Goal: Task Accomplishment & Management: Use online tool/utility

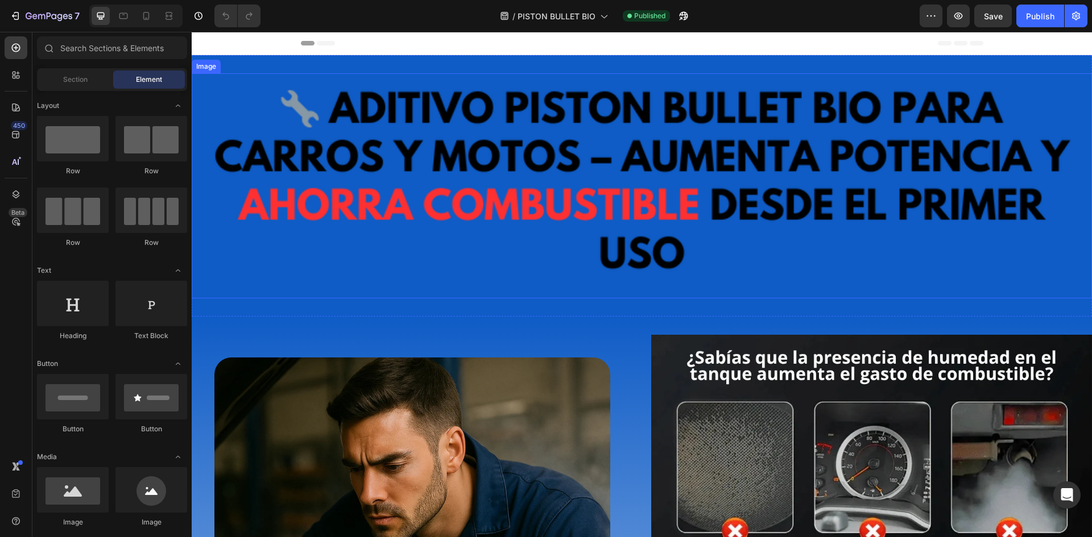
click at [505, 183] on img at bounding box center [642, 185] width 900 height 225
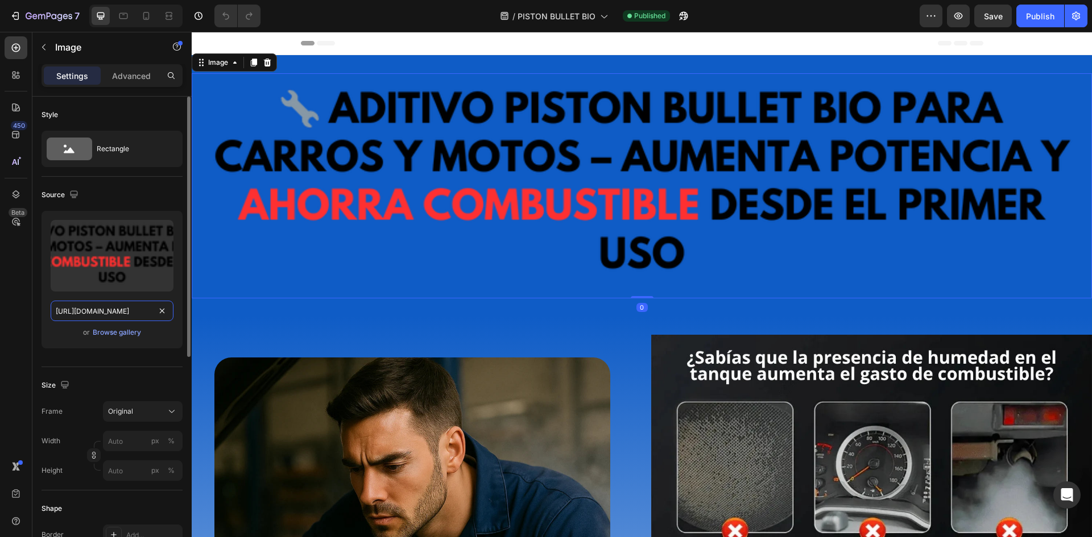
click at [94, 311] on input "https://cdn.shopify.com/s/files/1/0940/3999/8781/files/PISTON_BULLET_pague_1_ll…" at bounding box center [112, 311] width 123 height 20
paste input "titulo_piston_bullet_bio_webp.webp?v=1756348928"
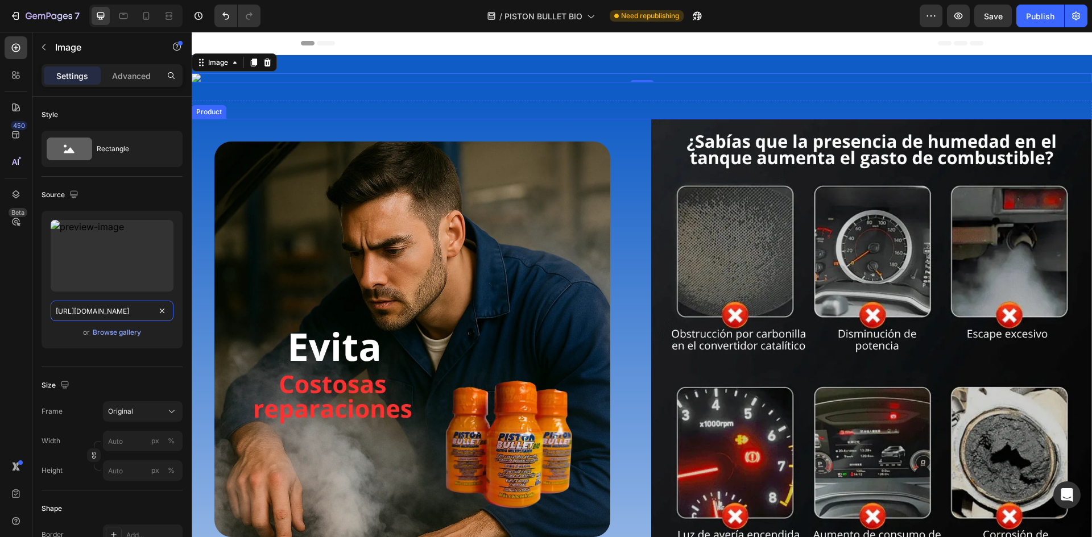
type input "https://cdn.shopify.com/s/files/1/0940/3999/8781/files/titulo_piston_bullet_bio…"
click at [669, 82] on img at bounding box center [642, 77] width 900 height 9
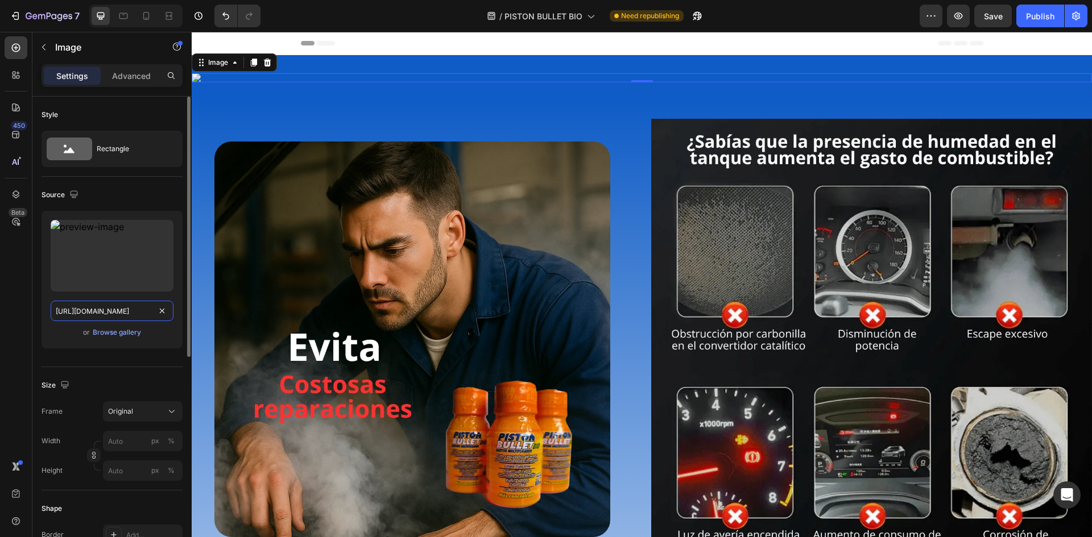
click at [86, 308] on input "https://cdn.shopify.com/s/files/1/0940/3999/8781/files/titulo_piston_bullet_bio…" at bounding box center [112, 311] width 123 height 20
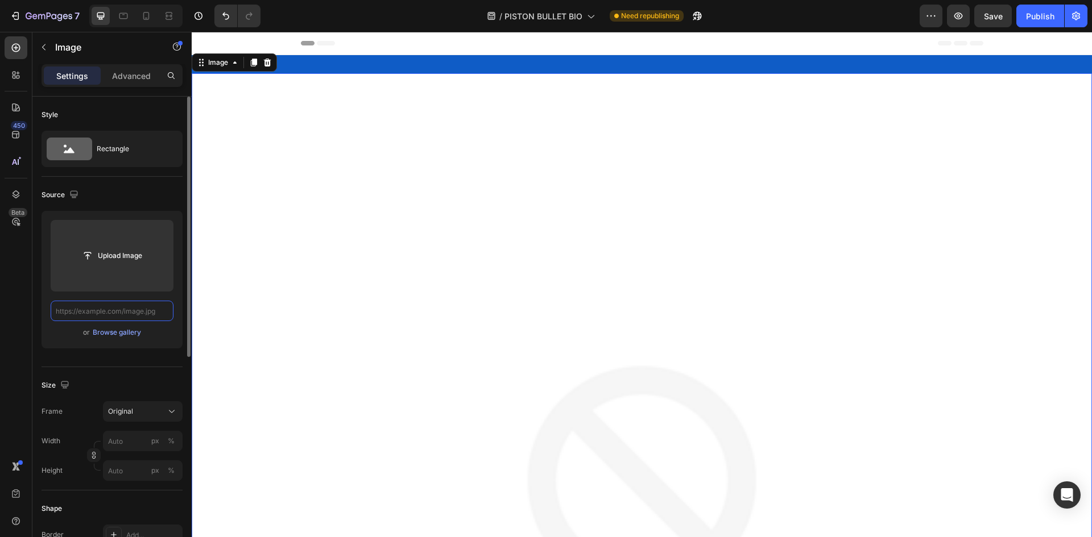
paste input "https://cdn.shopify.com/s/files/1/0940/3999/8781/files/Aditivo_PISTON_BULLET_BI…"
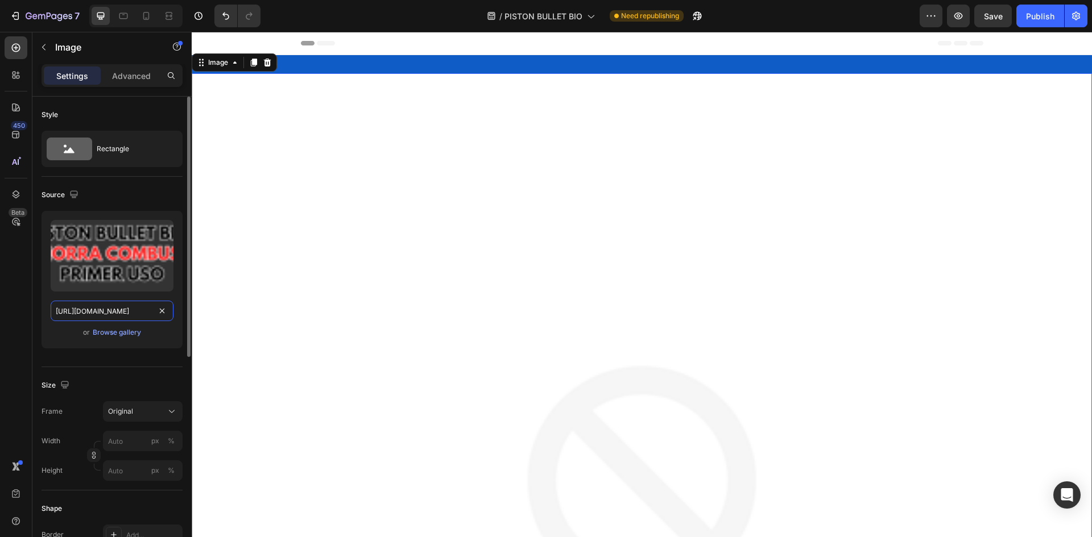
scroll to position [0, 271]
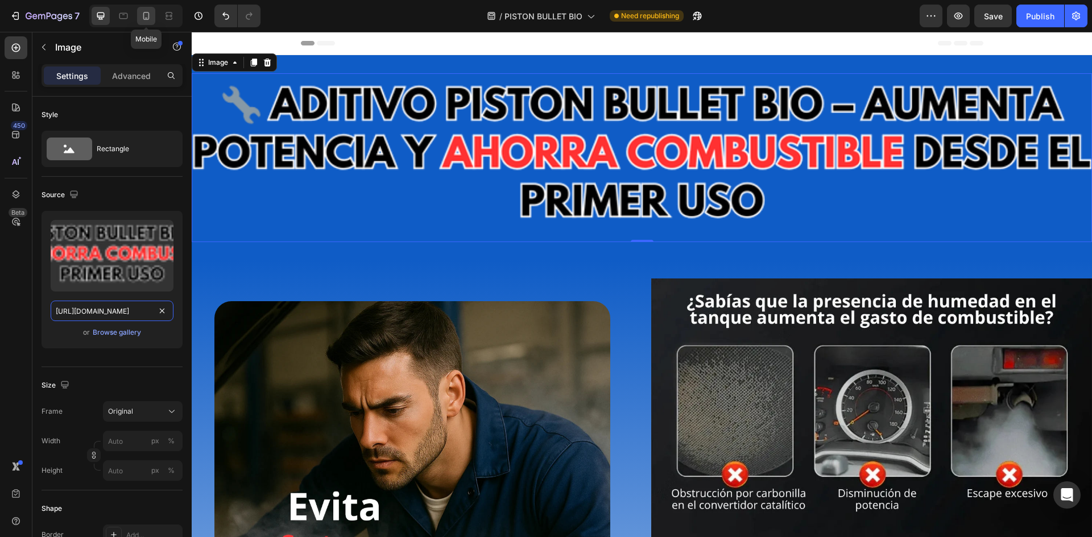
type input "https://cdn.shopify.com/s/files/1/0940/3999/8781/files/Aditivo_PISTON_BULLET_BI…"
click at [141, 11] on icon at bounding box center [145, 15] width 11 height 11
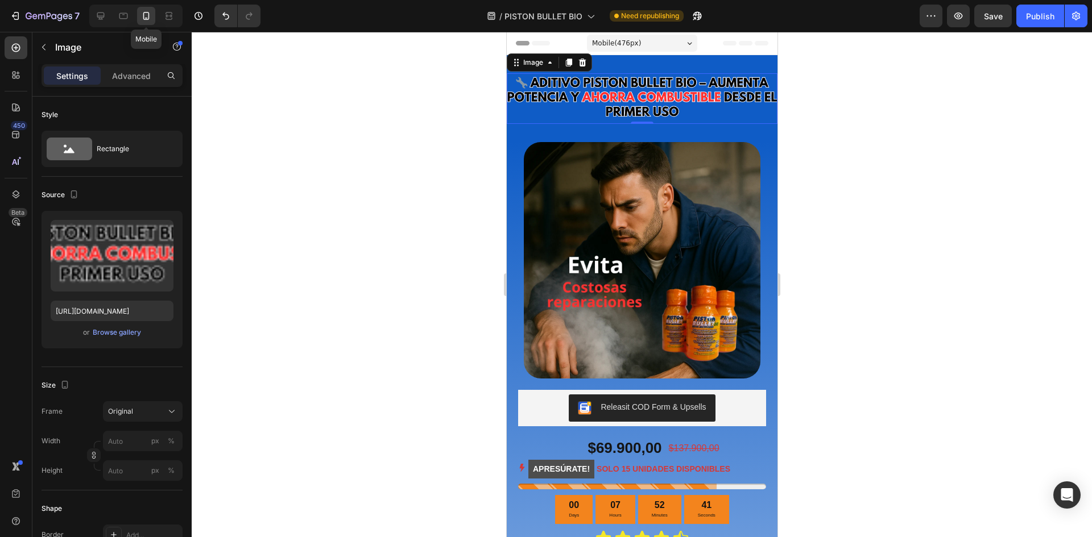
scroll to position [2, 0]
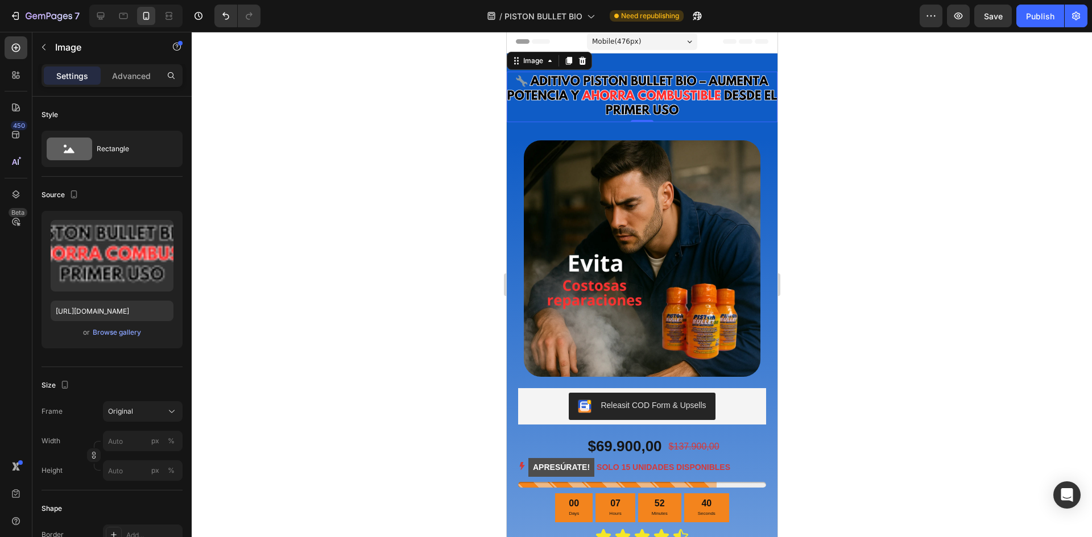
click at [916, 186] on div at bounding box center [642, 284] width 900 height 505
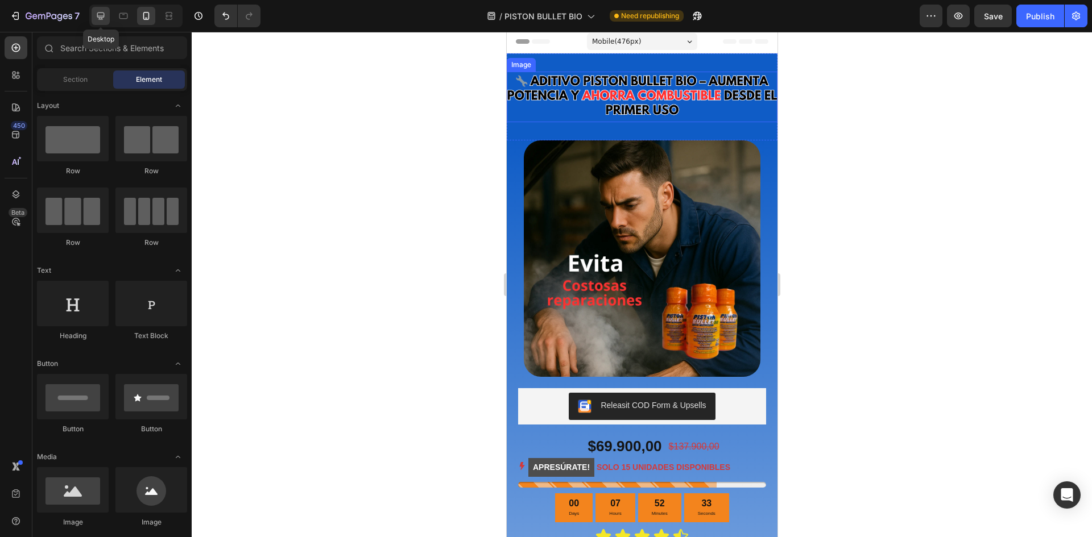
click at [106, 18] on icon at bounding box center [100, 15] width 11 height 11
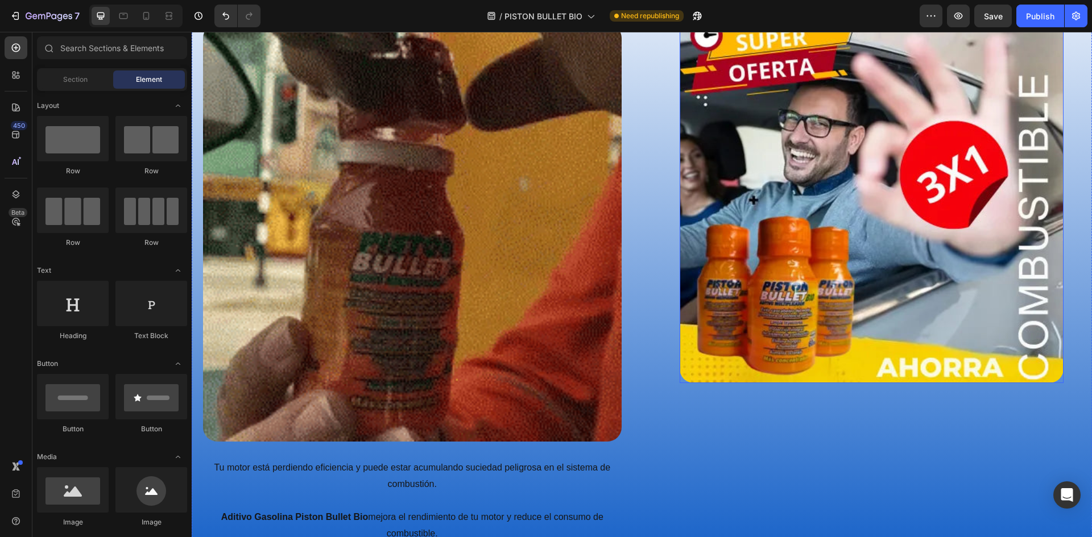
scroll to position [1196, 0]
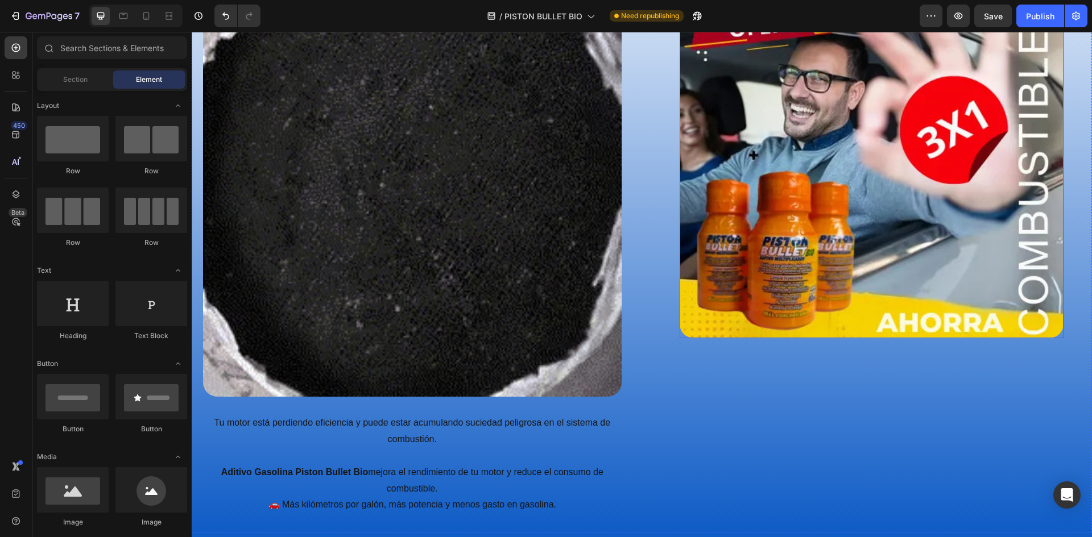
click at [845, 331] on img at bounding box center [871, 148] width 384 height 382
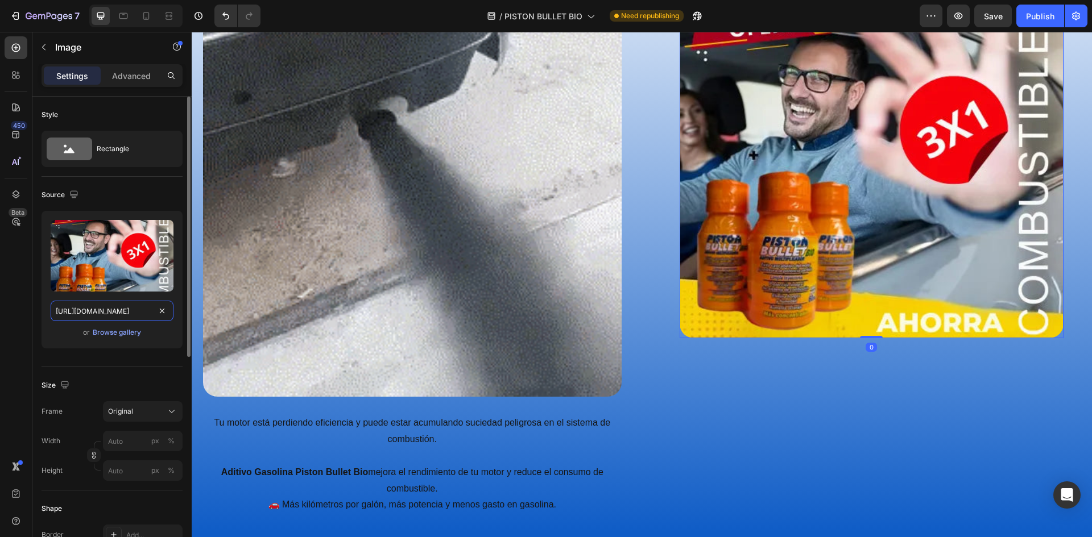
click at [88, 318] on input "[URL][DOMAIN_NAME]" at bounding box center [112, 311] width 123 height 20
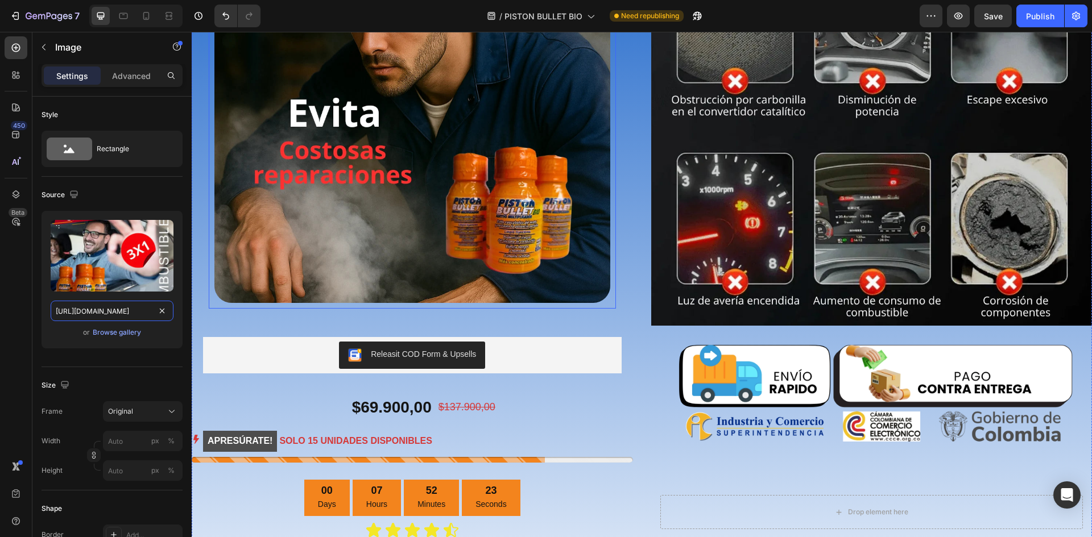
scroll to position [343, 0]
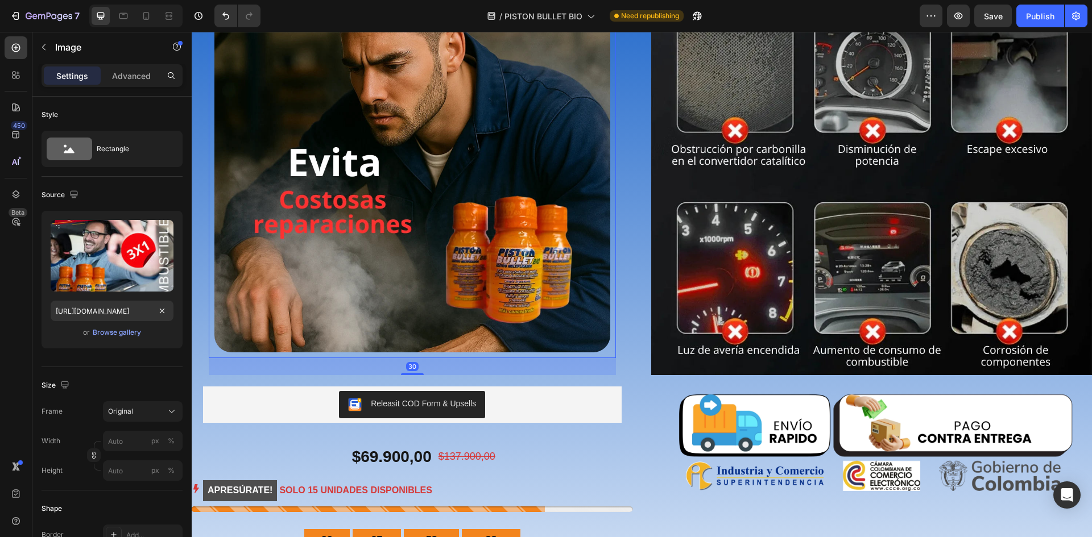
click at [474, 173] on img at bounding box center [412, 155] width 396 height 396
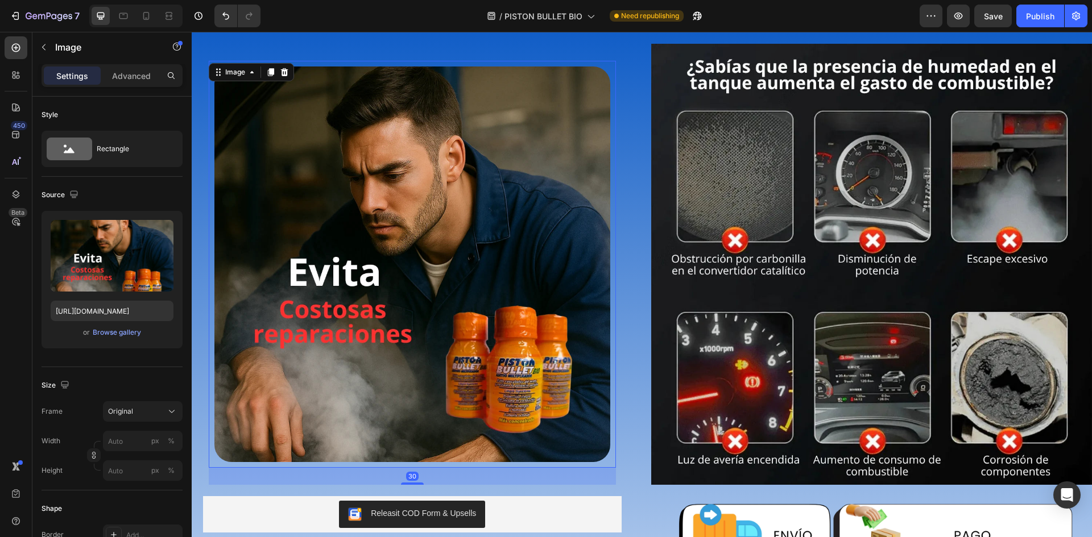
scroll to position [229, 0]
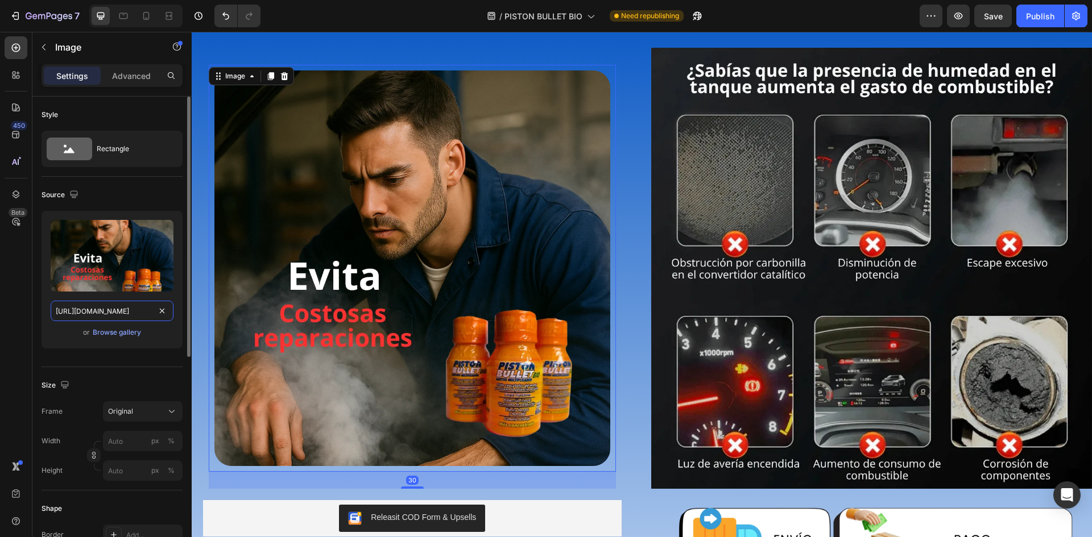
click at [100, 305] on input "https://cdn.shopify.com/s/files/1/0940/3999/8781/files/AHORRA_webp.webp?v=17562…" at bounding box center [112, 311] width 123 height 20
paste input "COMBUSTIBLE.webp?v=1755869267"
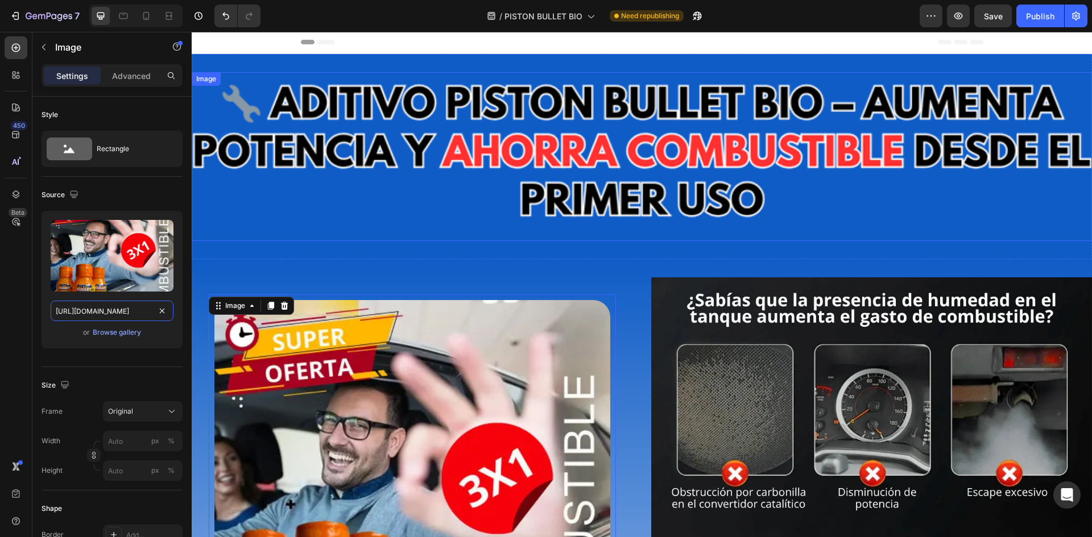
scroll to position [0, 0]
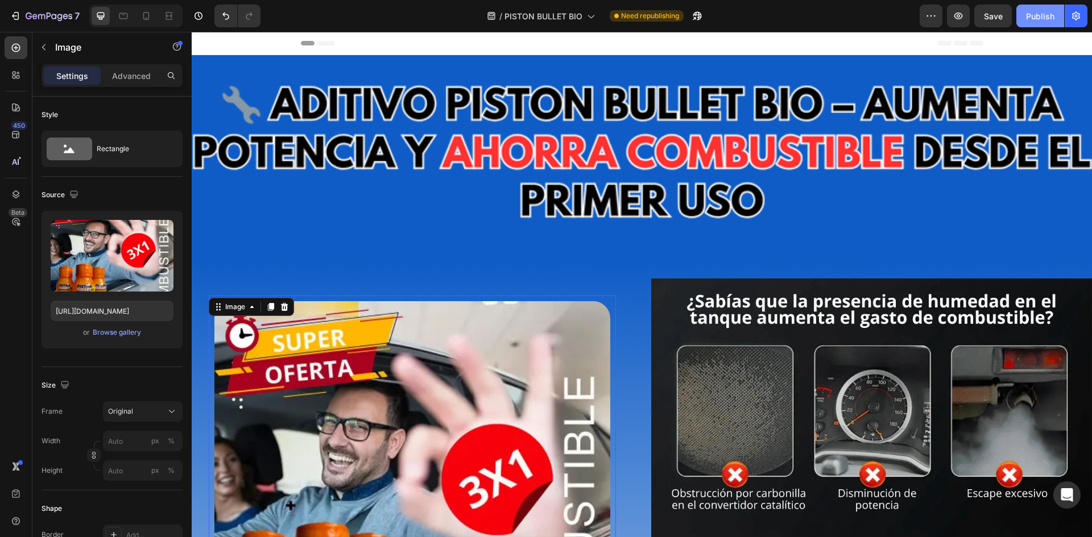
click at [1037, 15] on div "Publish" at bounding box center [1040, 16] width 28 height 12
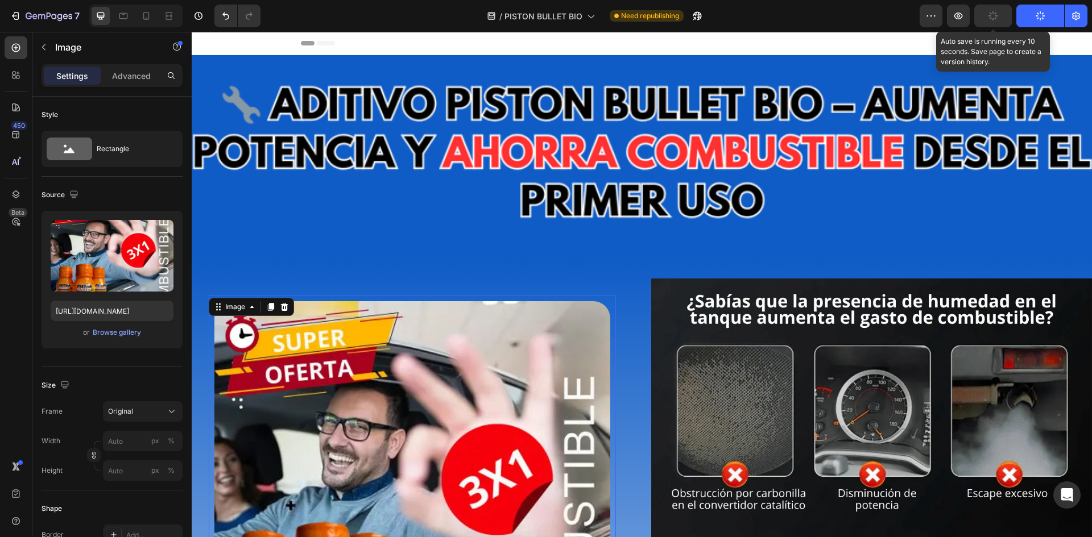
click at [1000, 22] on button "button" at bounding box center [993, 16] width 38 height 23
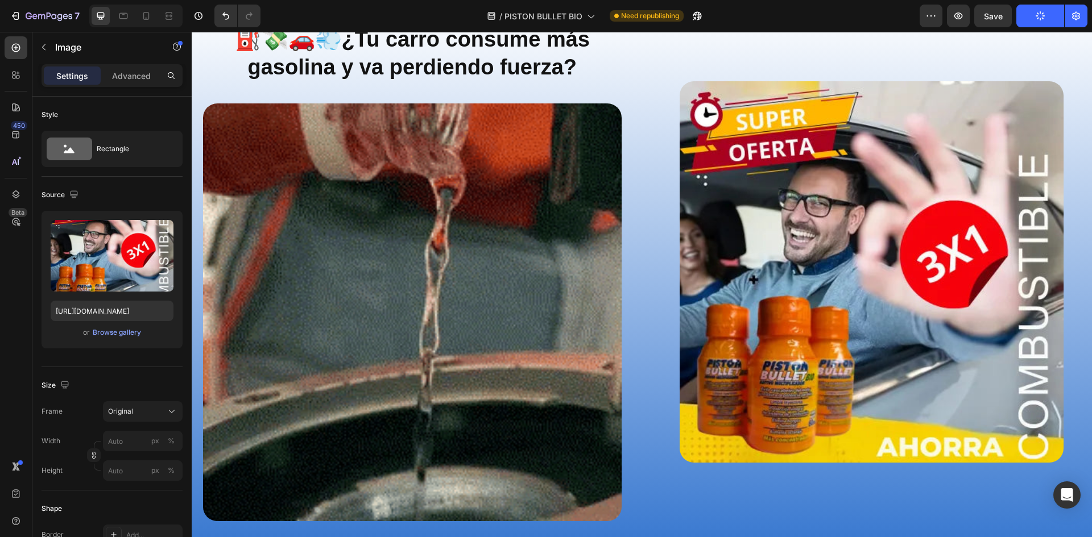
scroll to position [1137, 0]
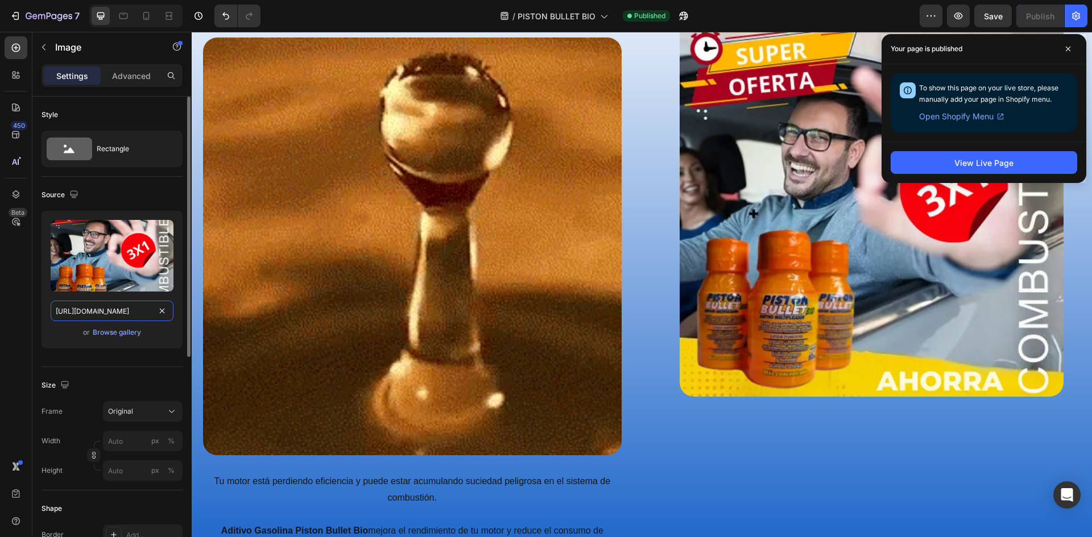
click at [113, 310] on input "[URL][DOMAIN_NAME]" at bounding box center [112, 311] width 123 height 20
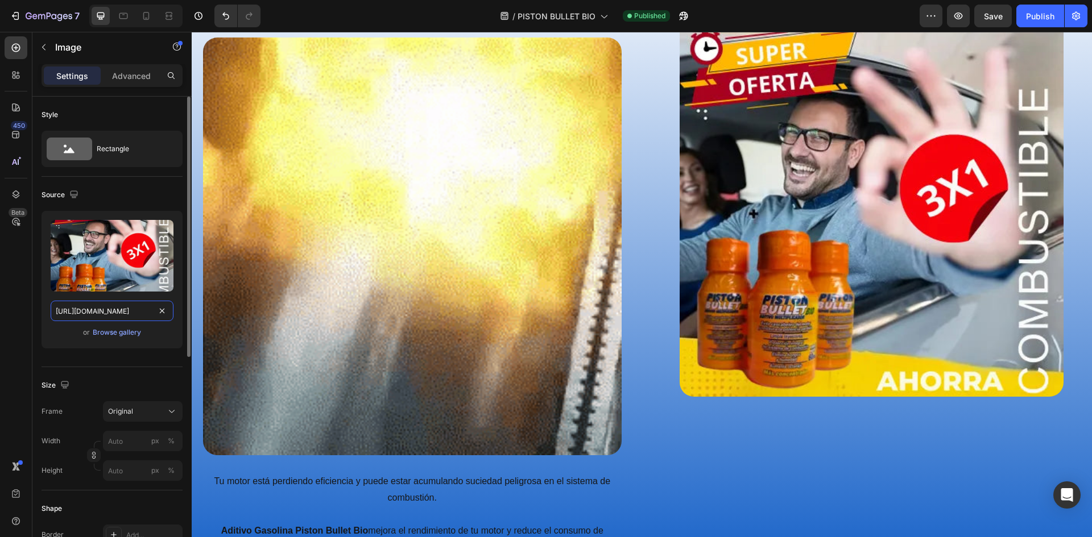
paste input "cascabeleo"
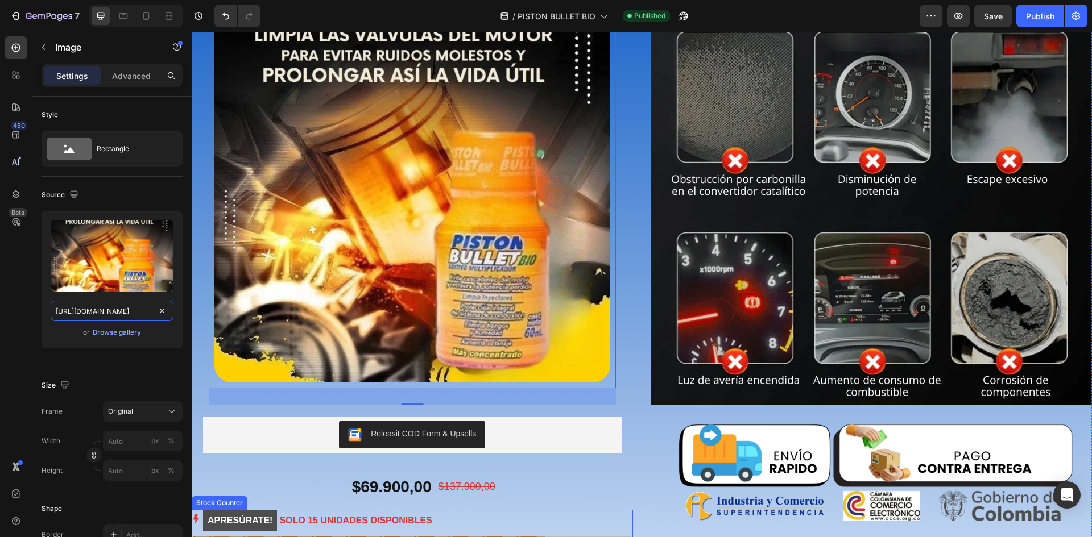
scroll to position [287, 0]
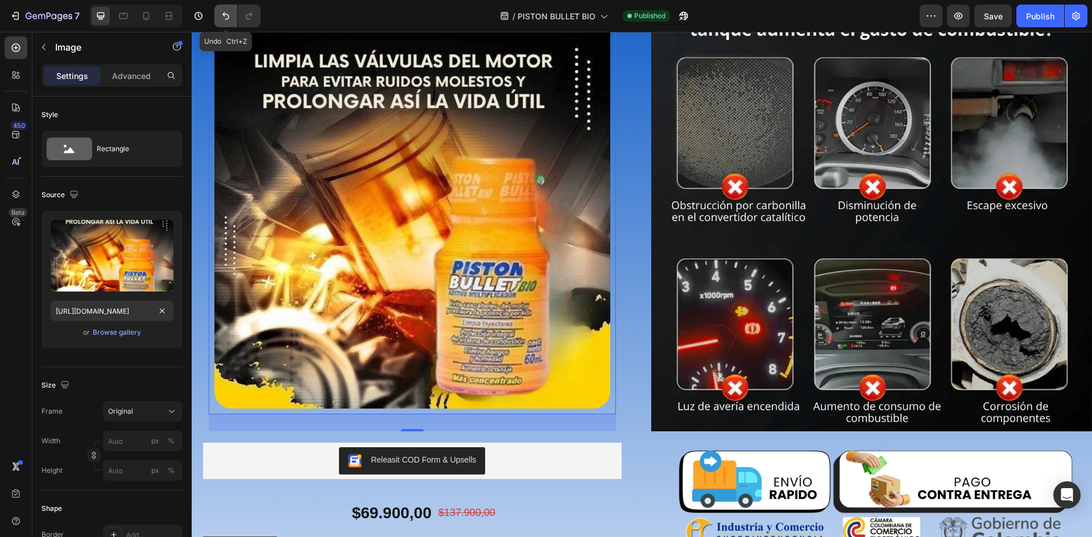
click at [226, 22] on button "Undo/Redo" at bounding box center [225, 16] width 23 height 23
type input "[URL][DOMAIN_NAME]"
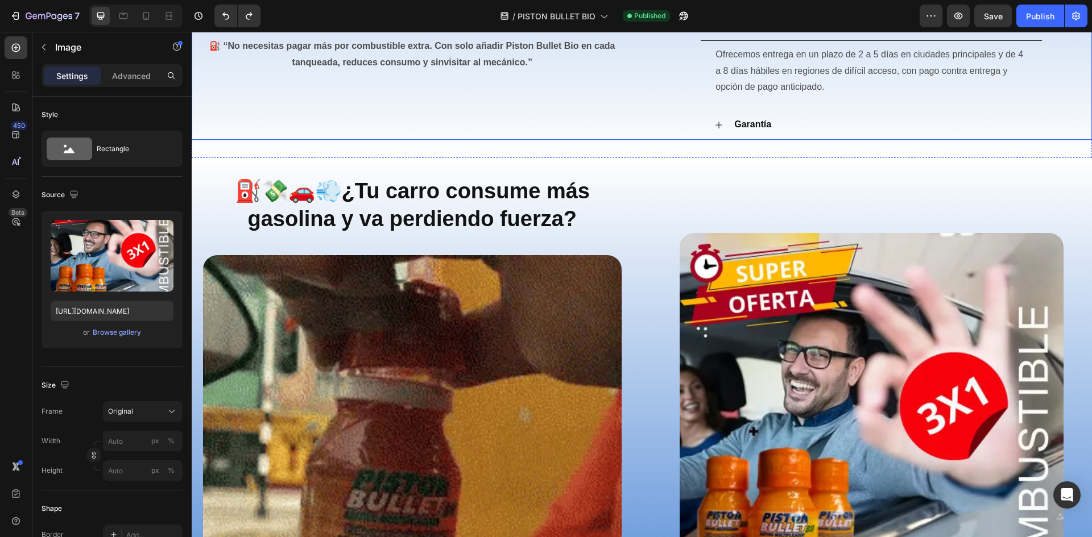
scroll to position [969, 0]
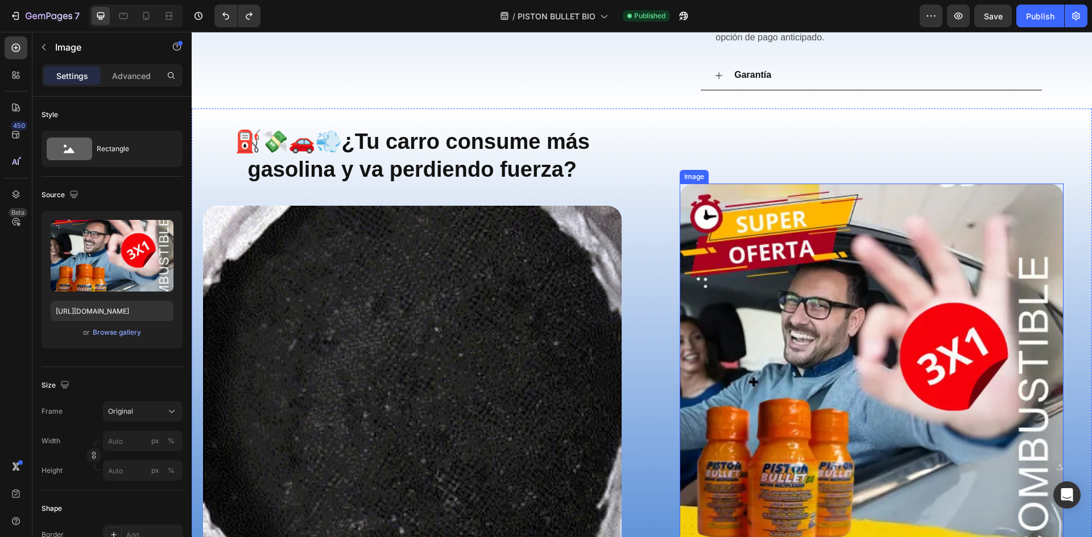
click at [855, 420] on img at bounding box center [871, 375] width 384 height 382
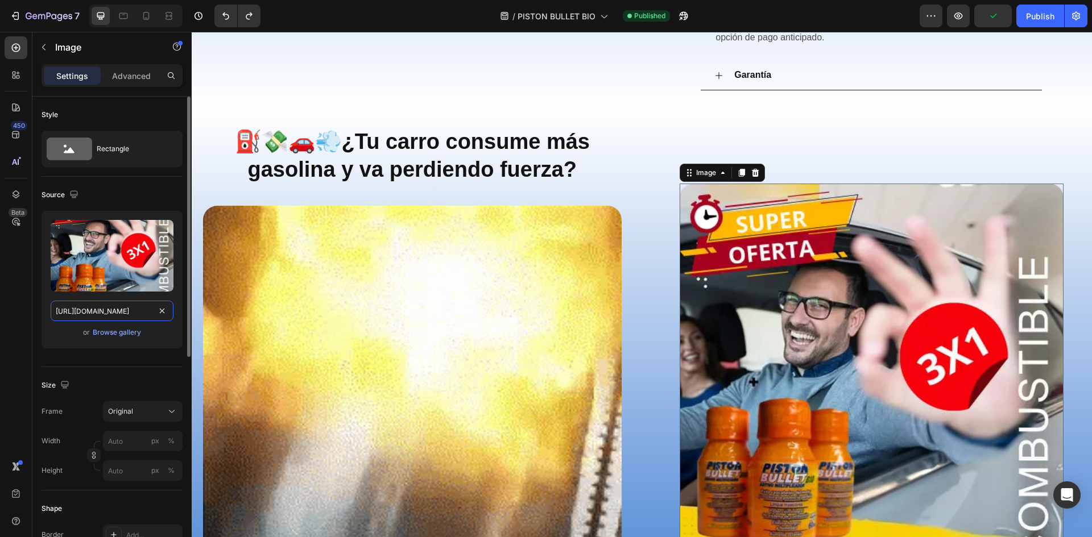
click at [116, 313] on input "[URL][DOMAIN_NAME]" at bounding box center [112, 311] width 123 height 20
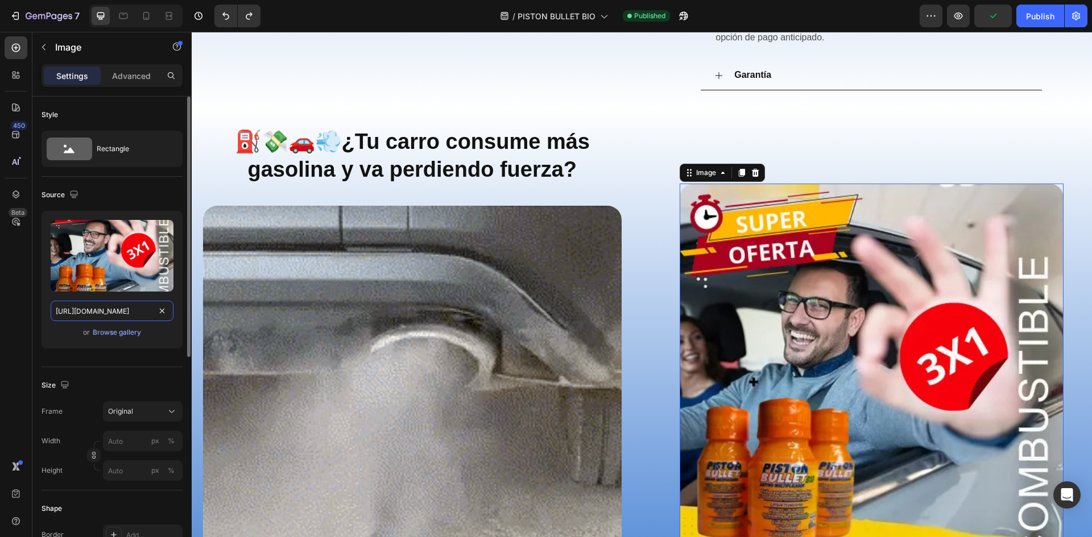
paste input "cascabeleo"
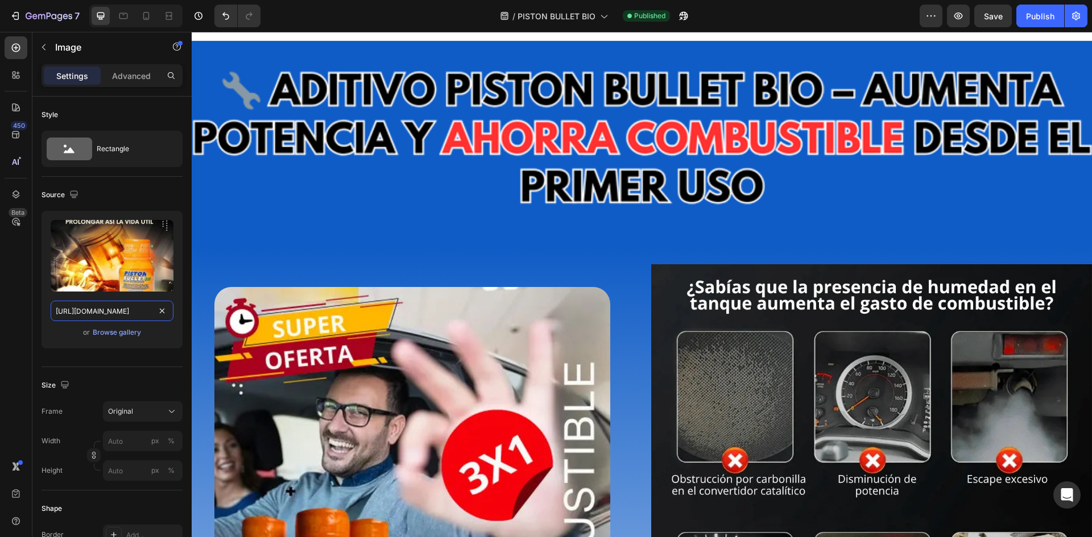
scroll to position [0, 0]
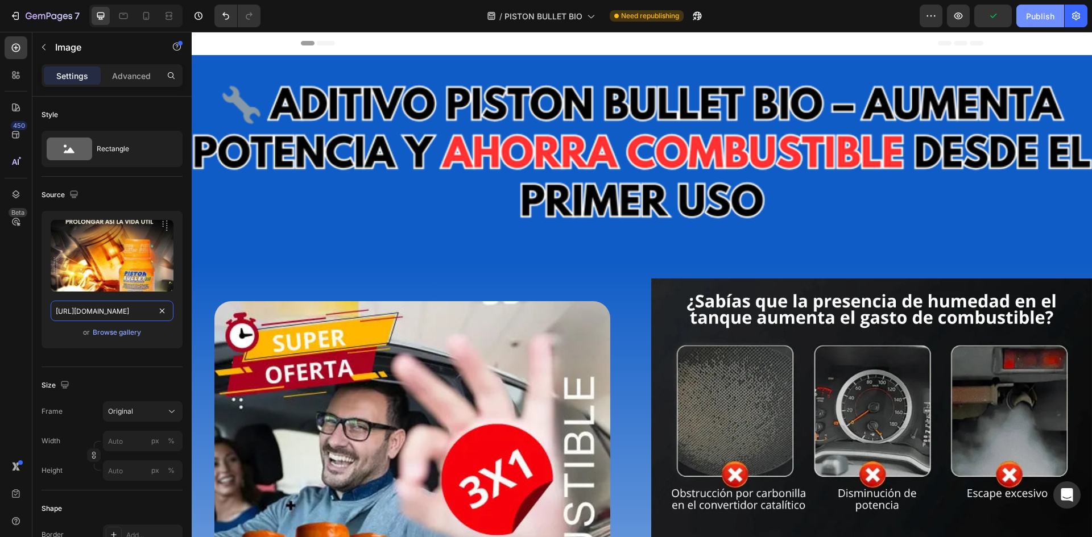
type input "https://cdn.shopify.com/s/files/1/0940/3999/8781/files/cascabeleo.webp?v=175586…"
click at [1027, 13] on div "Publish" at bounding box center [1040, 16] width 28 height 12
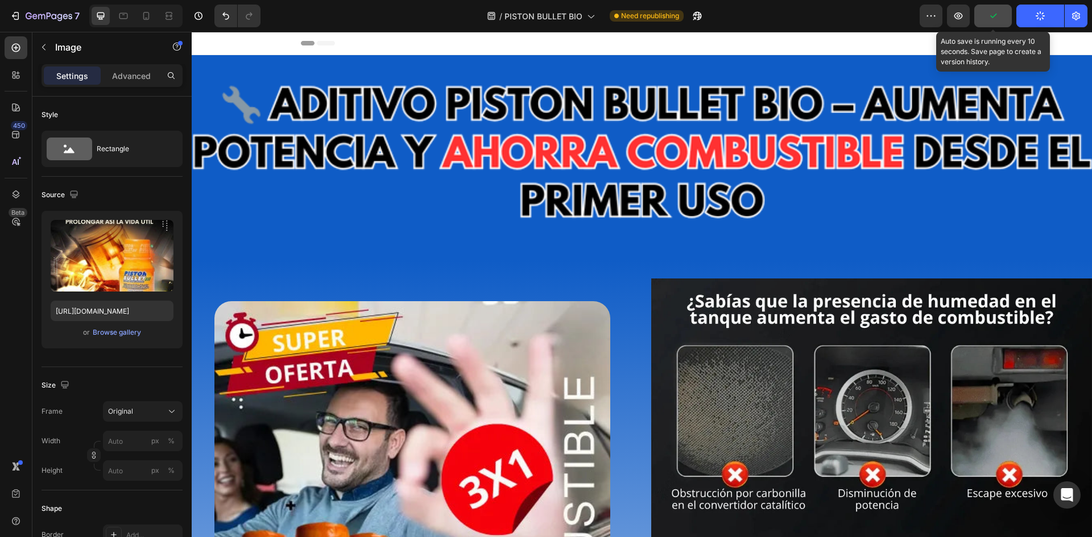
drag, startPoint x: 992, startPoint y: 14, endPoint x: 984, endPoint y: 19, distance: 9.2
click at [991, 14] on icon "button" at bounding box center [992, 15] width 11 height 11
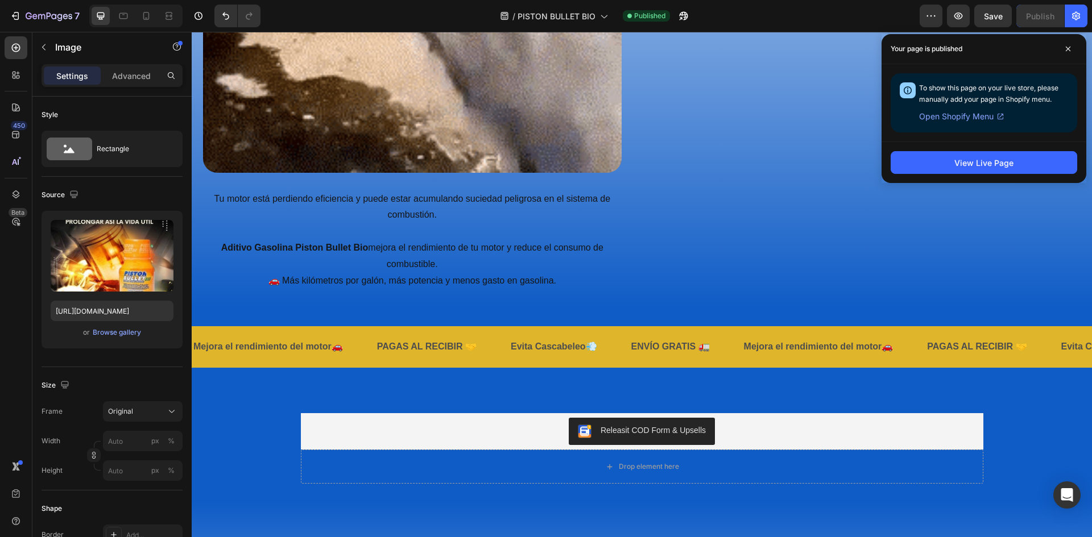
scroll to position [1649, 0]
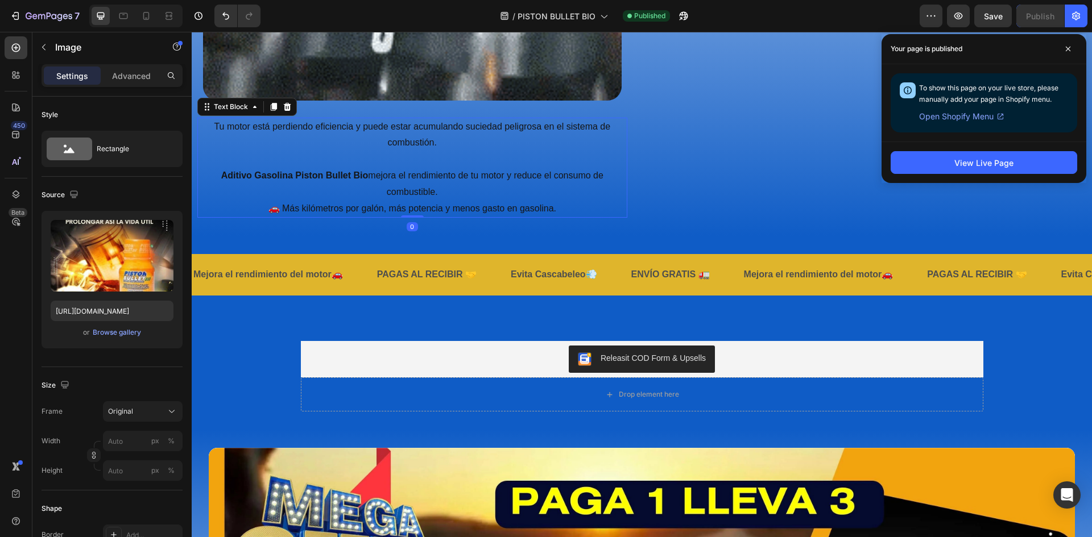
click at [426, 164] on p "Tu motor está perdiendo eficiencia y puede estar acumulando suciedad peligrosa …" at bounding box center [412, 168] width 428 height 98
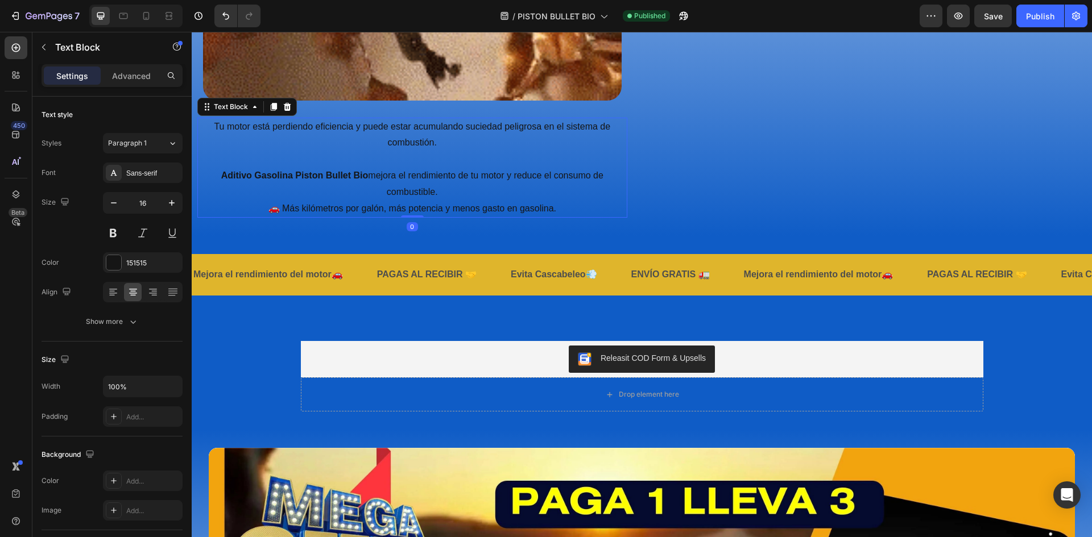
click at [429, 152] on p "Tu motor está perdiendo eficiencia y puede estar acumulando suciedad peligrosa …" at bounding box center [412, 168] width 428 height 98
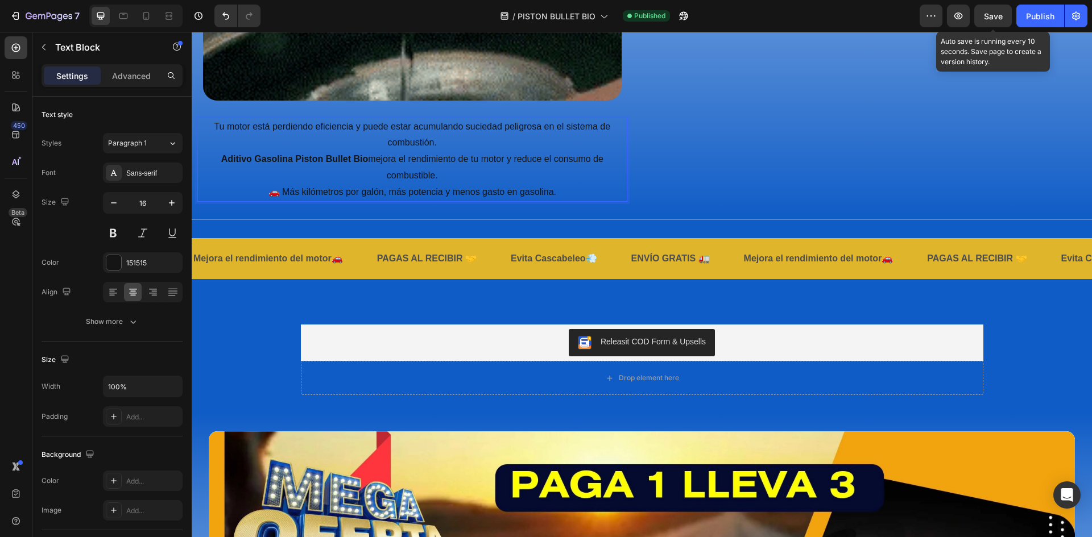
click at [974, 6] on div "Save" at bounding box center [993, 16] width 38 height 23
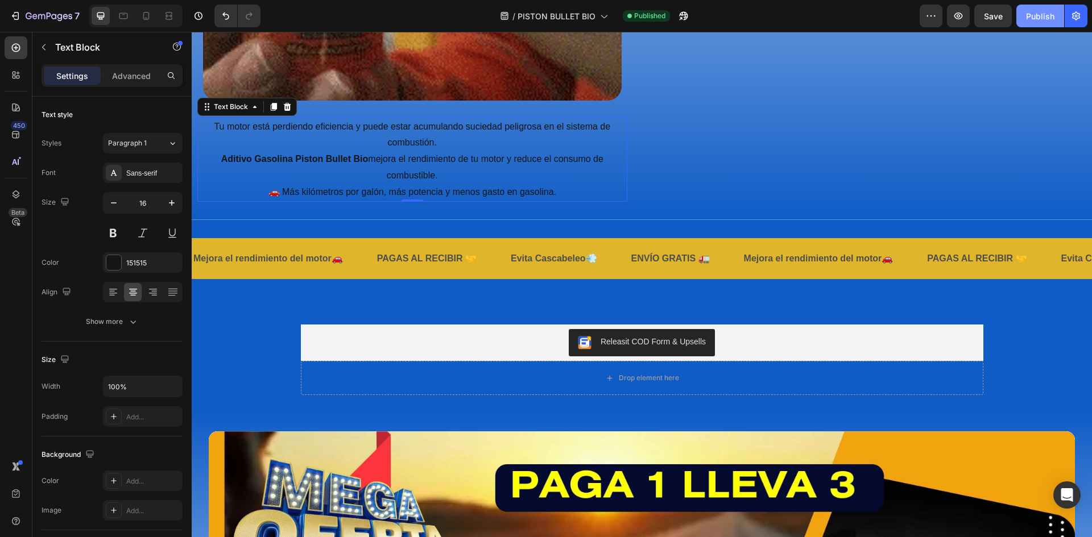
click at [1036, 14] on div "Publish" at bounding box center [1040, 16] width 28 height 12
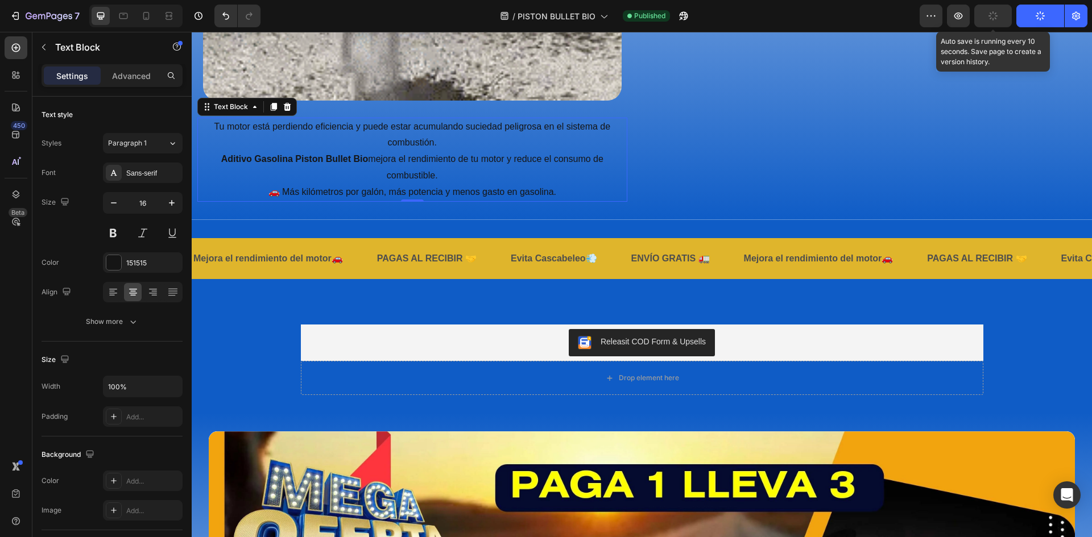
click at [990, 21] on button "button" at bounding box center [993, 16] width 38 height 23
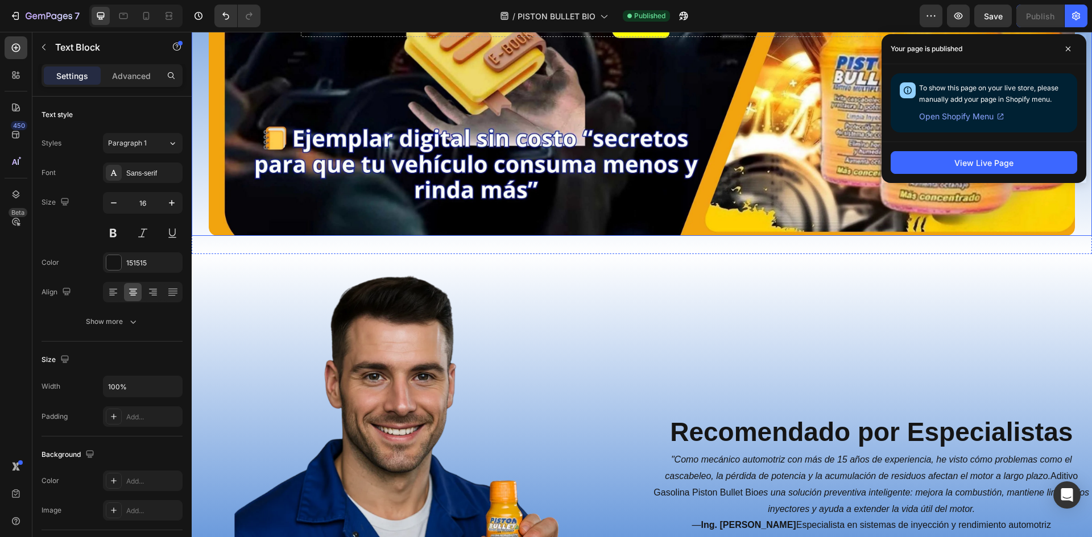
scroll to position [2274, 0]
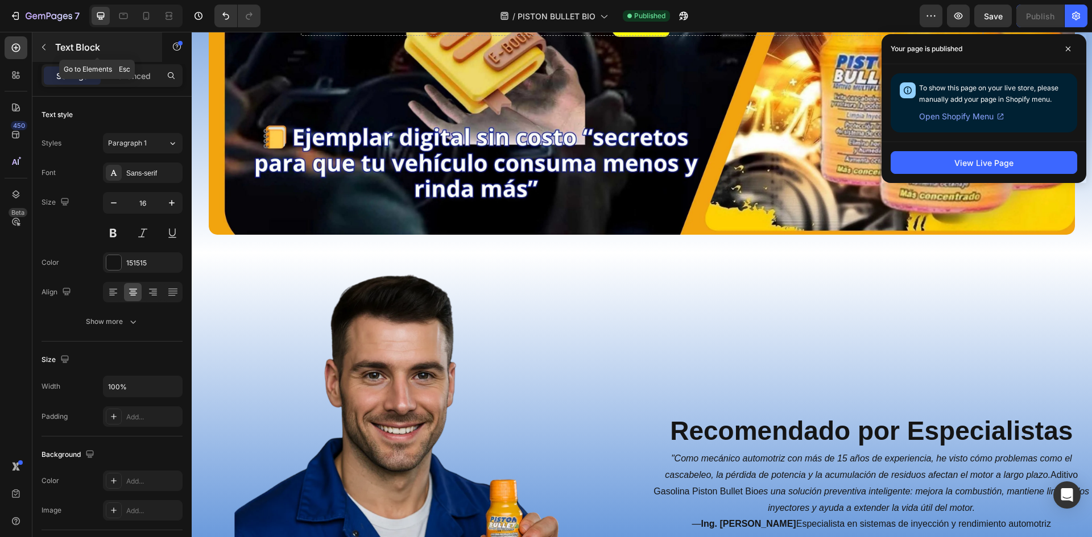
click at [45, 45] on icon "button" at bounding box center [43, 47] width 9 height 9
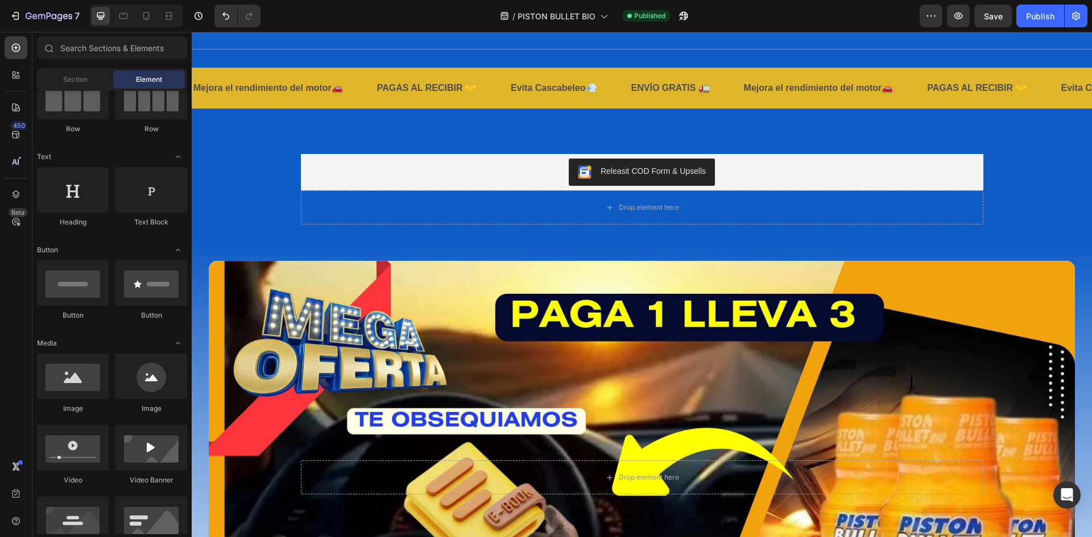
scroll to position [0, 0]
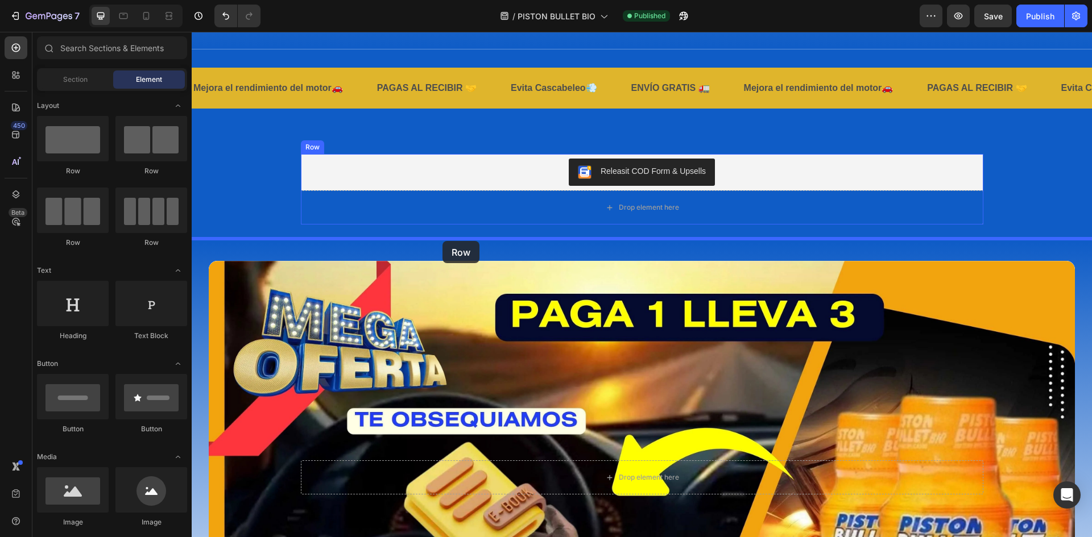
drag, startPoint x: 266, startPoint y: 182, endPoint x: 442, endPoint y: 241, distance: 185.9
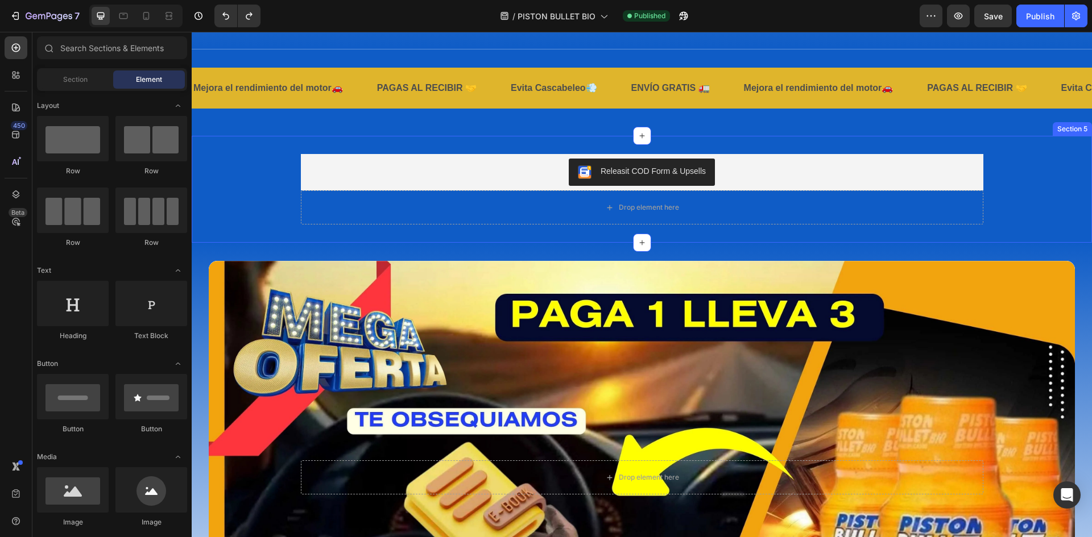
click at [1055, 192] on div "Releasit COD Form & Upsells Releasit COD Form & Upsells Drop element here Produ…" at bounding box center [642, 189] width 900 height 71
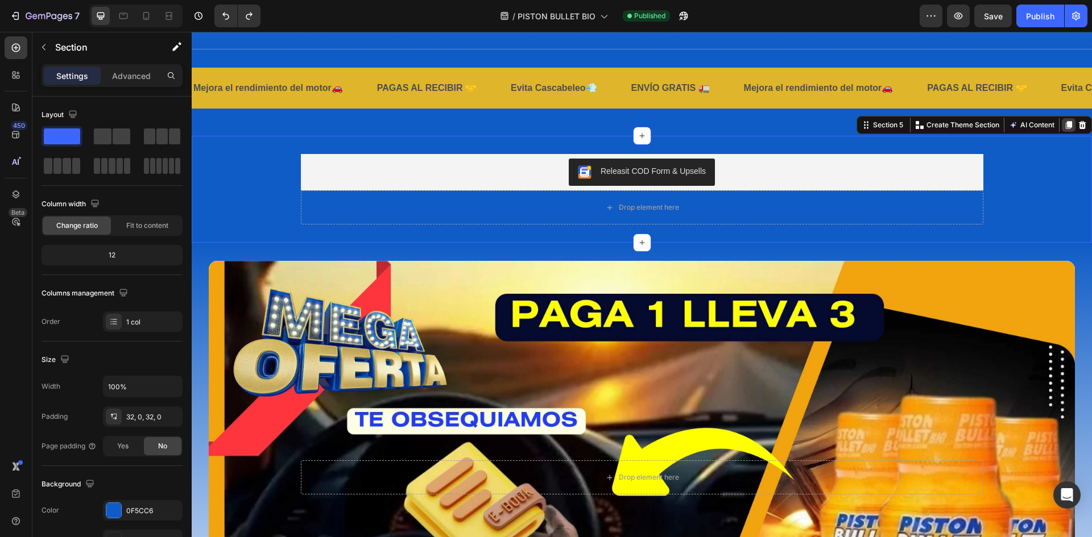
click at [1062, 123] on div at bounding box center [1069, 125] width 14 height 14
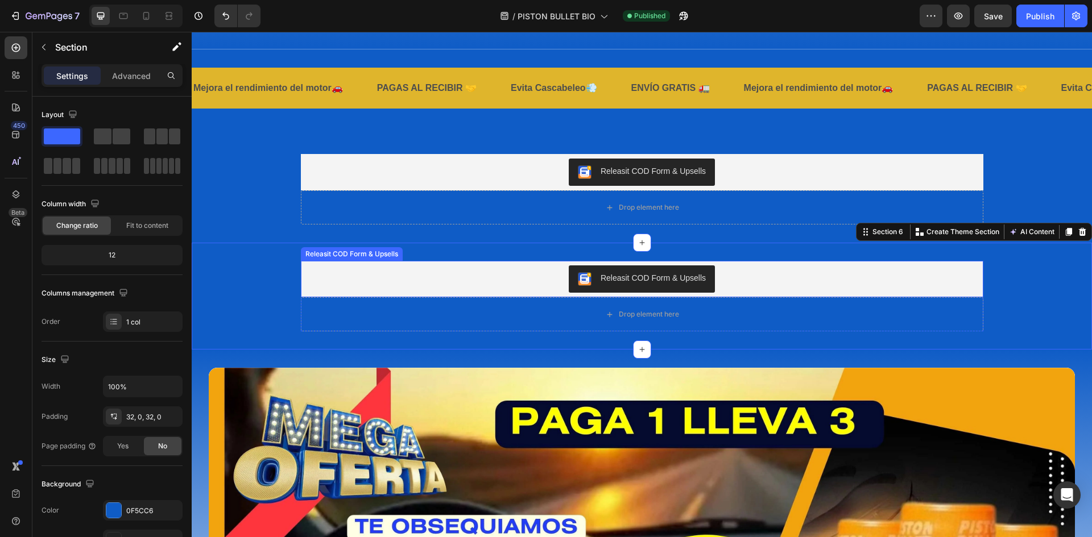
click at [901, 266] on div "Releasit COD Form & Upsells" at bounding box center [641, 279] width 673 height 27
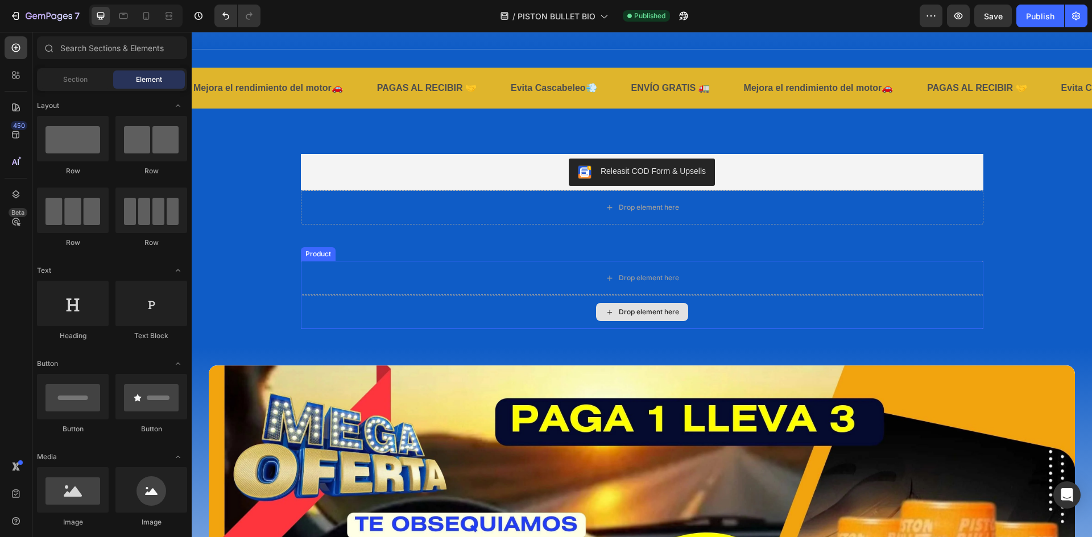
click at [774, 304] on div "Drop element here" at bounding box center [642, 312] width 682 height 34
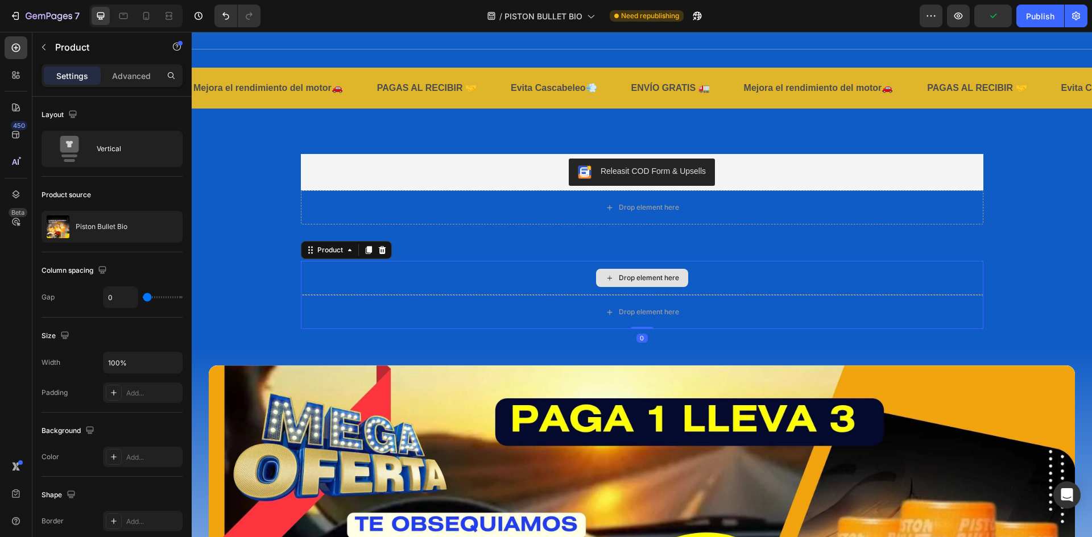
click at [488, 285] on div "Drop element here" at bounding box center [642, 278] width 682 height 34
click at [404, 266] on div "Drop element here" at bounding box center [642, 278] width 682 height 34
click at [392, 299] on div "Drop element here" at bounding box center [642, 312] width 682 height 34
click at [380, 246] on icon at bounding box center [382, 250] width 9 height 9
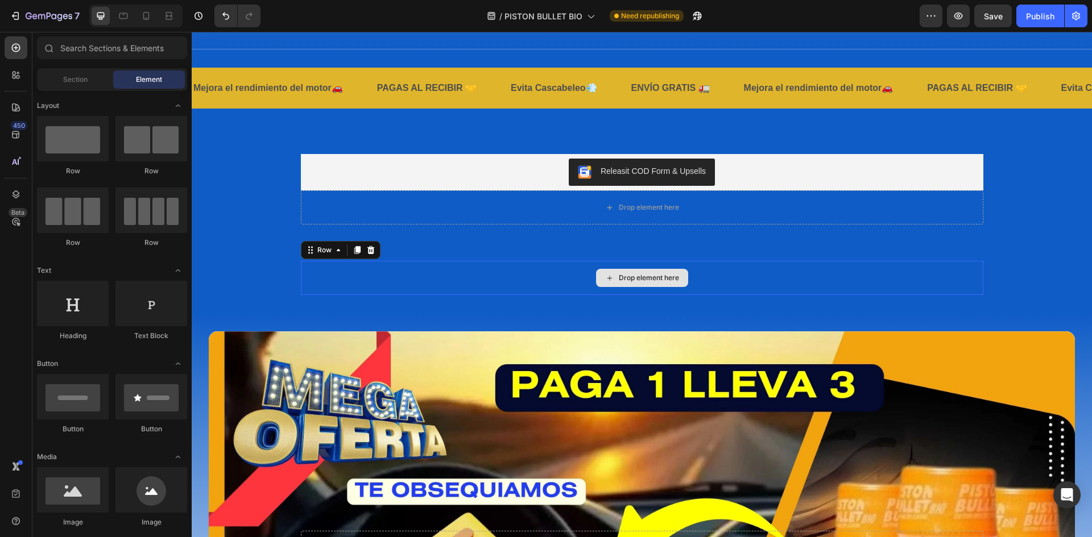
click at [363, 263] on div "Drop element here" at bounding box center [642, 278] width 682 height 34
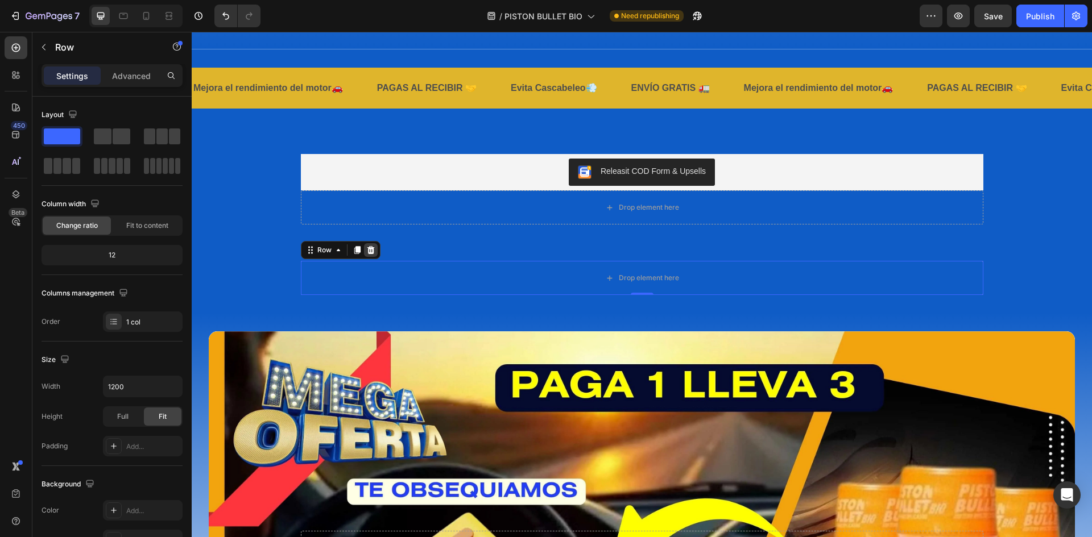
click at [367, 246] on icon at bounding box center [370, 250] width 7 height 8
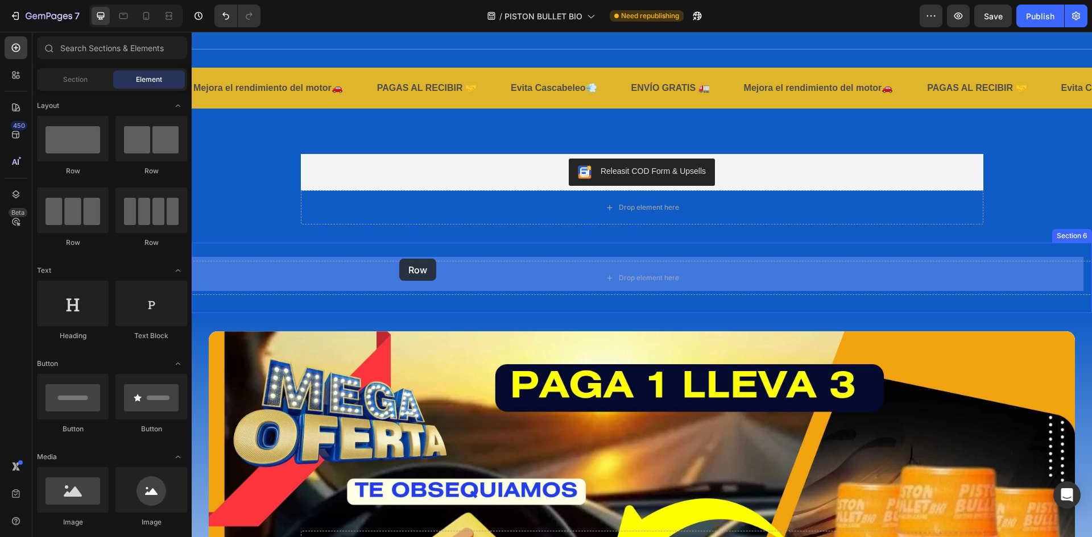
drag, startPoint x: 266, startPoint y: 171, endPoint x: 399, endPoint y: 259, distance: 160.1
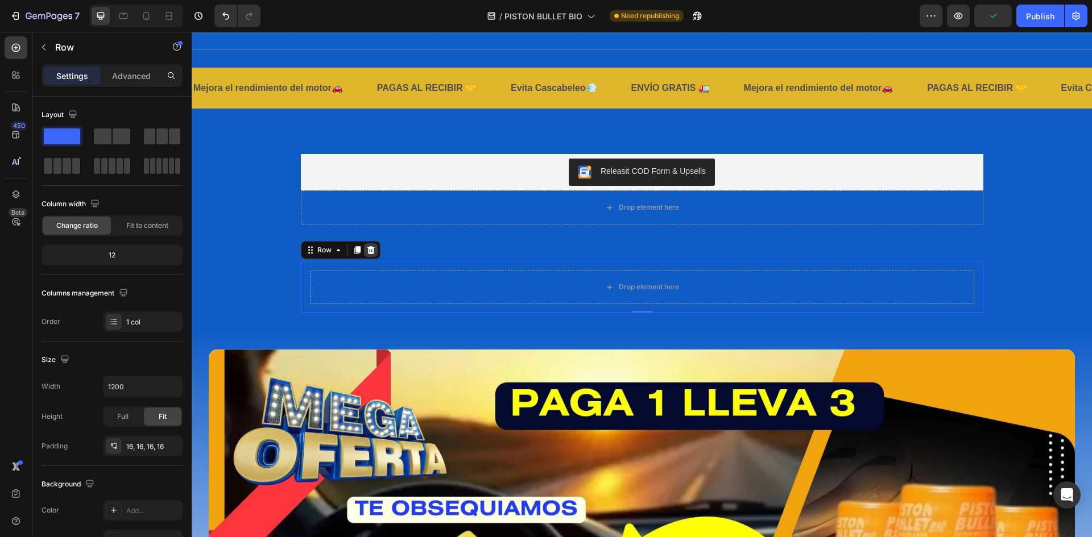
click at [367, 246] on icon at bounding box center [370, 250] width 7 height 8
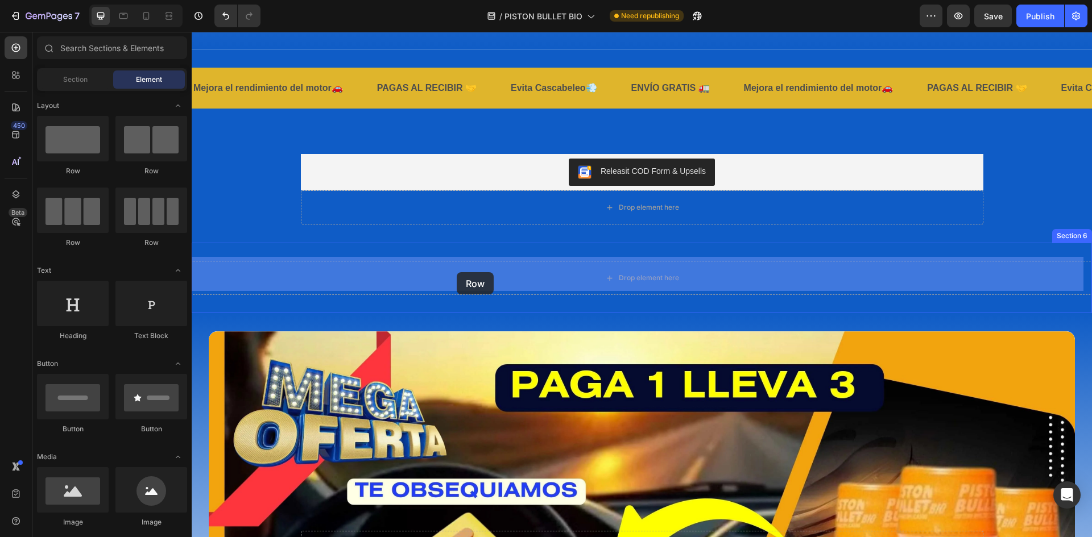
drag, startPoint x: 341, startPoint y: 176, endPoint x: 457, endPoint y: 272, distance: 150.6
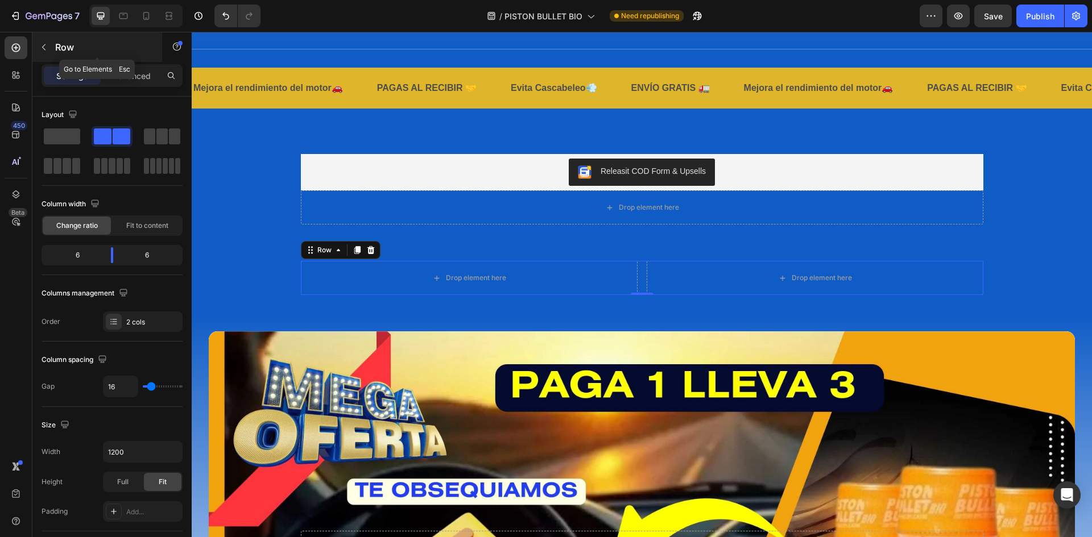
click at [40, 47] on icon "button" at bounding box center [43, 47] width 9 height 9
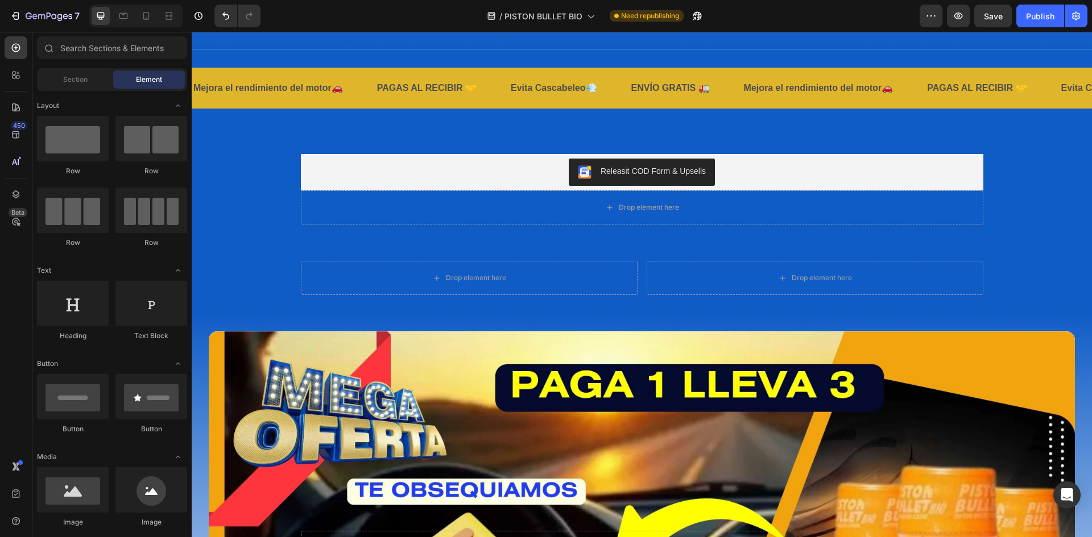
scroll to position [114, 0]
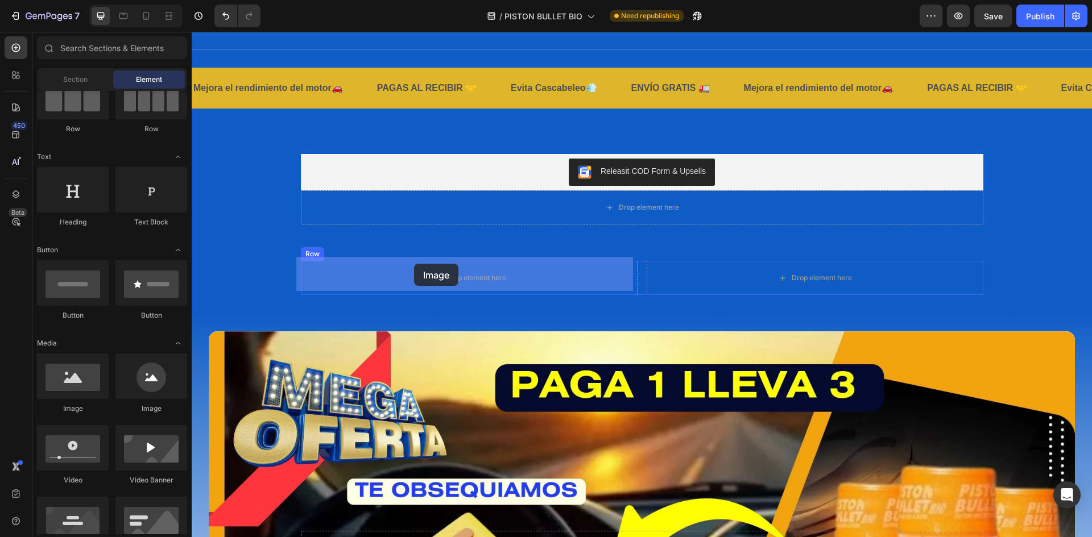
drag, startPoint x: 272, startPoint y: 418, endPoint x: 334, endPoint y: 273, distance: 157.5
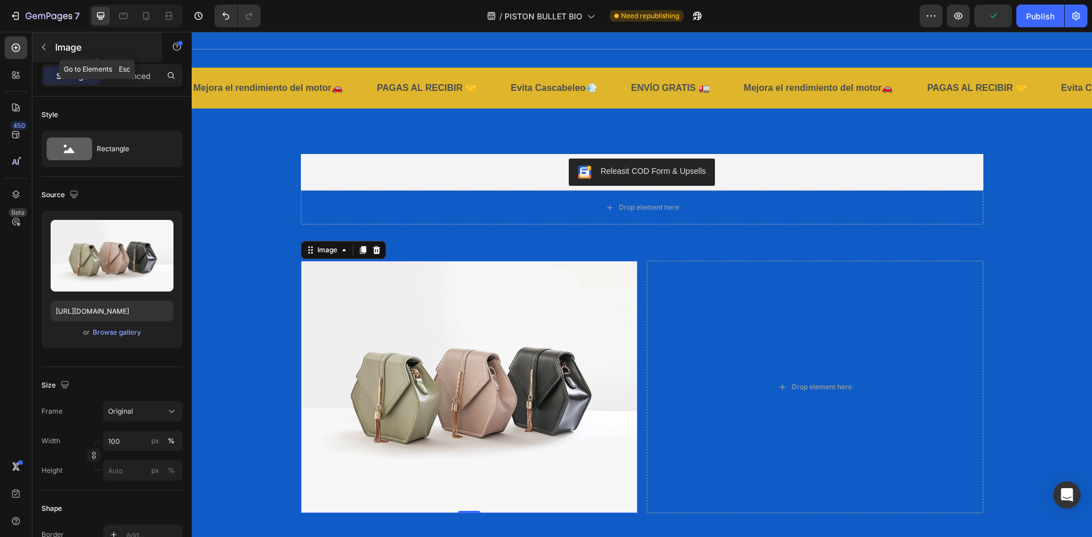
click at [45, 47] on icon "button" at bounding box center [43, 47] width 9 height 9
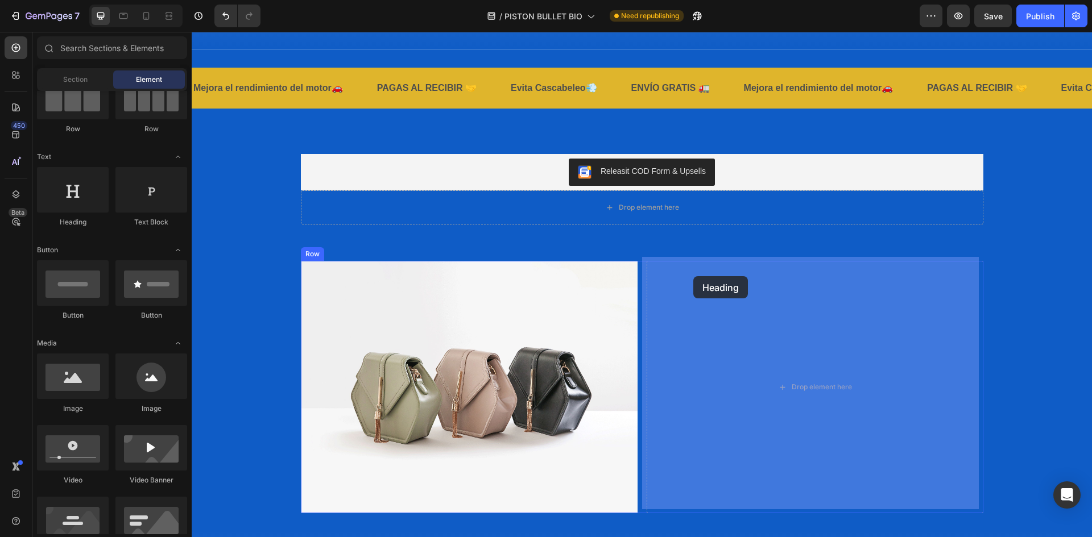
drag, startPoint x: 266, startPoint y: 234, endPoint x: 693, endPoint y: 276, distance: 429.6
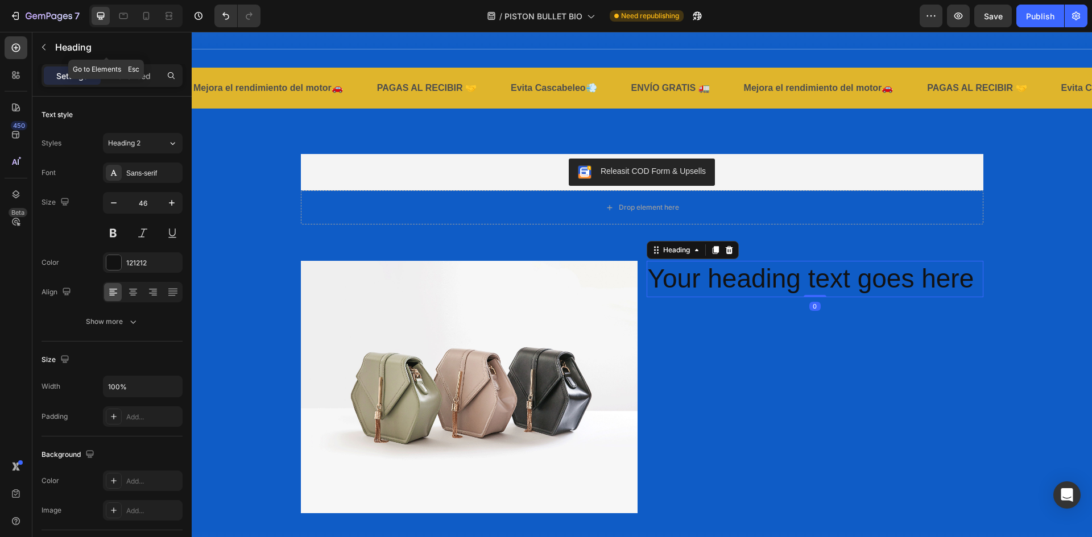
drag, startPoint x: 43, startPoint y: 44, endPoint x: 80, endPoint y: 69, distance: 43.8
click at [44, 44] on icon "button" at bounding box center [43, 47] width 9 height 9
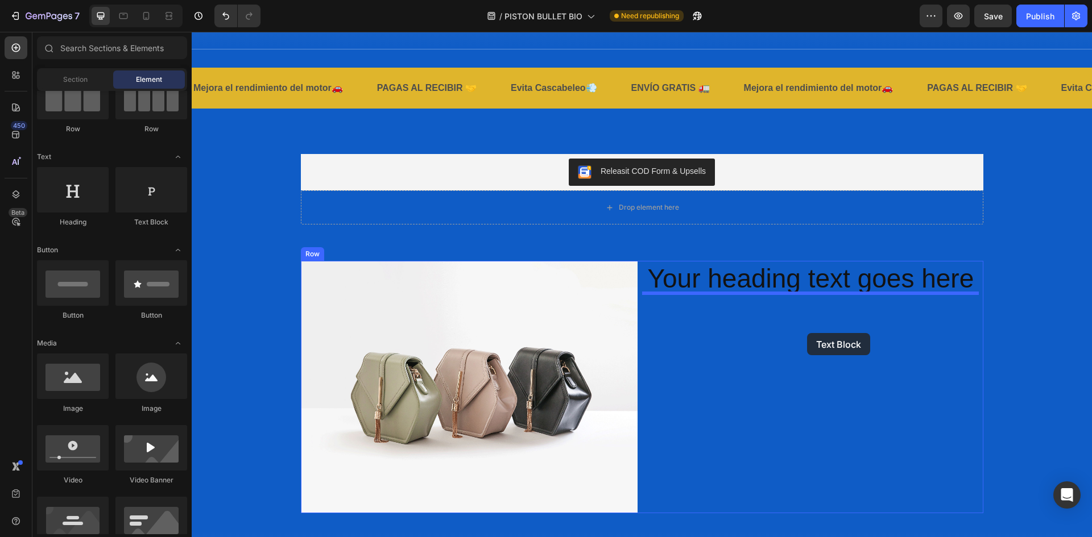
drag, startPoint x: 348, startPoint y: 240, endPoint x: 807, endPoint y: 333, distance: 468.2
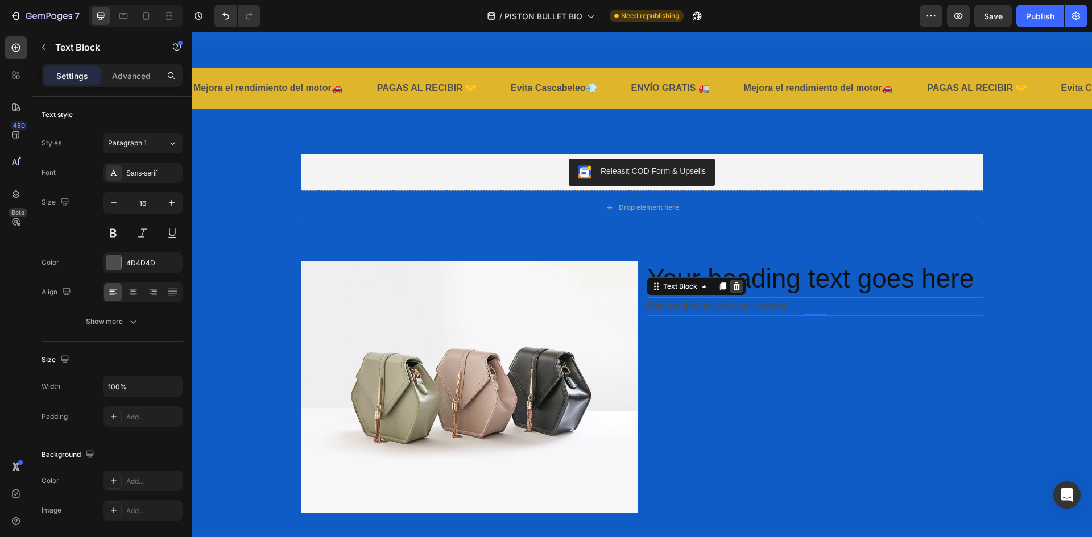
click at [732, 283] on icon at bounding box center [736, 286] width 9 height 9
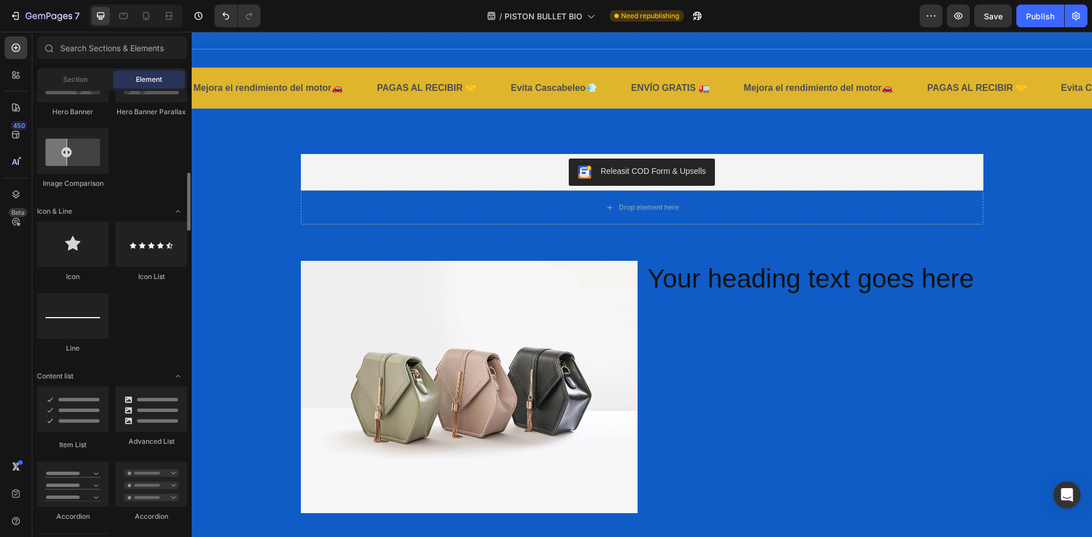
scroll to position [739, 0]
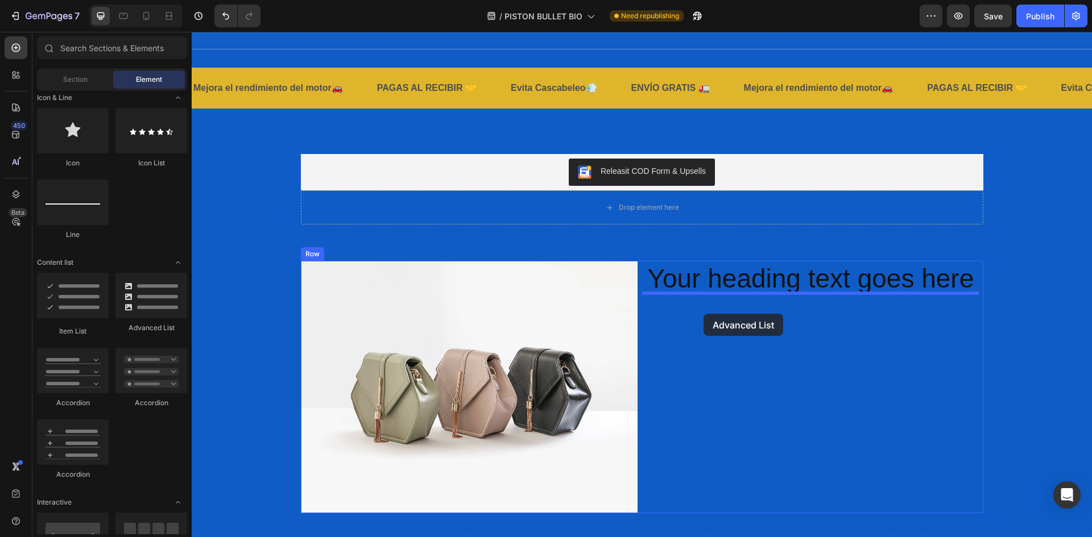
drag, startPoint x: 333, startPoint y: 334, endPoint x: 703, endPoint y: 314, distance: 371.3
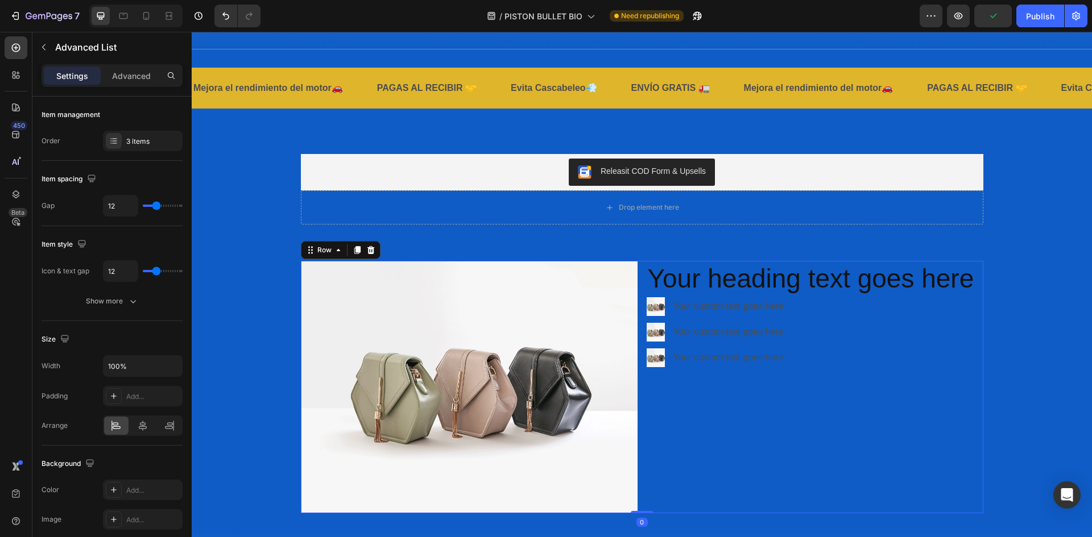
click at [744, 427] on div "Your heading text goes here Heading Image Your custom text goes here Text Block…" at bounding box center [814, 387] width 337 height 252
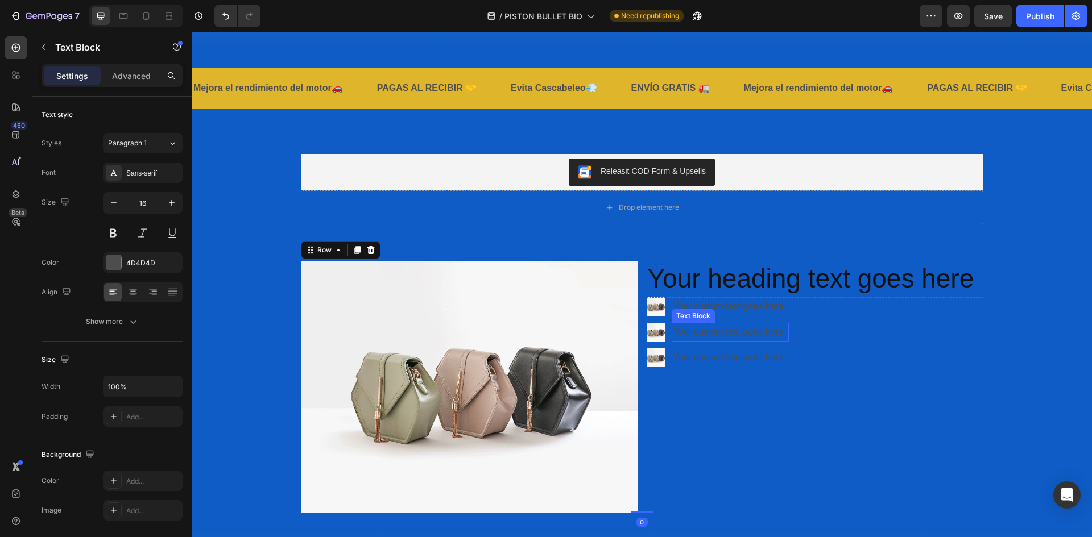
click at [697, 331] on div "Your custom text goes here" at bounding box center [730, 332] width 117 height 19
click at [835, 304] on div "Image Your custom text goes here Text Block Image Your custom text goes here Te…" at bounding box center [814, 331] width 337 height 69
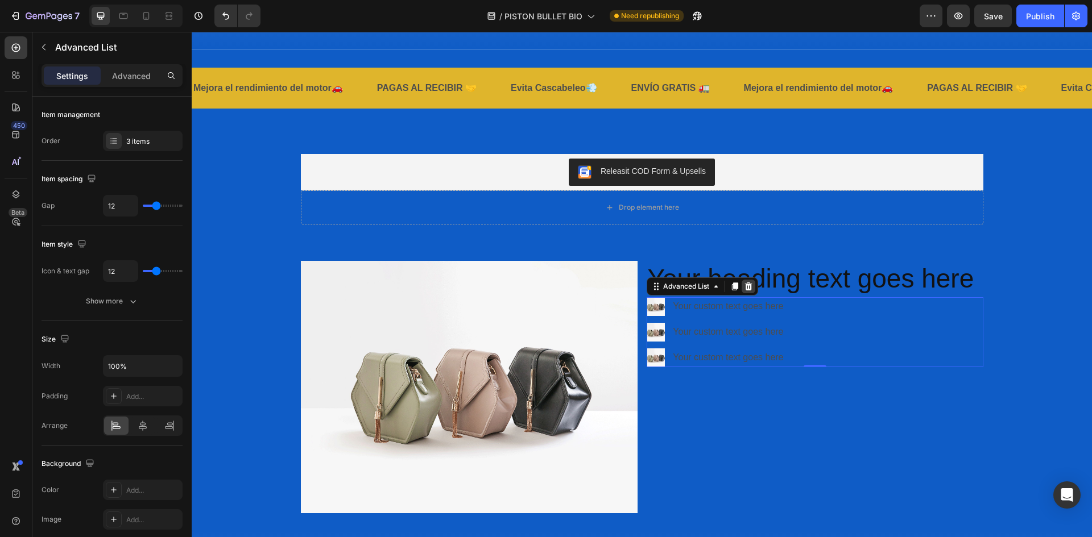
click at [744, 284] on icon at bounding box center [747, 287] width 7 height 8
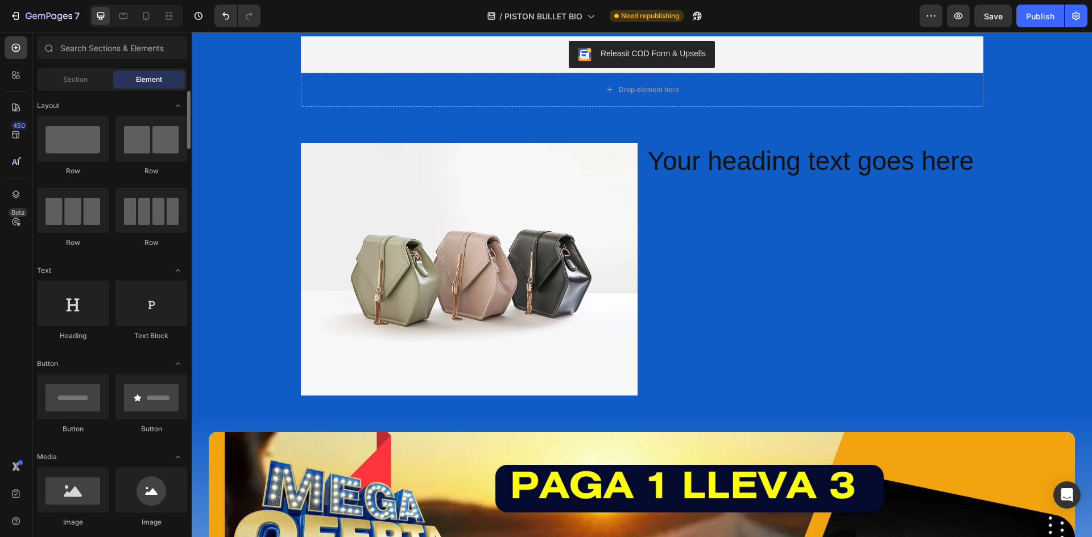
scroll to position [114, 0]
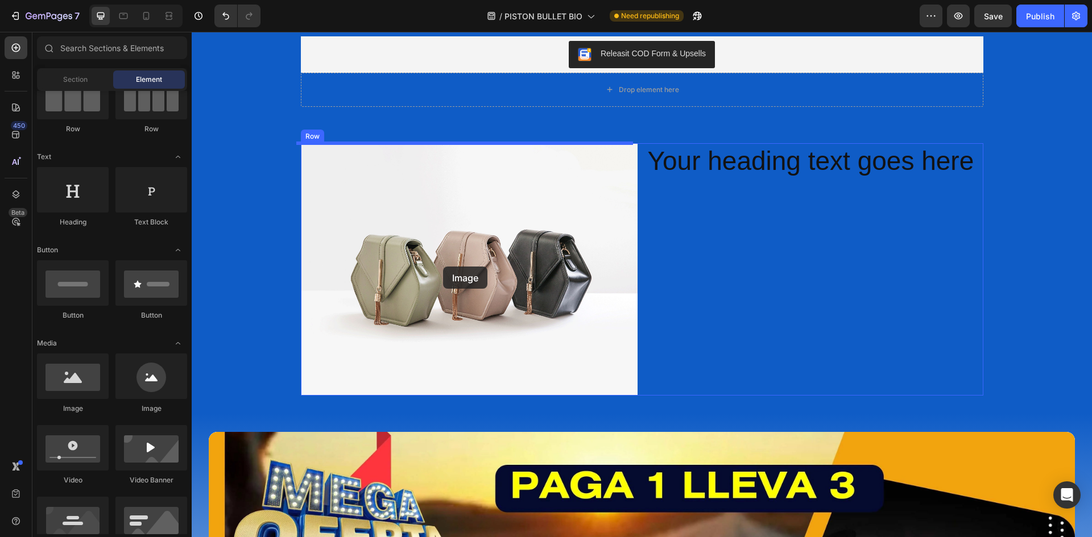
drag, startPoint x: 334, startPoint y: 417, endPoint x: 443, endPoint y: 267, distance: 186.1
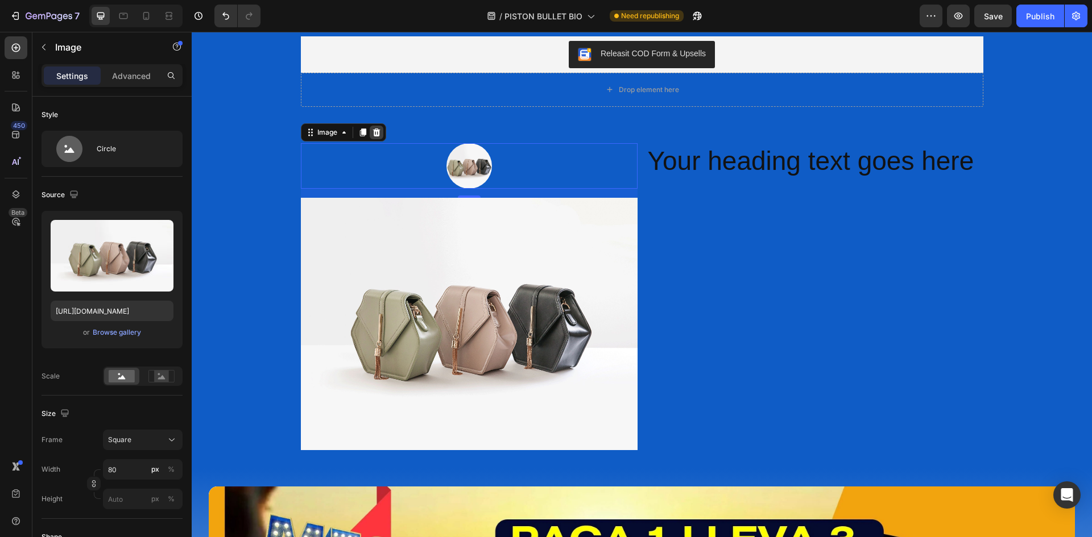
click at [372, 134] on icon at bounding box center [376, 132] width 9 height 9
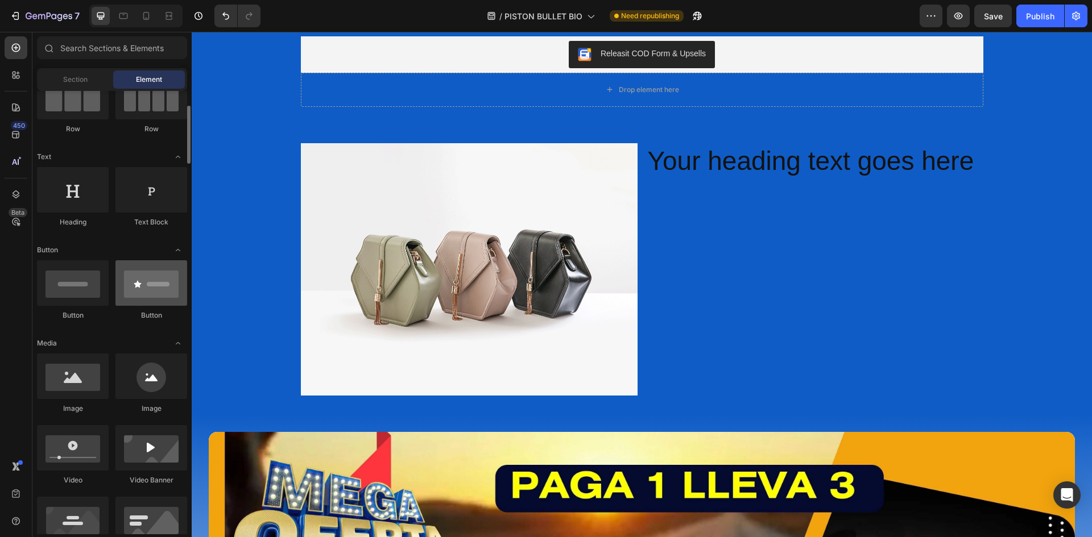
scroll to position [0, 0]
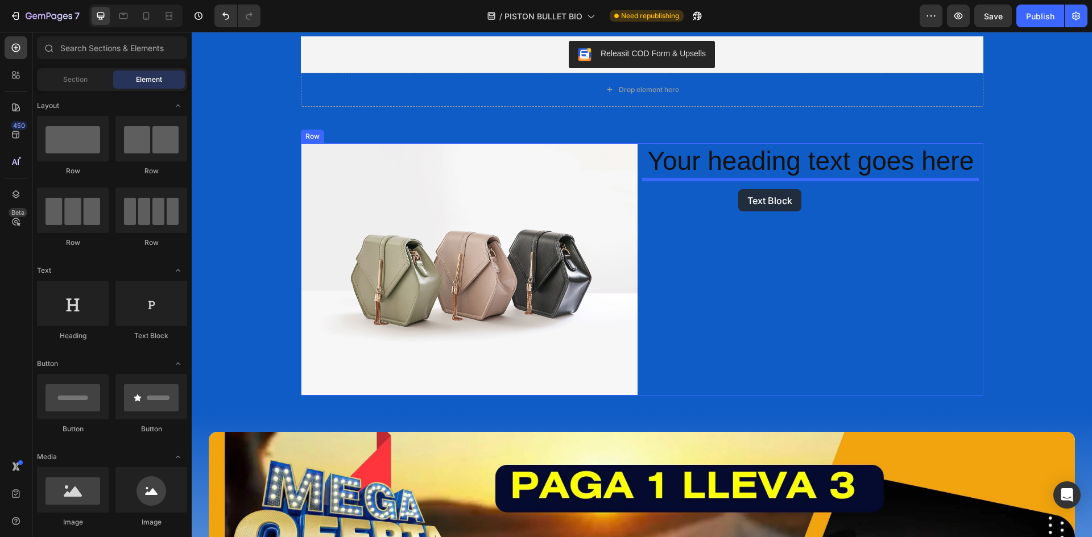
drag, startPoint x: 347, startPoint y: 339, endPoint x: 738, endPoint y: 189, distance: 419.0
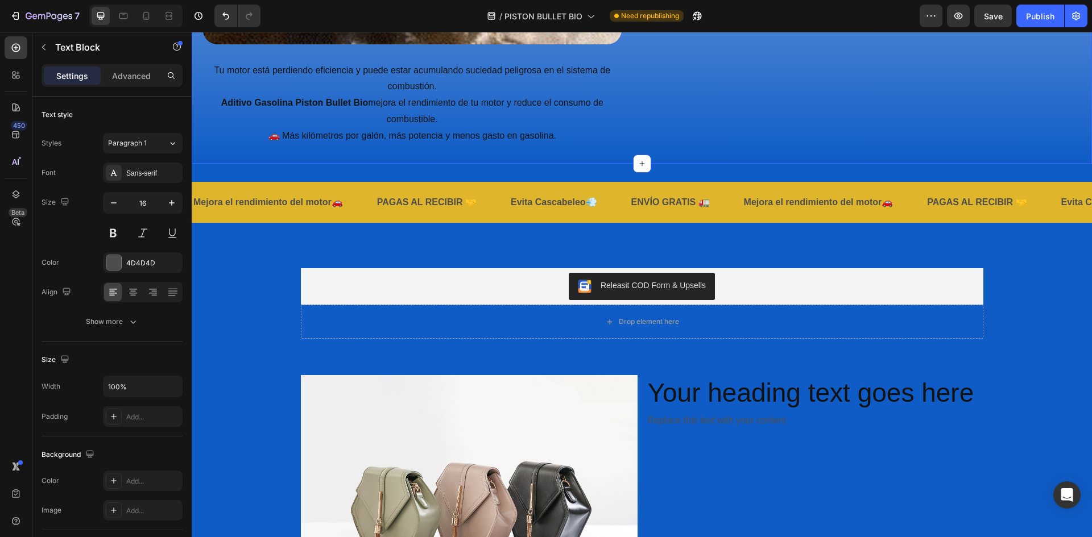
scroll to position [1819, 0]
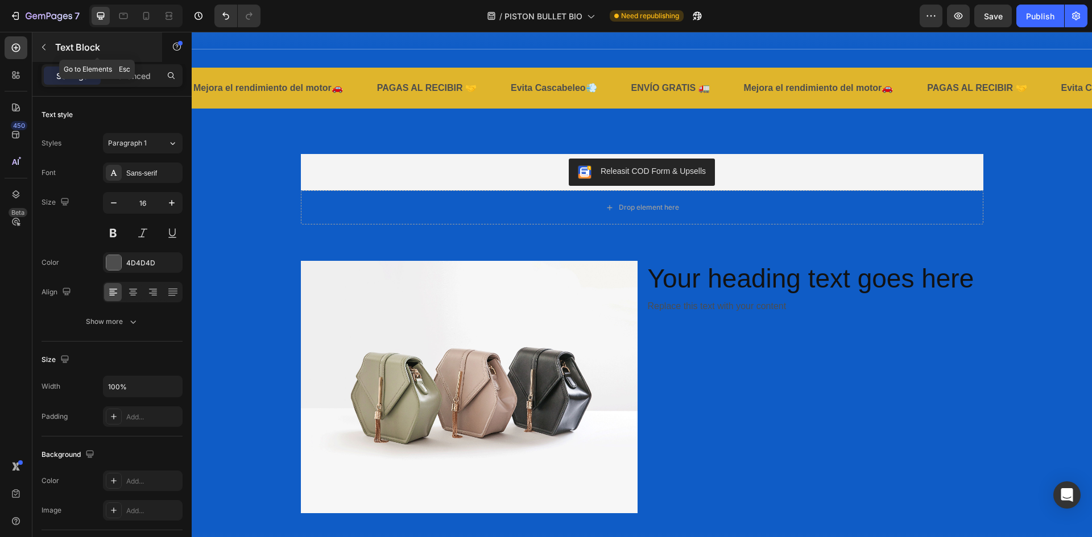
click at [49, 44] on button "button" at bounding box center [44, 47] width 18 height 18
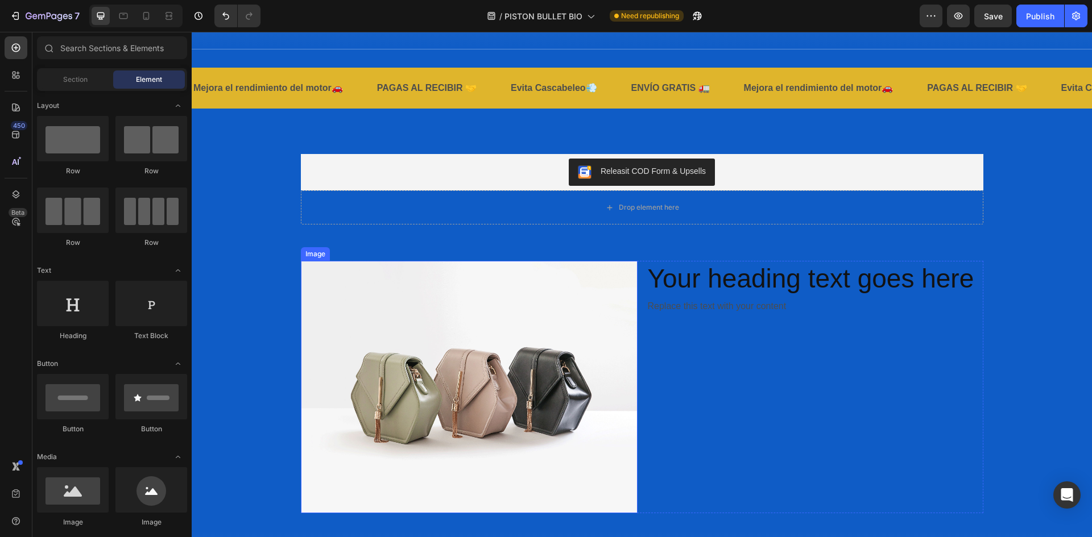
click at [390, 444] on img at bounding box center [469, 387] width 337 height 252
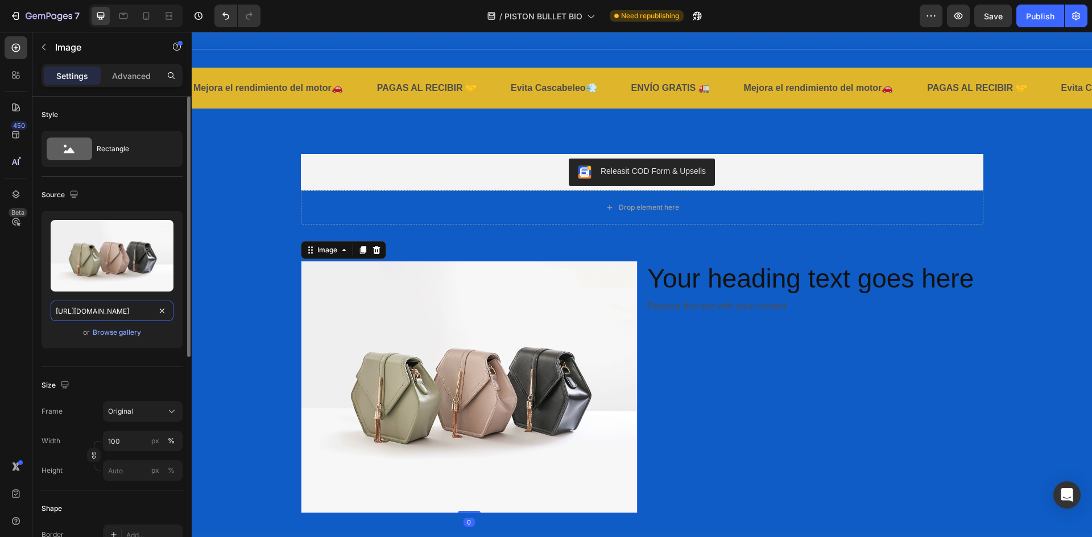
click at [98, 305] on input "[URL][DOMAIN_NAME]" at bounding box center [112, 311] width 123 height 20
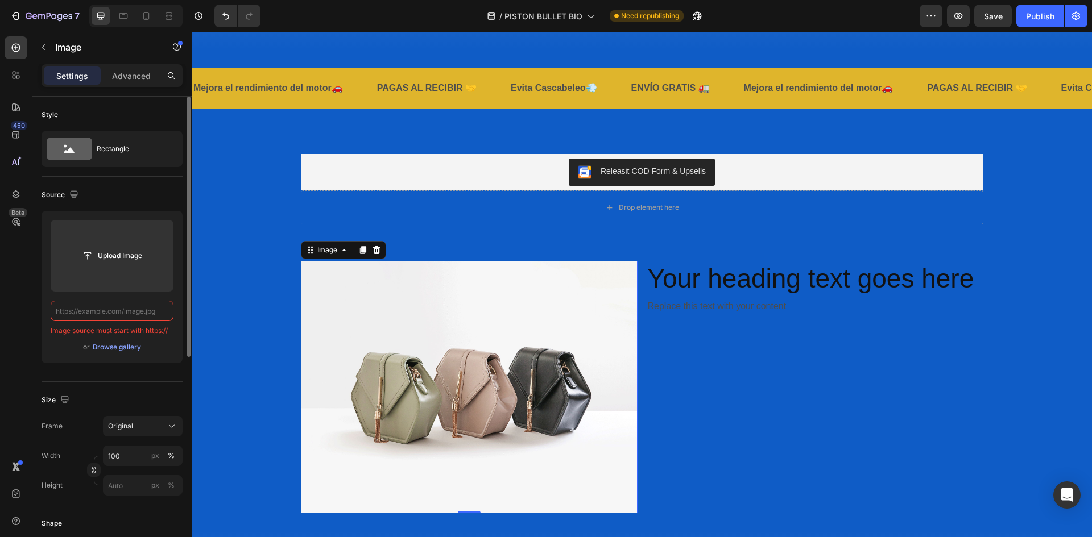
paste input "https://cdn.shopify.com/s/files/1/0940/3999/8781/files/beneficios_piston_webp.w…"
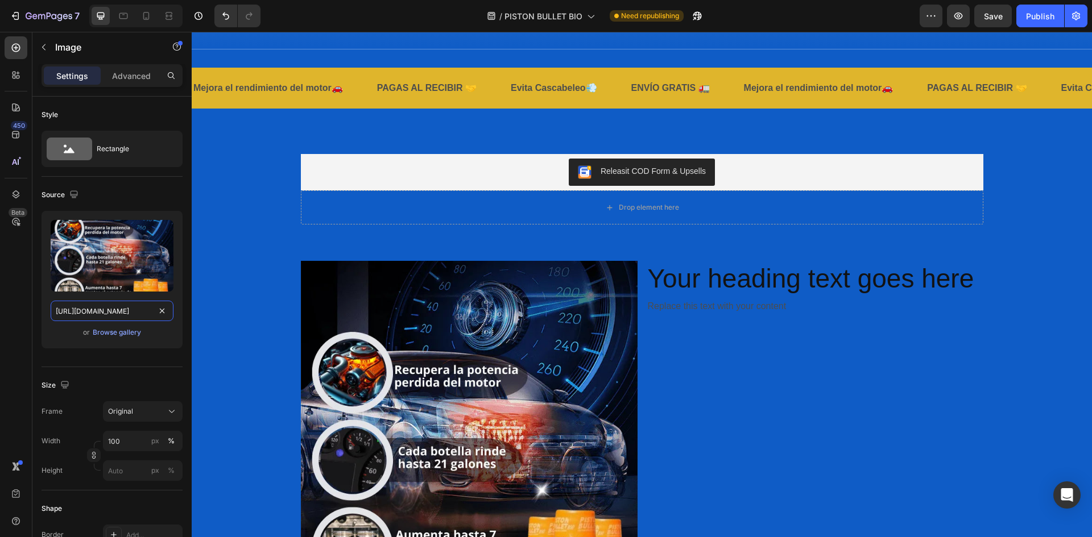
type input "https://cdn.shopify.com/s/files/1/0940/3999/8781/files/beneficios_piston_webp.w…"
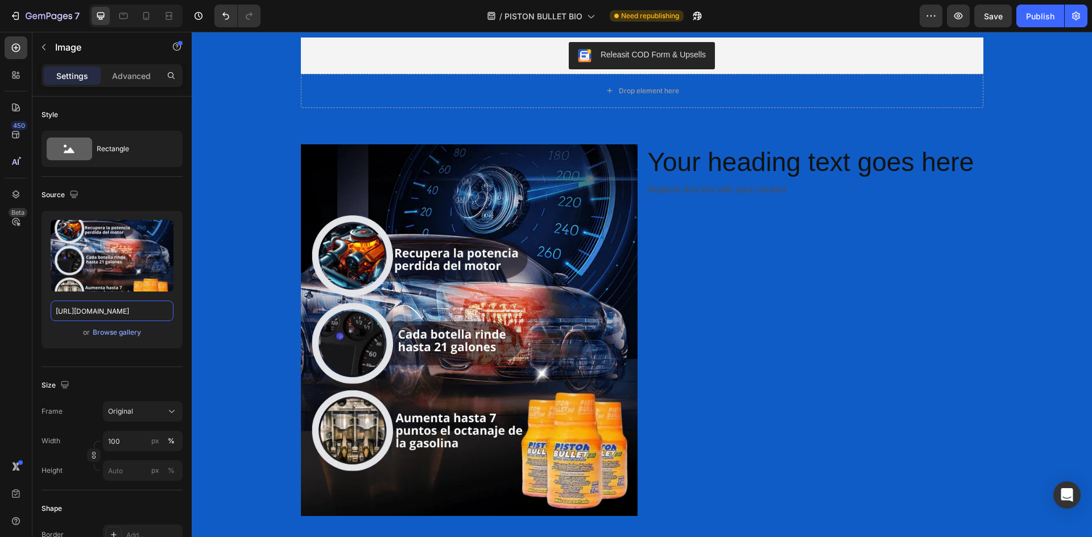
scroll to position [1876, 0]
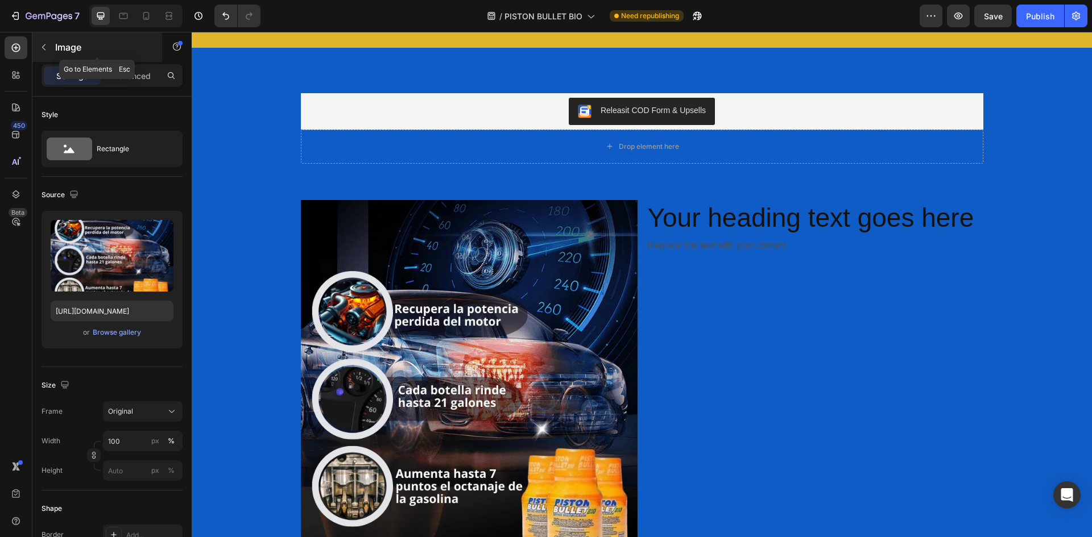
click at [52, 50] on button "button" at bounding box center [44, 47] width 18 height 18
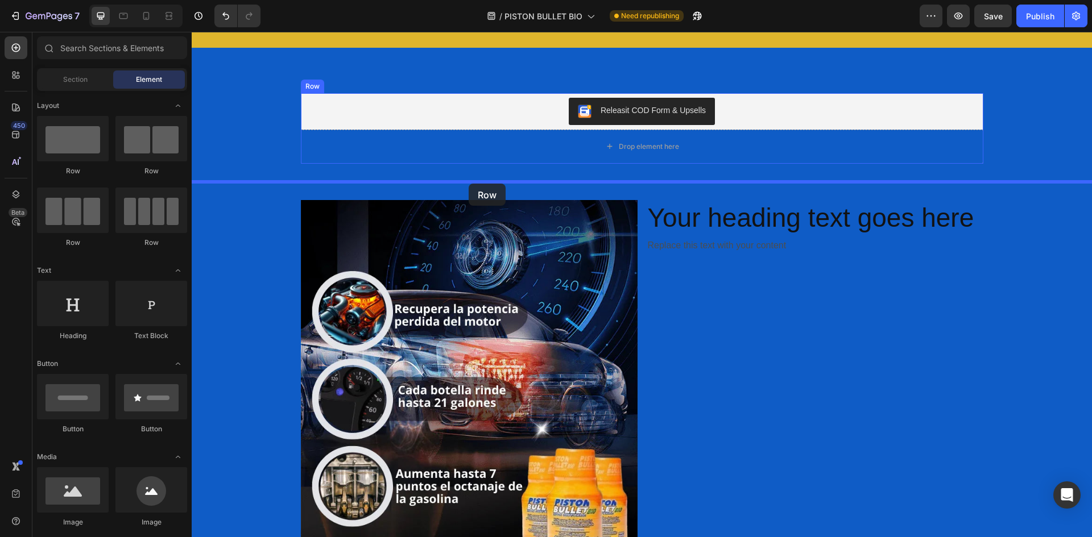
drag, startPoint x: 272, startPoint y: 180, endPoint x: 470, endPoint y: 185, distance: 197.9
click at [222, 136] on div "Releasit COD Form & Upsells Releasit COD Form & Upsells Drop element here Produ…" at bounding box center [642, 128] width 900 height 71
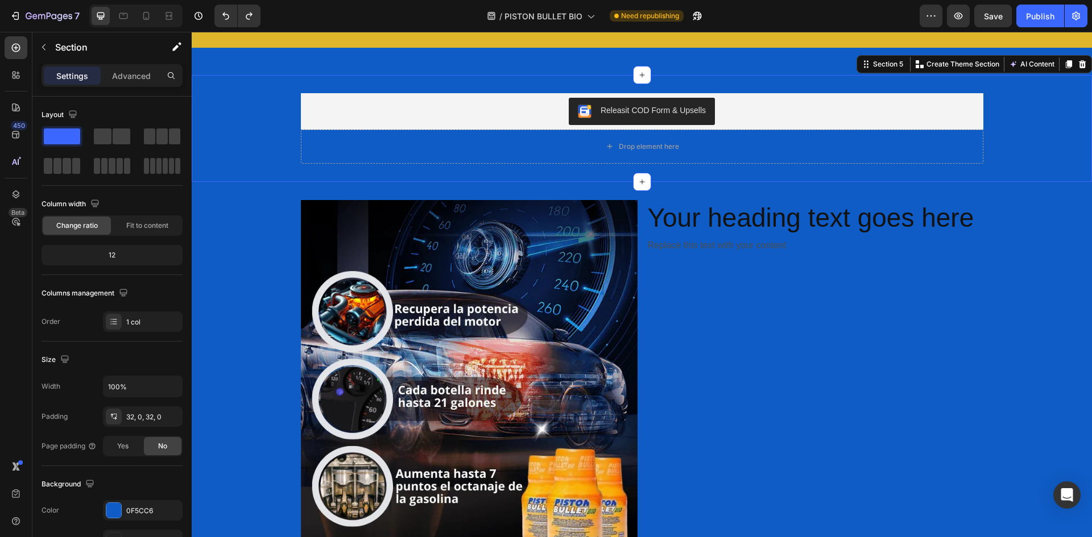
click at [1066, 63] on icon at bounding box center [1069, 64] width 6 height 8
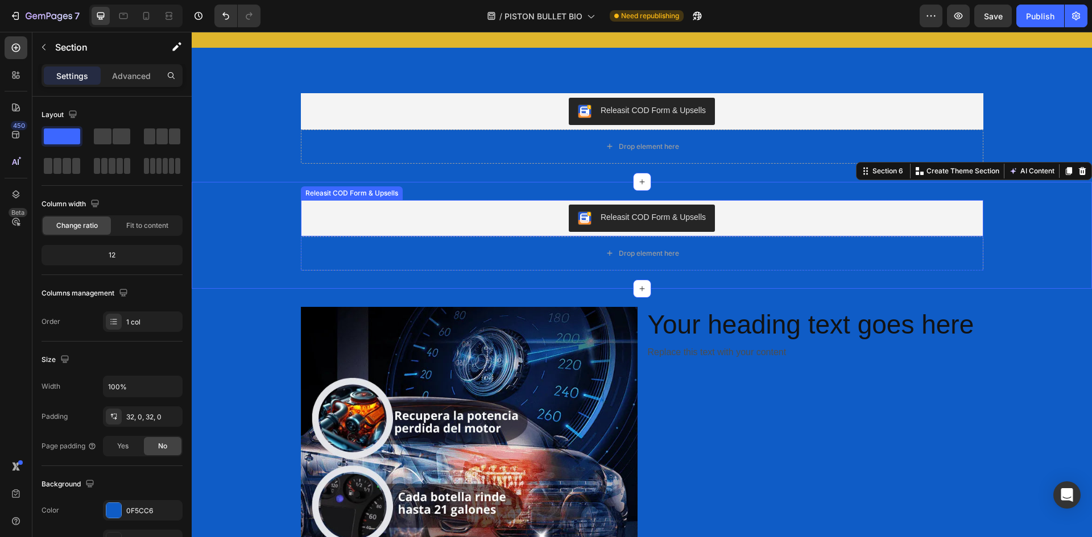
click at [884, 205] on div "Releasit COD Form & Upsells" at bounding box center [641, 218] width 673 height 27
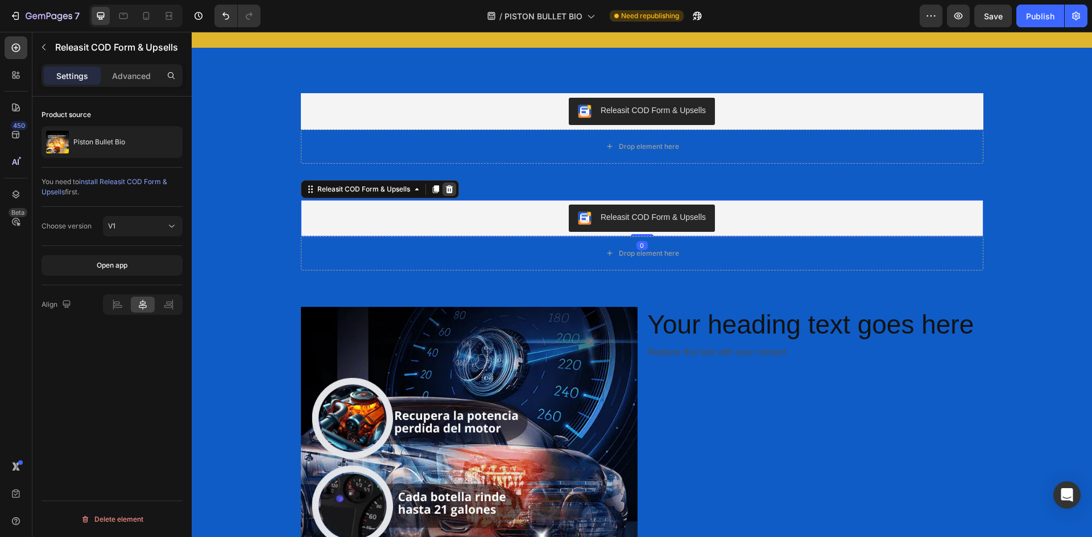
click at [446, 186] on icon at bounding box center [448, 189] width 7 height 8
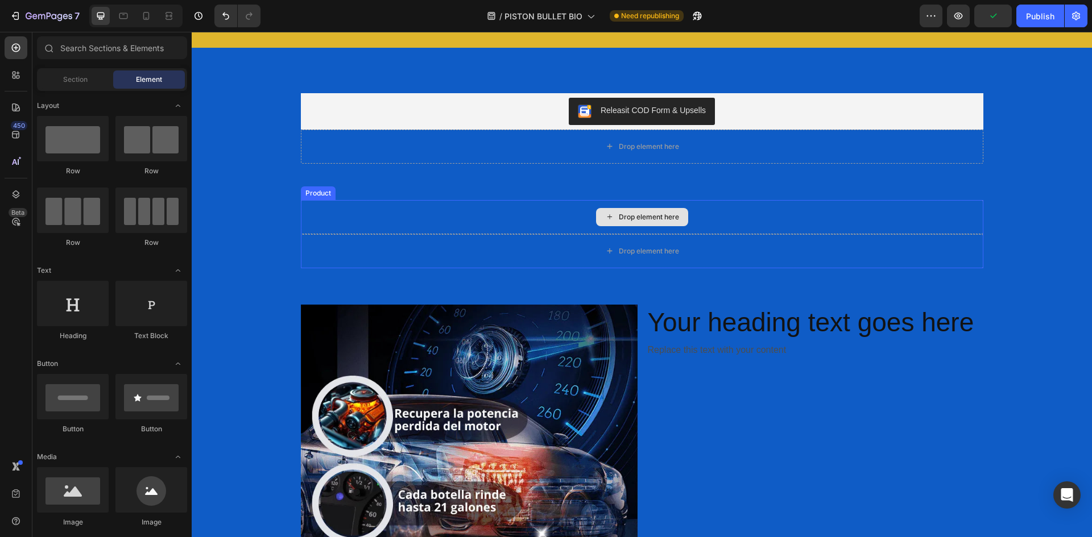
click at [399, 213] on div "Drop element here" at bounding box center [642, 217] width 682 height 34
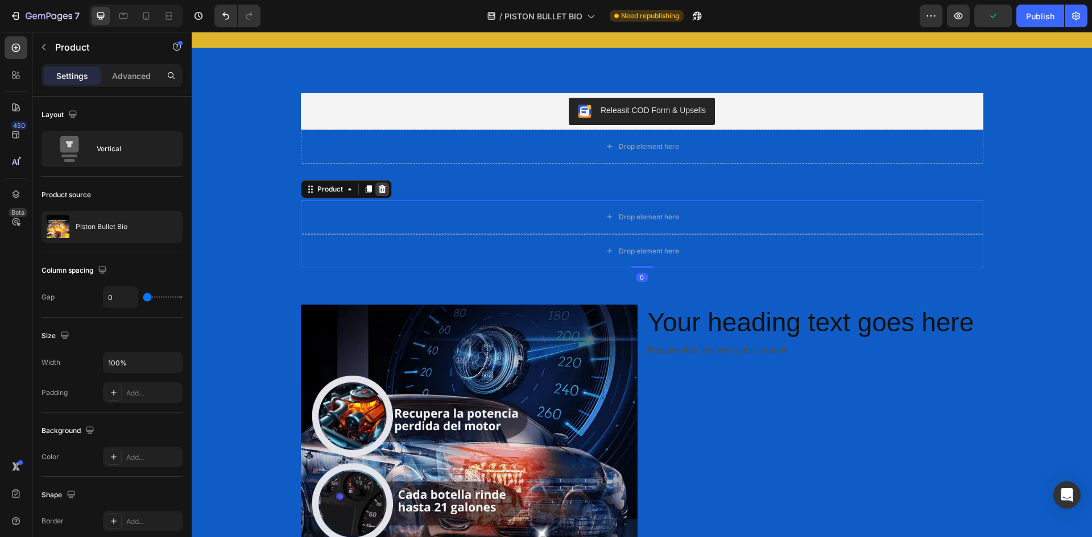
click at [378, 188] on icon at bounding box center [381, 189] width 7 height 8
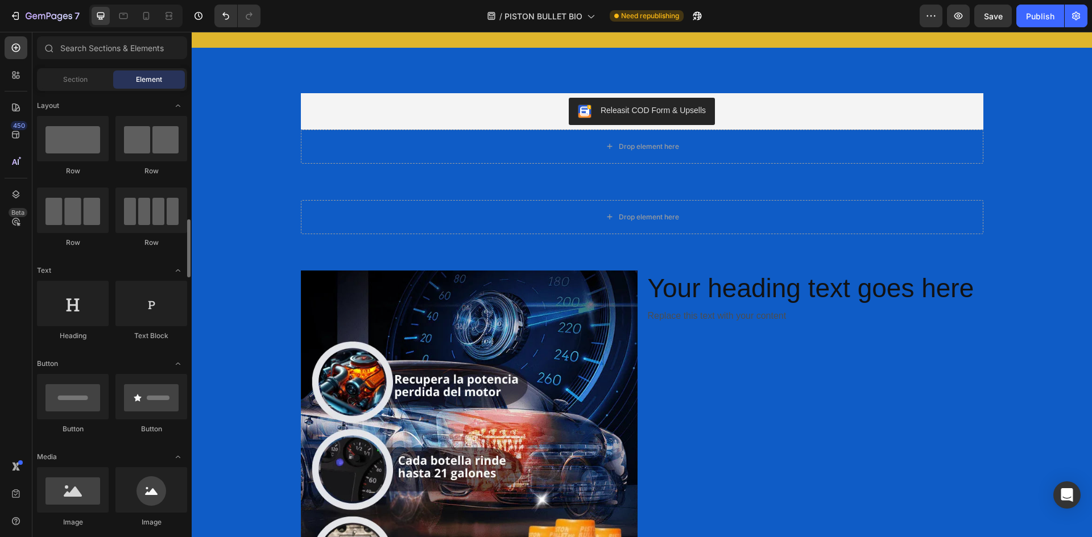
scroll to position [114, 0]
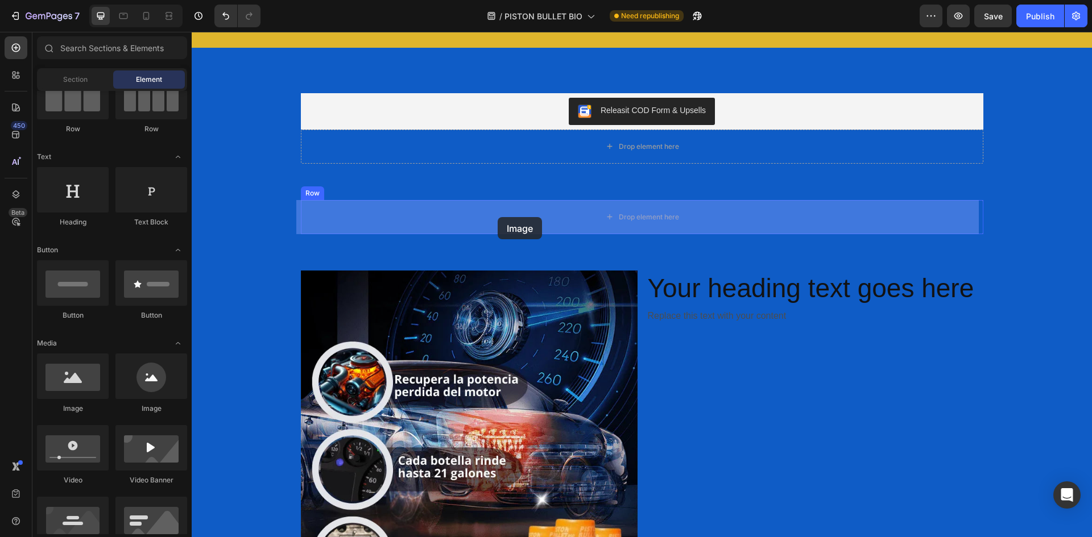
drag, startPoint x: 263, startPoint y: 426, endPoint x: 498, endPoint y: 216, distance: 314.9
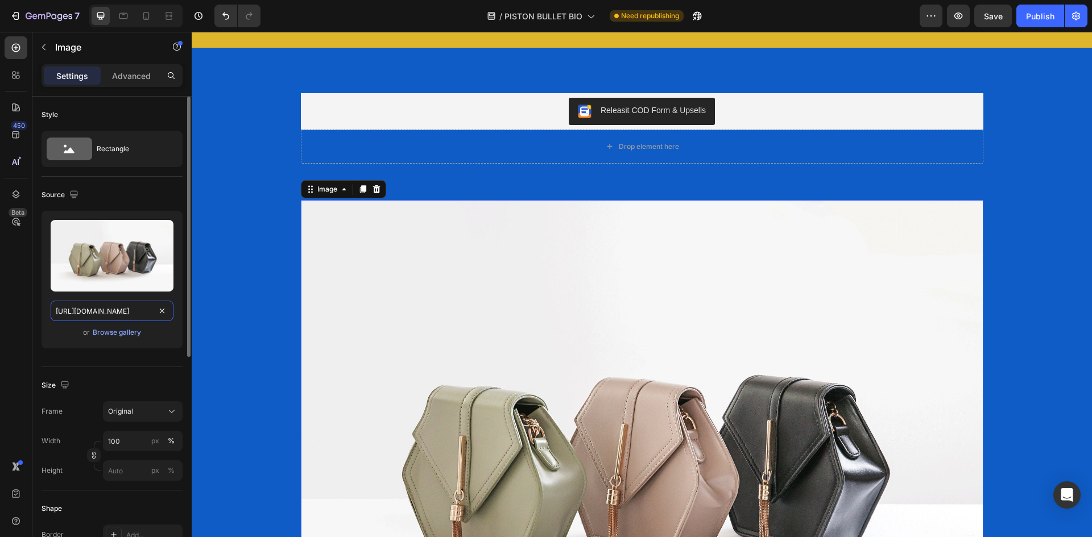
click at [84, 311] on input "[URL][DOMAIN_NAME]" at bounding box center [112, 311] width 123 height 20
paste input "text"
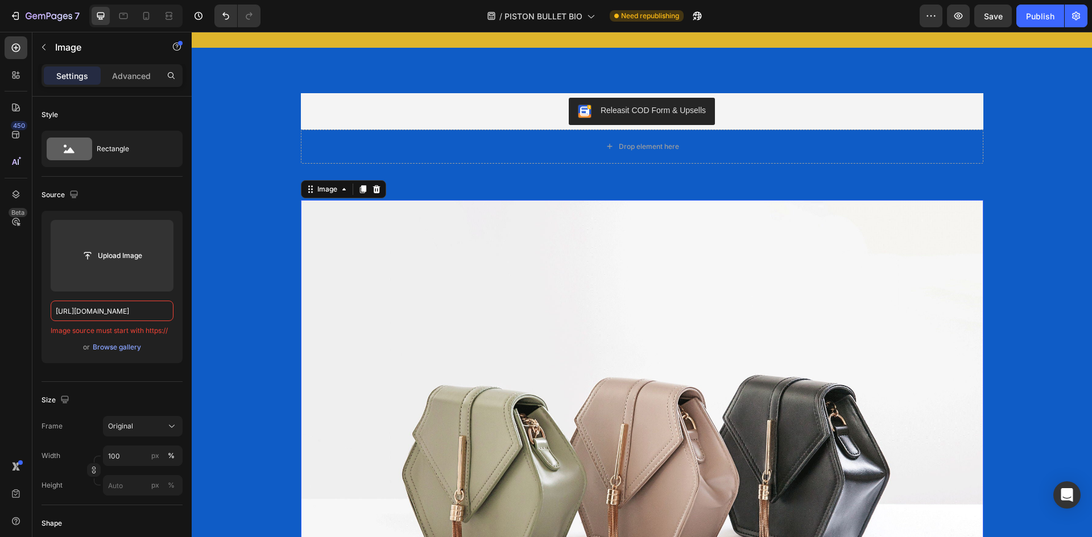
click at [505, 326] on img at bounding box center [642, 456] width 682 height 512
drag, startPoint x: 74, startPoint y: 320, endPoint x: 80, endPoint y: 319, distance: 5.8
click at [74, 320] on input "[URL][DOMAIN_NAME]" at bounding box center [112, 311] width 123 height 20
paste input "0940/3999/8781/files/BENEFICIOS_WEBP.webp?v=1756351078"
type input "https://cdn.shopify.com/s/files/1/0940/3999/8781/files/BENEFICIOS_WEBP.webp?v=1…"
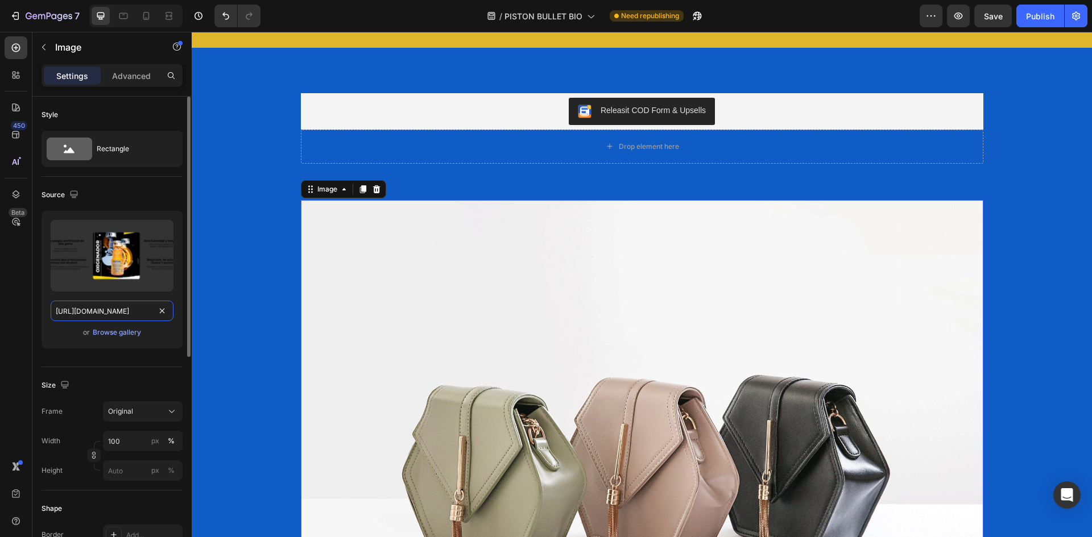
scroll to position [0, 216]
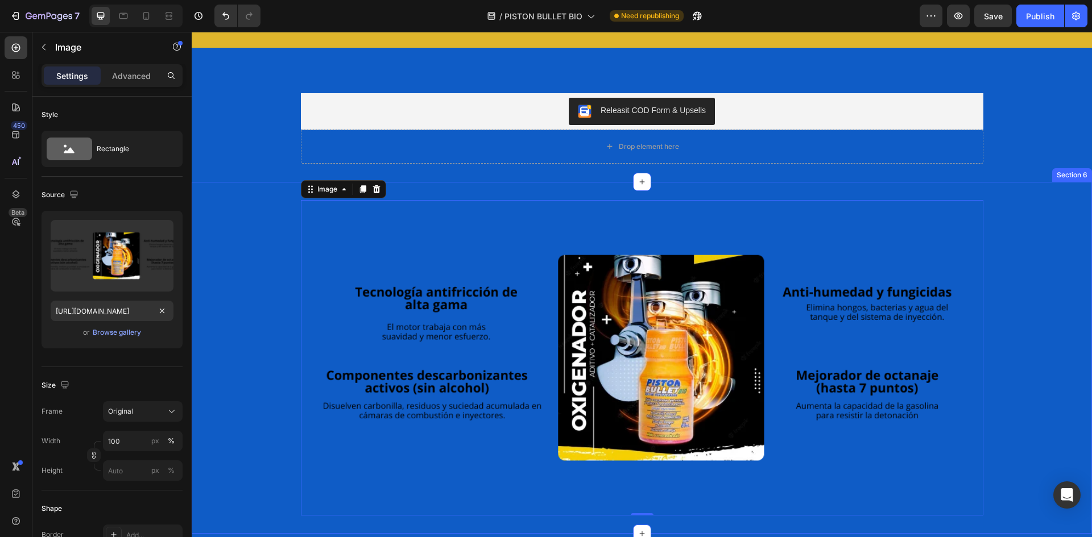
click at [1037, 214] on div "Image 0 Row" at bounding box center [642, 358] width 900 height 316
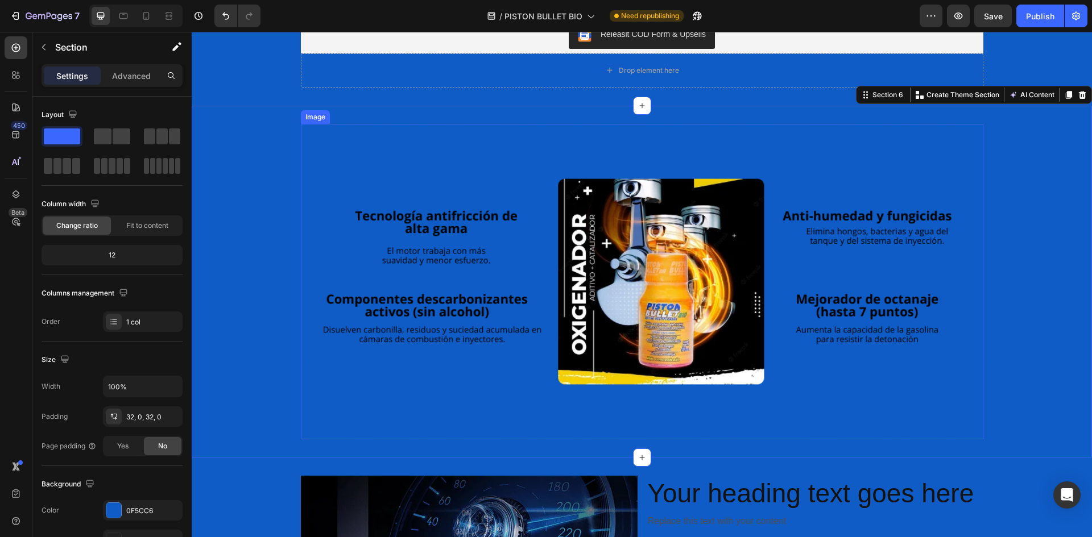
scroll to position [1876, 0]
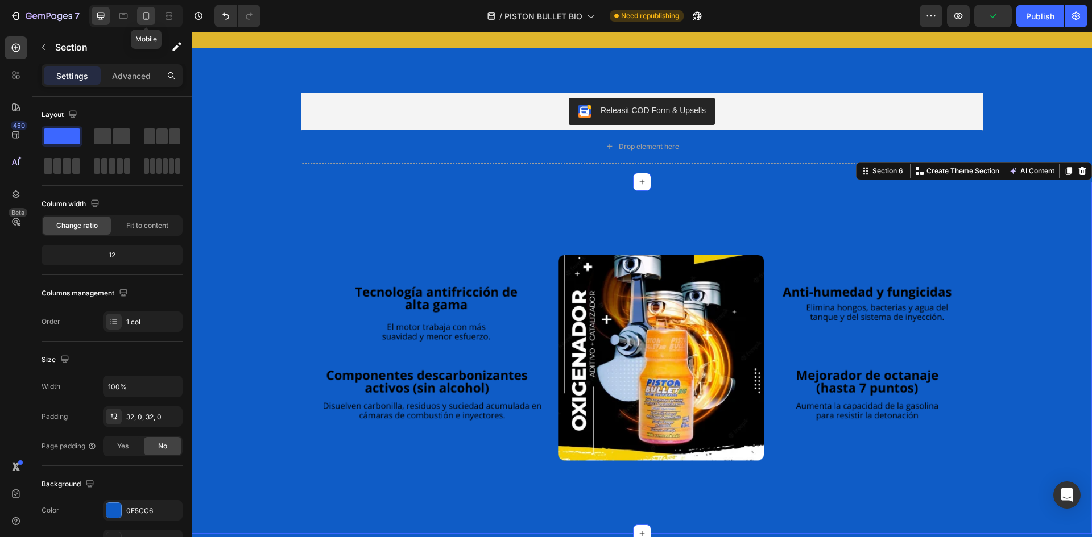
click at [140, 19] on div at bounding box center [146, 16] width 18 height 18
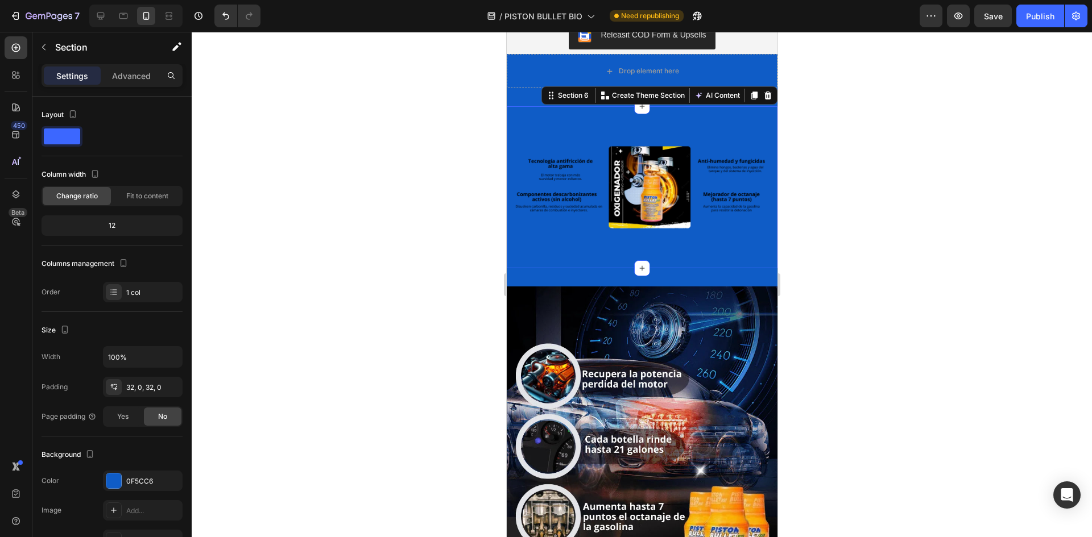
scroll to position [1834, 0]
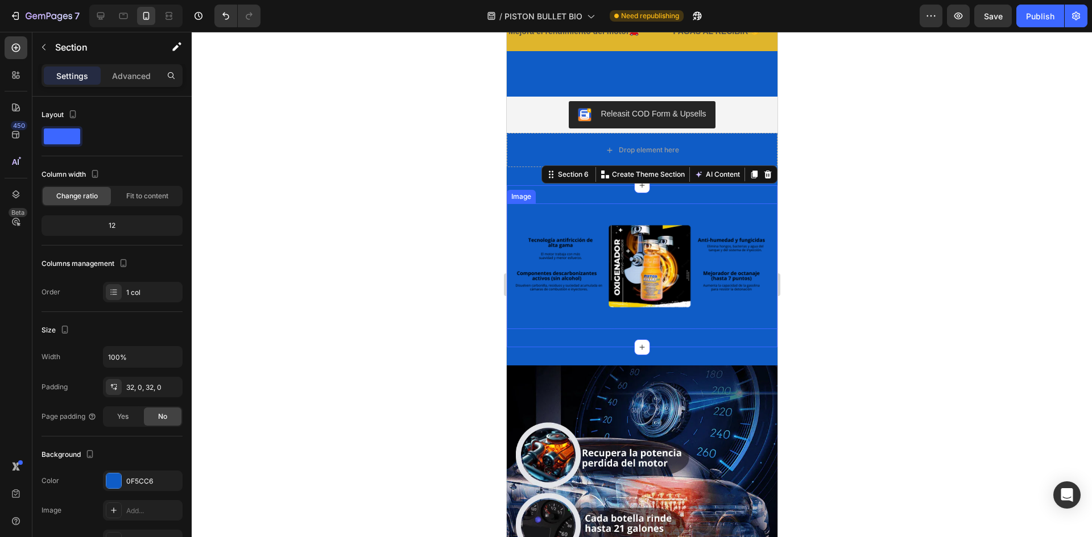
click at [923, 174] on div at bounding box center [642, 284] width 900 height 505
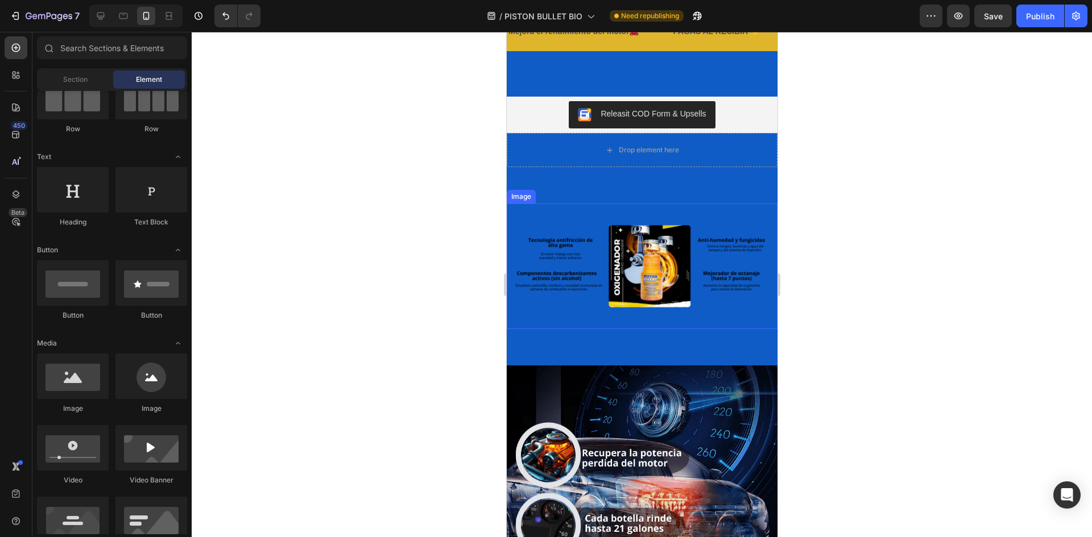
click at [924, 197] on div at bounding box center [642, 284] width 900 height 505
click at [97, 14] on icon at bounding box center [100, 15] width 11 height 11
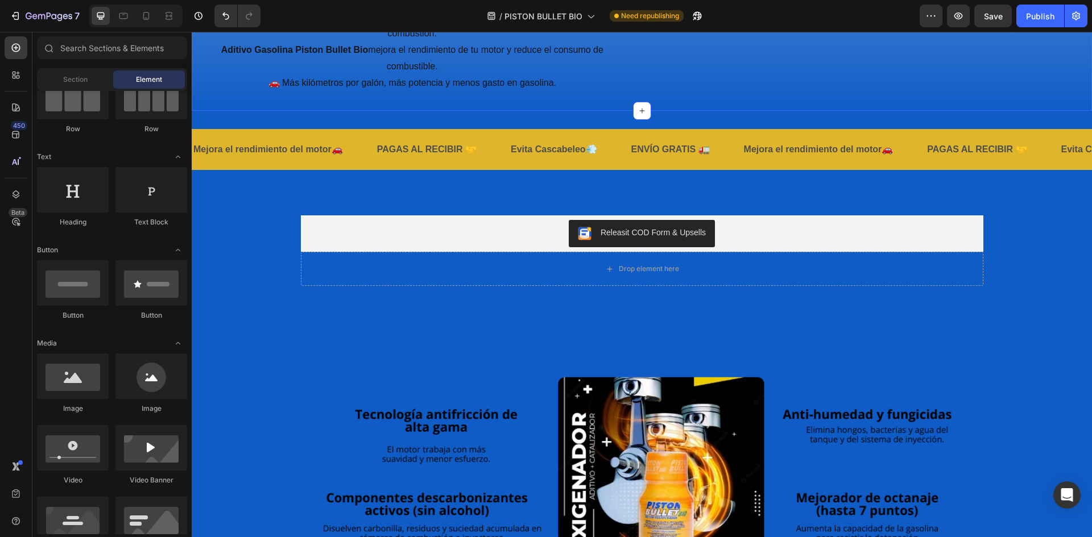
scroll to position [1928, 0]
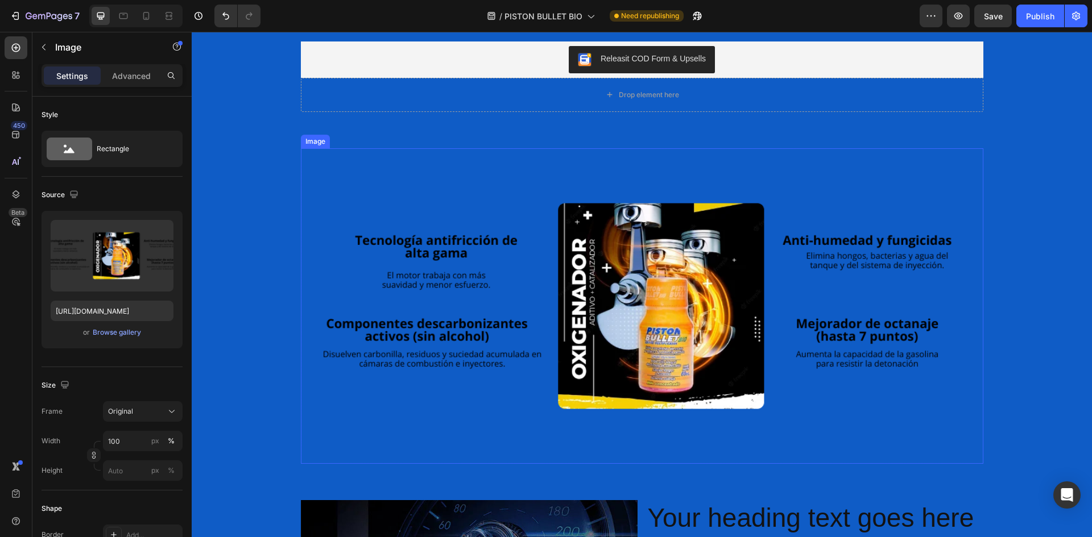
click at [451, 176] on img at bounding box center [642, 306] width 682 height 316
click at [372, 135] on icon at bounding box center [375, 138] width 7 height 8
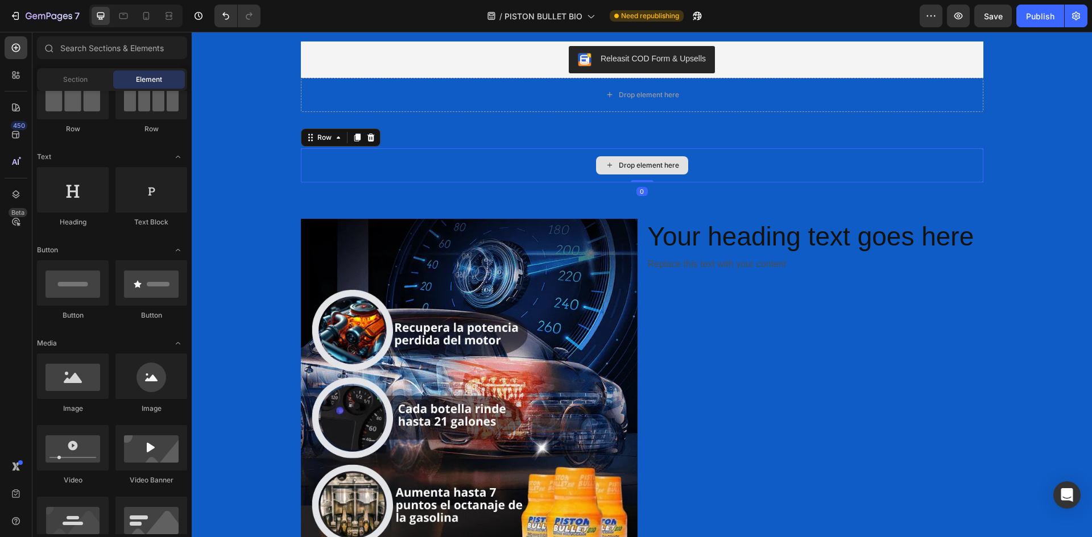
click at [433, 161] on div "Drop element here" at bounding box center [642, 165] width 682 height 34
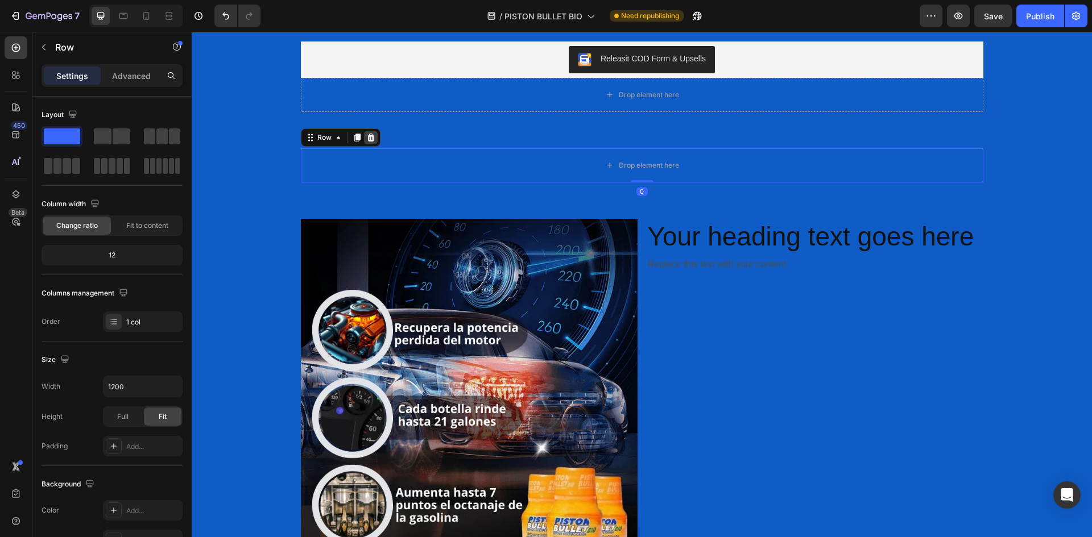
click at [368, 135] on icon at bounding box center [370, 138] width 7 height 8
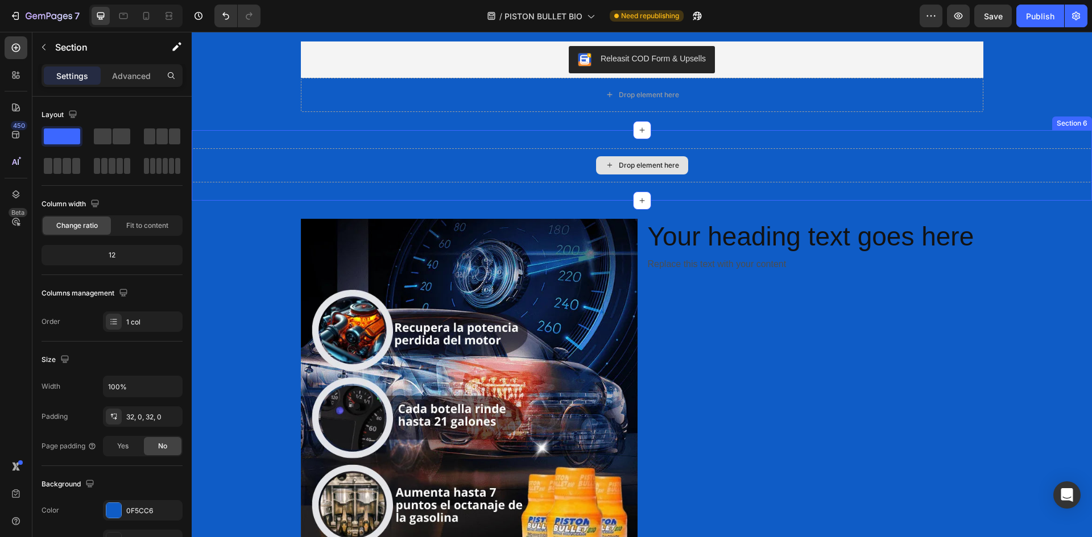
click at [433, 171] on div "Drop element here" at bounding box center [642, 165] width 900 height 34
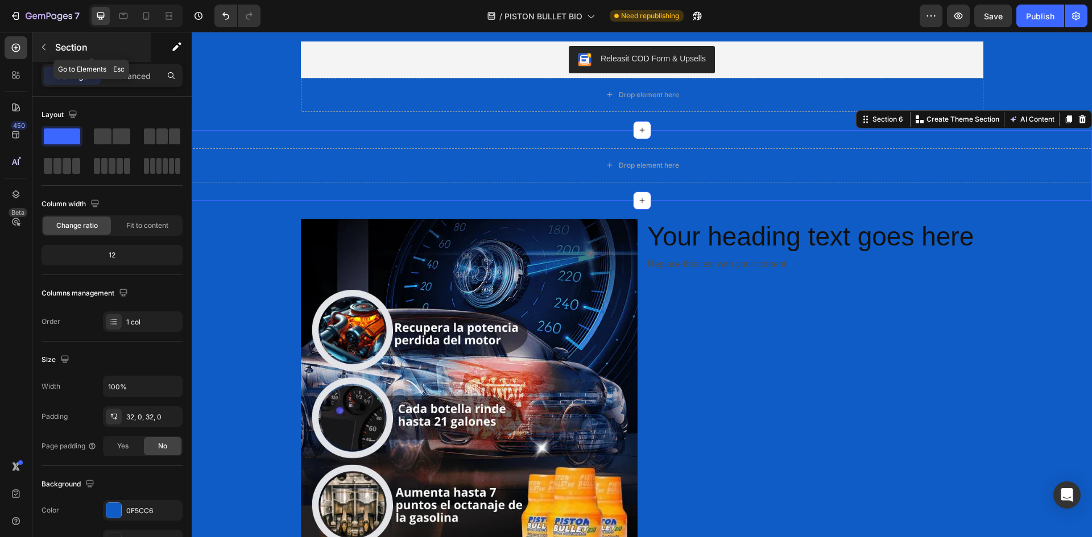
click at [46, 45] on icon "button" at bounding box center [43, 47] width 9 height 9
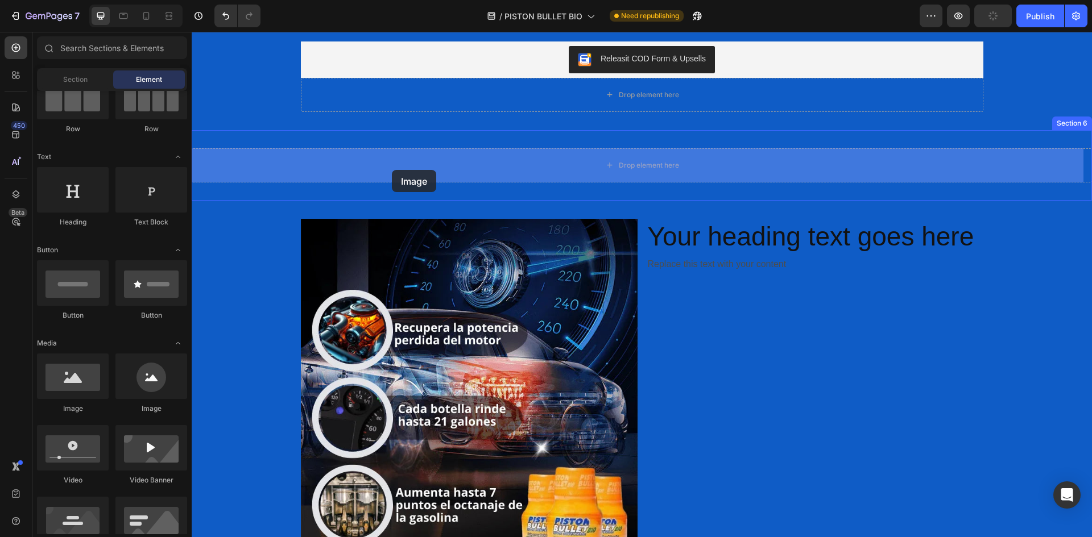
drag, startPoint x: 273, startPoint y: 401, endPoint x: 392, endPoint y: 170, distance: 260.1
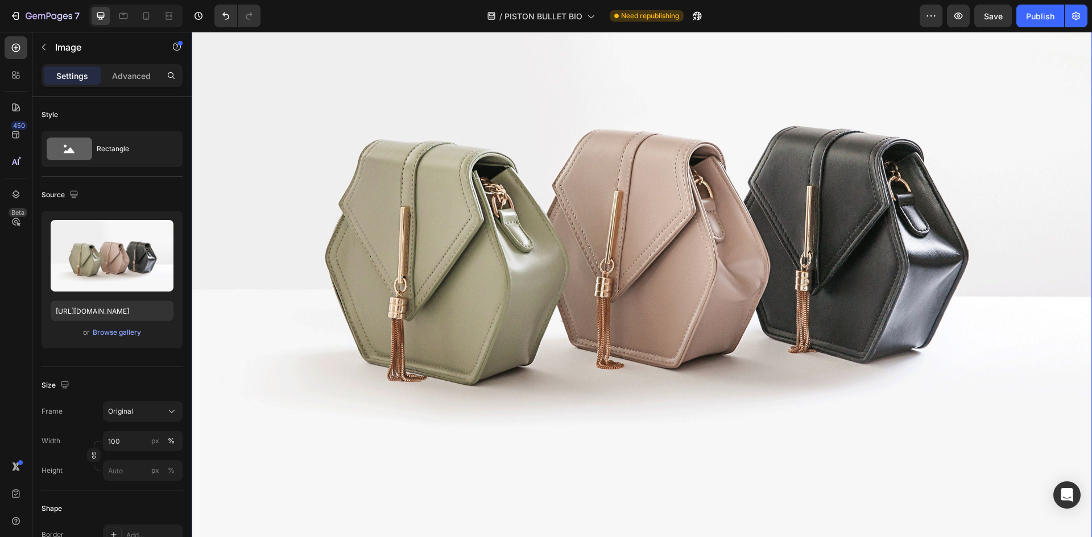
scroll to position [2269, 0]
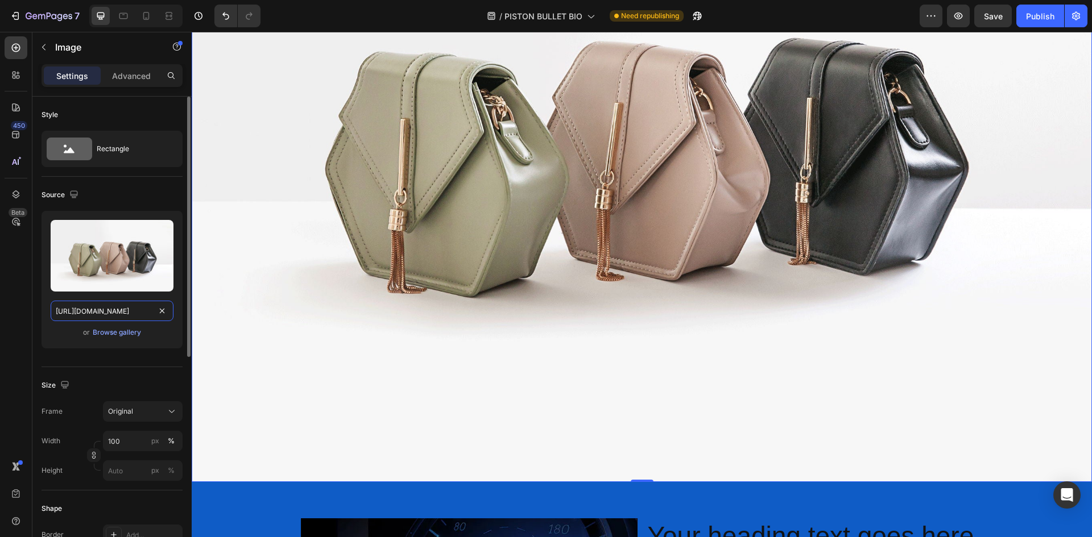
click at [120, 314] on input "[URL][DOMAIN_NAME]" at bounding box center [112, 311] width 123 height 20
paste input "0940/3999/8781/files/BENEFICIOS_WEBP.webp?v=1756351078"
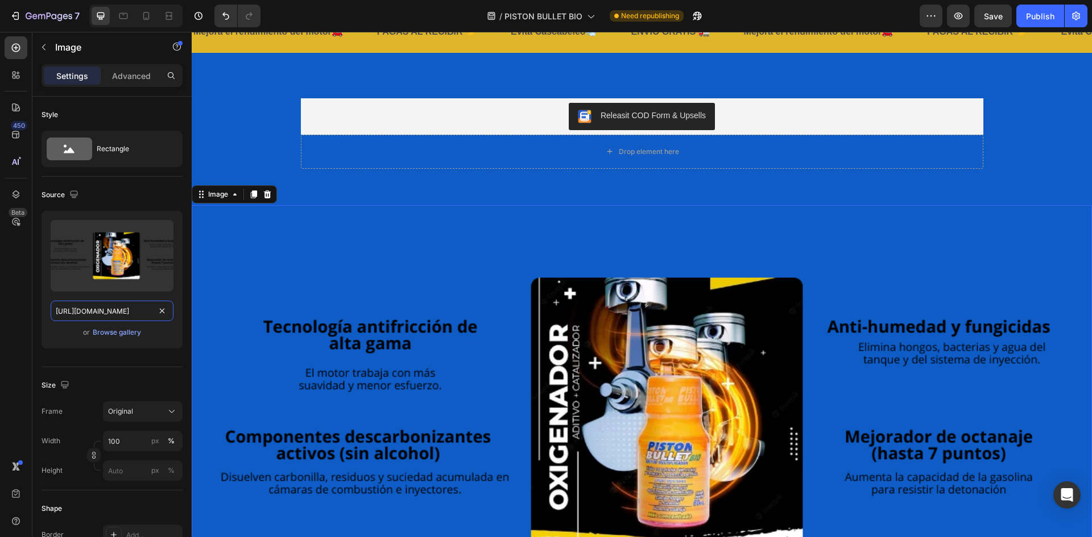
scroll to position [2042, 0]
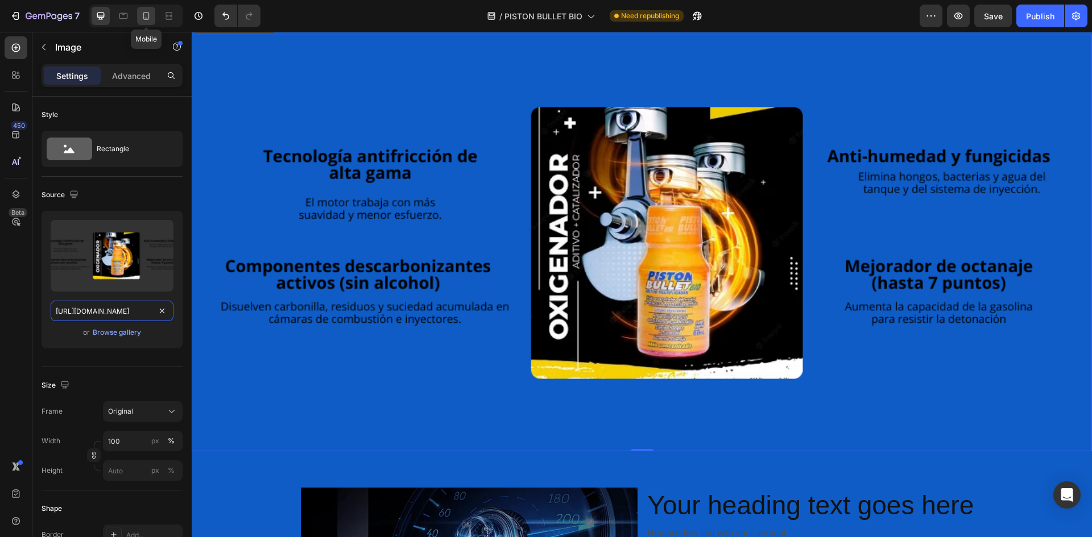
type input "https://cdn.shopify.com/s/files/1/0940/3999/8781/files/BENEFICIOS_WEBP.webp?v=1…"
click at [146, 11] on icon at bounding box center [145, 15] width 11 height 11
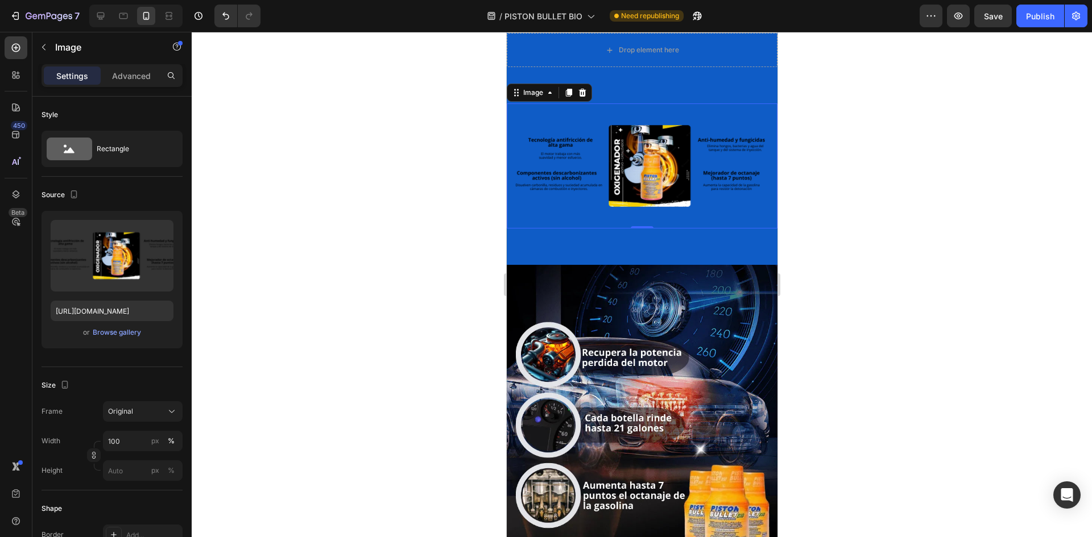
scroll to position [1741, 0]
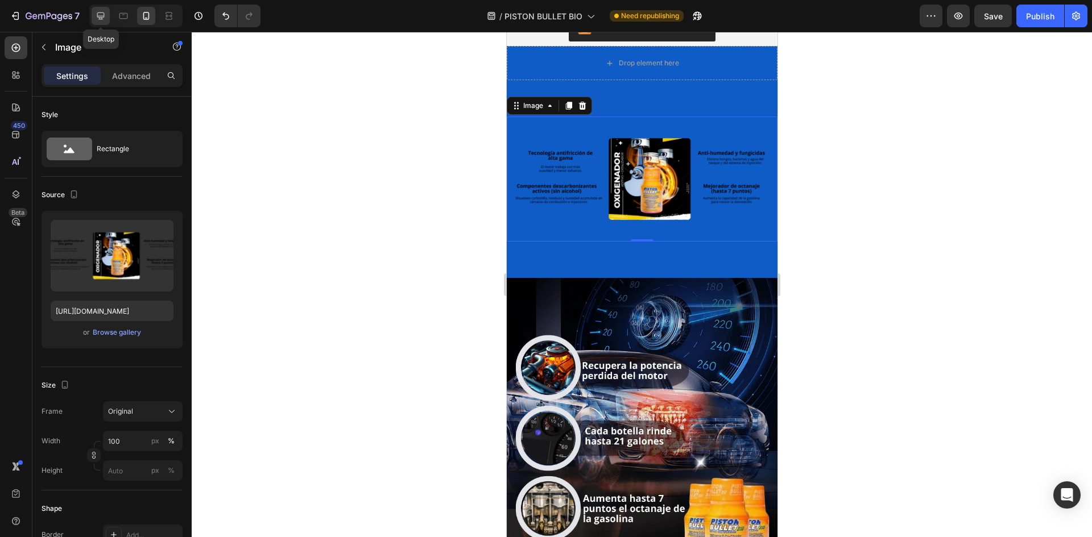
click at [105, 19] on icon at bounding box center [100, 15] width 11 height 11
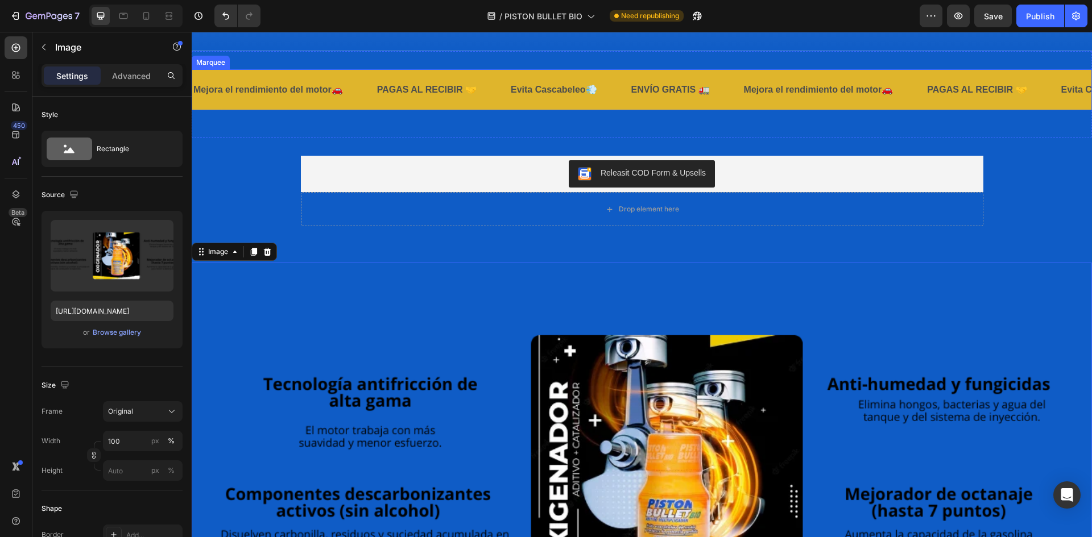
scroll to position [1822, 0]
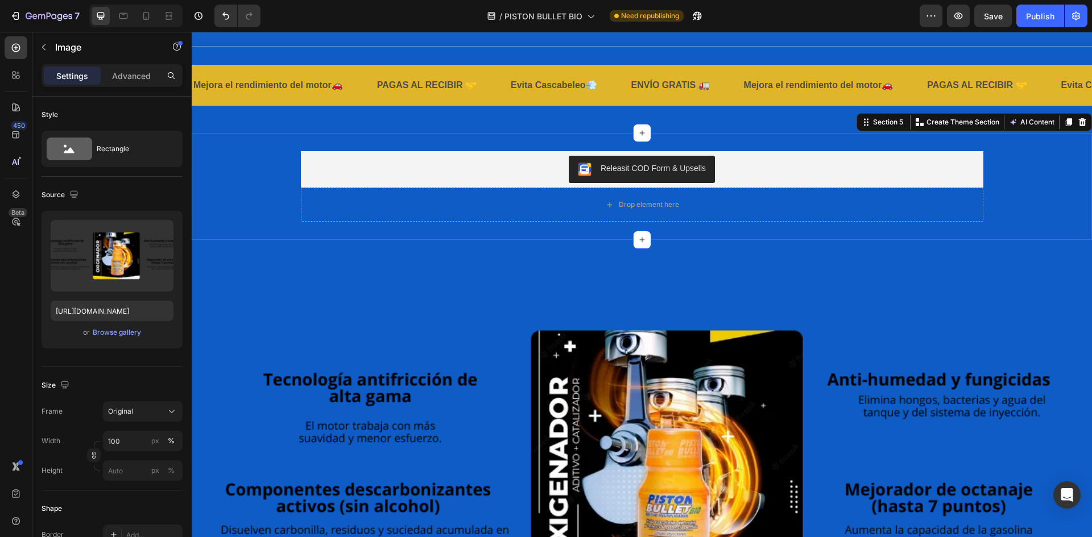
click at [509, 234] on div "Releasit COD Form & Upsells Releasit COD Form & Upsells Drop element here Produ…" at bounding box center [642, 186] width 900 height 107
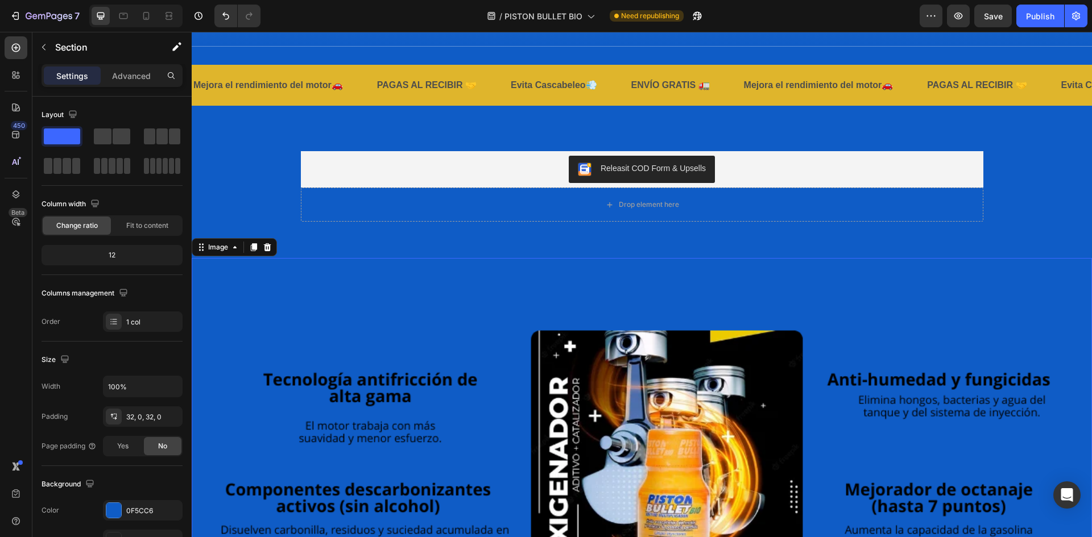
click at [432, 273] on img at bounding box center [642, 466] width 900 height 417
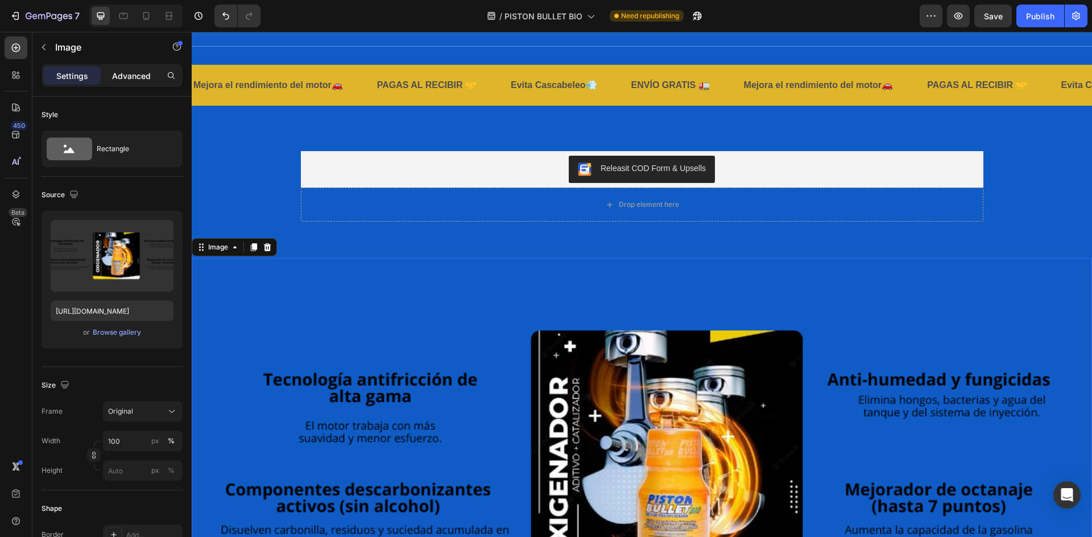
click at [134, 80] on p "Advanced" at bounding box center [131, 76] width 39 height 12
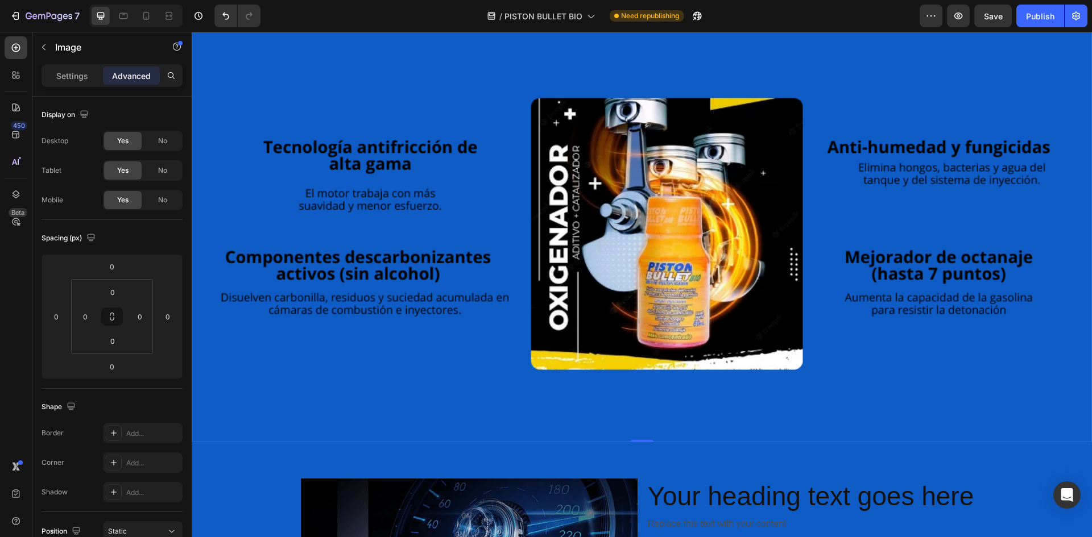
scroll to position [2107, 0]
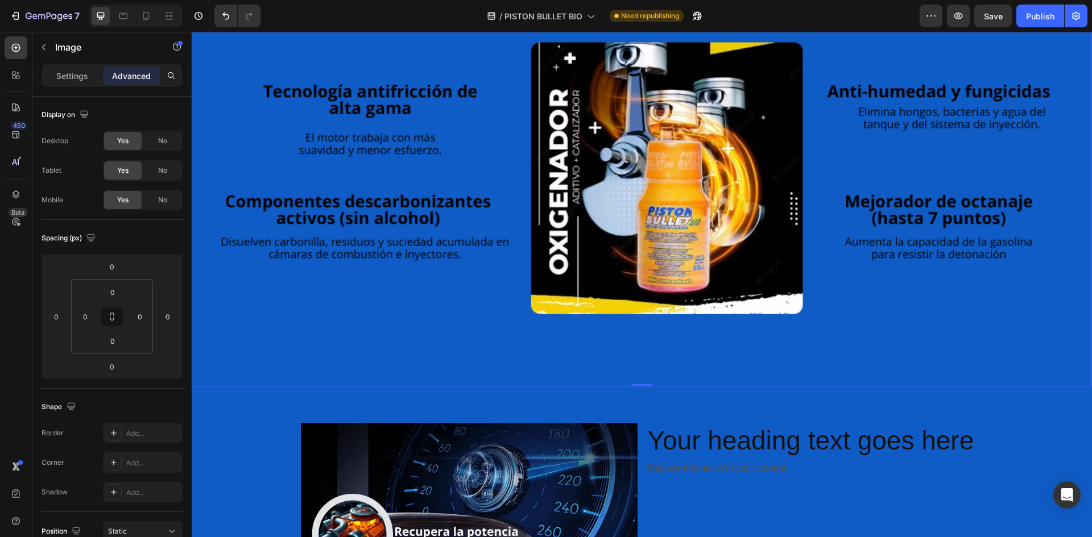
click at [496, 370] on img at bounding box center [642, 178] width 900 height 417
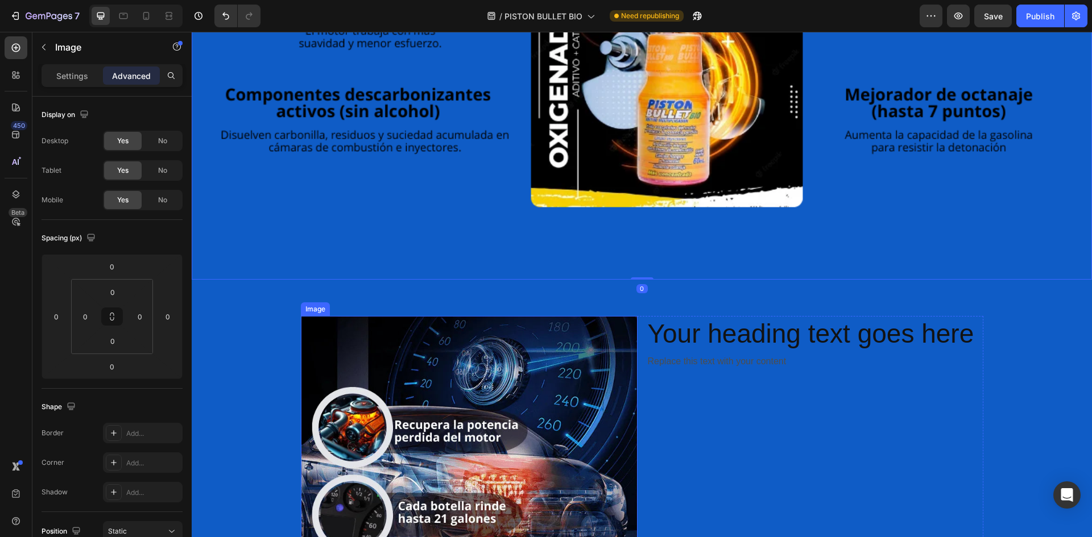
scroll to position [2220, 0]
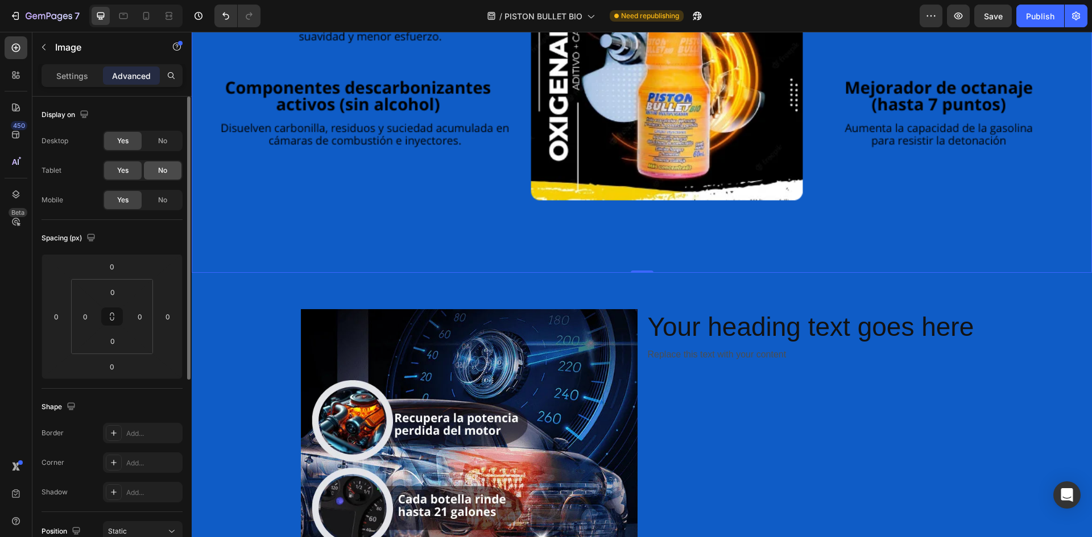
click at [158, 169] on span "No" at bounding box center [162, 170] width 9 height 10
click at [157, 202] on div "No" at bounding box center [163, 200] width 38 height 18
click at [150, 20] on icon at bounding box center [145, 15] width 11 height 11
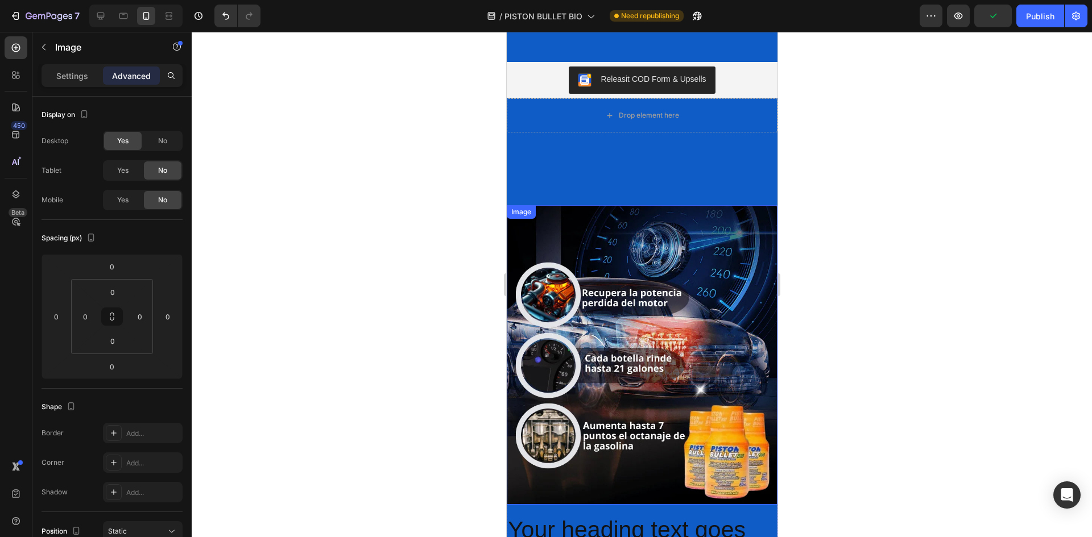
scroll to position [1843, 0]
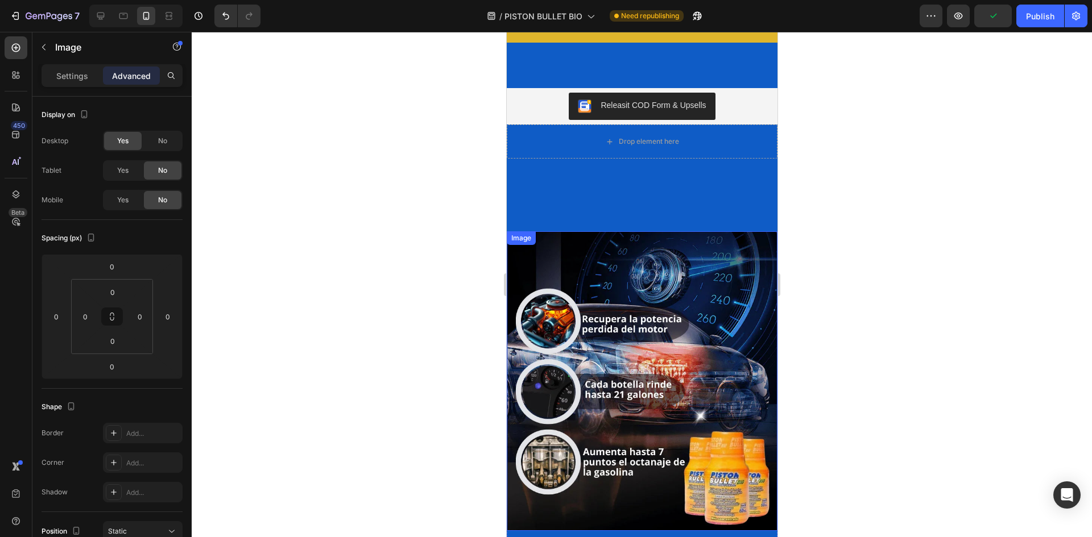
click at [666, 288] on img at bounding box center [641, 380] width 271 height 299
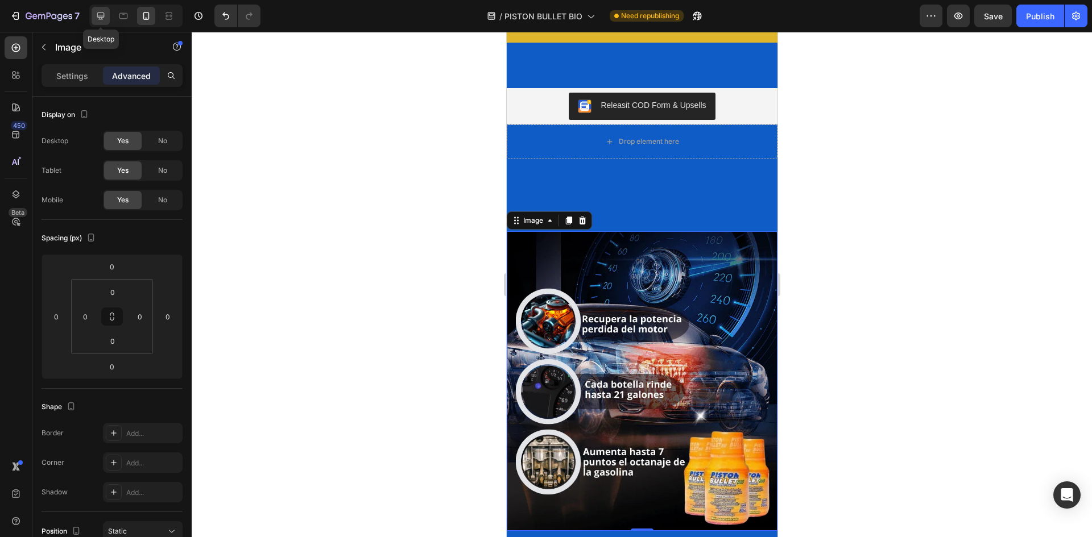
click at [98, 15] on icon at bounding box center [100, 16] width 7 height 7
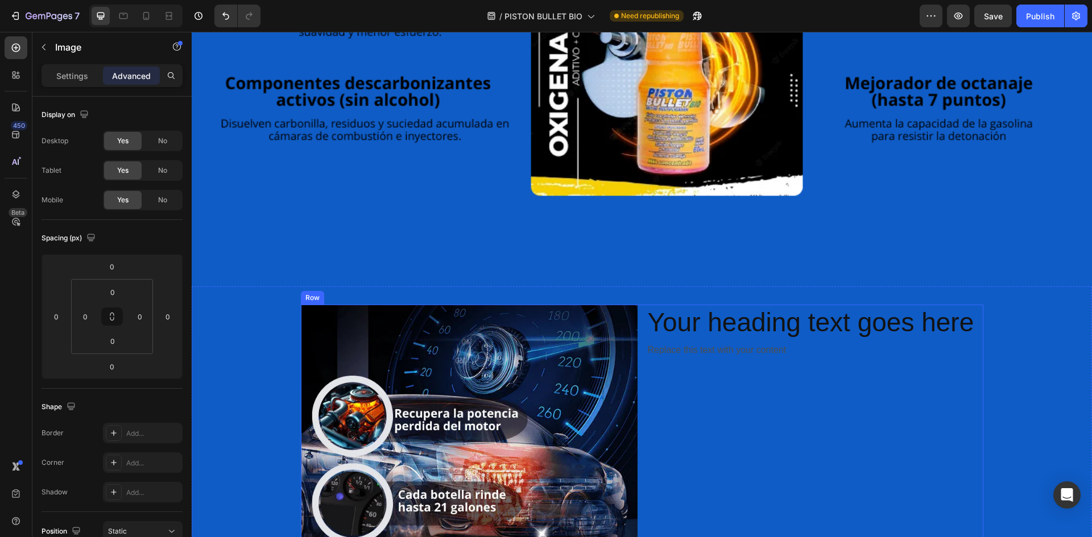
scroll to position [2220, 0]
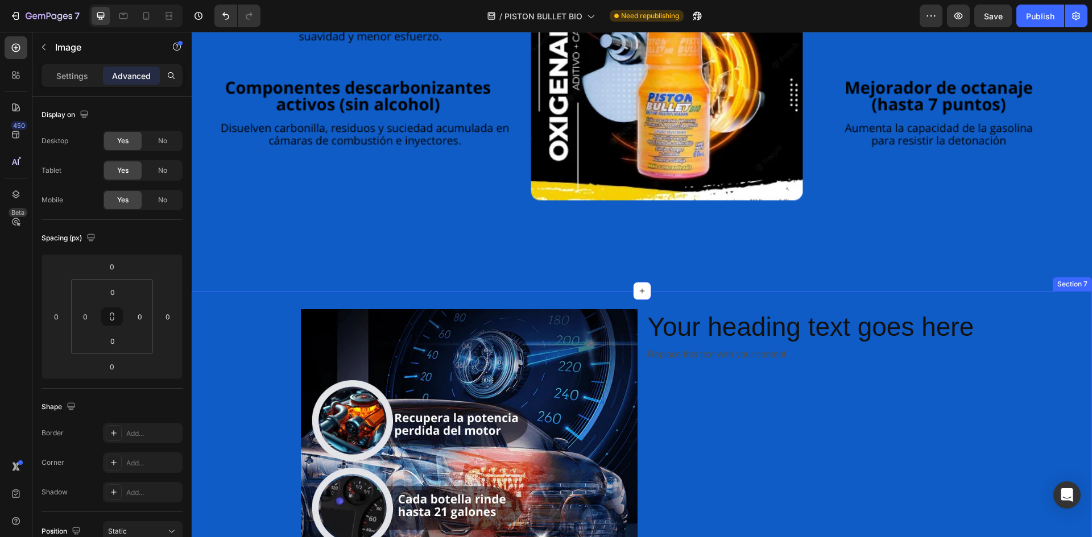
click at [665, 295] on div "Image Your heading text goes here Heading Replace this text with your content T…" at bounding box center [642, 495] width 900 height 408
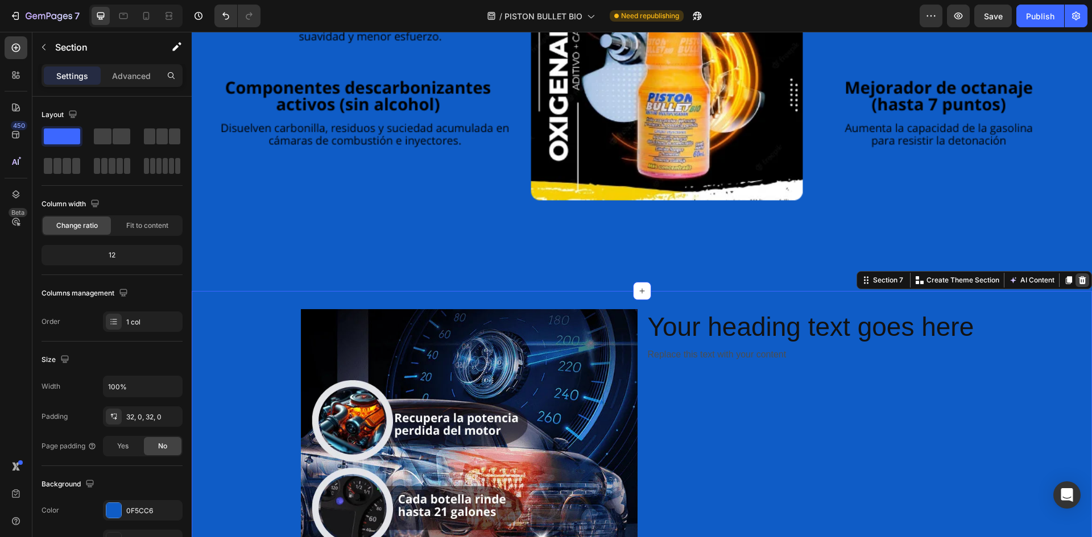
click at [1077, 276] on icon at bounding box center [1081, 280] width 9 height 9
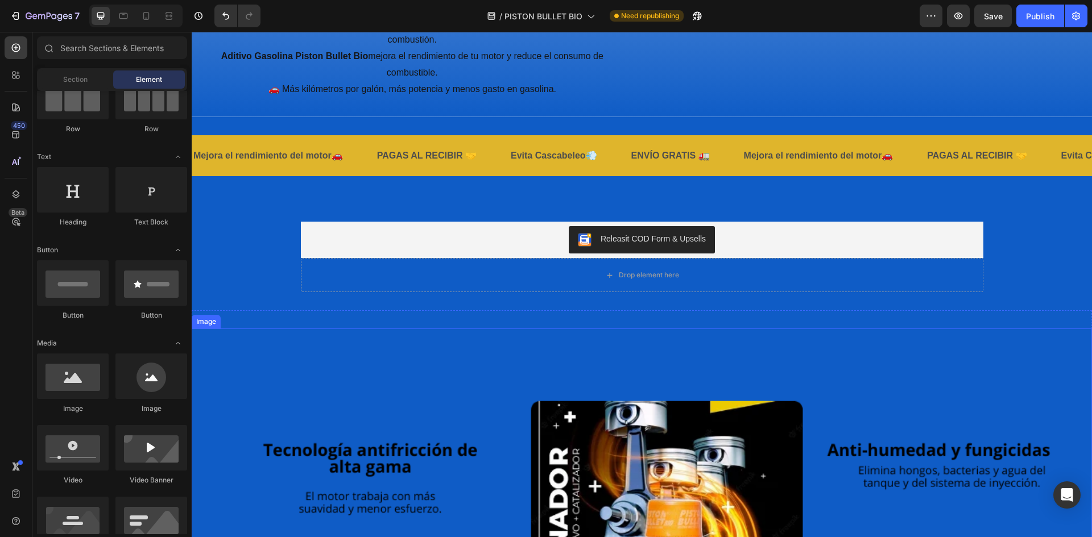
scroll to position [1652, 0]
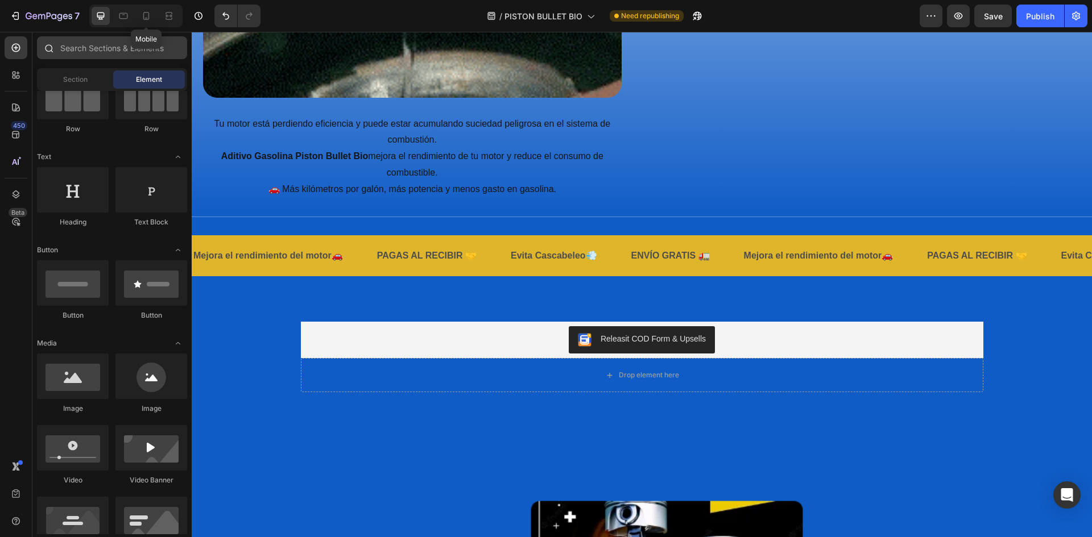
drag, startPoint x: 152, startPoint y: 22, endPoint x: 168, endPoint y: 48, distance: 30.4
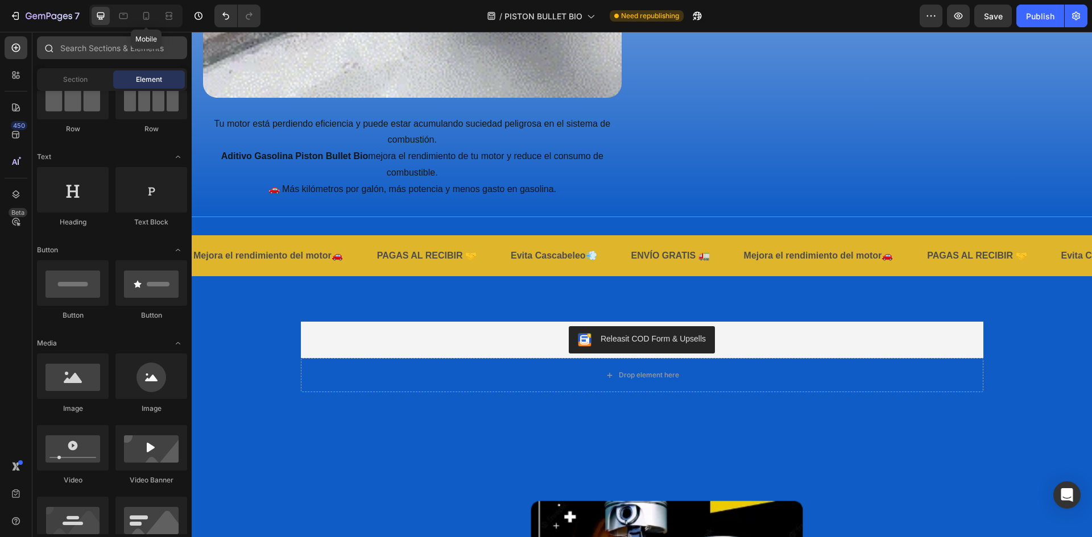
click at [152, 22] on div at bounding box center [146, 16] width 18 height 18
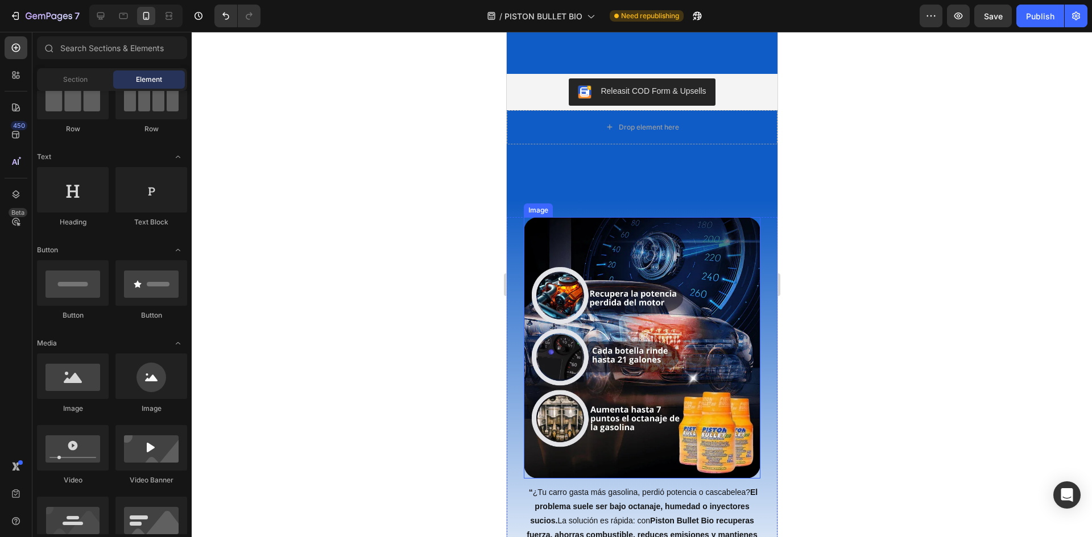
scroll to position [2011, 0]
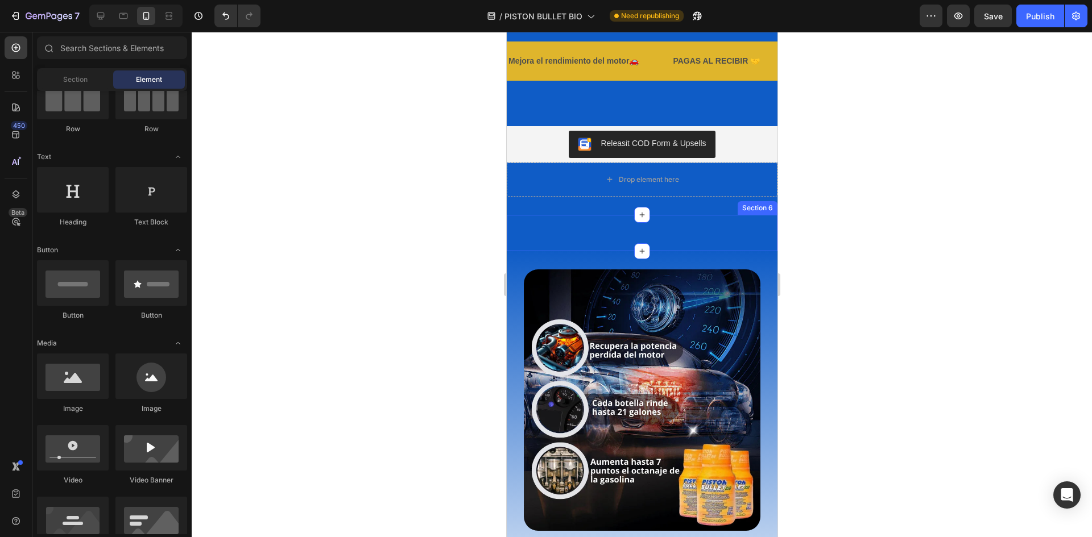
click at [670, 236] on div "Image Section 6" at bounding box center [641, 233] width 271 height 36
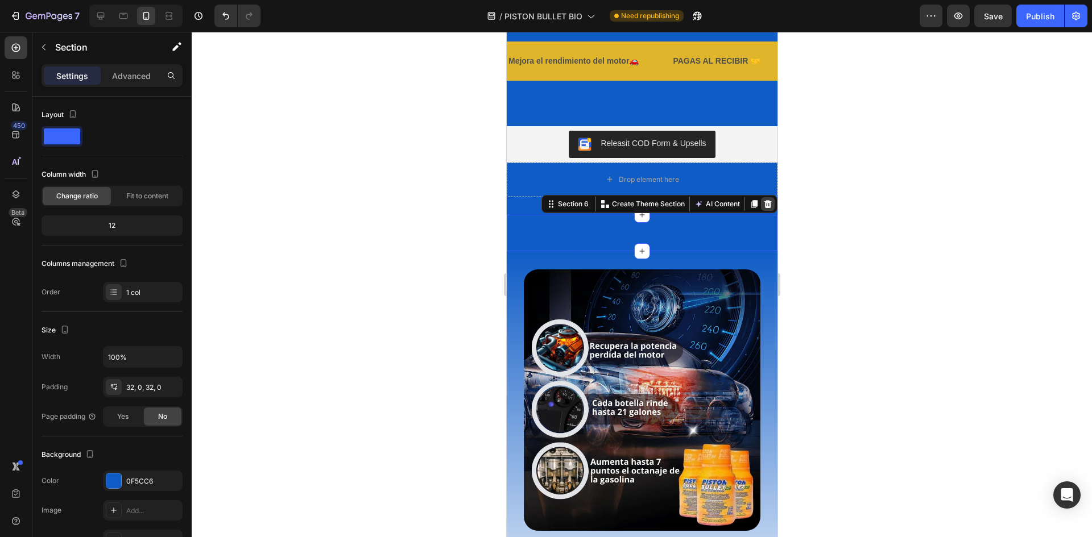
click at [762, 204] on icon at bounding box center [766, 204] width 9 height 9
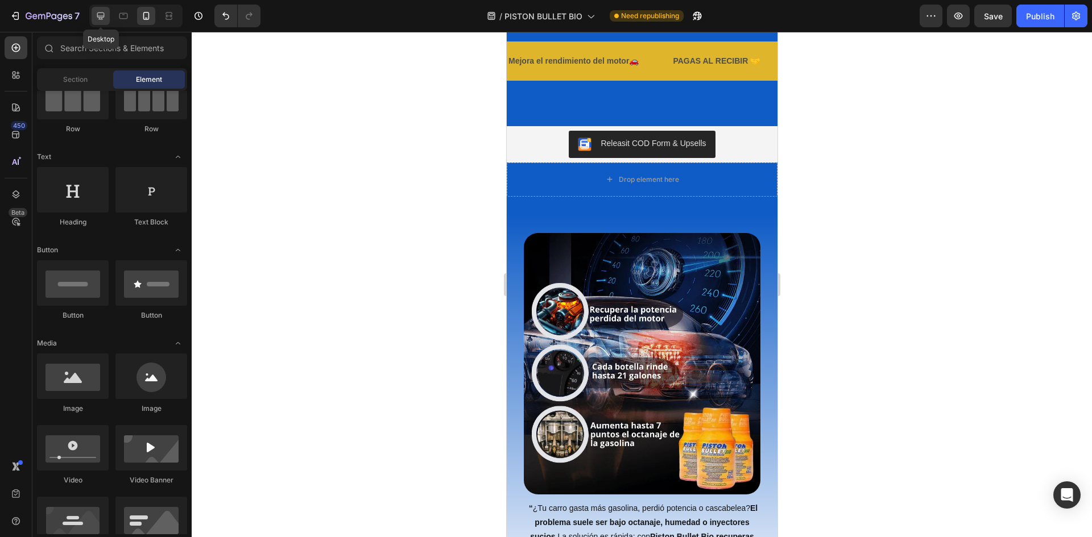
click at [98, 20] on icon at bounding box center [100, 15] width 11 height 11
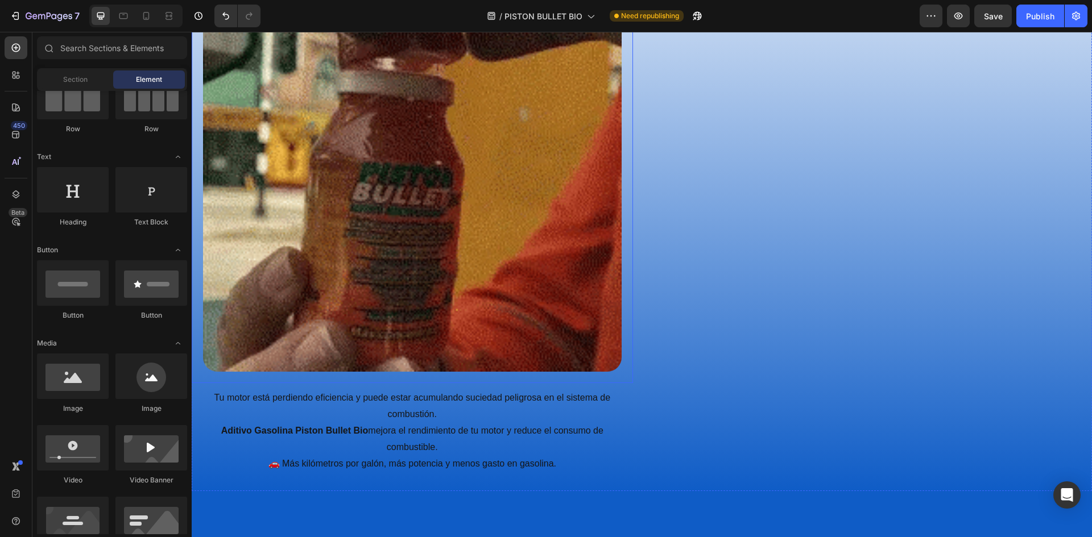
scroll to position [1195, 0]
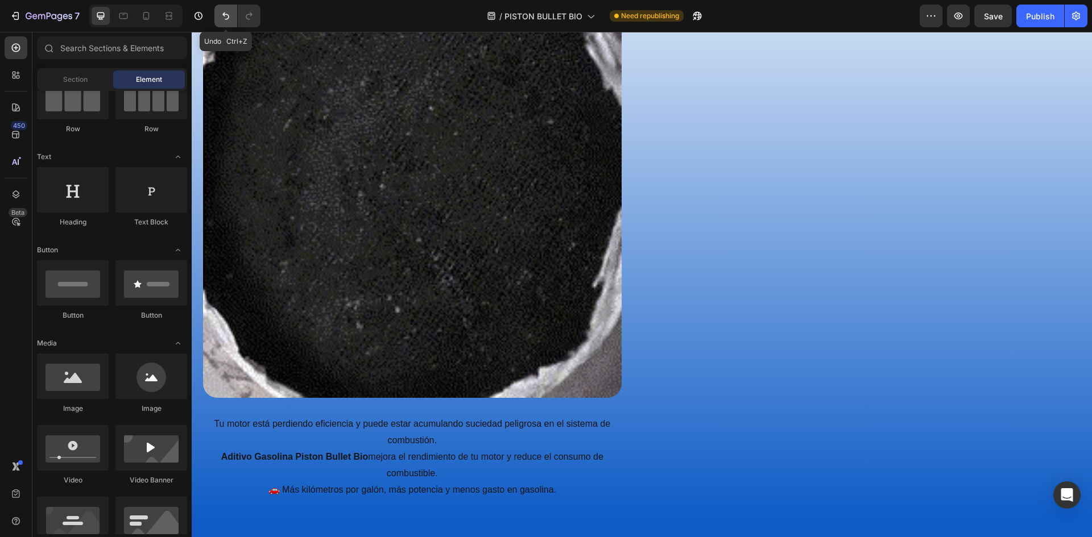
drag, startPoint x: 230, startPoint y: 22, endPoint x: 46, endPoint y: 2, distance: 184.7
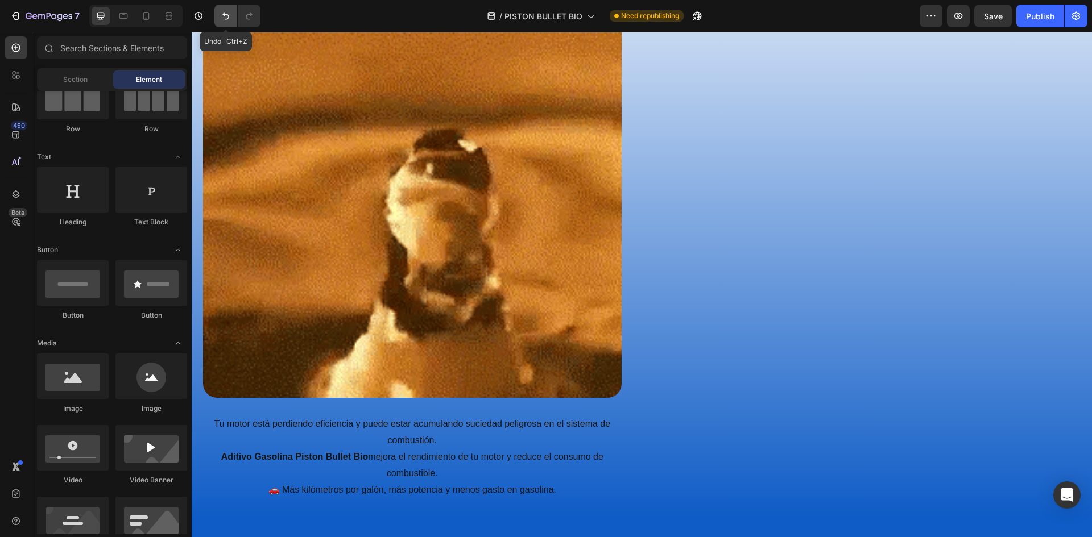
click at [230, 22] on button "Undo/Redo" at bounding box center [225, 16] width 23 height 23
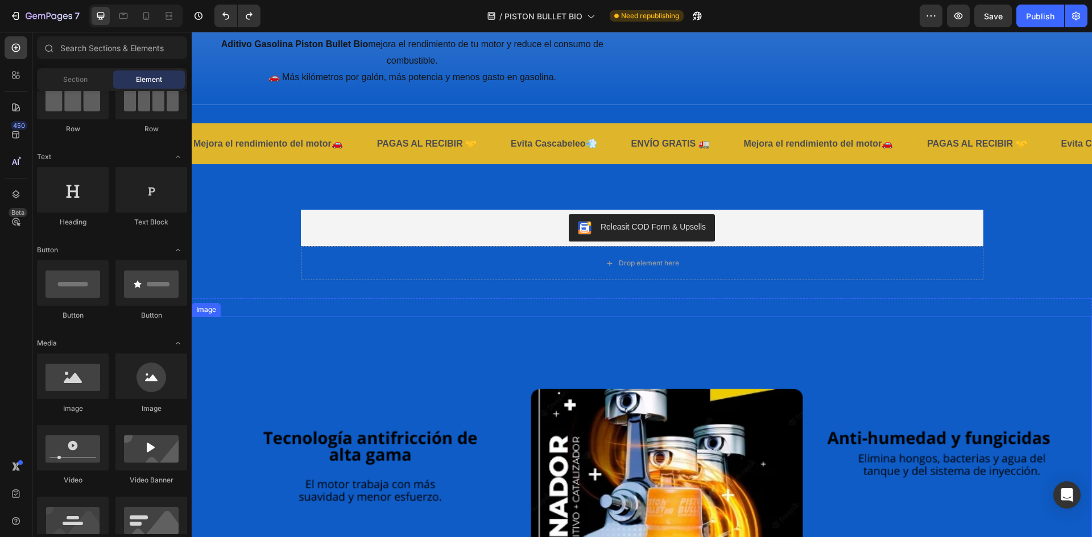
scroll to position [1763, 0]
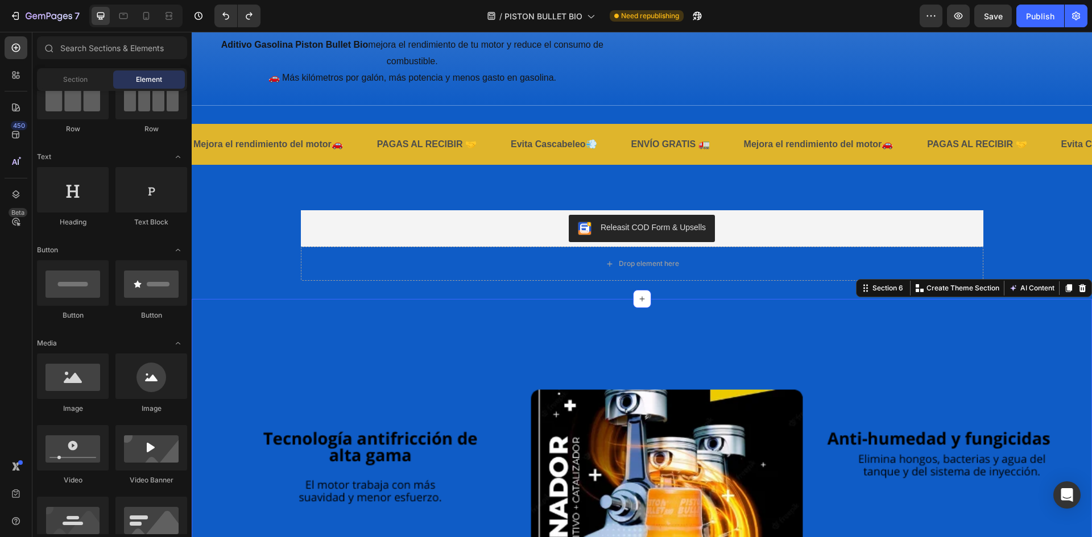
click at [478, 308] on div "Image Section 6 You can create reusable sections Create Theme Section AI Conten…" at bounding box center [642, 525] width 900 height 453
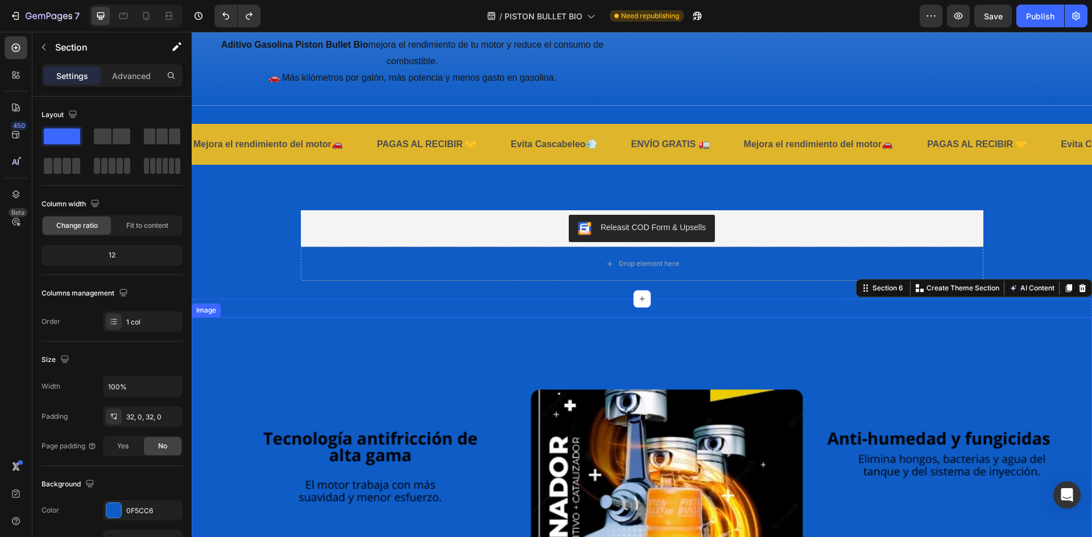
click at [496, 354] on img at bounding box center [642, 525] width 900 height 417
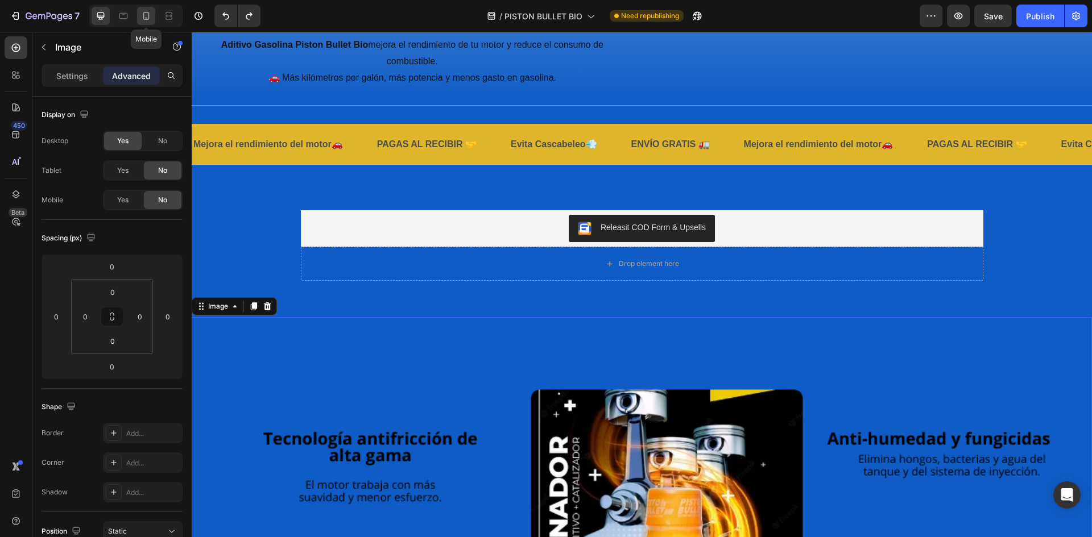
click at [146, 18] on icon at bounding box center [146, 16] width 6 height 8
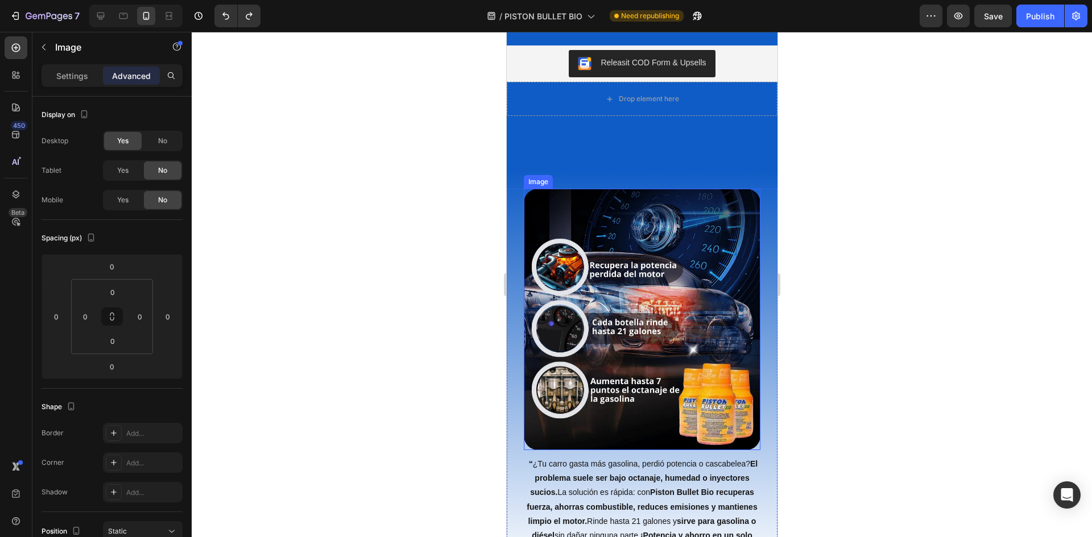
scroll to position [1842, 0]
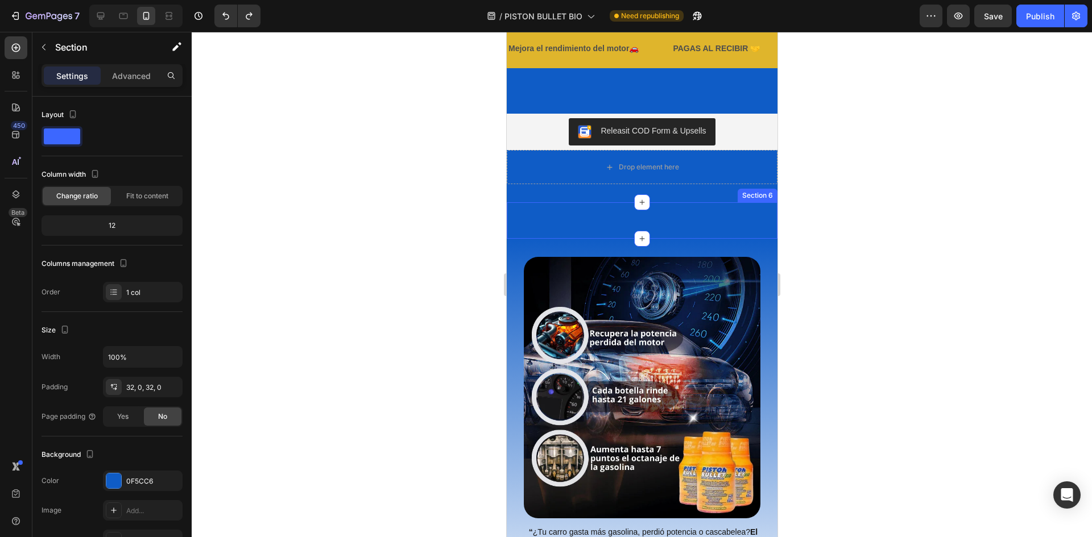
click at [674, 215] on div "Image Section 6" at bounding box center [641, 220] width 271 height 36
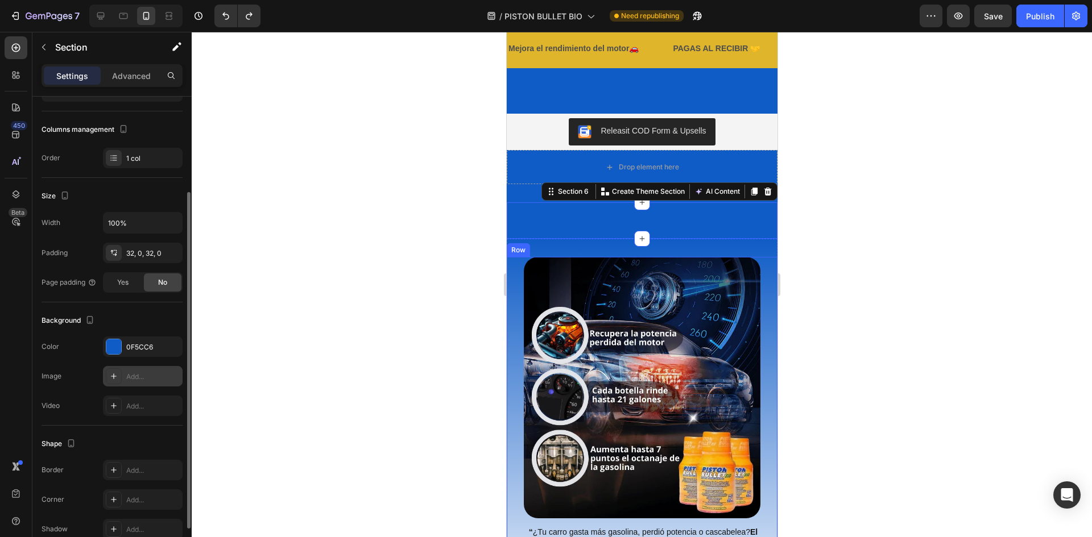
scroll to position [191, 0]
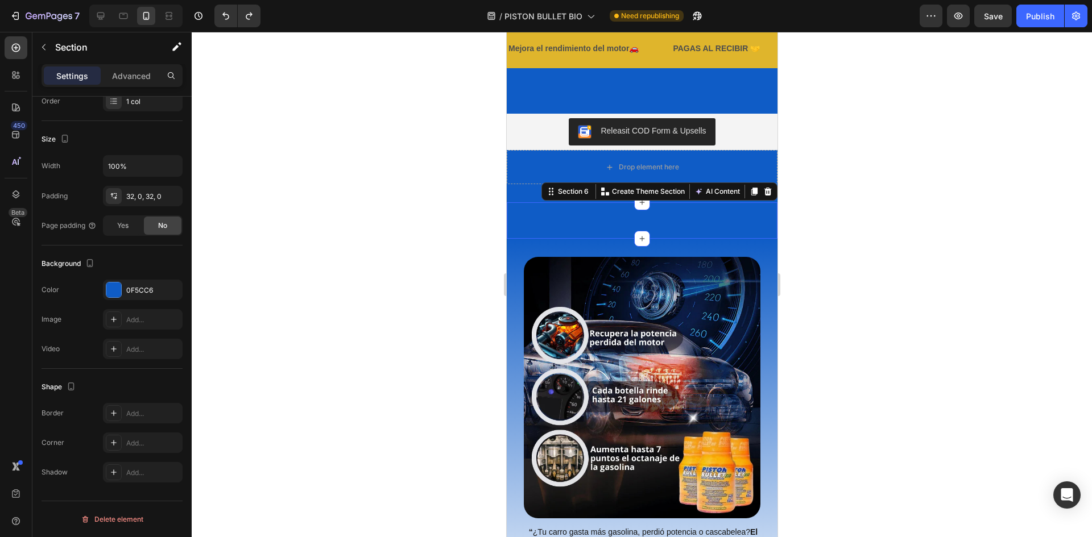
click at [582, 219] on div "Image Section 6 You can create reusable sections Create Theme Section AI Conten…" at bounding box center [641, 220] width 271 height 36
click at [109, 16] on div at bounding box center [101, 16] width 18 height 18
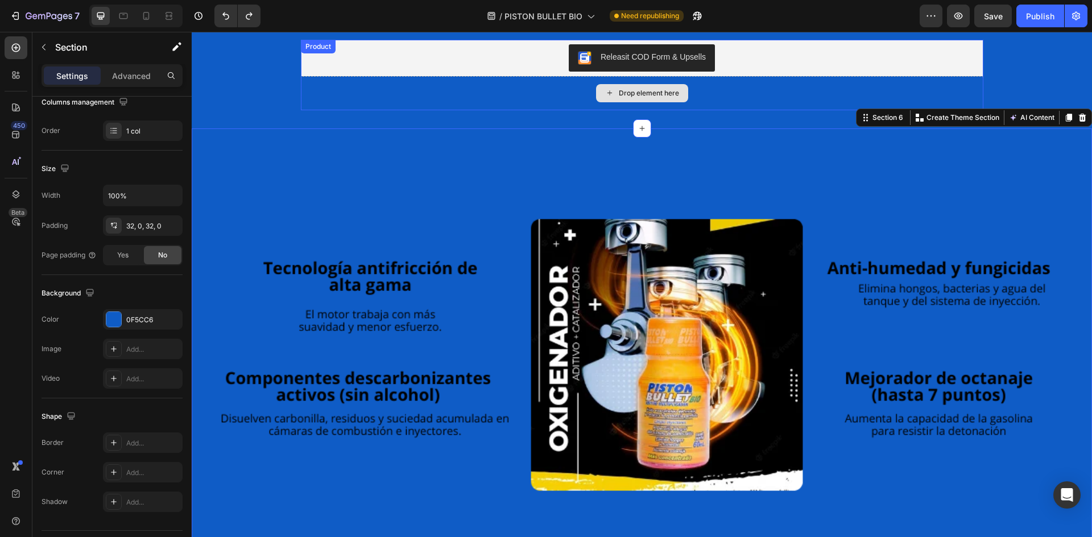
scroll to position [1841, 0]
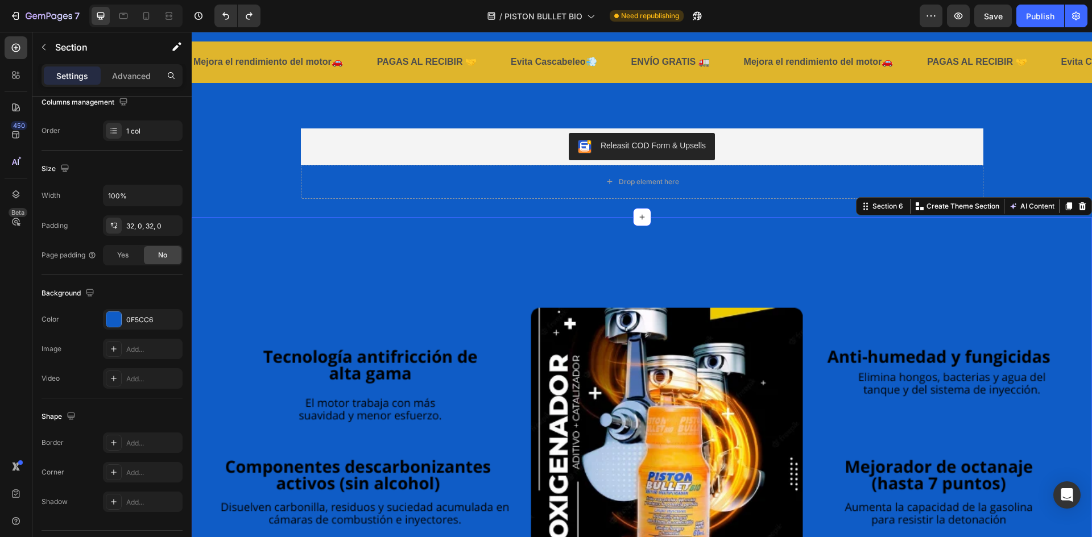
click at [465, 225] on div "Image Section 6 You can create reusable sections Create Theme Section AI Conten…" at bounding box center [642, 443] width 900 height 453
click at [490, 205] on div "Releasit COD Form & Upsells Releasit COD Form & Upsells Drop element here Produ…" at bounding box center [642, 163] width 900 height 107
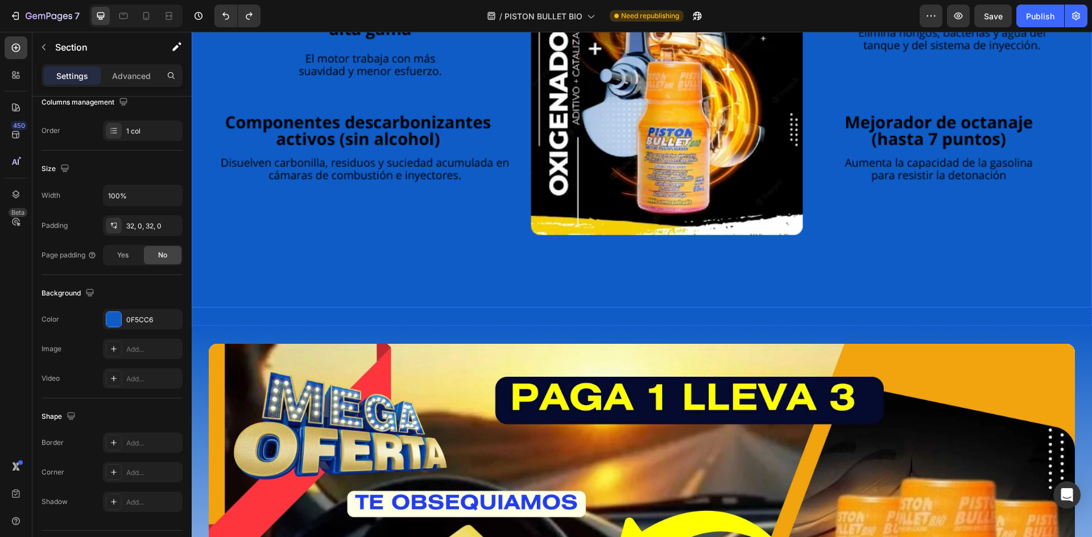
scroll to position [2296, 0]
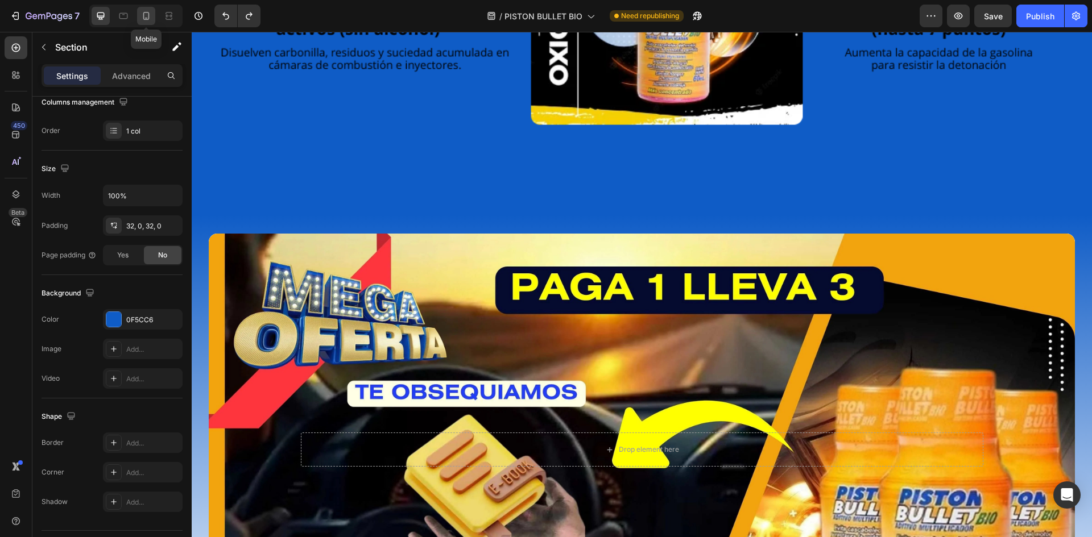
click at [146, 15] on icon at bounding box center [145, 15] width 11 height 11
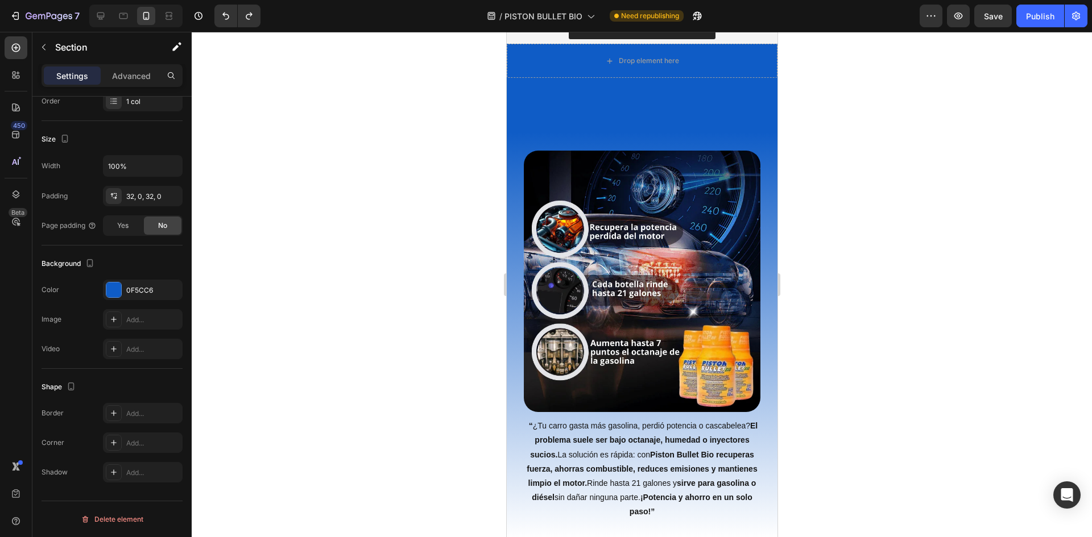
scroll to position [1787, 0]
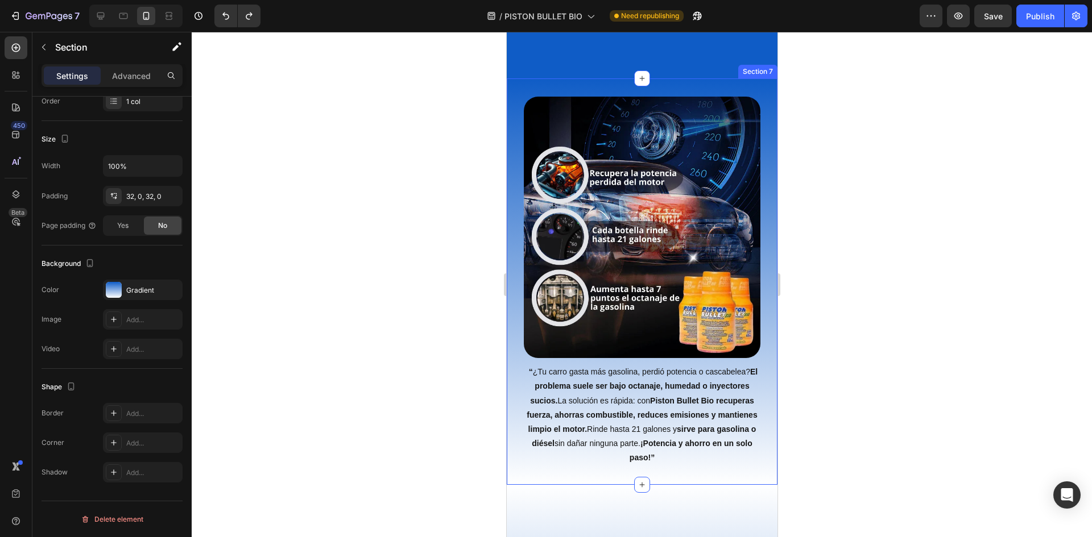
click at [670, 302] on div "Hero Banner Image “ ¿Tu carro gasta más gasolina, perdió potencia o cascabelea?…" at bounding box center [641, 281] width 271 height 406
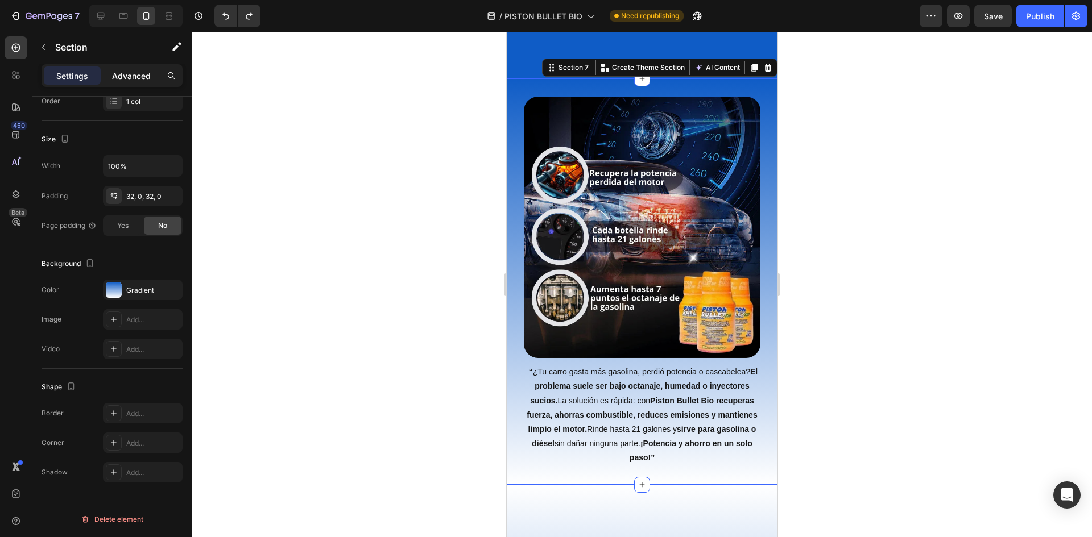
click at [123, 73] on p "Advanced" at bounding box center [131, 76] width 39 height 12
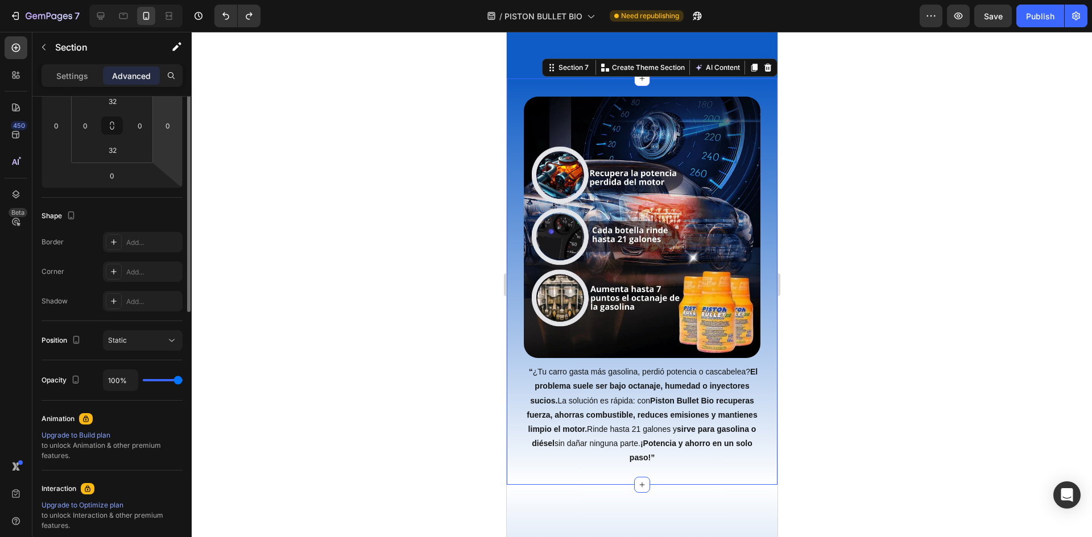
scroll to position [77, 0]
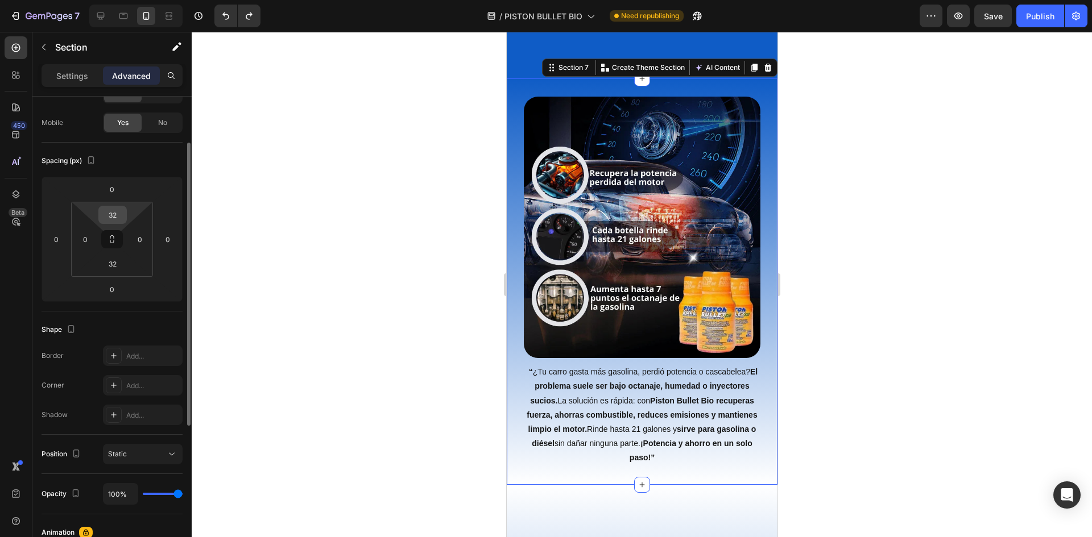
click at [118, 213] on input "32" at bounding box center [112, 214] width 23 height 17
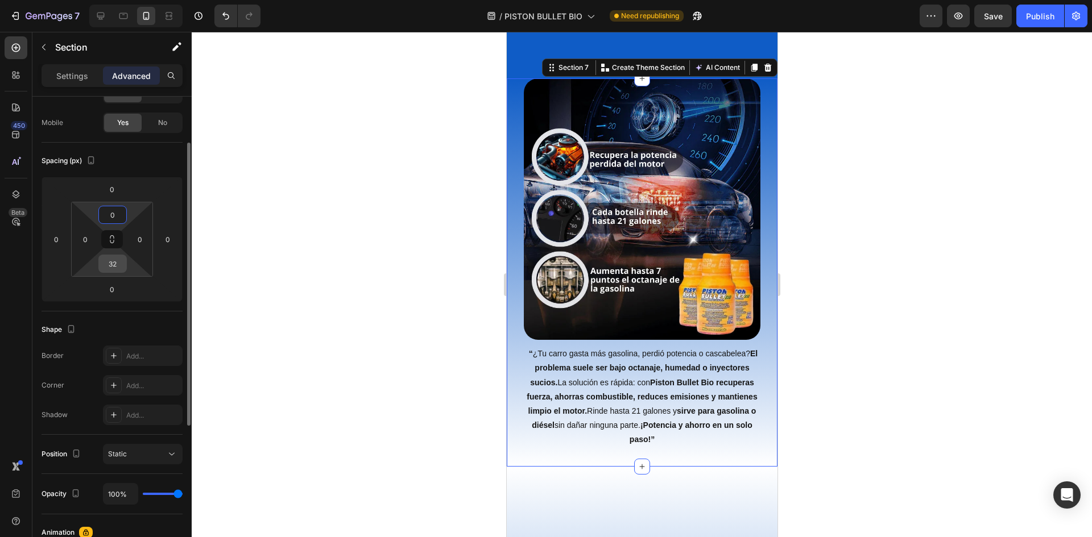
type input "0"
drag, startPoint x: 117, startPoint y: 266, endPoint x: 138, endPoint y: 266, distance: 21.6
click at [117, 266] on input "32" at bounding box center [112, 263] width 23 height 17
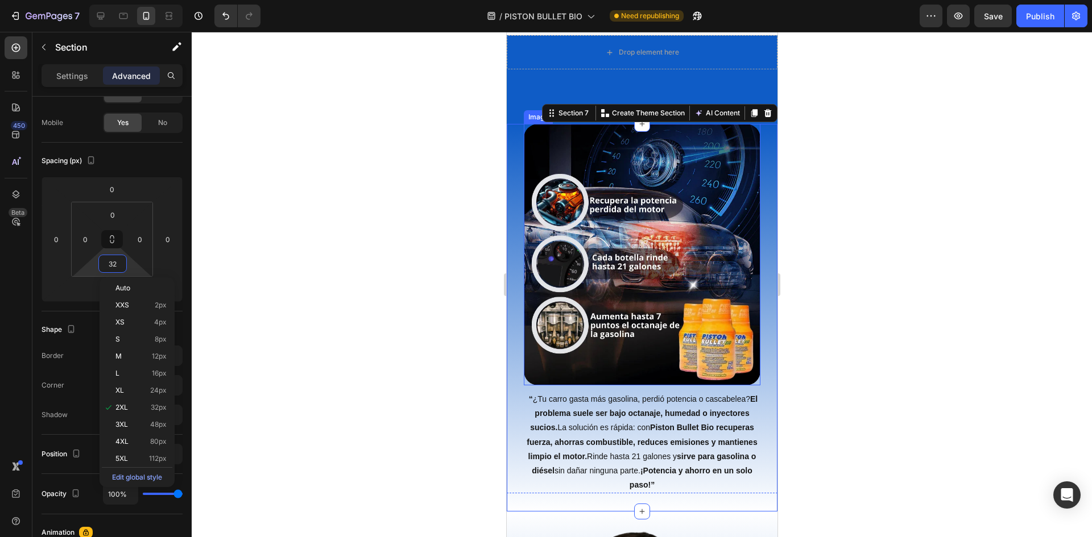
scroll to position [2014, 0]
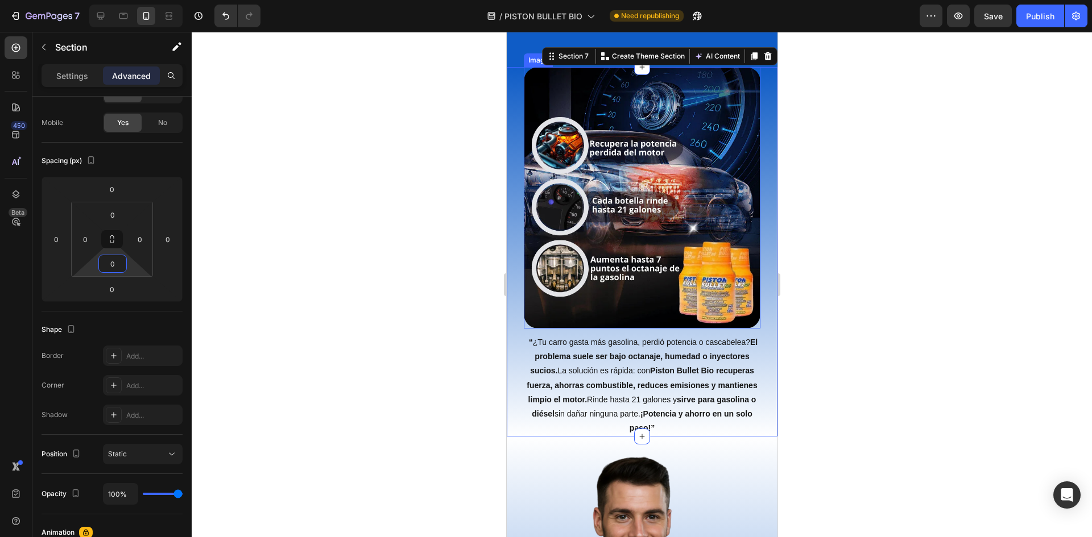
type input "0"
click at [872, 287] on div at bounding box center [642, 284] width 900 height 505
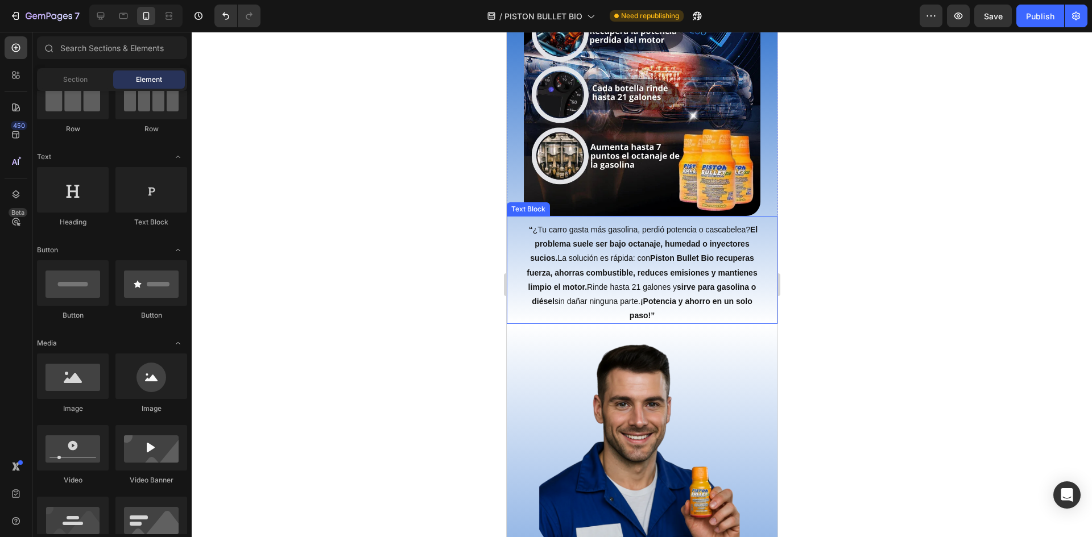
scroll to position [2128, 0]
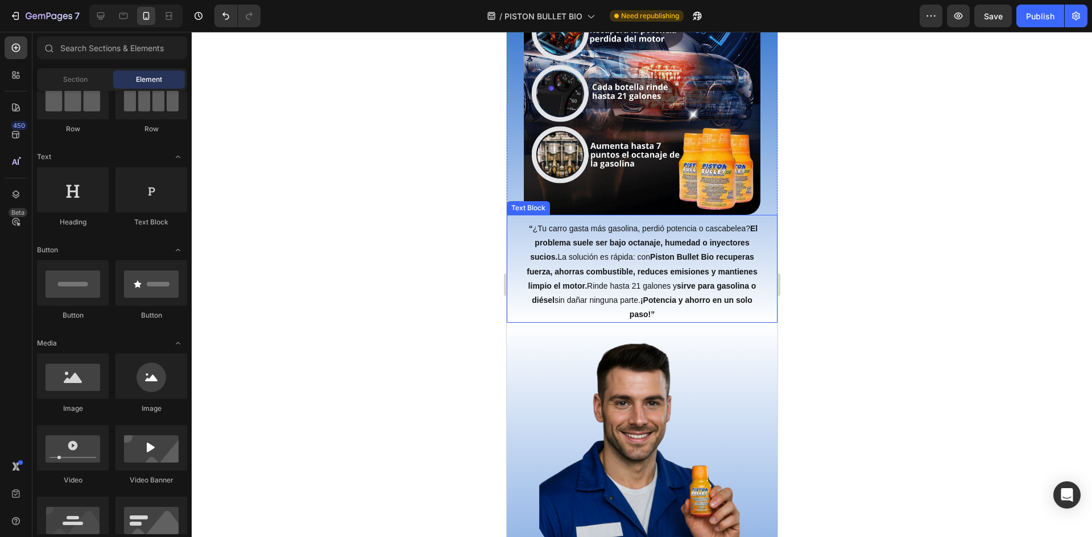
click at [672, 280] on p "“ ¿Tu carro gasta más gasolina, perdió potencia o cascabelea? El problema suele…" at bounding box center [642, 272] width 246 height 100
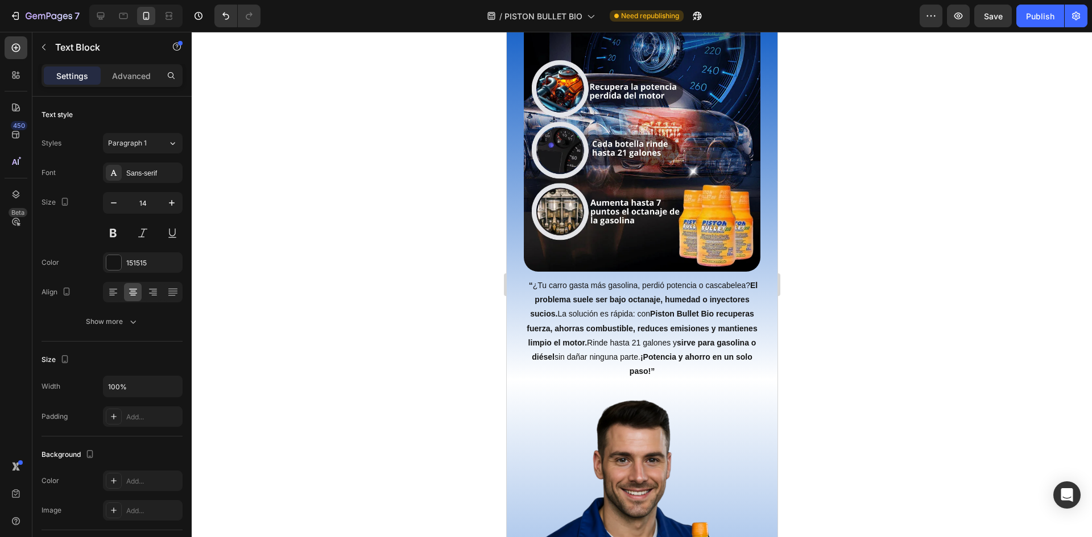
scroll to position [1957, 0]
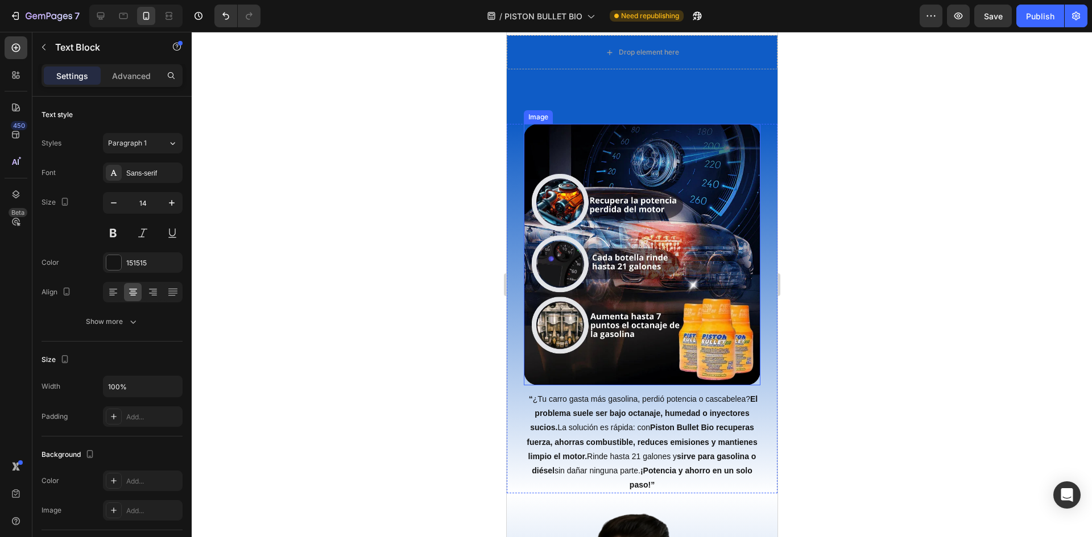
click at [647, 370] on img at bounding box center [641, 255] width 237 height 262
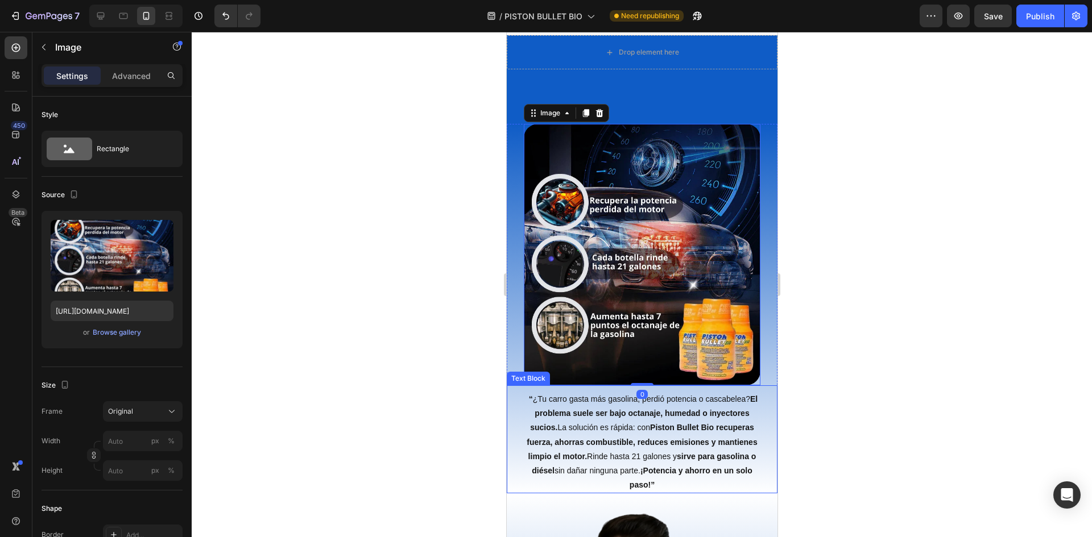
click at [639, 401] on strong "El problema suele ser bajo octanaje, humedad o inyectores sucios." at bounding box center [642, 414] width 227 height 38
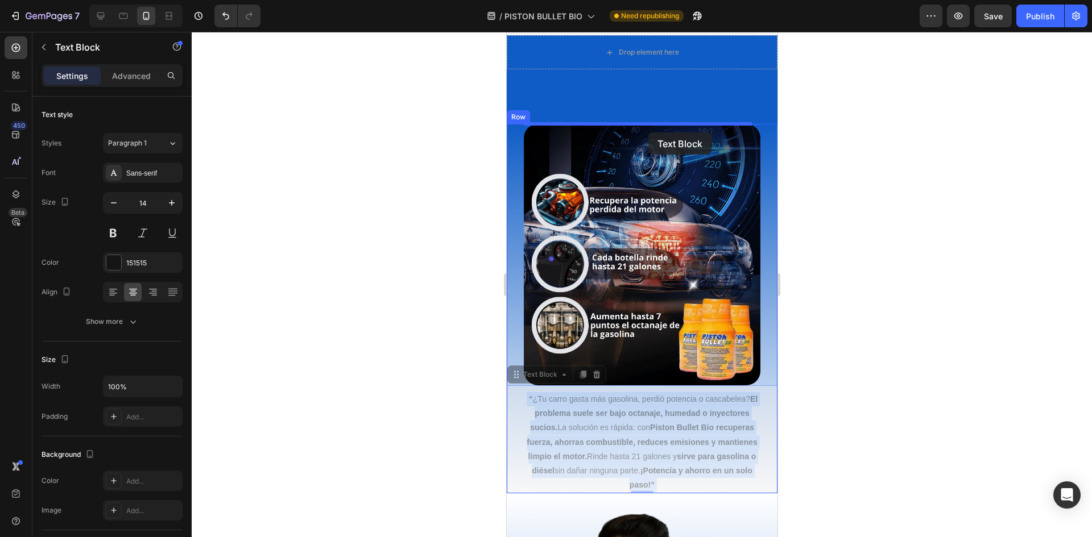
drag, startPoint x: 660, startPoint y: 404, endPoint x: 648, endPoint y: 132, distance: 272.0
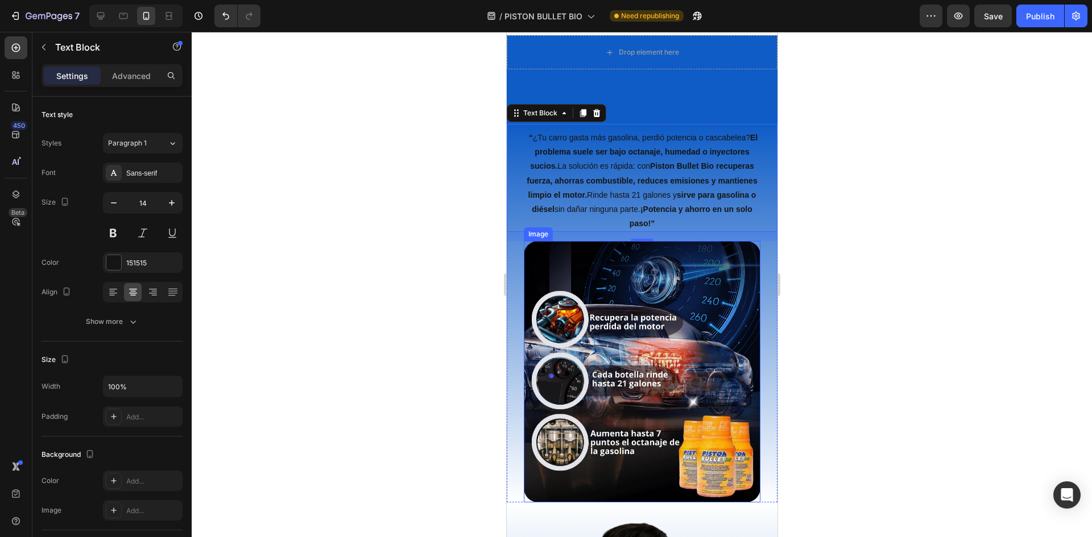
click at [874, 244] on div at bounding box center [642, 284] width 900 height 505
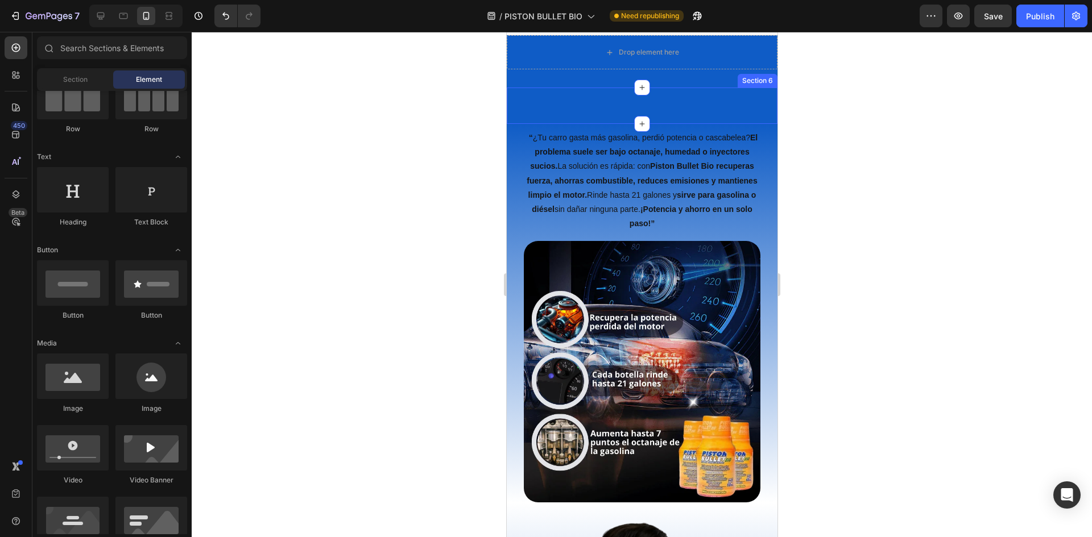
click at [680, 107] on div "Image Section 6" at bounding box center [641, 106] width 271 height 36
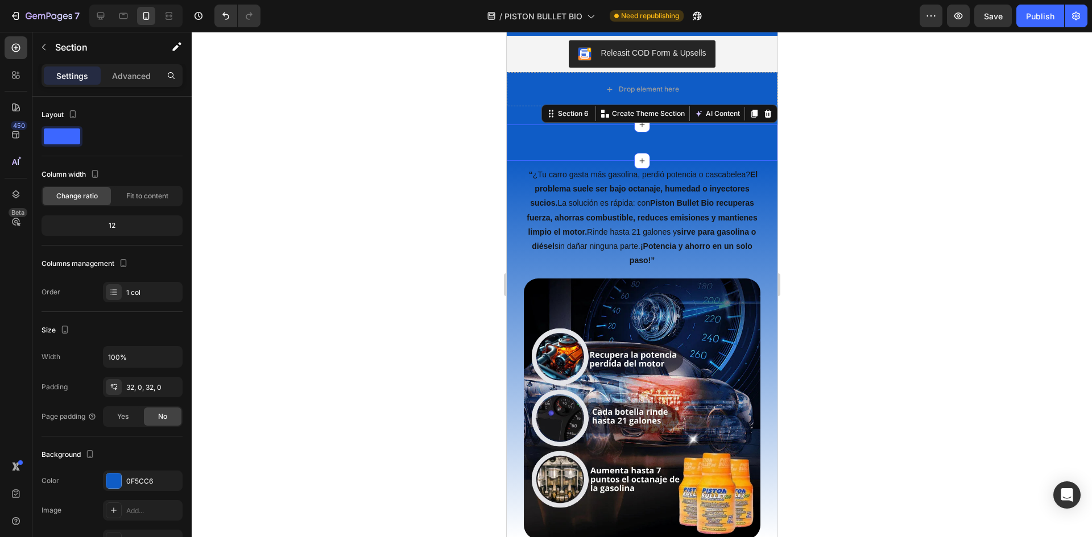
scroll to position [1900, 0]
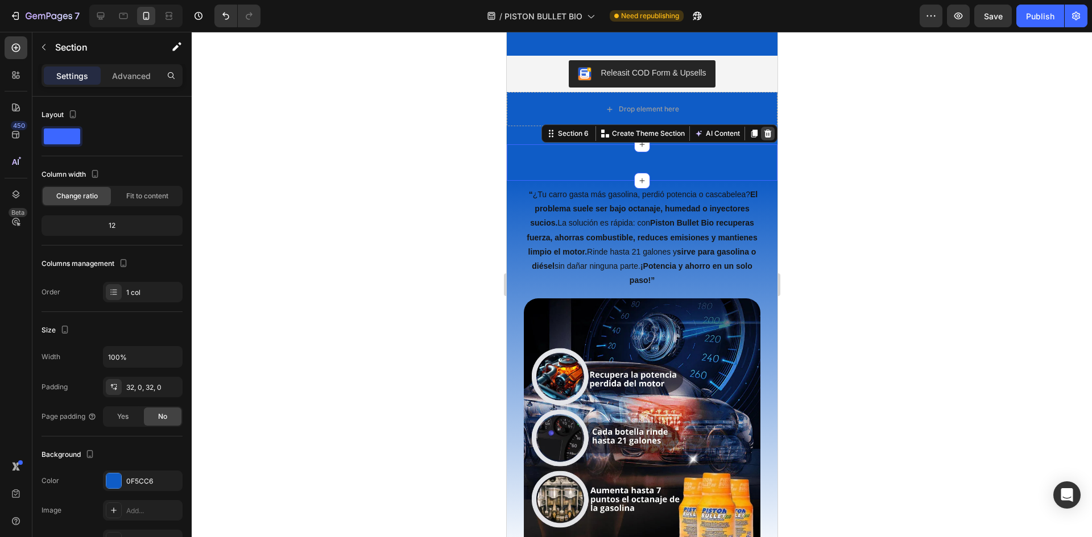
click at [760, 134] on div at bounding box center [767, 134] width 14 height 14
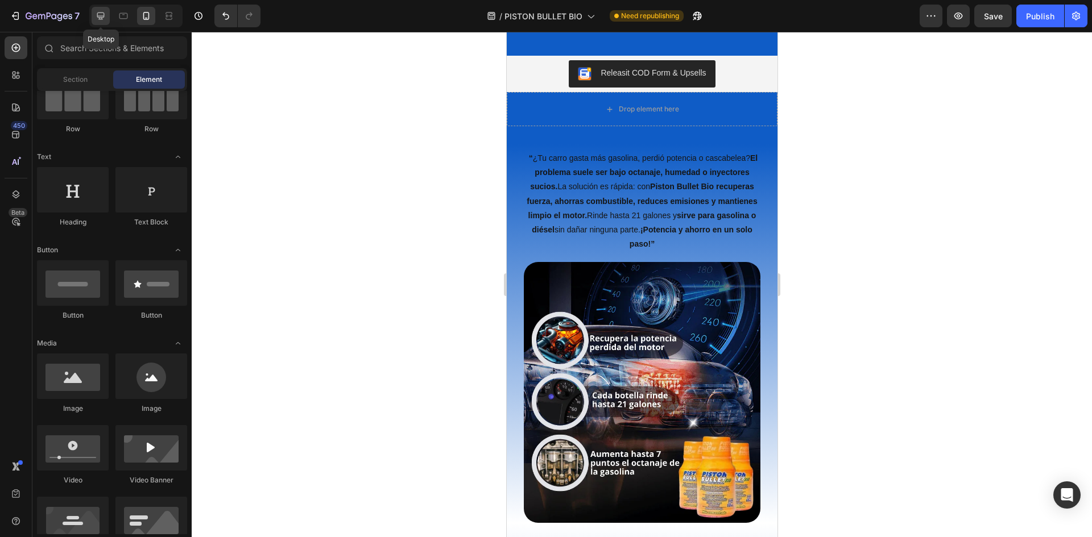
click at [97, 18] on icon at bounding box center [100, 15] width 11 height 11
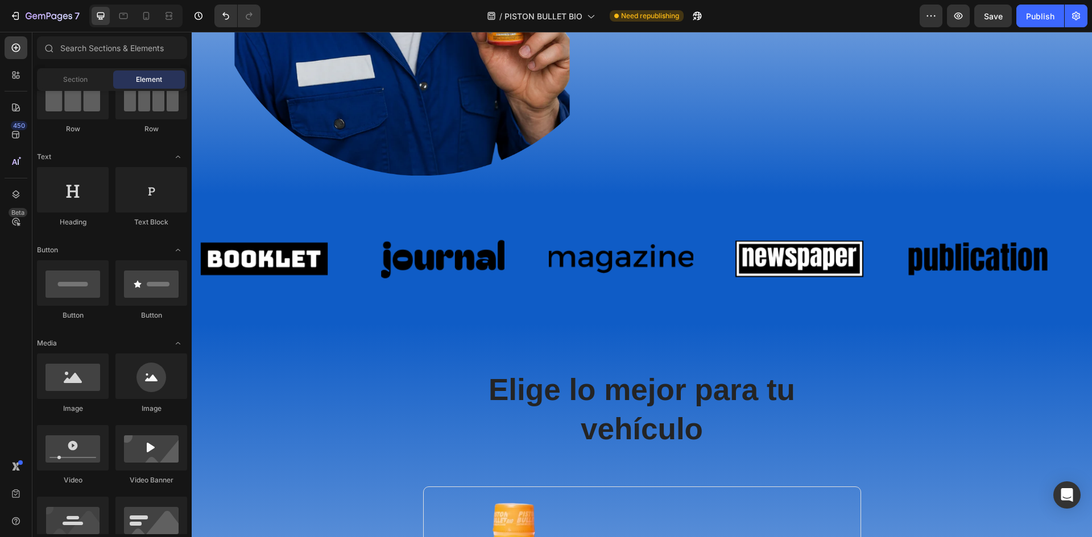
scroll to position [2960, 0]
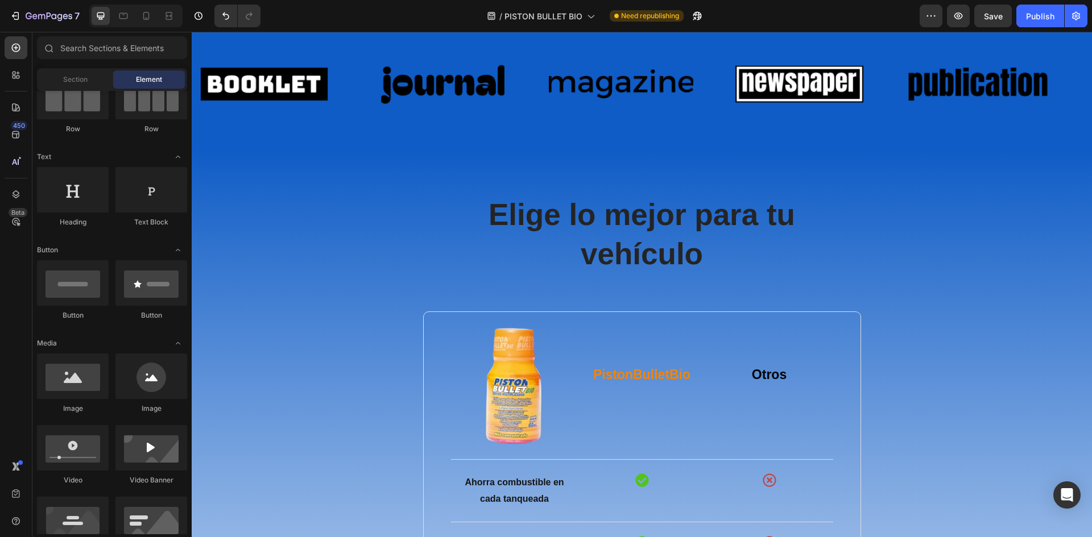
click at [213, 19] on div at bounding box center [235, 16] width 51 height 23
click at [227, 19] on icon "Undo/Redo" at bounding box center [225, 16] width 7 height 7
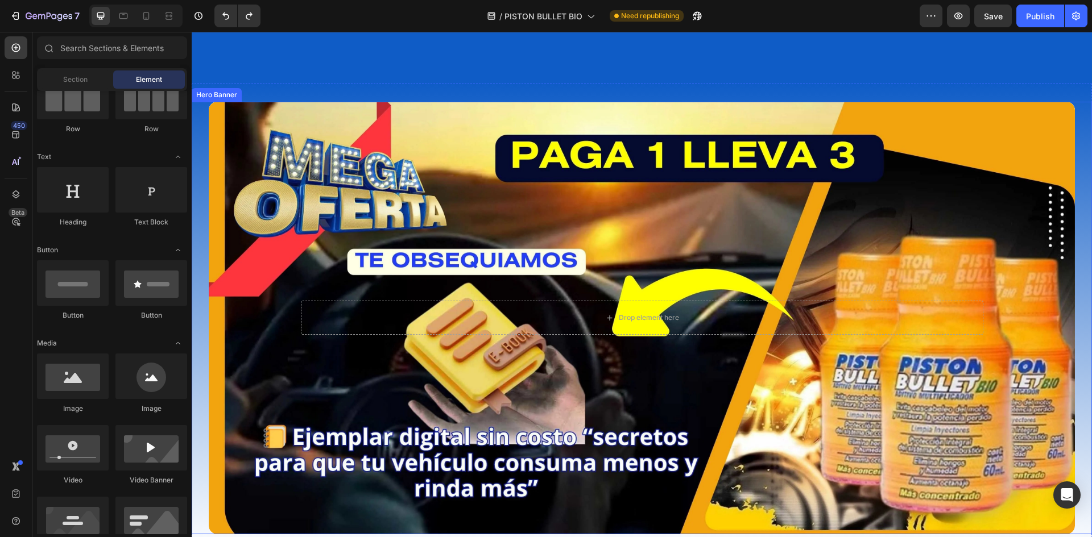
click at [884, 159] on div "Background Image" at bounding box center [642, 318] width 866 height 433
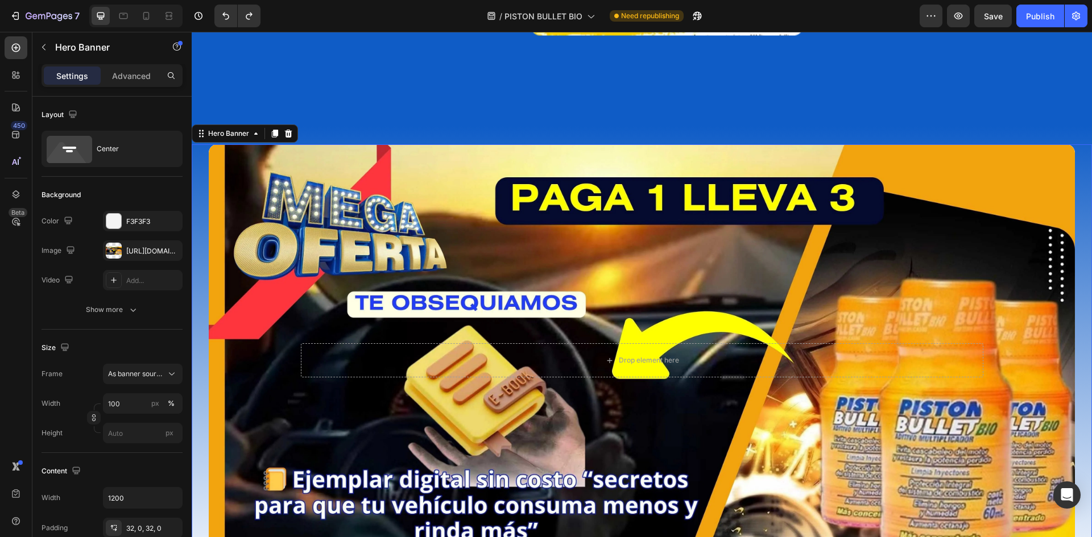
scroll to position [2314, 0]
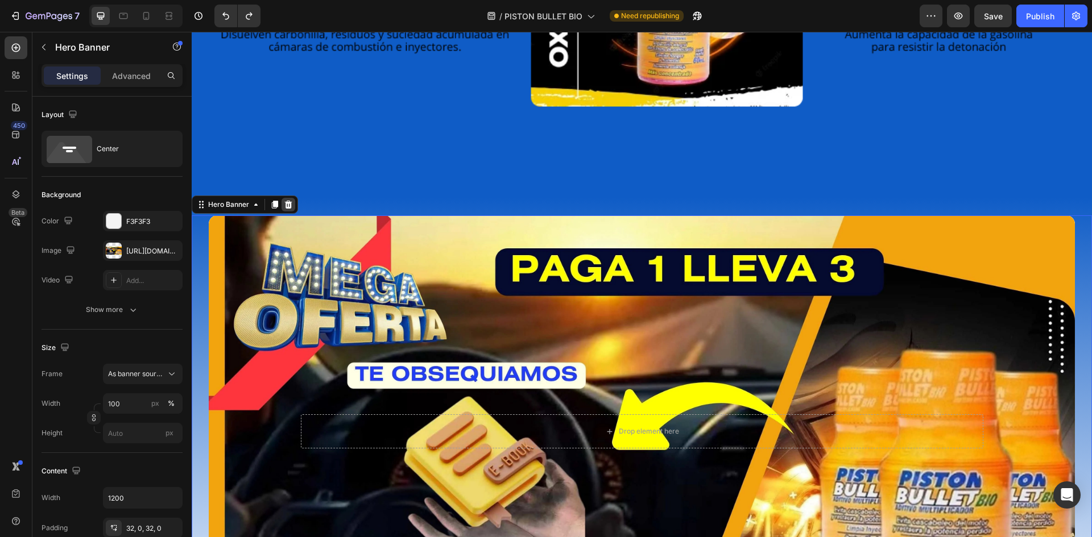
click at [287, 201] on icon at bounding box center [288, 205] width 7 height 8
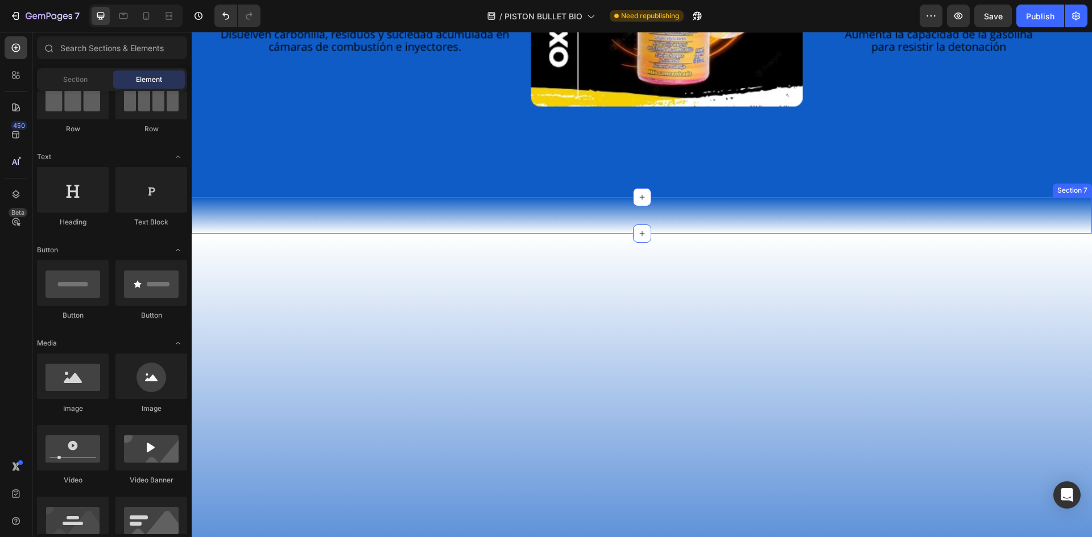
click at [365, 214] on div "“ ¿Tu carro gasta más gasolina, perdió potencia o cascabelea? El problema suele…" at bounding box center [642, 215] width 900 height 36
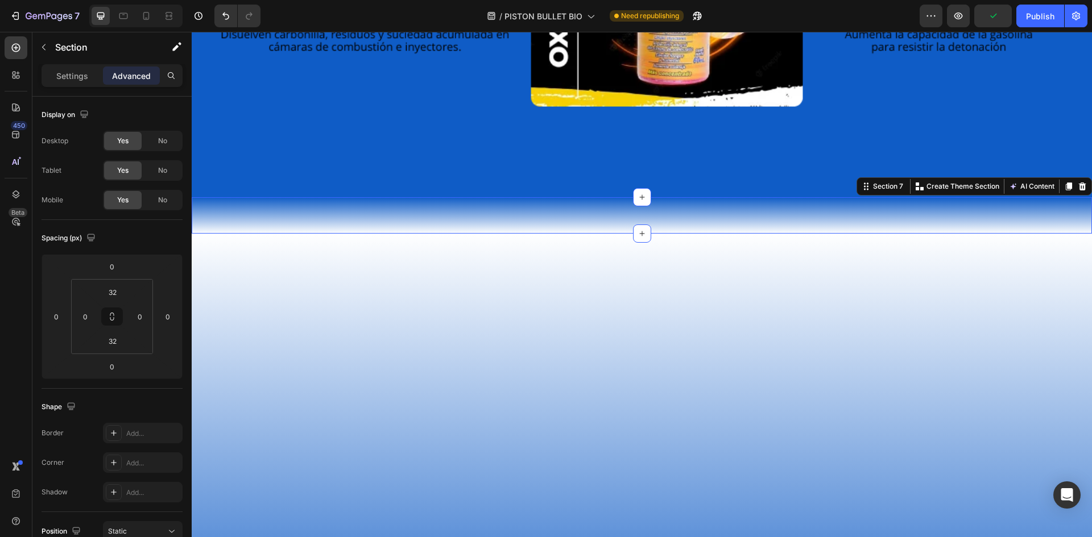
click at [1080, 181] on div "Section 7 You can create reusable sections Create Theme Section AI Content Writ…" at bounding box center [973, 186] width 235 height 18
click at [1079, 185] on icon at bounding box center [1082, 187] width 7 height 8
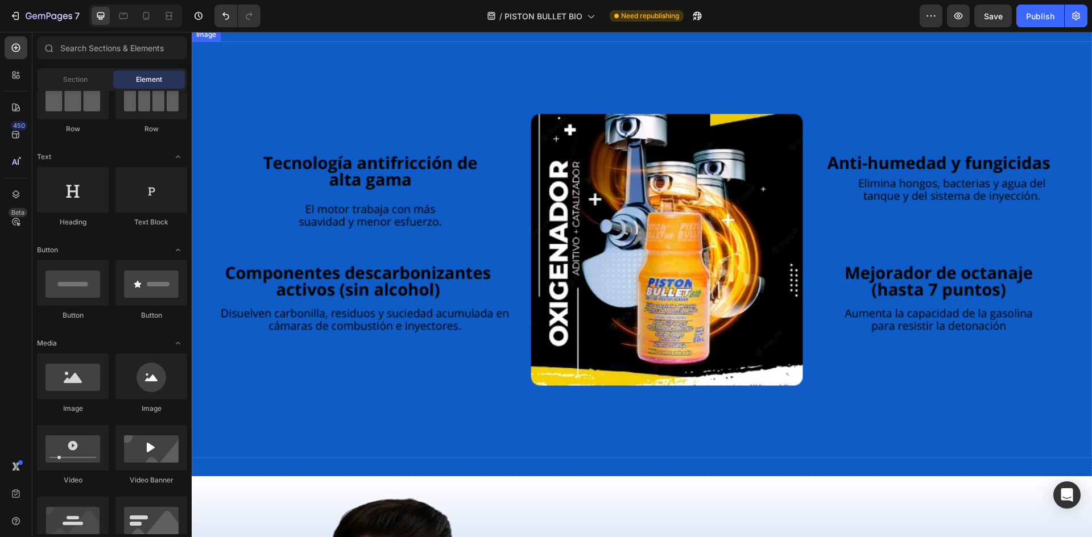
scroll to position [1973, 0]
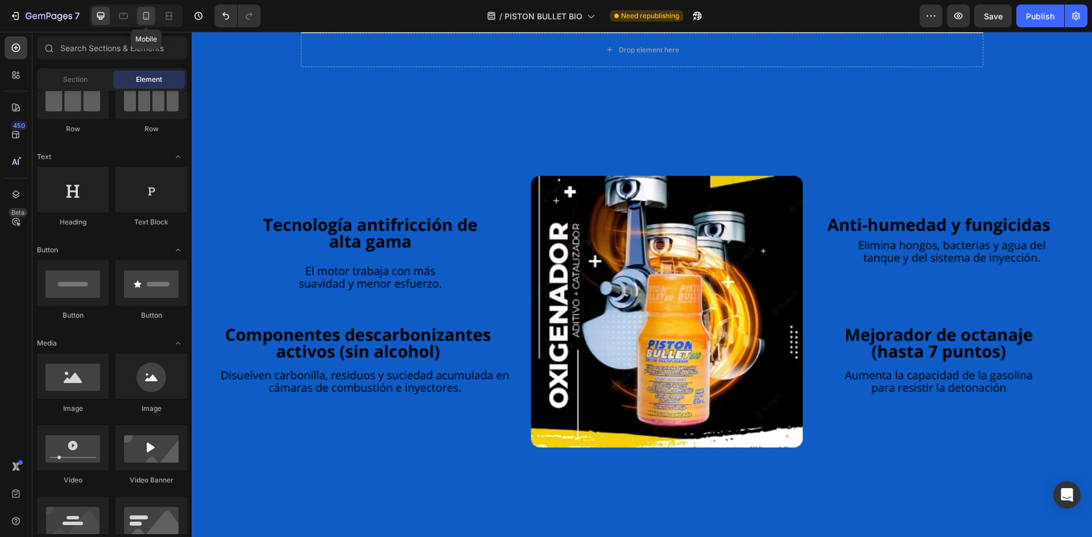
click at [142, 14] on icon at bounding box center [145, 15] width 11 height 11
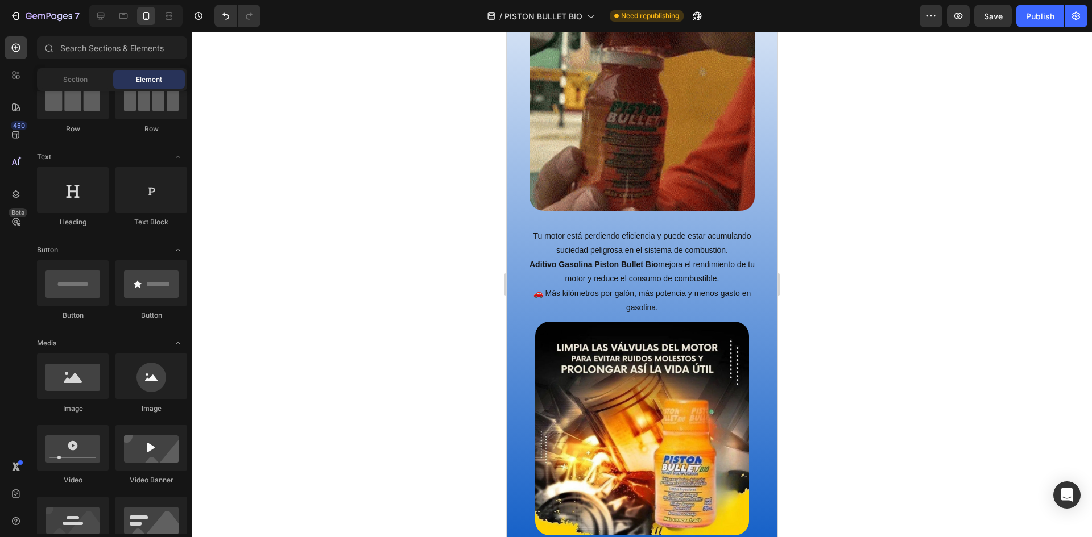
scroll to position [1291, 0]
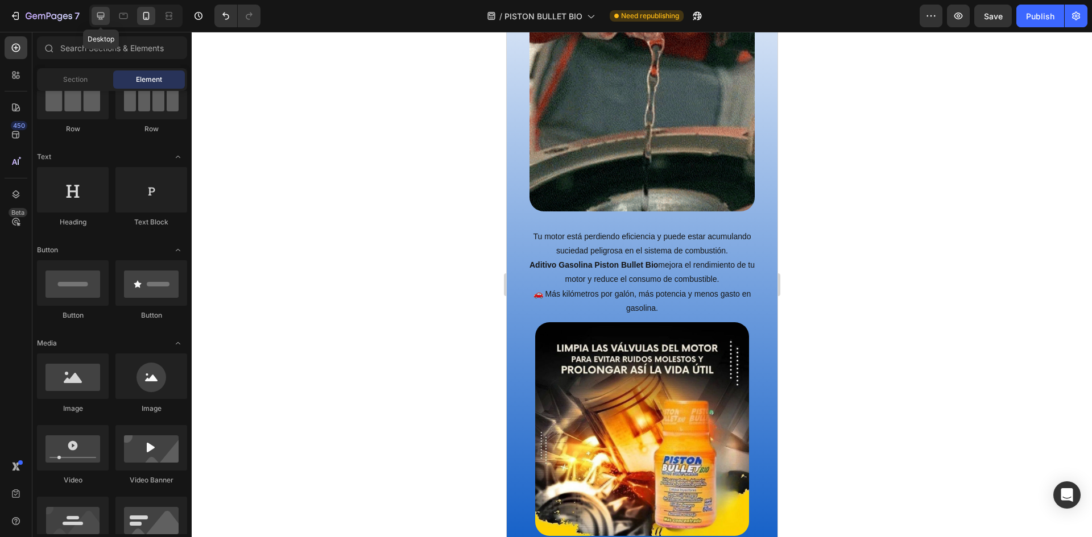
click at [103, 16] on icon at bounding box center [100, 16] width 7 height 7
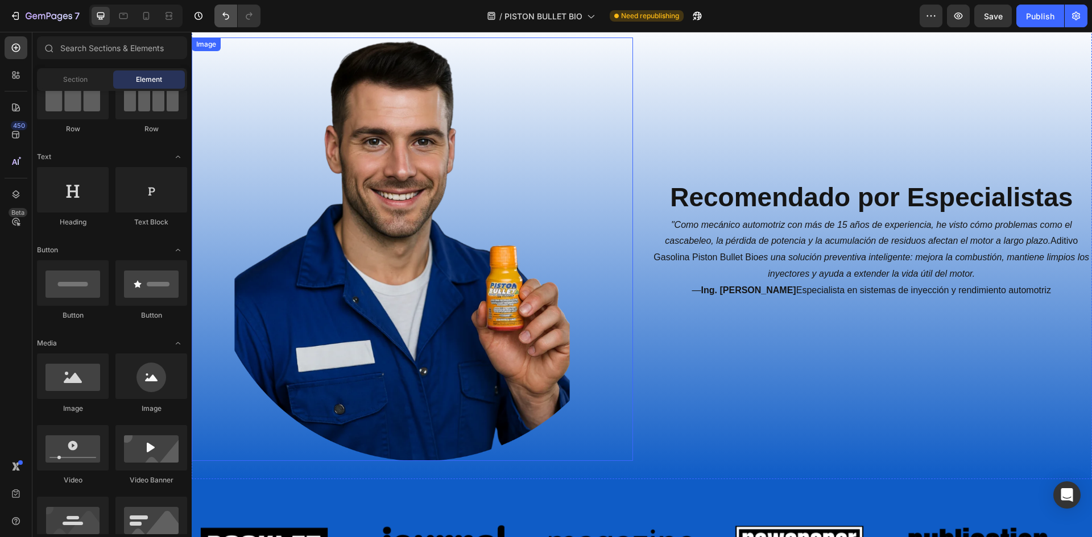
scroll to position [2466, 0]
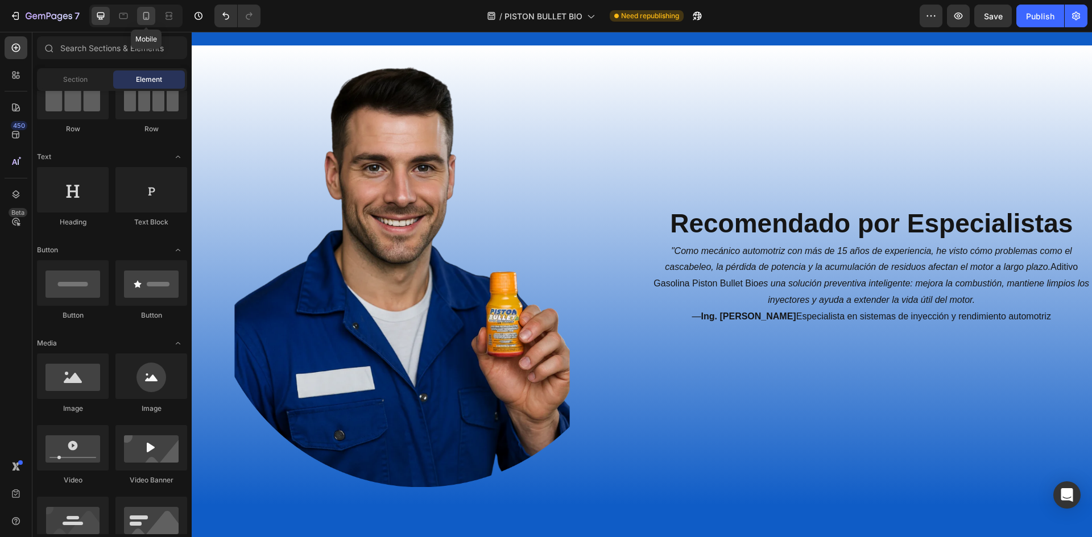
click at [145, 14] on icon at bounding box center [145, 15] width 11 height 11
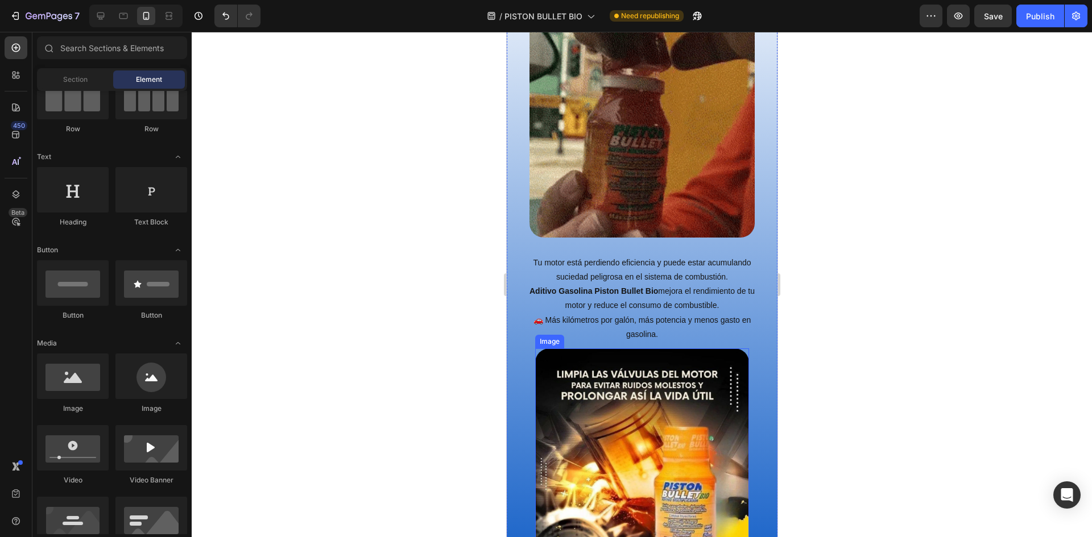
scroll to position [1215, 0]
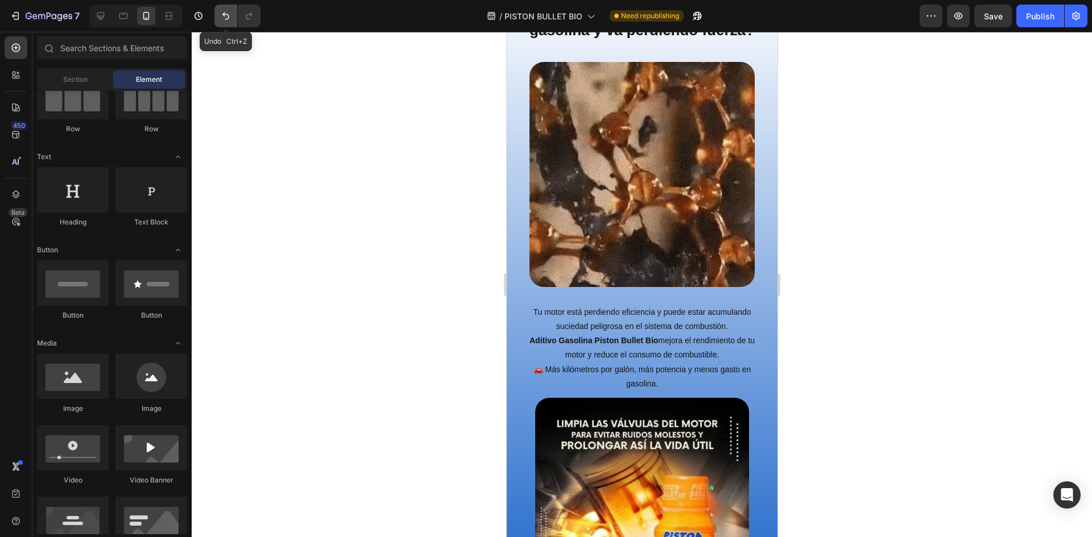
click at [218, 11] on button "Undo/Redo" at bounding box center [225, 16] width 23 height 23
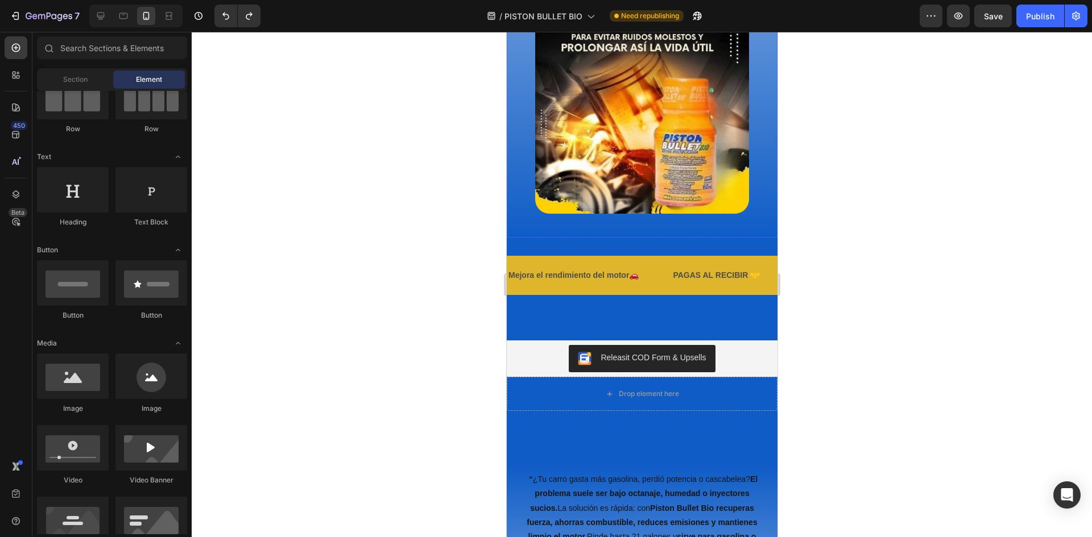
scroll to position [1727, 0]
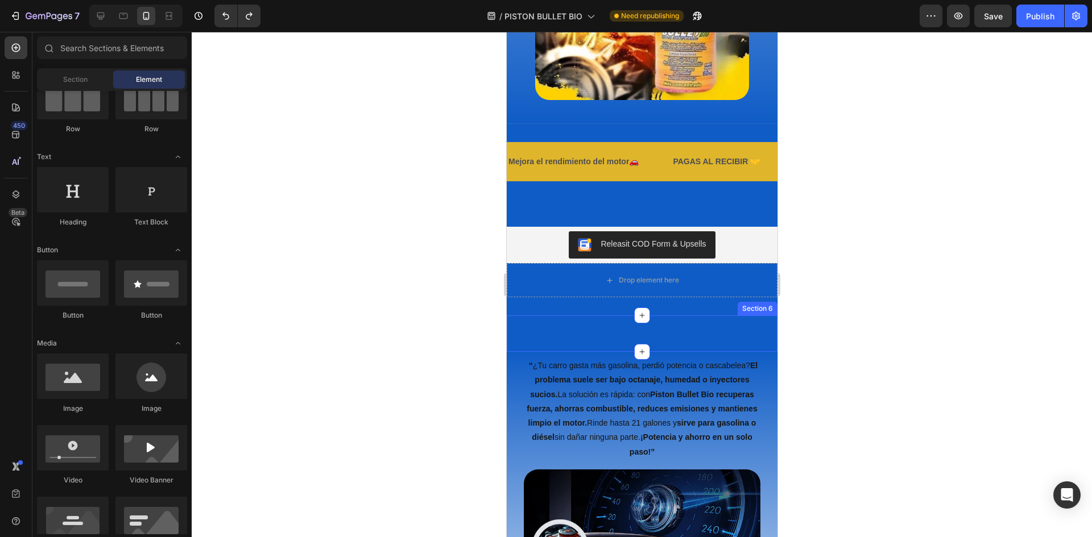
click at [624, 334] on div "Image Section 6" at bounding box center [641, 334] width 271 height 36
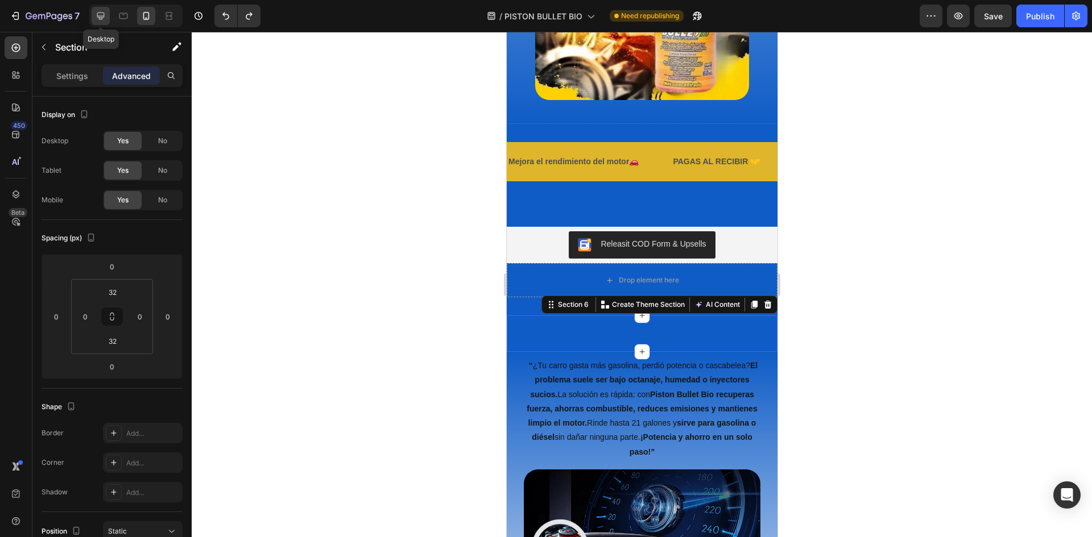
click at [103, 20] on icon at bounding box center [100, 15] width 11 height 11
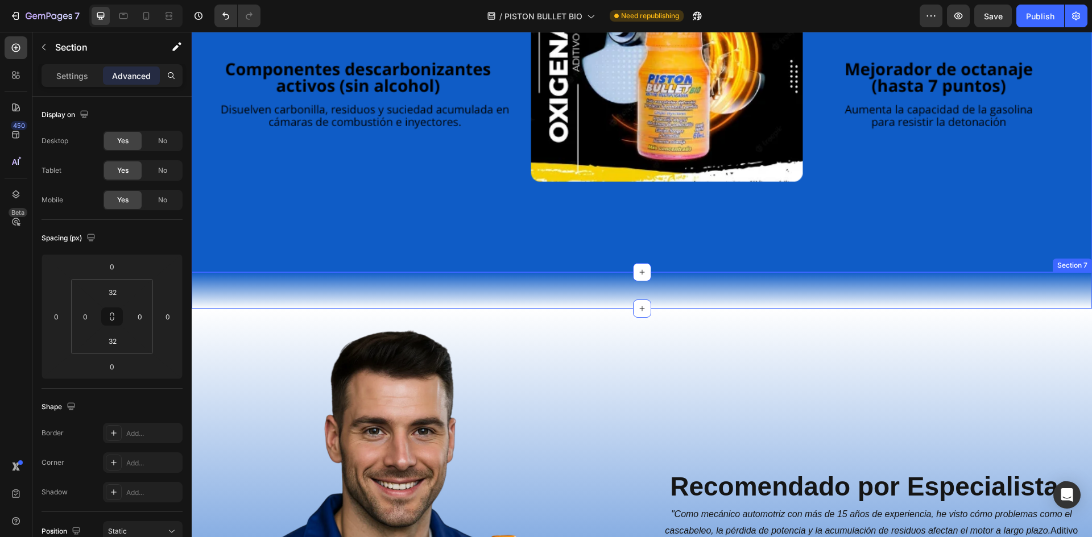
scroll to position [2124, 0]
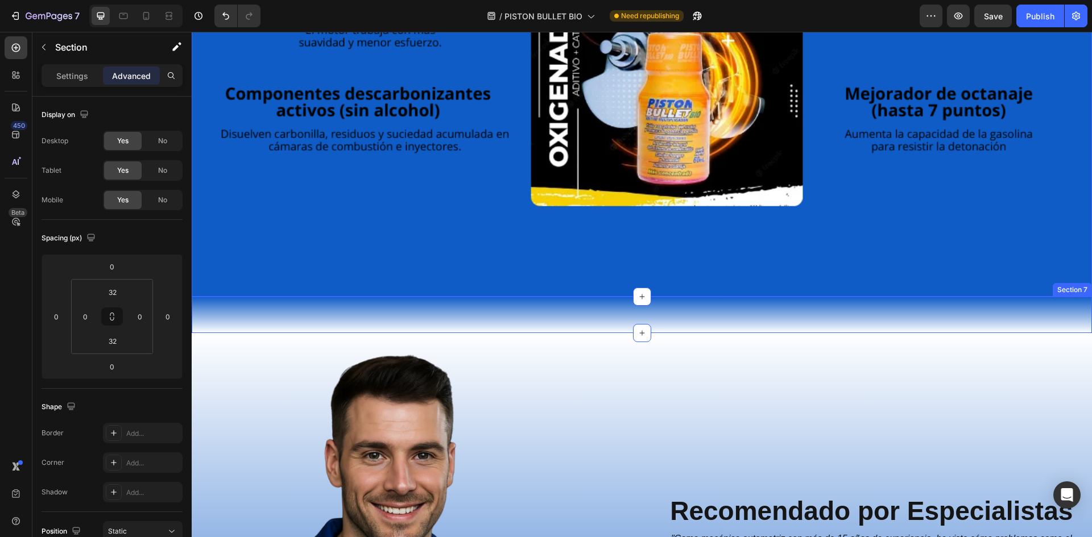
click at [581, 310] on div "“ ¿Tu carro gasta más gasolina, perdió potencia o cascabelea? El problema suele…" at bounding box center [642, 315] width 900 height 36
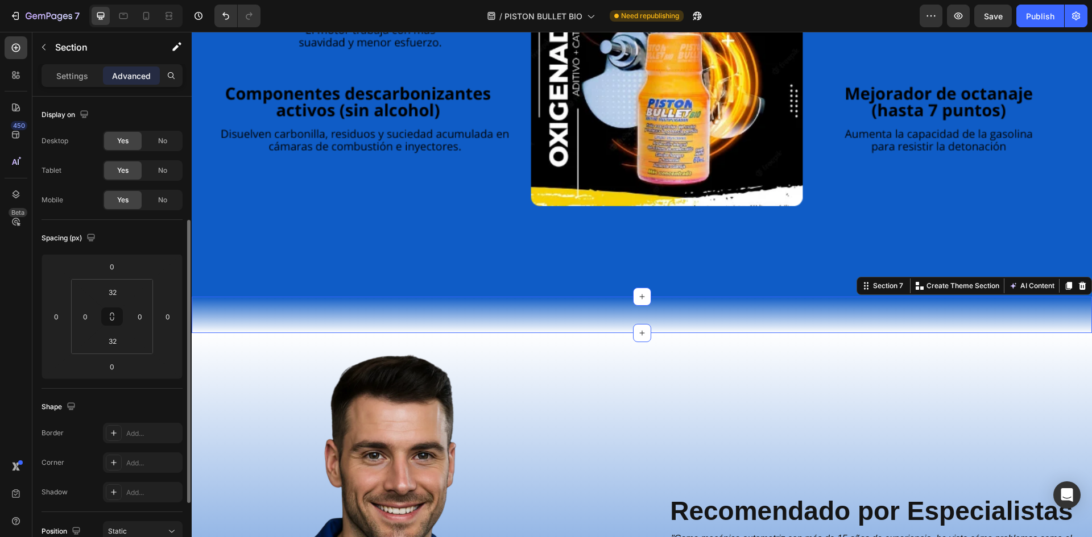
scroll to position [77, 0]
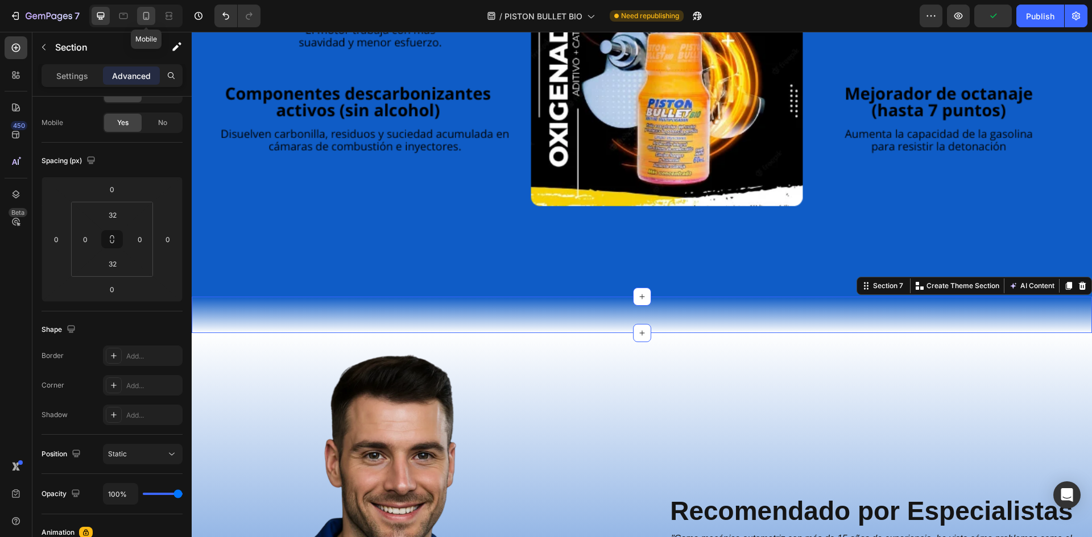
click at [150, 16] on icon at bounding box center [145, 15] width 11 height 11
type input "0"
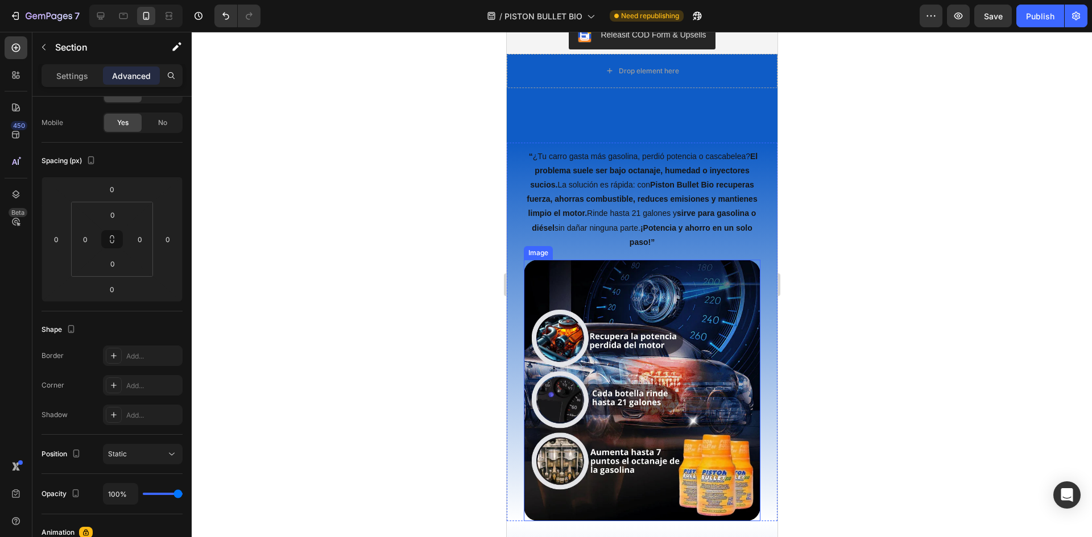
scroll to position [1726, 0]
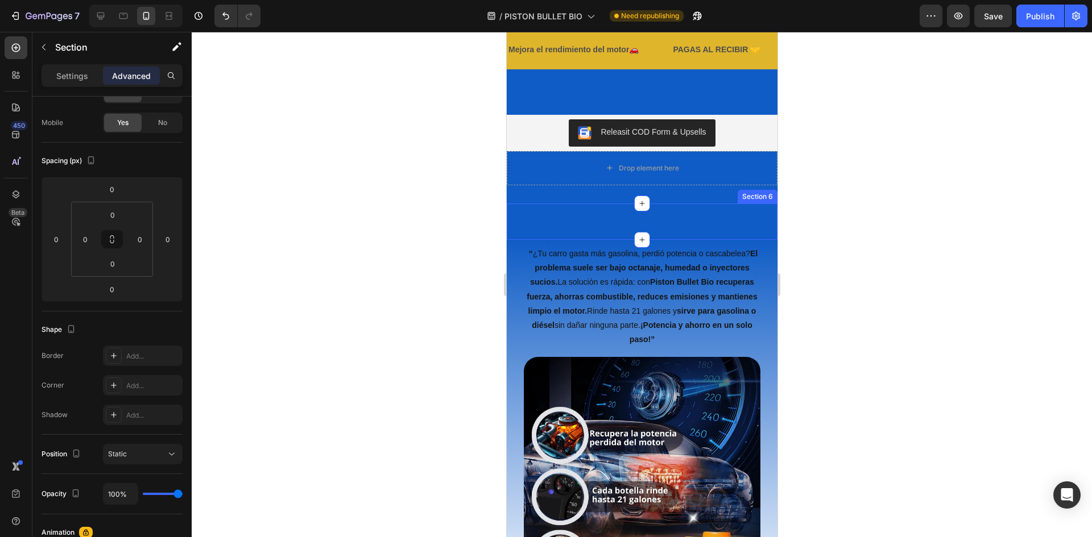
click at [658, 226] on div "Image Section 6" at bounding box center [641, 222] width 271 height 36
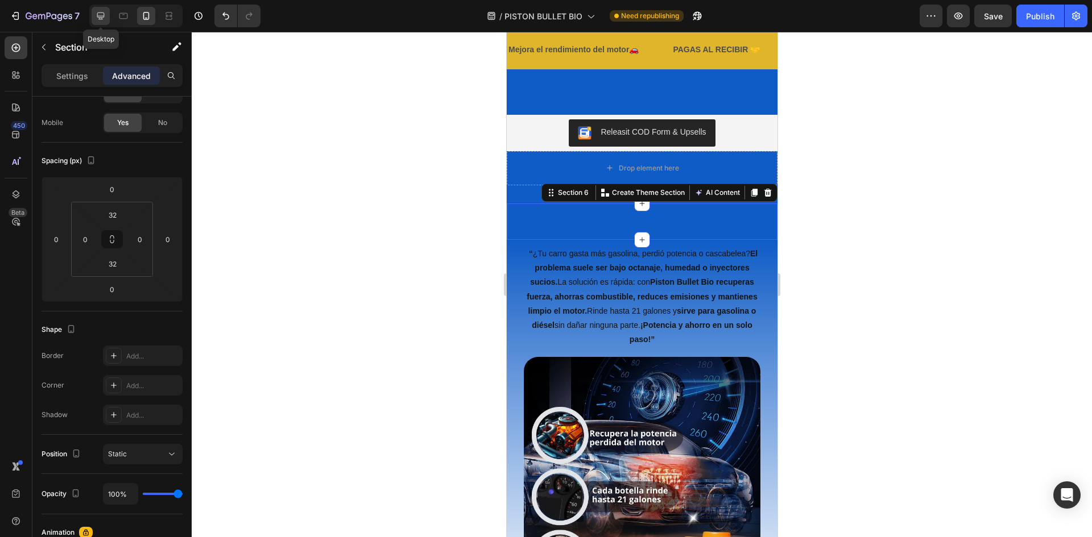
click at [94, 16] on div at bounding box center [101, 16] width 18 height 18
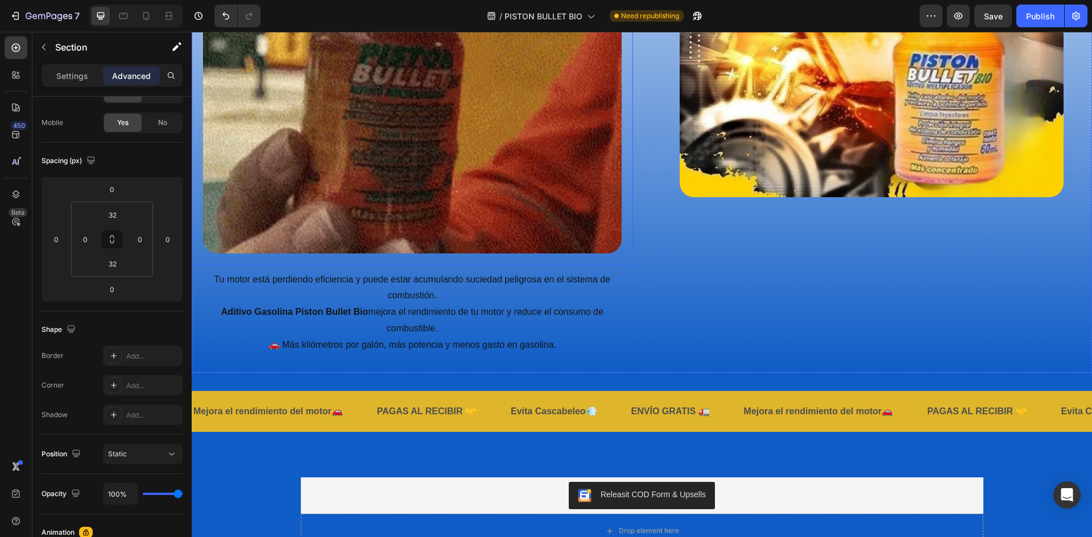
scroll to position [1556, 0]
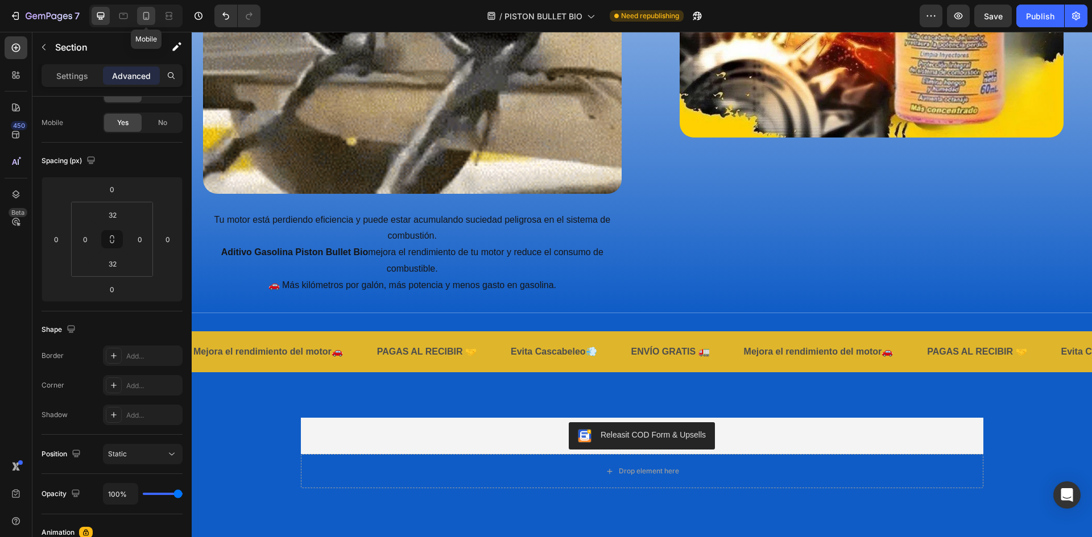
click at [142, 16] on icon at bounding box center [145, 15] width 11 height 11
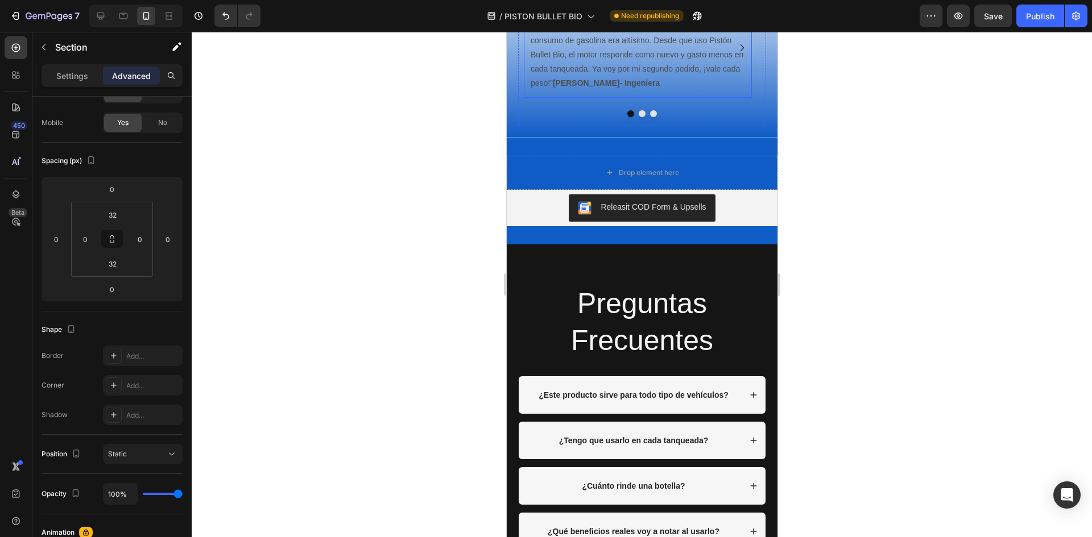
scroll to position [4304, 0]
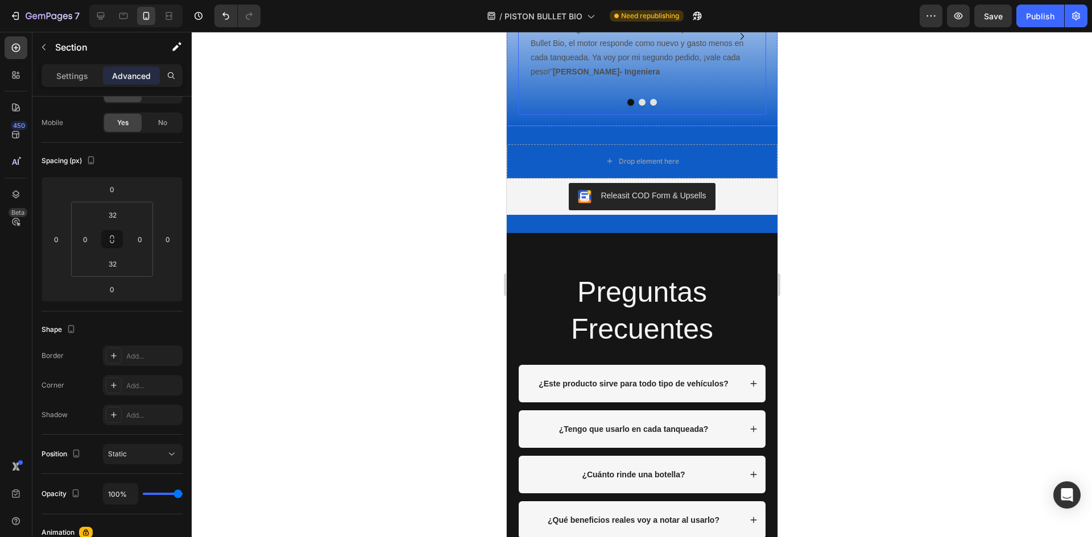
click at [639, 106] on button "Dot" at bounding box center [641, 102] width 7 height 7
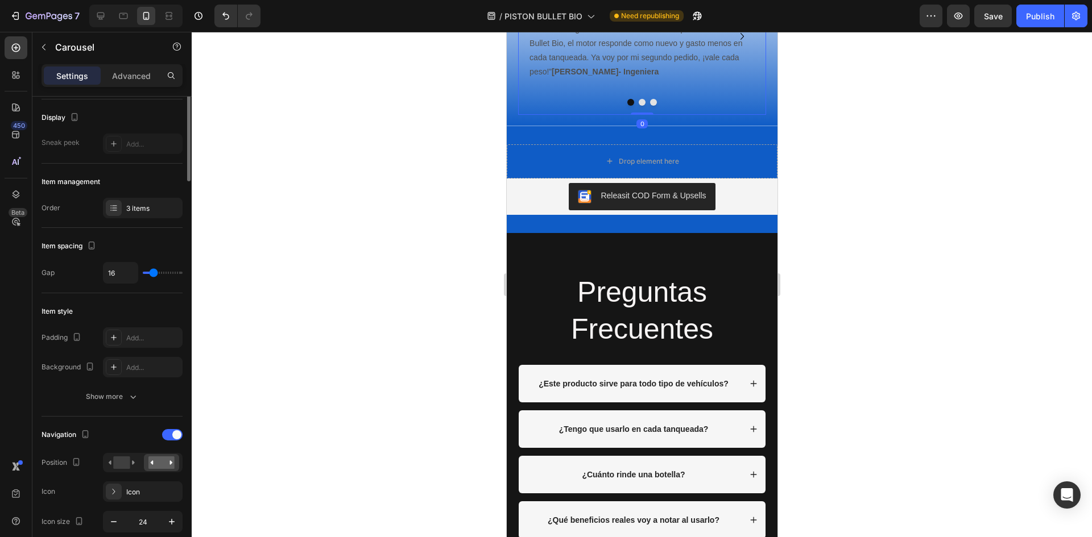
scroll to position [0, 0]
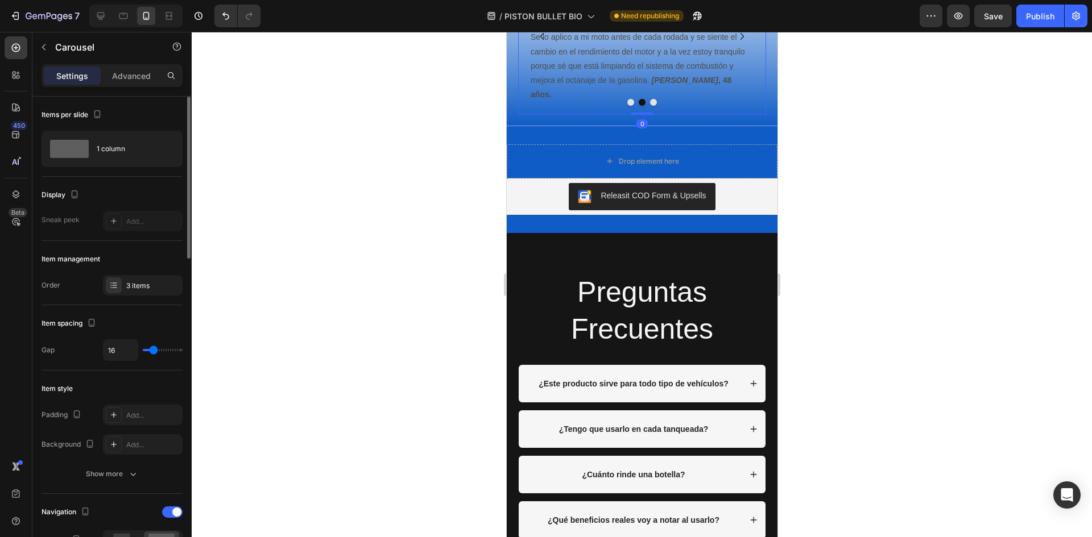
click at [649, 106] on button "Dot" at bounding box center [652, 102] width 7 height 7
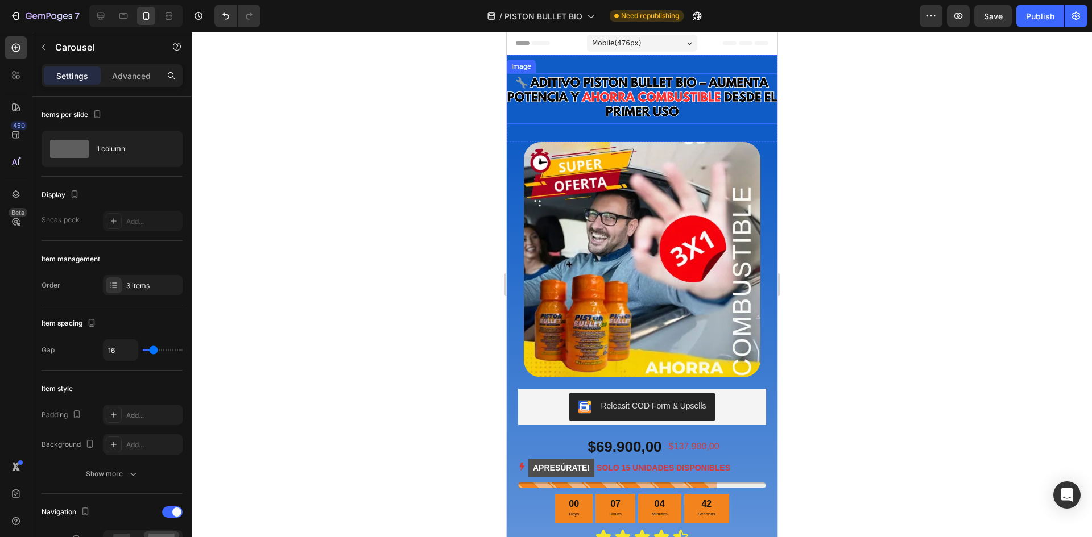
click at [714, 92] on img at bounding box center [641, 98] width 271 height 51
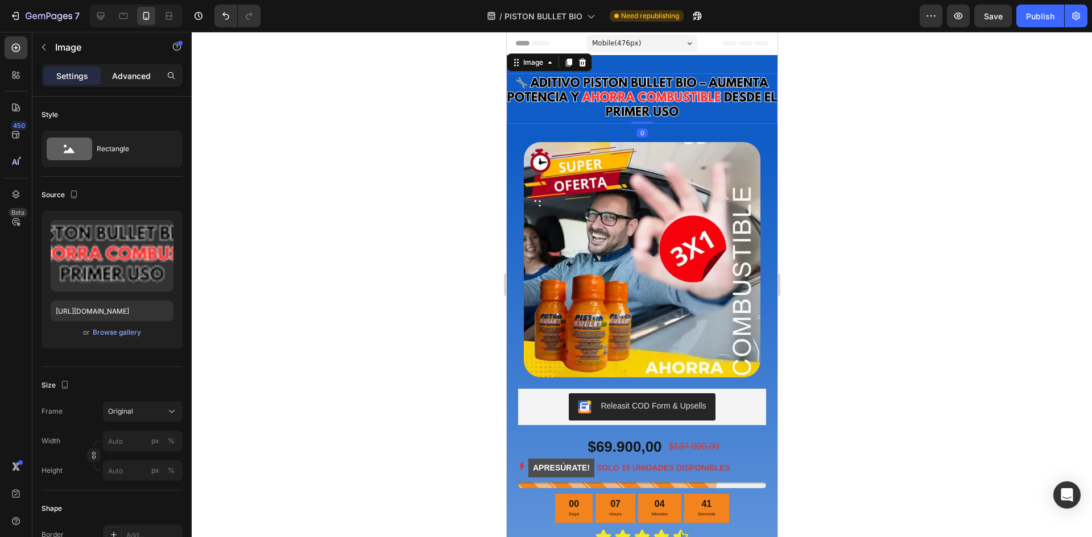
click at [127, 74] on p "Advanced" at bounding box center [131, 76] width 39 height 12
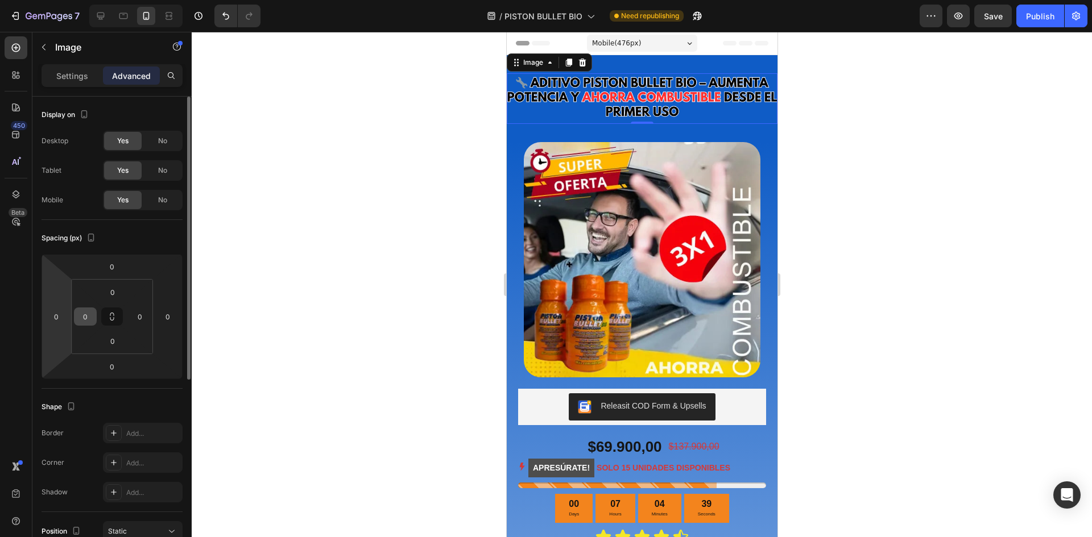
click at [64, 314] on input "0" at bounding box center [56, 316] width 17 height 17
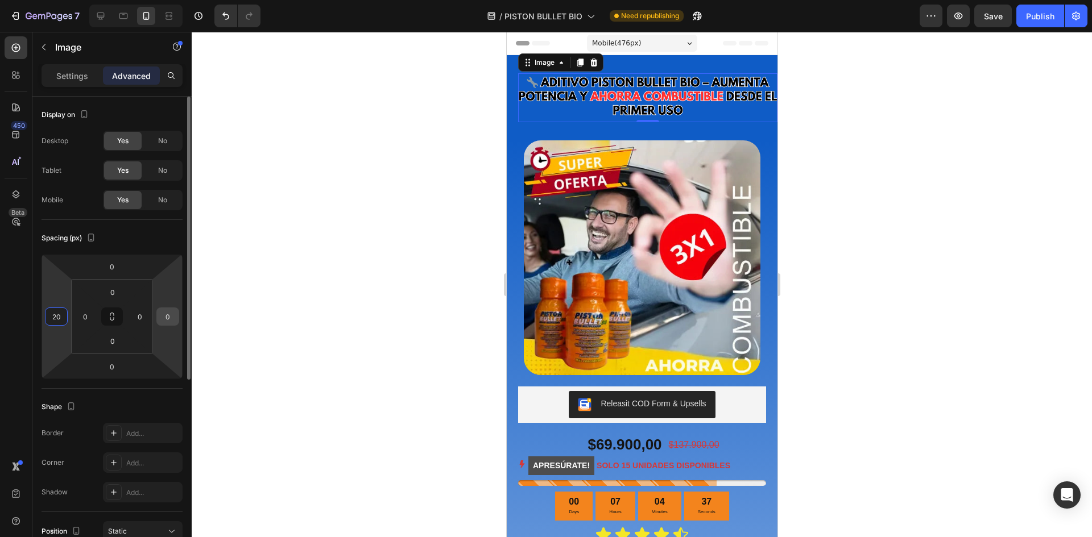
type input "20"
click at [169, 320] on input "0" at bounding box center [167, 316] width 17 height 17
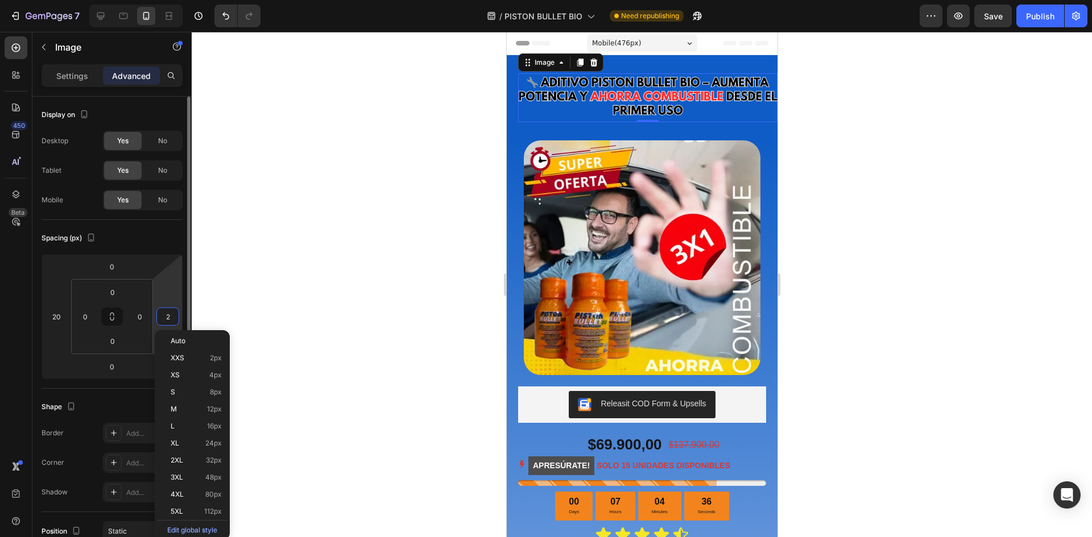
type input "20"
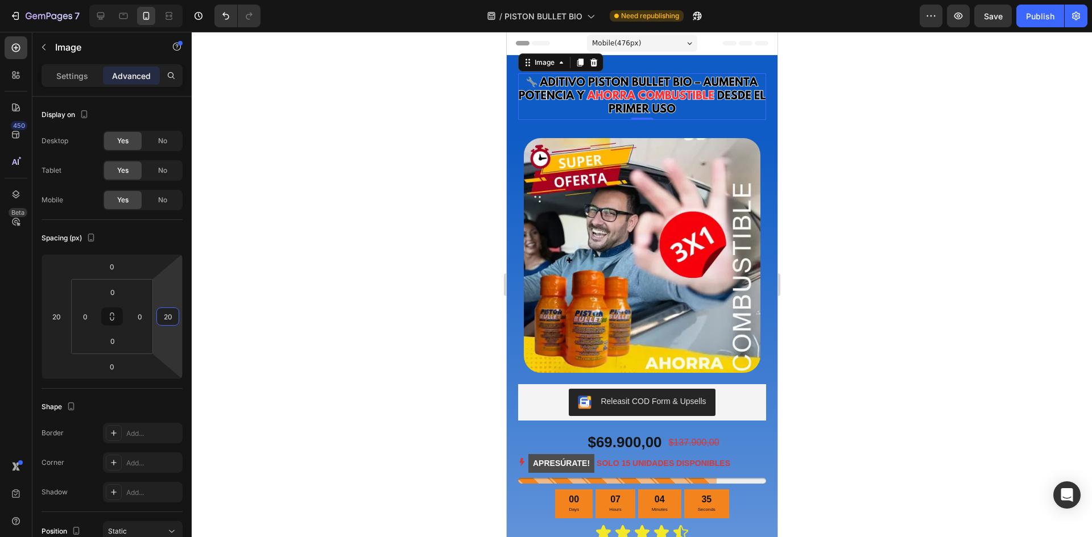
click at [917, 243] on div at bounding box center [642, 284] width 900 height 505
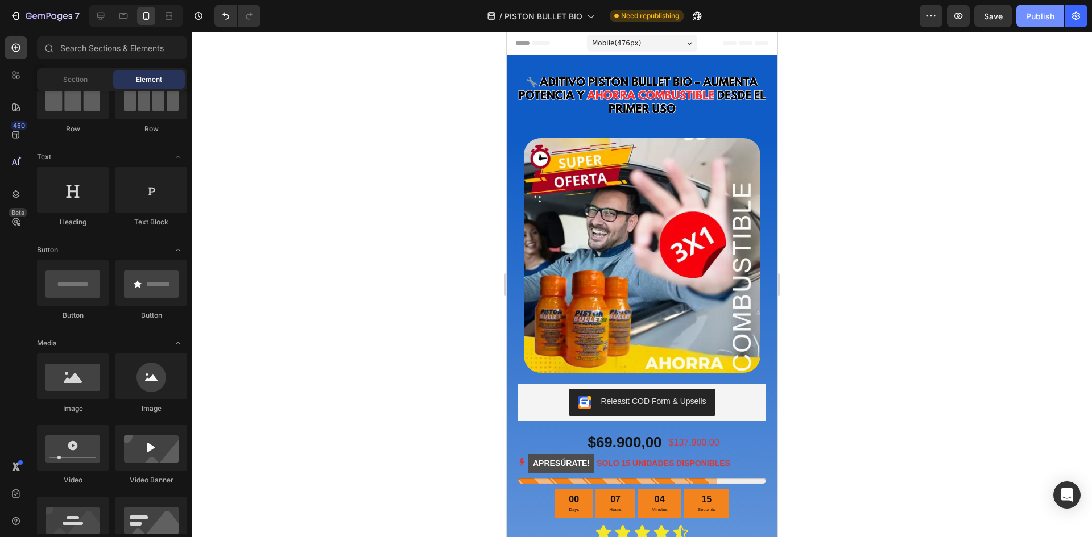
click at [1045, 22] on button "Publish" at bounding box center [1040, 16] width 48 height 23
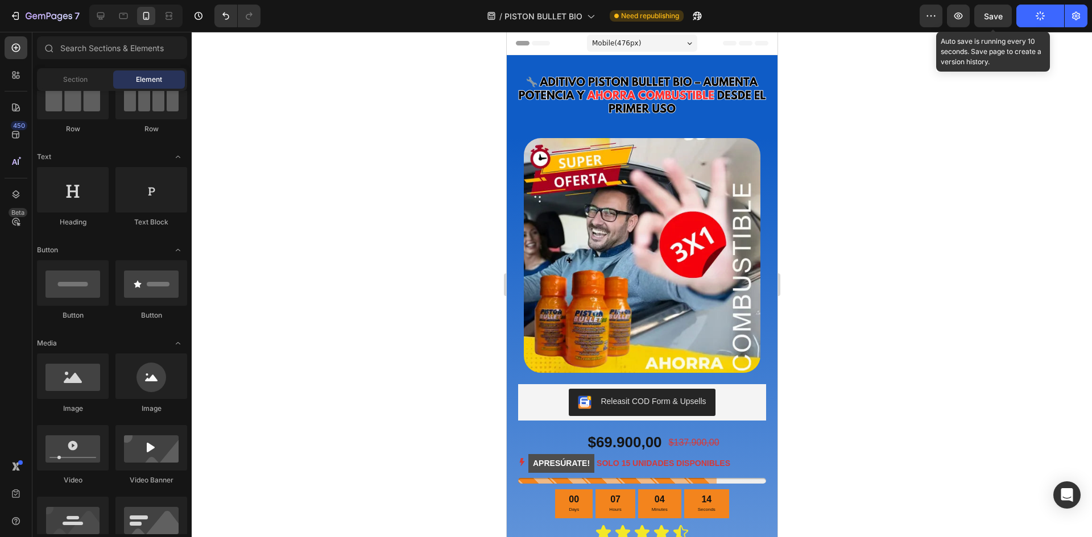
drag, startPoint x: 998, startPoint y: 16, endPoint x: 980, endPoint y: 27, distance: 21.2
click at [998, 17] on span "Save" at bounding box center [993, 16] width 19 height 10
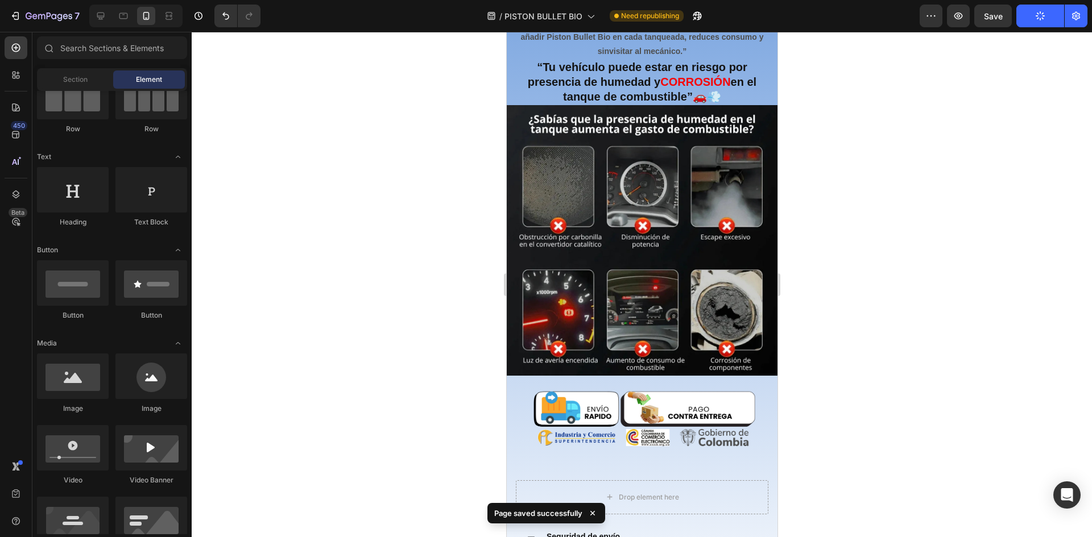
scroll to position [569, 0]
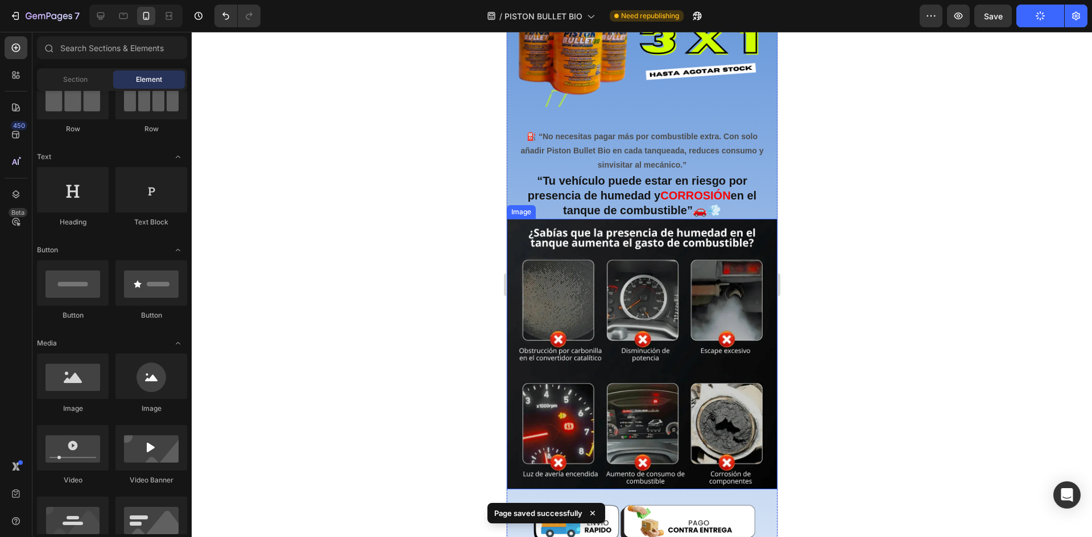
click at [657, 336] on img at bounding box center [641, 354] width 271 height 271
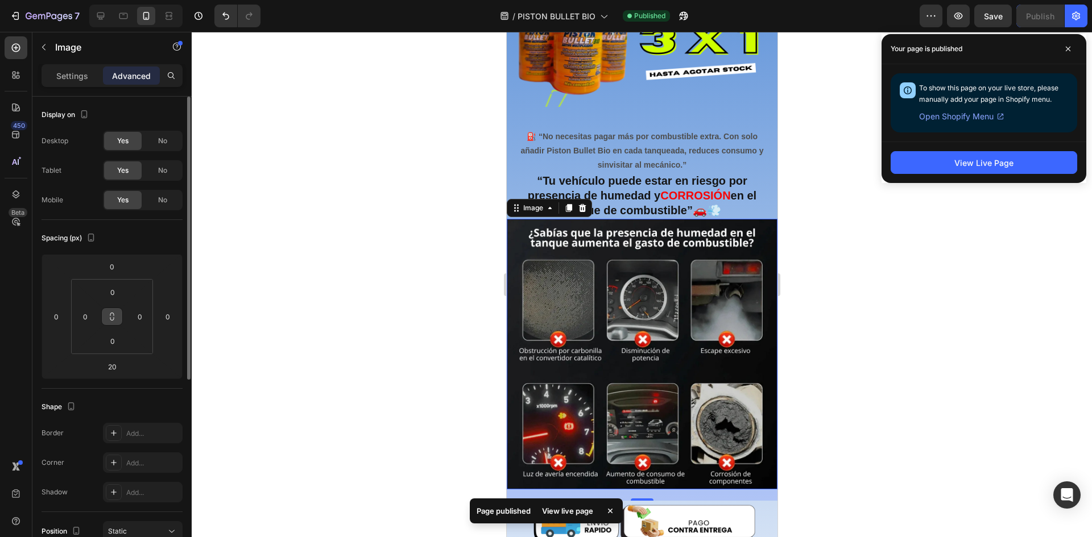
click at [113, 317] on icon at bounding box center [112, 318] width 4 height 3
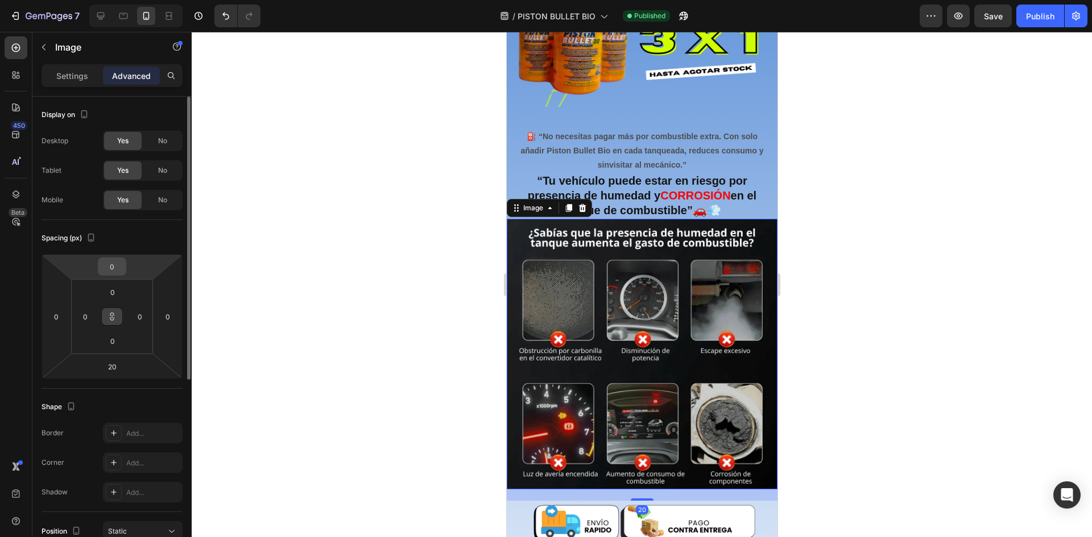
click at [114, 266] on input "0" at bounding box center [112, 266] width 23 height 17
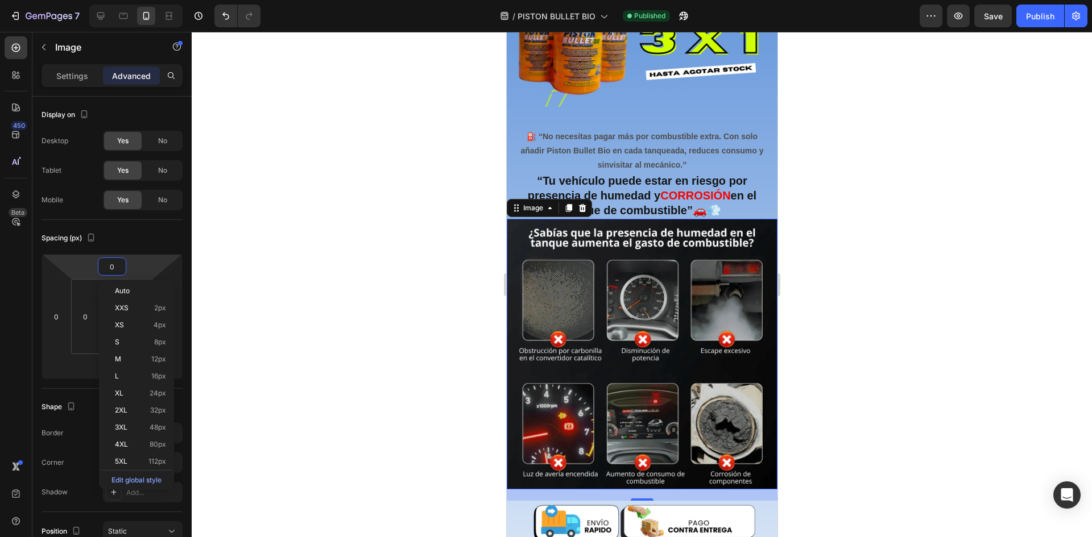
type input "2"
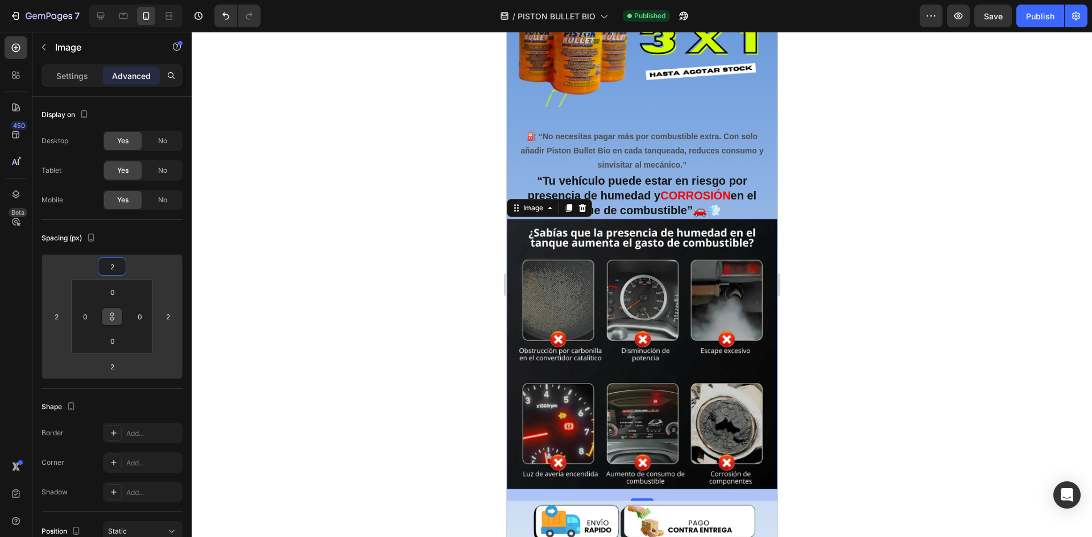
type input "20"
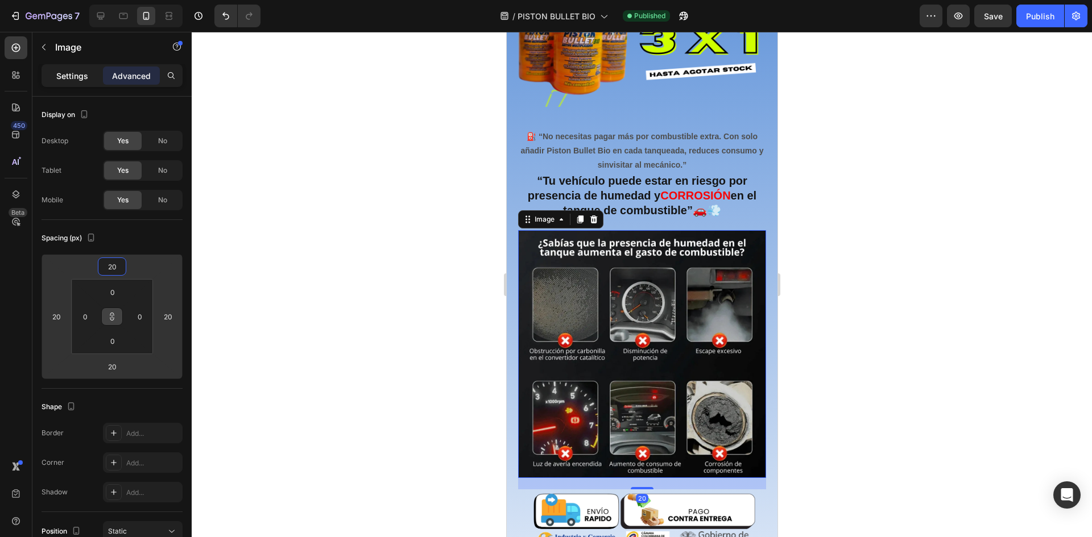
click at [59, 72] on p "Settings" at bounding box center [72, 76] width 32 height 12
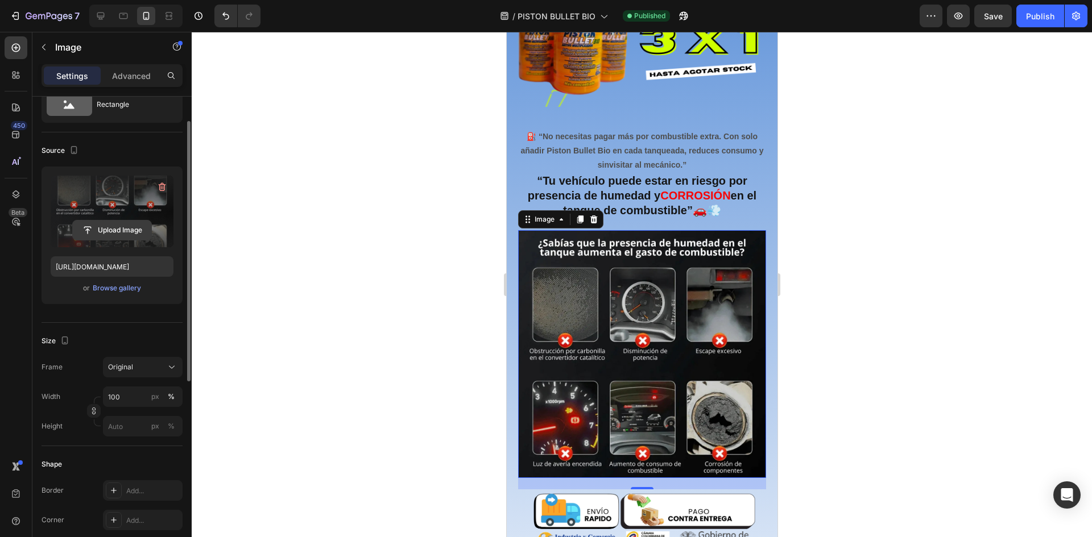
scroll to position [0, 0]
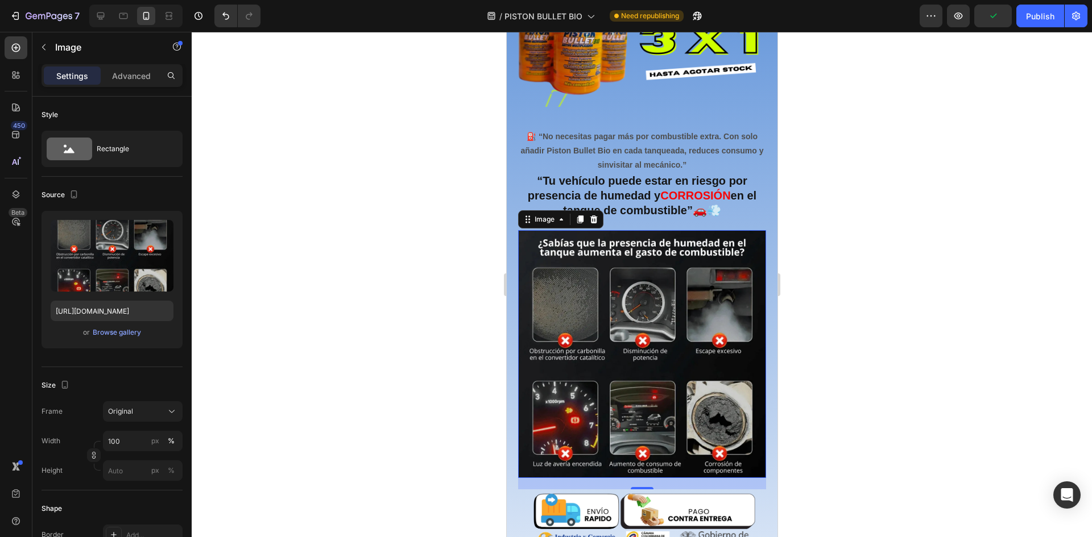
click at [125, 86] on div "Settings Advanced" at bounding box center [112, 75] width 141 height 23
click at [130, 82] on div "Advanced" at bounding box center [131, 76] width 57 height 18
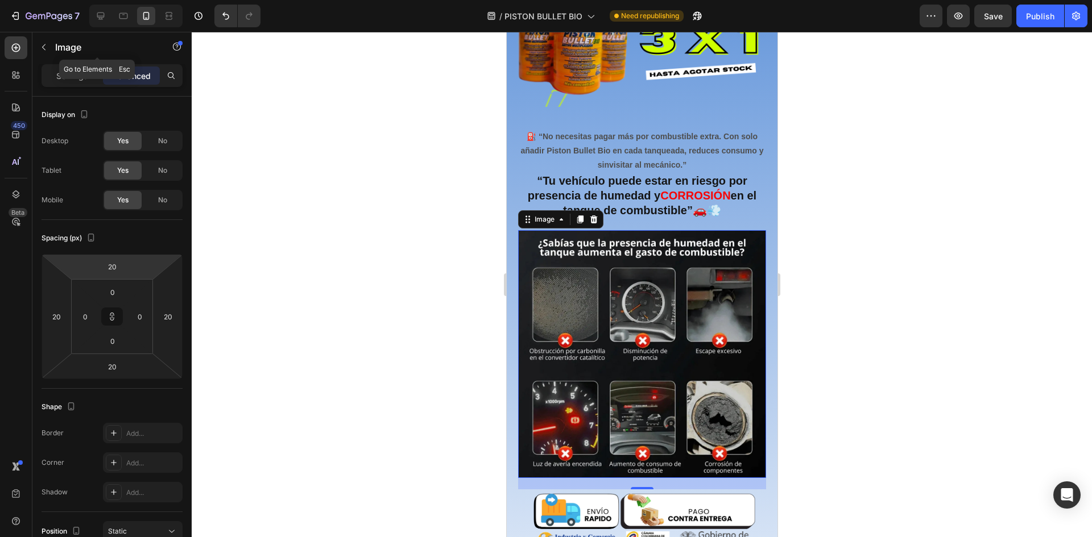
click at [78, 61] on div "Image" at bounding box center [97, 47] width 130 height 30
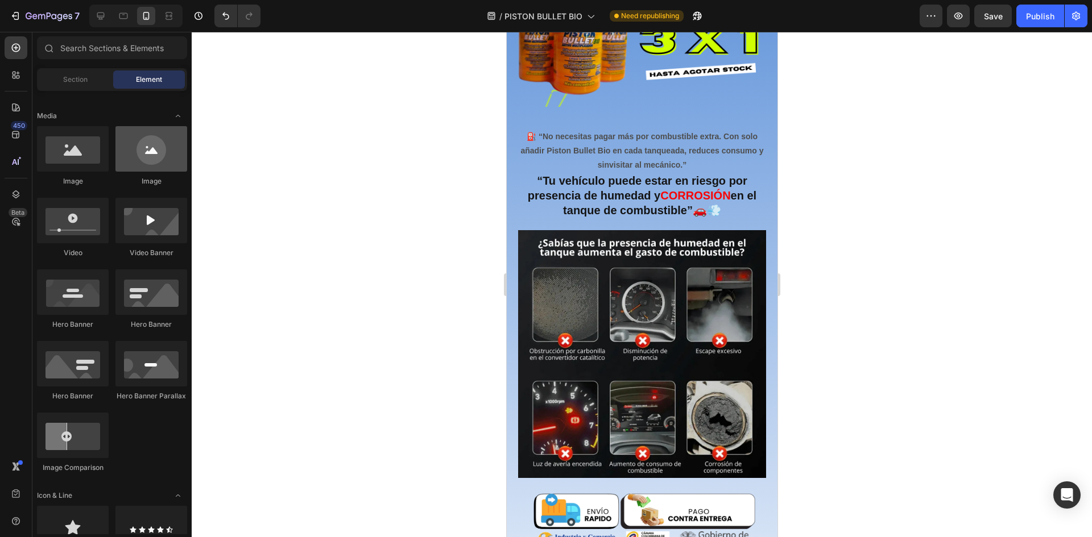
scroll to position [171, 0]
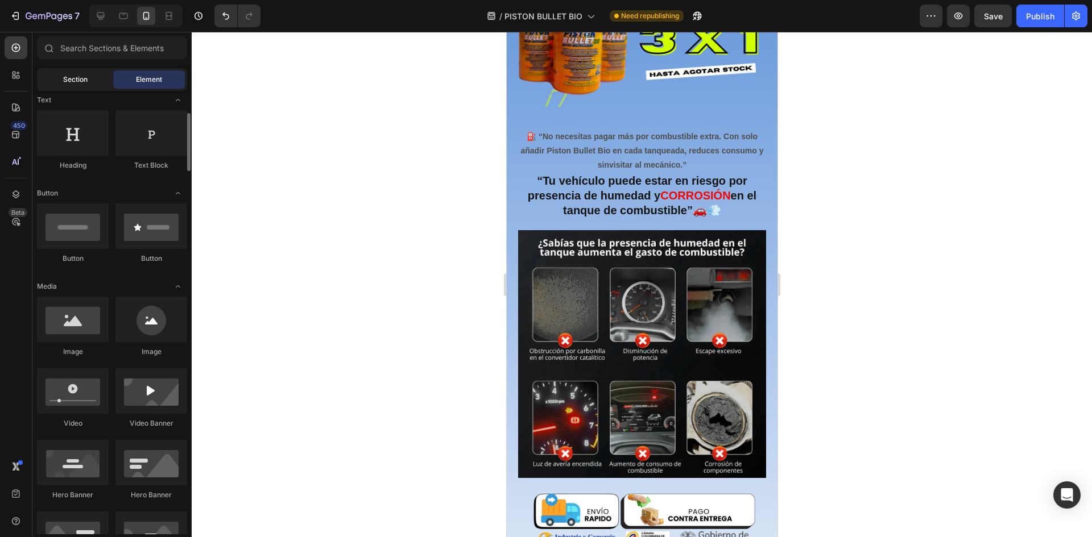
click at [56, 73] on div "Section" at bounding box center [75, 80] width 72 height 18
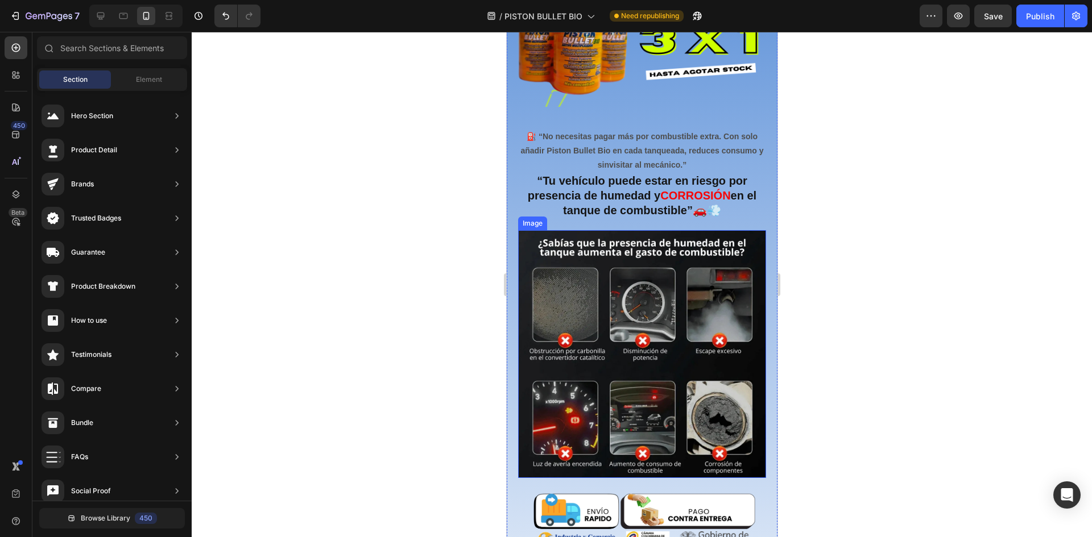
click at [623, 306] on img at bounding box center [641, 354] width 248 height 248
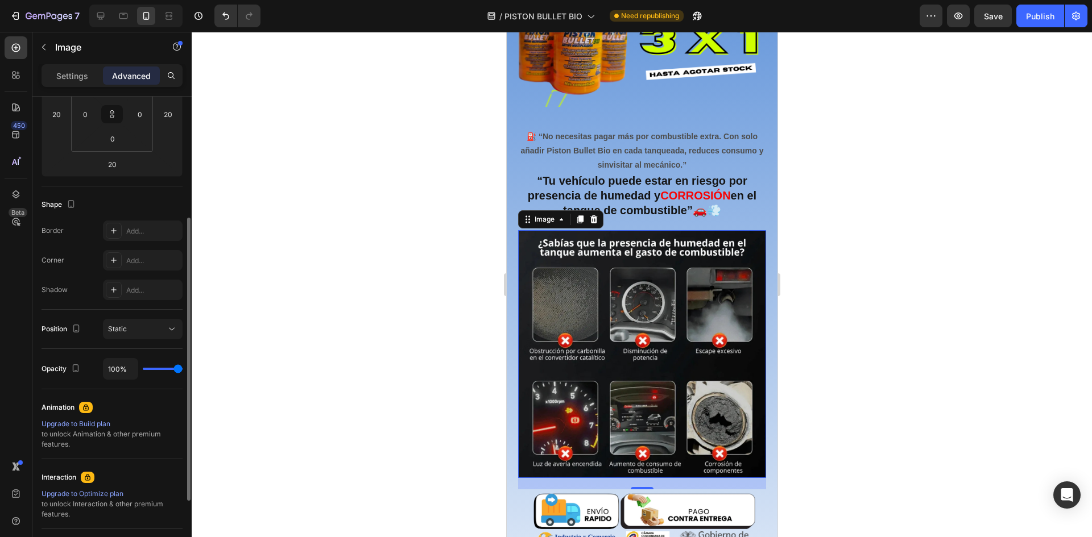
scroll to position [146, 0]
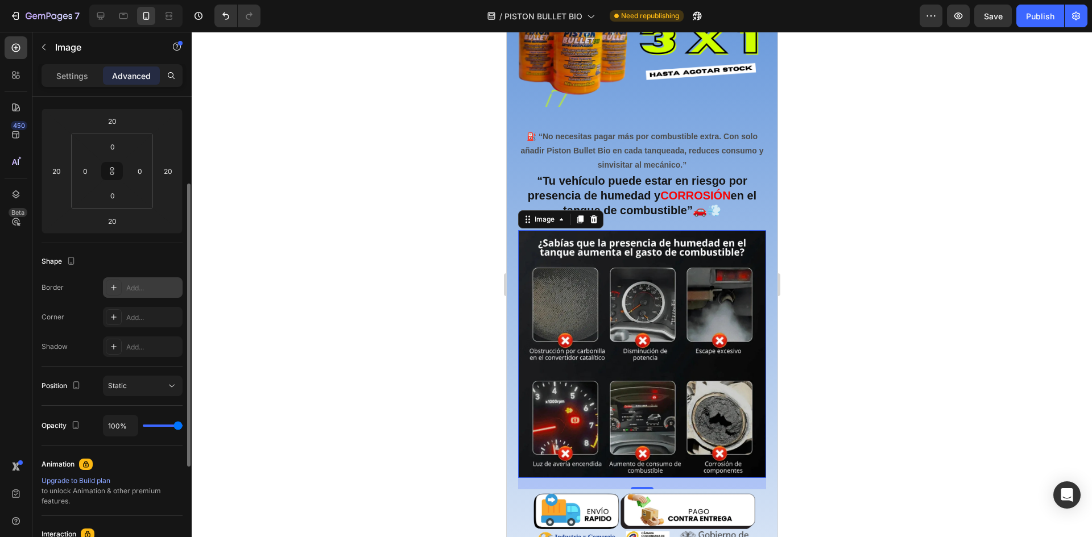
click at [118, 287] on icon at bounding box center [113, 287] width 9 height 9
click at [120, 354] on div at bounding box center [114, 347] width 16 height 16
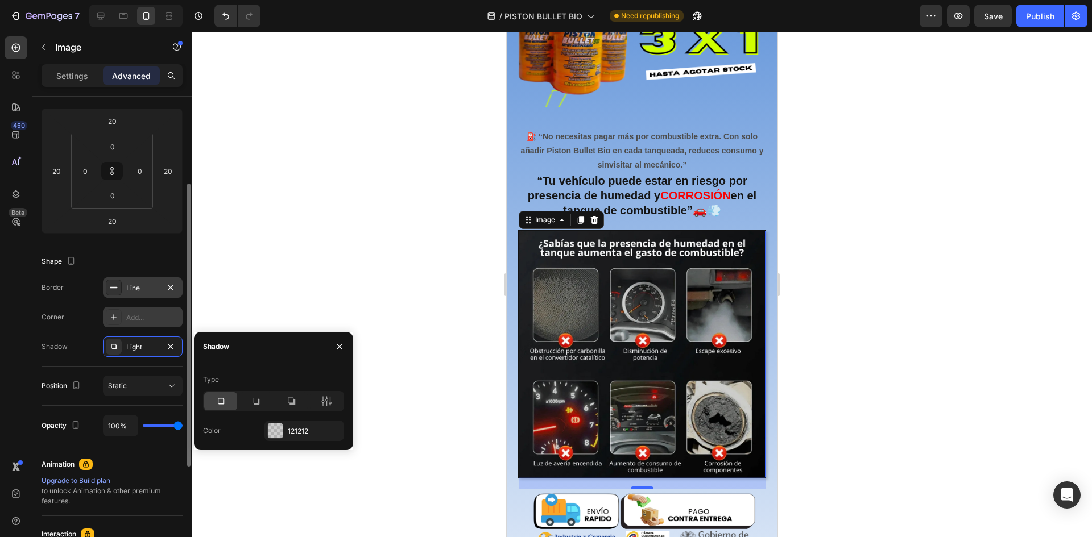
click at [129, 324] on div "Add..." at bounding box center [143, 317] width 80 height 20
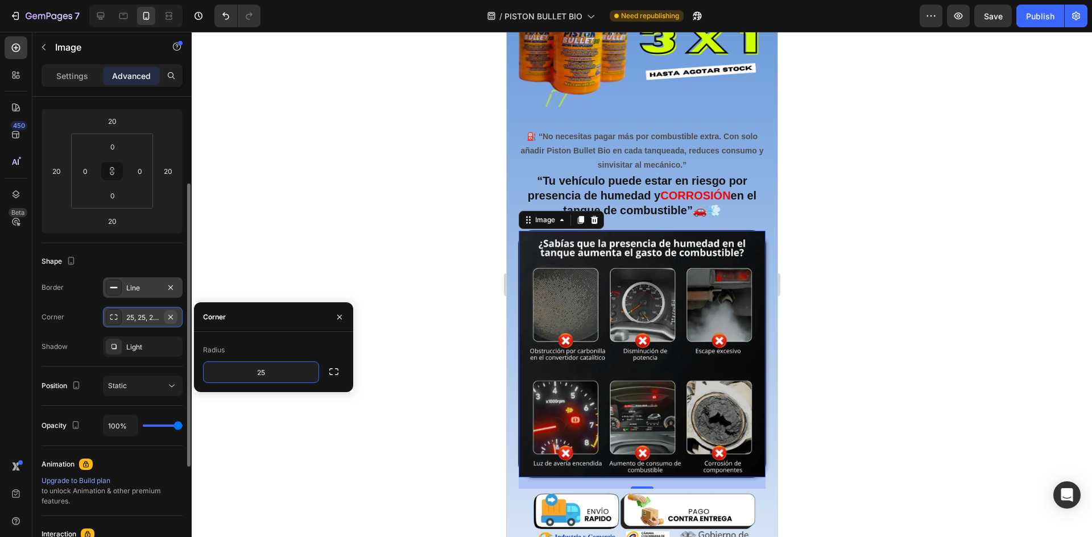
click at [172, 316] on icon "button" at bounding box center [170, 316] width 5 height 5
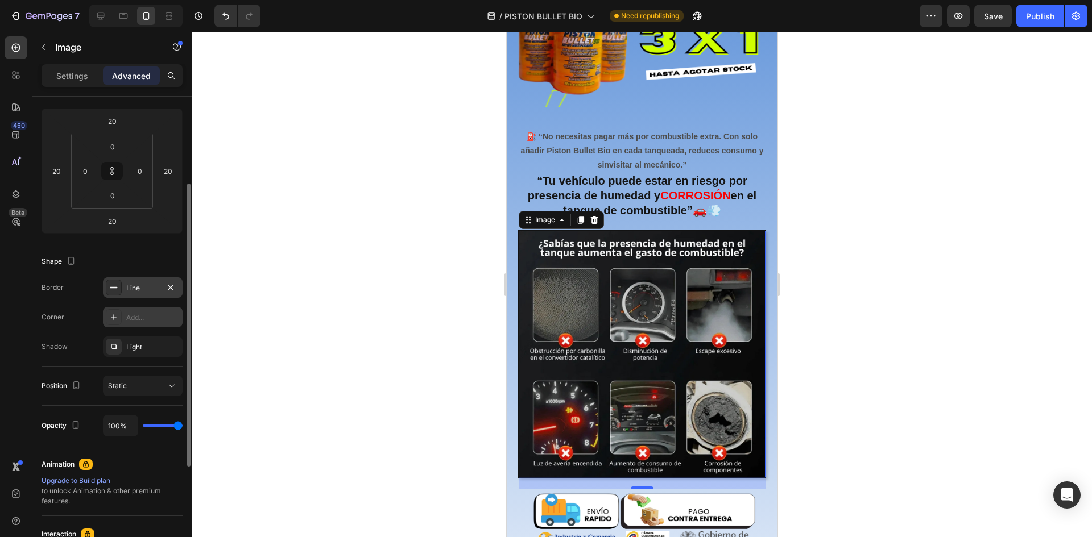
click at [146, 318] on div "Add..." at bounding box center [152, 318] width 53 height 10
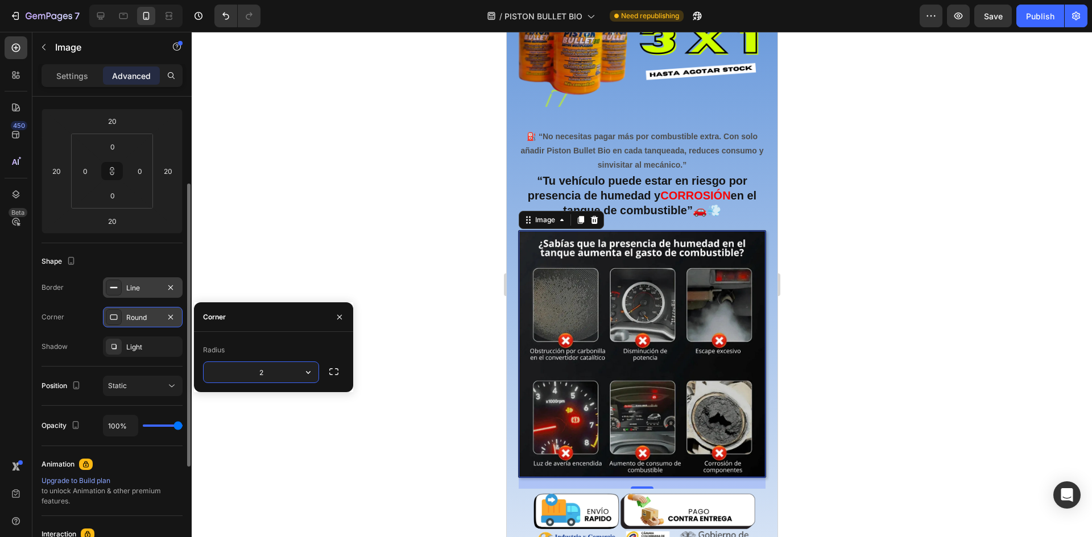
type input "25"
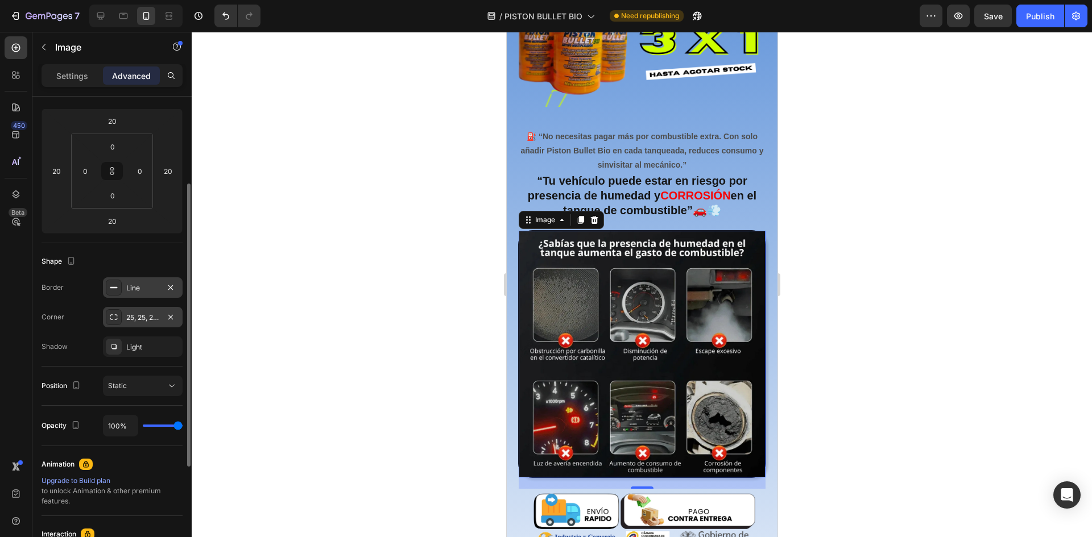
click at [75, 285] on div "Border Line" at bounding box center [112, 287] width 141 height 20
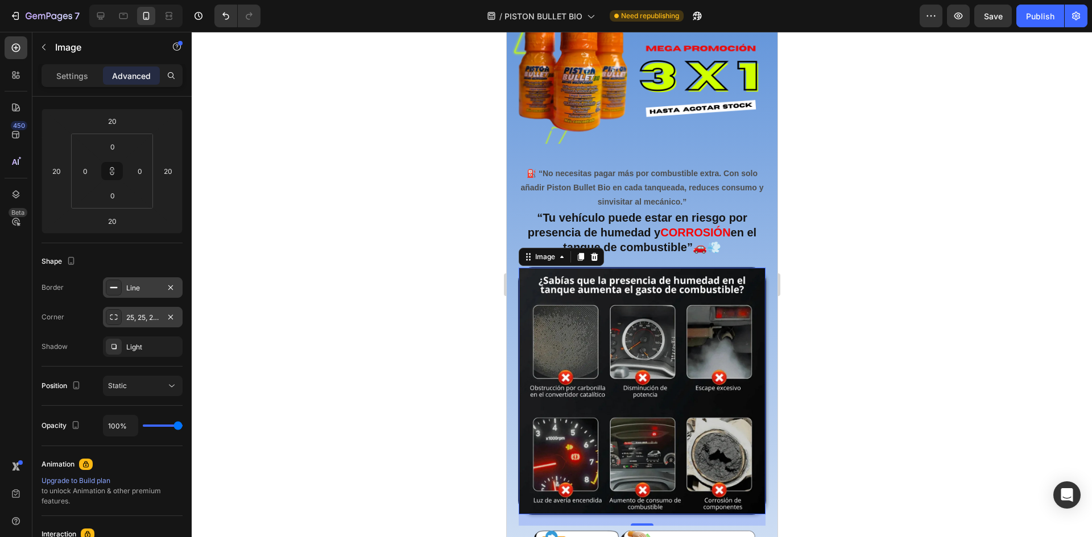
scroll to position [512, 0]
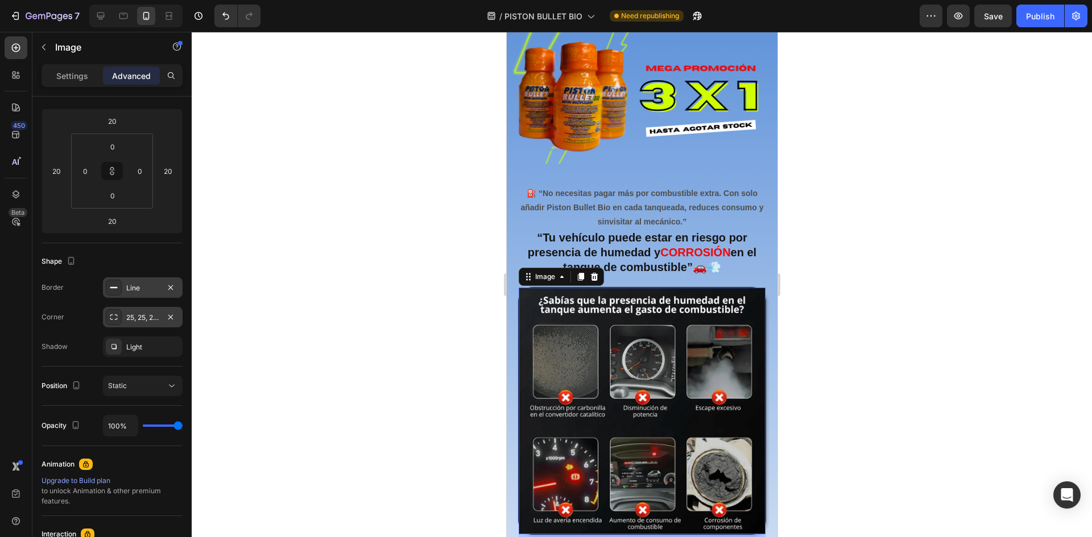
click at [861, 318] on div at bounding box center [642, 284] width 900 height 505
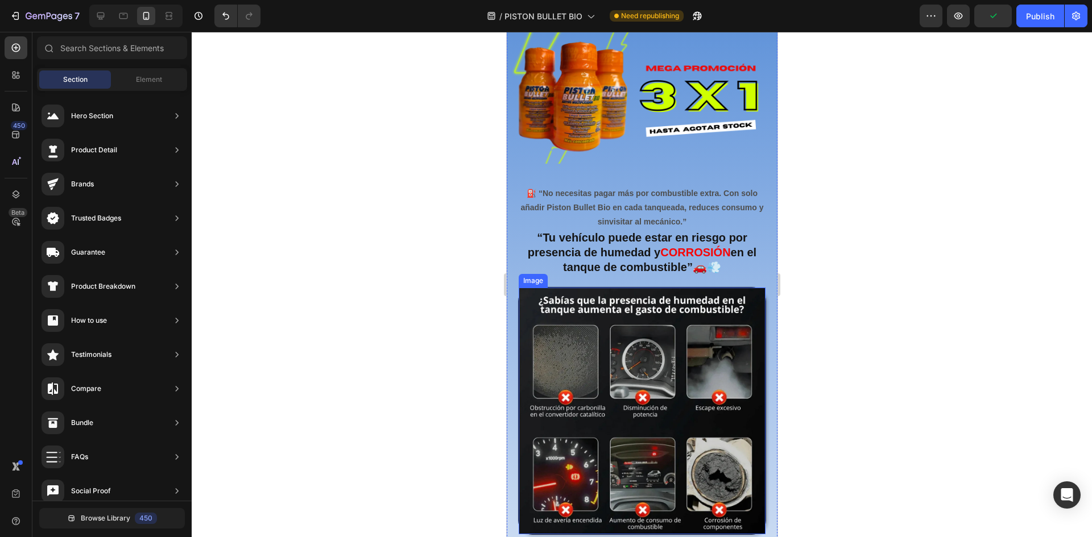
click at [748, 288] on img at bounding box center [641, 411] width 247 height 247
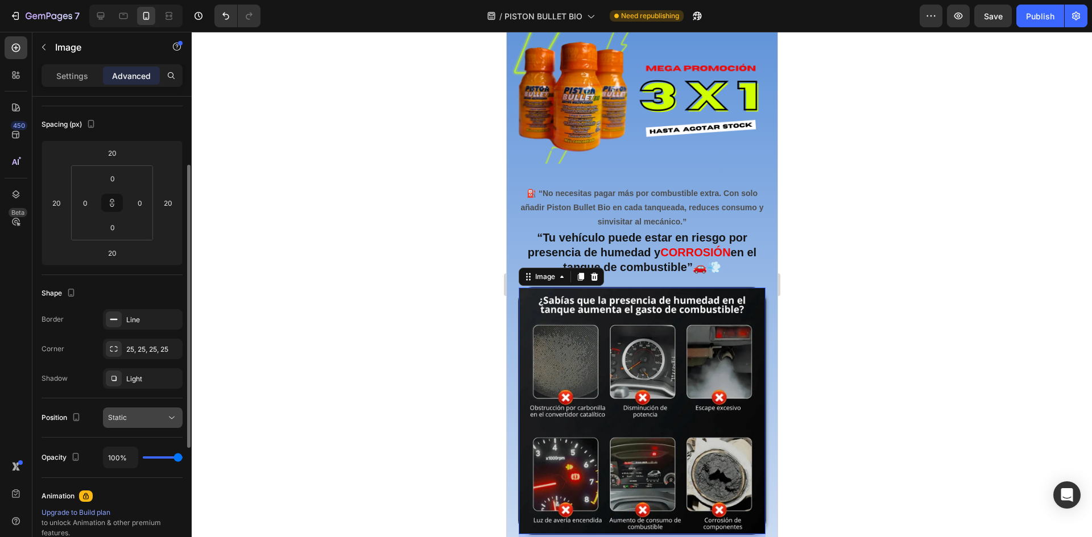
scroll to position [227, 0]
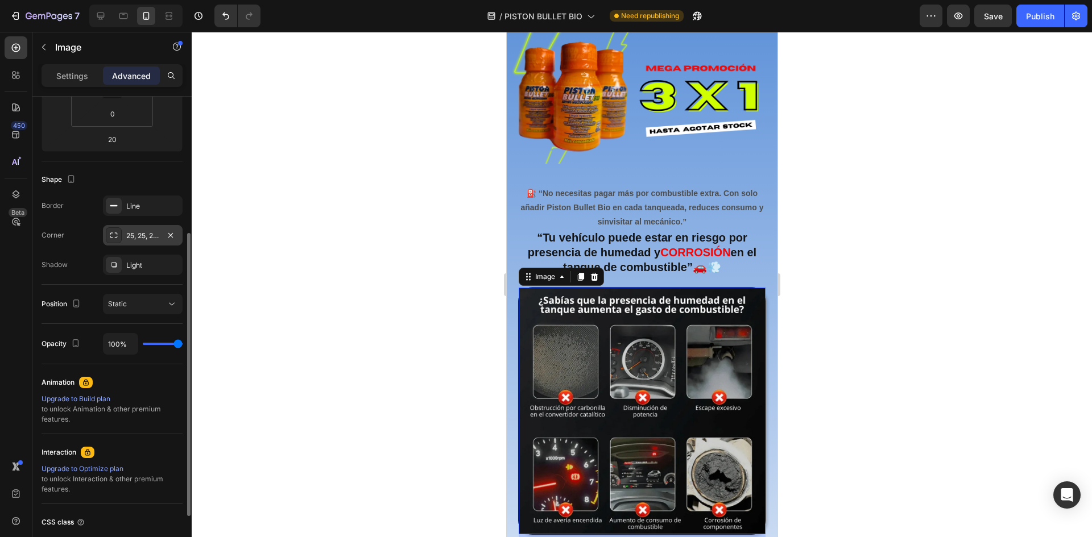
click at [143, 235] on div "25, 25, 25, 25" at bounding box center [142, 236] width 33 height 10
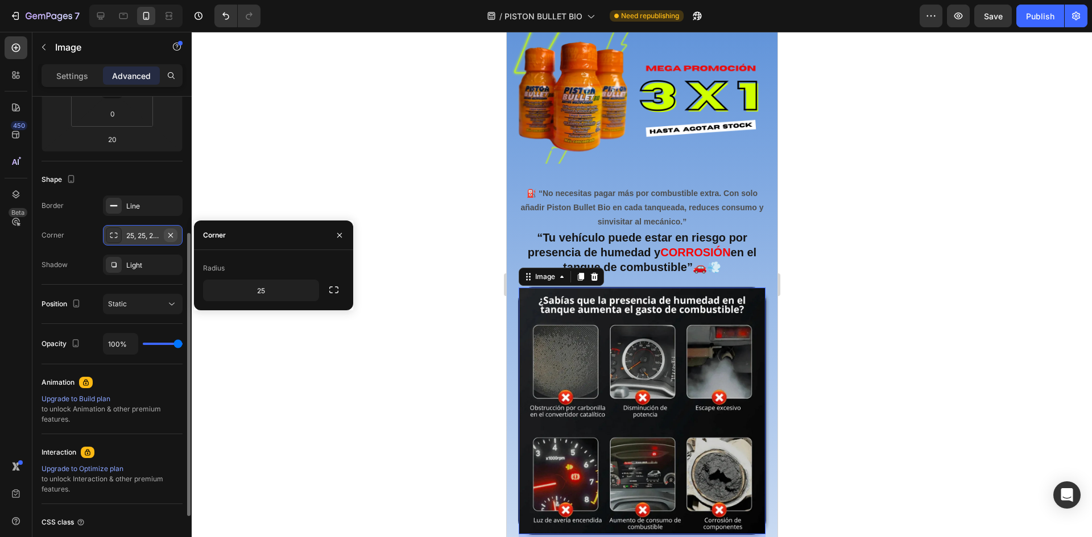
click at [169, 231] on icon "button" at bounding box center [170, 235] width 9 height 9
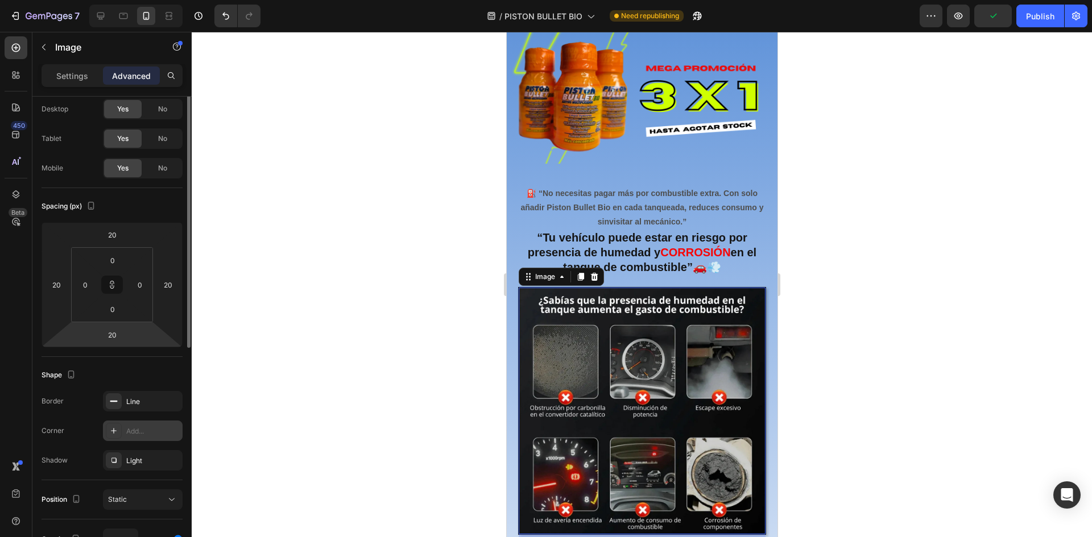
scroll to position [0, 0]
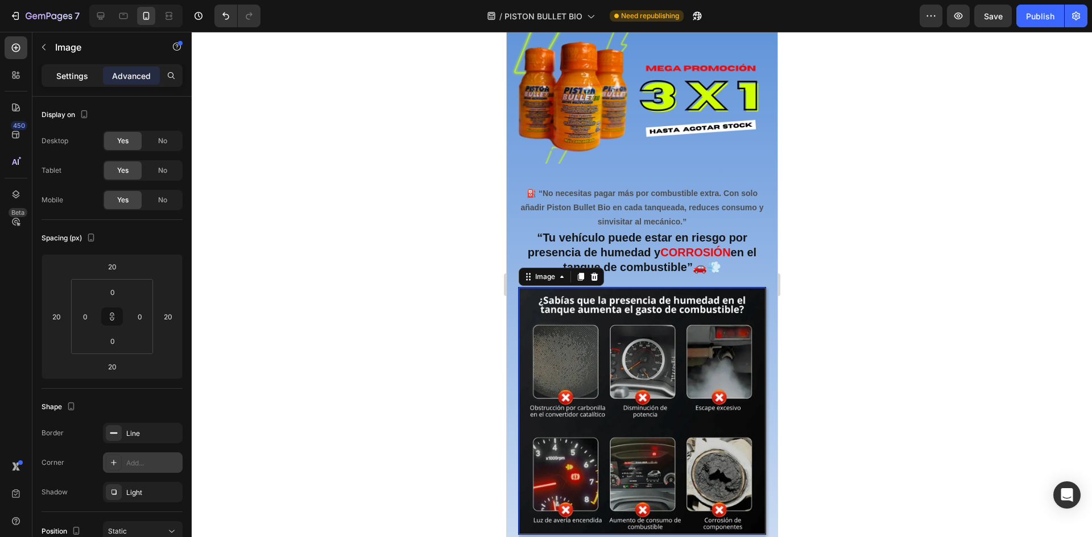
click at [56, 74] on div "Settings" at bounding box center [72, 76] width 57 height 18
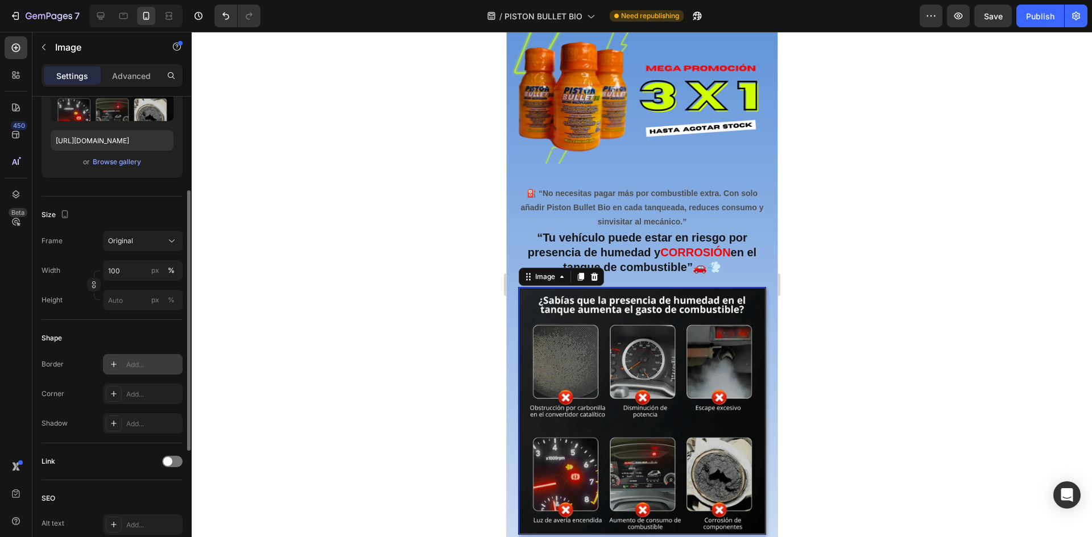
scroll to position [227, 0]
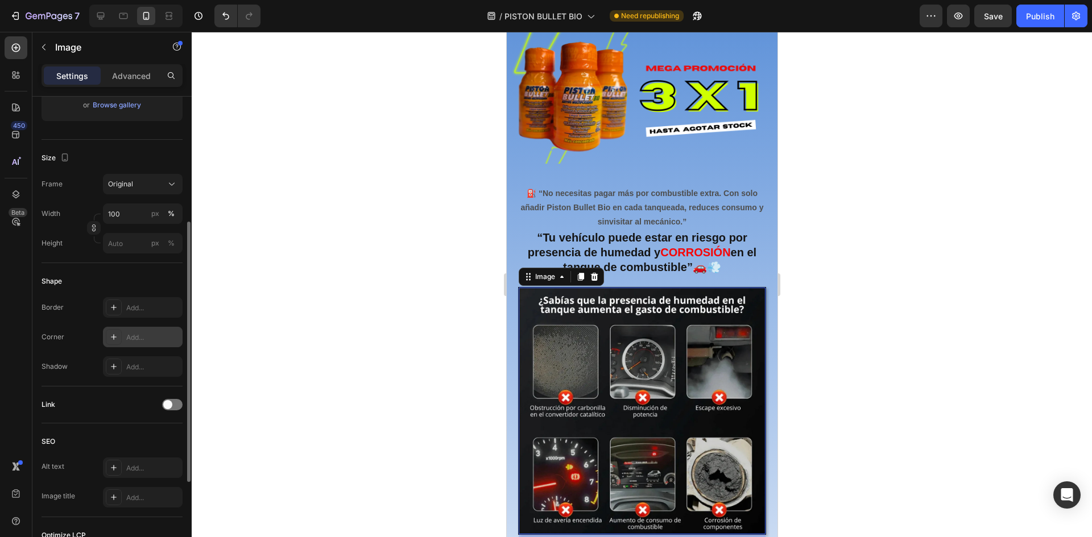
click at [114, 335] on icon at bounding box center [114, 337] width 6 height 6
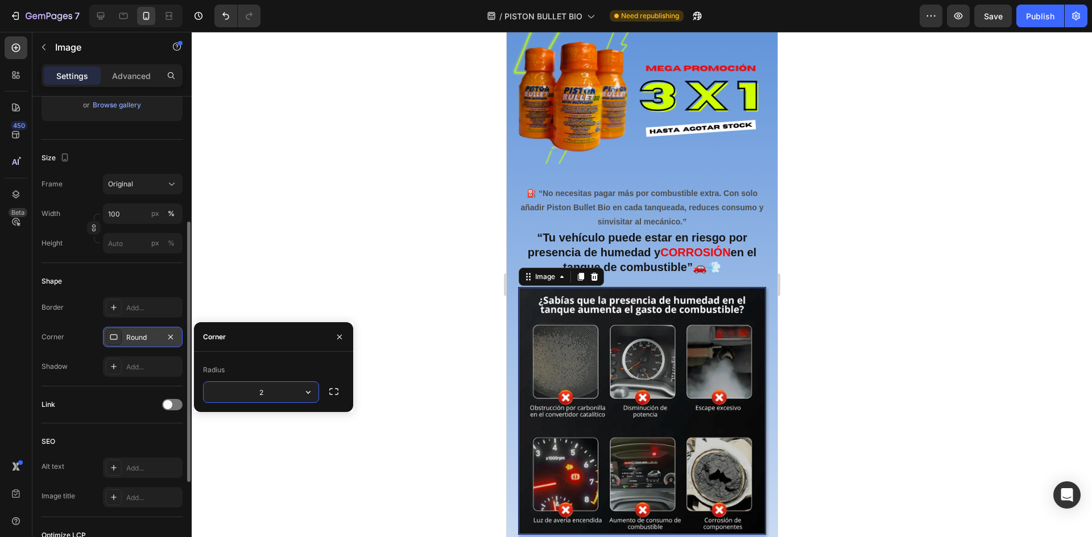
type input "25"
click at [816, 335] on div at bounding box center [642, 284] width 900 height 505
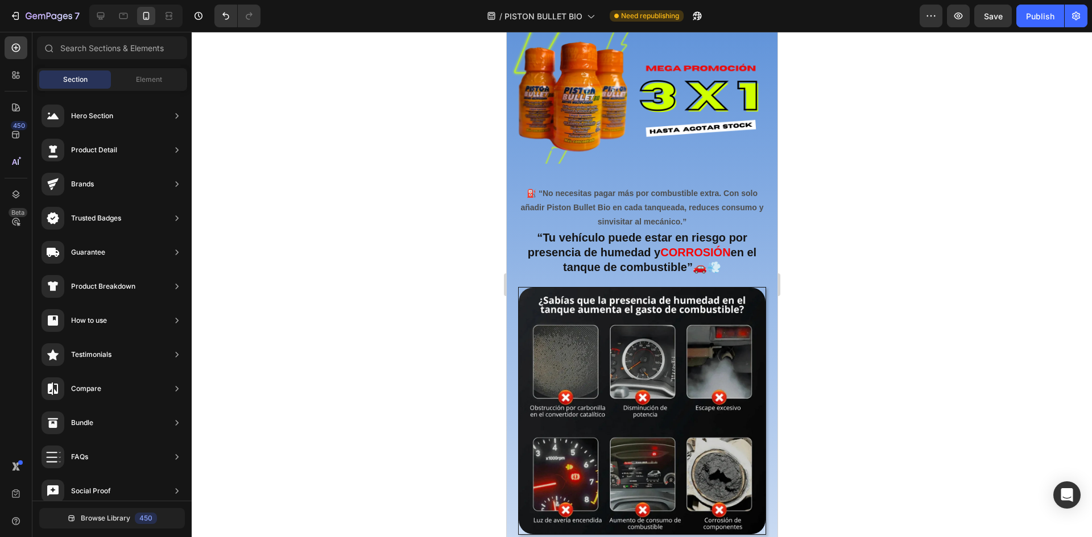
click at [809, 343] on div at bounding box center [642, 284] width 900 height 505
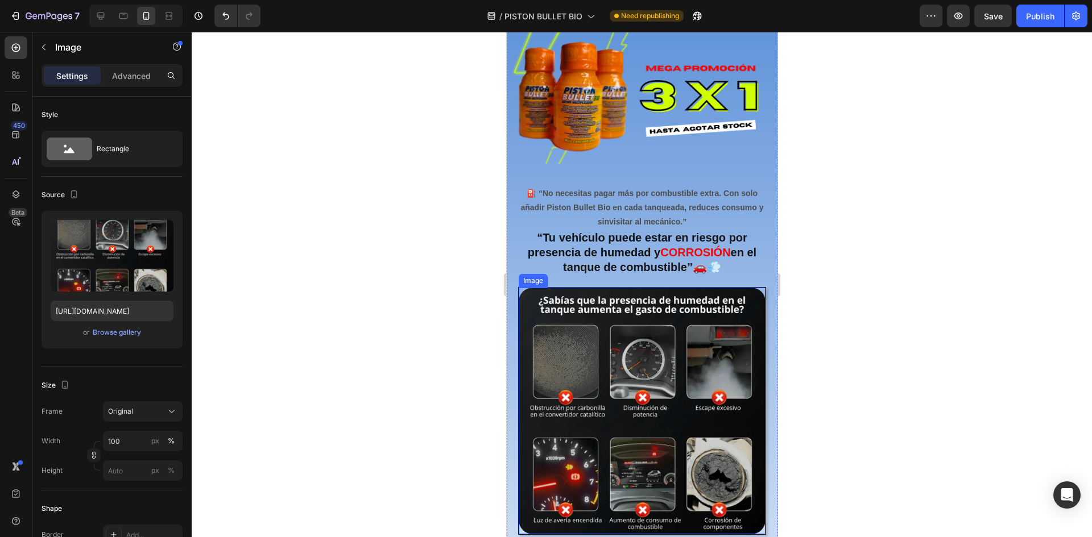
click at [557, 316] on img at bounding box center [641, 411] width 247 height 247
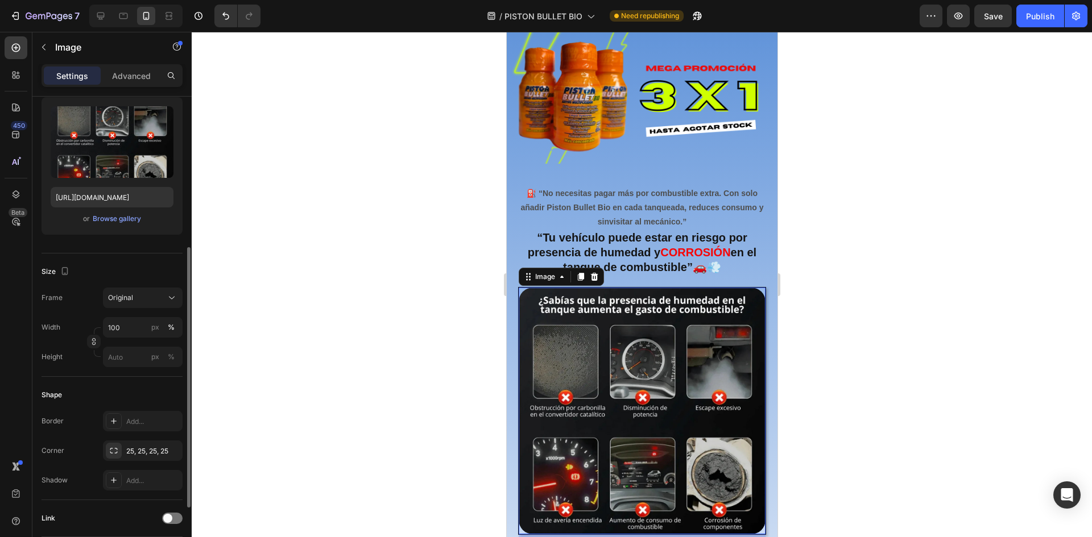
scroll to position [171, 0]
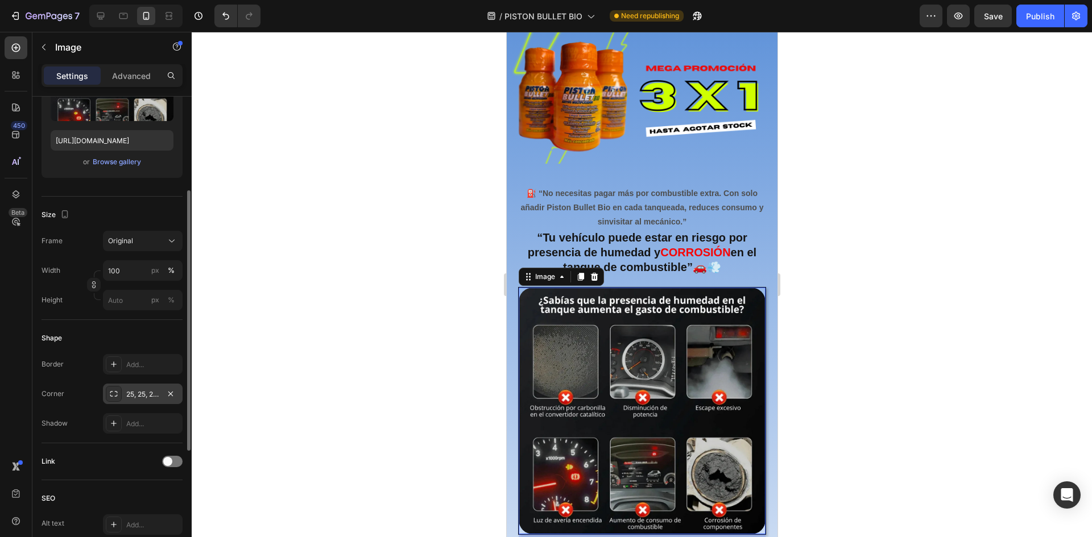
click at [149, 398] on div "25, 25, 25, 25" at bounding box center [142, 394] width 33 height 10
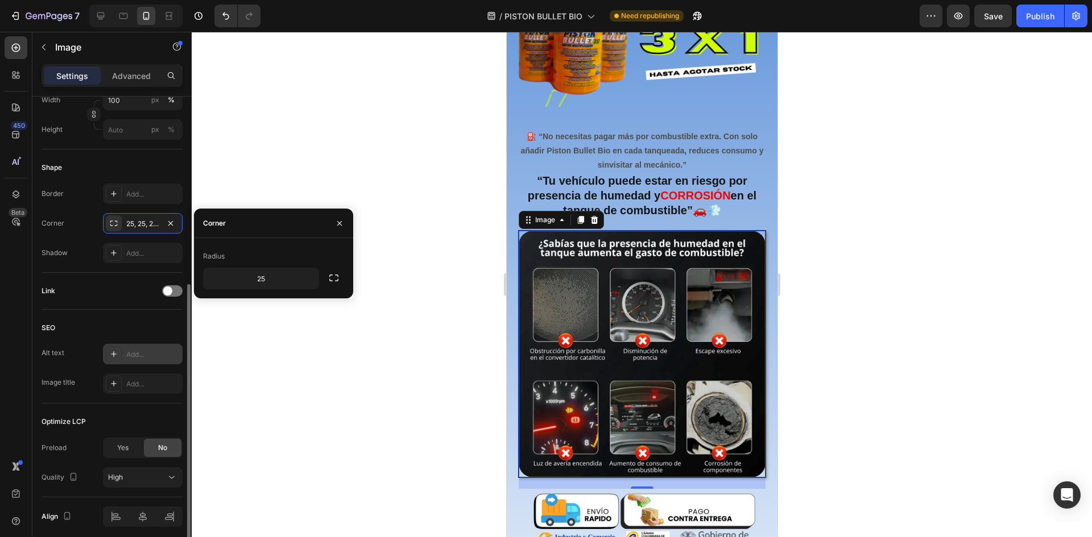
scroll to position [386, 0]
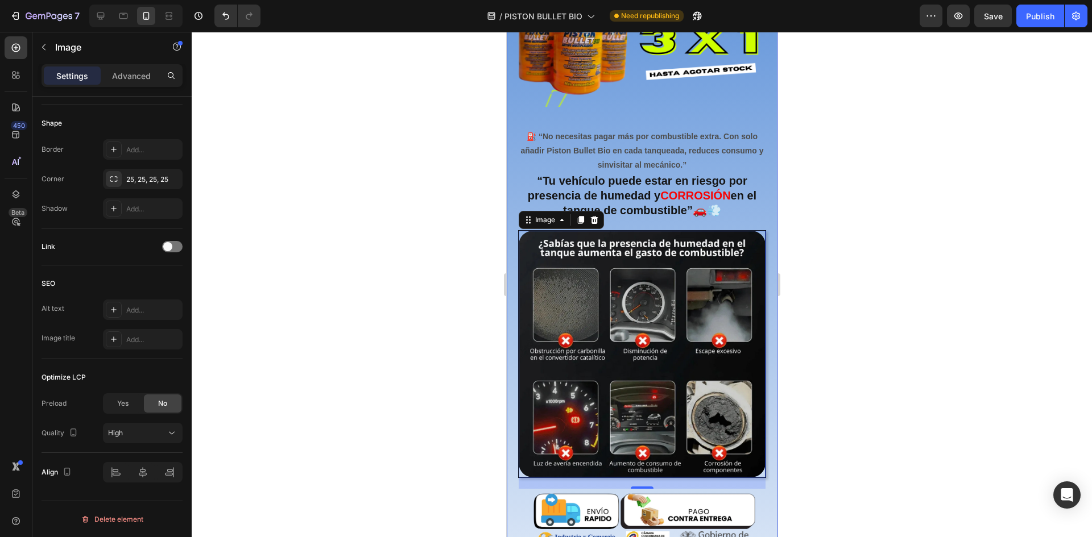
click at [819, 322] on div at bounding box center [642, 284] width 900 height 505
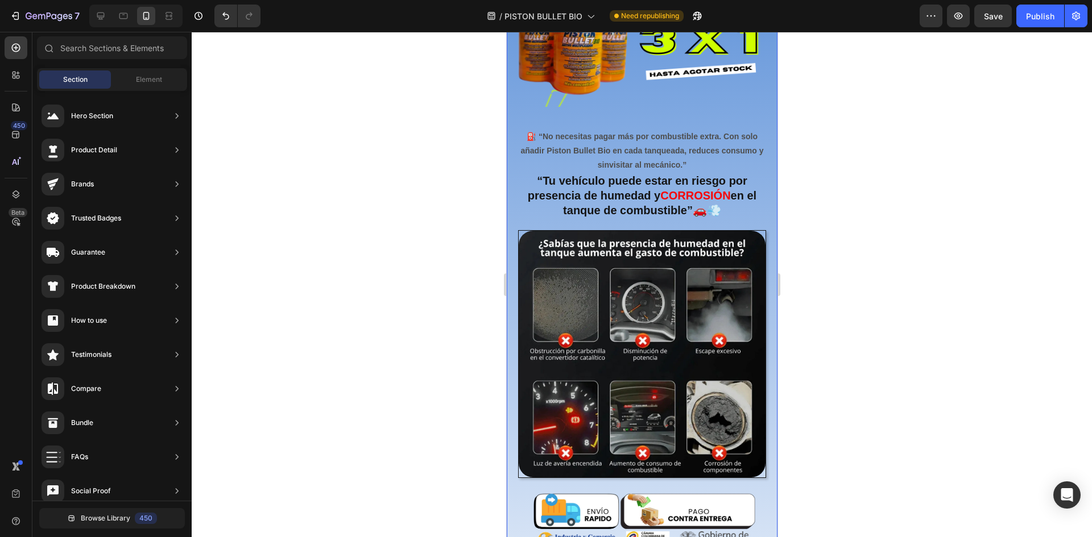
click at [751, 216] on div "“Tu vehículo puede estar en riesgo por presencia de humedad y CORROSIÓN en el t…" at bounding box center [641, 458] width 271 height 572
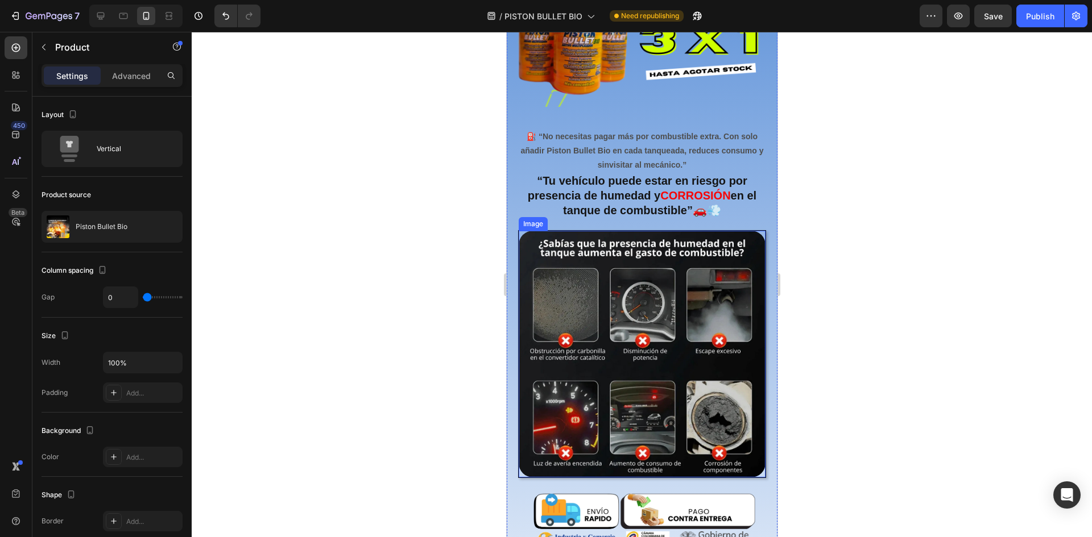
click at [755, 231] on div at bounding box center [641, 354] width 247 height 247
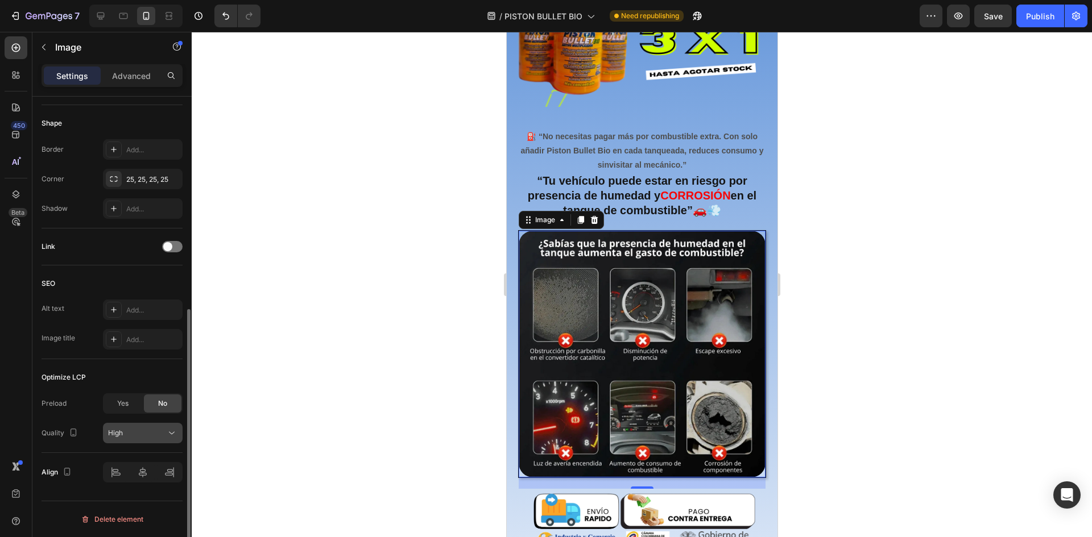
click at [158, 423] on button "High" at bounding box center [143, 433] width 80 height 20
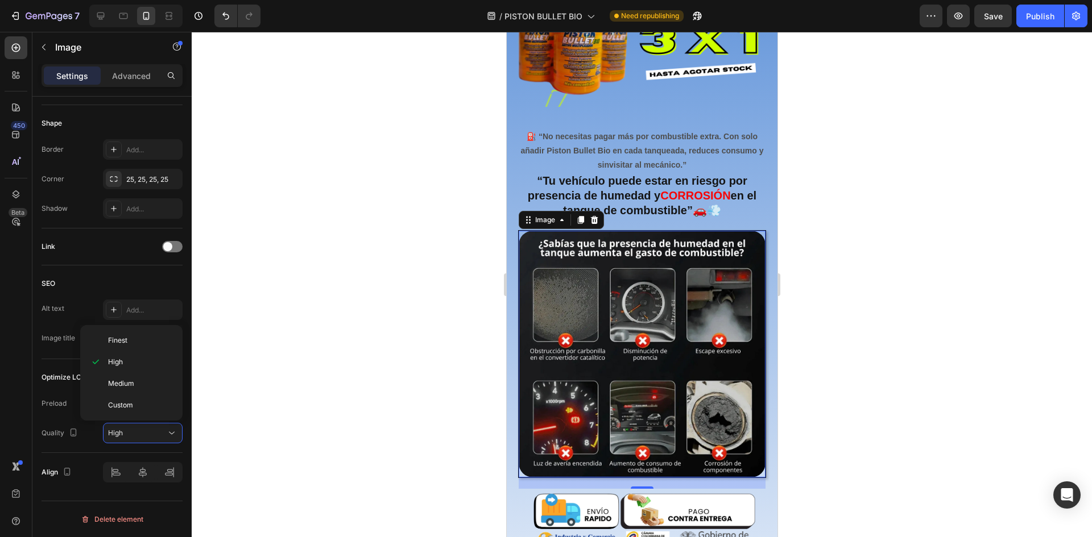
click at [242, 384] on div at bounding box center [642, 284] width 900 height 505
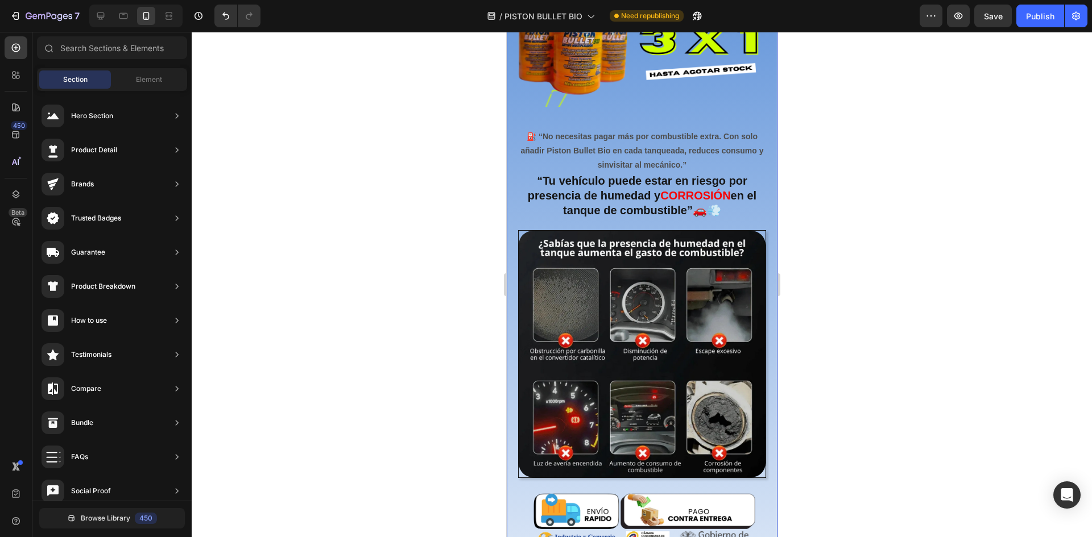
click at [755, 290] on img at bounding box center [641, 354] width 247 height 247
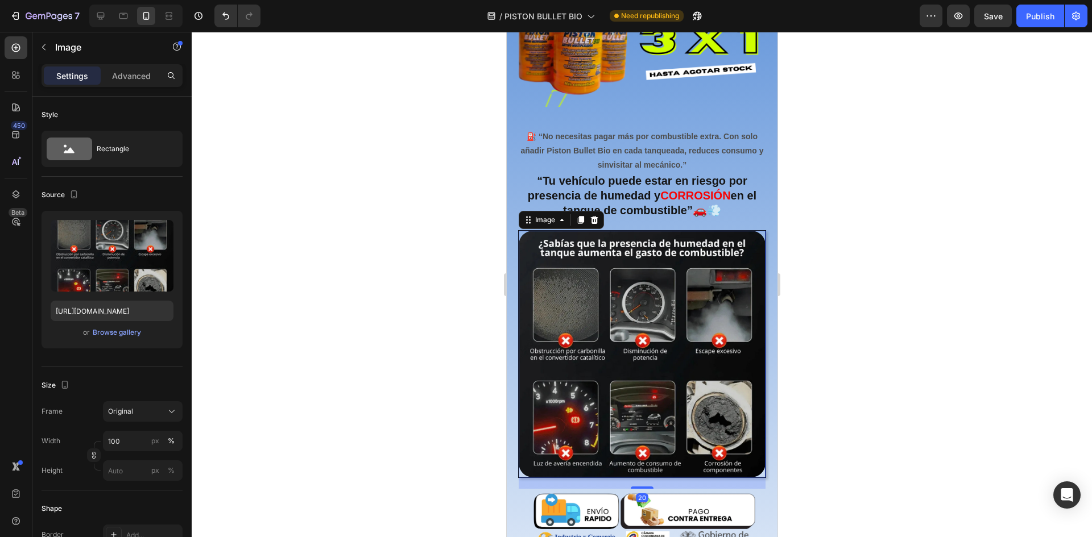
click at [715, 300] on img at bounding box center [641, 354] width 247 height 247
click at [44, 46] on icon "button" at bounding box center [43, 47] width 3 height 6
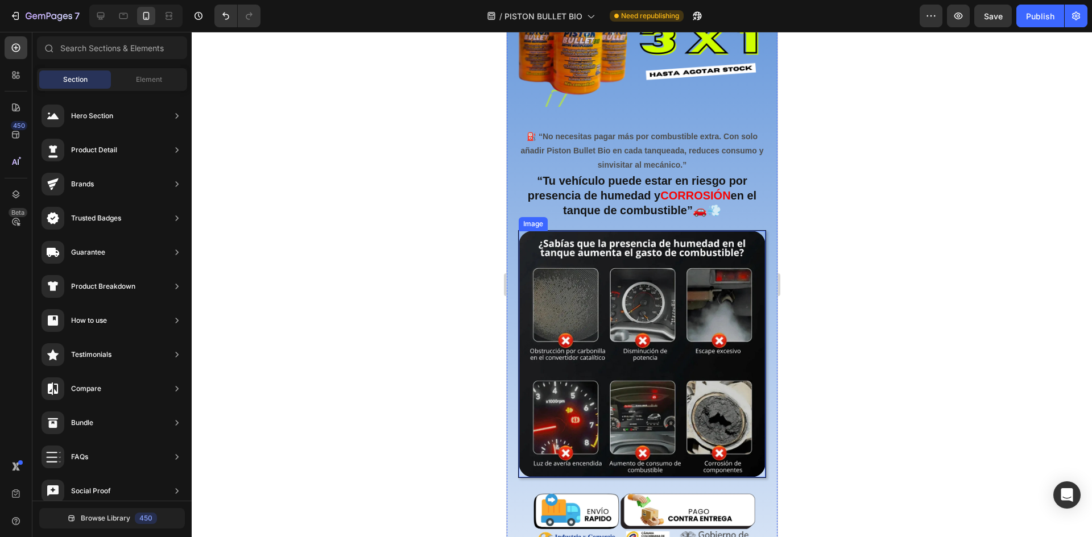
click at [660, 330] on img at bounding box center [641, 354] width 247 height 247
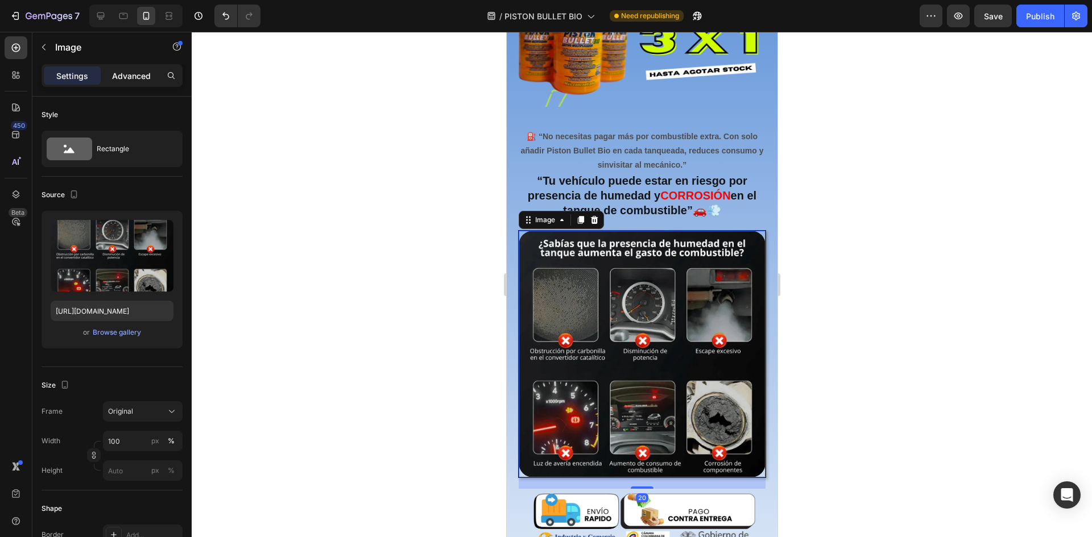
click at [129, 70] on p "Advanced" at bounding box center [131, 76] width 39 height 12
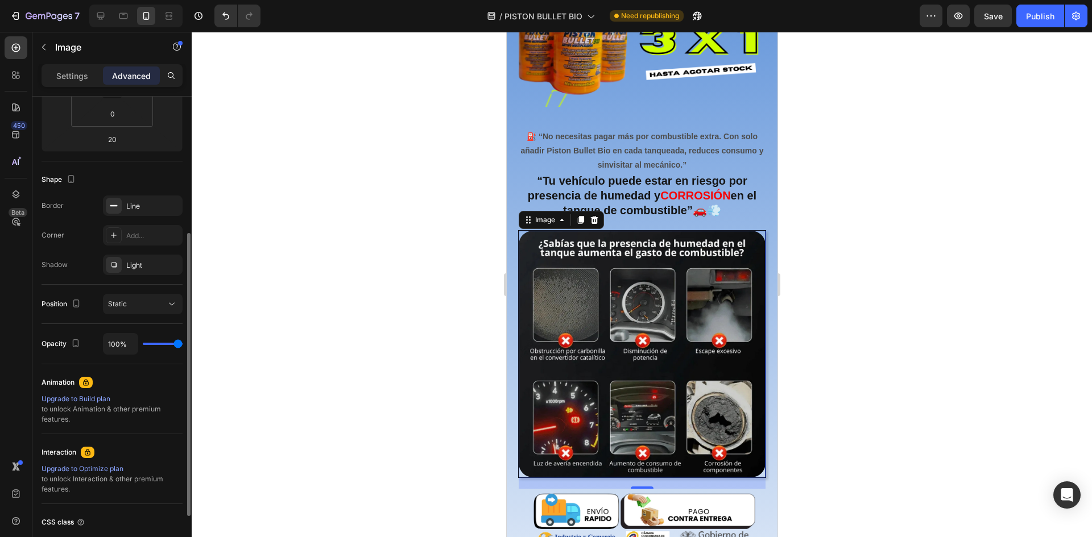
scroll to position [316, 0]
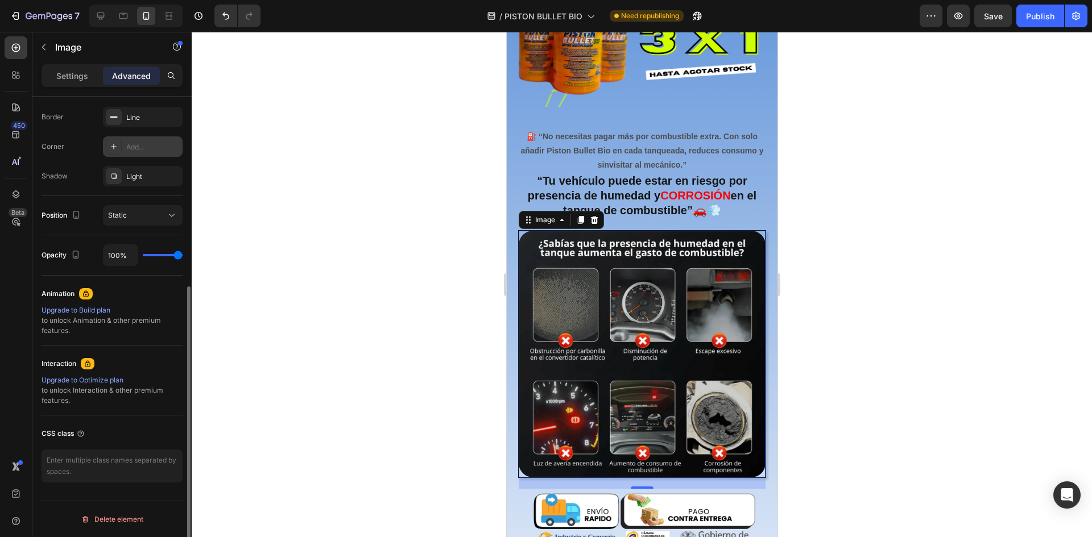
click at [138, 146] on div "Add..." at bounding box center [152, 147] width 53 height 10
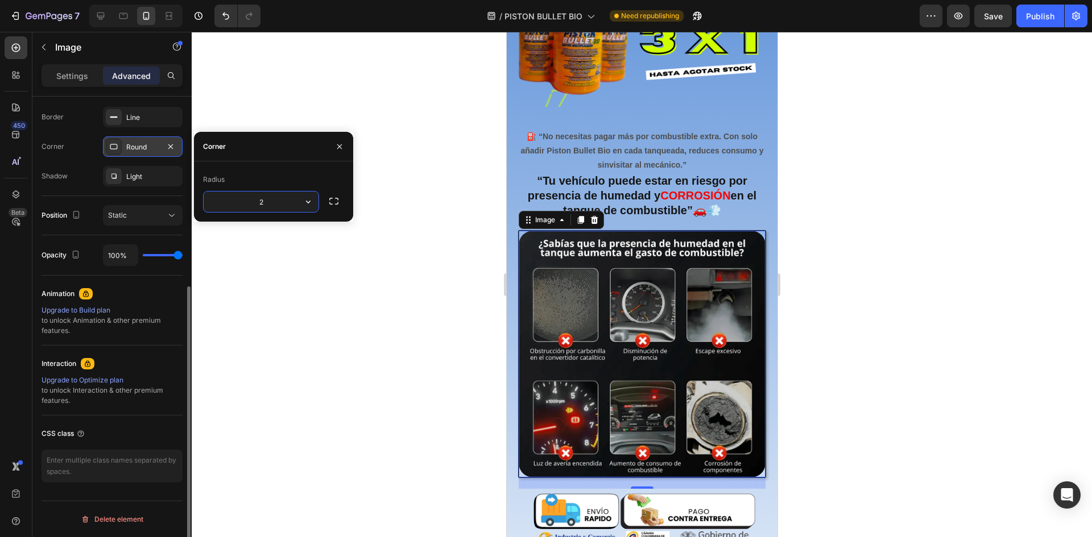
type input "25"
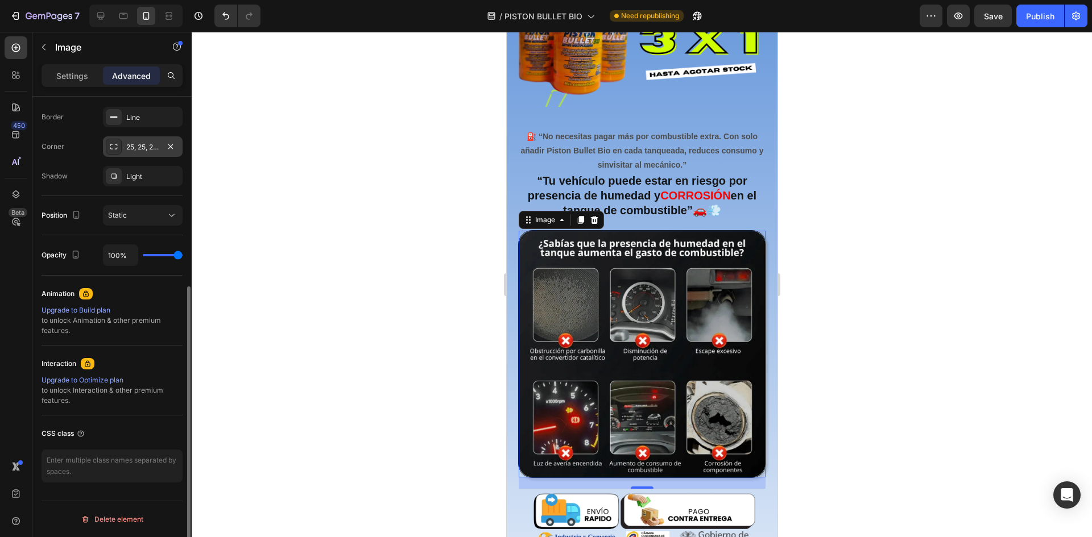
click at [921, 223] on div at bounding box center [642, 284] width 900 height 505
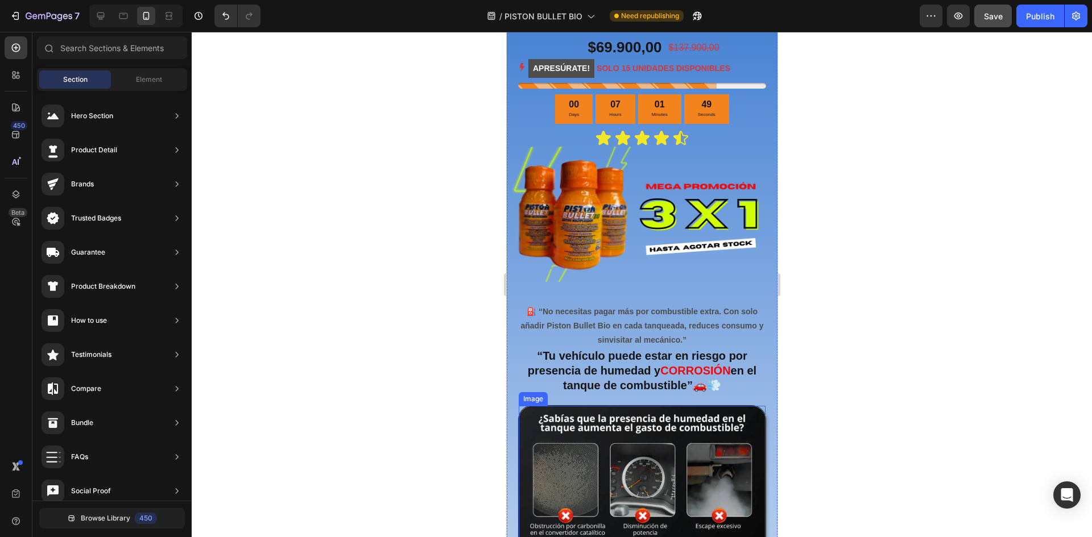
scroll to position [341, 0]
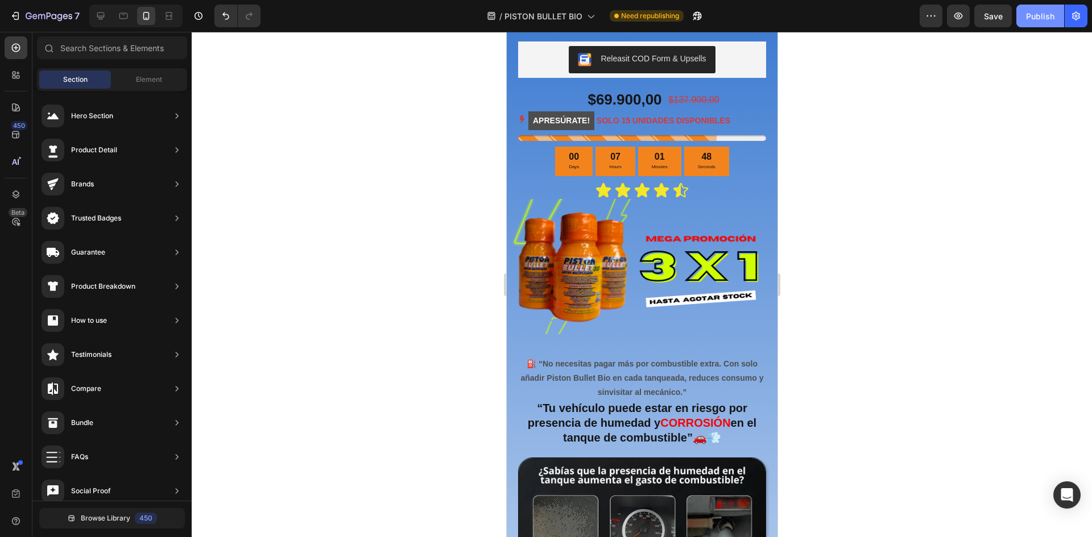
click at [1038, 10] on div "Publish" at bounding box center [1040, 16] width 28 height 12
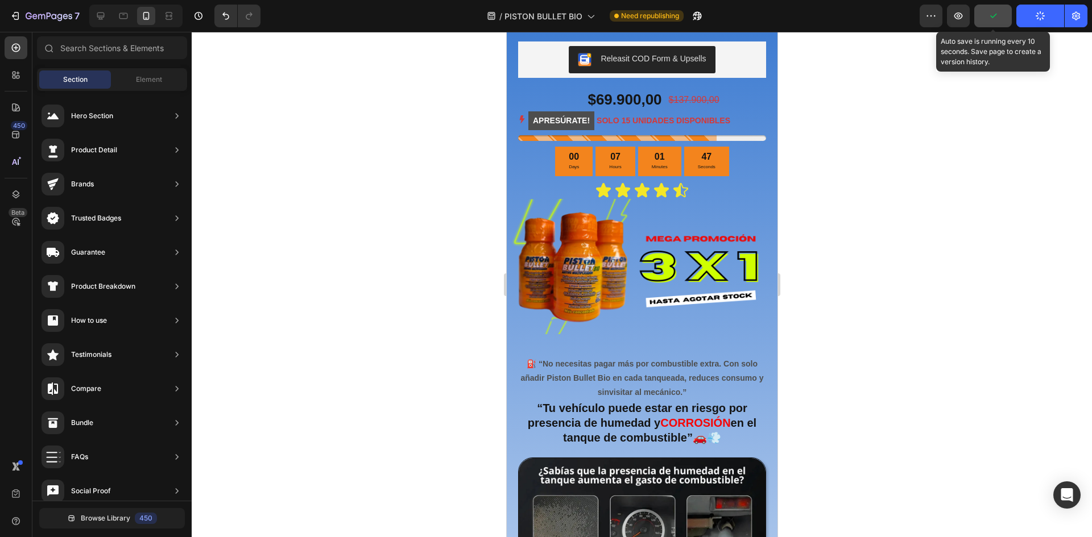
click at [992, 16] on icon "button" at bounding box center [993, 16] width 6 height 5
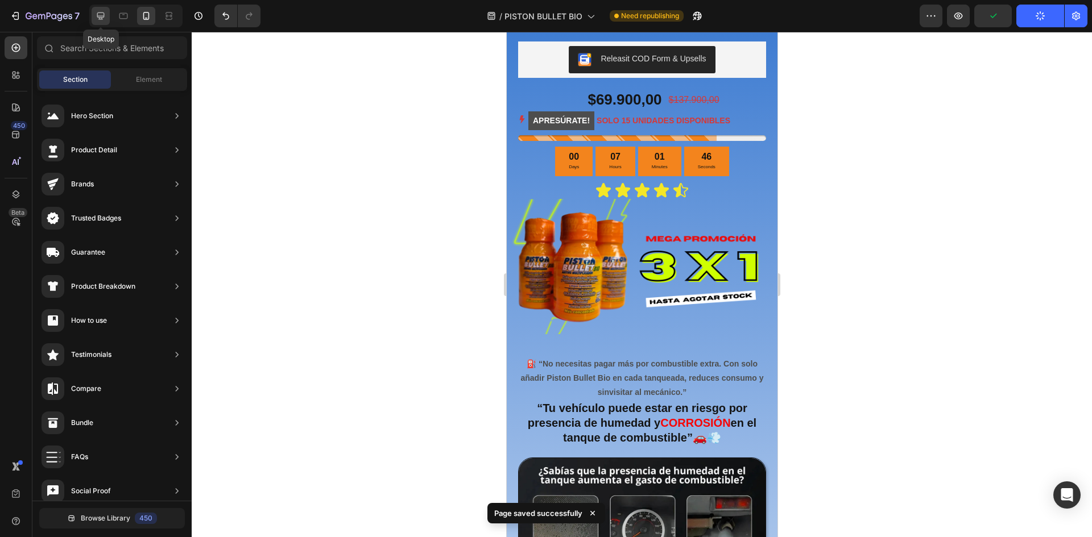
click at [95, 17] on icon at bounding box center [100, 15] width 11 height 11
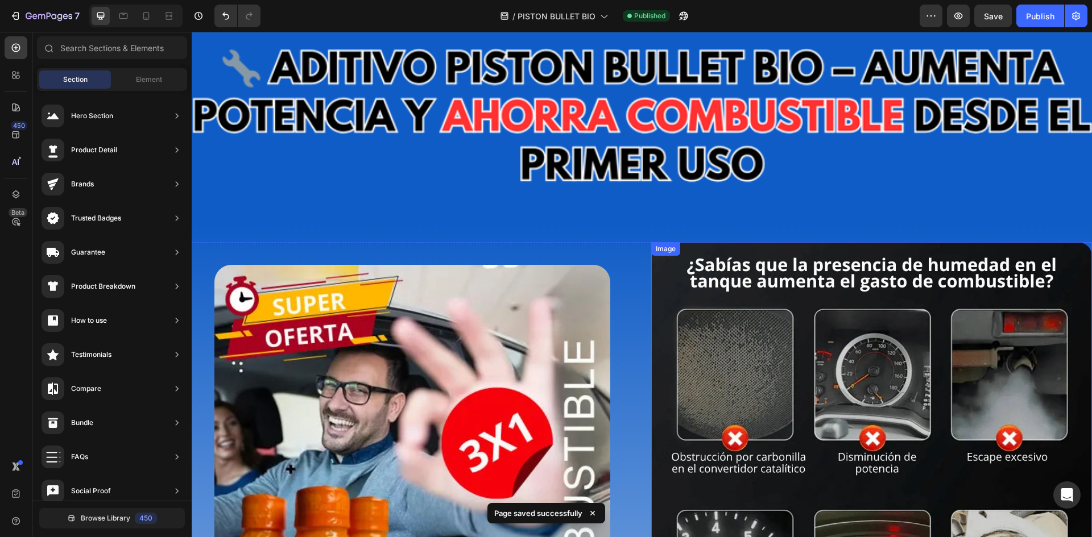
scroll to position [57, 0]
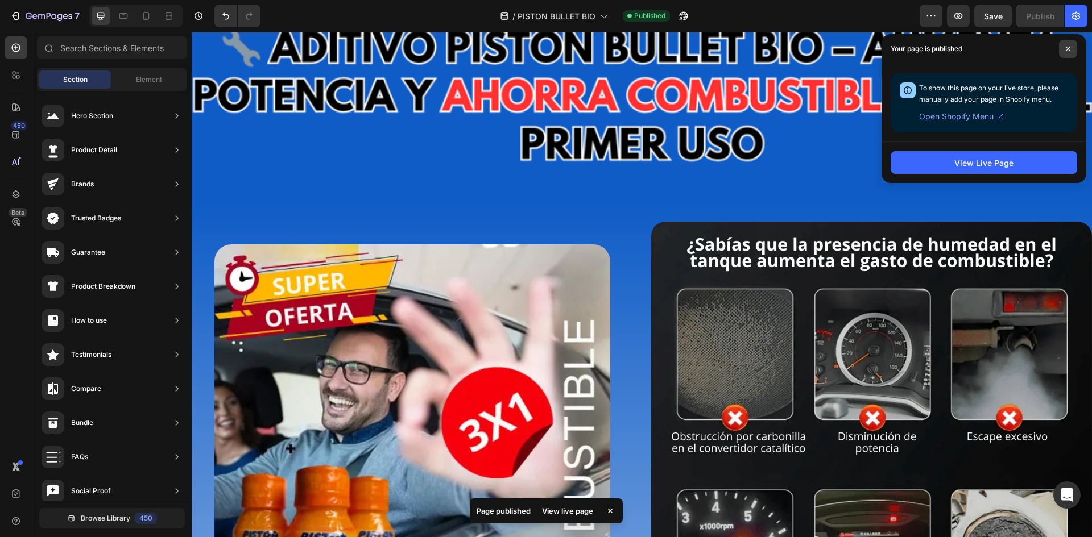
click at [1063, 48] on span at bounding box center [1068, 49] width 18 height 18
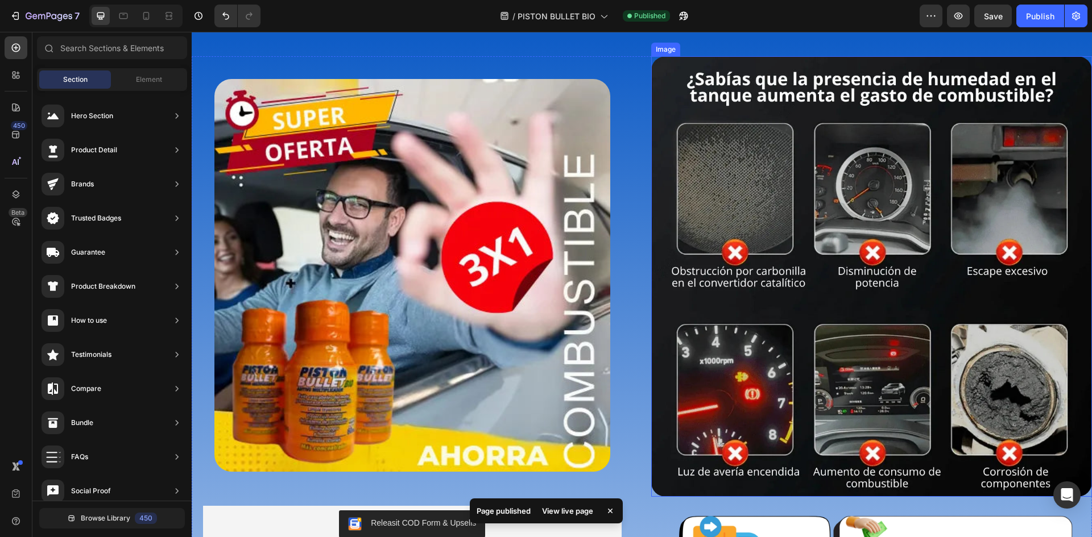
scroll to position [227, 0]
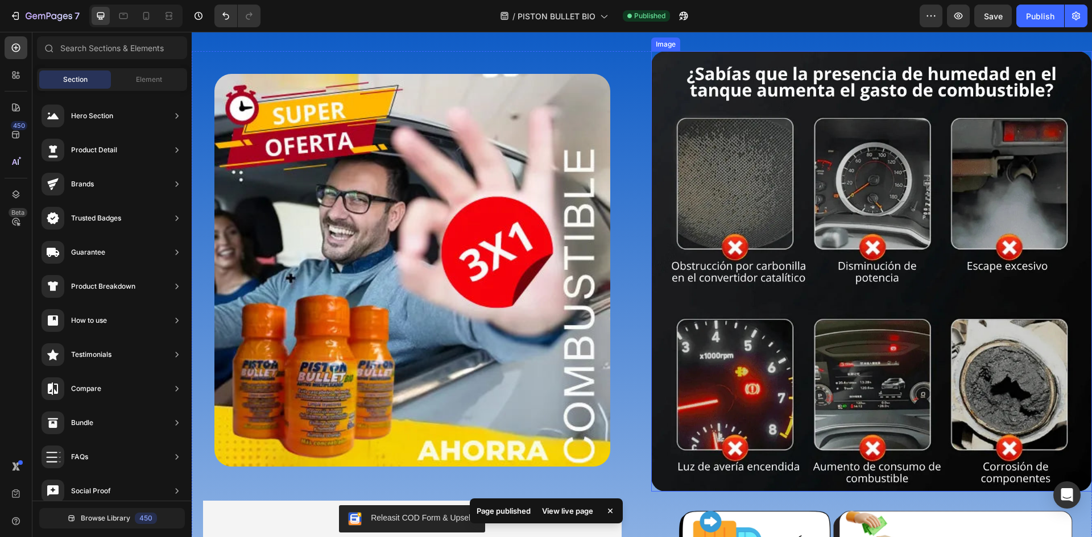
click at [758, 256] on img at bounding box center [871, 271] width 441 height 441
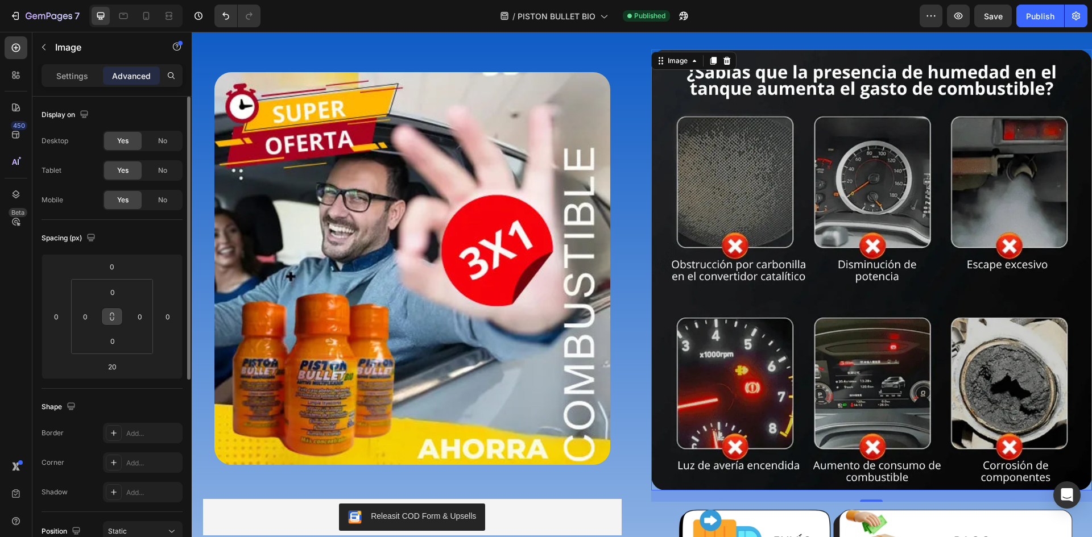
click at [114, 320] on icon at bounding box center [111, 316] width 9 height 9
click at [113, 272] on input "0" at bounding box center [112, 266] width 23 height 17
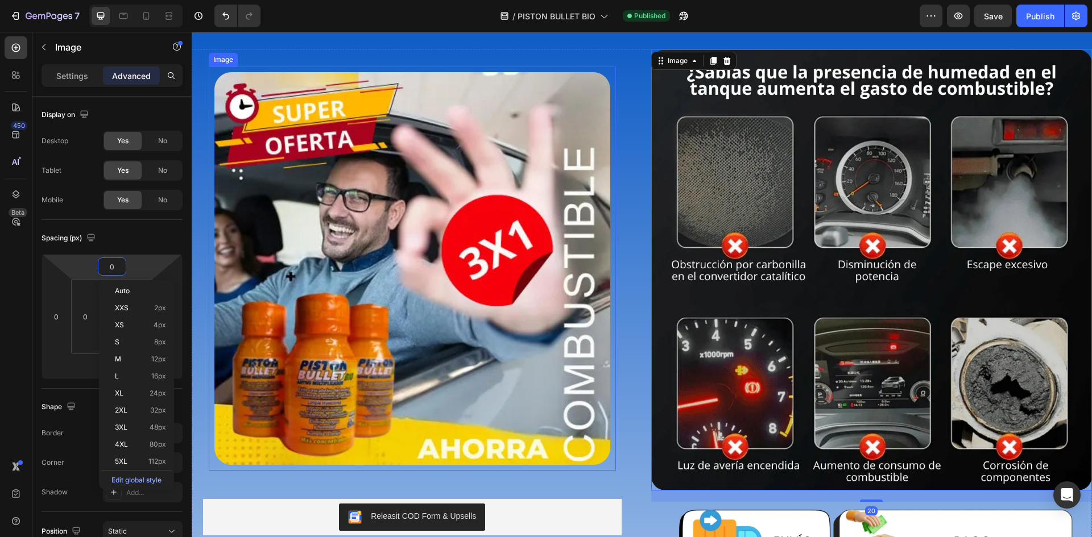
type input "2"
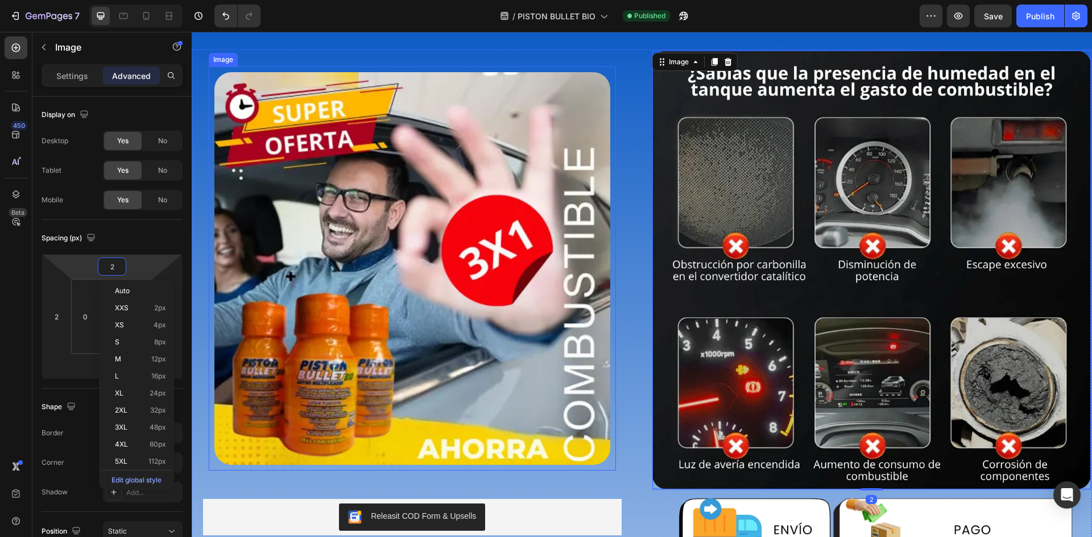
type input "20"
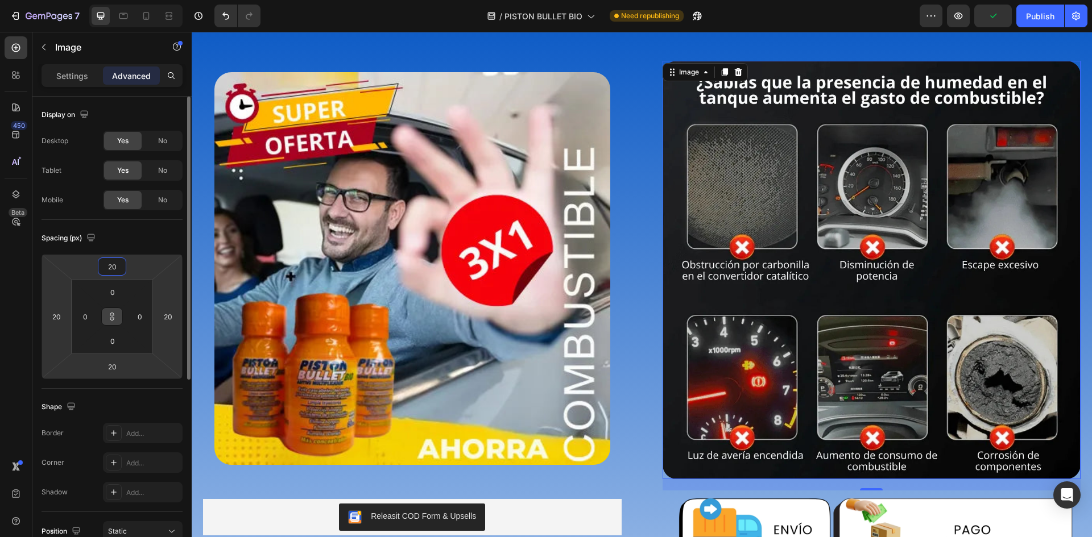
click at [115, 266] on input "20" at bounding box center [112, 266] width 23 height 17
drag, startPoint x: 122, startPoint y: 264, endPoint x: 60, endPoint y: 266, distance: 62.0
click at [60, 266] on div "20 20 20 20" at bounding box center [112, 316] width 141 height 125
type input "5"
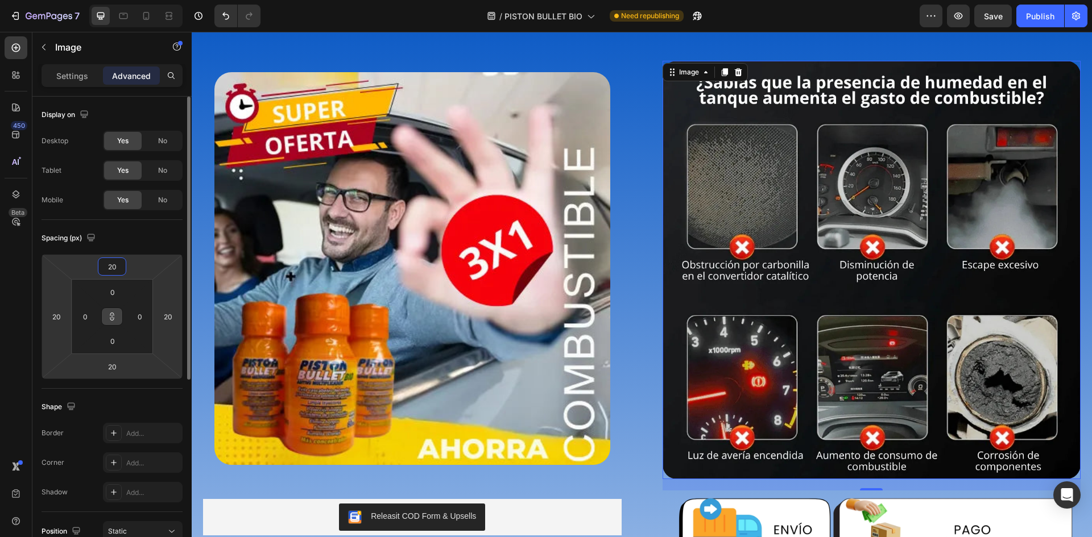
type input "5"
type input "50"
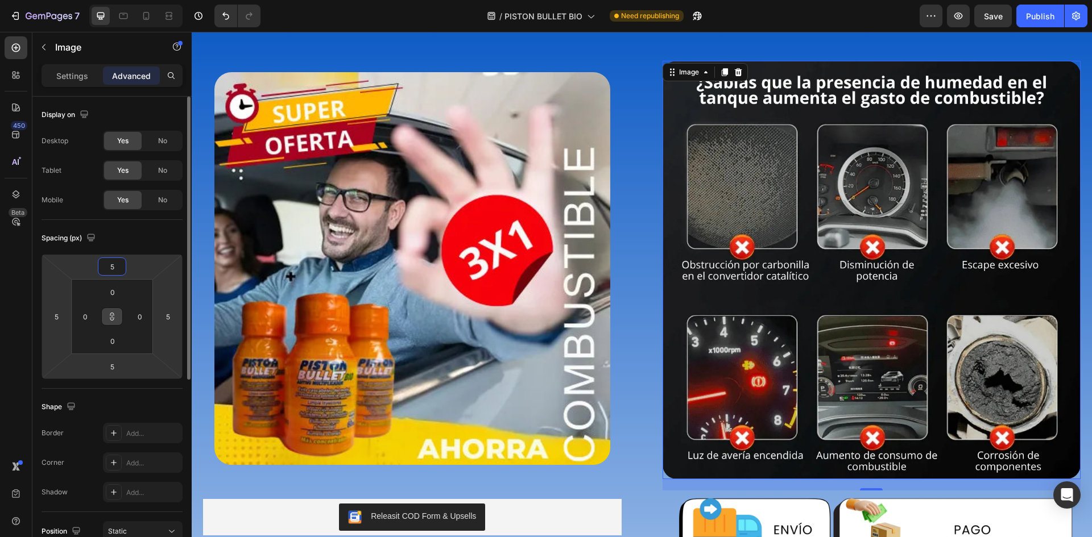
type input "50"
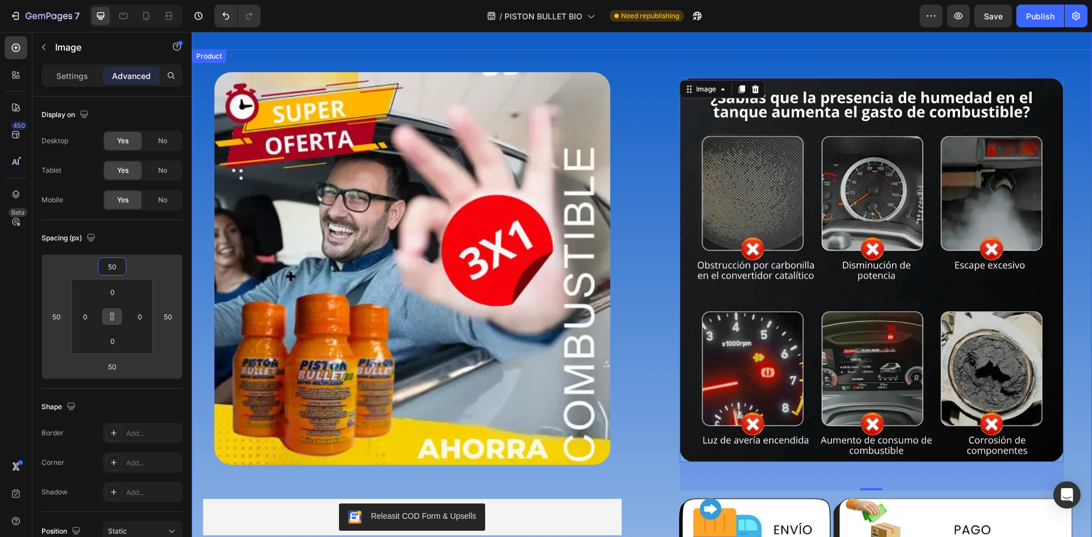
click at [653, 222] on div "“Tu vehículo puede estar en riesgo por presencia de humedad y CORROSIÓN en el t…" at bounding box center [871, 521] width 441 height 945
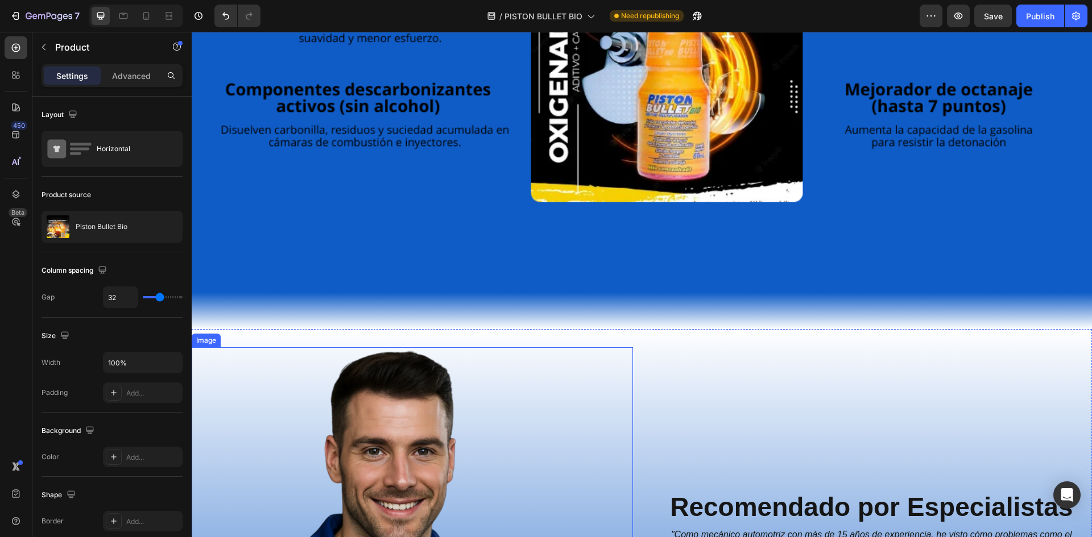
scroll to position [2218, 0]
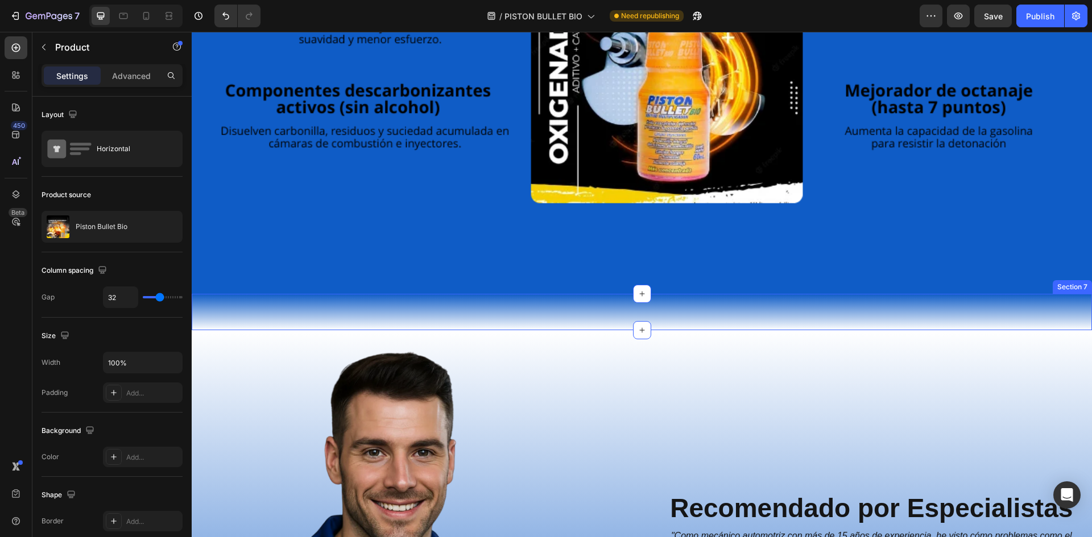
click at [716, 306] on div "“ ¿Tu carro gasta más gasolina, perdió potencia o cascabelea? El problema suele…" at bounding box center [642, 312] width 900 height 36
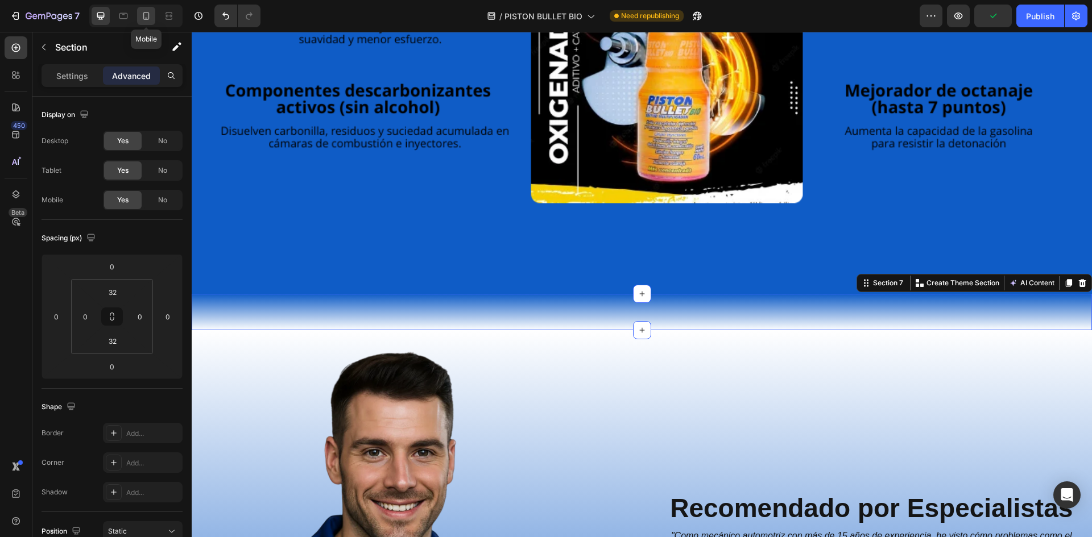
click at [139, 20] on div at bounding box center [146, 16] width 18 height 18
type input "0"
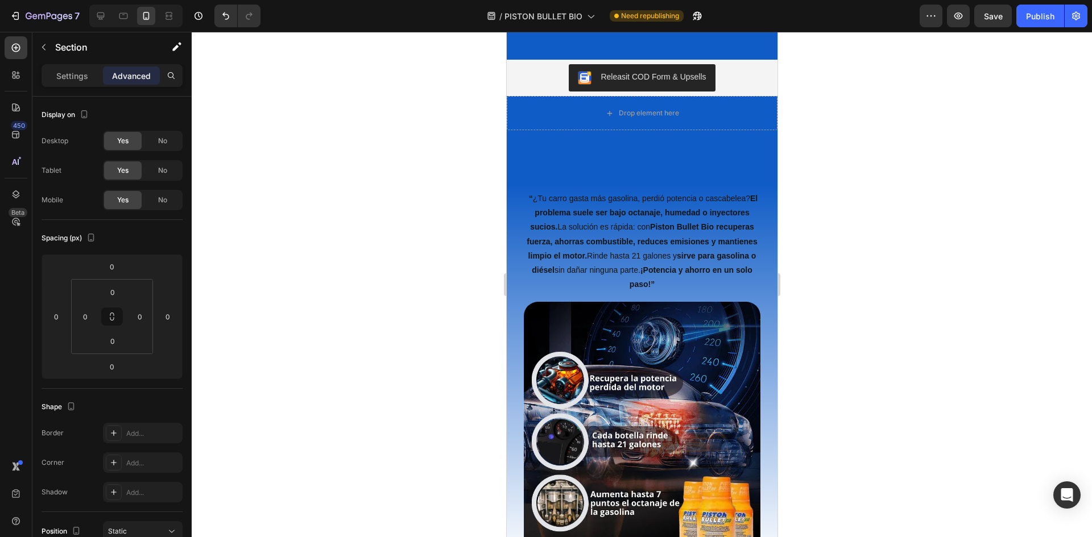
scroll to position [1625, 0]
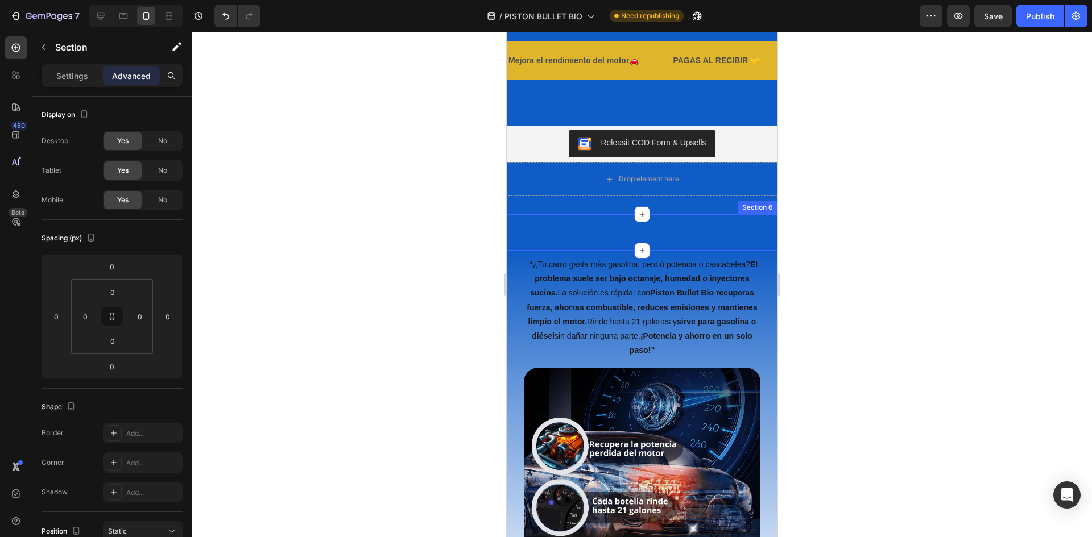
click at [610, 240] on div "Image Section 6" at bounding box center [641, 232] width 271 height 36
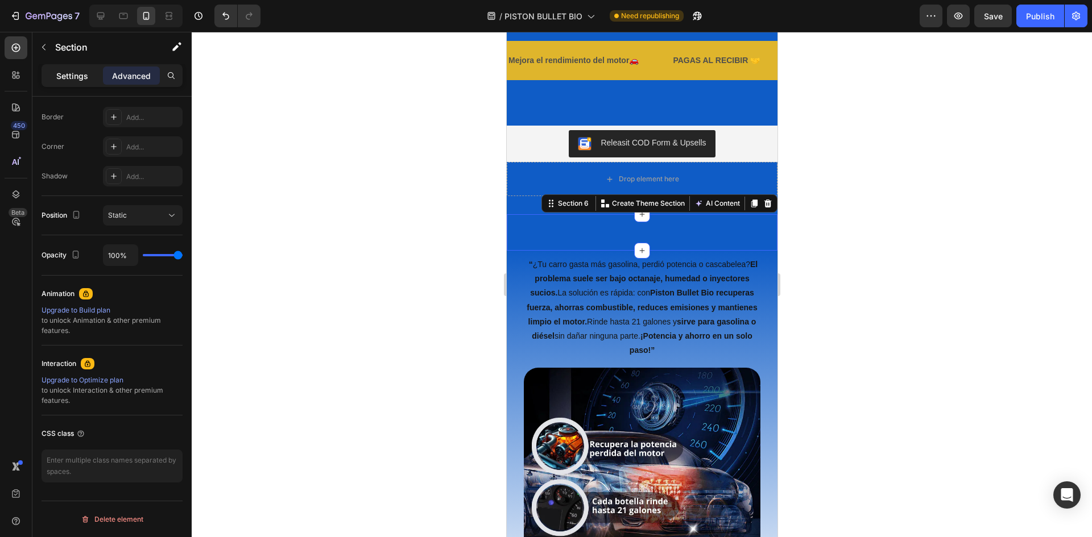
click at [55, 74] on div "Settings" at bounding box center [72, 76] width 57 height 18
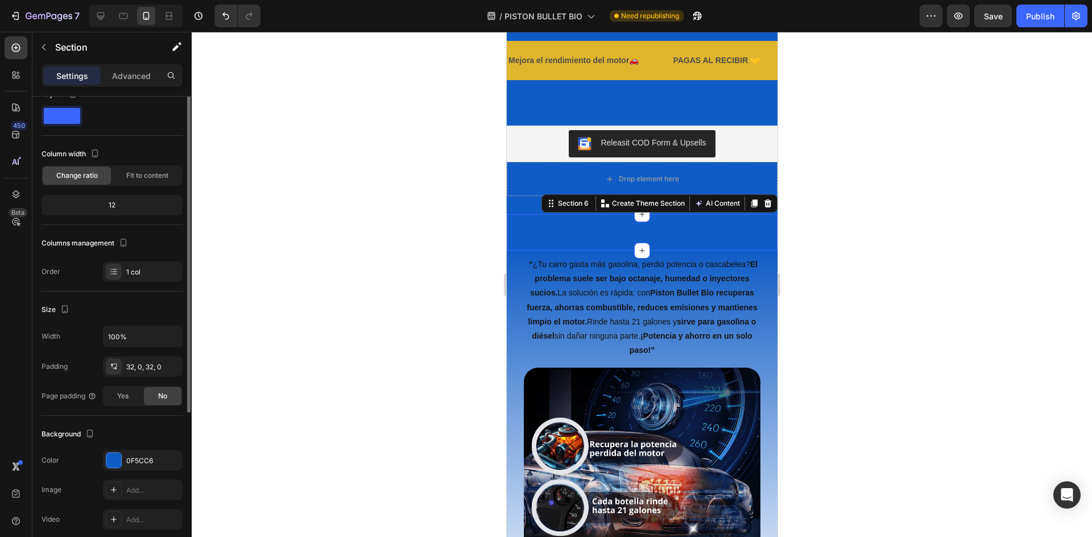
scroll to position [0, 0]
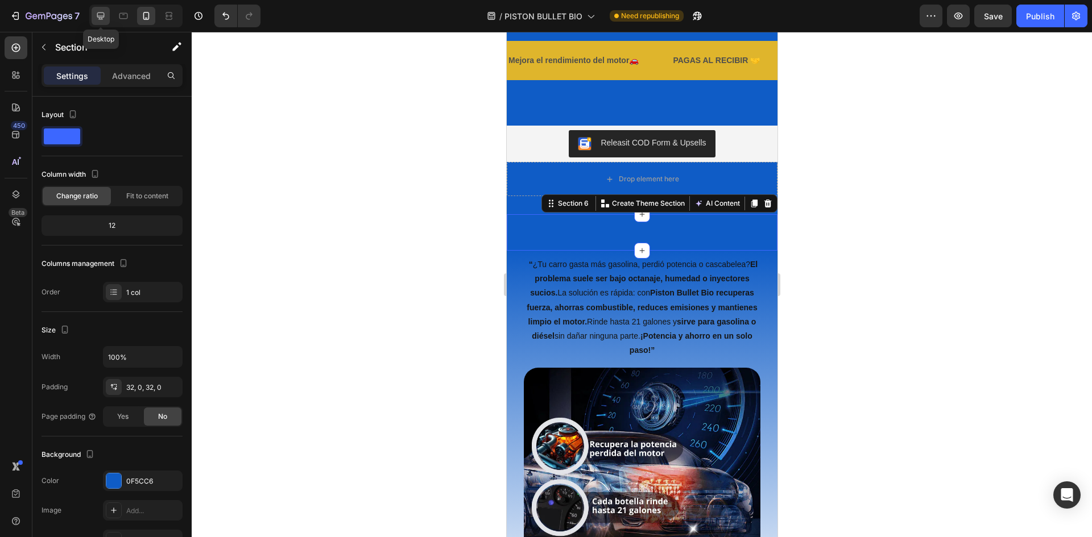
click at [100, 10] on icon at bounding box center [100, 15] width 11 height 11
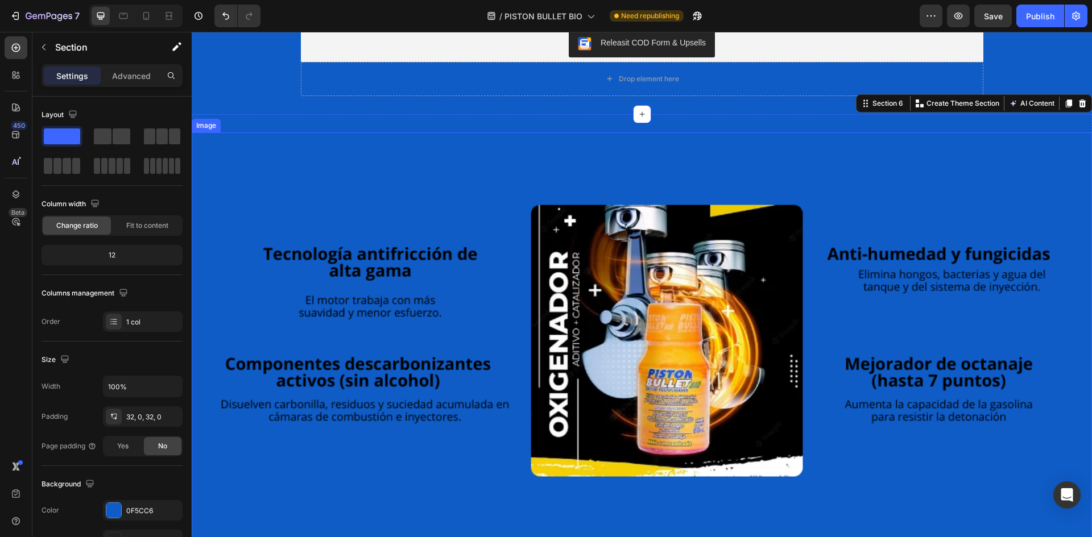
scroll to position [1693, 0]
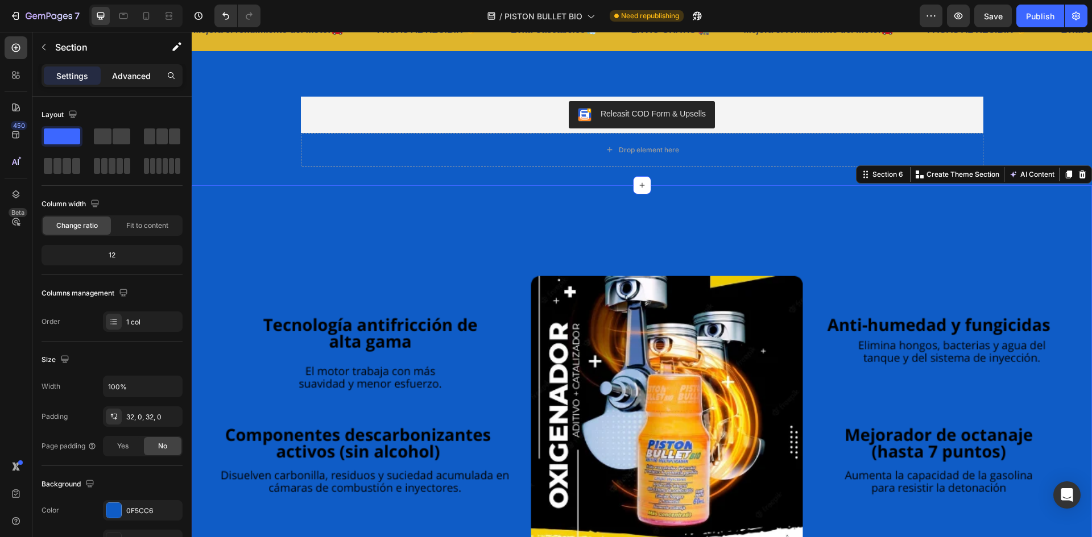
click at [115, 68] on div "Advanced" at bounding box center [131, 76] width 57 height 18
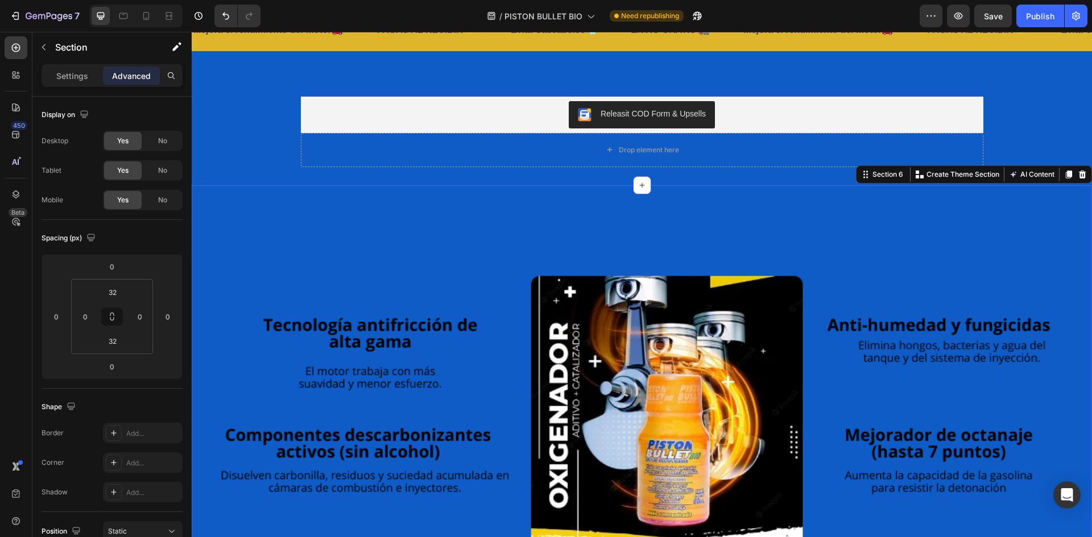
click at [89, 65] on div "Settings Advanced" at bounding box center [112, 75] width 141 height 23
click at [63, 63] on div "Section" at bounding box center [91, 48] width 118 height 32
click at [58, 69] on div "Settings" at bounding box center [72, 76] width 57 height 18
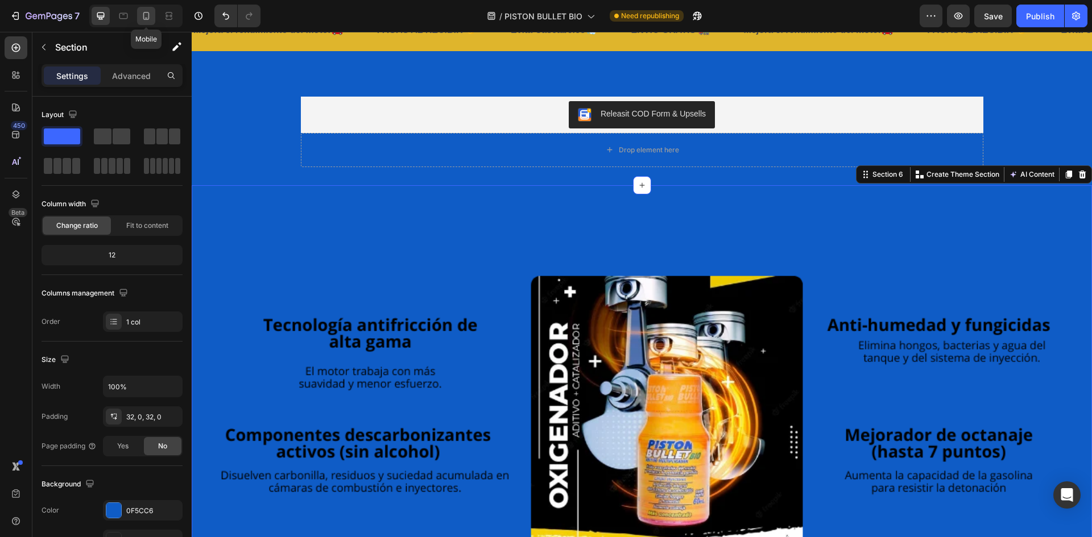
click at [139, 16] on div at bounding box center [146, 16] width 18 height 18
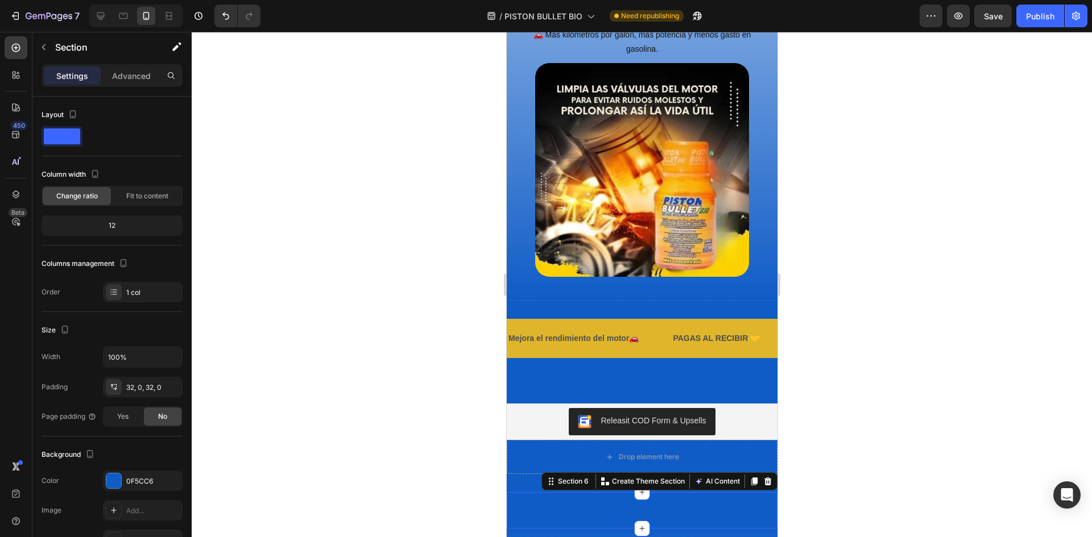
scroll to position [1540, 0]
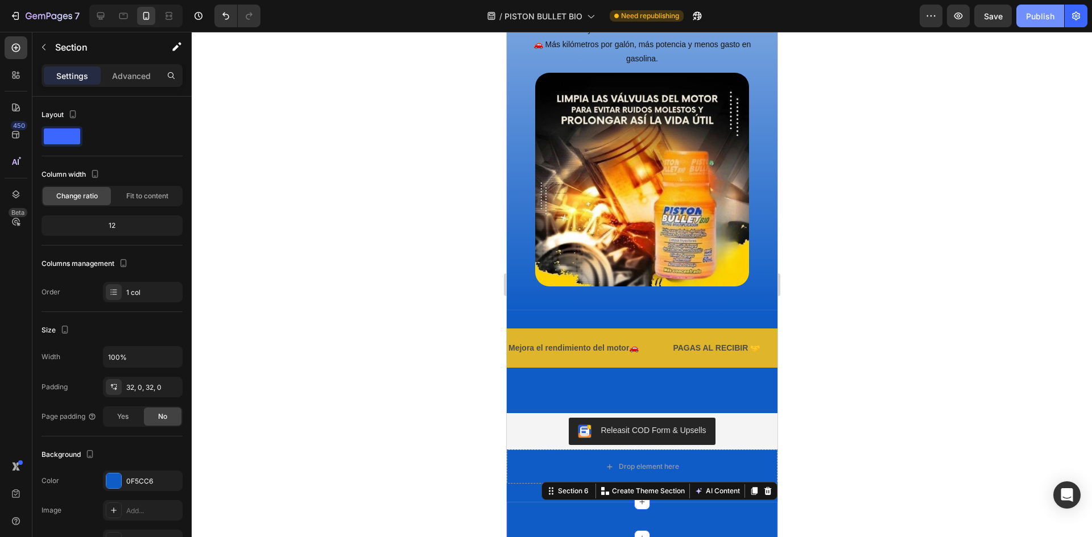
click at [1046, 23] on button "Publish" at bounding box center [1040, 16] width 48 height 23
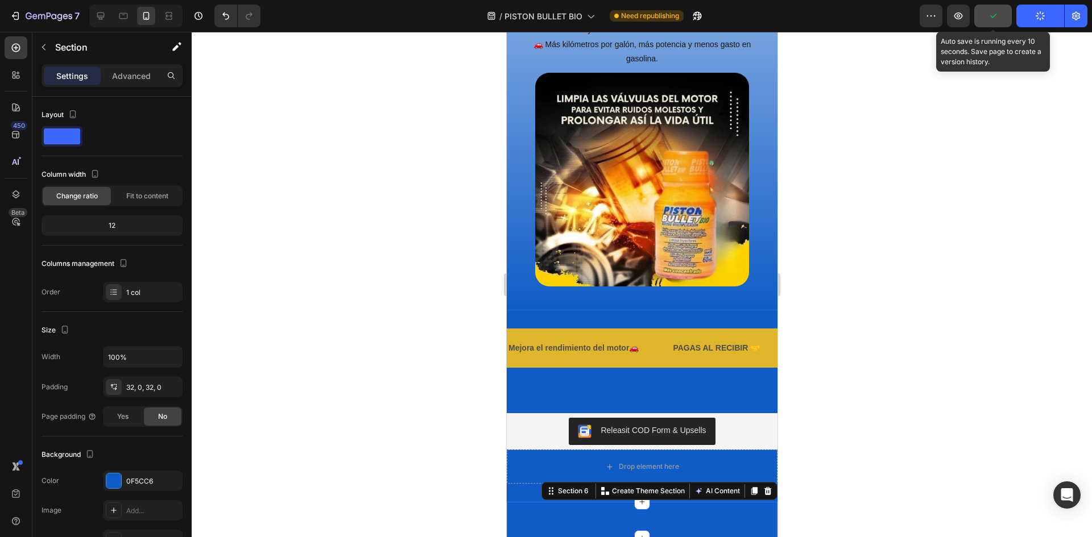
click at [1004, 19] on button "button" at bounding box center [993, 16] width 38 height 23
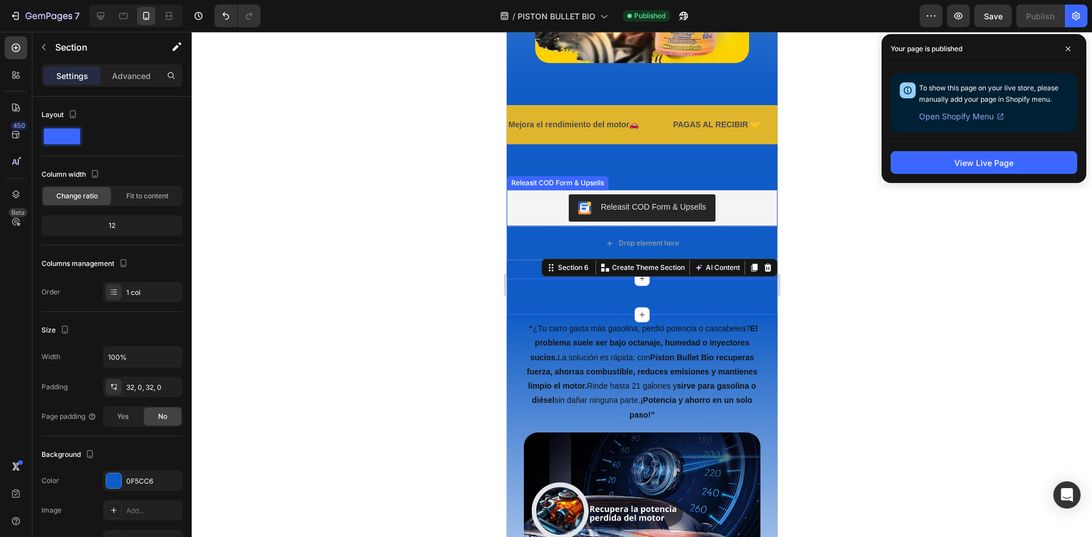
scroll to position [1768, 0]
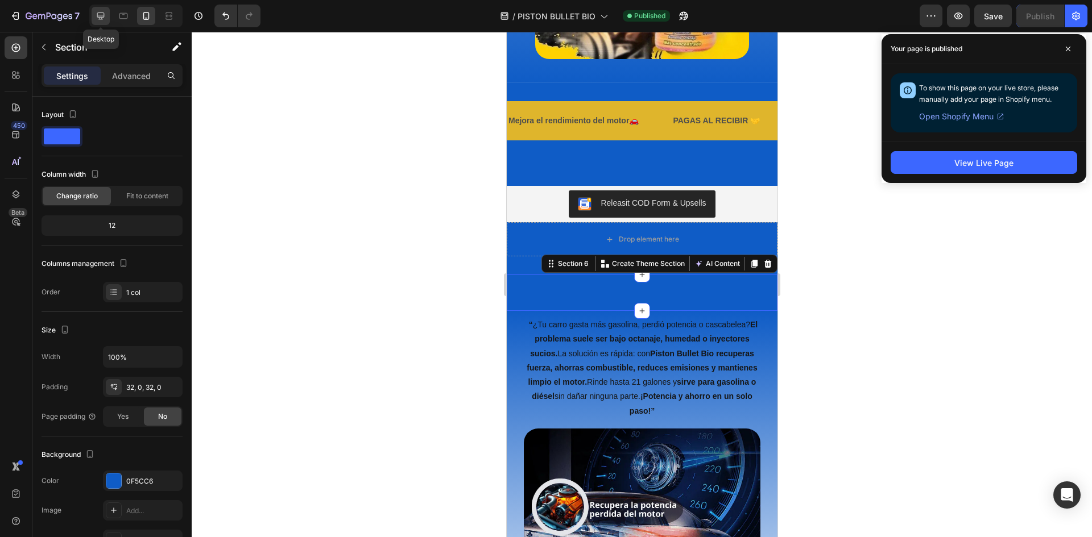
click at [103, 15] on icon at bounding box center [100, 15] width 11 height 11
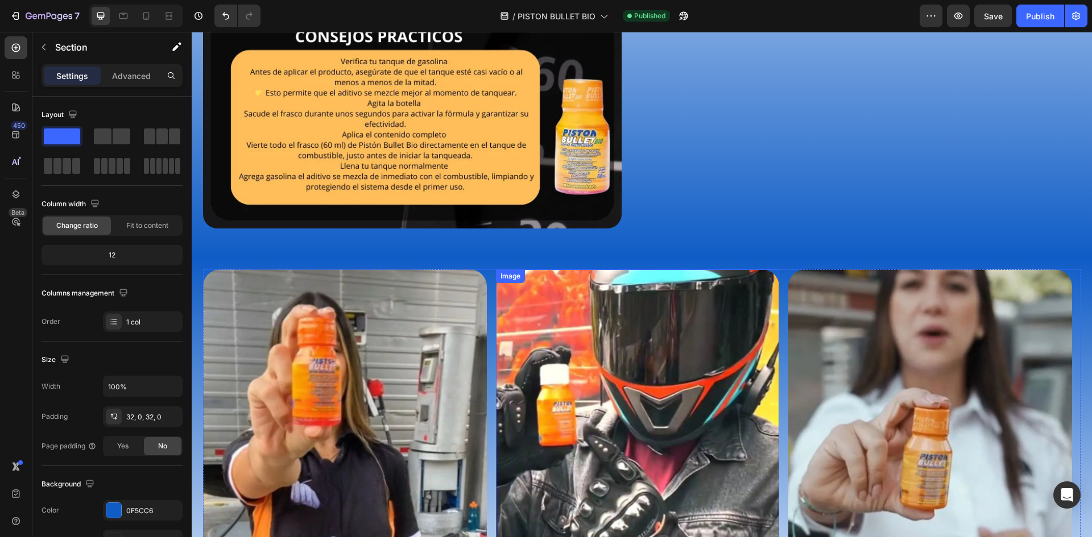
scroll to position [4096, 0]
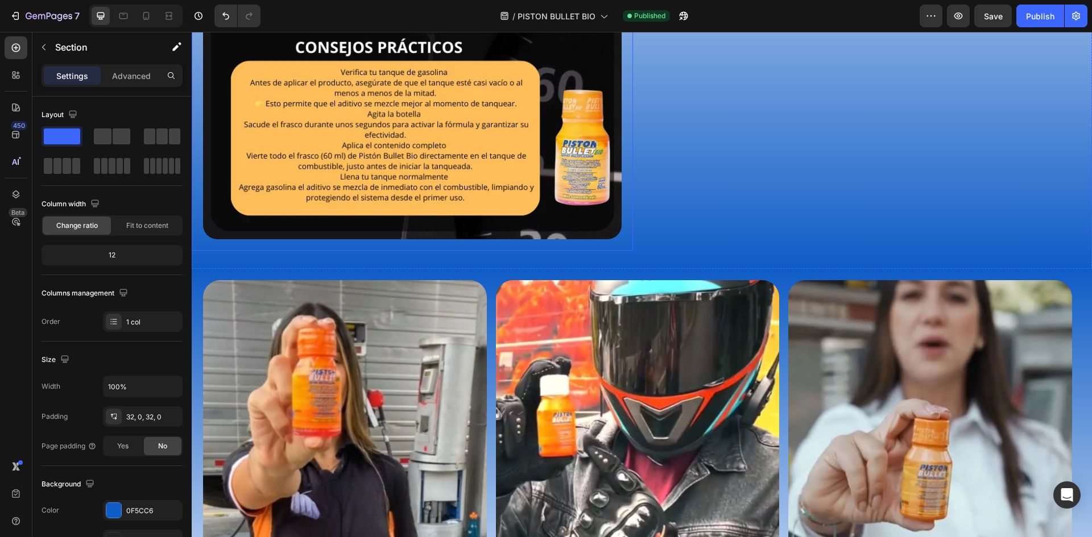
drag, startPoint x: 256, startPoint y: 169, endPoint x: 251, endPoint y: 183, distance: 14.8
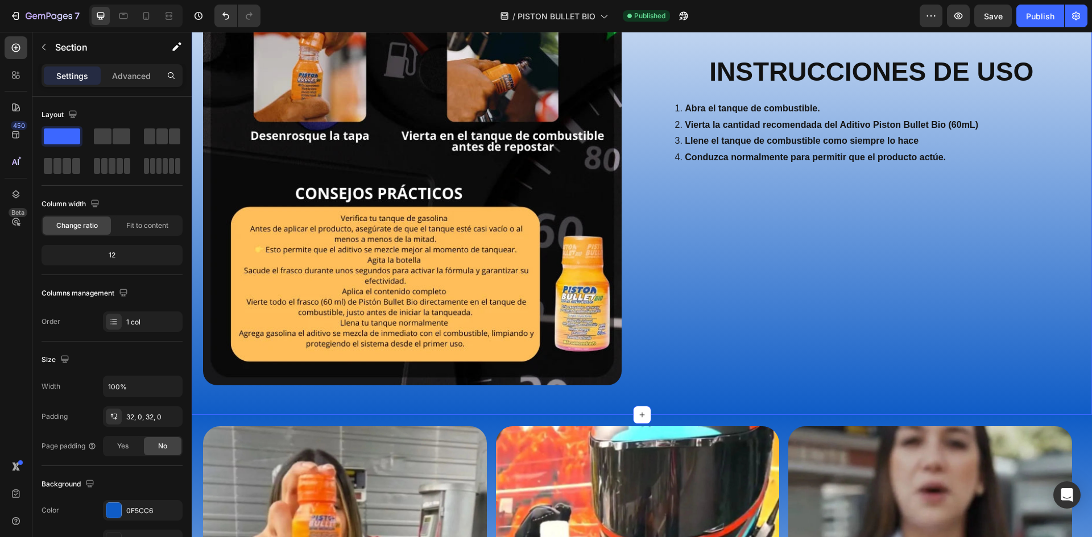
scroll to position [3925, 0]
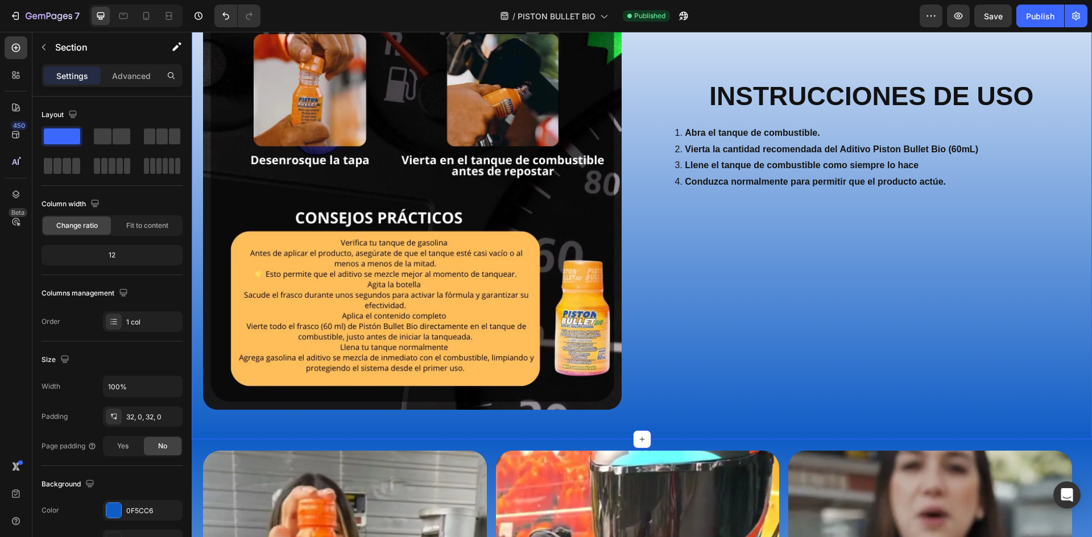
click at [840, 399] on div "INSTRUCCIONES DE USO Heading Abra el tanque de combustible. Vierta la cantidad …" at bounding box center [871, 178] width 441 height 485
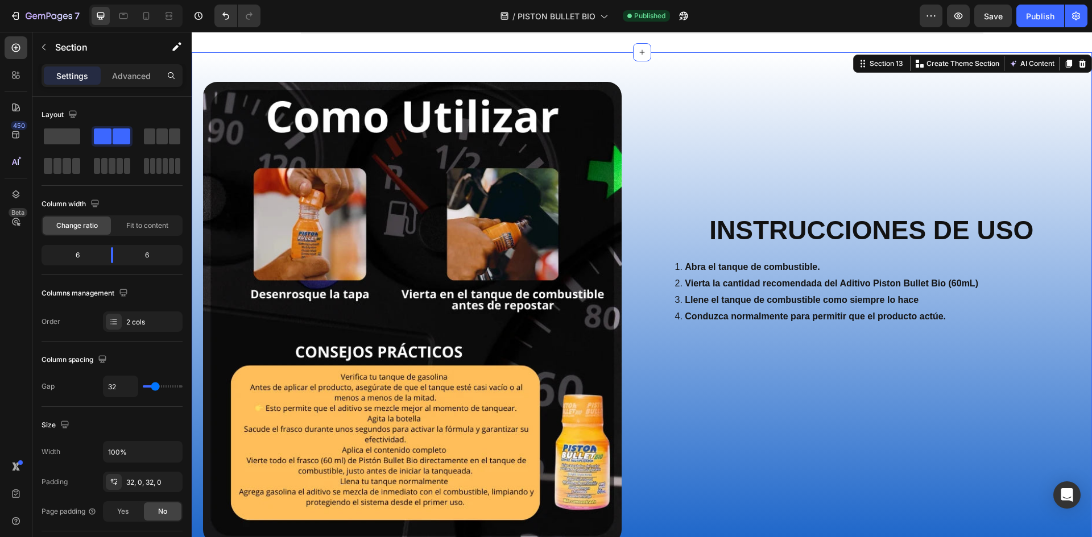
scroll to position [3641, 0]
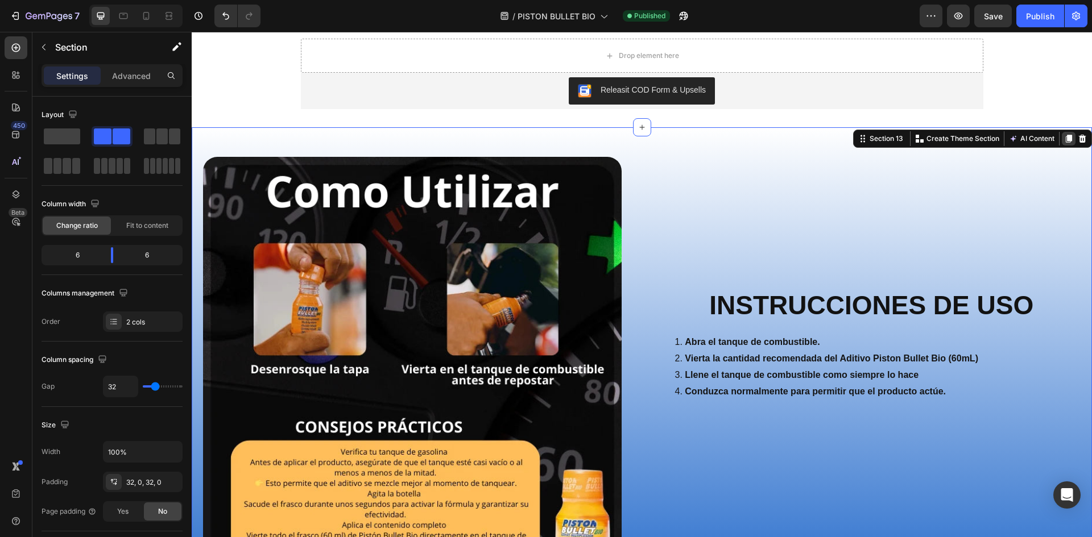
click at [1066, 137] on icon at bounding box center [1069, 139] width 6 height 8
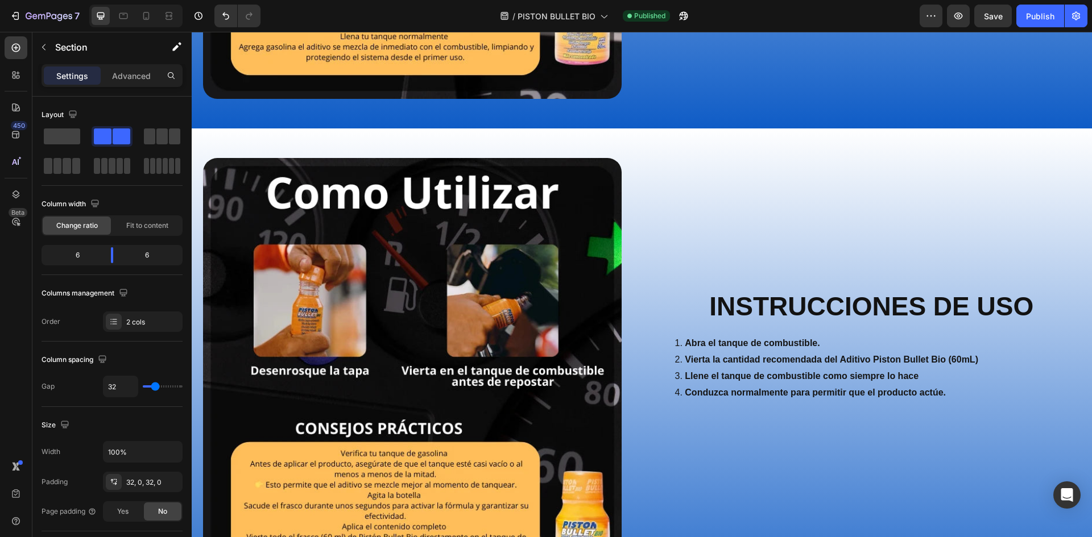
scroll to position [4213, 0]
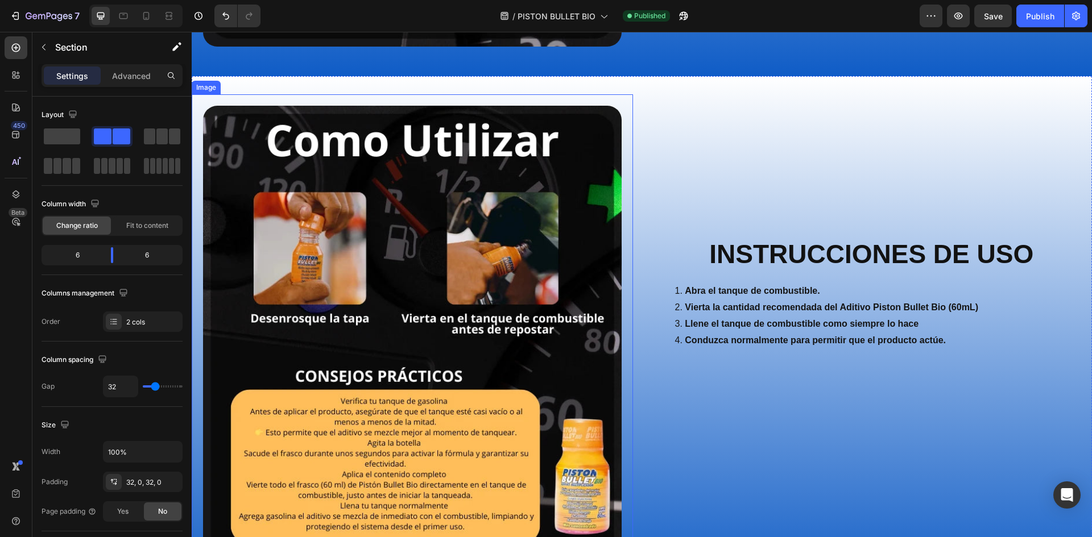
click at [546, 252] on img at bounding box center [412, 337] width 418 height 462
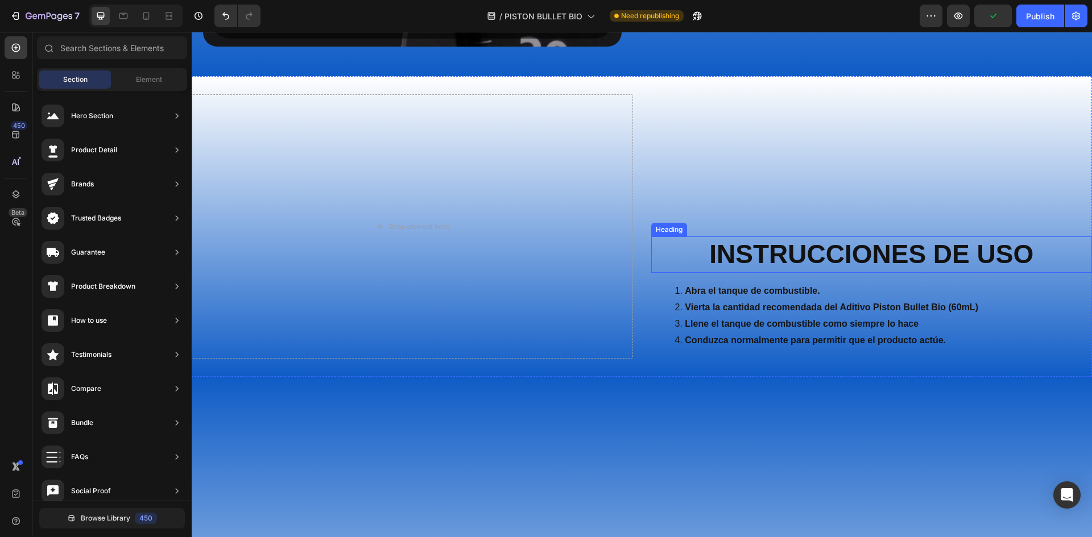
click at [750, 242] on strong "INSTRUCCIONES DE USO" at bounding box center [871, 254] width 324 height 30
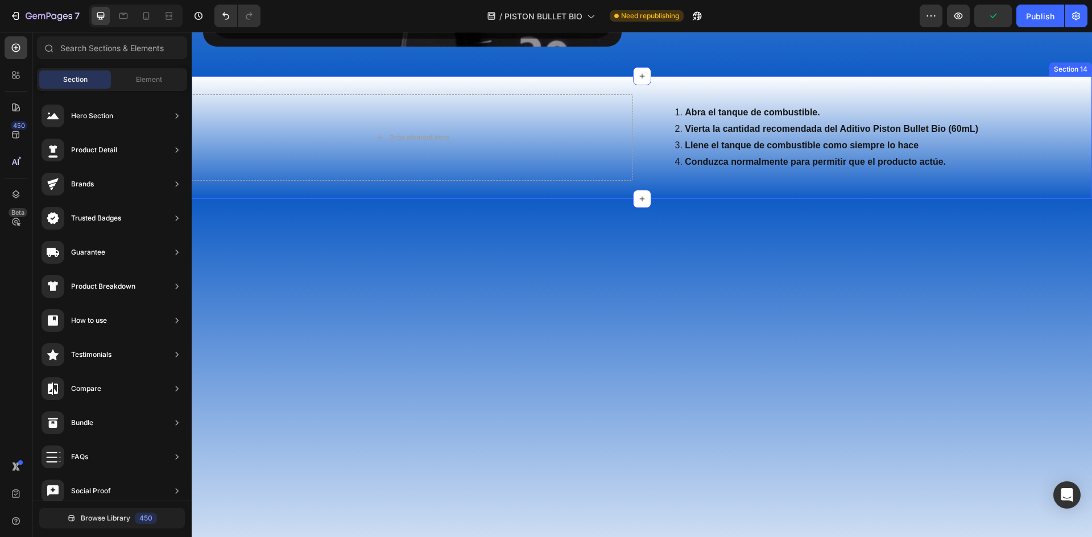
click at [751, 121] on li "Vierta la cantidad recomendada del Aditivo Piston Bullet Bio (60mL)" at bounding box center [883, 129] width 416 height 16
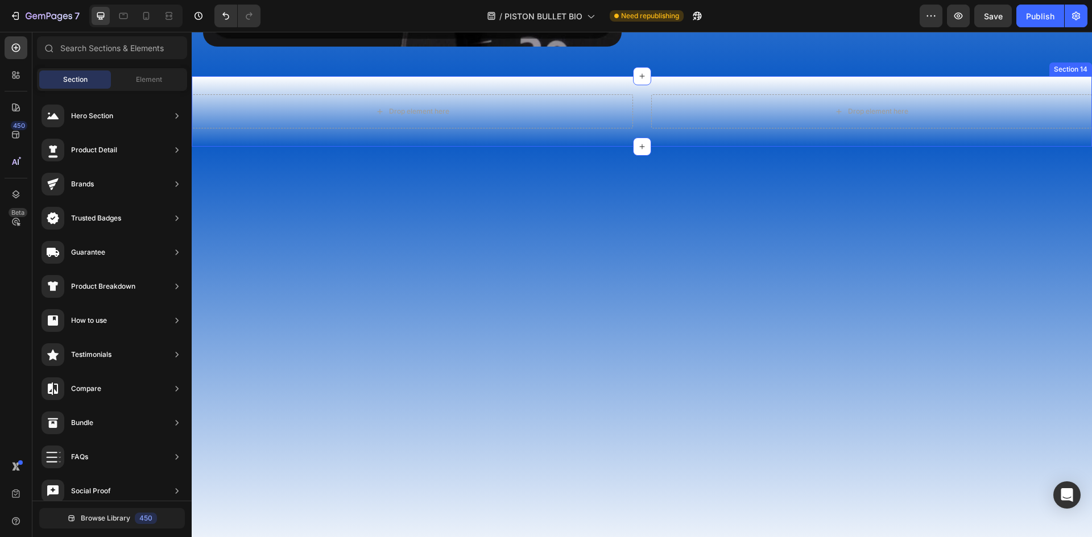
click at [411, 134] on div "Drop element here Drop element here Section 14" at bounding box center [642, 111] width 900 height 71
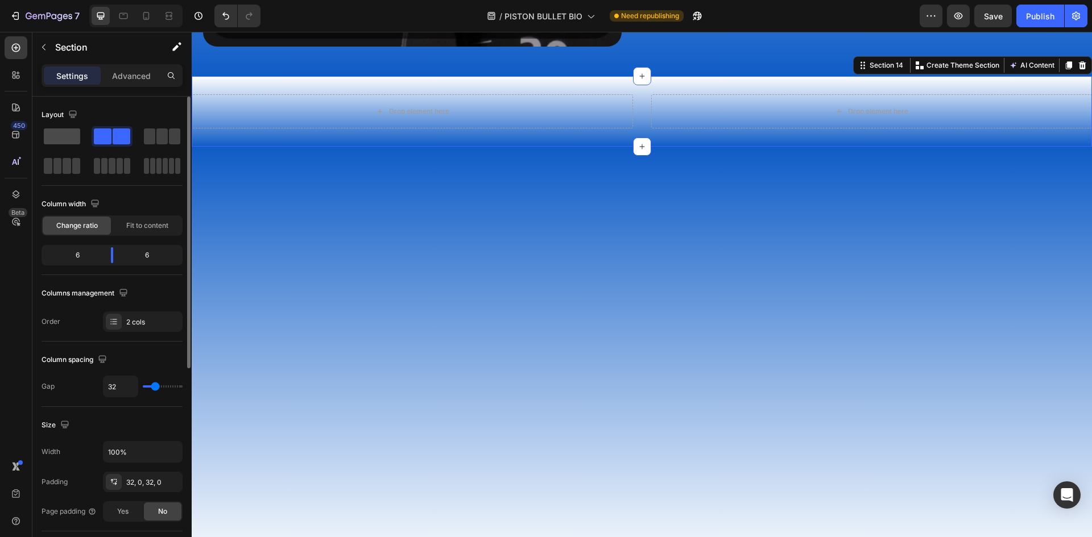
click at [78, 138] on span at bounding box center [62, 137] width 36 height 16
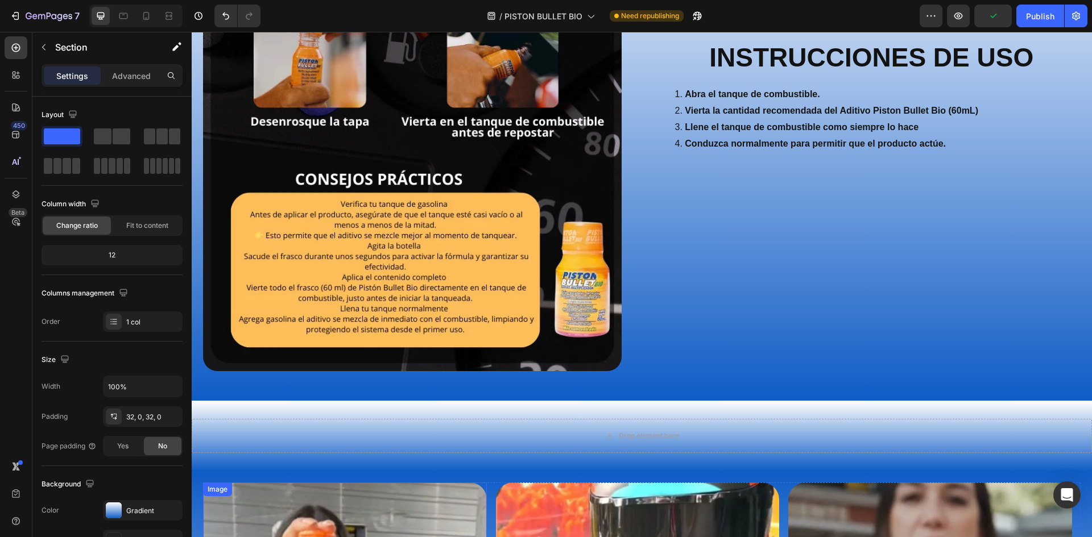
scroll to position [3872, 0]
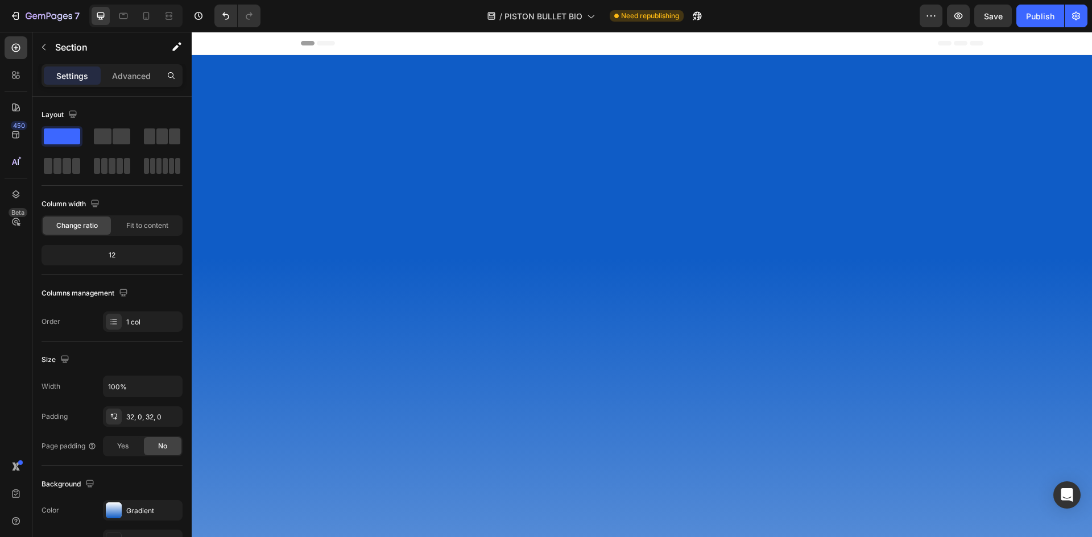
scroll to position [3872, 0]
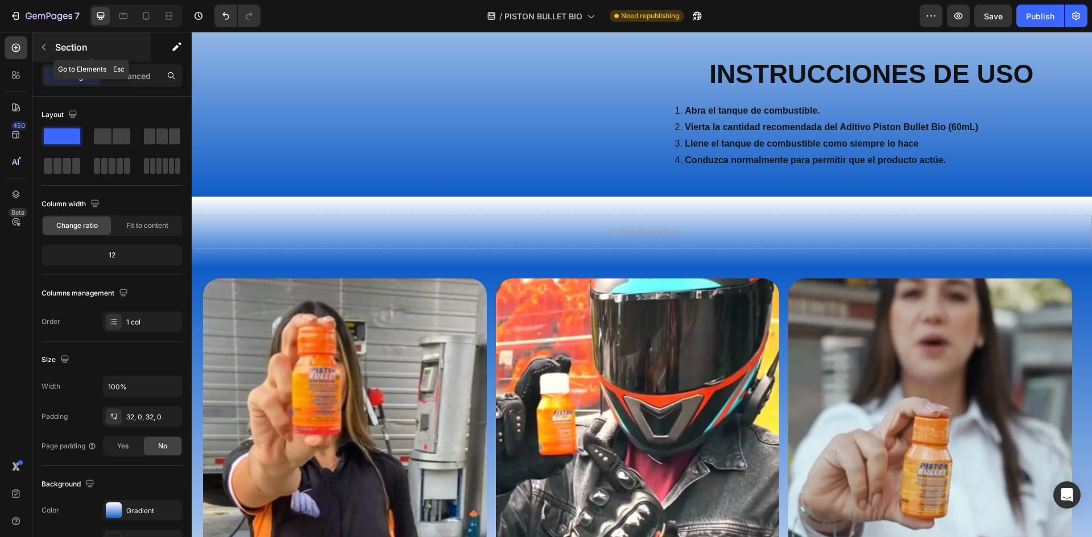
click at [51, 52] on button "button" at bounding box center [44, 47] width 18 height 18
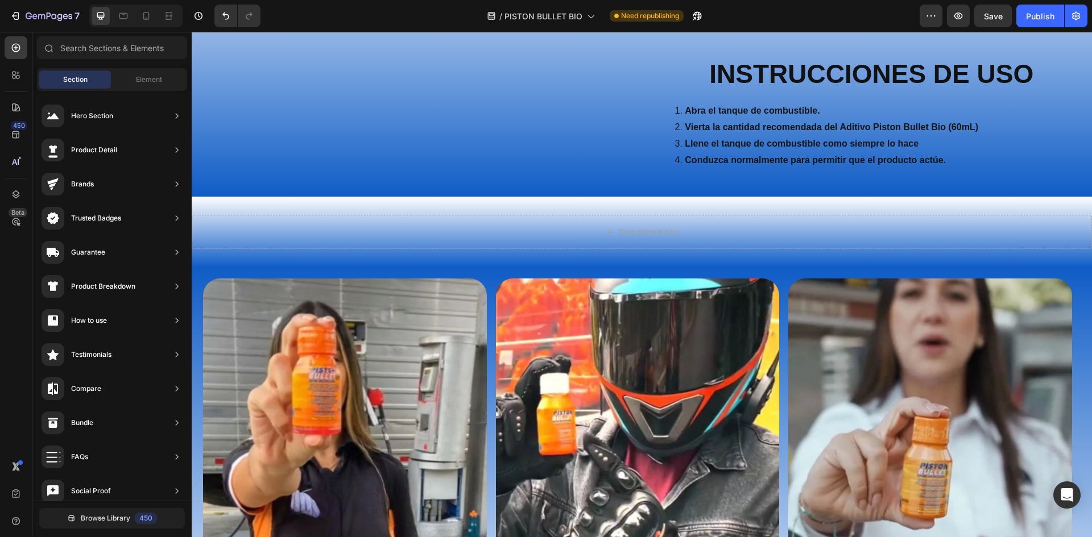
click at [144, 69] on div "Section Element" at bounding box center [112, 79] width 150 height 23
click at [150, 82] on span "Element" at bounding box center [149, 79] width 26 height 10
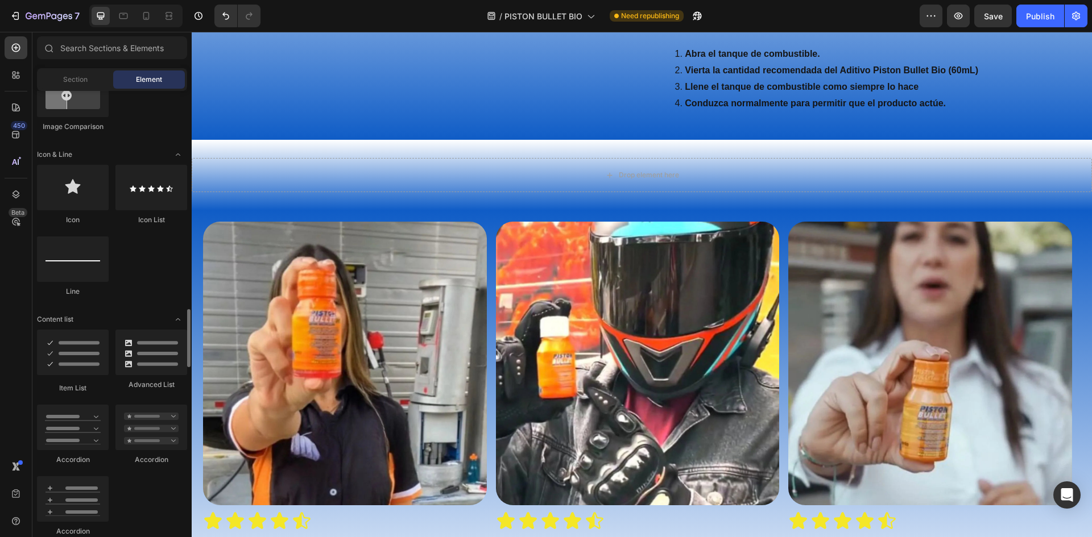
scroll to position [796, 0]
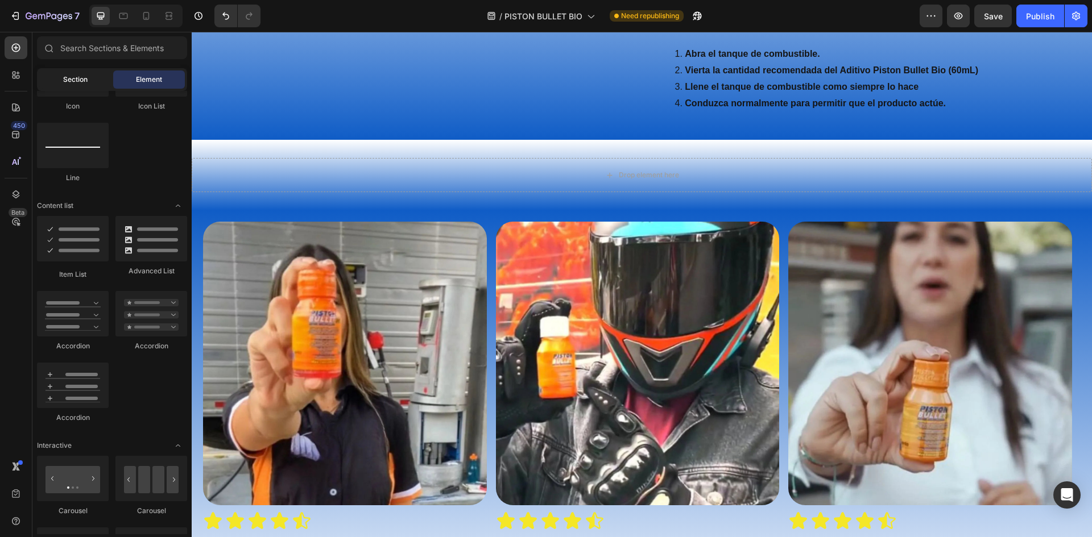
click at [91, 85] on div "Section" at bounding box center [75, 80] width 72 height 18
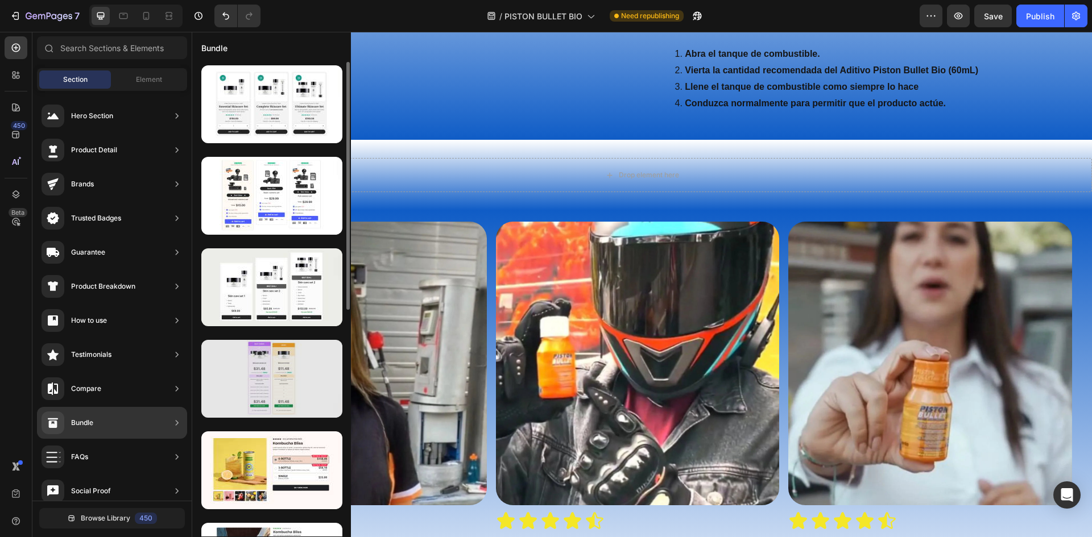
drag, startPoint x: 108, startPoint y: 420, endPoint x: 221, endPoint y: 394, distance: 116.1
click at [192, 394] on div "450 Beta Sections(18) Elements(83) Section Element Hero Section Product Detail …" at bounding box center [96, 284] width 192 height 505
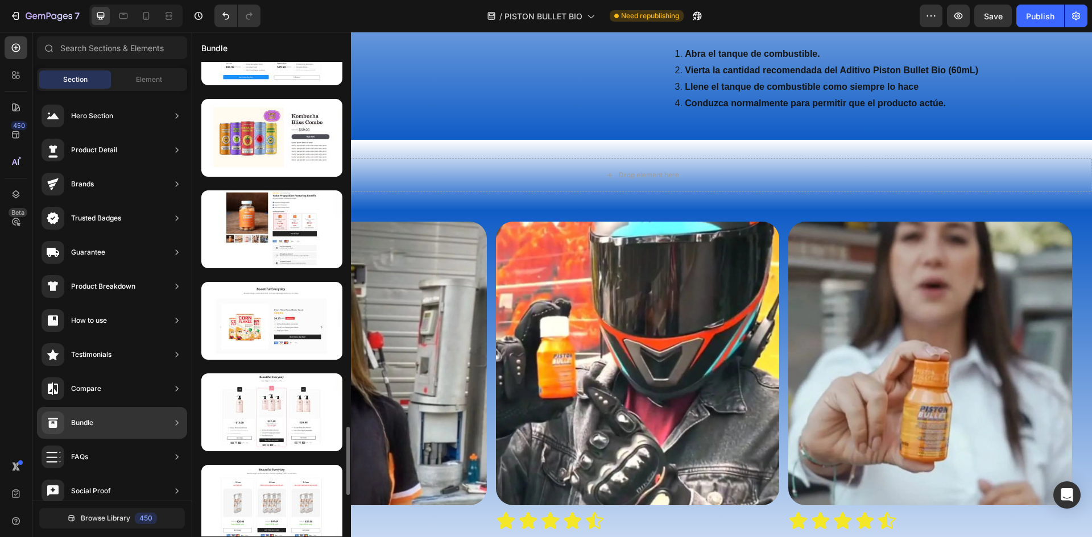
scroll to position [2587, 0]
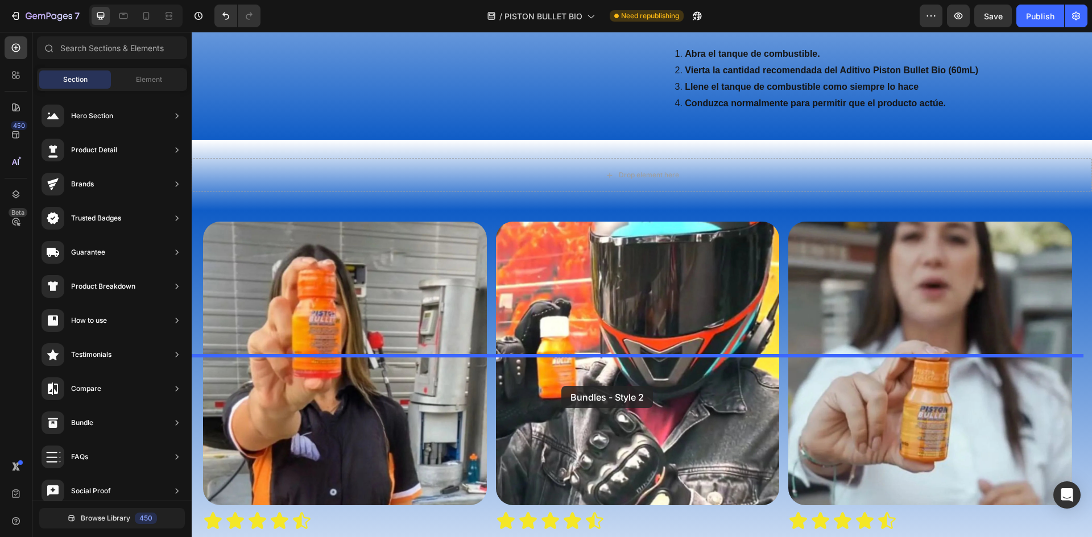
drag, startPoint x: 451, startPoint y: 405, endPoint x: 561, endPoint y: 386, distance: 111.3
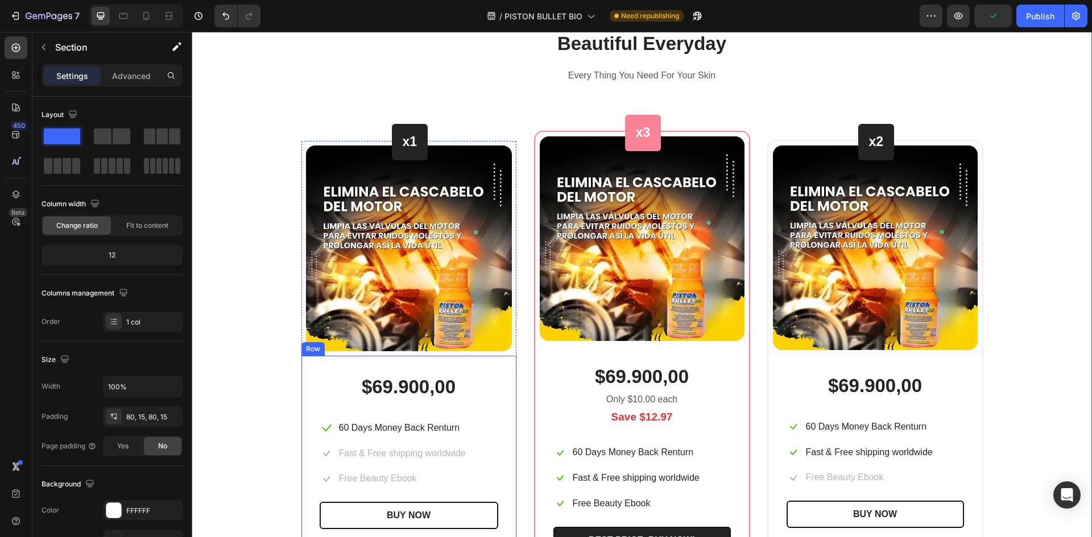
scroll to position [4327, 0]
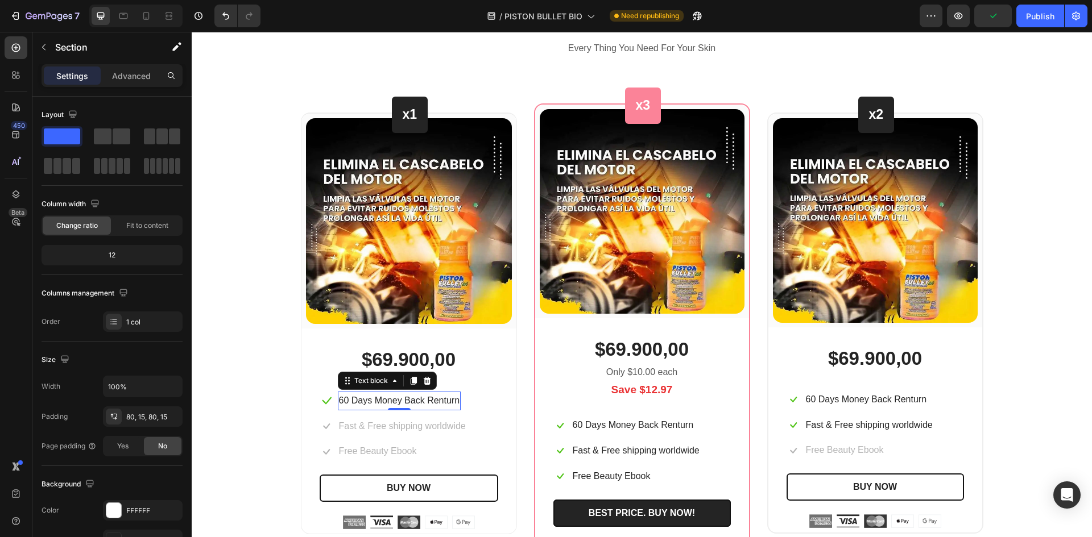
click at [413, 400] on p "60 Days Money Back Renturn" at bounding box center [399, 401] width 121 height 16
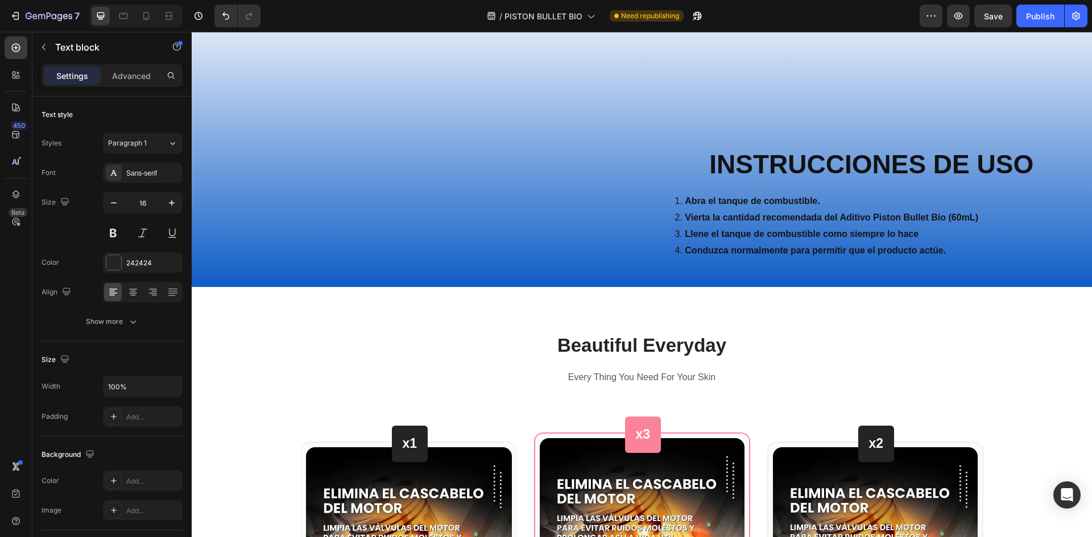
scroll to position [3986, 0]
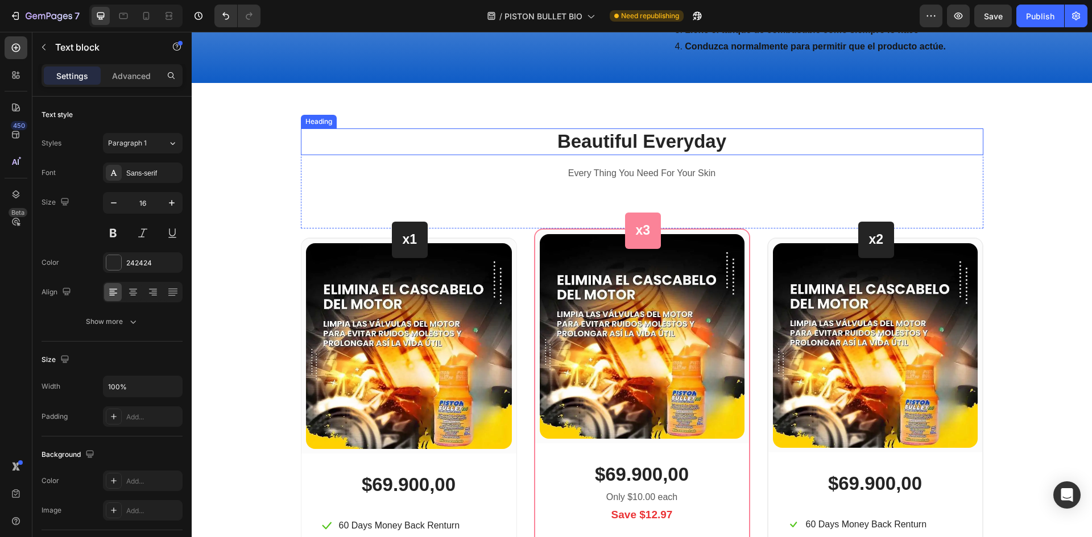
click at [685, 154] on p "Beautiful Everyday" at bounding box center [642, 142] width 680 height 24
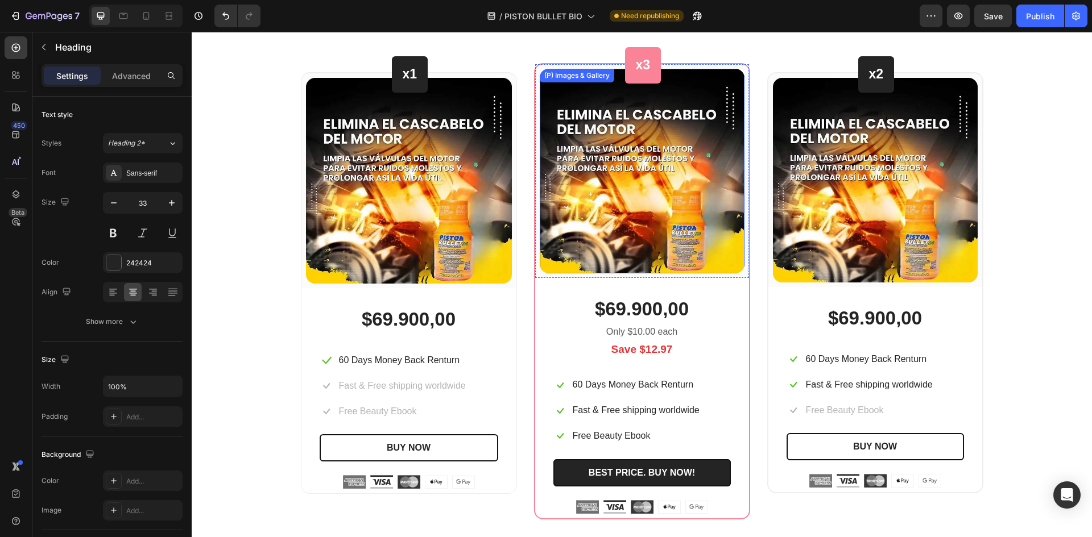
scroll to position [4156, 0]
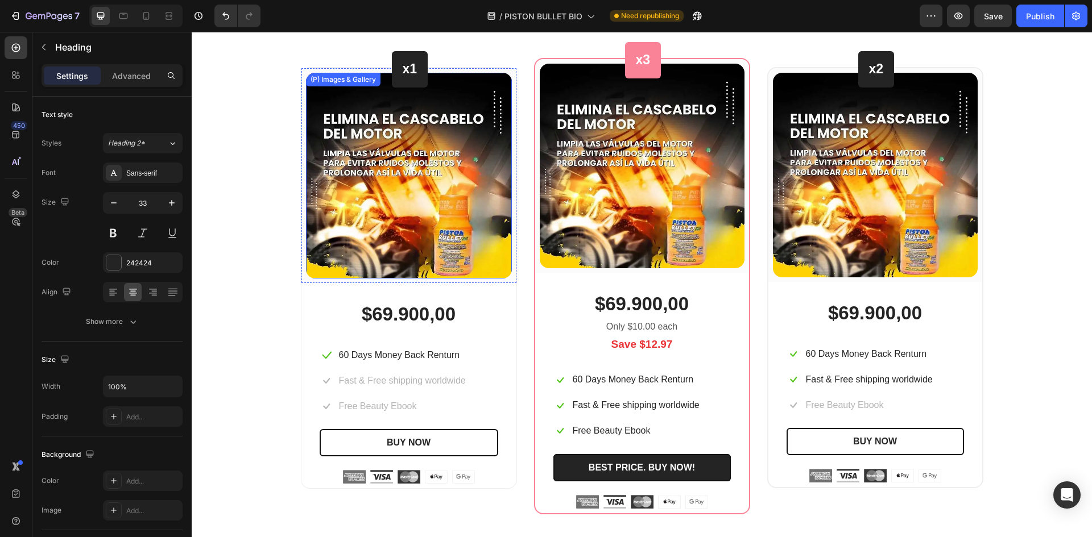
click at [428, 279] on img at bounding box center [409, 176] width 206 height 206
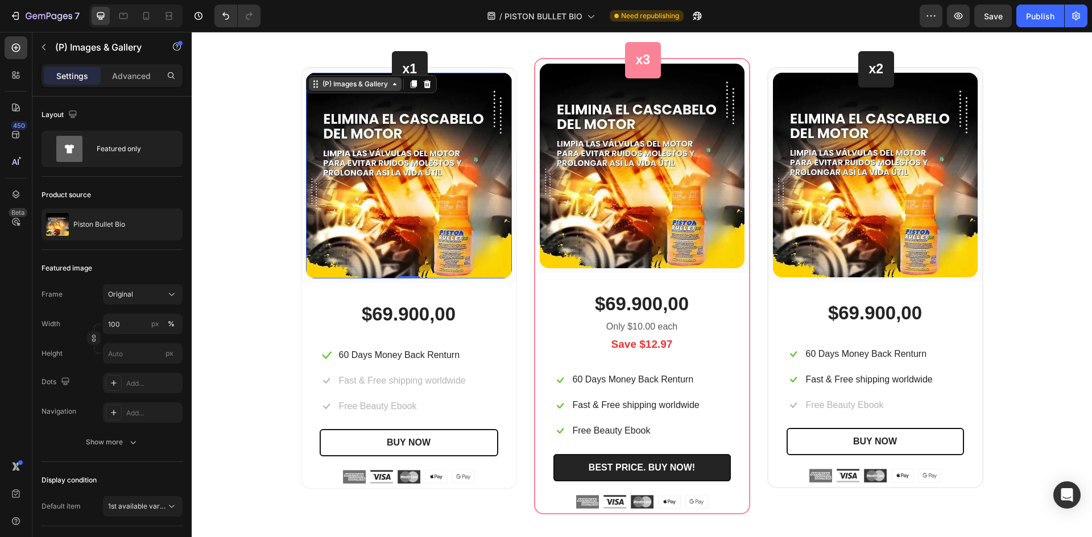
click at [390, 89] on icon at bounding box center [394, 84] width 9 height 9
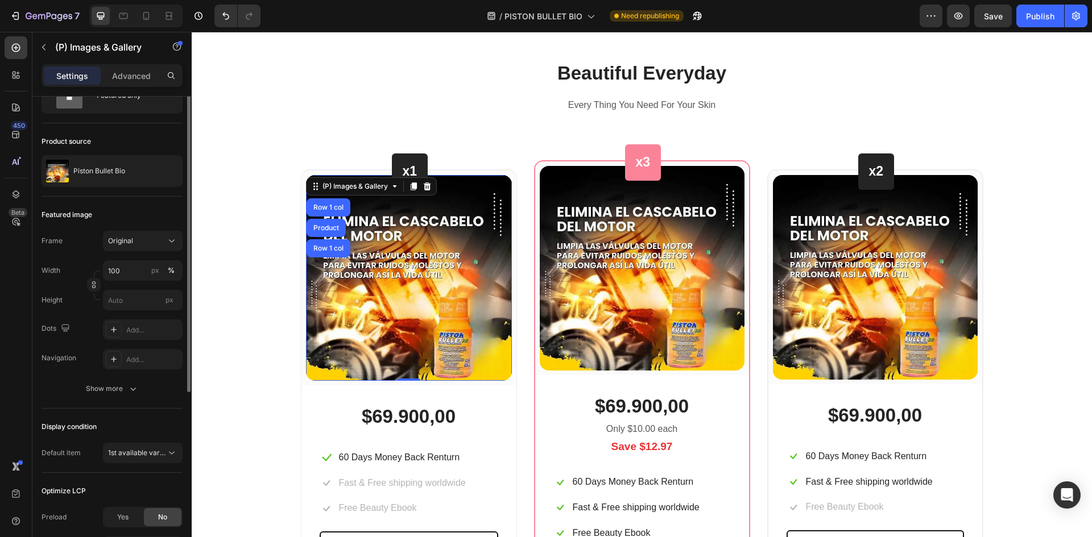
scroll to position [0, 0]
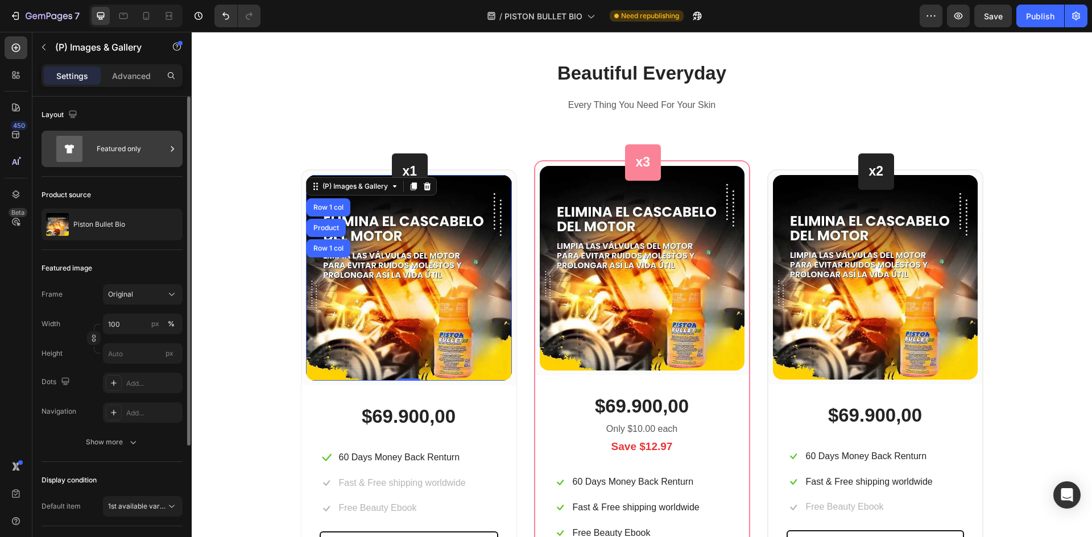
click at [136, 161] on div "Featured only" at bounding box center [131, 149] width 69 height 26
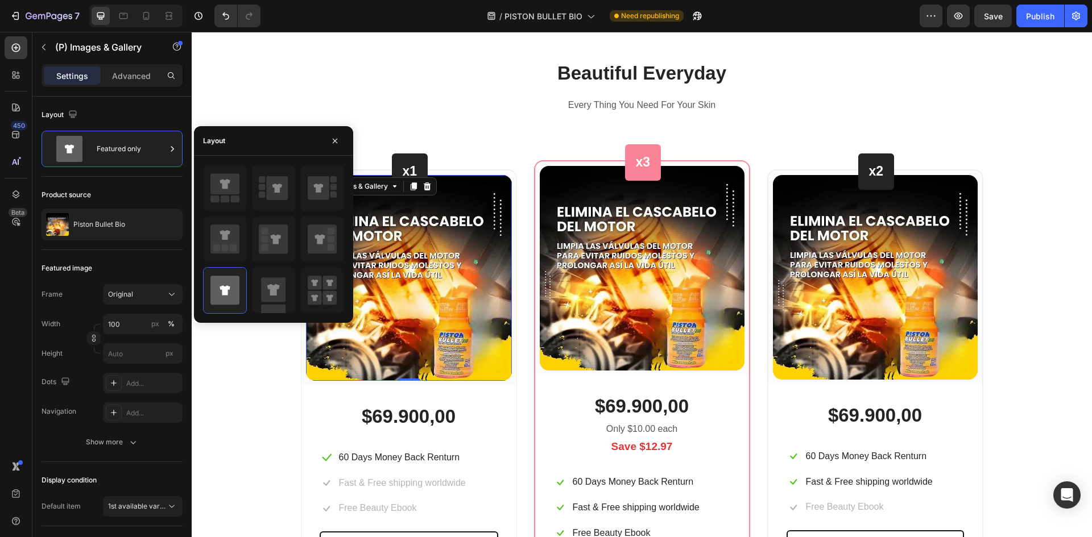
click at [426, 282] on img at bounding box center [409, 278] width 206 height 206
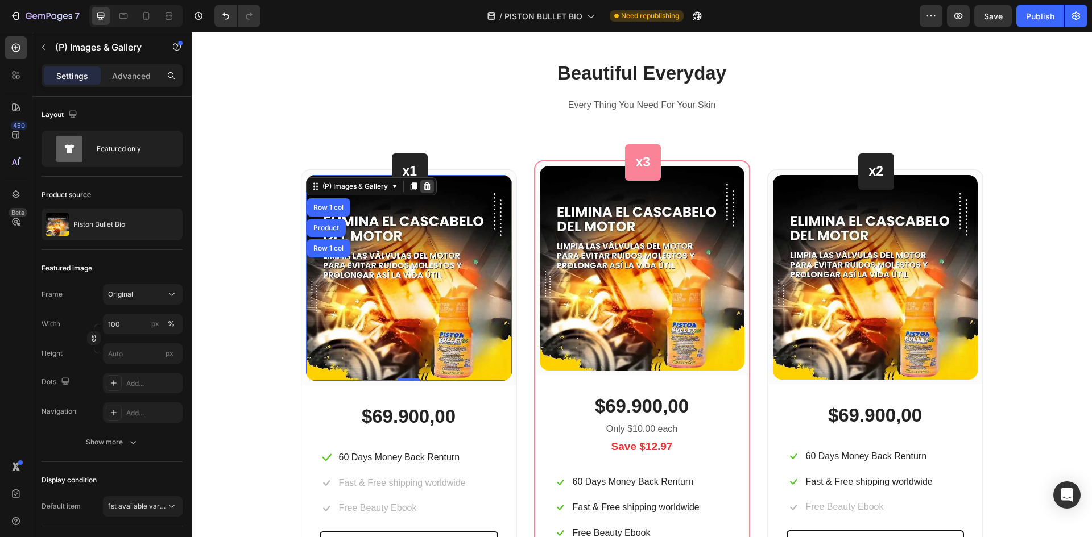
click at [423, 188] on icon at bounding box center [426, 187] width 7 height 8
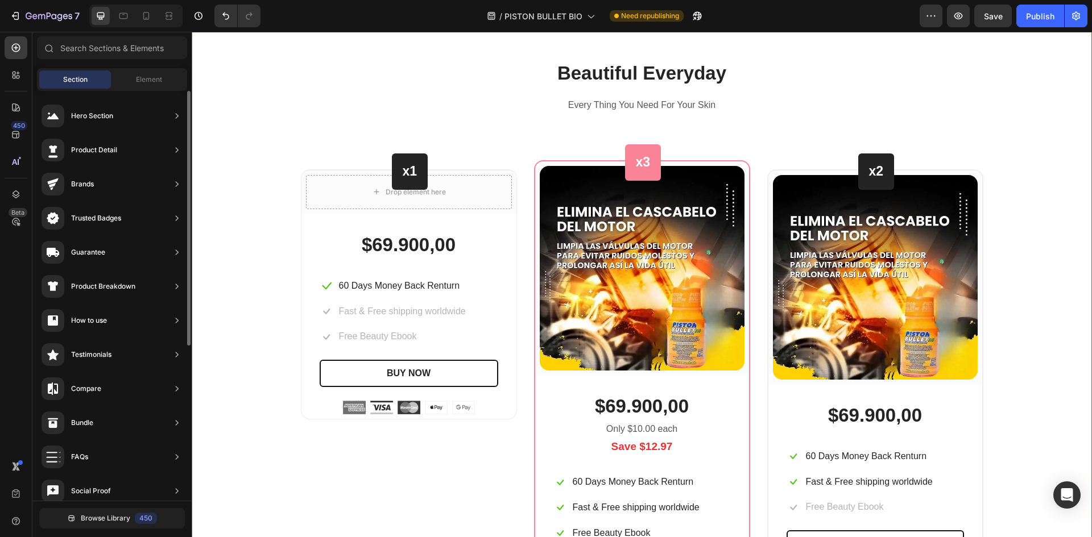
scroll to position [434, 0]
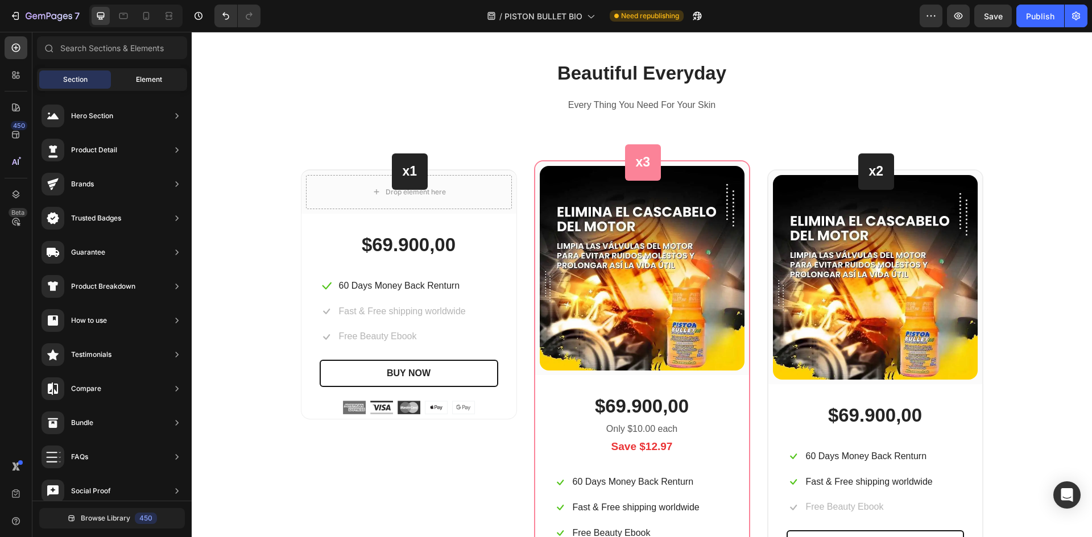
click at [144, 84] on span "Element" at bounding box center [149, 79] width 26 height 10
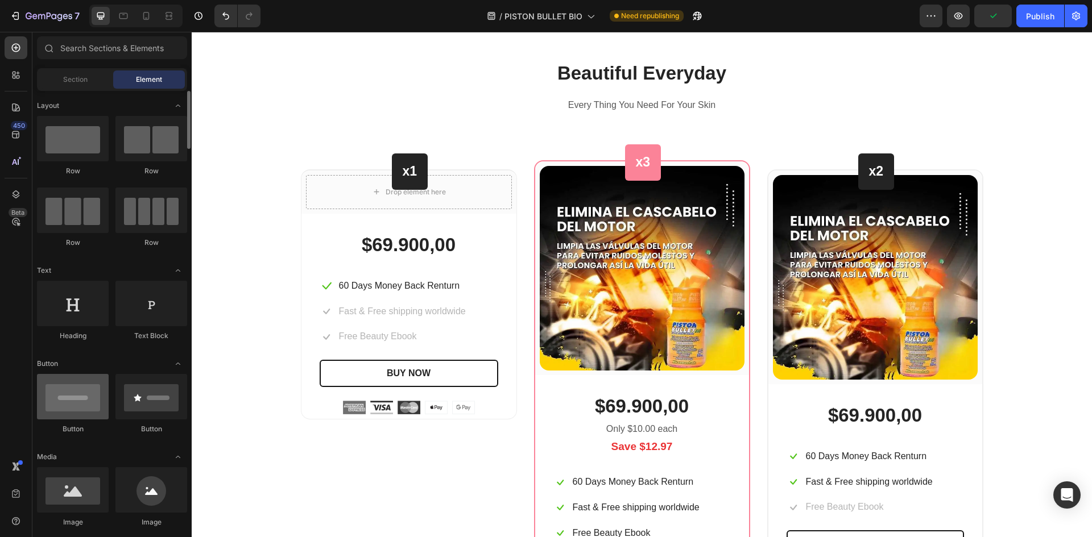
scroll to position [114, 0]
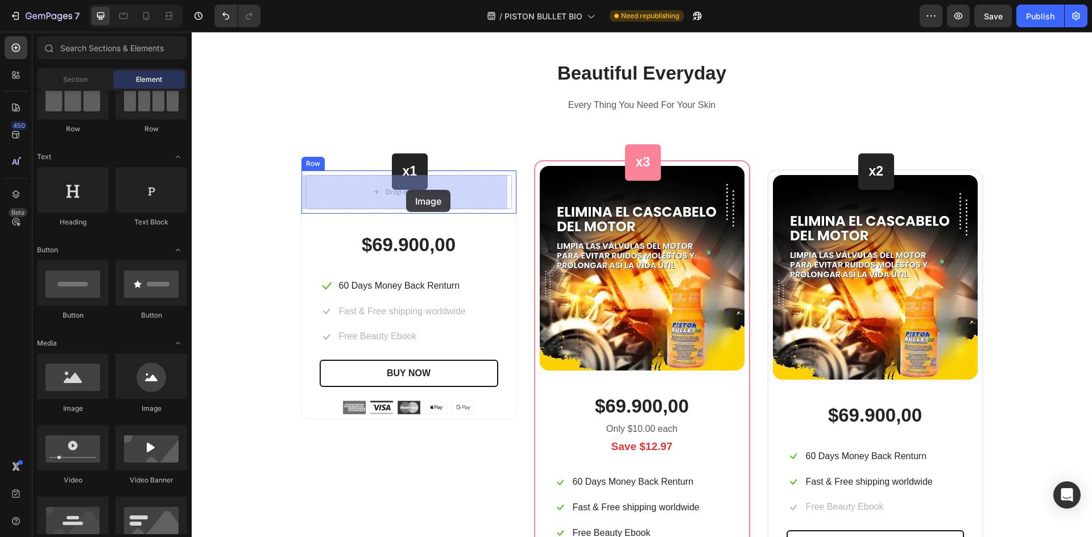
drag, startPoint x: 270, startPoint y: 414, endPoint x: 464, endPoint y: 231, distance: 266.7
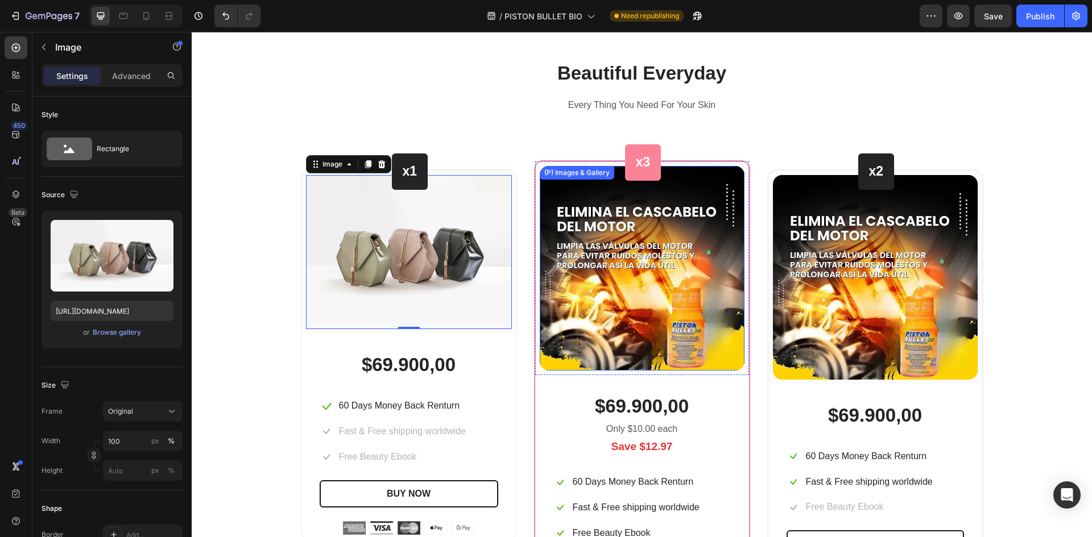
click at [656, 305] on img at bounding box center [642, 268] width 205 height 205
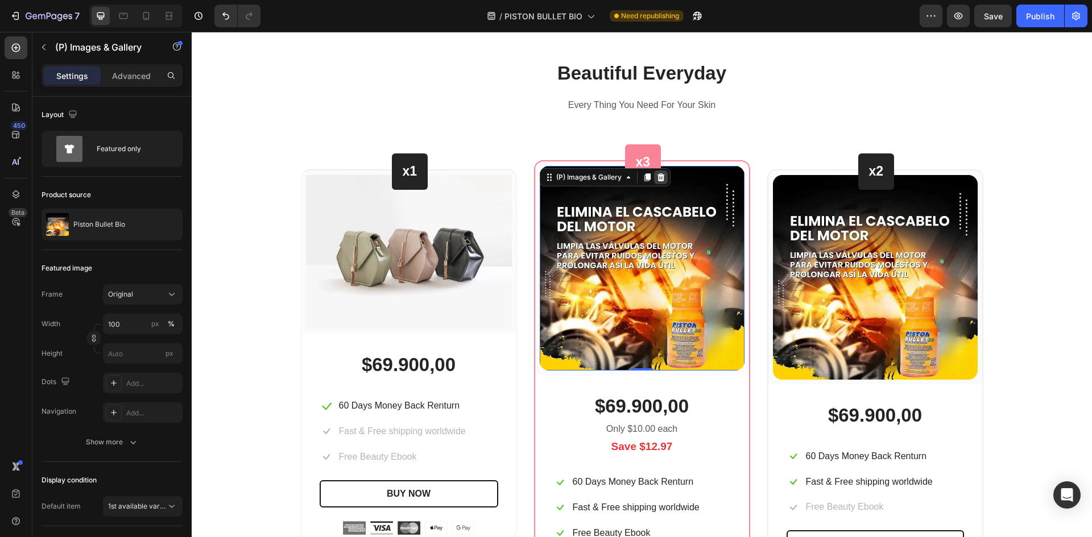
click at [658, 176] on icon at bounding box center [660, 177] width 7 height 8
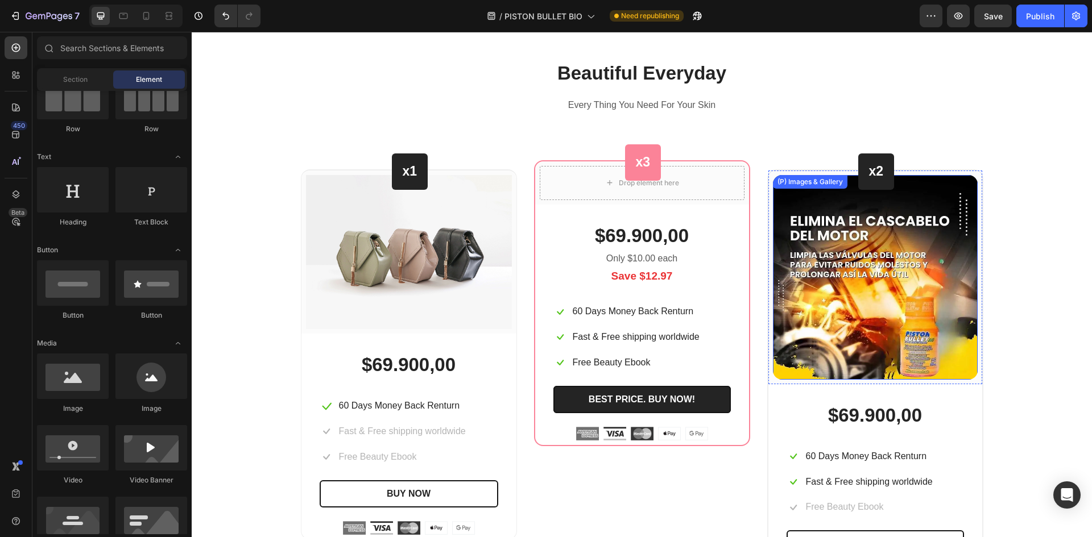
click at [862, 214] on img at bounding box center [875, 277] width 205 height 205
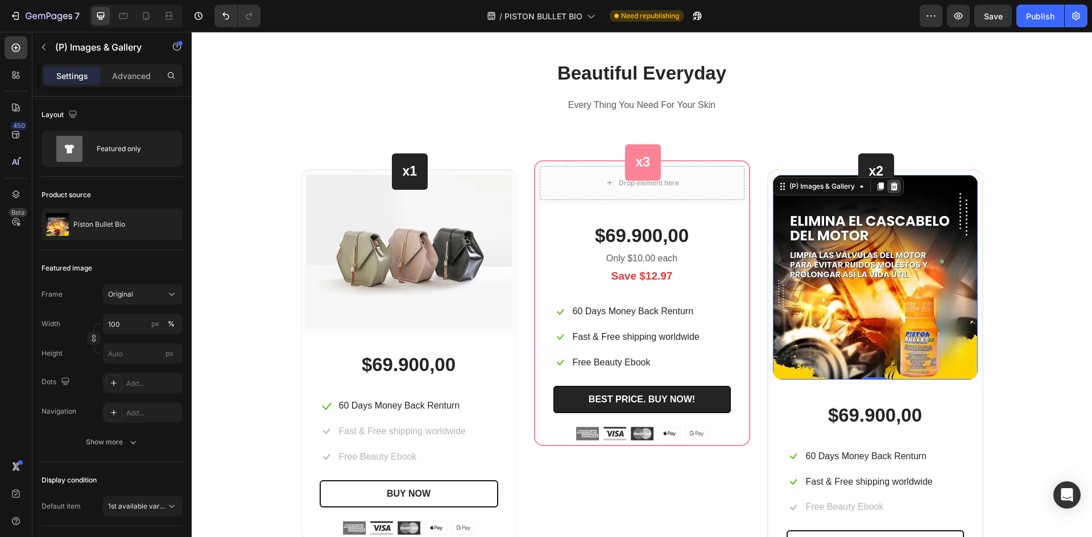
click at [892, 188] on icon at bounding box center [893, 187] width 7 height 8
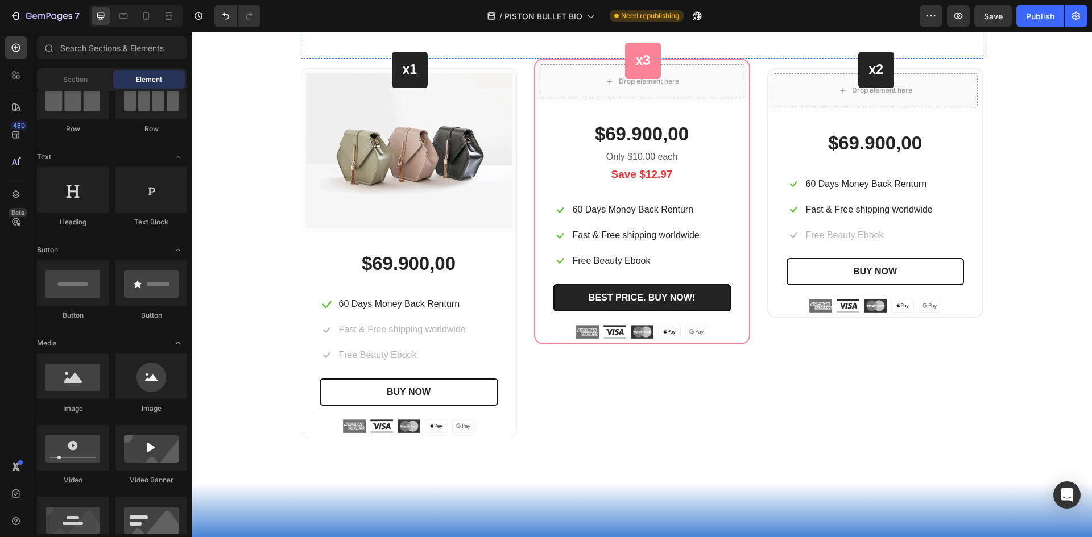
scroll to position [4156, 0]
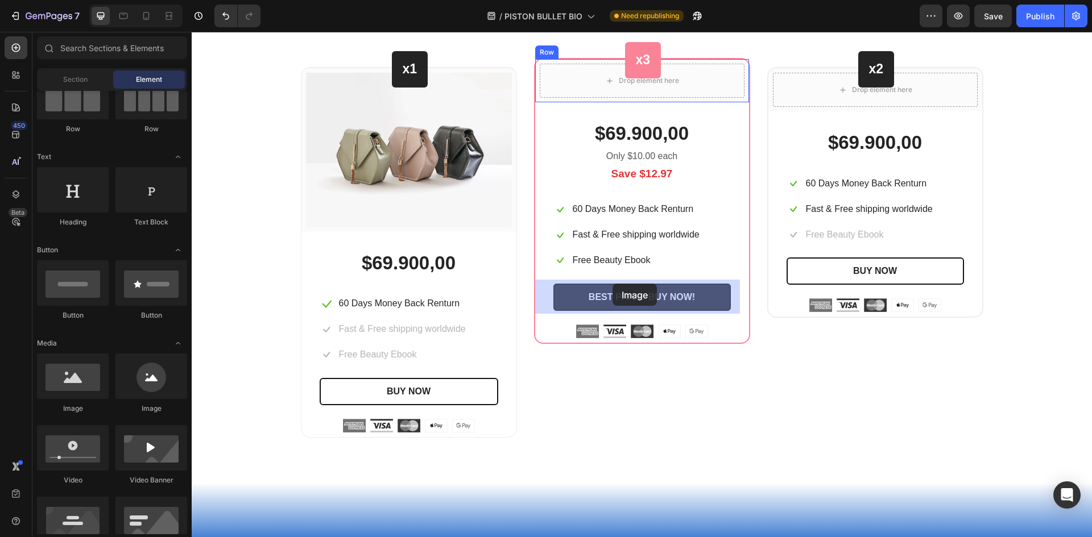
drag, startPoint x: 272, startPoint y: 411, endPoint x: 613, endPoint y: 284, distance: 364.0
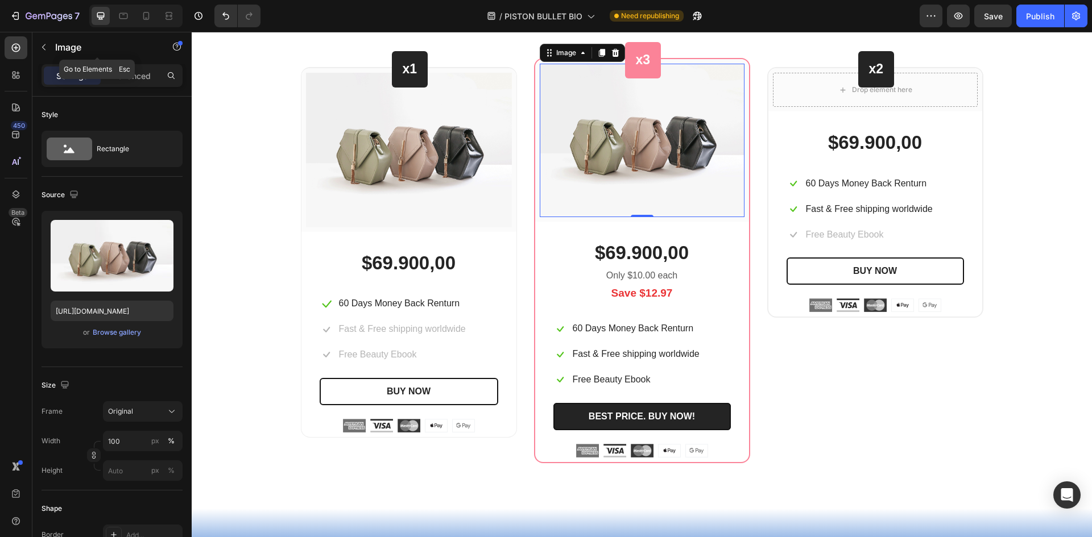
click at [48, 46] on icon "button" at bounding box center [43, 47] width 9 height 9
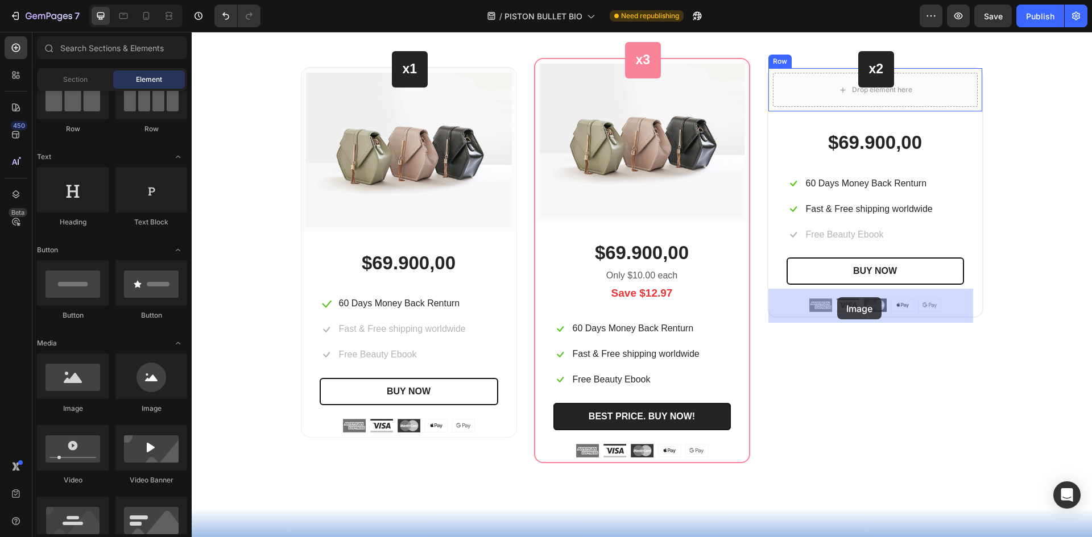
drag, startPoint x: 292, startPoint y: 412, endPoint x: 837, endPoint y: 299, distance: 556.9
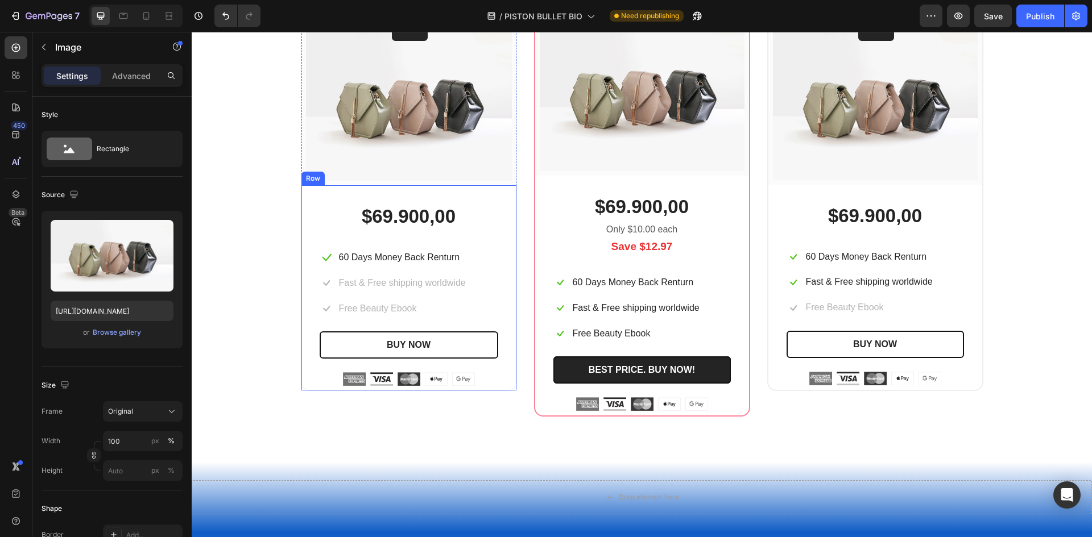
scroll to position [4061, 0]
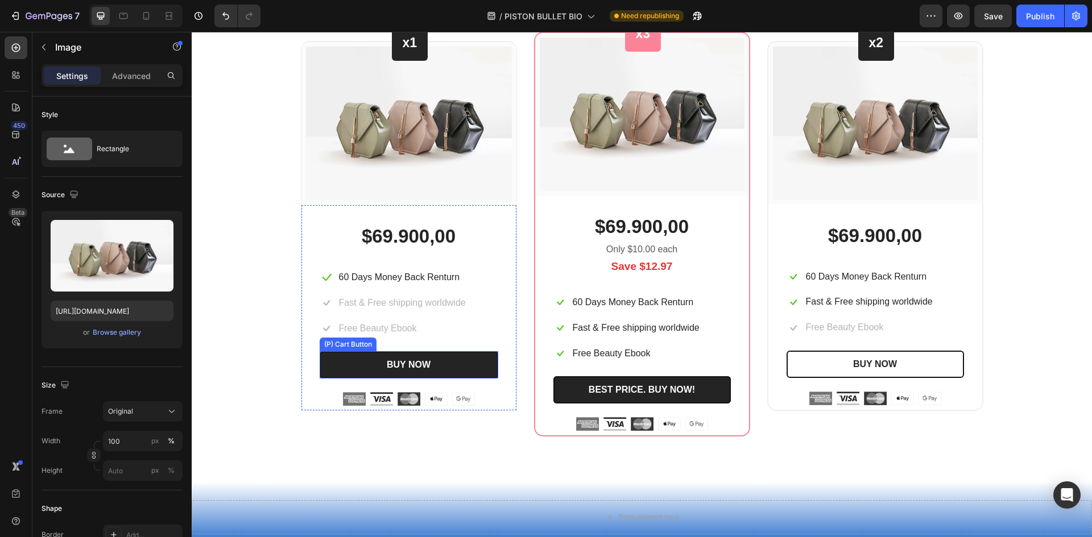
click at [449, 359] on button "BUY NOW" at bounding box center [409, 364] width 179 height 27
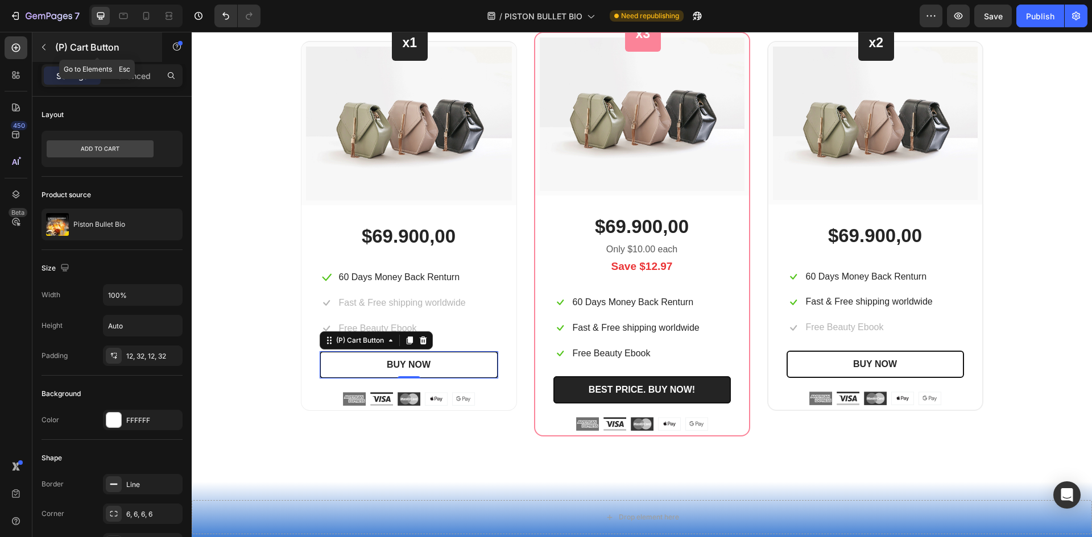
click at [44, 50] on icon "button" at bounding box center [43, 47] width 9 height 9
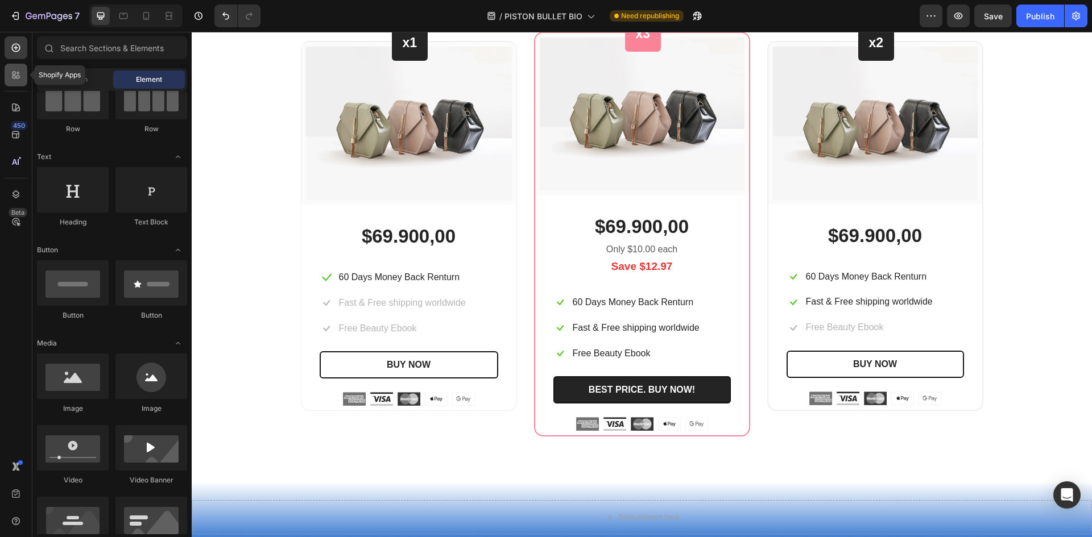
click at [15, 79] on icon at bounding box center [15, 74] width 11 height 11
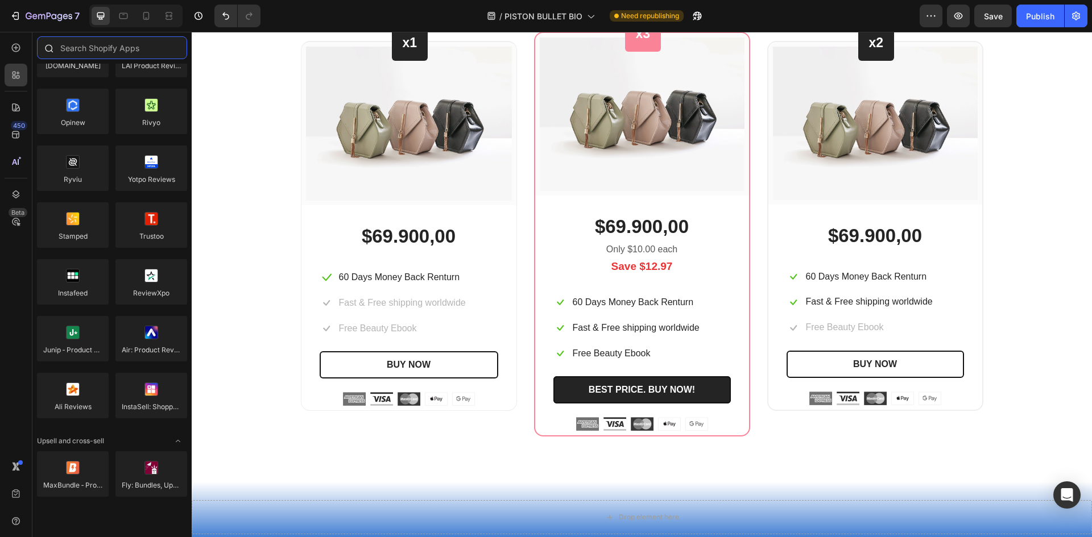
click at [113, 48] on input "text" at bounding box center [112, 47] width 150 height 23
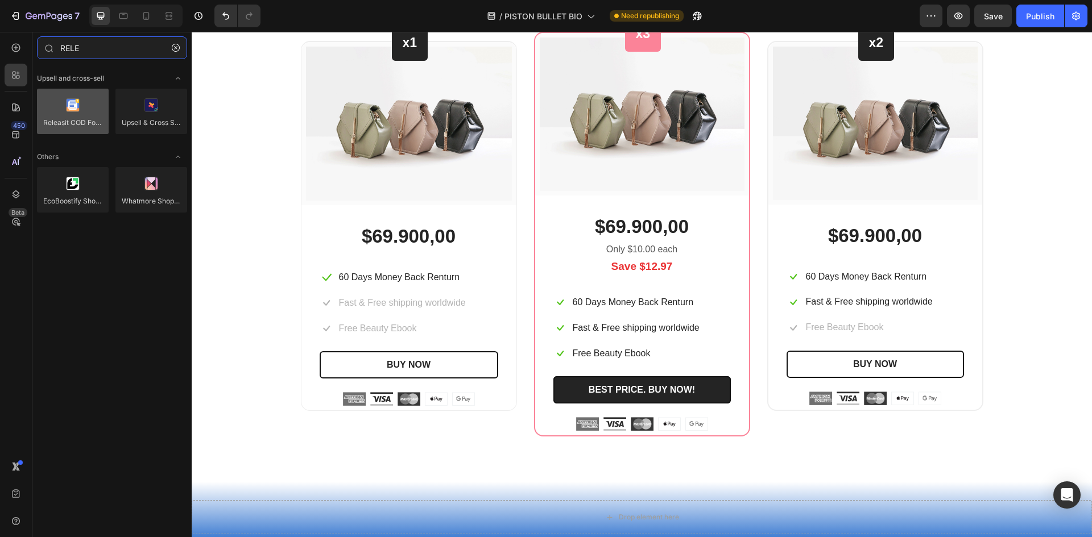
type input "RELE"
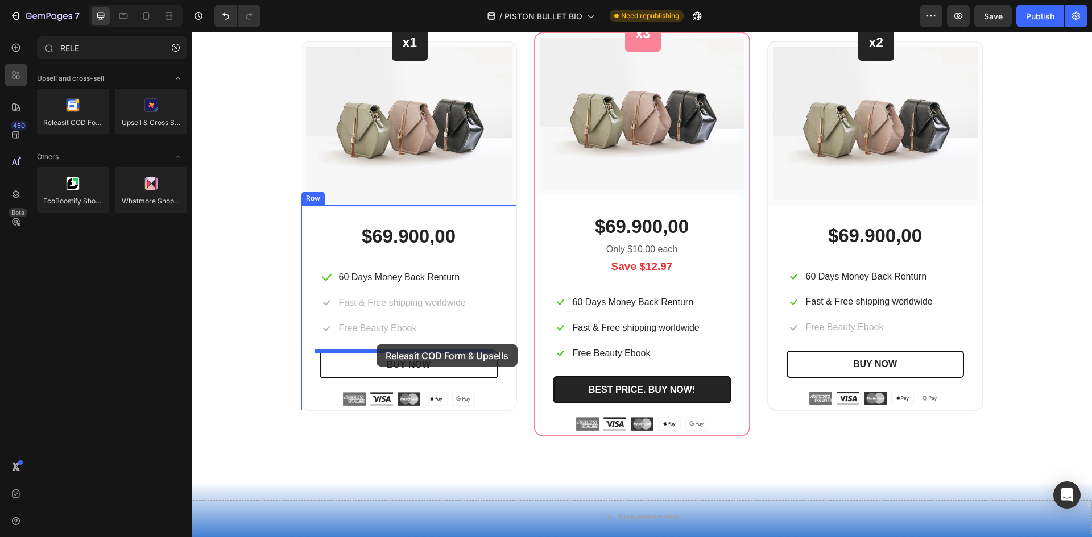
drag, startPoint x: 281, startPoint y: 147, endPoint x: 376, endPoint y: 345, distance: 219.2
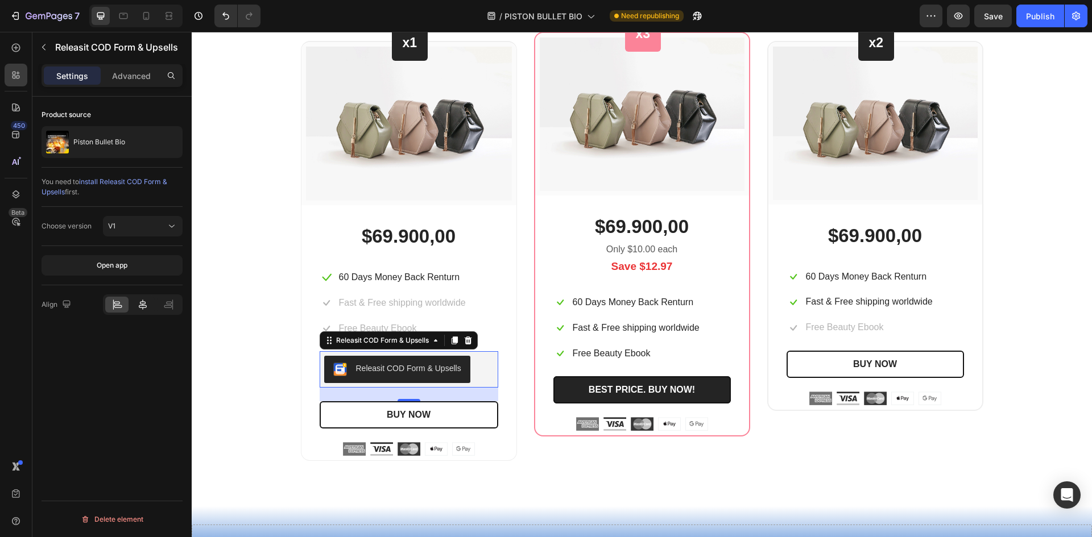
click at [141, 310] on icon at bounding box center [142, 304] width 11 height 11
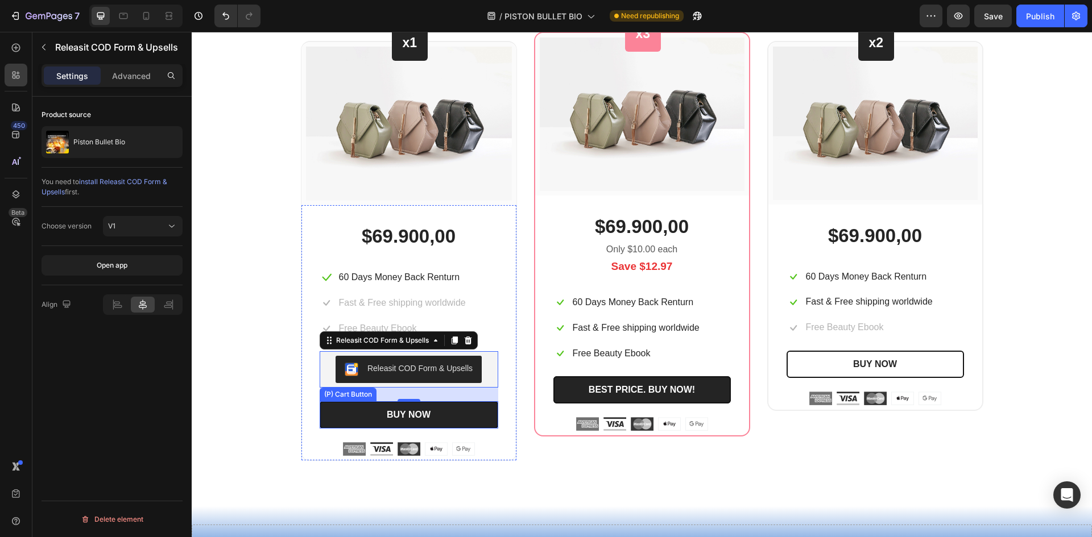
click at [426, 406] on button "BUY NOW" at bounding box center [409, 414] width 179 height 27
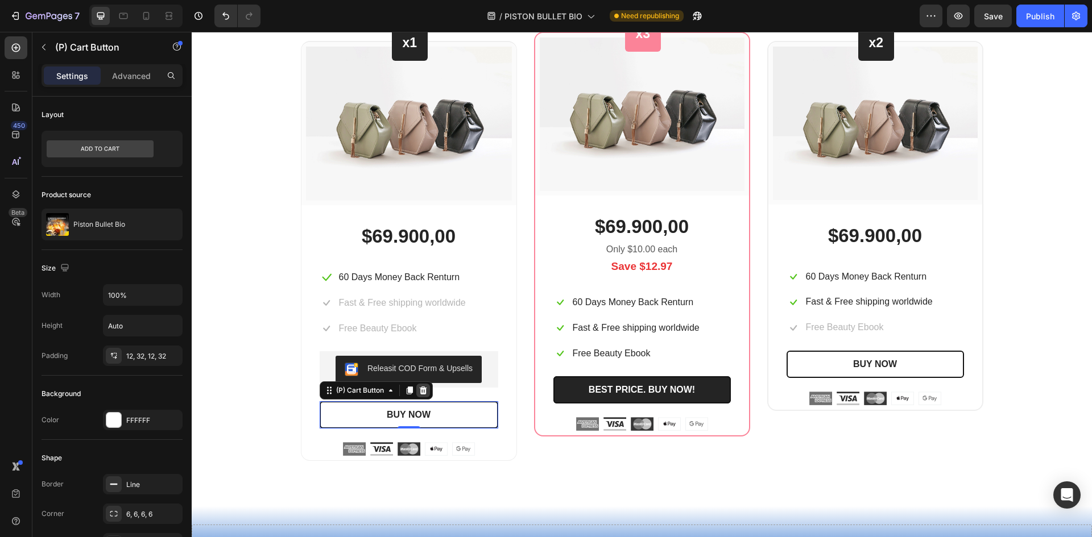
click at [421, 393] on icon at bounding box center [422, 391] width 7 height 8
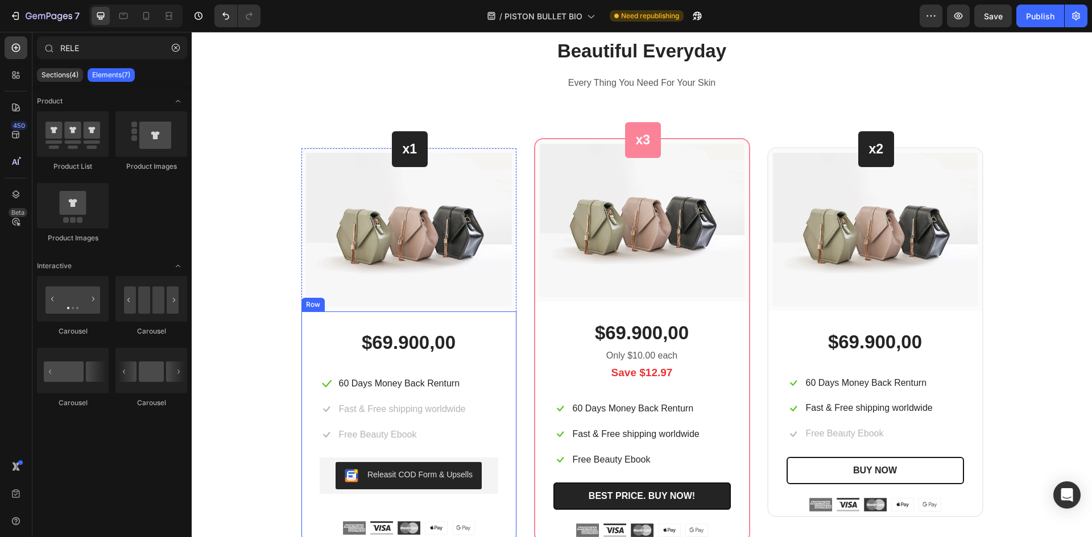
scroll to position [4004, 0]
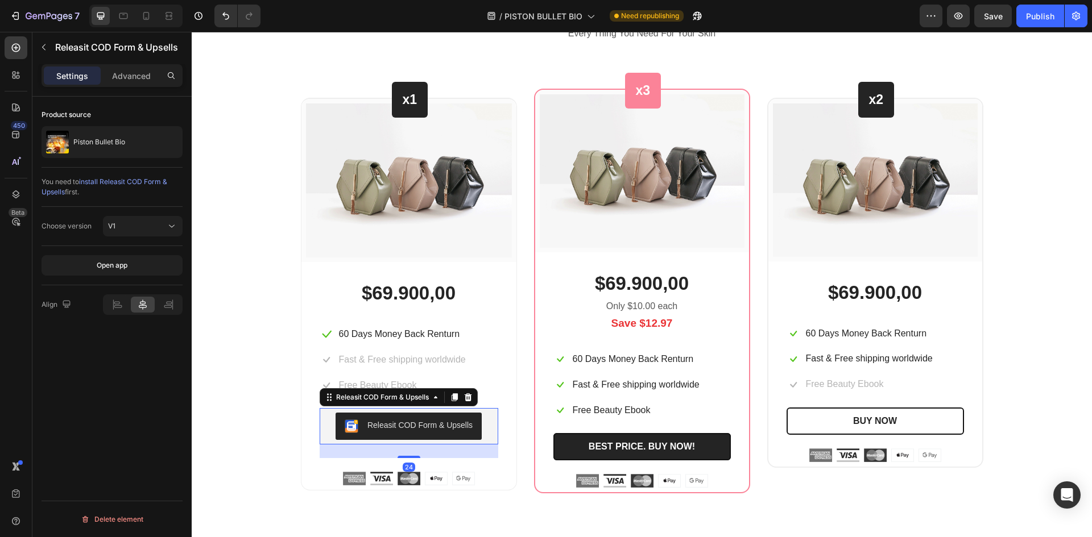
click at [485, 423] on div "Releasit COD Form & Upsells" at bounding box center [408, 426] width 169 height 27
drag, startPoint x: 451, startPoint y: 399, endPoint x: 454, endPoint y: 420, distance: 21.3
click at [451, 399] on icon at bounding box center [454, 398] width 6 height 8
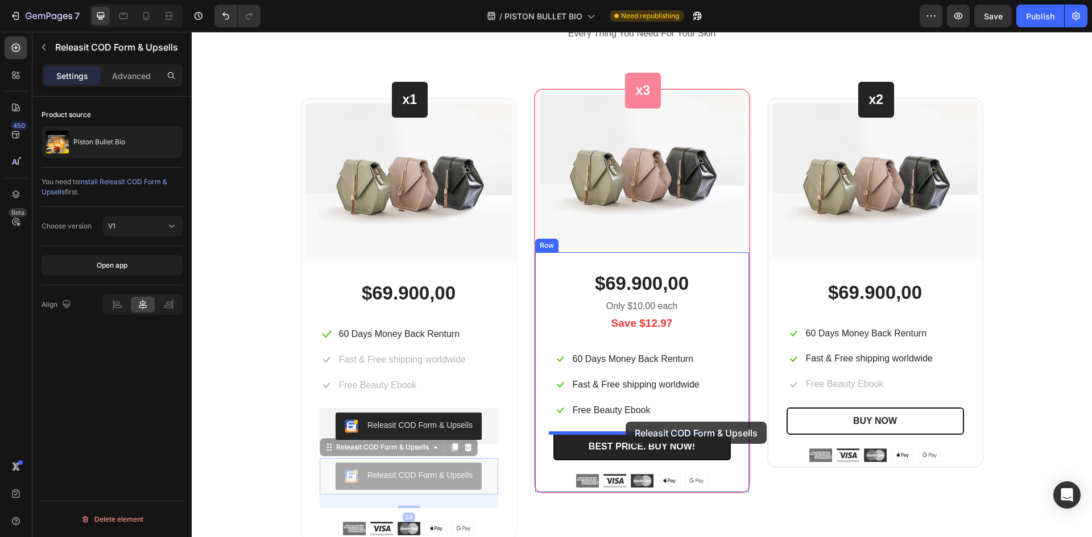
drag, startPoint x: 482, startPoint y: 473, endPoint x: 627, endPoint y: 422, distance: 153.8
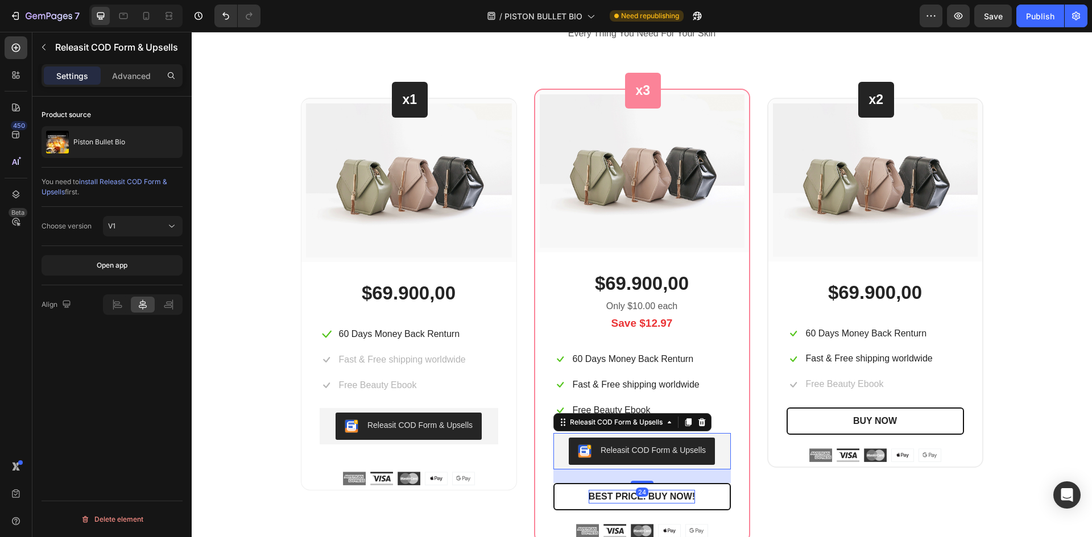
click at [676, 492] on div "BEST PRICE. BUY NOW!" at bounding box center [641, 497] width 106 height 14
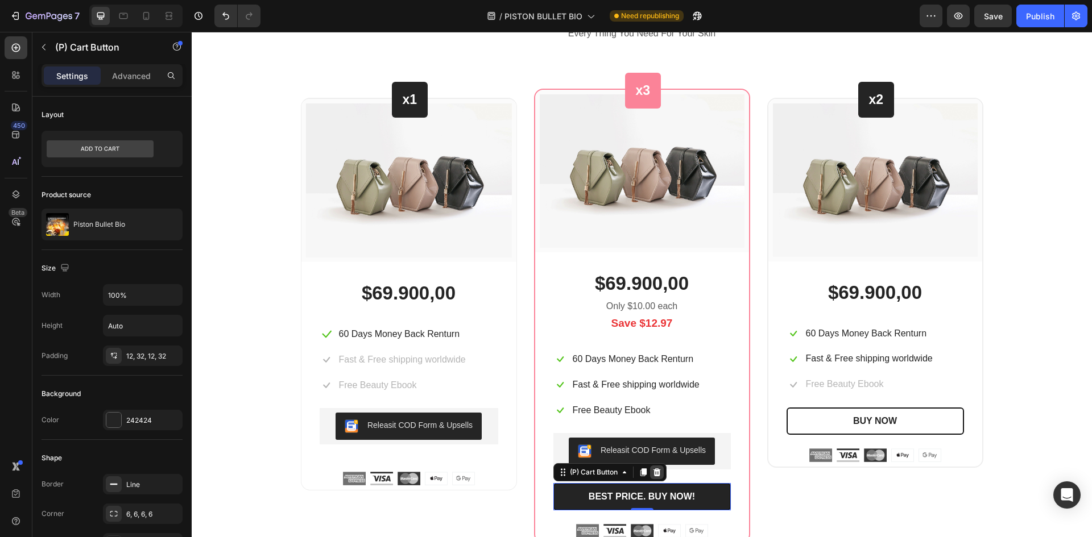
click at [653, 474] on icon at bounding box center [656, 473] width 7 height 8
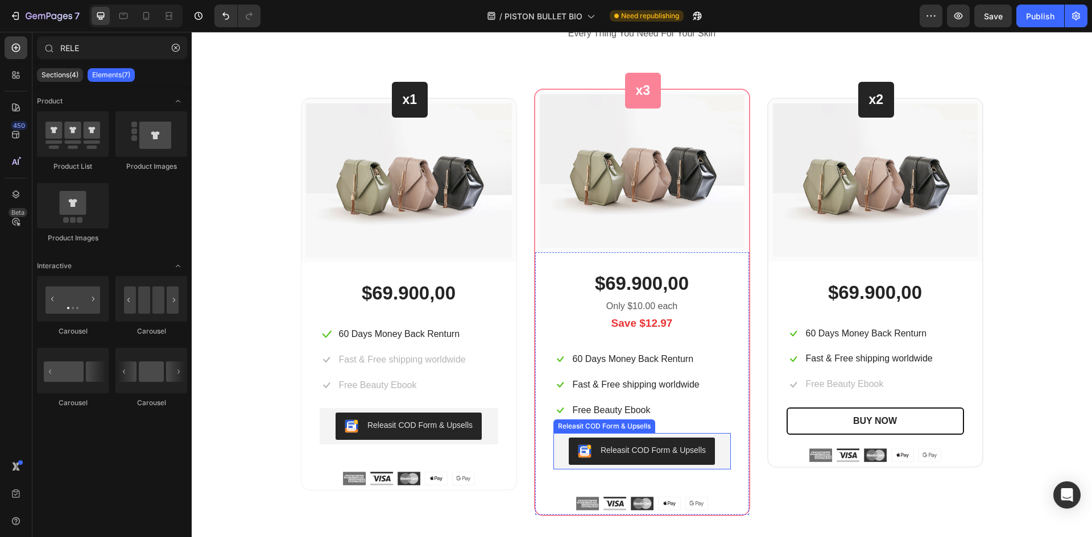
click at [715, 448] on div "Releasit COD Form & Upsells" at bounding box center [642, 451] width 168 height 27
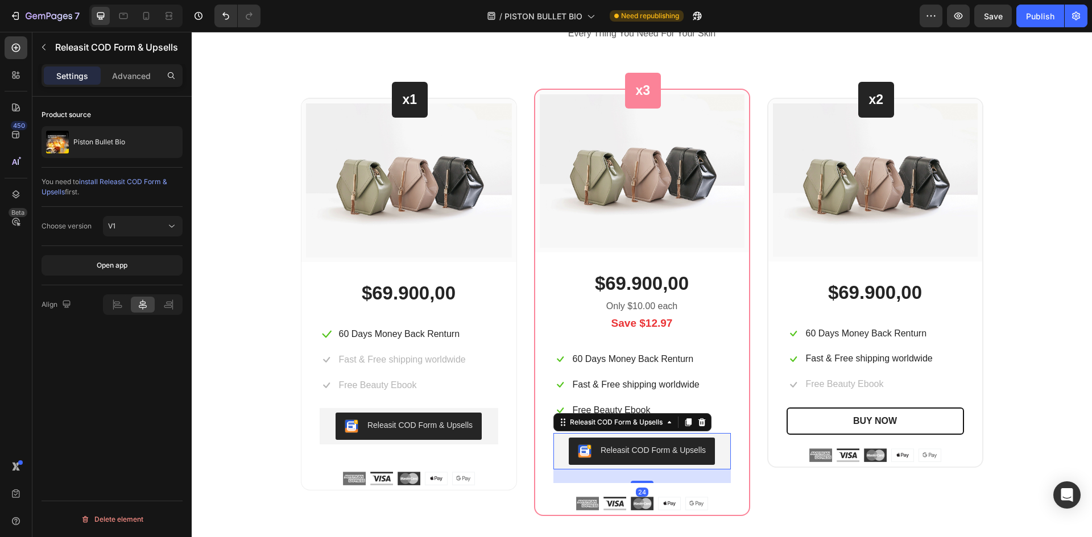
click at [685, 424] on icon at bounding box center [688, 423] width 6 height 8
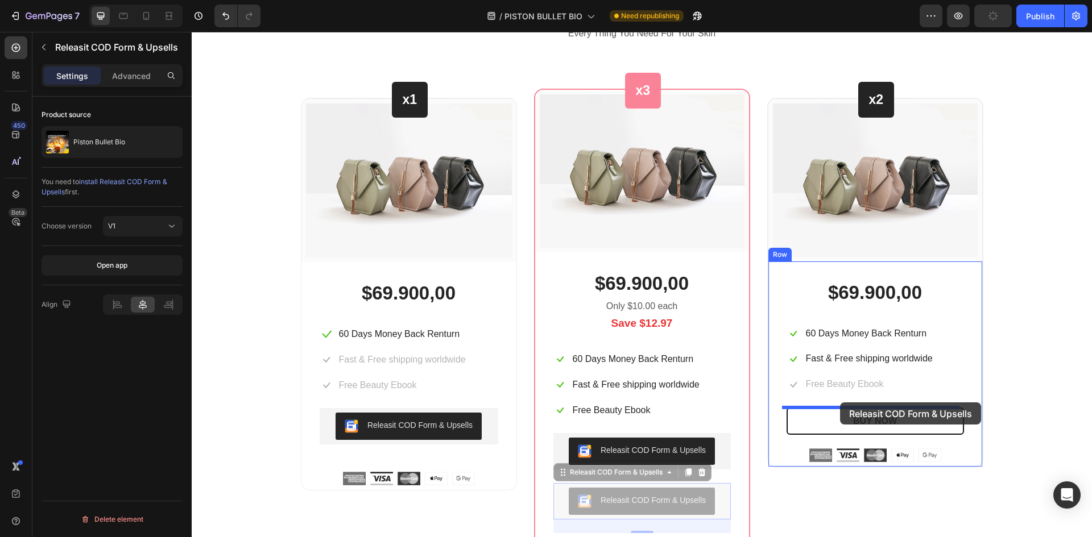
drag, startPoint x: 701, startPoint y: 499, endPoint x: 840, endPoint y: 403, distance: 169.7
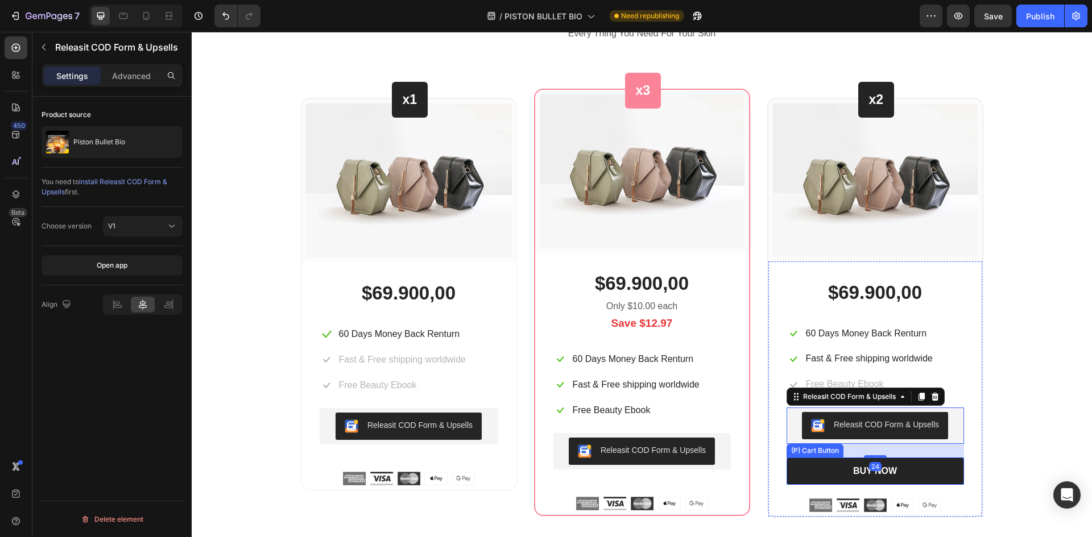
click at [906, 469] on button "BUY NOW" at bounding box center [874, 471] width 177 height 27
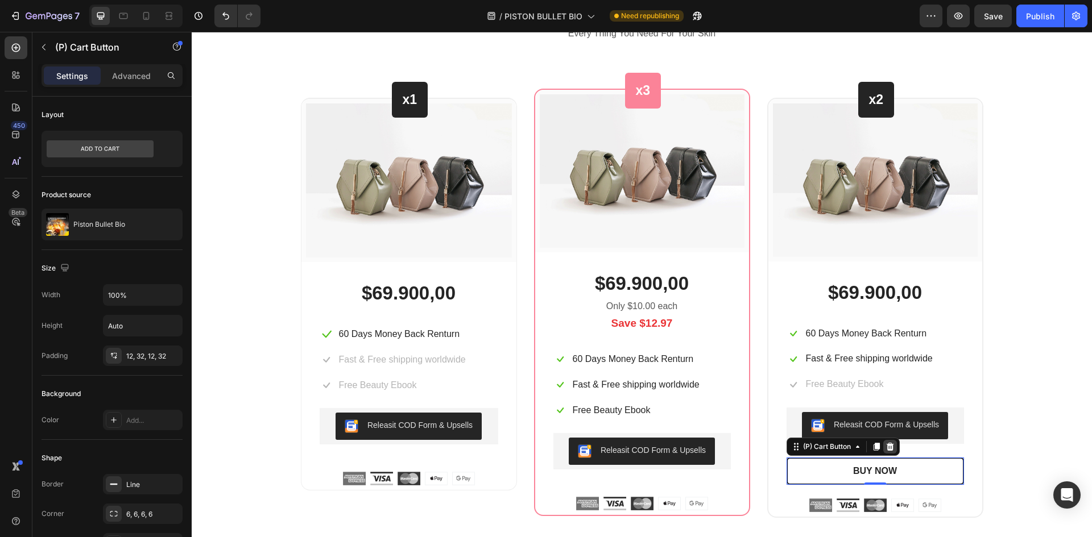
click at [886, 448] on icon at bounding box center [889, 447] width 7 height 8
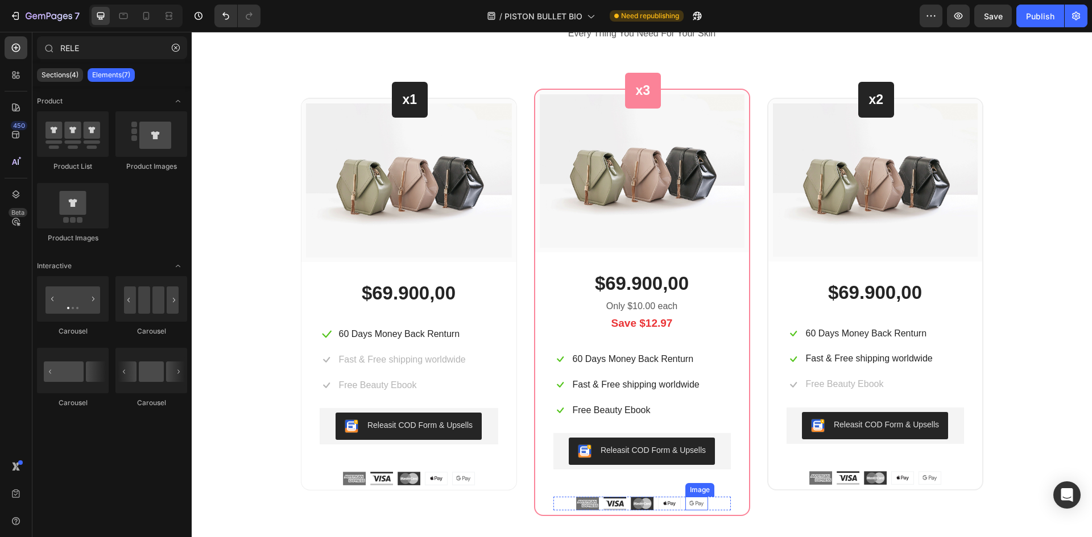
click at [685, 501] on img at bounding box center [696, 504] width 23 height 14
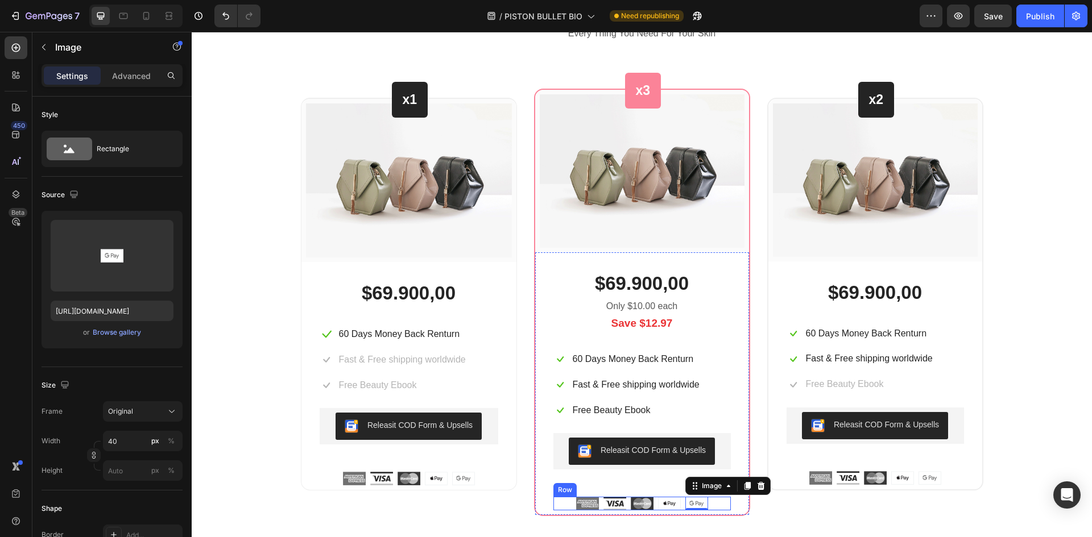
click at [649, 502] on div "Image Image Image Image Image 0 Row" at bounding box center [641, 504] width 177 height 14
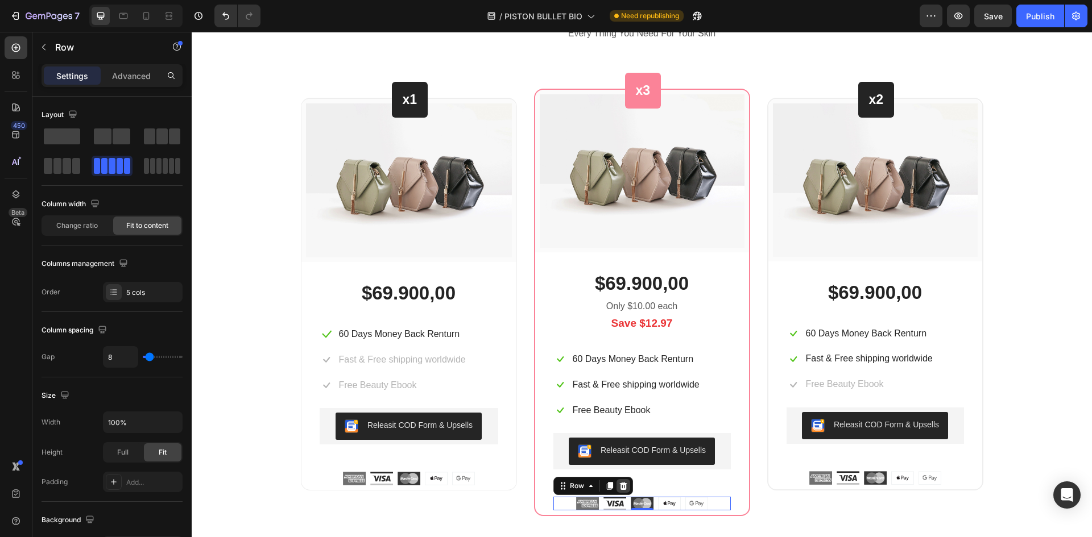
click at [619, 484] on icon at bounding box center [622, 486] width 7 height 8
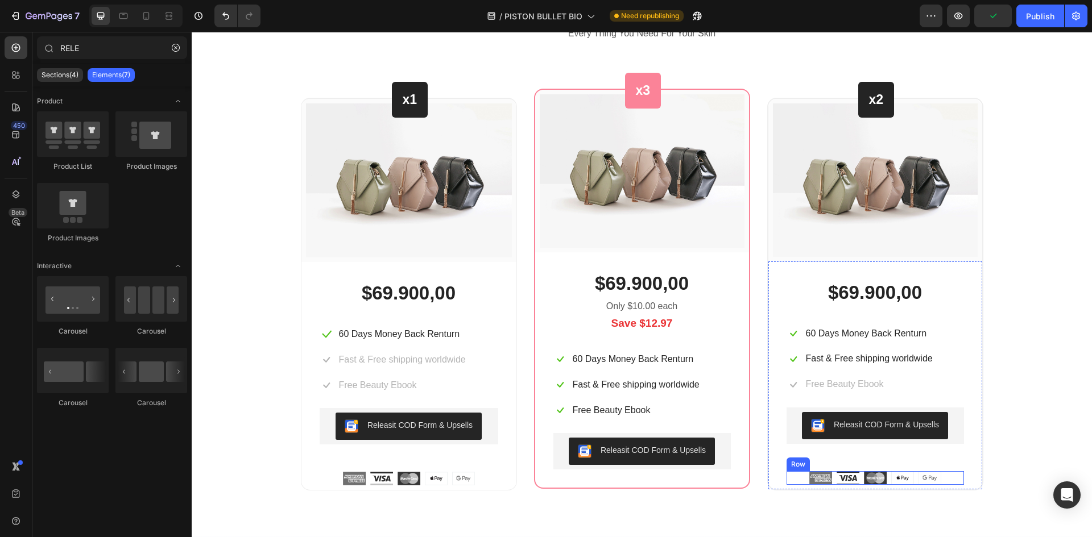
click at [947, 478] on div "Image Image Image Image Image Row" at bounding box center [874, 478] width 177 height 14
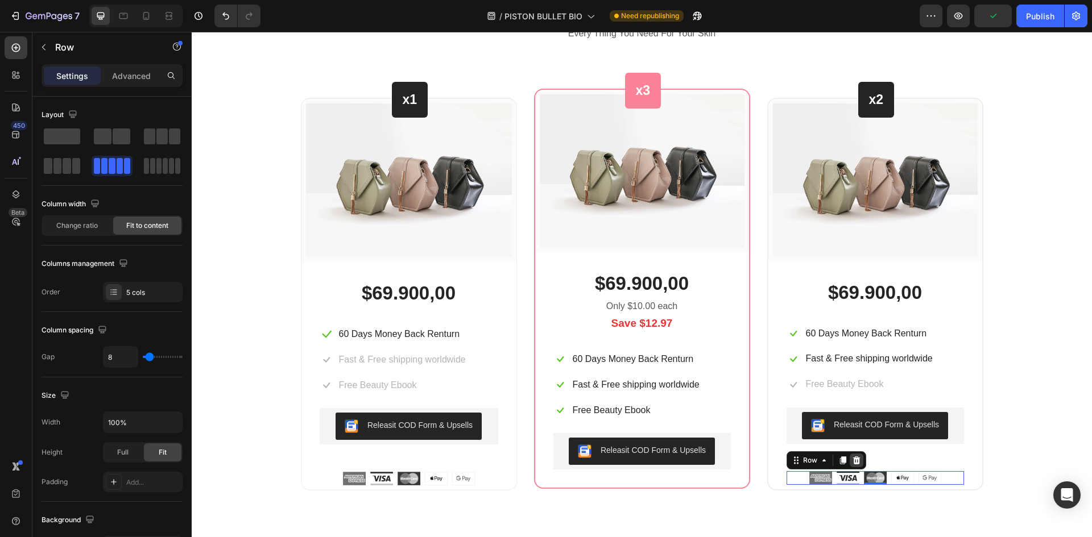
click at [852, 459] on icon at bounding box center [855, 461] width 7 height 8
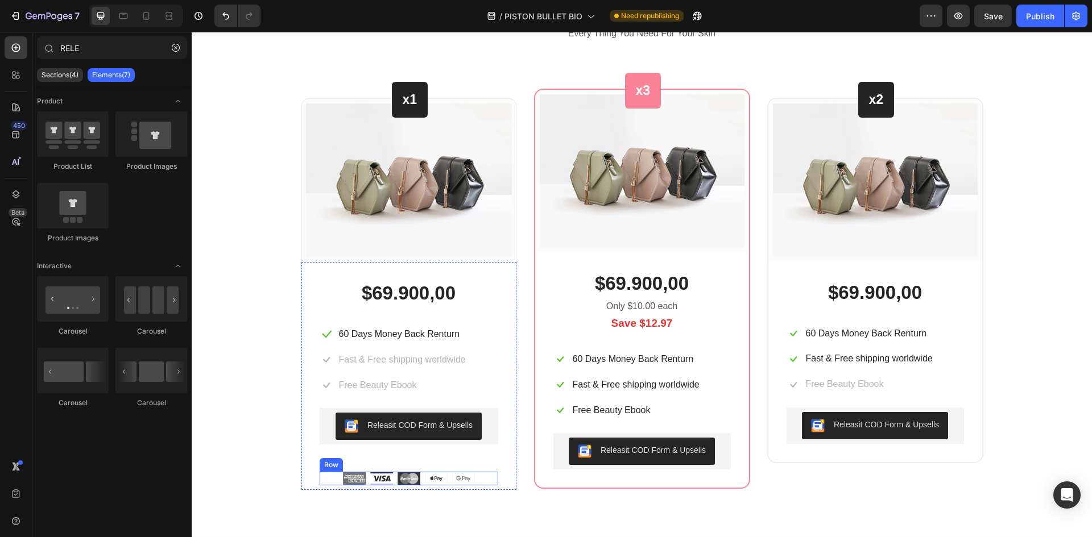
click at [473, 479] on div "Image Image Image Image Image Row" at bounding box center [409, 479] width 179 height 14
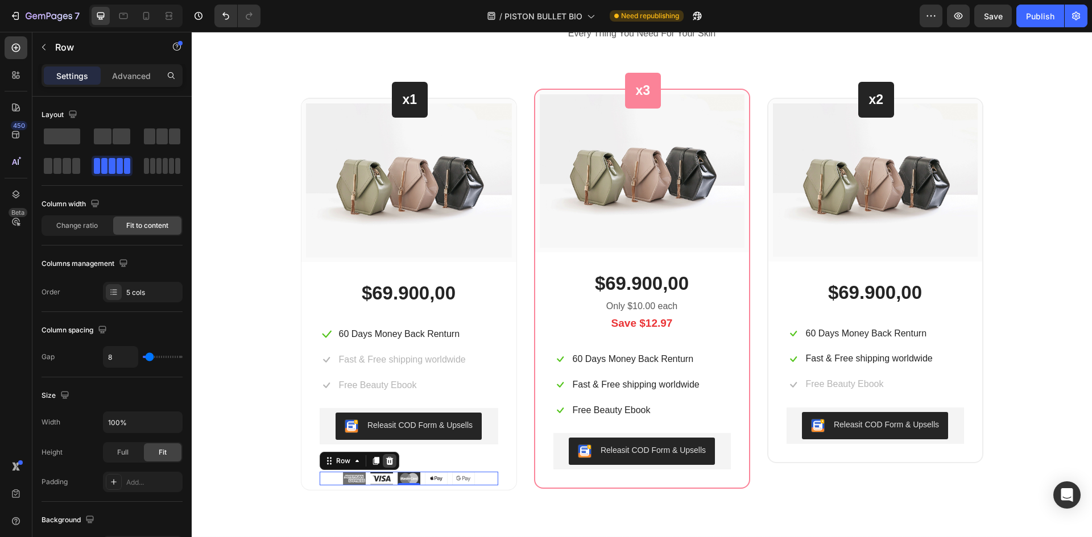
click at [391, 464] on div at bounding box center [390, 461] width 14 height 14
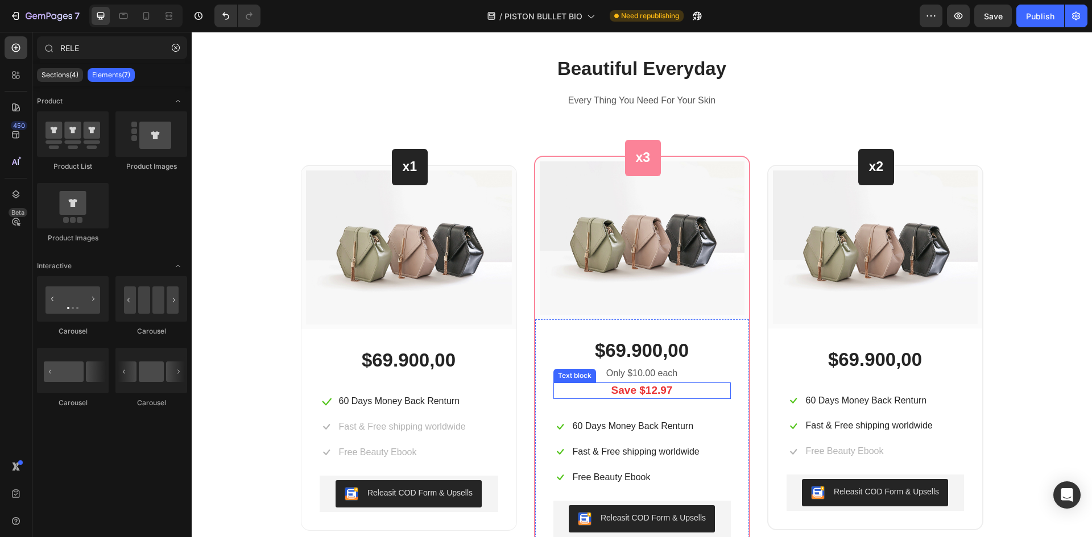
scroll to position [3720, 0]
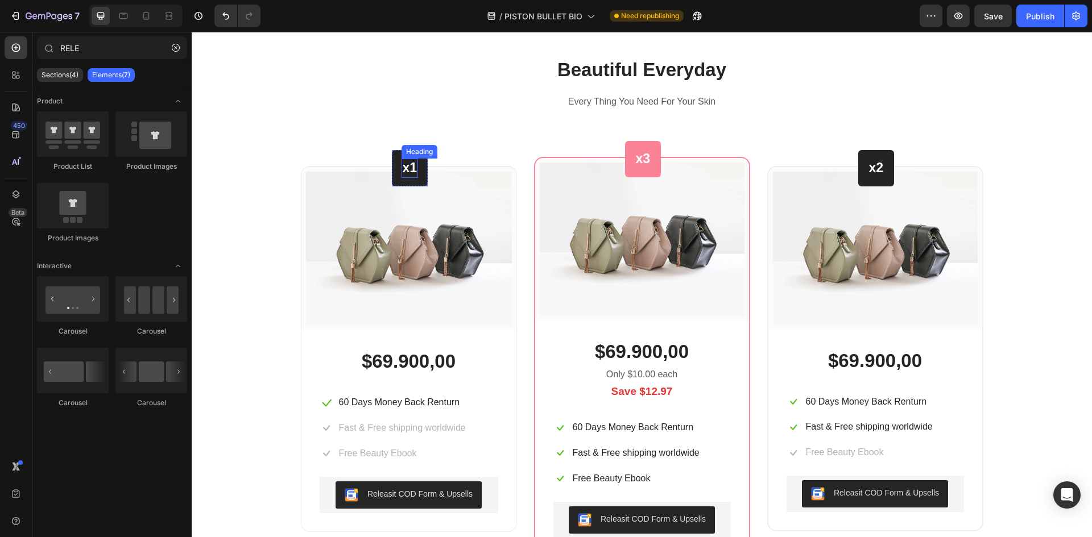
click at [405, 169] on p "x1" at bounding box center [410, 168] width 15 height 17
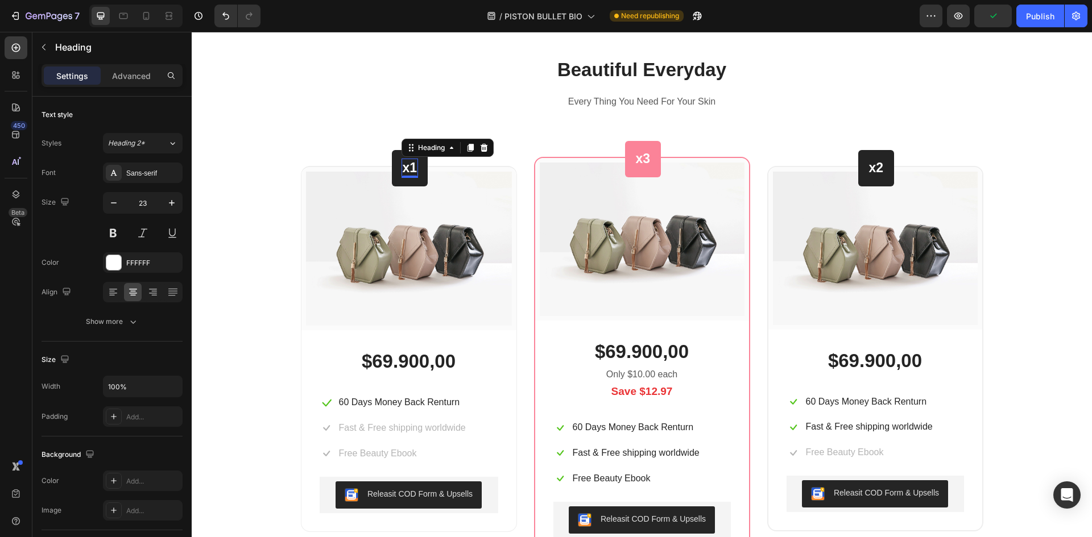
click at [410, 171] on p "x1" at bounding box center [410, 168] width 15 height 17
click at [648, 160] on div "x3 Heading Row" at bounding box center [643, 159] width 36 height 36
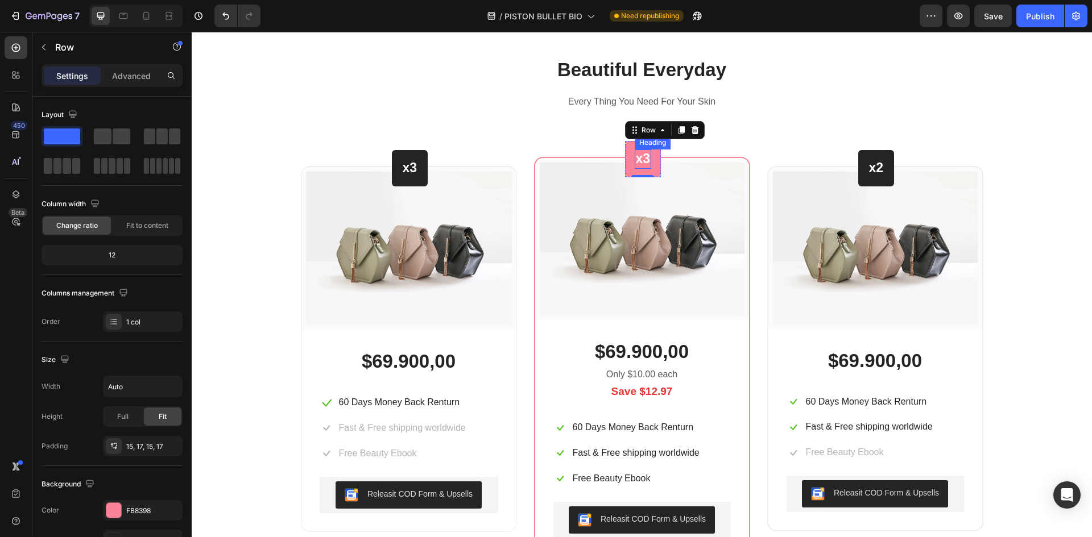
click at [645, 160] on p "x3" at bounding box center [643, 159] width 15 height 17
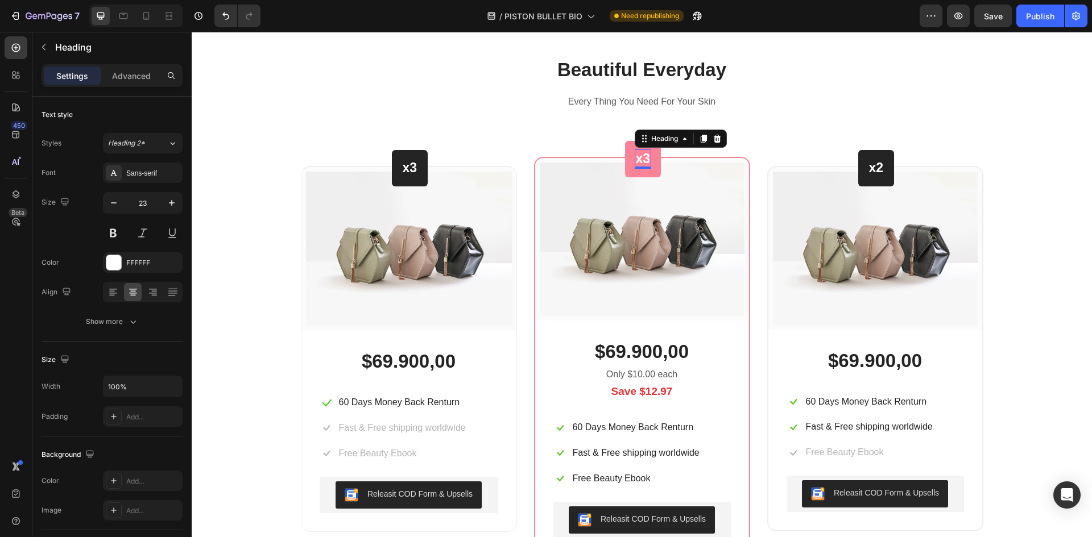
click at [643, 160] on p "x3" at bounding box center [643, 159] width 15 height 17
click at [874, 167] on p "x2" at bounding box center [876, 168] width 15 height 17
click at [877, 171] on p "x2" at bounding box center [876, 168] width 15 height 17
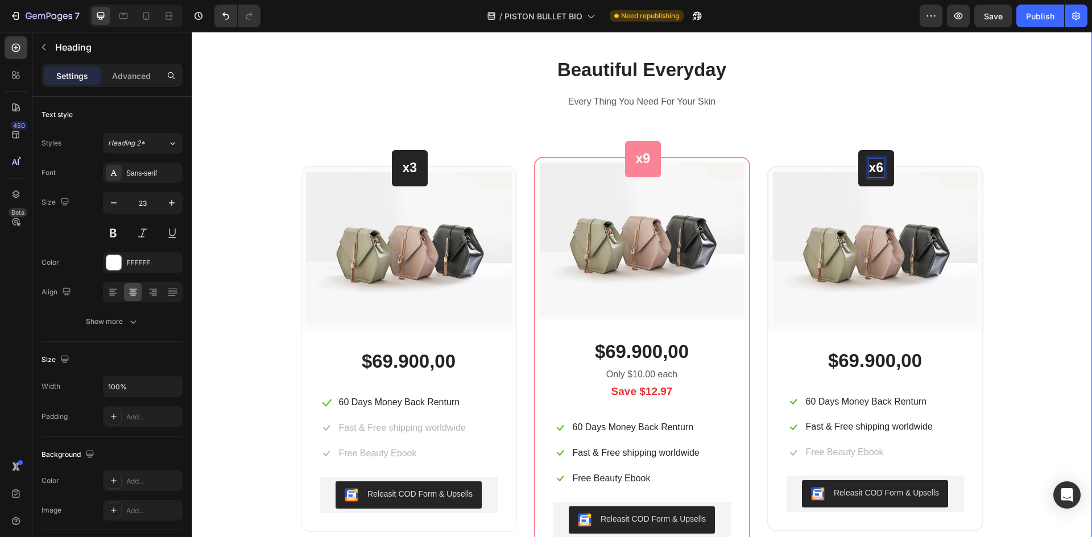
click at [1036, 156] on div "Beautiful Everyday Heading Every Thing You Need For Your Skin Text block Row x3…" at bounding box center [641, 307] width 883 height 501
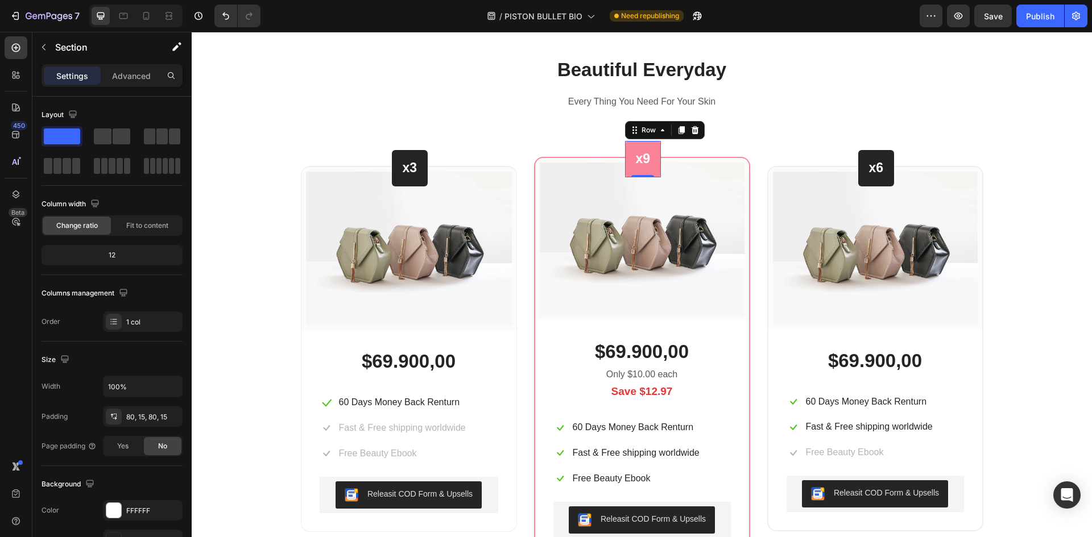
click at [644, 171] on div "x9 Heading Row 0" at bounding box center [643, 159] width 36 height 36
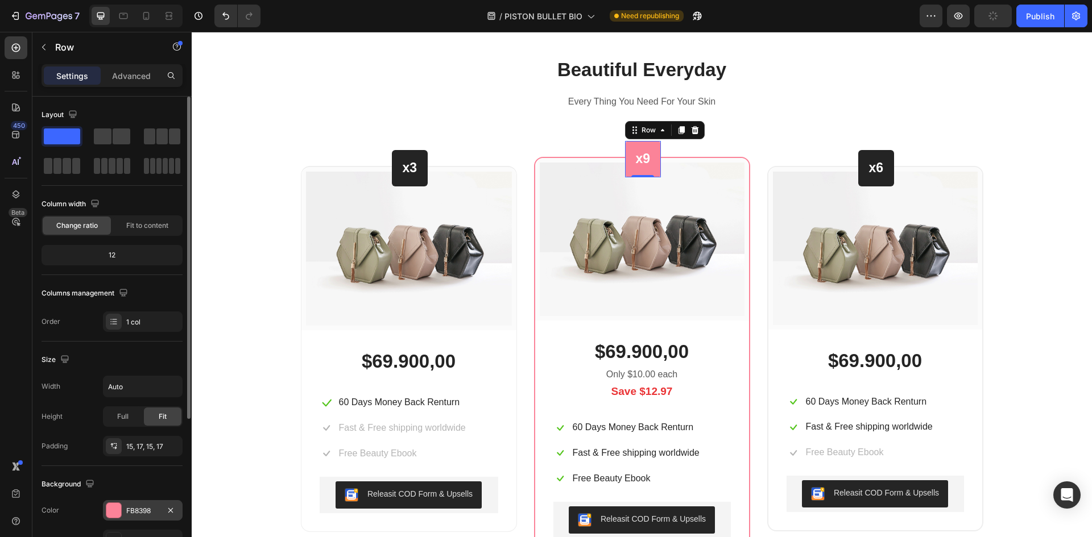
click at [109, 510] on div at bounding box center [113, 510] width 15 height 15
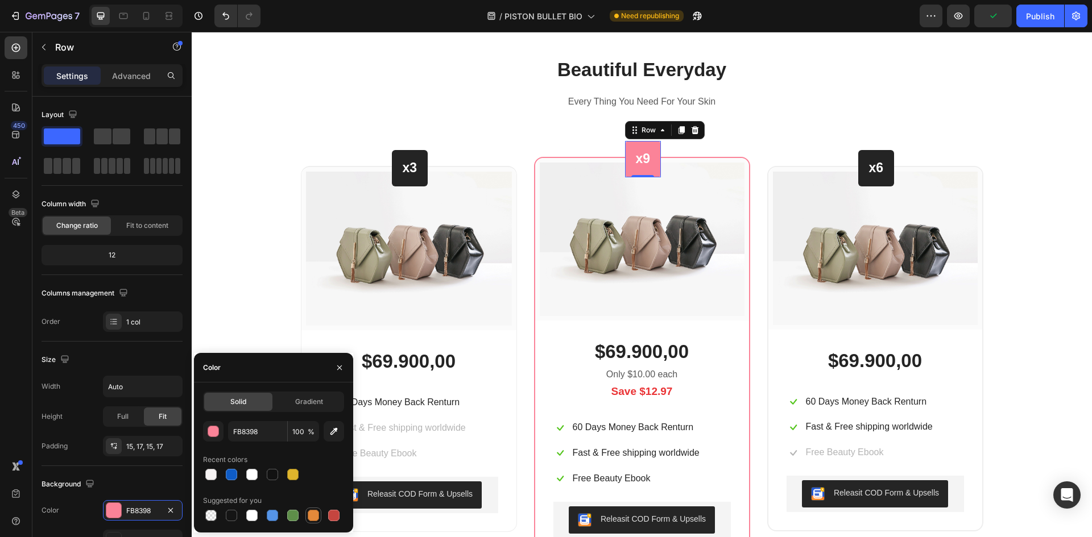
click at [314, 516] on div at bounding box center [313, 515] width 11 height 11
type input "E4893A"
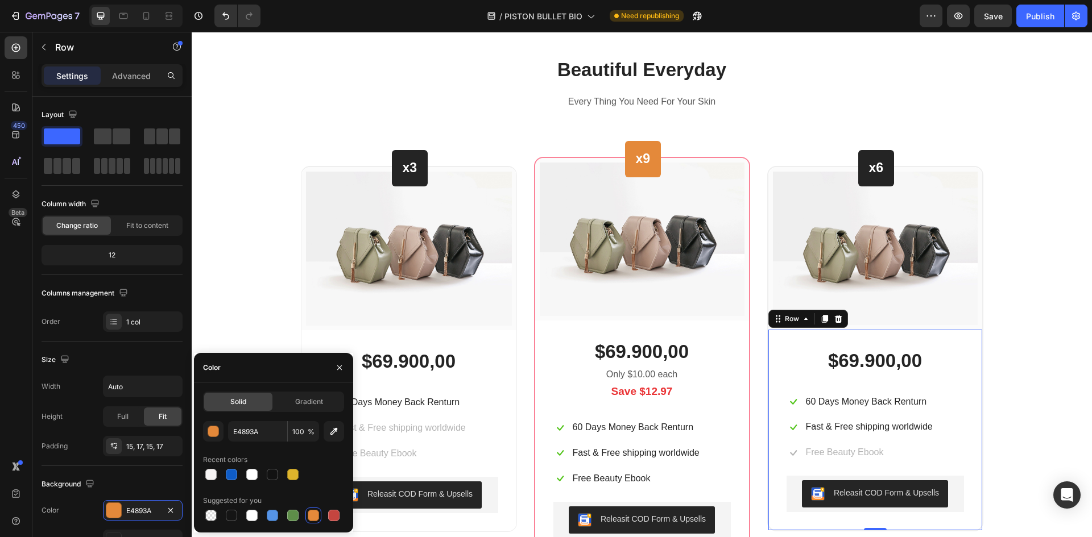
click at [768, 333] on div "$69.900,00 (P) Price (P) Price Icon 60 Days Money Back Renturn Text block Row I…" at bounding box center [875, 430] width 214 height 201
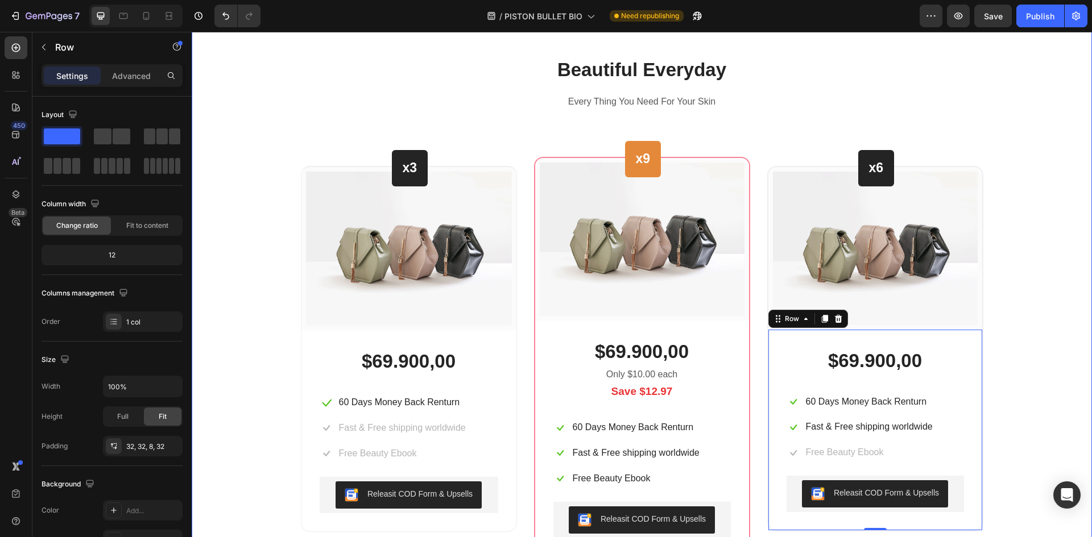
click at [1031, 260] on div "Beautiful Everyday Heading Every Thing You Need For Your Skin Text block Row x3…" at bounding box center [641, 307] width 883 height 501
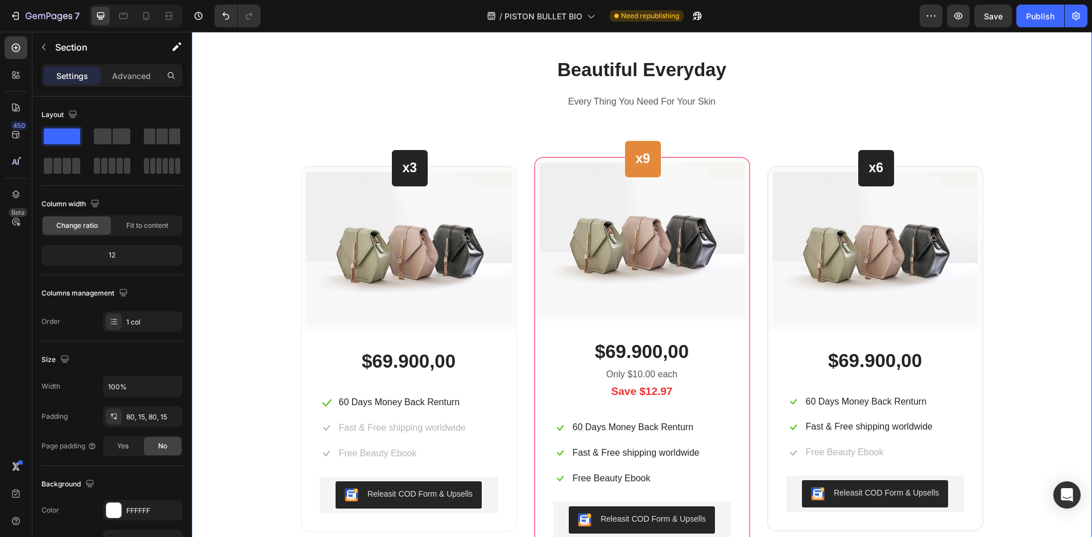
click at [256, 273] on div "Beautiful Everyday Heading Every Thing You Need For Your Skin Text block Row x3…" at bounding box center [641, 307] width 883 height 501
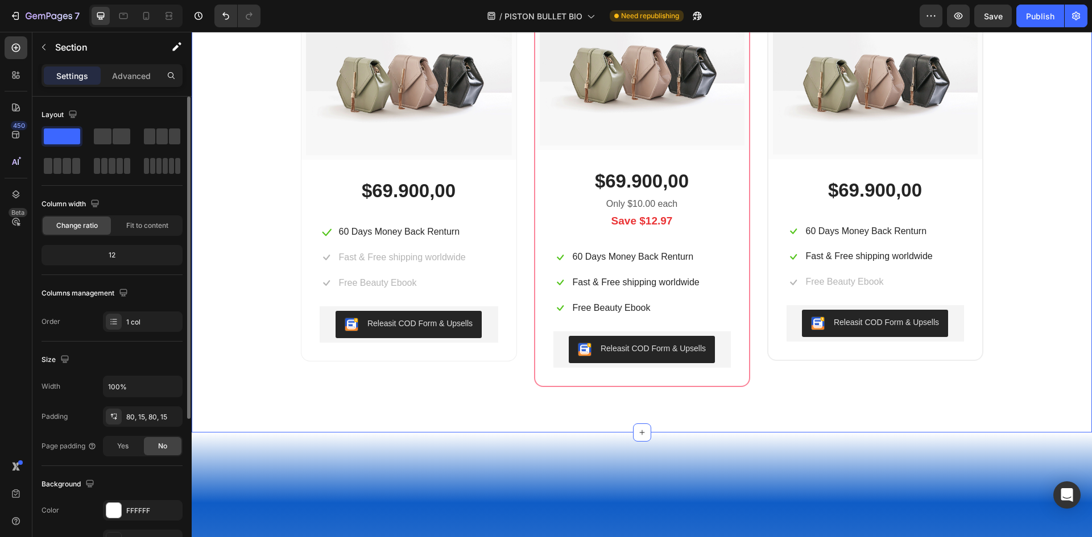
scroll to position [171, 0]
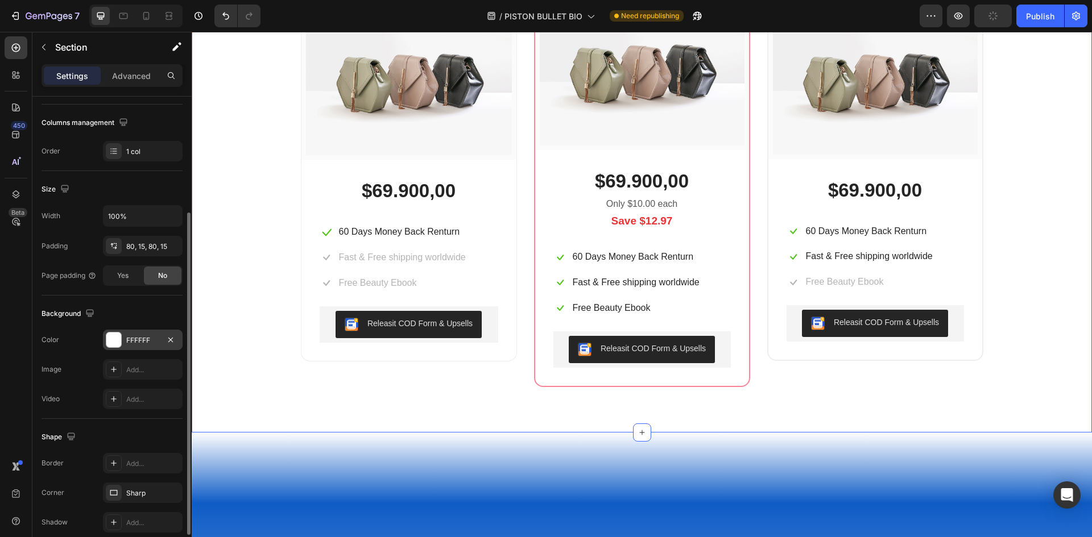
click at [114, 336] on div at bounding box center [113, 340] width 15 height 15
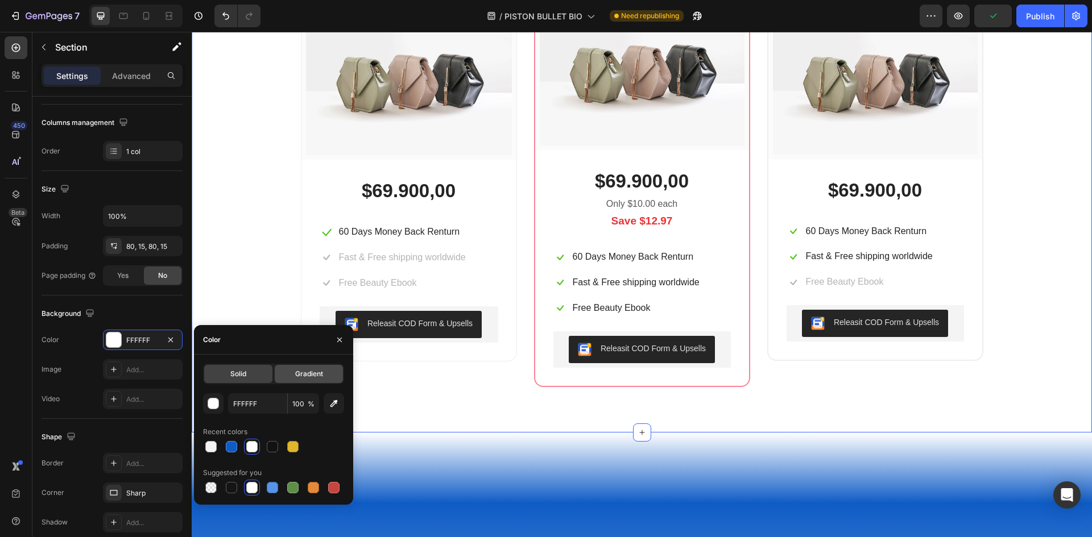
click at [310, 374] on span "Gradient" at bounding box center [309, 374] width 28 height 10
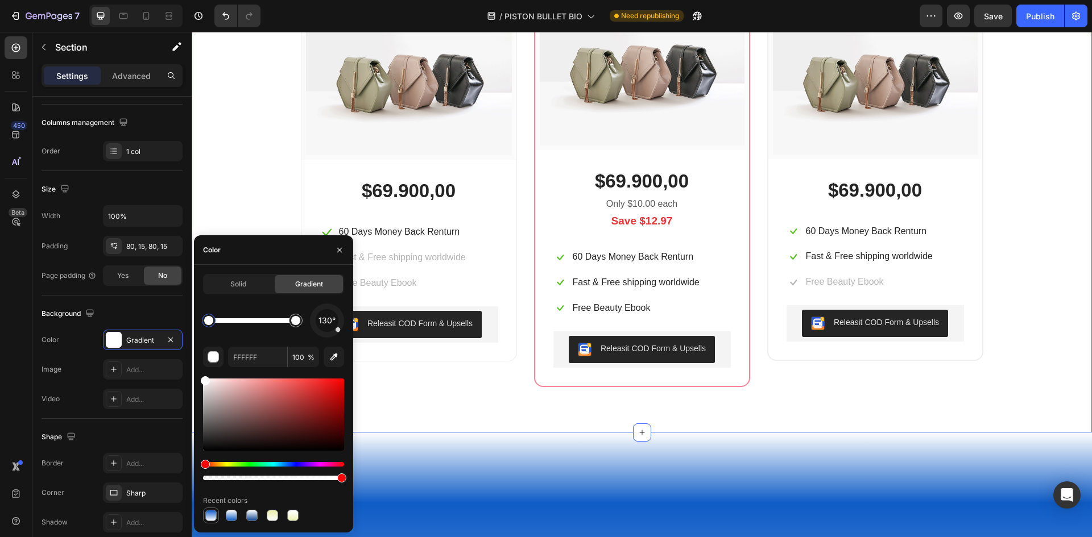
click at [214, 517] on div at bounding box center [210, 515] width 11 height 11
type input "0F5CC6"
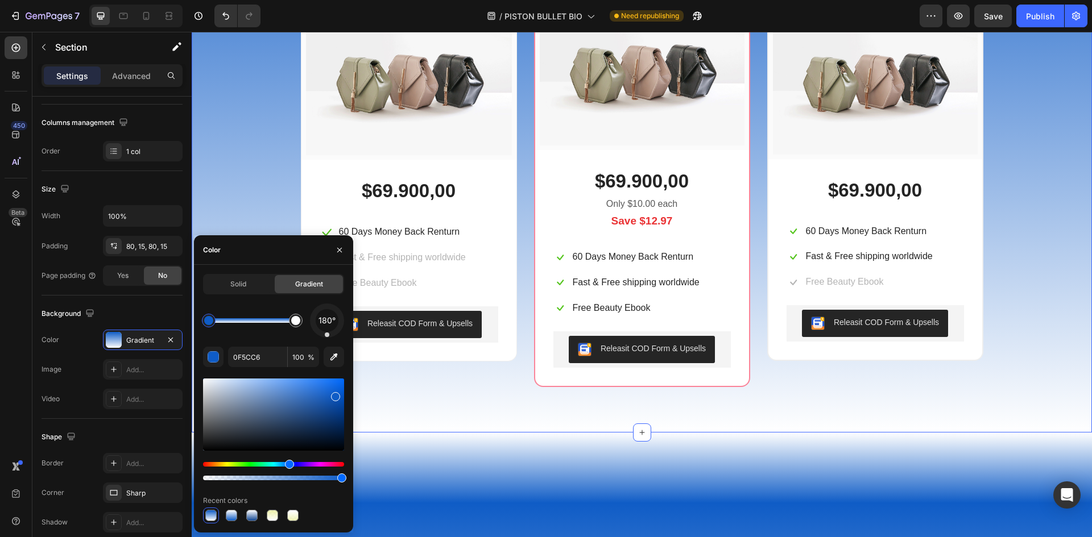
click at [1001, 201] on div "Beautiful Everyday Heading Every Thing You Need For Your Skin Text block Row x3…" at bounding box center [641, 136] width 883 height 501
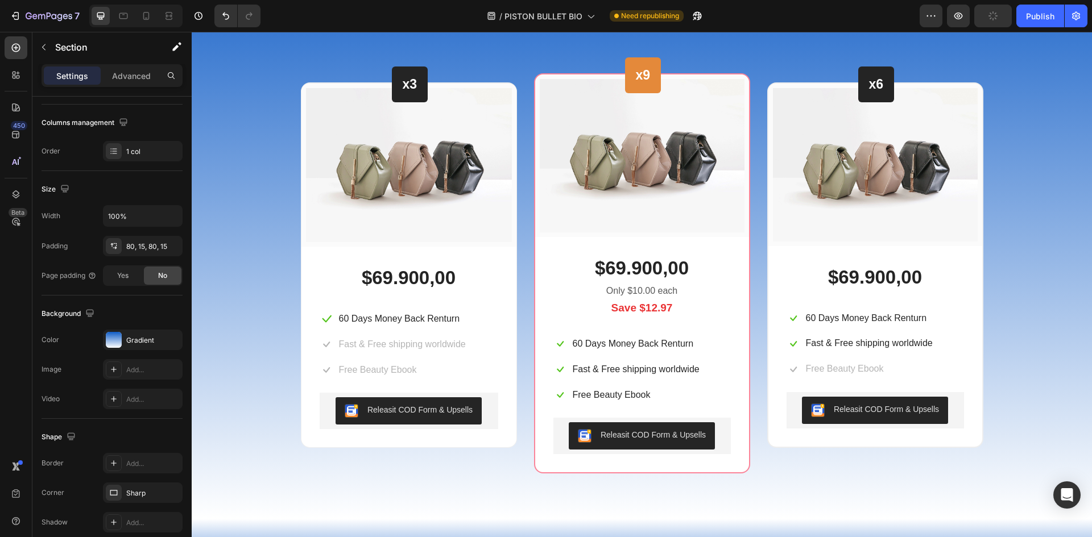
scroll to position [3993, 0]
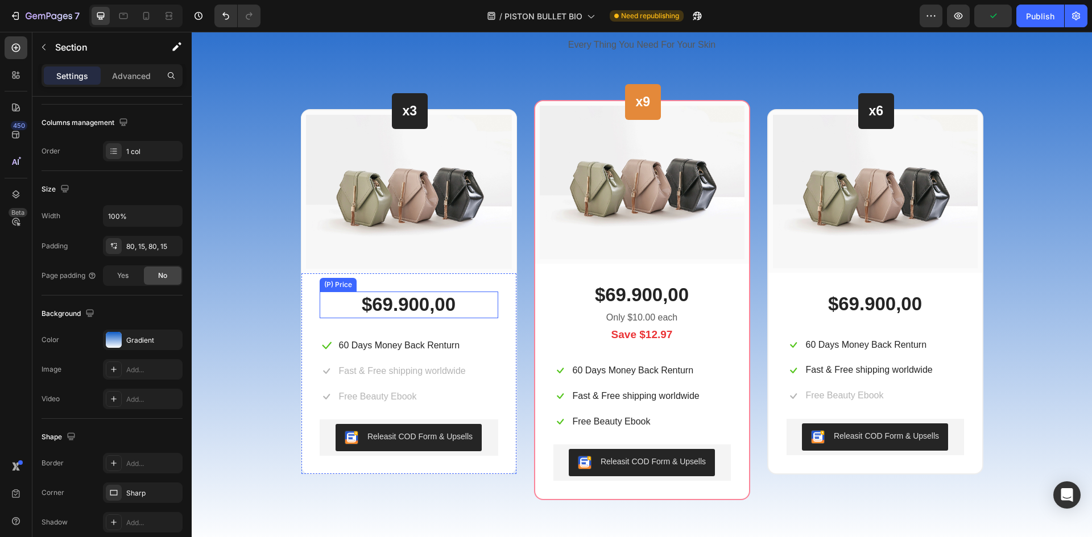
click at [414, 312] on div "$69.900,00" at bounding box center [409, 305] width 179 height 27
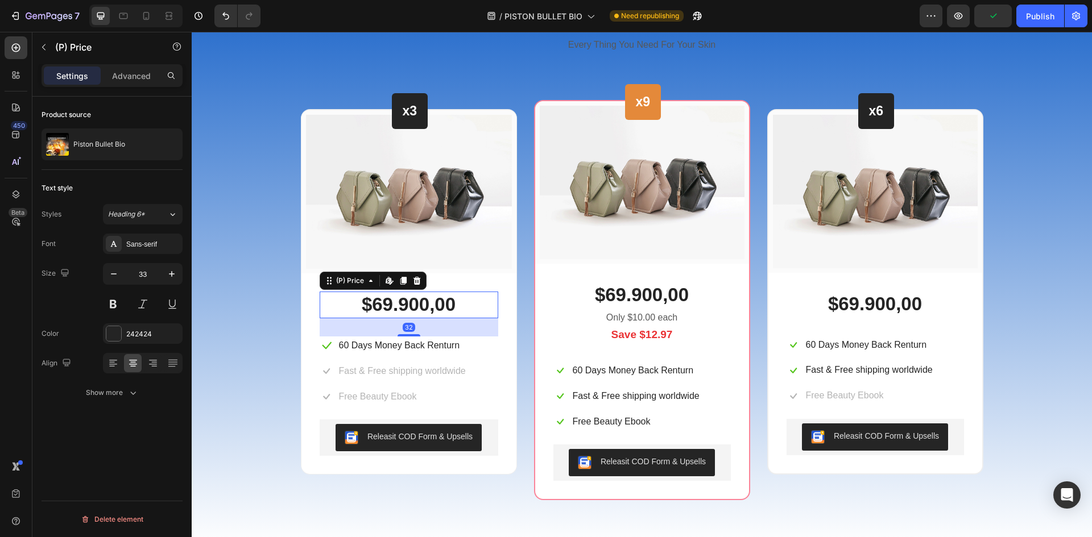
scroll to position [0, 0]
click at [419, 297] on div "$69.900,00" at bounding box center [409, 305] width 179 height 27
click at [443, 308] on div "$69.900,00" at bounding box center [409, 305] width 179 height 27
click at [358, 283] on div "(P) Price" at bounding box center [350, 281] width 32 height 10
drag, startPoint x: 397, startPoint y: 283, endPoint x: 436, endPoint y: 296, distance: 40.3
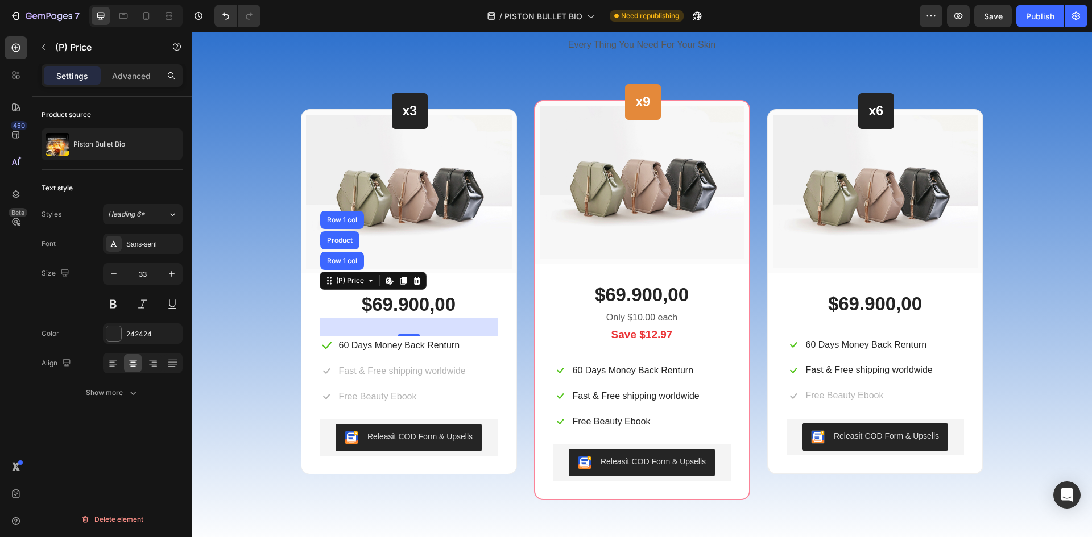
click at [400, 283] on icon at bounding box center [403, 281] width 6 height 8
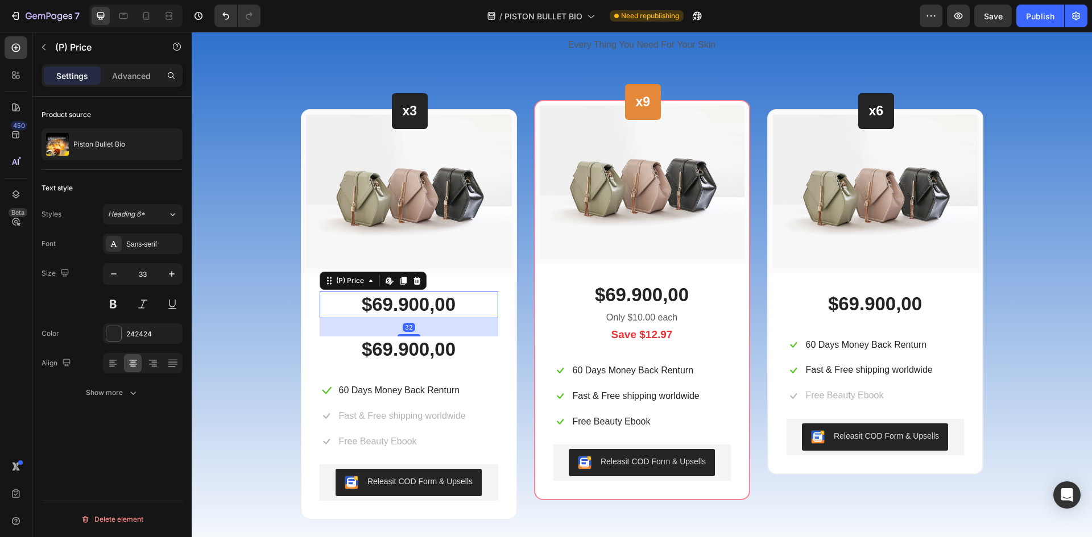
click at [438, 299] on div "$69.900,00" at bounding box center [409, 305] width 179 height 27
click at [416, 281] on icon at bounding box center [416, 280] width 9 height 9
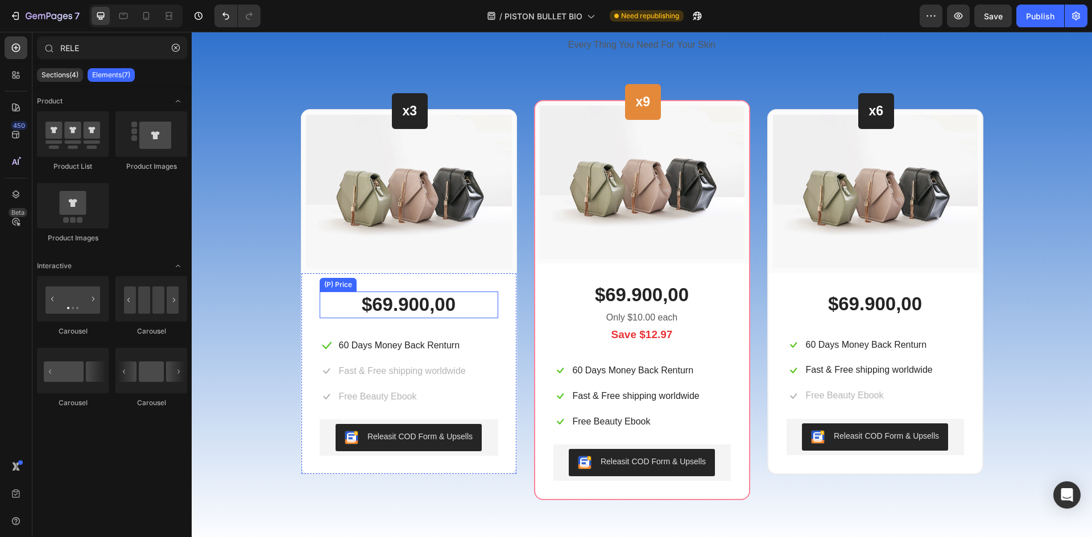
click at [422, 308] on div "$69.900,00" at bounding box center [409, 305] width 179 height 27
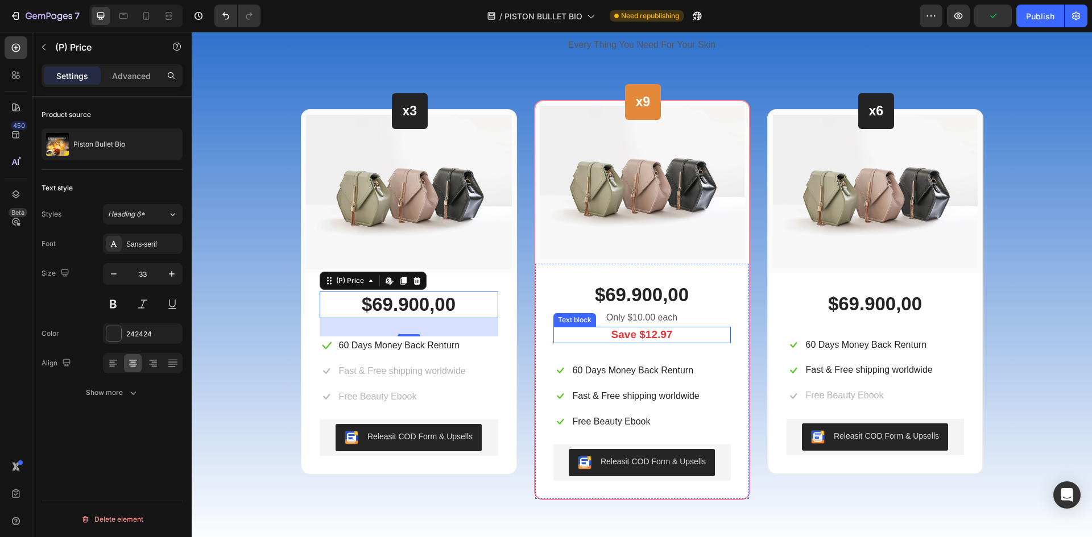
click at [633, 341] on p "Save $12.97" at bounding box center [641, 335] width 175 height 14
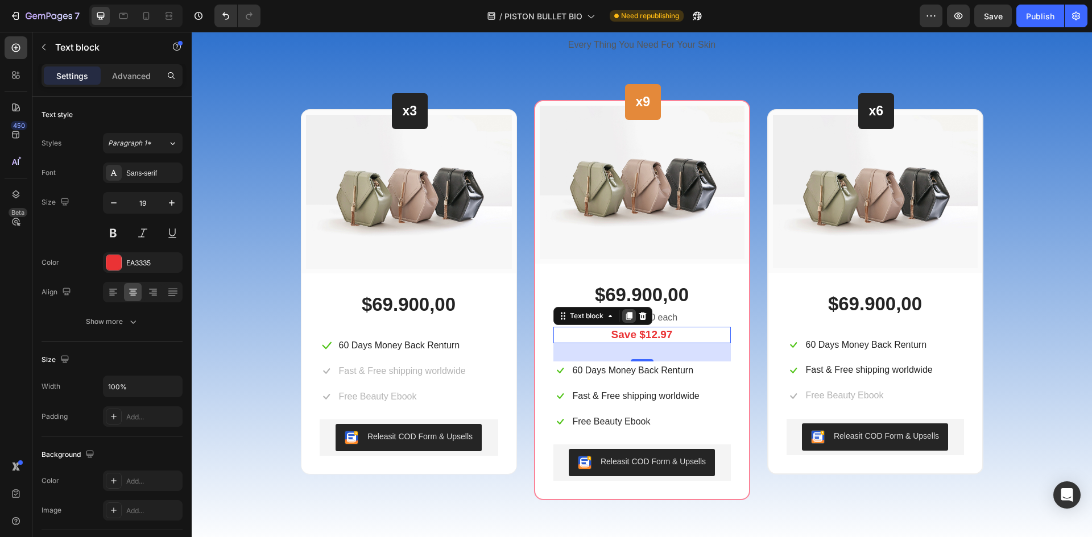
click at [625, 316] on icon at bounding box center [628, 317] width 6 height 8
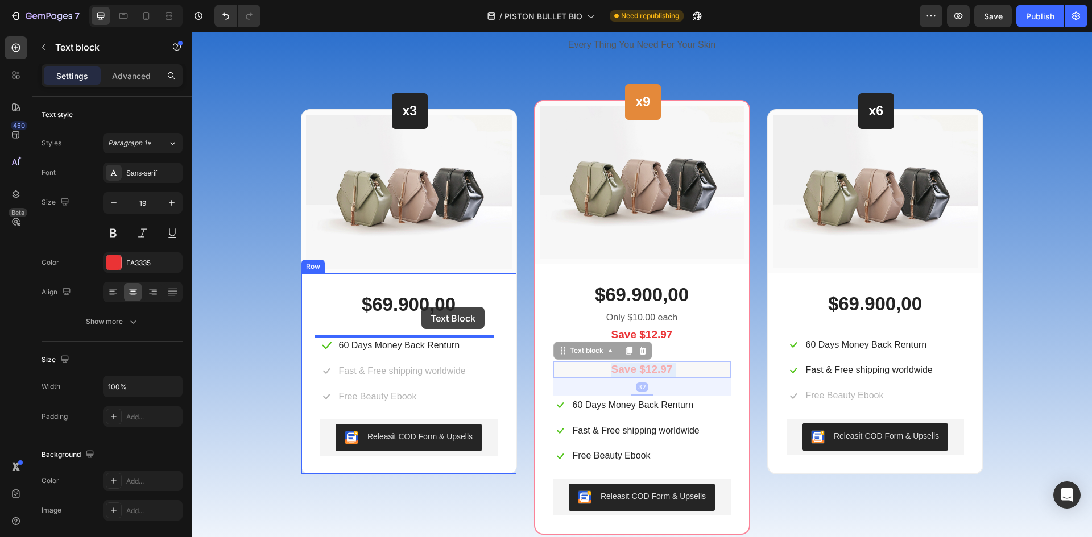
drag, startPoint x: 651, startPoint y: 369, endPoint x: 421, endPoint y: 307, distance: 237.9
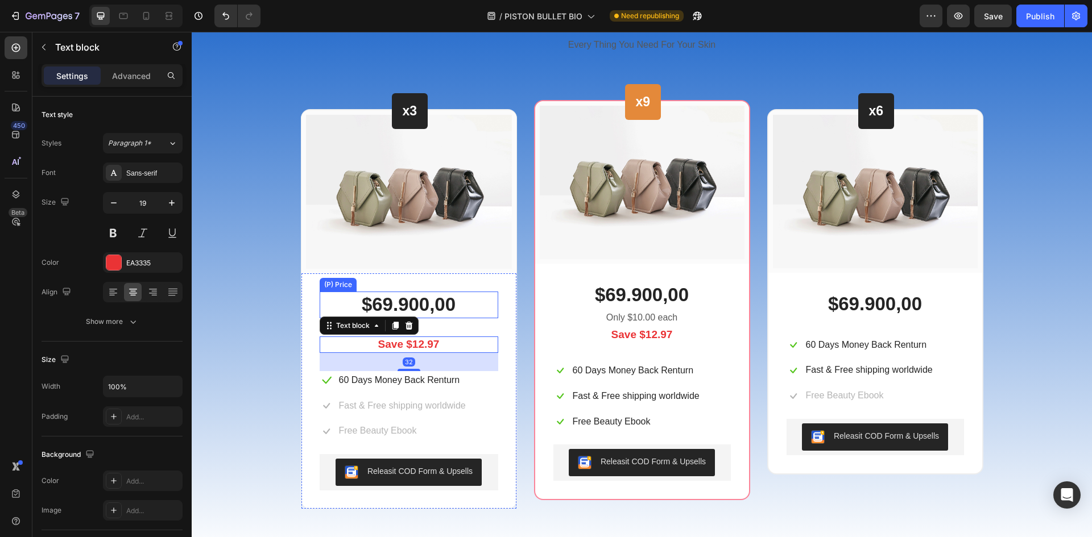
click at [432, 306] on div "$69.900,00" at bounding box center [409, 305] width 179 height 27
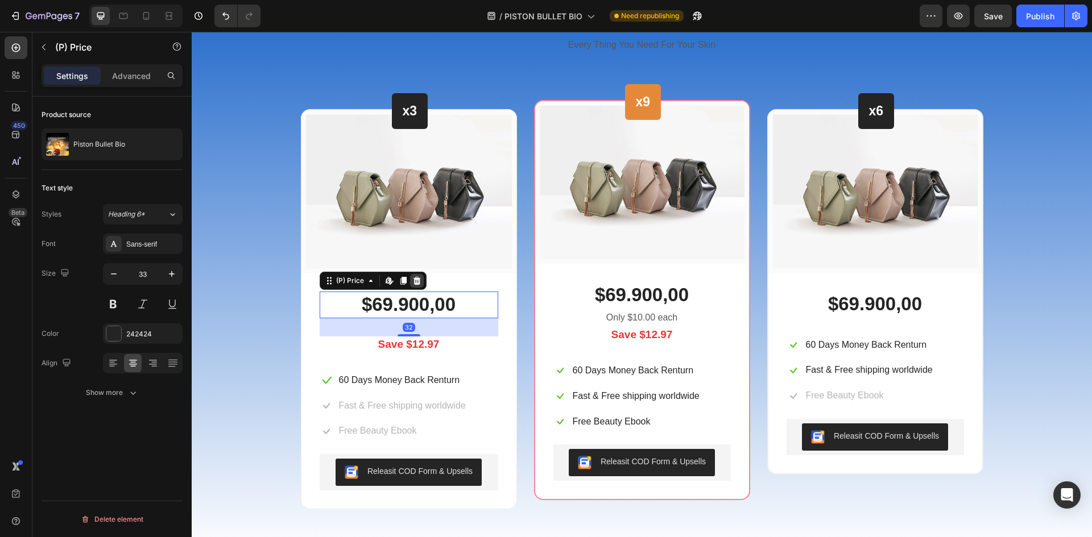
click at [413, 283] on icon at bounding box center [416, 280] width 9 height 9
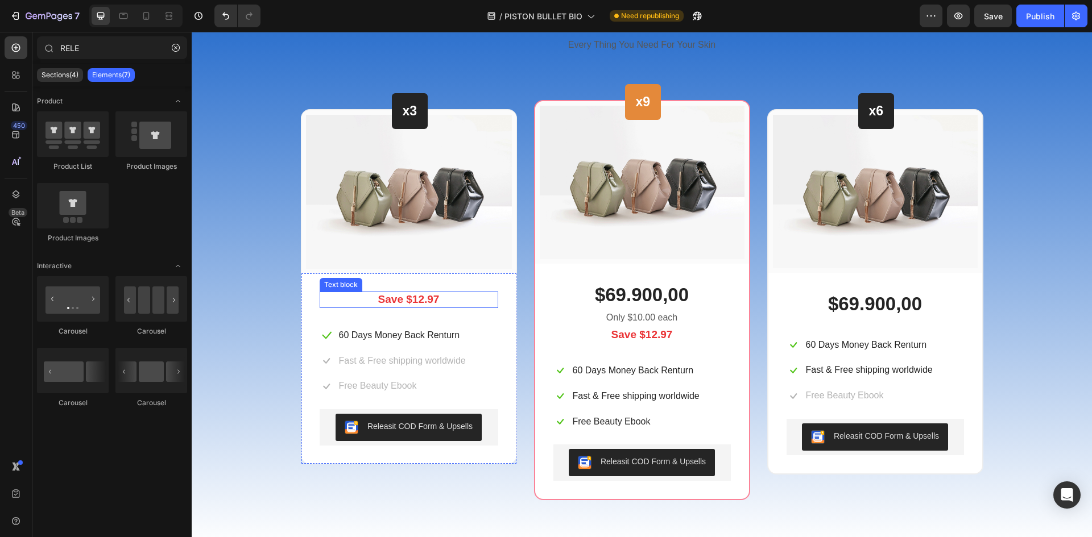
click at [419, 300] on p "Save $12.97" at bounding box center [409, 300] width 176 height 14
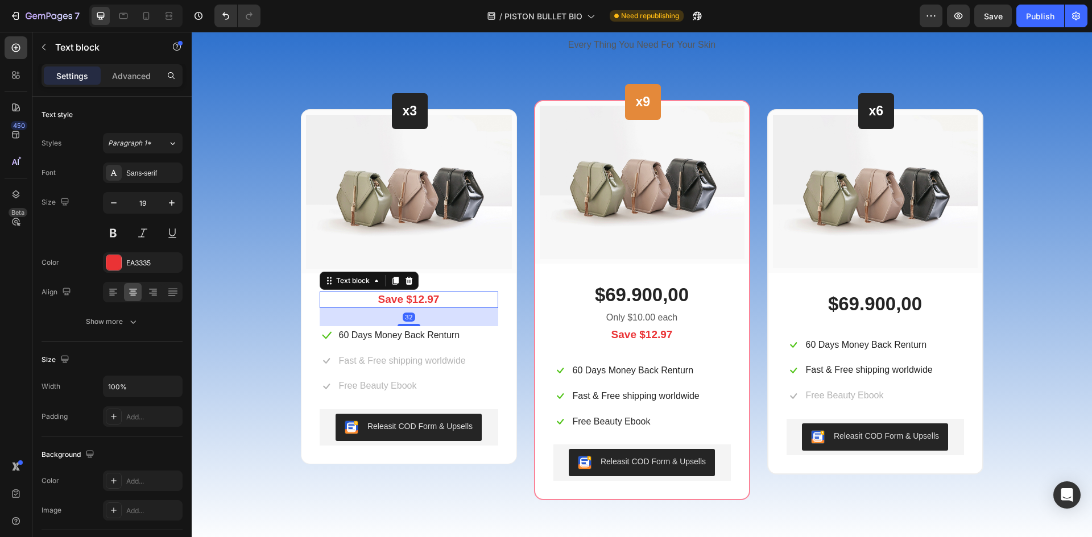
click at [418, 301] on p "Save $12.97" at bounding box center [409, 300] width 176 height 14
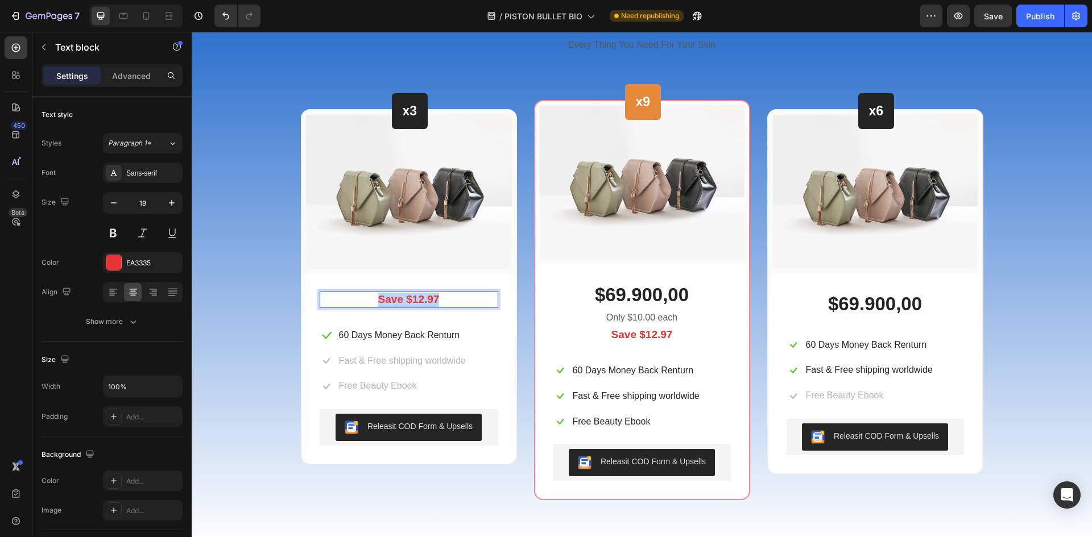
click at [418, 301] on p "Save $12.97" at bounding box center [409, 300] width 176 height 14
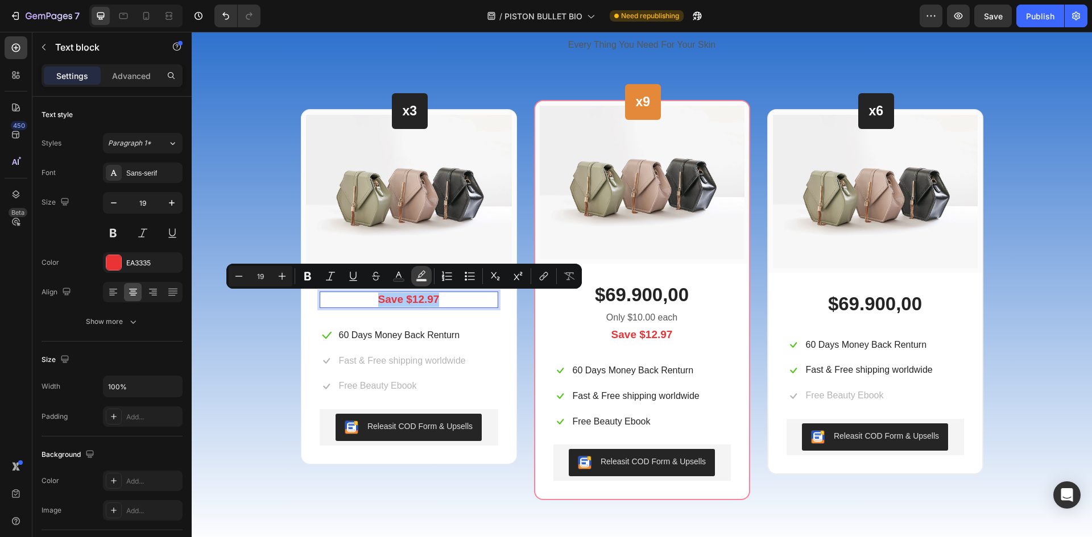
click at [422, 279] on rect "Editor contextual toolbar" at bounding box center [421, 280] width 11 height 3
type input "000000"
type input "77"
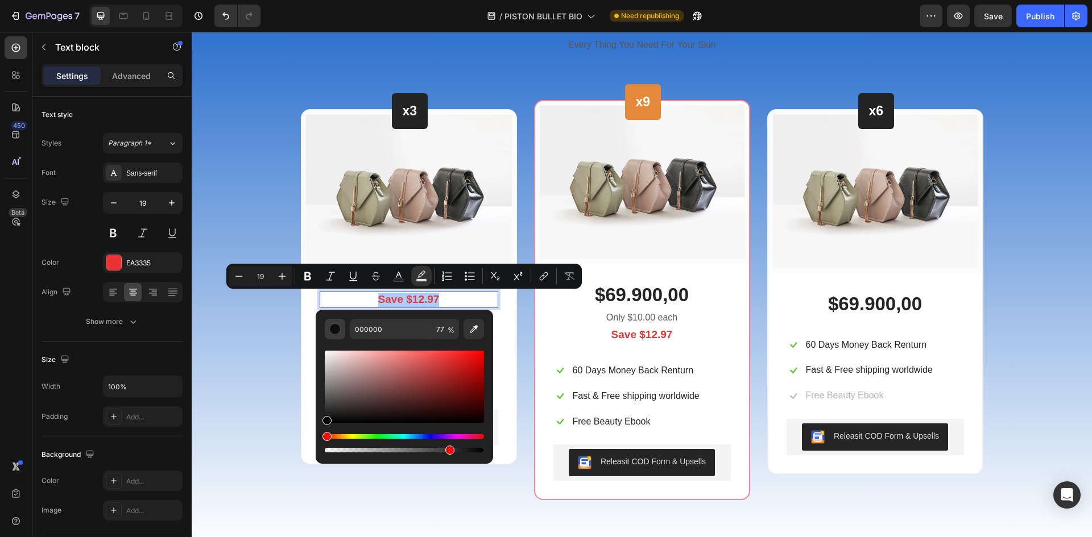
click at [338, 330] on div "Editor contextual toolbar" at bounding box center [334, 329] width 11 height 11
click at [486, 249] on img at bounding box center [409, 192] width 206 height 155
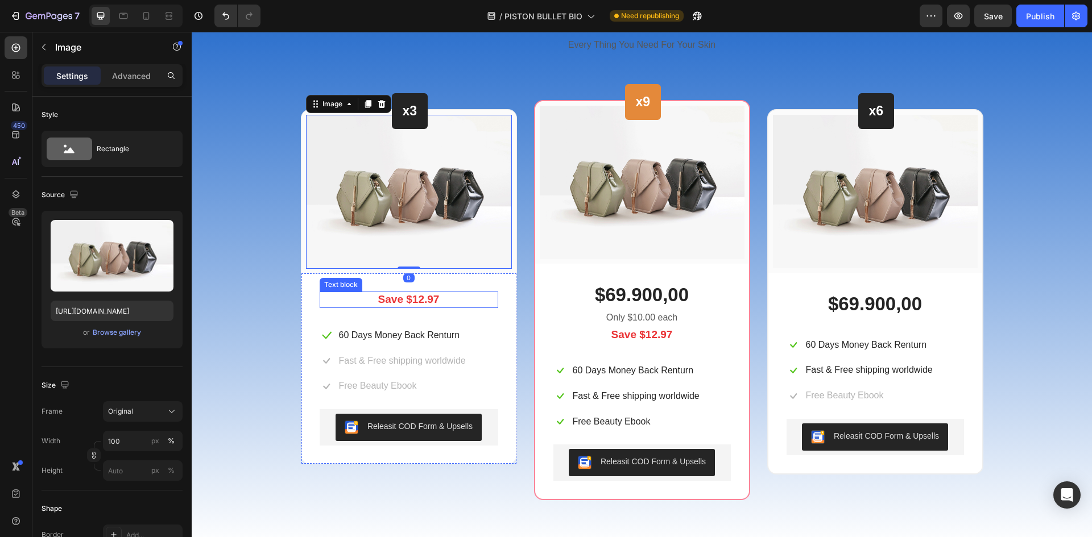
click at [431, 299] on p "Save $12.97" at bounding box center [409, 300] width 176 height 14
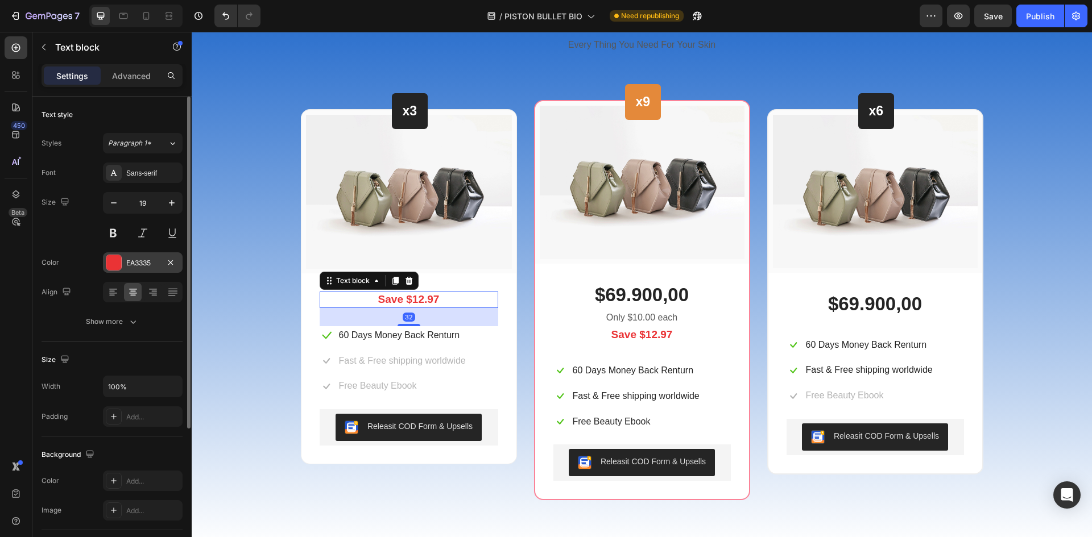
click at [109, 260] on div at bounding box center [113, 262] width 15 height 15
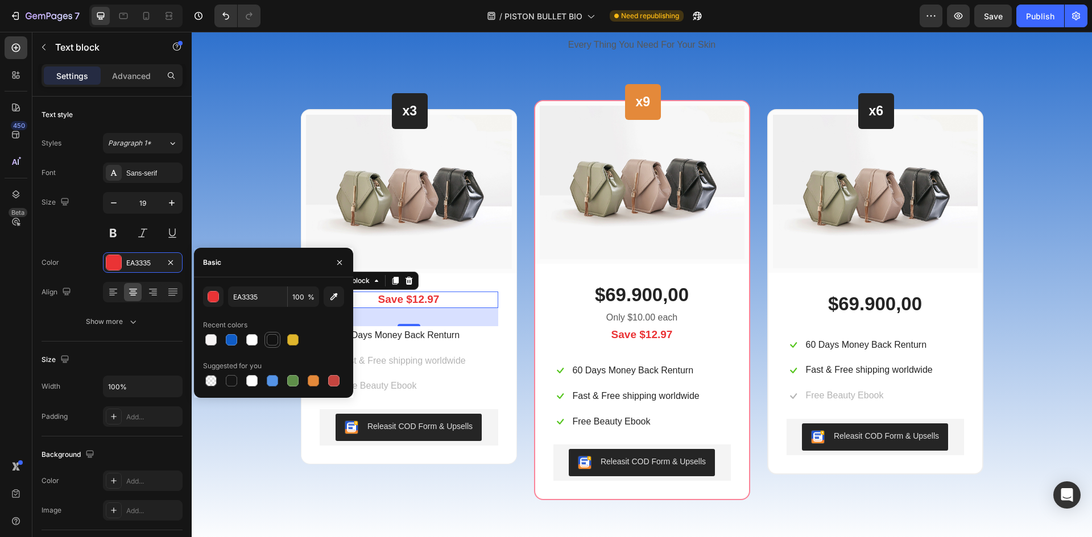
click at [271, 341] on div at bounding box center [272, 339] width 11 height 11
type input "121212"
click at [473, 291] on div "Save $12.97 Text block 32 Icon 60 Days Money Back Renturn Text block Row Icon F…" at bounding box center [408, 368] width 215 height 190
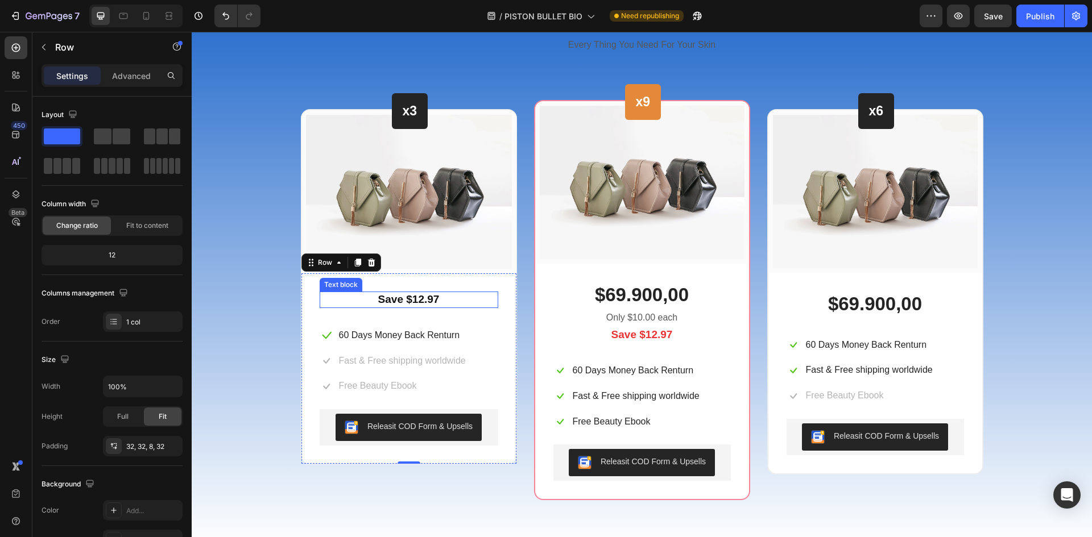
click at [420, 303] on p "Save $12.97" at bounding box center [409, 300] width 176 height 14
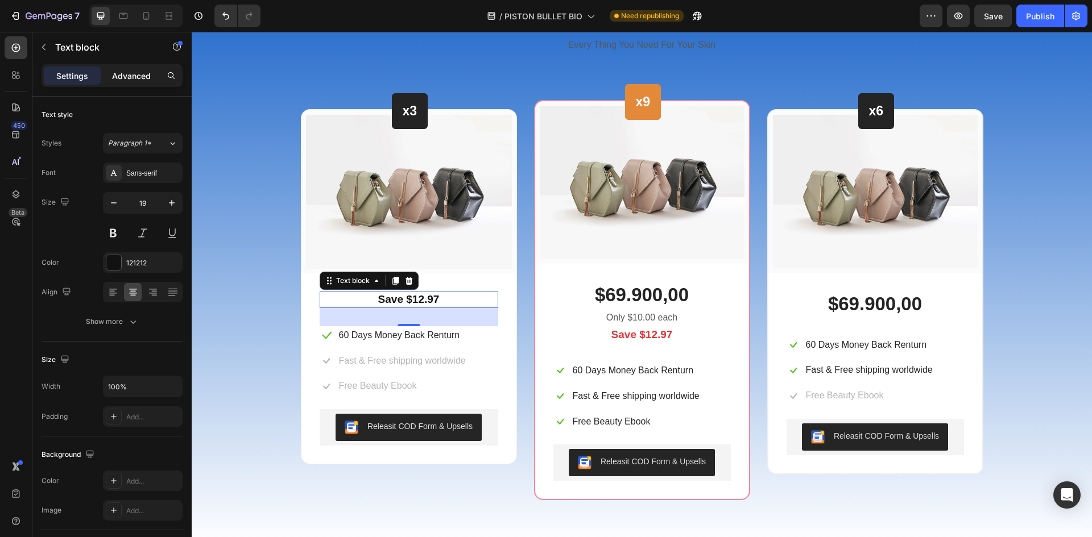
click at [129, 77] on p "Advanced" at bounding box center [131, 76] width 39 height 12
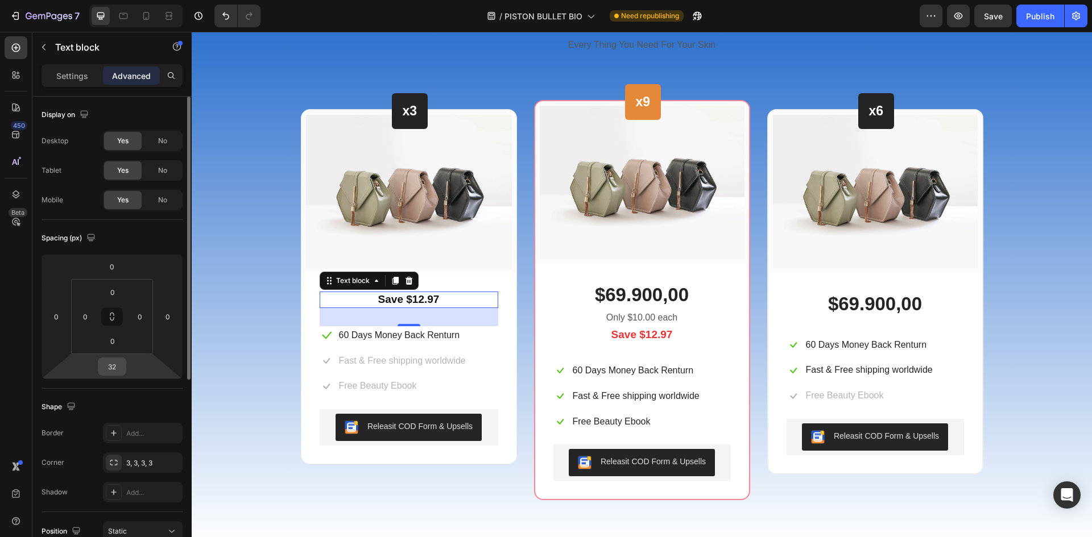
click at [116, 365] on input "32" at bounding box center [112, 366] width 23 height 17
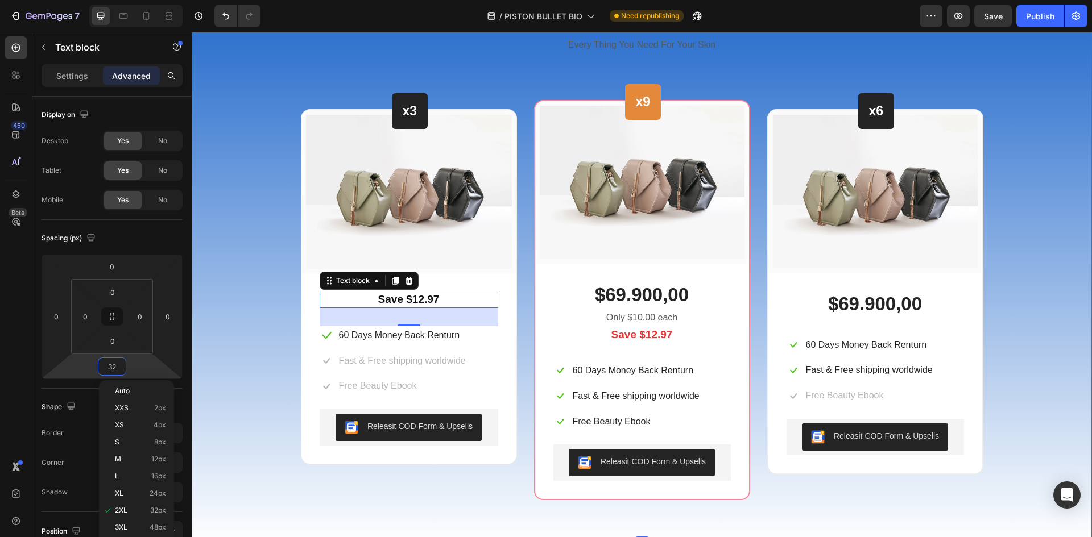
type input "0"
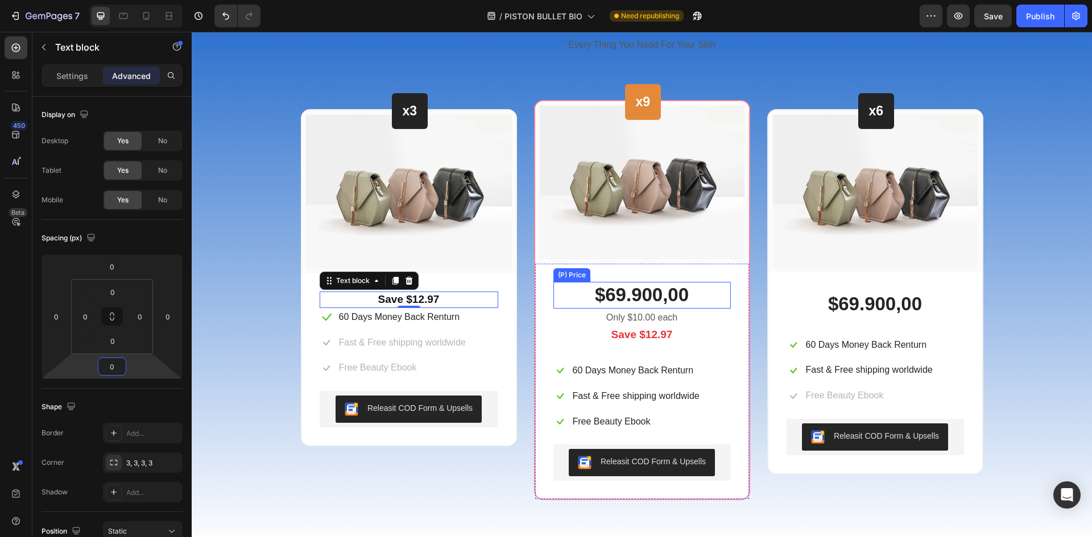
click at [643, 301] on div "$69.900,00" at bounding box center [641, 295] width 177 height 27
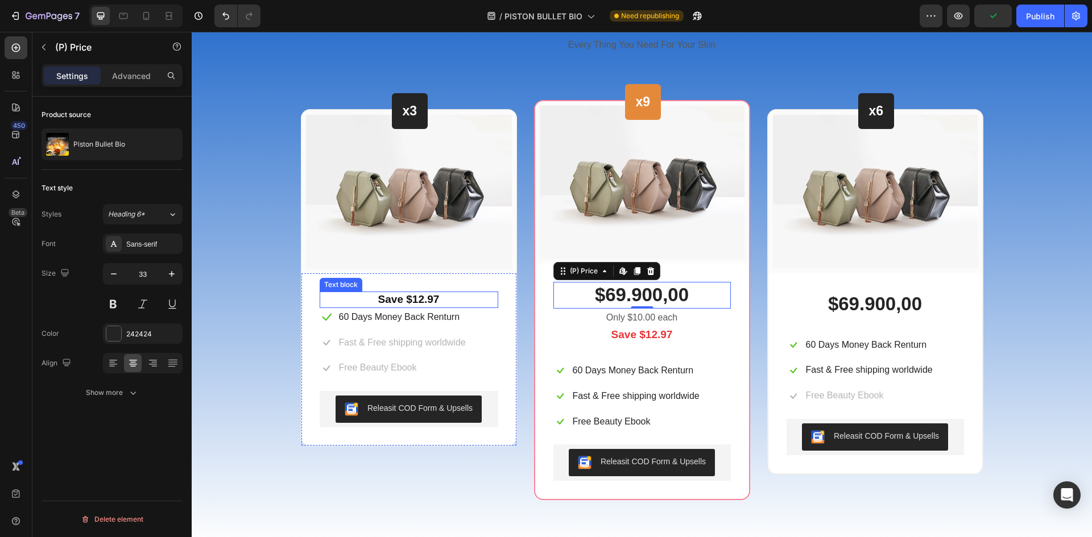
click at [411, 301] on p "Save $12.97" at bounding box center [409, 300] width 176 height 14
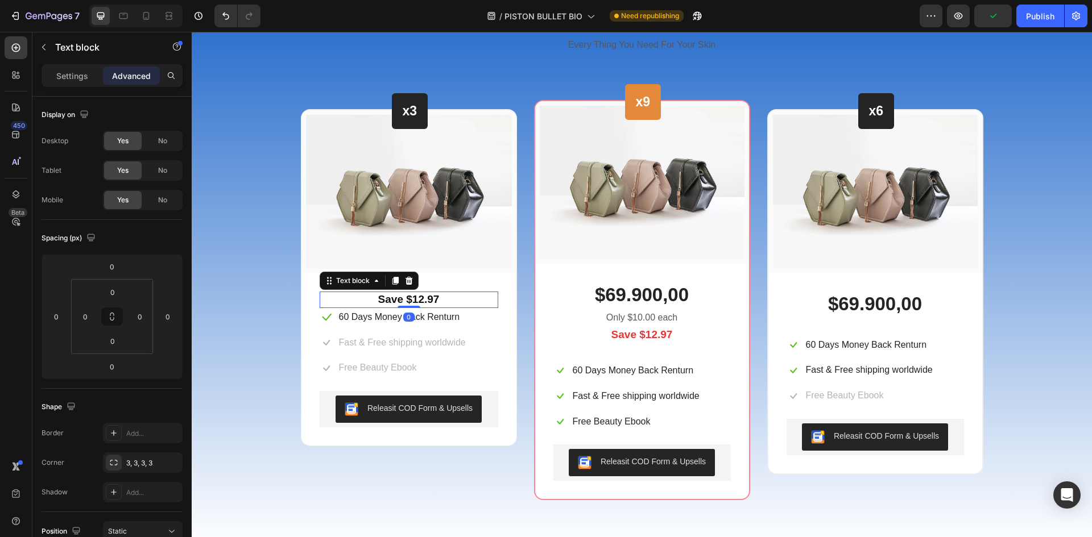
click at [77, 87] on div "Settings Advanced" at bounding box center [111, 80] width 159 height 32
click at [74, 80] on p "Settings" at bounding box center [72, 76] width 32 height 12
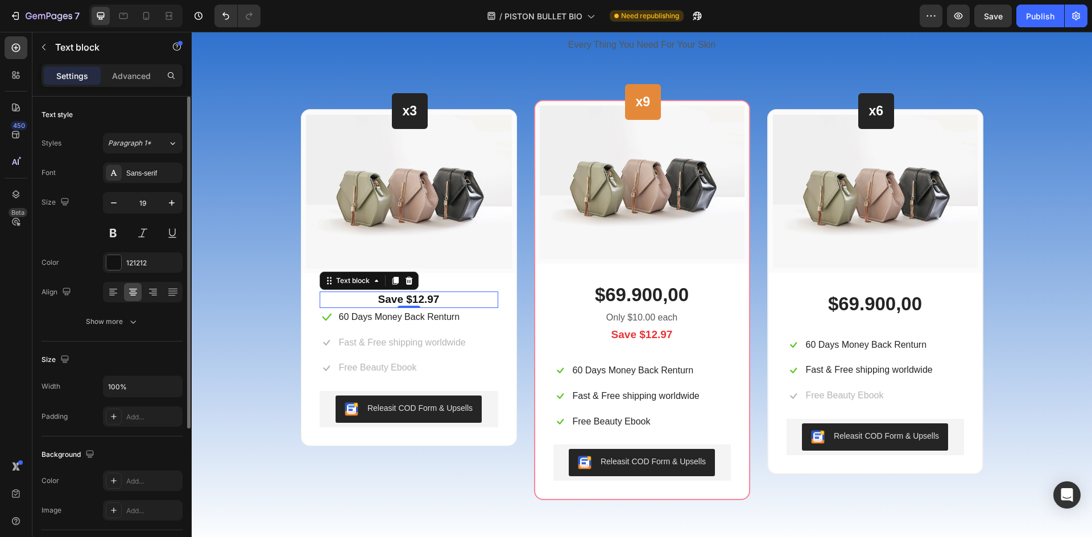
click at [144, 187] on div "Font Sans-serif Size 19 Color 121212 Align Show more" at bounding box center [112, 247] width 141 height 169
click at [144, 205] on input "19" at bounding box center [143, 203] width 38 height 20
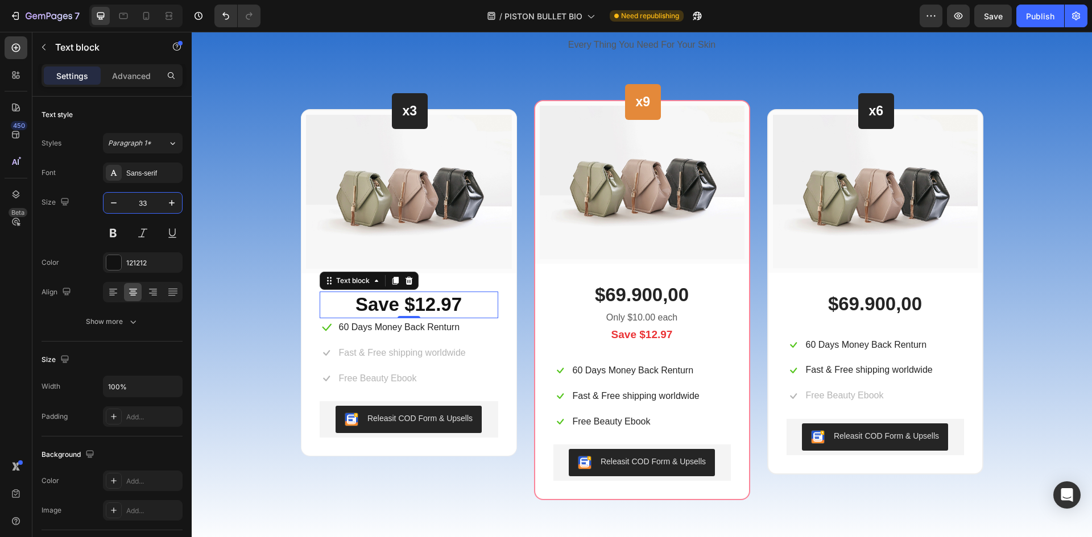
type input "33"
click at [397, 305] on p "Save $12.97" at bounding box center [409, 305] width 176 height 24
click at [466, 301] on p "$12.97" at bounding box center [409, 305] width 176 height 24
click at [449, 302] on p "$12.97" at bounding box center [409, 305] width 176 height 24
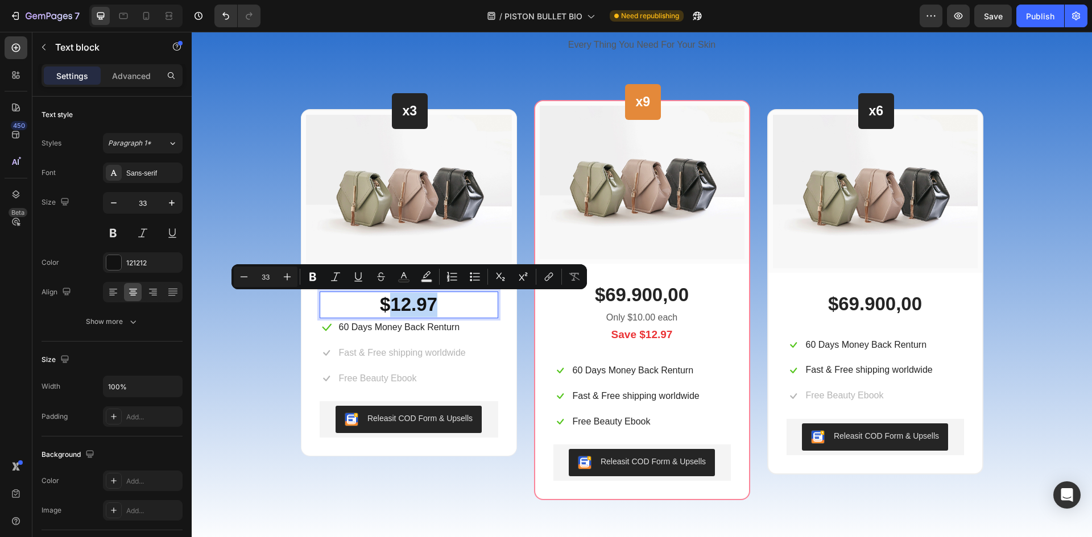
drag, startPoint x: 436, startPoint y: 306, endPoint x: 391, endPoint y: 305, distance: 44.9
click at [389, 306] on p "$12.97" at bounding box center [409, 305] width 176 height 24
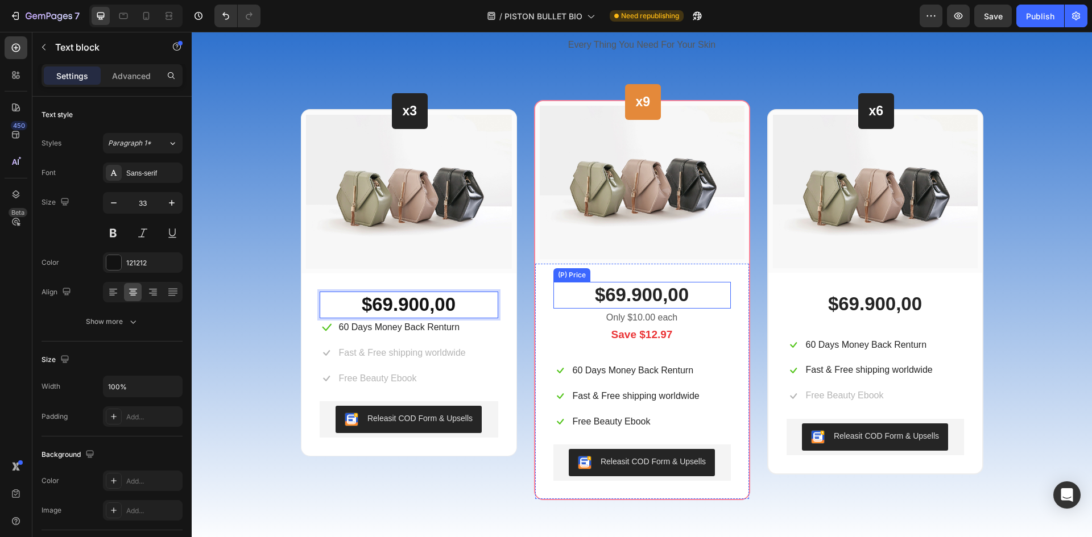
click at [649, 297] on div "$69.900,00" at bounding box center [641, 295] width 177 height 27
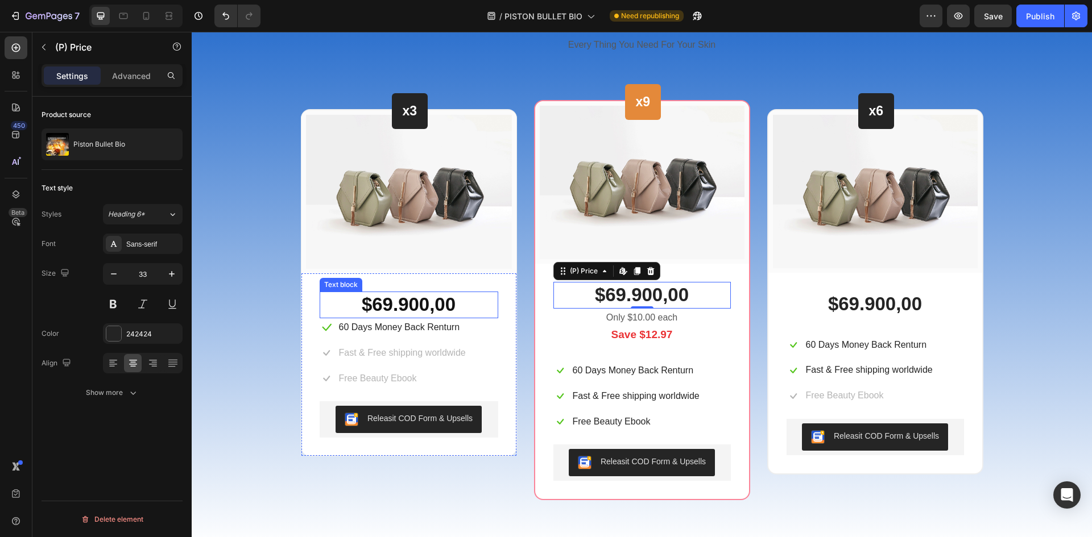
click at [416, 303] on p "$69.900,00" at bounding box center [409, 305] width 176 height 24
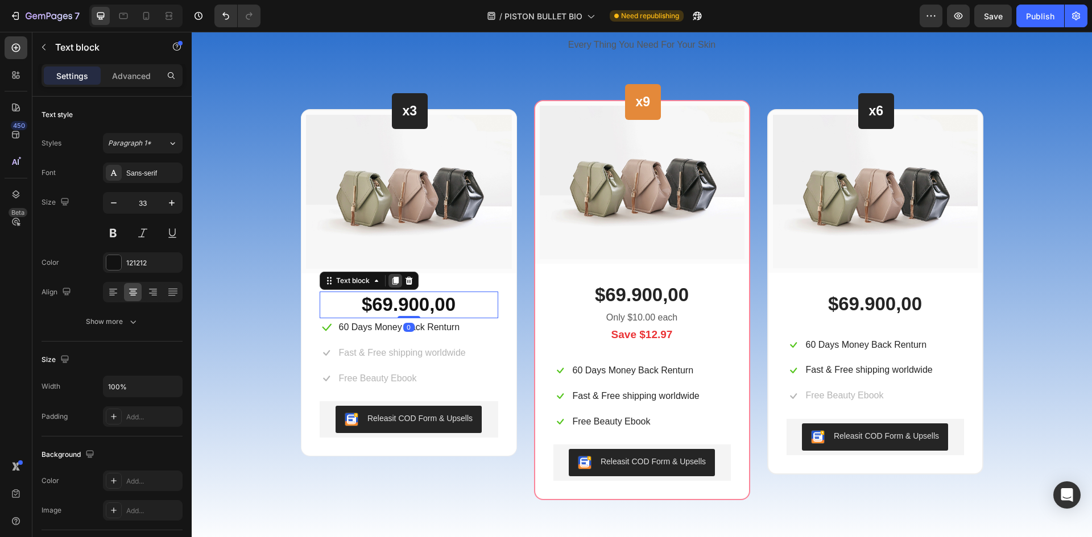
click at [393, 281] on icon at bounding box center [395, 281] width 6 height 8
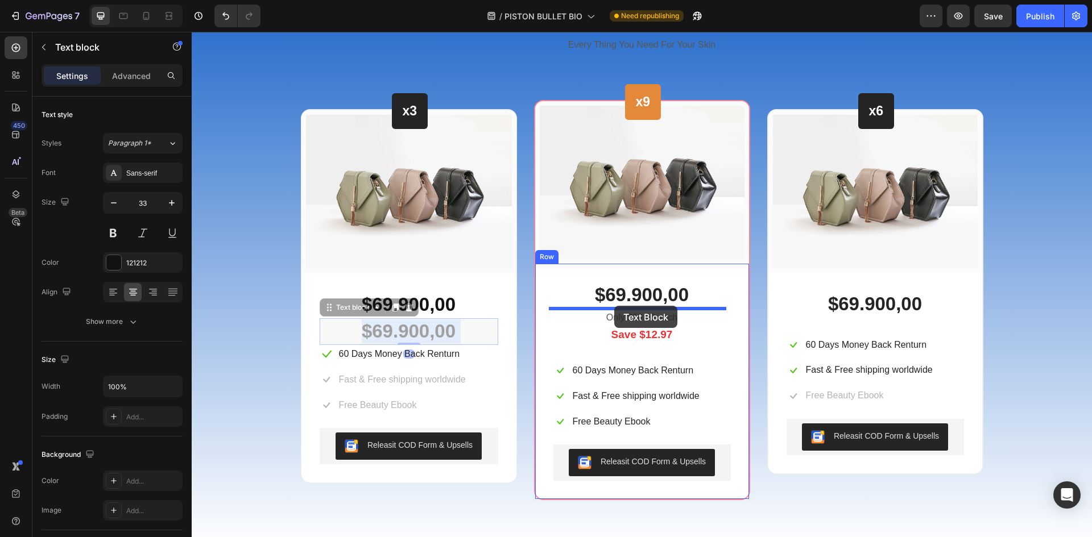
drag, startPoint x: 405, startPoint y: 335, endPoint x: 614, endPoint y: 306, distance: 211.2
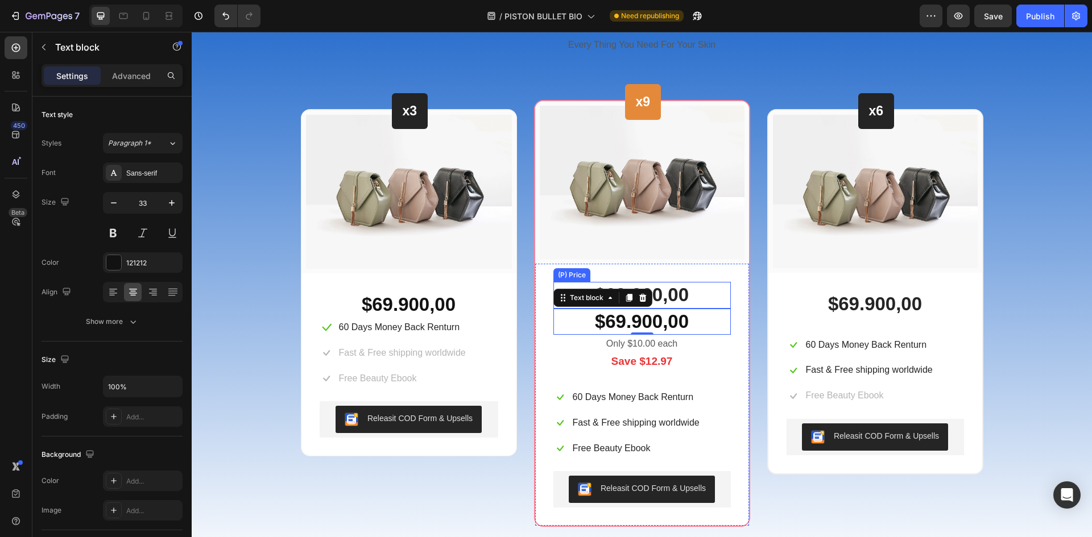
click at [672, 298] on div "$69.900,00" at bounding box center [641, 295] width 177 height 27
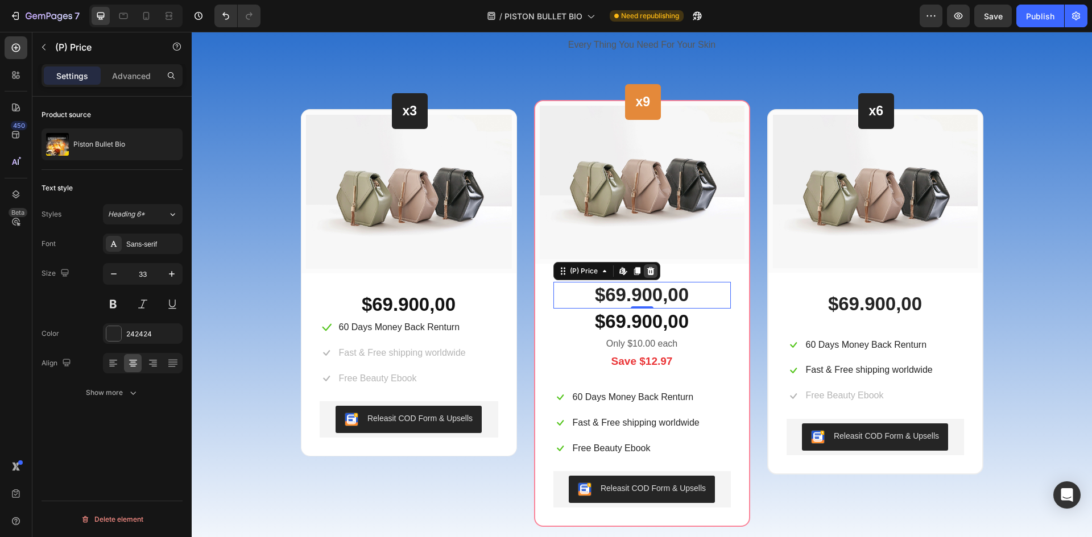
click at [646, 273] on icon at bounding box center [650, 271] width 9 height 9
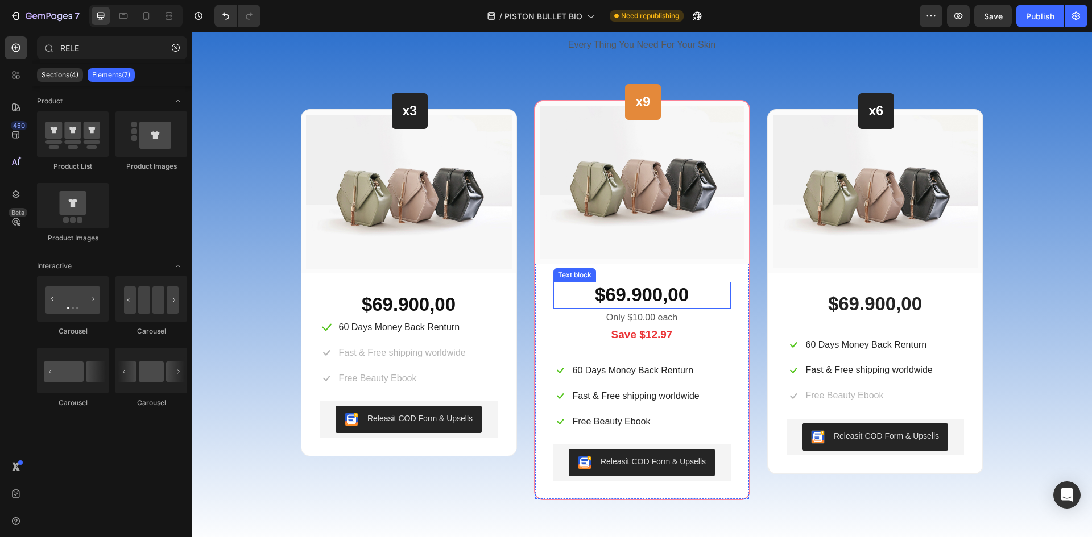
click at [637, 294] on p "$69.900,00" at bounding box center [641, 295] width 175 height 24
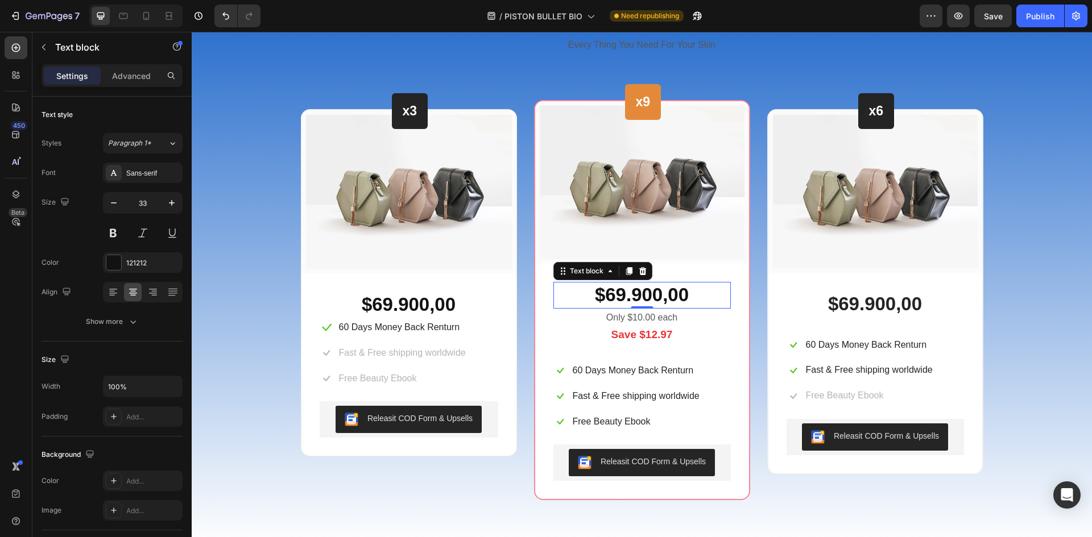
click at [619, 293] on p "$69.900,00" at bounding box center [641, 295] width 175 height 24
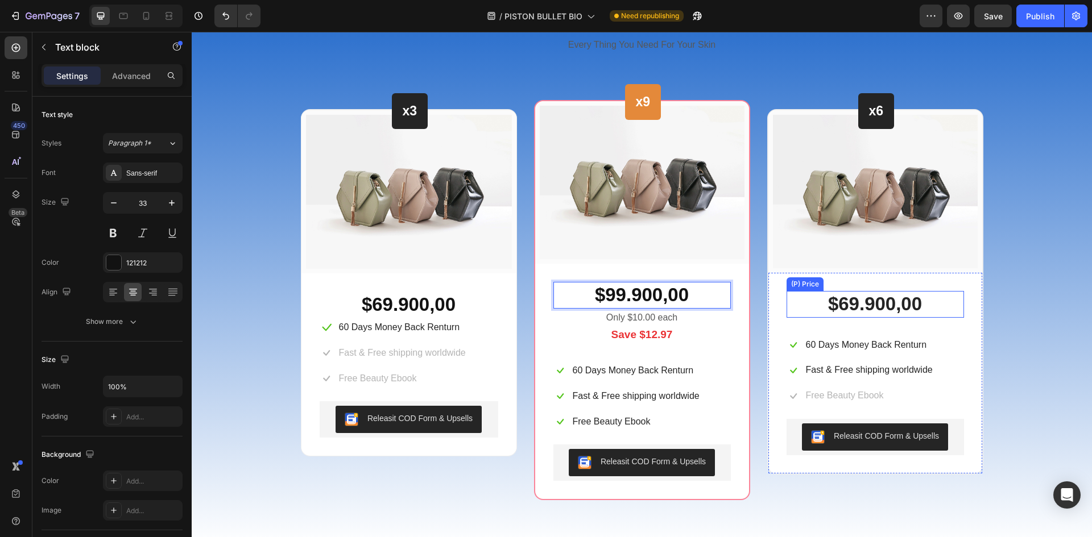
click at [862, 306] on div "$69.900,00" at bounding box center [874, 304] width 177 height 27
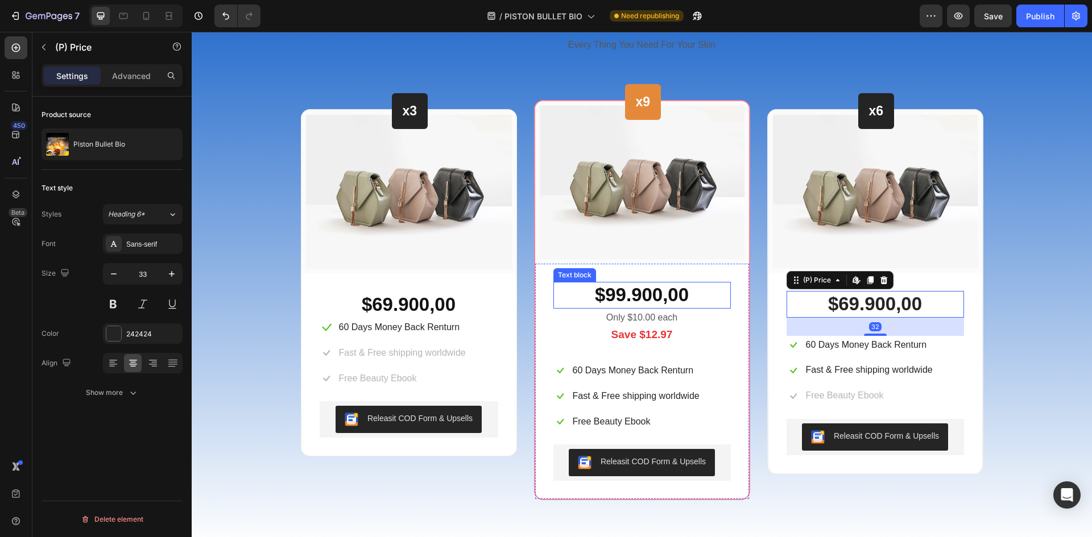
click at [662, 300] on p "$99.900,00" at bounding box center [641, 295] width 175 height 24
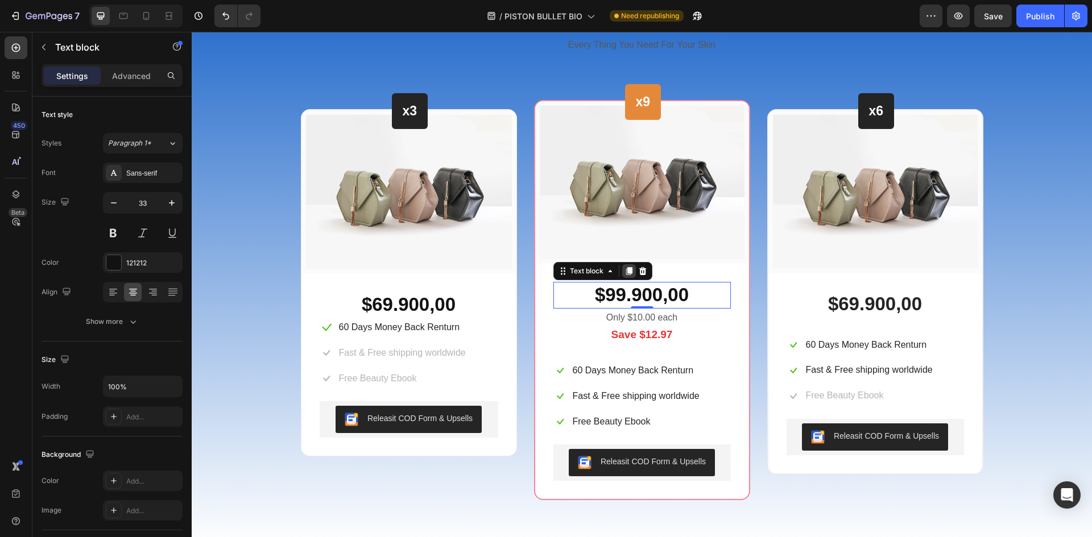
click at [625, 273] on icon at bounding box center [628, 271] width 6 height 8
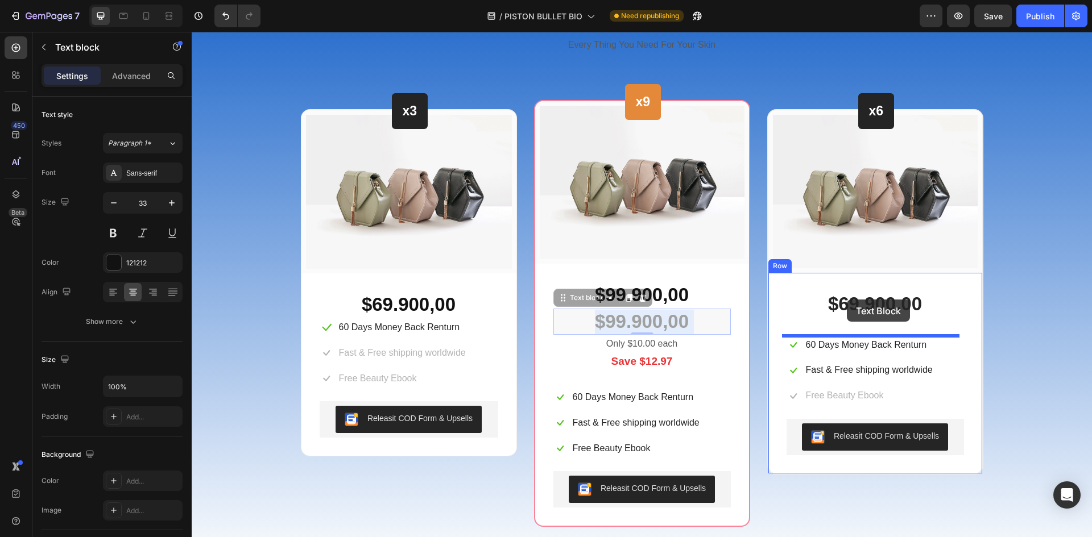
drag, startPoint x: 657, startPoint y: 324, endPoint x: 847, endPoint y: 300, distance: 190.8
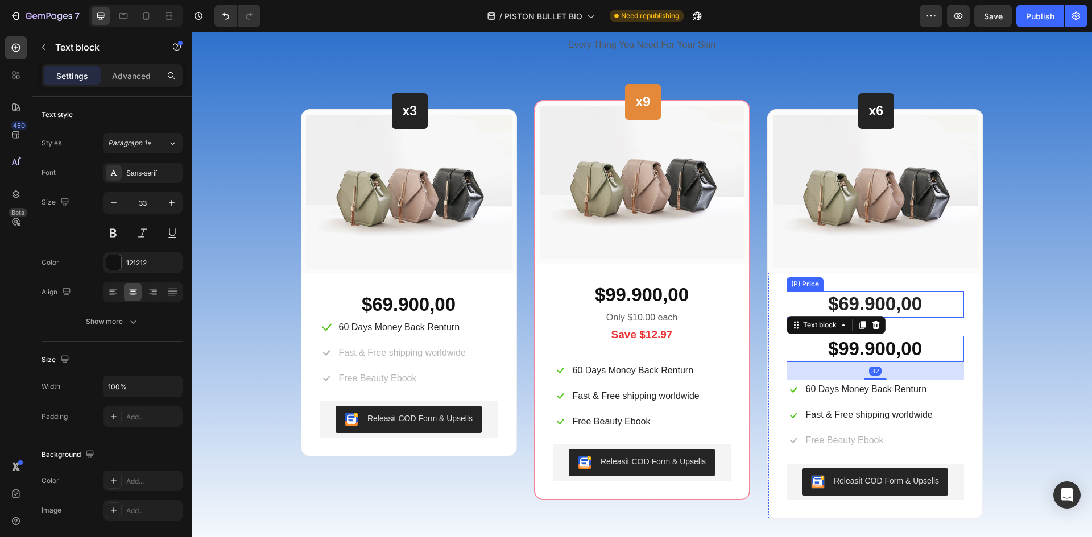
click at [901, 301] on div "$69.900,00" at bounding box center [874, 304] width 177 height 27
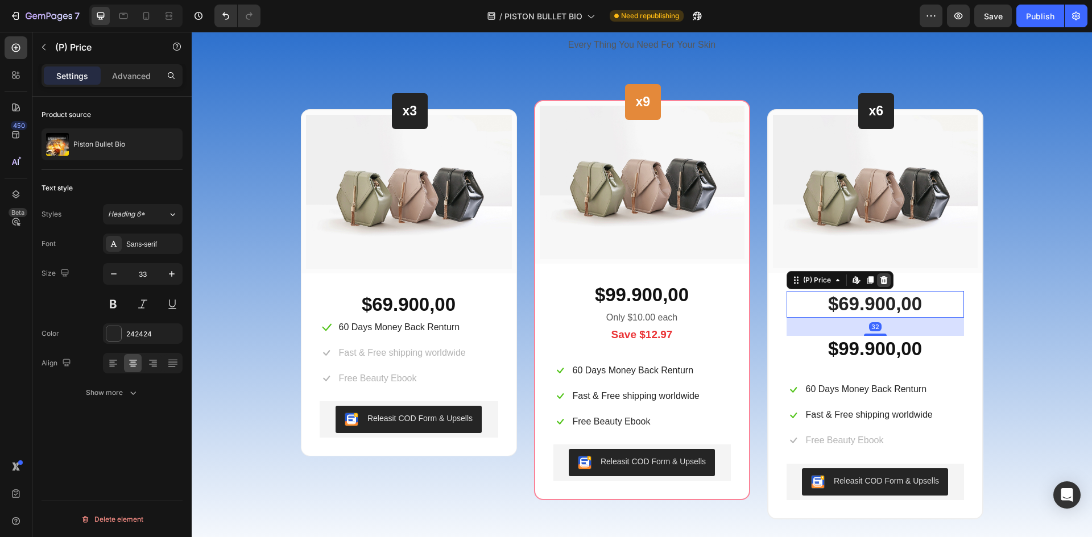
click at [880, 278] on icon at bounding box center [883, 280] width 7 height 8
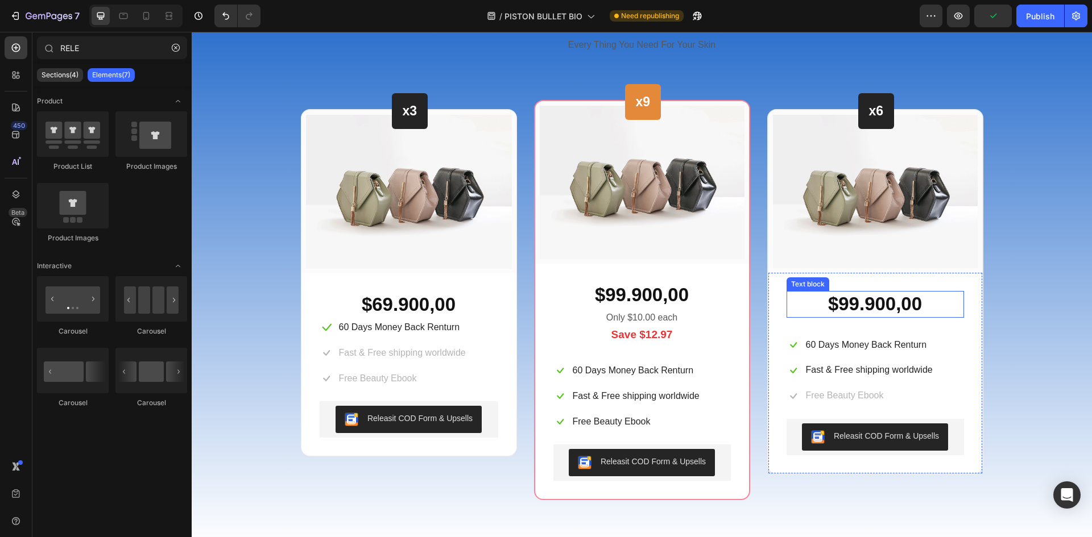
click at [857, 304] on p "$99.900,00" at bounding box center [875, 304] width 175 height 24
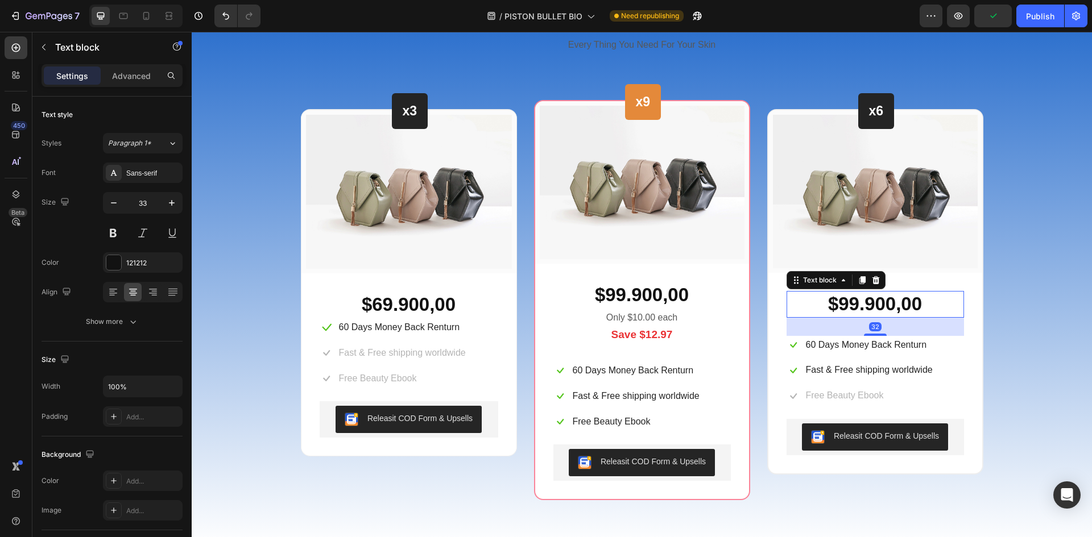
click at [855, 302] on p "$99.900,00" at bounding box center [875, 304] width 175 height 24
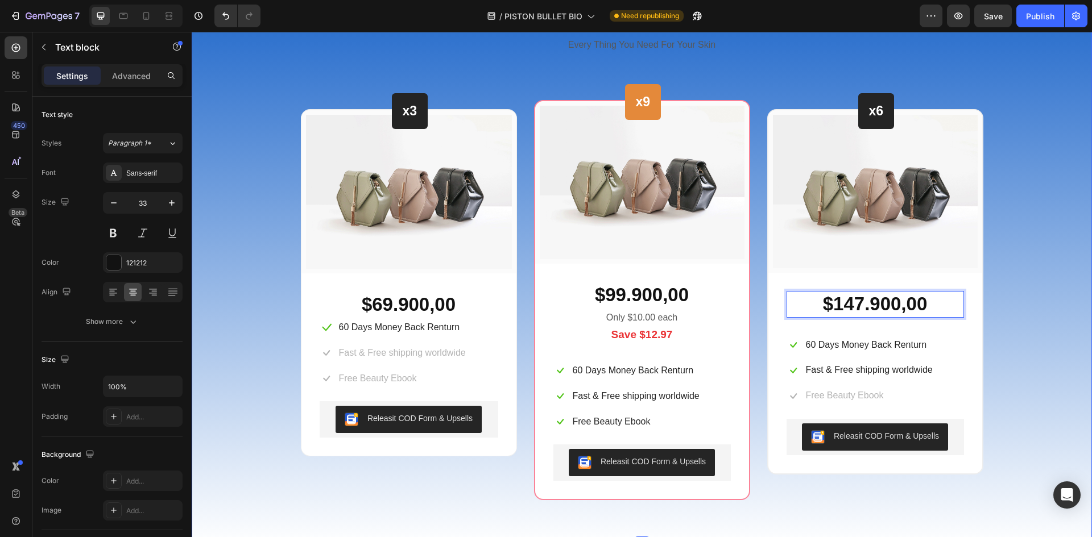
click at [1033, 263] on div "Beautiful Everyday Heading Every Thing You Need For Your Skin Text block Row x3…" at bounding box center [641, 250] width 883 height 501
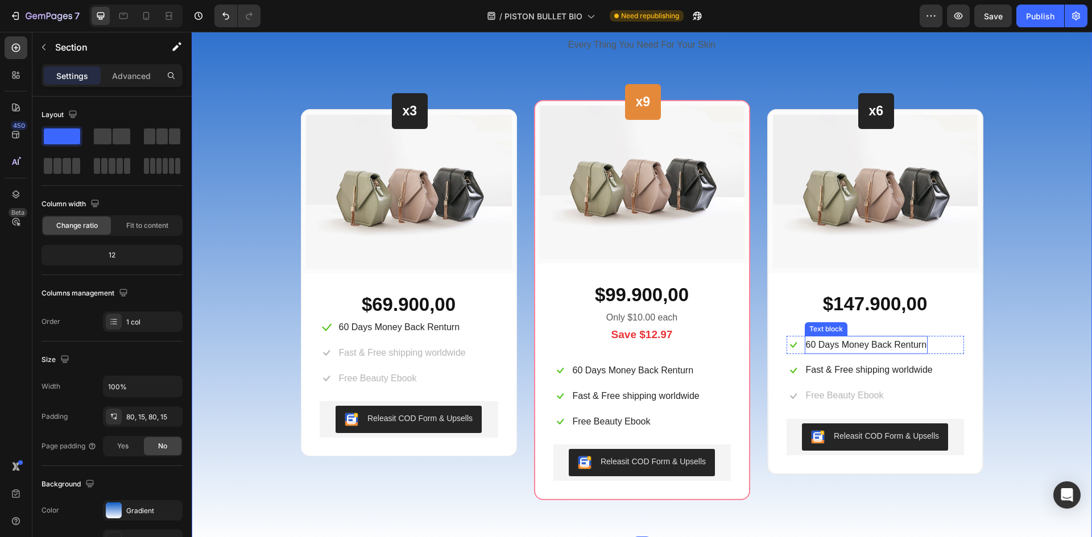
click at [889, 346] on p "60 Days Money Back Renturn" at bounding box center [866, 345] width 121 height 16
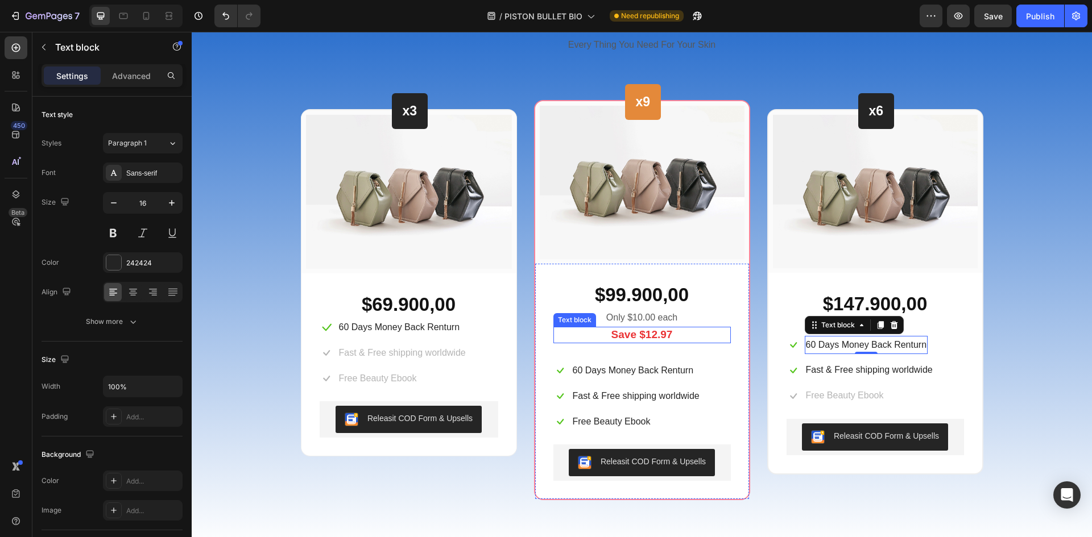
click at [656, 332] on p "Save $12.97" at bounding box center [641, 335] width 175 height 14
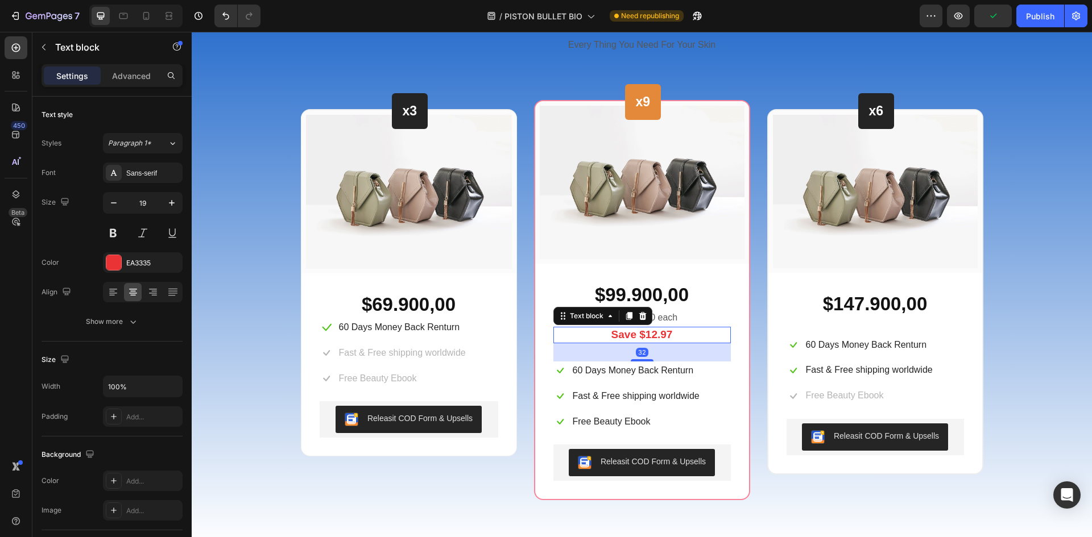
click at [648, 334] on p "Save $12.97" at bounding box center [641, 335] width 175 height 14
click at [610, 335] on p "Save $12.97" at bounding box center [641, 335] width 175 height 14
click at [635, 335] on p "Save $12.97" at bounding box center [641, 335] width 175 height 14
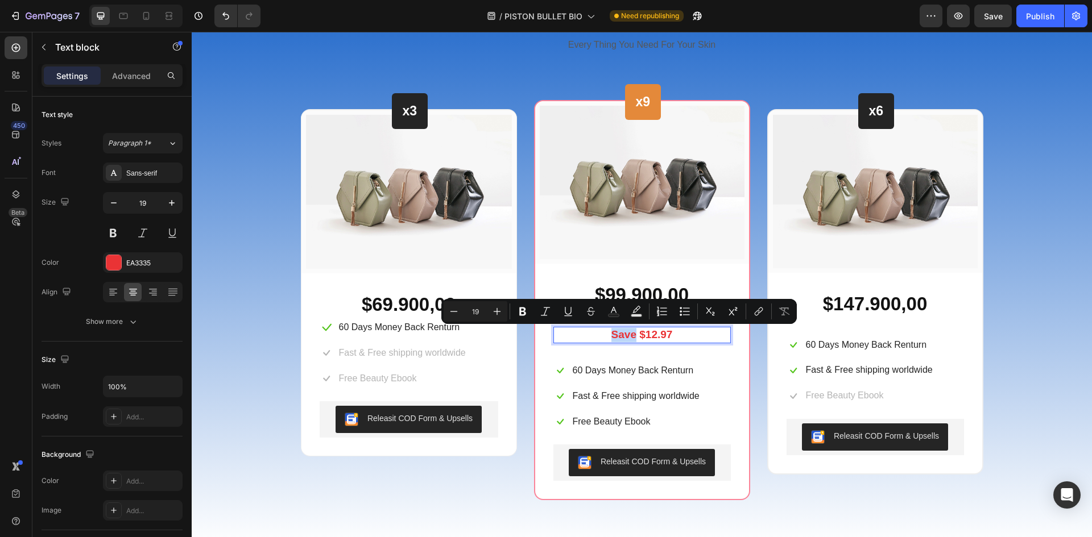
drag, startPoint x: 631, startPoint y: 334, endPoint x: 581, endPoint y: 338, distance: 50.2
click at [599, 334] on p "Save $12.97" at bounding box center [641, 335] width 175 height 14
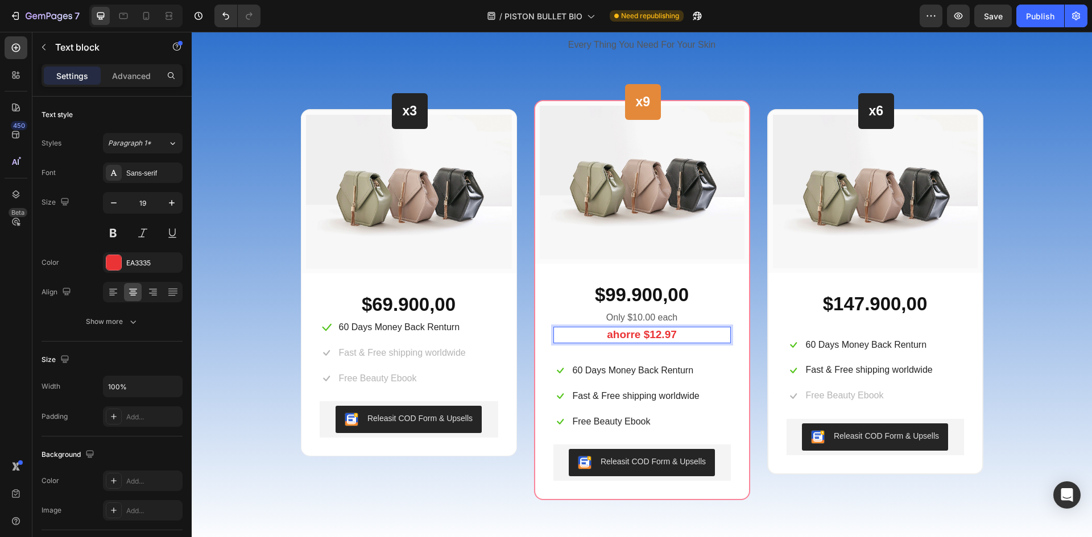
click at [622, 334] on p "ahorre $12.97" at bounding box center [641, 335] width 175 height 14
click at [192, 32] on lt-span "A horre" at bounding box center [192, 32] width 0 height 0
click at [666, 334] on p "Ahorre + $12.97" at bounding box center [641, 335] width 175 height 14
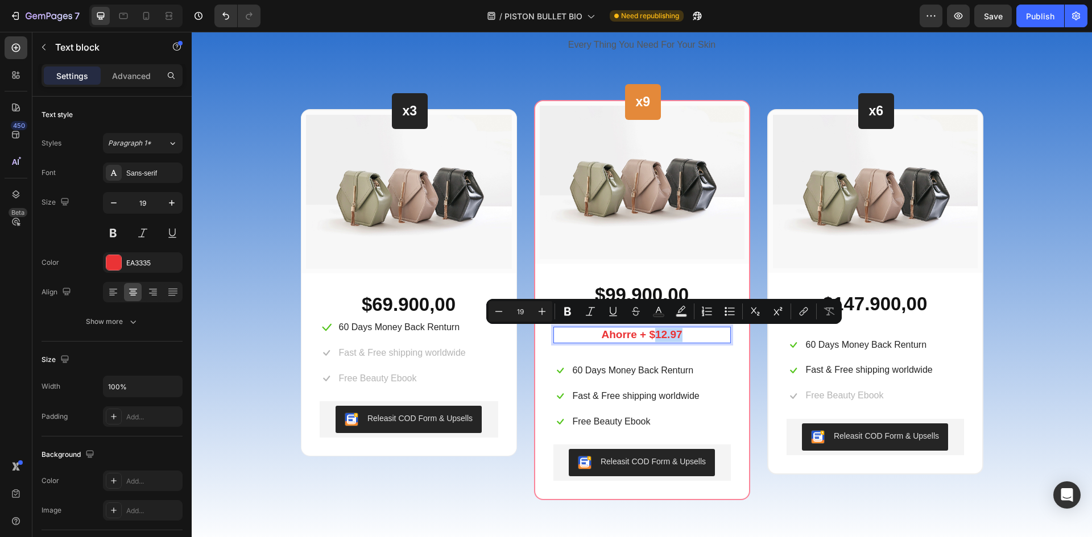
drag, startPoint x: 684, startPoint y: 337, endPoint x: 651, endPoint y: 338, distance: 33.0
click at [651, 338] on p "Ahorre + $12.97" at bounding box center [641, 335] width 175 height 14
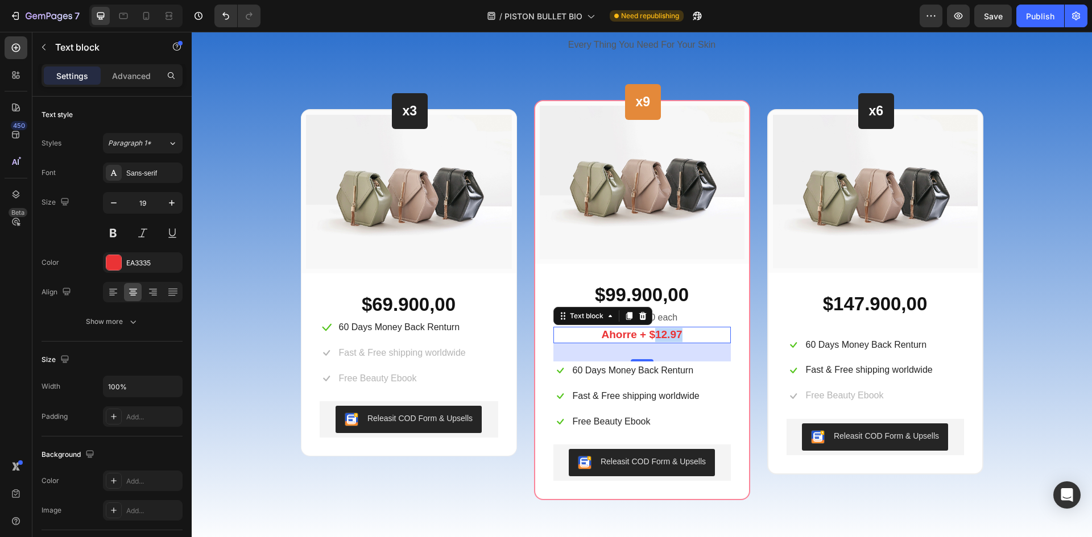
click at [594, 336] on p "Ahorre + $12.97" at bounding box center [641, 335] width 175 height 14
click at [681, 334] on p "Ahorre + $12.97" at bounding box center [641, 335] width 175 height 14
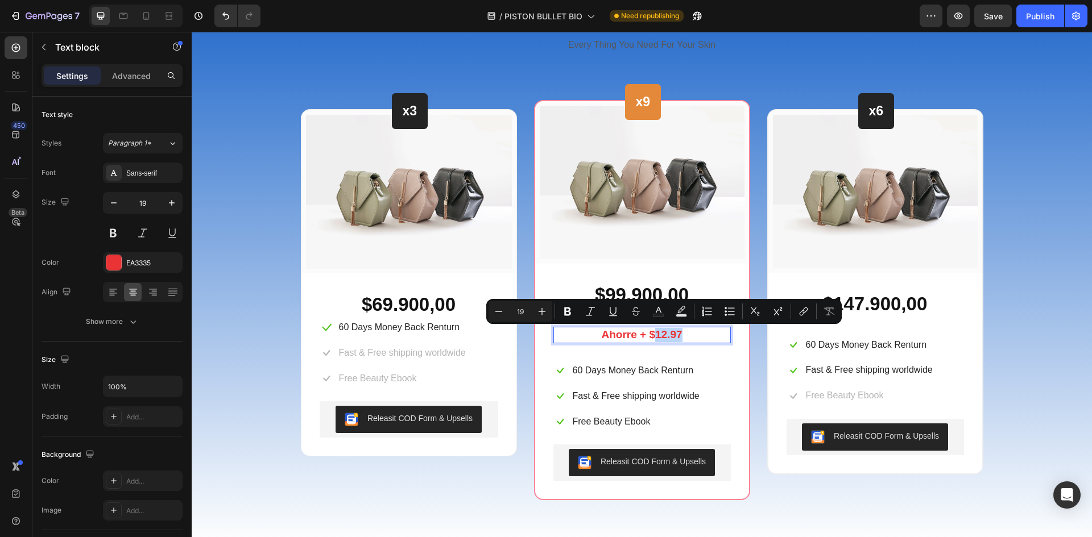
drag, startPoint x: 681, startPoint y: 333, endPoint x: 653, endPoint y: 334, distance: 27.3
click at [653, 334] on p "Ahorre + $12.97" at bounding box center [641, 335] width 175 height 14
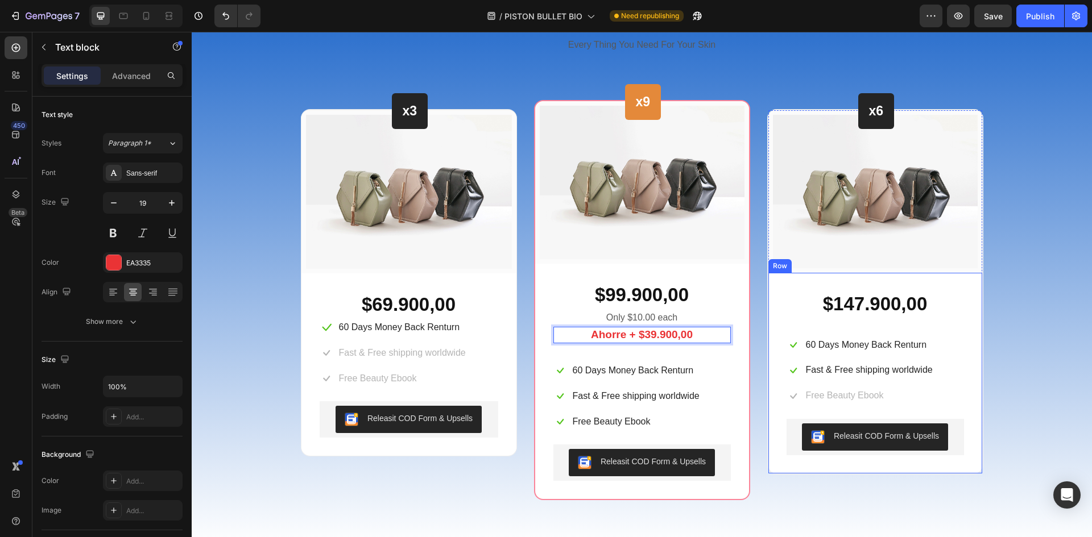
click at [853, 359] on div "$147.900,00 Text block Icon 60 Days Money Back Renturn Text block Row Icon Fast…" at bounding box center [874, 380] width 177 height 178
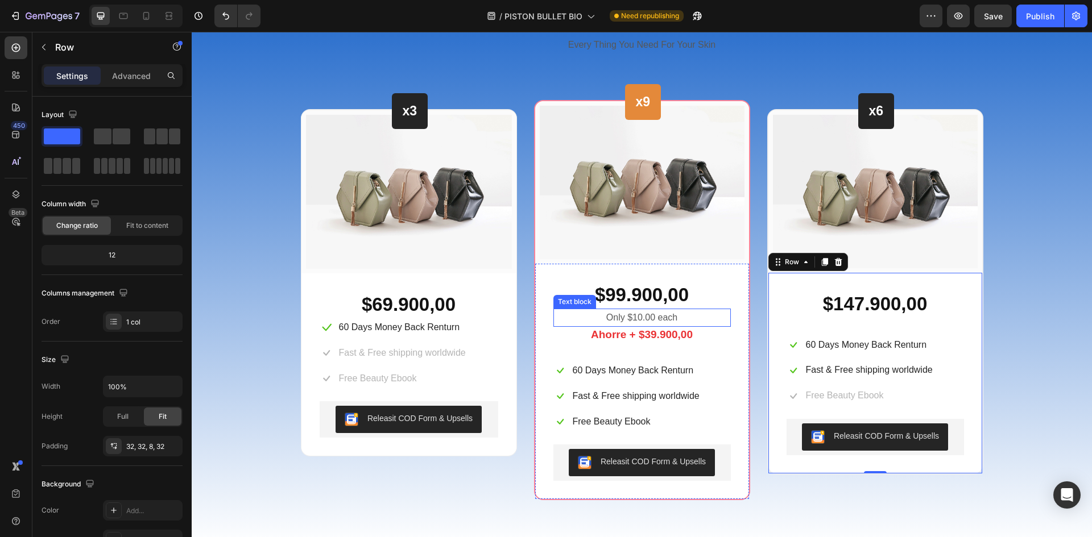
click at [641, 317] on p "Only $10.00 each" at bounding box center [641, 318] width 175 height 16
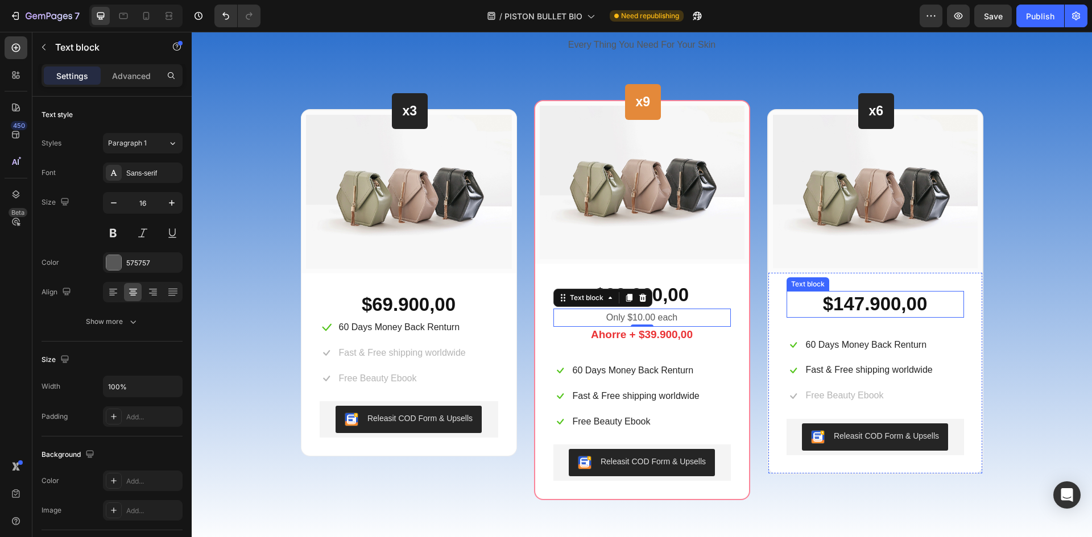
click at [862, 301] on p "$147.900,00" at bounding box center [875, 304] width 175 height 24
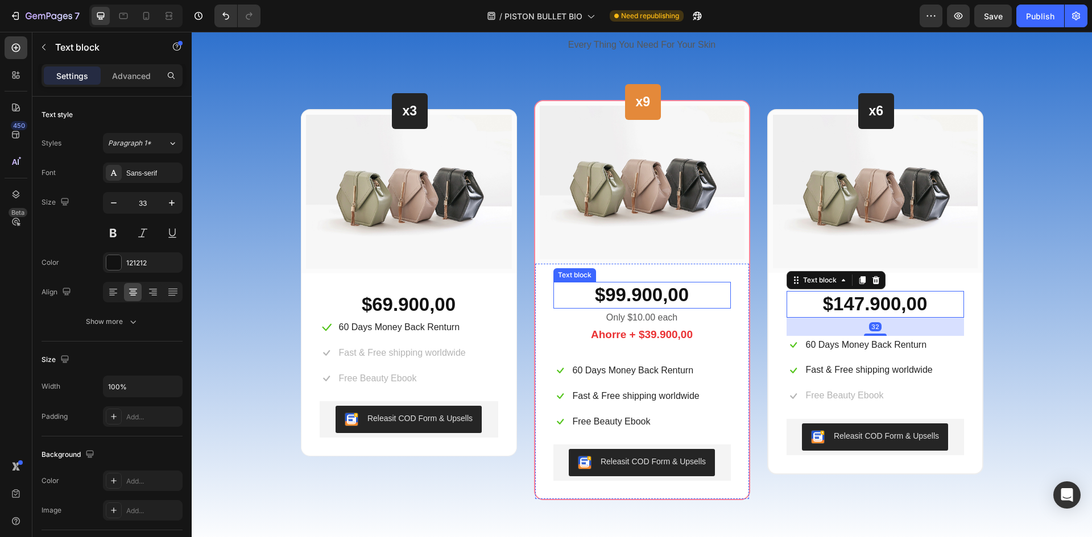
click at [639, 298] on p "$99.900,00" at bounding box center [641, 295] width 175 height 24
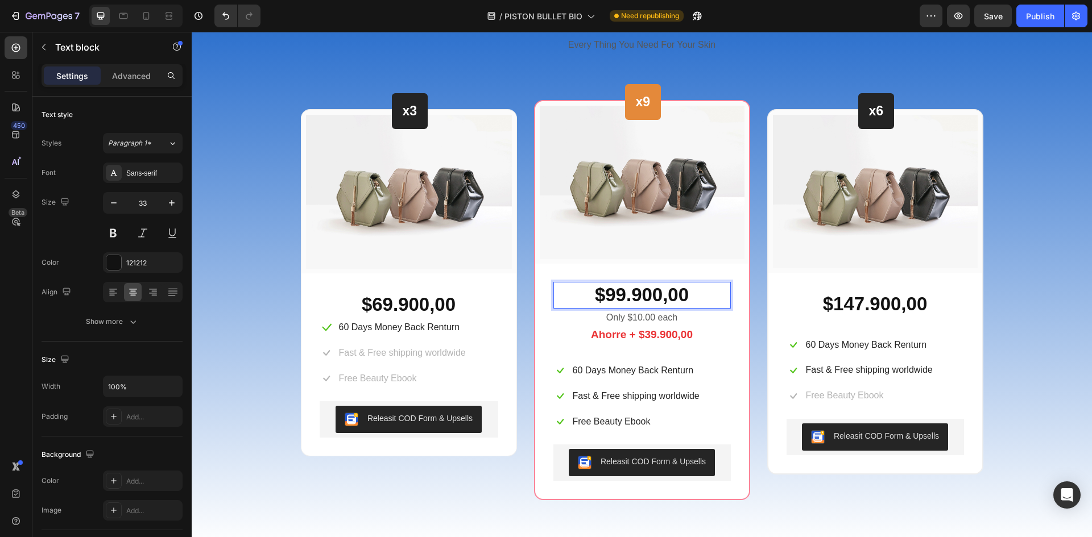
click at [623, 295] on p "$99.900,00" at bounding box center [641, 295] width 175 height 24
click at [850, 300] on p "$147.900,00" at bounding box center [875, 304] width 175 height 24
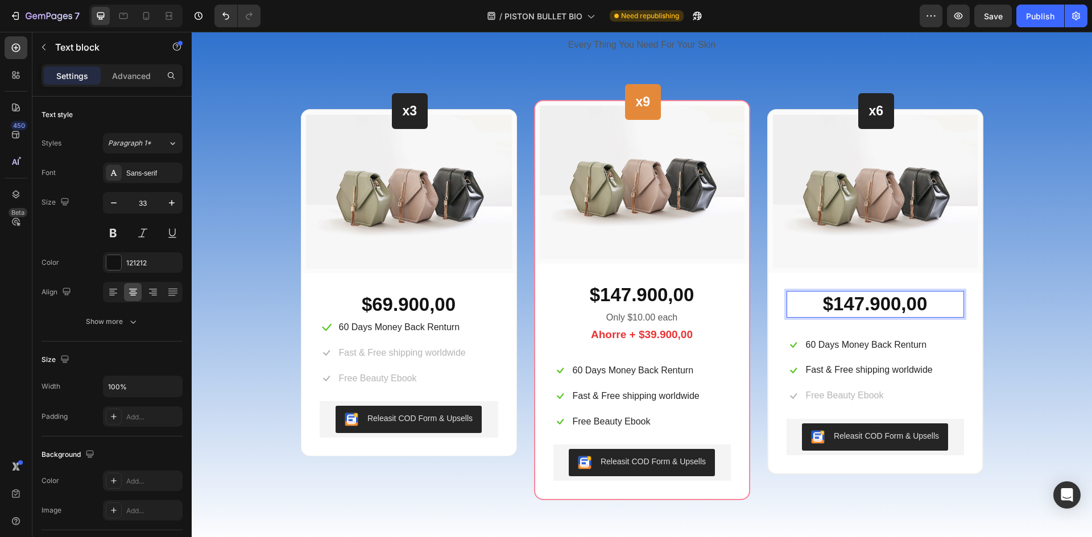
click at [857, 302] on p "$147.900,00" at bounding box center [875, 304] width 175 height 24
click at [654, 317] on p "Only $10.00 each" at bounding box center [641, 318] width 175 height 16
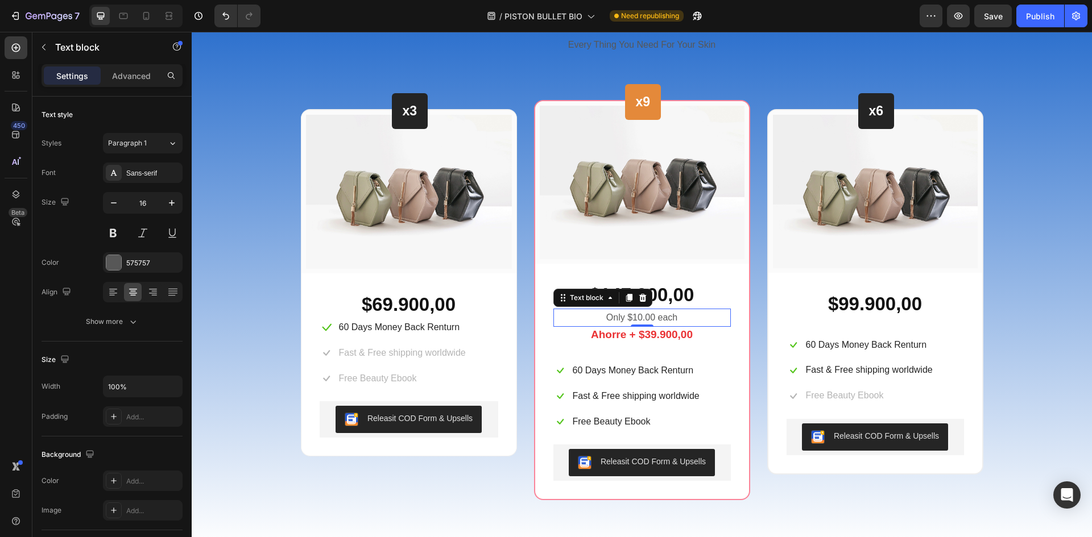
click at [643, 319] on p "Only $10.00 each" at bounding box center [641, 318] width 175 height 16
click at [635, 318] on p "Only $10.00 each" at bounding box center [641, 318] width 175 height 16
click at [622, 317] on p "Only $10.00 each" at bounding box center [641, 318] width 175 height 16
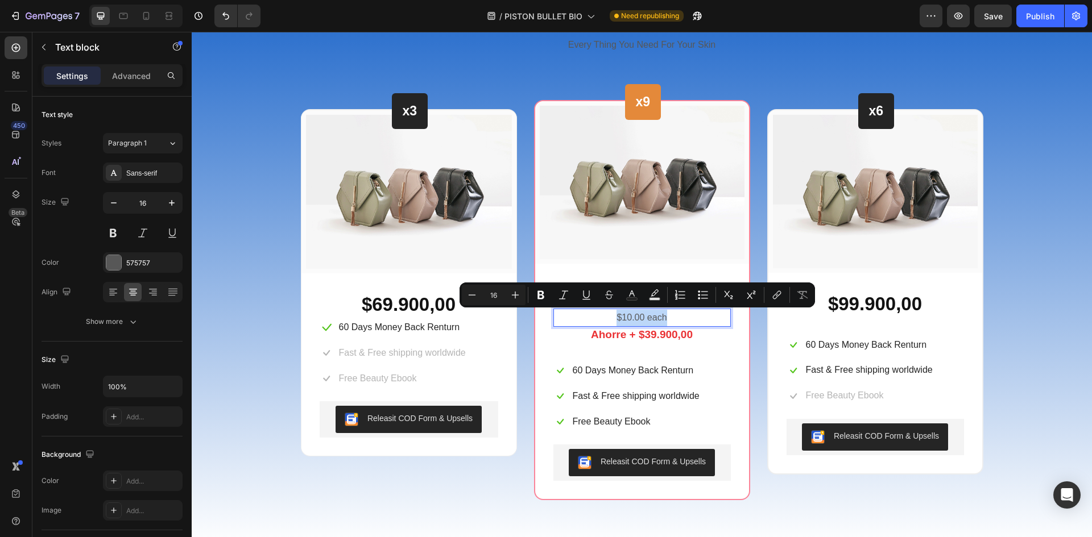
drag, startPoint x: 665, startPoint y: 318, endPoint x: 614, endPoint y: 318, distance: 51.2
click at [614, 318] on p "$10.00 each" at bounding box center [641, 318] width 175 height 16
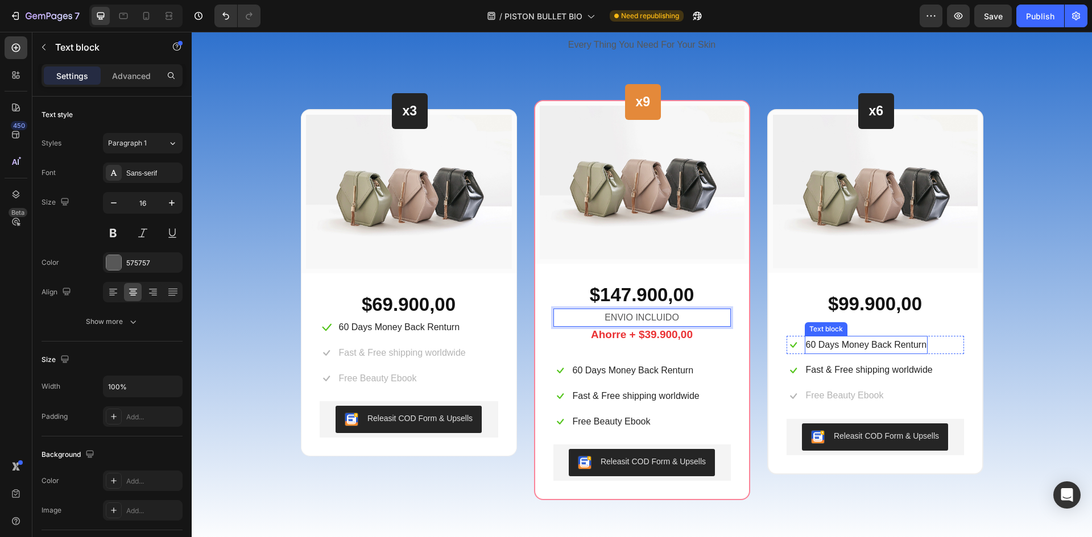
click at [861, 360] on div "$99.900,00 Text block Icon 60 Days Money Back Renturn Text block Row Icon Fast …" at bounding box center [874, 380] width 177 height 178
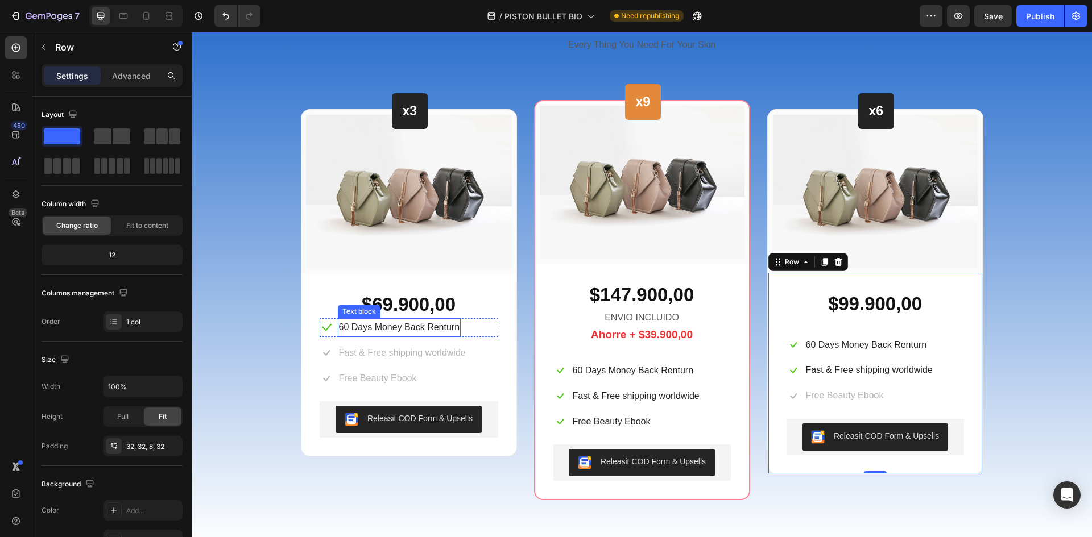
click at [411, 326] on p "60 Days Money Back Renturn" at bounding box center [399, 328] width 121 height 16
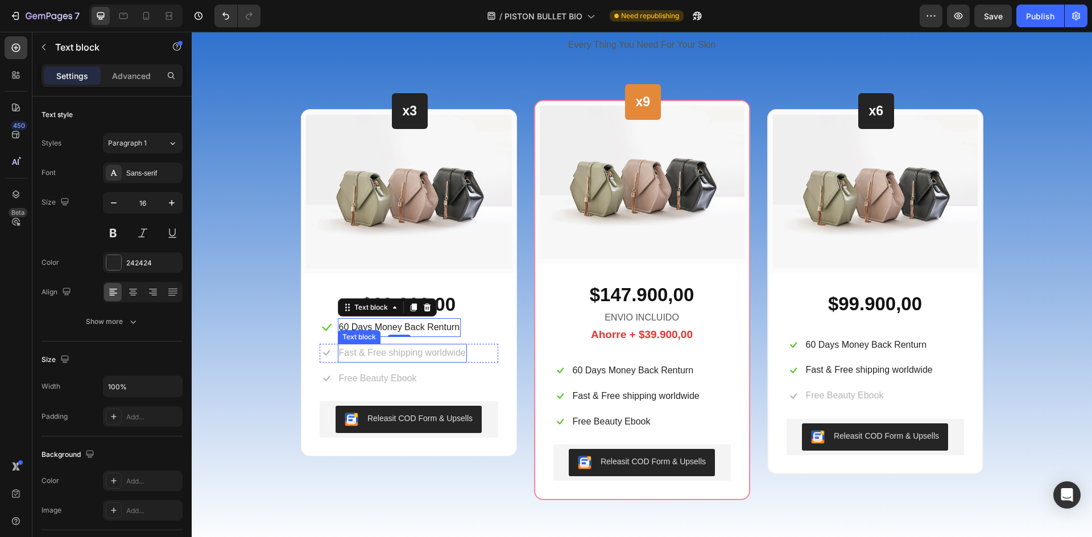
click at [404, 355] on p "Fast & Free shipping worldwide" at bounding box center [402, 353] width 127 height 16
click at [427, 359] on p "Fast & Free shipping worldwide" at bounding box center [402, 353] width 127 height 16
click at [400, 357] on p "Fast & Free shipping worldwide" at bounding box center [402, 353] width 127 height 16
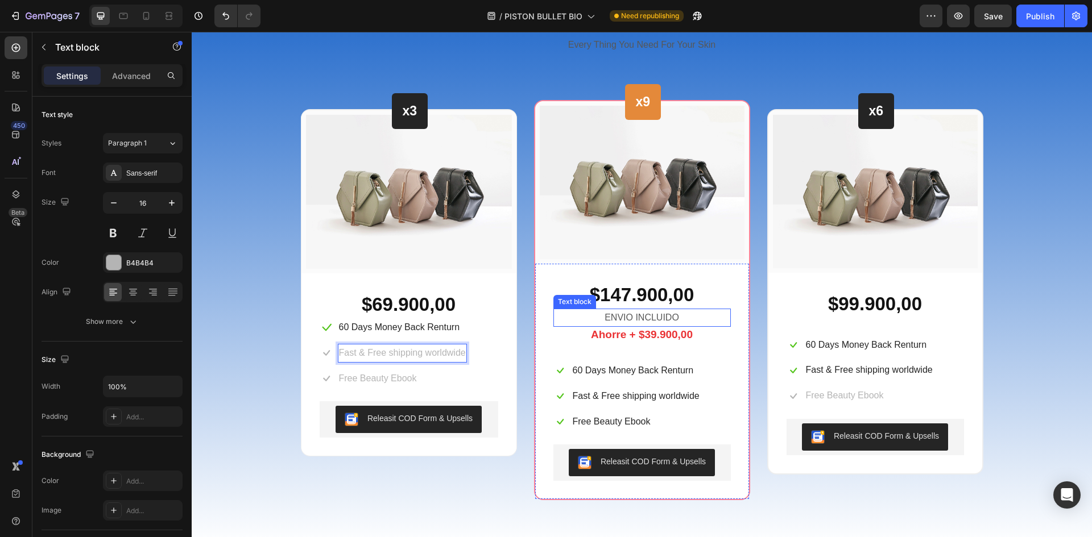
click at [647, 316] on p "ENVIO INCLUIDO" at bounding box center [641, 318] width 175 height 16
click at [629, 319] on p "ENVIO INCLUIDO" at bounding box center [641, 318] width 175 height 16
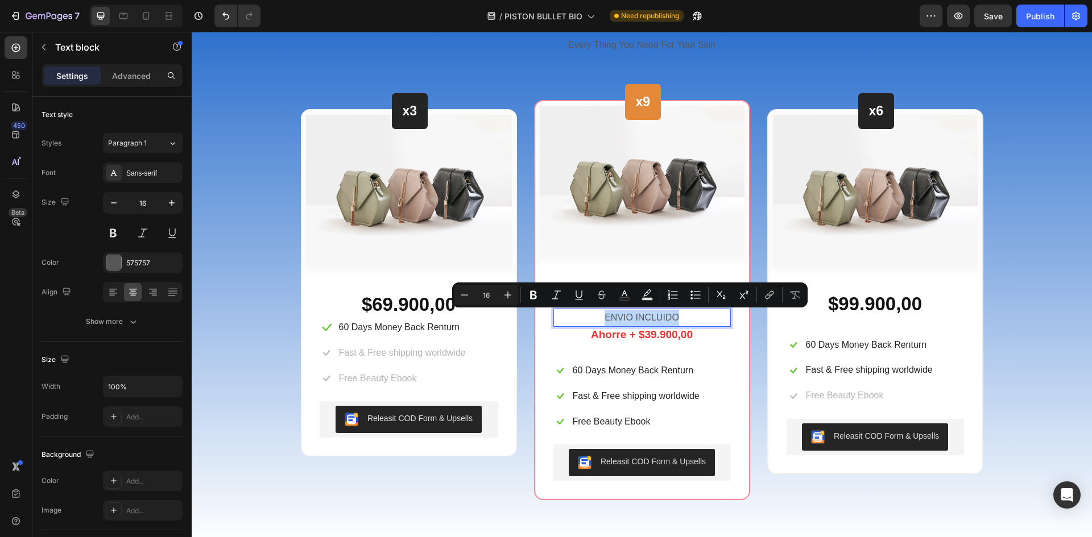
click at [629, 319] on p "ENVIO INCLUIDO" at bounding box center [641, 318] width 175 height 16
click at [646, 392] on p "Fast & Free shipping worldwide" at bounding box center [636, 396] width 127 height 16
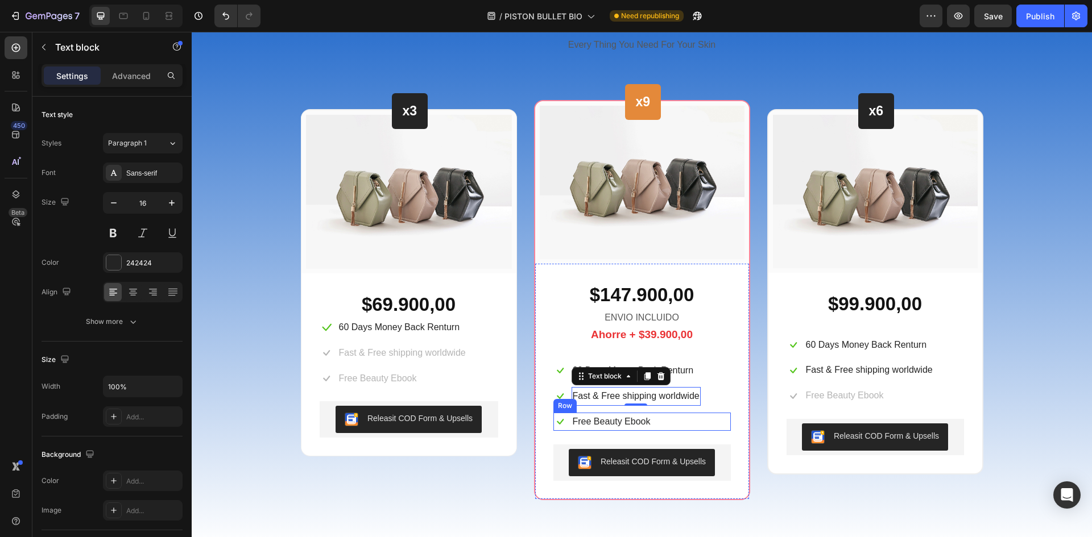
click at [668, 416] on div "Icon Free Beauty Ebook Text block Row" at bounding box center [641, 422] width 177 height 19
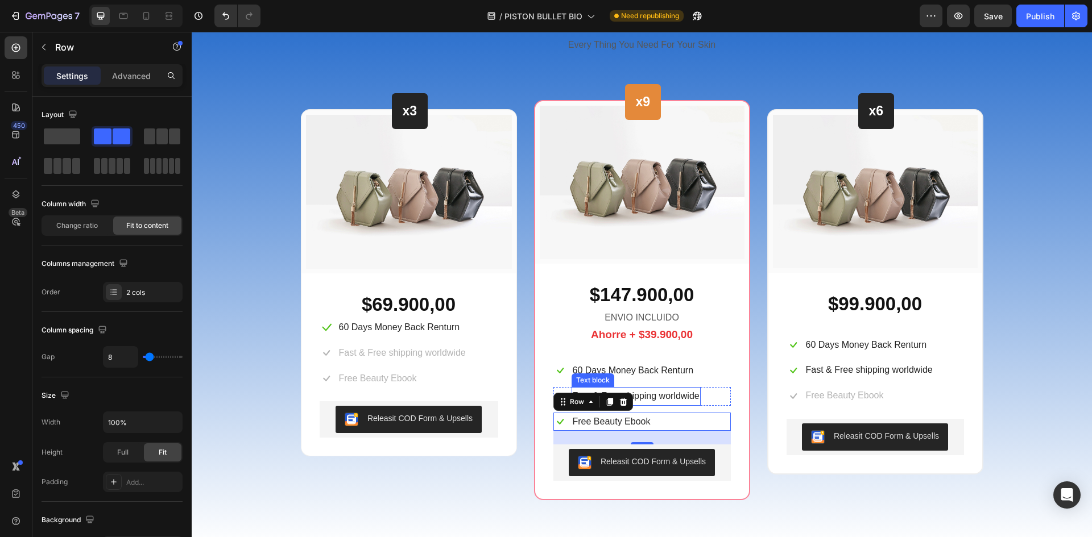
click at [673, 397] on p "Fast & Free shipping worldwide" at bounding box center [636, 396] width 127 height 16
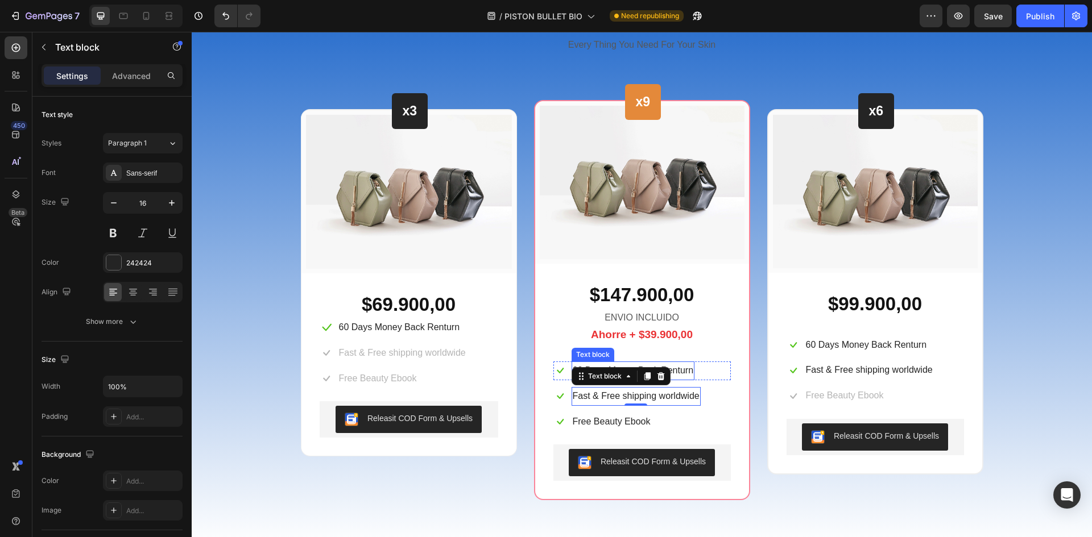
click at [686, 366] on p "60 Days Money Back Renturn" at bounding box center [633, 371] width 121 height 16
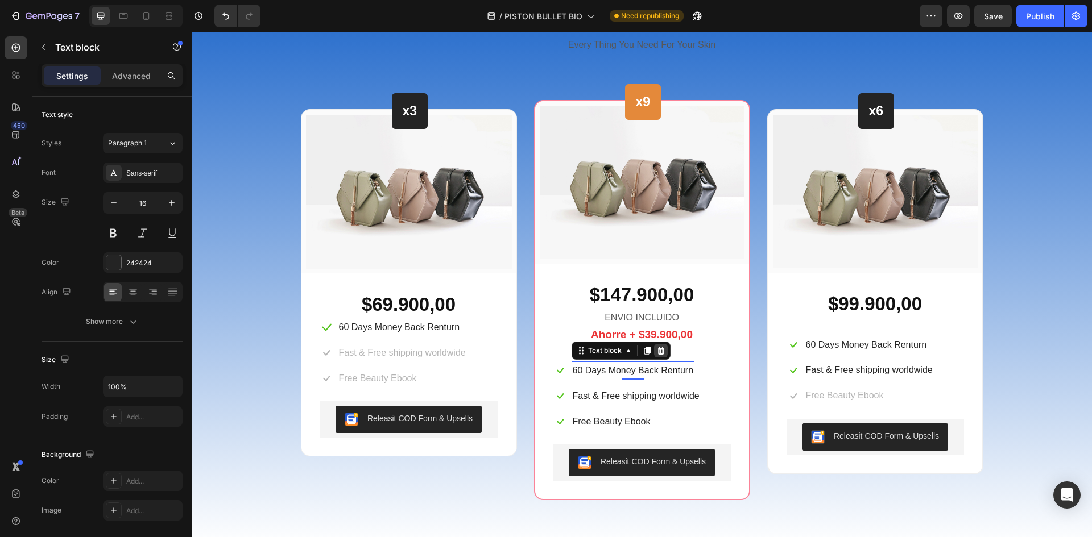
click at [658, 347] on icon at bounding box center [660, 350] width 9 height 9
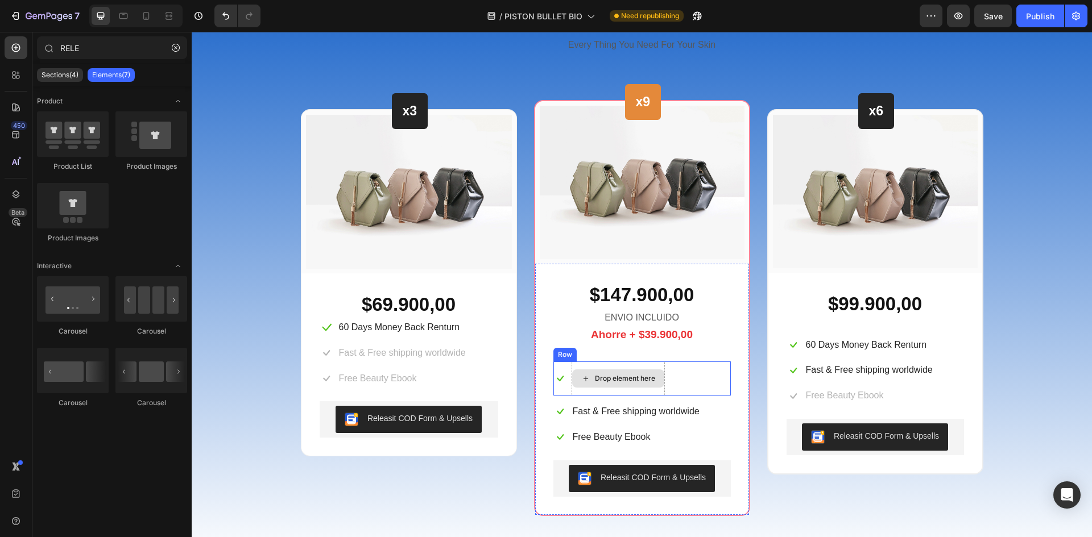
click at [655, 378] on div "Drop element here" at bounding box center [618, 379] width 92 height 18
click at [686, 378] on div "Icon Drop element here Row" at bounding box center [641, 379] width 177 height 34
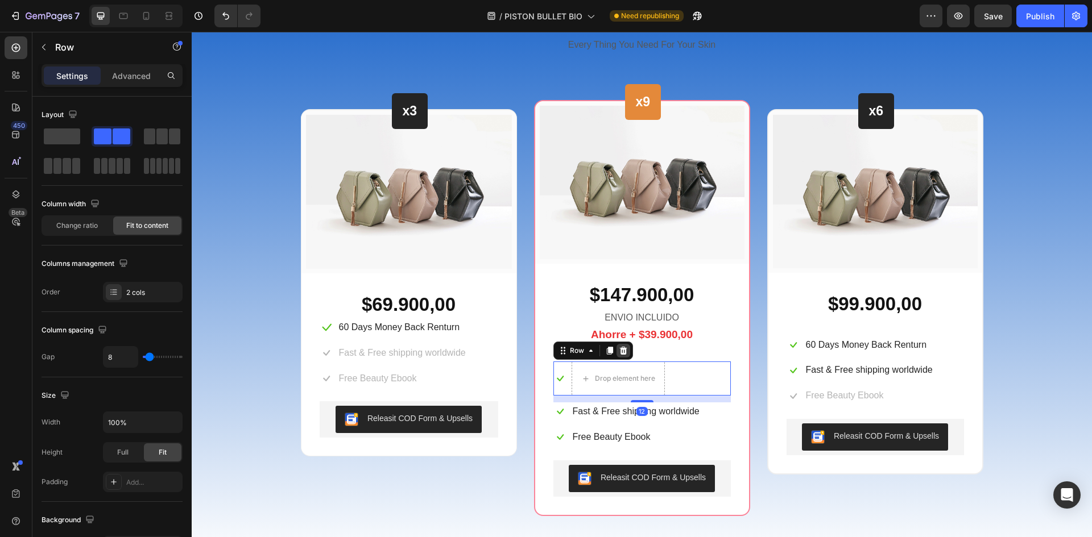
click at [621, 351] on icon at bounding box center [623, 350] width 9 height 9
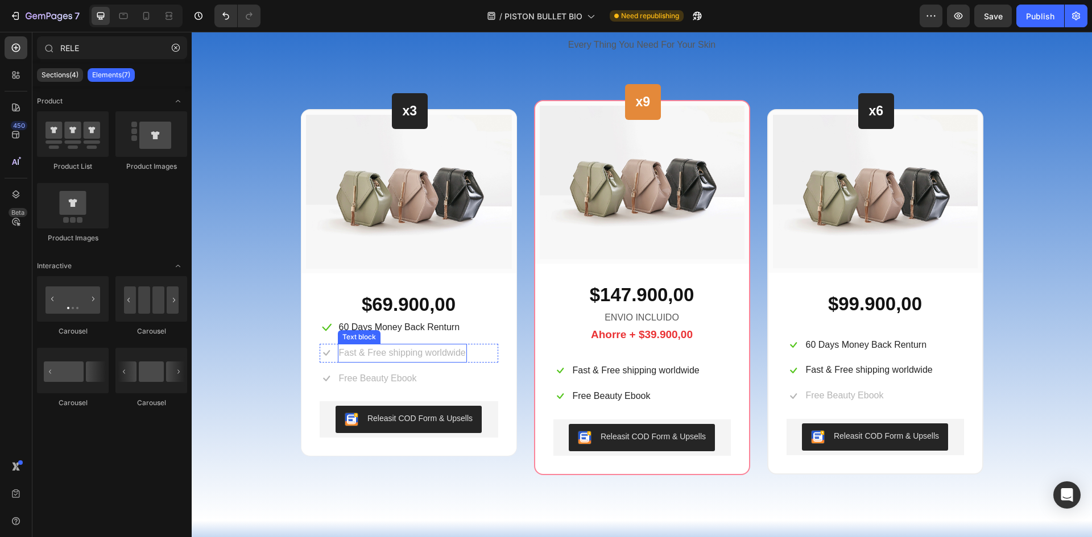
click at [386, 350] on p "Fast & Free shipping worldwide" at bounding box center [402, 353] width 127 height 16
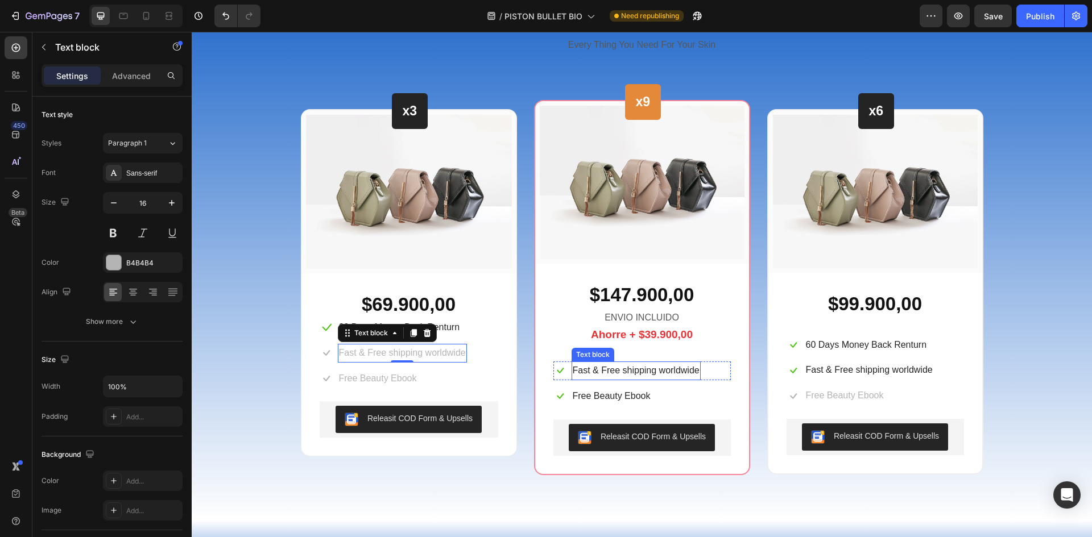
click at [620, 368] on p "Fast & Free shipping worldwide" at bounding box center [636, 371] width 127 height 16
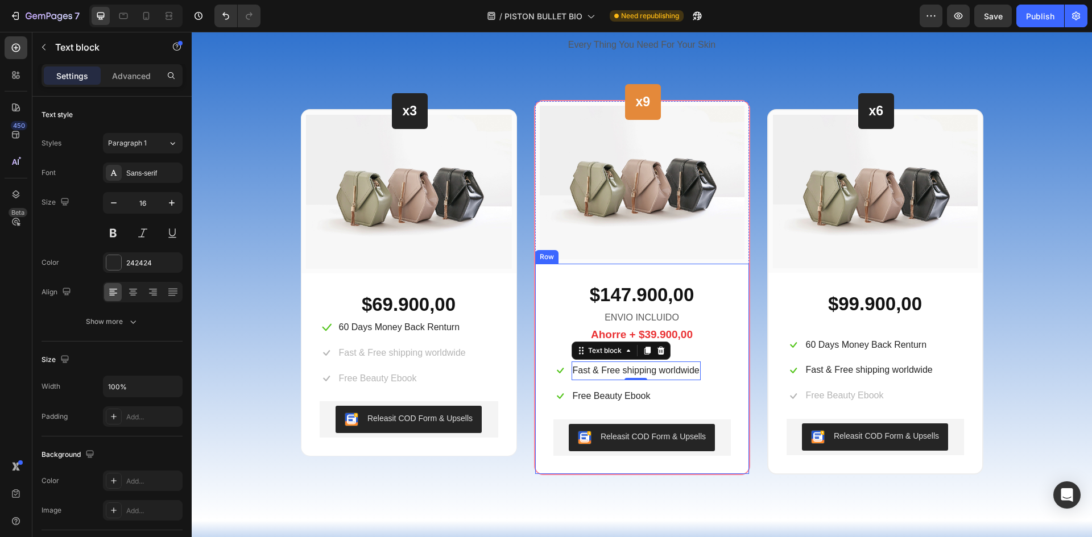
click at [673, 353] on div "$147.900,00 Text block ENVIO INCLUIDO Text block Ahorre + $39.900,00 Text block…" at bounding box center [641, 376] width 177 height 188
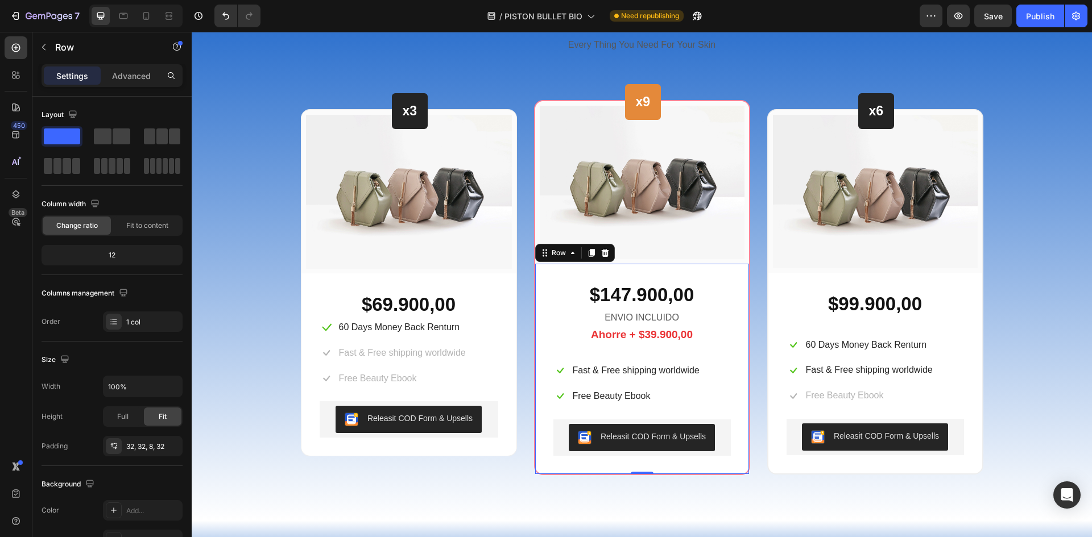
click at [637, 350] on div "$147.900,00 Text block ENVIO INCLUIDO Text block Ahorre + $39.900,00 Text block…" at bounding box center [641, 376] width 177 height 188
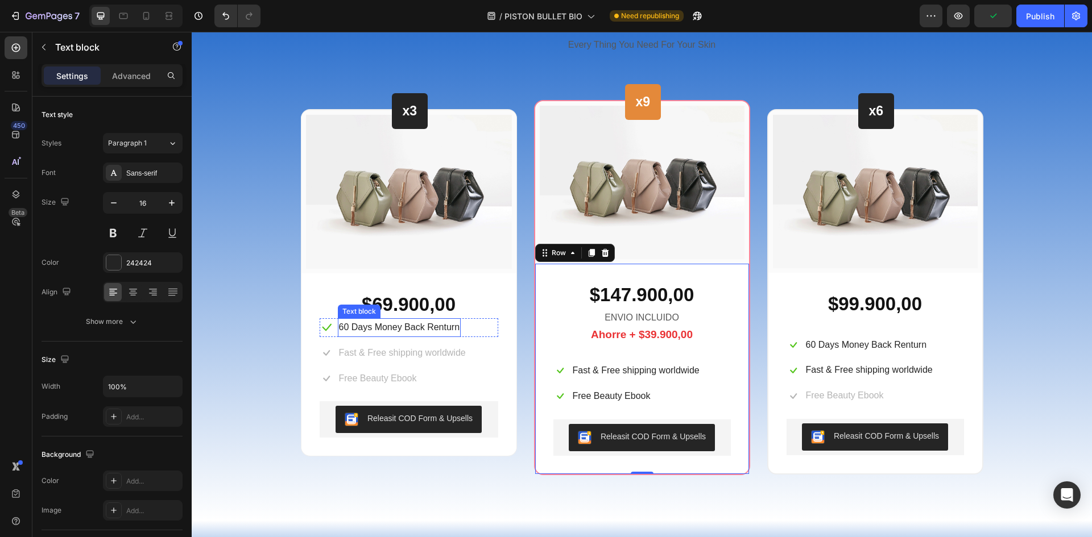
click at [415, 326] on p "60 Days Money Back Renturn" at bounding box center [399, 328] width 121 height 16
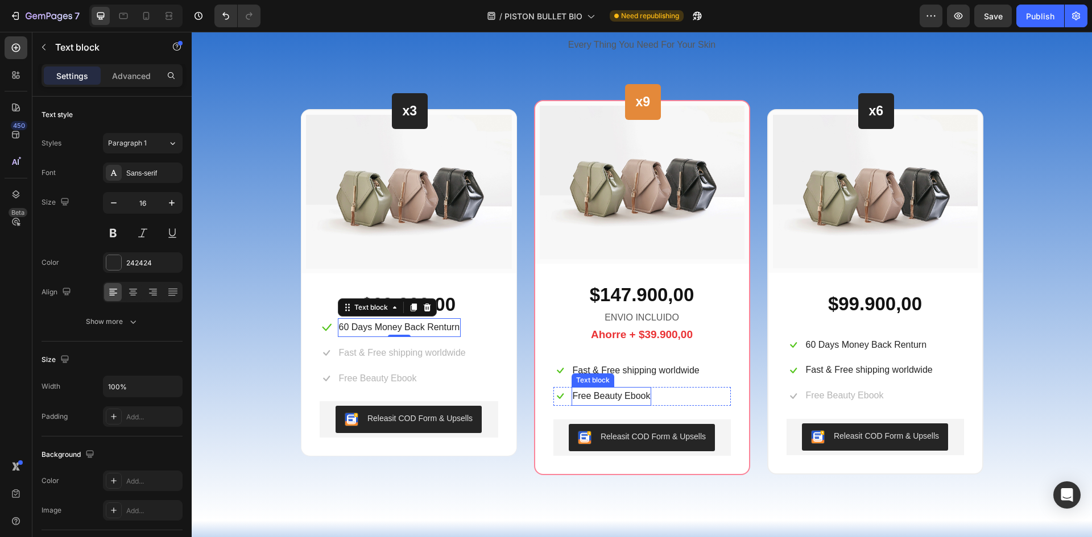
click at [611, 397] on p "Free Beauty Ebook" at bounding box center [612, 396] width 78 height 16
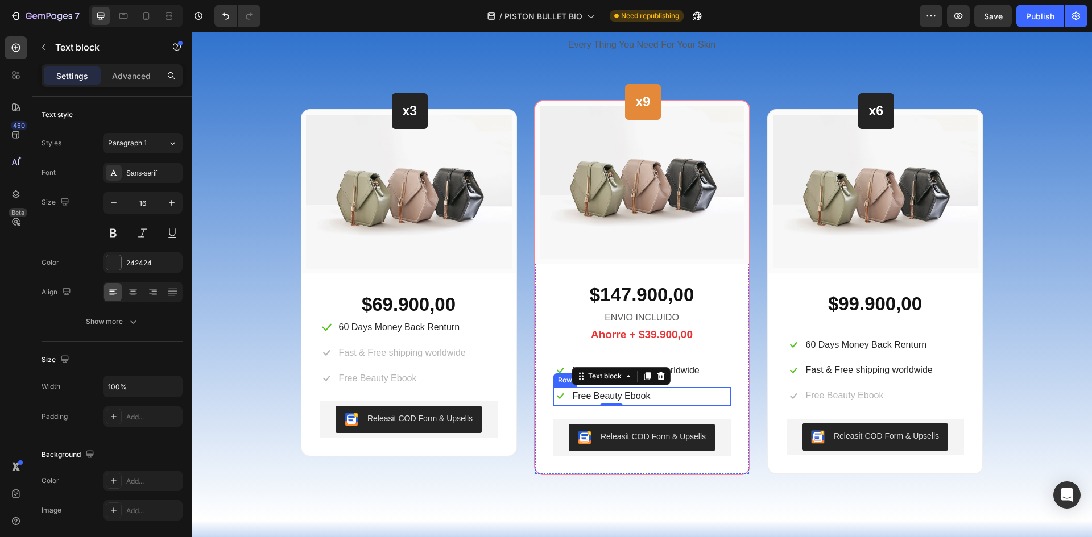
click at [662, 400] on div "Icon Free Beauty Ebook Text block 0 Row" at bounding box center [641, 396] width 177 height 19
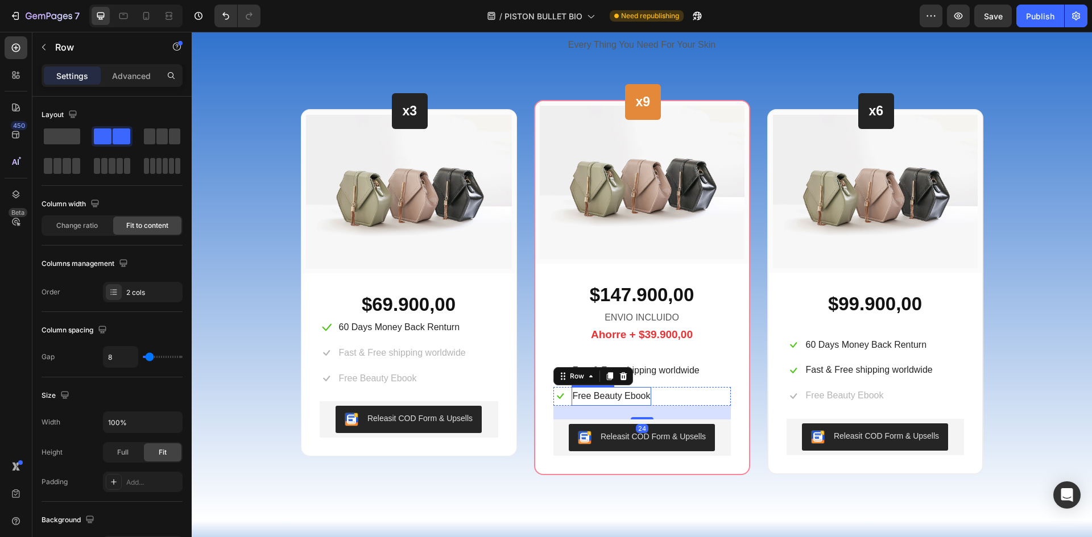
click at [607, 395] on p "Free Beauty Ebook" at bounding box center [612, 396] width 78 height 16
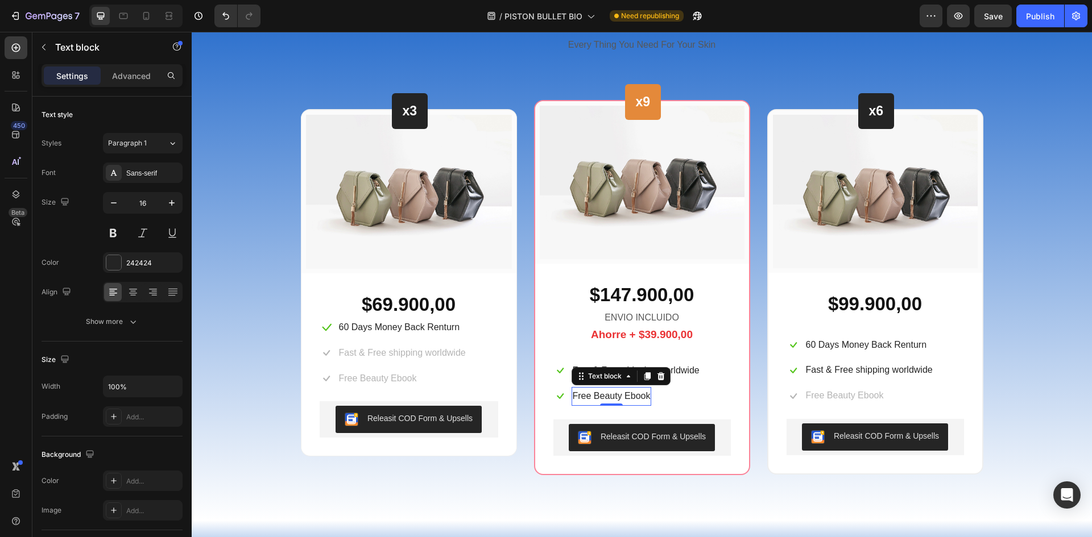
click at [618, 397] on p "Free Beauty Ebook" at bounding box center [612, 396] width 78 height 16
click at [622, 370] on p "Fast & Free shipping worldwide" at bounding box center [636, 371] width 127 height 16
click at [585, 394] on p "Ebook Gratis" at bounding box center [599, 396] width 52 height 16
click at [129, 289] on icon at bounding box center [132, 292] width 11 height 11
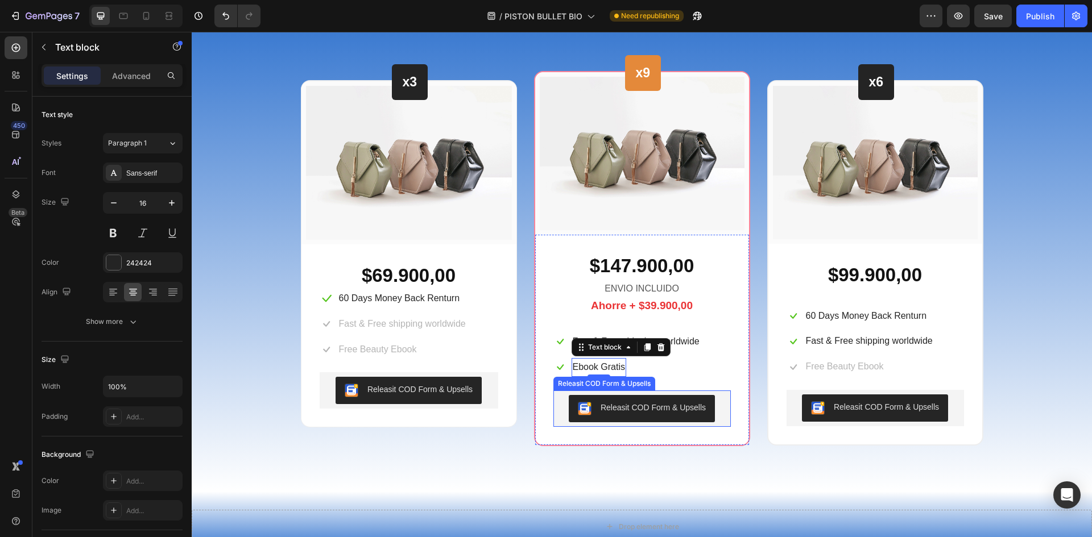
scroll to position [4050, 0]
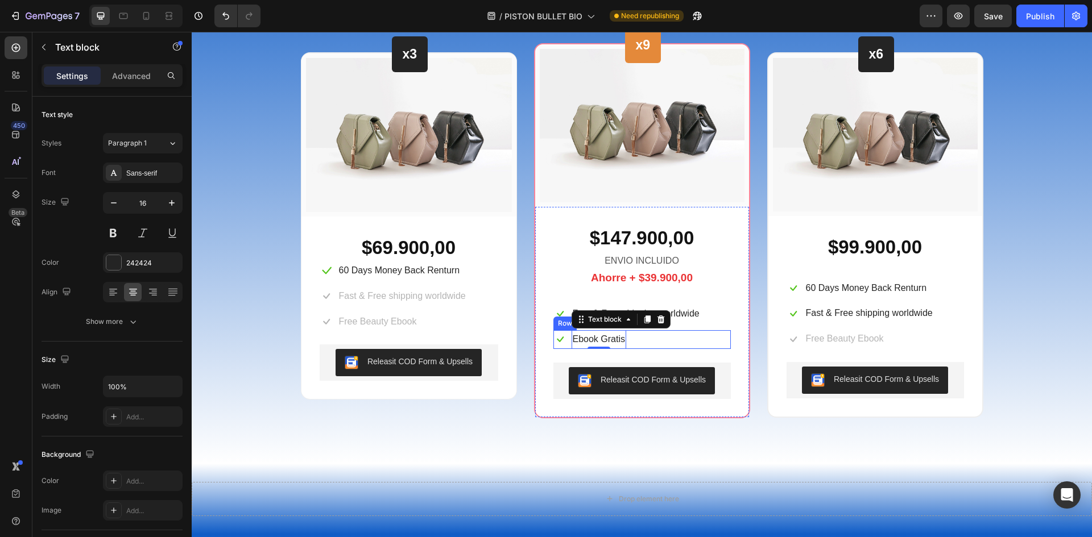
click at [689, 338] on div "Icon Ebook Gratis Text block 0 Row" at bounding box center [641, 339] width 177 height 19
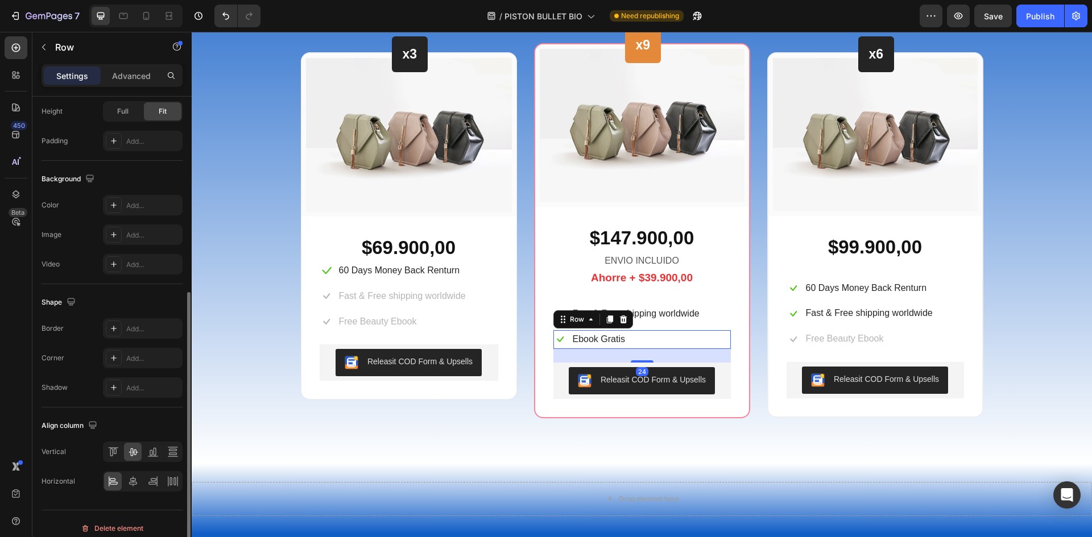
scroll to position [350, 0]
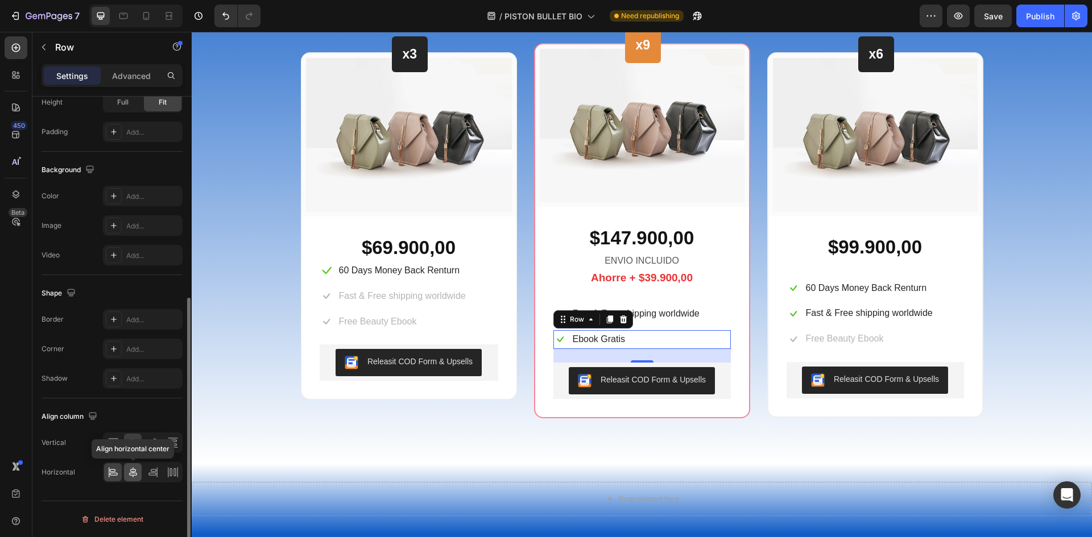
click at [132, 469] on icon at bounding box center [133, 472] width 8 height 10
click at [690, 312] on p "Fast & Free shipping worldwide" at bounding box center [636, 314] width 127 height 16
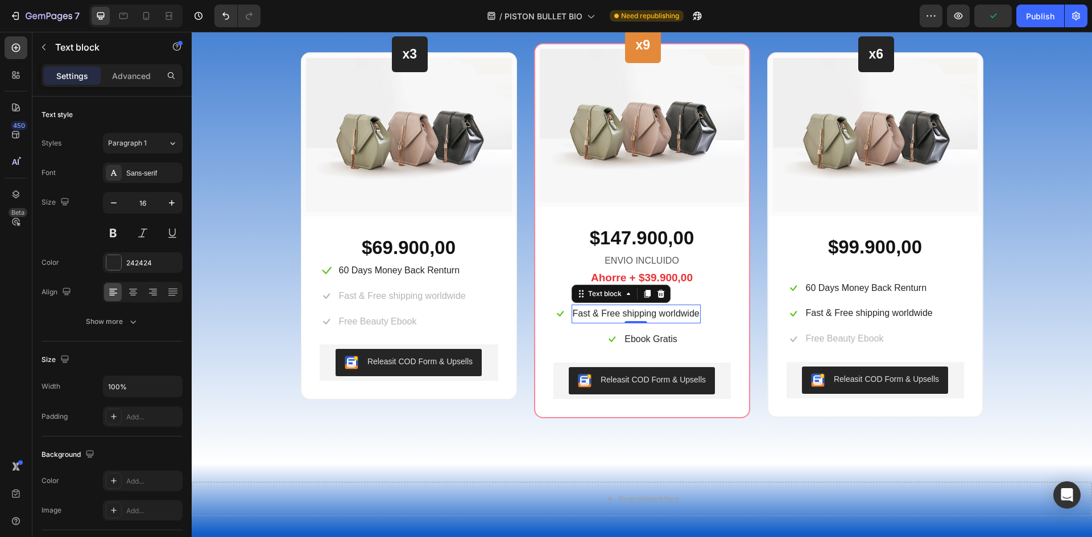
click at [672, 316] on p "Fast & Free shipping worldwide" at bounding box center [636, 314] width 127 height 16
click at [632, 315] on p "Fast & Free shipping worldwide" at bounding box center [636, 314] width 127 height 16
click at [673, 306] on div "Icon Pago contra entrega Text block 0 Row" at bounding box center [641, 314] width 177 height 19
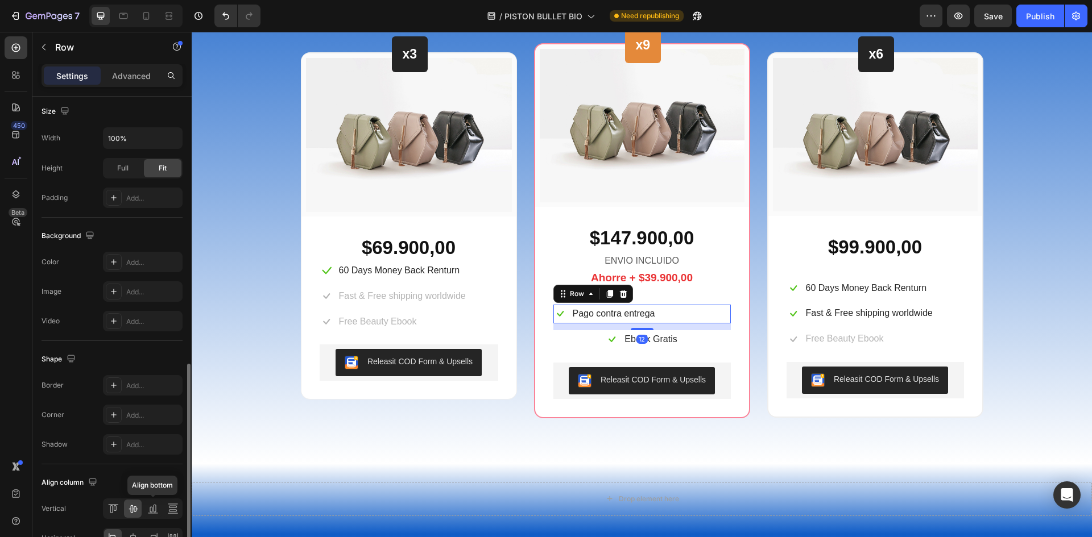
scroll to position [350, 0]
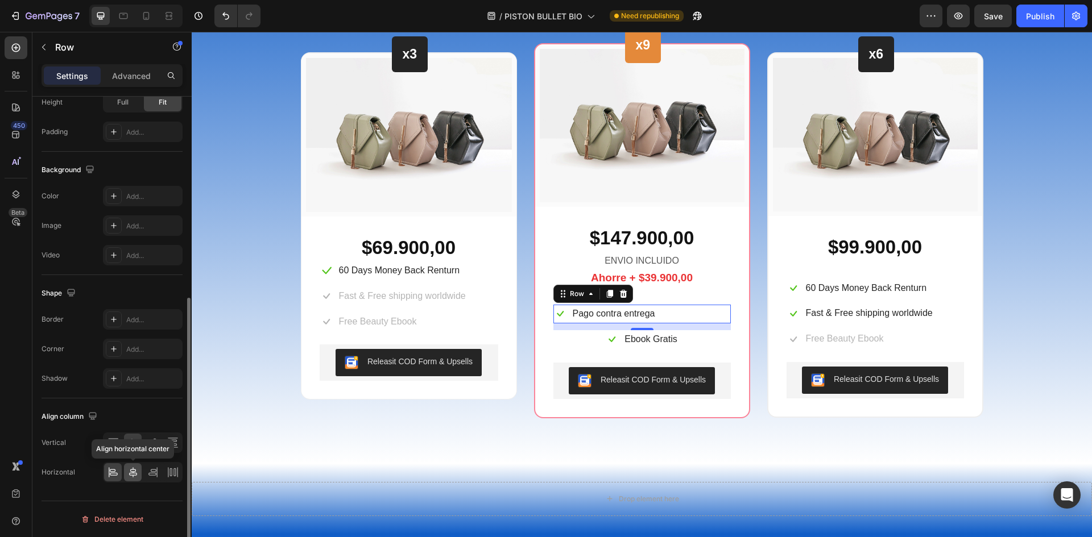
click at [138, 469] on icon at bounding box center [132, 472] width 11 height 11
click at [1002, 273] on div "Beautiful Everyday Heading Every Thing You Need For Your Skin Text block Row x3…" at bounding box center [641, 180] width 883 height 475
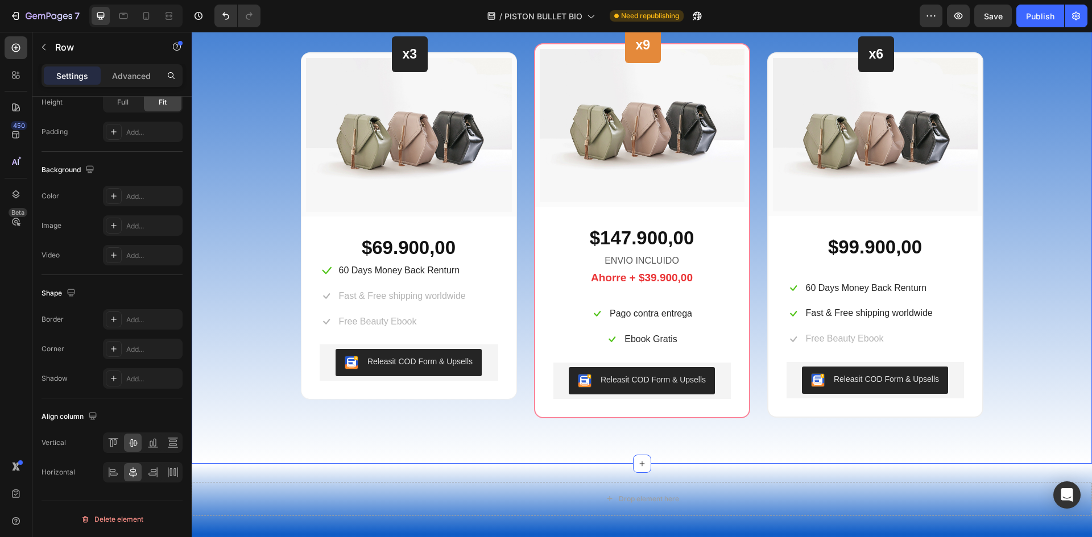
scroll to position [0, 0]
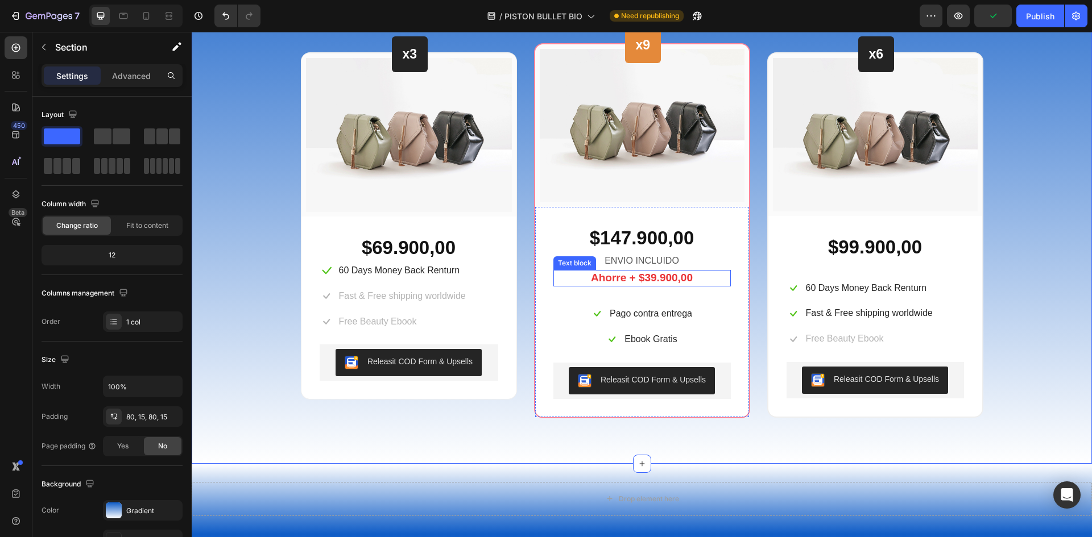
click at [656, 283] on p "Ahorre + $39.900,00" at bounding box center [641, 278] width 175 height 14
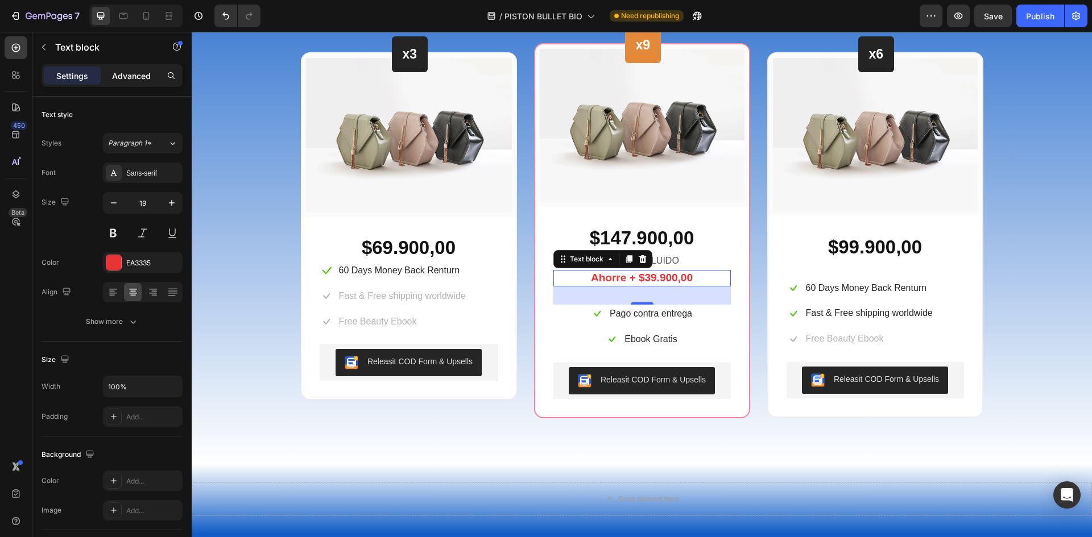
click at [132, 74] on p "Advanced" at bounding box center [131, 76] width 39 height 12
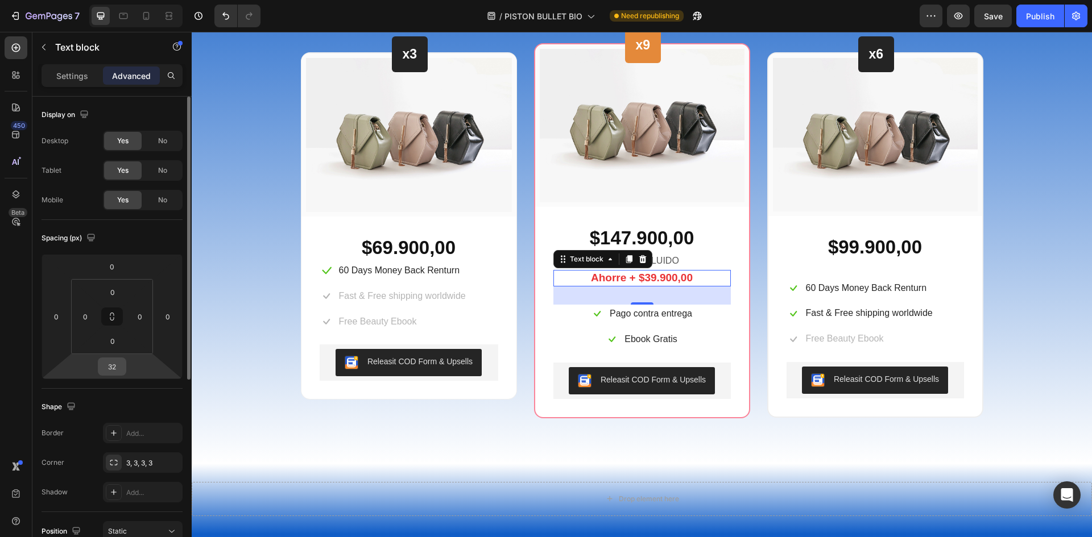
click at [120, 366] on input "32" at bounding box center [112, 366] width 23 height 17
type input "0"
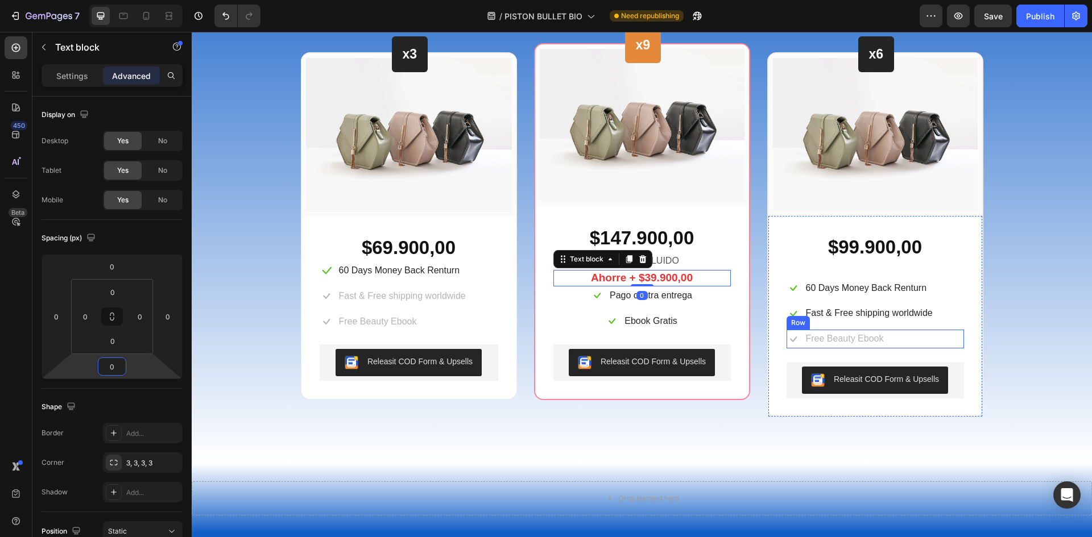
click at [1008, 319] on div "Beautiful Everyday Heading Every Thing You Need For Your Skin Text block Row x3…" at bounding box center [641, 180] width 883 height 475
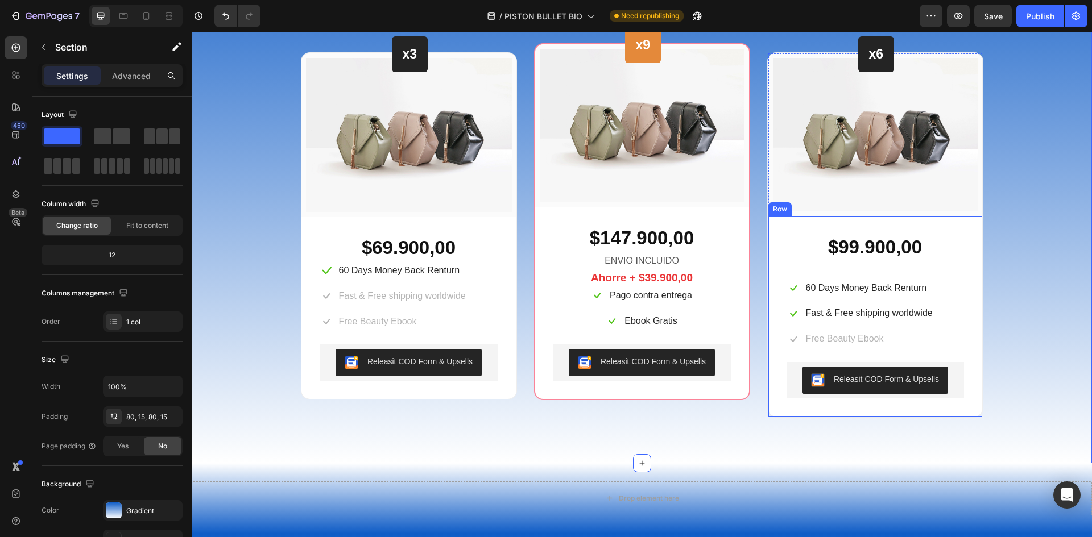
click at [1037, 289] on div "Beautiful Everyday Heading Every Thing You Need For Your Skin Text block Row x3…" at bounding box center [641, 180] width 883 height 475
click at [653, 316] on p "Ebook Gratis" at bounding box center [650, 321] width 52 height 16
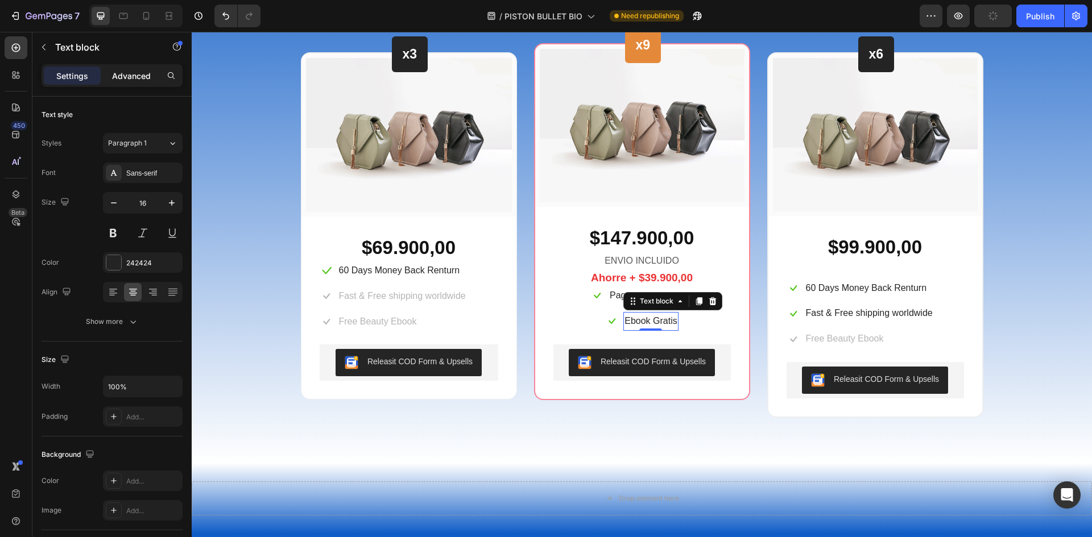
click at [119, 70] on p "Advanced" at bounding box center [131, 76] width 39 height 12
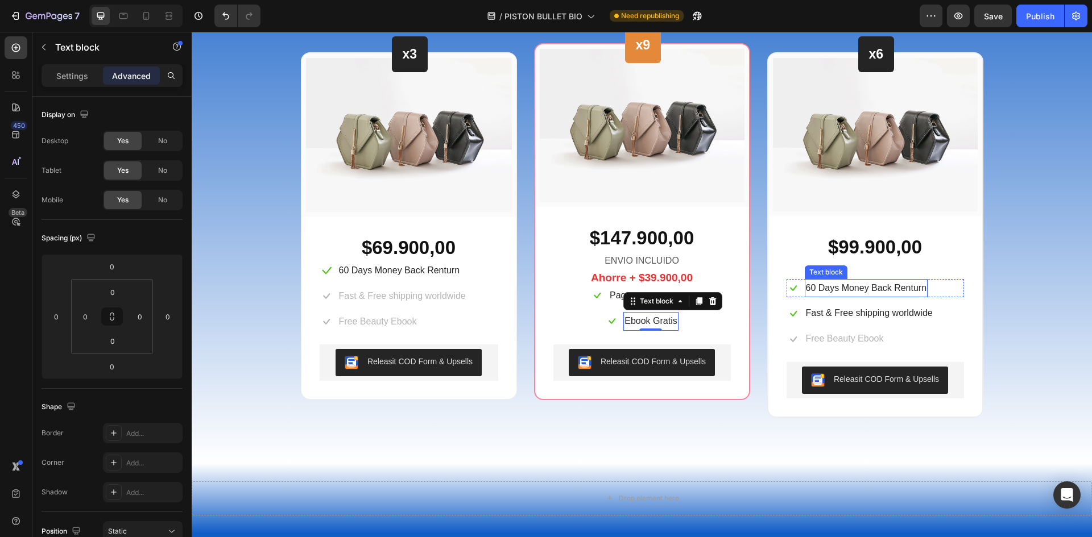
click at [903, 294] on p "60 Days Money Back Renturn" at bounding box center [866, 288] width 121 height 16
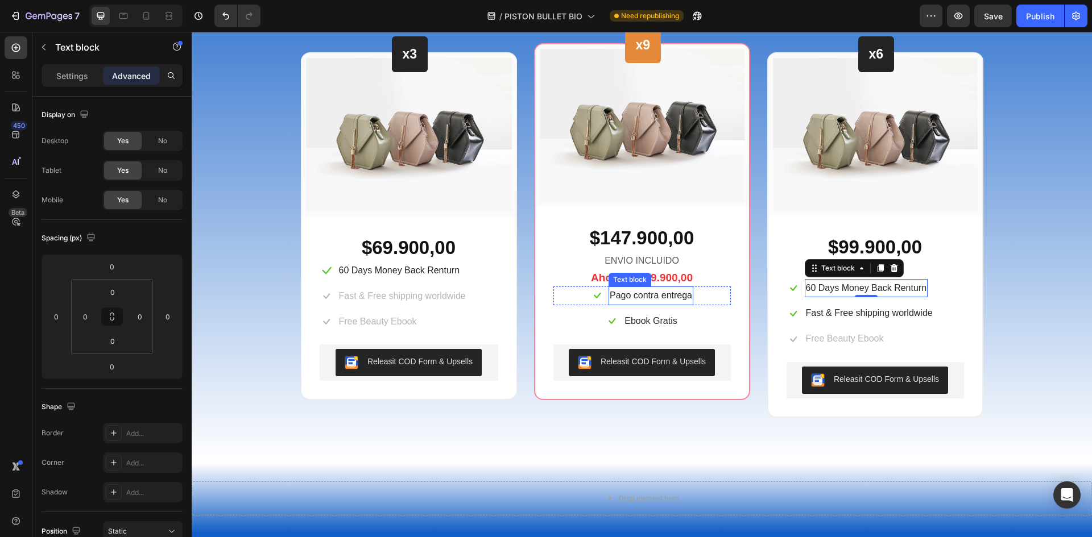
click at [650, 293] on p "Pago contra entrega" at bounding box center [651, 296] width 82 height 16
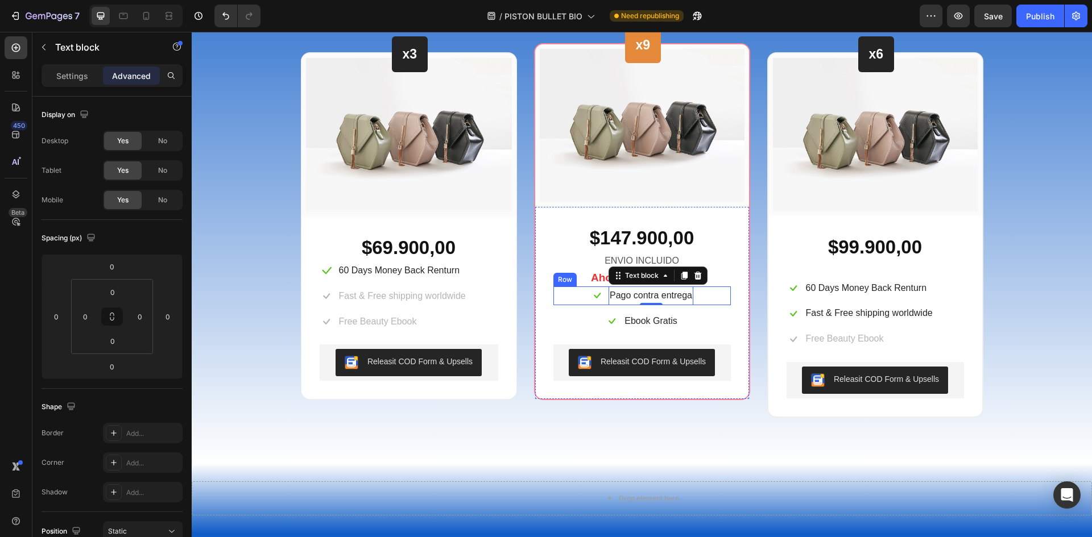
click at [558, 288] on div "Icon Pago contra entrega Text block 0 Row" at bounding box center [641, 296] width 177 height 19
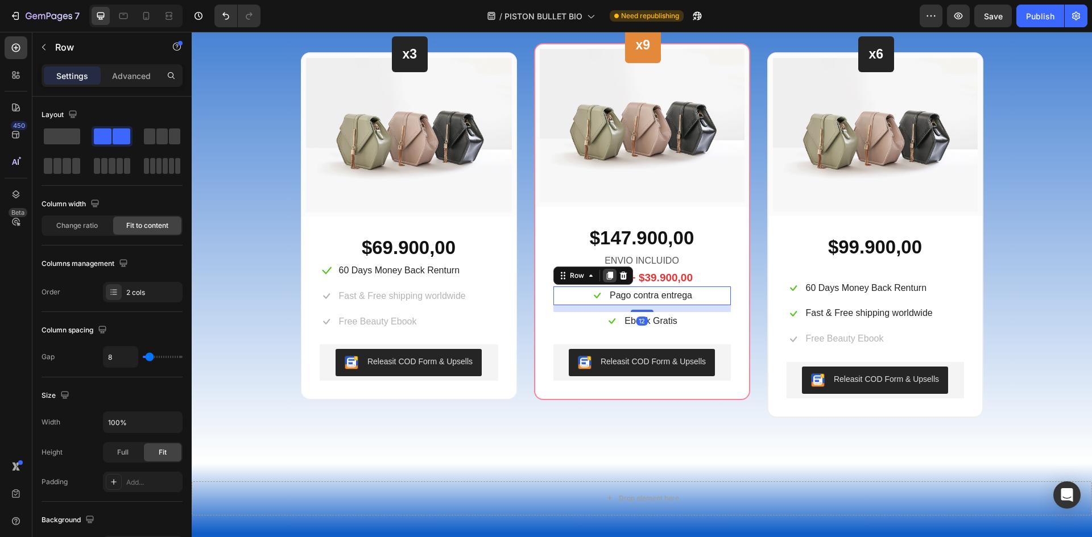
click at [606, 278] on icon at bounding box center [609, 276] width 6 height 8
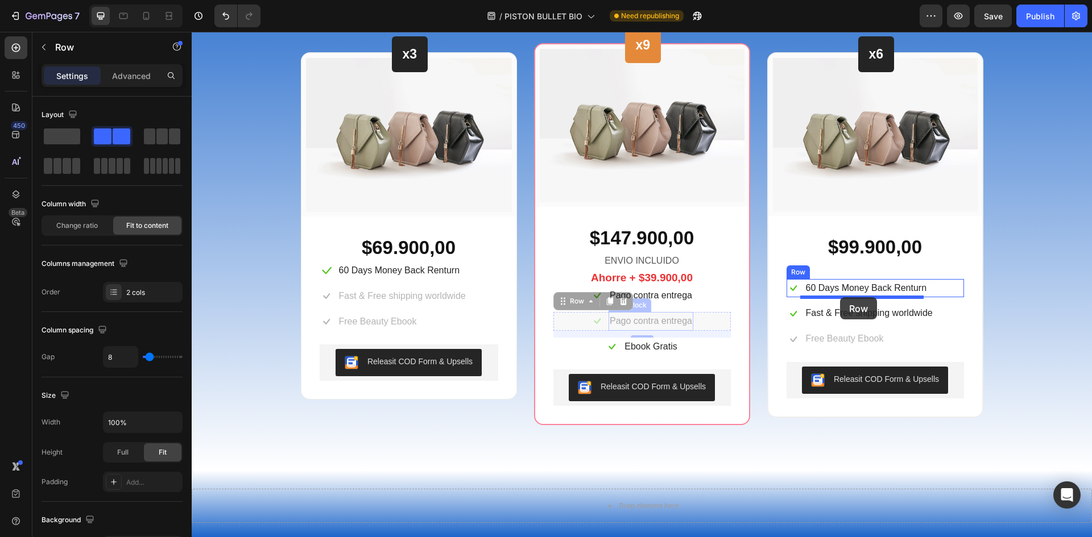
drag, startPoint x: 570, startPoint y: 321, endPoint x: 840, endPoint y: 297, distance: 271.1
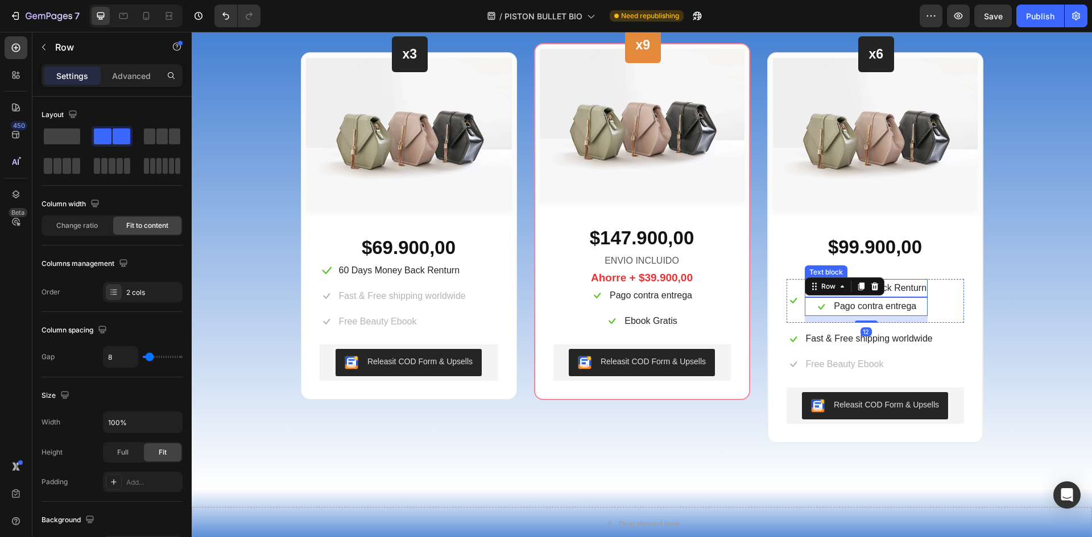
click at [906, 289] on p "60 Days Money Back Renturn" at bounding box center [866, 288] width 121 height 16
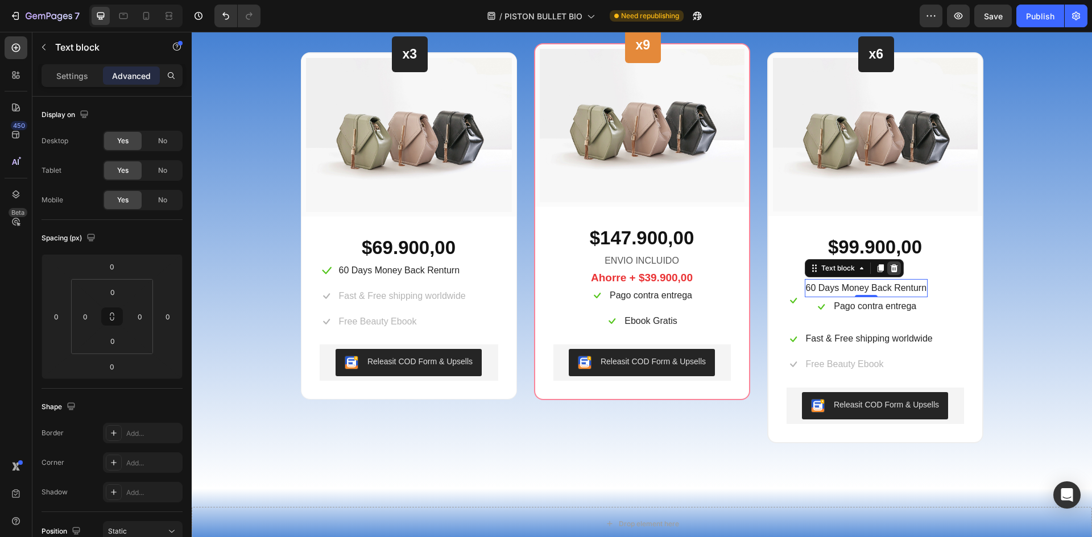
click at [890, 270] on icon at bounding box center [893, 268] width 7 height 8
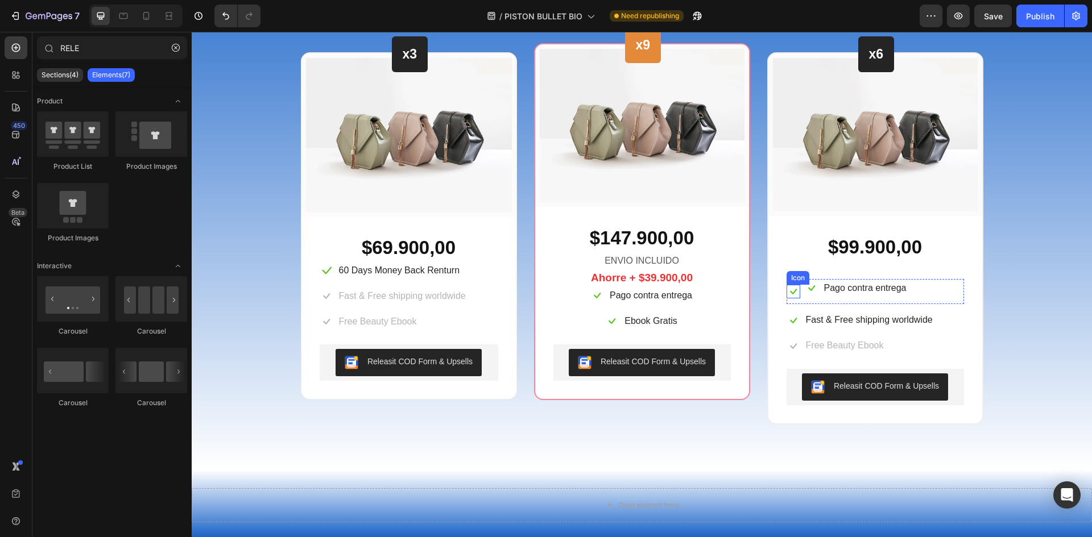
click at [789, 291] on icon at bounding box center [793, 292] width 14 height 14
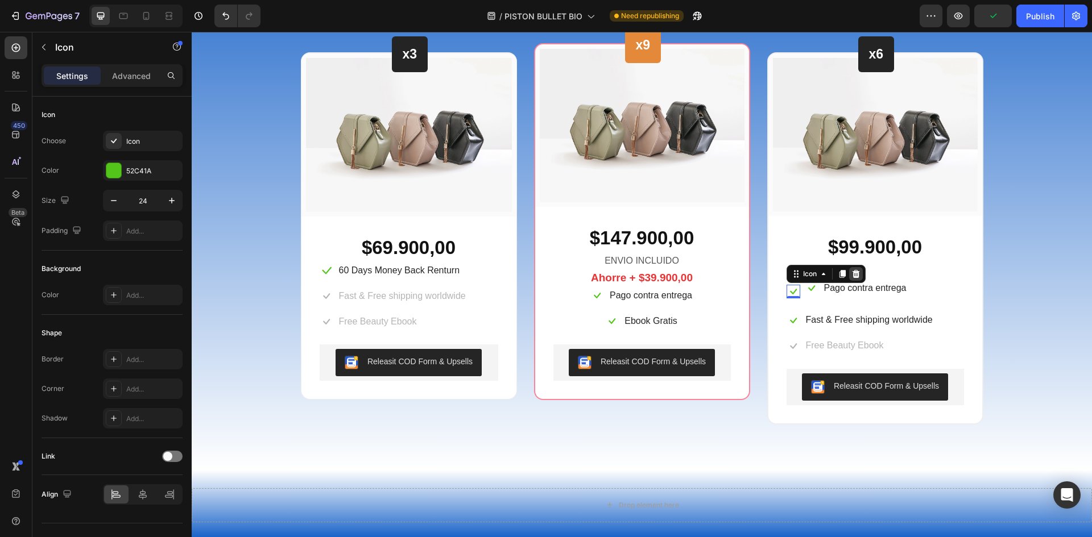
click at [852, 274] on icon at bounding box center [855, 274] width 7 height 8
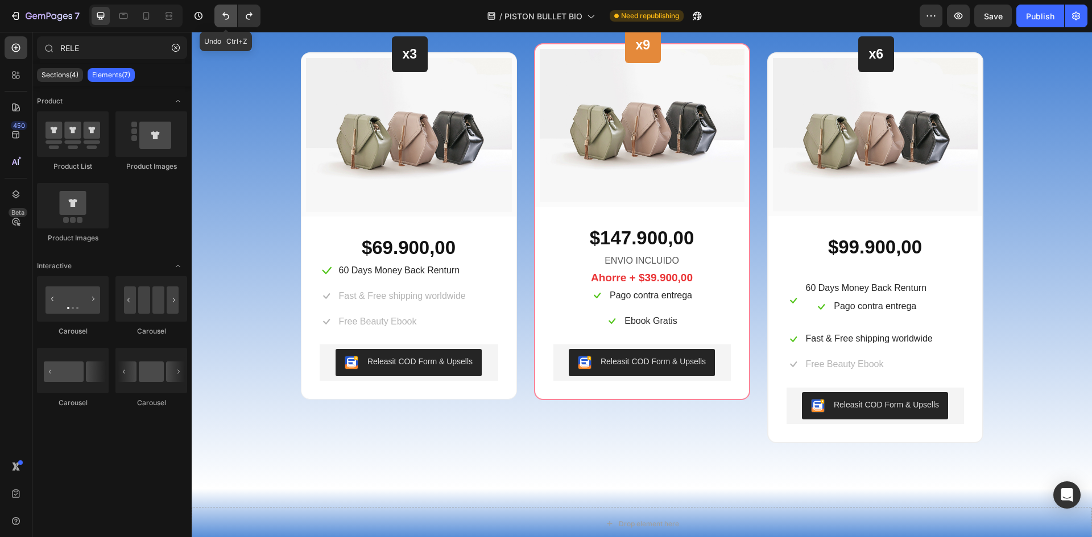
click at [221, 11] on icon "Undo/Redo" at bounding box center [225, 15] width 11 height 11
click at [893, 309] on p "Pago contra entrega" at bounding box center [875, 307] width 82 height 16
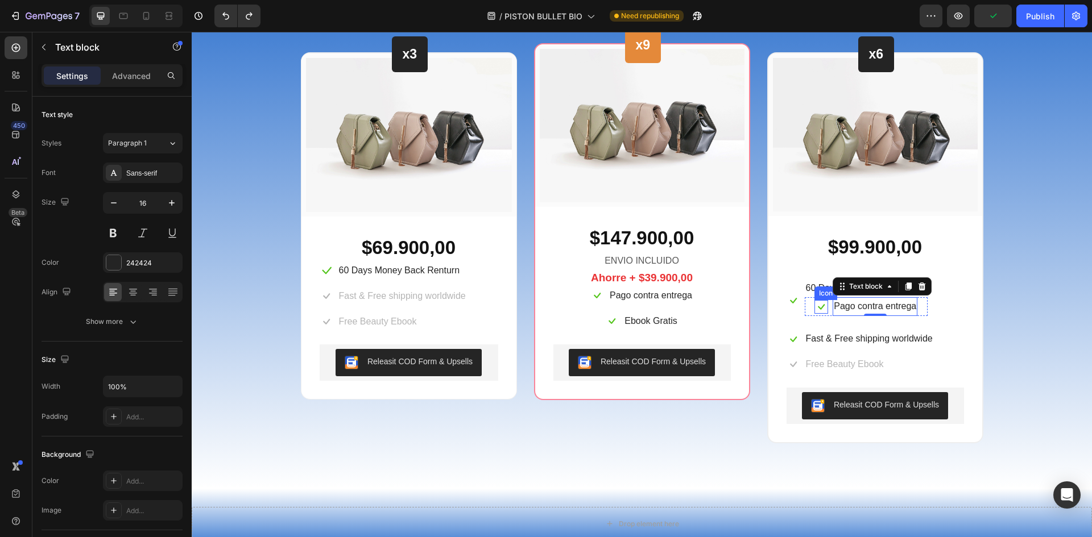
click at [818, 307] on icon at bounding box center [821, 307] width 7 height 6
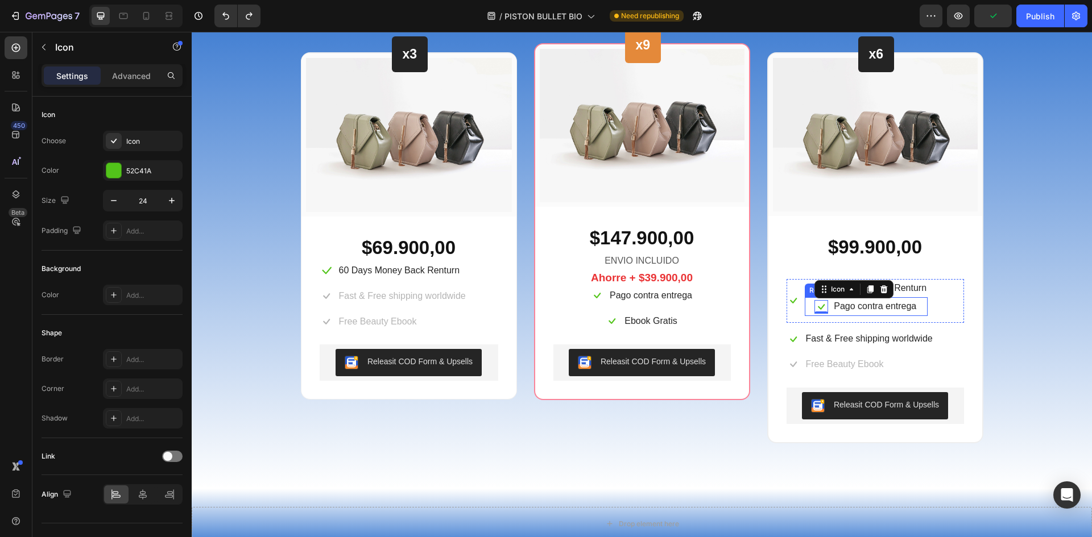
click at [805, 309] on div "Icon 0 Pago contra entrega Text block Row" at bounding box center [866, 306] width 123 height 19
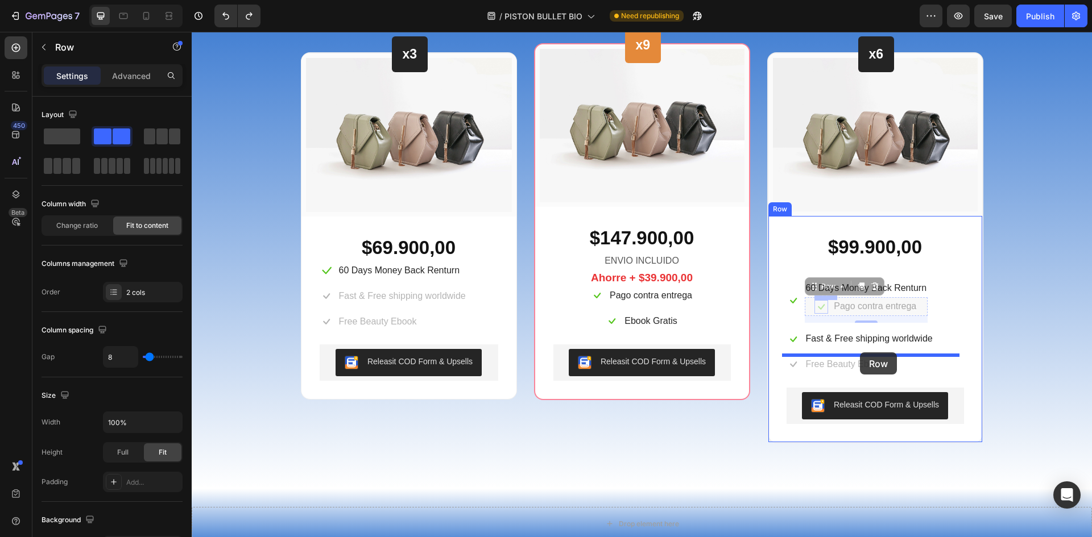
drag, startPoint x: 812, startPoint y: 291, endPoint x: 865, endPoint y: 354, distance: 82.3
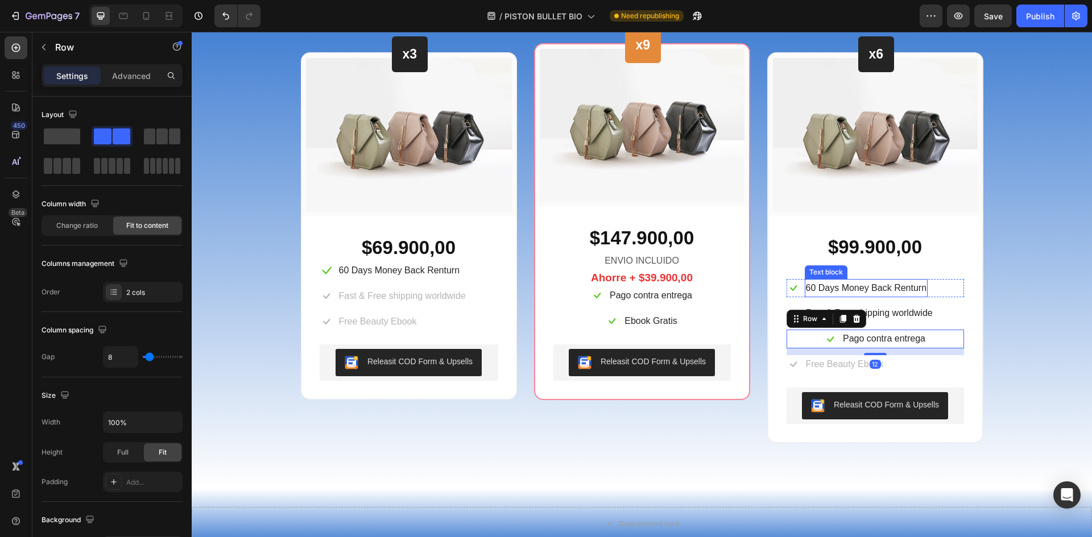
click at [885, 282] on p "60 Days Money Back Renturn" at bounding box center [866, 288] width 121 height 16
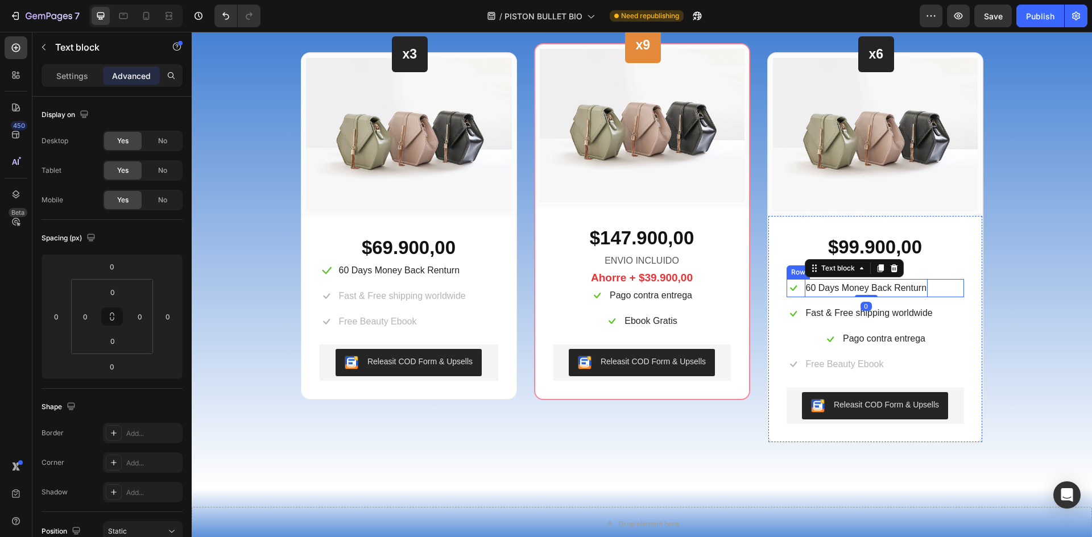
click at [934, 285] on div "Icon 60 Days Money Back Renturn Text block 0 Row" at bounding box center [874, 288] width 177 height 19
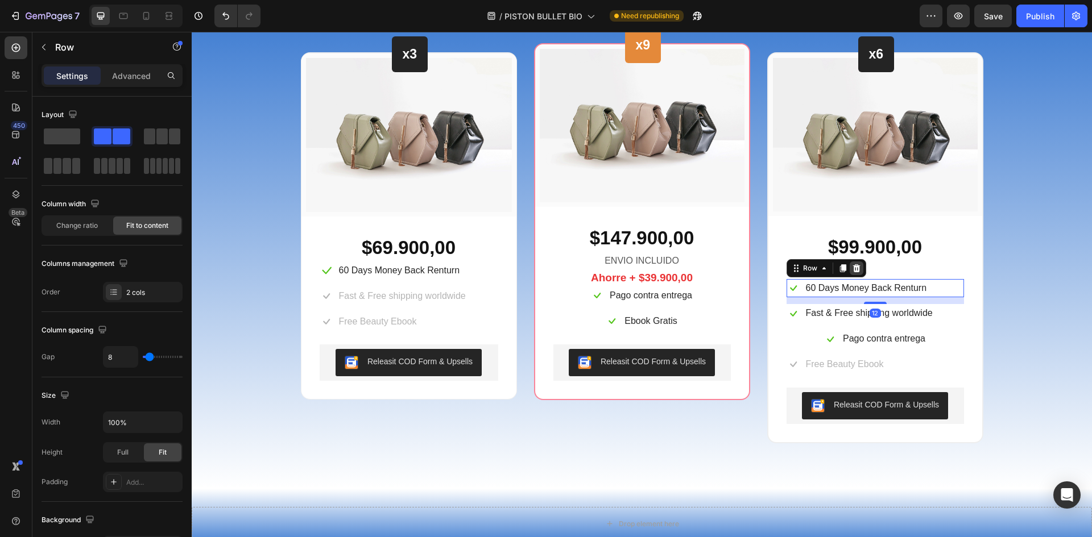
click at [857, 268] on div at bounding box center [856, 269] width 14 height 14
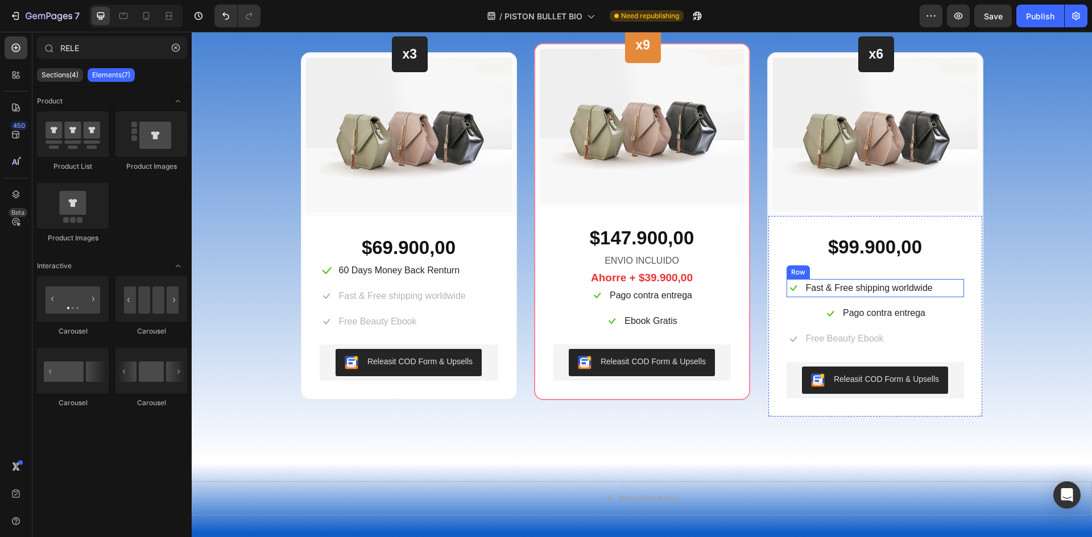
click at [938, 290] on div "Icon Fast & Free shipping worldwide Text block Row" at bounding box center [874, 288] width 177 height 19
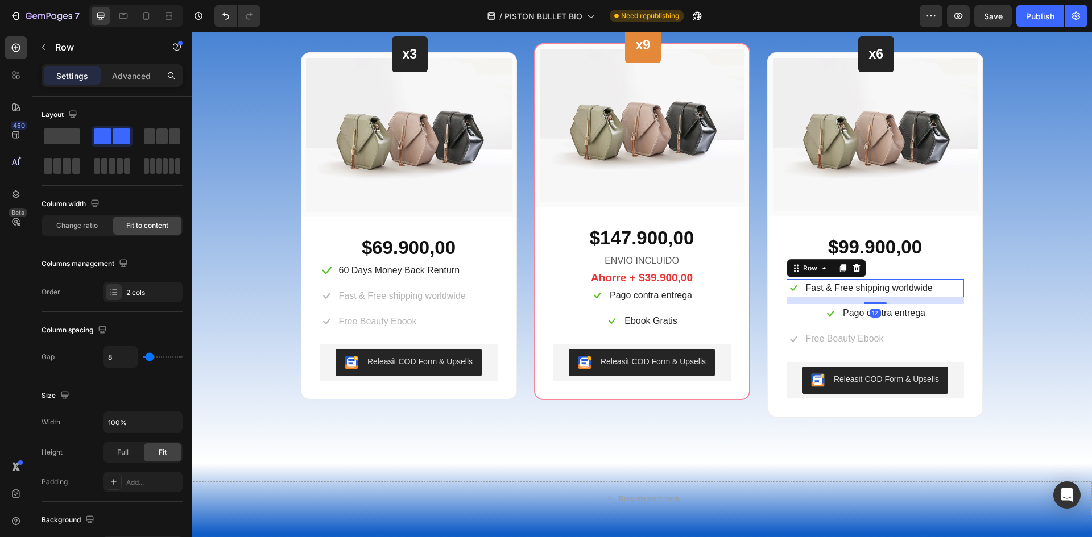
drag, startPoint x: 852, startPoint y: 264, endPoint x: 858, endPoint y: 266, distance: 6.1
click at [853, 264] on icon at bounding box center [856, 268] width 9 height 9
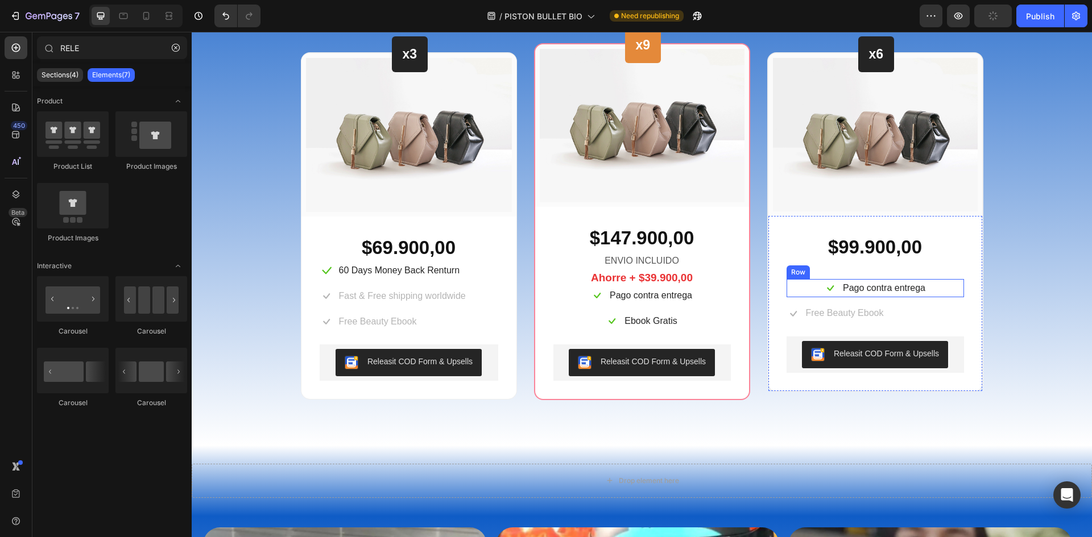
click at [926, 288] on div "Icon Pago contra entrega Text block Row" at bounding box center [874, 288] width 177 height 19
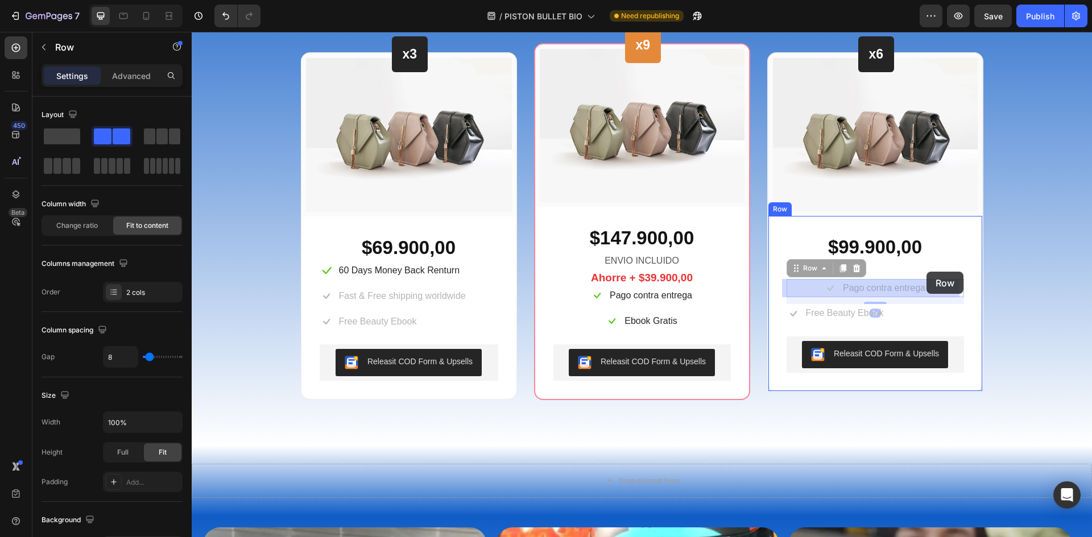
drag, startPoint x: 934, startPoint y: 290, endPoint x: 926, endPoint y: 272, distance: 19.6
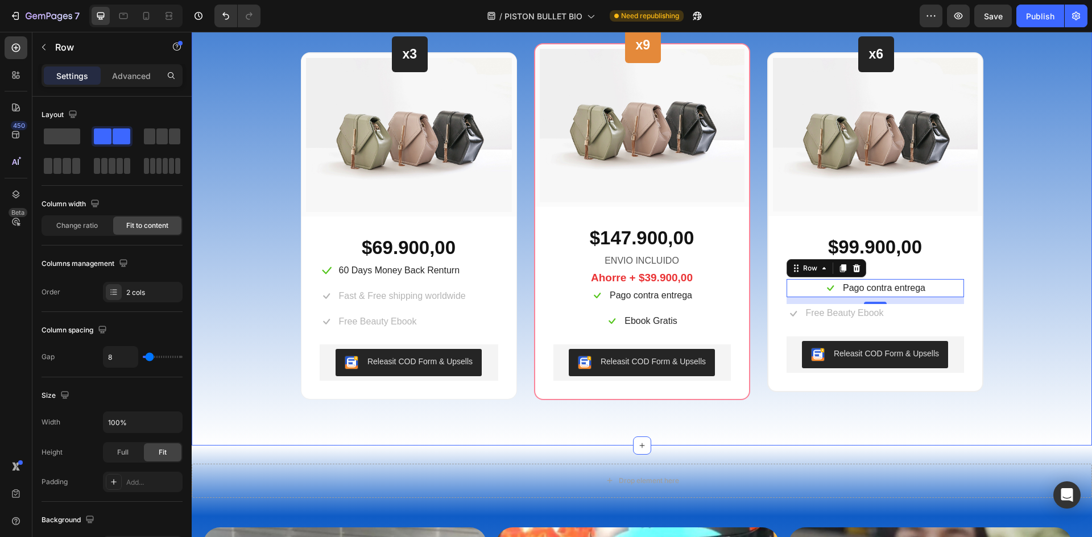
click at [1024, 281] on div "Beautiful Everyday Heading Every Thing You Need For Your Skin Text block Row x3…" at bounding box center [641, 171] width 883 height 457
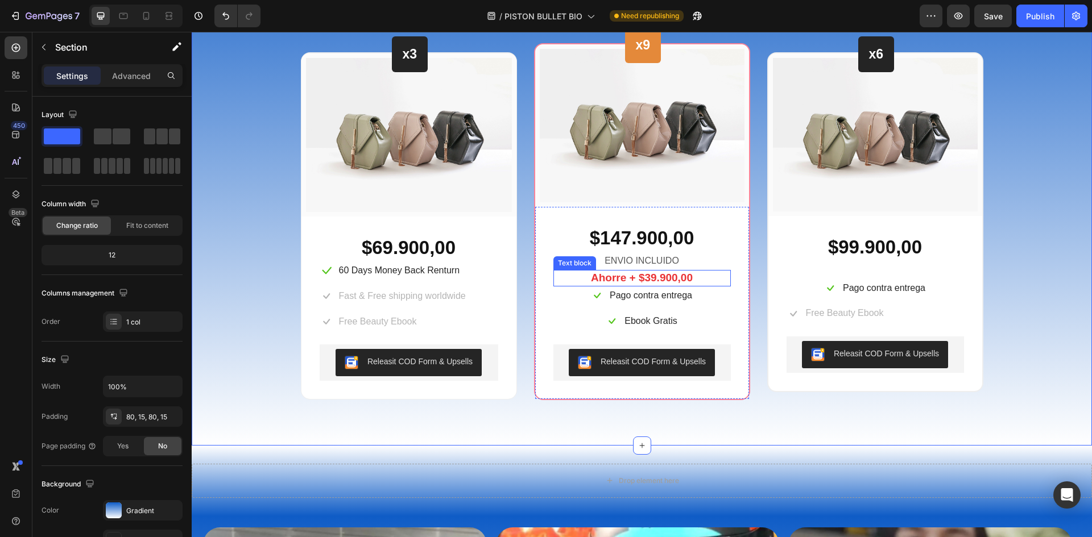
click at [672, 277] on p "Ahorre + $39.900,00" at bounding box center [641, 278] width 175 height 14
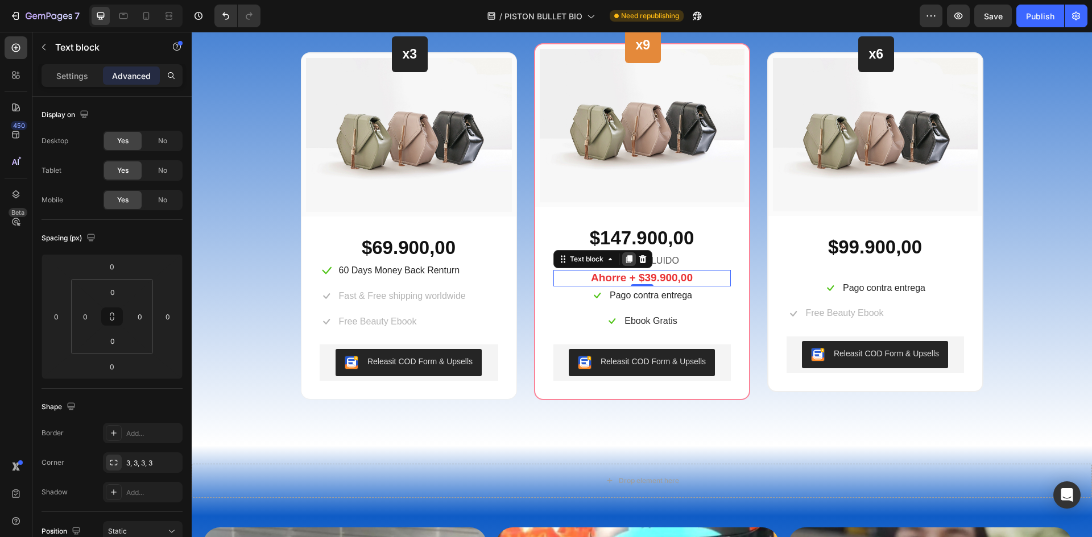
click at [622, 259] on div at bounding box center [629, 259] width 14 height 14
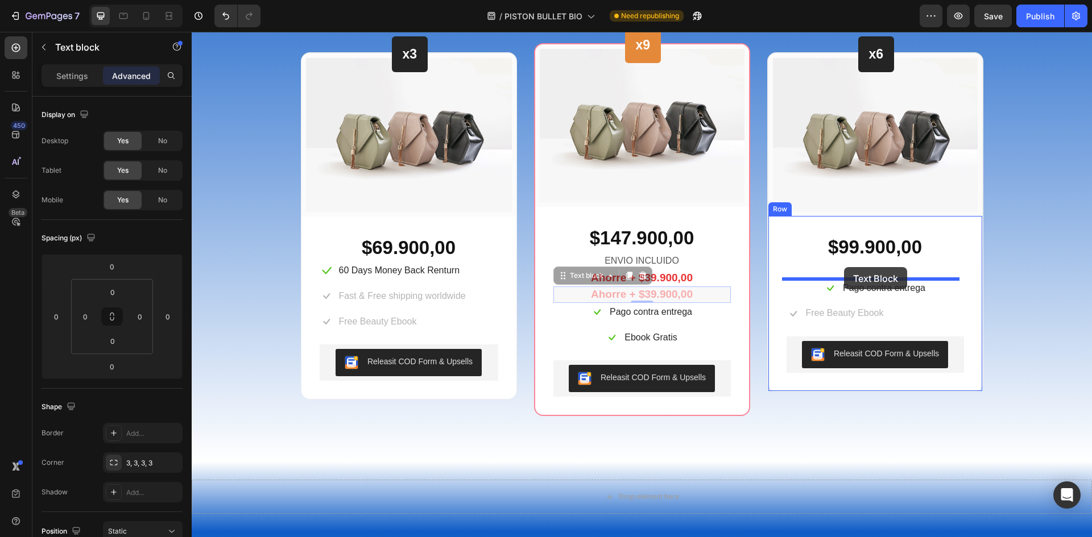
drag, startPoint x: 564, startPoint y: 280, endPoint x: 844, endPoint y: 267, distance: 280.0
type input "32"
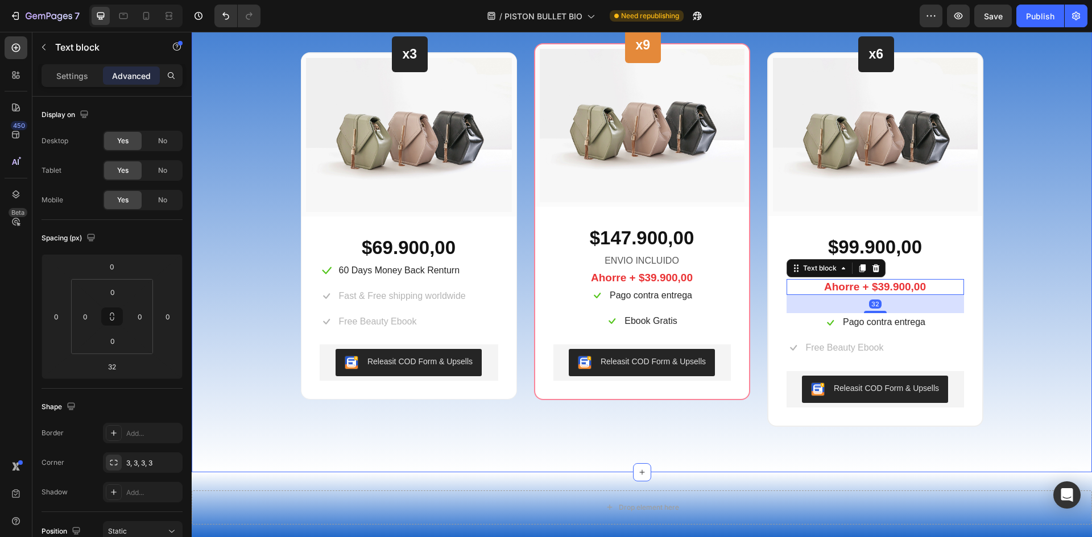
click at [1002, 272] on div "Beautiful Everyday Heading Every Thing You Need For Your Skin Text block Row x3…" at bounding box center [641, 185] width 883 height 484
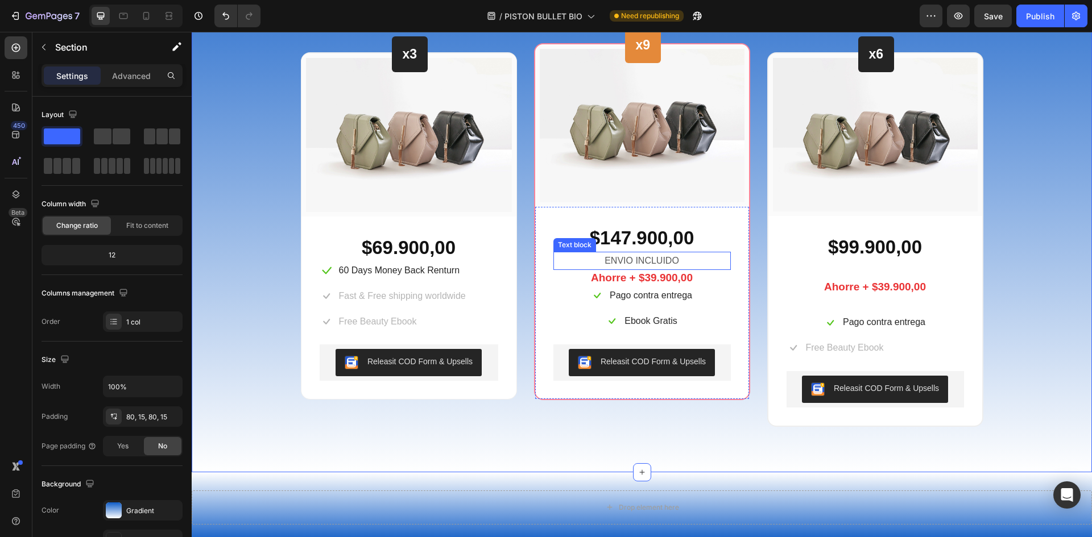
click at [646, 263] on p "ENVIO INCLUIDO" at bounding box center [641, 261] width 175 height 16
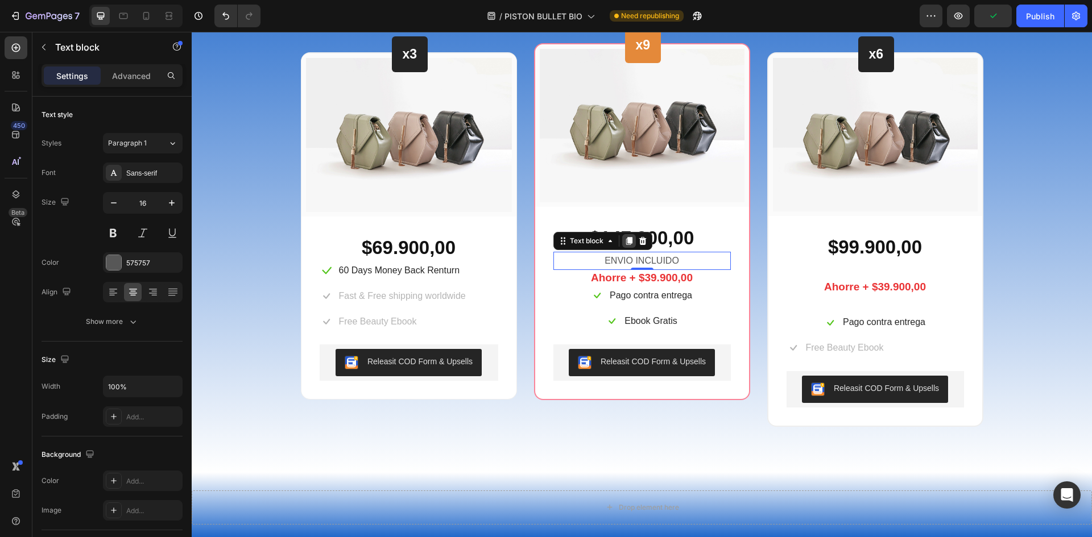
click at [627, 242] on icon at bounding box center [628, 241] width 6 height 8
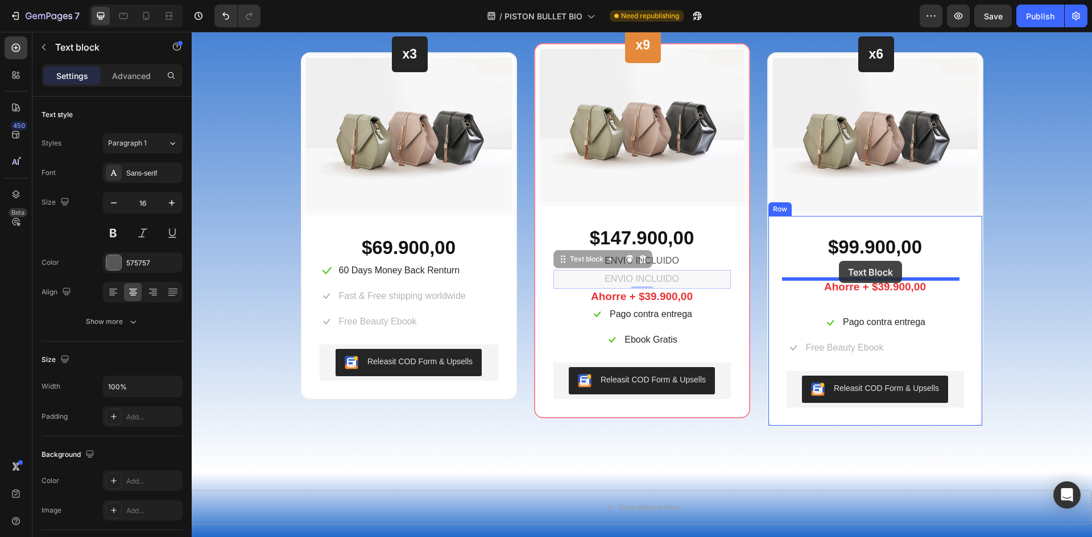
drag, startPoint x: 558, startPoint y: 258, endPoint x: 839, endPoint y: 261, distance: 280.3
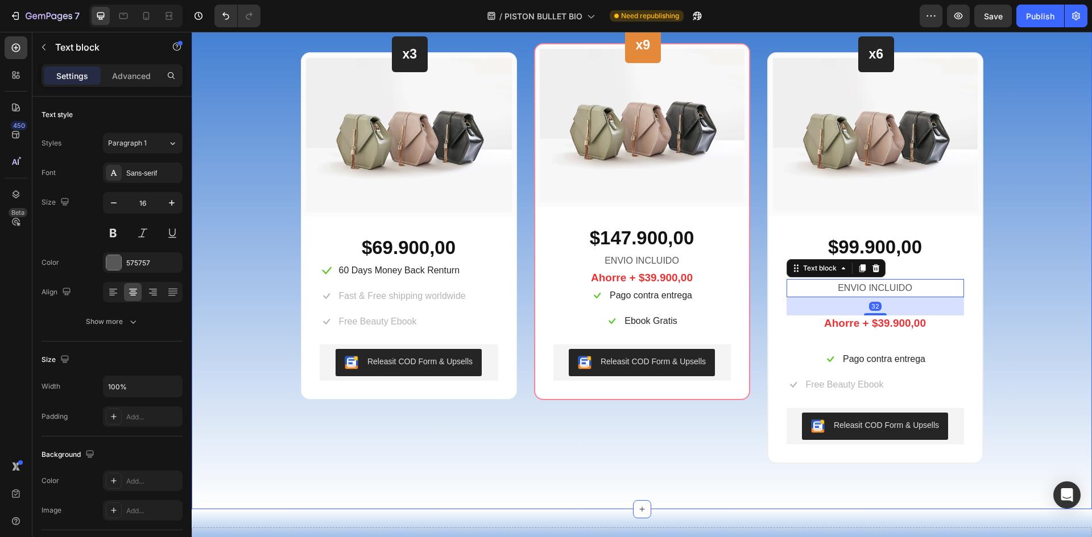
click at [1012, 272] on div "Beautiful Everyday Heading Every Thing You Need For Your Skin Text block Row x3…" at bounding box center [641, 203] width 883 height 521
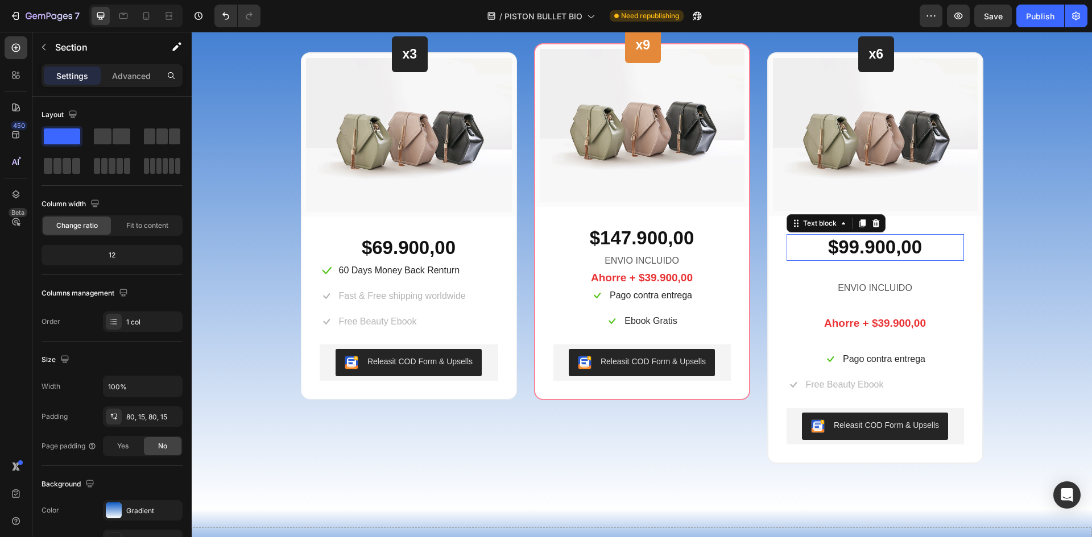
click at [878, 254] on p "$99.900,00" at bounding box center [875, 247] width 175 height 24
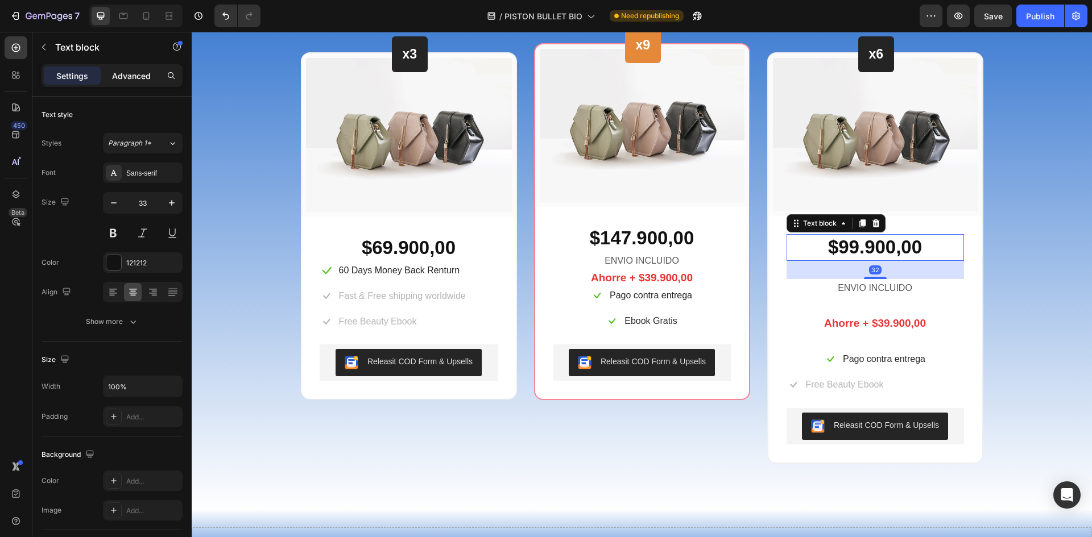
click at [140, 74] on p "Advanced" at bounding box center [131, 76] width 39 height 12
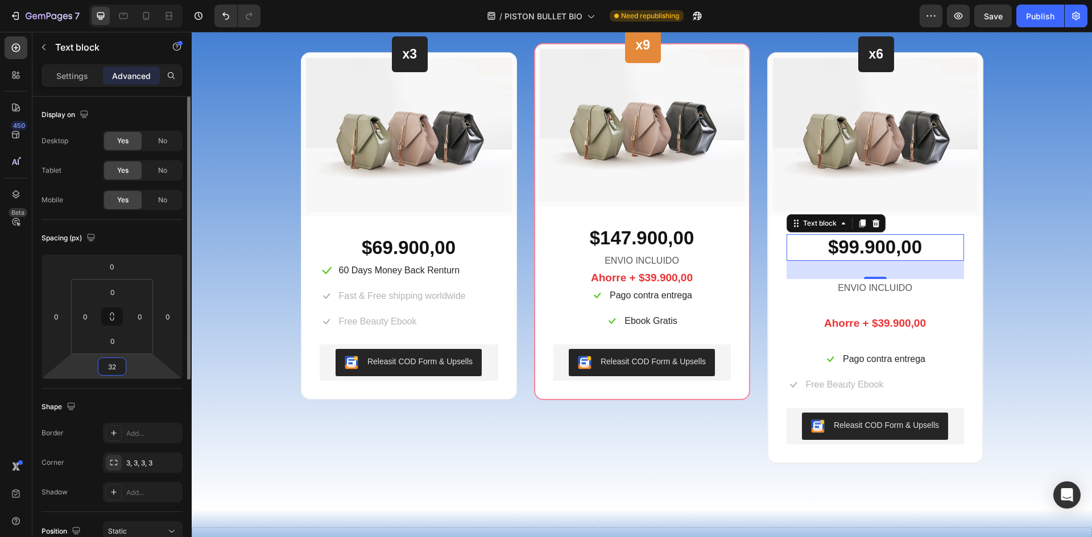
drag, startPoint x: 112, startPoint y: 370, endPoint x: 127, endPoint y: 366, distance: 15.9
click at [112, 370] on input "32" at bounding box center [112, 366] width 23 height 17
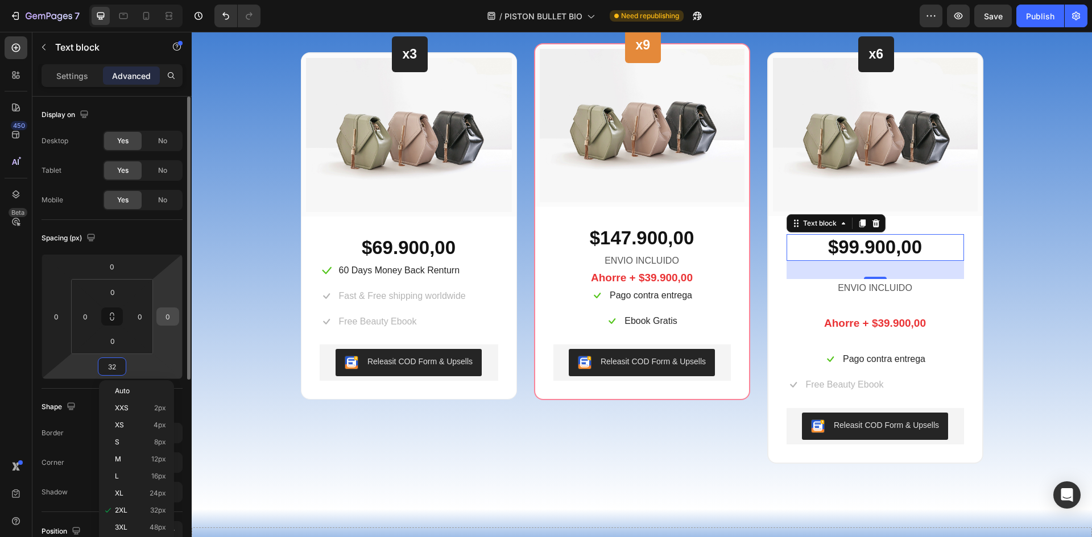
type input "0"
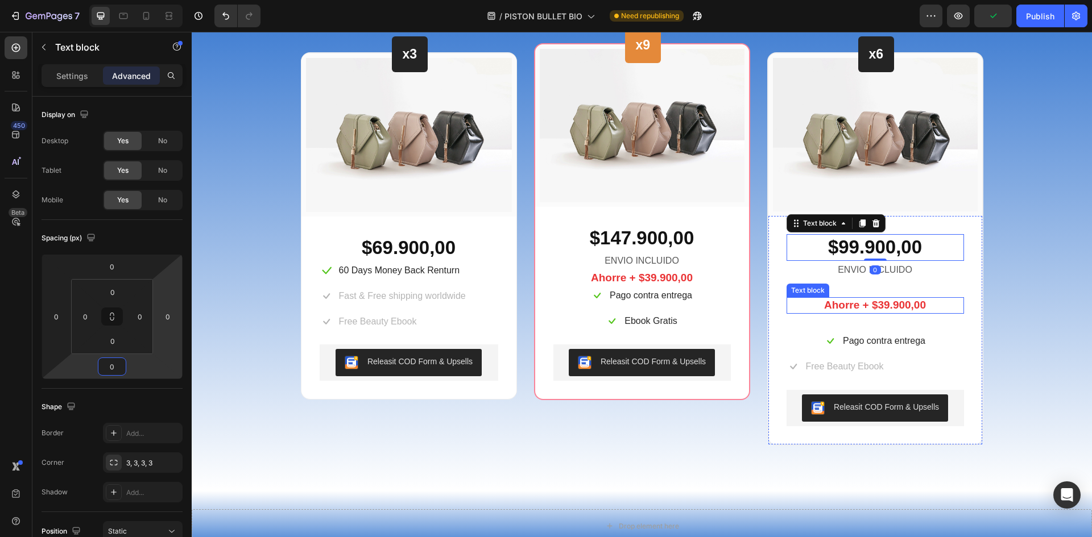
click at [987, 299] on div "Beautiful Everyday Heading Every Thing You Need For Your Skin Text block Row x3…" at bounding box center [641, 194] width 883 height 503
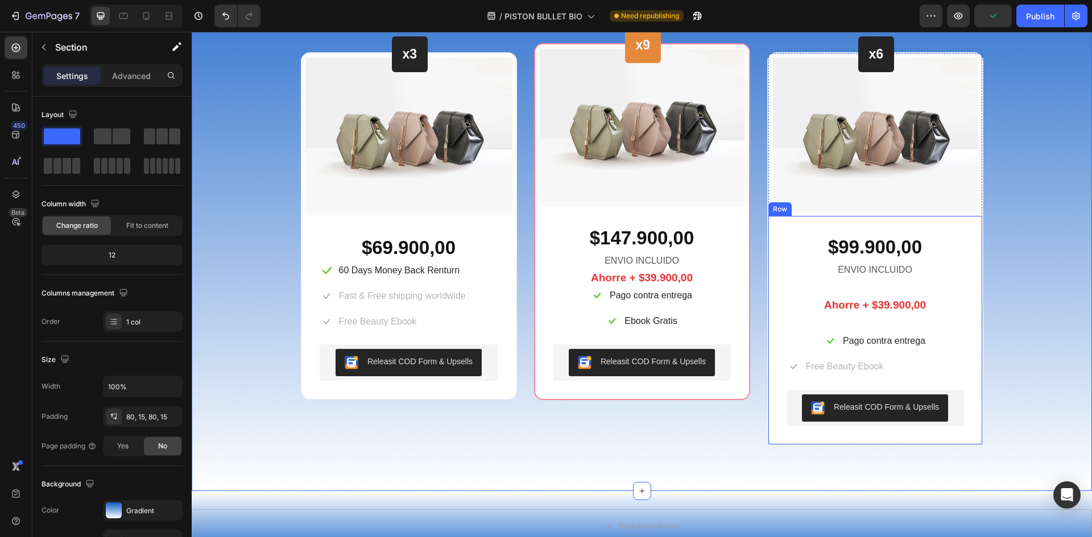
click at [889, 288] on div "$99.900,00 Text block ENVIO INCLUIDO Text block Ahorre + $39.900,00 Text block …" at bounding box center [874, 337] width 177 height 206
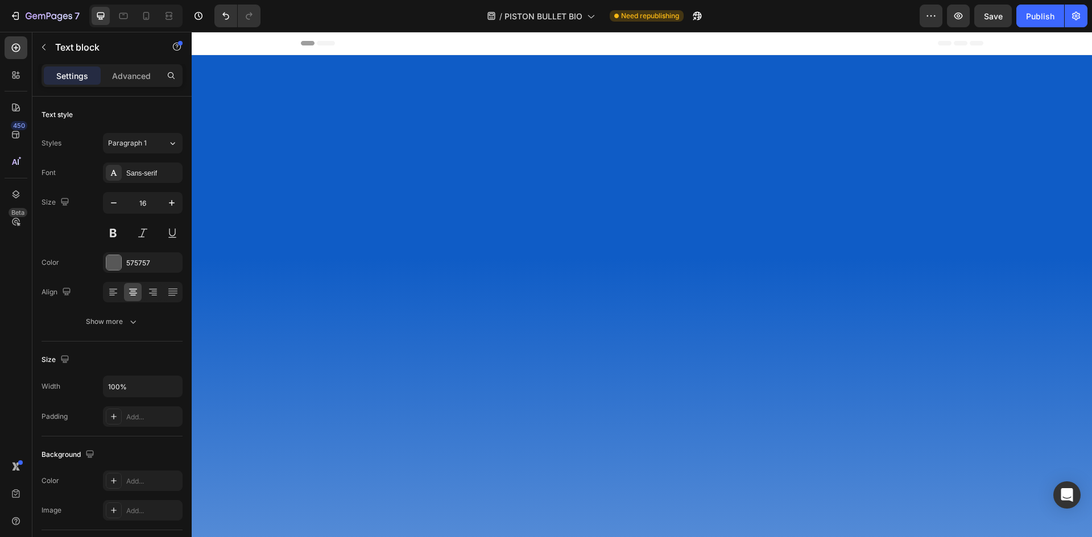
scroll to position [4050, 0]
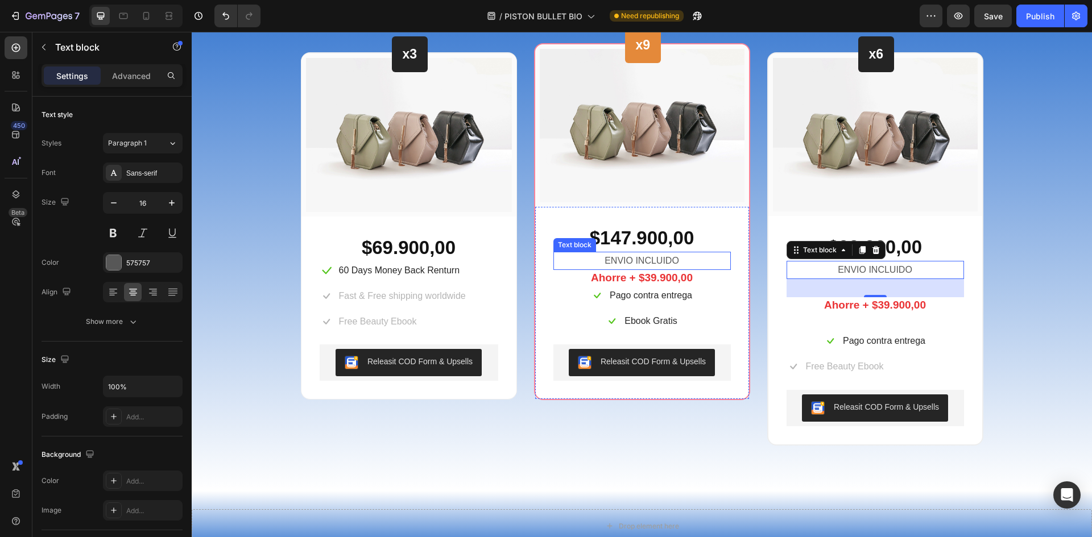
click at [646, 259] on p "ENVIO INCLUIDO" at bounding box center [641, 261] width 175 height 16
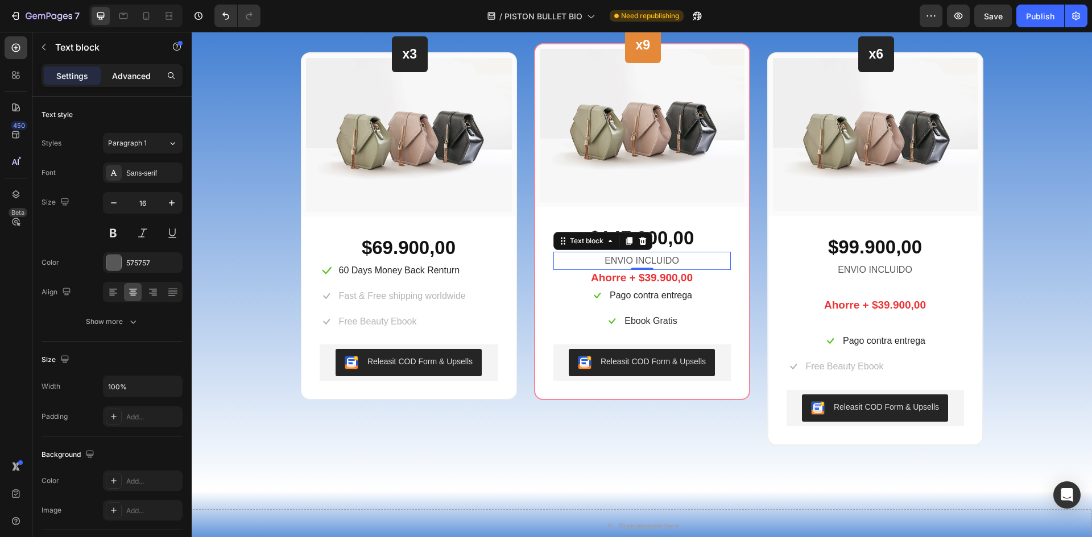
click at [127, 75] on p "Advanced" at bounding box center [131, 76] width 39 height 12
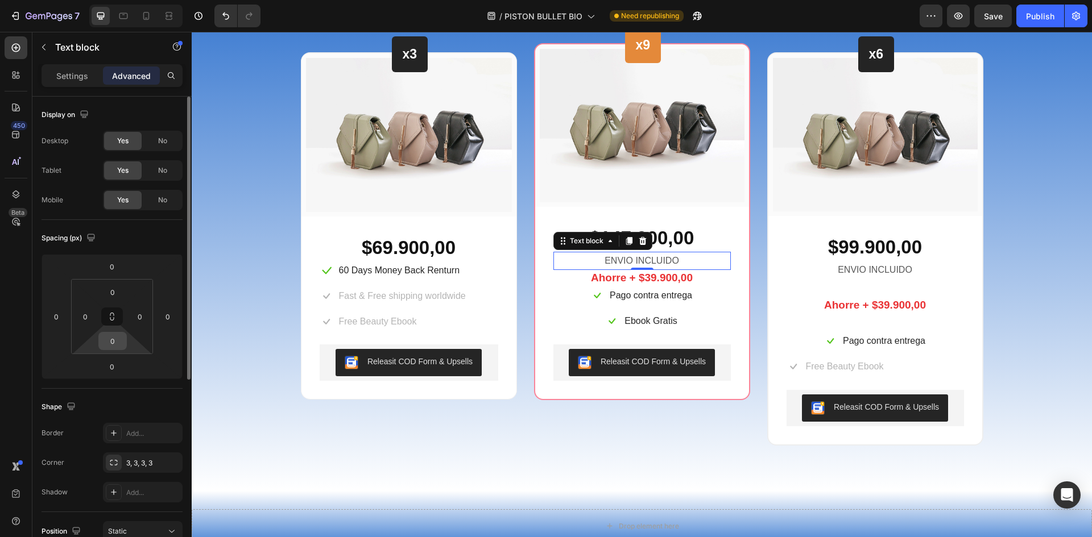
click at [113, 342] on input "0" at bounding box center [112, 341] width 23 height 17
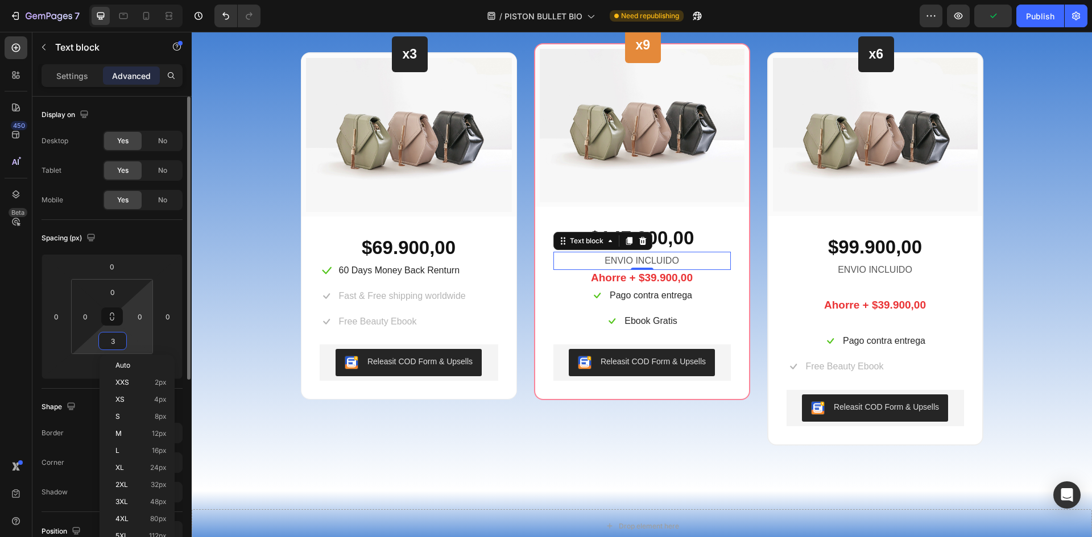
type input "32"
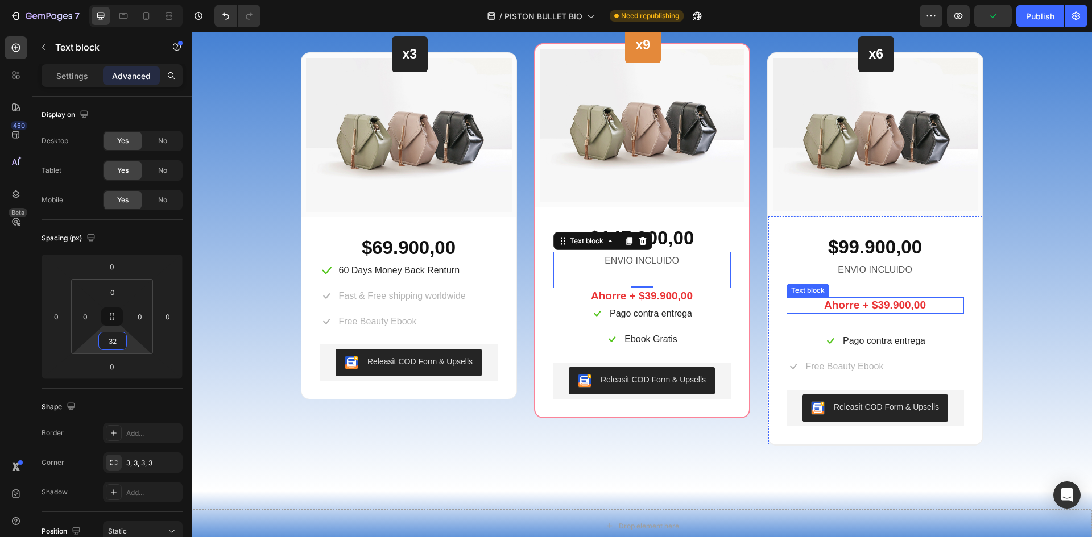
click at [1029, 296] on div "Beautiful Everyday Heading Every Thing You Need For Your Skin Text block Row x3…" at bounding box center [641, 194] width 883 height 503
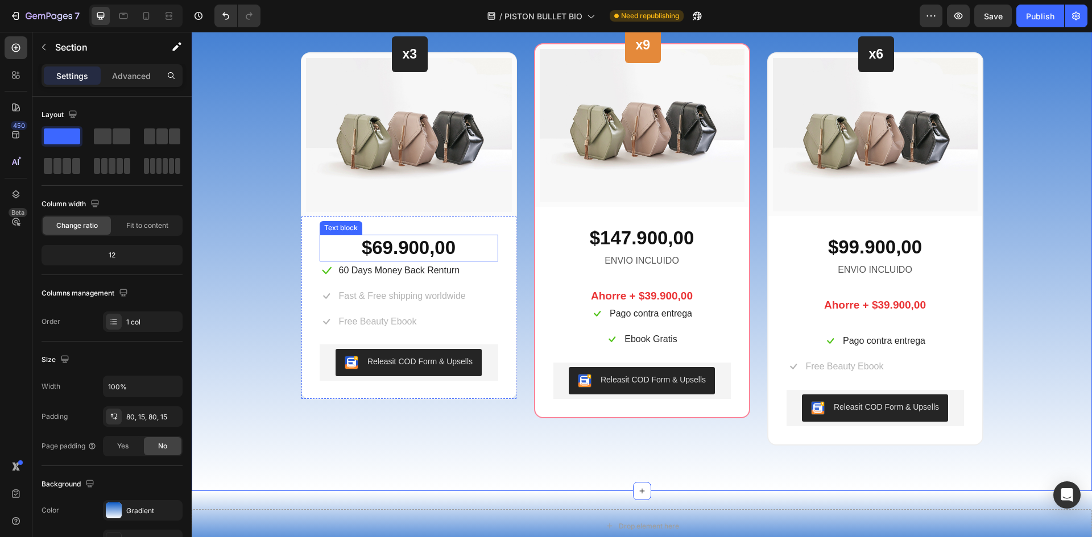
click at [426, 246] on p "$69.900,00" at bounding box center [409, 248] width 176 height 24
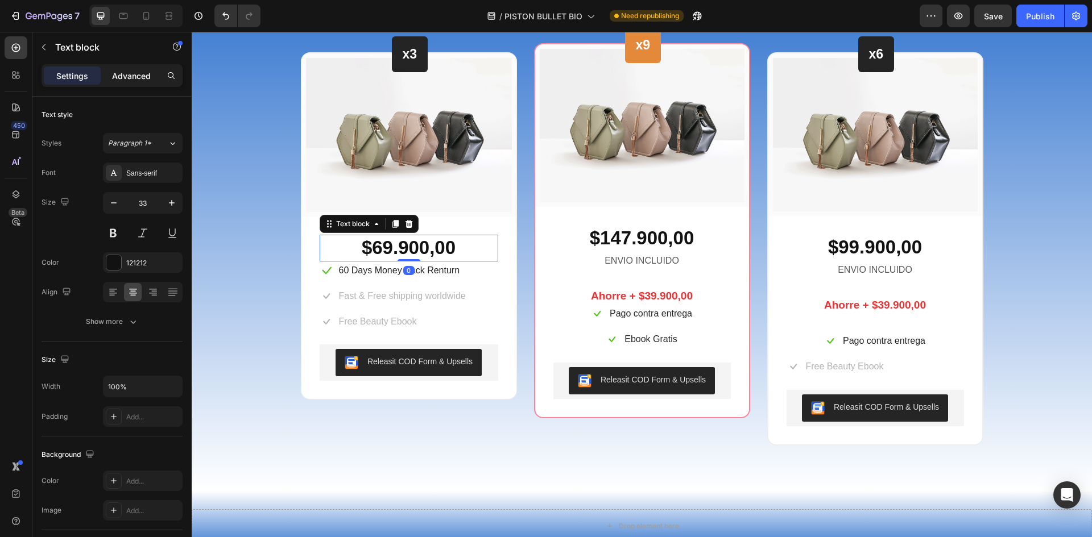
click at [127, 77] on p "Advanced" at bounding box center [131, 76] width 39 height 12
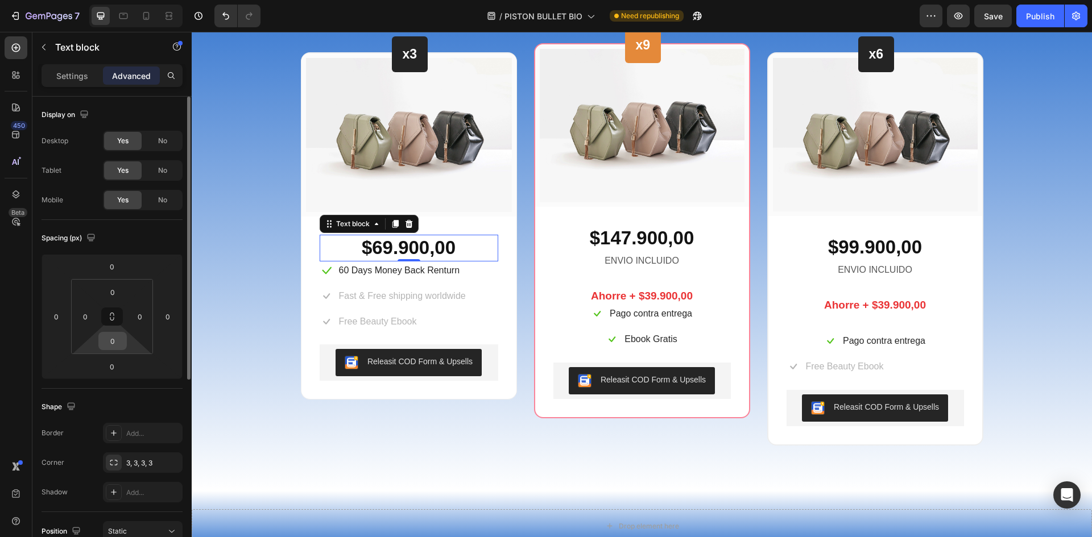
click at [120, 342] on input "0" at bounding box center [112, 341] width 23 height 17
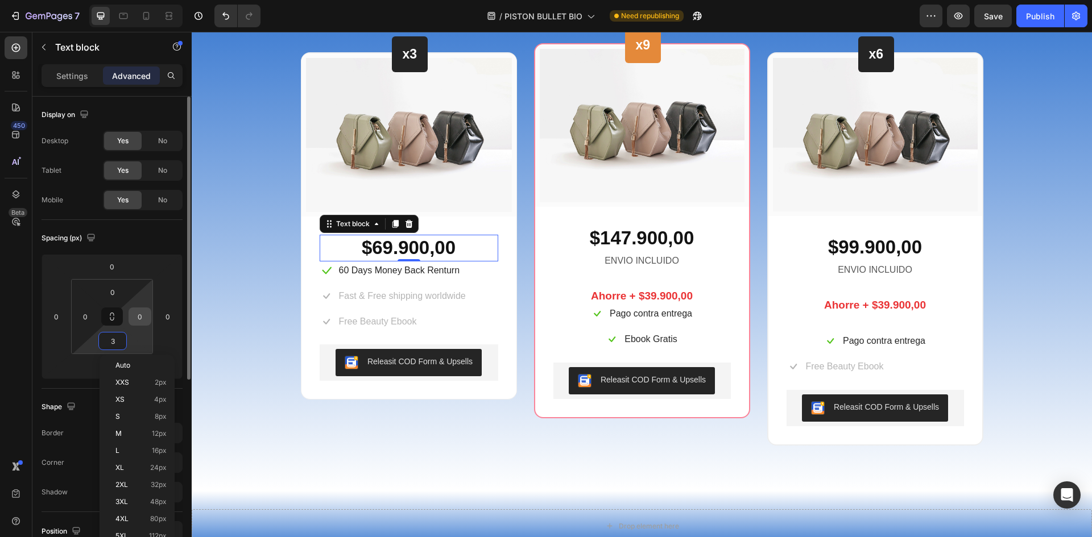
type input "32"
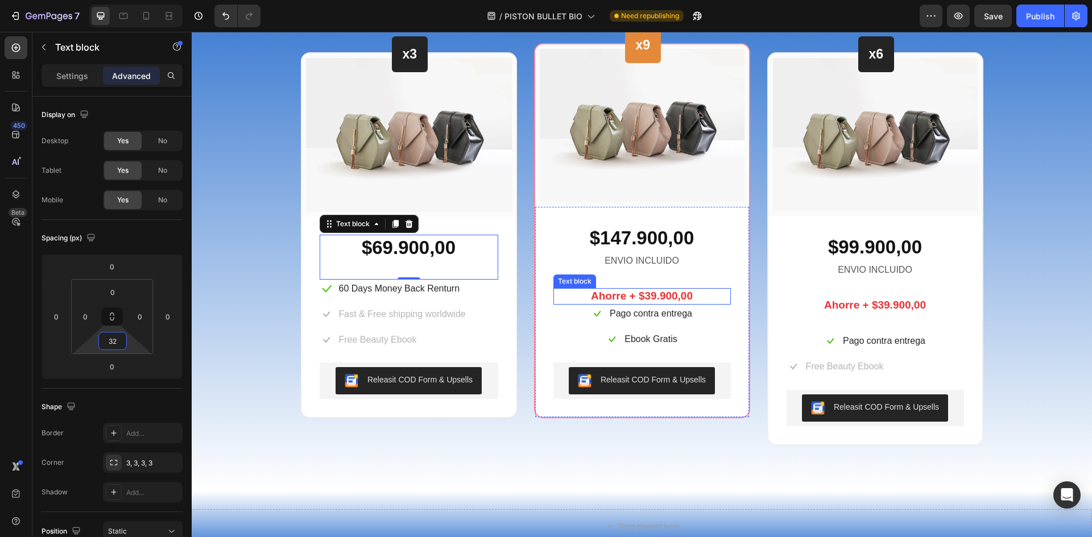
click at [658, 288] on div "Ahorre + $39.900,00" at bounding box center [641, 296] width 177 height 16
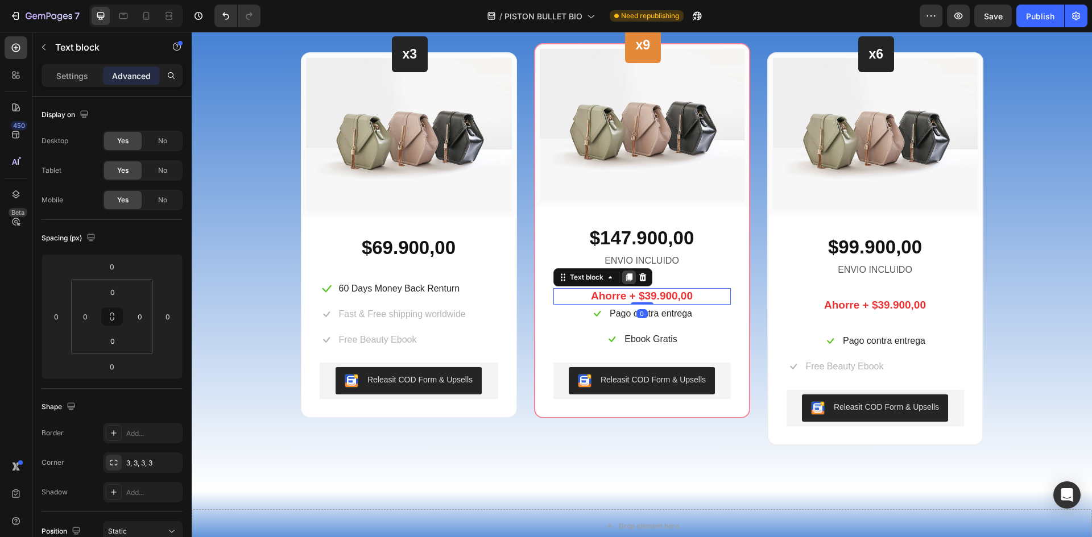
click at [627, 276] on icon at bounding box center [628, 278] width 6 height 8
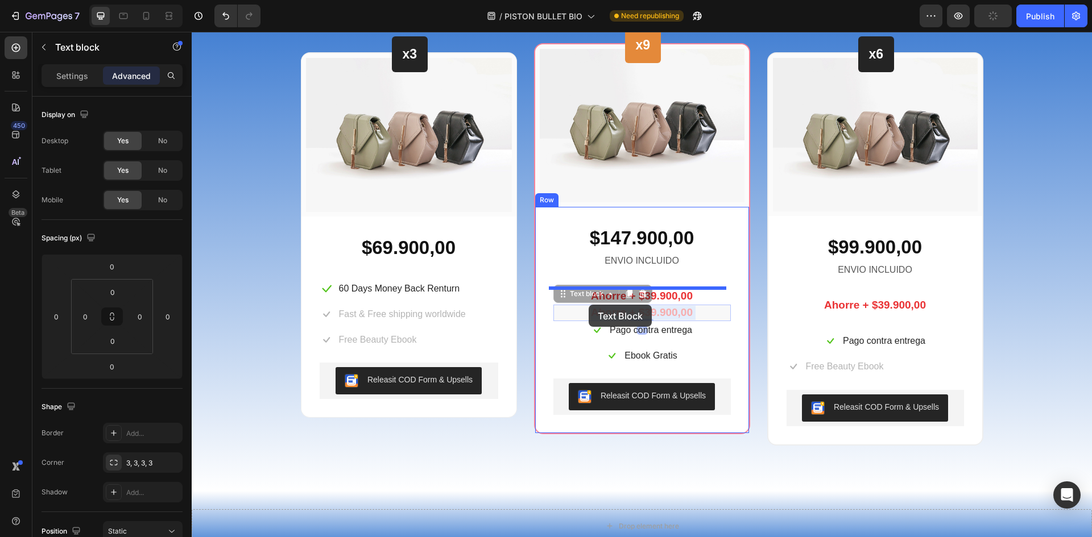
drag, startPoint x: 707, startPoint y: 314, endPoint x: 588, endPoint y: 305, distance: 119.2
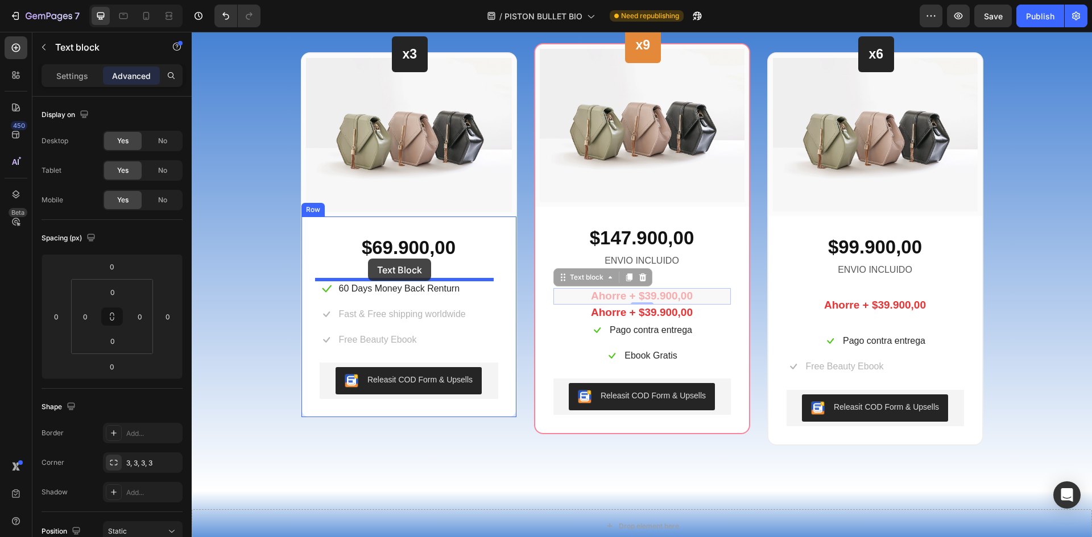
drag, startPoint x: 563, startPoint y: 282, endPoint x: 368, endPoint y: 259, distance: 196.4
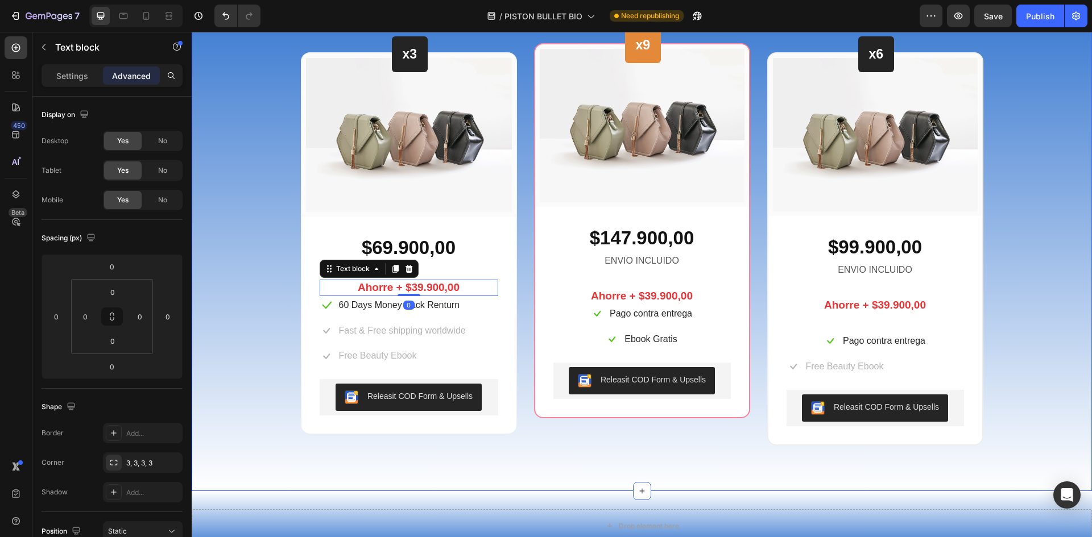
click at [1016, 246] on div "Beautiful Everyday Heading Every Thing You Need For Your Skin Text block Row x3…" at bounding box center [641, 194] width 883 height 503
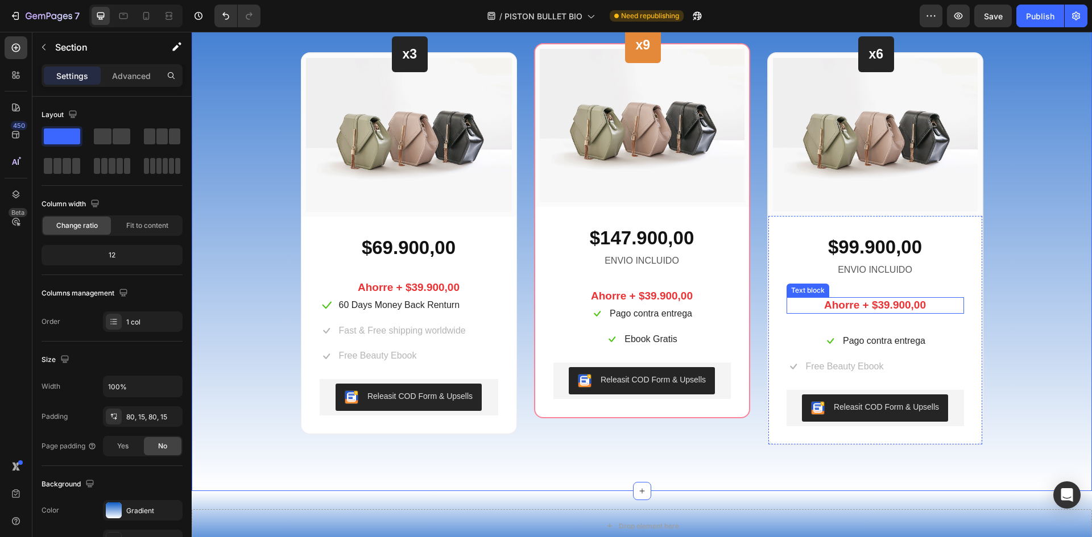
click at [888, 309] on p "Ahorre + $39.900,00" at bounding box center [875, 306] width 175 height 14
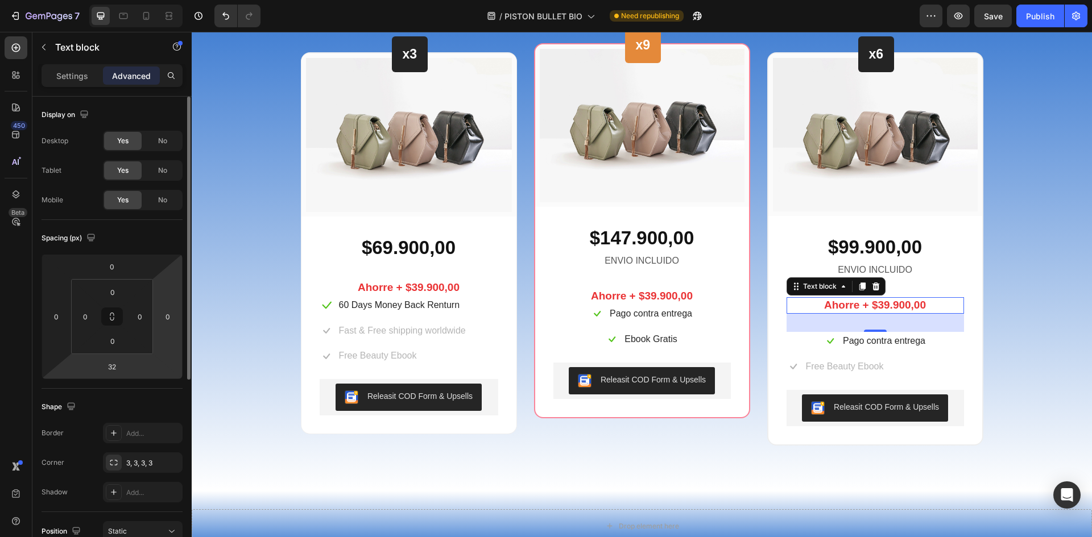
drag, startPoint x: 113, startPoint y: 370, endPoint x: 166, endPoint y: 360, distance: 54.3
click at [113, 370] on input "32" at bounding box center [112, 366] width 23 height 17
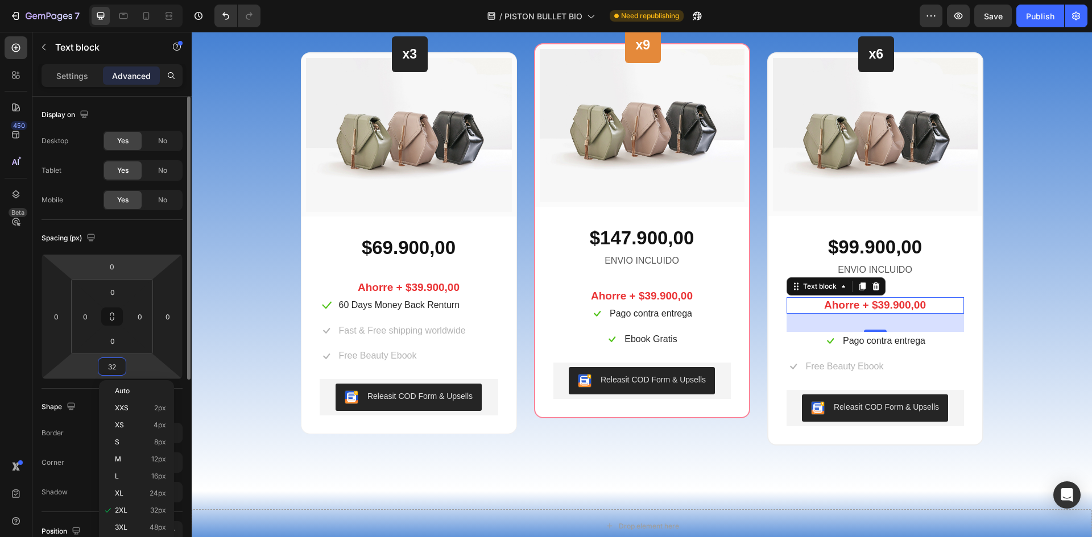
type input "0"
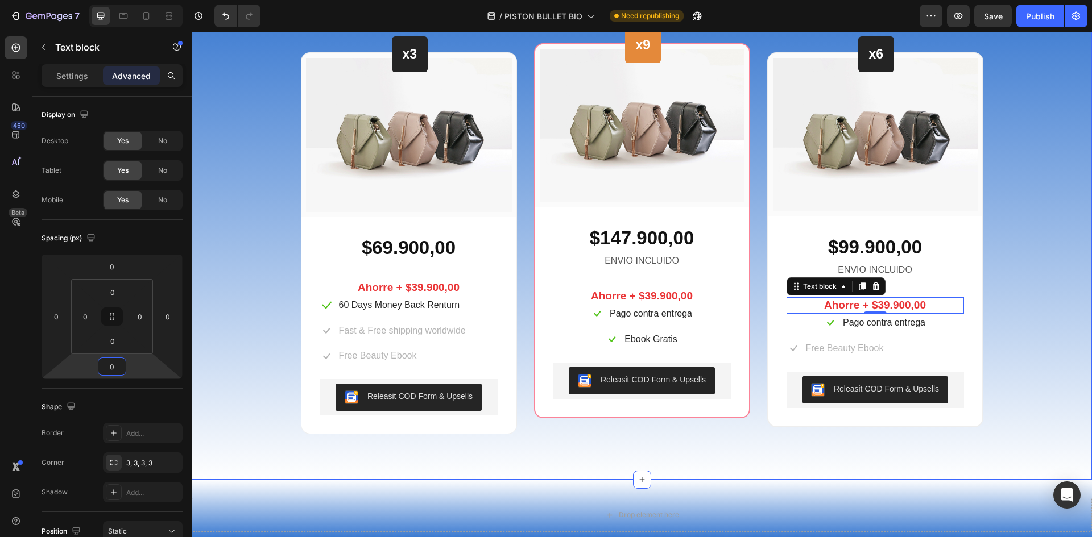
click at [1037, 317] on div "Beautiful Everyday Heading Every Thing You Need For Your Skin Text block Row x3…" at bounding box center [641, 188] width 883 height 491
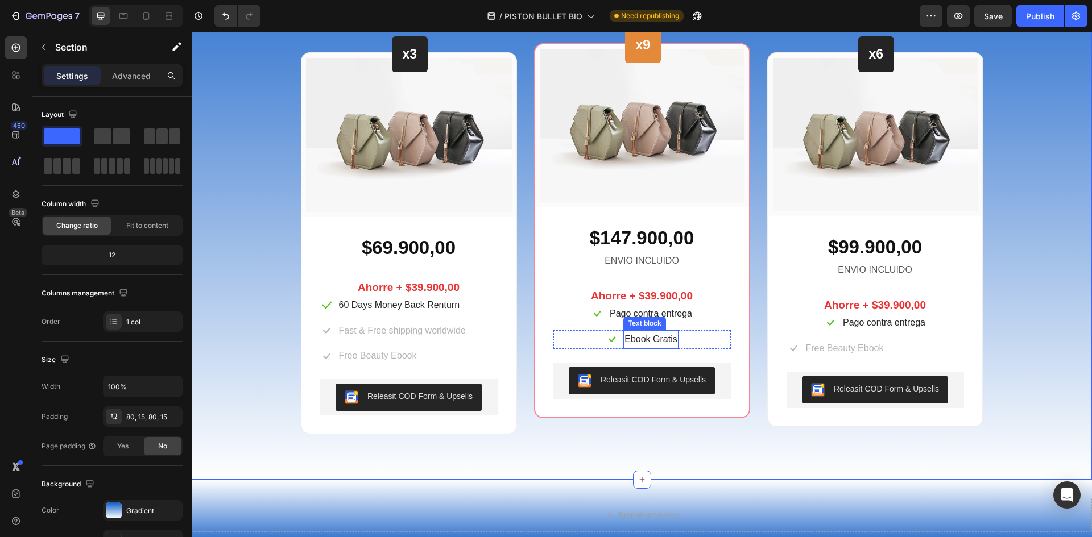
click at [664, 337] on p "Ebook Gratis" at bounding box center [650, 339] width 52 height 16
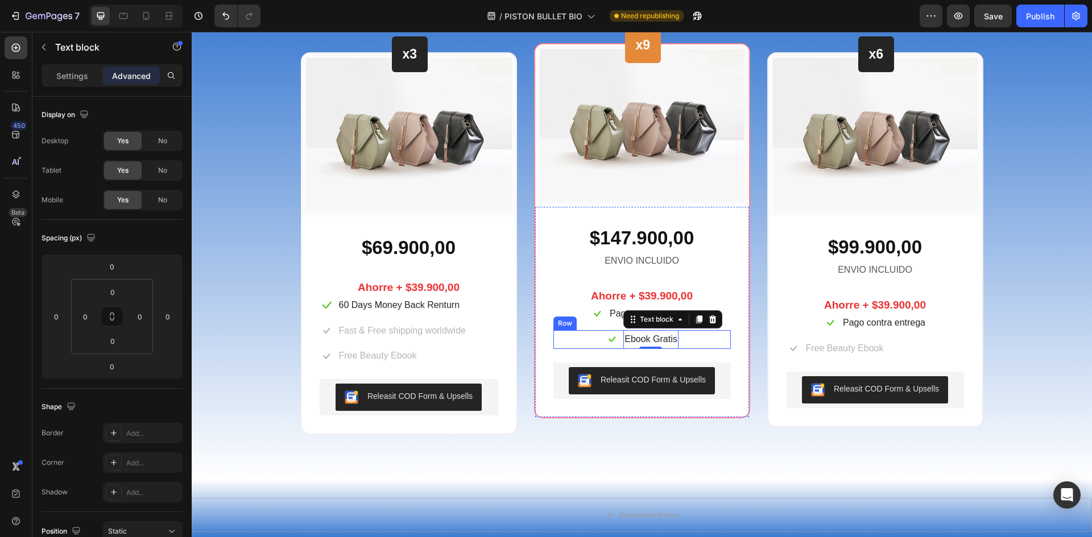
click at [695, 337] on div "Icon Ebook Gratis Text block 0 Row" at bounding box center [641, 339] width 177 height 19
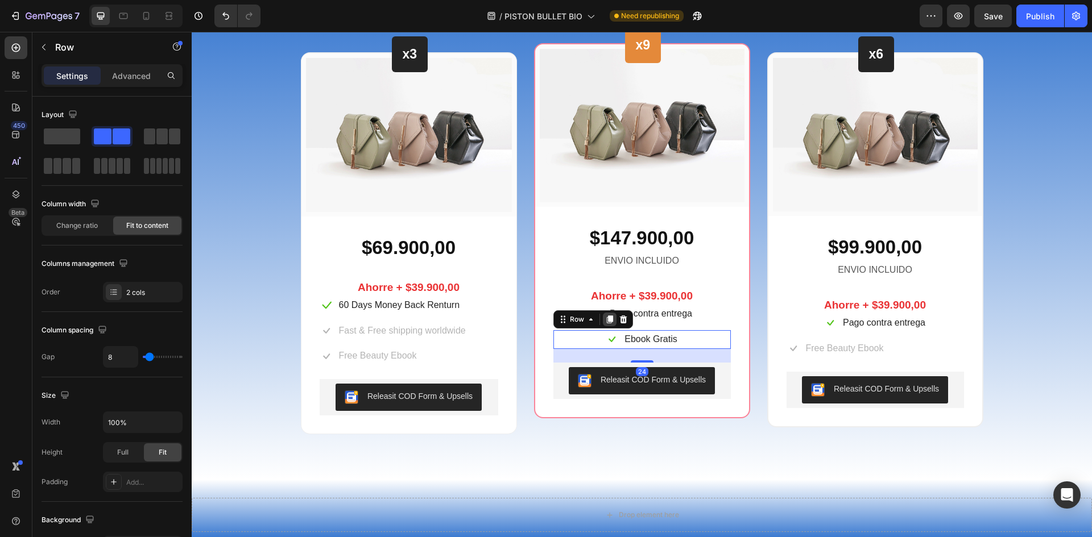
click at [606, 320] on icon at bounding box center [609, 320] width 6 height 8
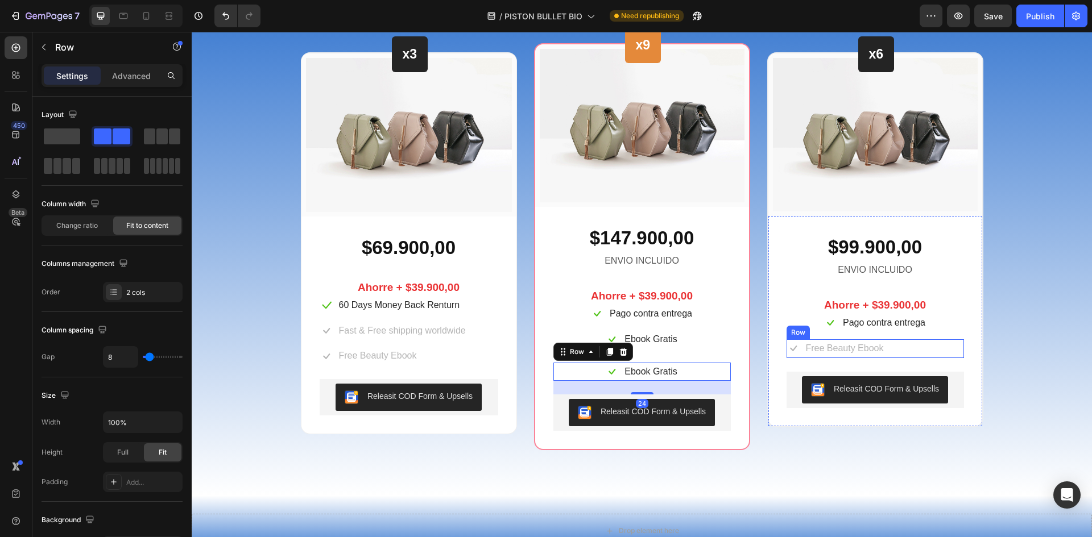
click at [903, 349] on div "Icon Free Beauty Ebook Text block Row" at bounding box center [874, 348] width 177 height 19
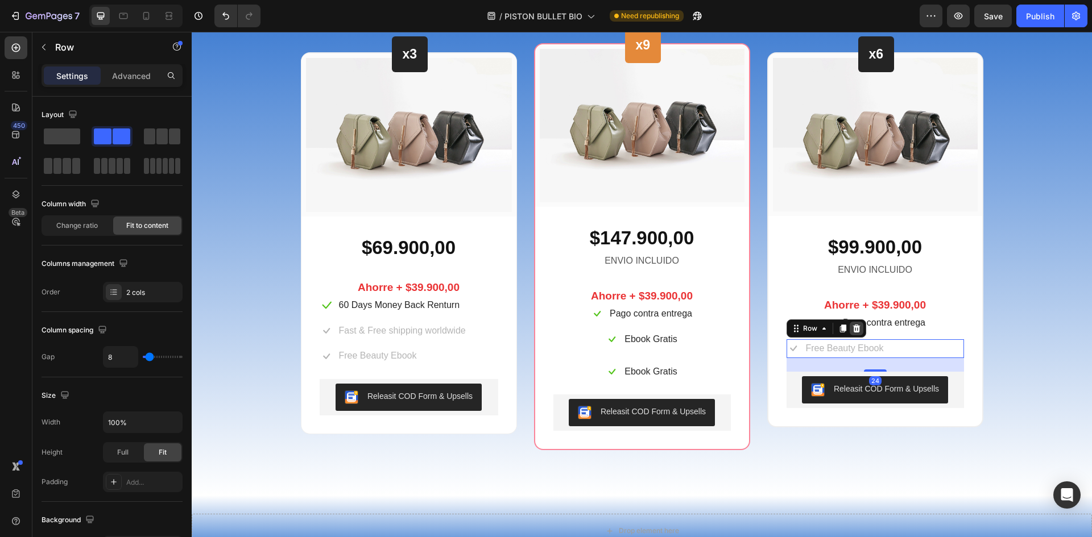
click at [856, 330] on icon at bounding box center [856, 328] width 9 height 9
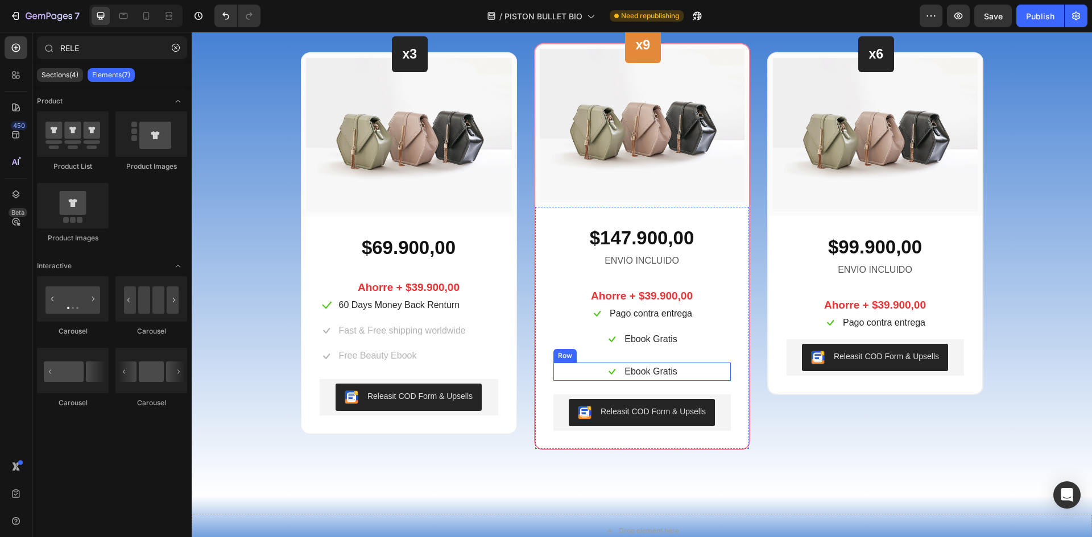
click at [695, 368] on div "Icon Ebook Gratis Text block Row" at bounding box center [641, 372] width 177 height 19
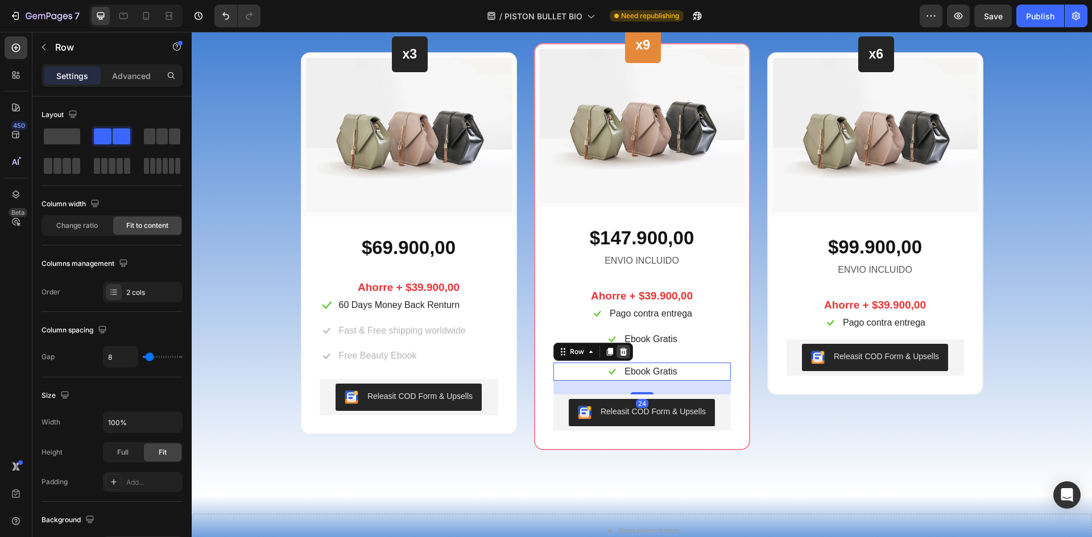
click at [622, 356] on icon at bounding box center [623, 351] width 9 height 9
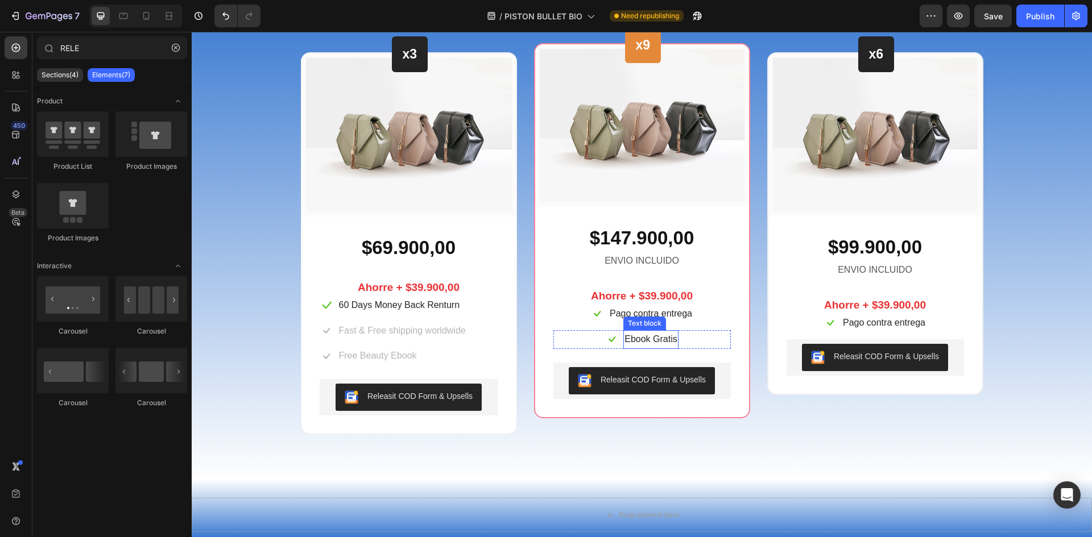
click at [673, 341] on p "Ebook Gratis" at bounding box center [650, 339] width 52 height 16
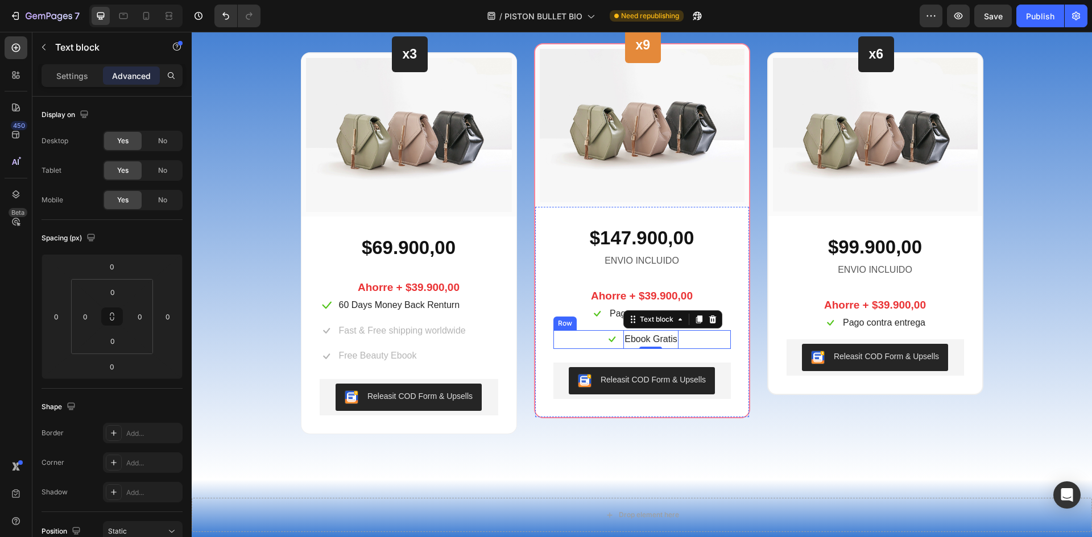
click at [694, 341] on div "Icon Ebook Gratis Text block 0 Row" at bounding box center [641, 339] width 177 height 19
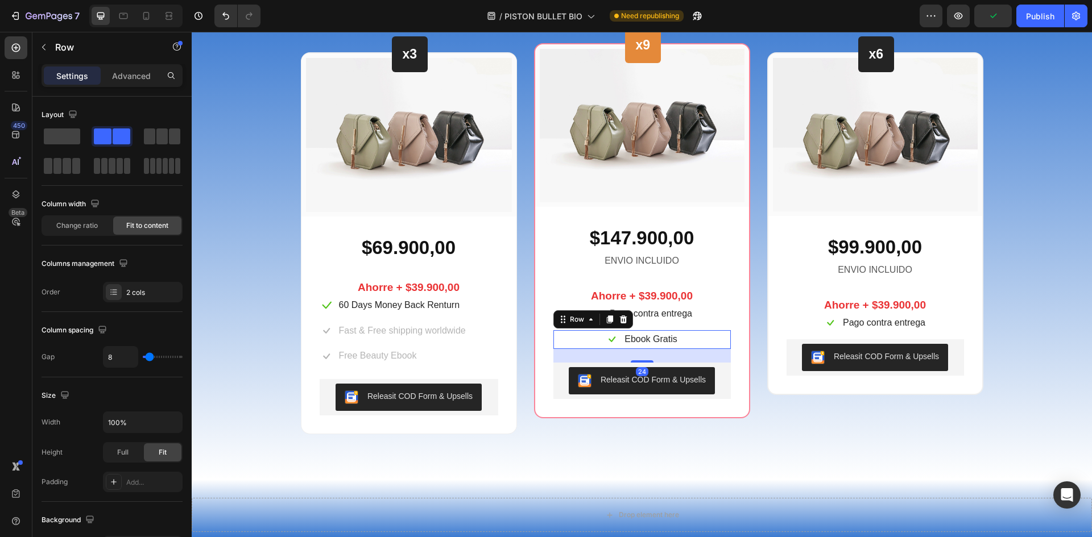
click at [616, 319] on div at bounding box center [623, 320] width 14 height 14
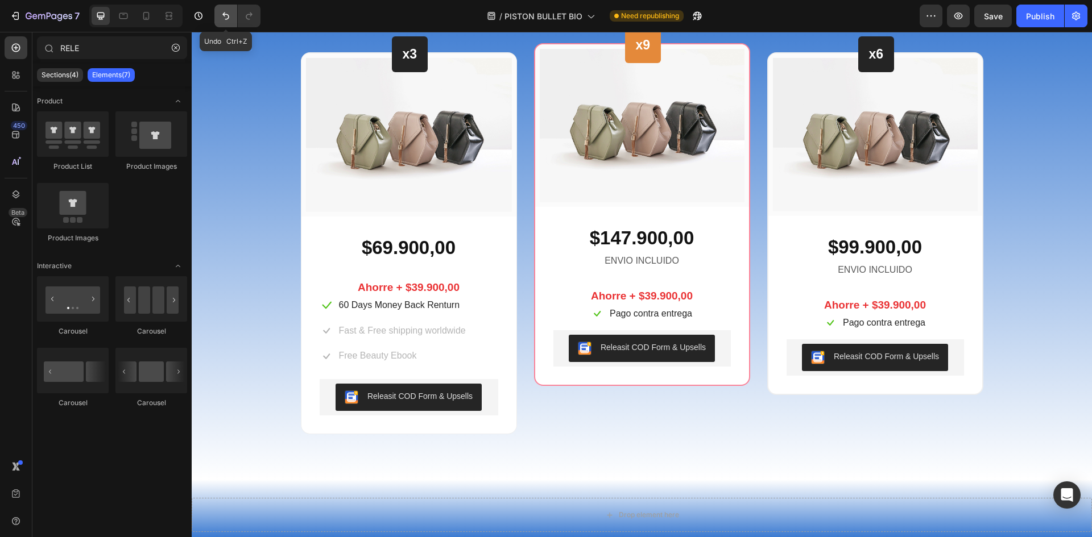
click at [231, 15] on icon "Undo/Redo" at bounding box center [225, 15] width 11 height 11
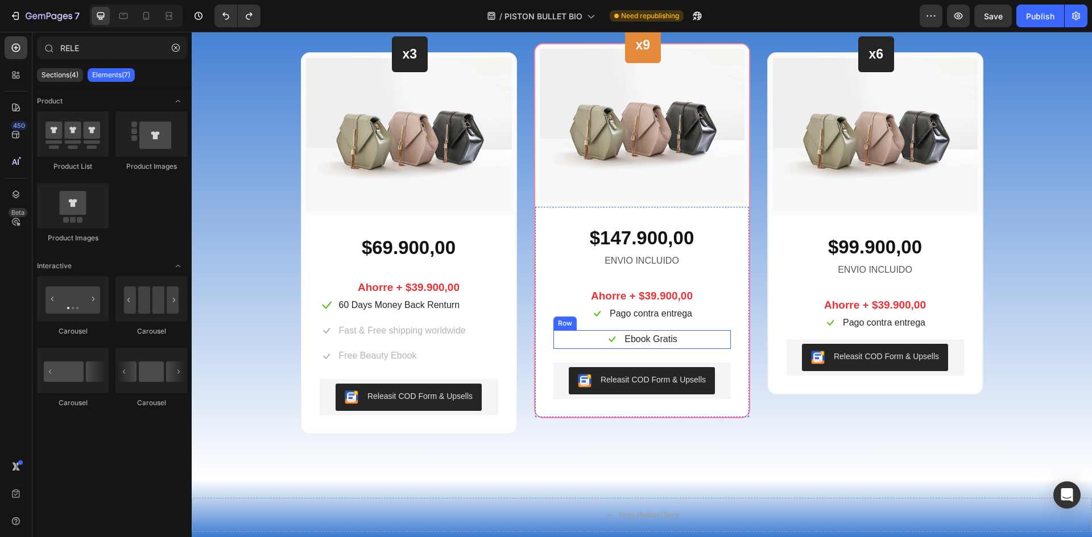
click at [698, 339] on div "Icon Ebook Gratis Text block Row" at bounding box center [641, 339] width 177 height 19
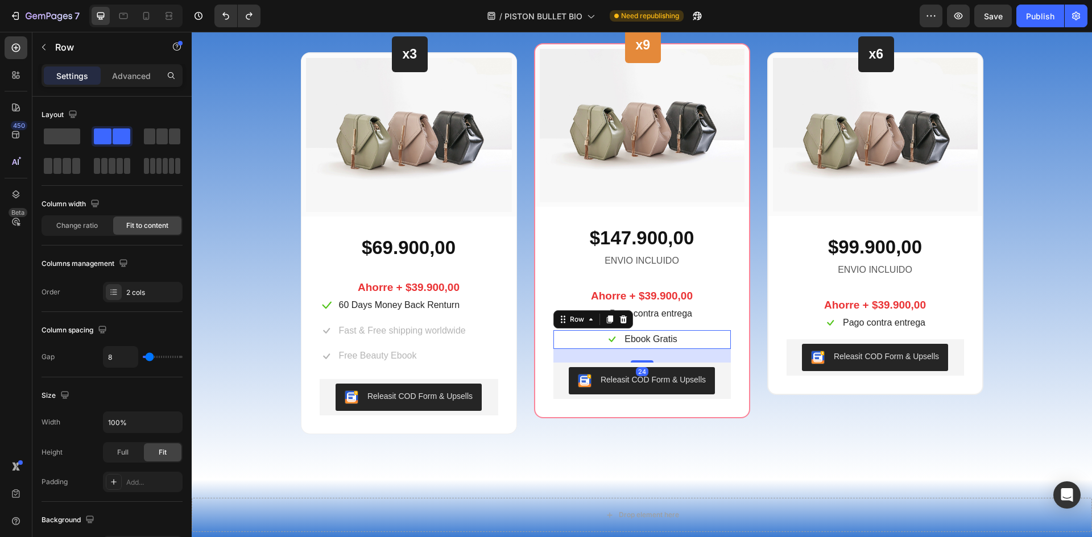
drag, startPoint x: 608, startPoint y: 317, endPoint x: 660, endPoint y: 330, distance: 53.2
click at [608, 318] on icon at bounding box center [609, 320] width 6 height 8
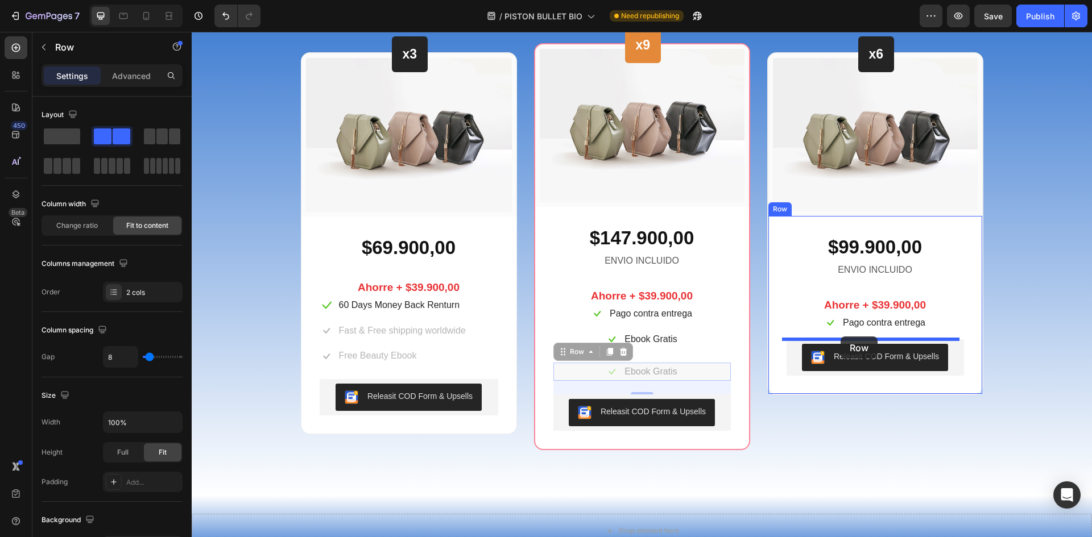
drag, startPoint x: 563, startPoint y: 353, endPoint x: 891, endPoint y: 336, distance: 328.5
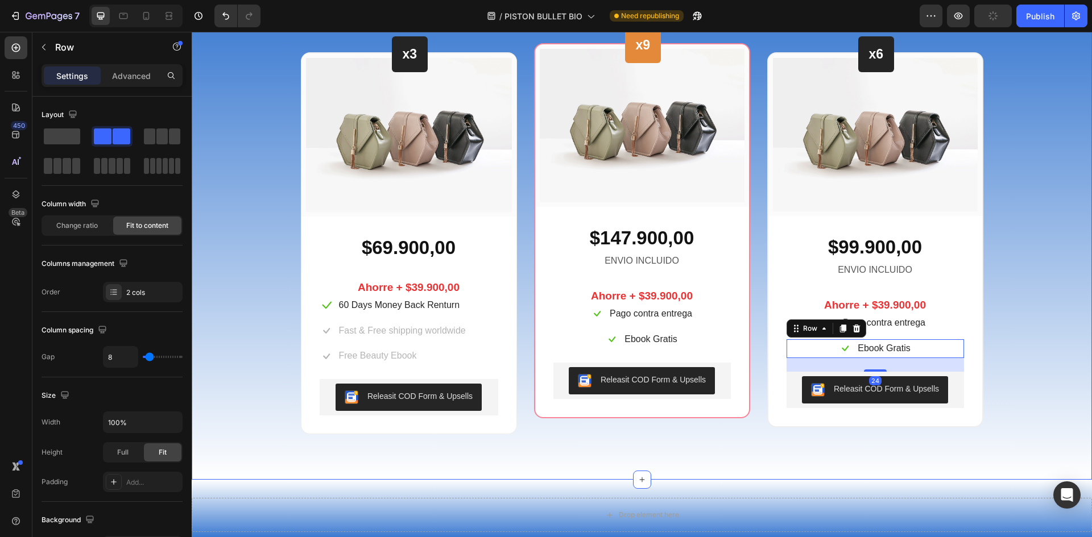
click at [1026, 310] on div "Beautiful Everyday Heading Every Thing You Need For Your Skin Text block Row x3…" at bounding box center [641, 188] width 883 height 491
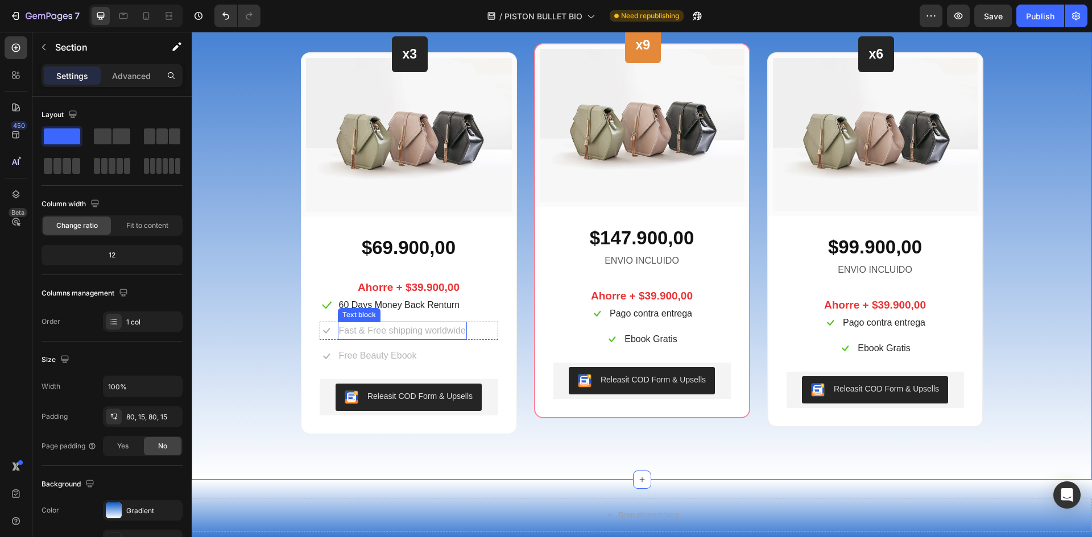
click at [378, 330] on p "Fast & Free shipping worldwide" at bounding box center [402, 331] width 127 height 16
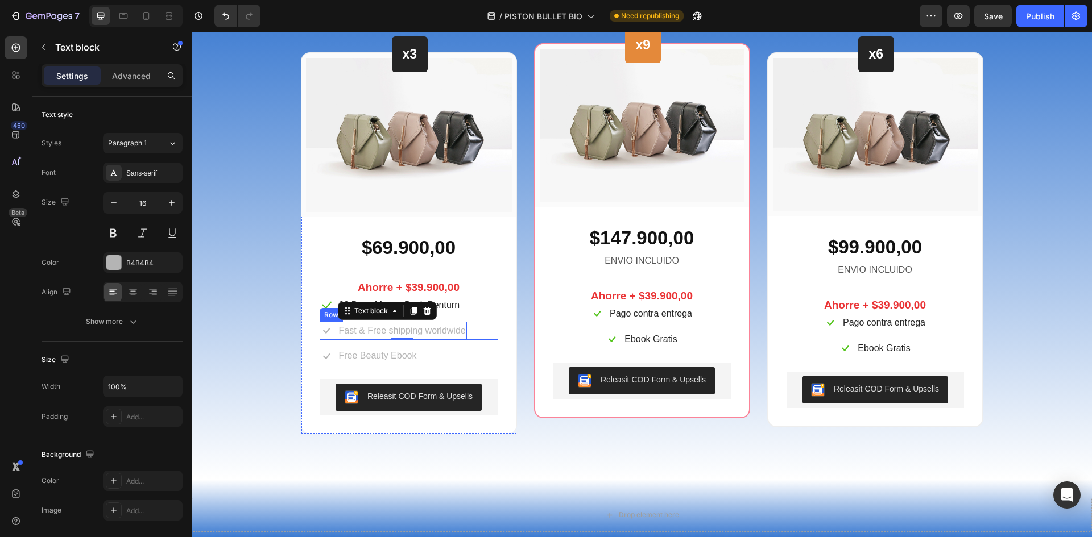
click at [475, 331] on div "Icon Fast & Free shipping worldwide Text block 0 Row" at bounding box center [409, 331] width 179 height 19
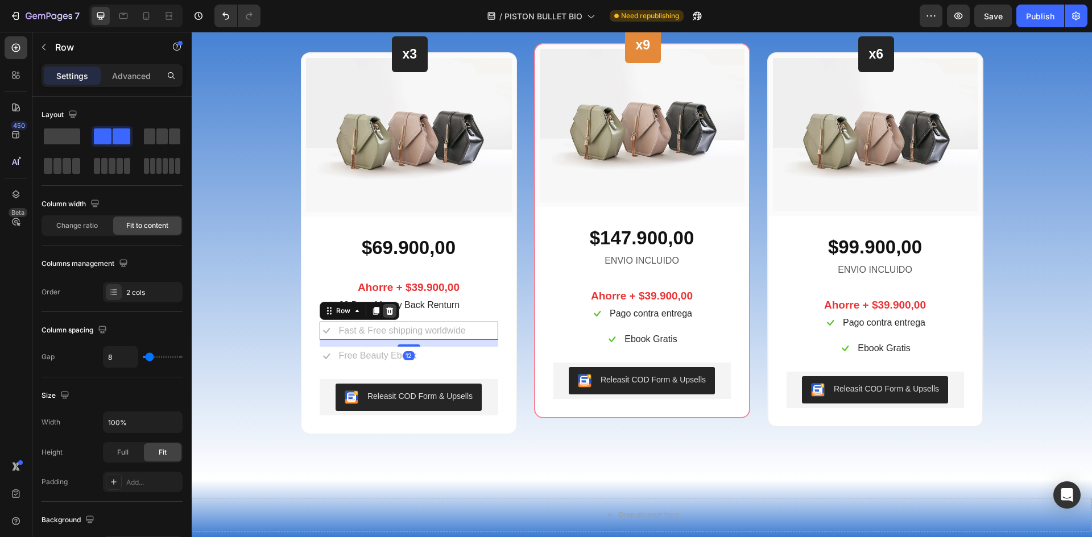
click at [387, 313] on icon at bounding box center [389, 310] width 7 height 8
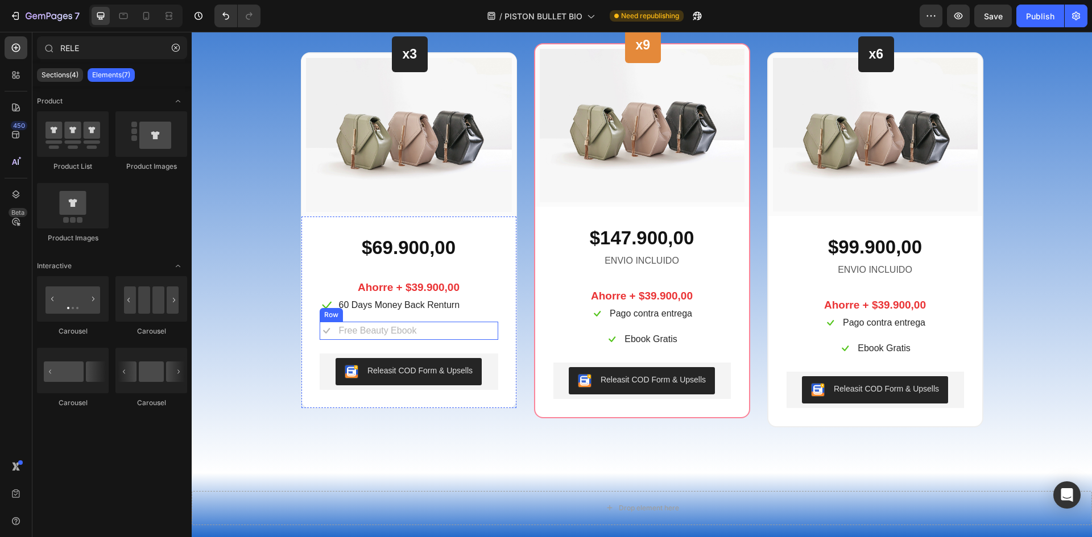
click at [462, 330] on div "Icon Free Beauty Ebook Text block Row" at bounding box center [409, 331] width 179 height 19
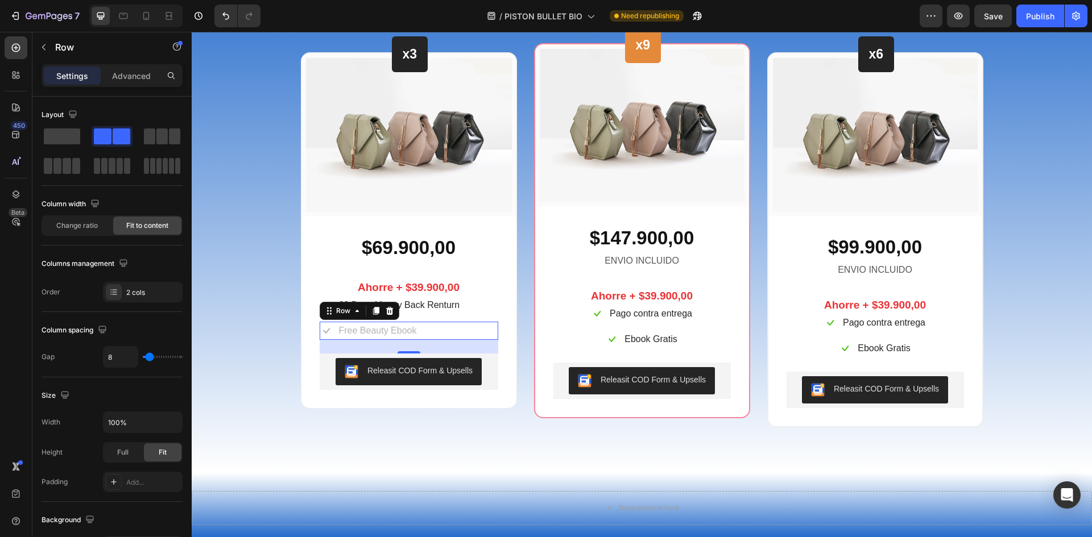
drag, startPoint x: 383, startPoint y: 309, endPoint x: 398, endPoint y: 310, distance: 14.8
click at [386, 309] on icon at bounding box center [389, 310] width 7 height 8
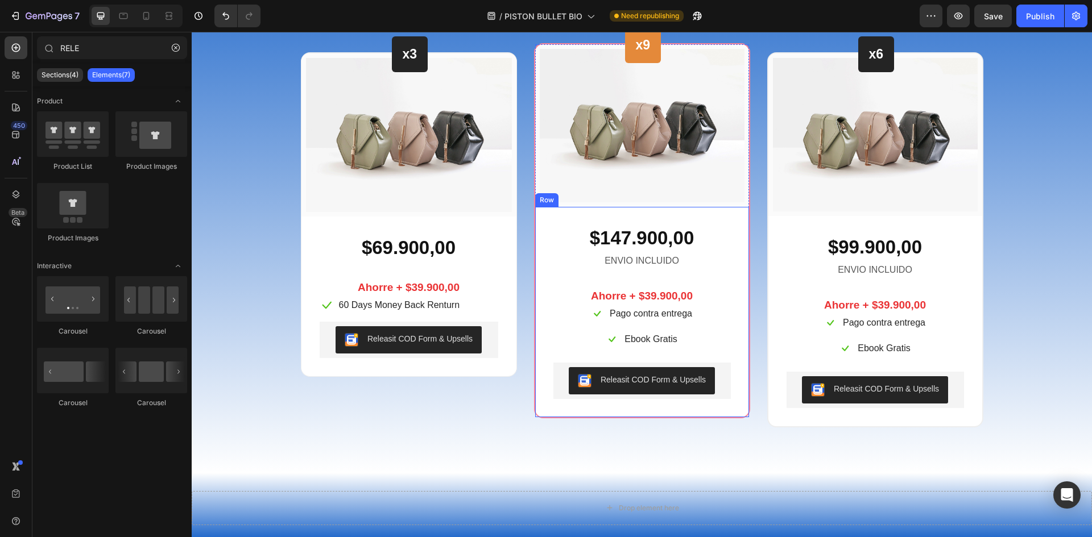
click at [640, 338] on p "Ebook Gratis" at bounding box center [650, 339] width 52 height 16
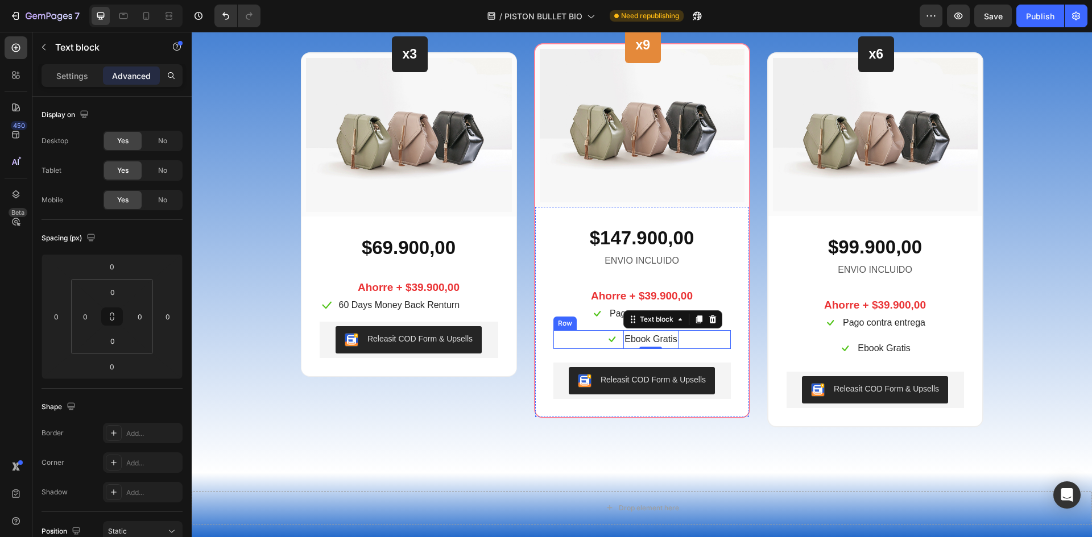
click at [691, 338] on div "Icon Ebook Gratis Text block 0 Row" at bounding box center [641, 339] width 177 height 19
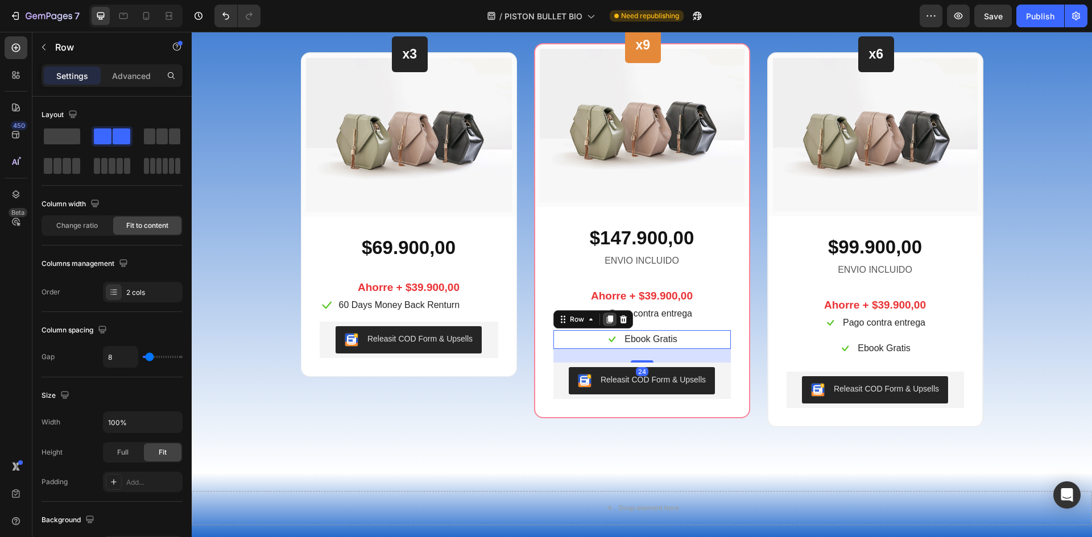
click at [606, 321] on icon at bounding box center [609, 320] width 6 height 8
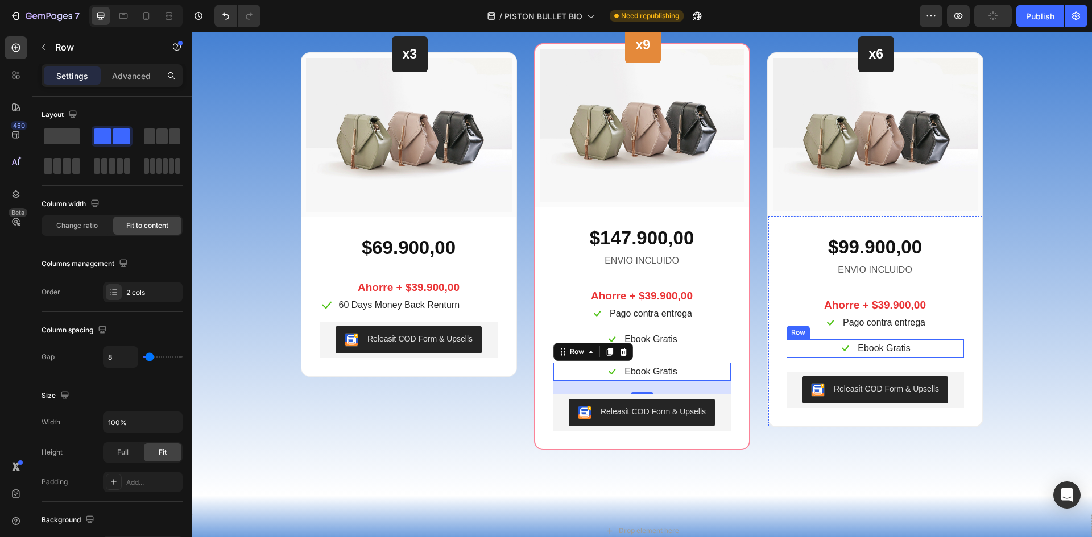
click at [927, 346] on div "Icon Ebook Gratis Text block Row" at bounding box center [874, 348] width 177 height 19
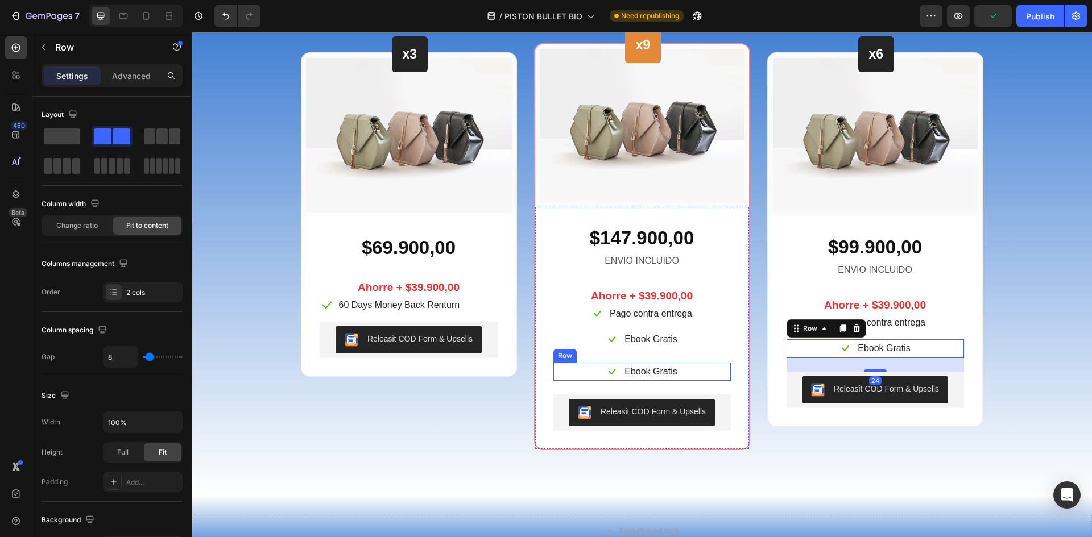
click at [690, 368] on div "Icon Ebook Gratis Text block Row" at bounding box center [641, 372] width 177 height 19
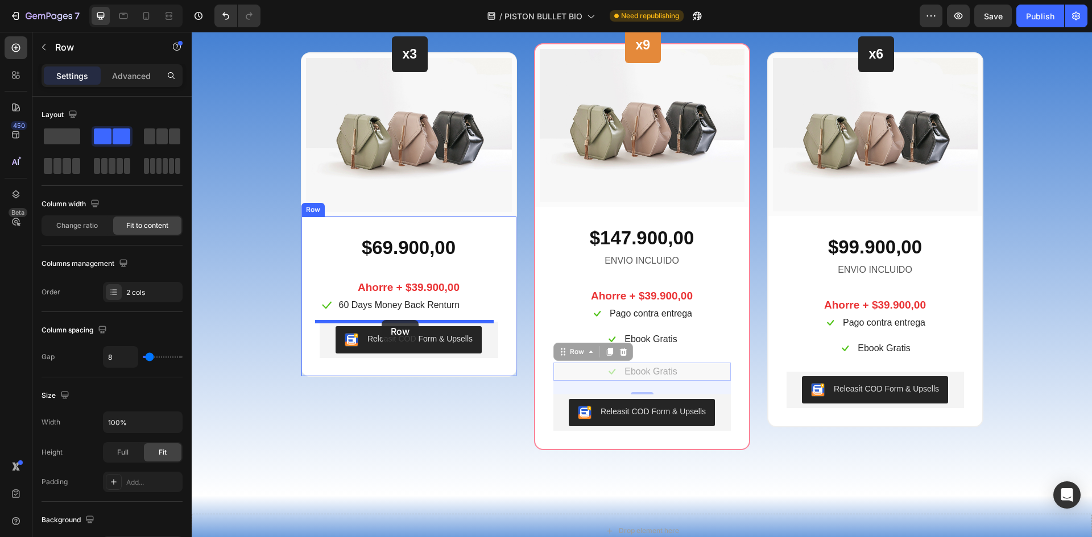
drag, startPoint x: 553, startPoint y: 351, endPoint x: 382, endPoint y: 320, distance: 174.5
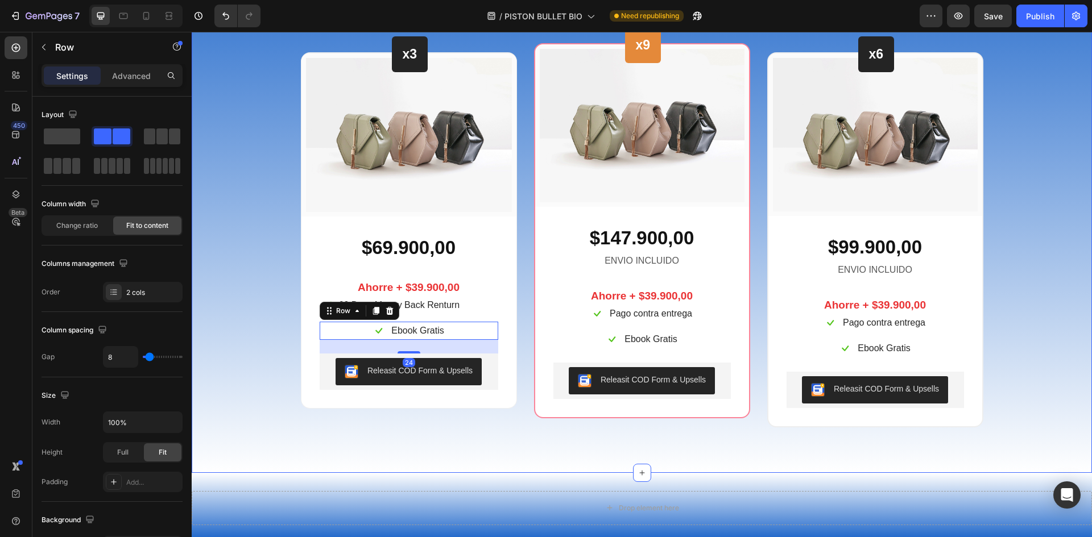
click at [1042, 282] on div "Beautiful Everyday Heading Every Thing You Need For Your Skin Text block Row x3…" at bounding box center [641, 185] width 883 height 484
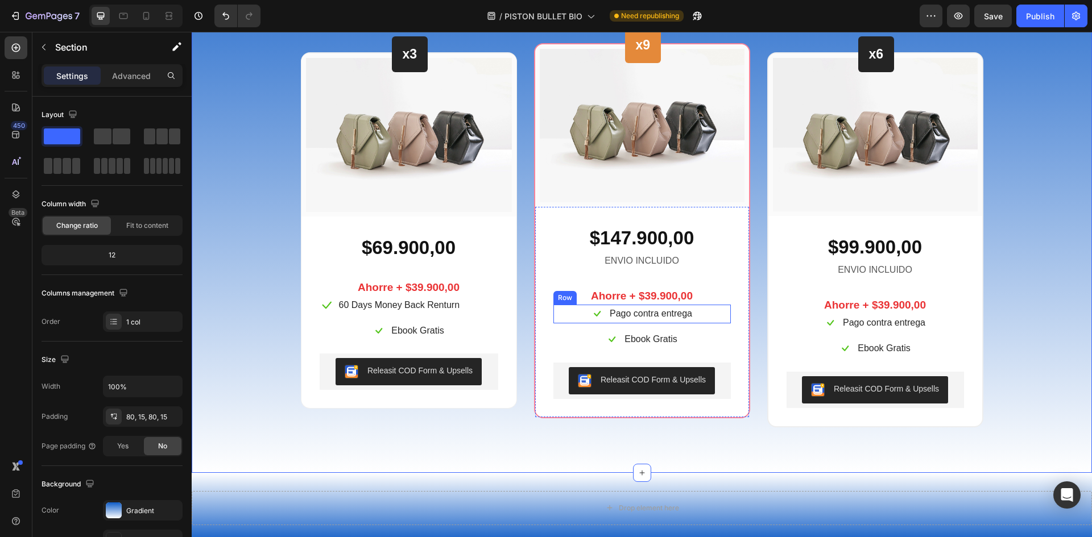
click at [703, 314] on div "Icon Pago contra entrega Text block Row" at bounding box center [641, 314] width 177 height 19
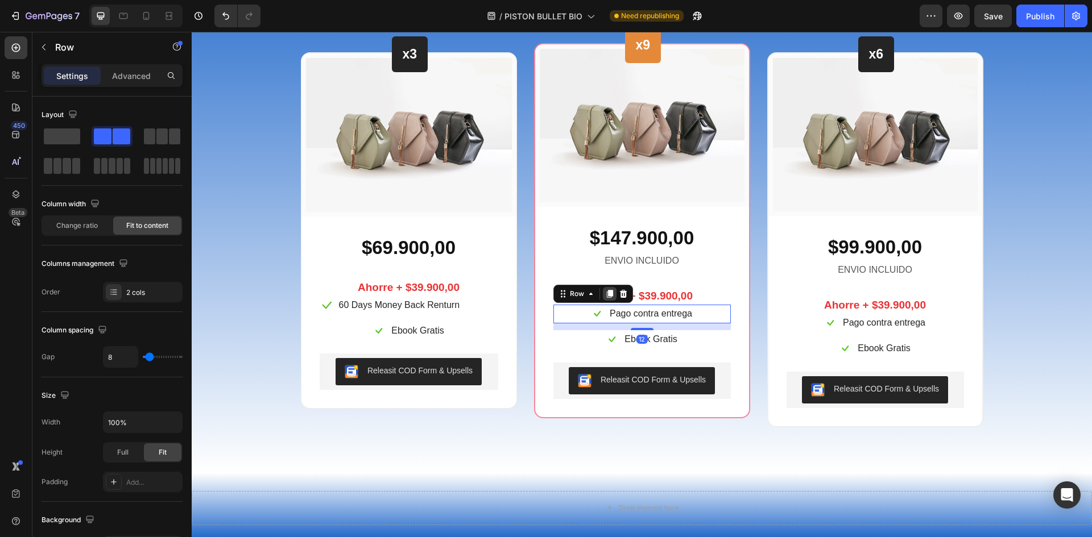
click at [607, 297] on icon at bounding box center [609, 293] width 9 height 9
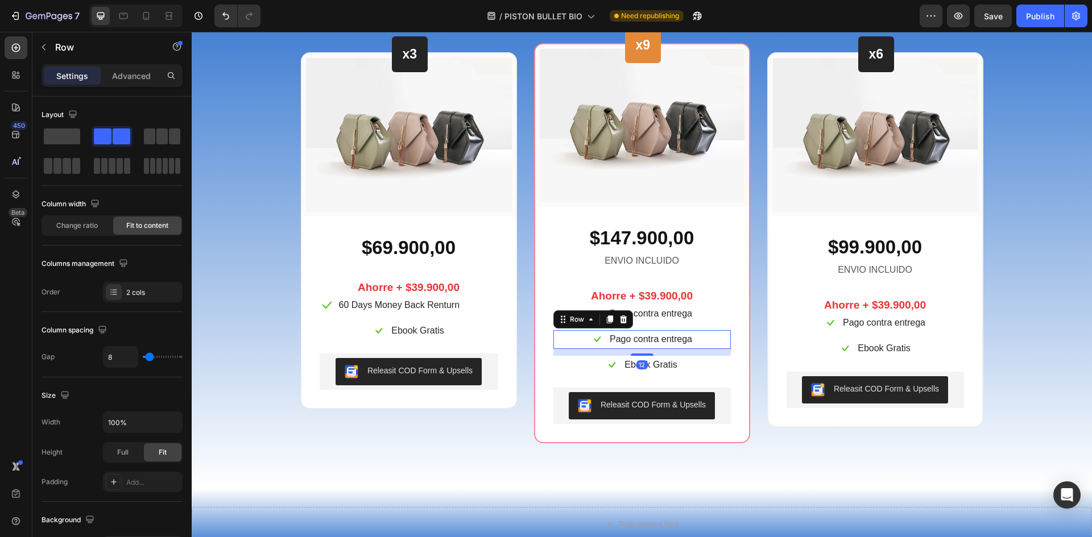
click at [712, 341] on div "Icon Pago contra entrega Text block Row 12" at bounding box center [641, 339] width 177 height 19
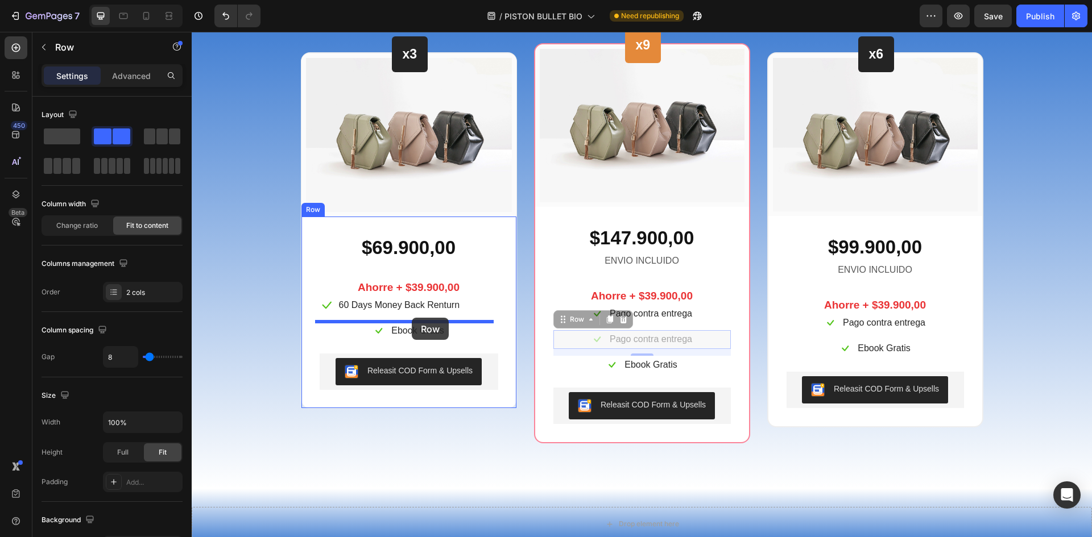
drag, startPoint x: 559, startPoint y: 322, endPoint x: 412, endPoint y: 318, distance: 147.9
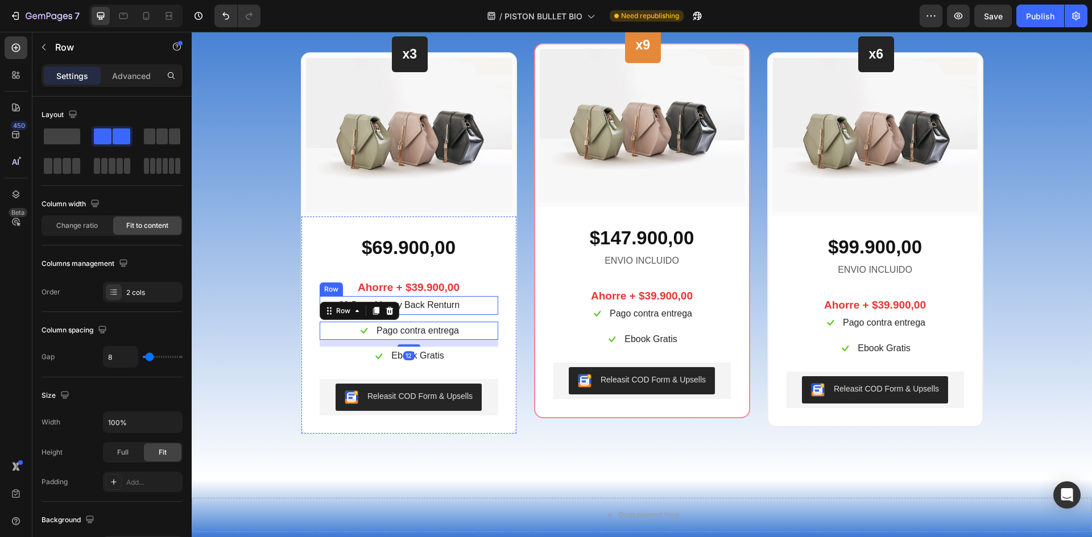
click at [483, 304] on div "Icon 60 Days Money Back Renturn Text block Row" at bounding box center [409, 305] width 179 height 19
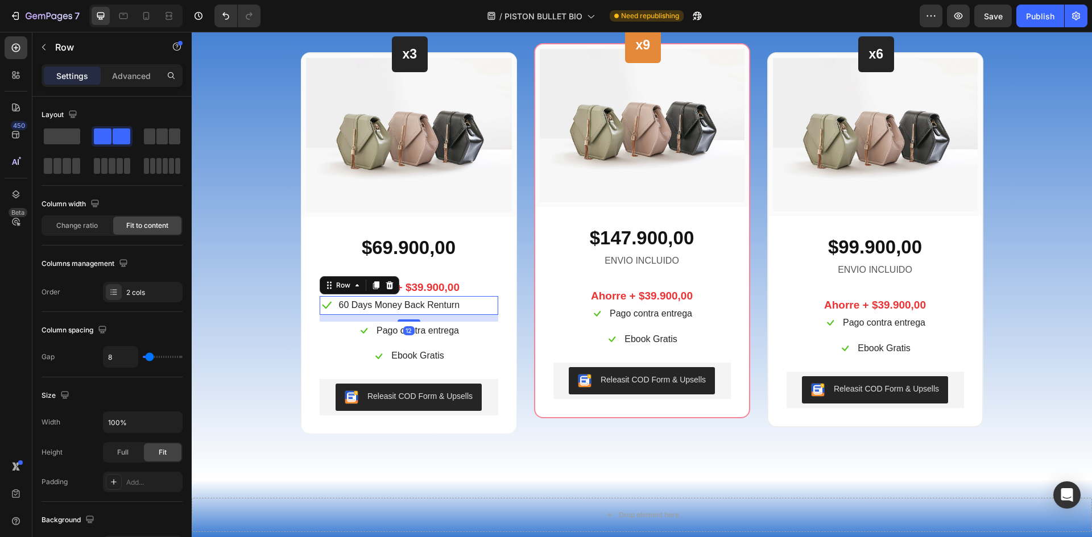
click at [386, 283] on icon at bounding box center [389, 285] width 7 height 8
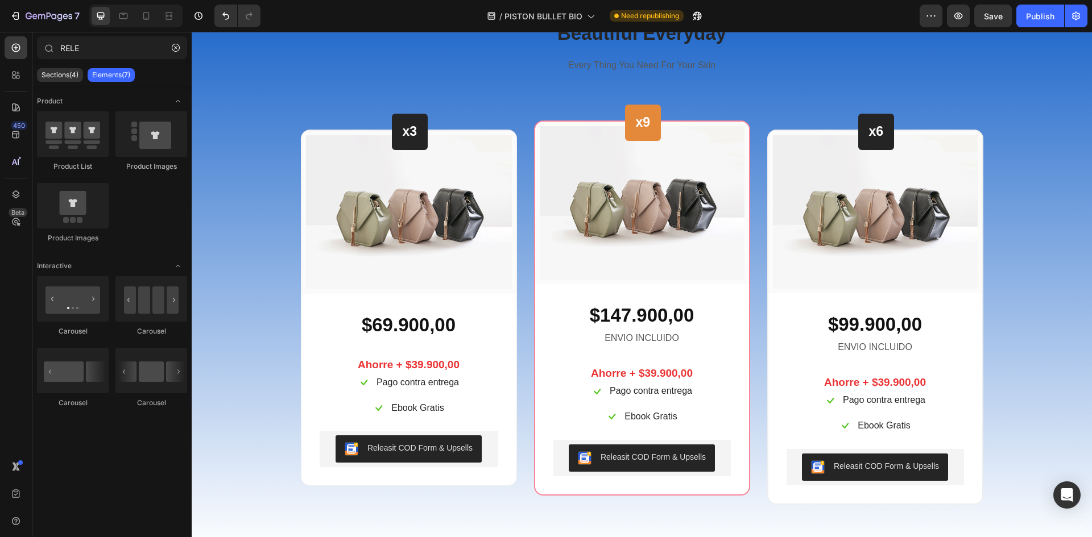
scroll to position [3822, 0]
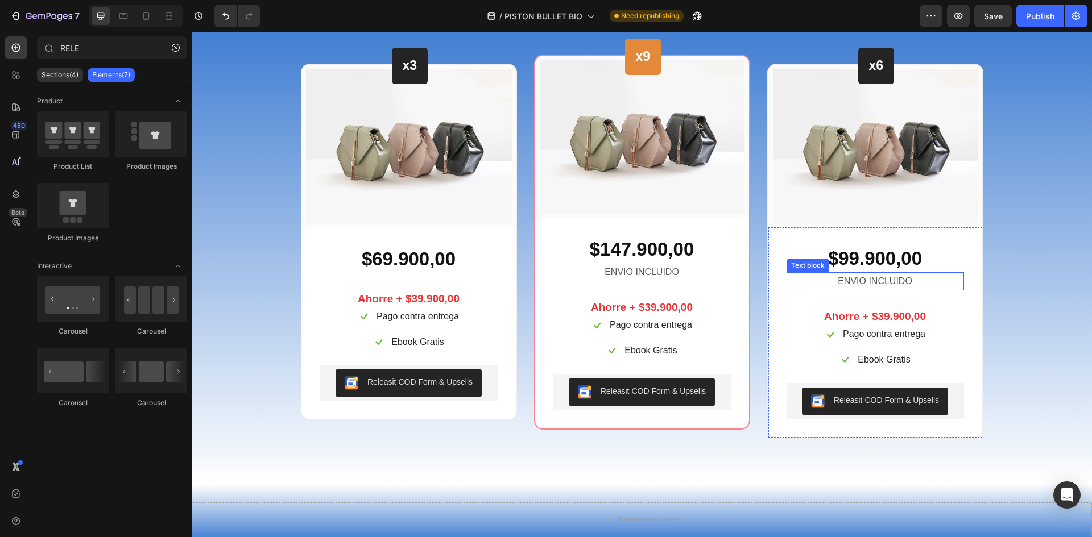
click at [900, 283] on p "ENVIO INCLUIDO" at bounding box center [875, 281] width 175 height 16
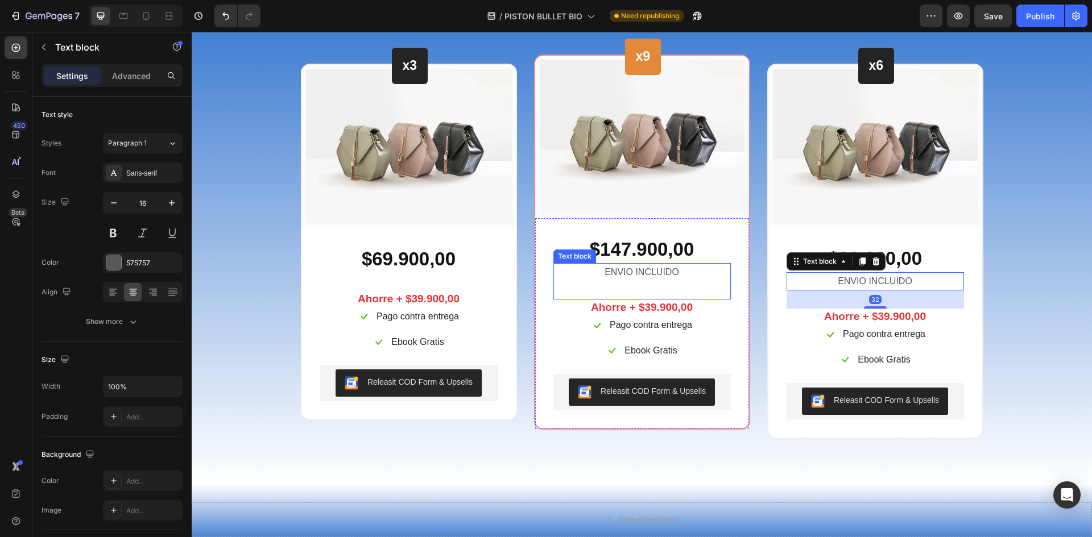
click at [680, 273] on p "ENVIO INCLUIDO" at bounding box center [641, 272] width 175 height 16
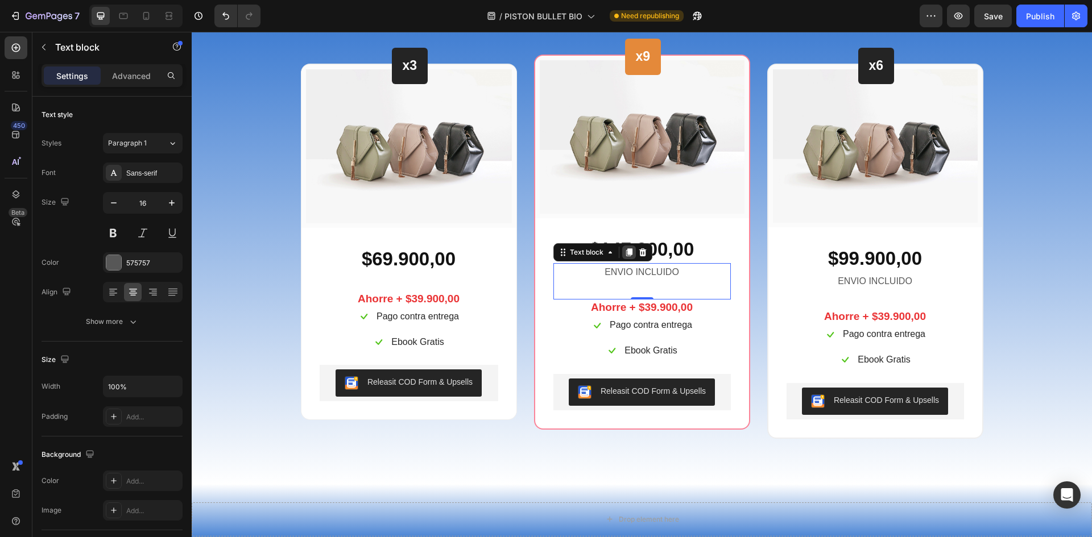
click at [628, 257] on div at bounding box center [629, 253] width 14 height 14
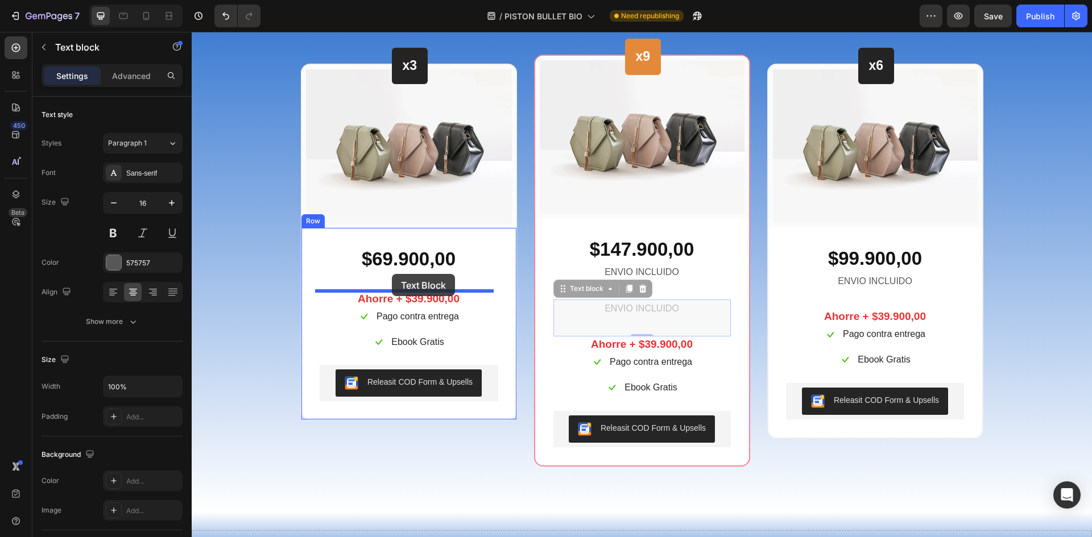
drag, startPoint x: 567, startPoint y: 289, endPoint x: 509, endPoint y: 282, distance: 58.4
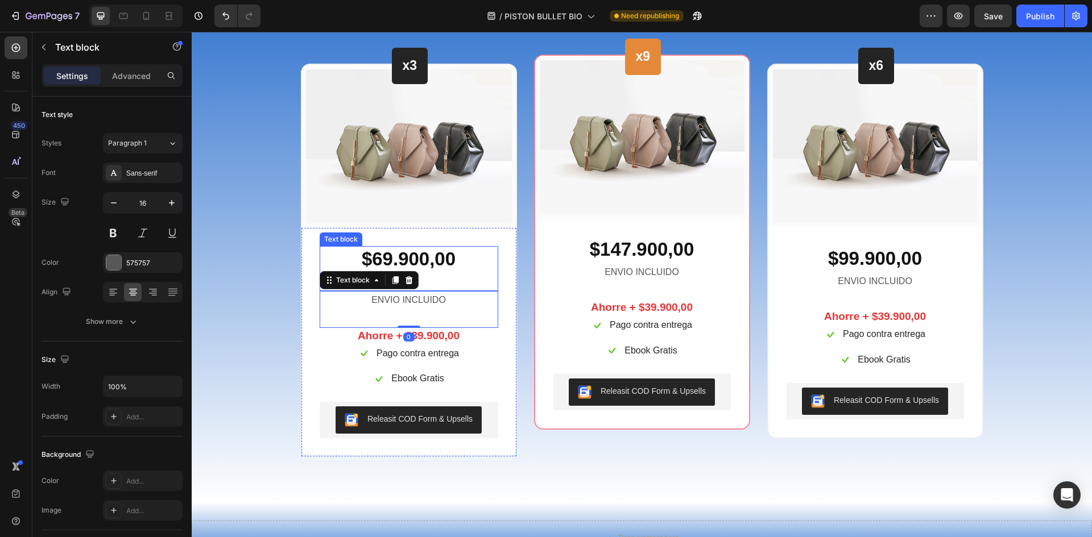
click at [429, 260] on p "$69.900,00" at bounding box center [409, 259] width 176 height 24
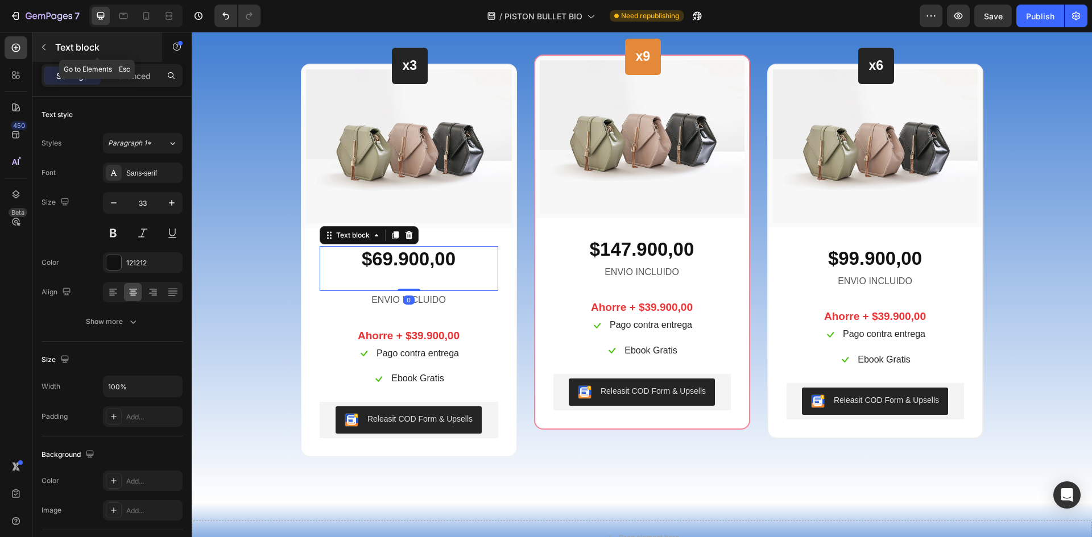
click at [143, 59] on div "Text block" at bounding box center [97, 47] width 130 height 30
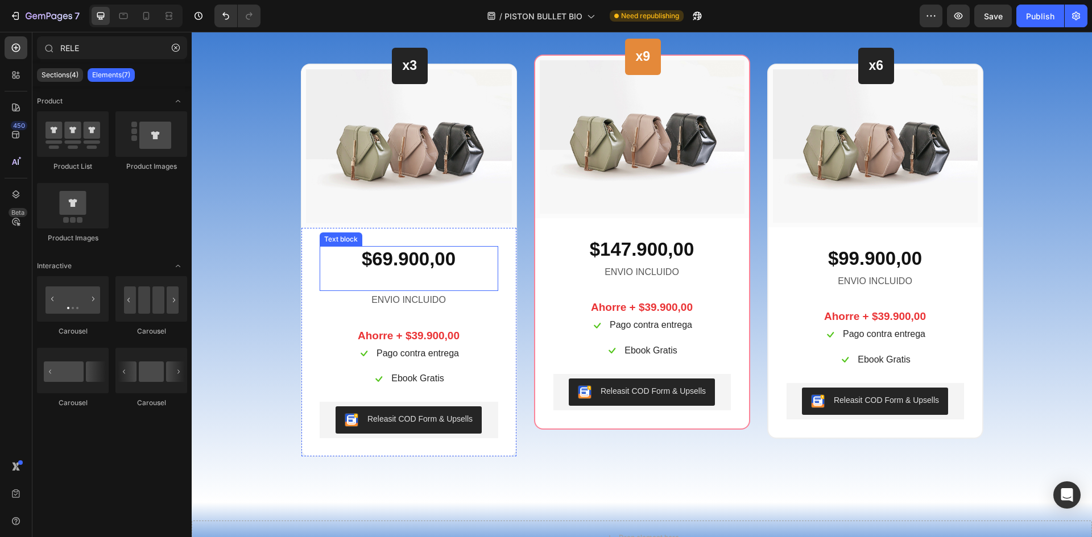
click at [467, 264] on p "$69.900,00" at bounding box center [409, 259] width 176 height 24
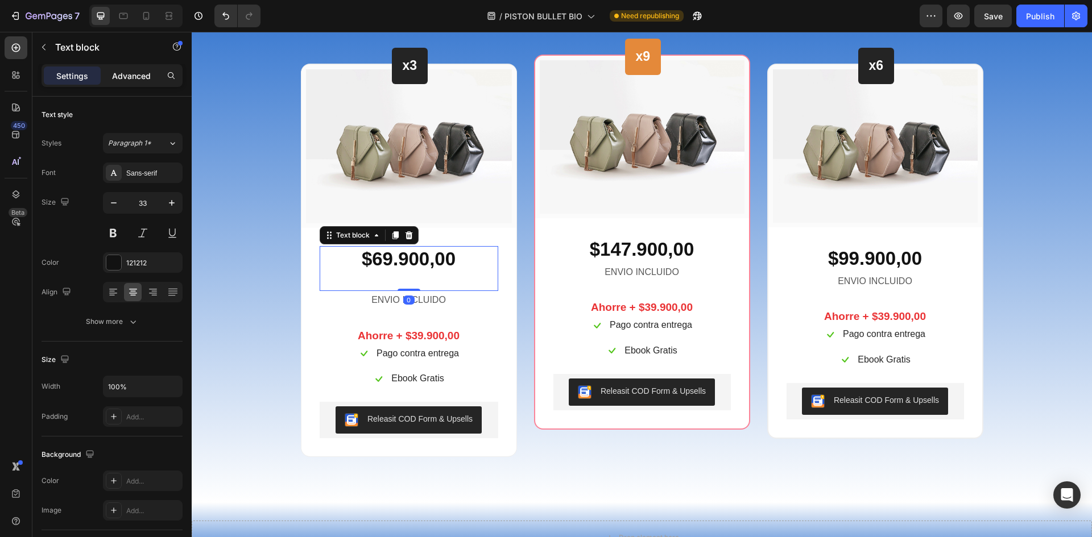
click at [118, 78] on p "Advanced" at bounding box center [131, 76] width 39 height 12
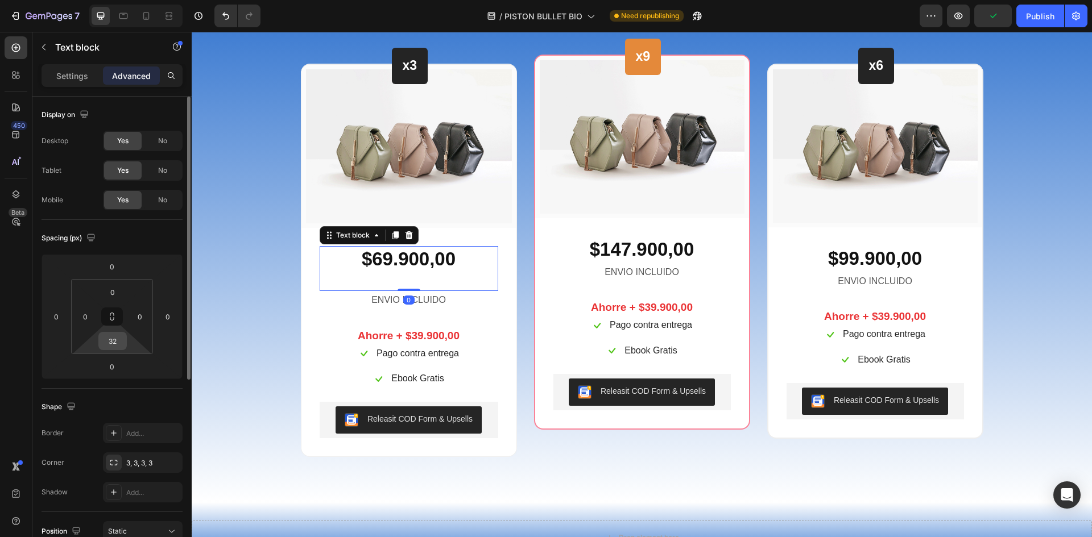
click at [114, 337] on input "32" at bounding box center [112, 341] width 23 height 17
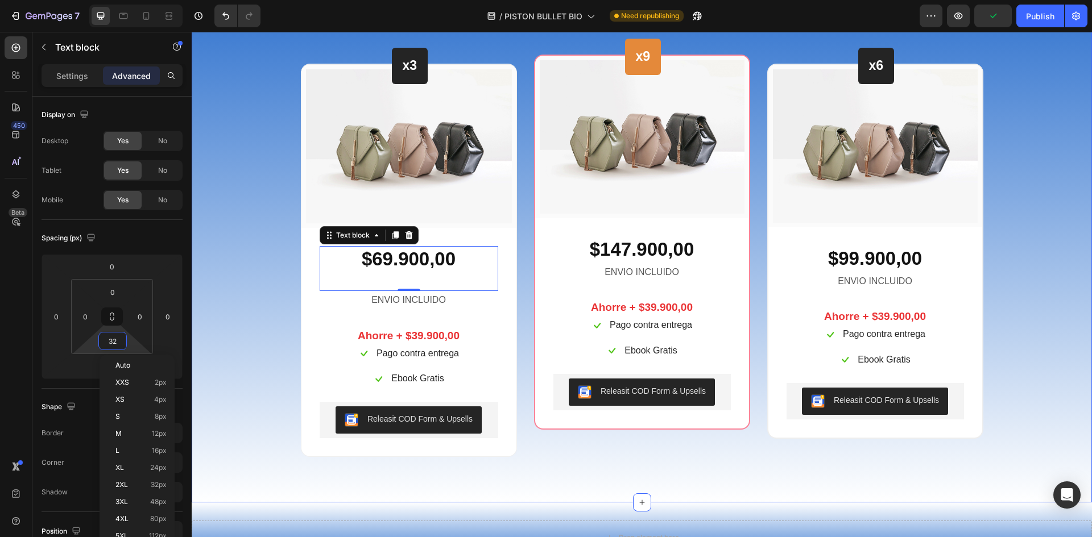
type input "0"
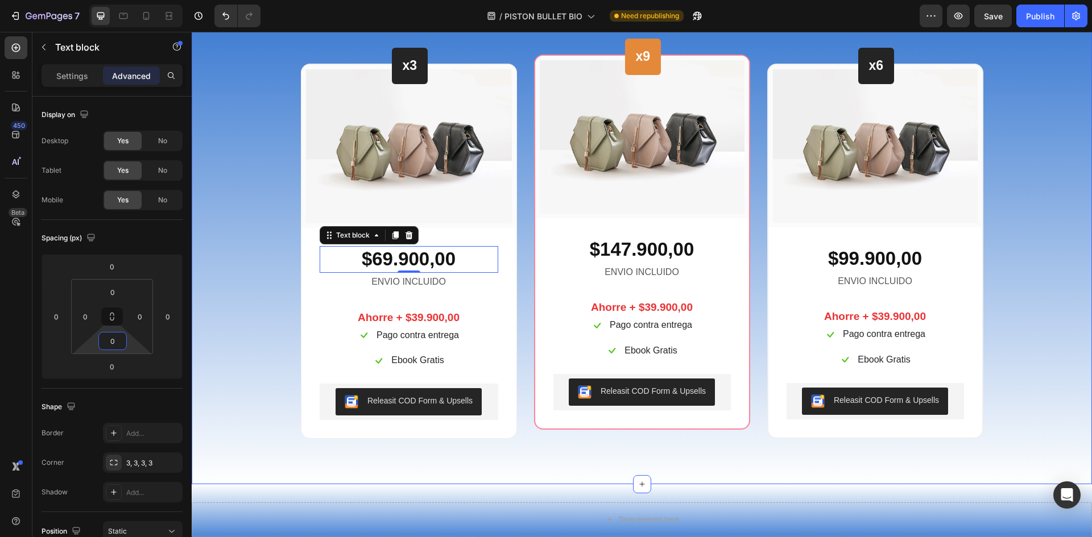
click at [1030, 261] on div "Beautiful Everyday Heading Every Thing You Need For Your Skin Text block Row x3…" at bounding box center [641, 197] width 883 height 484
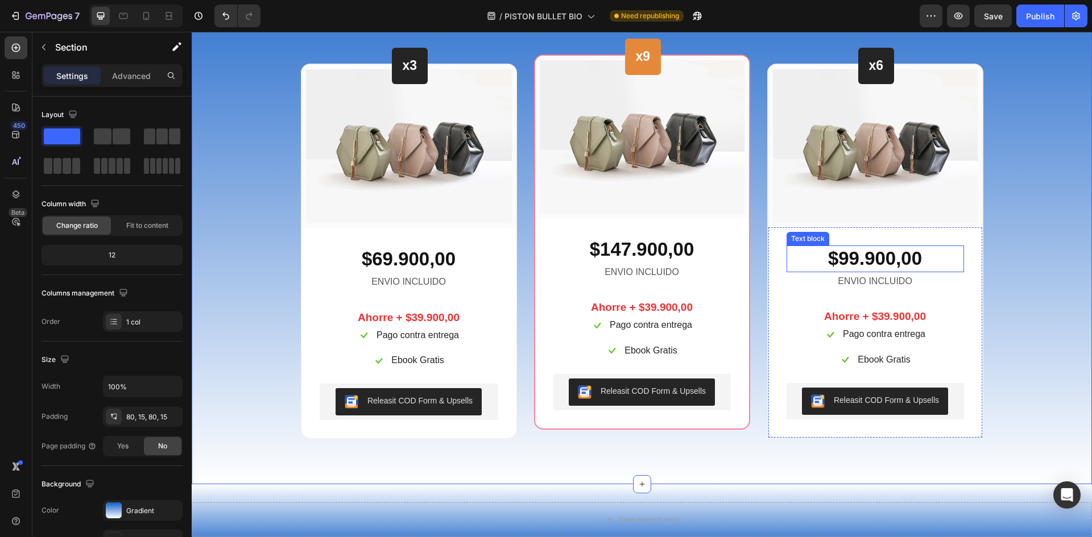
click at [896, 251] on p "$99.900,00" at bounding box center [875, 259] width 175 height 24
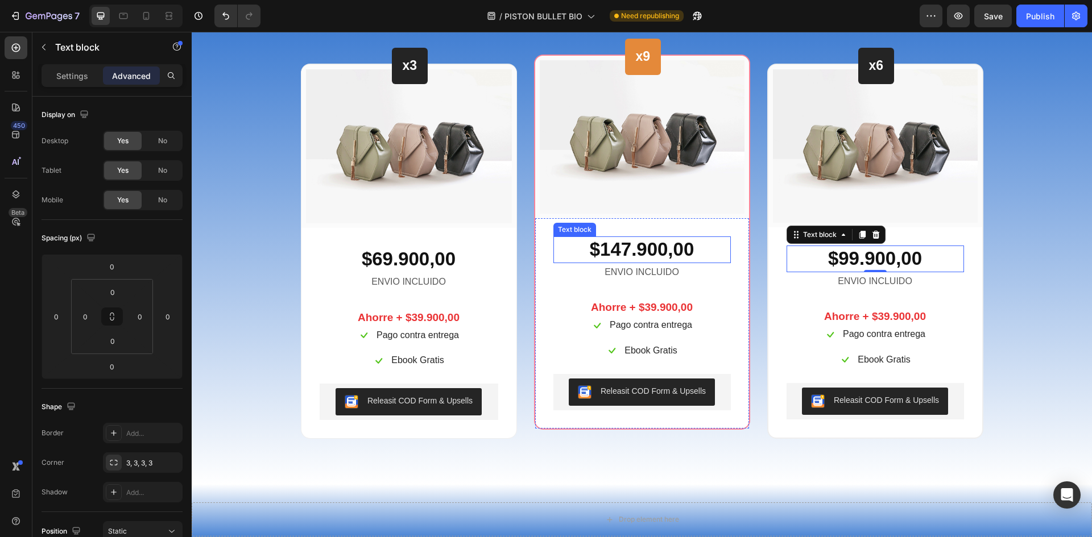
click at [678, 248] on p "$147.900,00" at bounding box center [641, 250] width 175 height 24
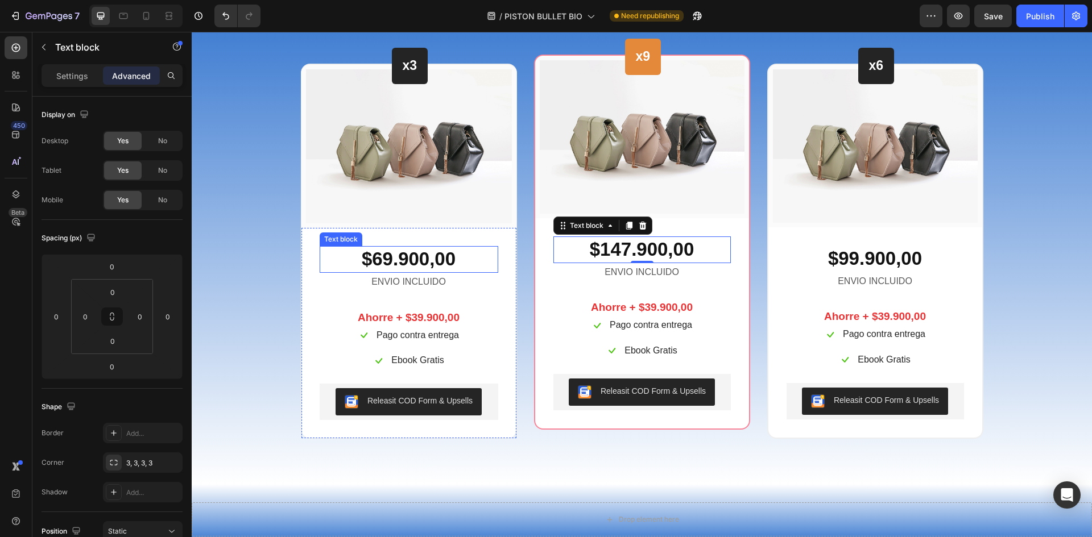
click at [452, 249] on p "$69.900,00" at bounding box center [409, 259] width 176 height 24
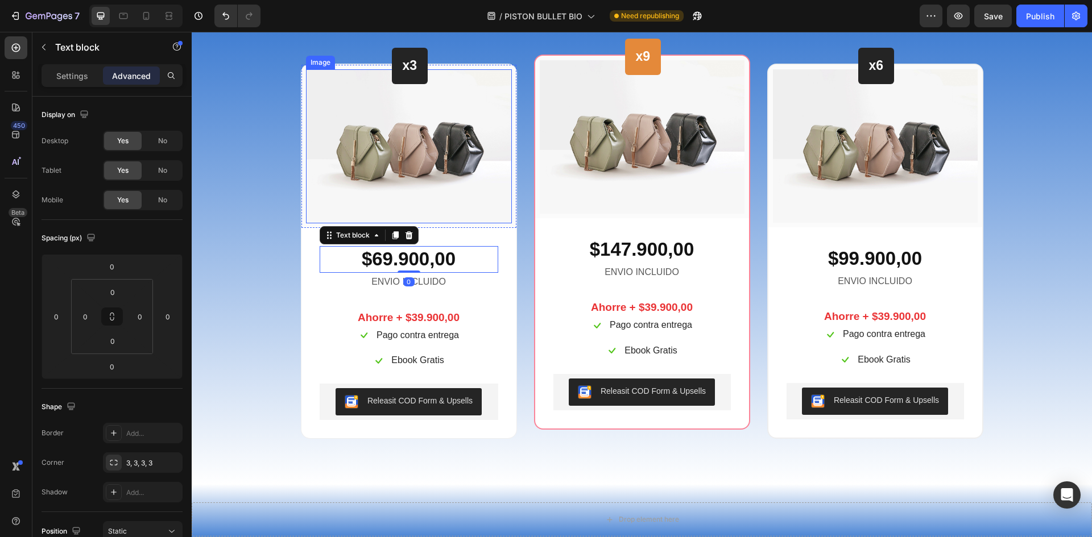
click at [462, 214] on img at bounding box center [409, 146] width 206 height 155
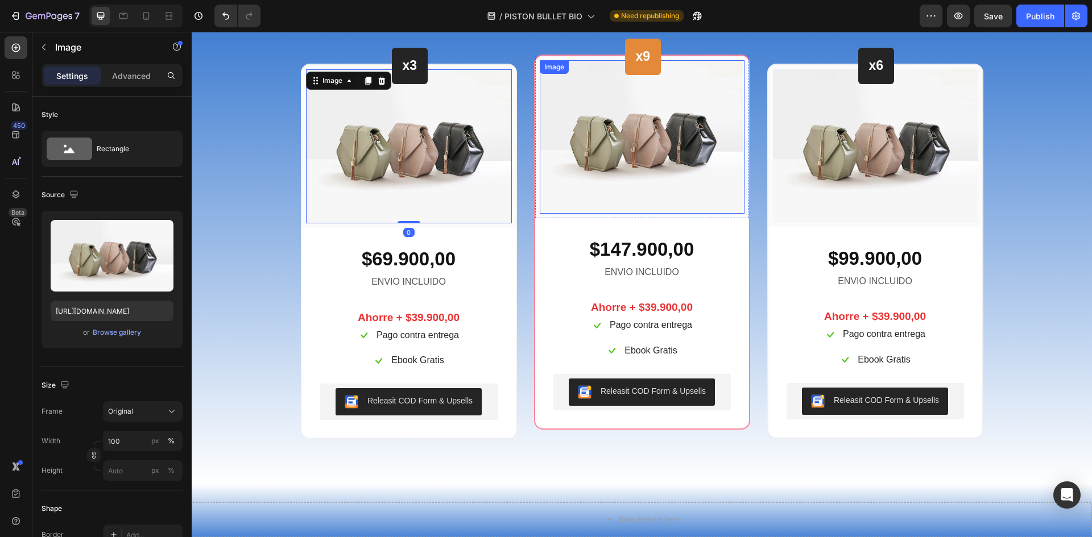
click at [646, 180] on img at bounding box center [642, 137] width 205 height 154
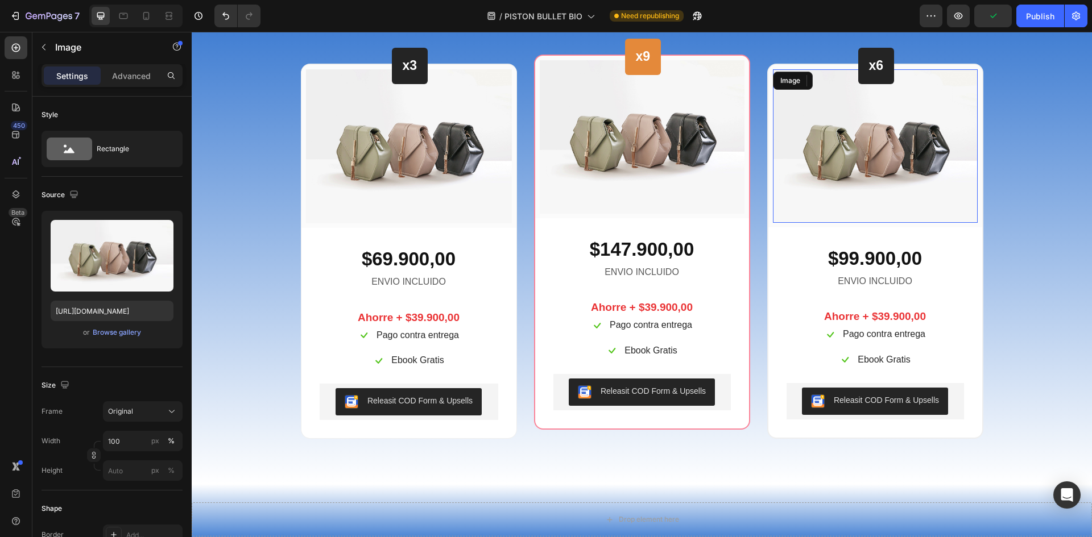
click at [849, 203] on img at bounding box center [875, 146] width 205 height 154
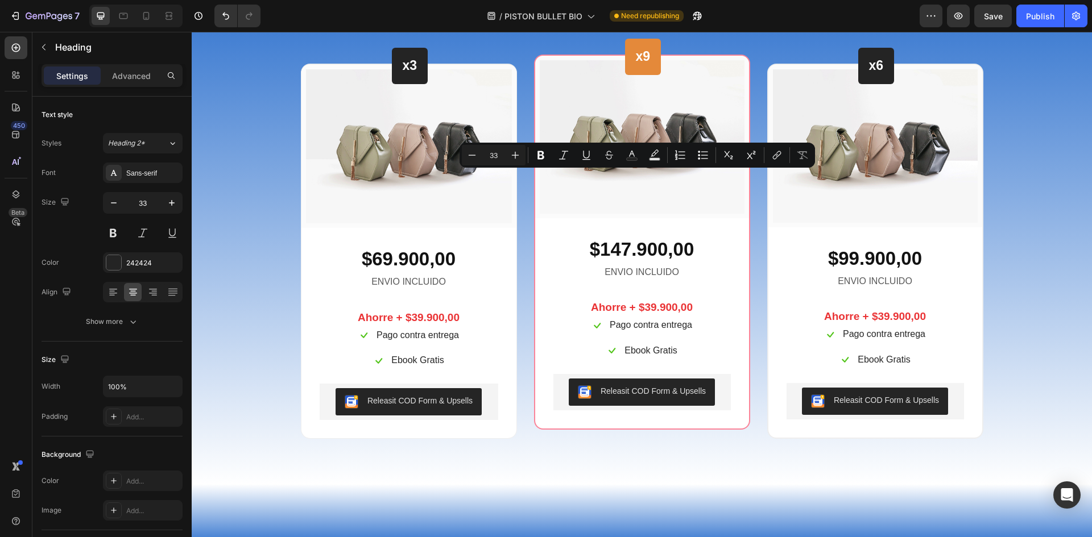
drag, startPoint x: 738, startPoint y: 181, endPoint x: 532, endPoint y: 181, distance: 205.8
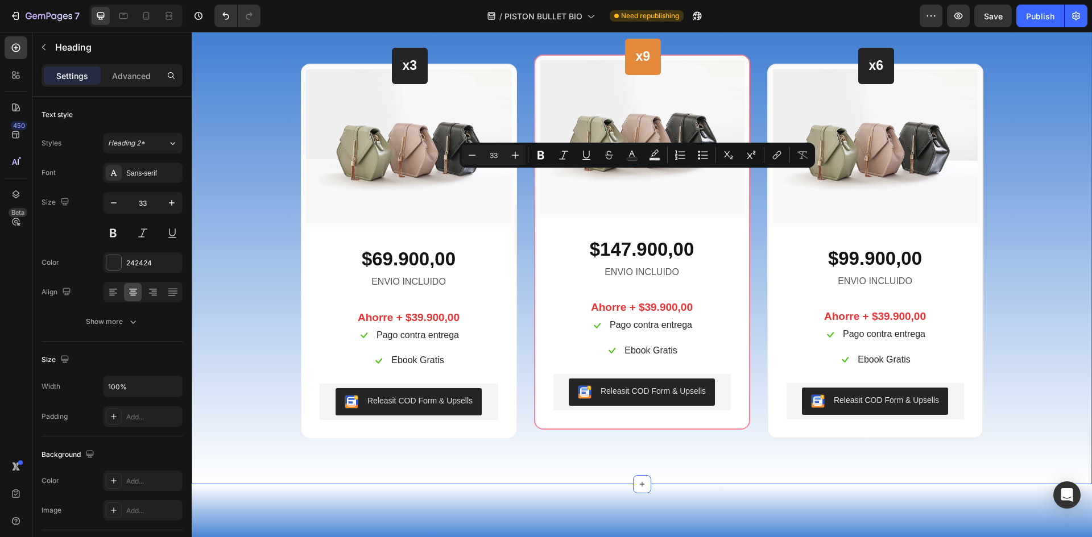
copy p "Beautiful Everyday"
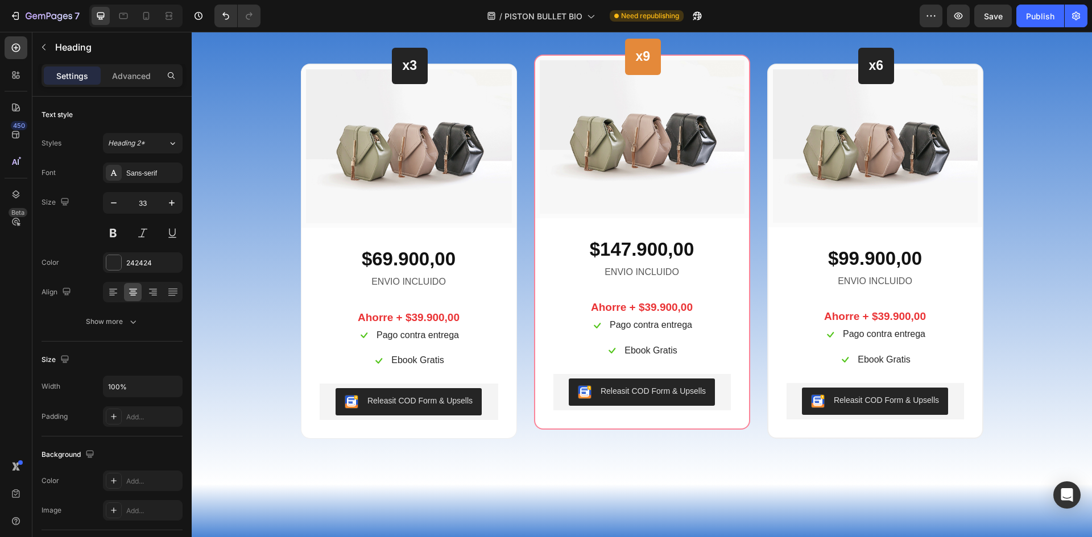
click at [604, 8] on p "Every Thing You Need For Your Skin" at bounding box center [642, -1] width 680 height 16
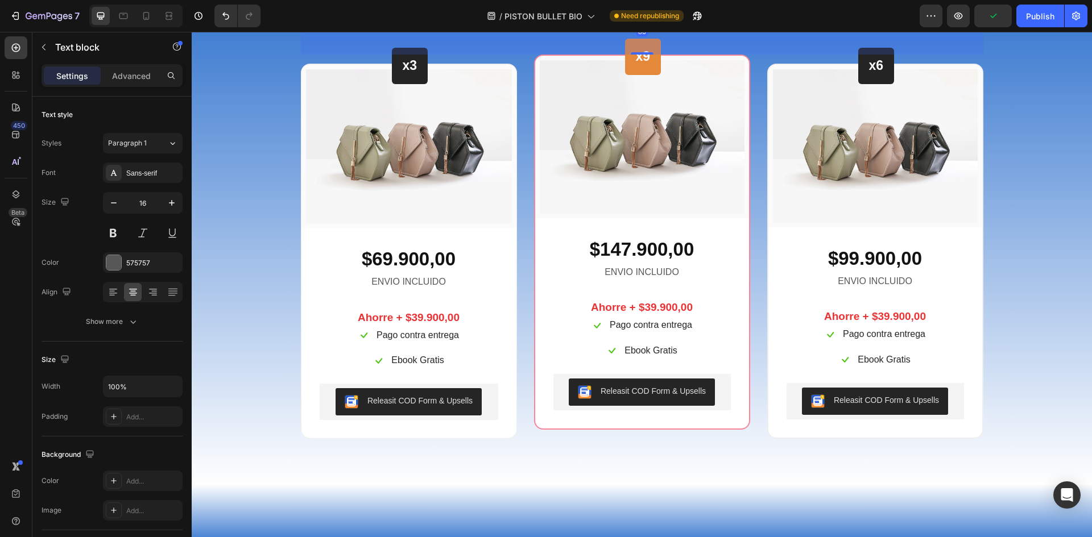
click at [646, 8] on p "Every Thing You Need For Your Skin" at bounding box center [642, -1] width 680 height 16
click at [816, 8] on p "Every Thing You Need For Your Skin" at bounding box center [642, -1] width 680 height 16
click at [895, 8] on p "Every Thing You Need For Your Skin" at bounding box center [642, -1] width 680 height 16
click at [728, 55] on div "AHORRA EN CADA TANQUEADA Heading Every Thing You Need For Your Skin Text block …" at bounding box center [642, 5] width 682 height 100
click at [733, 8] on p "Every Thing You Need For Your Skin" at bounding box center [642, -1] width 680 height 16
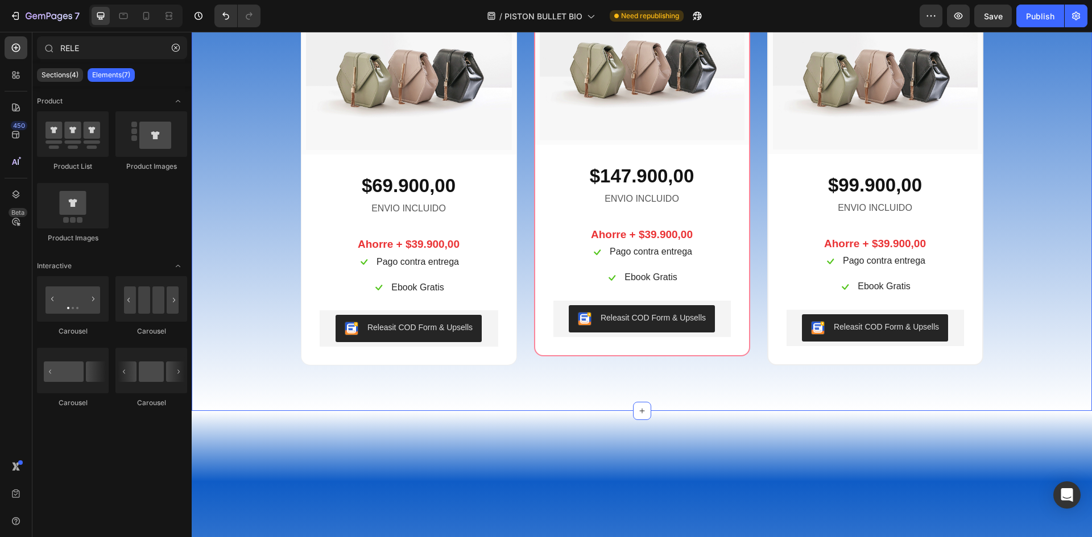
click at [1040, 154] on div "AHORRA EN CADA TANQUEADA Heading Row x3 Heading Row Image Row $69.900,00 Text b…" at bounding box center [642, 160] width 900 height 502
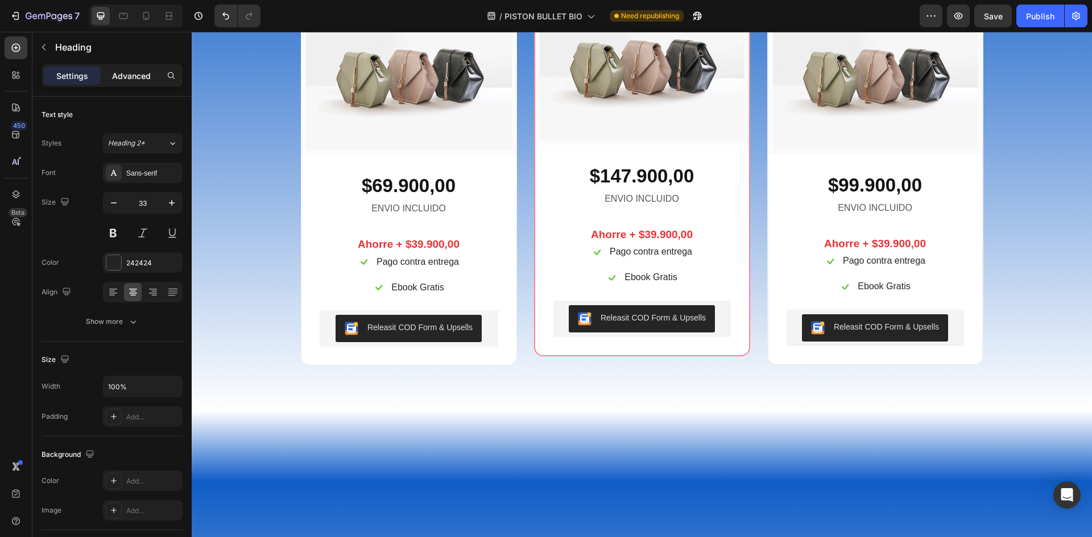
click at [122, 70] on p "Advanced" at bounding box center [131, 76] width 39 height 12
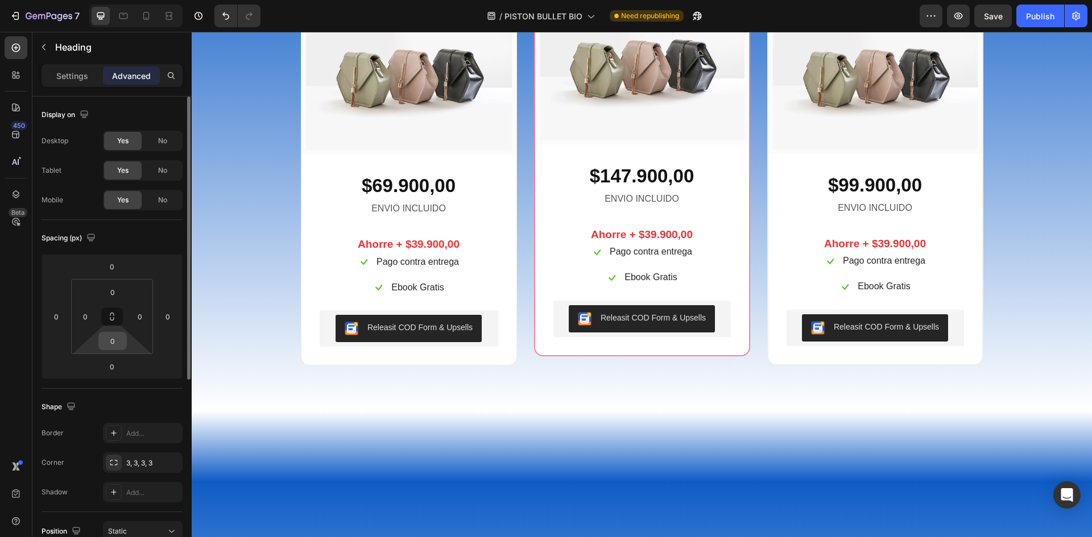
click at [114, 346] on input "0" at bounding box center [112, 341] width 23 height 17
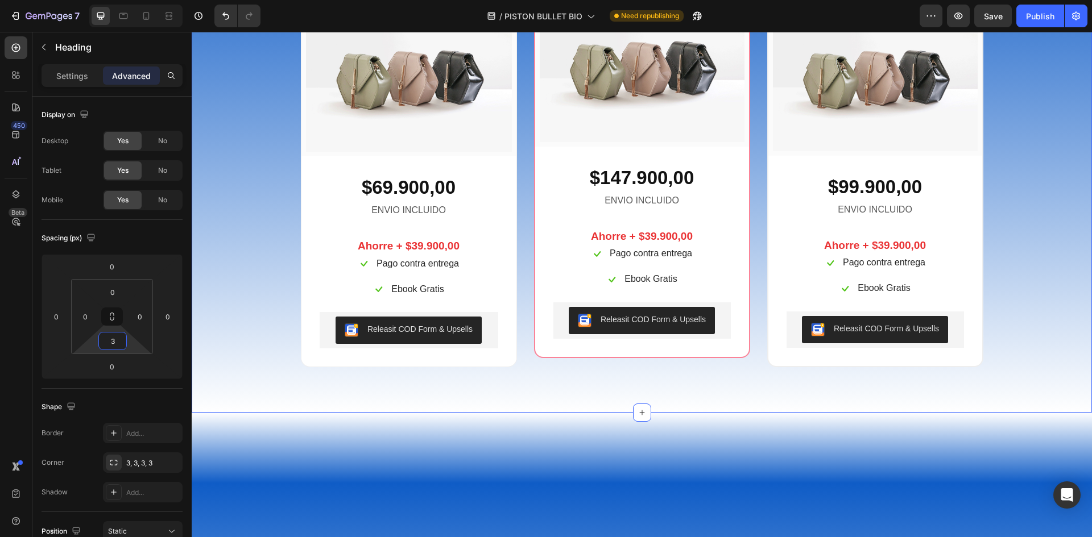
type input "30"
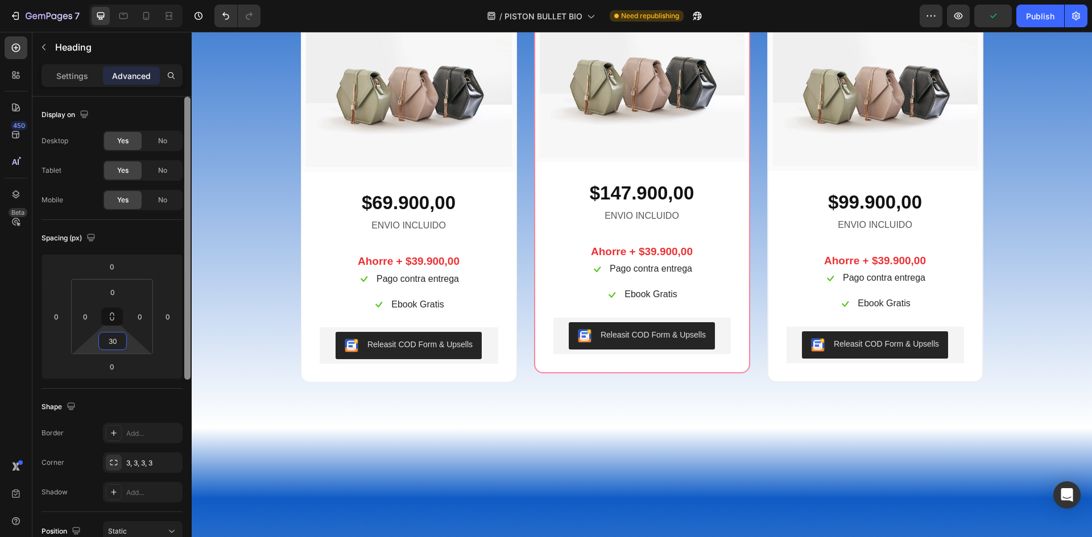
drag, startPoint x: 112, startPoint y: 343, endPoint x: 184, endPoint y: 340, distance: 71.7
click at [112, 343] on input "30" at bounding box center [112, 341] width 23 height 17
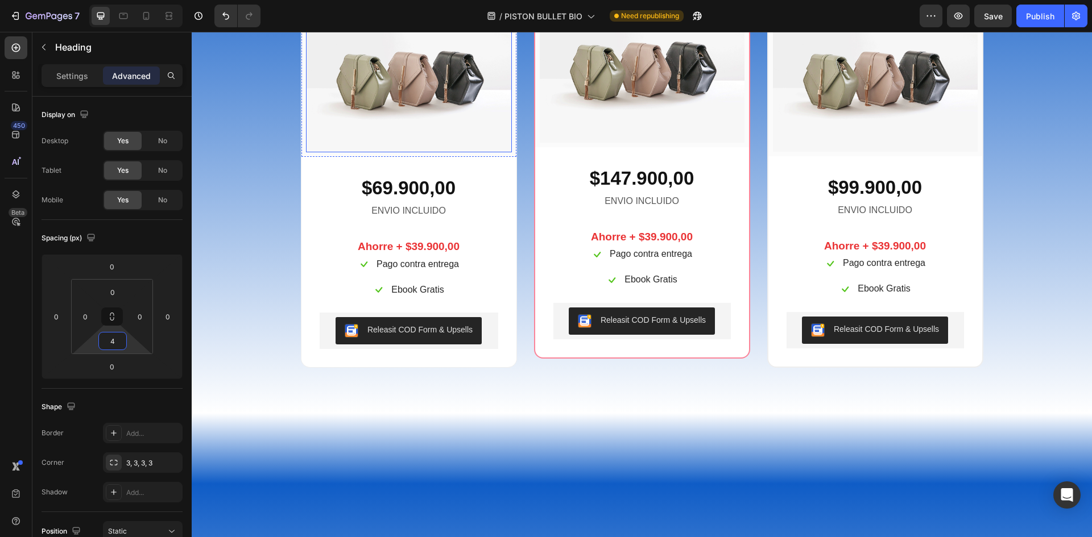
type input "42"
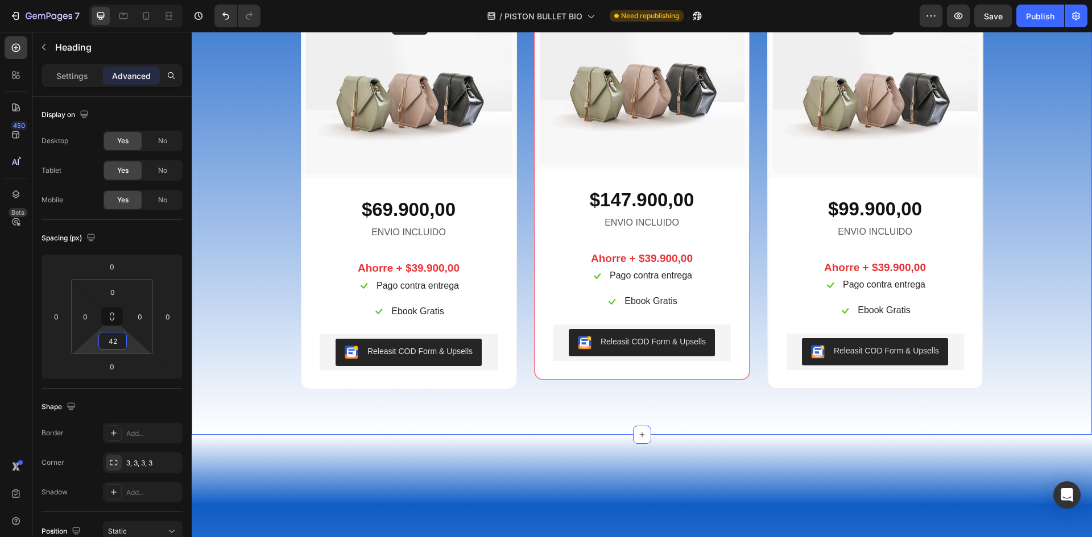
click at [971, 142] on div "AHORRA EN CADA TANQUEADA Heading 0 Row x3 Heading Row Image Row $69.900,00 Text…" at bounding box center [642, 172] width 900 height 526
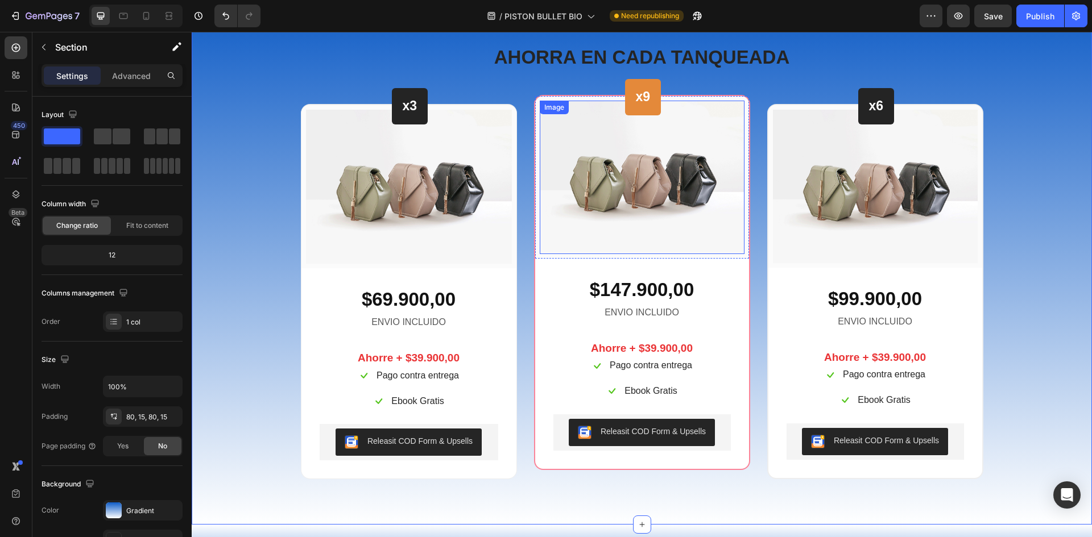
scroll to position [3879, 0]
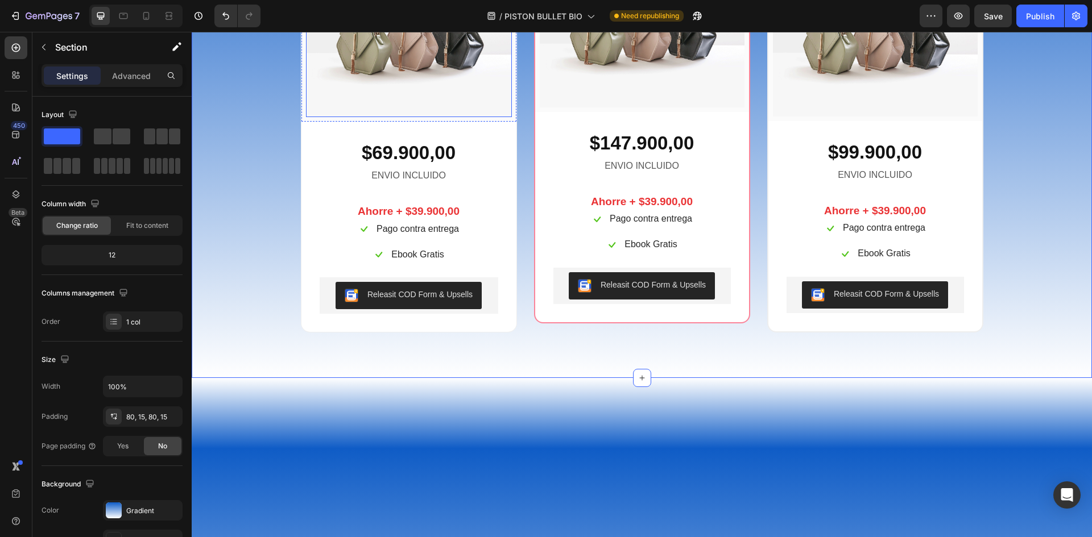
click at [437, 118] on img at bounding box center [409, 40] width 206 height 155
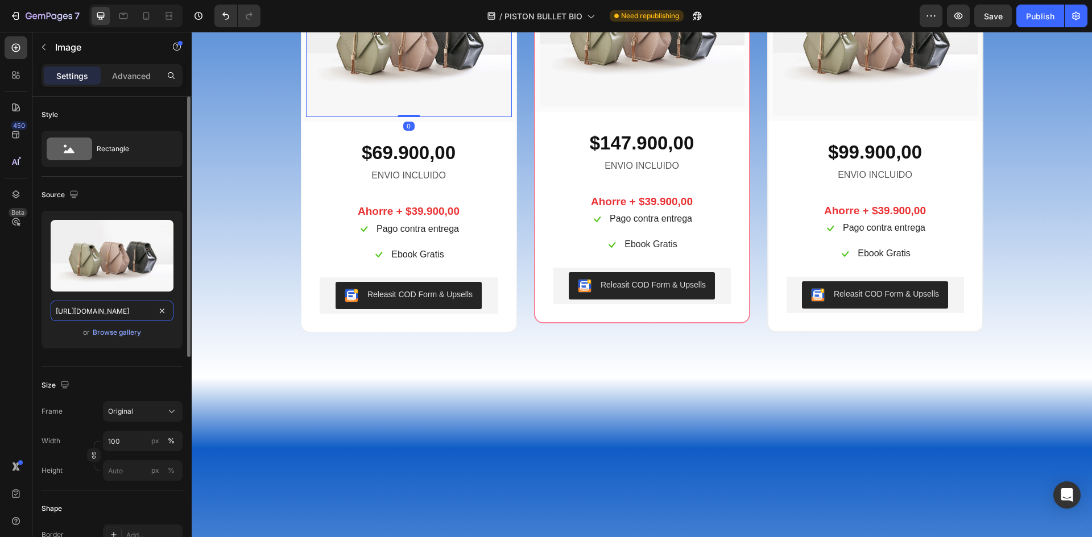
click at [105, 308] on input "[URL][DOMAIN_NAME]" at bounding box center [112, 311] width 123 height 20
paste input "0940/3999/8781/files/unidad_piston_bullet_PNG.webp?v=1750043420"
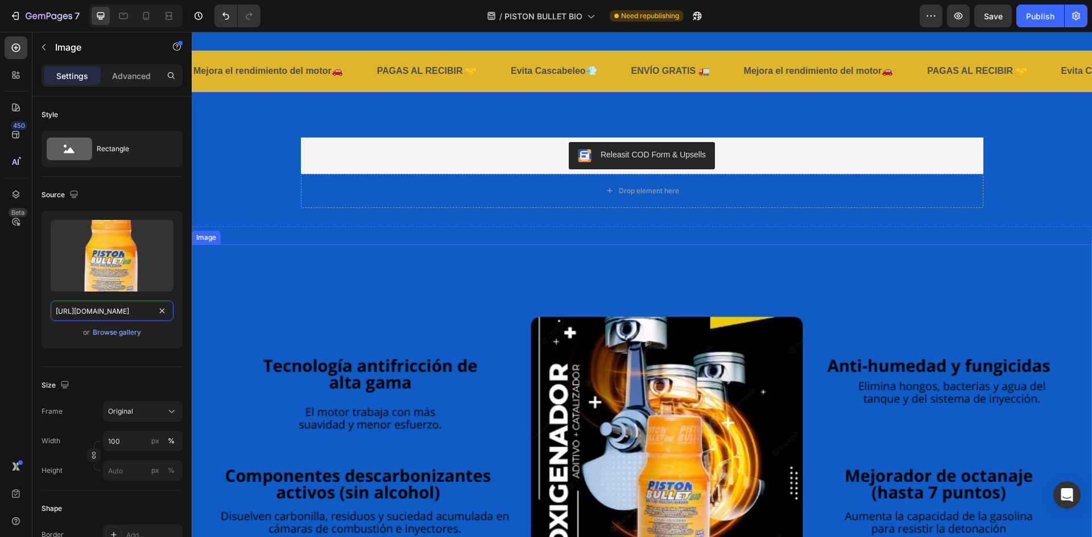
scroll to position [2003, 0]
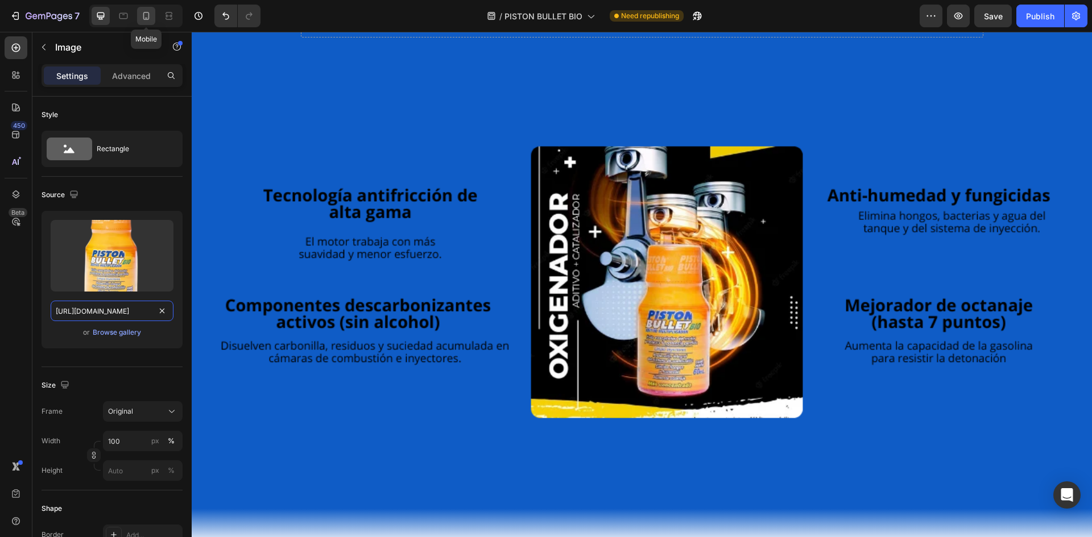
type input "[URL][DOMAIN_NAME]"
click at [144, 18] on icon at bounding box center [145, 15] width 11 height 11
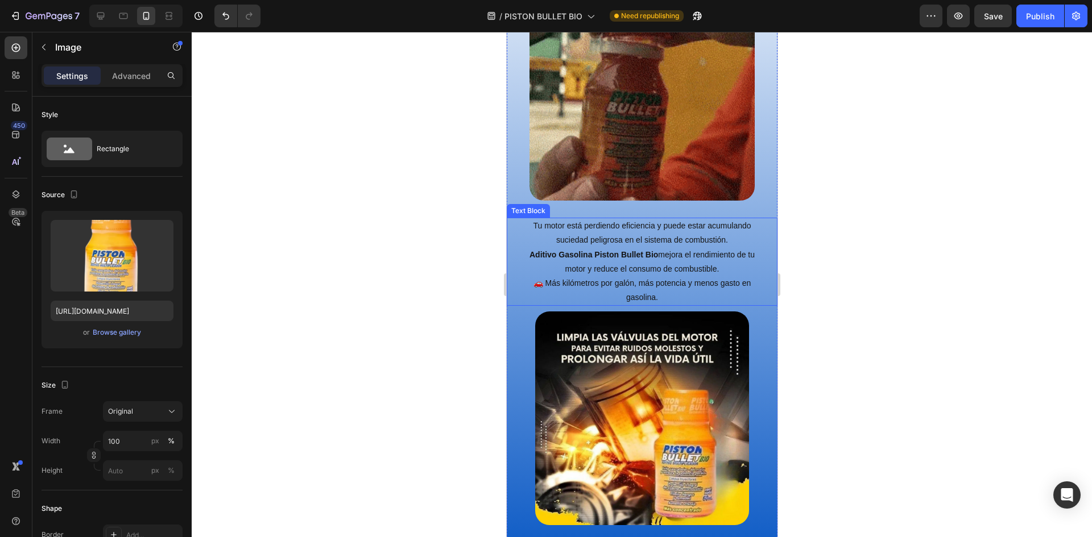
scroll to position [1568, 0]
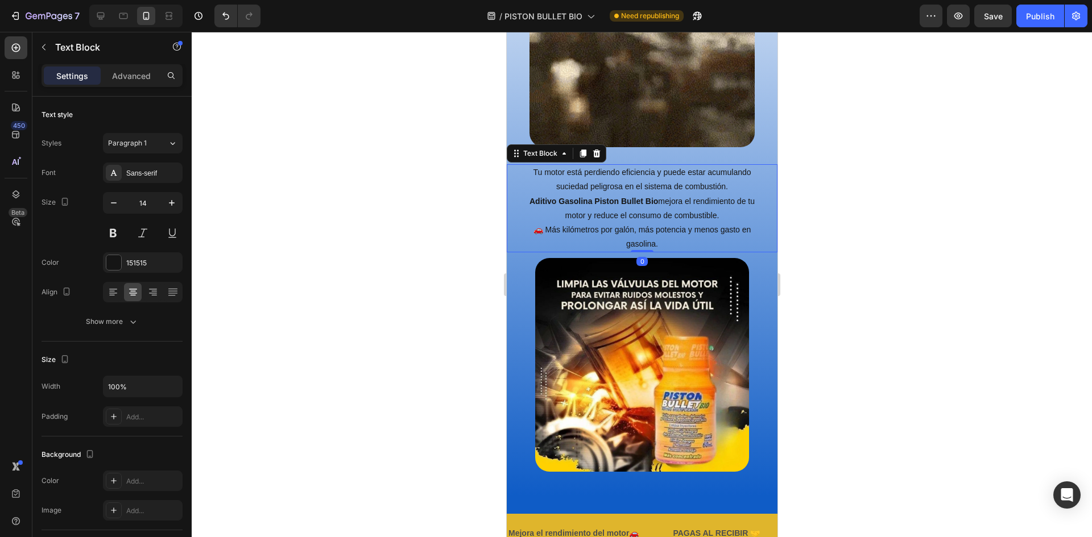
click at [523, 213] on p "Tu motor está perdiendo eficiencia y puede estar acumulando suciedad peligrosa …" at bounding box center [642, 208] width 246 height 86
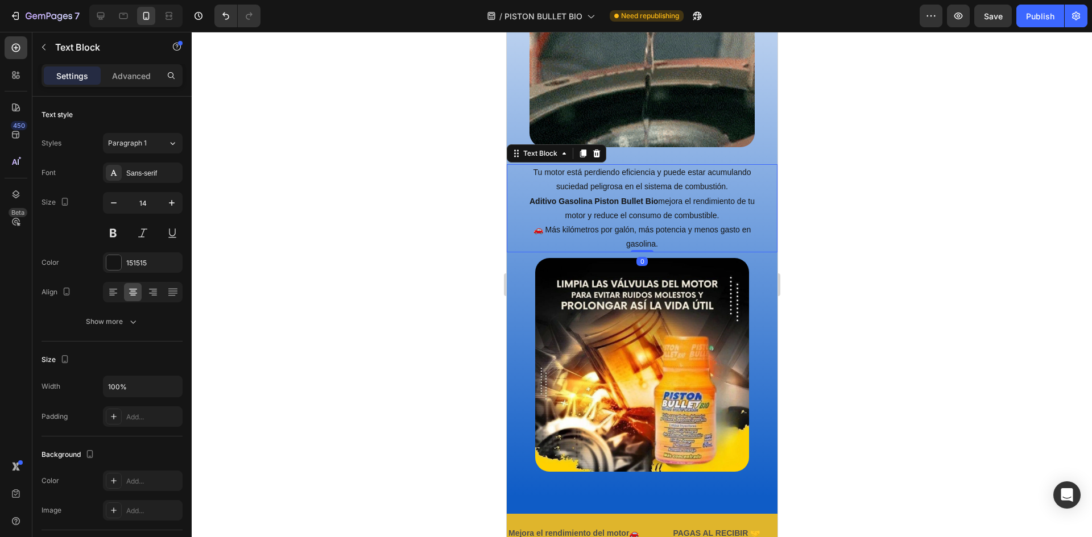
click at [529, 206] on strong "Aditivo Gasolina Piston Bullet Bio" at bounding box center [593, 201] width 129 height 9
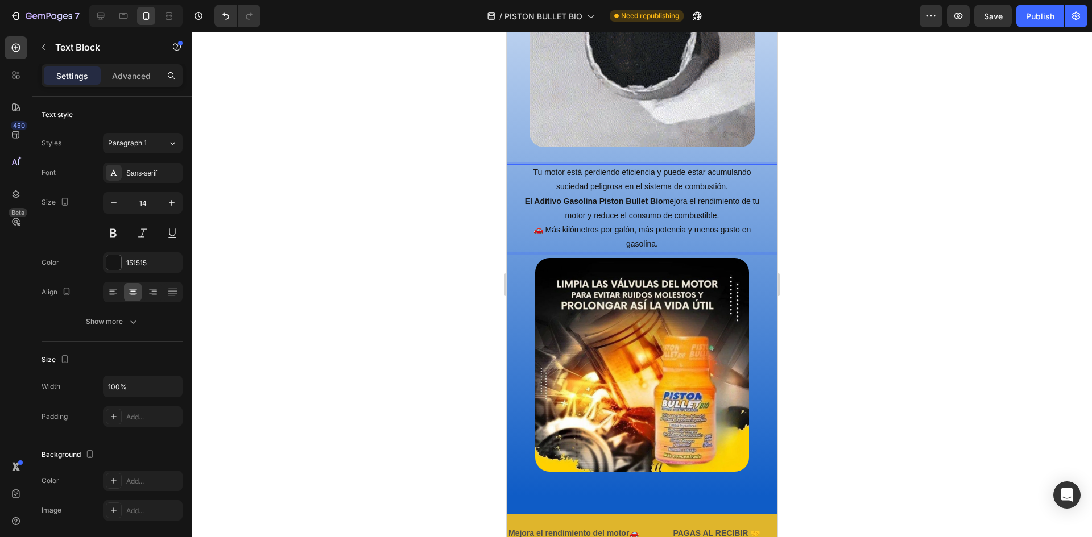
click at [889, 223] on div at bounding box center [642, 284] width 900 height 505
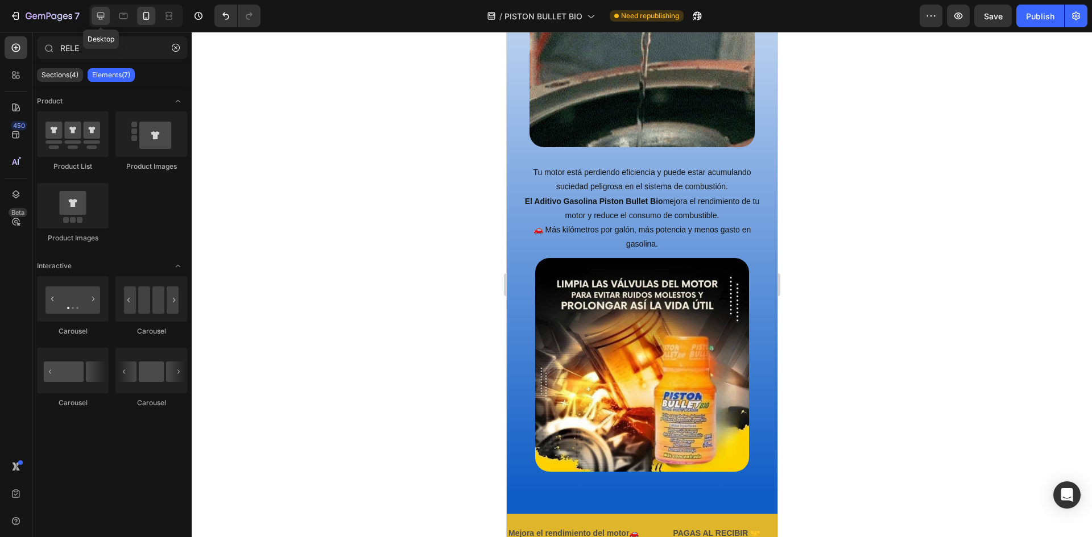
click at [107, 16] on div at bounding box center [101, 16] width 18 height 18
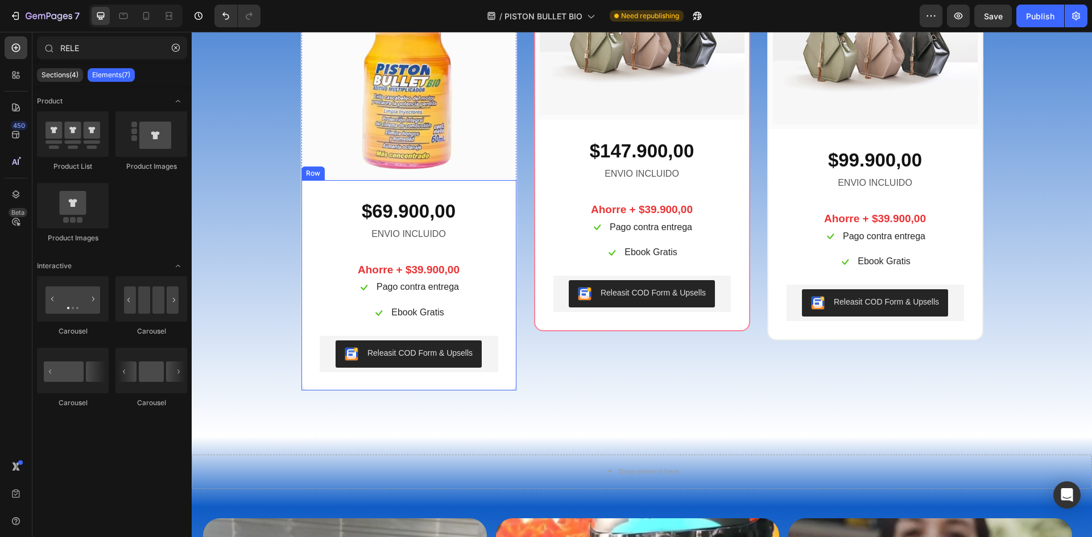
scroll to position [4761, 0]
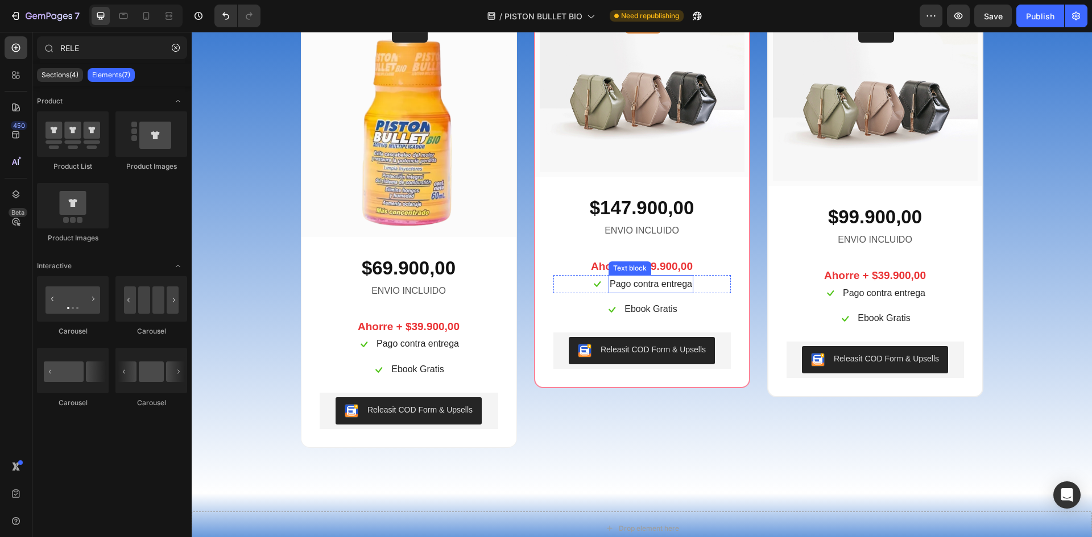
click at [700, 282] on div "Icon Pago contra entrega Text block Row" at bounding box center [641, 284] width 177 height 19
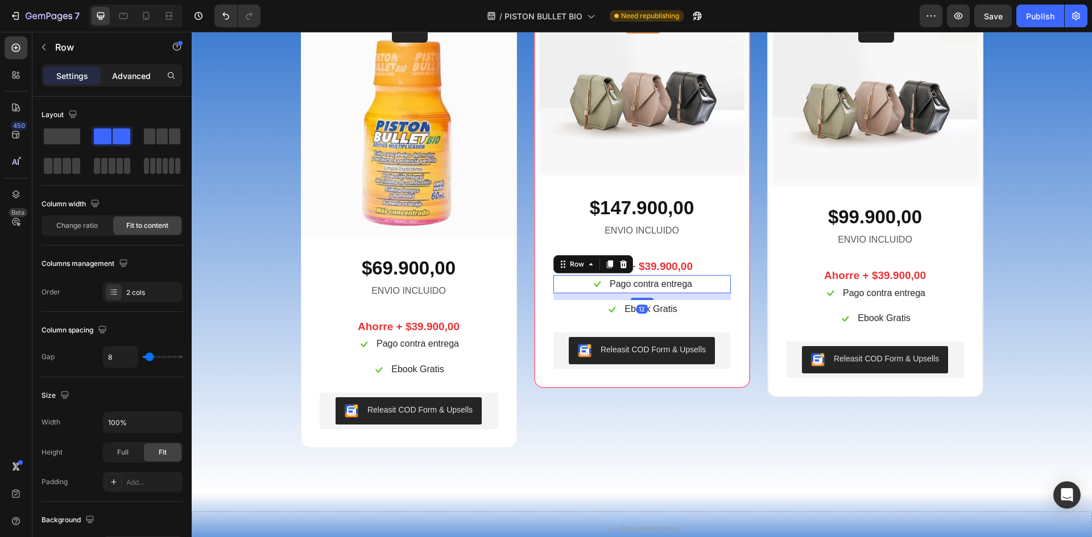
click at [114, 71] on p "Advanced" at bounding box center [131, 76] width 39 height 12
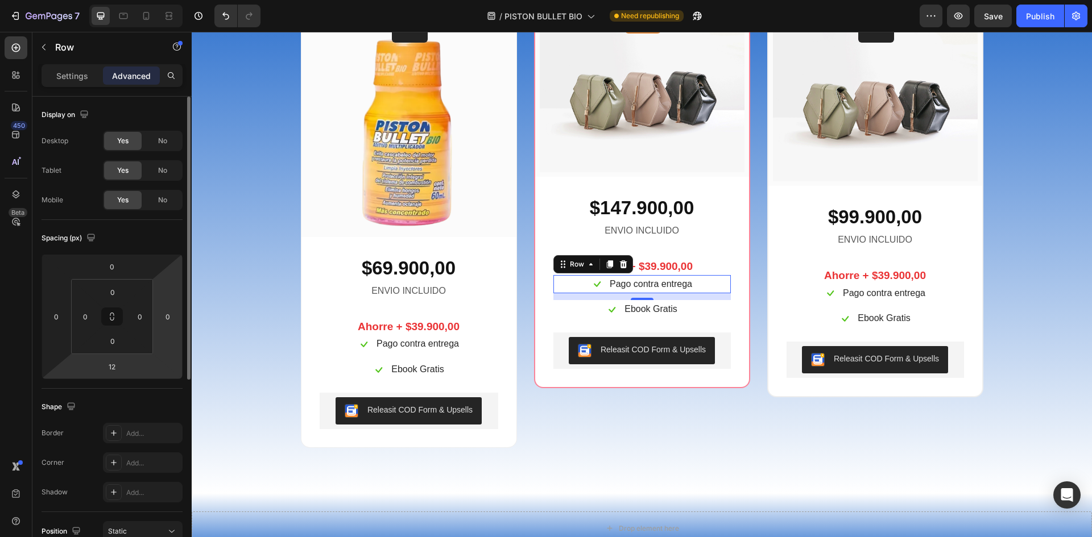
click at [118, 366] on input "12" at bounding box center [112, 366] width 23 height 17
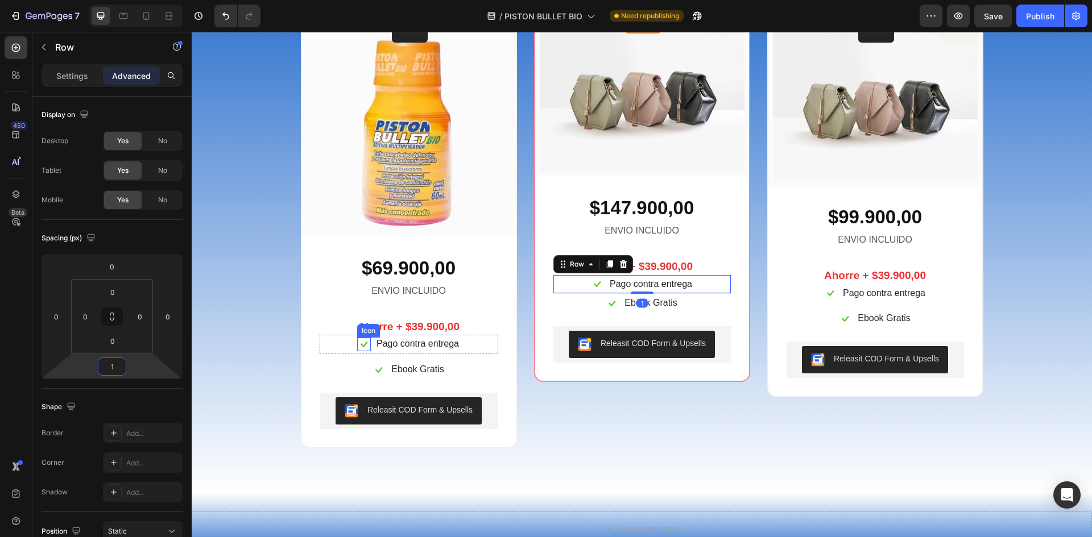
type input "10"
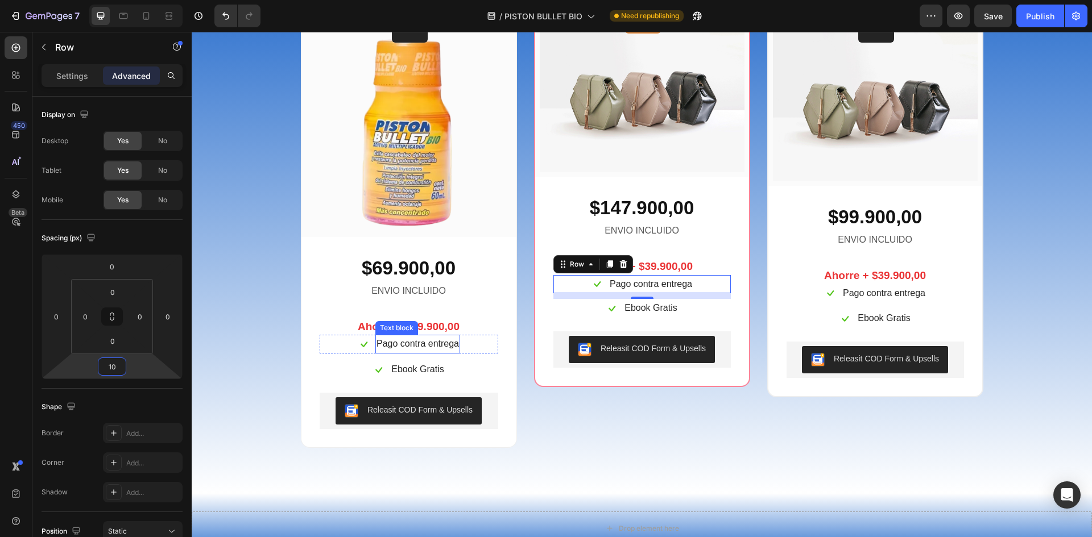
click at [422, 343] on p "Pago contra entrega" at bounding box center [417, 344] width 82 height 16
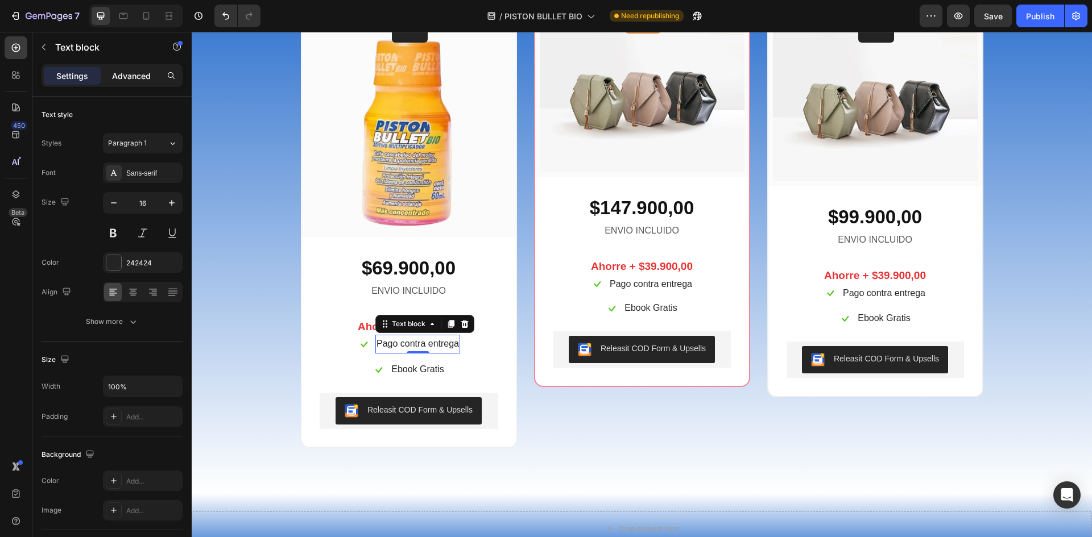
click at [127, 77] on p "Advanced" at bounding box center [131, 76] width 39 height 12
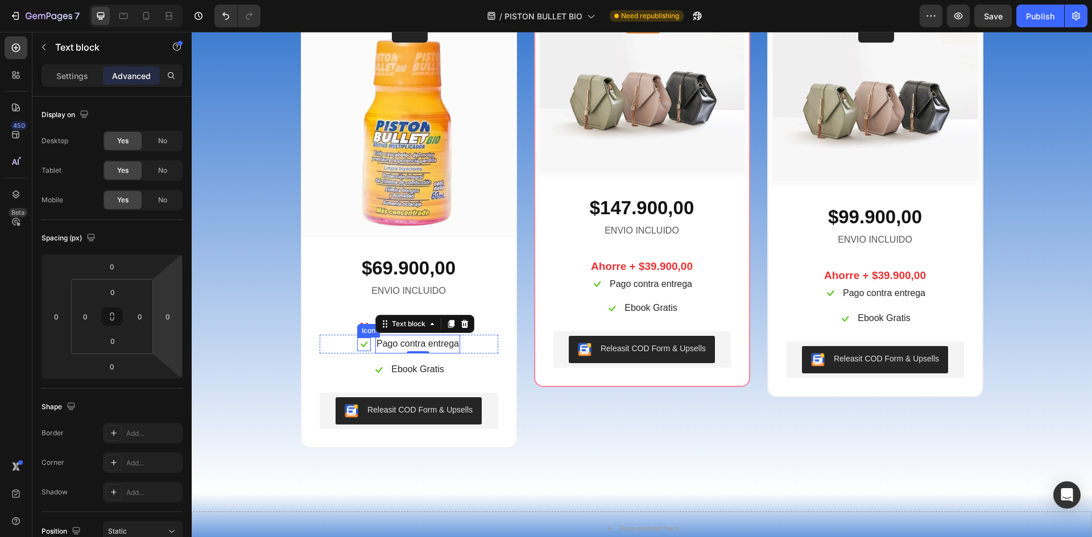
click at [357, 340] on icon at bounding box center [364, 345] width 14 height 14
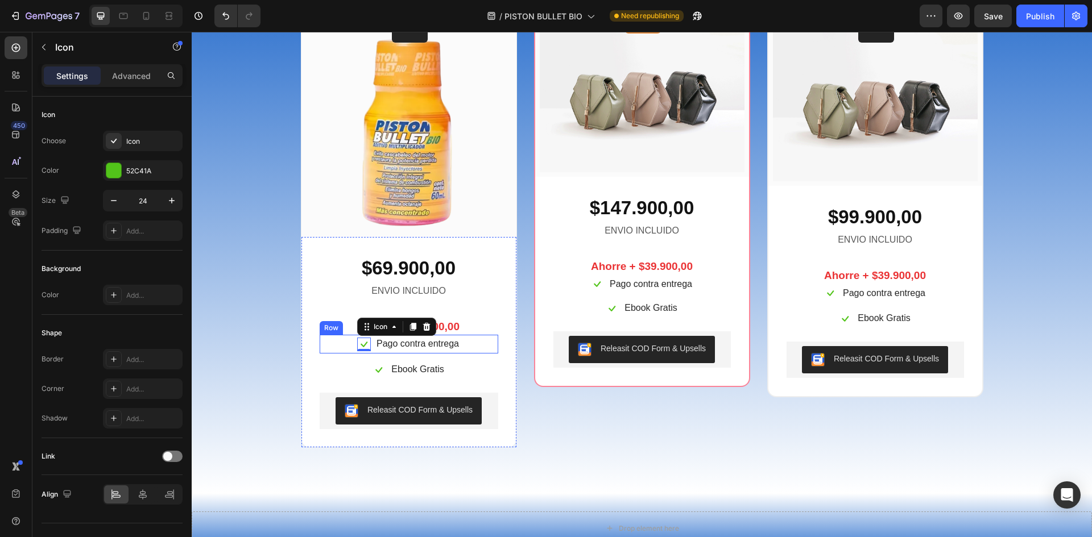
click at [343, 341] on div "Icon 0 Pago contra entrega Text block Row" at bounding box center [409, 344] width 179 height 19
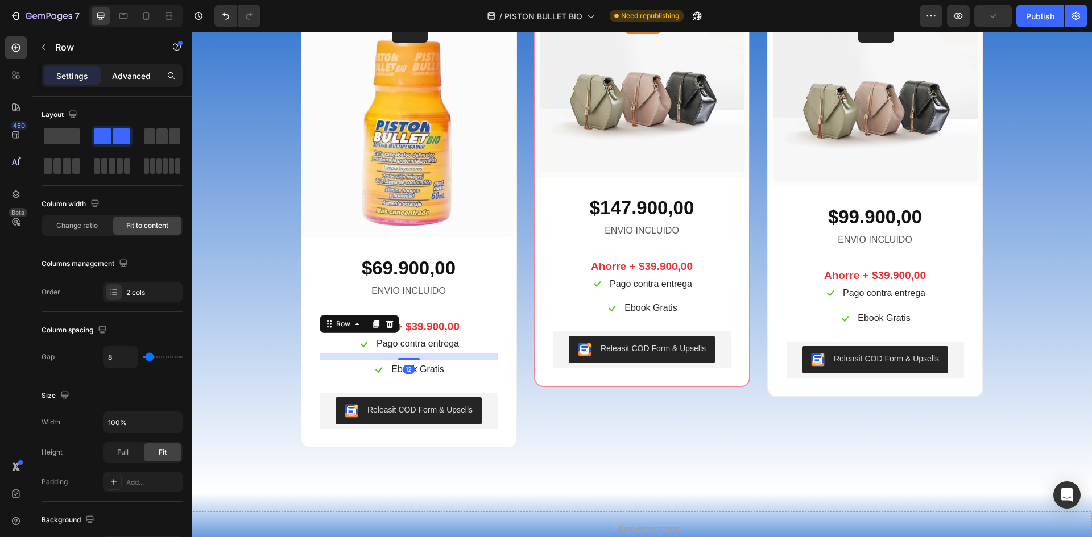
click at [127, 73] on p "Advanced" at bounding box center [131, 76] width 39 height 12
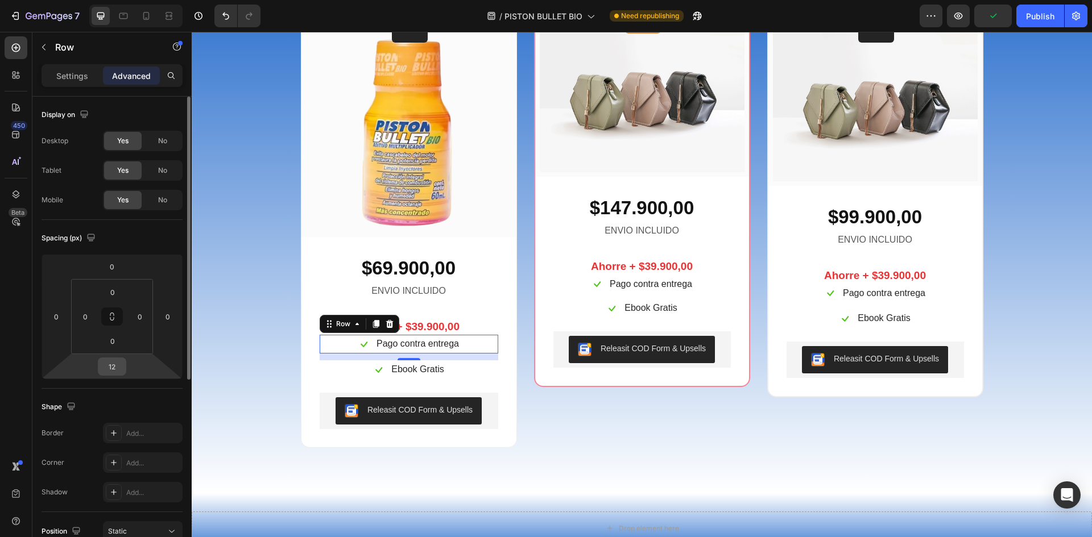
click at [114, 372] on input "12" at bounding box center [112, 366] width 23 height 17
type input "10"
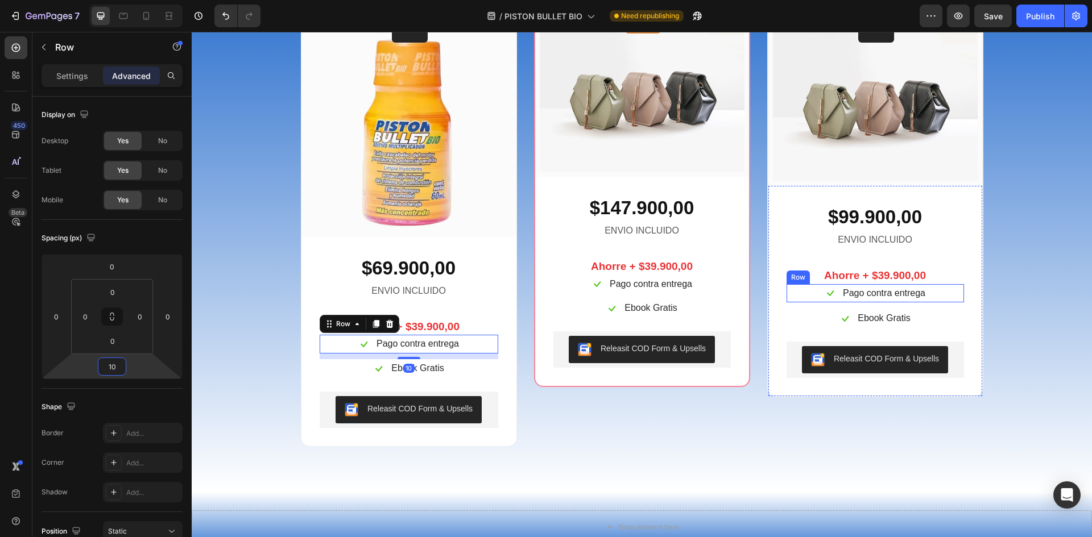
click at [940, 295] on div "Icon Pago contra entrega Text block Row" at bounding box center [874, 293] width 177 height 19
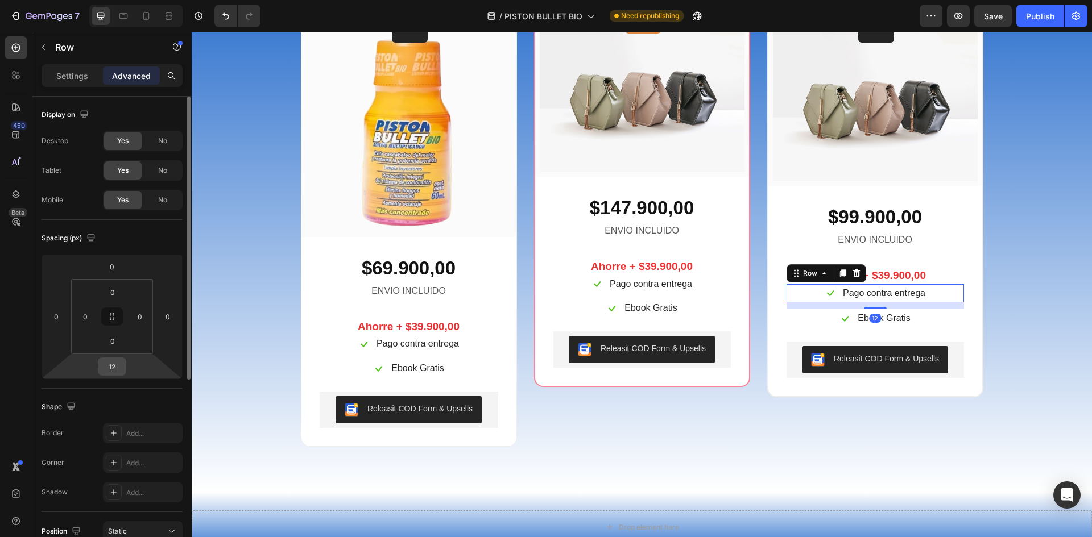
click at [117, 372] on input "12" at bounding box center [112, 366] width 23 height 17
type input "10"
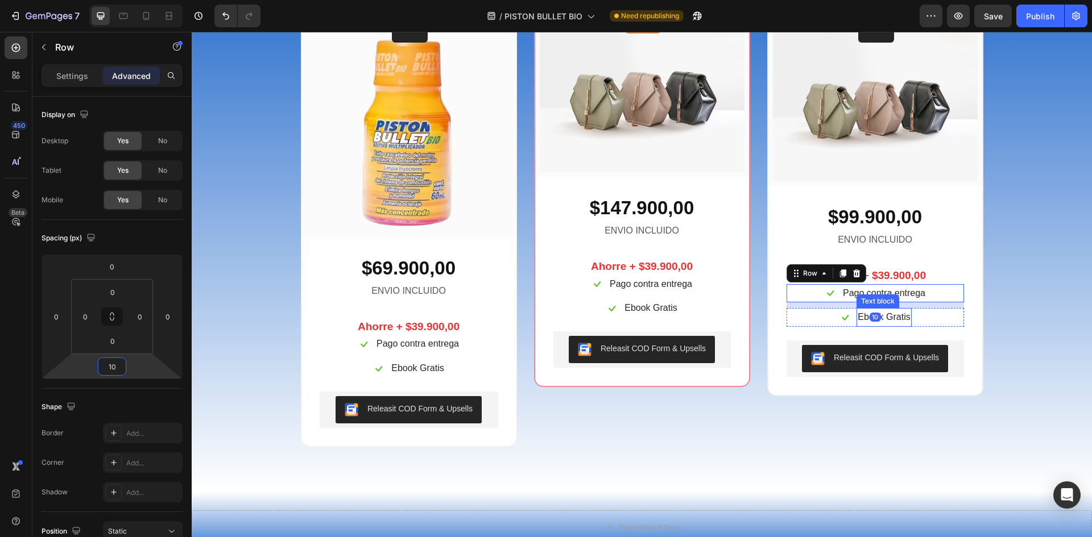
click at [1030, 288] on div "AHORRA EN CADA TANQUEADA Heading Row x3 Heading Row Image Row $69.900,00 Text b…" at bounding box center [641, 204] width 883 height 484
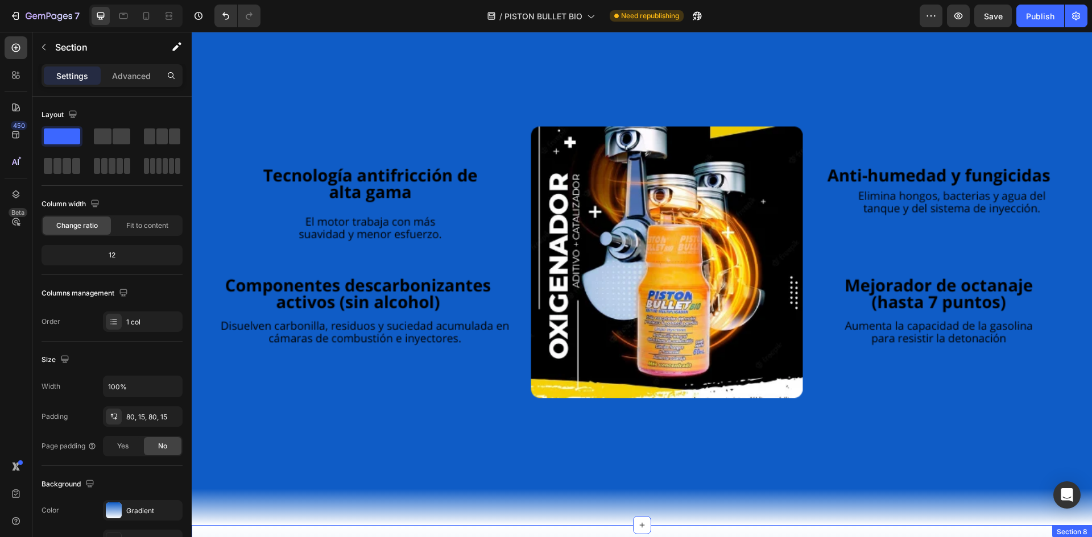
scroll to position [2203, 0]
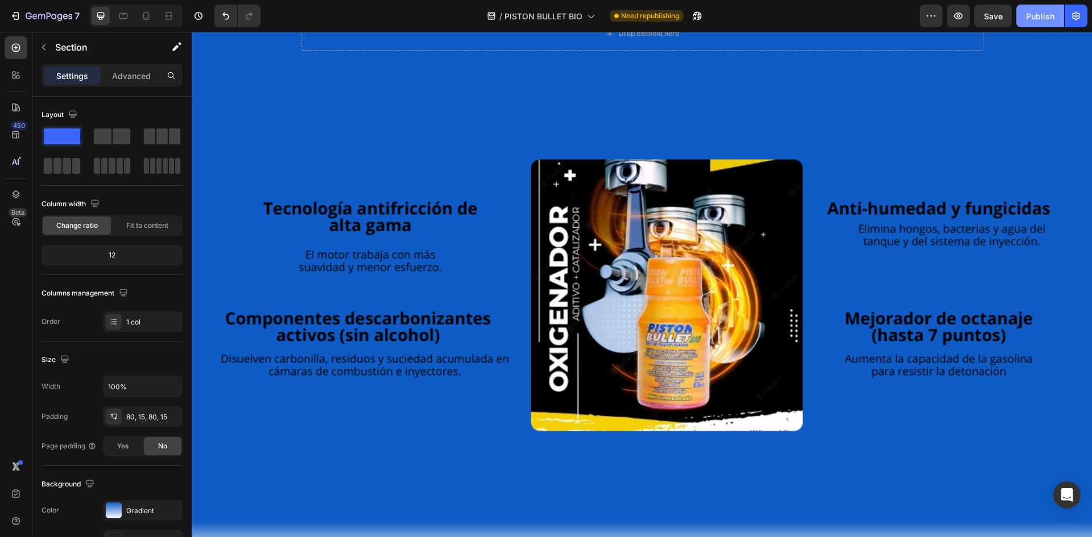
click at [1034, 16] on div "Publish" at bounding box center [1040, 16] width 28 height 12
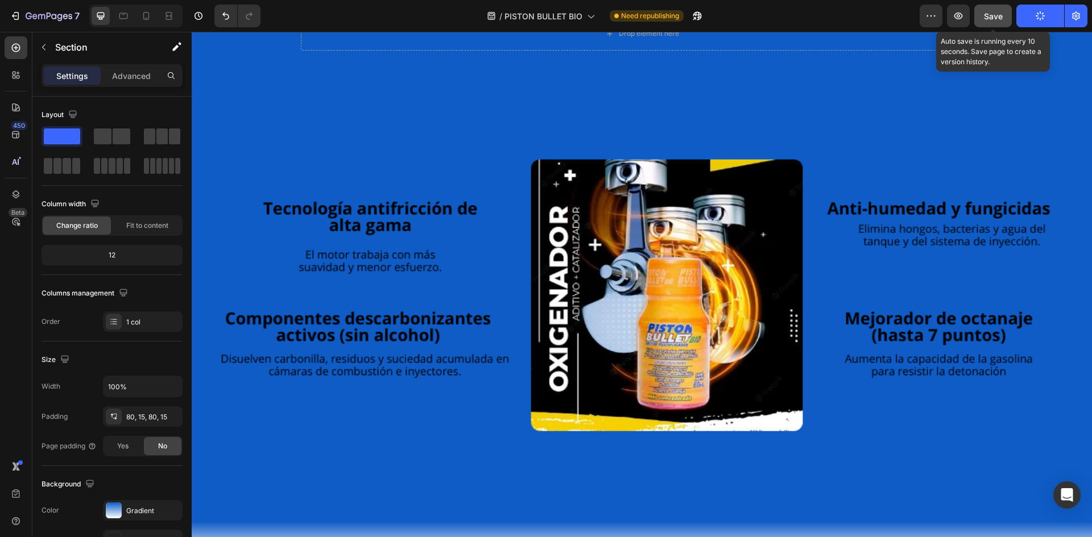
click at [988, 15] on span "Save" at bounding box center [993, 16] width 19 height 10
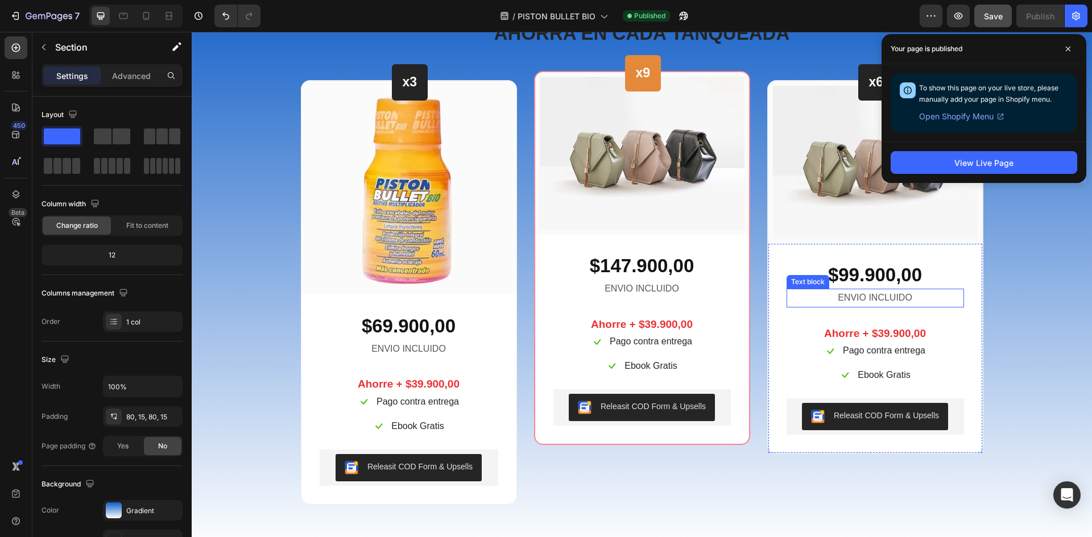
scroll to position [4420, 0]
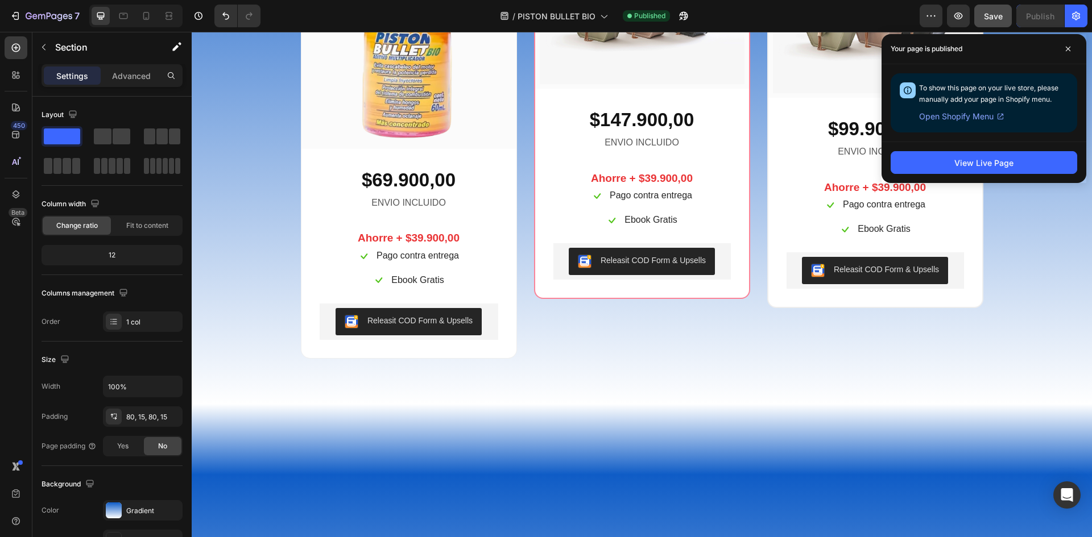
drag, startPoint x: 1060, startPoint y: 49, endPoint x: 1039, endPoint y: 59, distance: 22.6
click at [1060, 51] on span at bounding box center [1068, 49] width 18 height 18
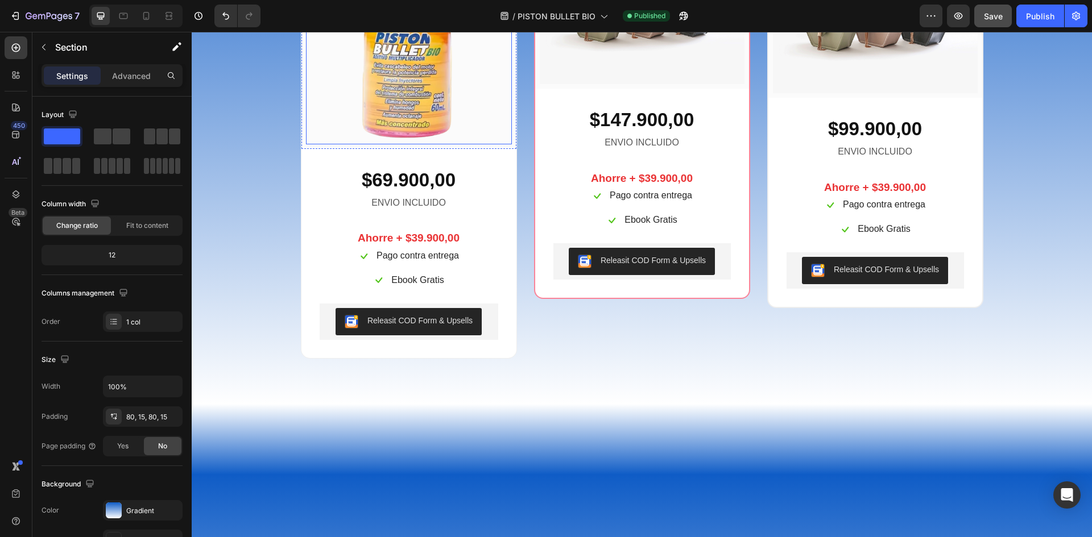
click at [363, 144] on img at bounding box center [409, 42] width 206 height 205
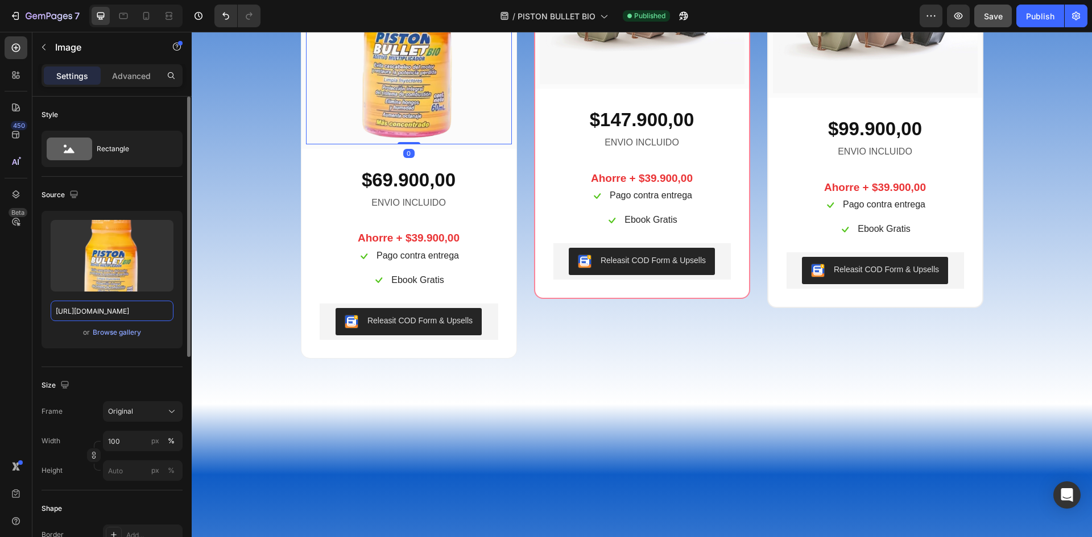
click at [78, 314] on input "[URL][DOMAIN_NAME]" at bounding box center [112, 311] width 123 height 20
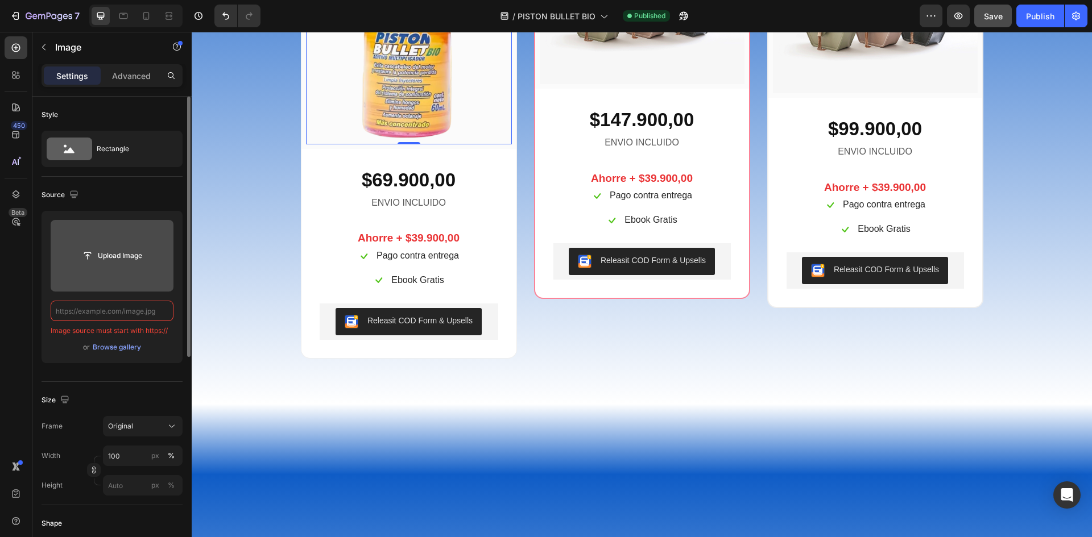
paste input "[URL][DOMAIN_NAME]"
type input "[URL][DOMAIN_NAME]"
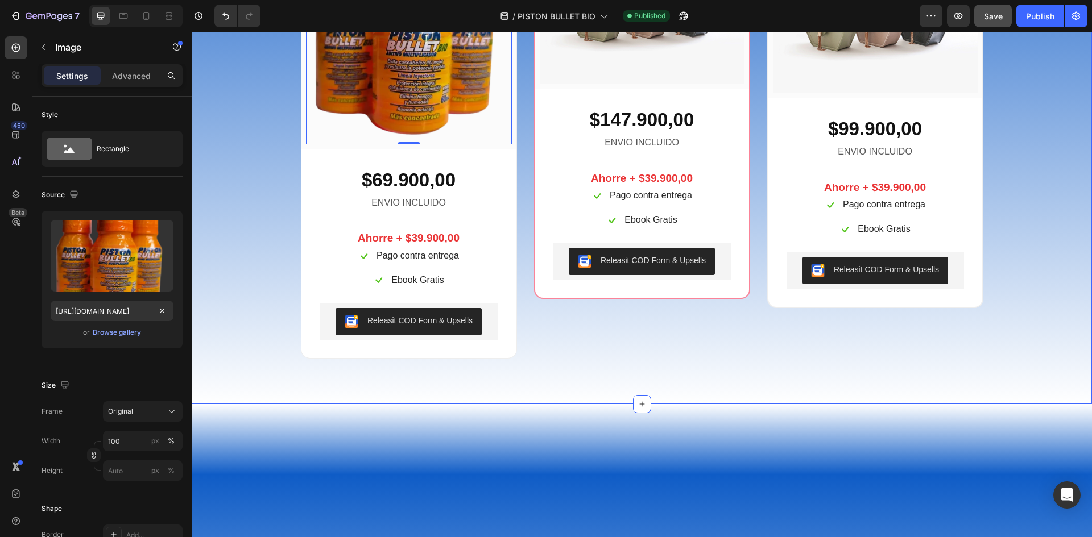
click at [268, 359] on div "AHORRA EN CADA TANQUEADA Heading Row x3 Heading Row Image 0 Row $69.900,00 Text…" at bounding box center [641, 116] width 883 height 484
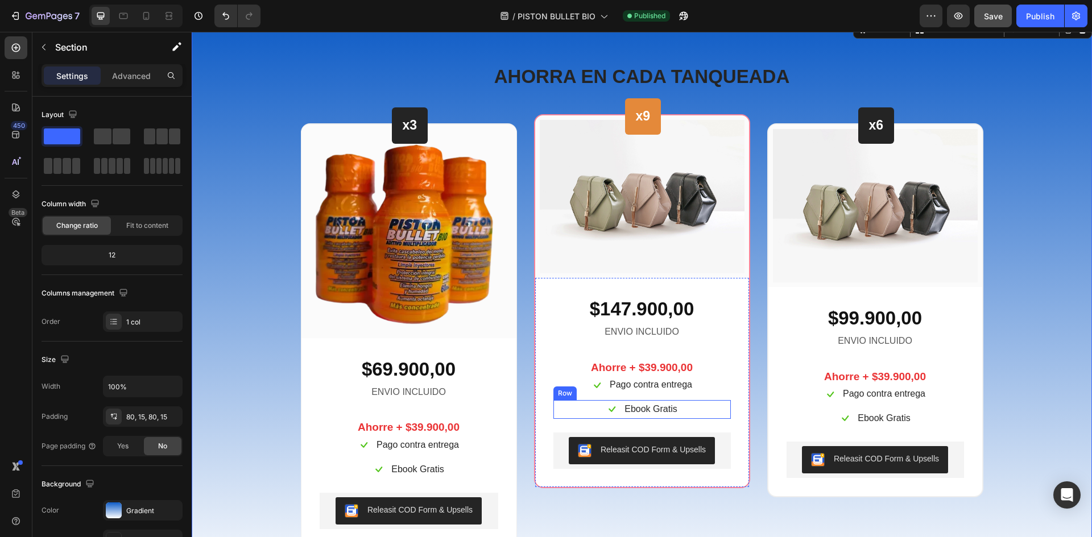
scroll to position [4420, 0]
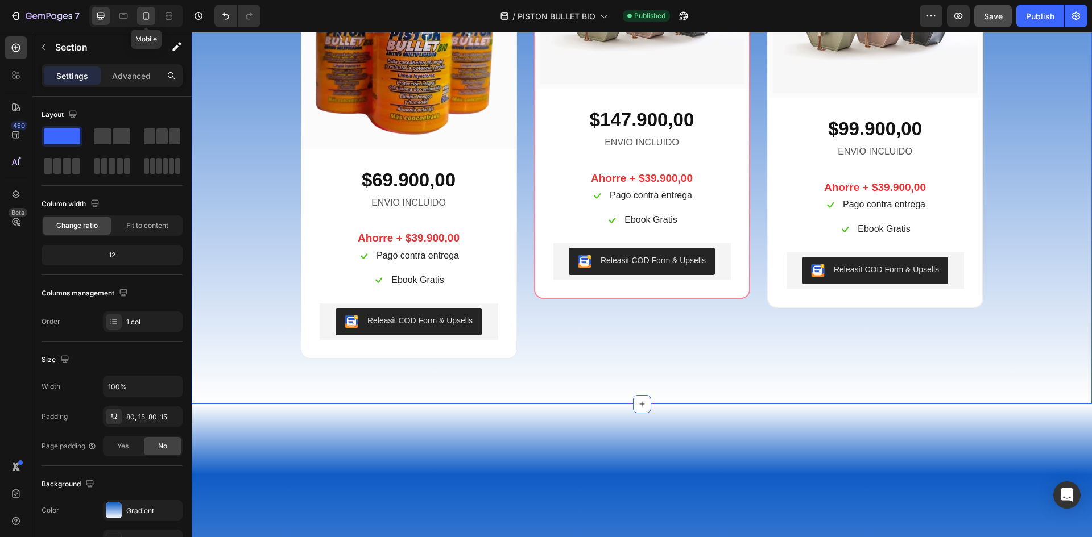
click at [148, 13] on icon at bounding box center [146, 16] width 6 height 8
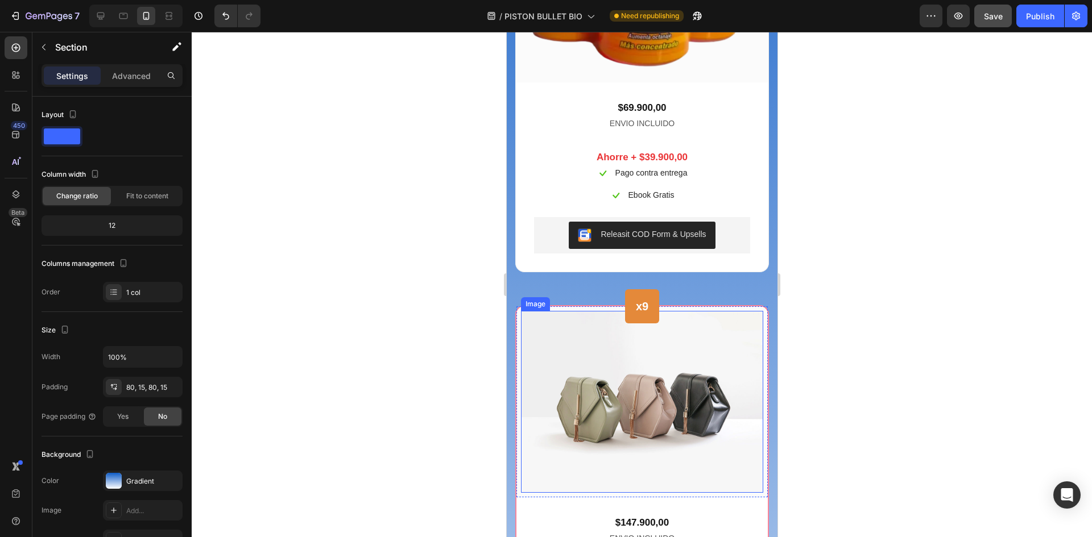
scroll to position [4606, 0]
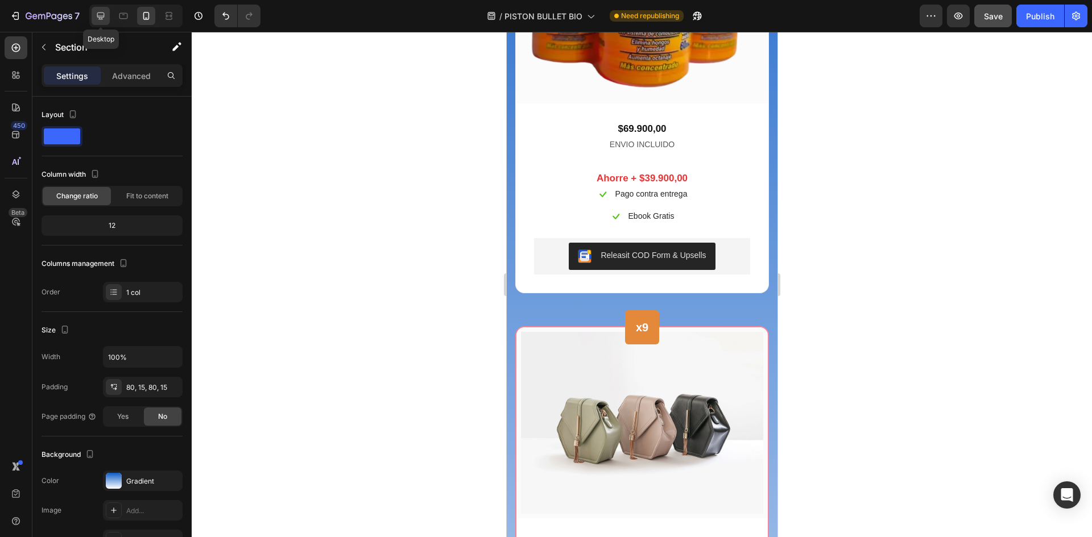
click at [92, 14] on div at bounding box center [101, 16] width 18 height 18
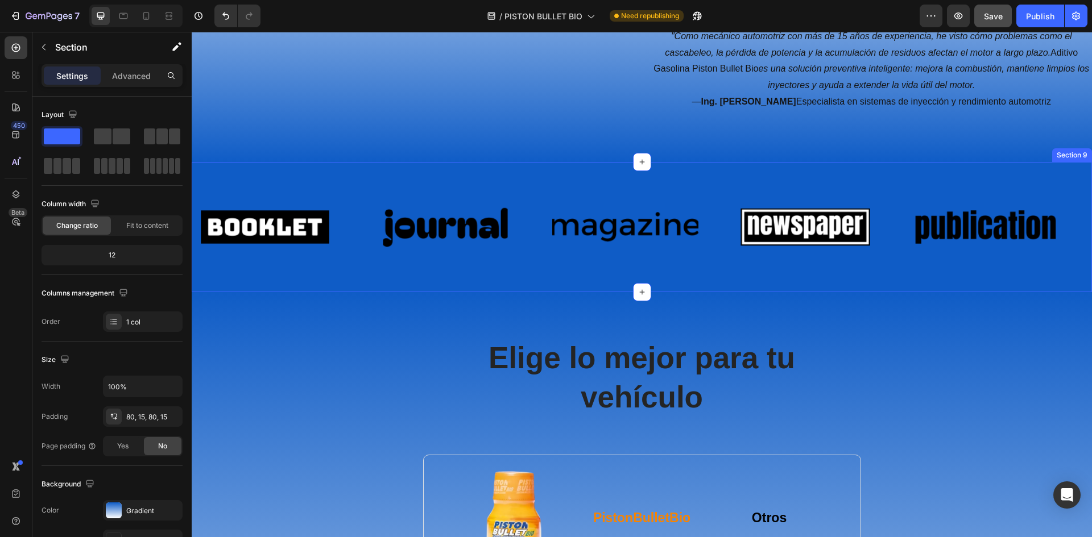
scroll to position [2773, 0]
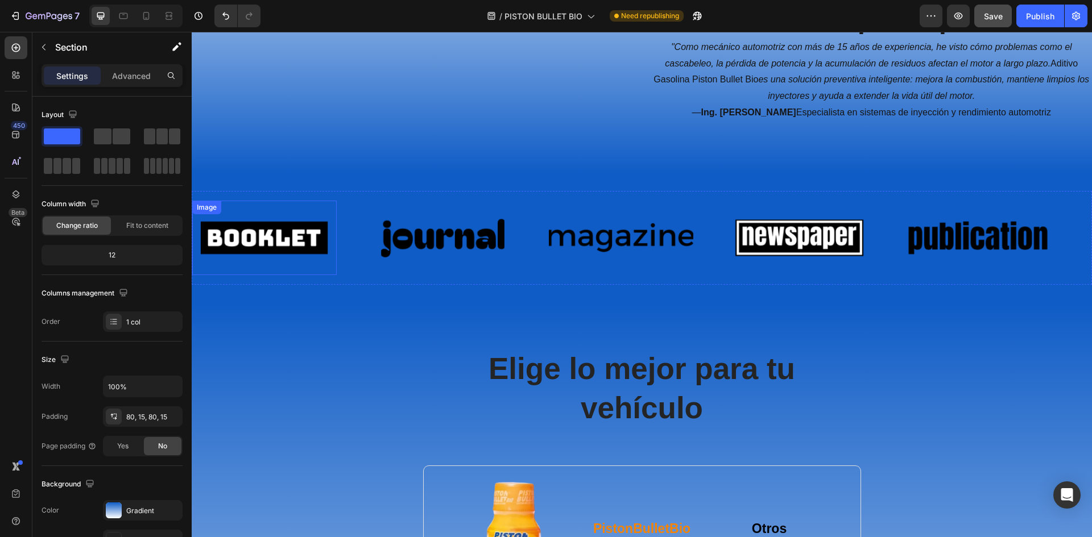
click at [274, 268] on img at bounding box center [264, 238] width 144 height 61
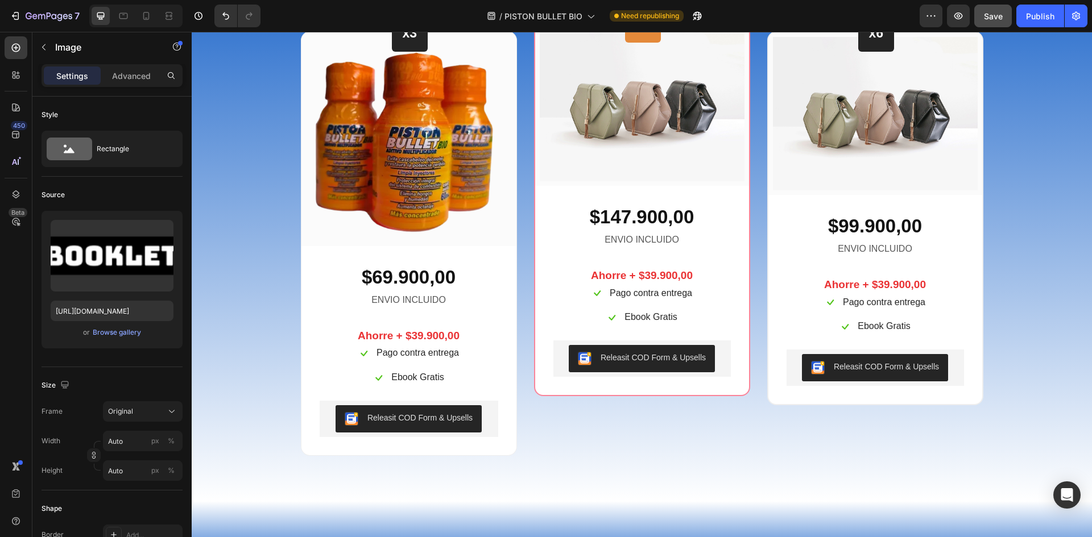
scroll to position [4422, 0]
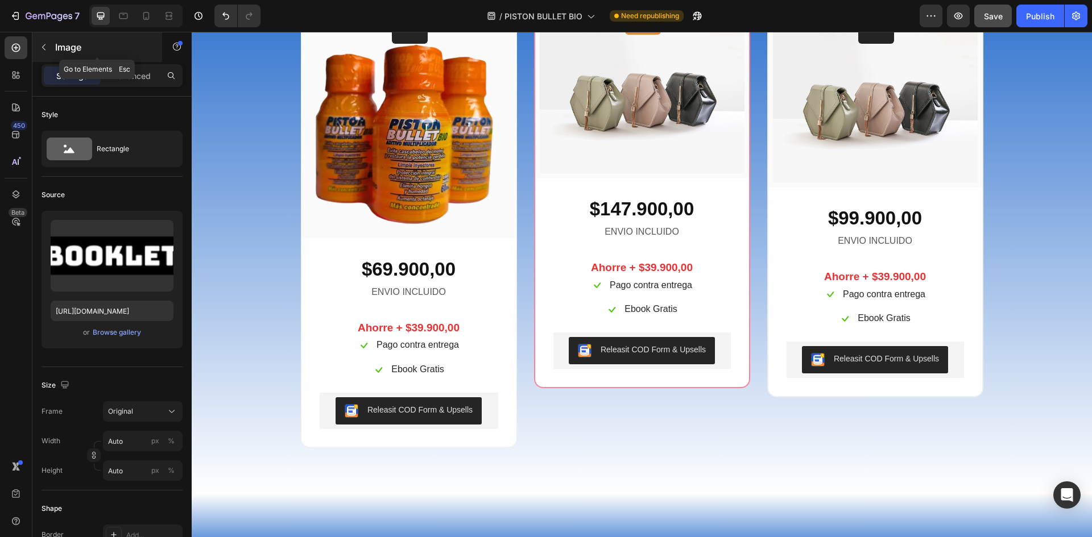
click at [39, 46] on icon "button" at bounding box center [43, 47] width 9 height 9
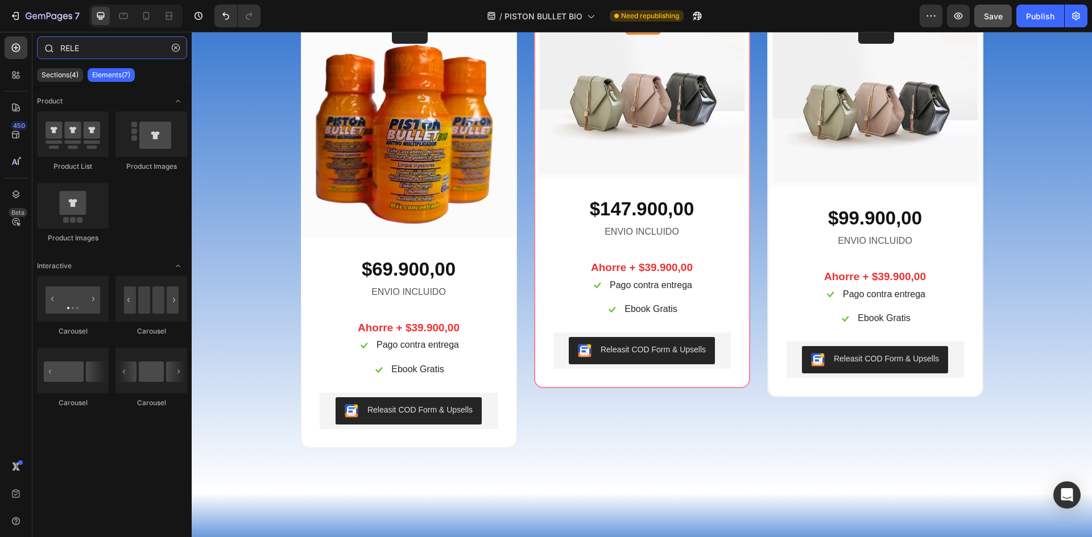
click at [102, 44] on input "RELE" at bounding box center [112, 47] width 150 height 23
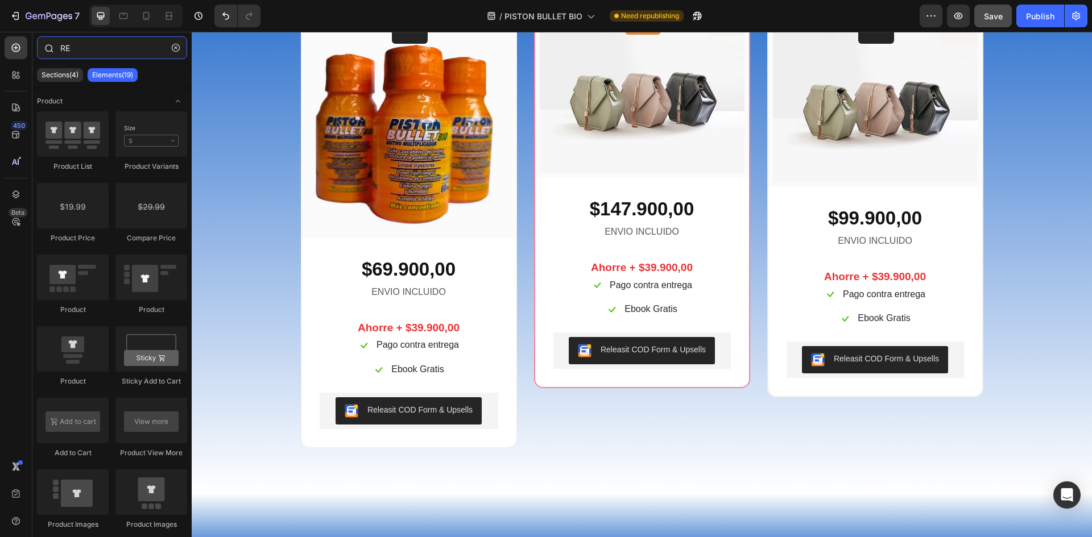
type input "R"
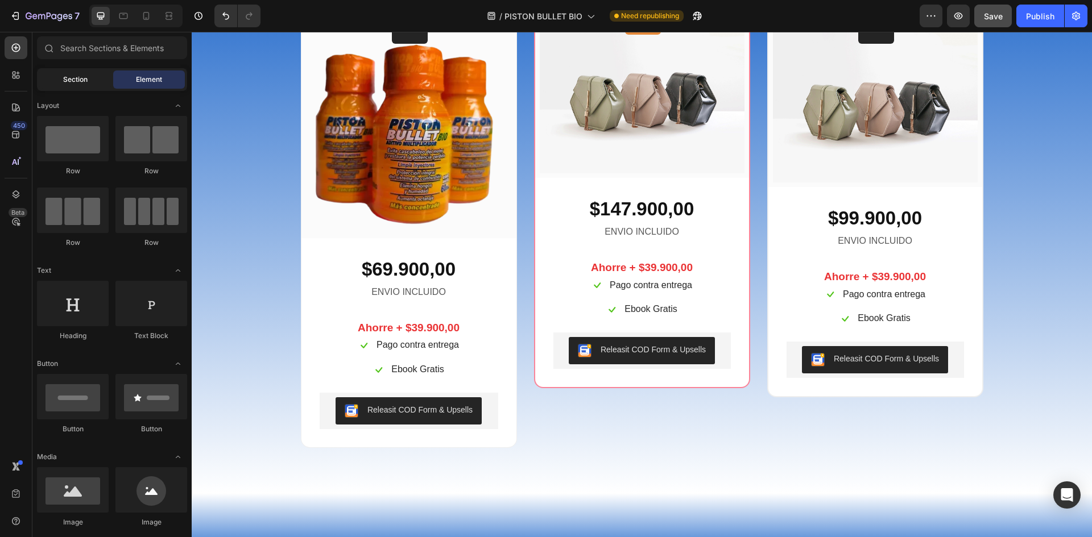
click at [73, 76] on span "Section" at bounding box center [75, 79] width 24 height 10
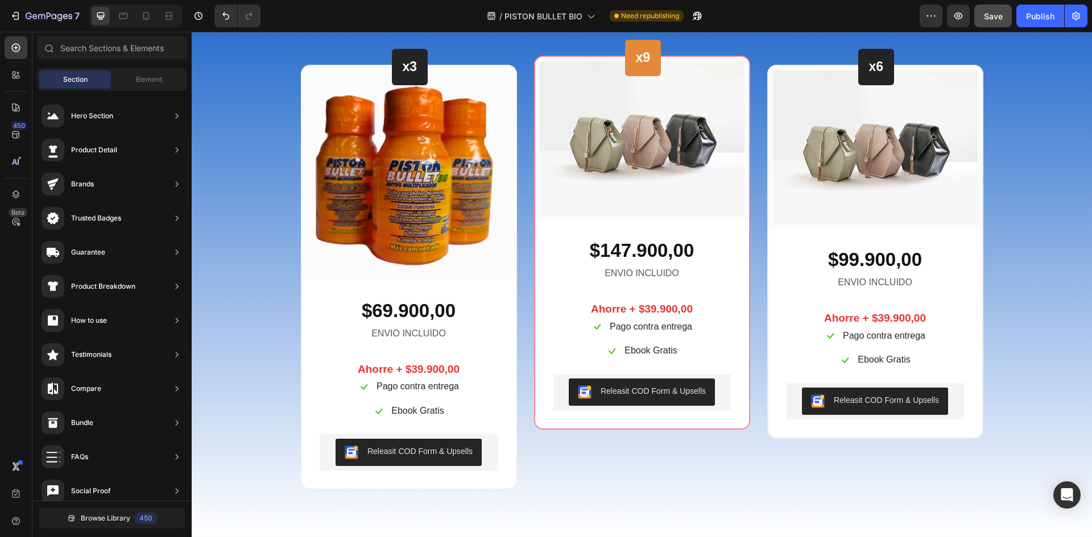
scroll to position [4365, 0]
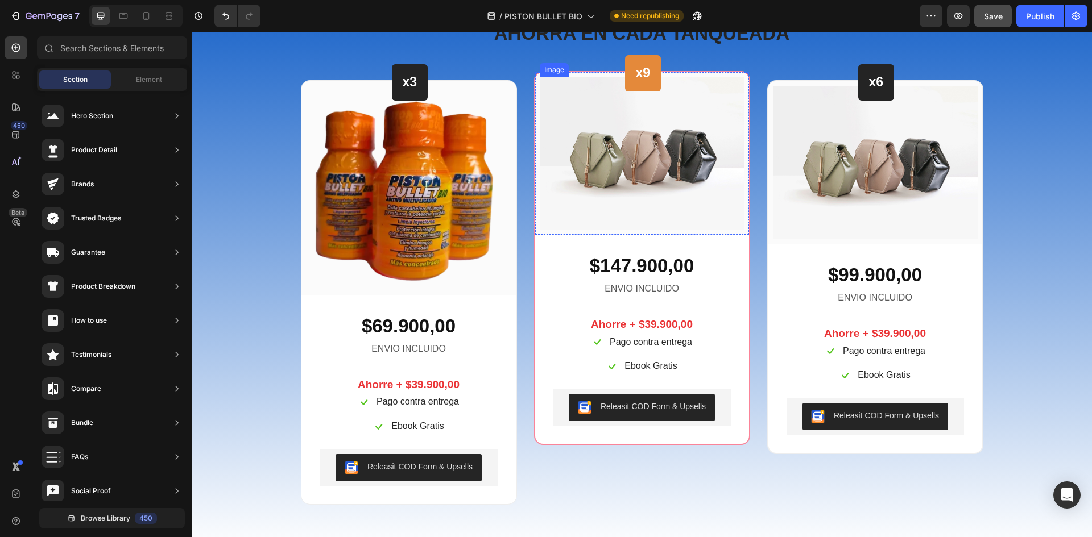
click at [623, 230] on img at bounding box center [642, 154] width 205 height 154
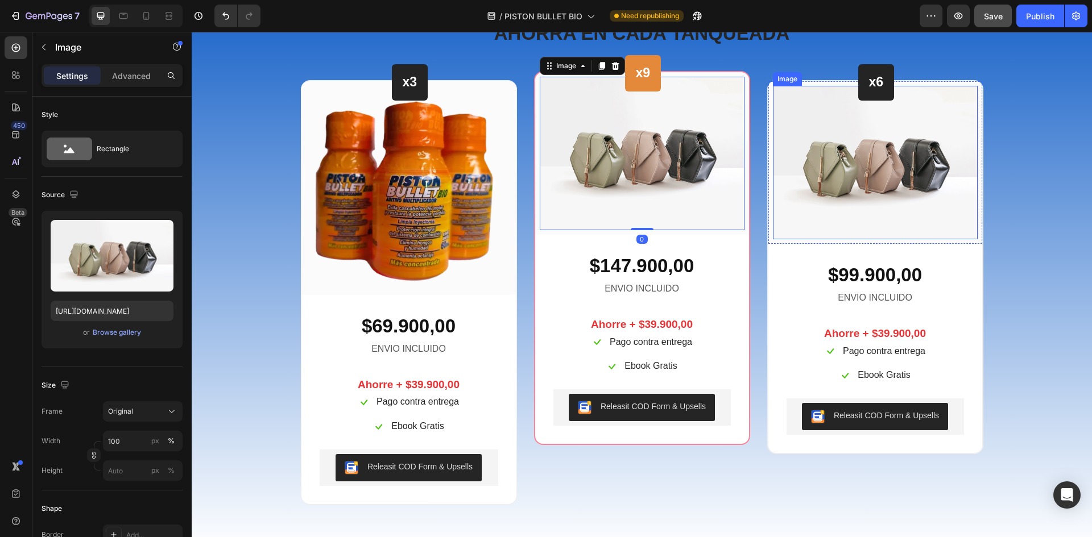
click at [885, 239] on img at bounding box center [875, 163] width 205 height 154
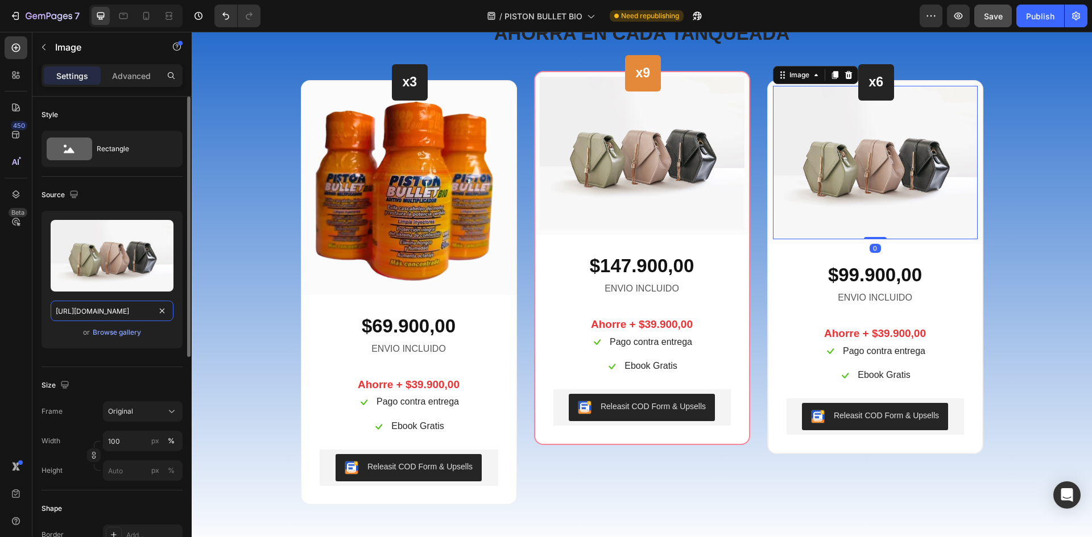
click at [101, 307] on input "[URL][DOMAIN_NAME]" at bounding box center [112, 311] width 123 height 20
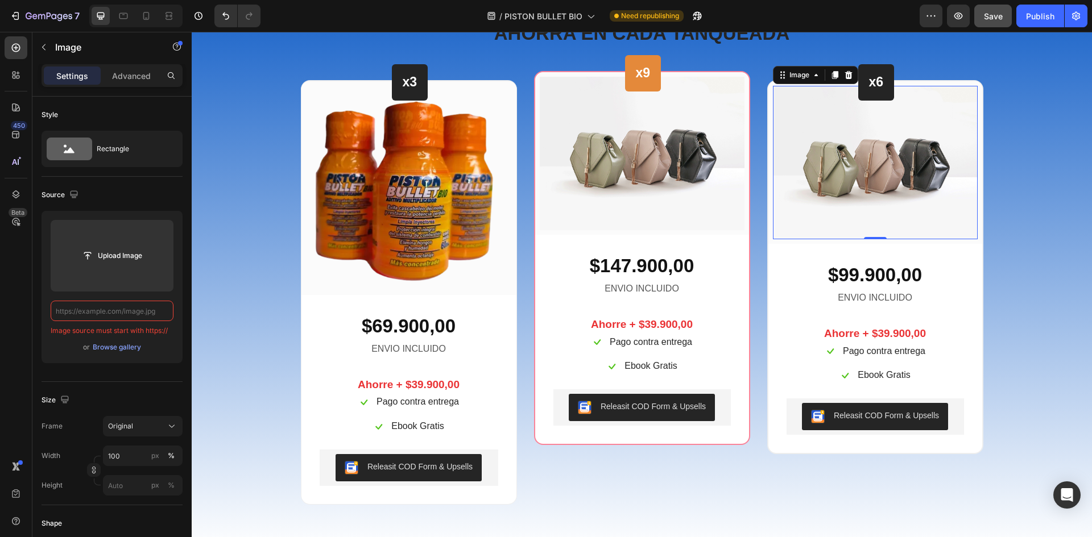
paste input "[URL][DOMAIN_NAME]"
type input "[URL][DOMAIN_NAME]"
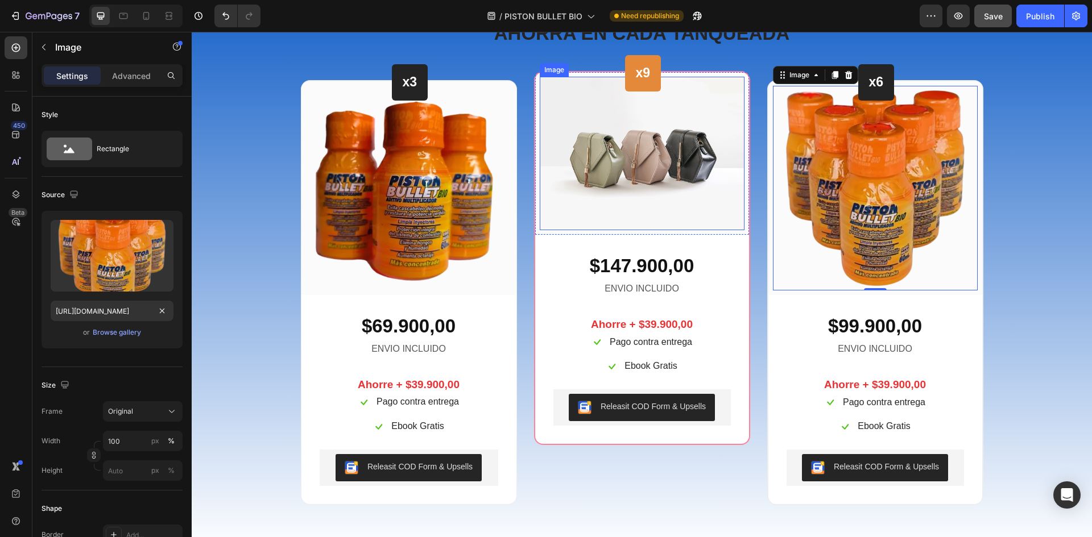
click at [680, 230] on img at bounding box center [642, 154] width 205 height 154
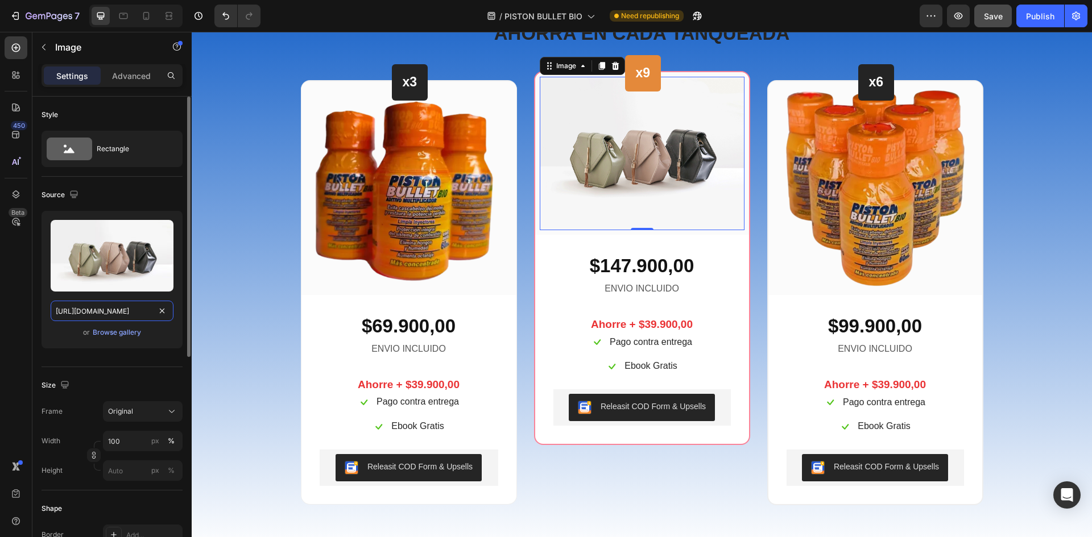
click at [108, 314] on input "[URL][DOMAIN_NAME]" at bounding box center [112, 311] width 123 height 20
paste input "0940/3999/8781/files/piston_bullet_x9_webp.webp?v=1756355113"
type input "[URL][DOMAIN_NAME]"
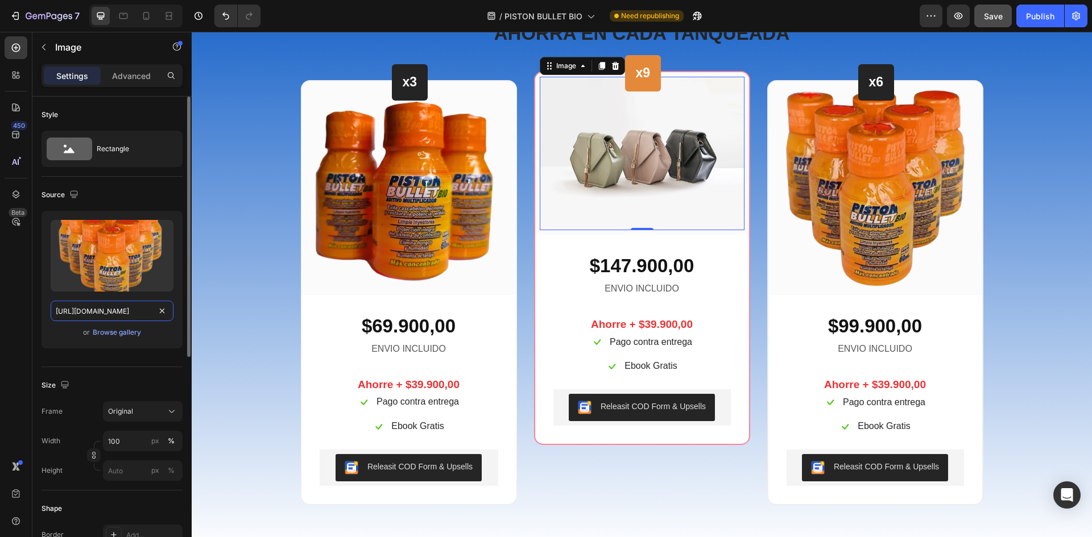
scroll to position [0, 225]
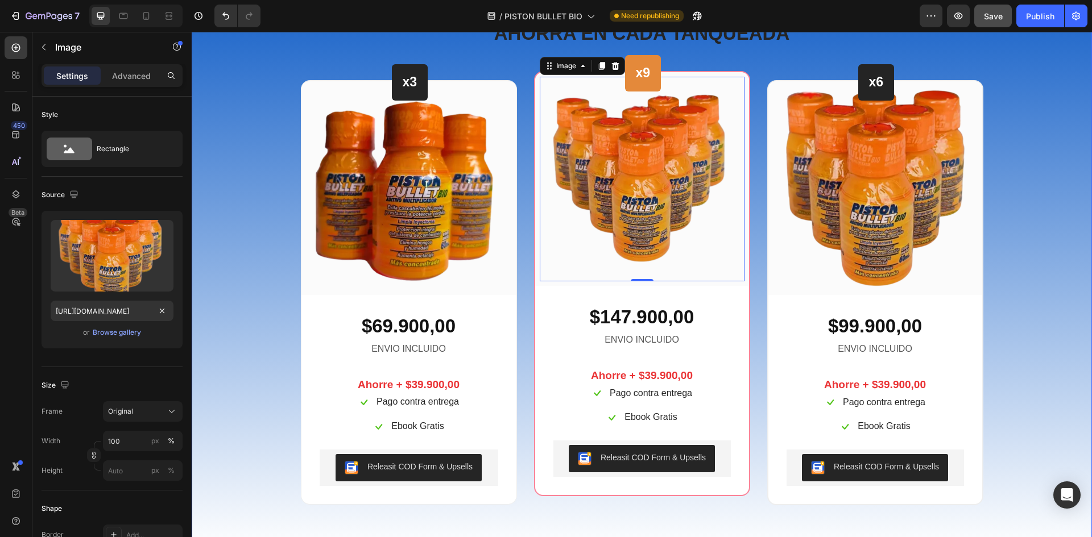
click at [1059, 239] on div "AHORRA EN CADA TANQUEADA Heading Row x3 Heading Row Image Row $69.900,00 Text b…" at bounding box center [641, 262] width 883 height 485
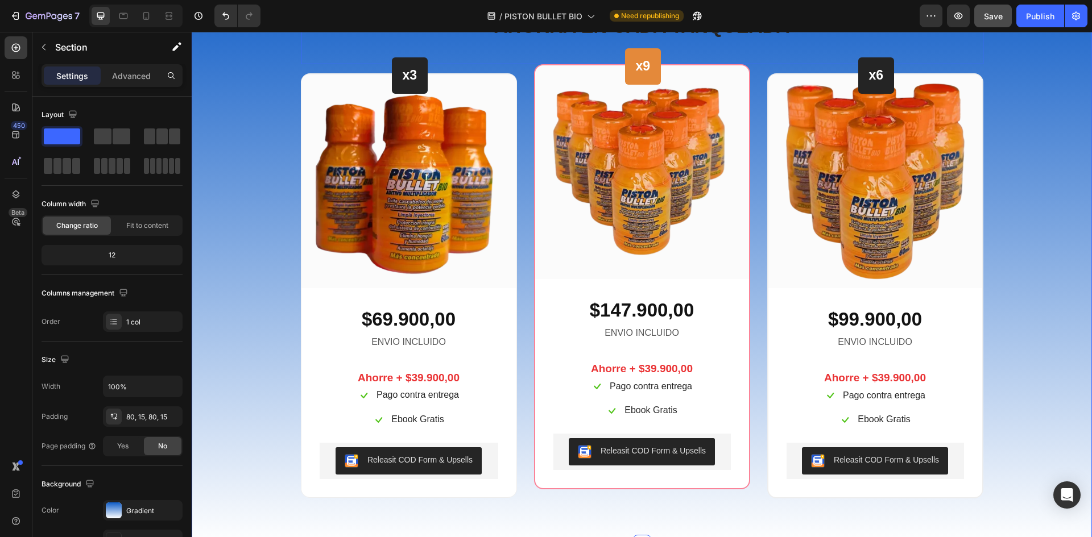
scroll to position [4365, 0]
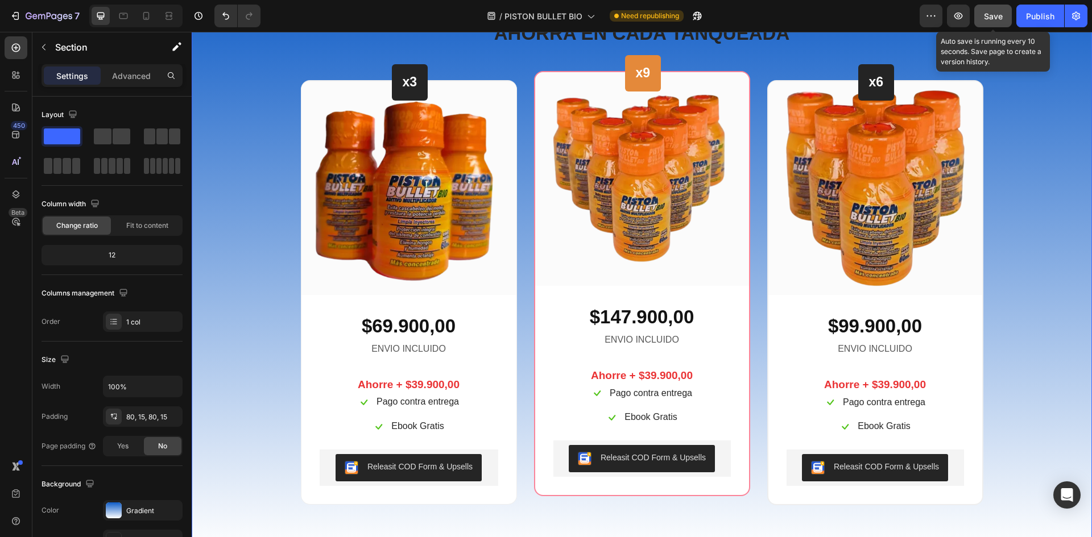
click at [992, 20] on span "Save" at bounding box center [993, 16] width 19 height 10
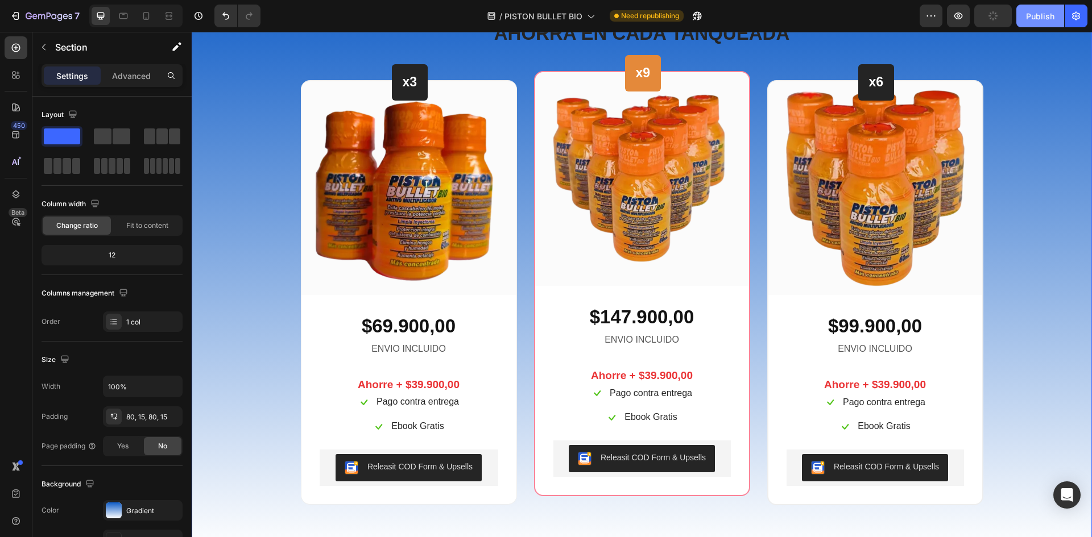
click at [1032, 14] on div "Publish" at bounding box center [1040, 16] width 28 height 12
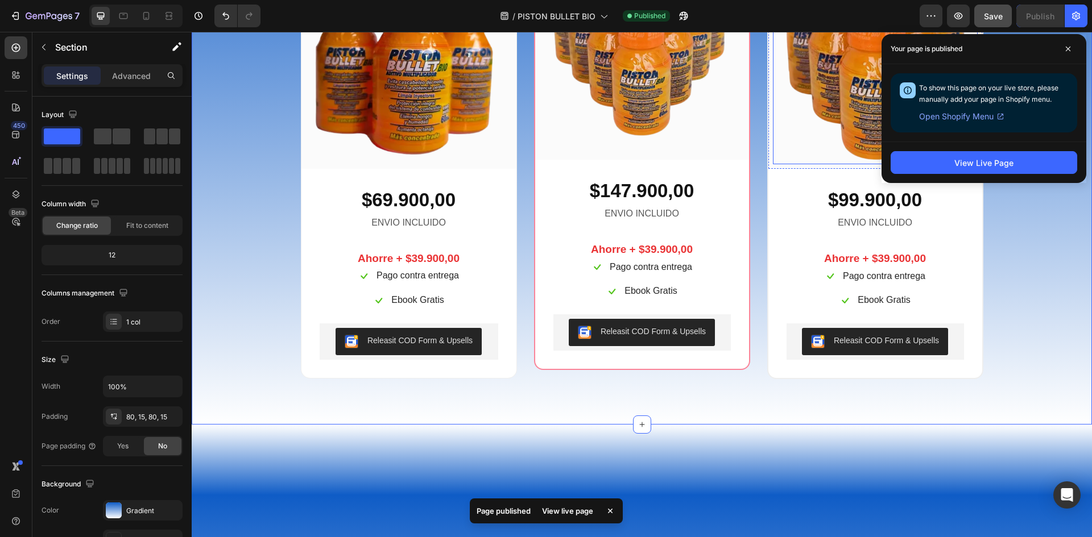
scroll to position [4479, 0]
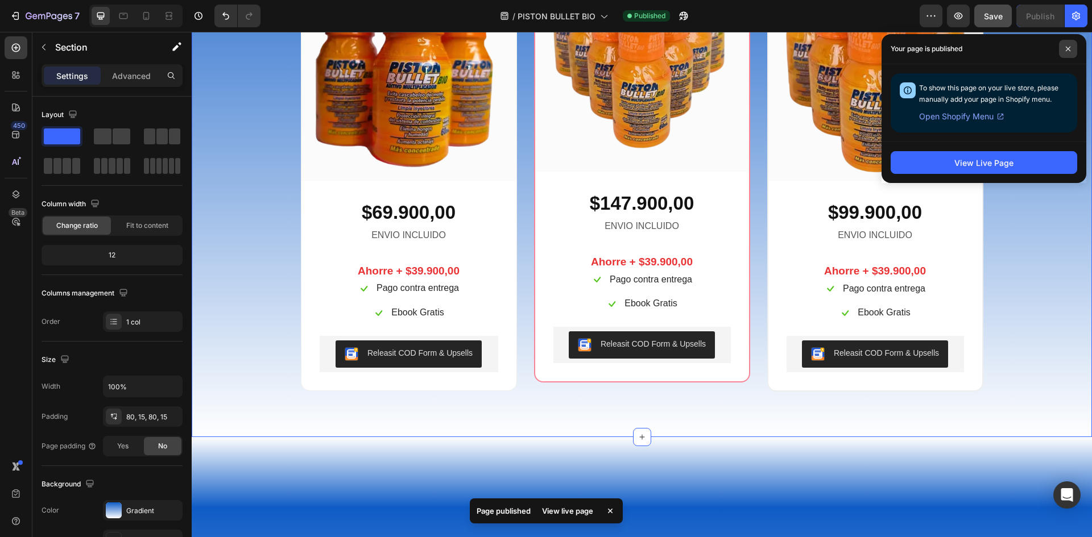
click at [1067, 43] on span at bounding box center [1068, 49] width 18 height 18
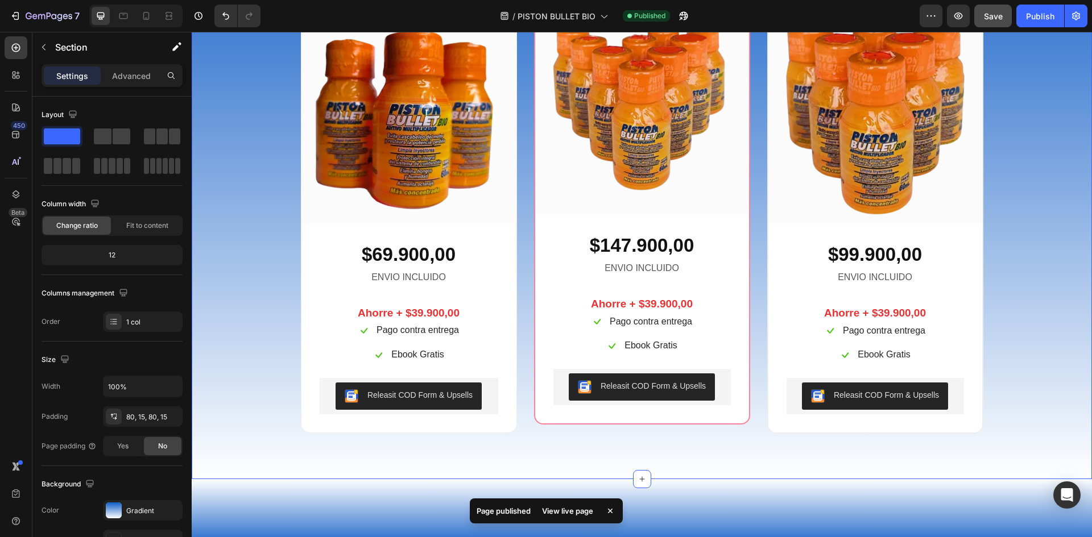
scroll to position [4365, 0]
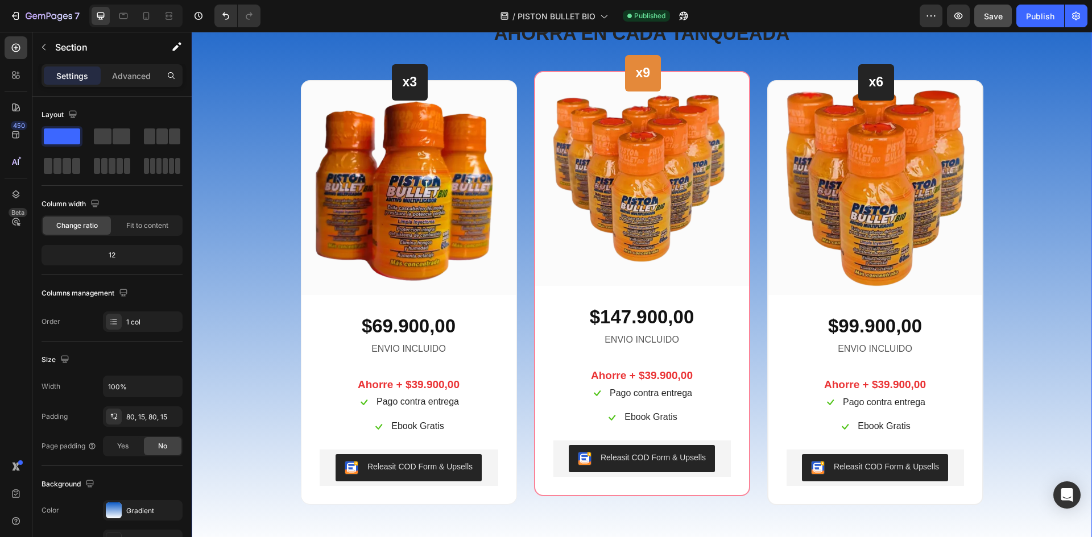
click at [230, 240] on div "AHORRA EN CADA TANQUEADA Heading Row x3 Heading Row Image Row $69.900,00 Text b…" at bounding box center [641, 262] width 883 height 485
click at [121, 506] on div at bounding box center [114, 511] width 16 height 16
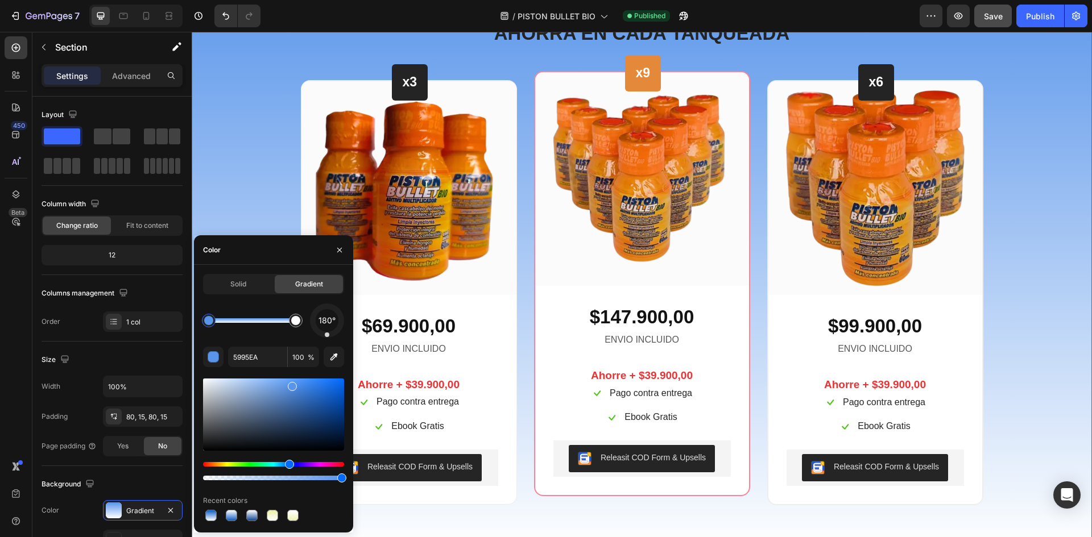
drag, startPoint x: 335, startPoint y: 397, endPoint x: 306, endPoint y: 385, distance: 32.1
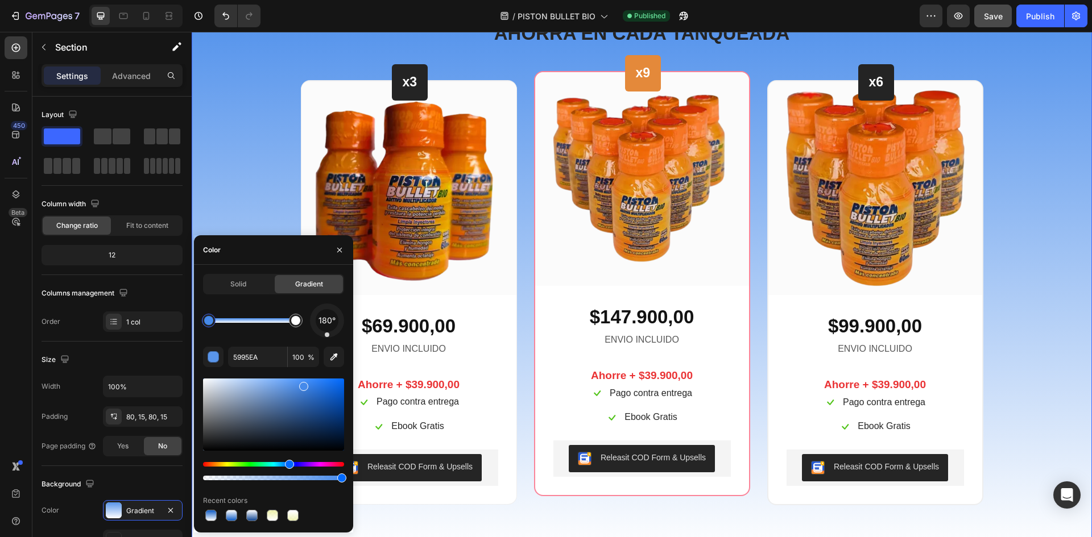
drag, startPoint x: 292, startPoint y: 386, endPoint x: 302, endPoint y: 384, distance: 9.8
click at [302, 384] on div at bounding box center [303, 386] width 9 height 9
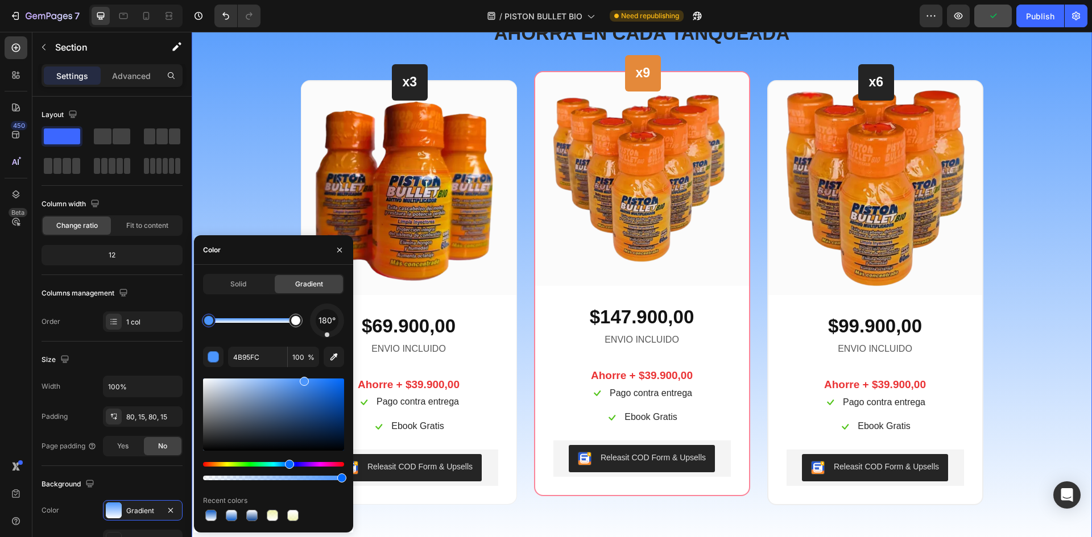
drag, startPoint x: 301, startPoint y: 387, endPoint x: 300, endPoint y: 395, distance: 8.0
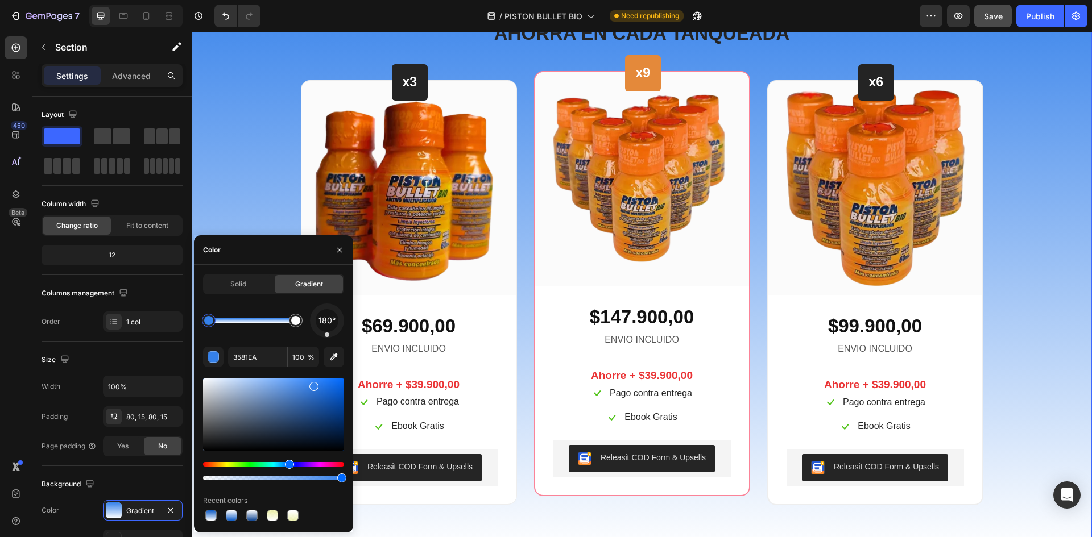
drag, startPoint x: 303, startPoint y: 382, endPoint x: 306, endPoint y: 390, distance: 9.0
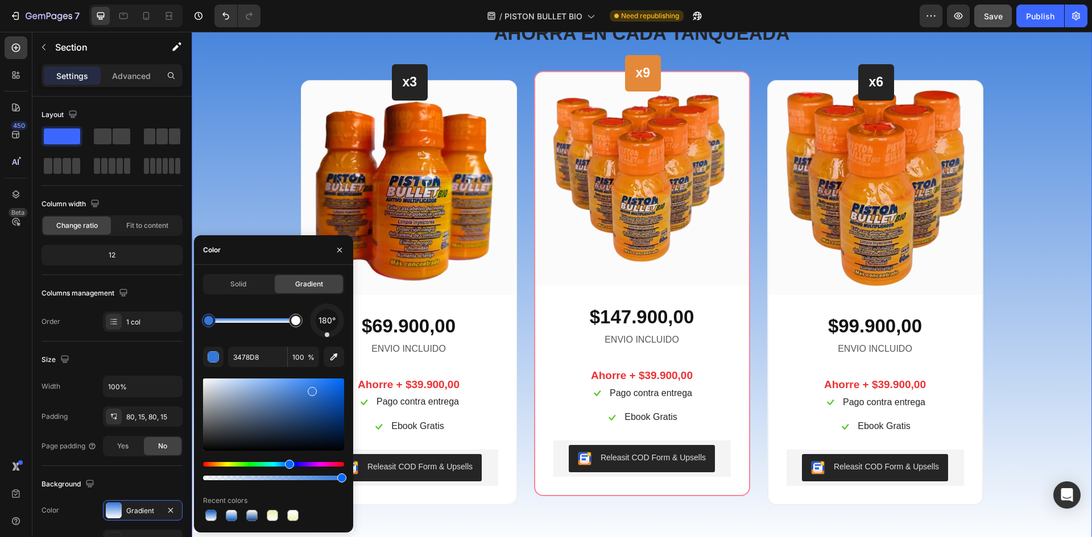
drag, startPoint x: 311, startPoint y: 387, endPoint x: 313, endPoint y: 397, distance: 9.9
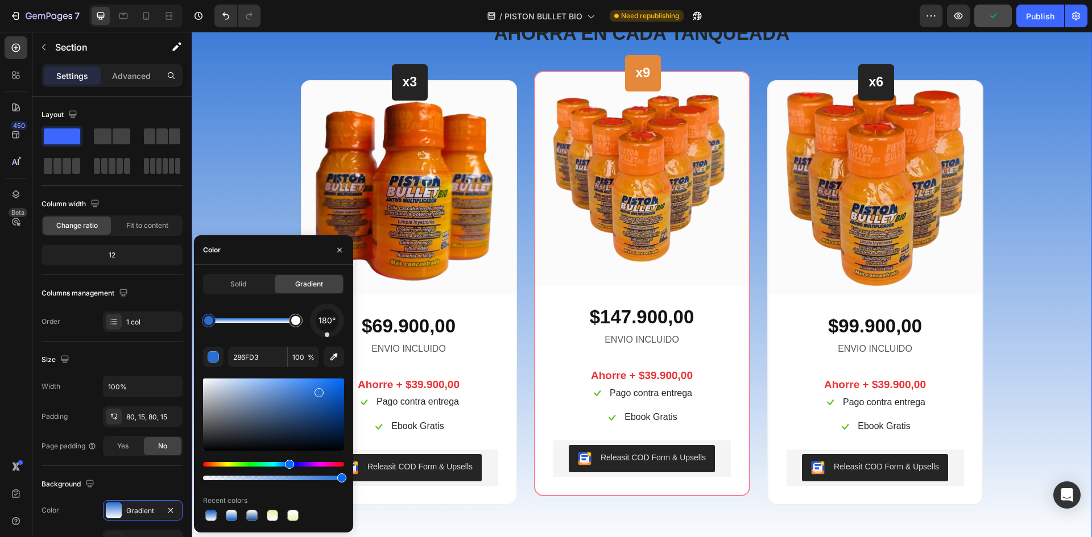
drag, startPoint x: 309, startPoint y: 391, endPoint x: 323, endPoint y: 380, distance: 17.5
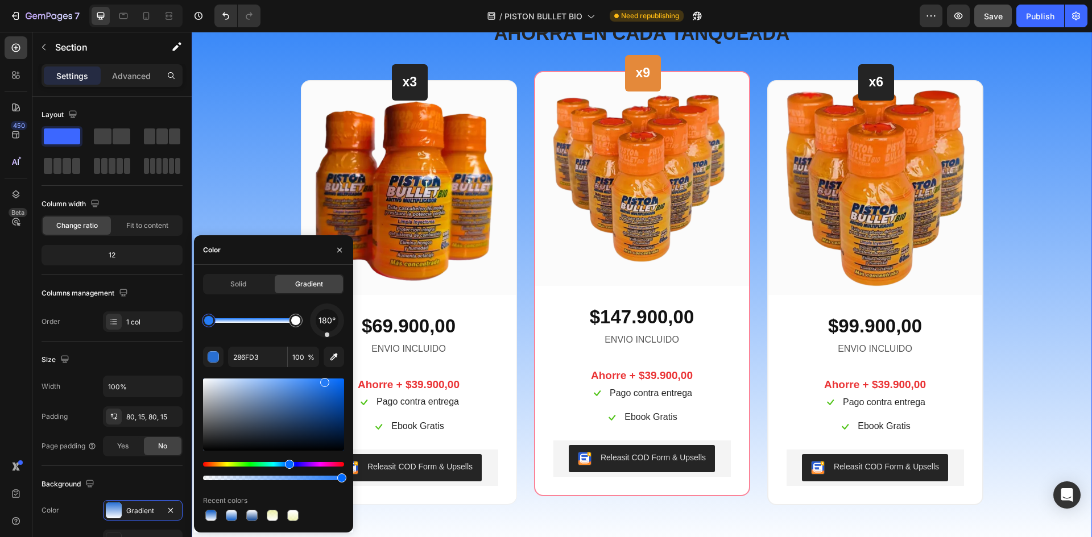
type input "257CF7"
drag, startPoint x: 320, startPoint y: 392, endPoint x: 324, endPoint y: 380, distance: 12.2
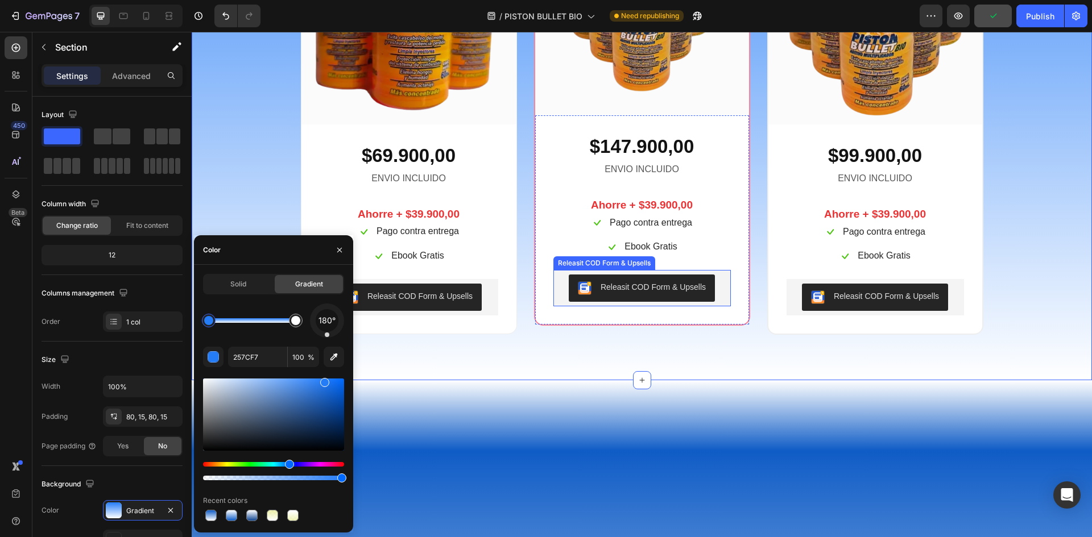
scroll to position [4479, 0]
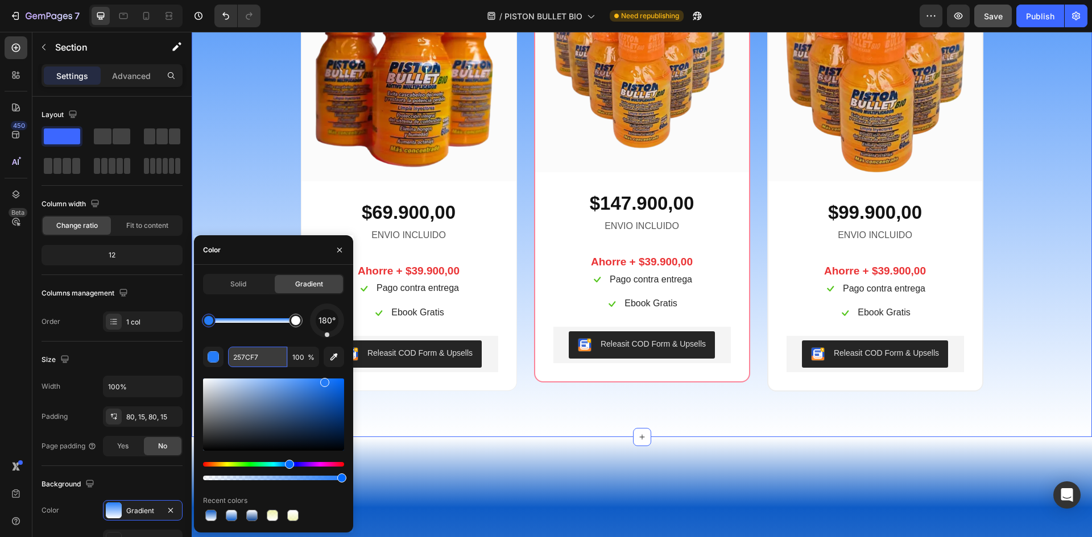
click at [260, 358] on input "257CF7" at bounding box center [257, 357] width 59 height 20
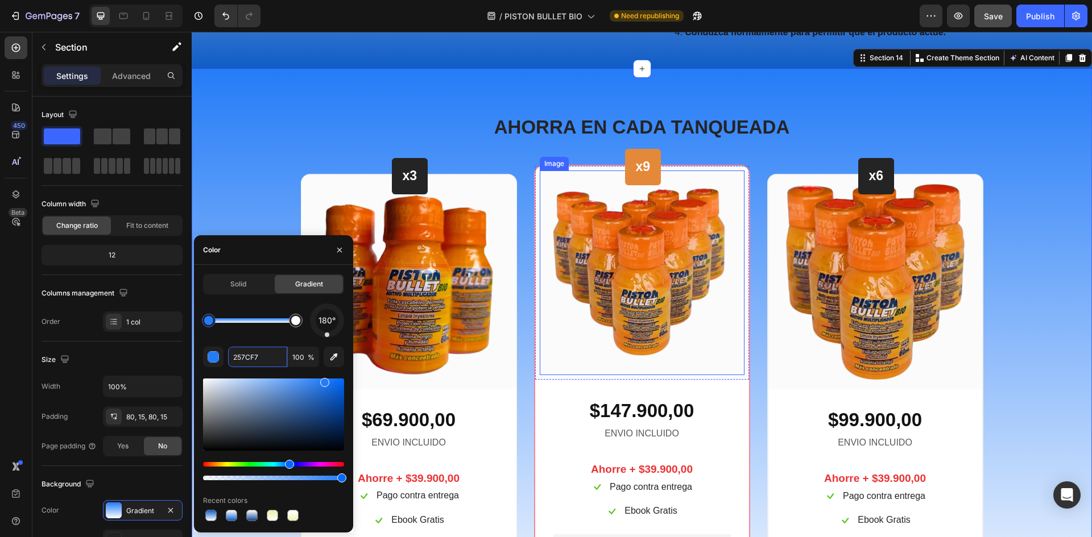
scroll to position [4251, 0]
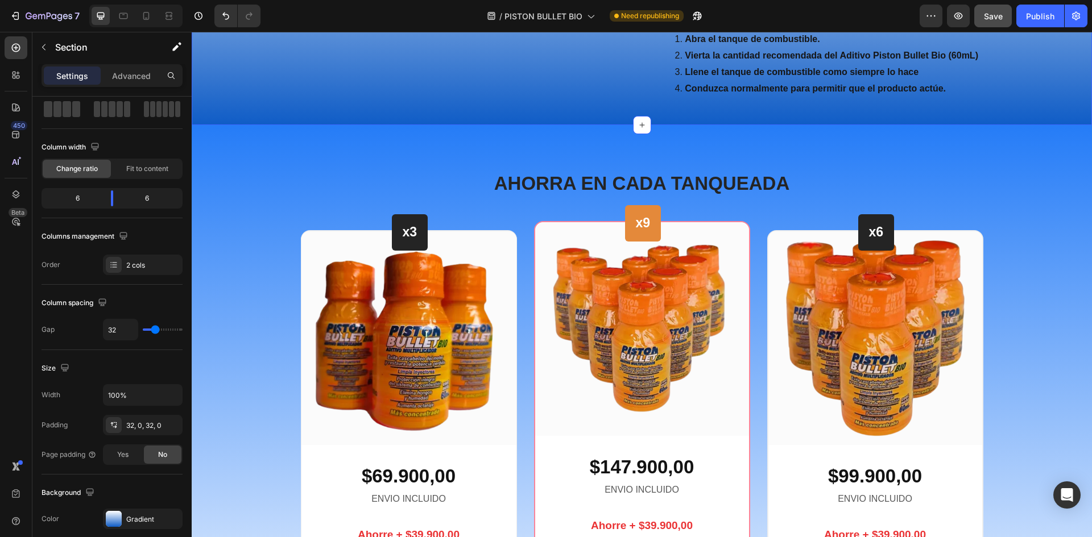
scroll to position [4195, 0]
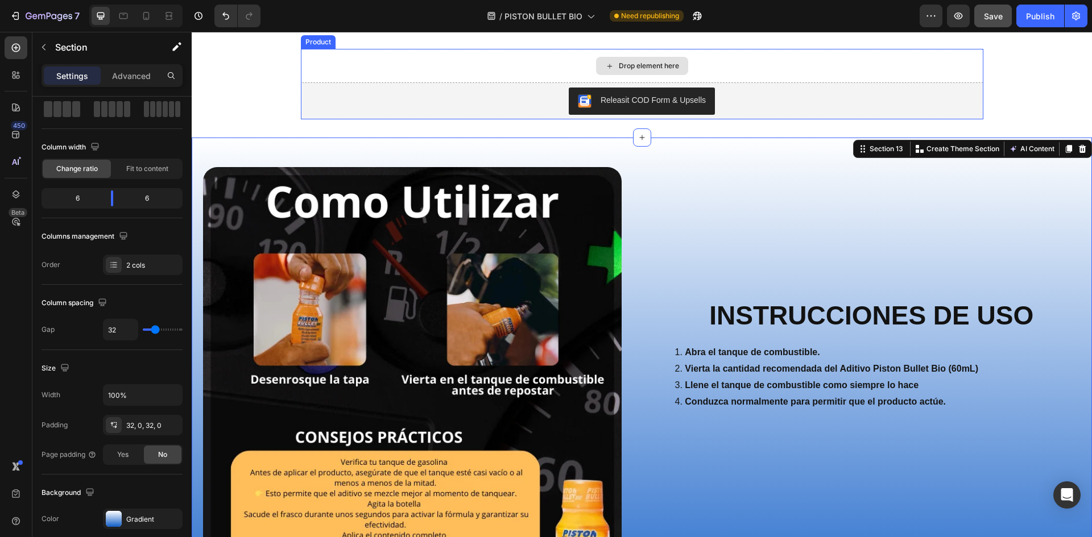
scroll to position [3796, 0]
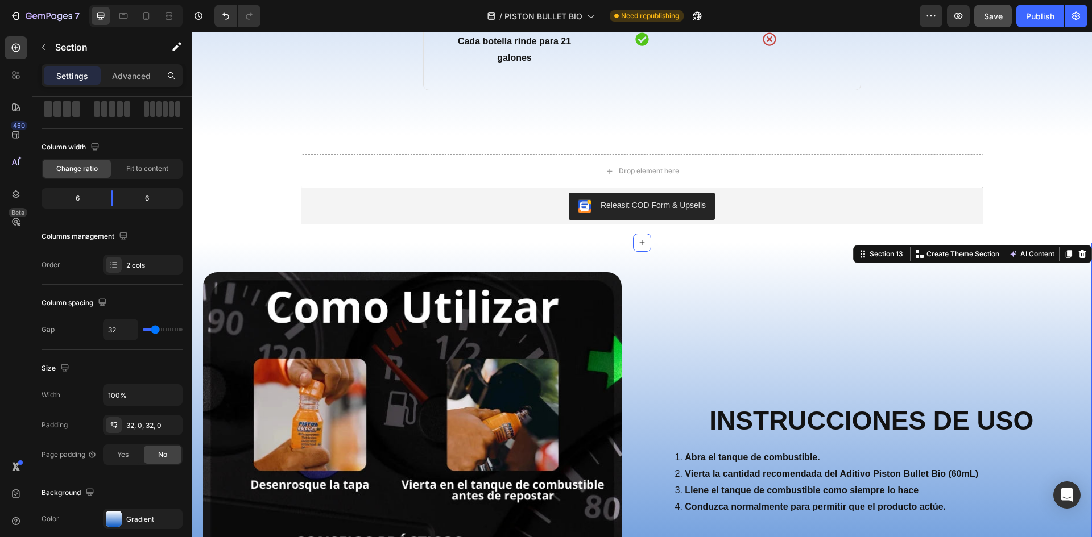
click at [227, 253] on div "Image INSTRUCCIONES DE USO Heading Abra el tanque de combustible. Vierta la can…" at bounding box center [642, 503] width 900 height 521
click at [115, 522] on div at bounding box center [114, 519] width 16 height 16
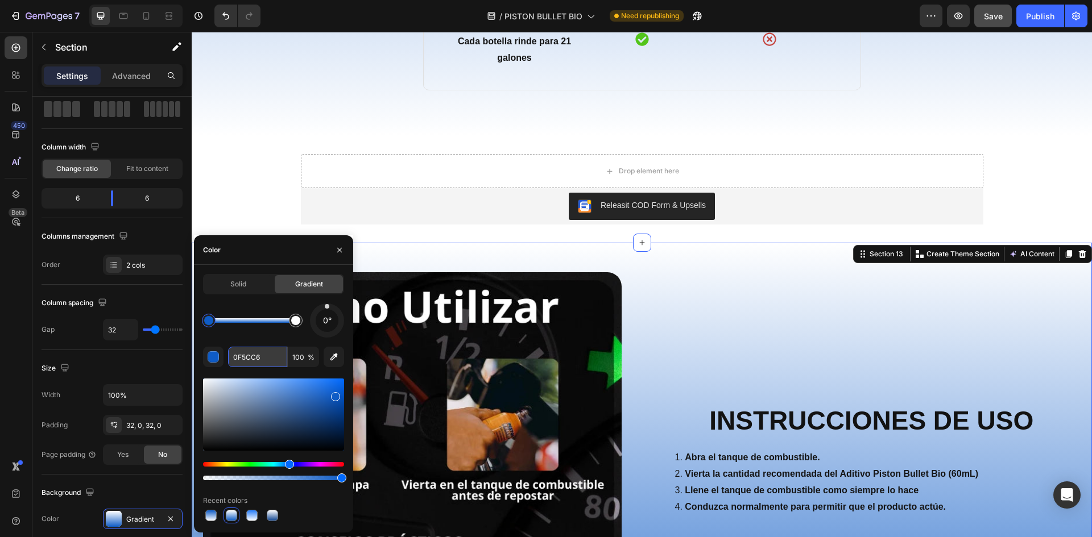
click at [246, 356] on input "0F5CC6" at bounding box center [257, 357] width 59 height 20
paste input "257CF7"
type input "257CF7"
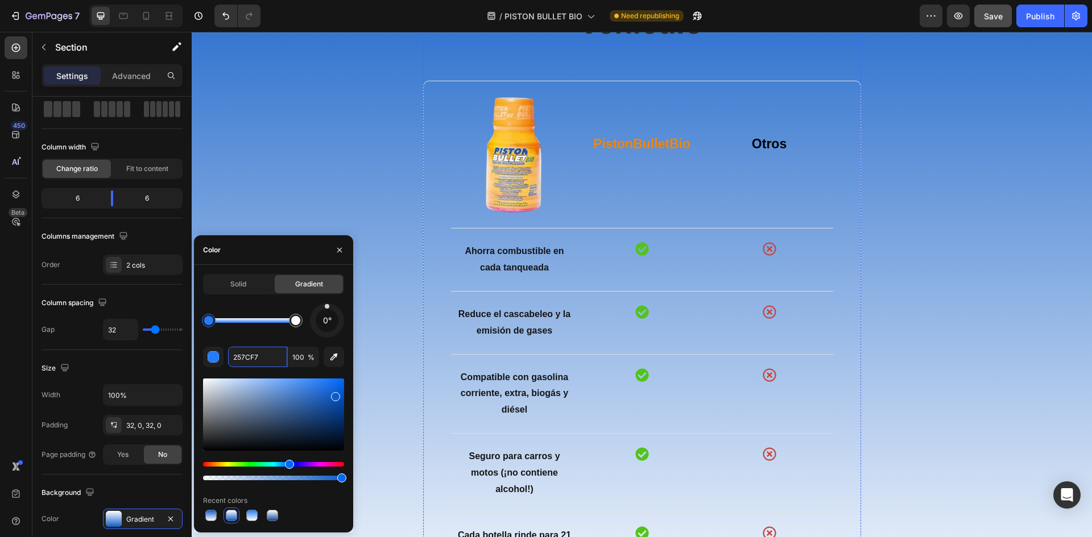
scroll to position [2944, 0]
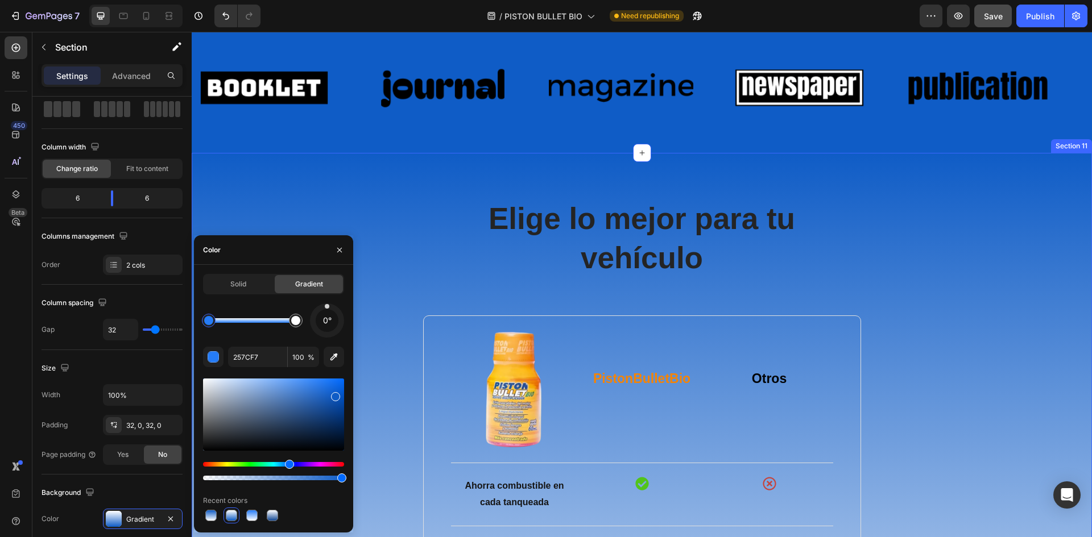
click at [988, 209] on div "Elige lo mejor para tu vehículo Heading Image PistonBulletBio Text block Otros …" at bounding box center [641, 522] width 883 height 649
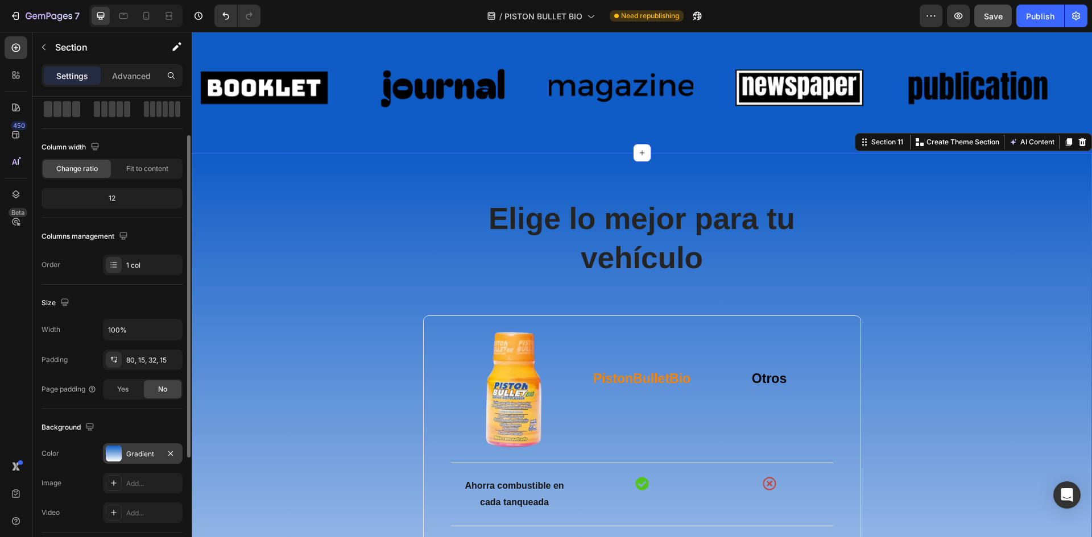
click at [137, 455] on div "Gradient" at bounding box center [142, 454] width 33 height 10
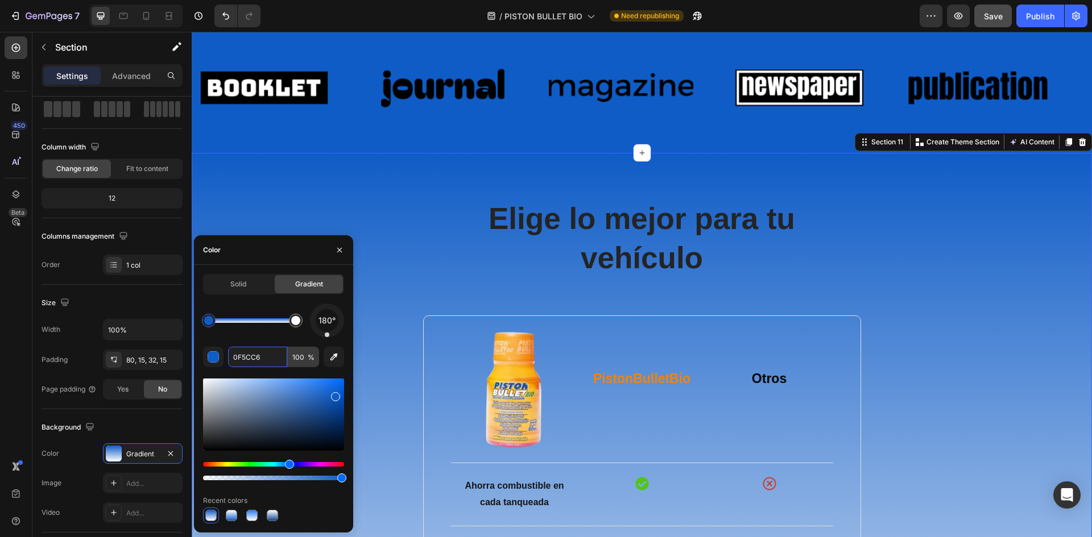
paste input "257CF7"
type input "257CF7"
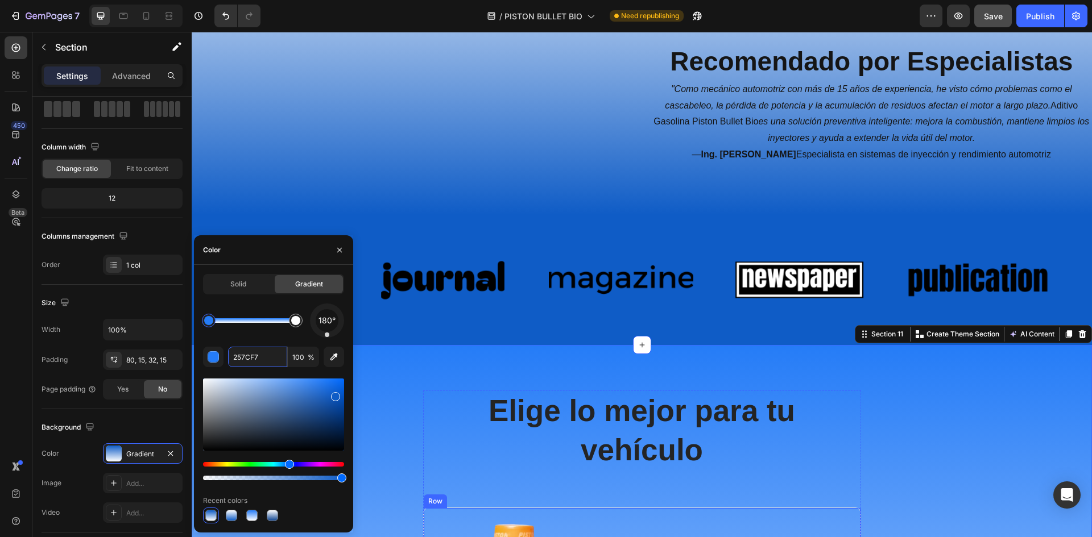
scroll to position [2716, 0]
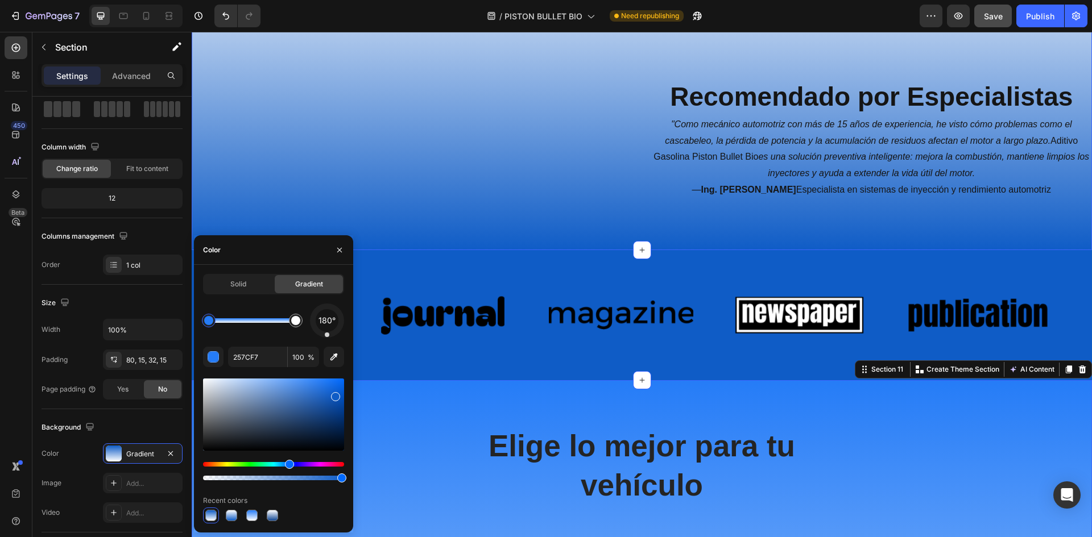
click at [1048, 232] on div "Recomendado por Especialistas Heading "Como mecánico automotriz con más de 15 a…" at bounding box center [871, 84] width 441 height 295
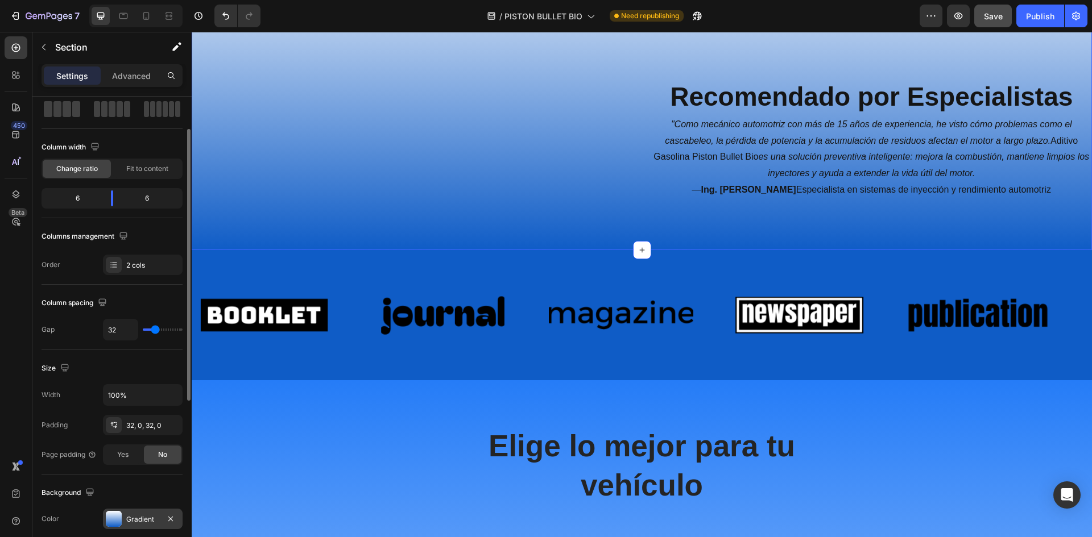
click at [112, 525] on div at bounding box center [114, 519] width 16 height 16
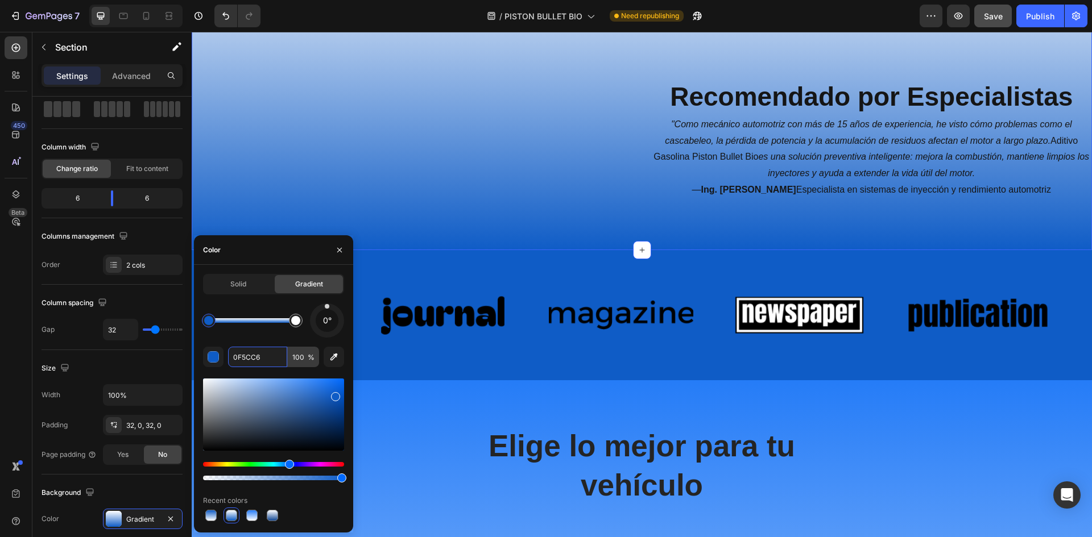
paste input "257CF7"
type input "257CF7"
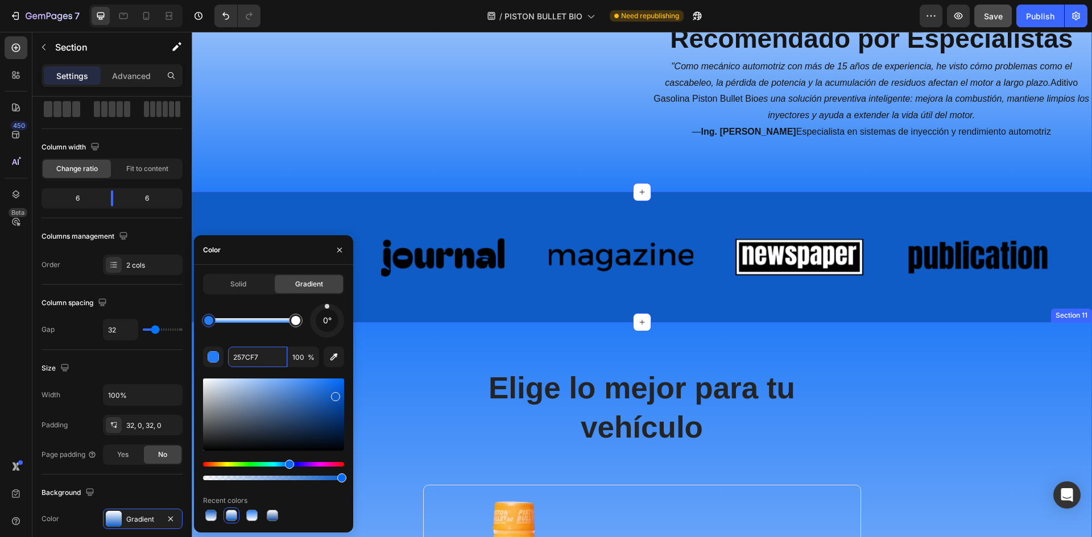
scroll to position [2830, 0]
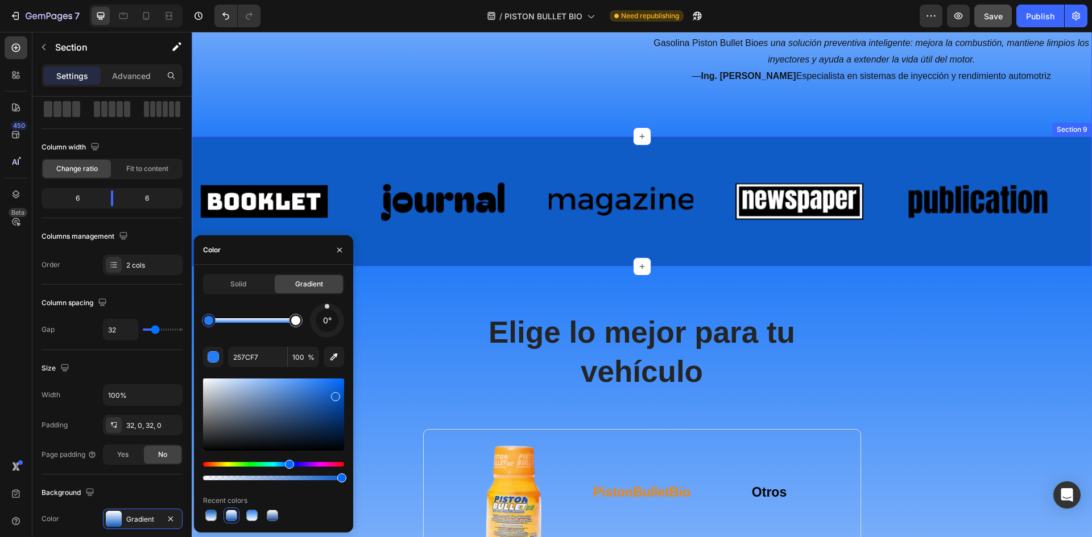
click at [1053, 267] on div "Image Image Image Image Image Image Image Image Image Image Marquee Section 9" at bounding box center [642, 201] width 900 height 130
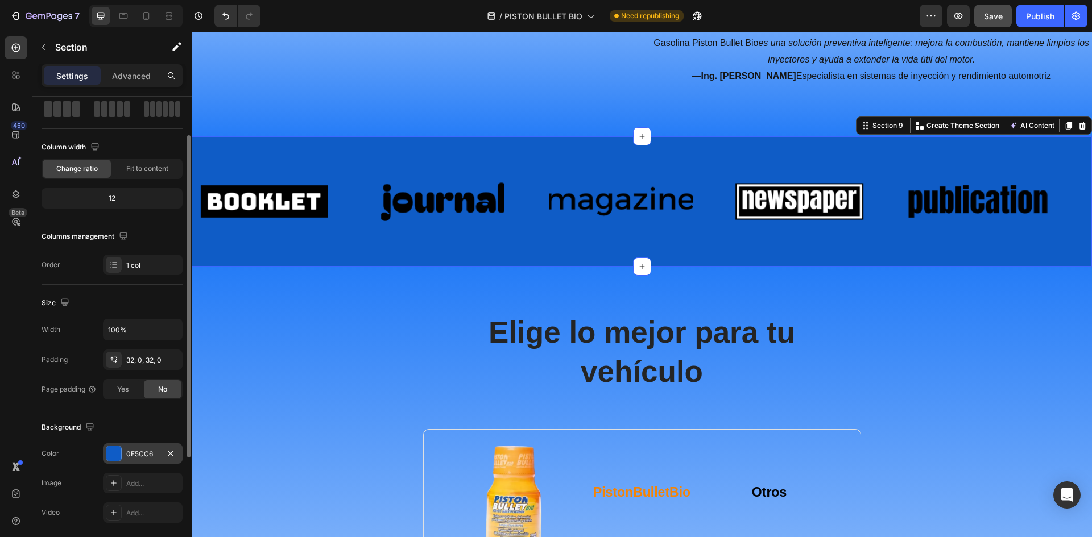
click at [121, 451] on div at bounding box center [113, 453] width 15 height 15
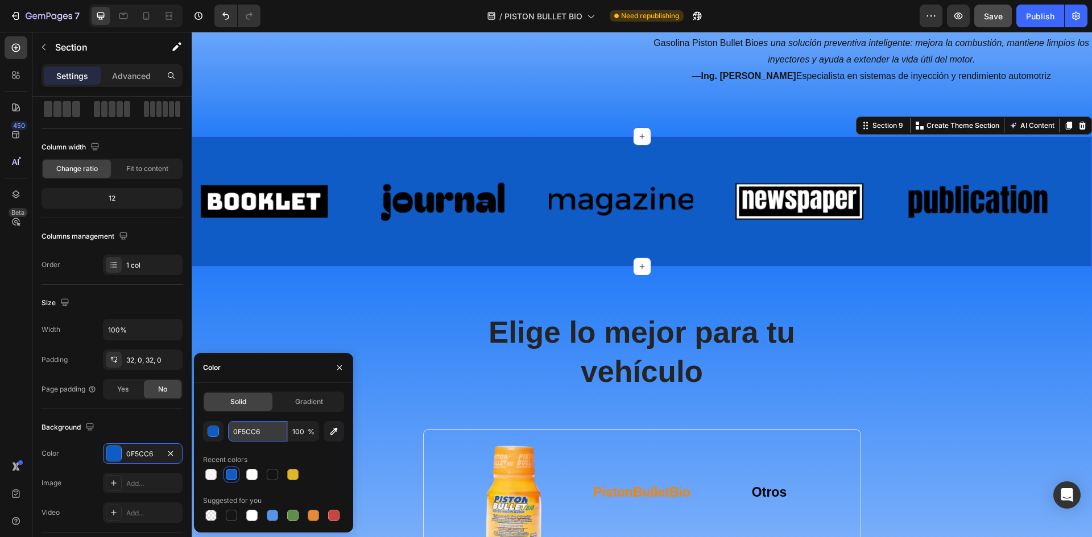
paste input "257CF7"
type input "257CF7"
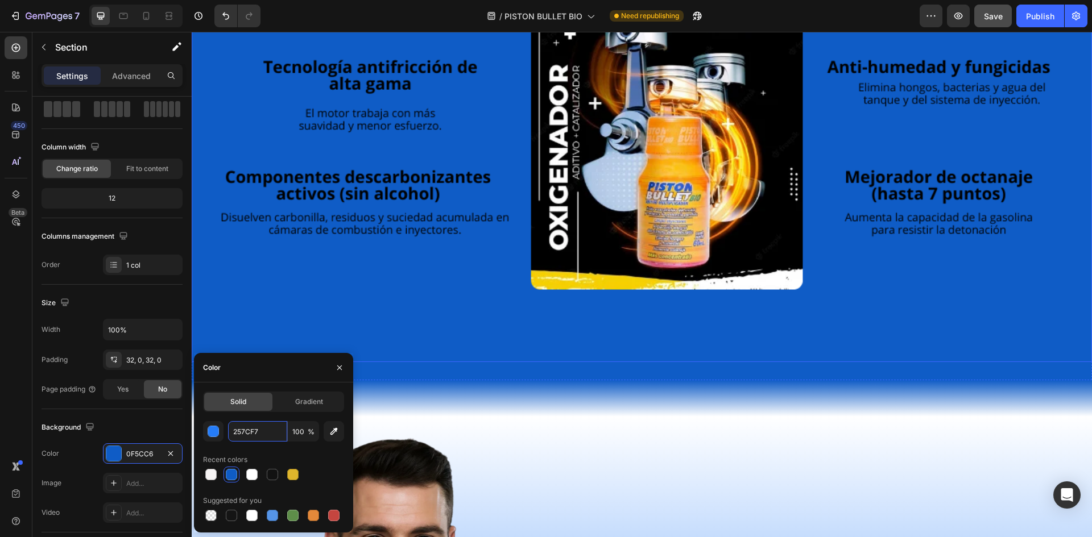
scroll to position [2219, 0]
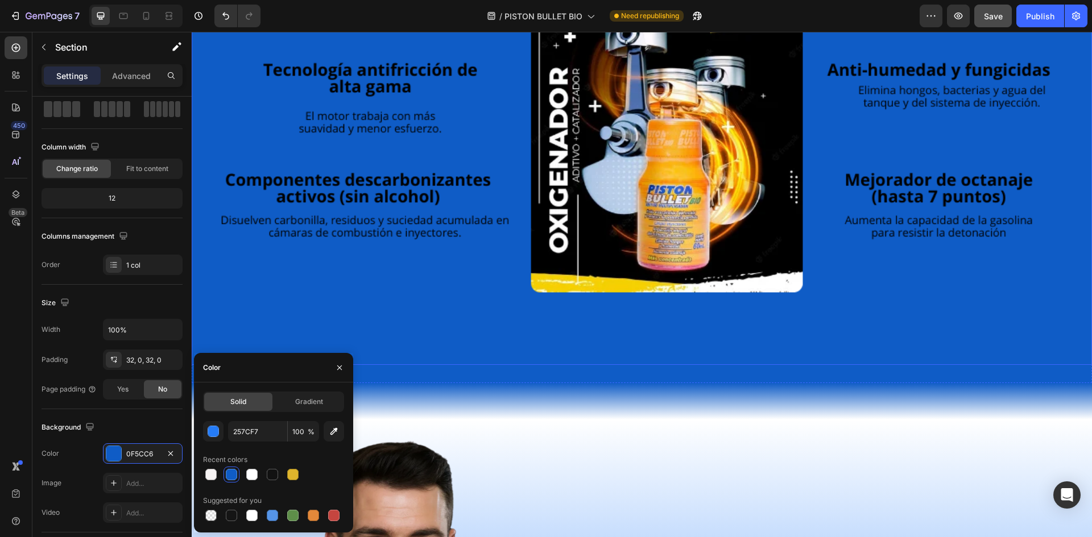
click at [639, 339] on img at bounding box center [642, 156] width 900 height 417
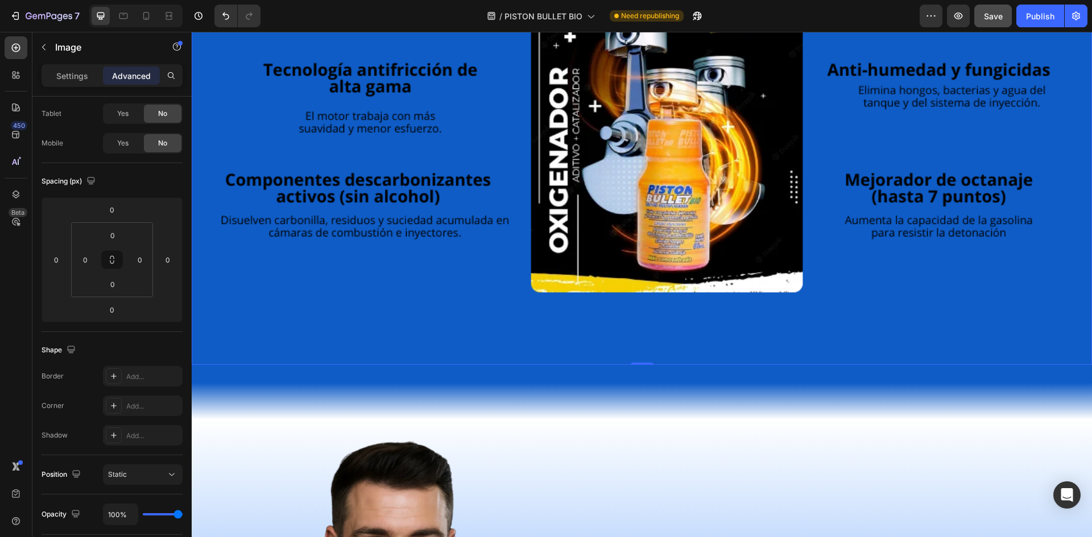
scroll to position [0, 0]
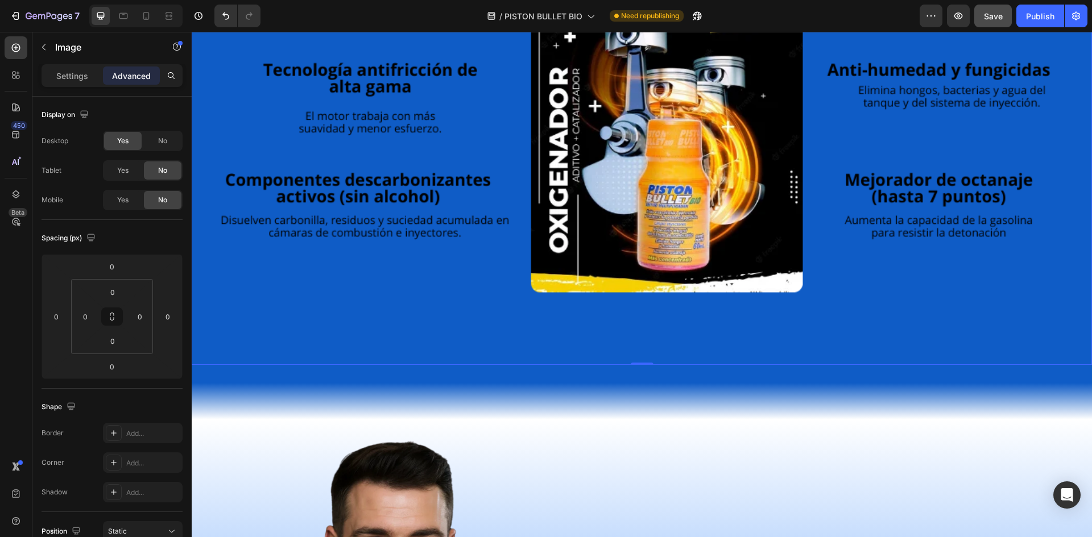
click at [313, 350] on img at bounding box center [642, 156] width 900 height 417
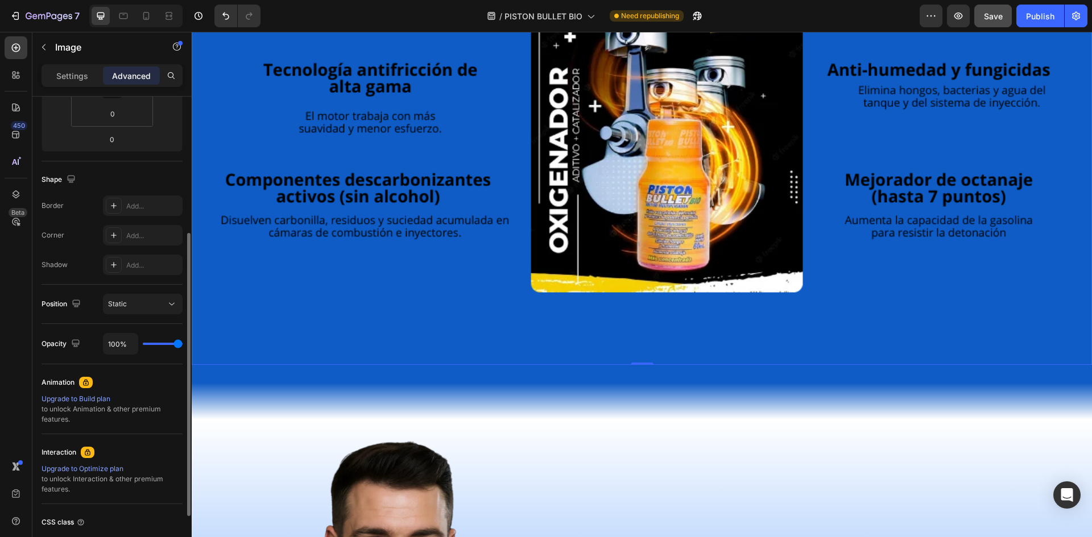
scroll to position [316, 0]
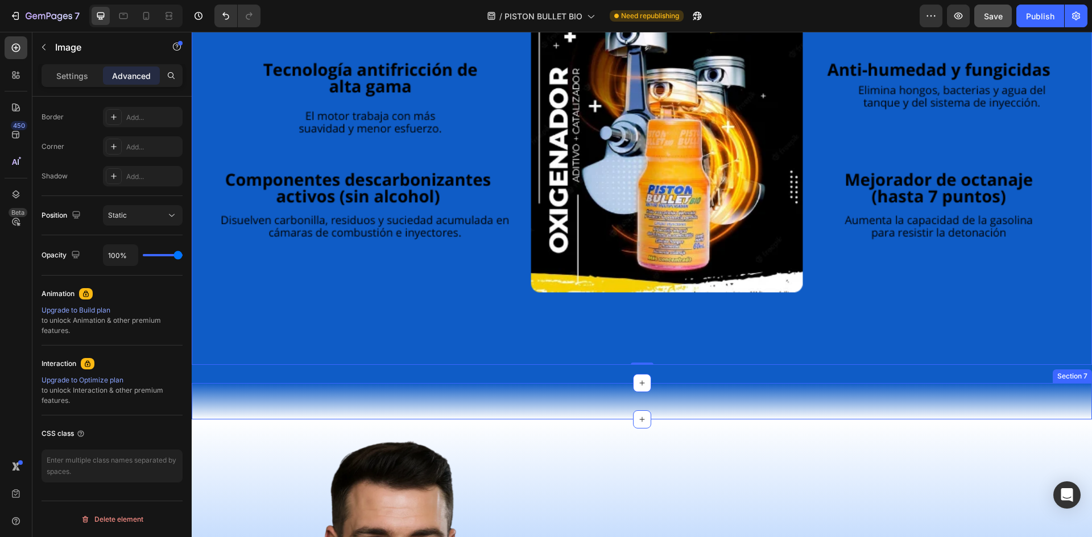
click at [294, 395] on div "“ ¿Tu carro gasta más gasolina, perdió potencia o cascabelea? El problema suele…" at bounding box center [642, 401] width 900 height 36
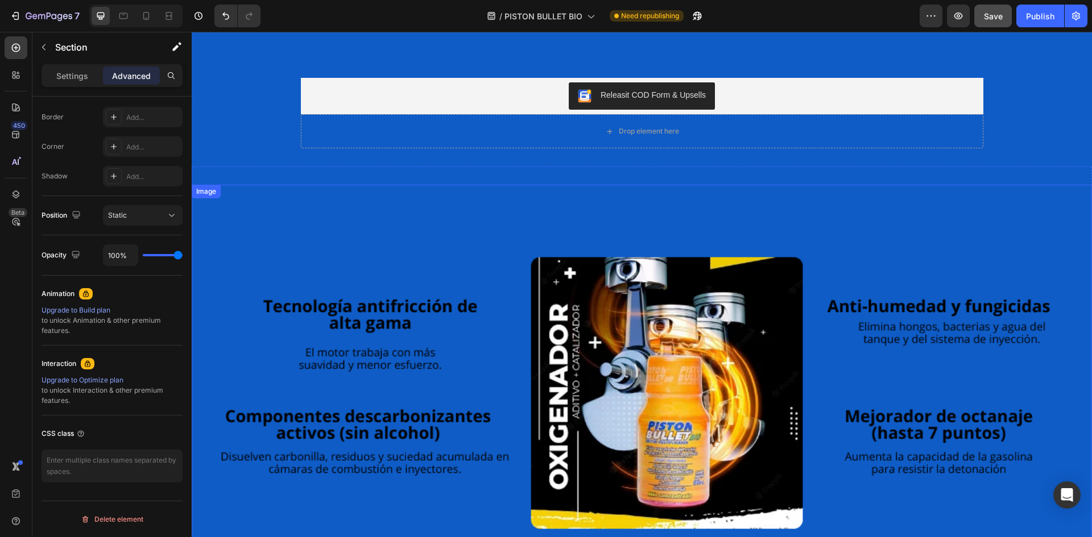
scroll to position [1878, 0]
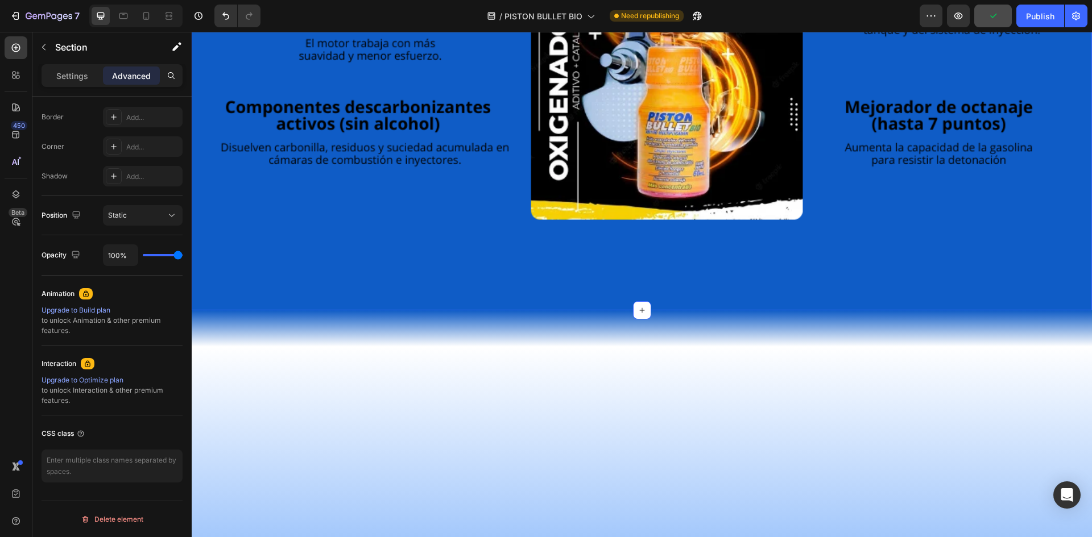
click at [1034, 271] on div "Image Section 6" at bounding box center [642, 83] width 900 height 453
click at [222, 284] on div "Image Section 6 You can create reusable sections Create Theme Section AI Conten…" at bounding box center [642, 83] width 900 height 453
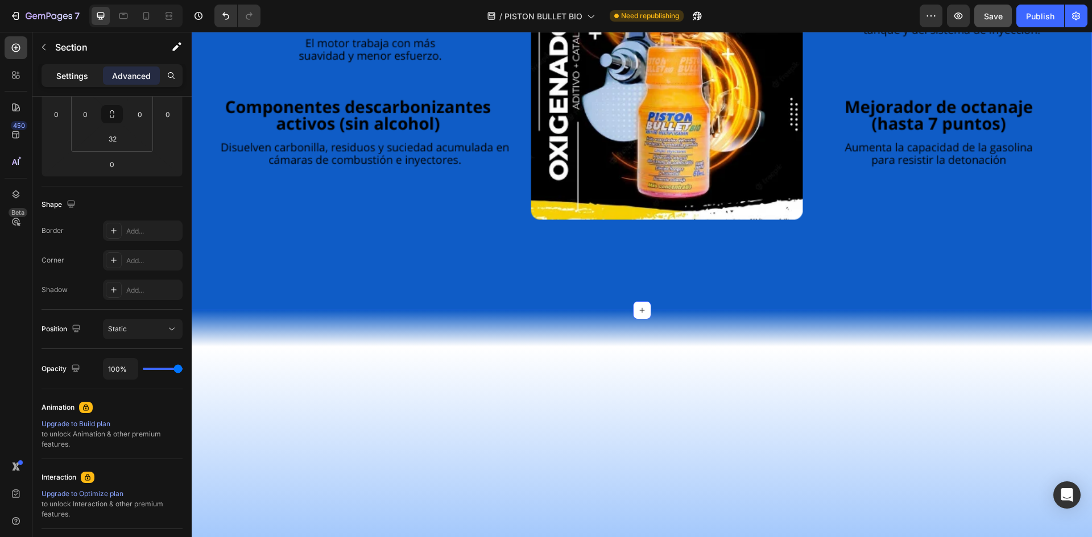
click at [69, 74] on p "Settings" at bounding box center [72, 76] width 32 height 12
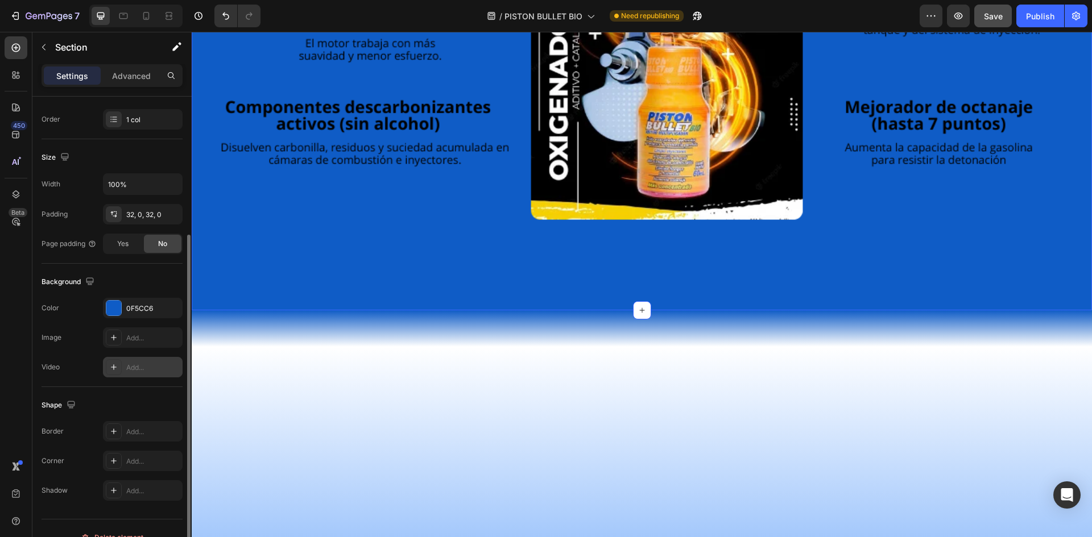
scroll to position [221, 0]
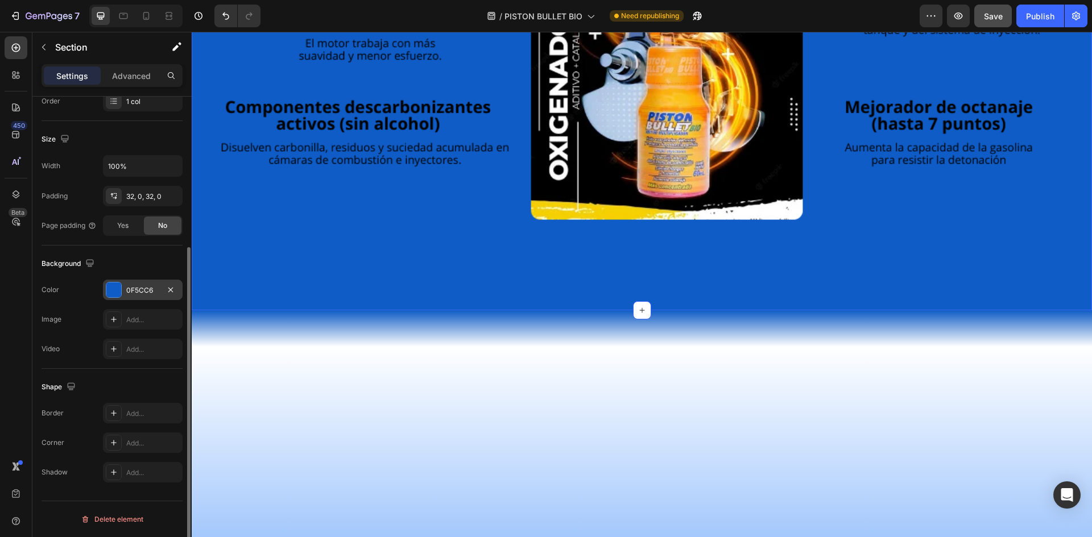
click at [122, 291] on div "0F5CC6" at bounding box center [143, 290] width 80 height 20
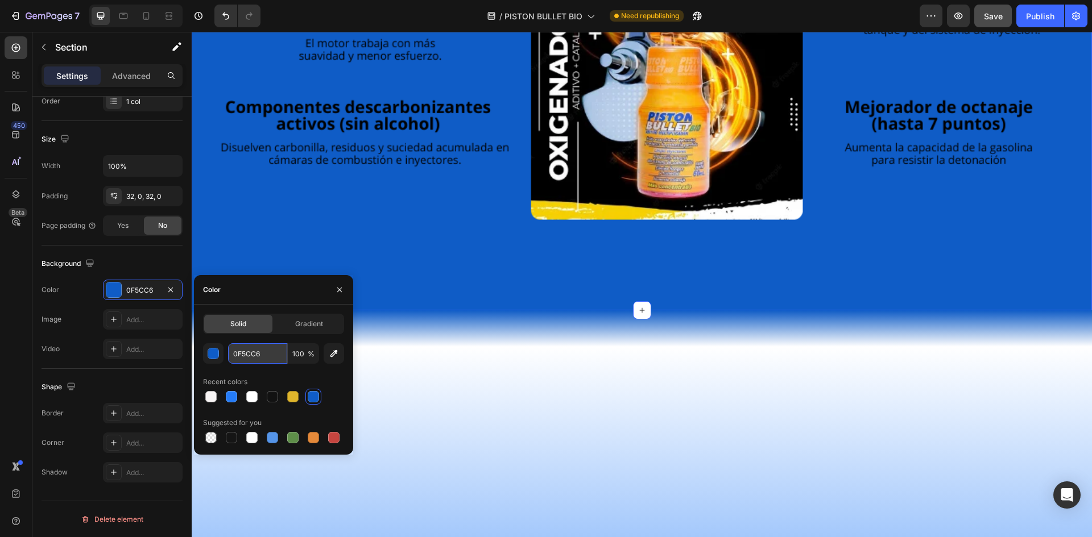
click at [258, 350] on input "0F5CC6" at bounding box center [257, 353] width 59 height 20
paste input "257CF7"
type input "257CF7"
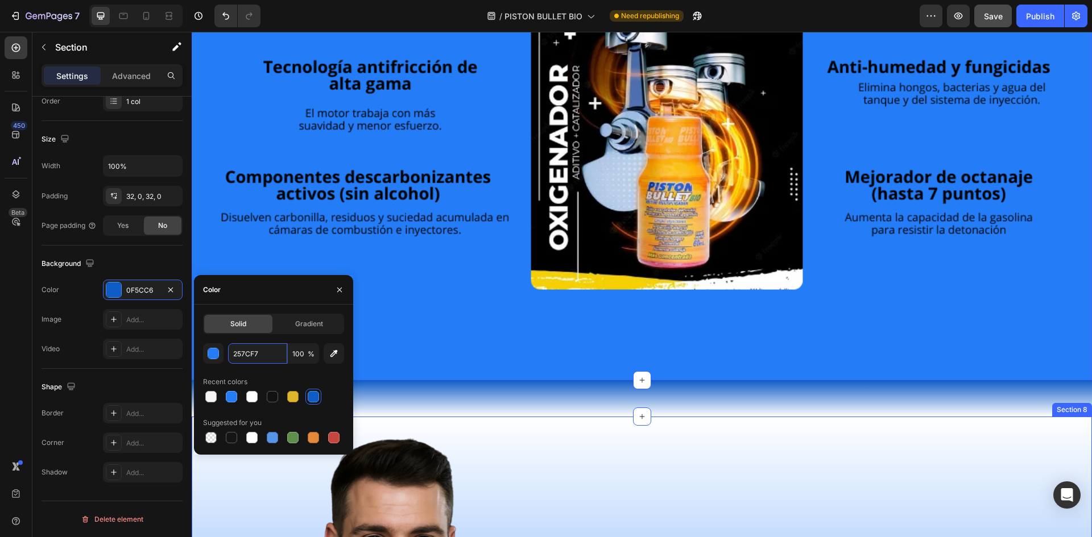
scroll to position [2219, 0]
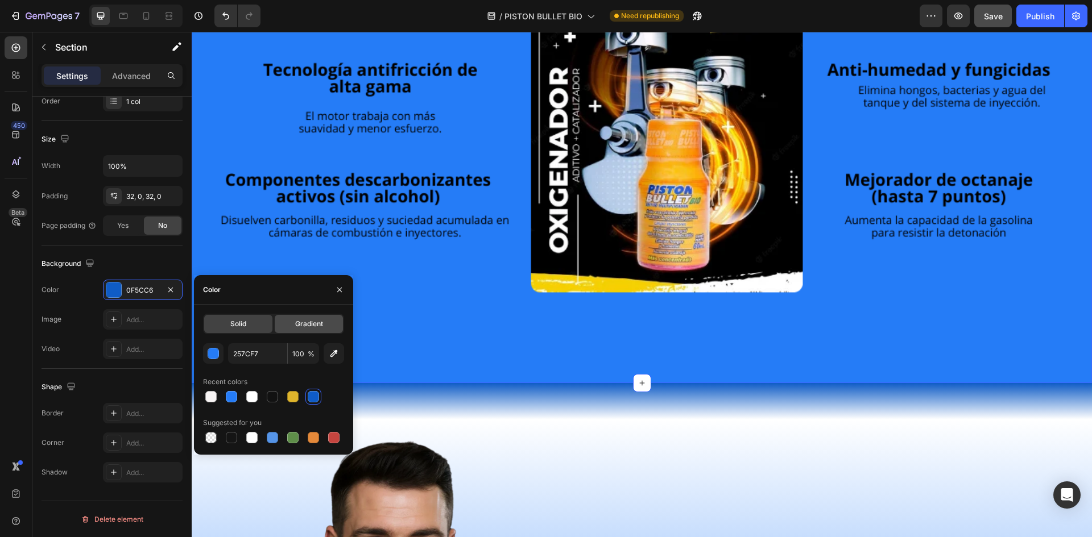
click at [304, 321] on span "Gradient" at bounding box center [309, 324] width 28 height 10
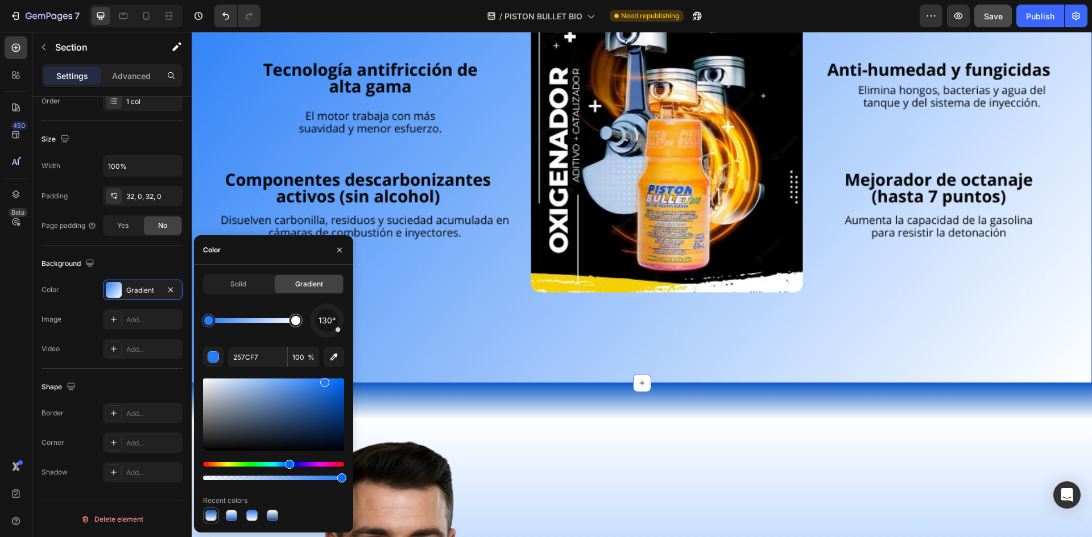
click at [214, 517] on div at bounding box center [210, 515] width 11 height 11
type input "0F5CC6"
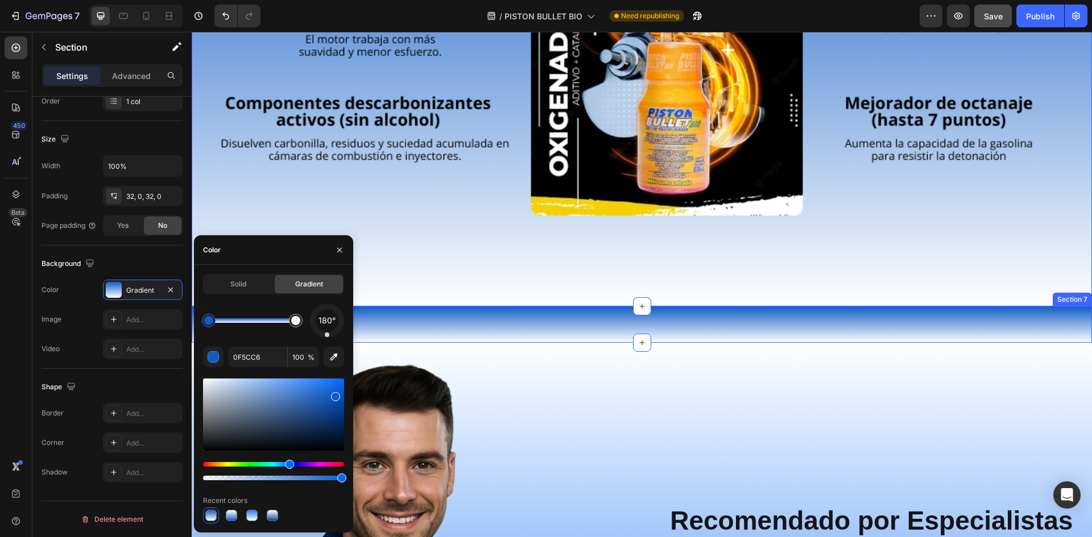
scroll to position [2333, 0]
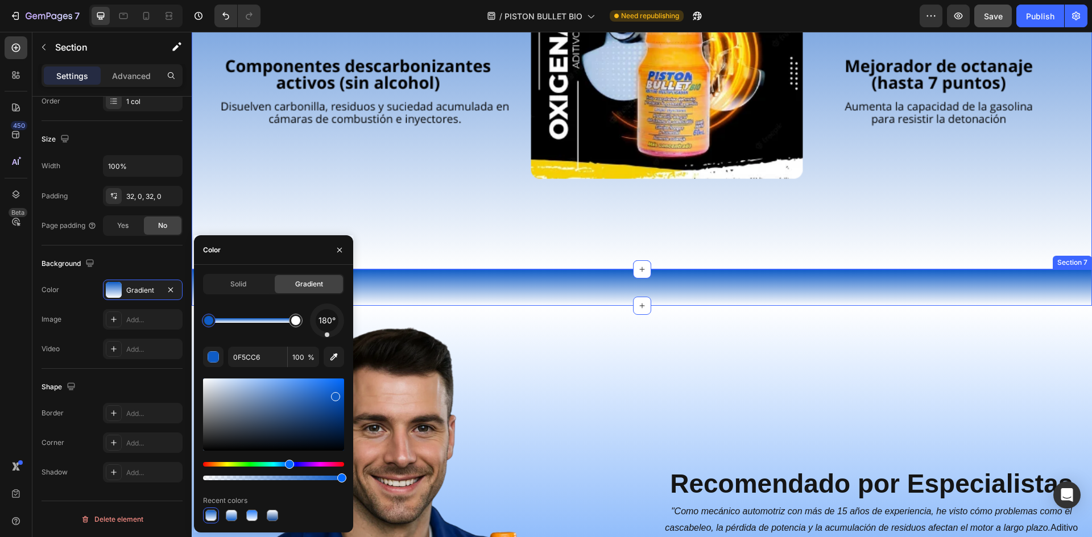
click at [545, 276] on div "“ ¿Tu carro gasta más gasolina, perdió potencia o cascabelea? El problema suele…" at bounding box center [642, 288] width 900 height 36
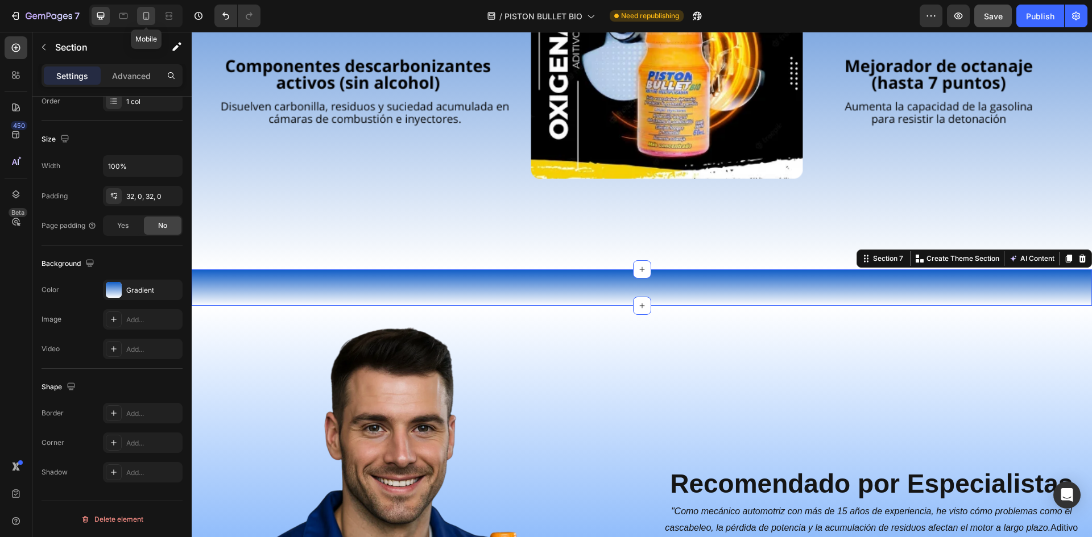
click at [144, 14] on icon at bounding box center [146, 16] width 6 height 8
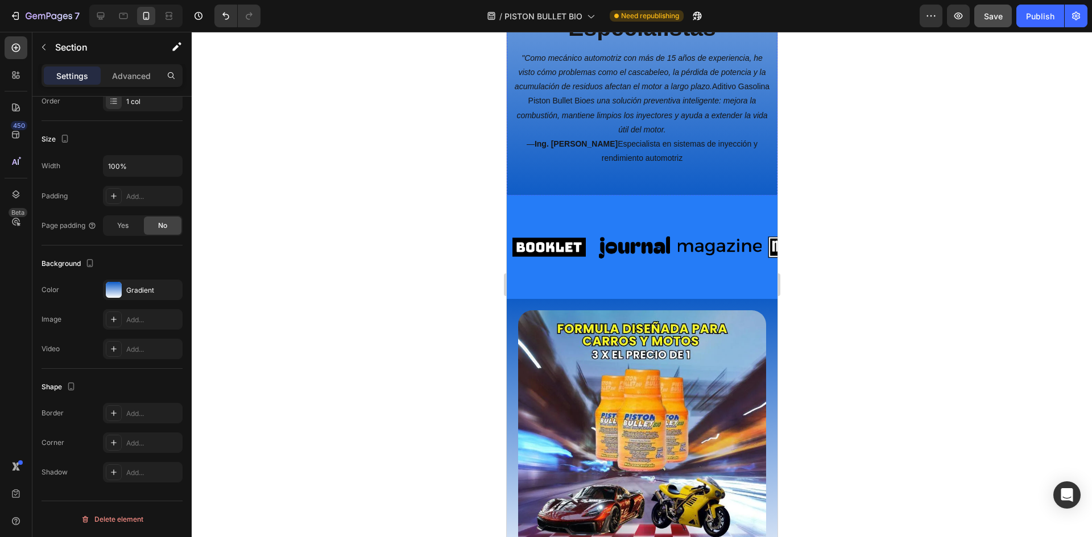
scroll to position [2817, 0]
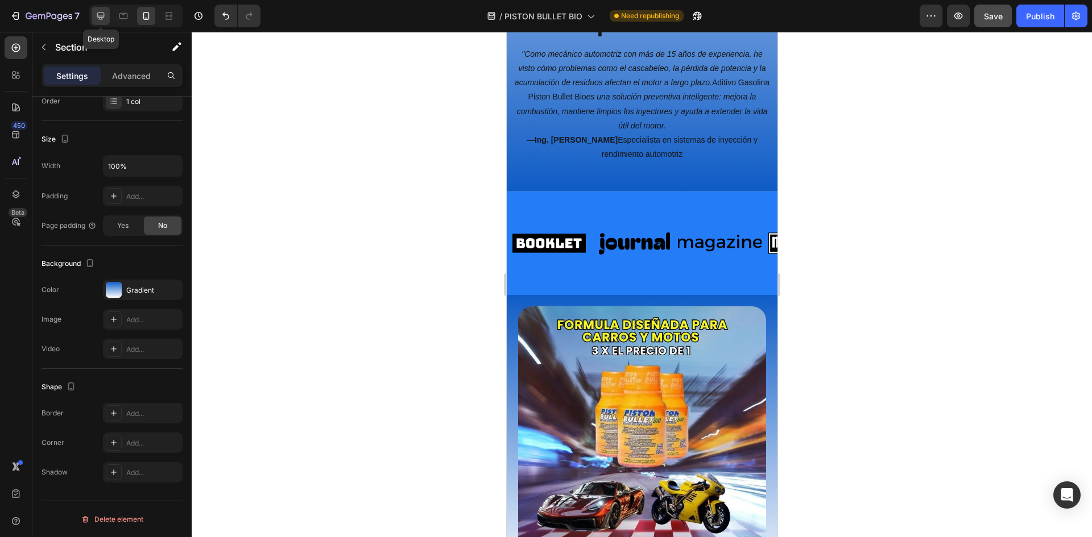
drag, startPoint x: 102, startPoint y: 15, endPoint x: 249, endPoint y: 130, distance: 186.0
click at [102, 15] on icon at bounding box center [100, 15] width 11 height 11
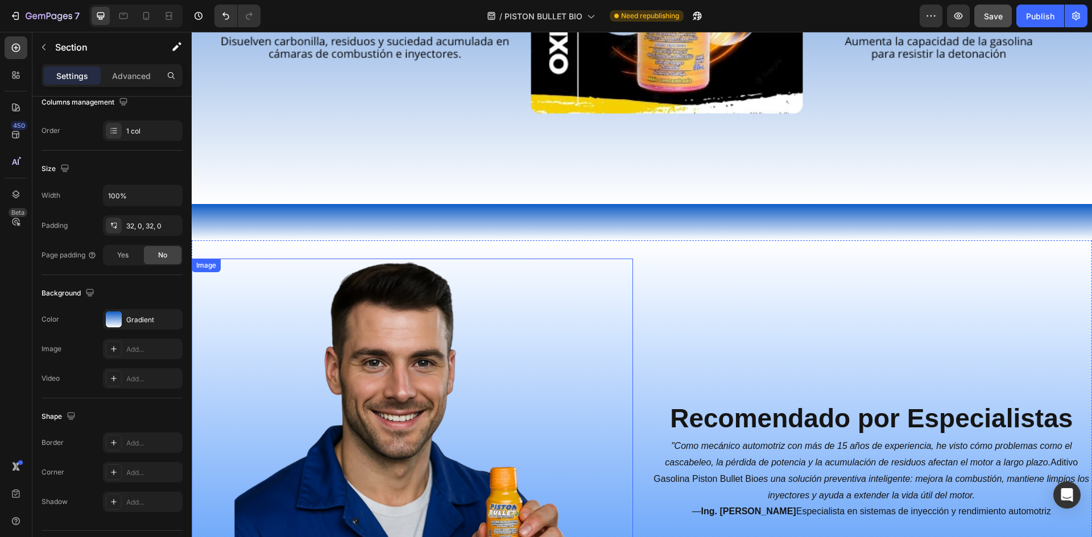
scroll to position [2397, 0]
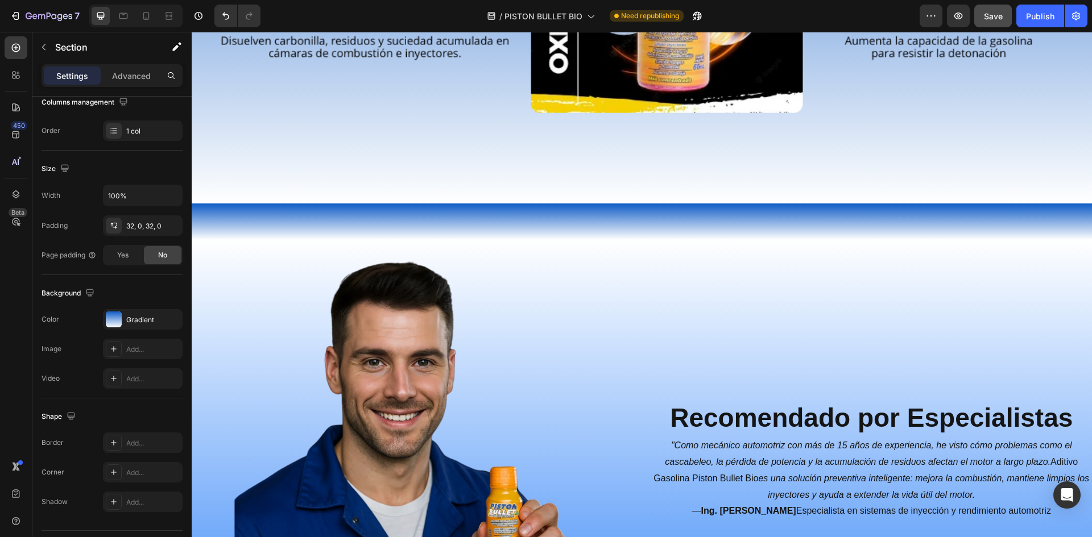
click at [590, 224] on div "“ ¿Tu carro gasta más gasolina, perdió potencia o cascabelea? El problema suele…" at bounding box center [642, 222] width 900 height 36
click at [482, 230] on div "“ ¿Tu carro gasta más gasolina, perdió potencia o cascabelea? El problema suele…" at bounding box center [642, 222] width 900 height 36
click at [657, 292] on div "Recomendado por Especialistas Heading "Como mecánico automotriz con más de 15 a…" at bounding box center [871, 470] width 441 height 424
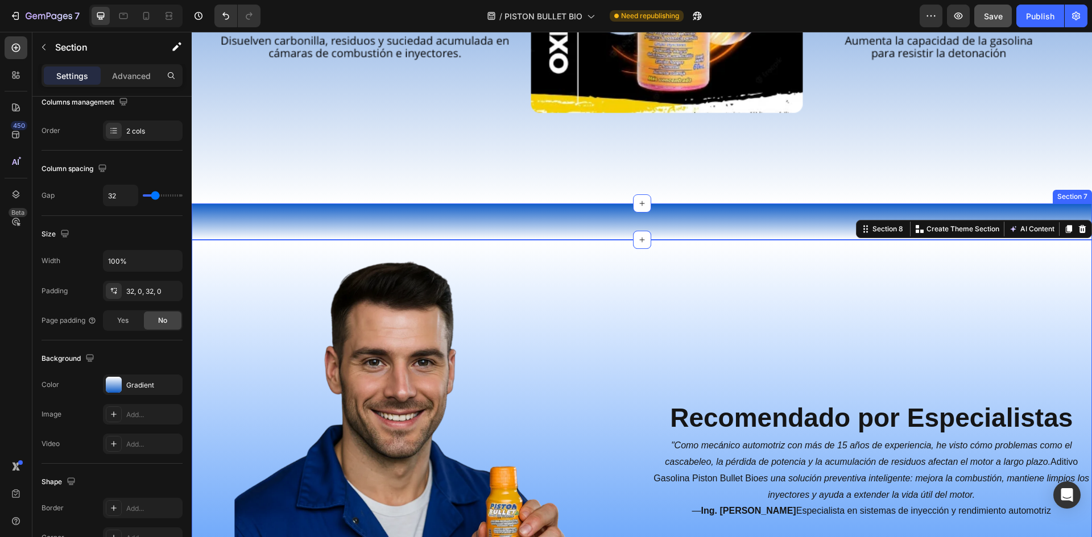
click at [663, 222] on div "“ ¿Tu carro gasta más gasolina, perdió potencia o cascabelea? El problema suele…" at bounding box center [642, 222] width 900 height 36
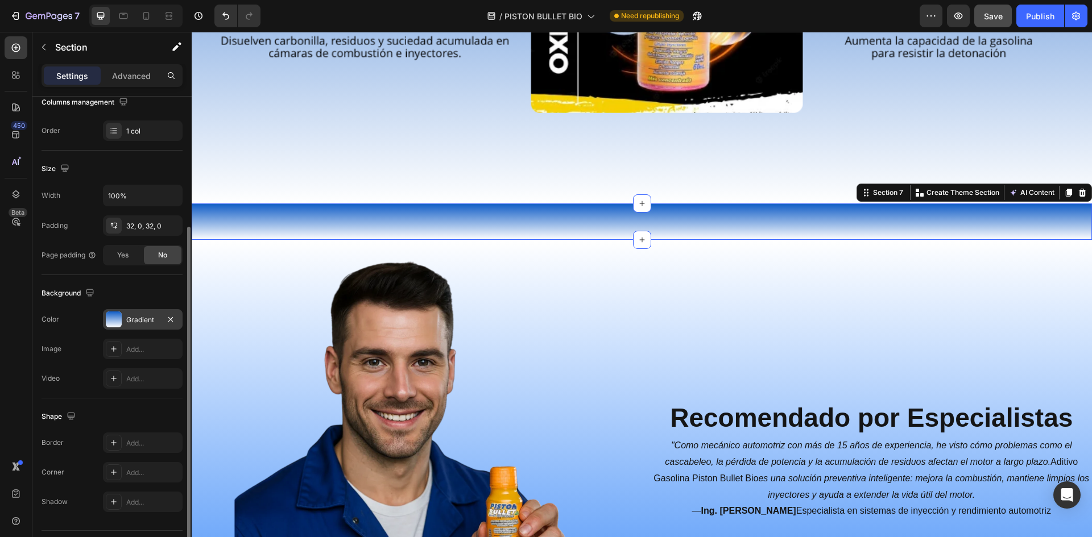
click at [123, 313] on div "Gradient" at bounding box center [143, 319] width 80 height 20
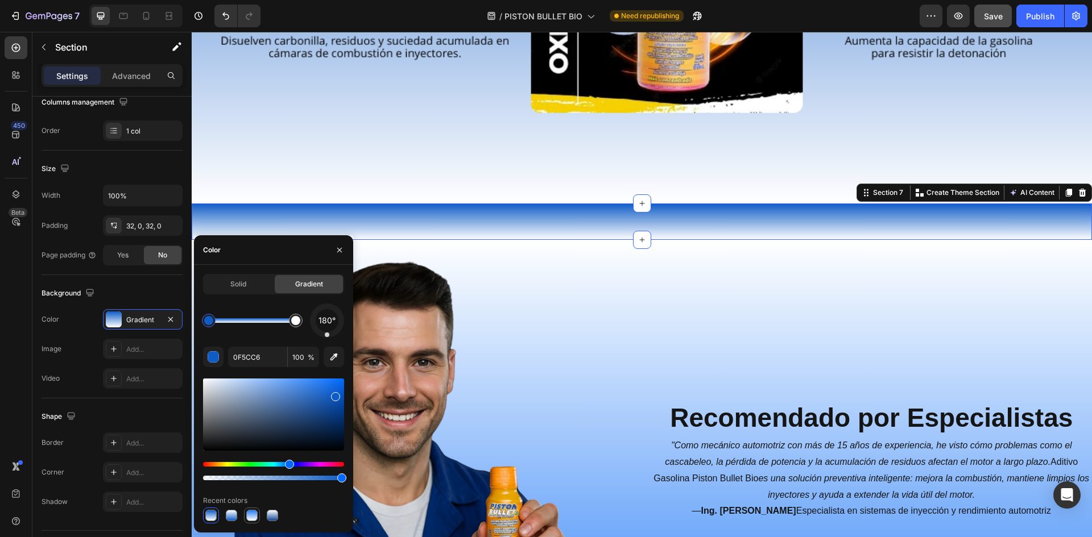
click at [250, 519] on div at bounding box center [251, 515] width 11 height 11
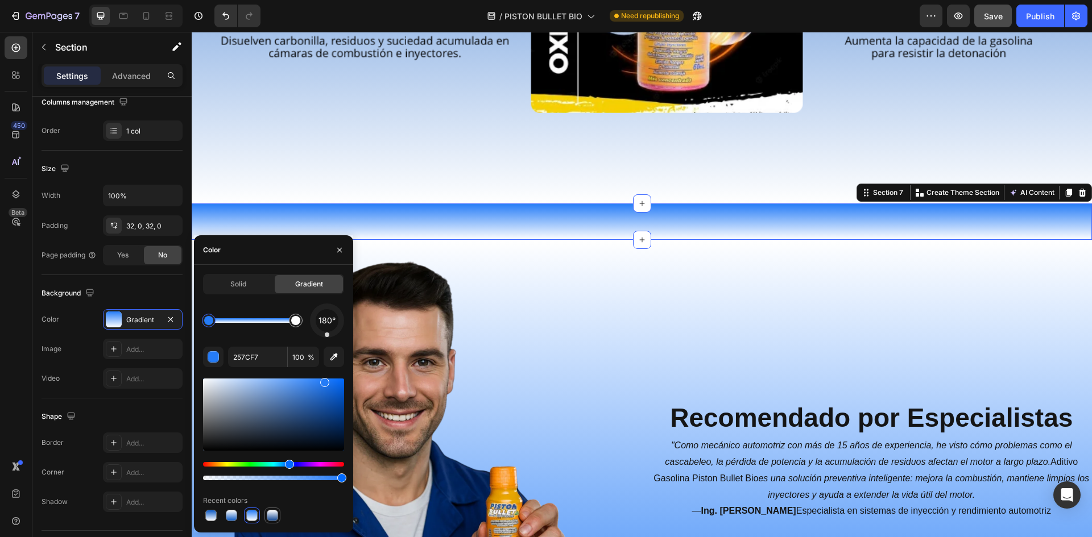
click at [268, 517] on div at bounding box center [272, 515] width 11 height 11
type input "124793"
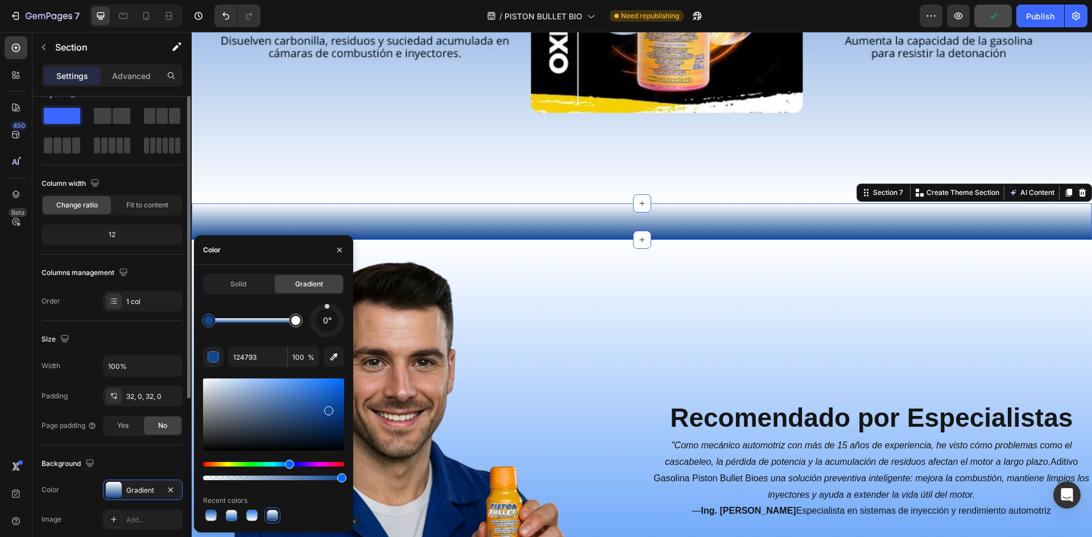
scroll to position [0, 0]
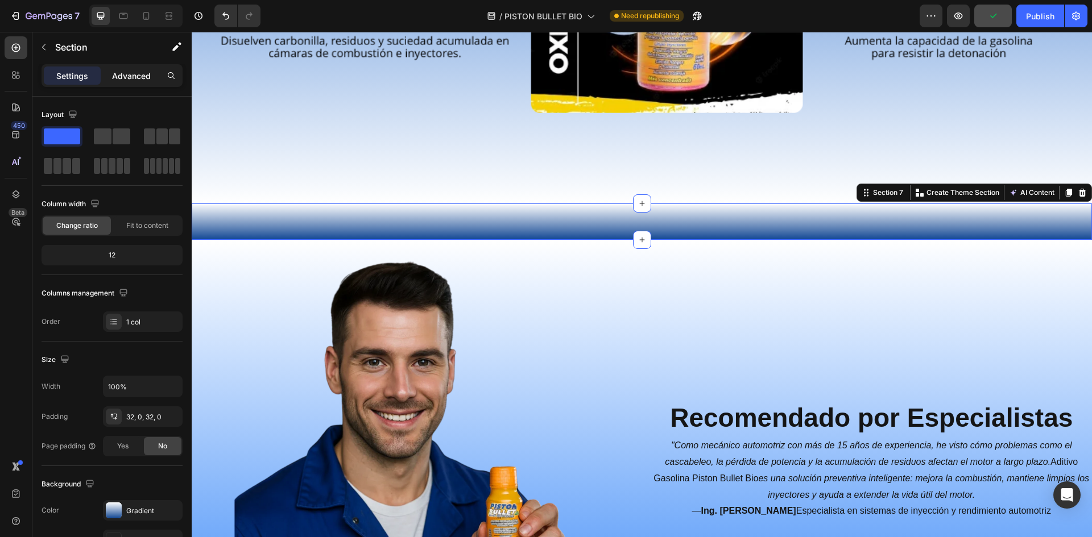
click at [135, 75] on p "Advanced" at bounding box center [131, 76] width 39 height 12
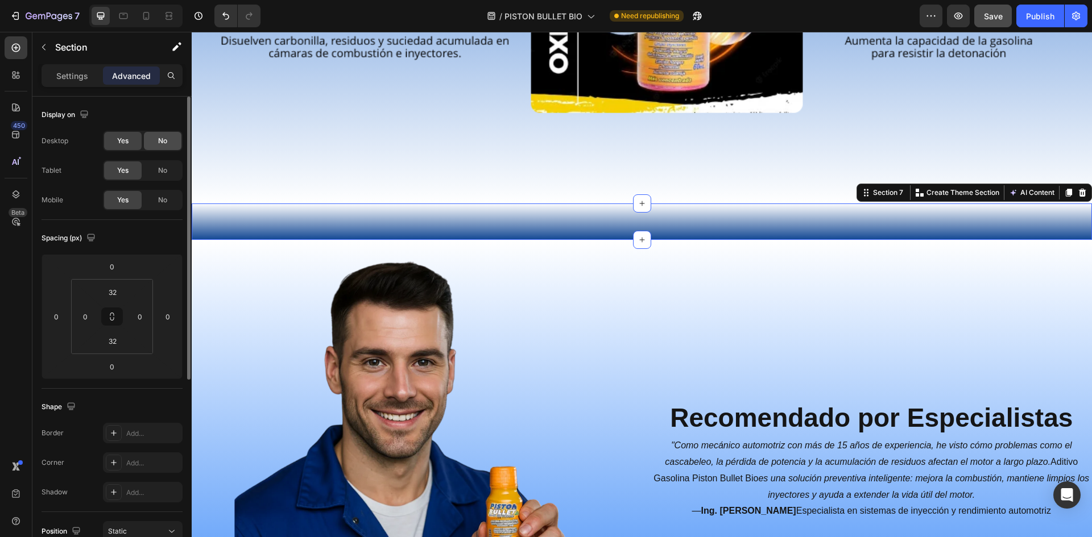
click at [160, 142] on span "No" at bounding box center [162, 141] width 9 height 10
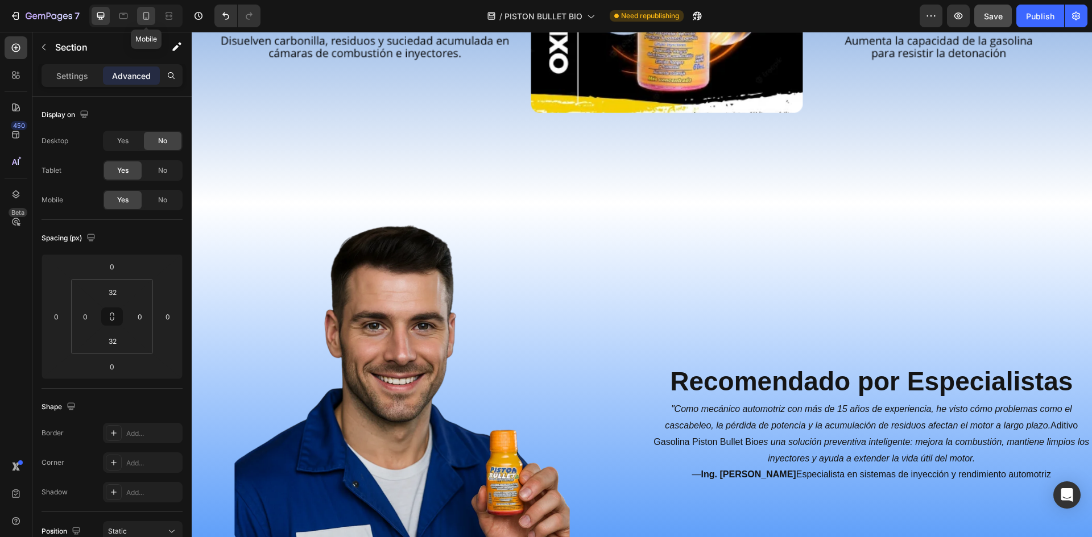
click at [147, 12] on icon at bounding box center [146, 16] width 6 height 8
type input "0"
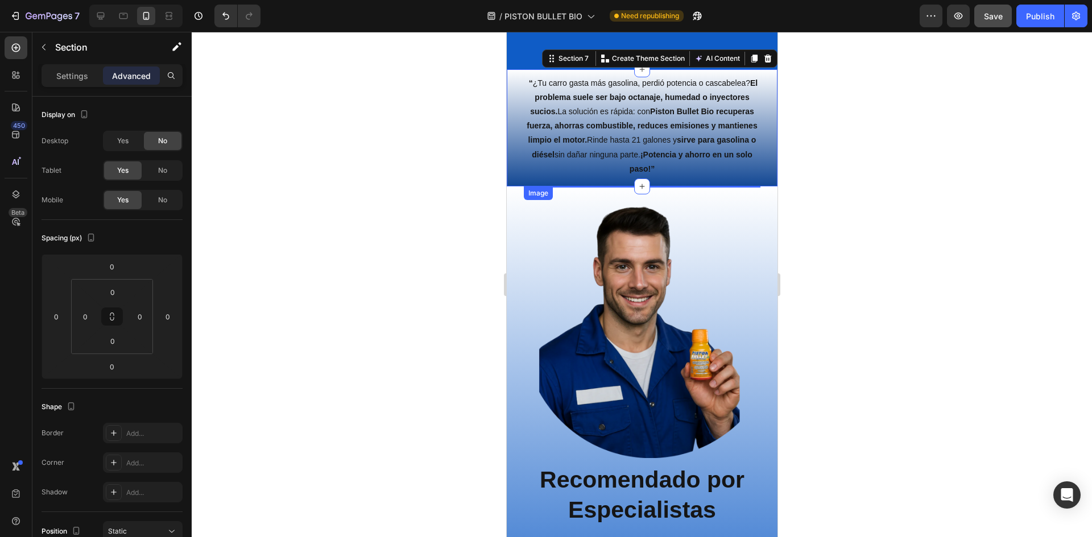
scroll to position [2076, 0]
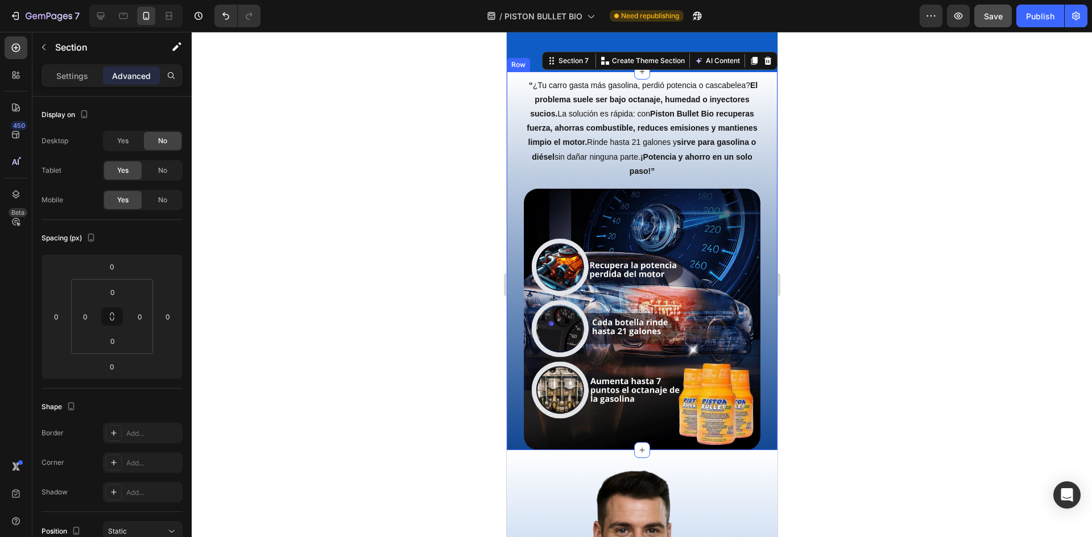
click at [757, 208] on div "“ ¿Tu carro gasta más gasolina, perdió potencia o cascabelea? El problema suele…" at bounding box center [641, 261] width 271 height 379
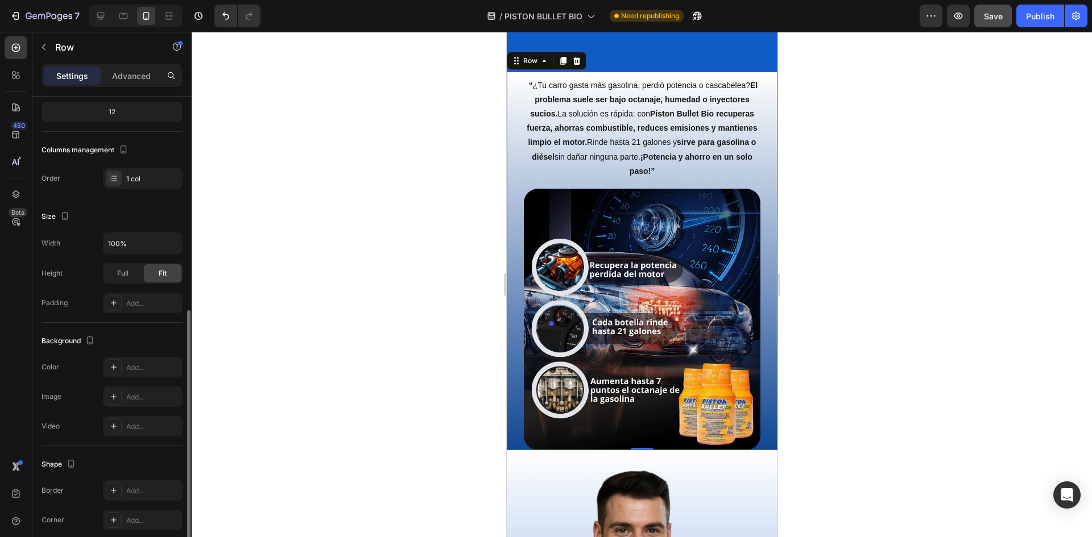
scroll to position [191, 0]
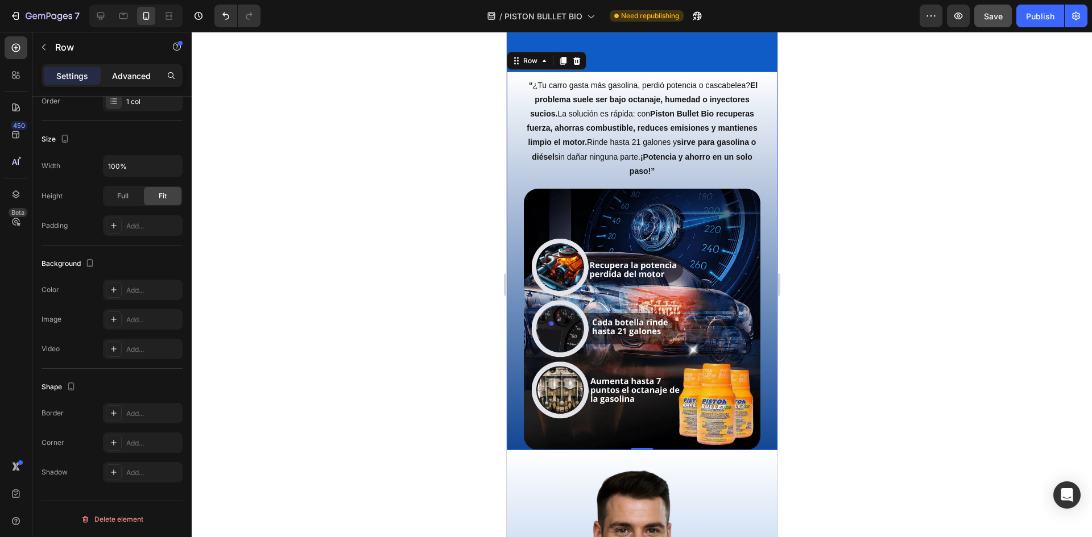
click at [114, 72] on p "Advanced" at bounding box center [131, 76] width 39 height 12
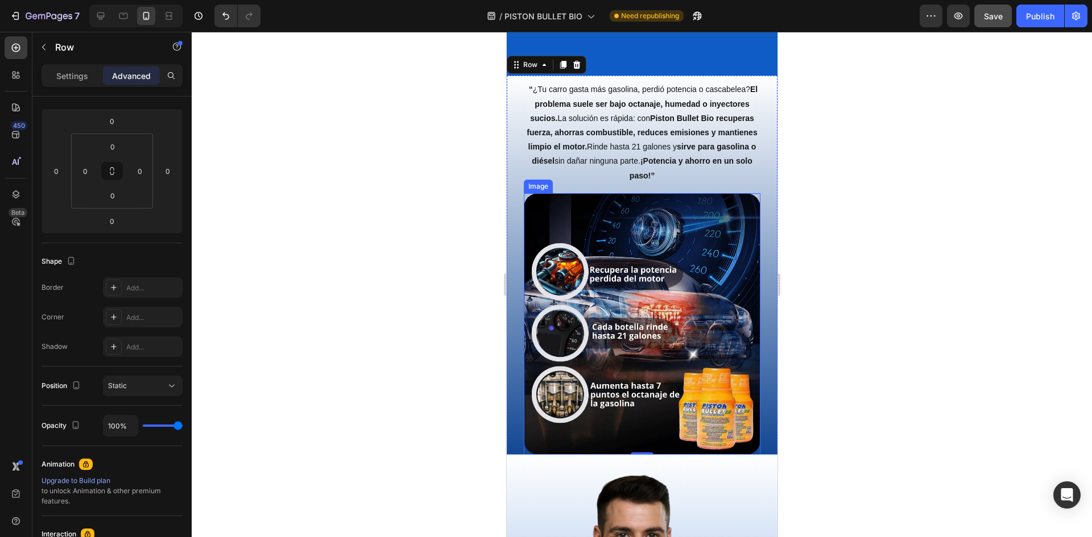
scroll to position [1792, 0]
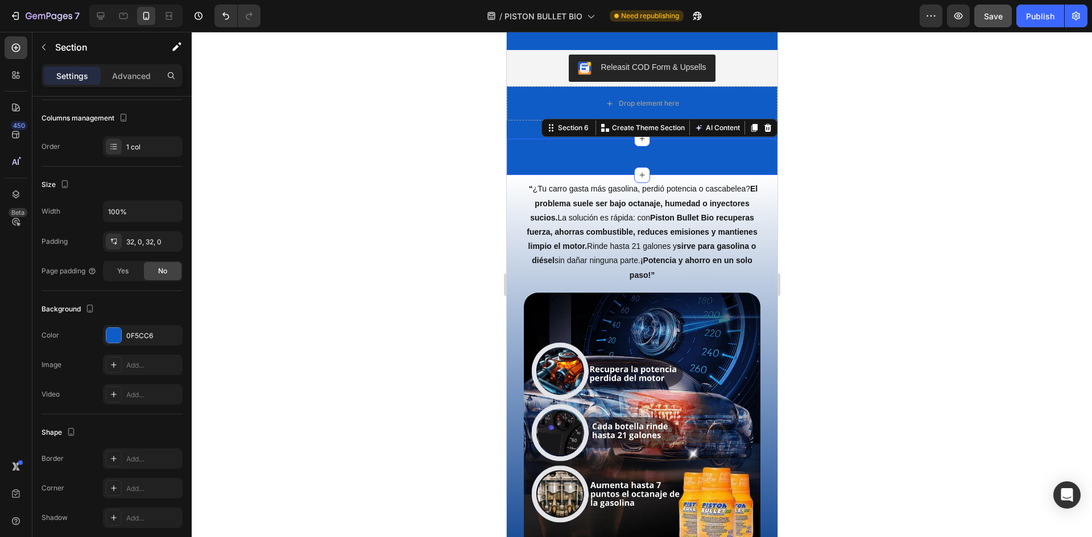
click at [726, 152] on div "Image Section 6 You can create reusable sections Create Theme Section AI Conten…" at bounding box center [641, 157] width 271 height 36
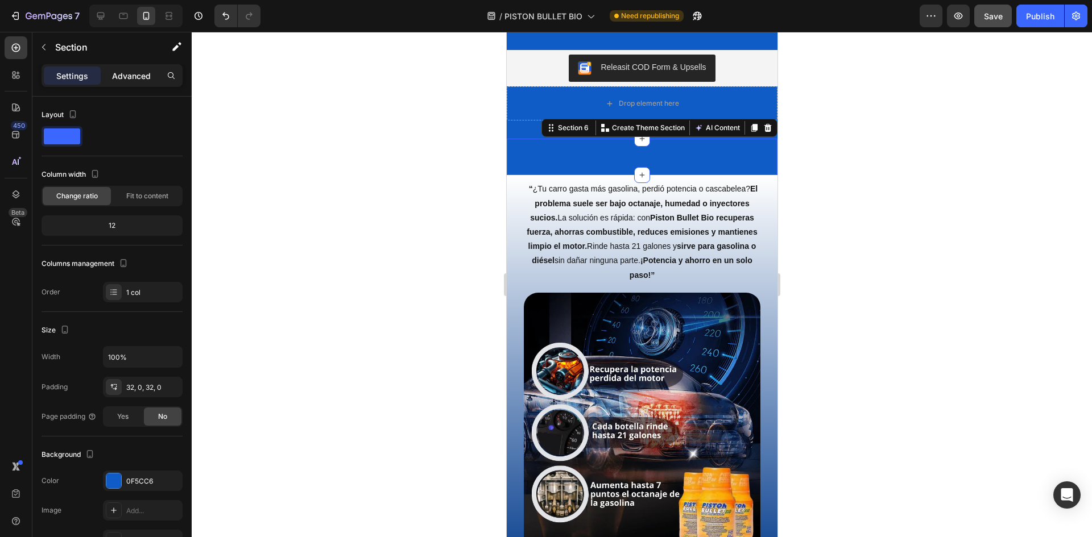
click at [128, 69] on div "Advanced" at bounding box center [131, 76] width 57 height 18
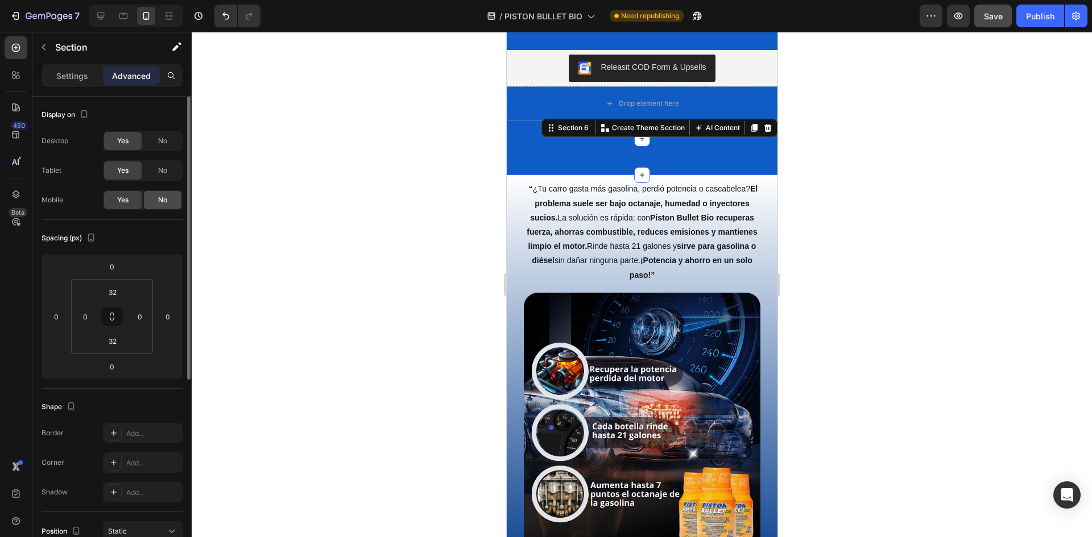
click at [155, 200] on div "No" at bounding box center [163, 200] width 38 height 18
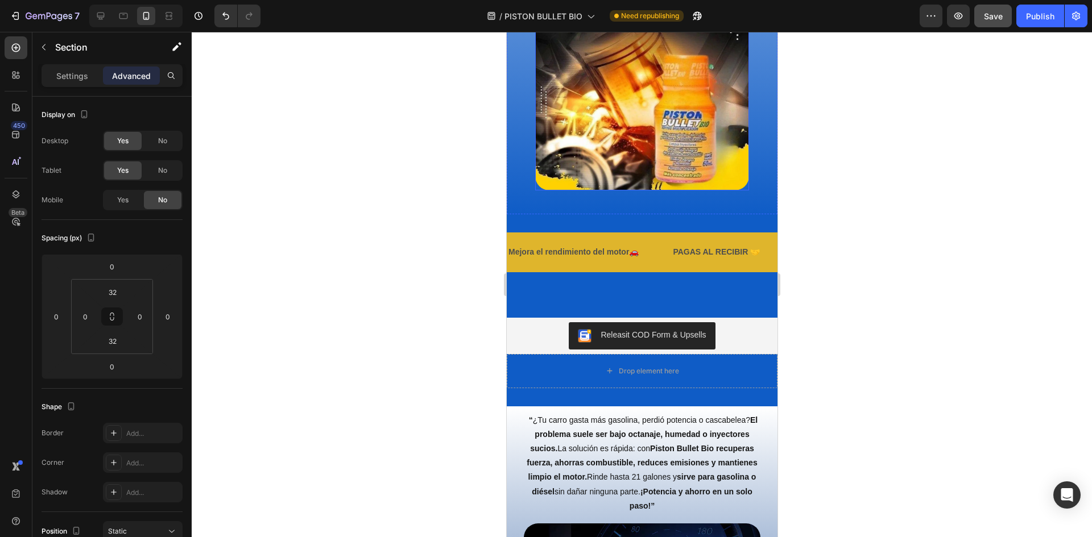
scroll to position [1678, 0]
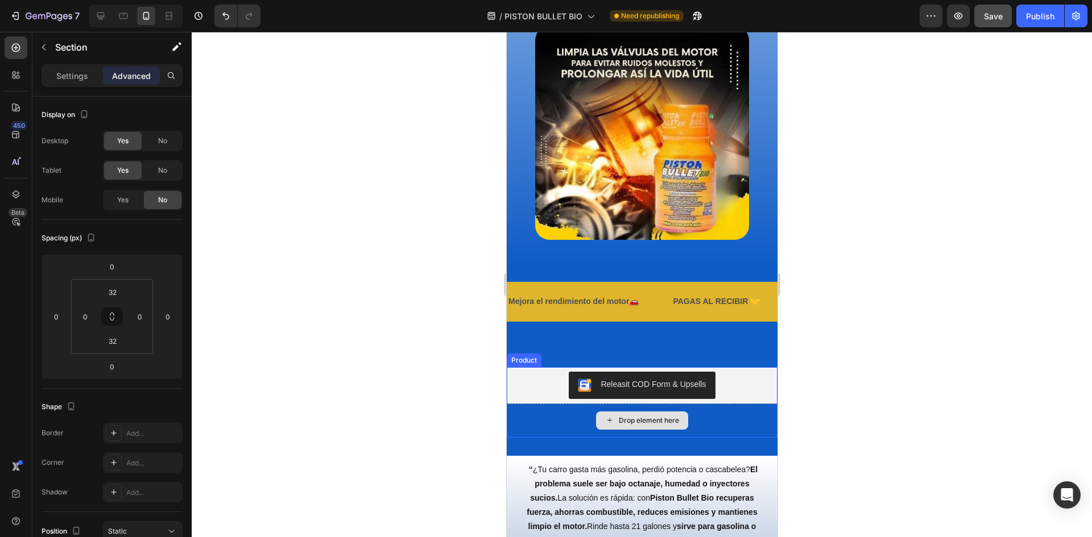
click at [736, 435] on div "Drop element here" at bounding box center [641, 421] width 271 height 34
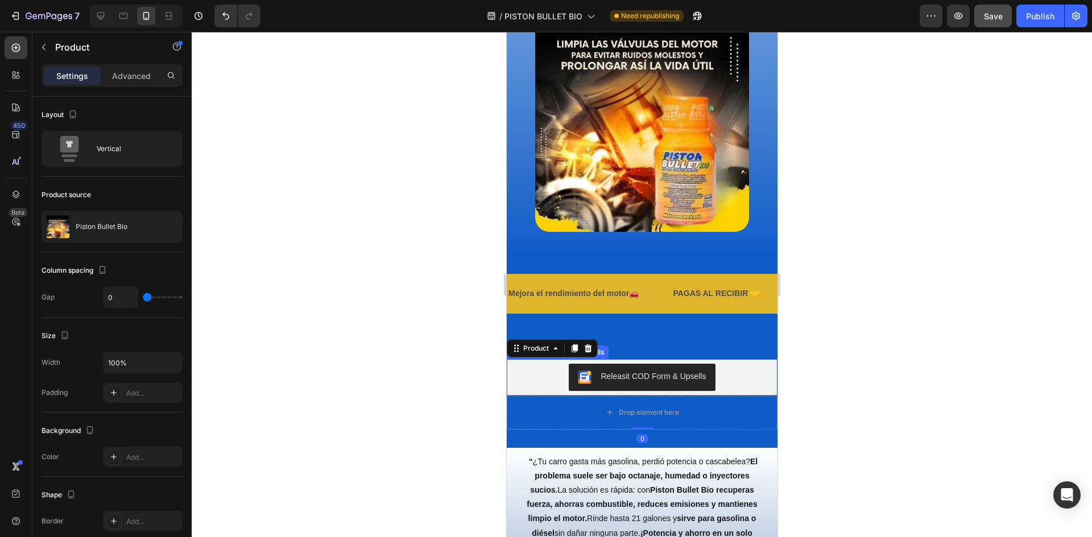
scroll to position [1792, 0]
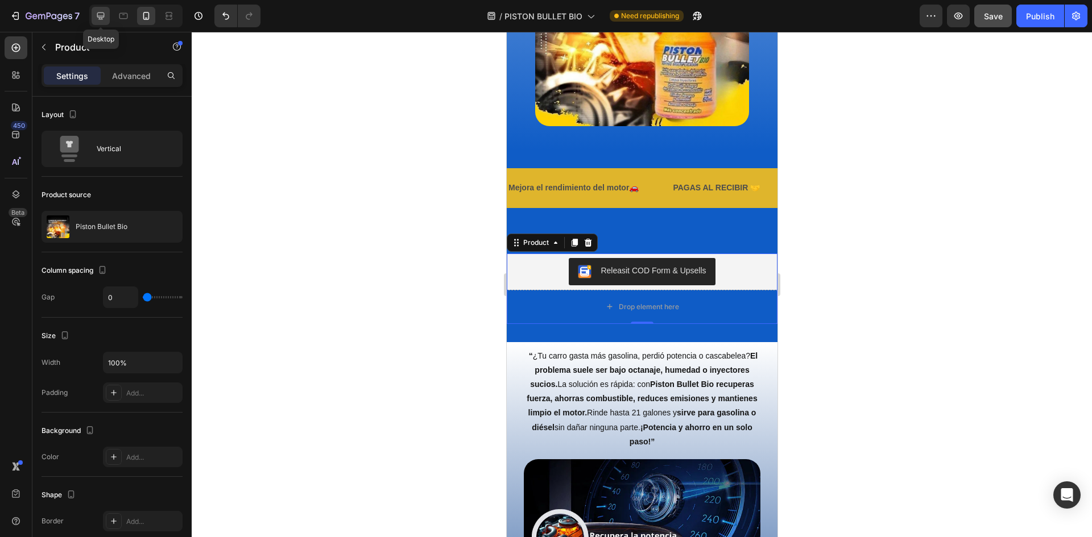
click at [104, 17] on icon at bounding box center [100, 16] width 7 height 7
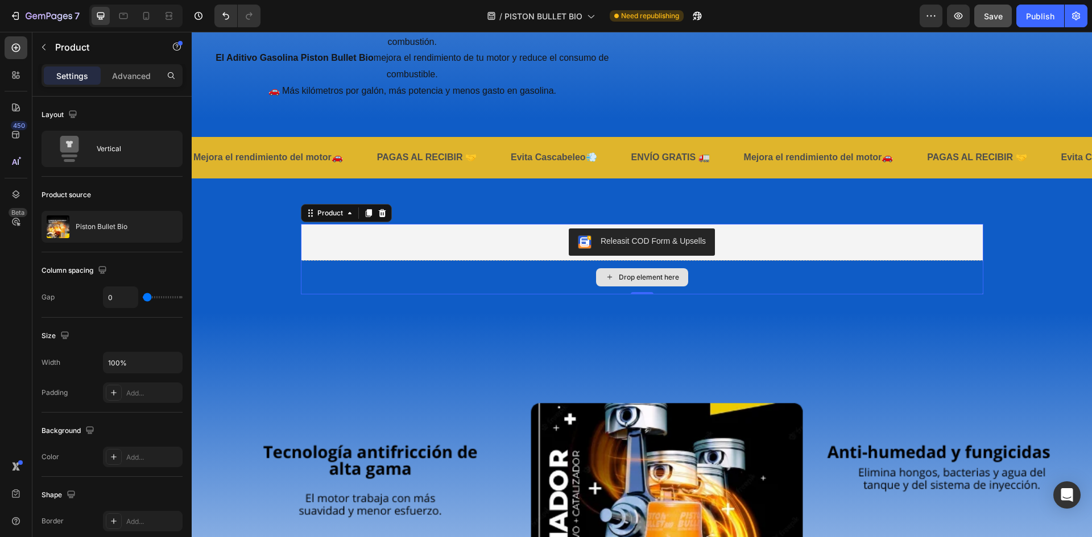
scroll to position [1868, 0]
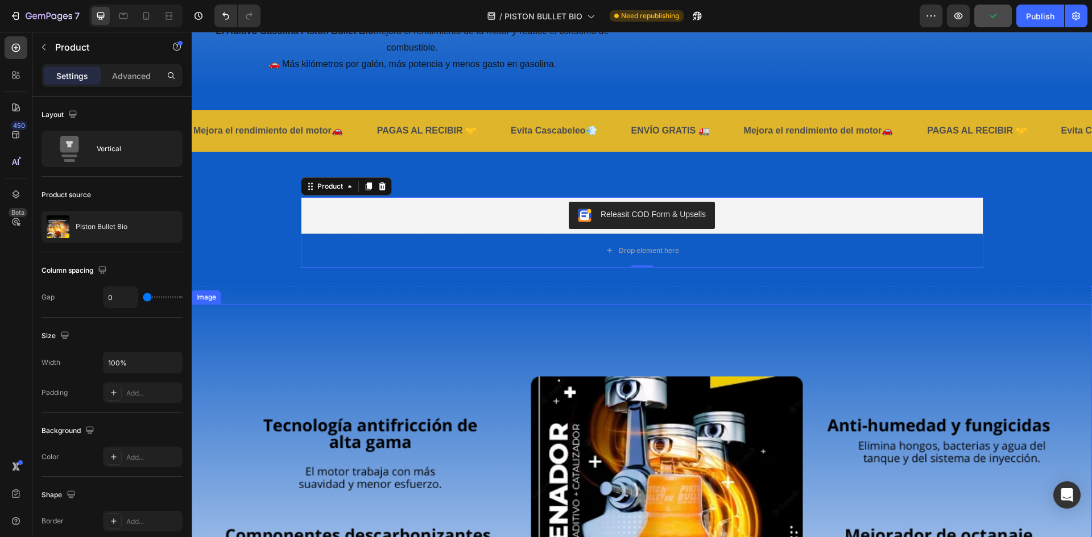
click at [637, 324] on img at bounding box center [642, 512] width 900 height 417
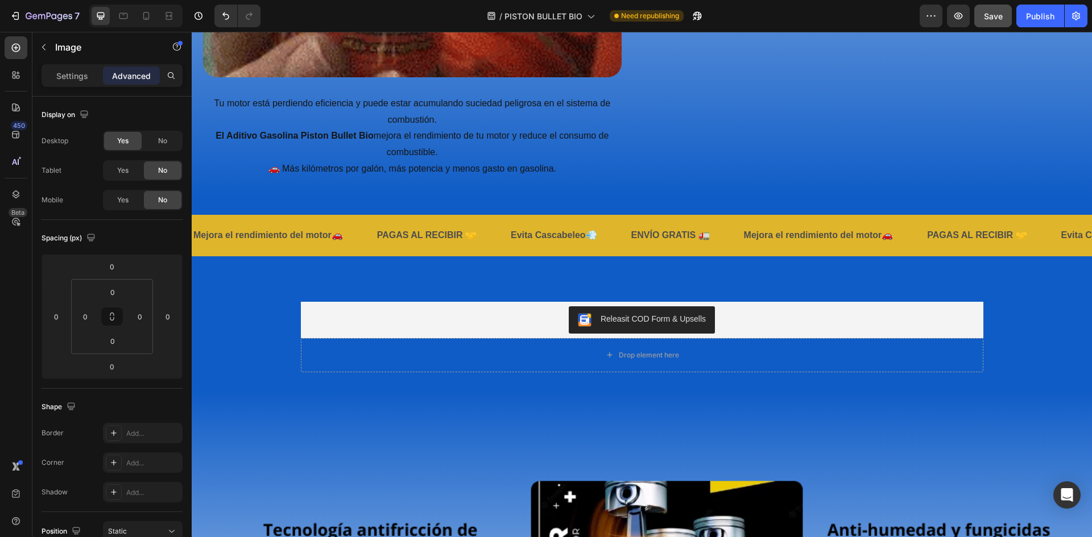
scroll to position [1754, 0]
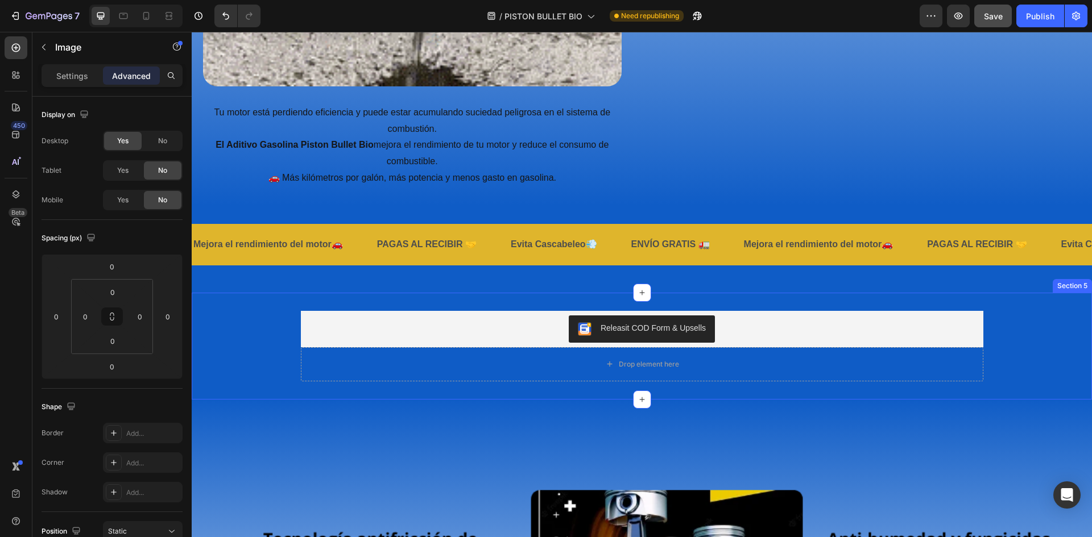
click at [226, 335] on div "Releasit COD Form & Upsells Releasit COD Form & Upsells Drop element here Produ…" at bounding box center [642, 346] width 900 height 71
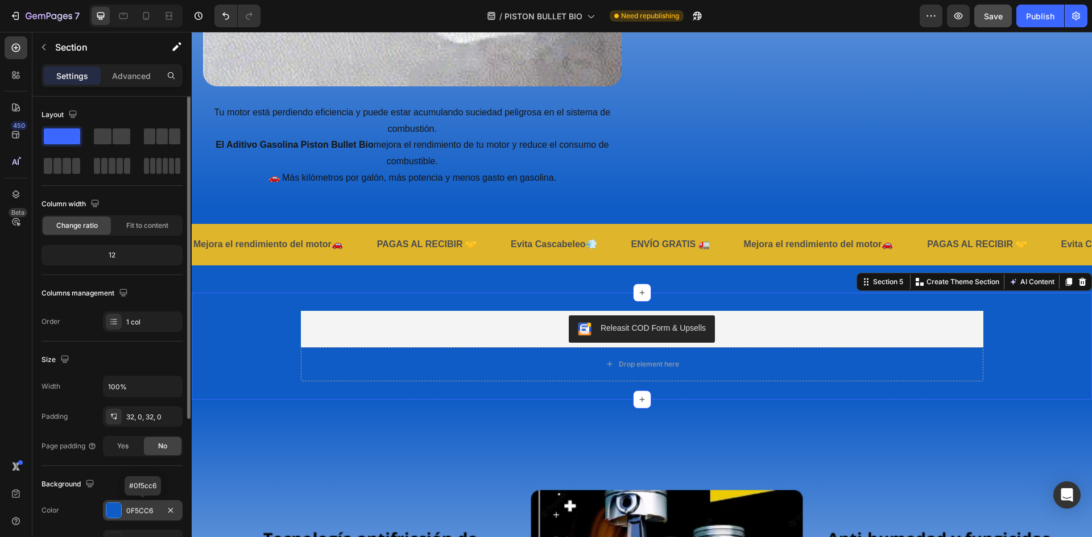
click at [121, 513] on div at bounding box center [114, 511] width 16 height 16
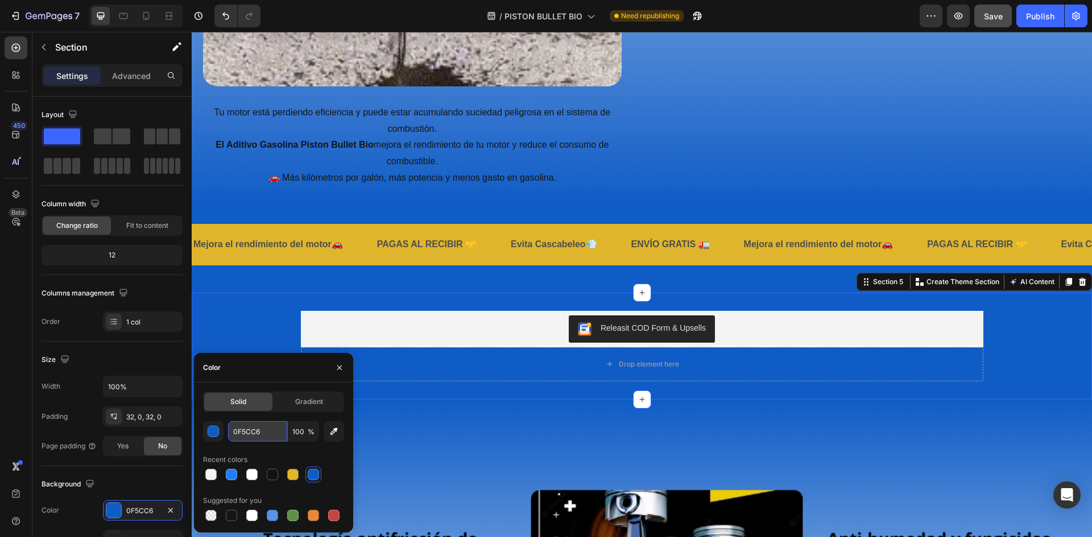
click at [257, 432] on input "0F5CC6" at bounding box center [257, 431] width 59 height 20
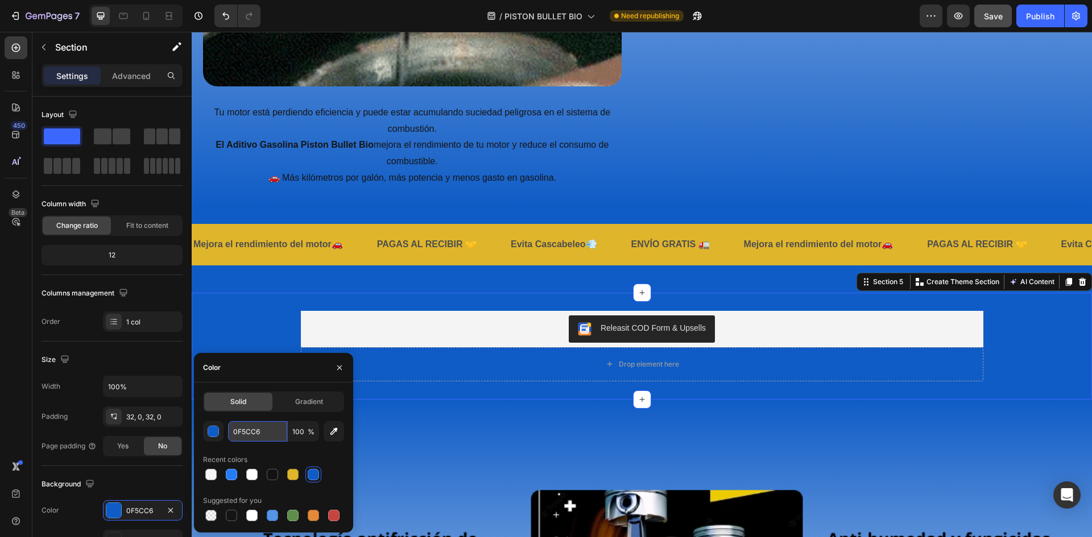
paste input "257CF7"
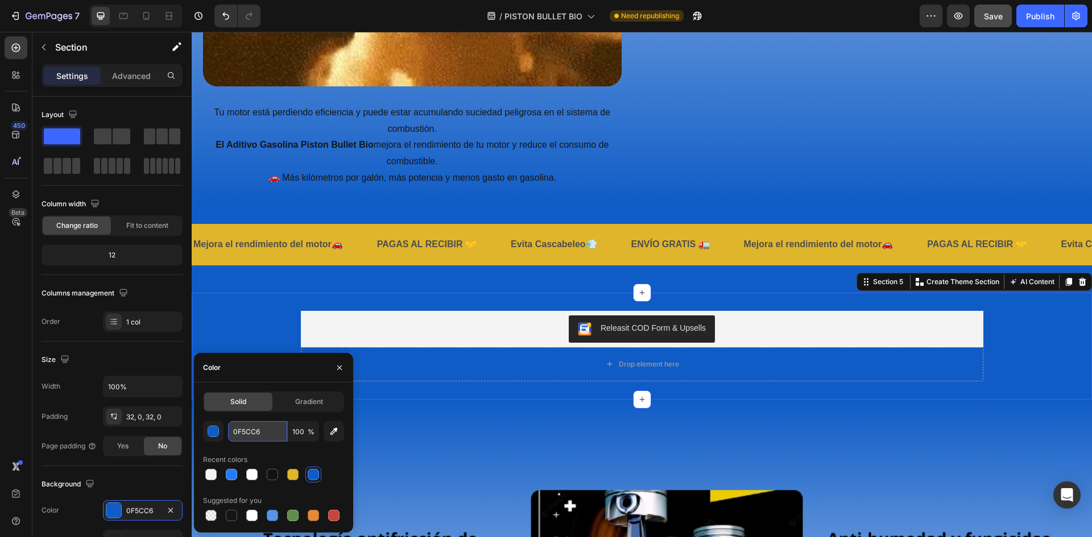
type input "257CF7"
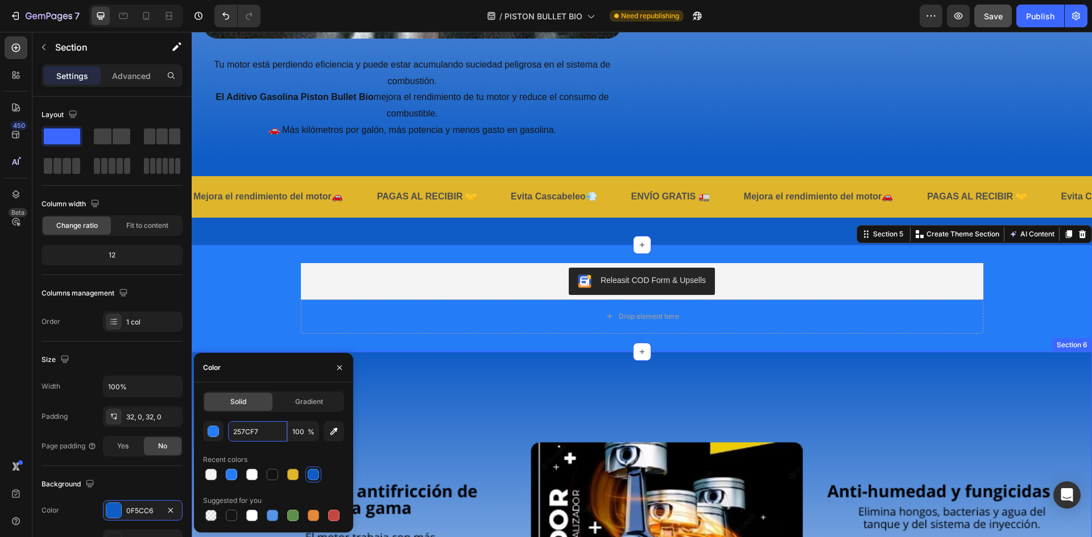
scroll to position [1868, 0]
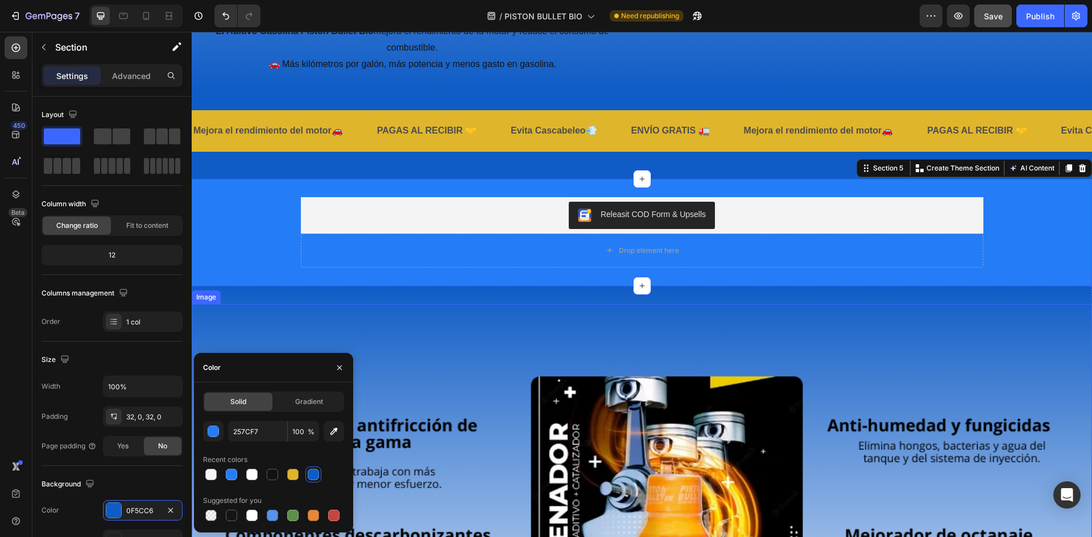
click at [413, 337] on img at bounding box center [642, 512] width 900 height 417
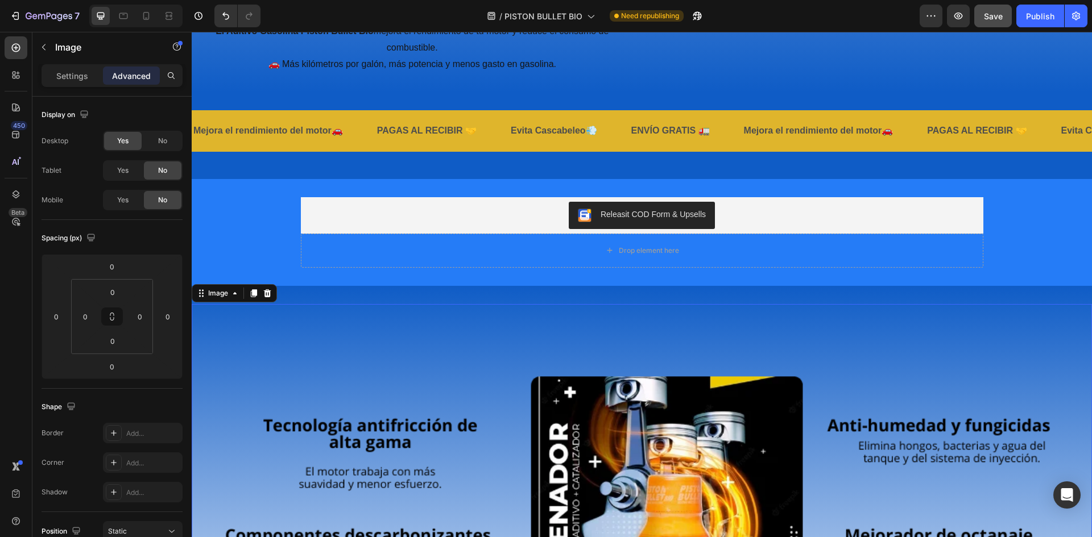
click at [271, 331] on img at bounding box center [642, 512] width 900 height 417
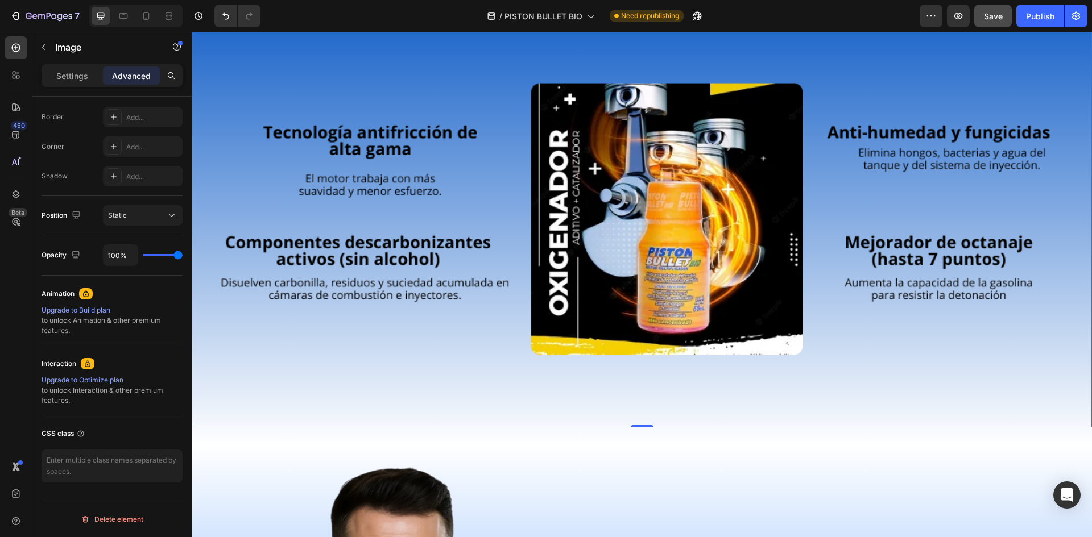
scroll to position [2209, 0]
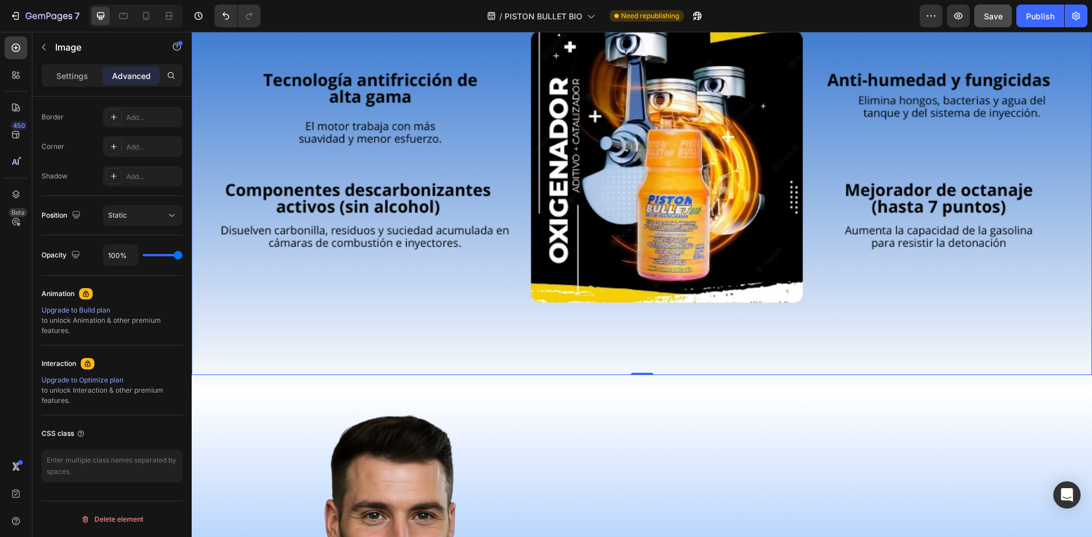
click at [337, 340] on img at bounding box center [642, 166] width 900 height 417
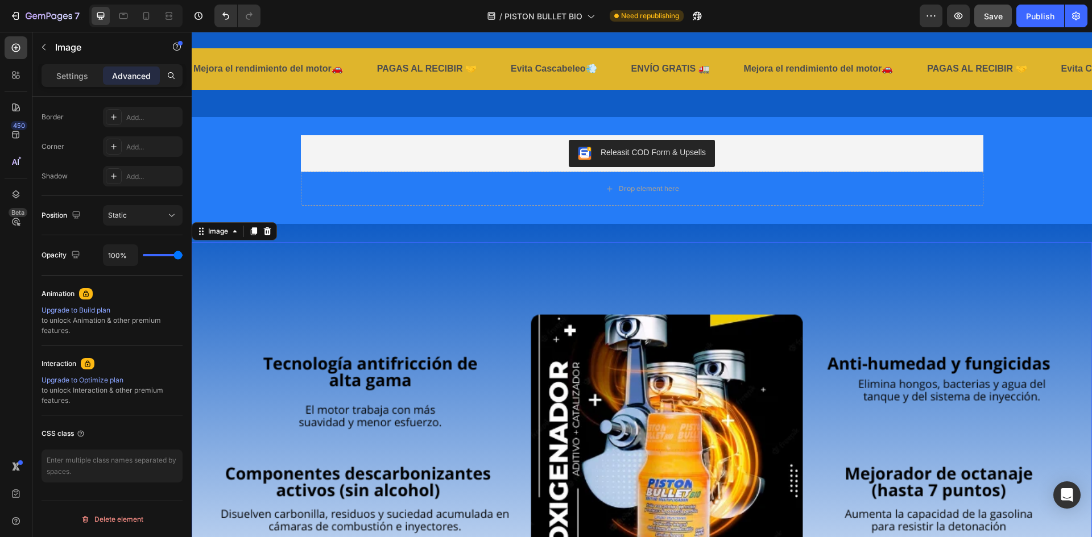
scroll to position [1925, 0]
click at [256, 163] on div "Releasit COD Form & Upsells Releasit COD Form & Upsells Drop element here Produ…" at bounding box center [642, 171] width 900 height 71
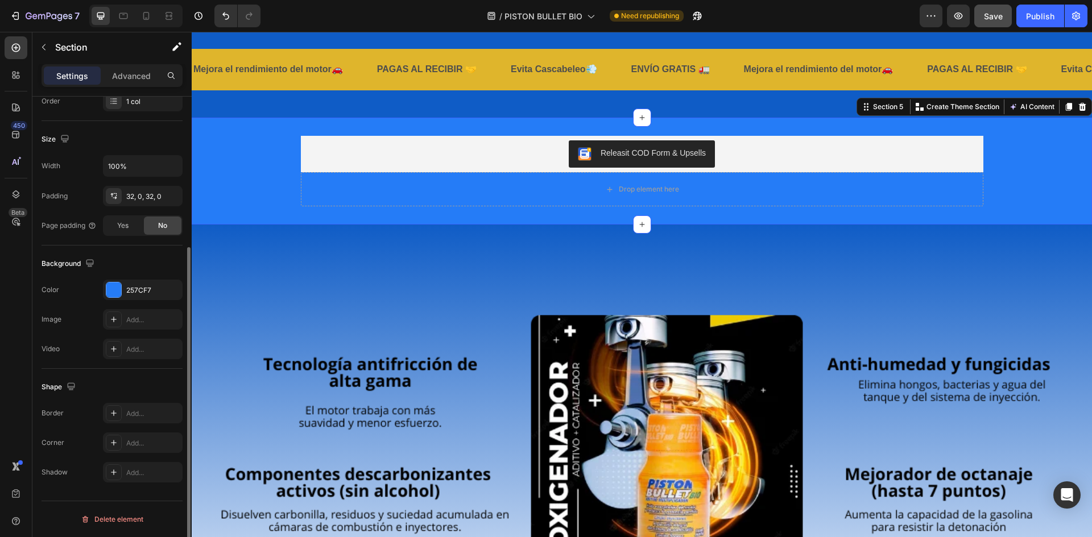
scroll to position [0, 0]
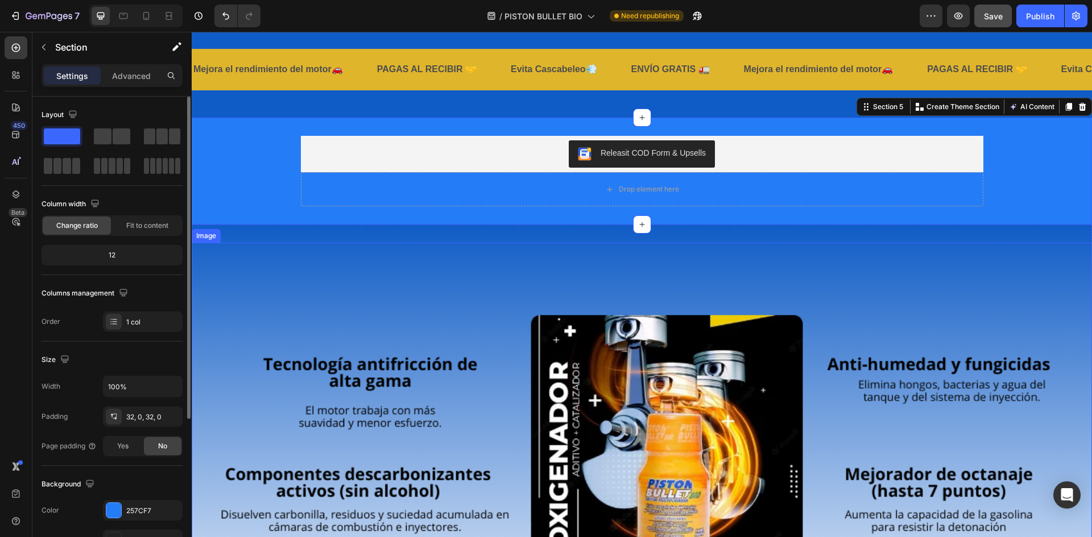
click at [241, 258] on img at bounding box center [642, 451] width 900 height 417
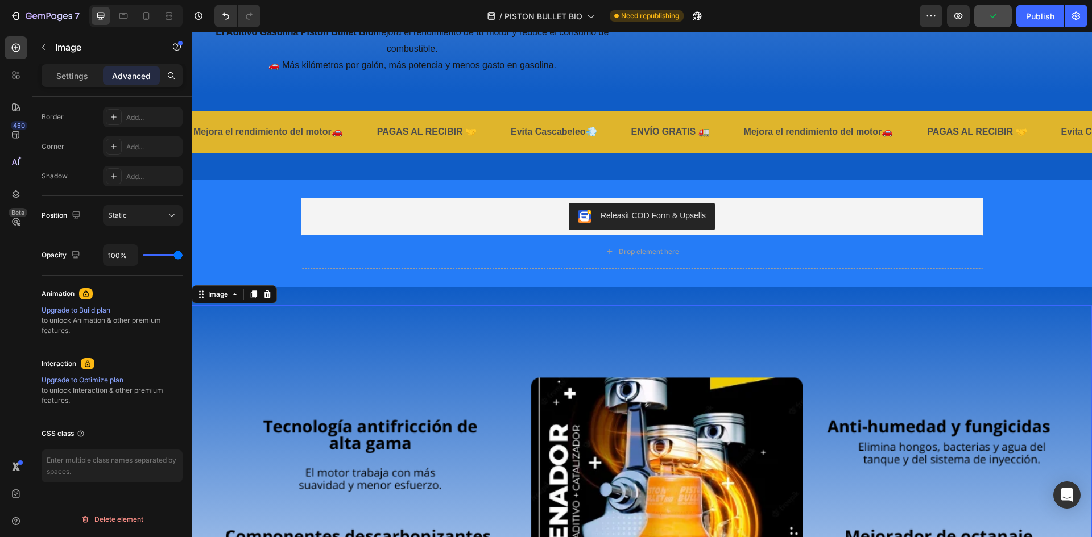
scroll to position [1868, 0]
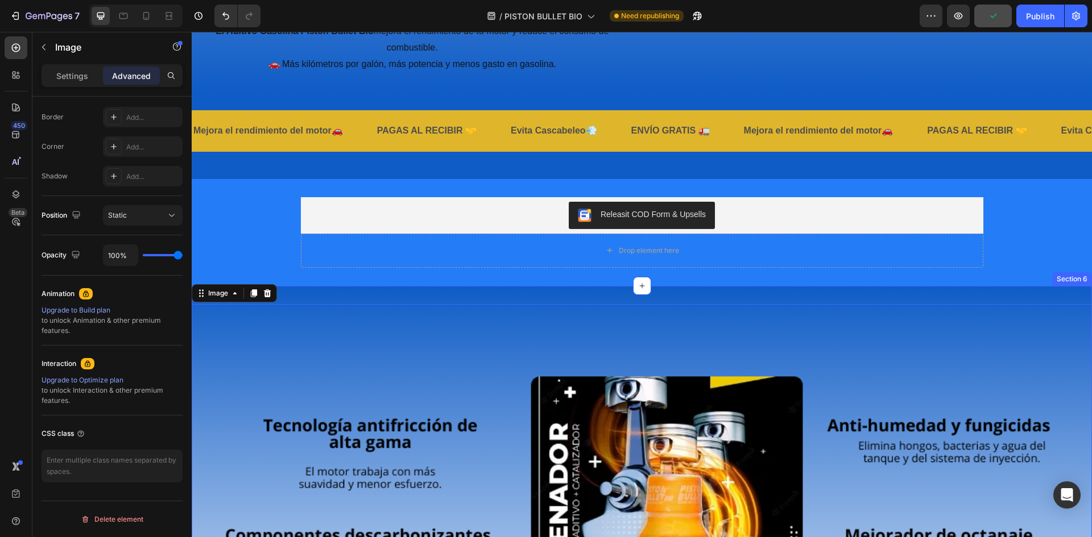
click at [290, 288] on div "Image 0 Section 6" at bounding box center [642, 512] width 900 height 453
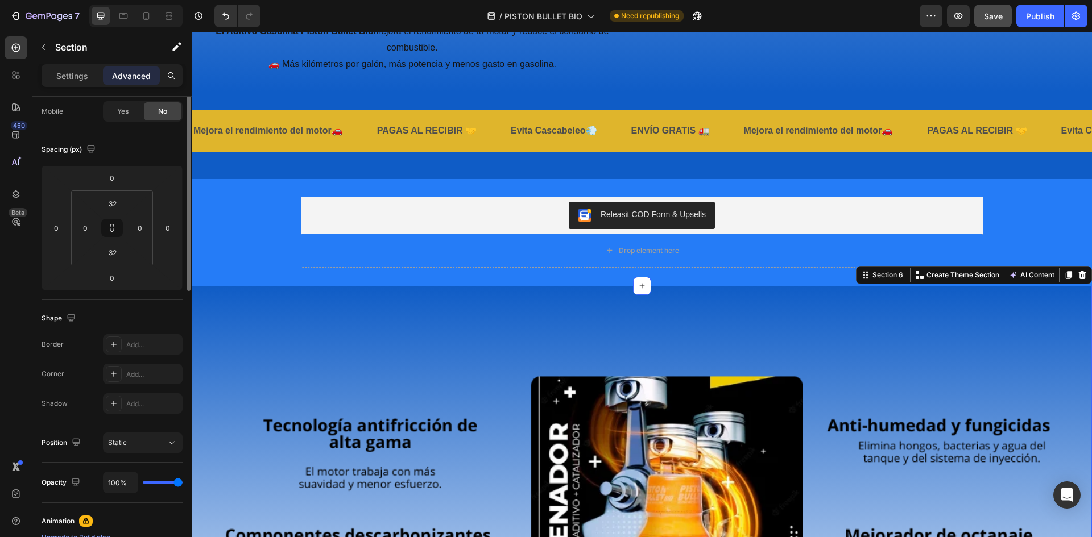
scroll to position [0, 0]
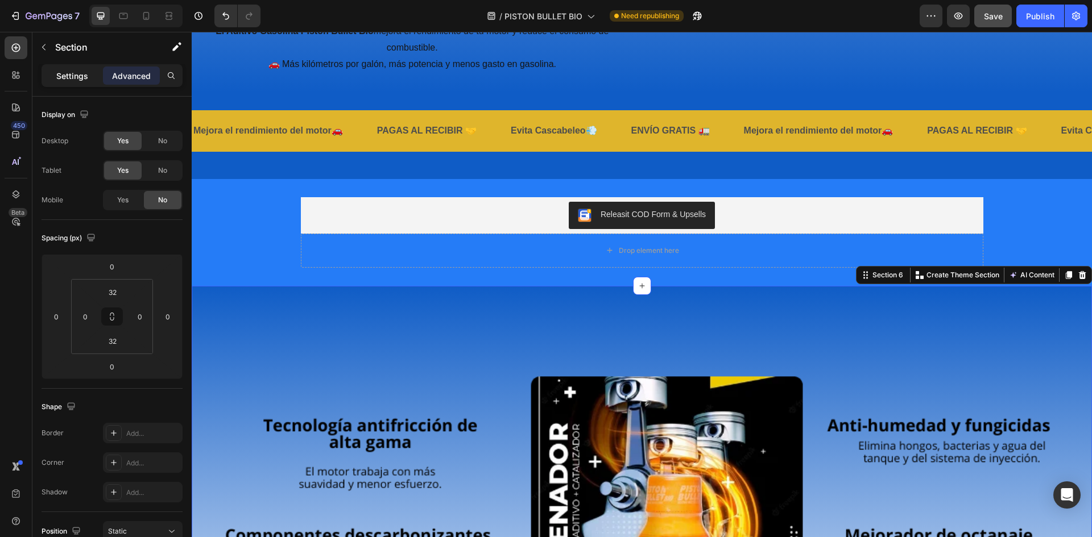
click at [76, 74] on p "Settings" at bounding box center [72, 76] width 32 height 12
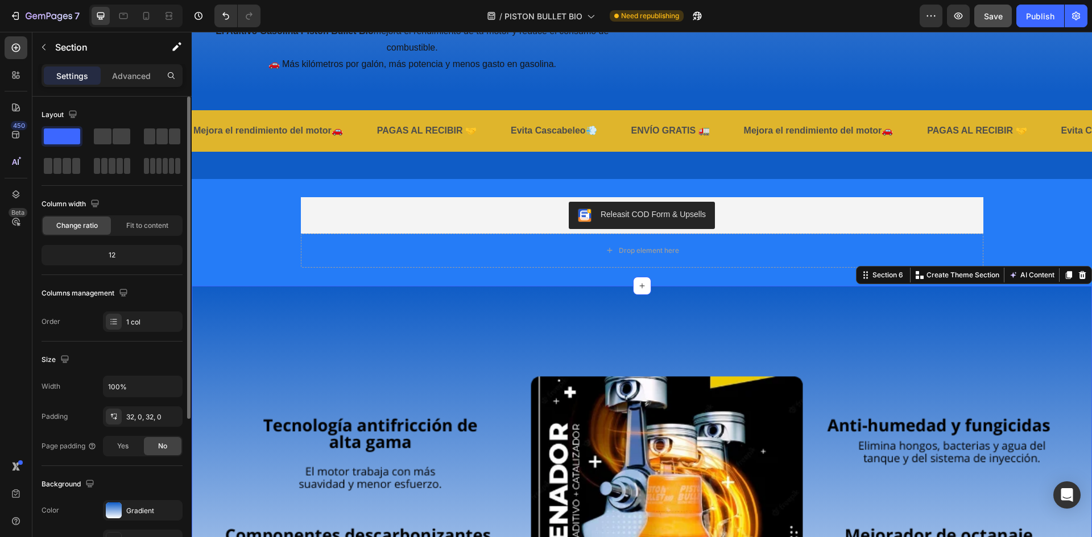
scroll to position [171, 0]
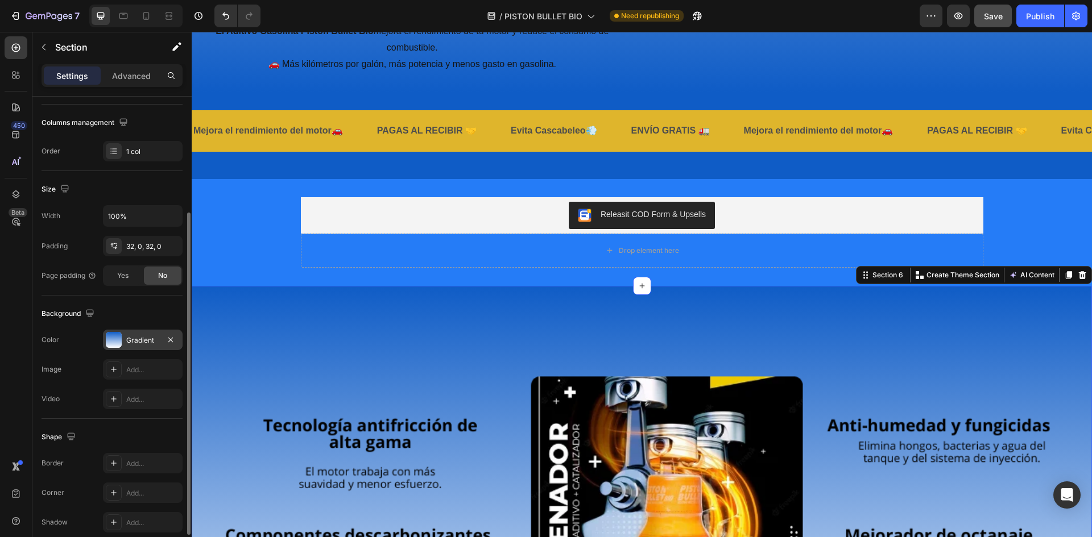
click at [117, 342] on div at bounding box center [114, 340] width 16 height 16
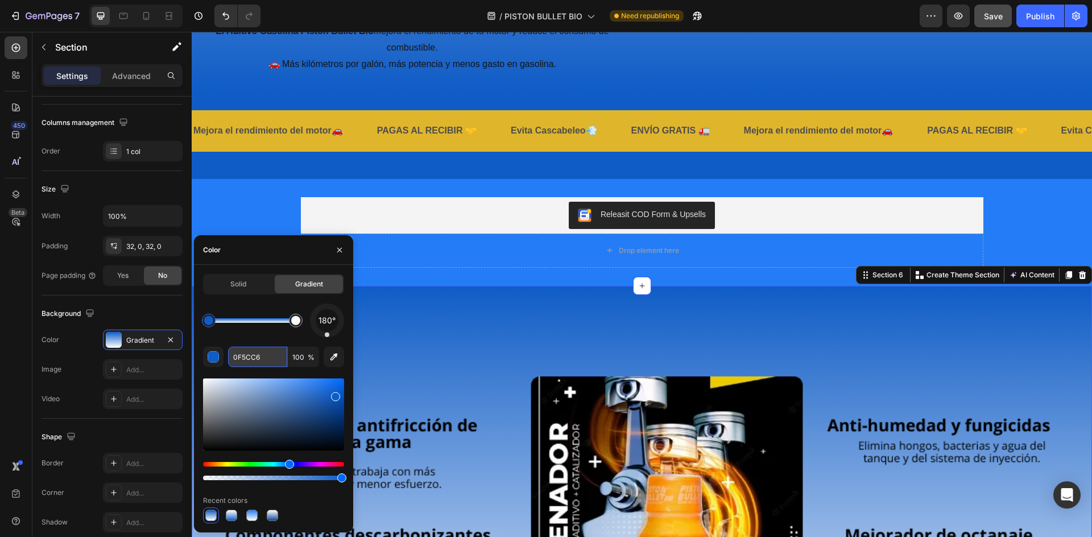
paste input "257CF7"
type input "257CF7"
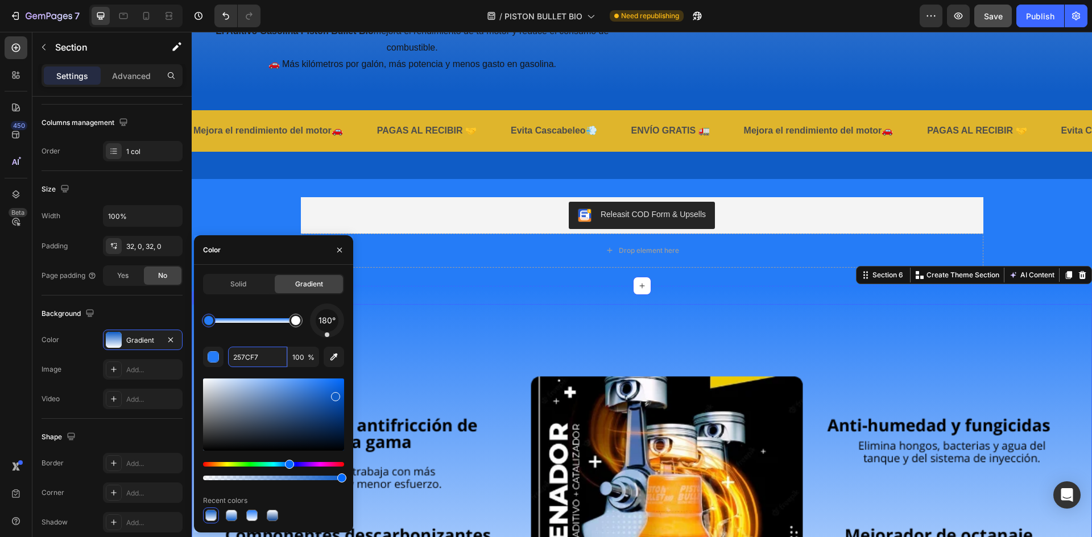
scroll to position [1754, 0]
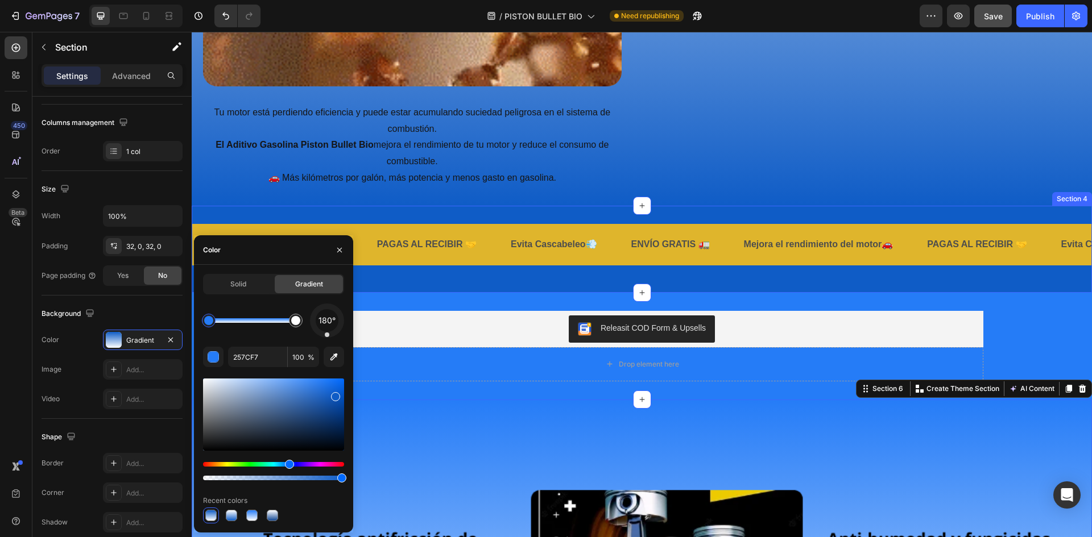
click at [857, 273] on div "Mejora el rendimiento del motor🚗 Text PAGAS AL RECIBIR 🤝 Text Evita Cascabeleo💨…" at bounding box center [642, 249] width 900 height 87
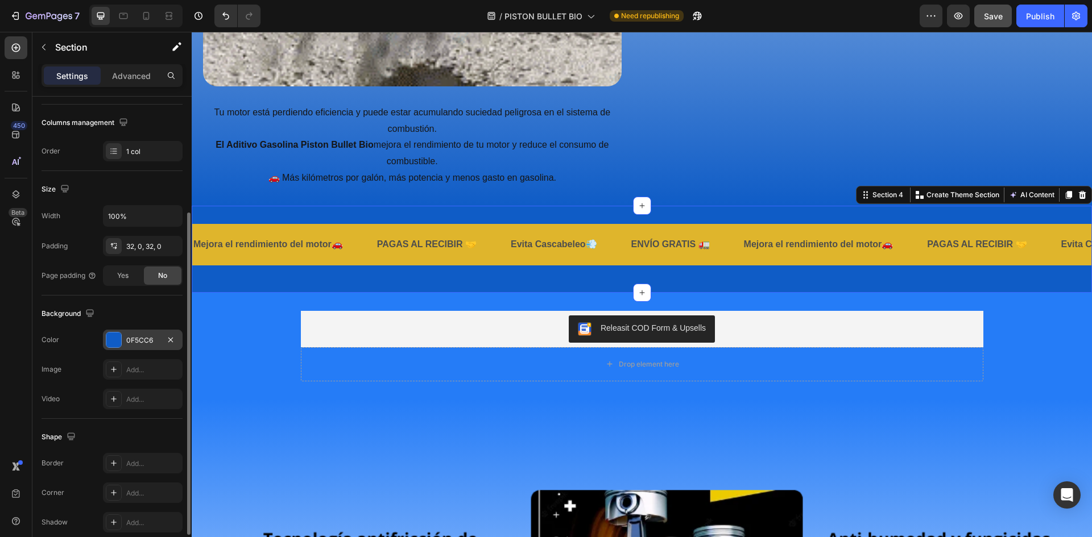
click at [136, 341] on div "0F5CC6" at bounding box center [142, 340] width 33 height 10
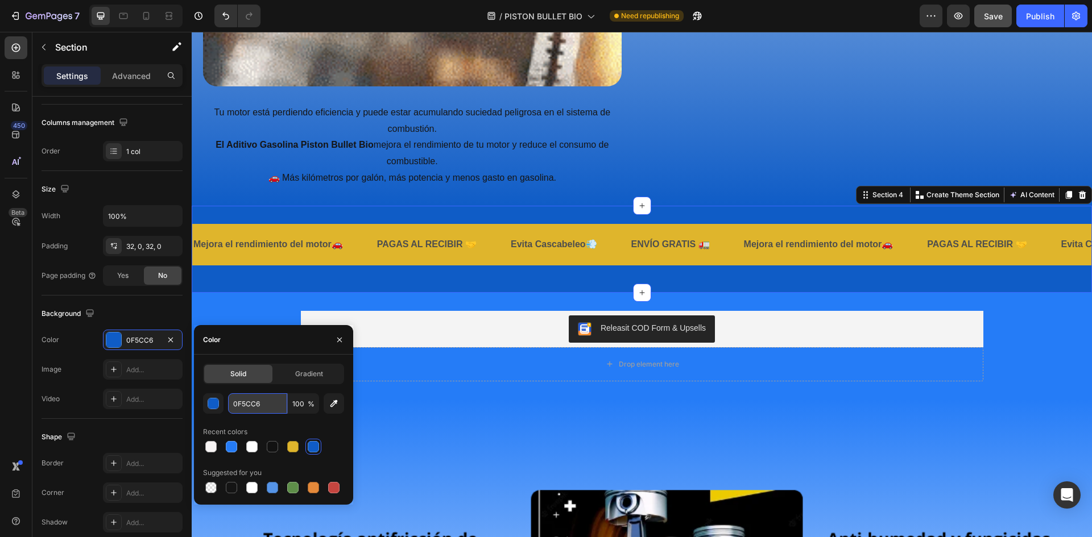
paste input "257CF7"
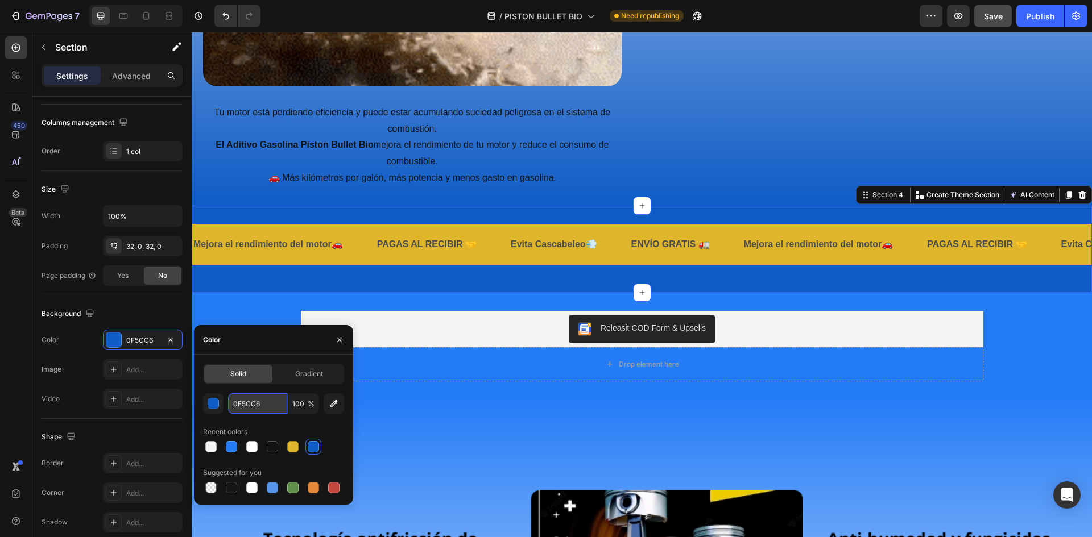
type input "257CF7"
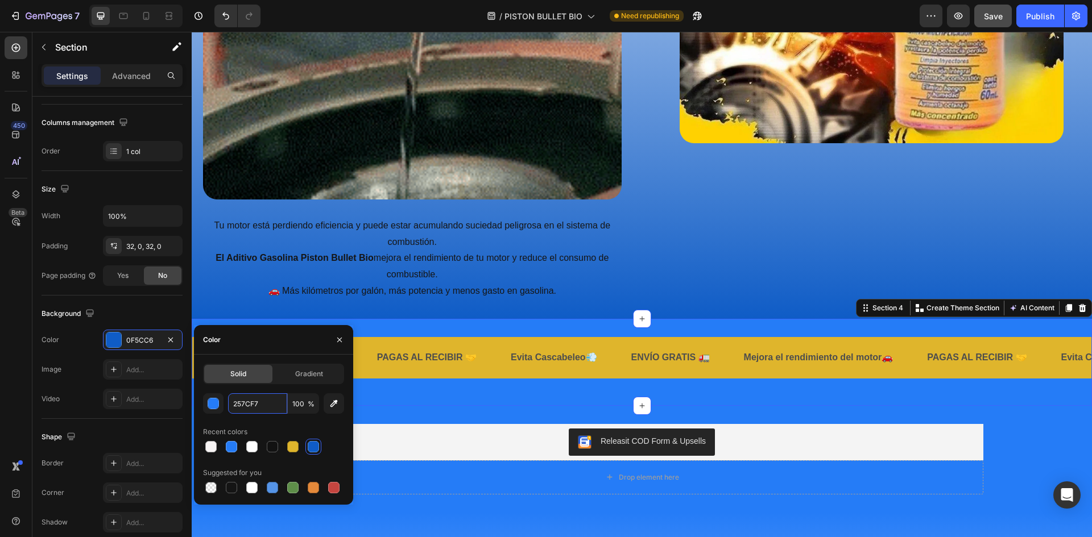
scroll to position [1640, 0]
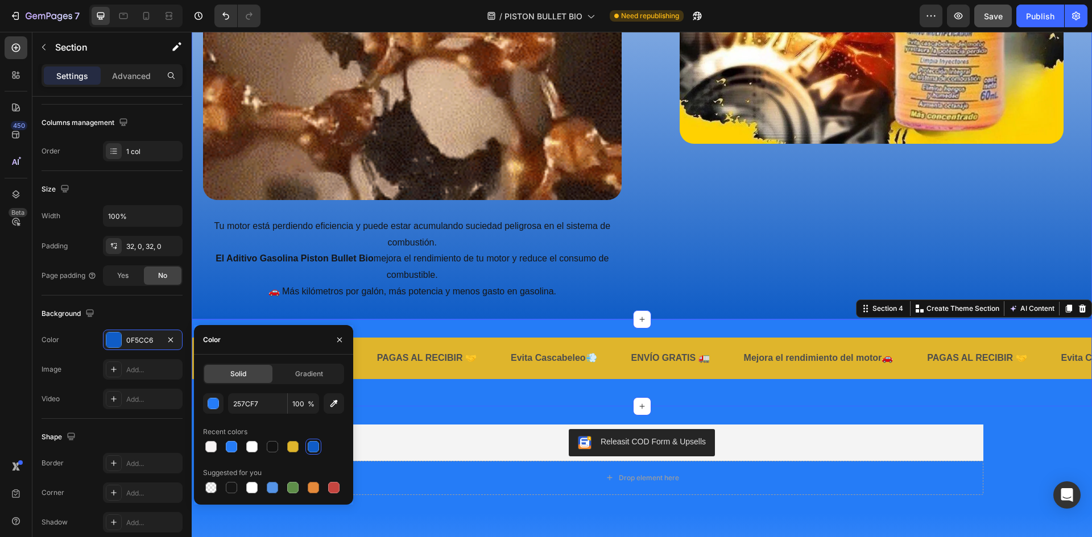
click at [397, 301] on div "⛽💸🚗💨 ¿Tu carro consume más gasolina y va perdiendo fuerza? Heading Image Tu mot…" at bounding box center [642, 2] width 900 height 635
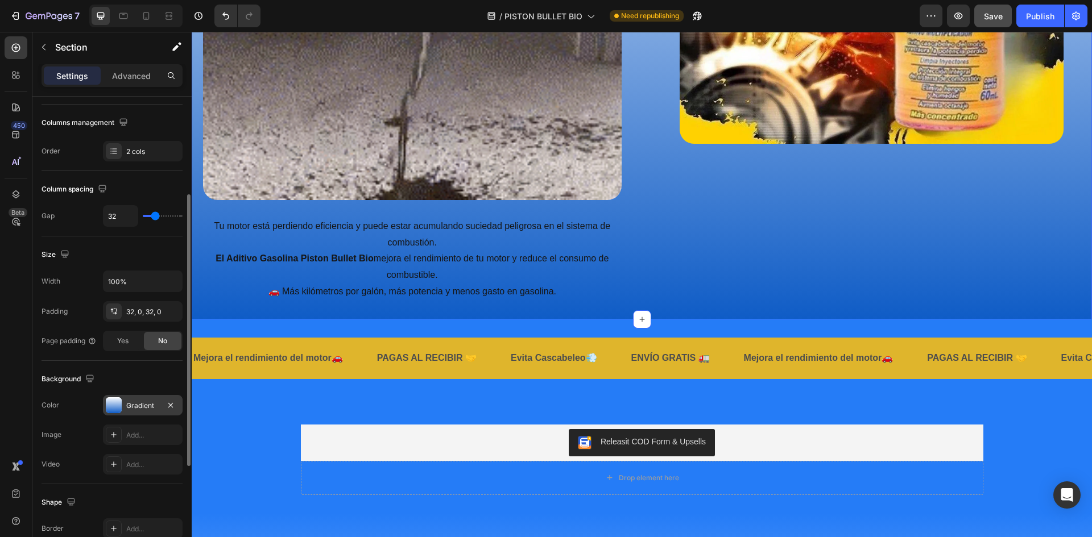
click at [131, 405] on div "Gradient" at bounding box center [142, 406] width 33 height 10
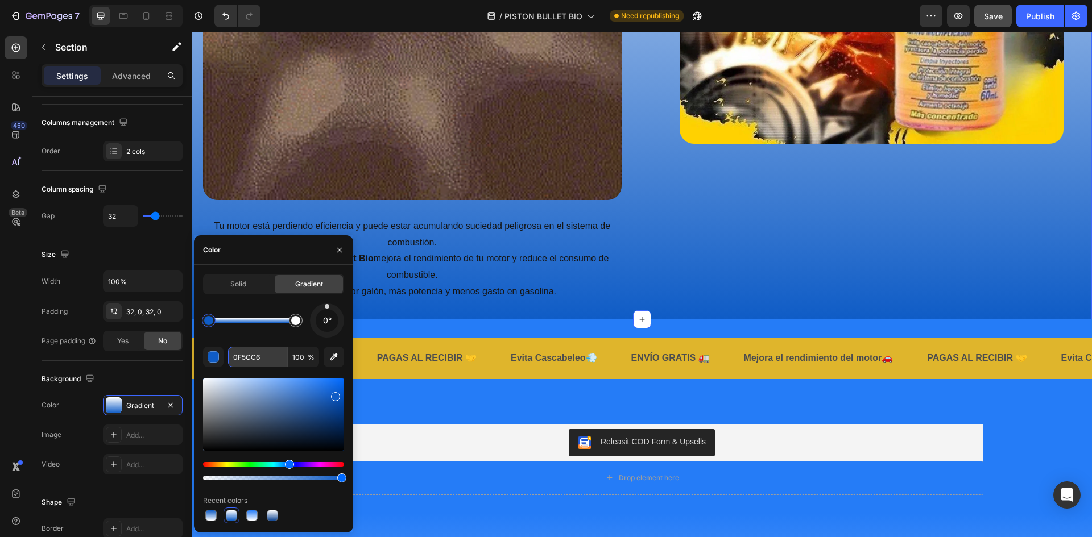
paste input "257CF7"
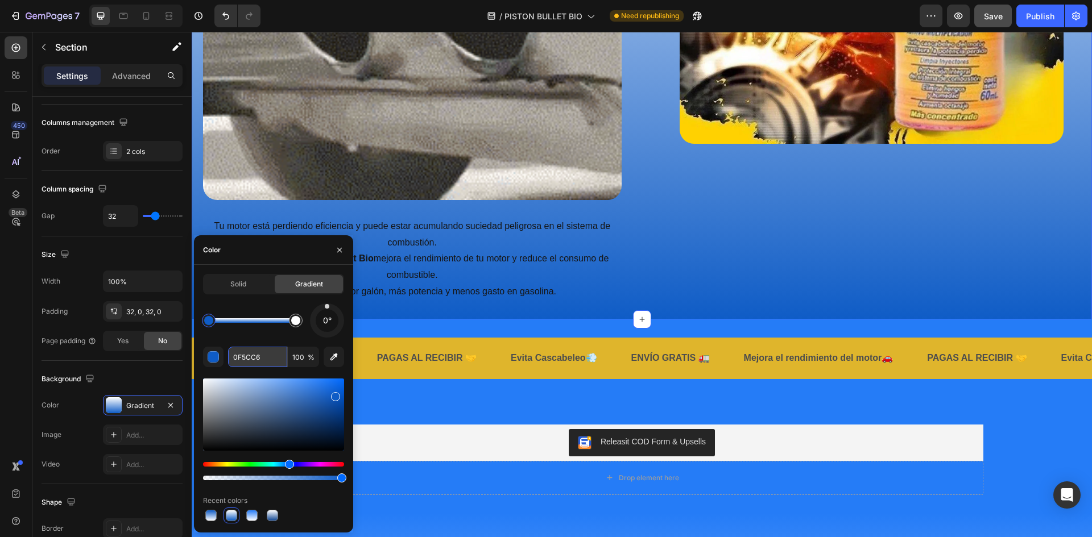
type input "257CF7"
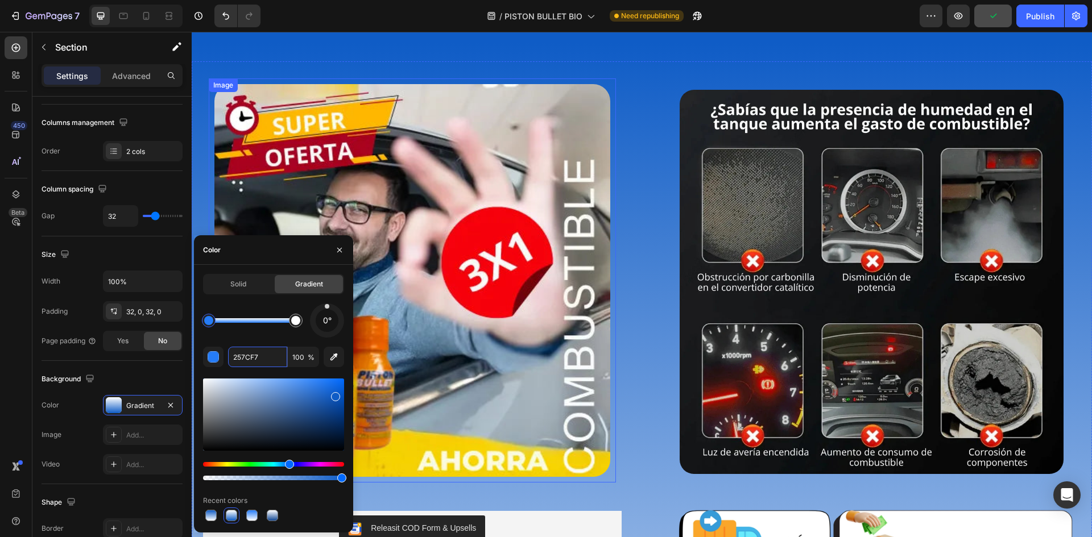
scroll to position [0, 0]
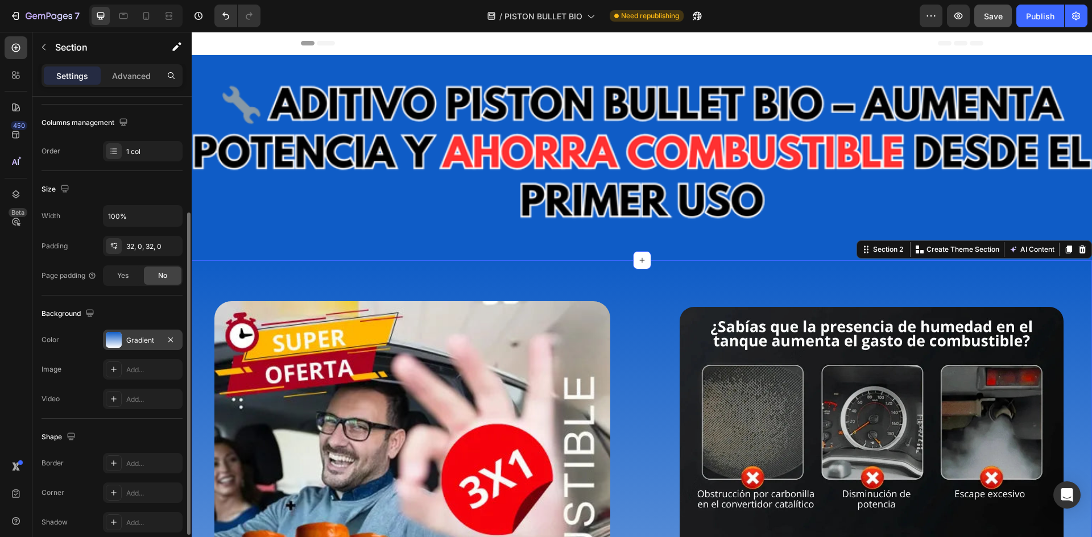
click at [135, 335] on div "Gradient" at bounding box center [142, 340] width 33 height 10
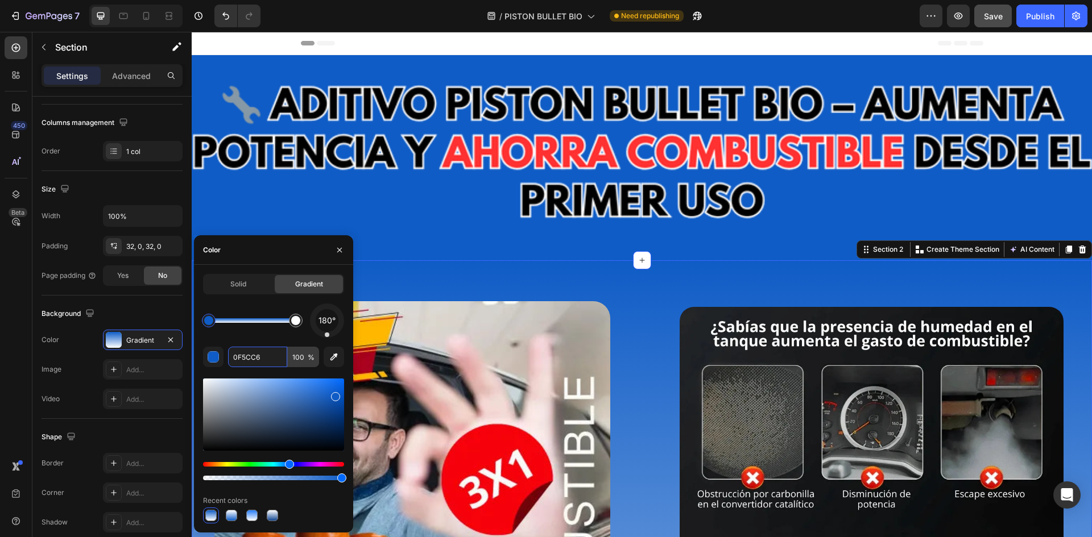
paste input "257CF7"
type input "257CF7"
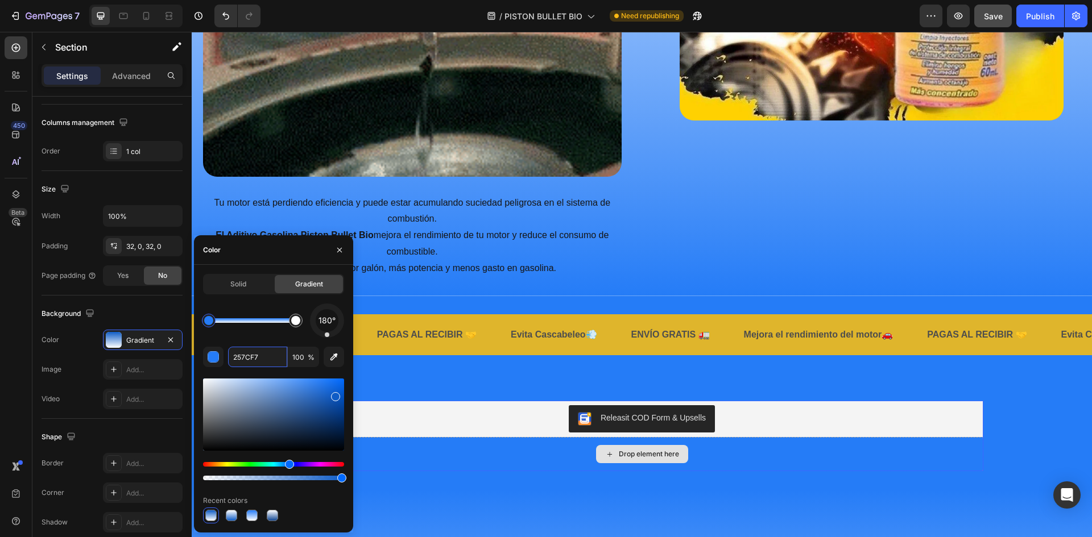
scroll to position [1592, 0]
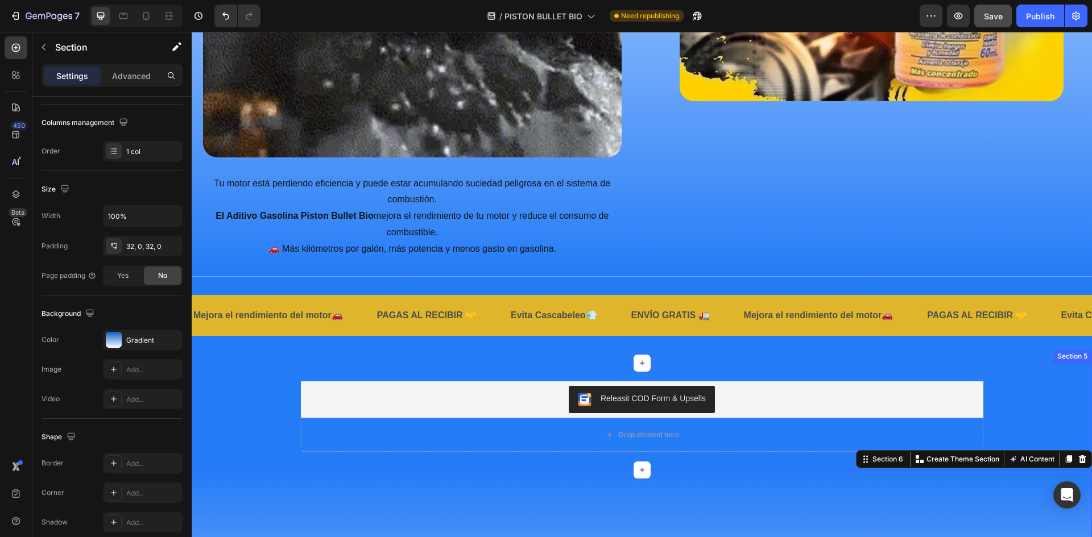
click at [237, 424] on div "Releasit COD Form & Upsells Releasit COD Form & Upsells Drop element here Produ…" at bounding box center [642, 417] width 900 height 71
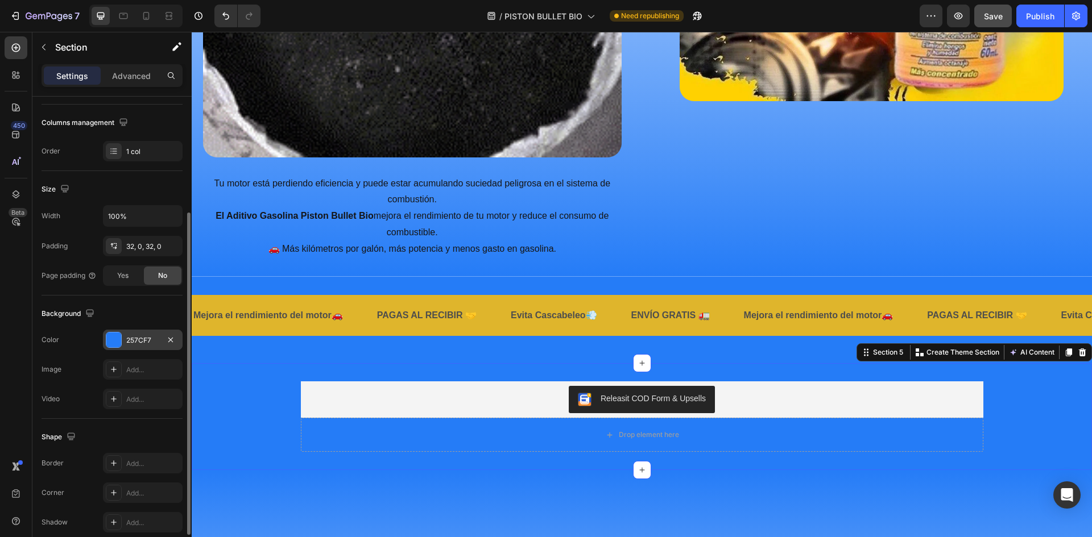
click at [127, 345] on div "257CF7" at bounding box center [142, 340] width 33 height 10
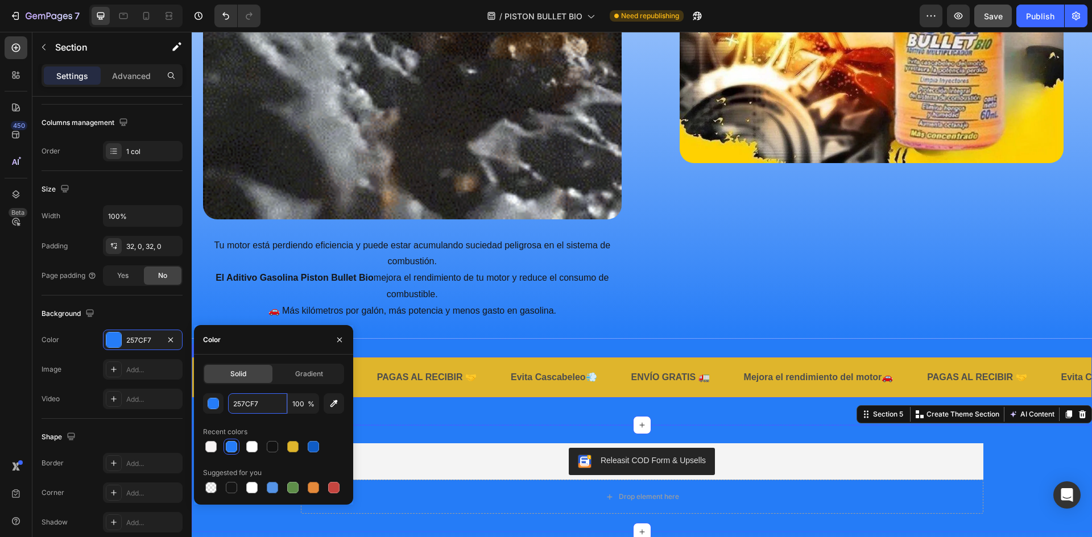
scroll to position [1478, 0]
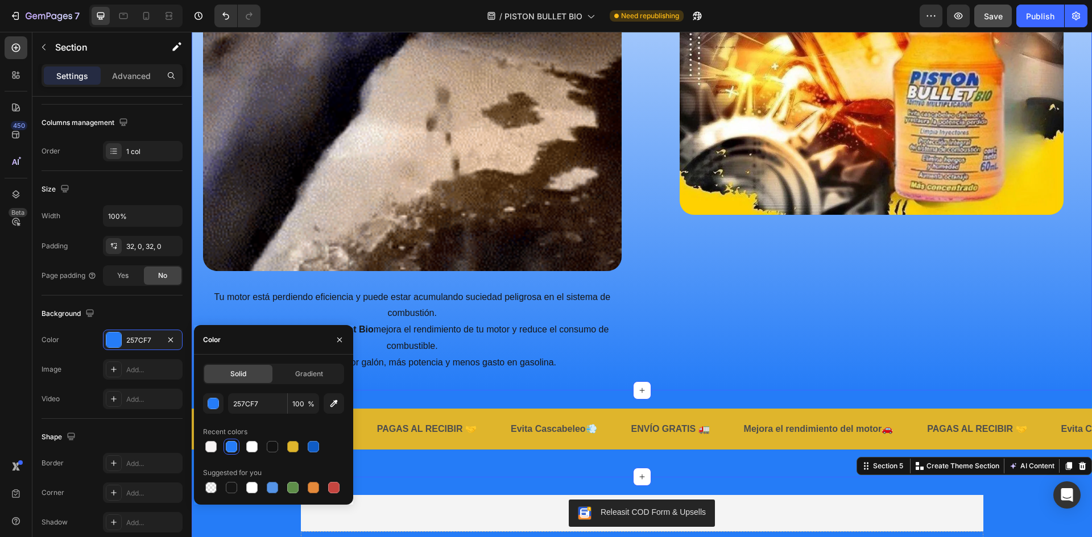
click at [691, 374] on div "⛽💸🚗💨 ¿Tu carro consume más gasolina y va perdiendo fuerza? Heading Image Tu mot…" at bounding box center [642, 73] width 900 height 635
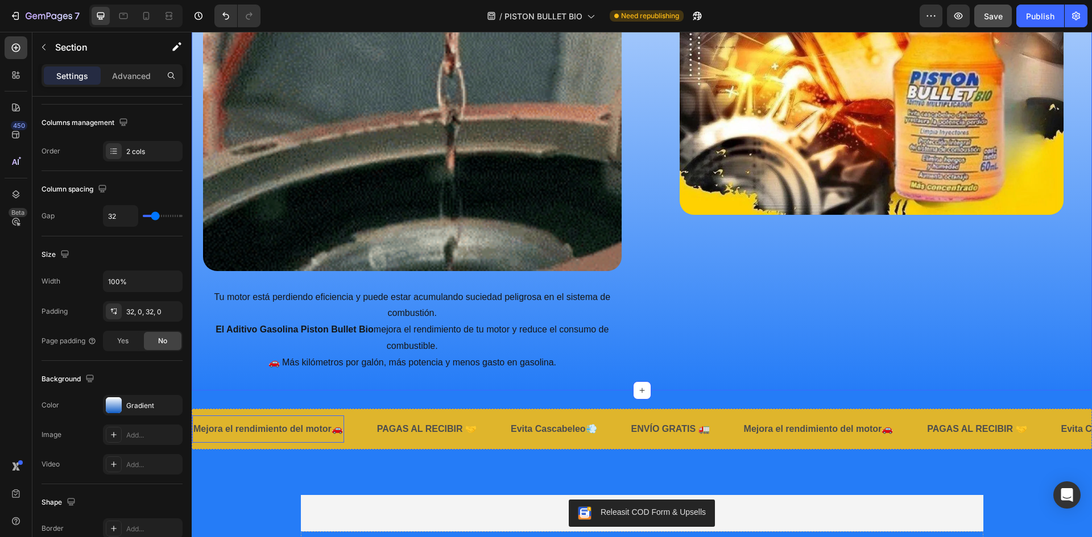
click at [240, 425] on p "Mejora el rendimiento del motor🚗" at bounding box center [268, 429] width 150 height 16
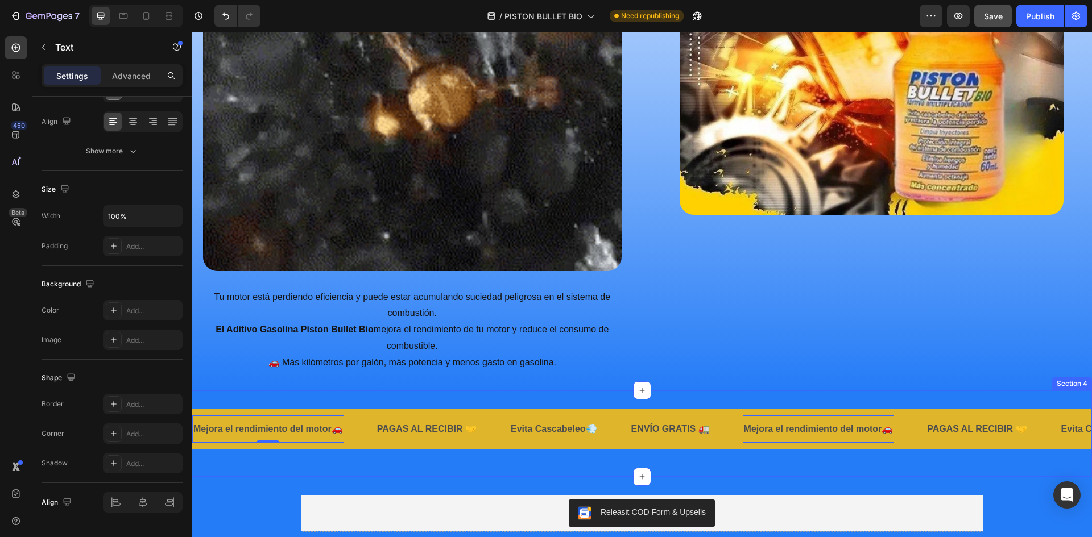
scroll to position [0, 0]
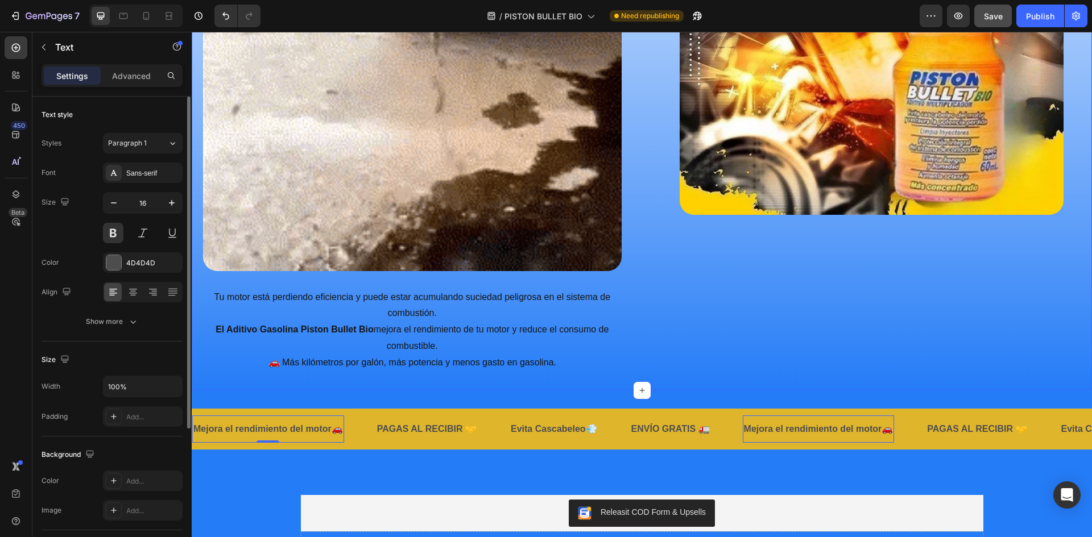
click at [231, 377] on div "⛽💸🚗💨 ¿Tu carro consume más gasolina y va perdiendo fuerza? Heading Image Tu mot…" at bounding box center [642, 73] width 900 height 635
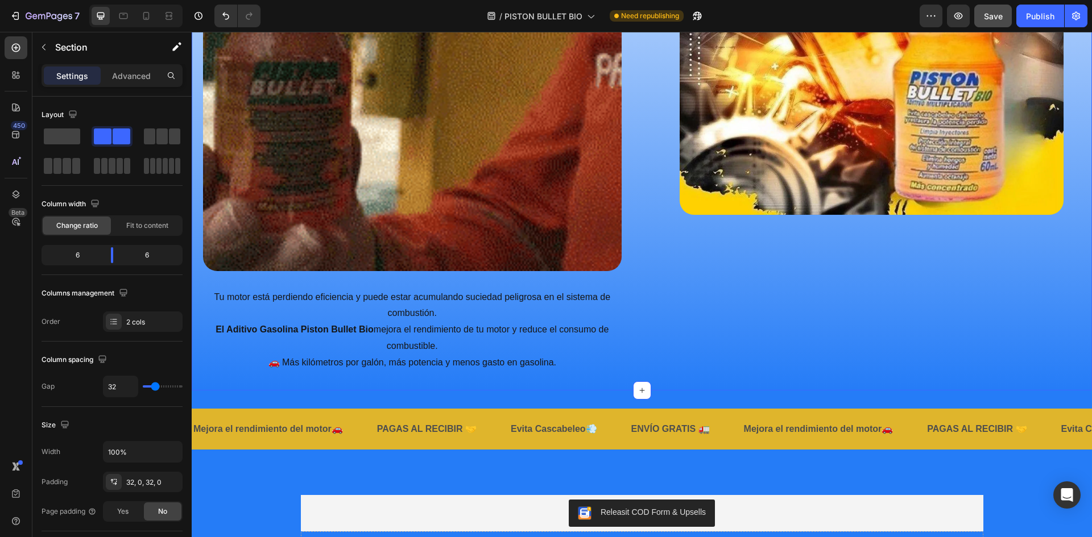
click at [230, 372] on div "⛽💸🚗💨 ¿Tu carro consume más gasolina y va perdiendo fuerza? Heading Image Tu mot…" at bounding box center [642, 73] width 900 height 635
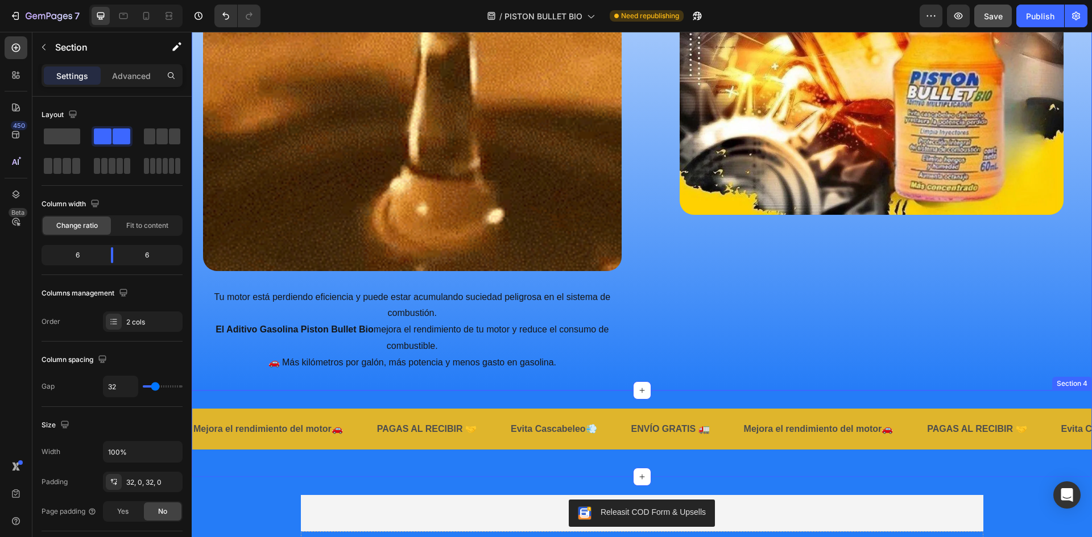
click at [322, 471] on div "Mejora el rendimiento del motor🚗 Text PAGAS AL RECIBIR 🤝 Text Evita Cascabeleo💨…" at bounding box center [642, 434] width 900 height 87
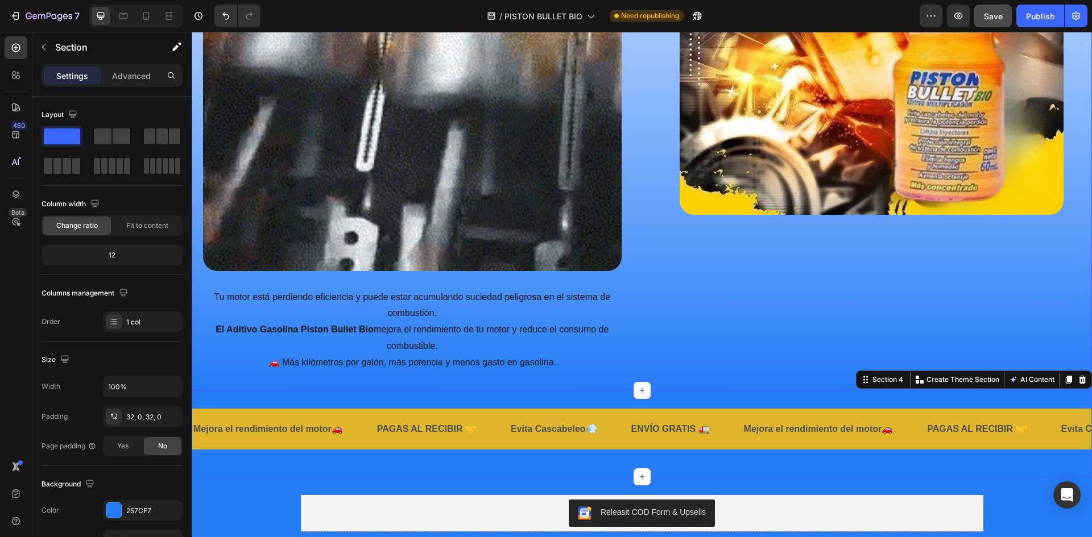
click at [668, 374] on div "⛽💸🚗💨 ¿Tu carro consume más gasolina y va perdiendo fuerza? Heading Image Tu mot…" at bounding box center [642, 73] width 900 height 635
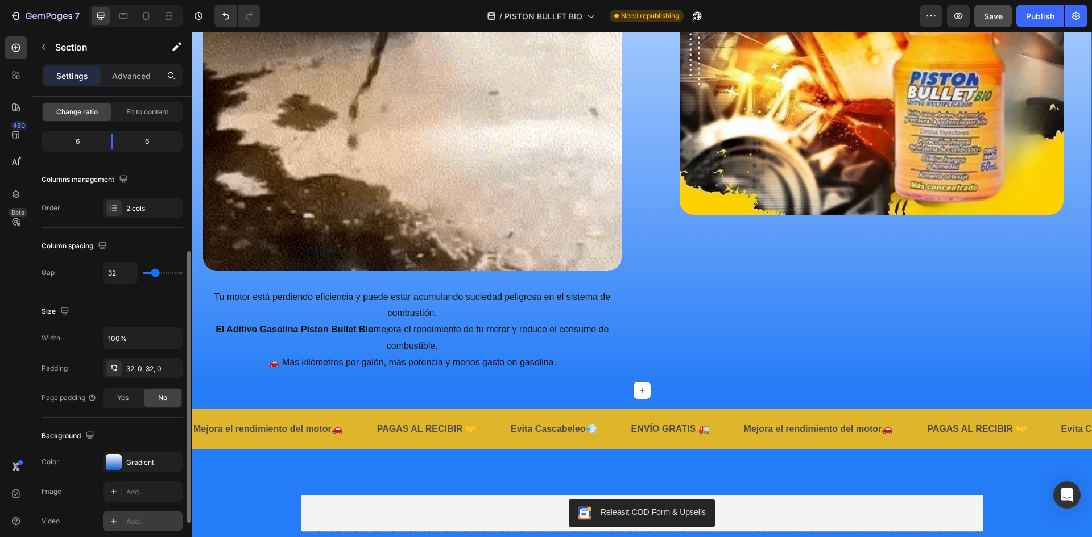
scroll to position [227, 0]
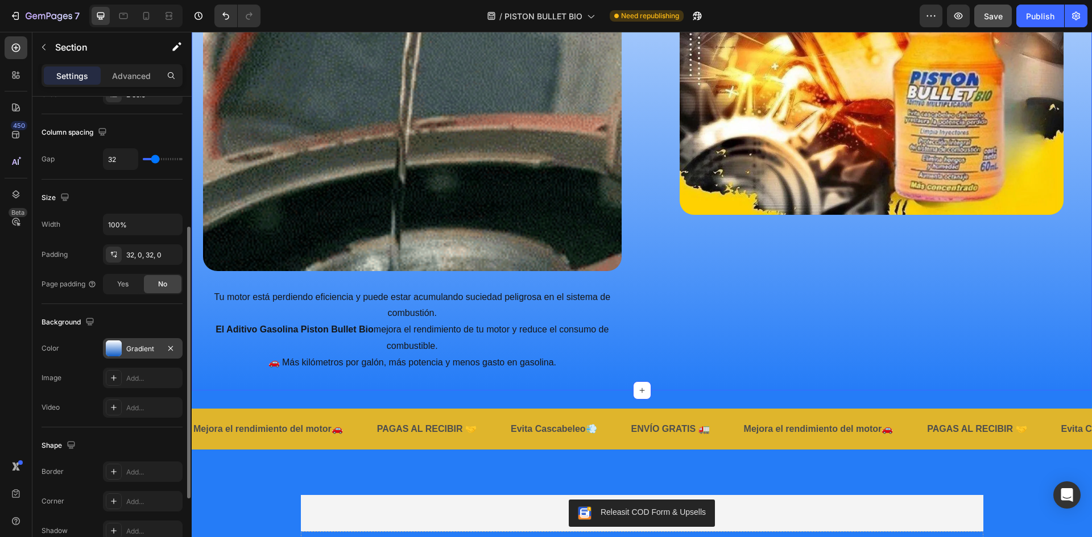
click at [129, 346] on div "Gradient" at bounding box center [142, 349] width 33 height 10
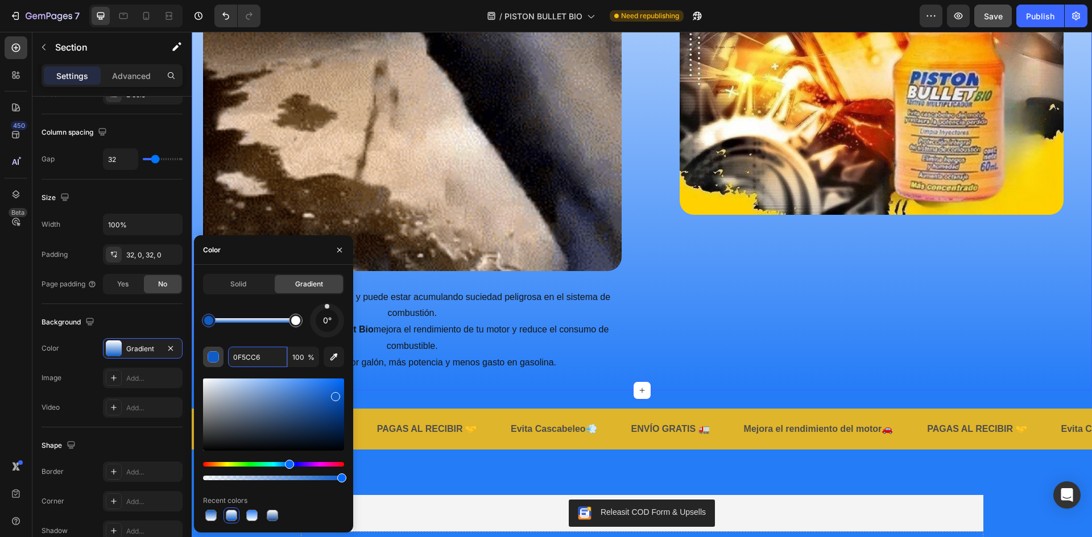
paste input "257CF7"
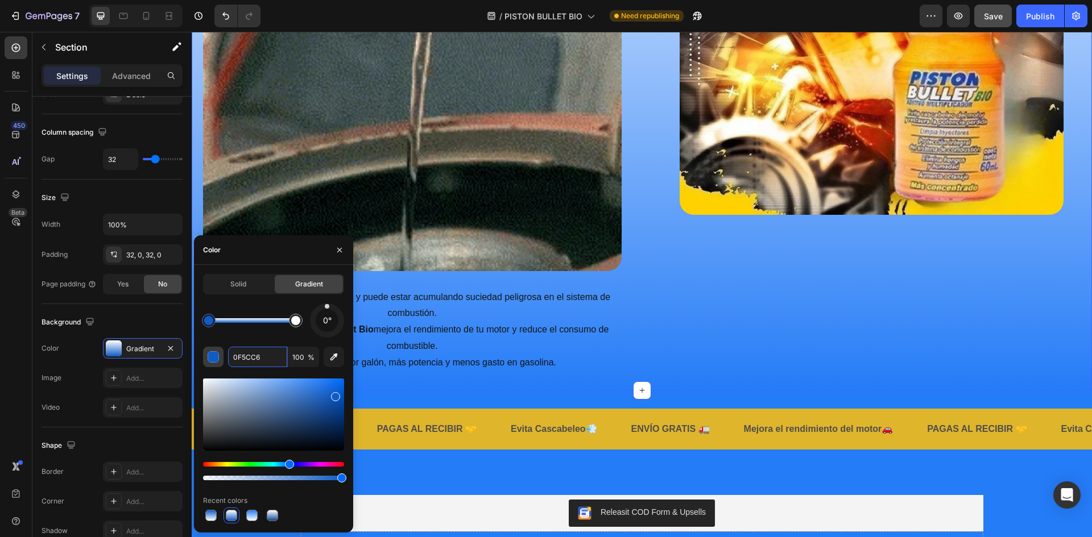
type input "257CF7"
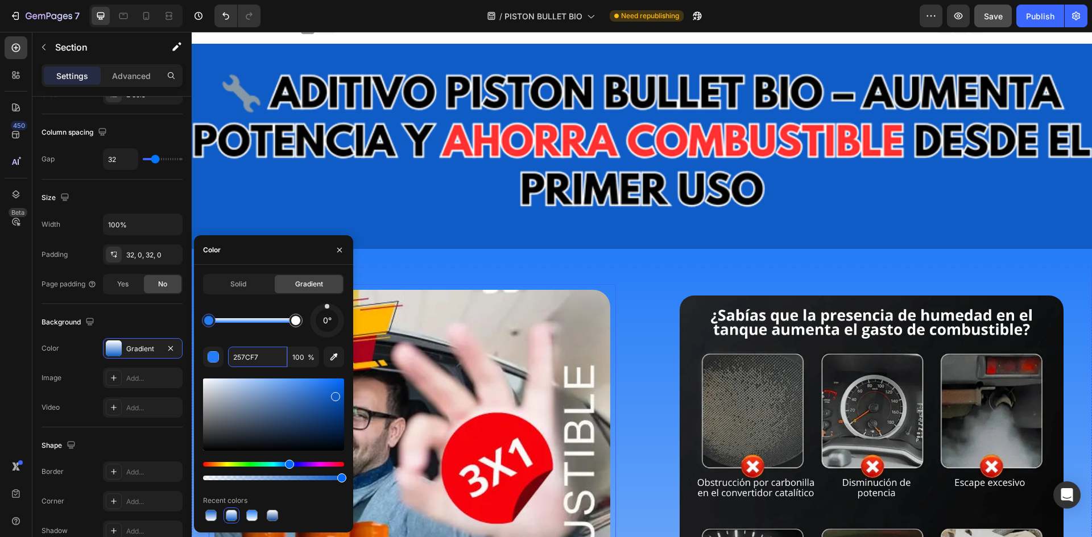
scroll to position [0, 0]
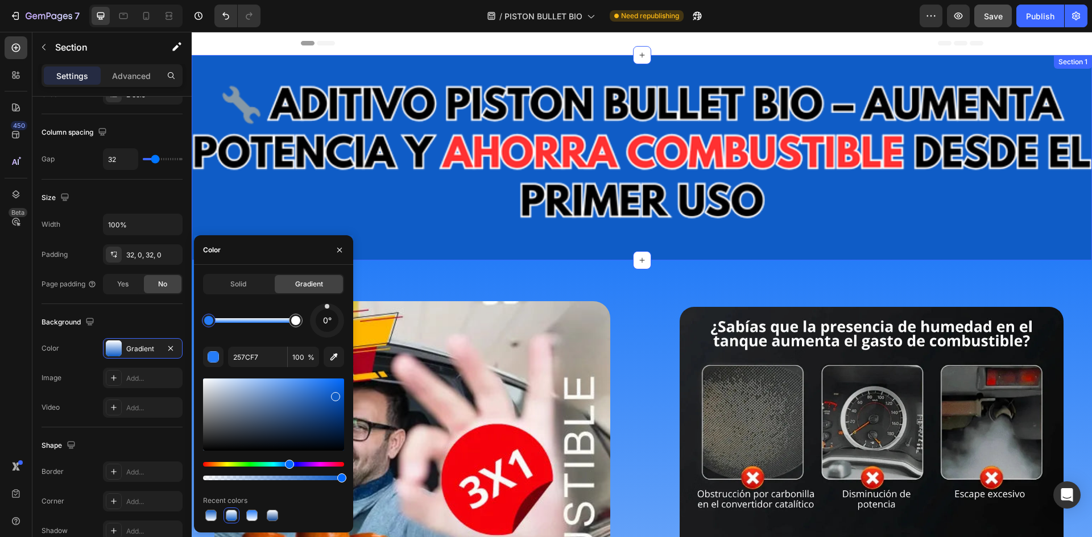
click at [773, 246] on div "Image Section 1" at bounding box center [642, 157] width 900 height 205
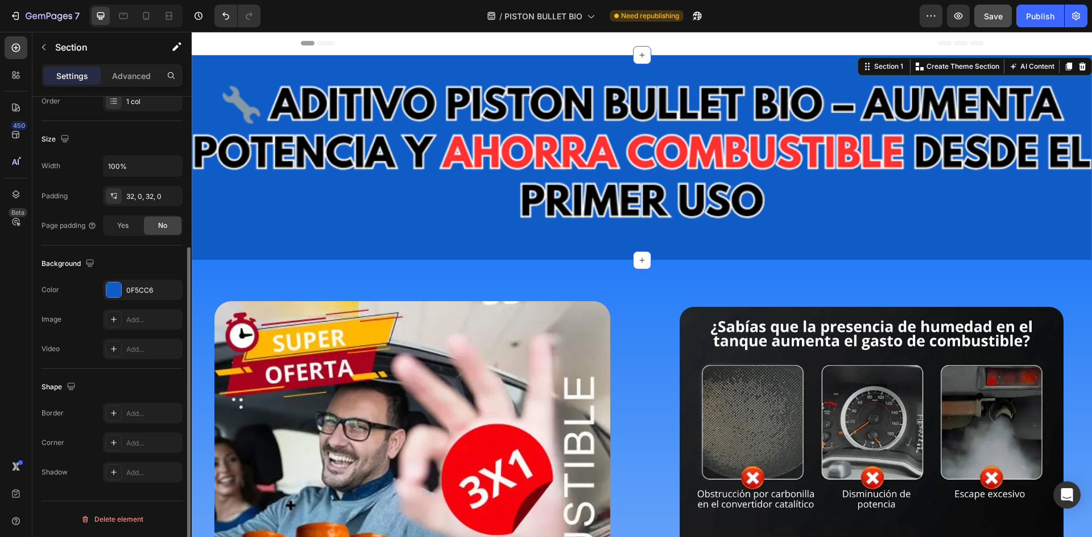
scroll to position [221, 0]
click at [117, 289] on div at bounding box center [113, 290] width 15 height 15
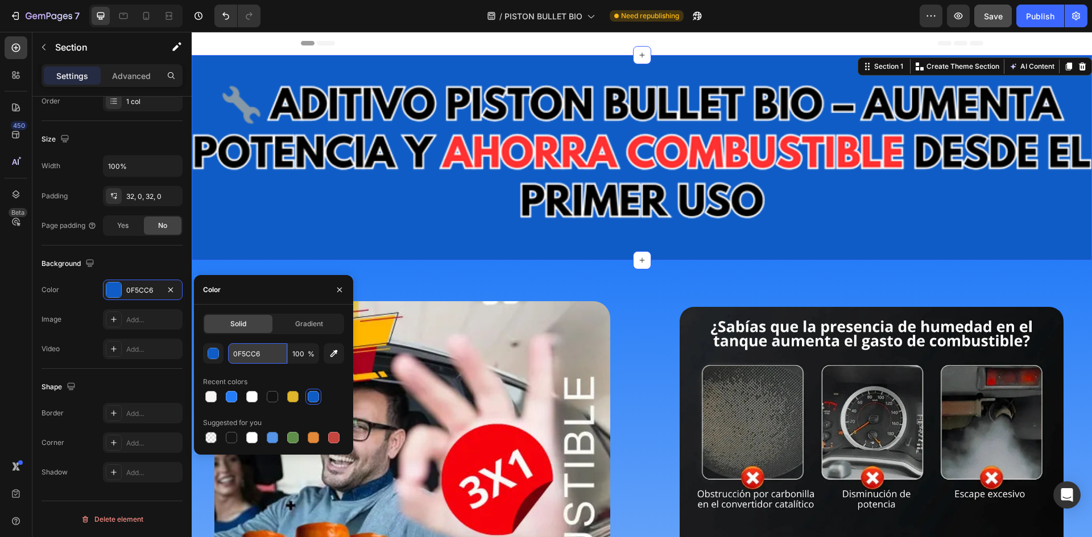
click at [267, 354] on input "0F5CC6" at bounding box center [257, 353] width 59 height 20
paste input "257CF7"
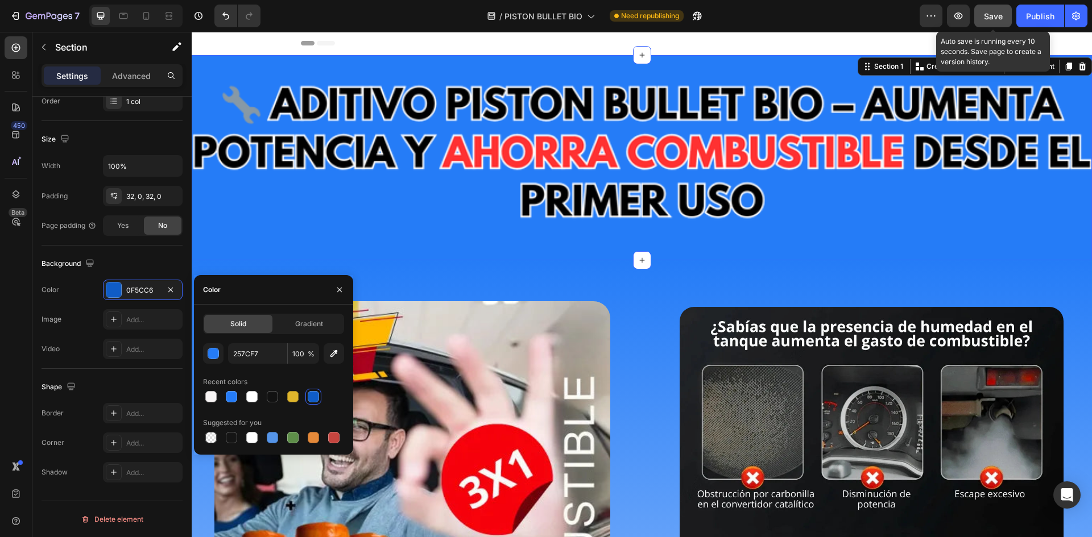
click at [987, 16] on span "Save" at bounding box center [993, 16] width 19 height 10
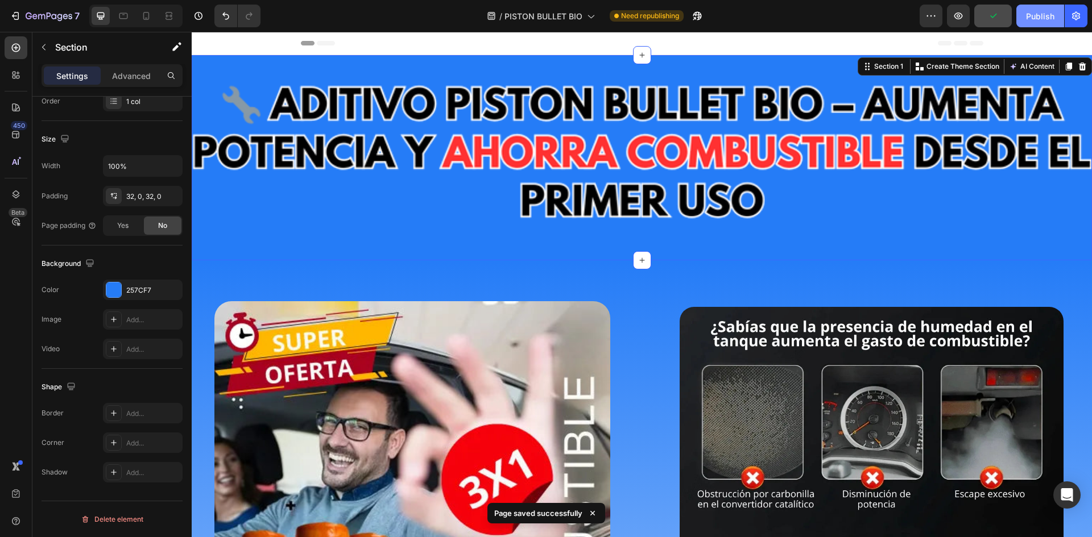
click at [1039, 18] on div "Publish" at bounding box center [1040, 16] width 28 height 12
click at [144, 16] on icon at bounding box center [146, 16] width 6 height 8
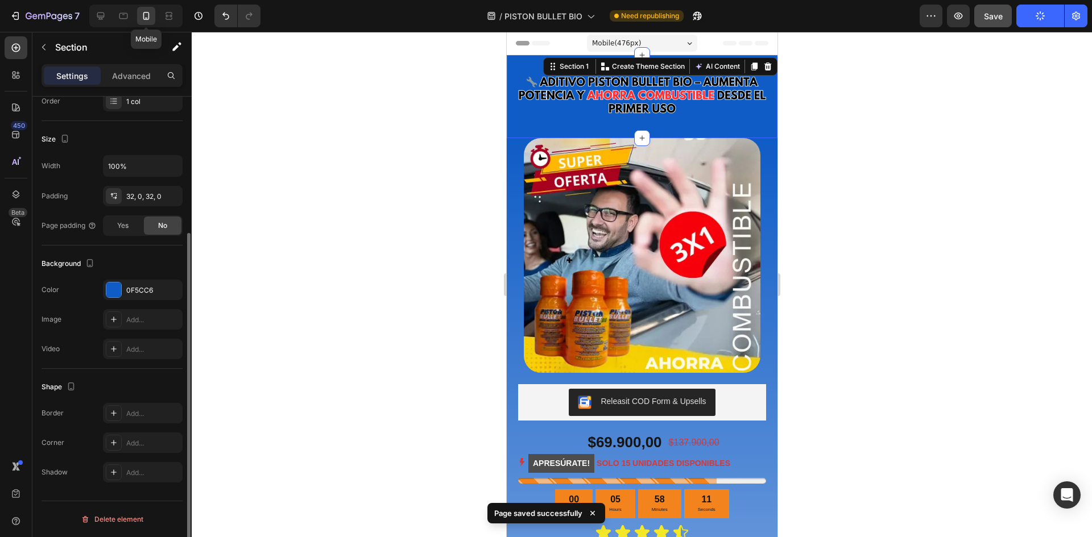
scroll to position [191, 0]
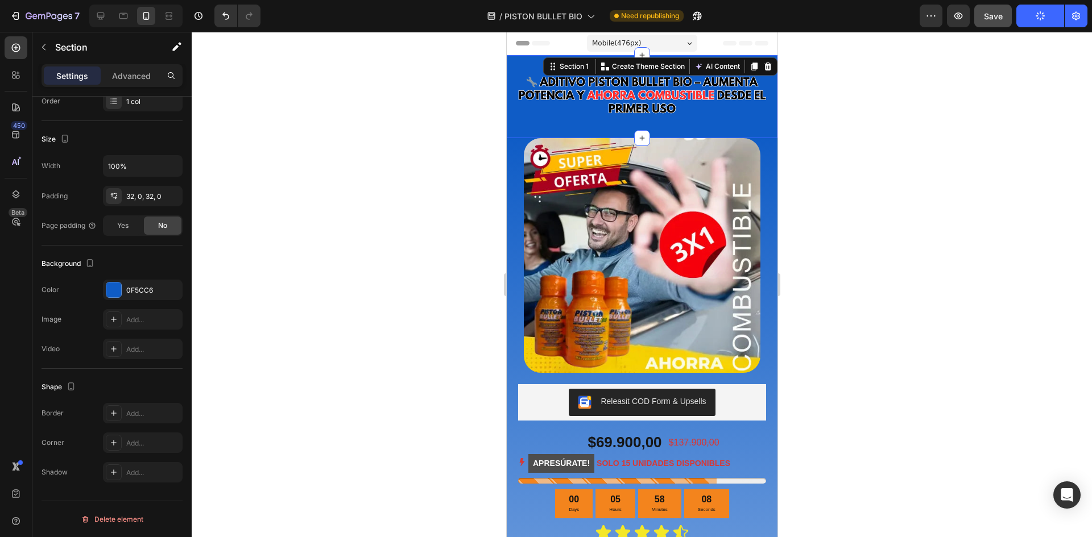
click at [759, 130] on div "Image Section 1 You can create reusable sections Create Theme Section AI Conten…" at bounding box center [641, 96] width 271 height 83
click at [126, 300] on div "The changes might be hidden by the video. Color 0F5CC6 Image Add... Video Add..." at bounding box center [112, 320] width 141 height 80
click at [141, 292] on div "0F5CC6" at bounding box center [142, 290] width 33 height 10
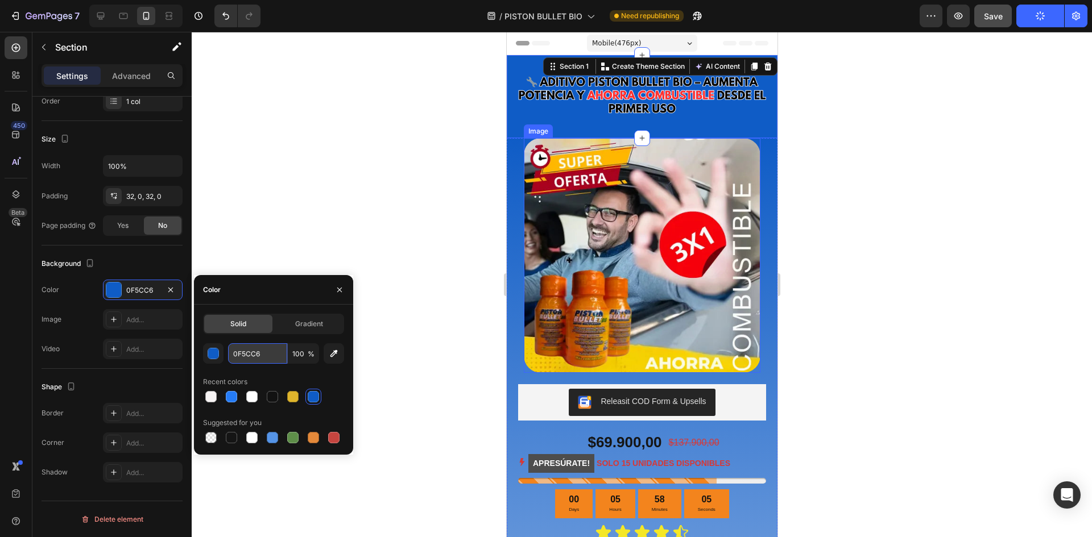
click at [263, 358] on input "0F5CC6" at bounding box center [257, 353] width 59 height 20
paste input "257CF7"
type input "257CF7"
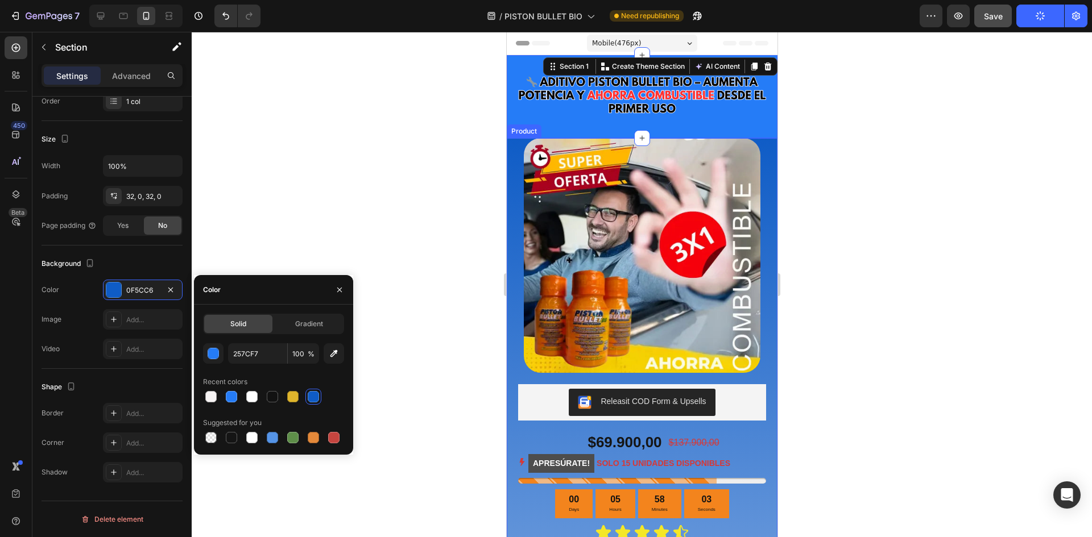
click at [762, 151] on div "Image Releasit COD Form & Upsells Releasit COD Form & Upsells $69.900,00 Produc…" at bounding box center [641, 440] width 271 height 604
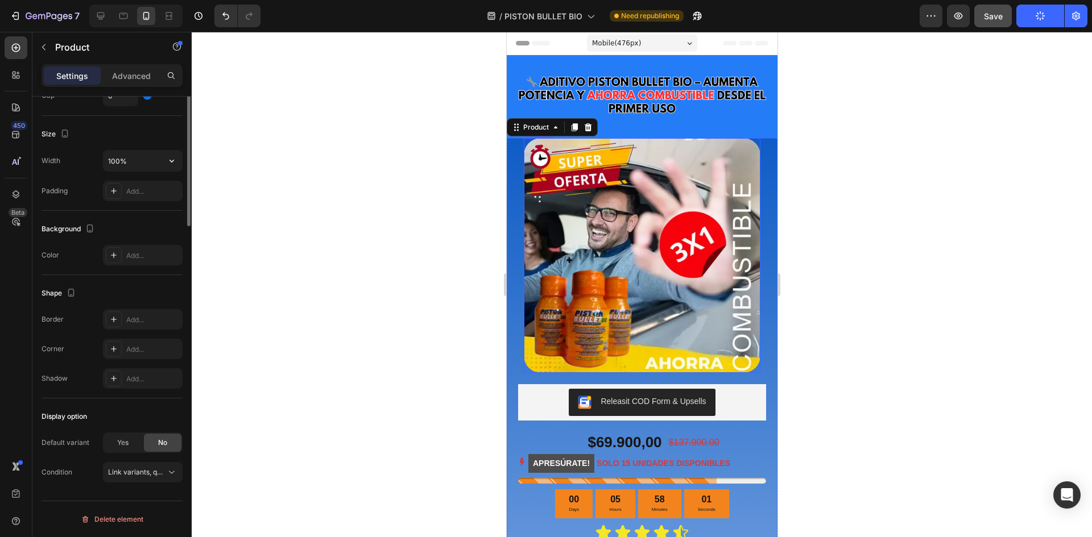
scroll to position [0, 0]
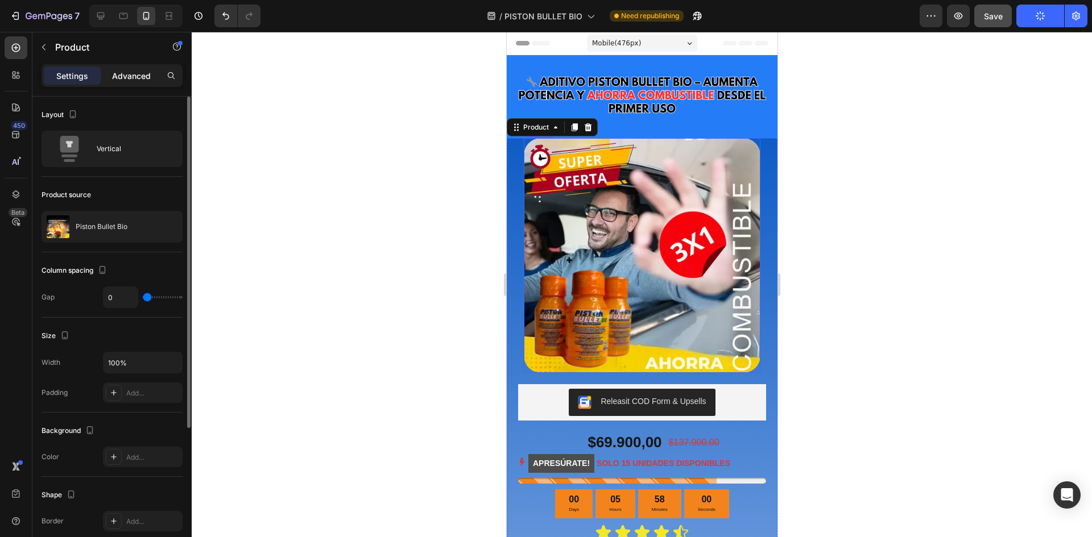
click at [129, 67] on div "Advanced" at bounding box center [131, 76] width 57 height 18
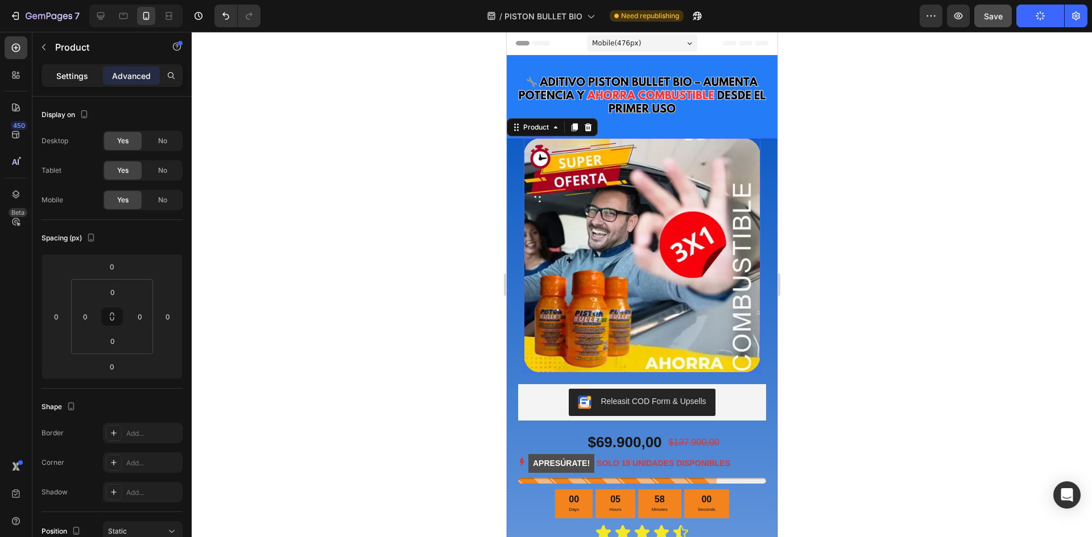
click at [93, 70] on div "Settings" at bounding box center [72, 76] width 57 height 18
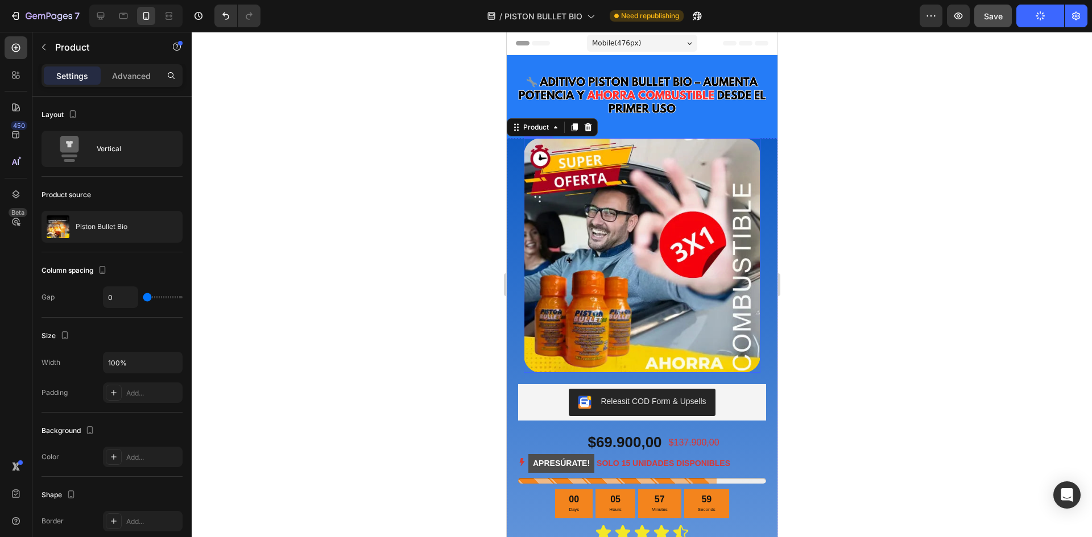
click at [89, 72] on div "Settings" at bounding box center [72, 76] width 57 height 18
click at [512, 358] on div "Image Releasit COD Form & Upsells Releasit COD Form & Upsells $69.900,00 Produc…" at bounding box center [641, 440] width 271 height 604
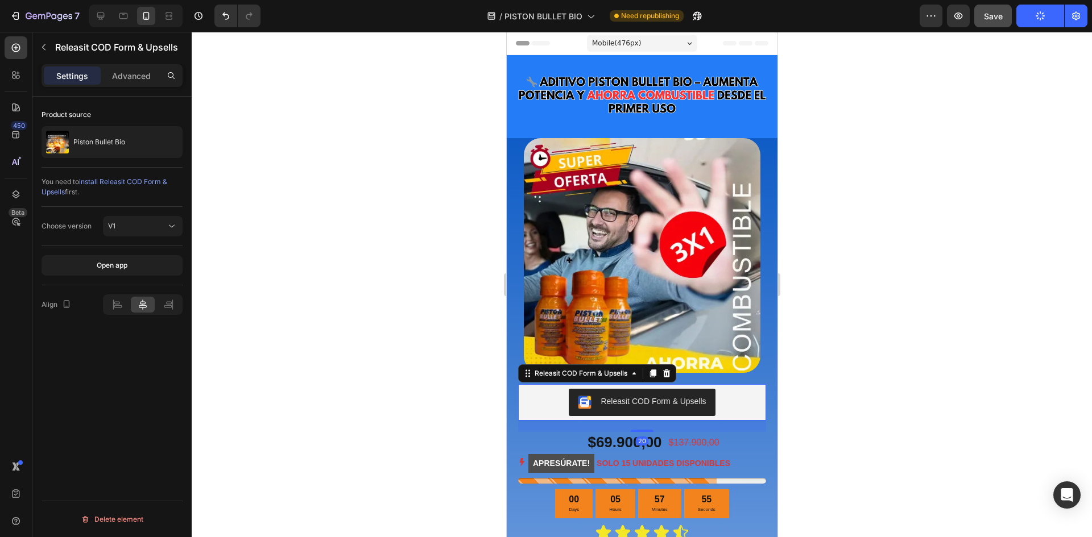
click at [728, 393] on div "Releasit COD Form & Upsells" at bounding box center [641, 402] width 239 height 27
click at [761, 363] on div "Image Releasit COD Form & Upsells Releasit COD Form & Upsells 20 $69.900,00 Pro…" at bounding box center [641, 440] width 271 height 604
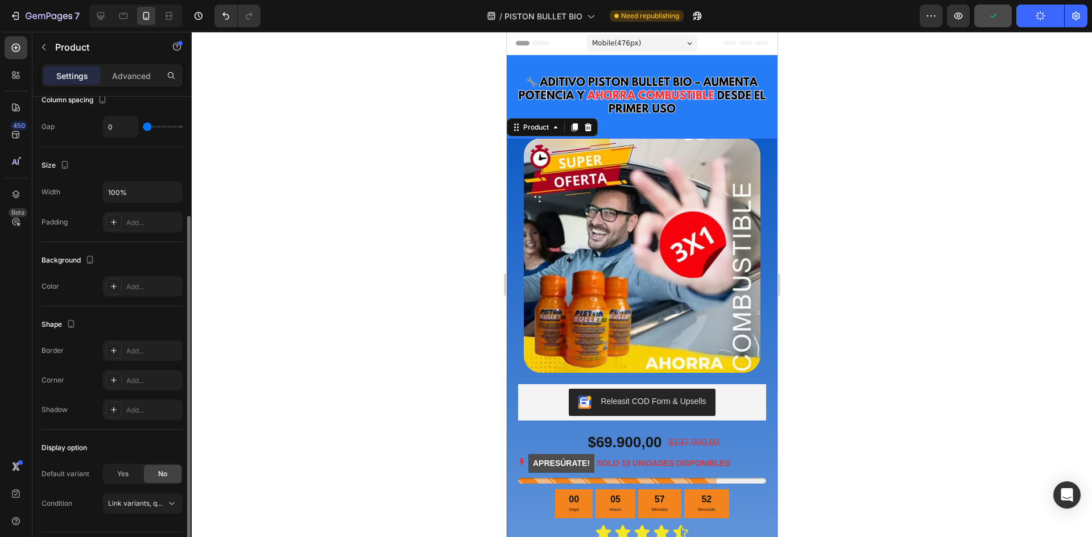
scroll to position [202, 0]
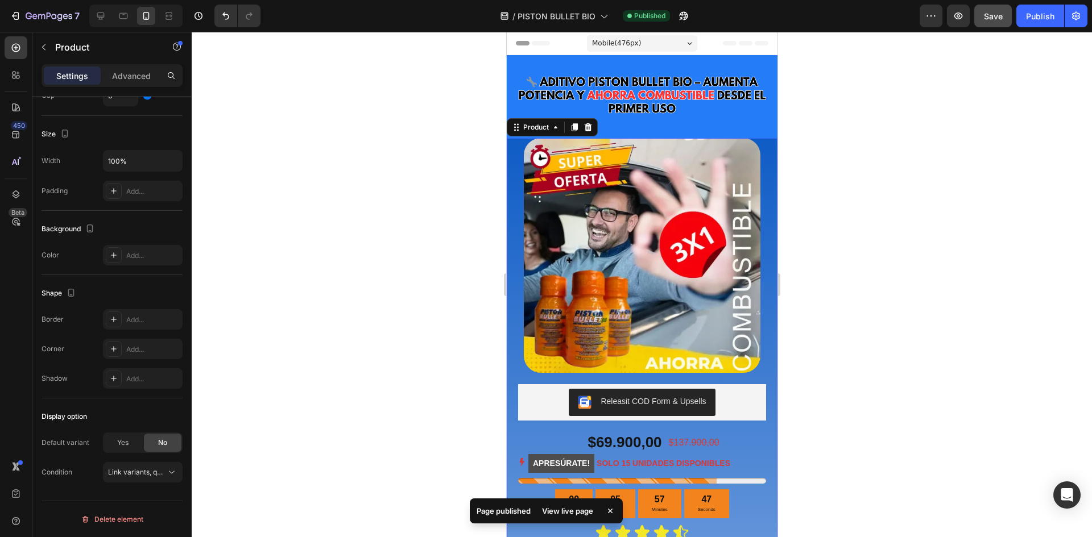
click at [764, 139] on div "Image Releasit COD Form & Upsells Releasit COD Form & Upsells $69.900,00 Produc…" at bounding box center [641, 440] width 271 height 604
click at [759, 143] on div "Image Releasit COD Form & Upsells Releasit COD Form & Upsells $69.900,00 Produc…" at bounding box center [641, 440] width 271 height 604
click at [518, 155] on div "Image Releasit COD Form & Upsells Releasit COD Form & Upsells $69.900,00 Produc…" at bounding box center [641, 440] width 271 height 604
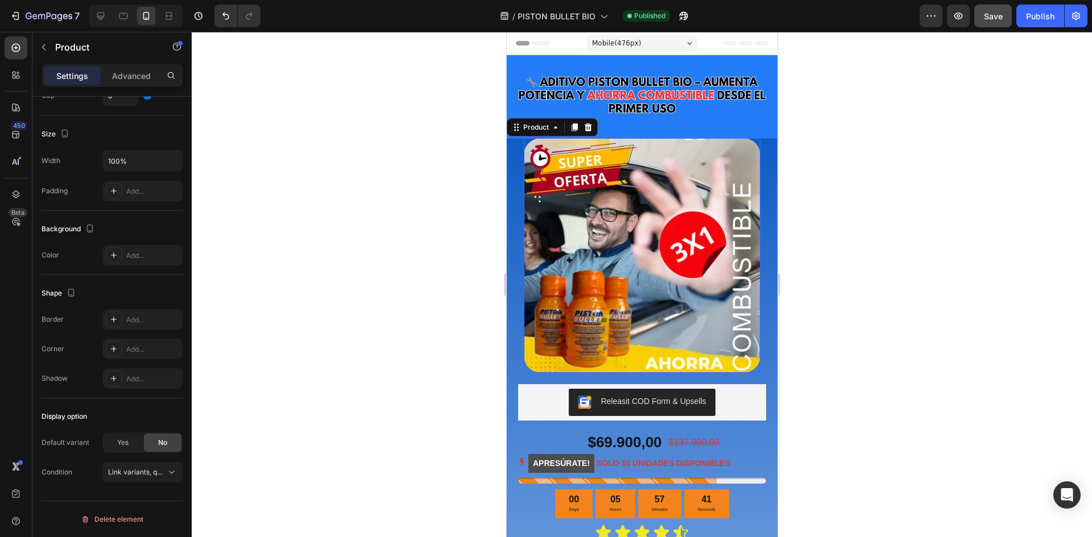
click at [523, 155] on div "Image Releasit COD Form & Upsells Releasit COD Form & Upsells $69.900,00 Produc…" at bounding box center [641, 440] width 271 height 604
click at [524, 155] on img at bounding box center [641, 255] width 237 height 235
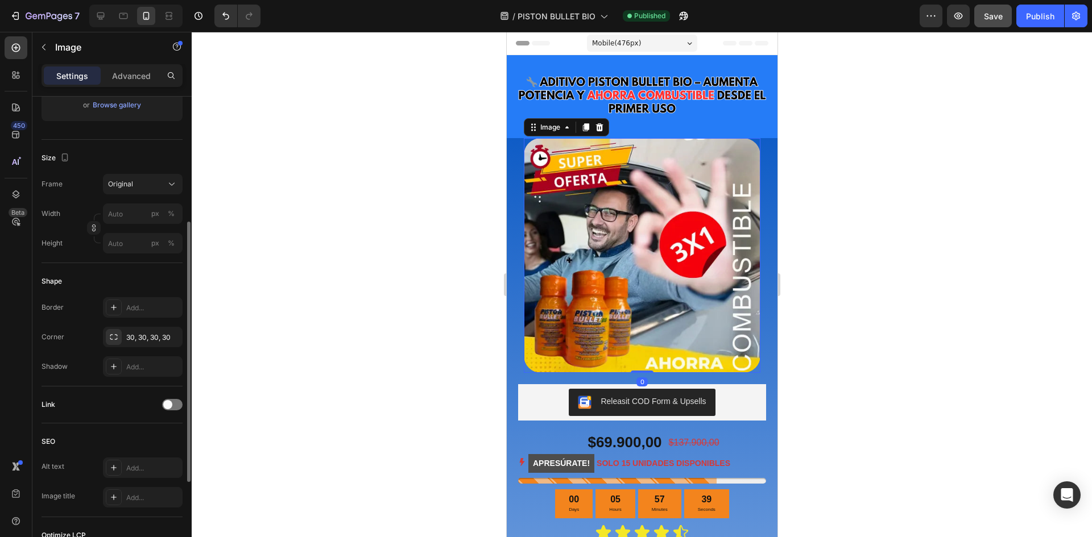
scroll to position [386, 0]
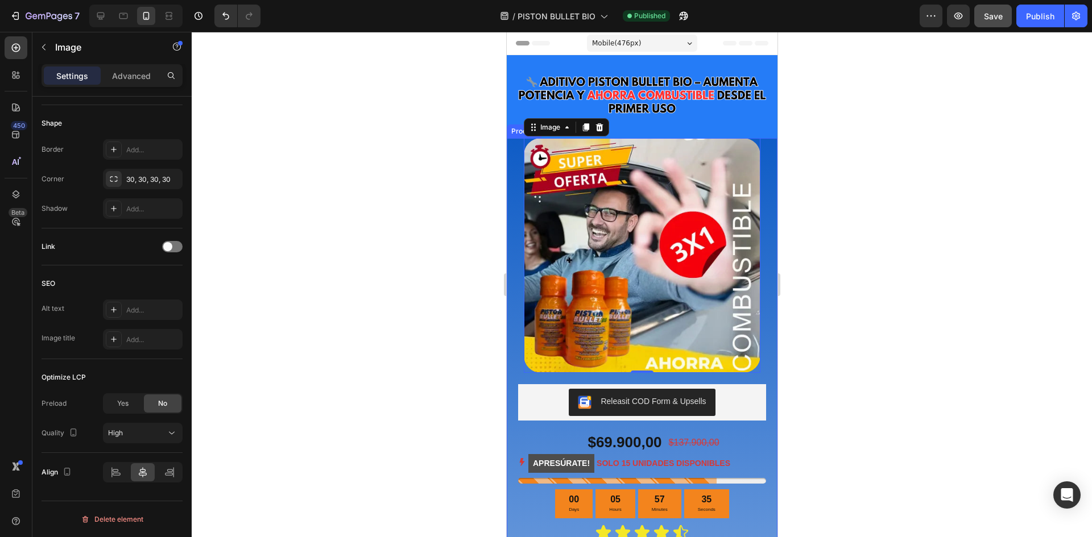
click at [514, 389] on div "Image 0 Releasit COD Form & Upsells Releasit COD Form & Upsells $69.900,00 Prod…" at bounding box center [641, 440] width 271 height 604
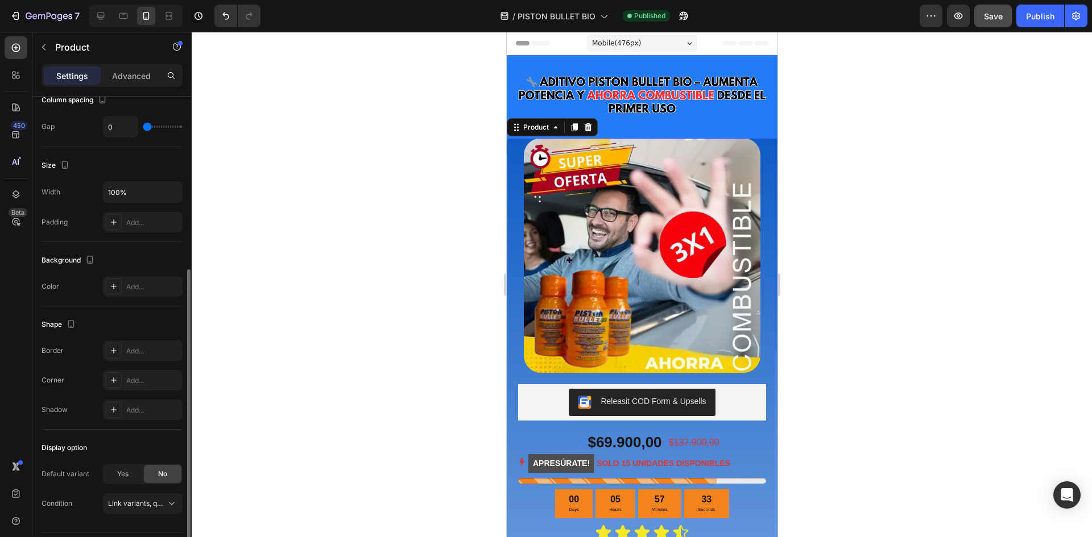
scroll to position [202, 0]
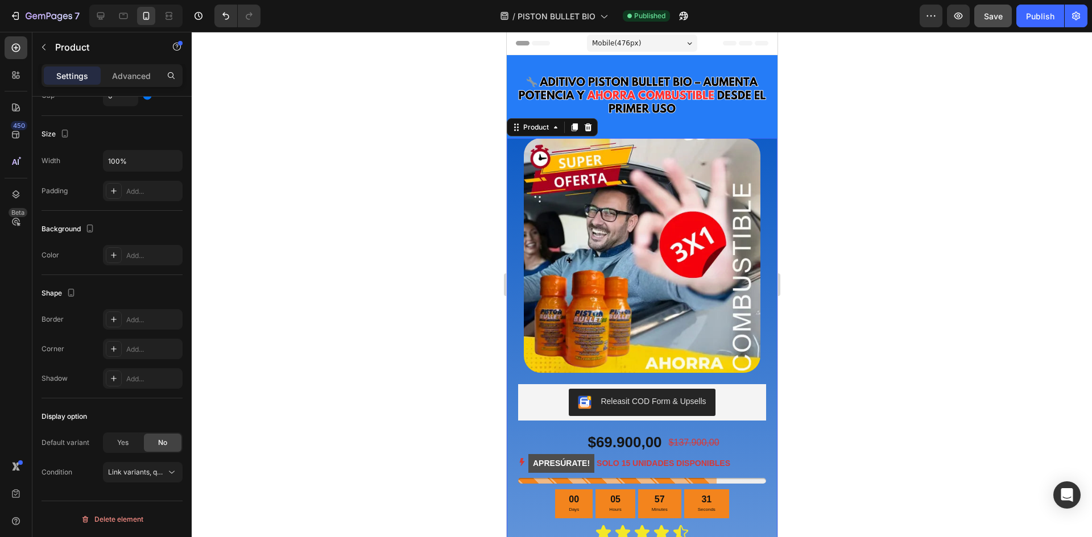
click at [758, 149] on div "Image Releasit COD Form & Upsells Releasit COD Form & Upsells $69.900,00 Produc…" at bounding box center [641, 440] width 271 height 604
click at [702, 167] on img at bounding box center [641, 255] width 237 height 235
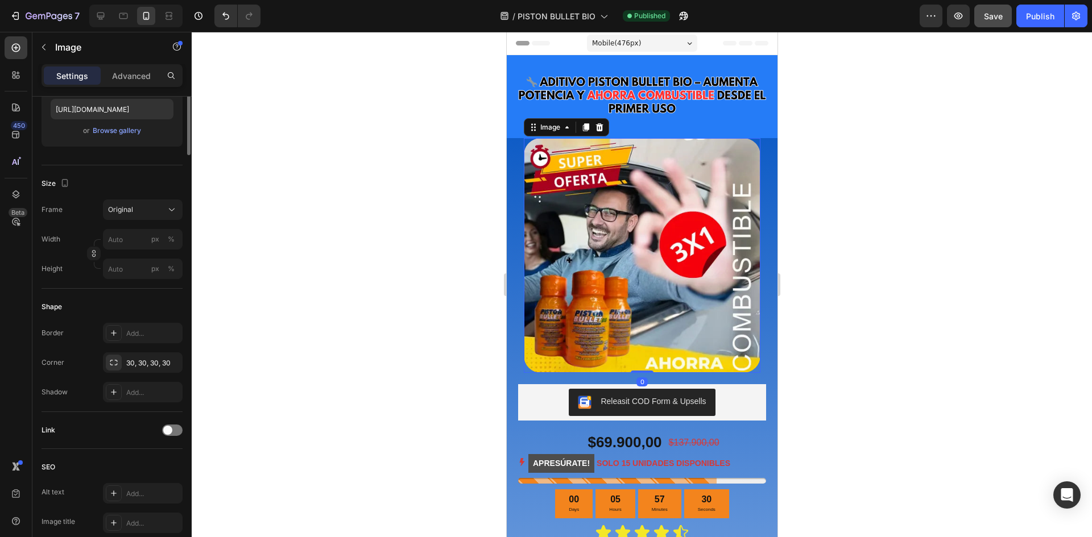
scroll to position [0, 0]
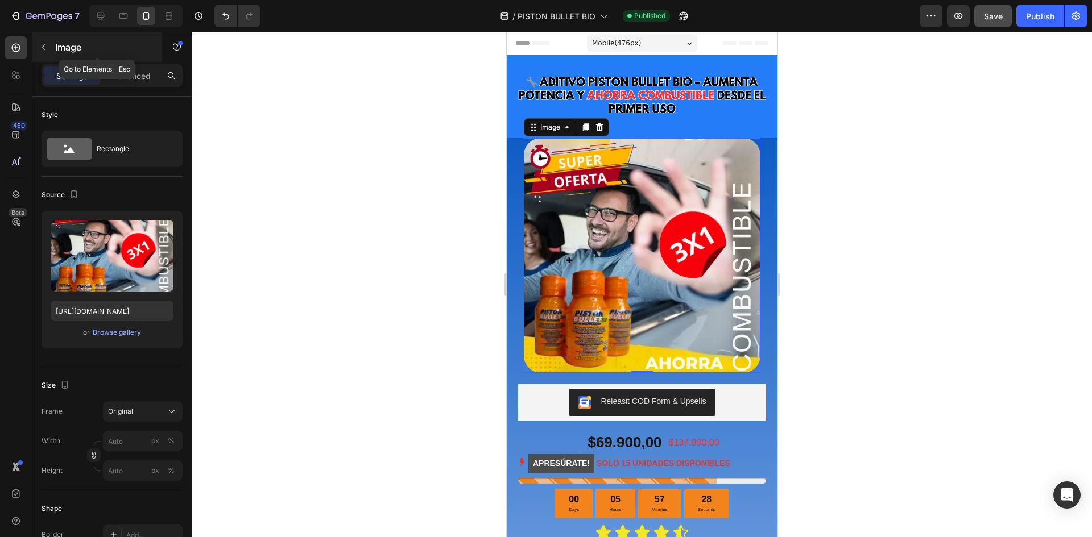
click at [44, 42] on button "button" at bounding box center [44, 47] width 18 height 18
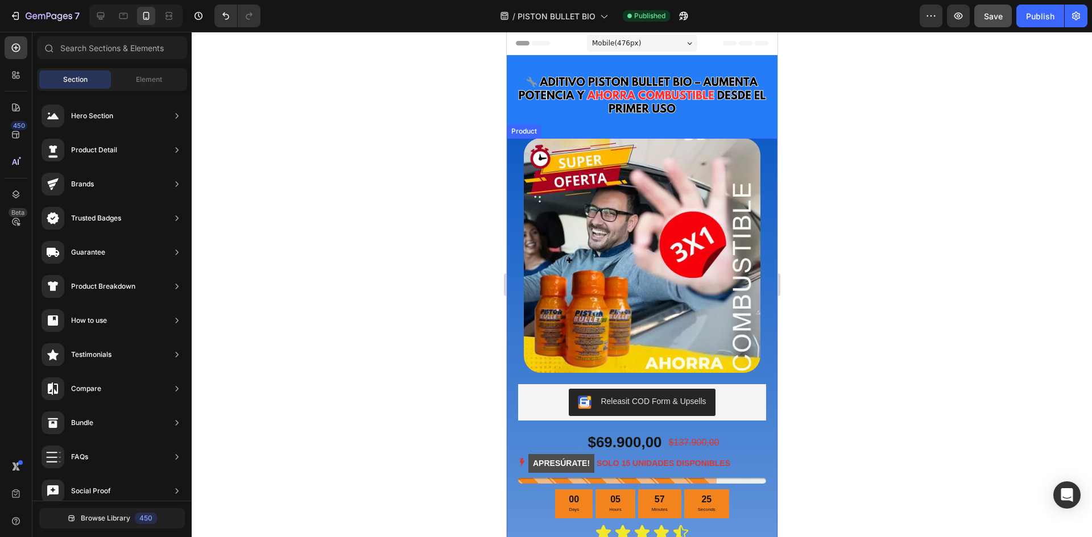
click at [509, 147] on div "Image Releasit COD Form & Upsells Releasit COD Form & Upsells $69.900,00 Produc…" at bounding box center [641, 440] width 271 height 604
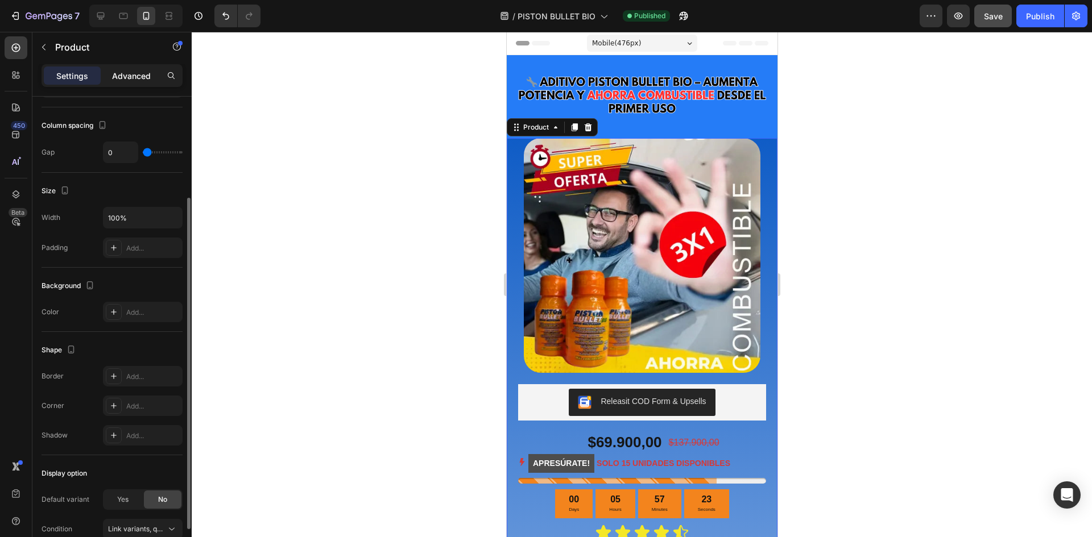
click at [139, 78] on p "Advanced" at bounding box center [131, 76] width 39 height 12
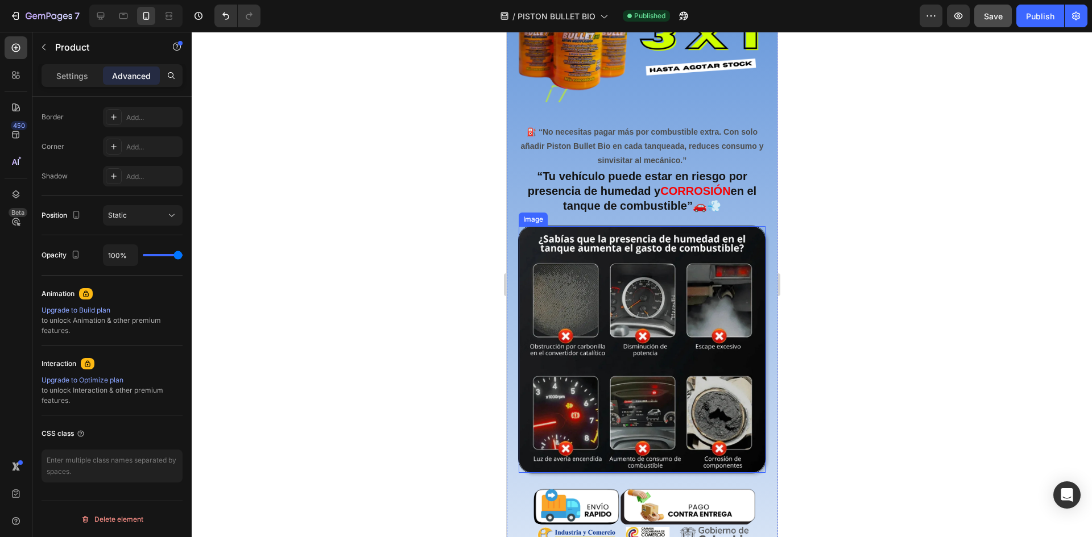
scroll to position [512, 0]
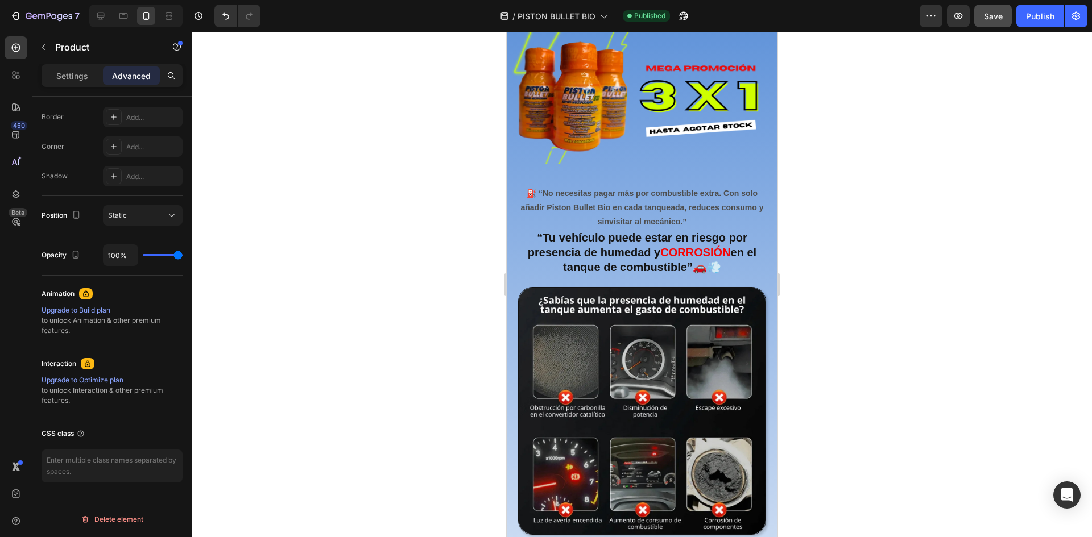
click at [507, 272] on div "“Tu vehículo puede estar en riesgo por presencia de humedad y CORROSIÓN en el t…" at bounding box center [641, 515] width 271 height 572
click at [510, 272] on div "“Tu vehículo puede estar en riesgo por presencia de humedad y CORROSIÓN en el t…" at bounding box center [641, 515] width 271 height 572
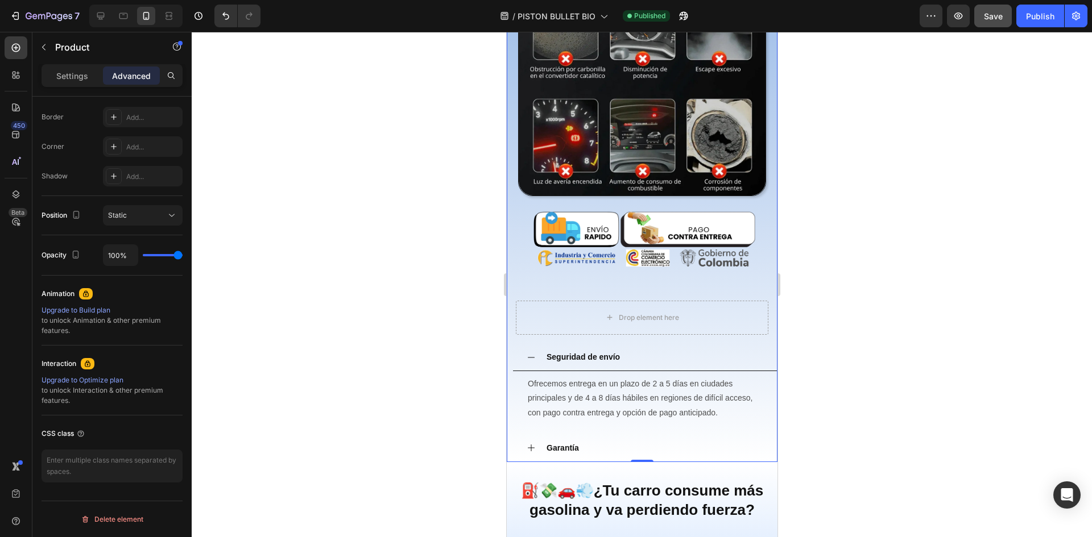
scroll to position [853, 0]
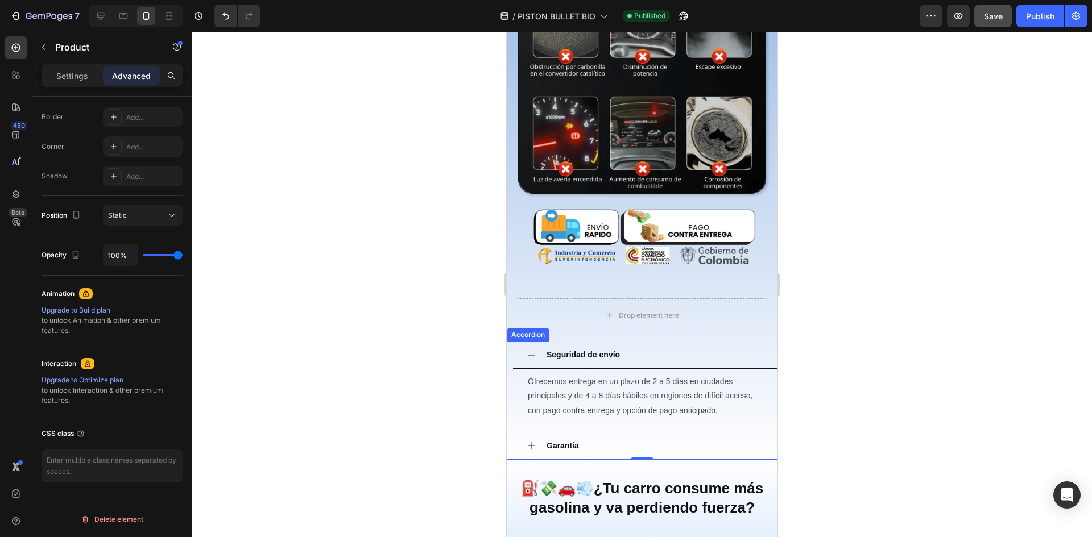
click at [515, 408] on div "Seguridad de envío Ofrecemos entrega en un plazo de 2 a 5 días en ciudades prin…" at bounding box center [644, 401] width 265 height 118
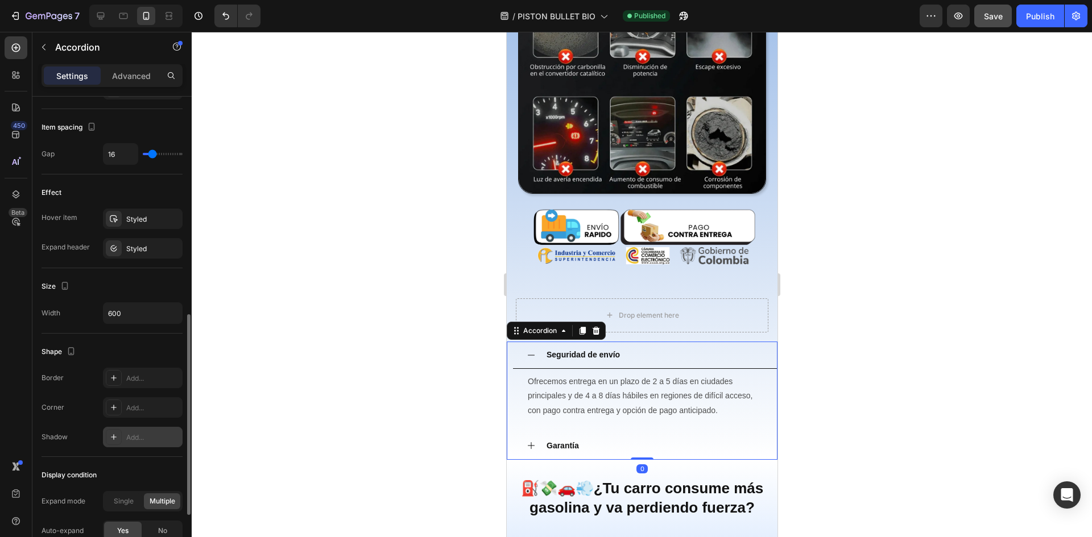
scroll to position [639, 0]
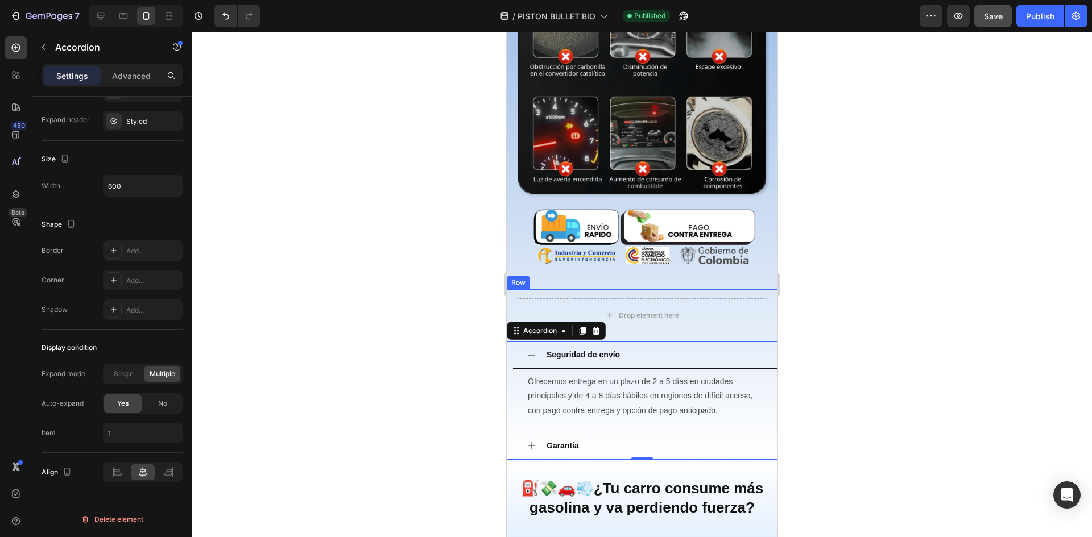
click at [760, 302] on div "Drop element here Row" at bounding box center [641, 315] width 271 height 52
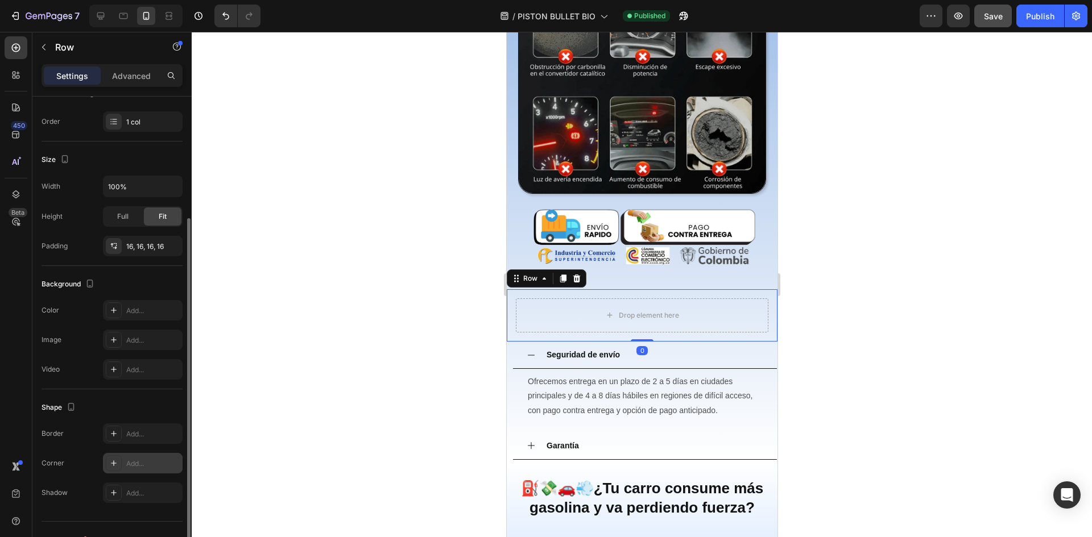
scroll to position [191, 0]
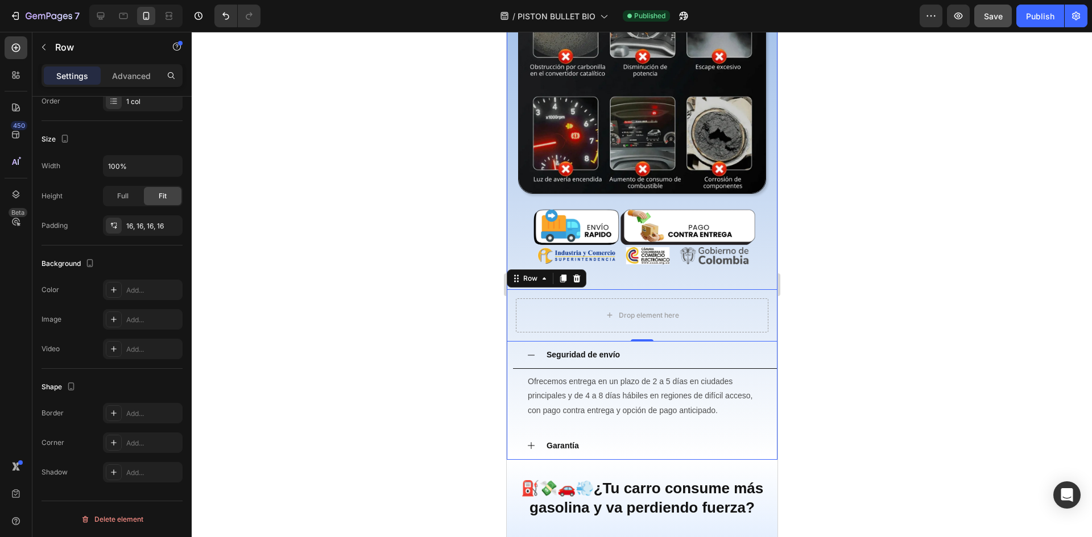
click at [761, 254] on div "“Tu vehículo puede estar en riesgo por presencia de humedad y CORROSIÓN en el t…" at bounding box center [641, 174] width 271 height 572
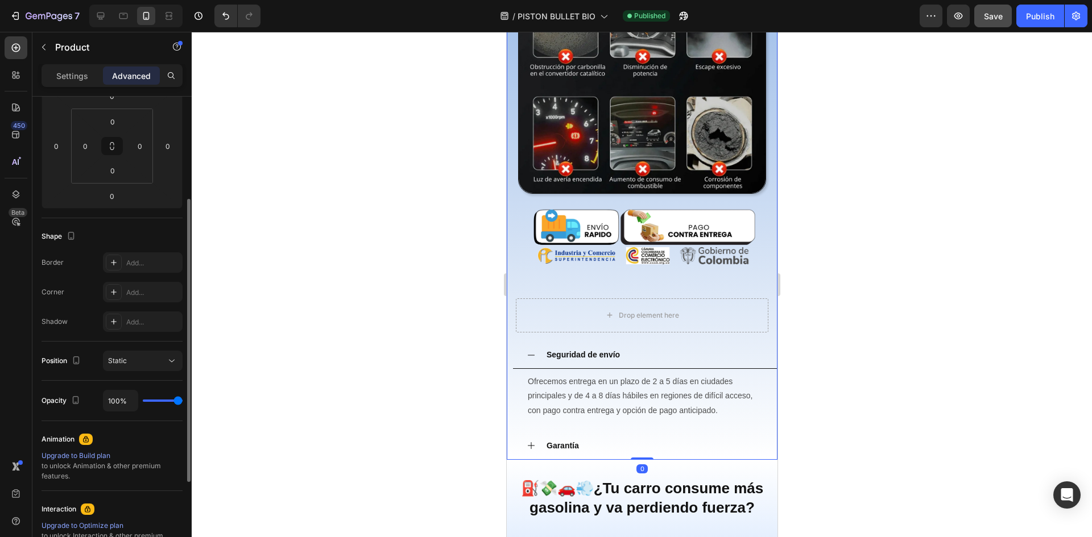
scroll to position [316, 0]
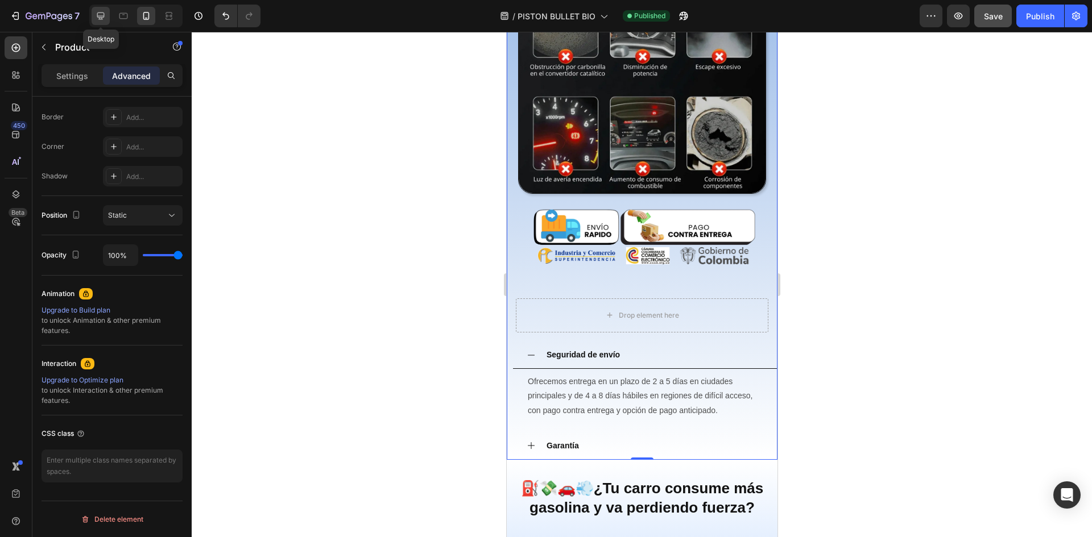
click at [106, 19] on icon at bounding box center [100, 15] width 11 height 11
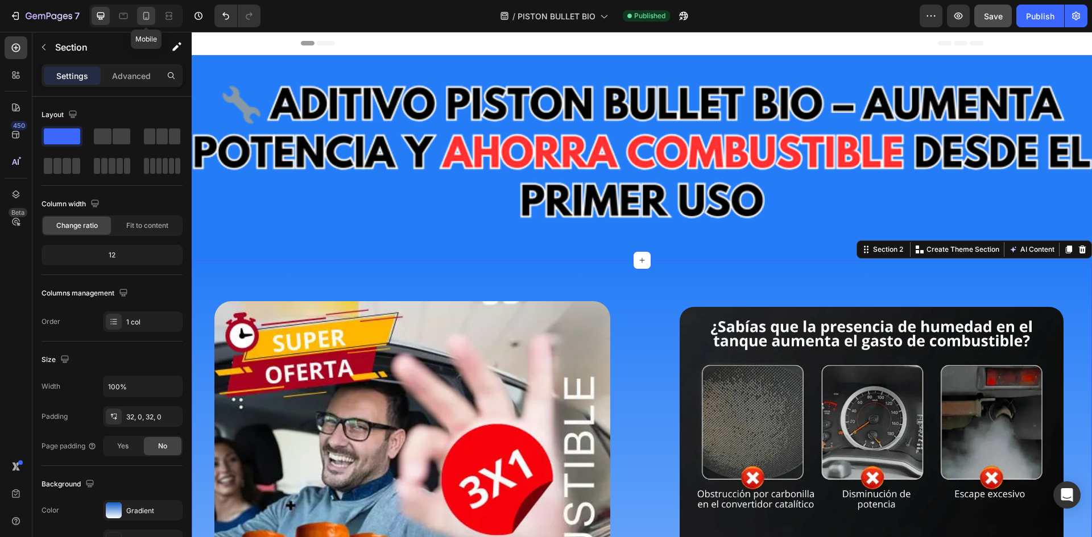
click at [142, 15] on icon at bounding box center [145, 15] width 11 height 11
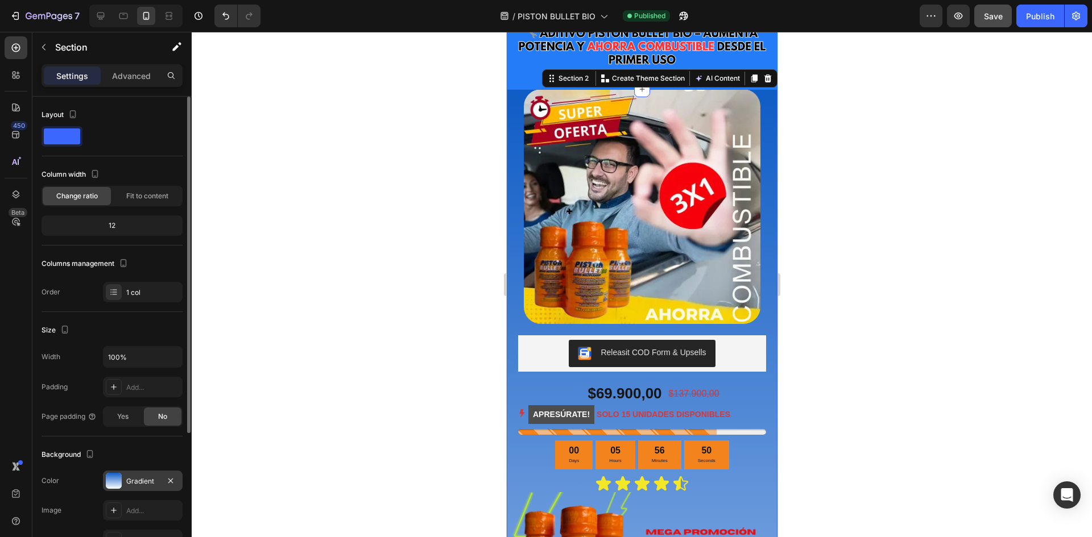
scroll to position [65, 0]
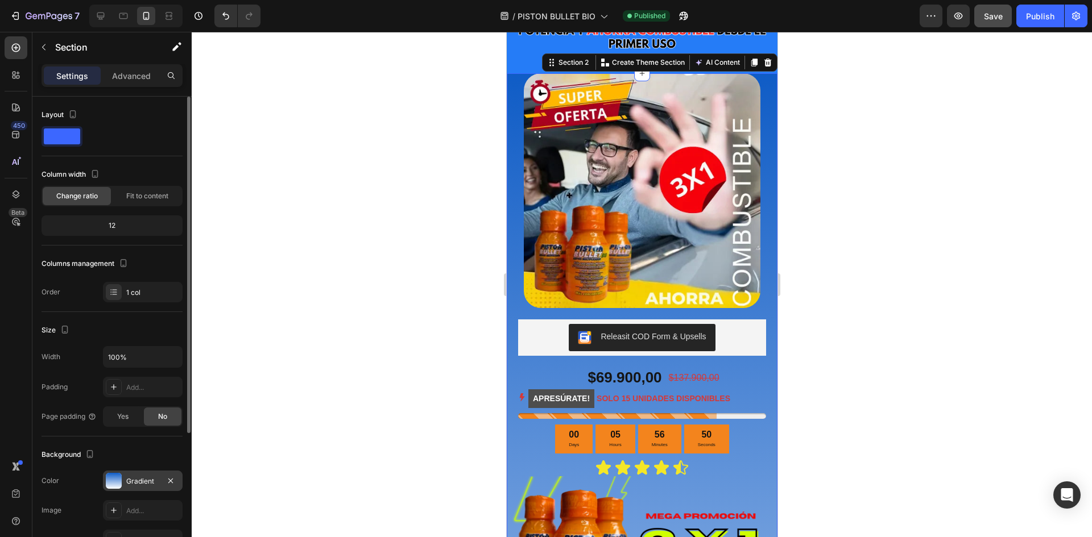
click at [124, 482] on div "Gradient" at bounding box center [143, 481] width 80 height 20
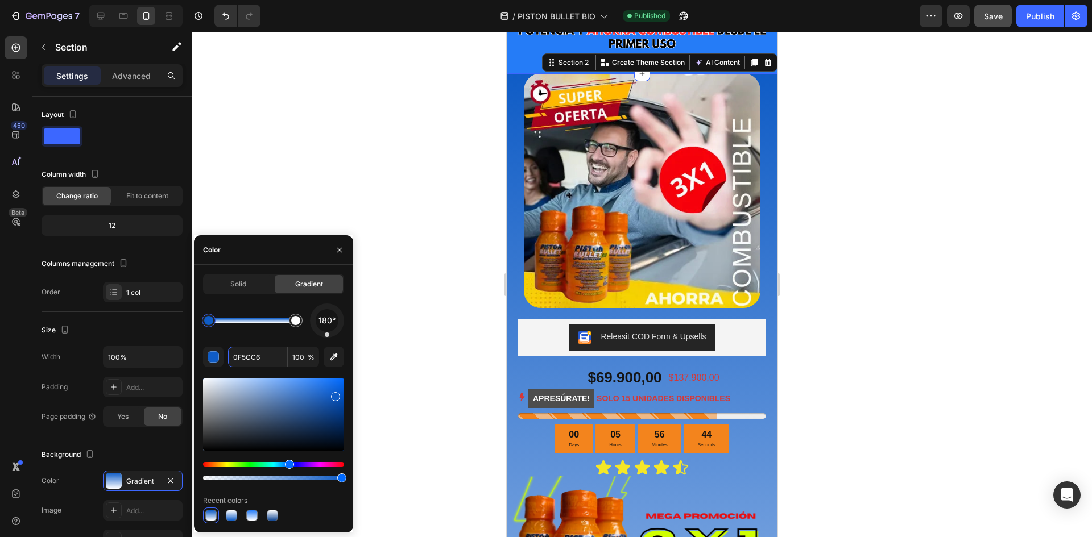
paste input "257CF7"
type input "257CF7"
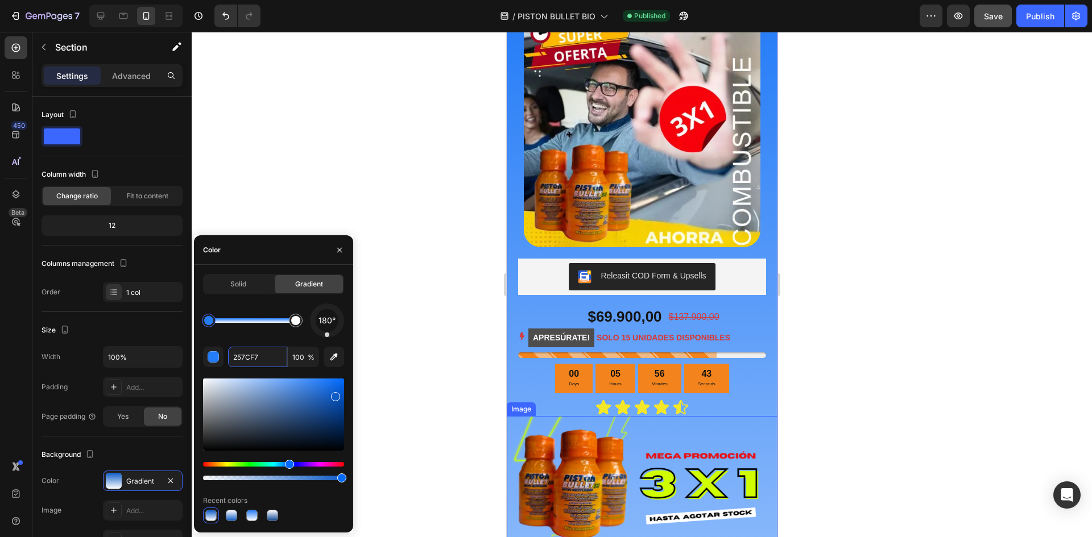
scroll to position [179, 0]
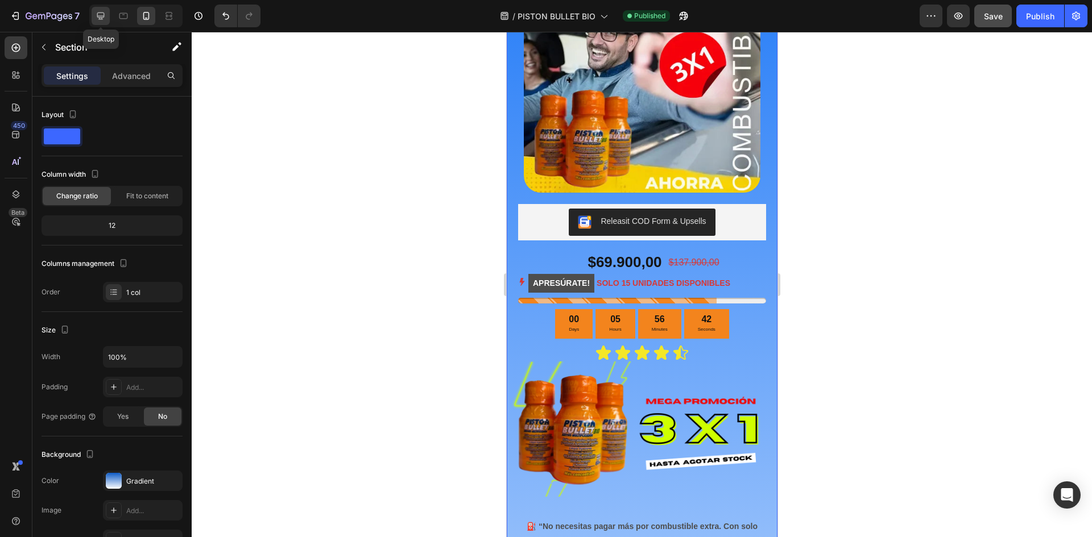
click at [102, 15] on icon at bounding box center [100, 15] width 11 height 11
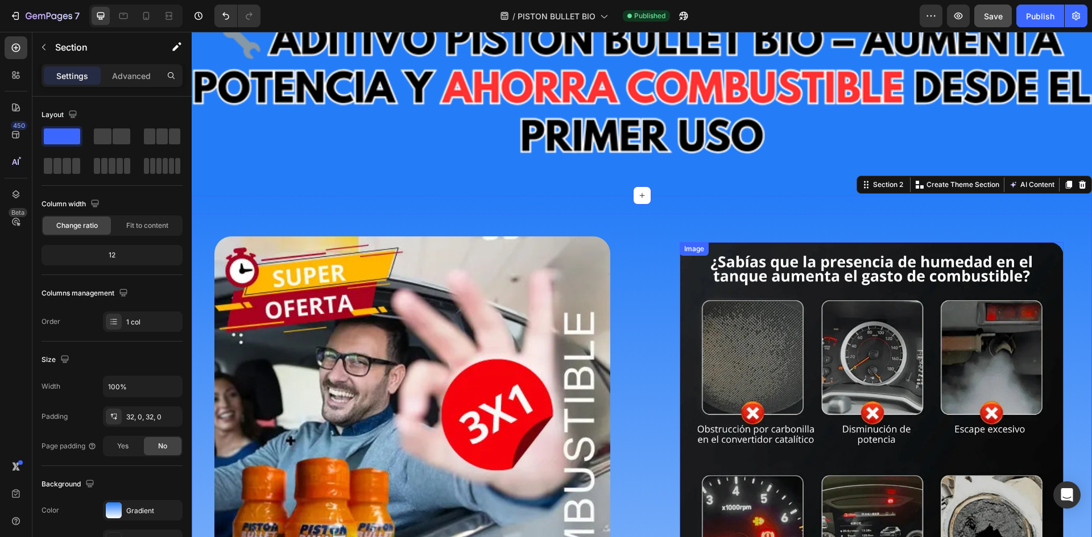
scroll to position [32, 0]
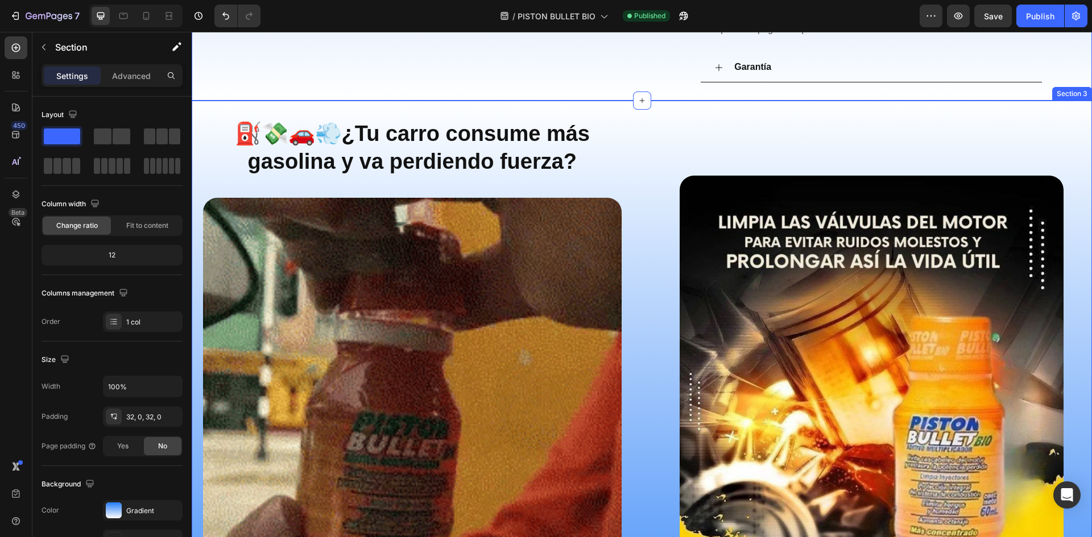
scroll to position [967, 0]
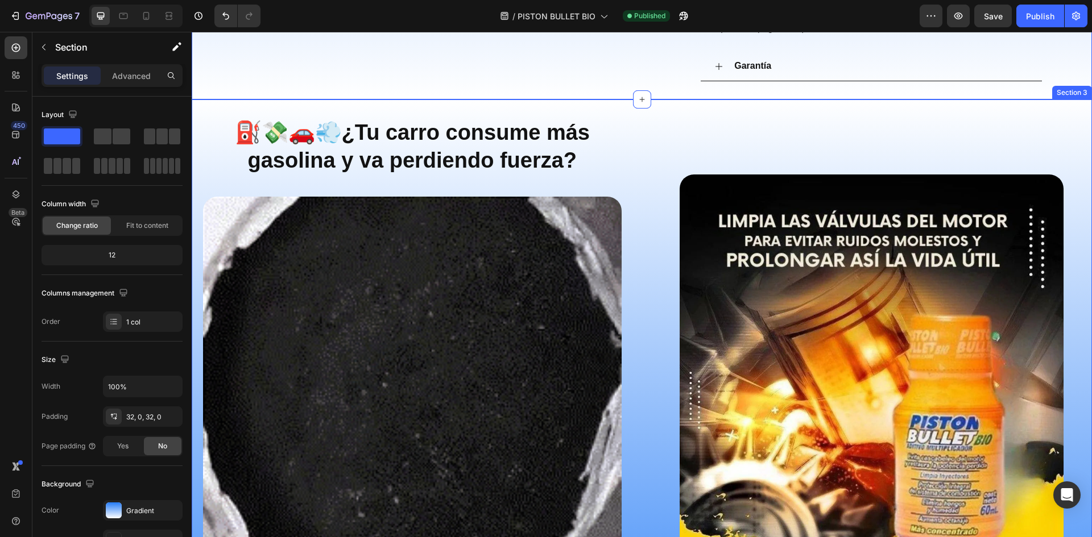
click at [705, 281] on div "⛽💸🚗💨 ¿Tu carro consume más gasolina y va perdiendo fuerza? Heading Image Tu mot…" at bounding box center [642, 417] width 900 height 635
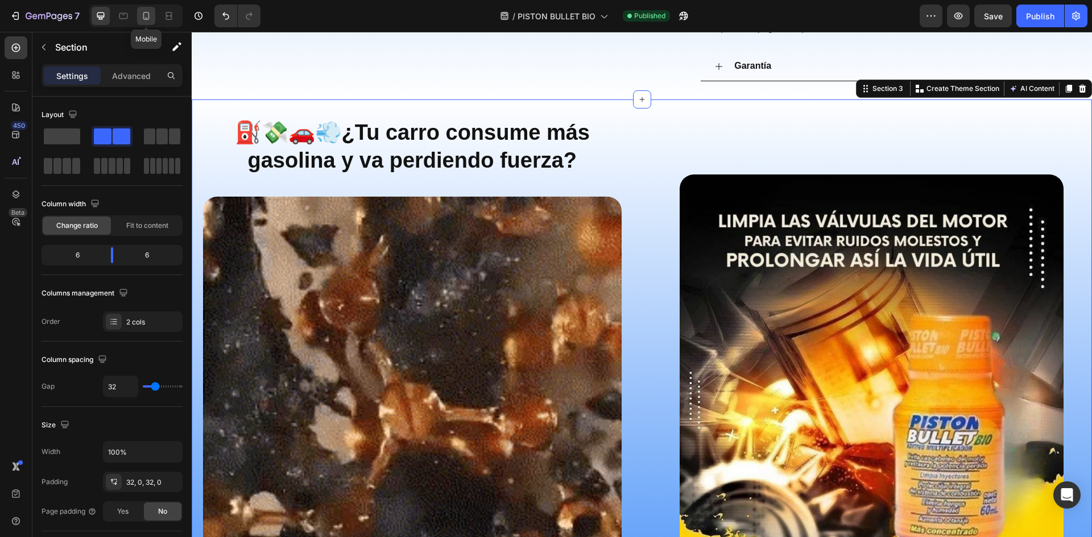
click at [145, 11] on icon at bounding box center [145, 15] width 11 height 11
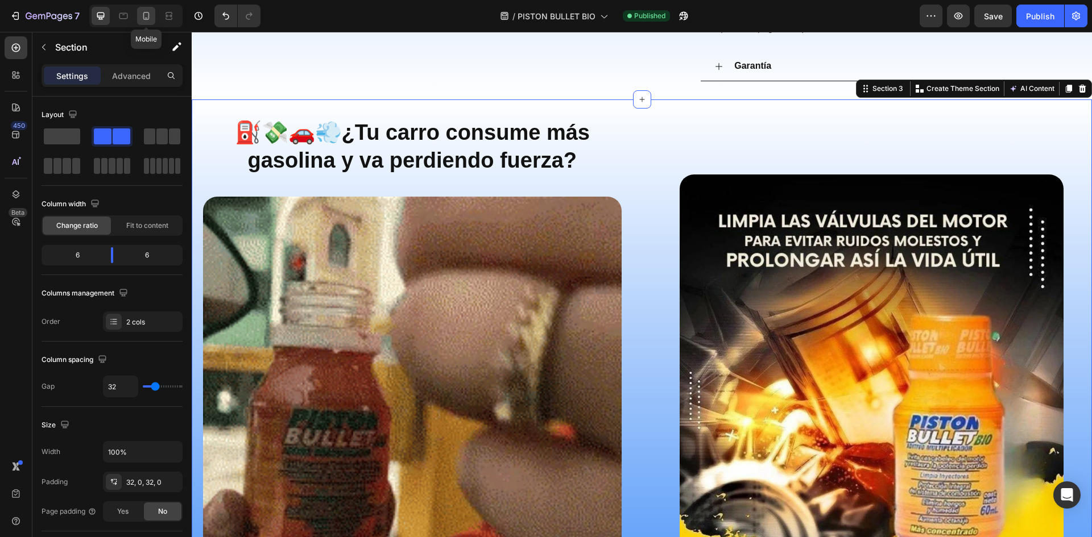
type input "0"
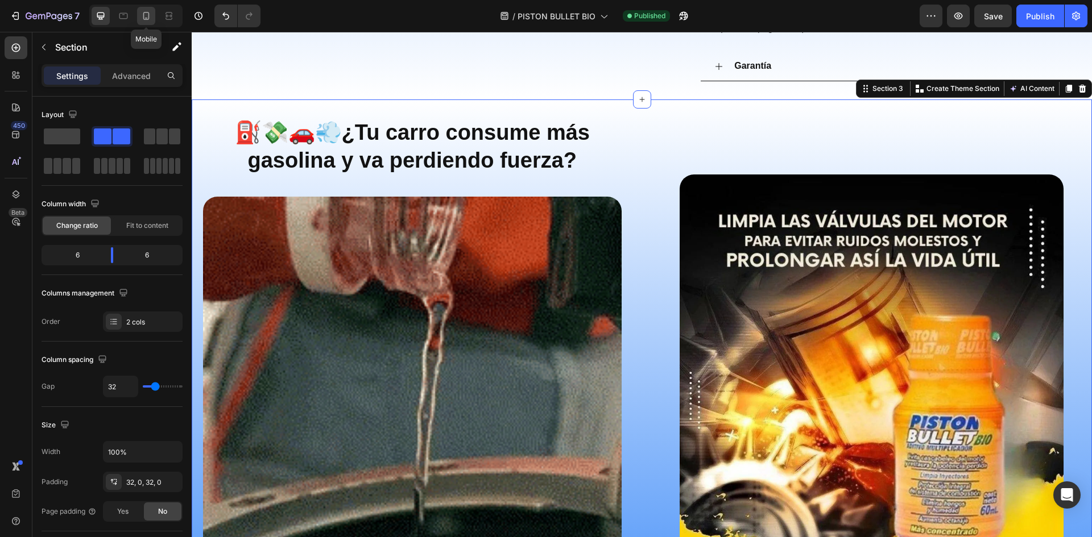
type input "0"
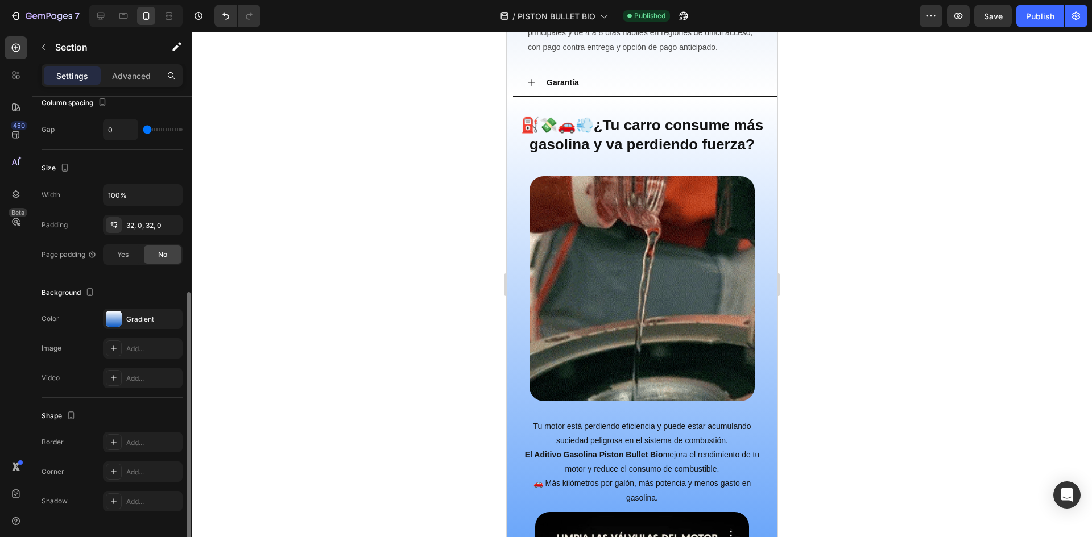
scroll to position [256, 0]
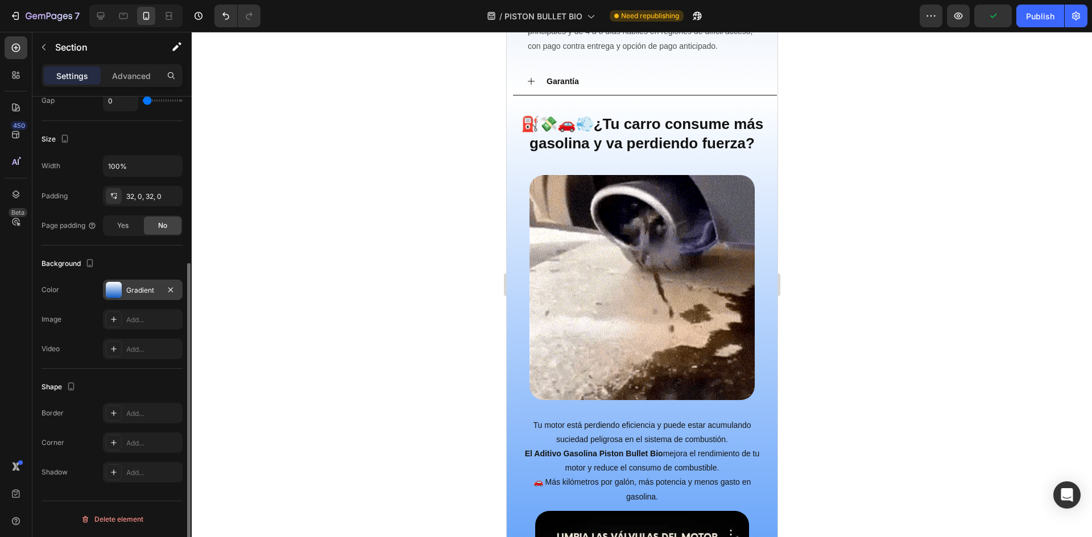
click at [122, 294] on div "Gradient" at bounding box center [143, 290] width 80 height 20
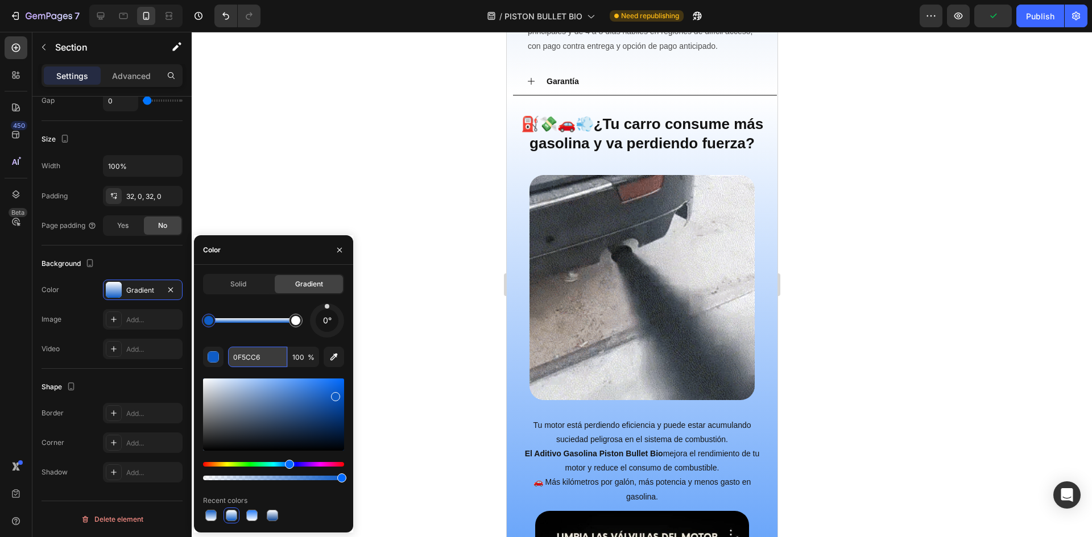
click at [262, 365] on input "0F5CC6" at bounding box center [257, 357] width 59 height 20
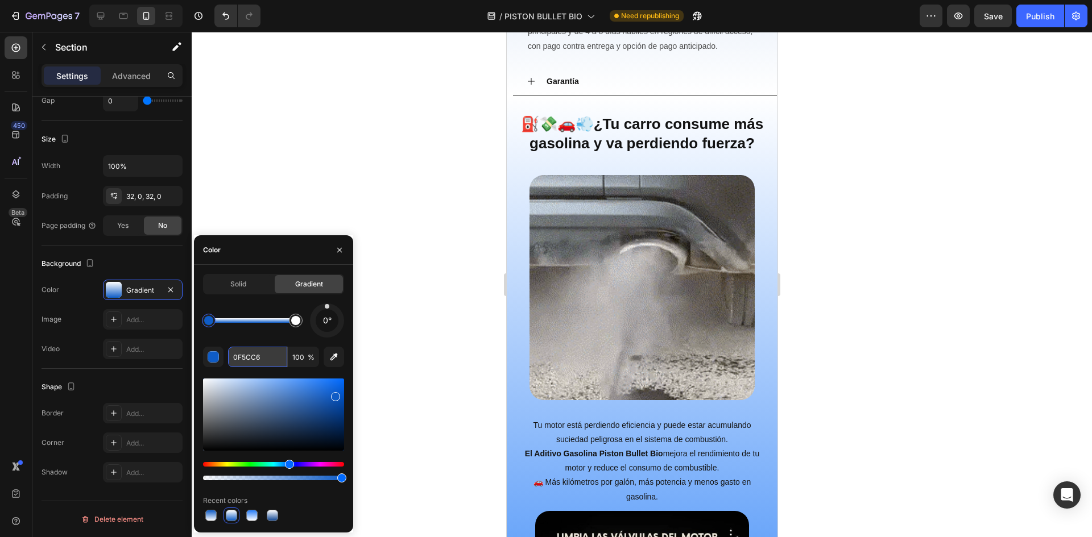
paste input "257CF7"
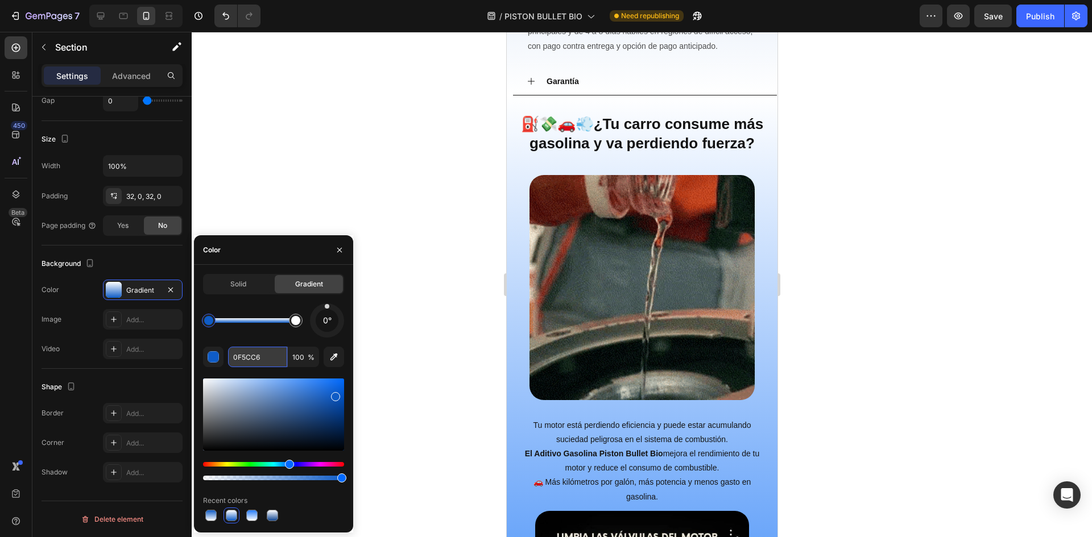
type input "257CF7"
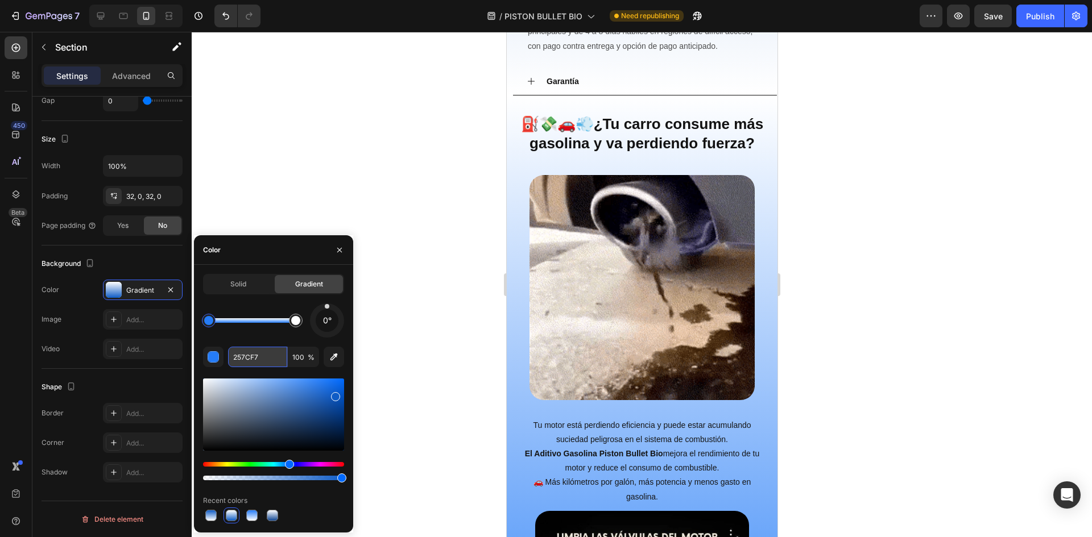
click at [264, 356] on input "257CF7" at bounding box center [257, 357] width 59 height 20
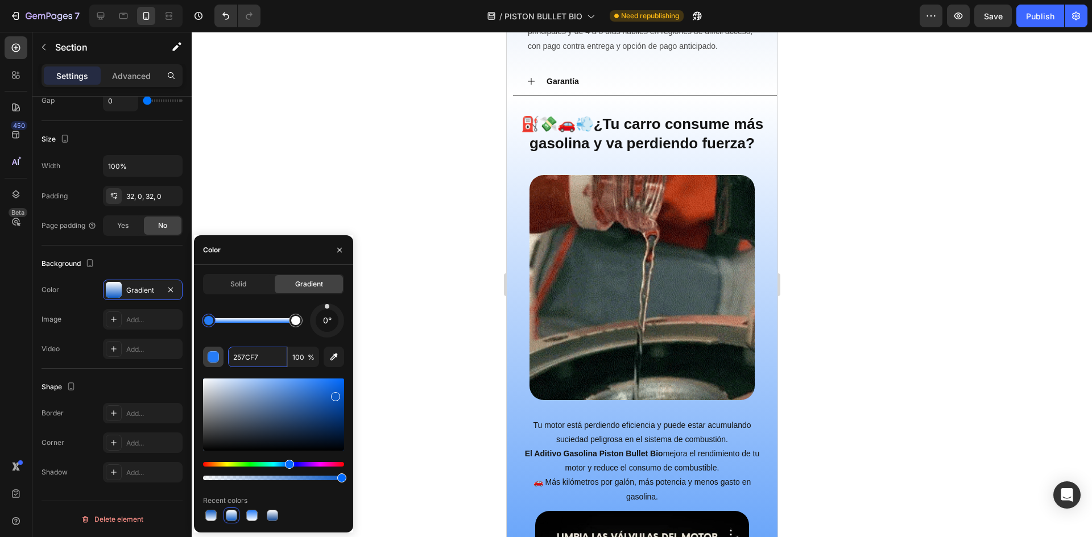
drag, startPoint x: 267, startPoint y: 356, endPoint x: 210, endPoint y: 355, distance: 56.3
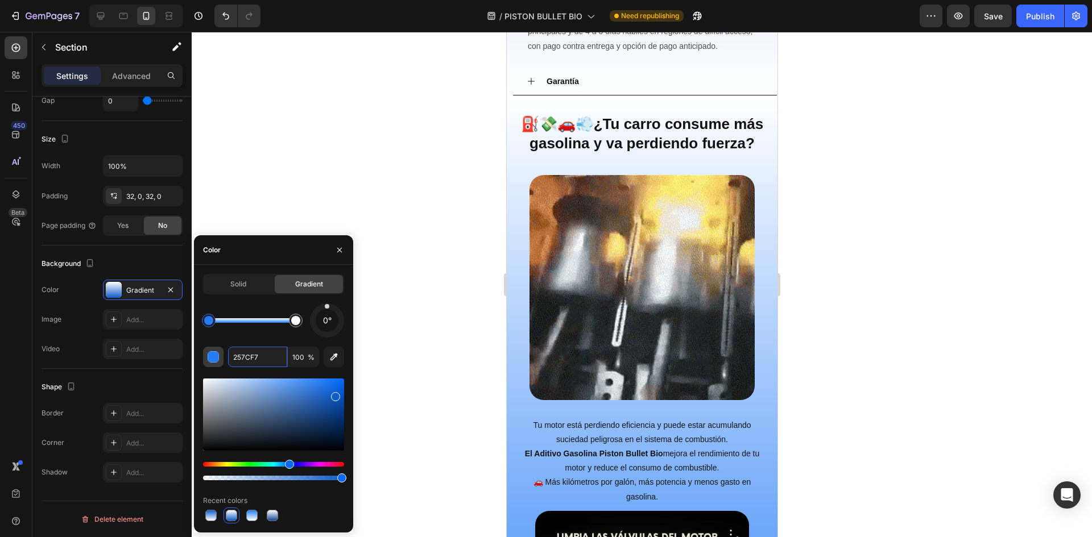
click at [210, 355] on div "257CF7 100 %" at bounding box center [273, 357] width 141 height 20
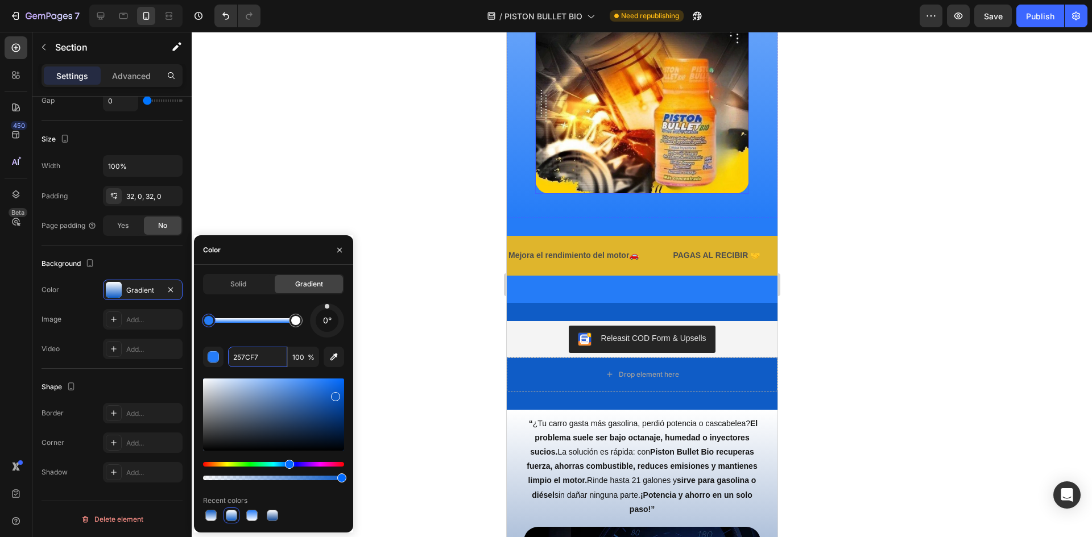
scroll to position [1908, 0]
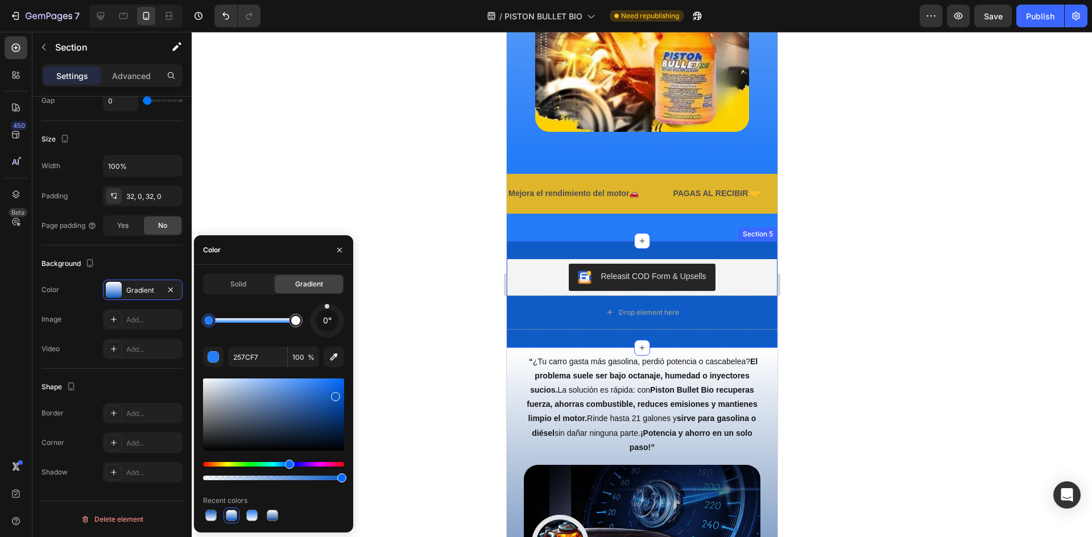
click at [698, 248] on div "Releasit COD Form & Upsells Releasit COD Form & Upsells Drop element here Produ…" at bounding box center [641, 294] width 271 height 107
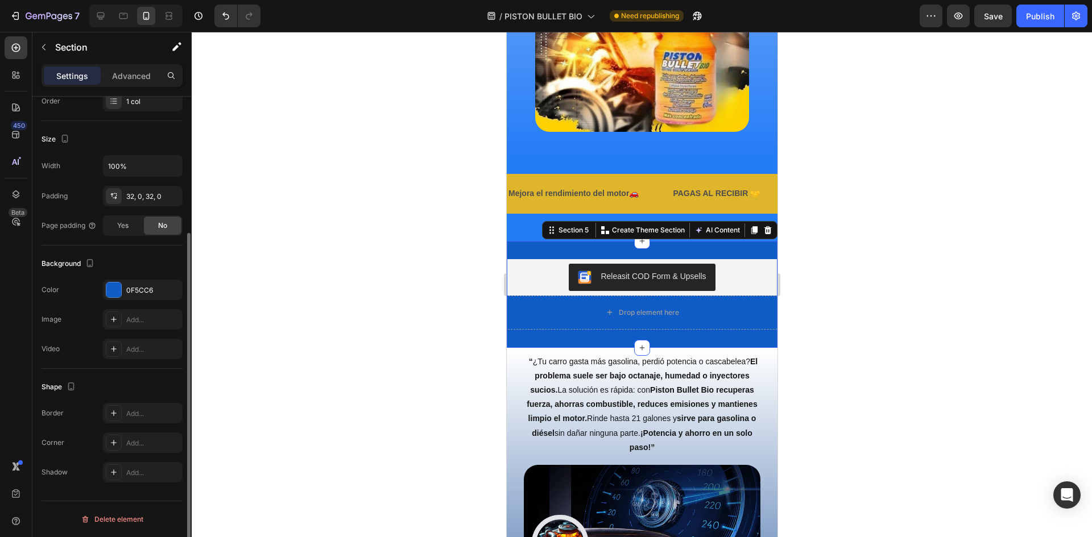
scroll to position [191, 0]
click at [125, 288] on div "0F5CC6" at bounding box center [143, 290] width 80 height 20
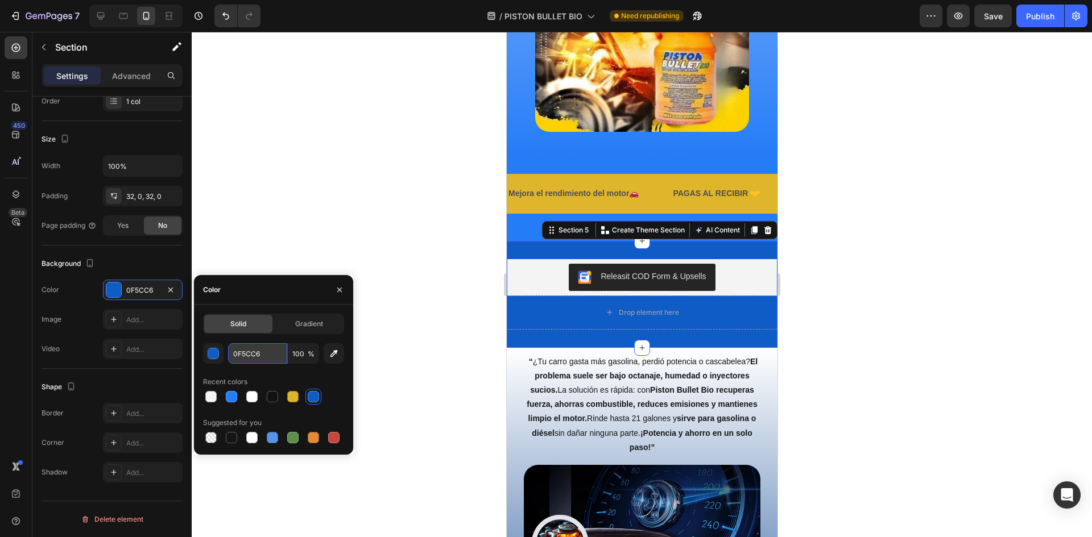
paste input "257CF7"
type input "257CF7"
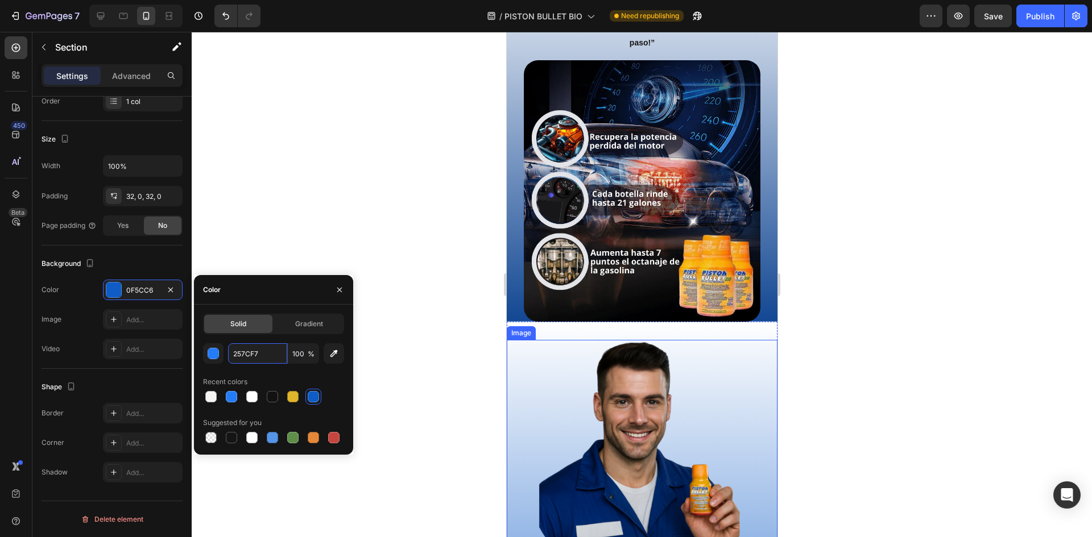
scroll to position [2420, 0]
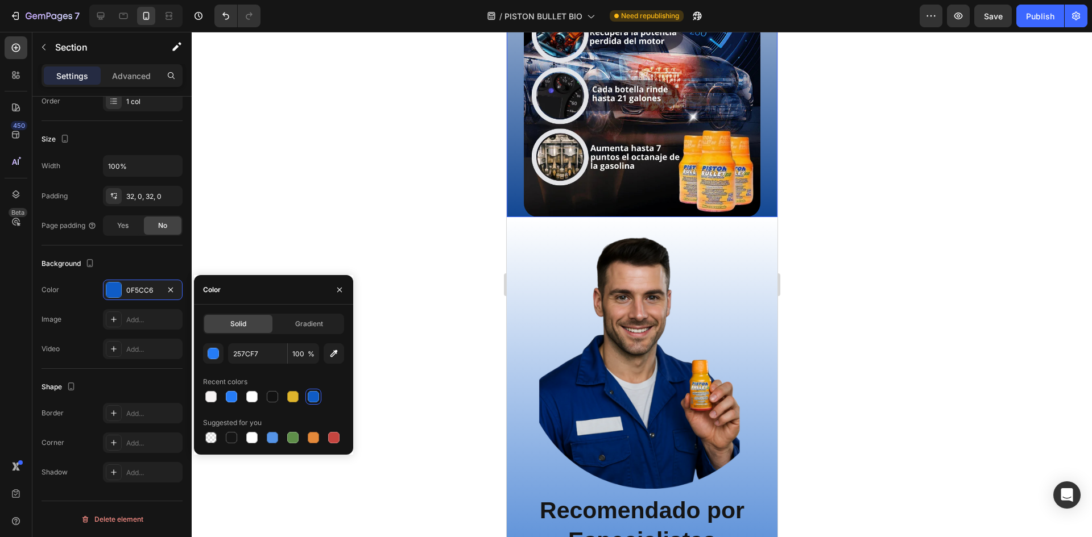
click at [761, 188] on div "“ ¿Tu carro gasta más gasolina, perdió potencia o cascabelea? El problema suele…" at bounding box center [641, 27] width 271 height 379
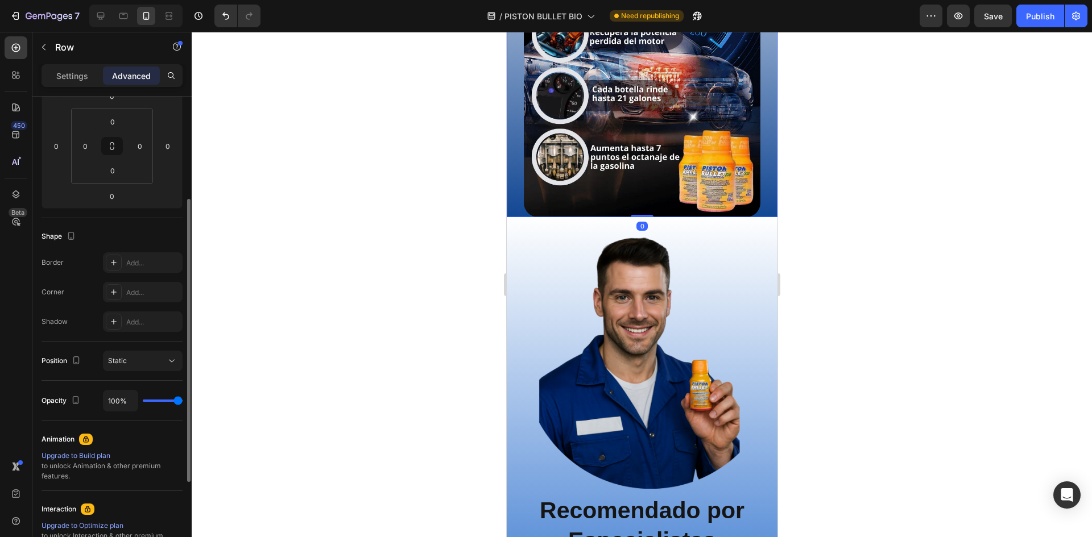
scroll to position [316, 0]
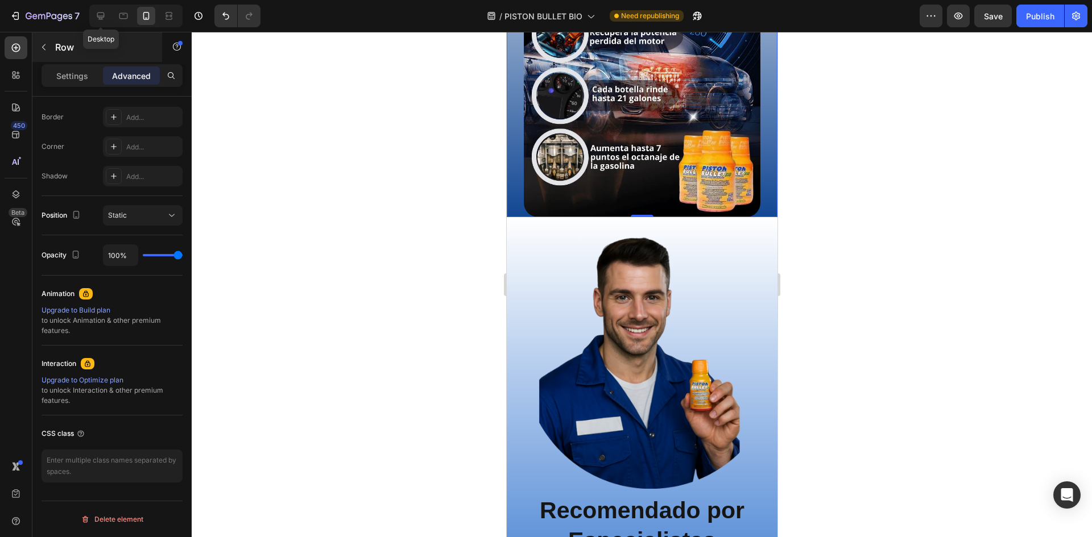
drag, startPoint x: 434, startPoint y: 260, endPoint x: 145, endPoint y: 47, distance: 359.1
click at [105, 9] on div at bounding box center [101, 16] width 18 height 18
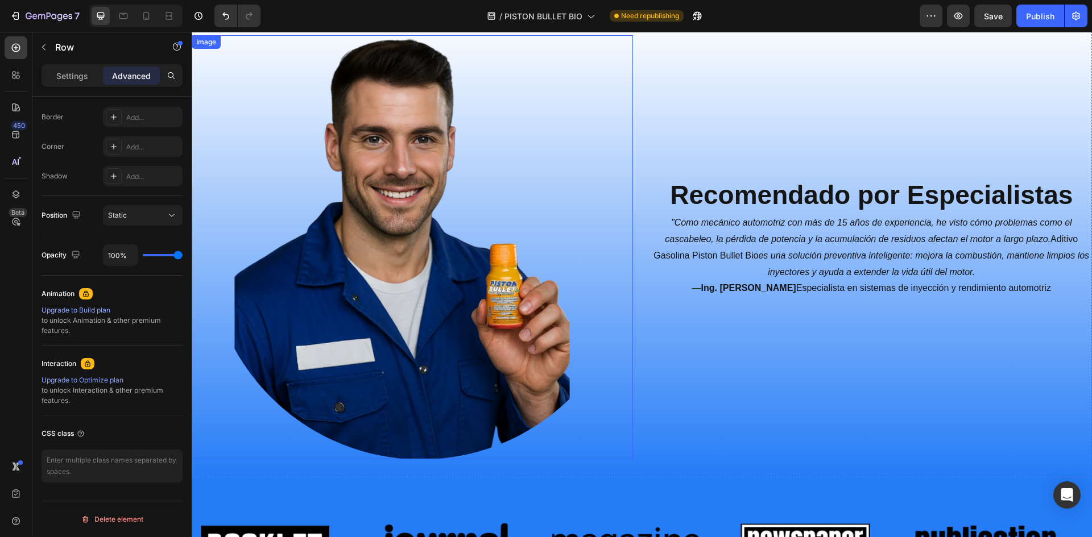
scroll to position [2301, 0]
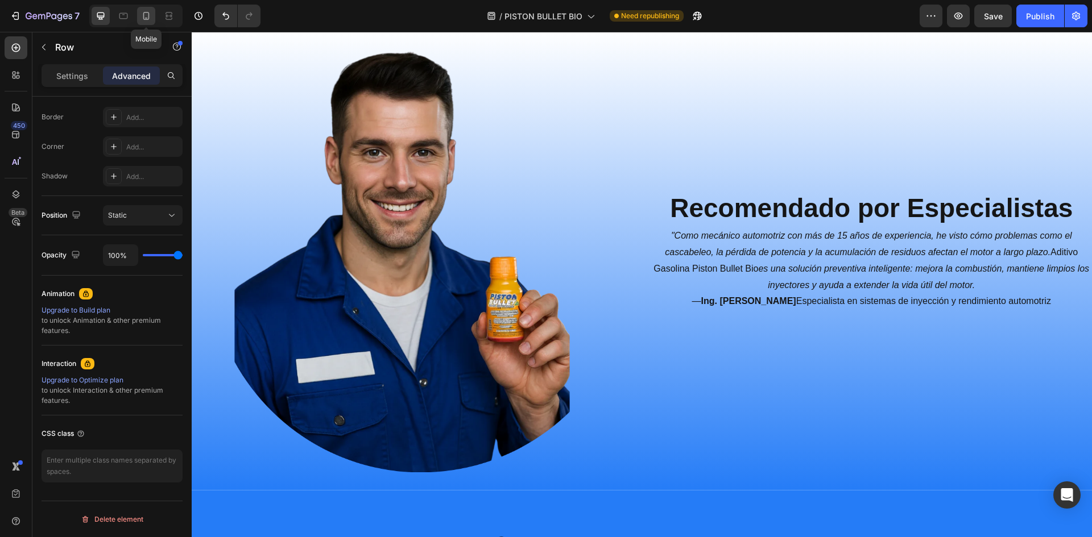
click at [139, 14] on div at bounding box center [146, 16] width 18 height 18
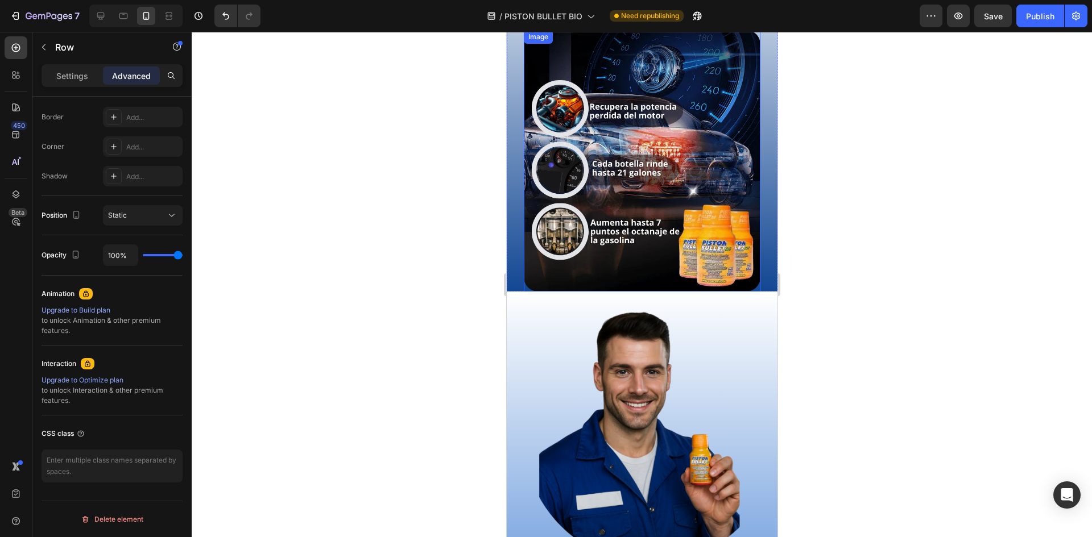
scroll to position [2280, 0]
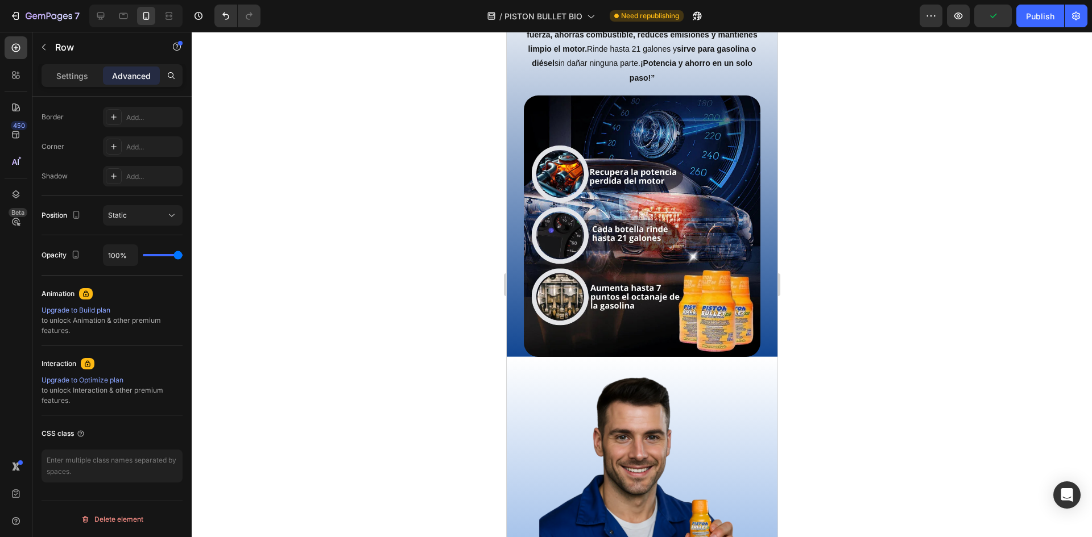
click at [763, 194] on div "“ ¿Tu carro gasta más gasolina, perdió potencia o cascabelea? El problema suele…" at bounding box center [641, 167] width 271 height 379
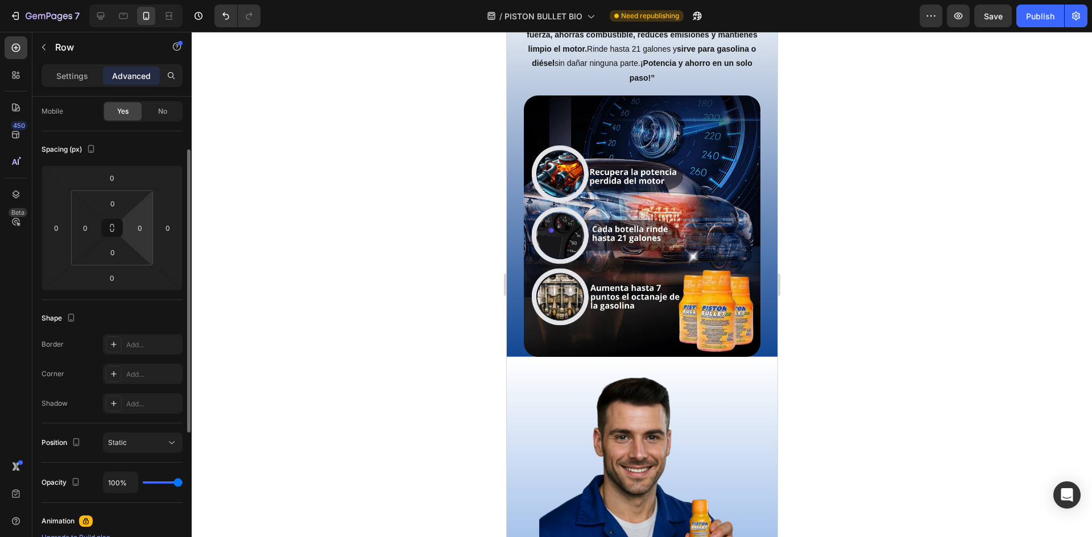
scroll to position [0, 0]
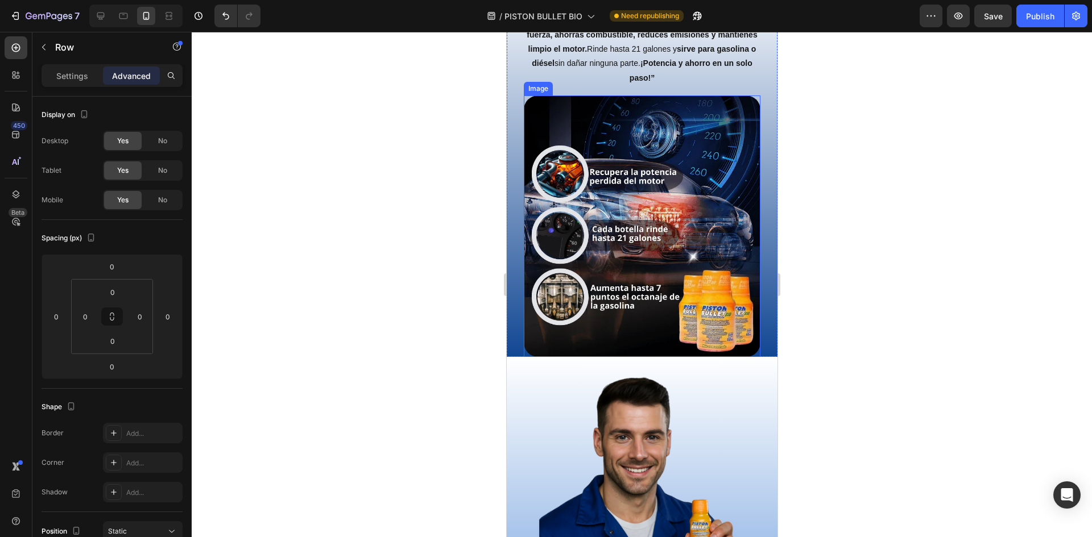
click at [553, 179] on img at bounding box center [641, 227] width 237 height 262
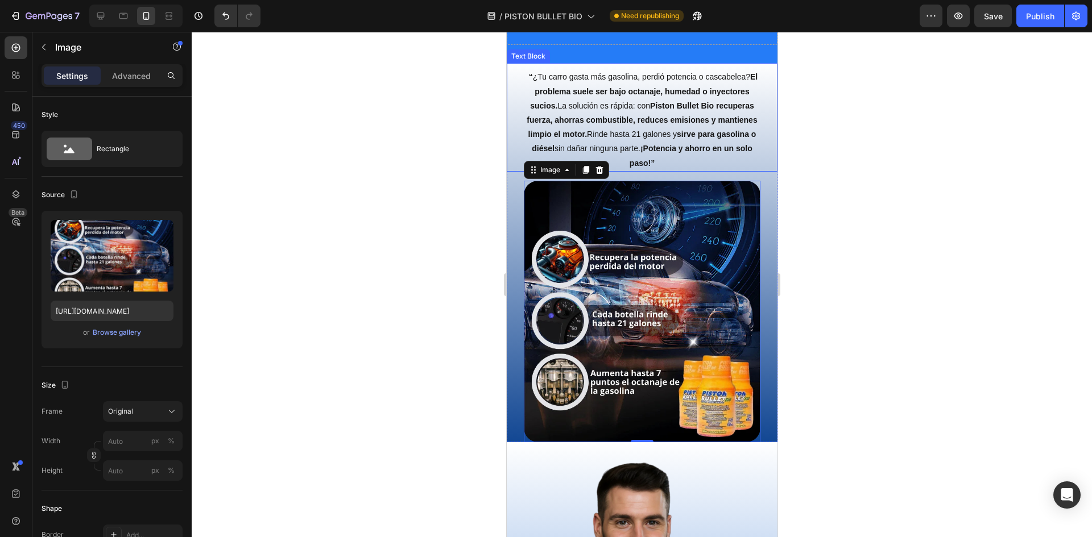
scroll to position [2166, 0]
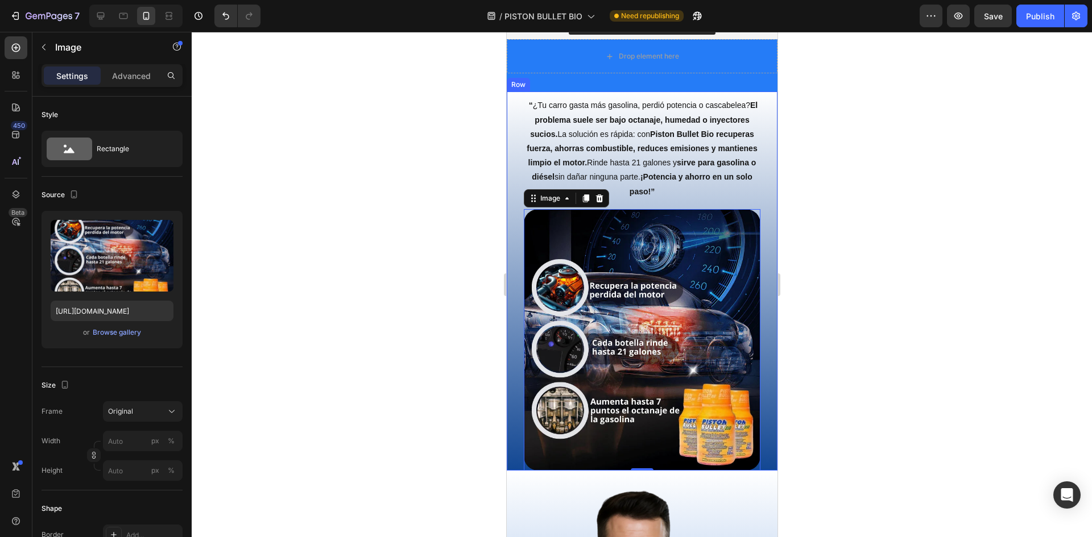
click at [519, 208] on div "“ ¿Tu carro gasta más gasolina, perdió potencia o cascabelea? El problema suele…" at bounding box center [641, 281] width 271 height 379
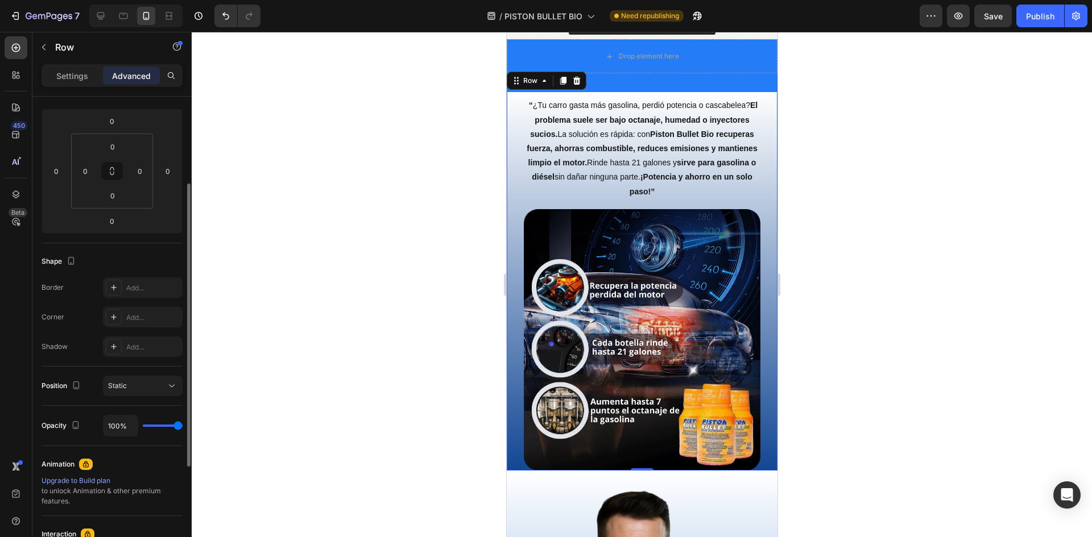
scroll to position [0, 0]
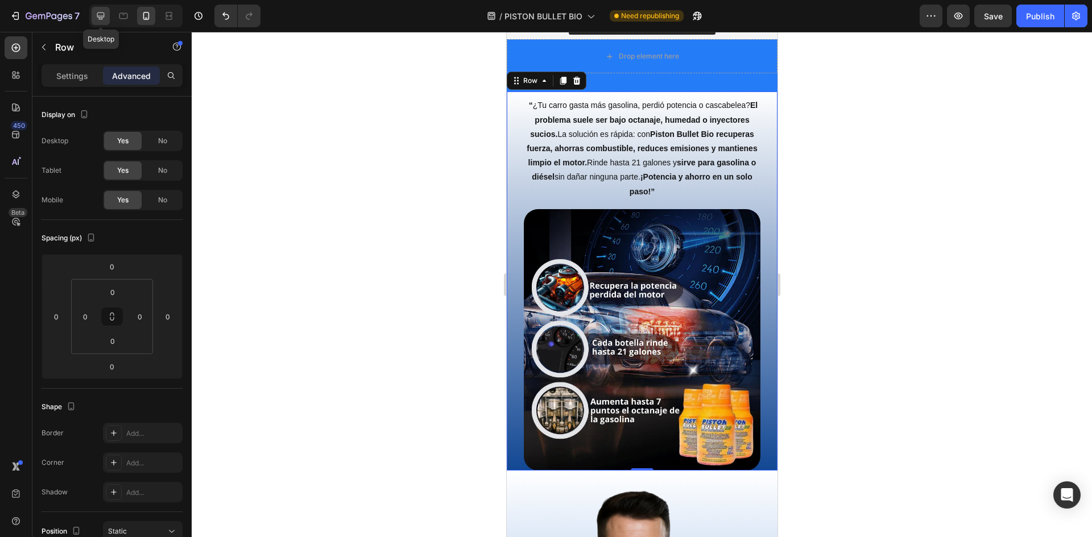
click at [101, 18] on icon at bounding box center [100, 16] width 7 height 7
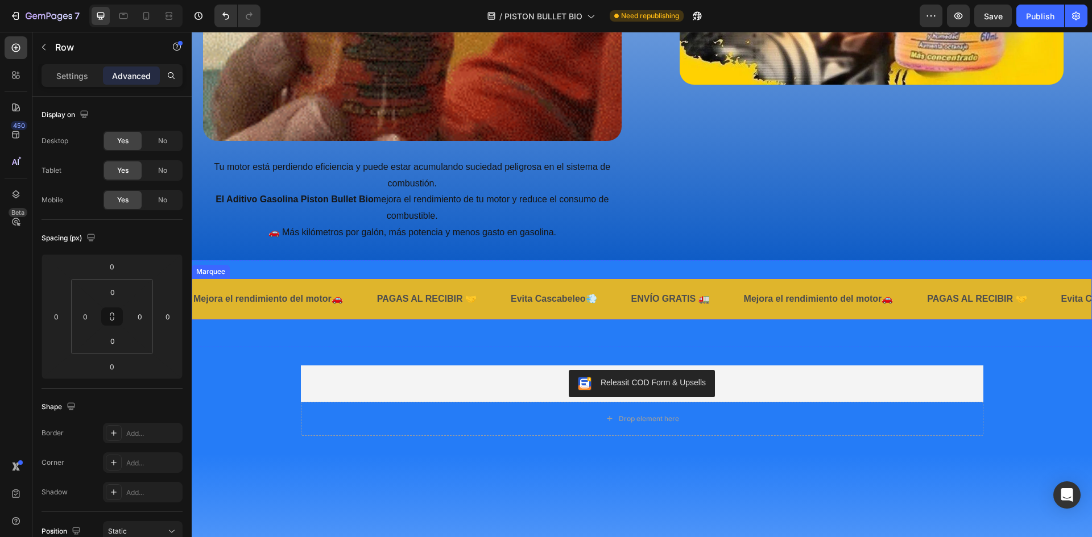
scroll to position [1879, 0]
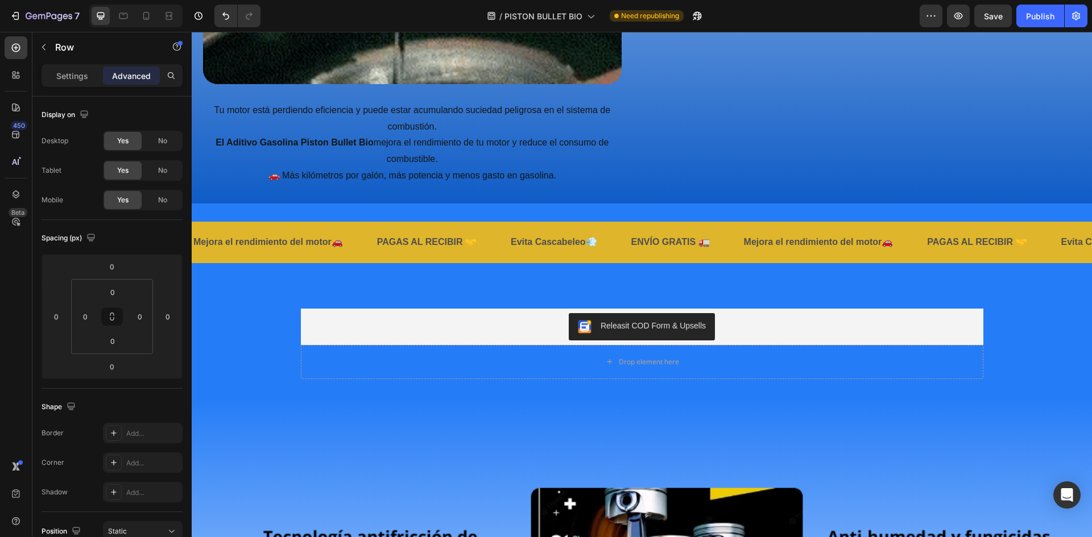
click at [136, 14] on div at bounding box center [135, 16] width 93 height 23
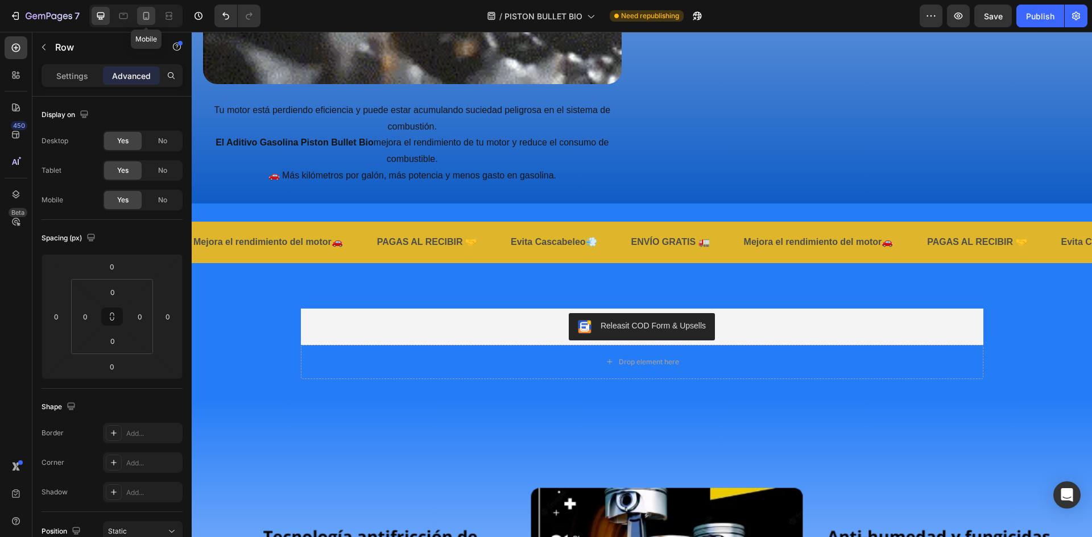
click at [144, 14] on icon at bounding box center [146, 16] width 6 height 8
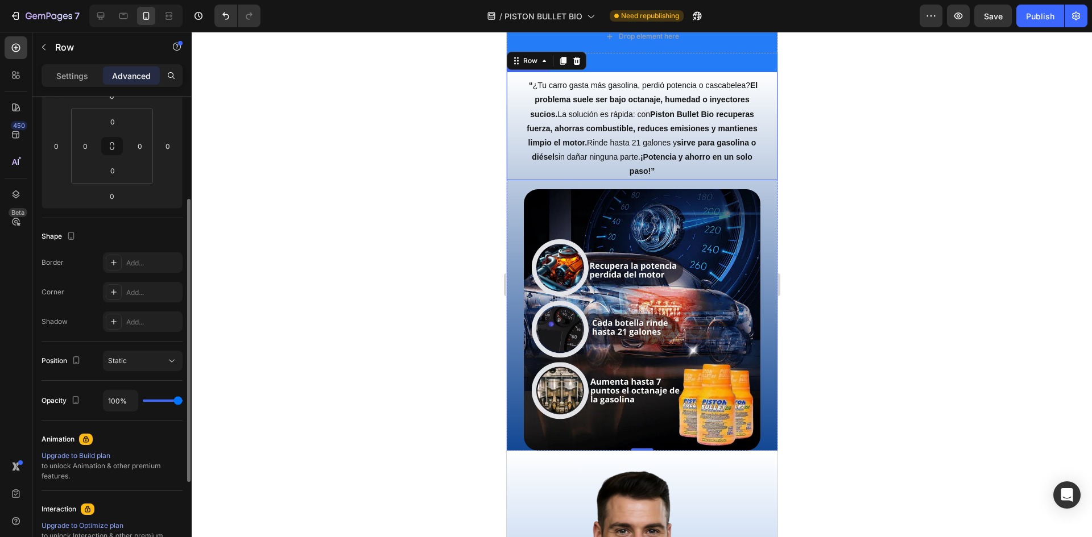
scroll to position [316, 0]
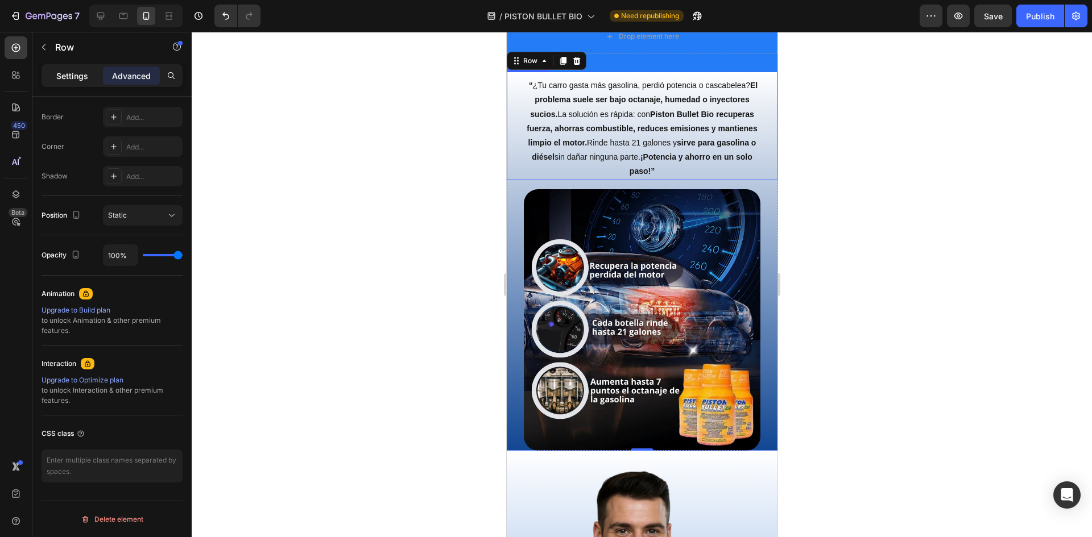
click at [76, 73] on p "Settings" at bounding box center [72, 76] width 32 height 12
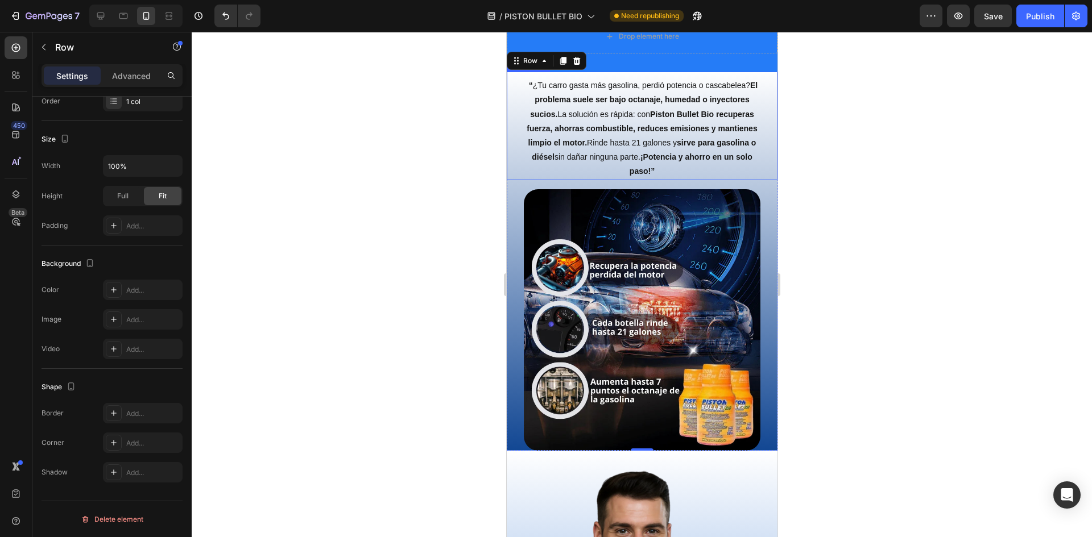
click at [872, 156] on div at bounding box center [642, 284] width 900 height 505
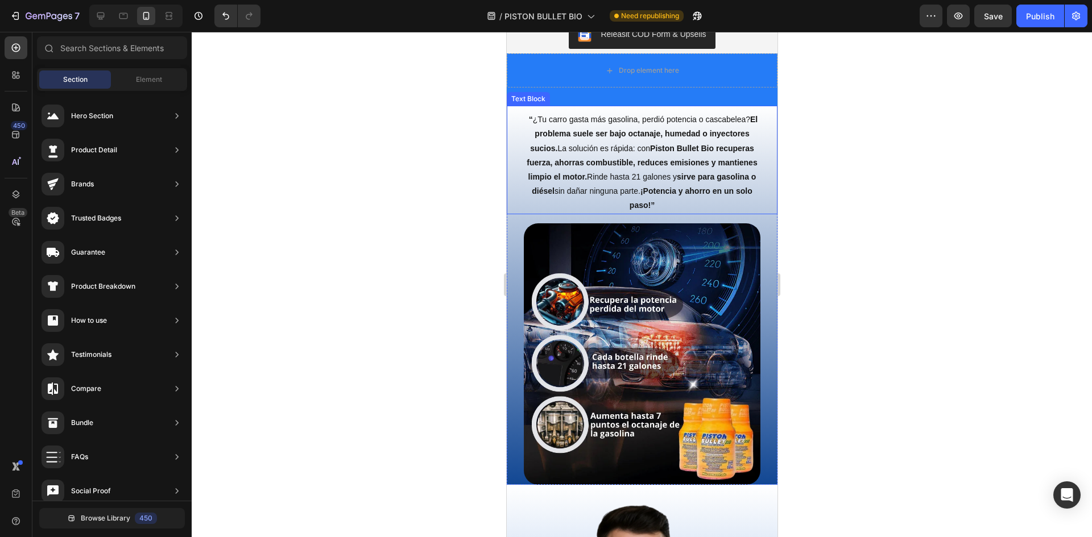
scroll to position [1883, 0]
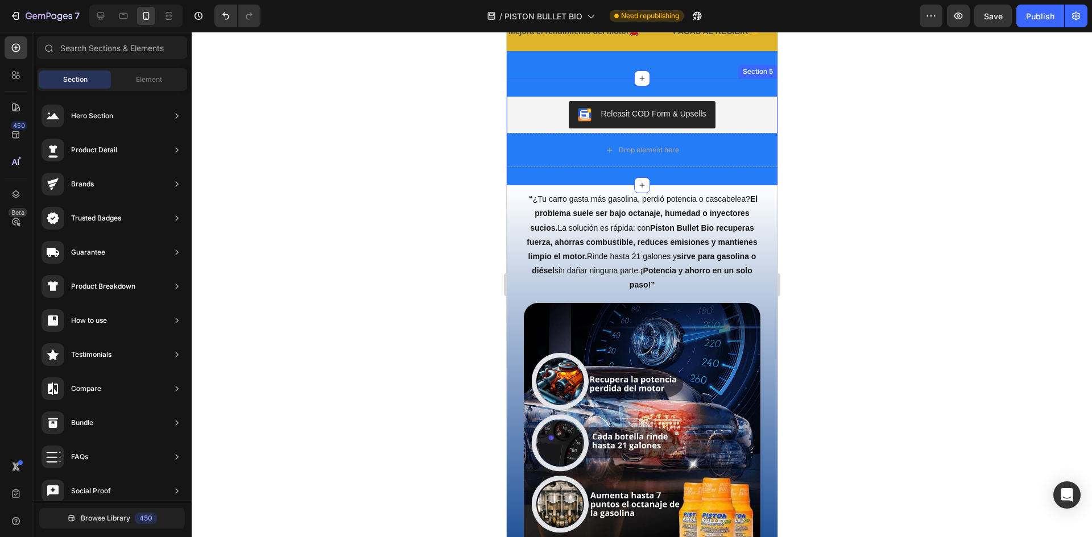
click at [749, 83] on div "Releasit COD Form & Upsells Releasit COD Form & Upsells Drop element here Produ…" at bounding box center [641, 131] width 271 height 107
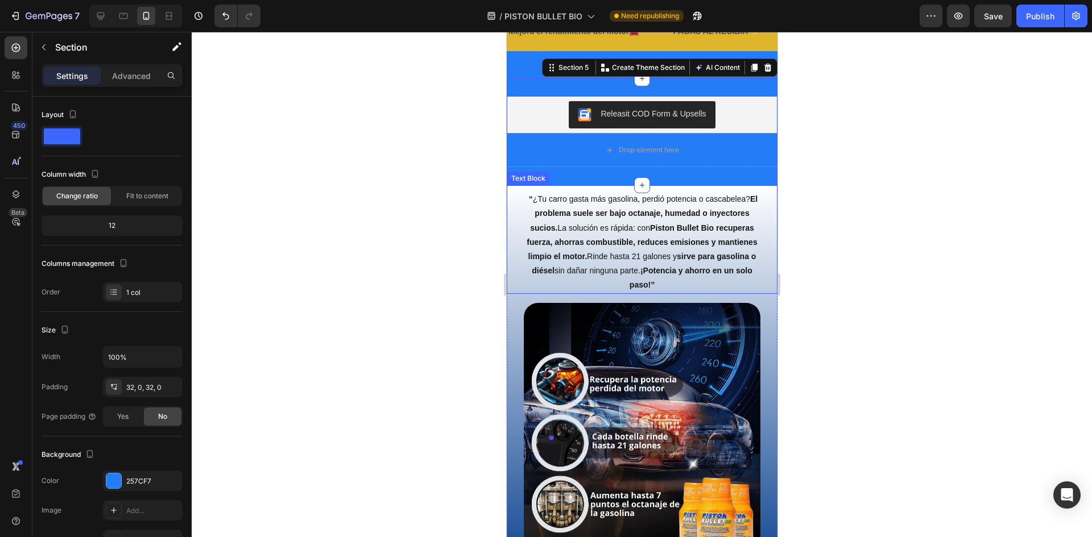
click at [513, 204] on div "“ ¿Tu carro gasta más gasolina, perdió potencia o cascabelea? El problema suele…" at bounding box center [641, 239] width 271 height 108
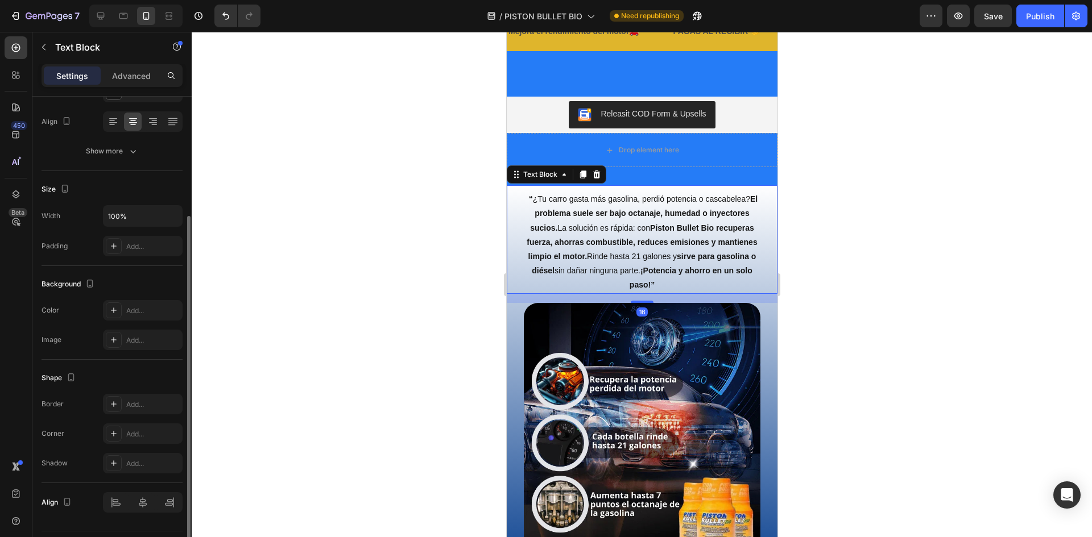
scroll to position [201, 0]
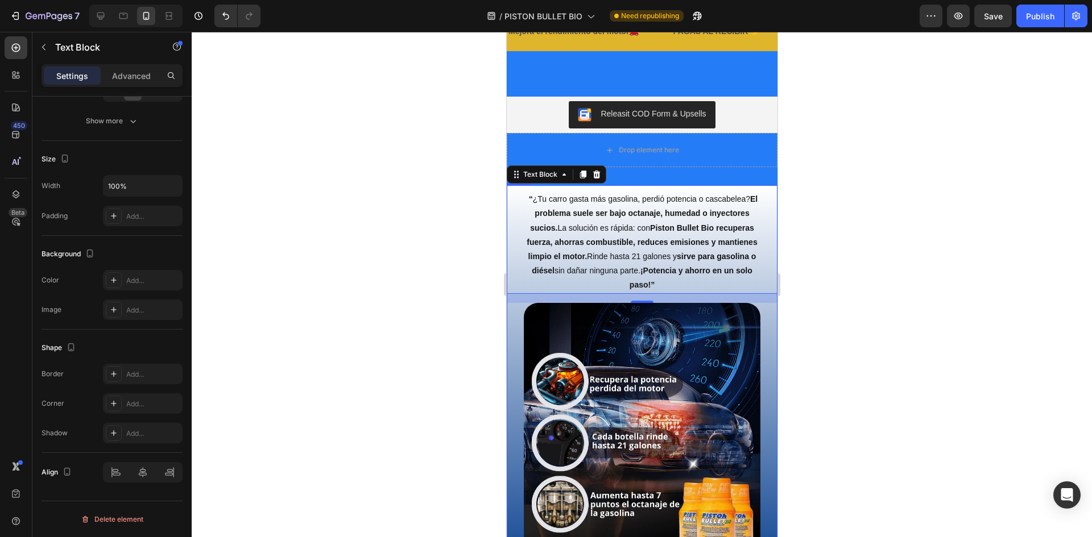
click at [515, 310] on div "“ ¿Tu carro gasta más gasolina, perdió potencia o cascabelea? El problema suele…" at bounding box center [641, 374] width 271 height 379
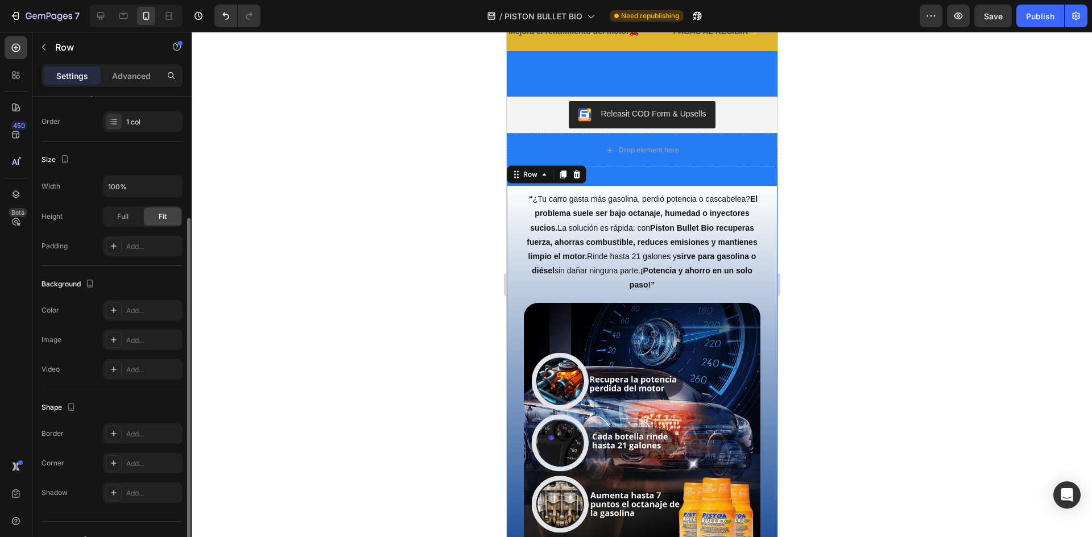
scroll to position [0, 0]
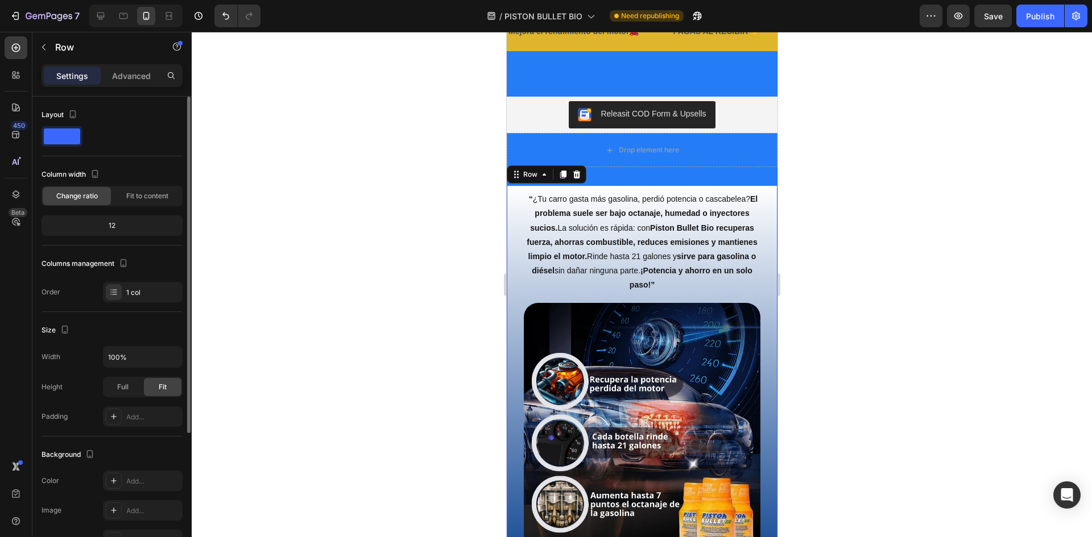
click at [66, 139] on span at bounding box center [62, 137] width 36 height 16
click at [59, 152] on div "Layout" at bounding box center [112, 131] width 141 height 51
click at [61, 146] on div at bounding box center [62, 136] width 41 height 20
click at [129, 70] on p "Advanced" at bounding box center [131, 76] width 39 height 12
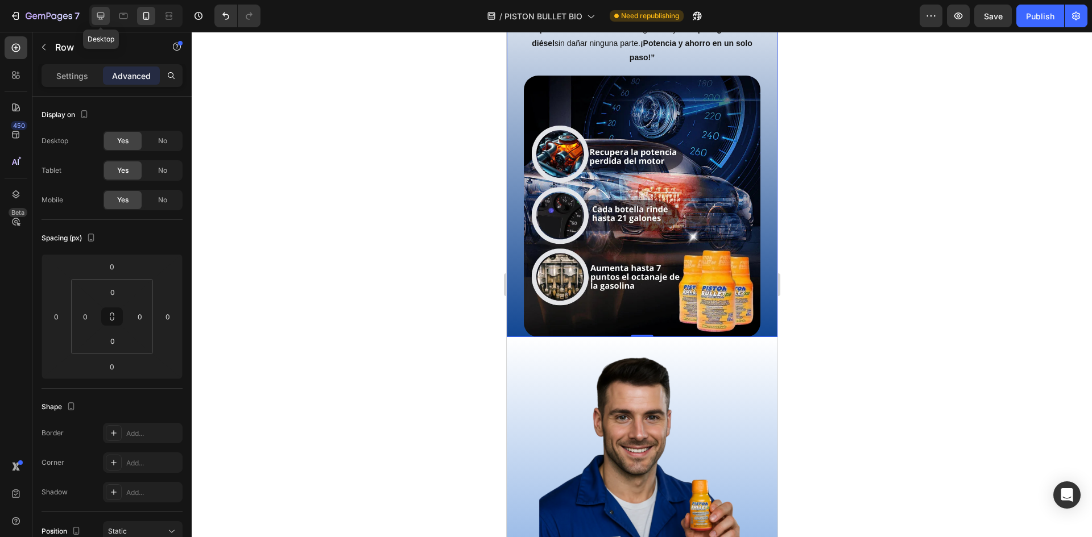
click at [97, 12] on icon at bounding box center [100, 15] width 11 height 11
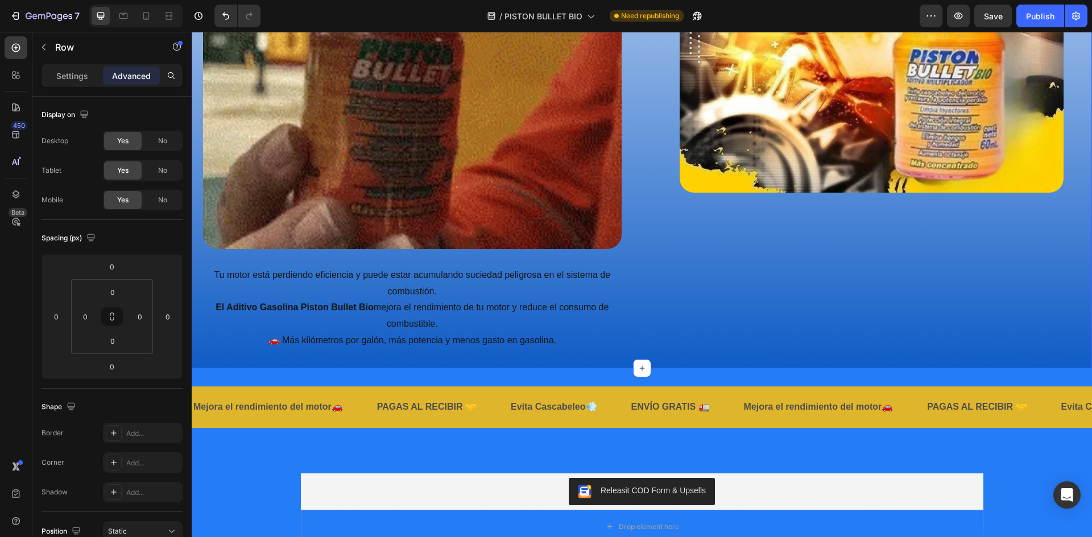
scroll to position [1686, 0]
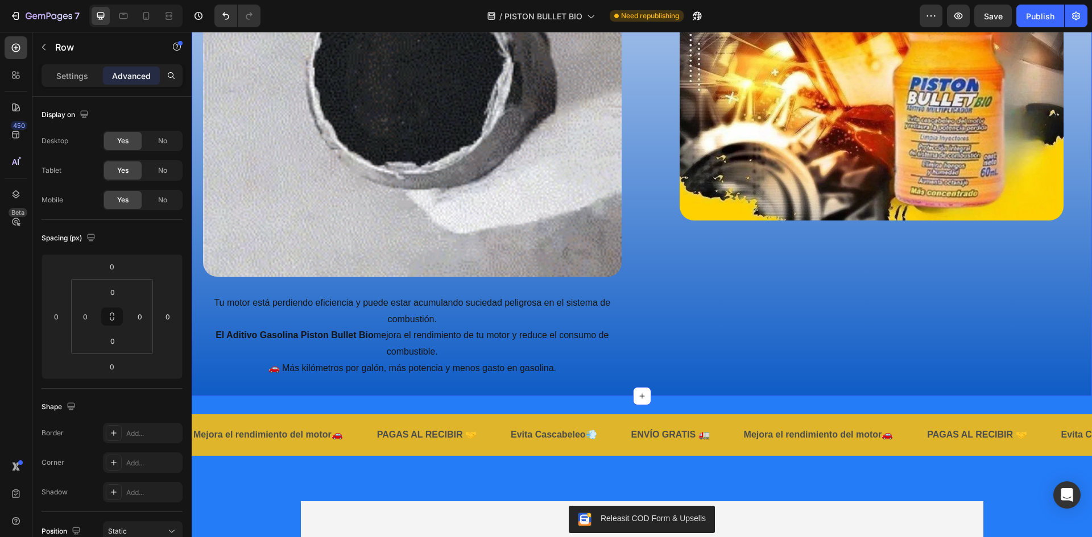
click at [1022, 366] on div "Image" at bounding box center [871, 79] width 441 height 598
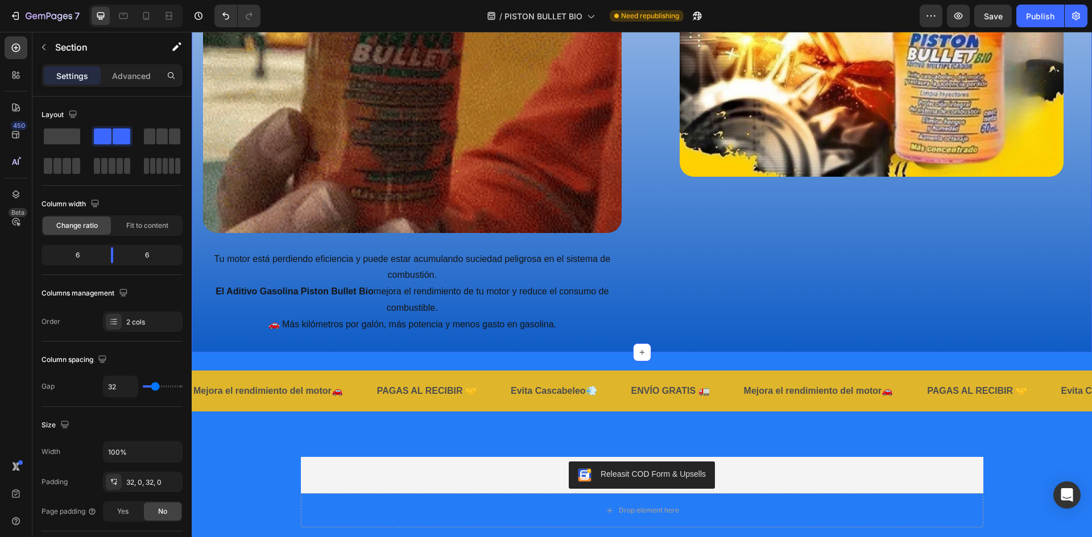
scroll to position [1572, 0]
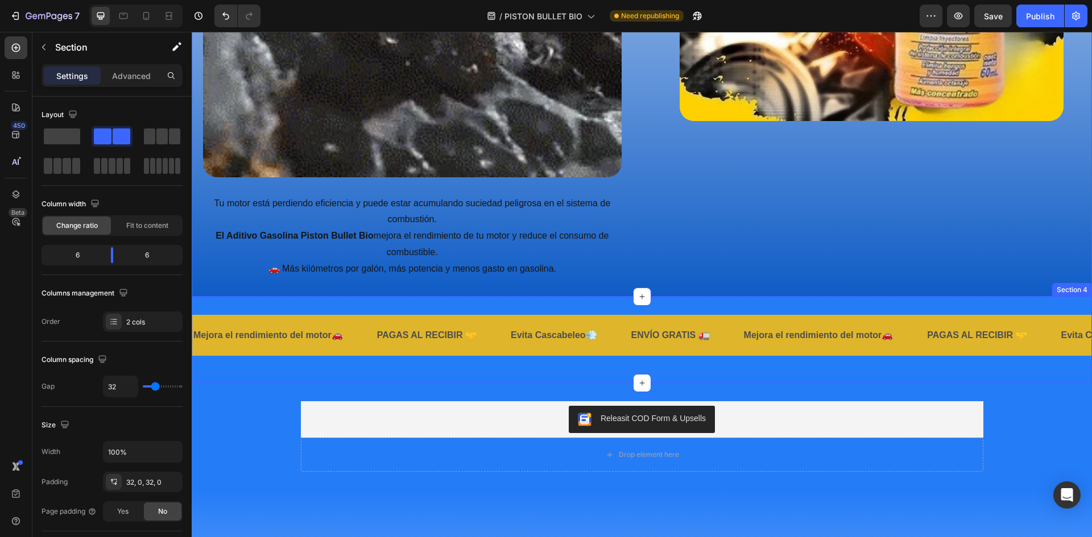
drag, startPoint x: 769, startPoint y: 367, endPoint x: 778, endPoint y: 365, distance: 9.3
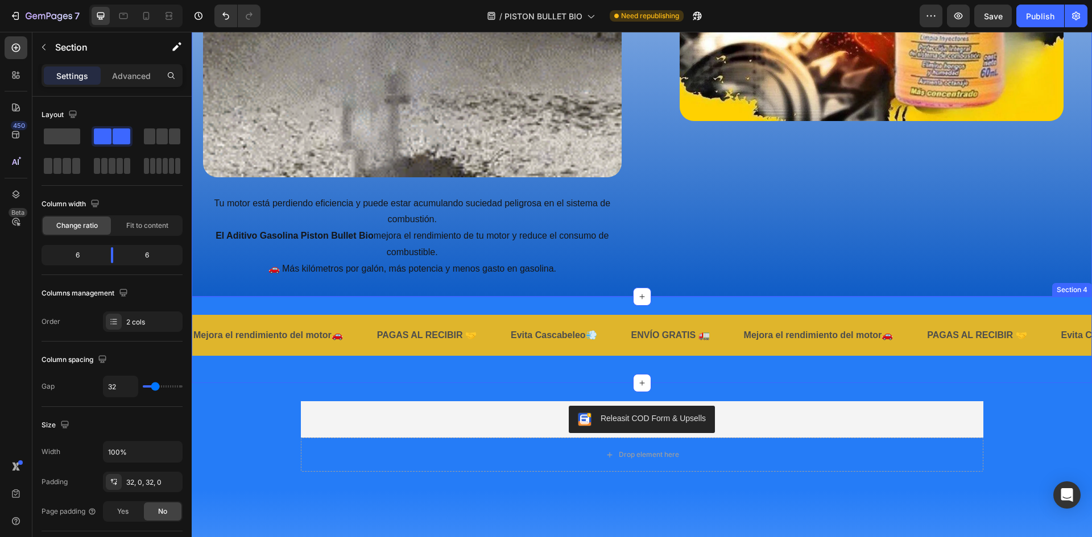
click at [768, 367] on div "Mejora el rendimiento del motor🚗 Text PAGAS AL RECIBIR 🤝 Text Evita Cascabeleo💨…" at bounding box center [642, 340] width 900 height 87
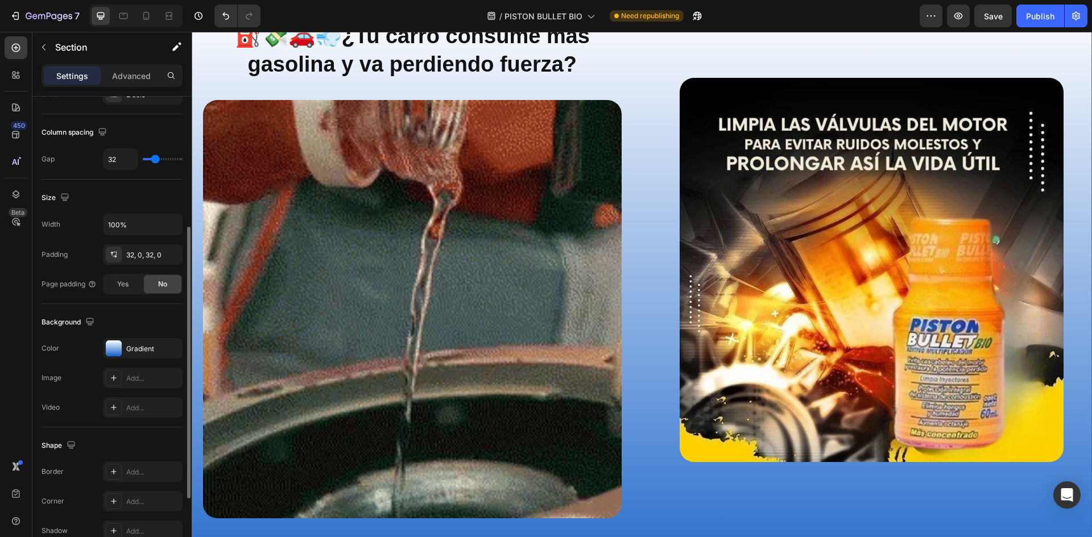
scroll to position [350, 0]
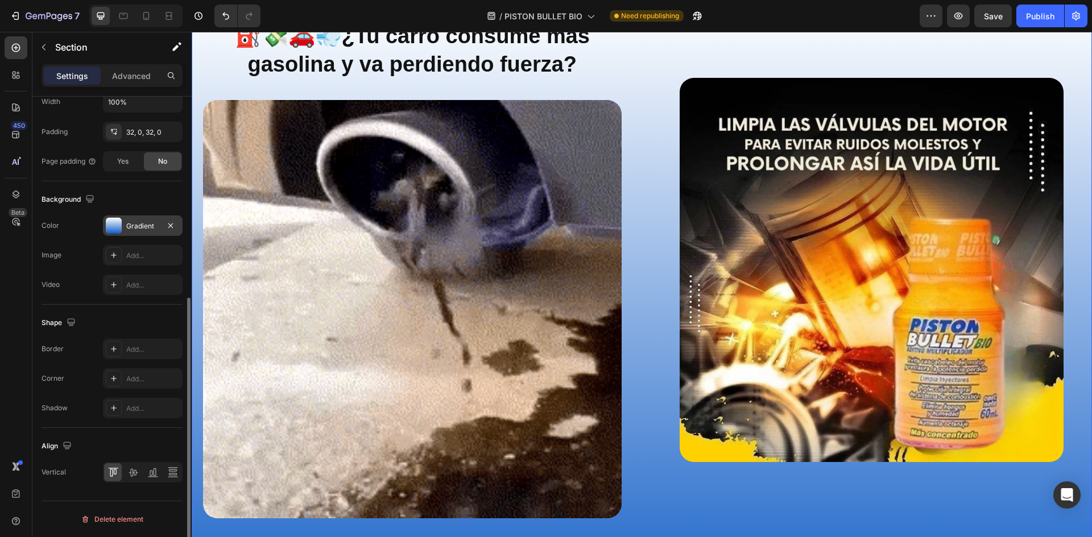
click at [117, 228] on div at bounding box center [114, 226] width 16 height 16
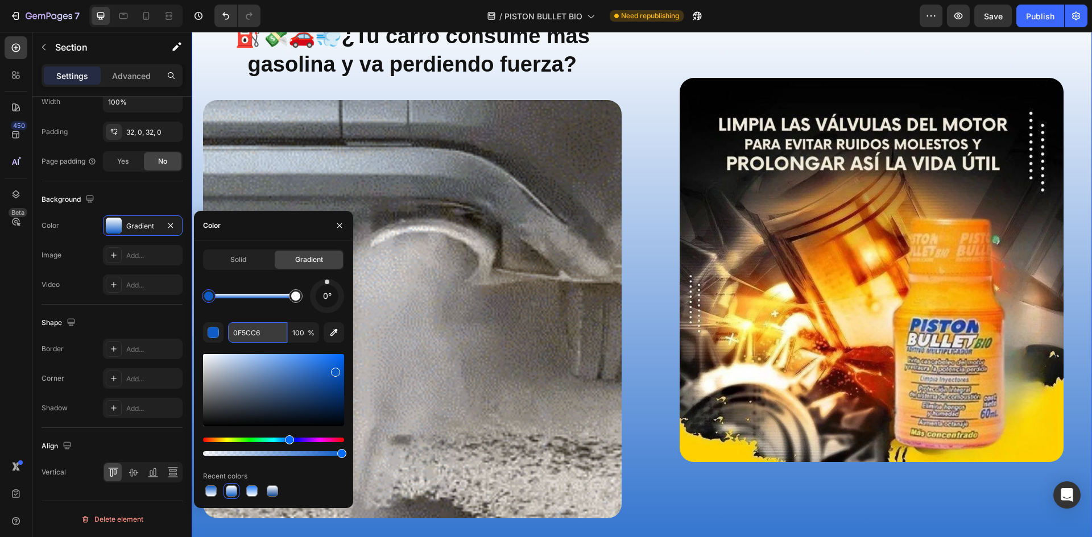
click at [268, 334] on input "0F5CC6" at bounding box center [257, 332] width 59 height 20
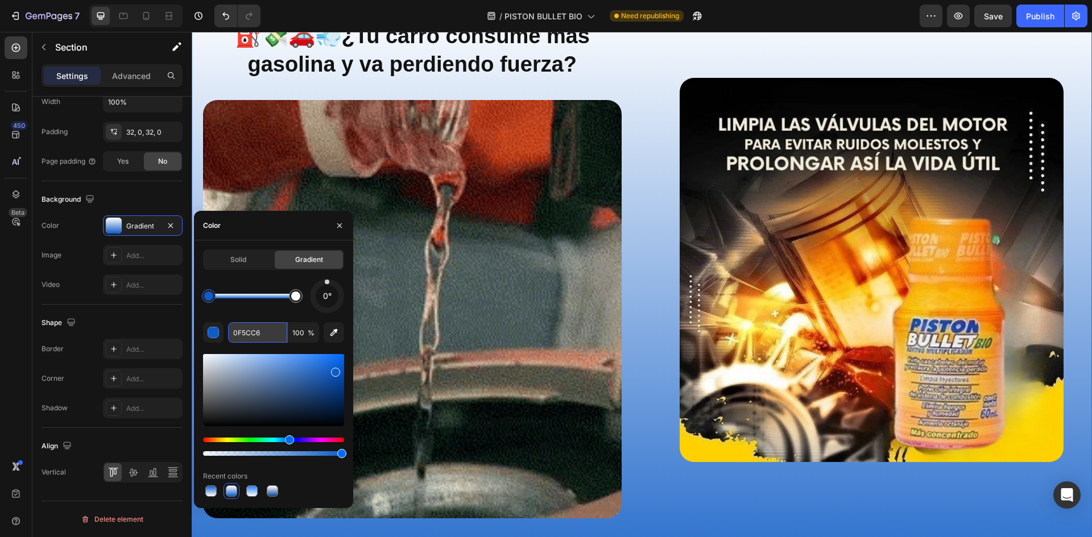
paste input "257CF7"
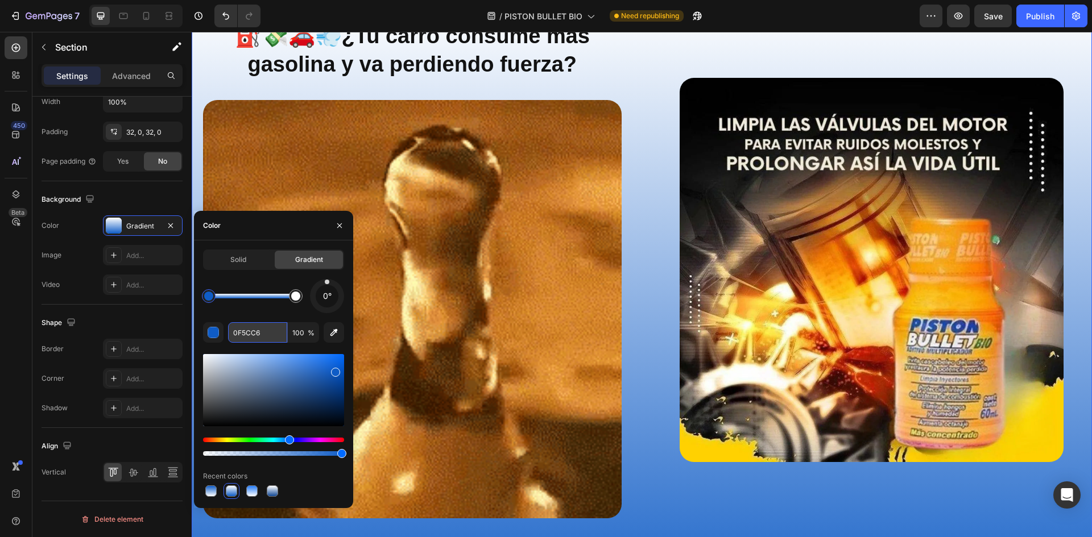
type input "257CF7"
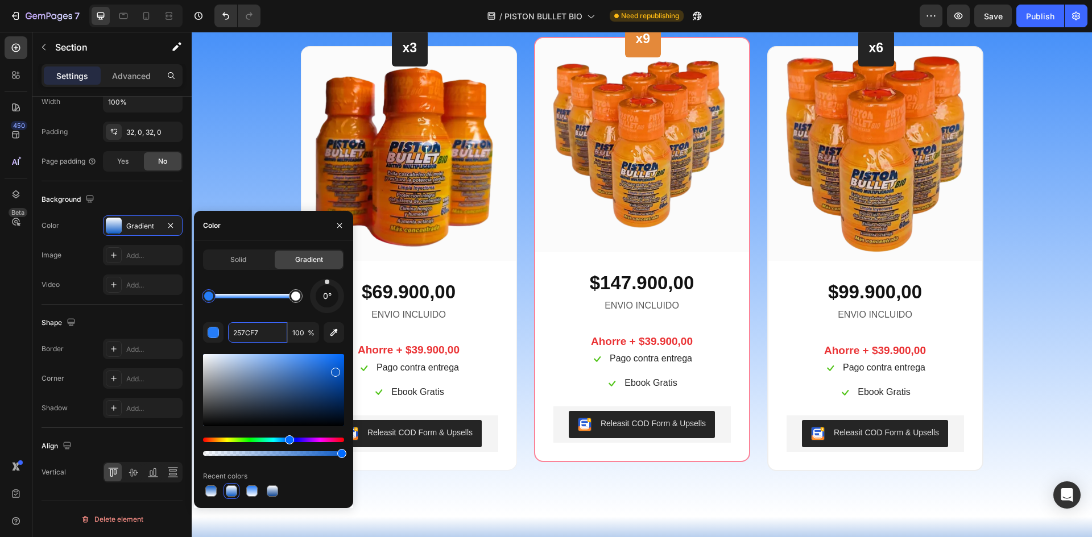
scroll to position [4264, 0]
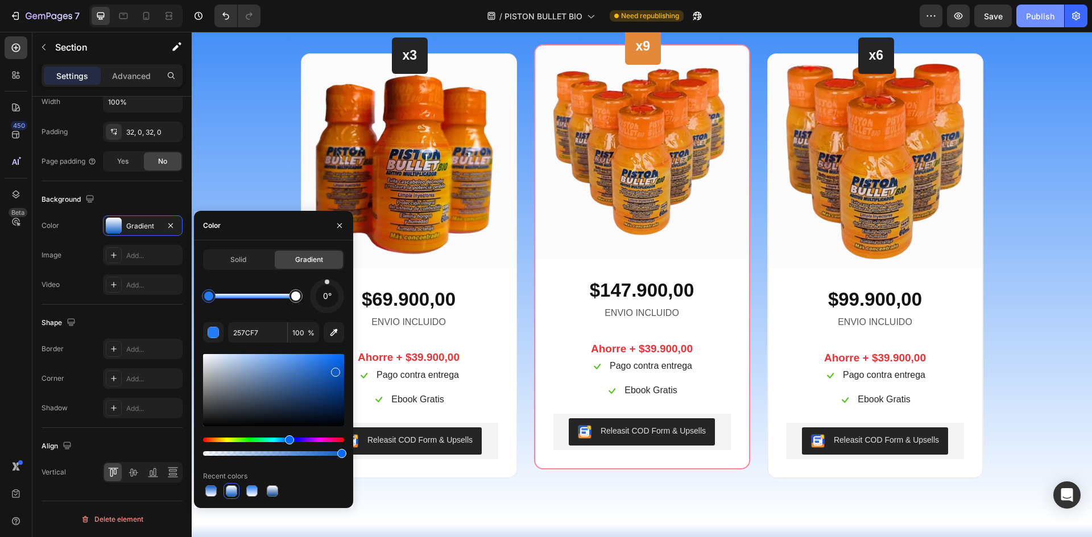
click at [1038, 16] on div "Publish" at bounding box center [1040, 16] width 28 height 12
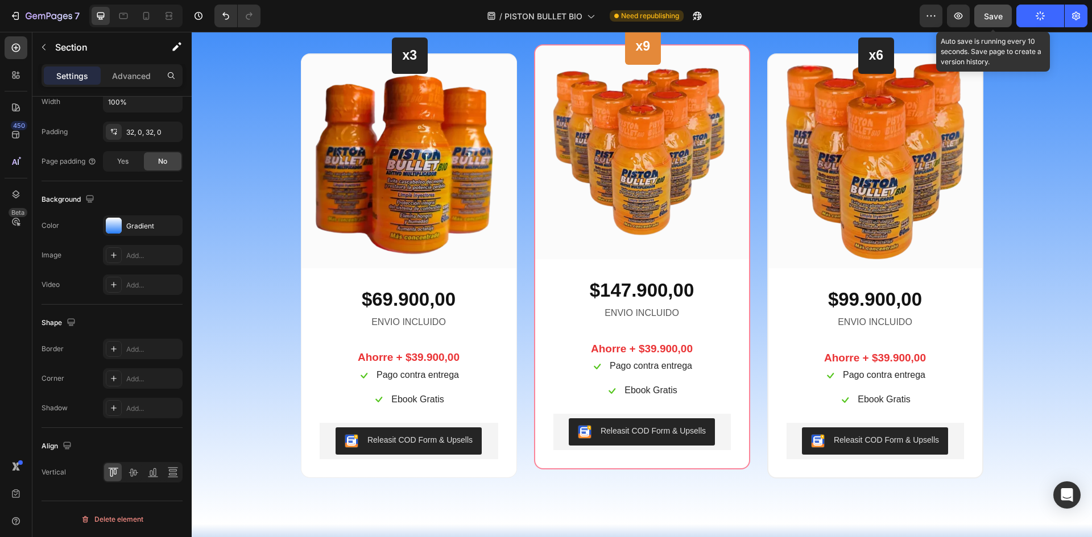
click at [987, 16] on span "Save" at bounding box center [993, 16] width 19 height 10
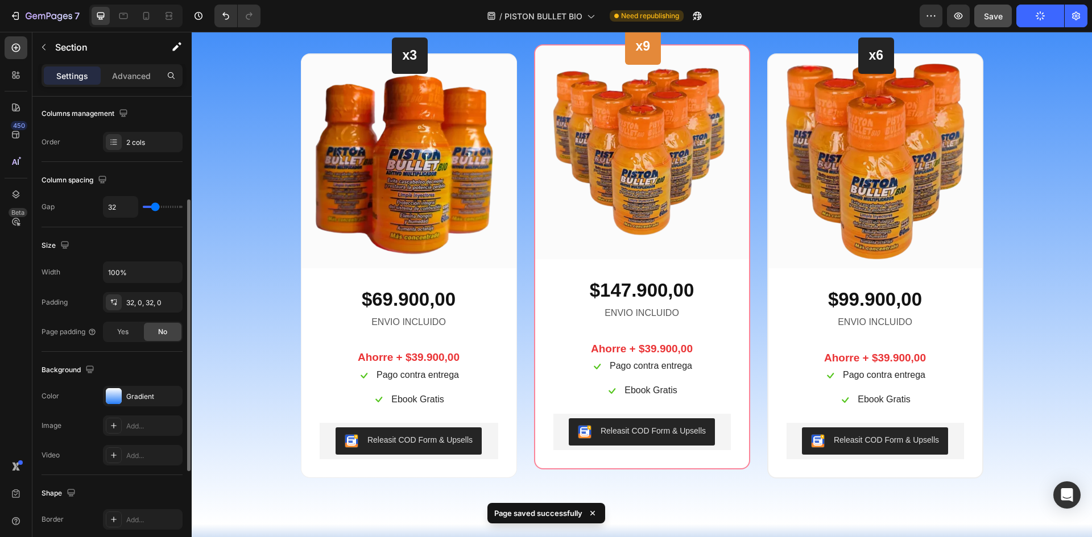
scroll to position [123, 0]
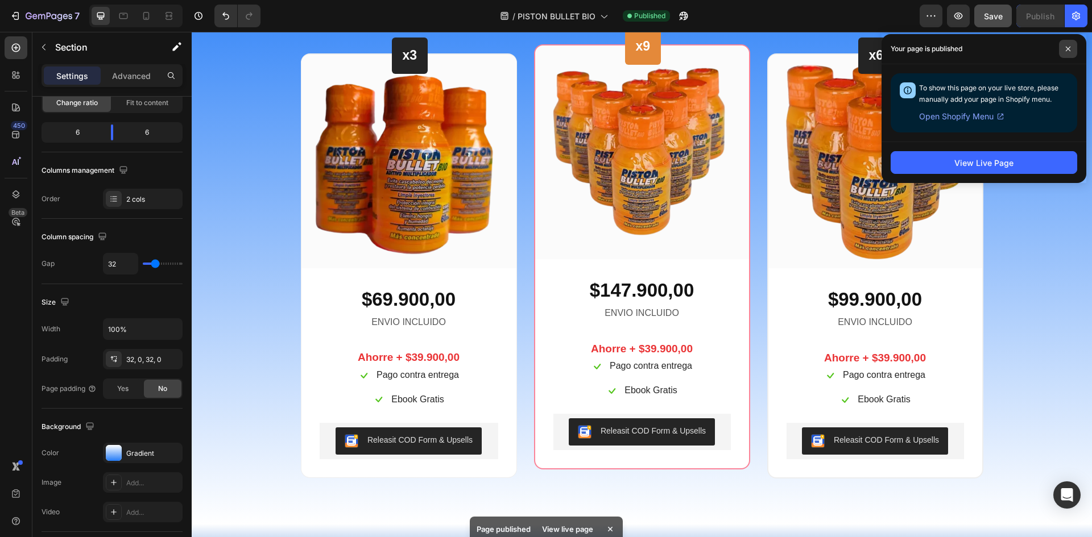
click at [1066, 49] on icon at bounding box center [1068, 49] width 6 height 6
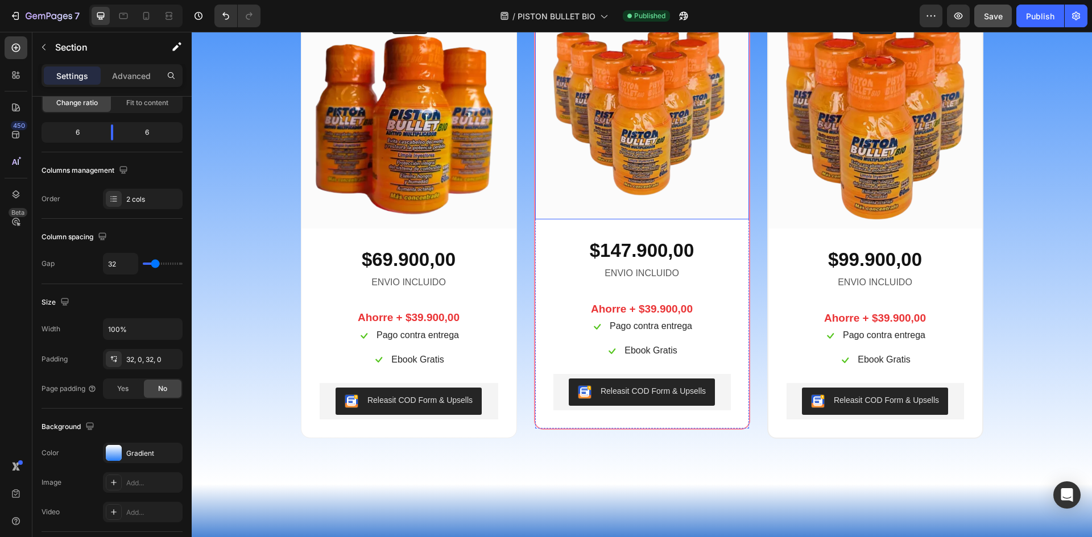
scroll to position [4435, 0]
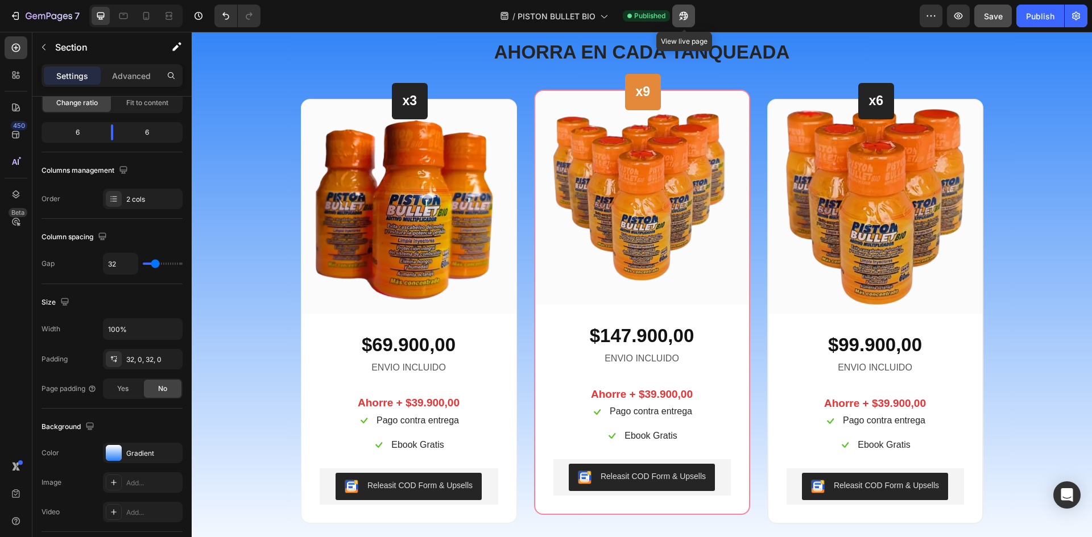
click at [682, 17] on icon "button" at bounding box center [680, 18] width 3 height 3
click at [427, 399] on p "Ahorre + $39.900,00" at bounding box center [409, 403] width 176 height 14
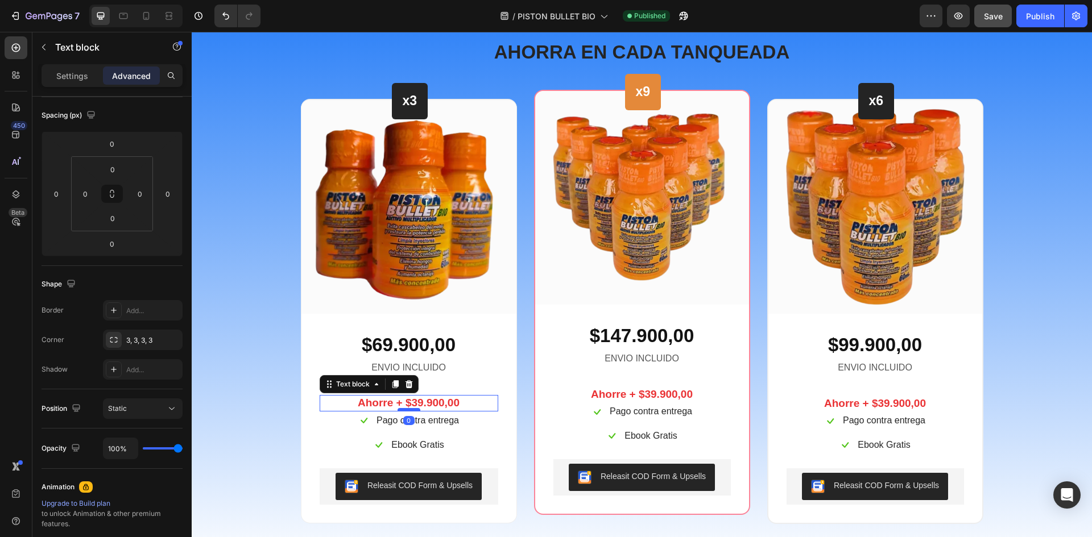
scroll to position [0, 0]
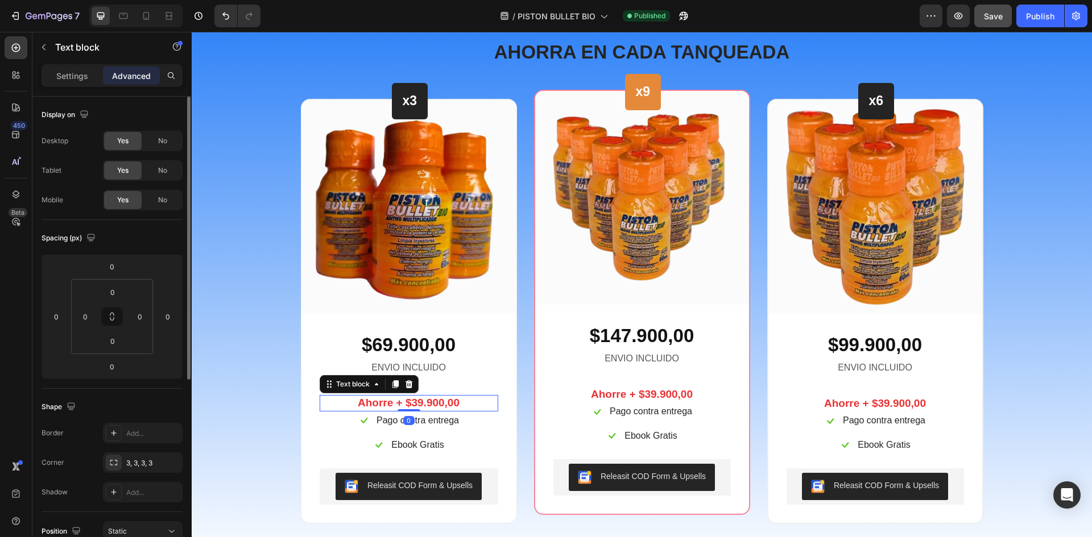
click at [415, 405] on p "Ahorre + $39.900,00" at bounding box center [409, 403] width 176 height 14
click at [428, 408] on p "Ahorre + $68.900,00" at bounding box center [409, 403] width 176 height 14
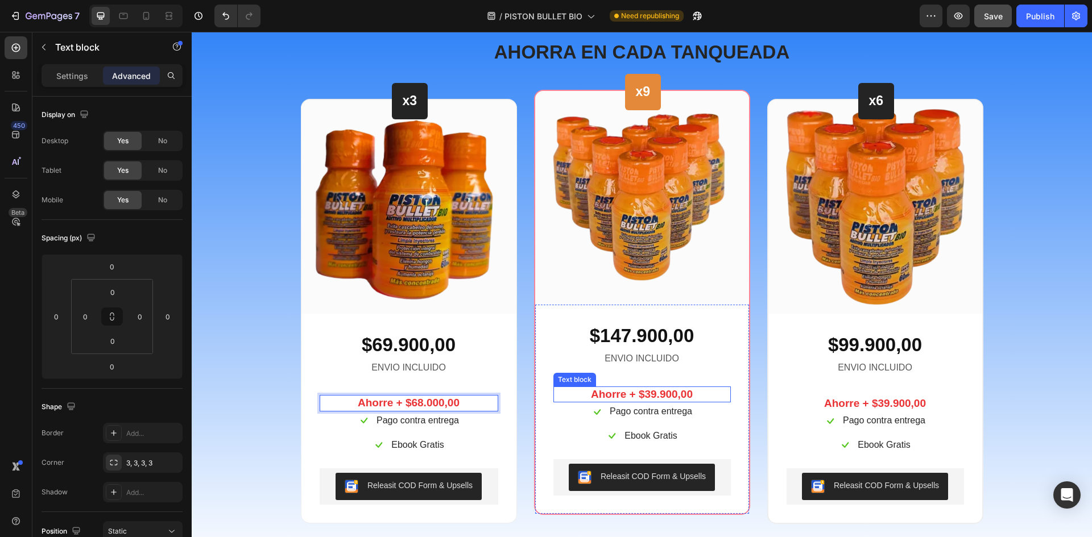
click at [653, 393] on p "Ahorre + $39.900,00" at bounding box center [641, 395] width 175 height 14
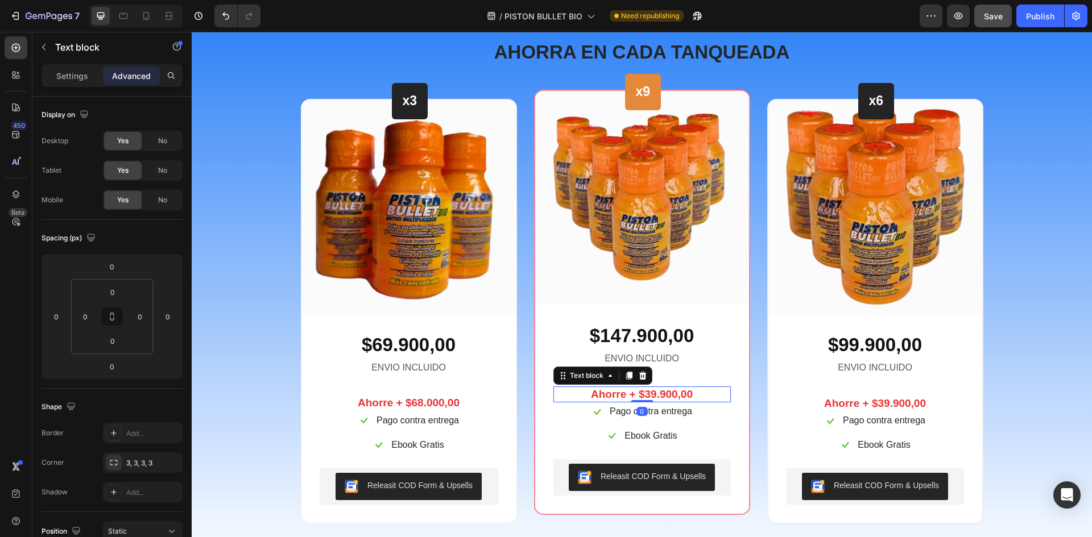
click at [689, 394] on p "Ahorre + $39.900,00" at bounding box center [641, 395] width 175 height 14
click at [652, 393] on p "Ahorre + $39.900,00" at bounding box center [641, 395] width 175 height 14
drag, startPoint x: 586, startPoint y: 397, endPoint x: 624, endPoint y: 397, distance: 37.5
click at [586, 397] on p "Ahorre + $215.700,00" at bounding box center [641, 395] width 175 height 14
drag, startPoint x: 628, startPoint y: 395, endPoint x: 635, endPoint y: 393, distance: 6.5
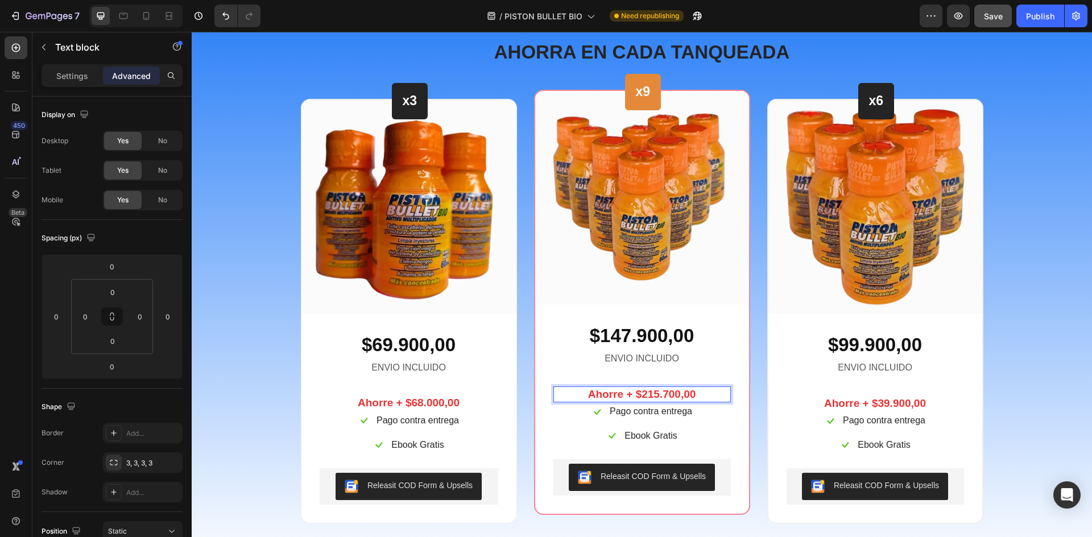
click at [628, 395] on p "Ahorre + $215.700,00" at bounding box center [641, 395] width 175 height 14
click at [871, 402] on p "Ahorre + $39.900,00" at bounding box center [875, 404] width 175 height 14
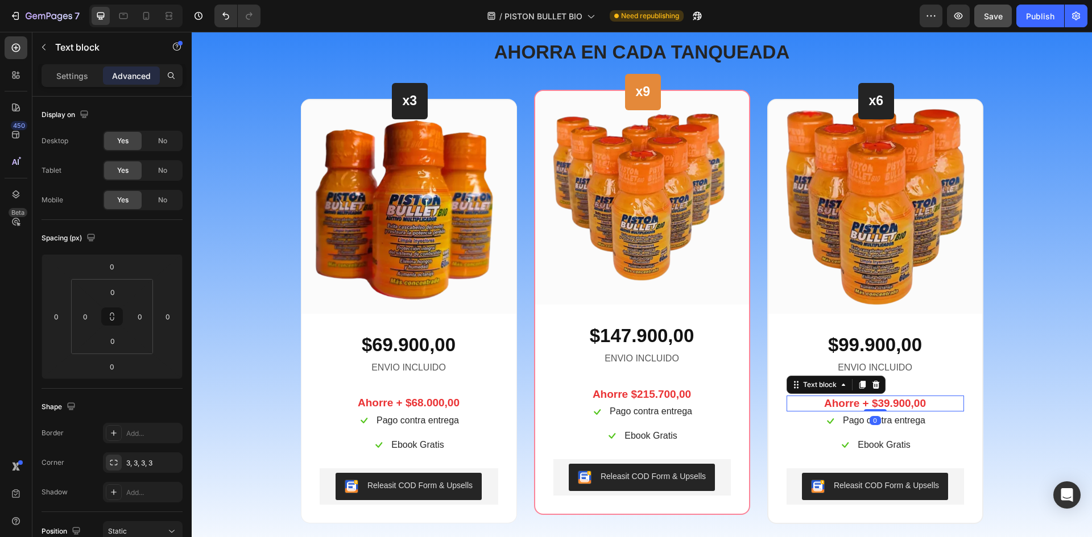
click at [886, 404] on p "Ahorre + $39.900,00" at bounding box center [875, 404] width 175 height 14
click at [895, 404] on p "Ahorre + $300.900,00" at bounding box center [875, 404] width 175 height 14
click at [1021, 16] on button "Publish" at bounding box center [1040, 16] width 48 height 23
click at [1005, 23] on button "Save" at bounding box center [993, 16] width 38 height 23
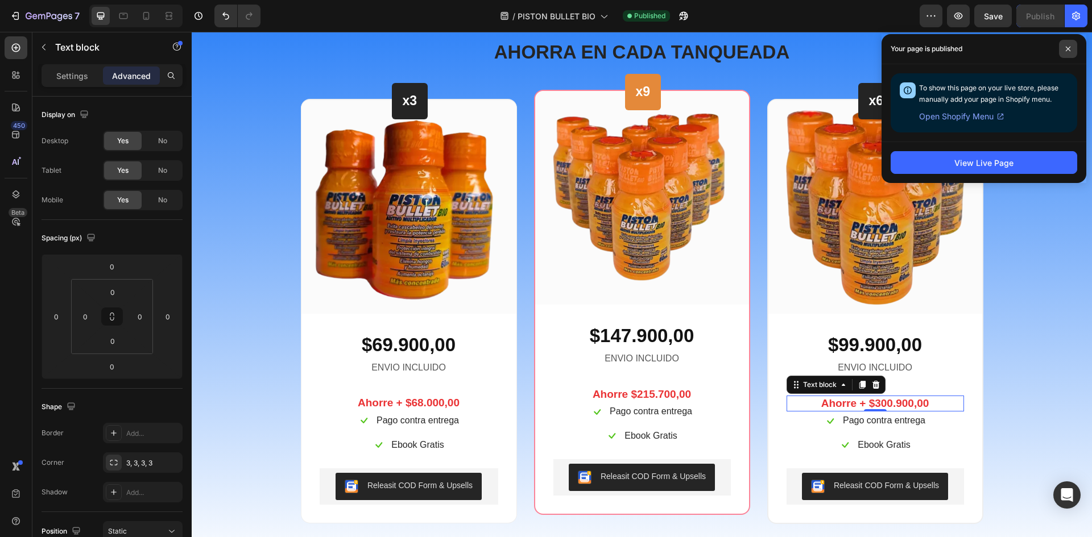
click at [1067, 51] on icon at bounding box center [1068, 49] width 6 height 6
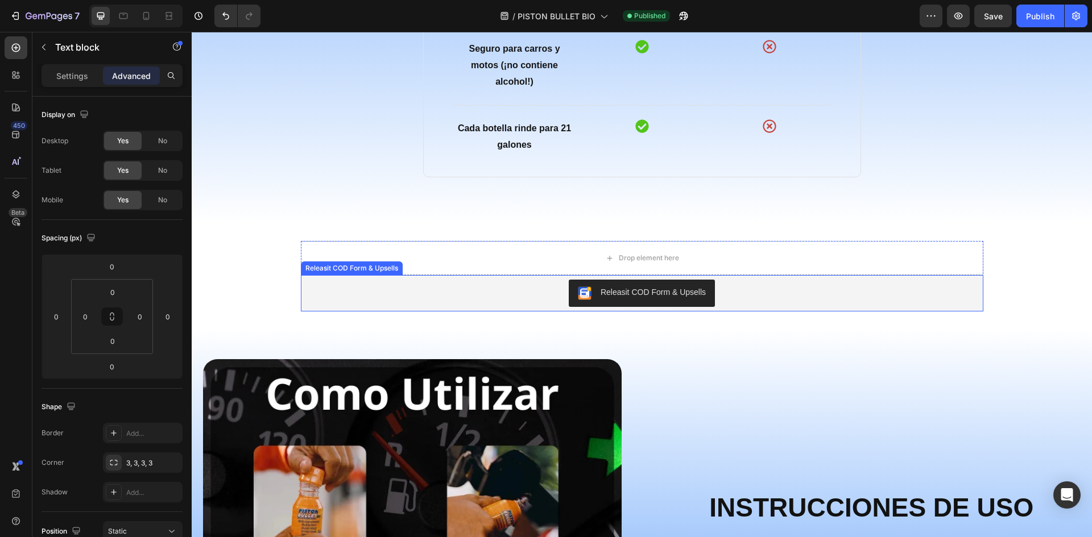
scroll to position [3525, 0]
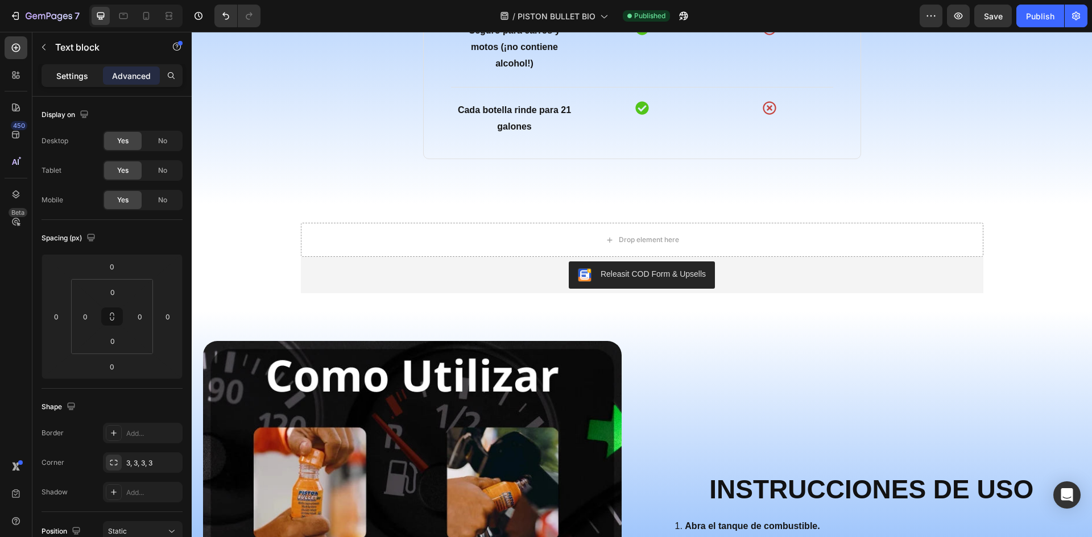
click at [70, 79] on p "Settings" at bounding box center [72, 76] width 32 height 12
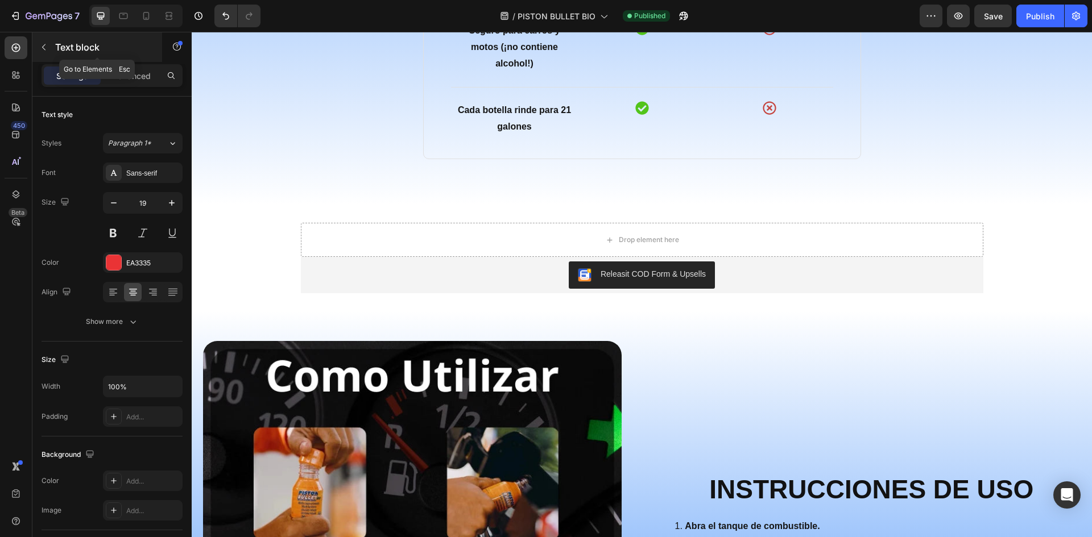
click at [55, 44] on p "Text block" at bounding box center [103, 47] width 97 height 14
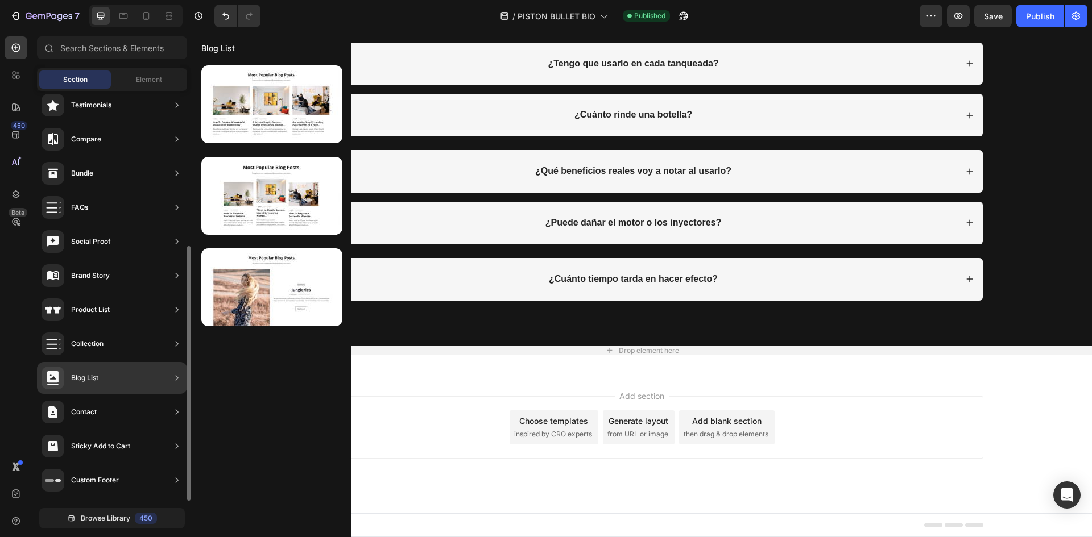
scroll to position [0, 0]
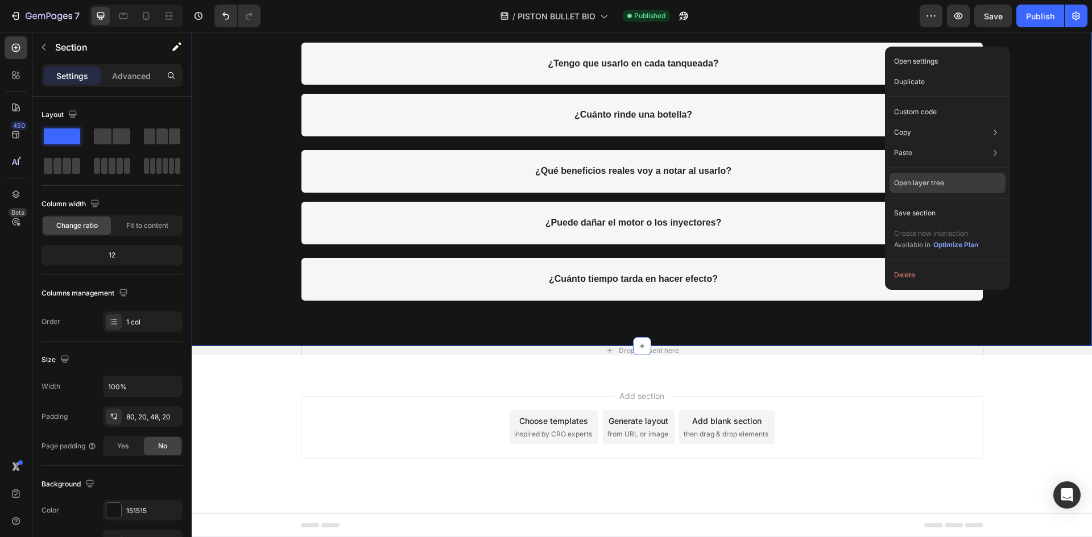
click at [924, 185] on p "Open layer tree" at bounding box center [919, 183] width 50 height 10
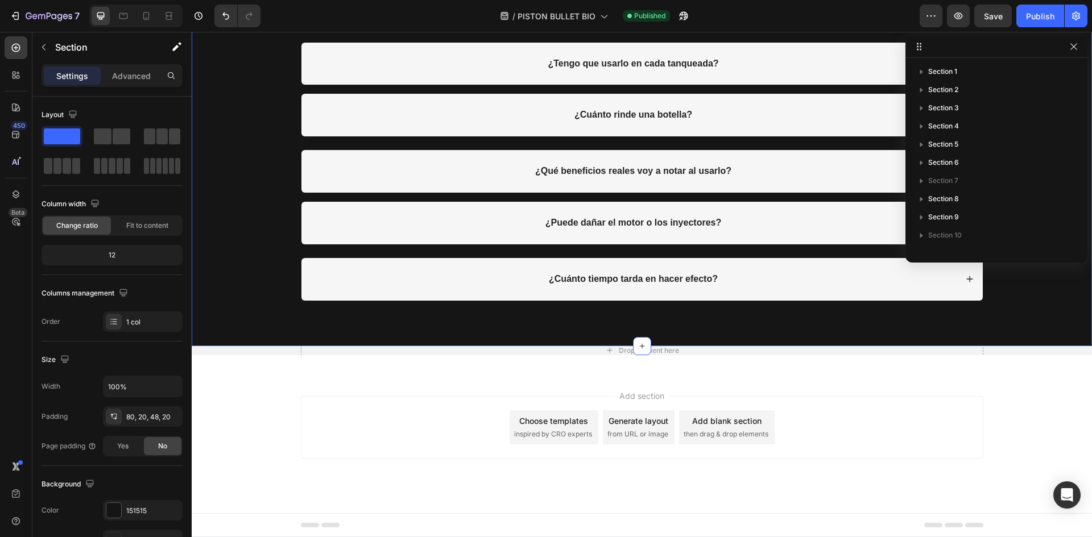
scroll to position [158, 0]
click at [1077, 48] on icon "button" at bounding box center [1073, 46] width 9 height 9
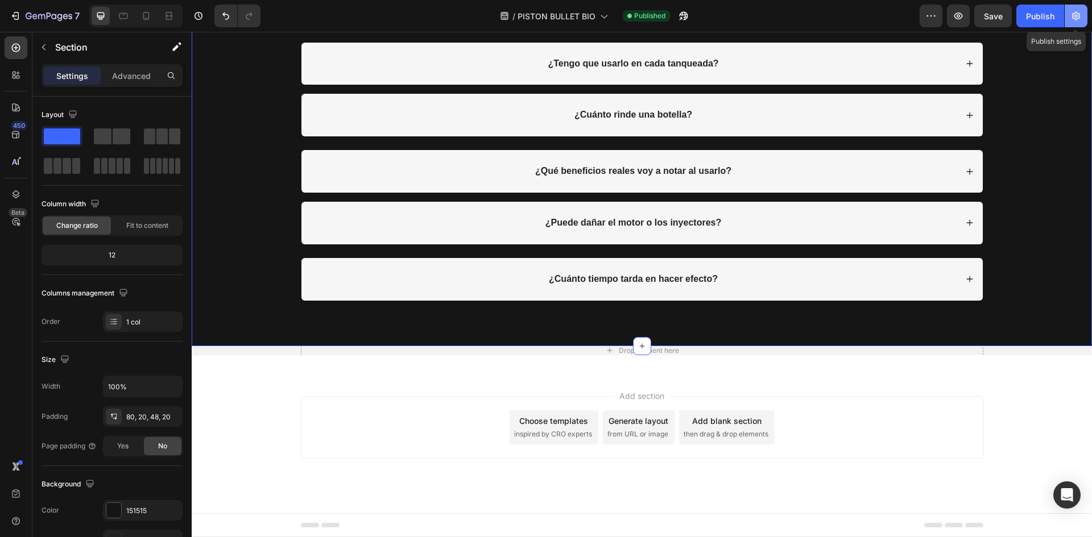
click at [1077, 14] on icon "button" at bounding box center [1075, 15] width 11 height 11
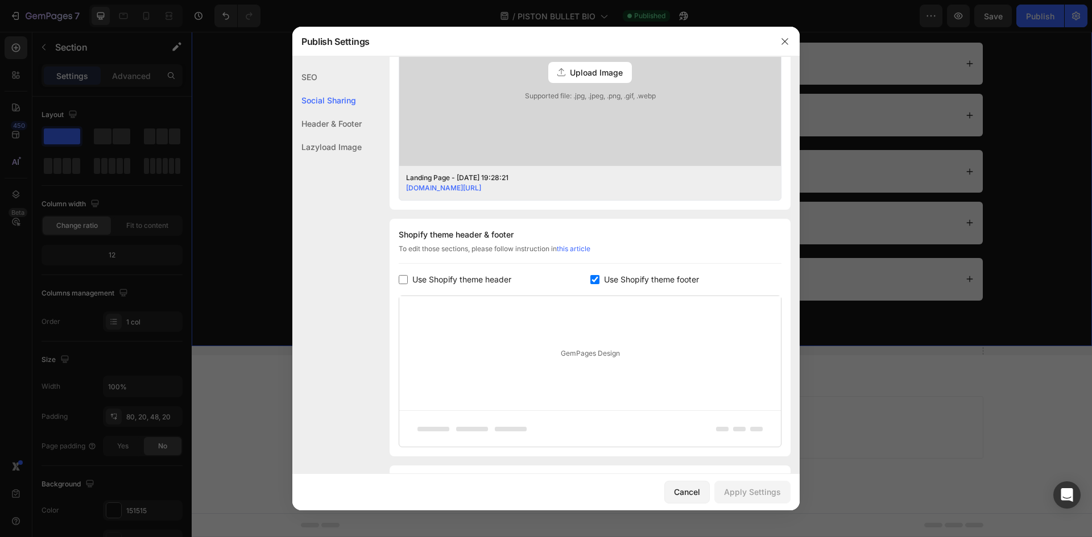
scroll to position [448, 0]
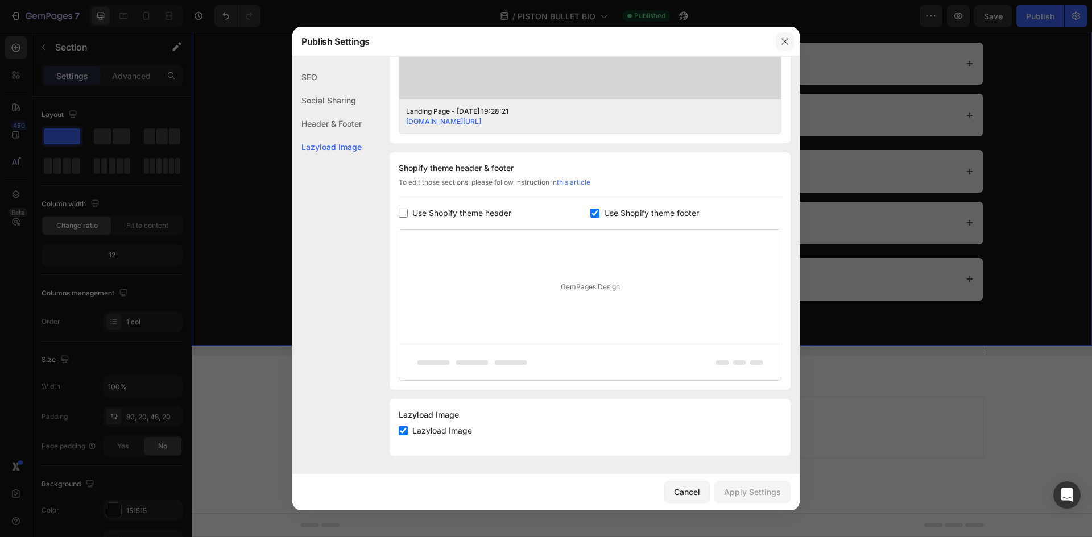
click at [788, 38] on icon "button" at bounding box center [784, 41] width 9 height 9
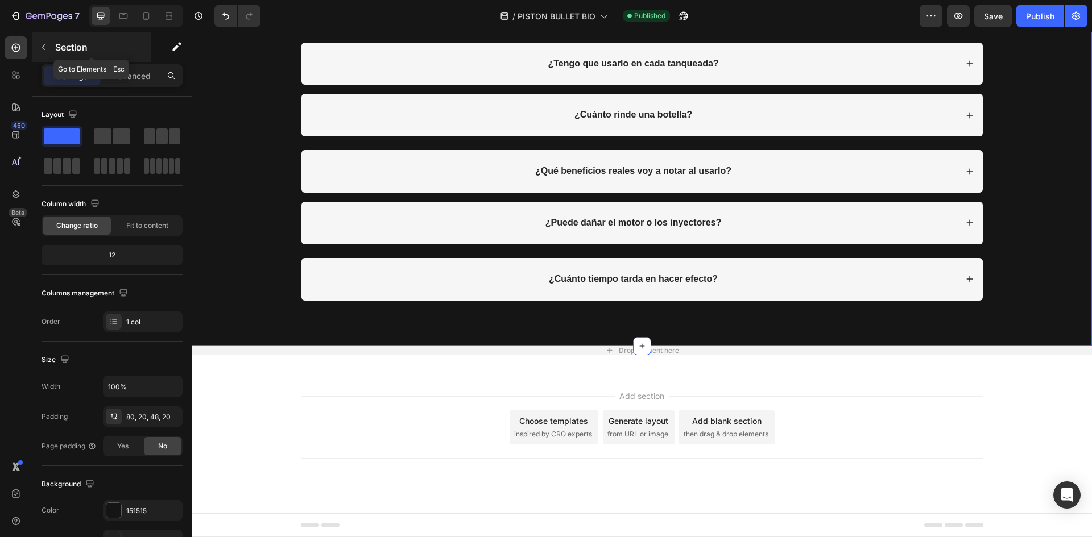
click at [51, 43] on button "button" at bounding box center [44, 47] width 18 height 18
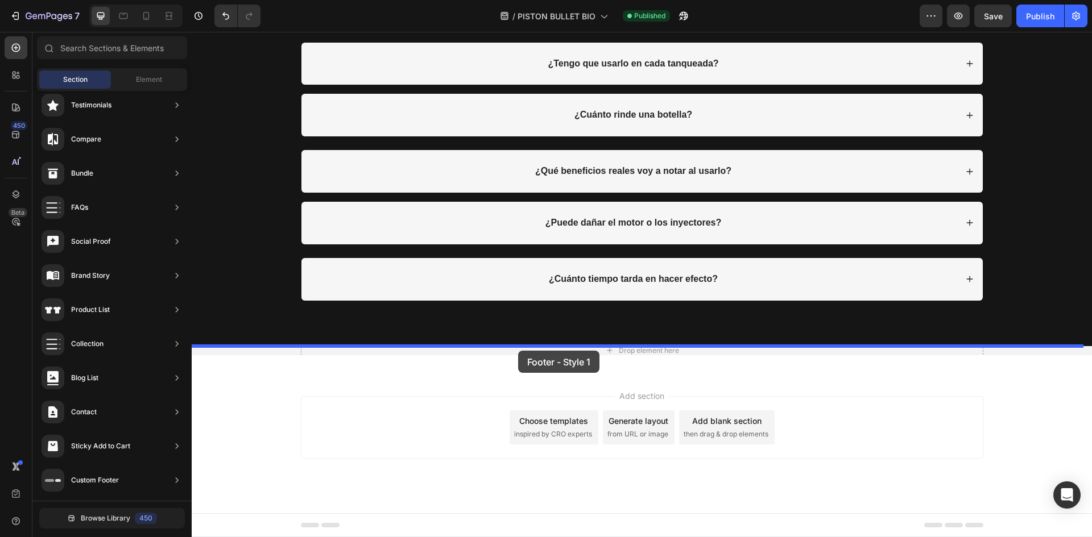
drag, startPoint x: 446, startPoint y: 142, endPoint x: 518, endPoint y: 351, distance: 220.8
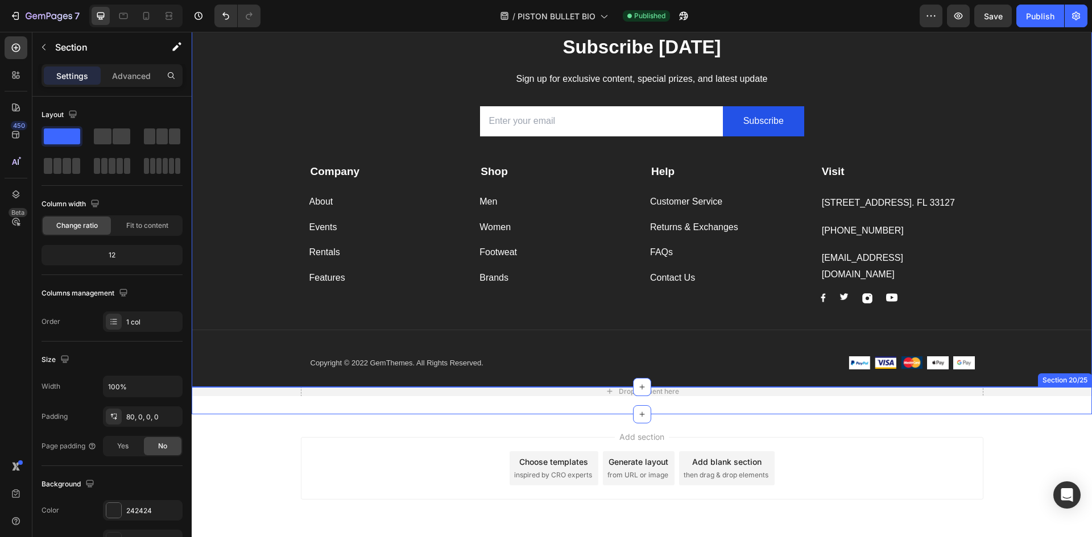
scroll to position [5830, 0]
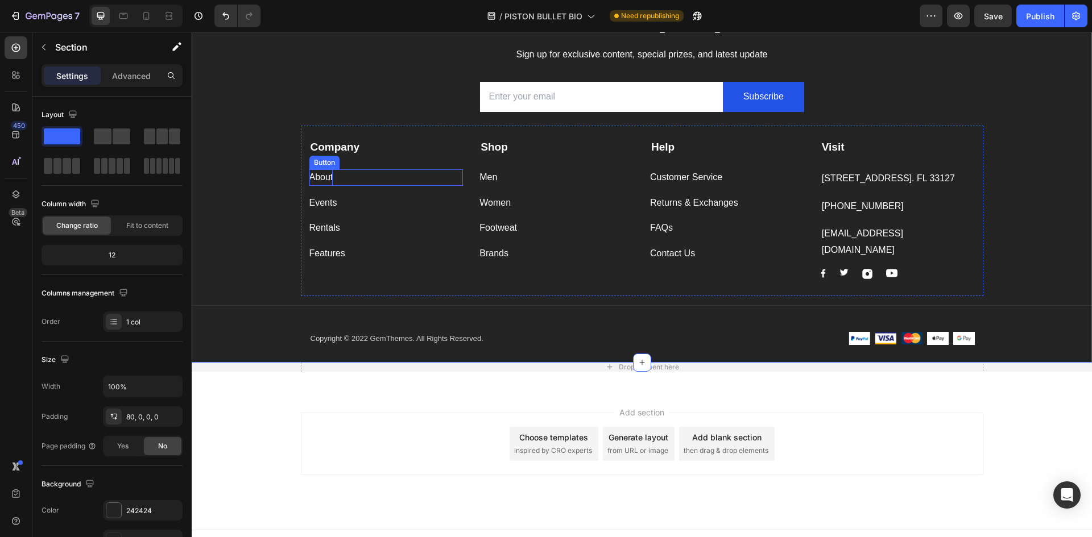
click at [321, 177] on div "About" at bounding box center [321, 177] width 24 height 16
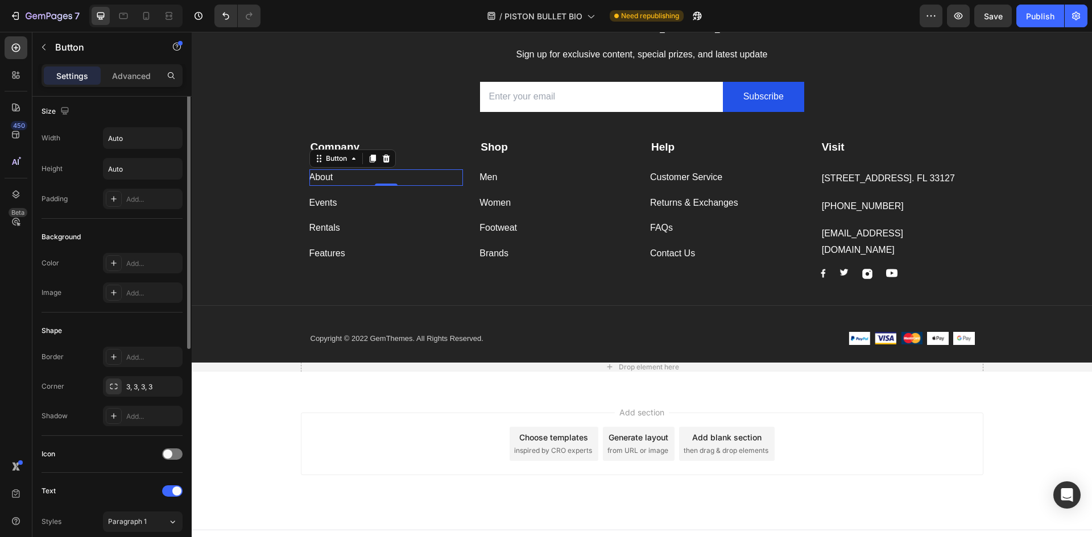
scroll to position [0, 0]
click at [128, 84] on div "Advanced" at bounding box center [131, 76] width 57 height 18
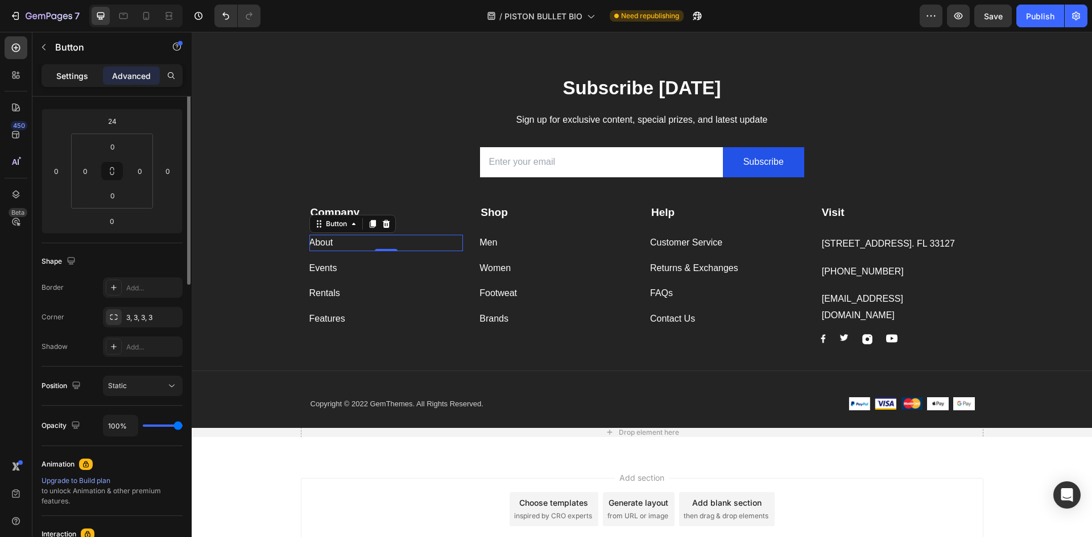
scroll to position [5716, 0]
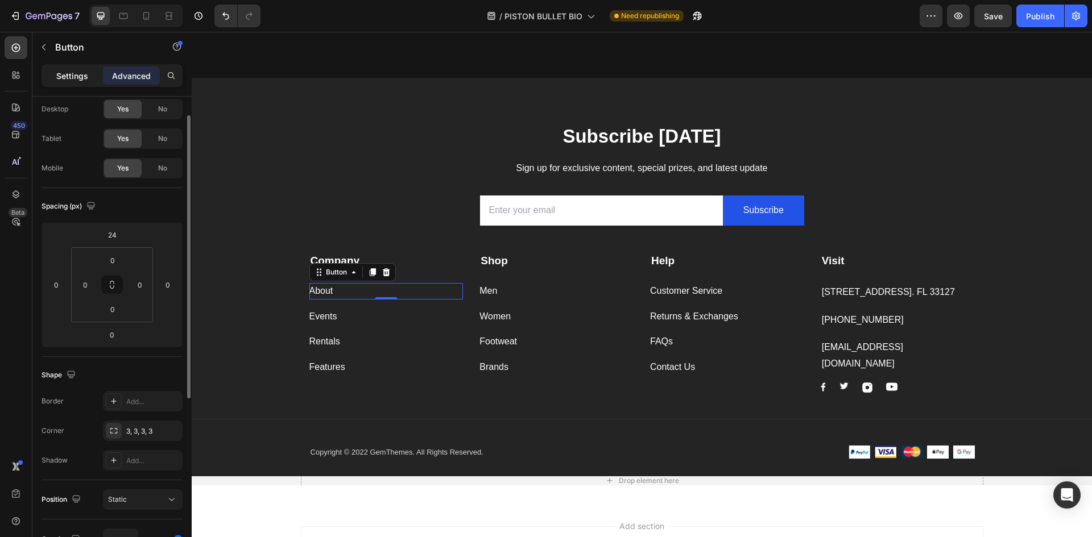
click at [73, 76] on p "Settings" at bounding box center [72, 76] width 32 height 12
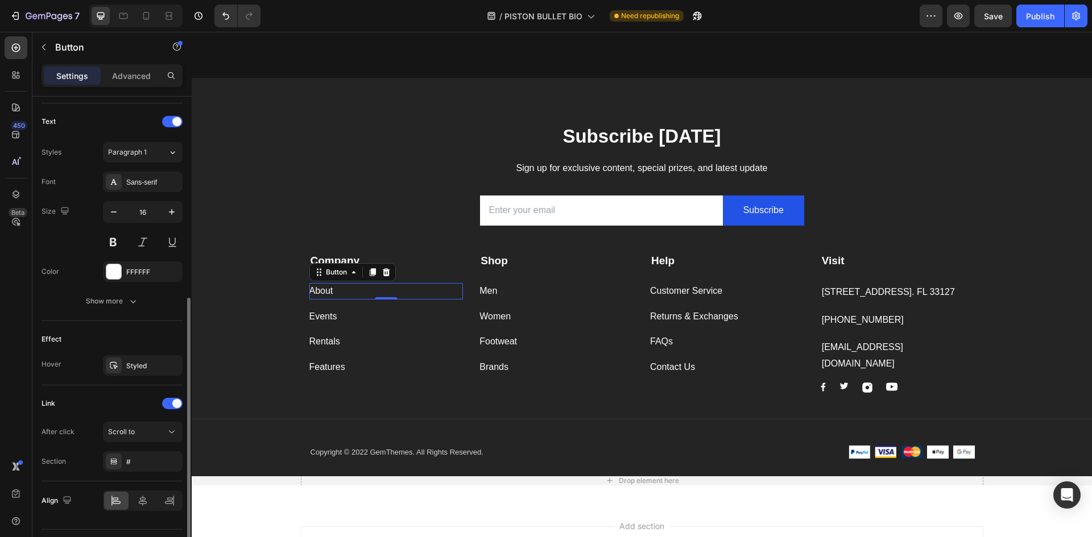
scroll to position [401, 0]
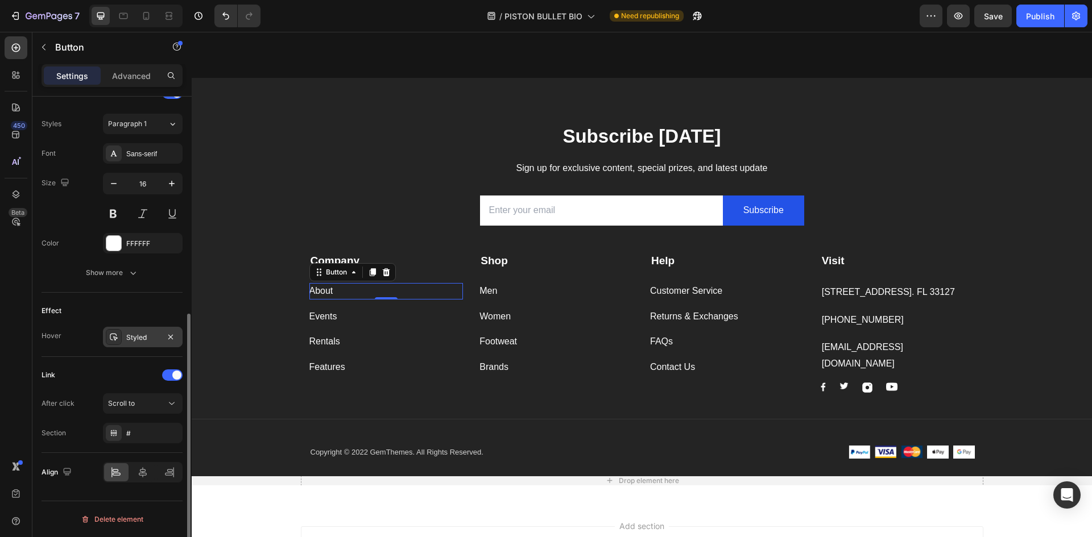
click at [126, 335] on div "Styled" at bounding box center [142, 338] width 33 height 10
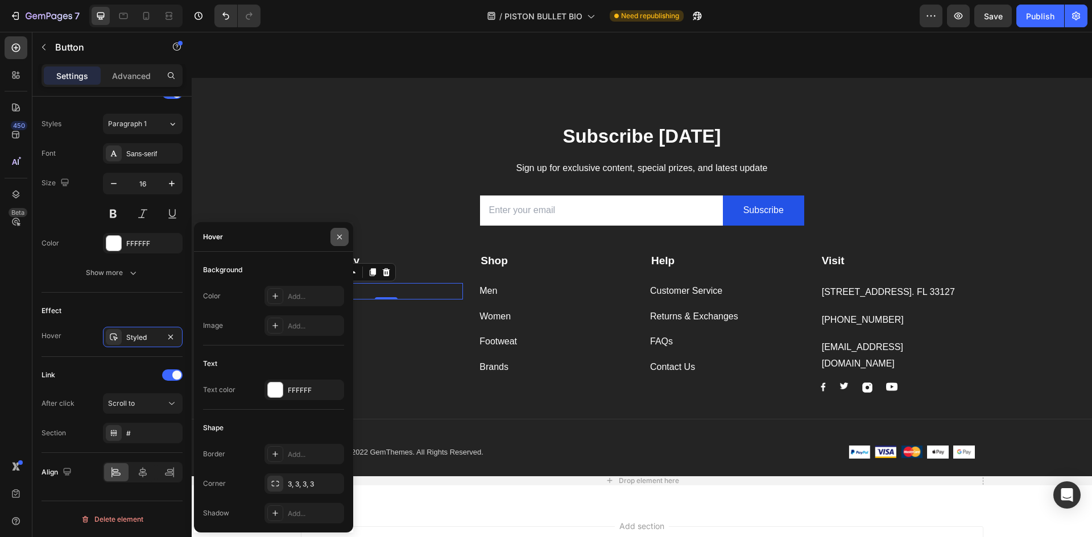
click at [345, 232] on button "button" at bounding box center [339, 237] width 18 height 18
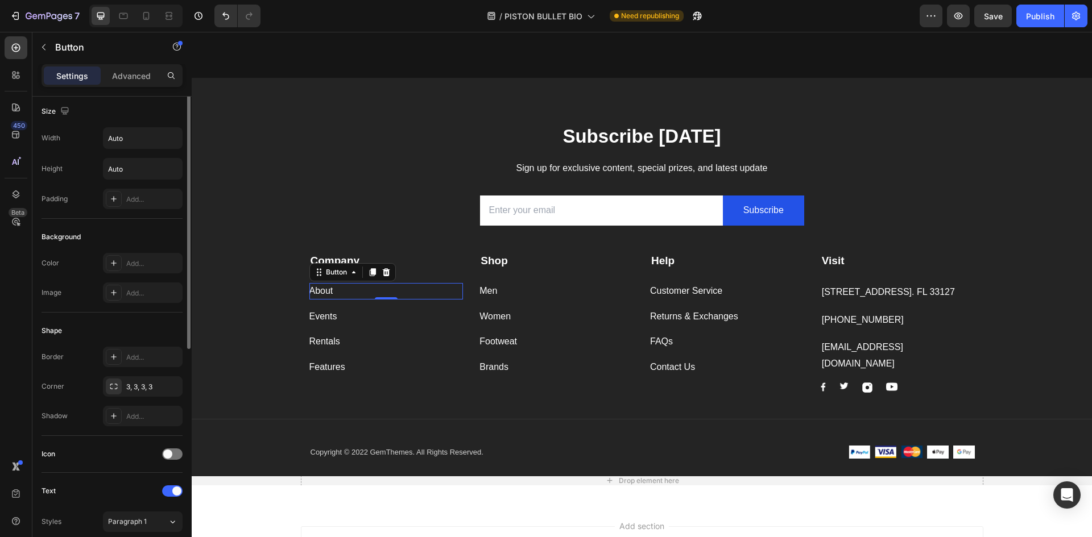
scroll to position [0, 0]
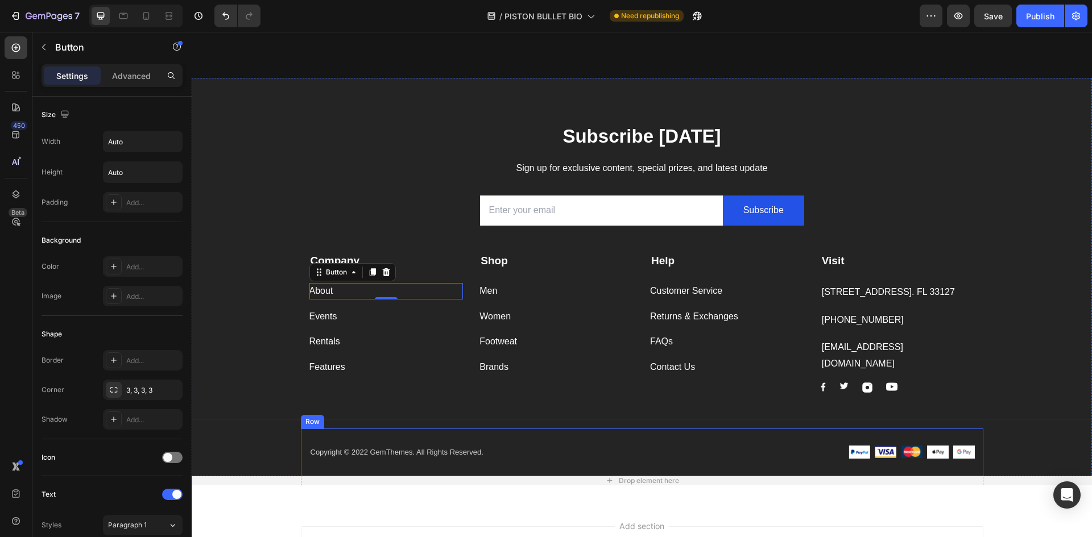
click at [719, 429] on div "Copyright © 2022 GemThemes. All Rights Reserved. Text block Image Image Image I…" at bounding box center [642, 453] width 682 height 48
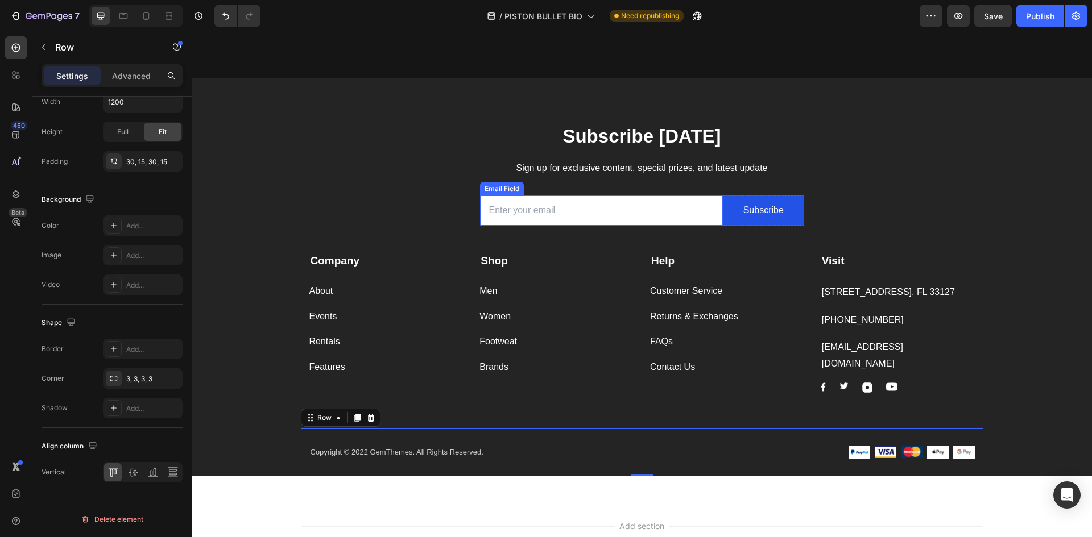
scroll to position [5545, 0]
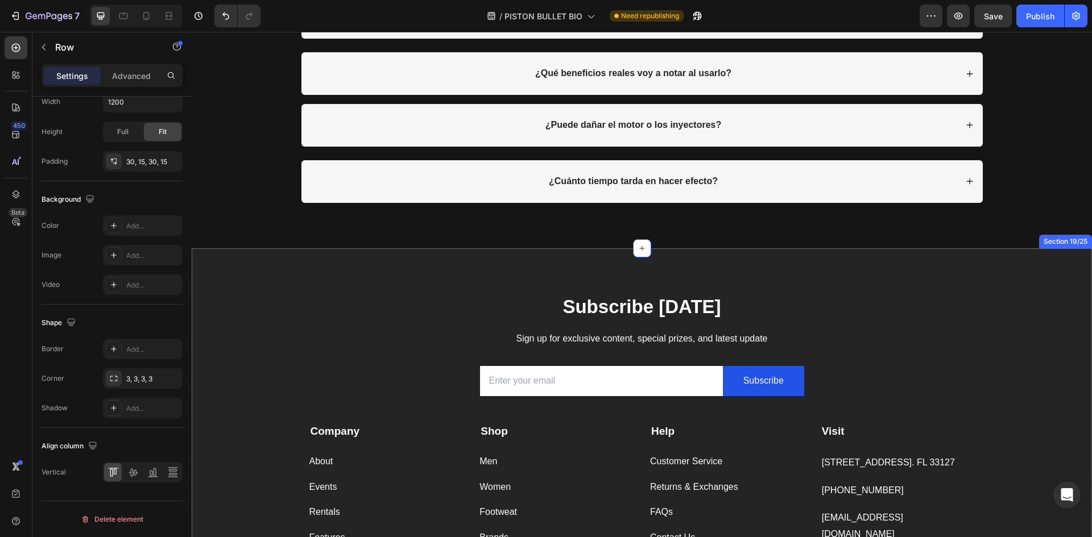
click at [1004, 267] on div "Subscribe Today Heading Sign up for exclusive content, special prizes, and late…" at bounding box center [642, 447] width 900 height 399
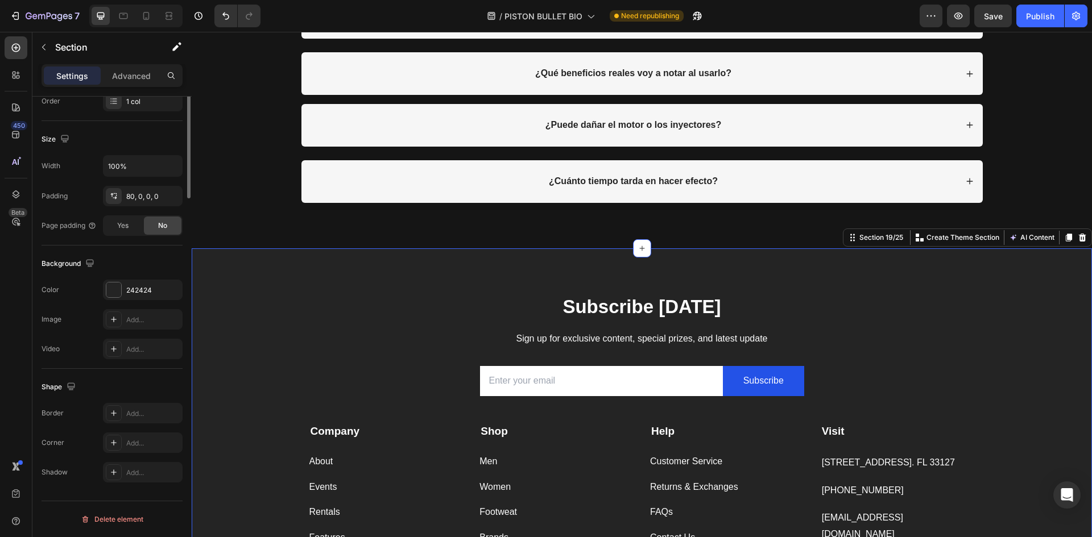
scroll to position [0, 0]
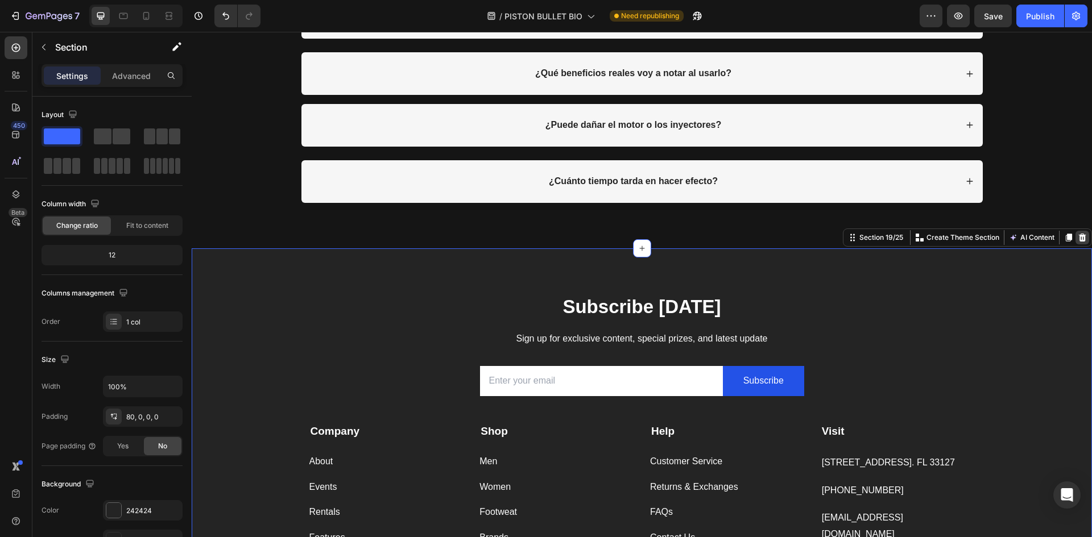
click at [1077, 239] on icon at bounding box center [1081, 237] width 9 height 9
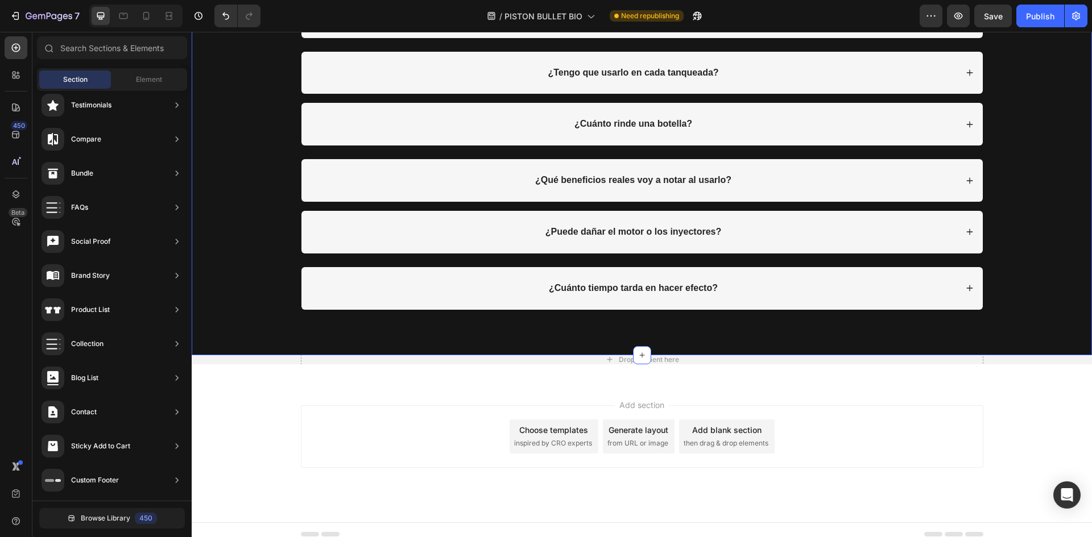
scroll to position [5448, 0]
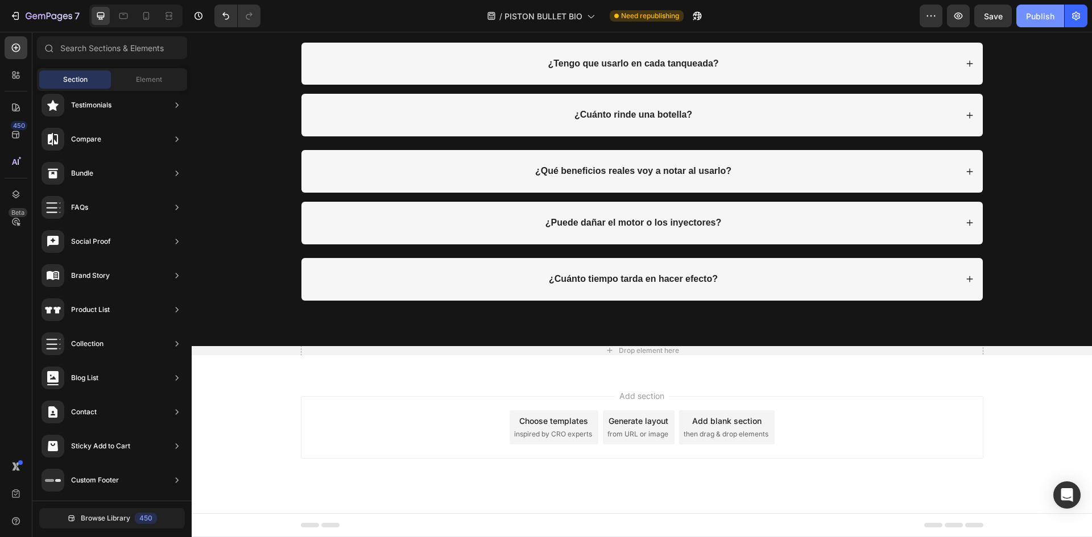
click at [1035, 18] on div "Publish" at bounding box center [1040, 16] width 28 height 12
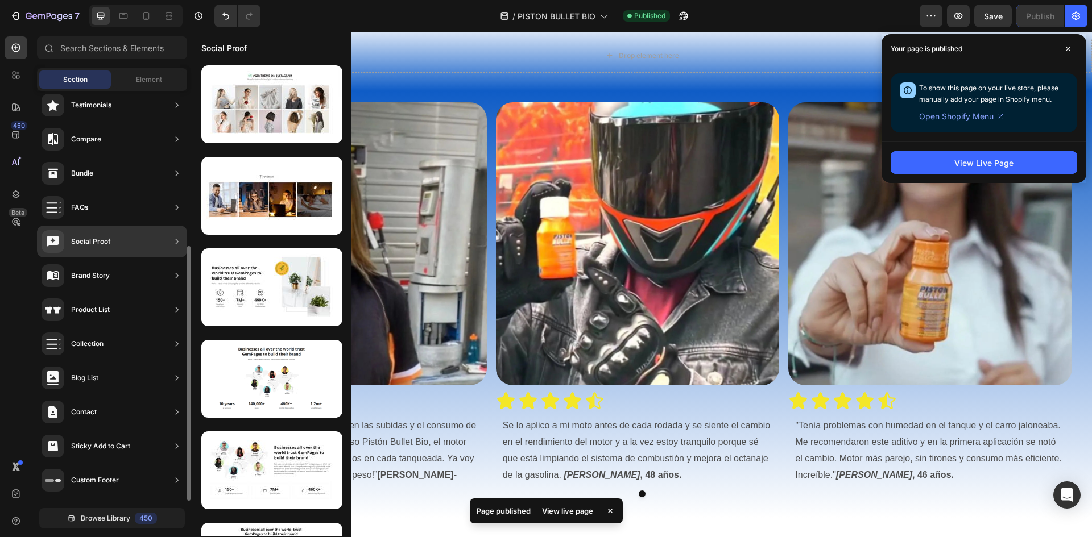
scroll to position [4707, 0]
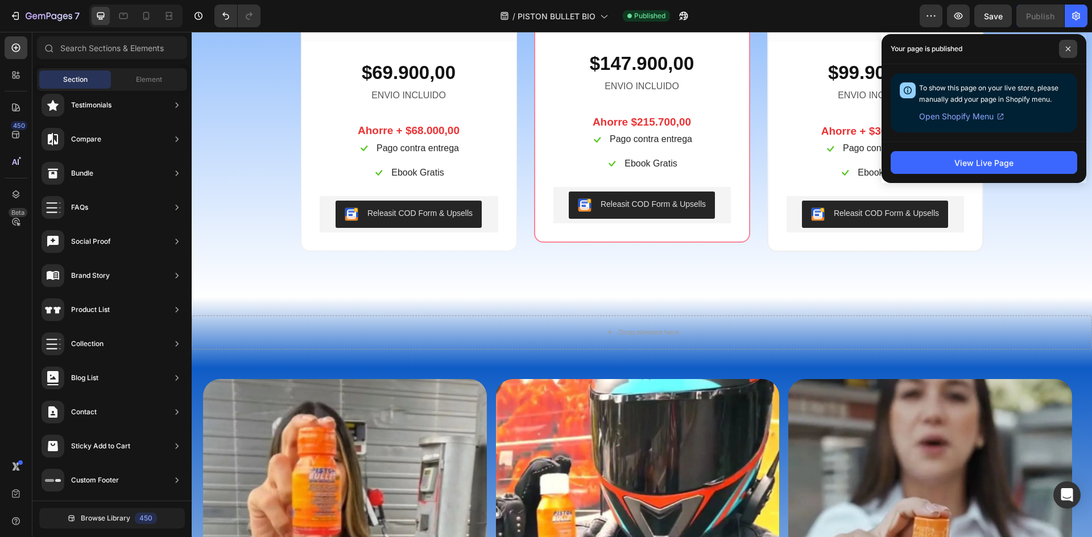
click at [1067, 44] on span at bounding box center [1068, 49] width 18 height 18
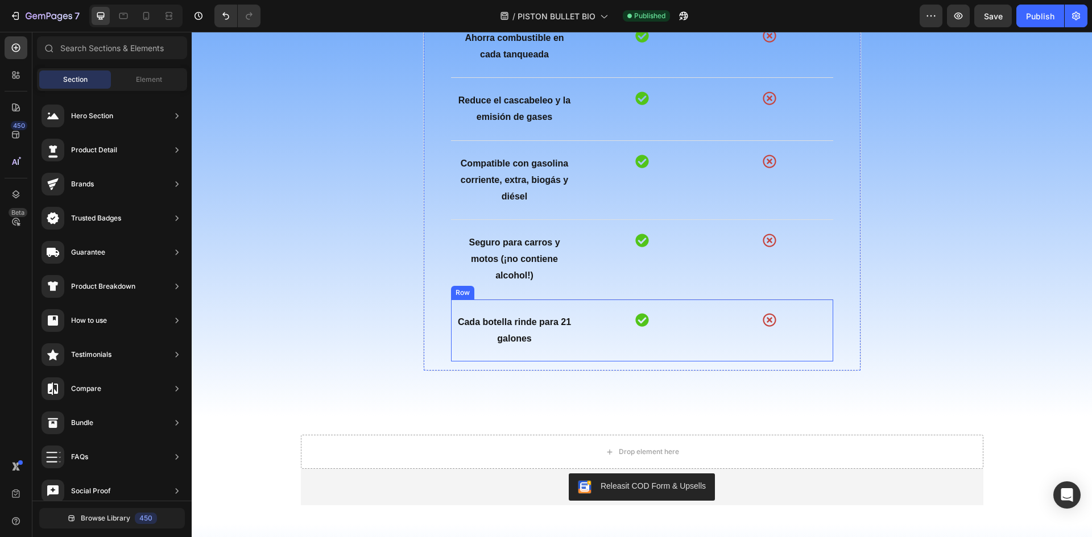
scroll to position [3286, 0]
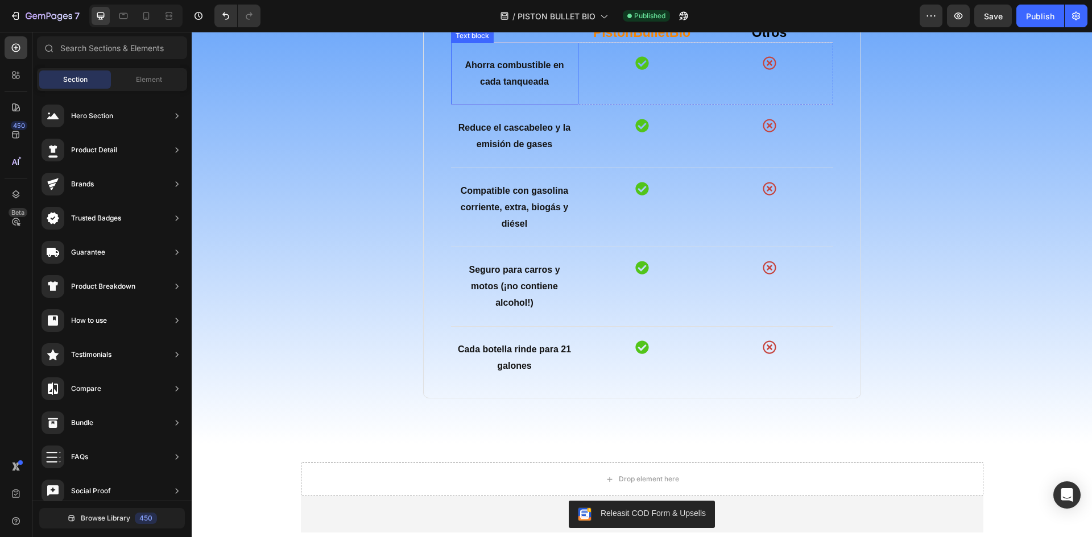
click at [507, 86] on strong "Ahorra combustible en cada tanqueada" at bounding box center [514, 73] width 99 height 26
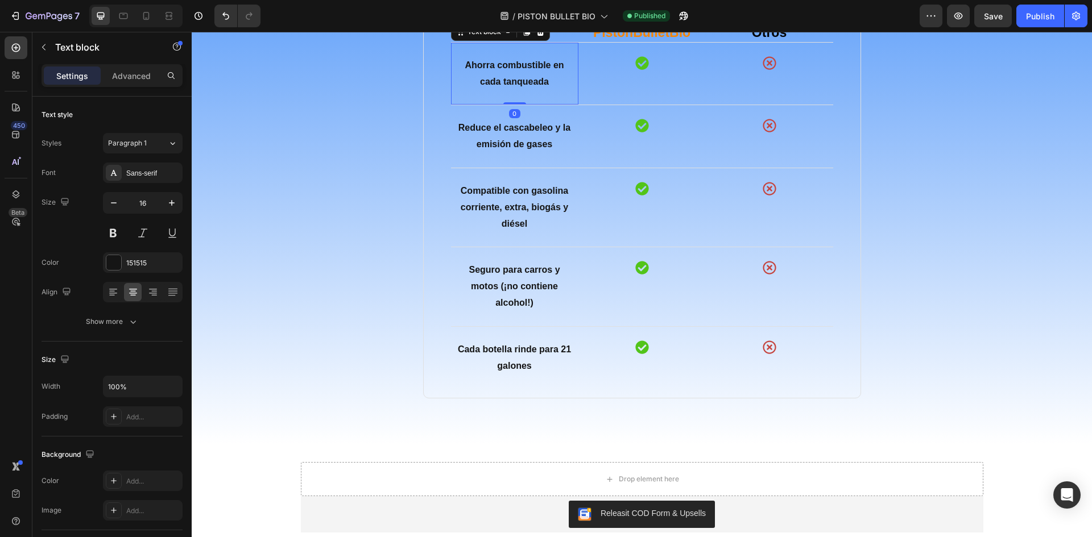
click at [513, 90] on p "Ahorra combustible en cada tanqueada" at bounding box center [515, 73] width 114 height 33
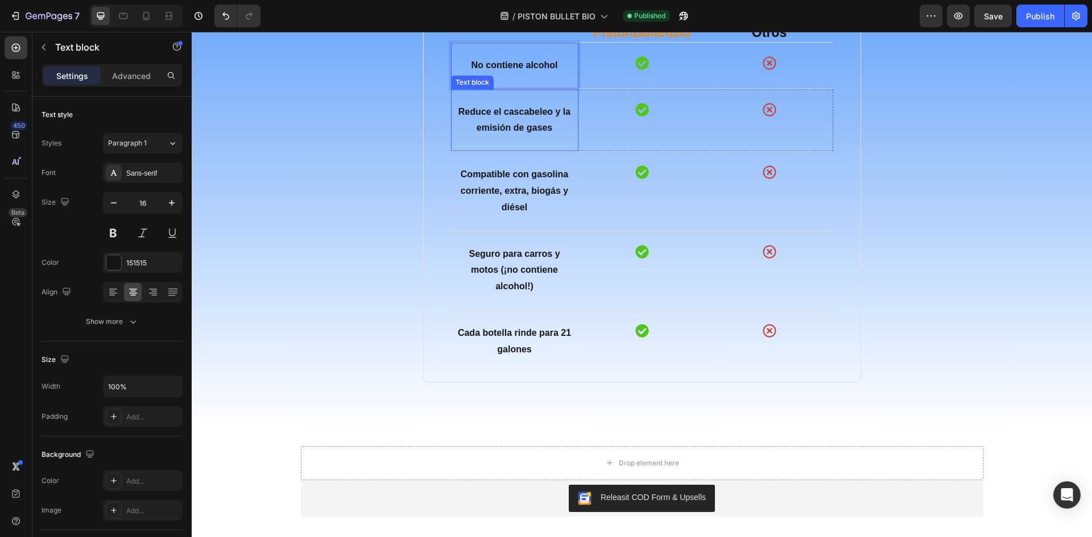
click at [510, 137] on p "Reduce el cascabeleo y la emisión de gases" at bounding box center [515, 120] width 114 height 33
click at [528, 137] on p "Reduce el cascabeleo y la emisión de gases" at bounding box center [515, 120] width 114 height 33
click at [501, 215] on p "Compatible con gasolina corriente, extra, biogás y diésel" at bounding box center [515, 191] width 114 height 49
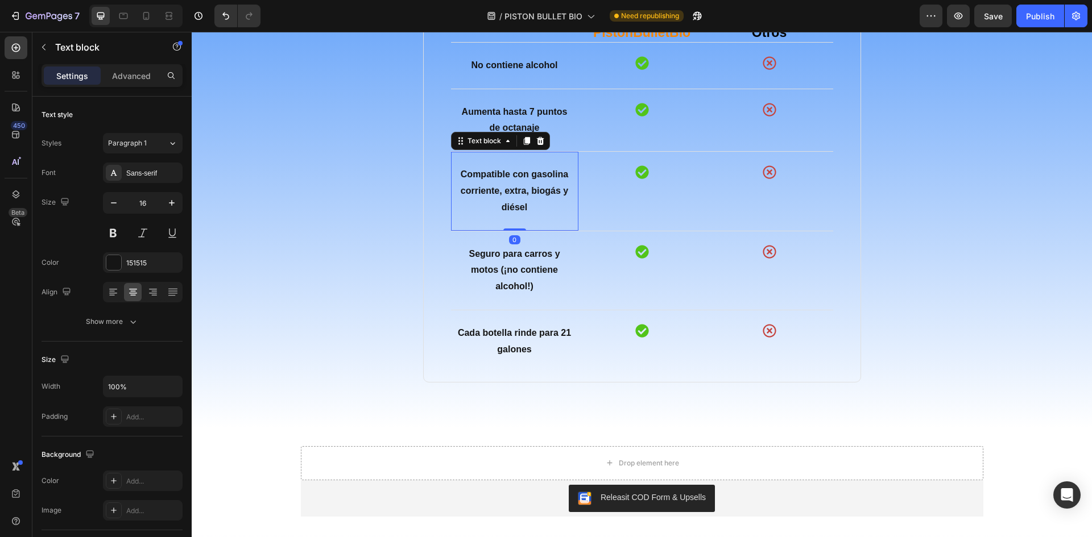
click at [524, 212] on strong "Compatible con gasolina corriente, extra, biogás y diésel" at bounding box center [514, 190] width 107 height 43
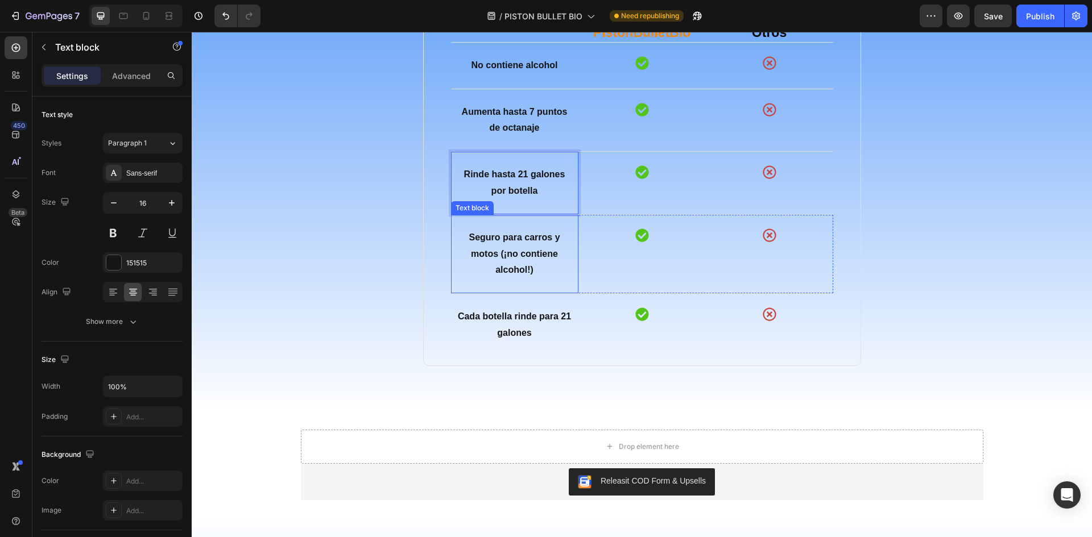
click at [495, 279] on p "Seguro para carros y motos (¡no contiene alcohol!)" at bounding box center [515, 254] width 114 height 49
click at [500, 275] on strong "Seguro para carros y motos (¡no contiene alcohol!)" at bounding box center [514, 254] width 91 height 43
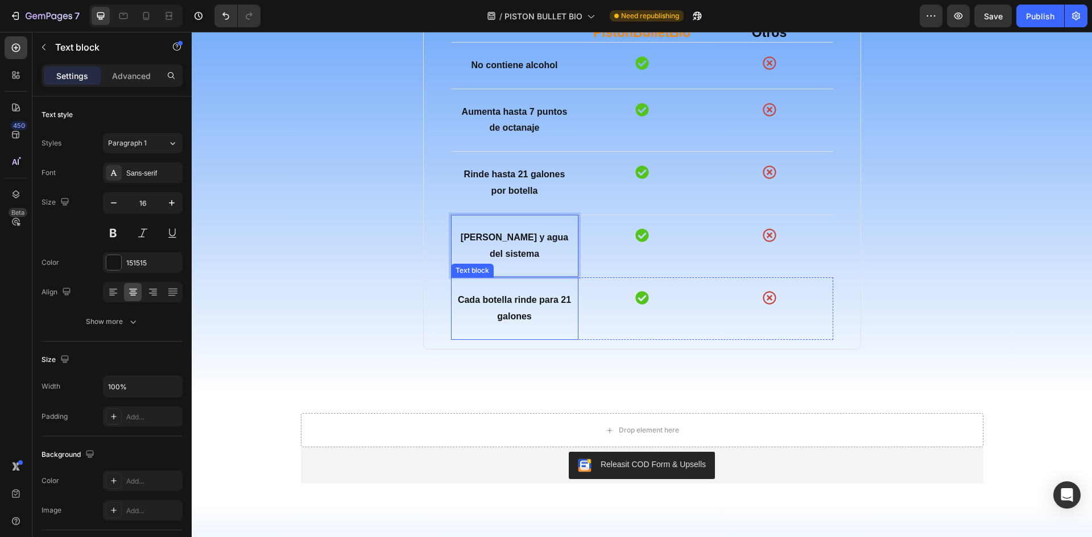
drag, startPoint x: 496, startPoint y: 367, endPoint x: 500, endPoint y: 379, distance: 12.4
click at [497, 326] on div "Cada botella rinde para 21 galones" at bounding box center [515, 308] width 116 height 35
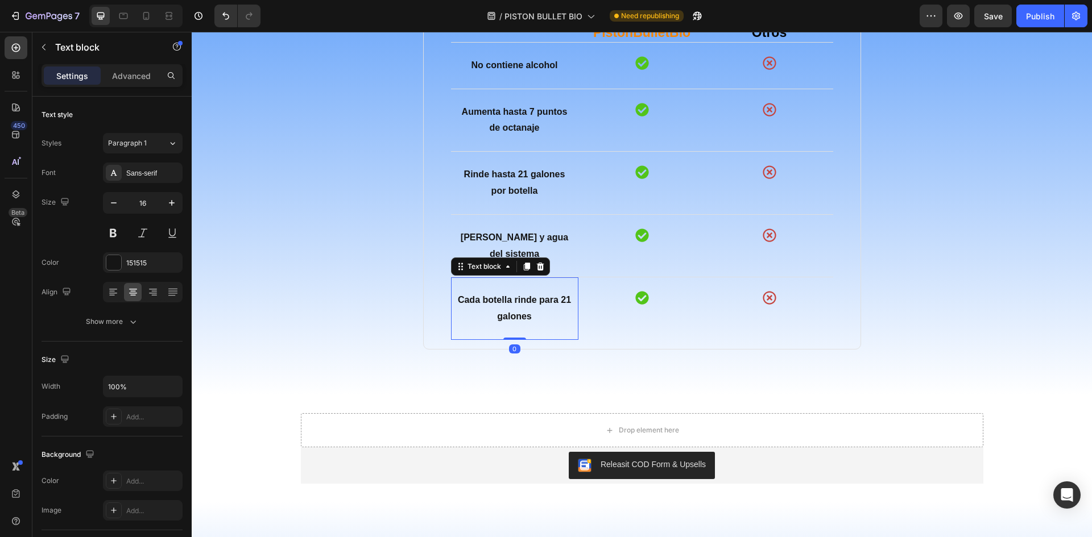
click at [500, 321] on strong "Cada botella rinde para 21 galones" at bounding box center [514, 308] width 113 height 26
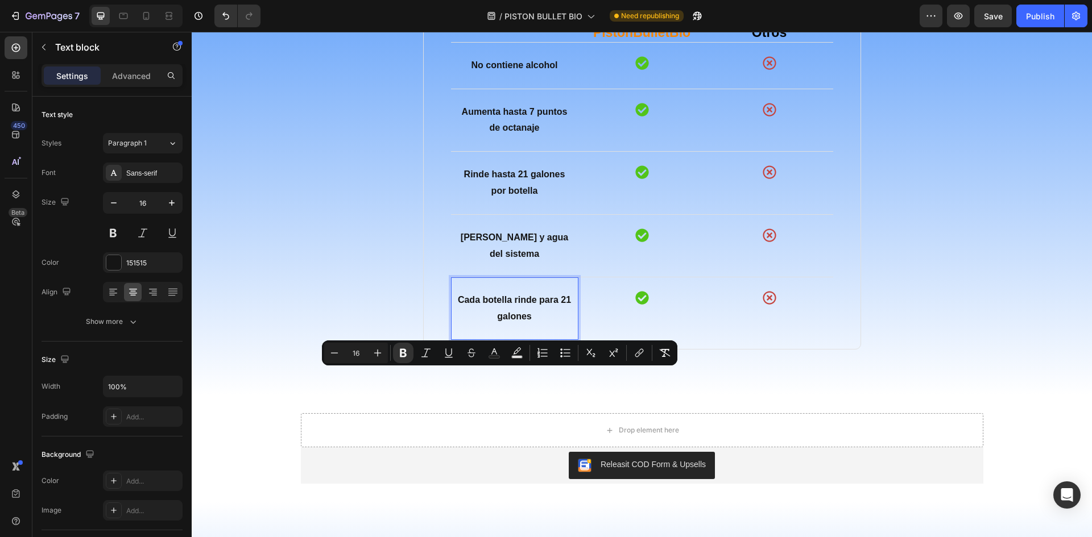
click at [500, 321] on strong "Cada botella rinde para 21 galones" at bounding box center [514, 308] width 113 height 26
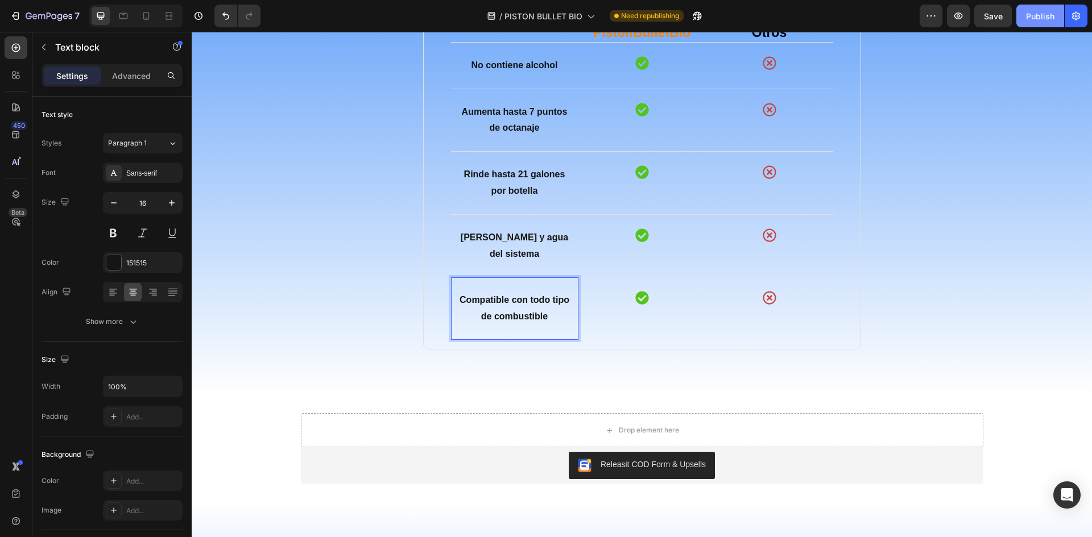
click at [1027, 18] on div "Publish" at bounding box center [1040, 16] width 28 height 12
click at [975, 18] on button "button" at bounding box center [993, 16] width 38 height 23
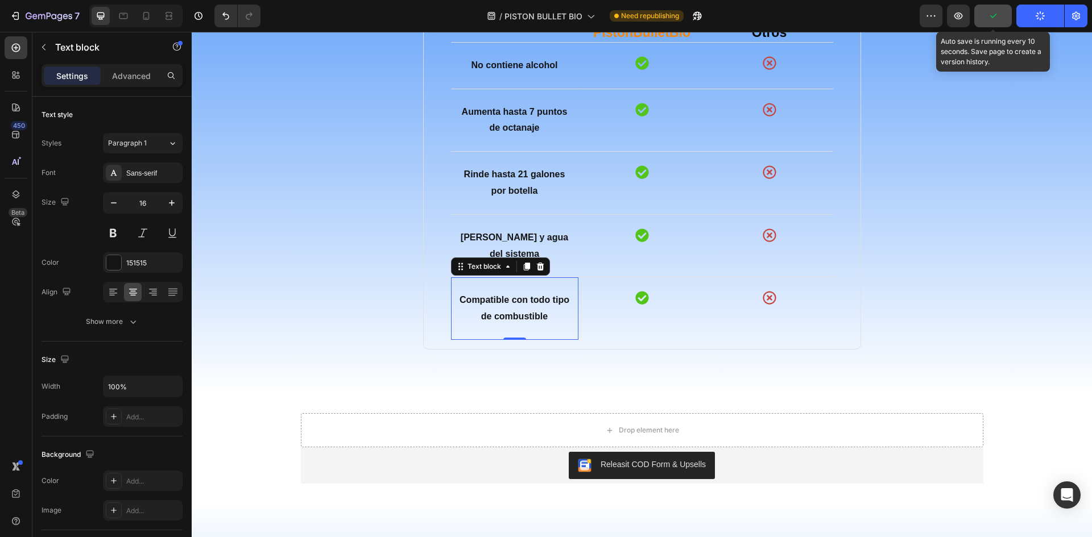
click at [1002, 19] on button "button" at bounding box center [993, 16] width 38 height 23
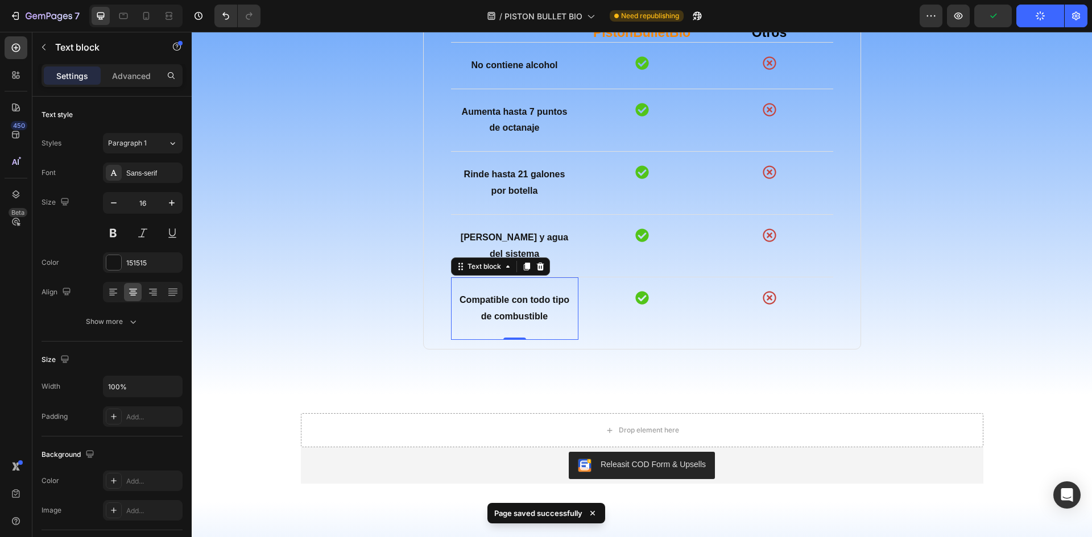
click at [1024, 16] on button "Publish" at bounding box center [1040, 16] width 48 height 23
click at [1003, 20] on button "button" at bounding box center [993, 16] width 38 height 23
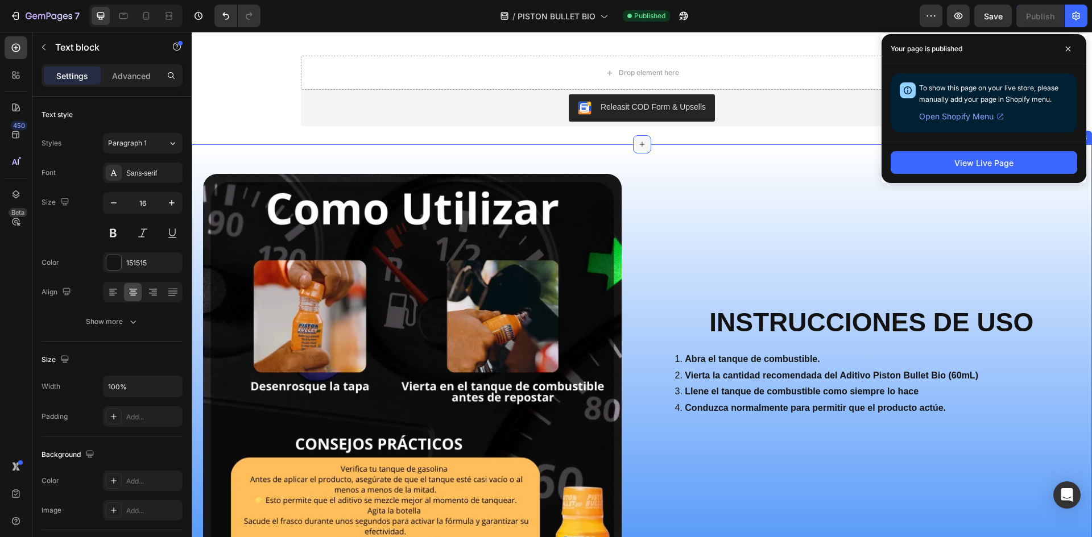
scroll to position [3741, 0]
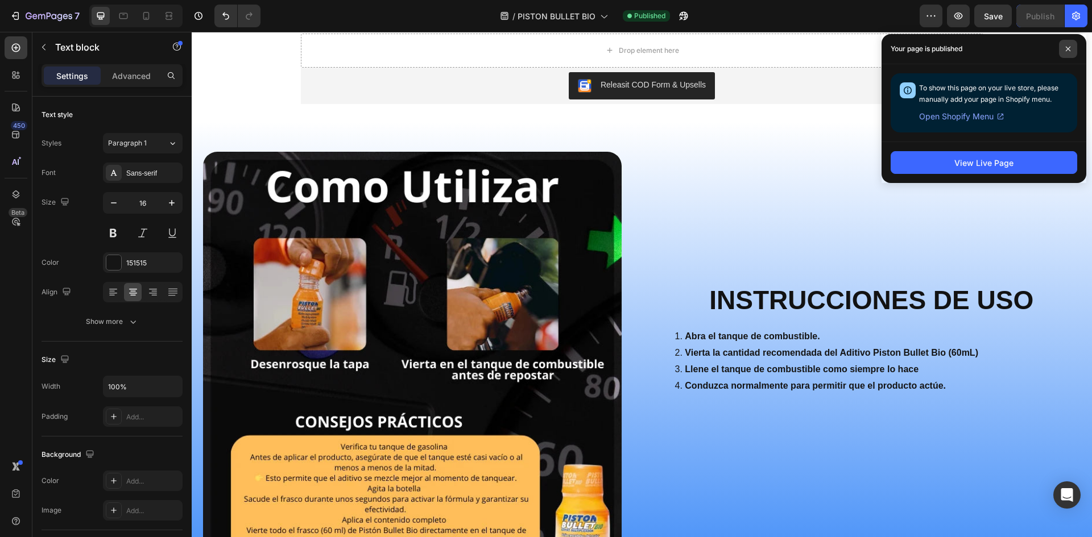
drag, startPoint x: 1060, startPoint y: 43, endPoint x: 1064, endPoint y: 50, distance: 7.9
click at [1060, 43] on span at bounding box center [1068, 49] width 18 height 18
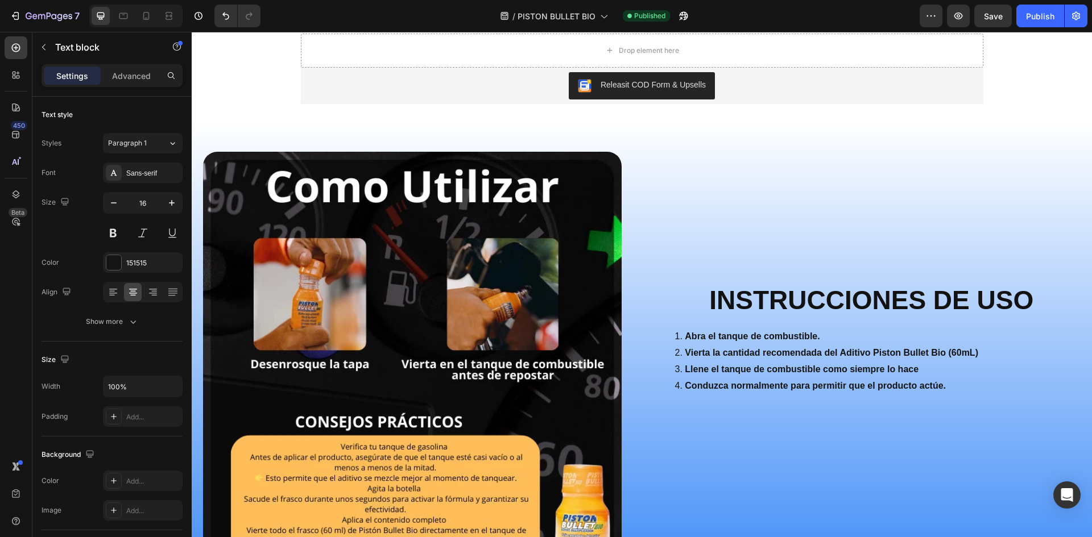
click at [1065, 51] on div "Drop element here Releasit COD Form & Upsells Releasit COD Form & Upsells Produ…" at bounding box center [642, 69] width 900 height 71
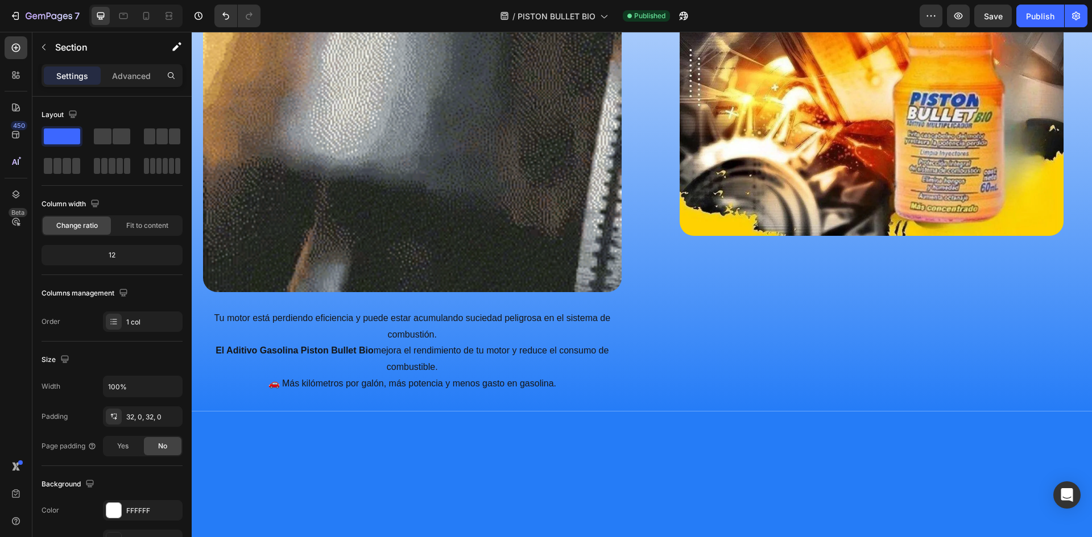
scroll to position [853, 0]
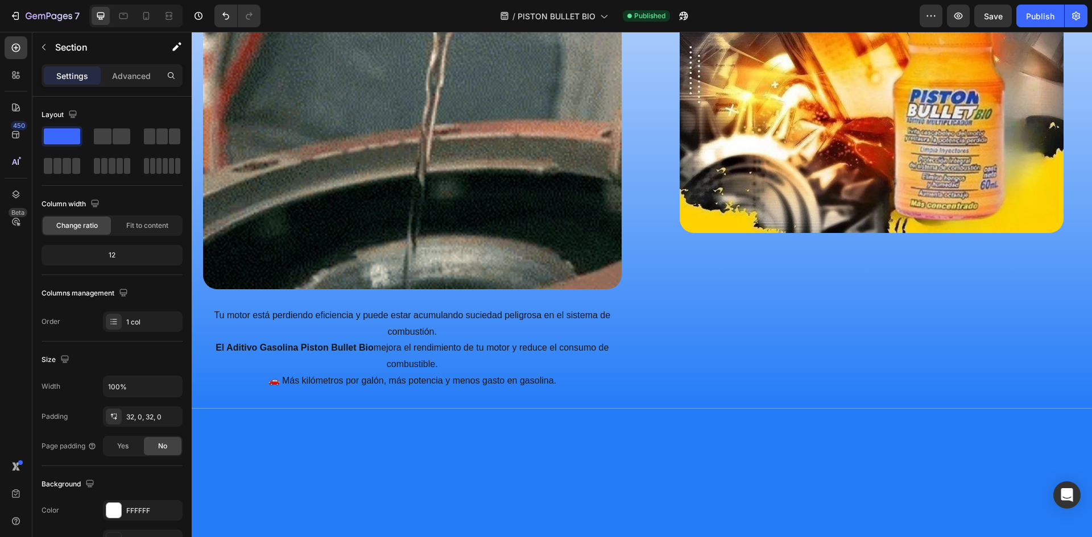
drag, startPoint x: 1052, startPoint y: 239, endPoint x: 614, endPoint y: 239, distance: 439.0
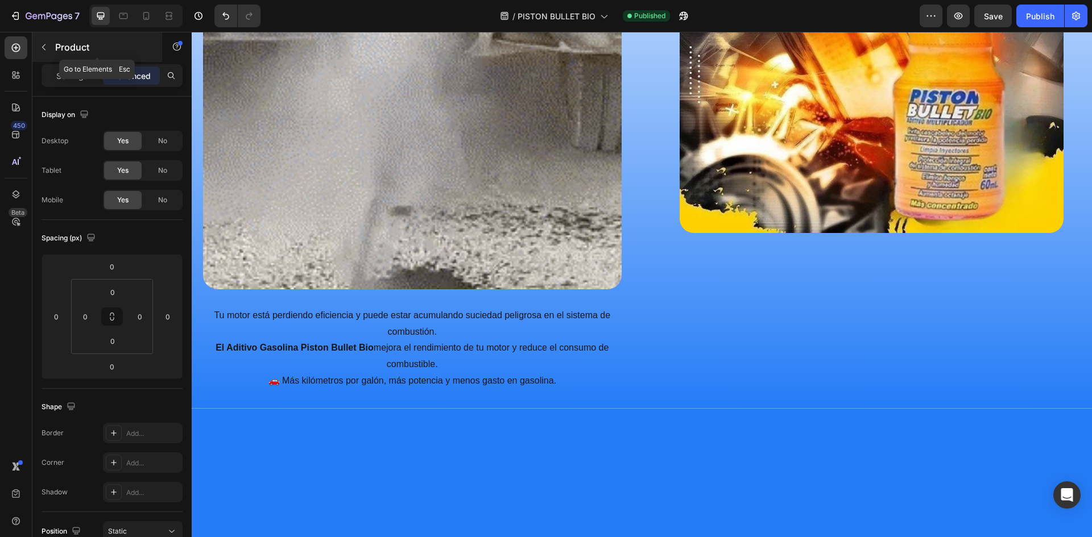
click at [41, 47] on icon "button" at bounding box center [43, 47] width 9 height 9
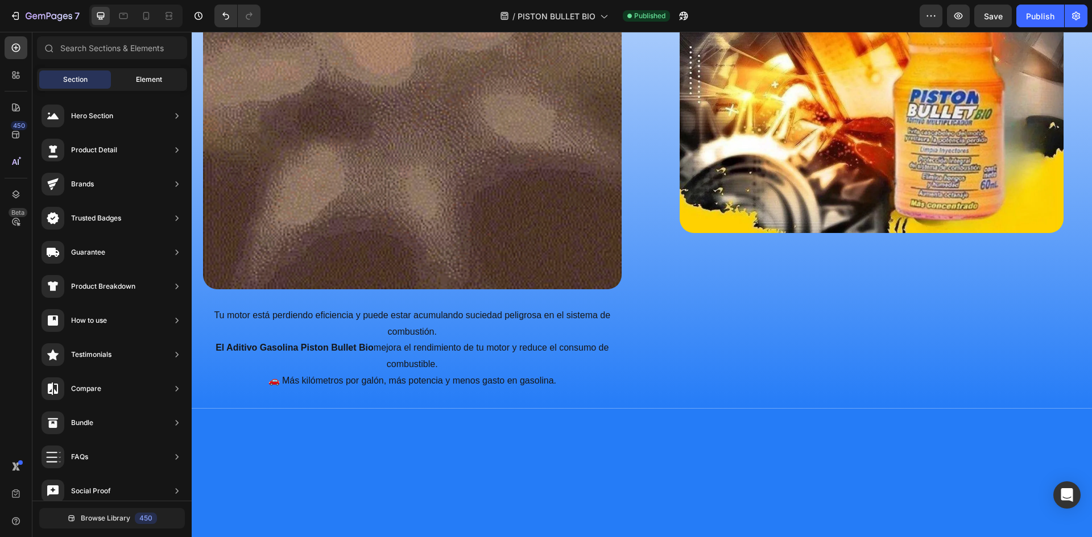
click at [148, 75] on span "Element" at bounding box center [149, 79] width 26 height 10
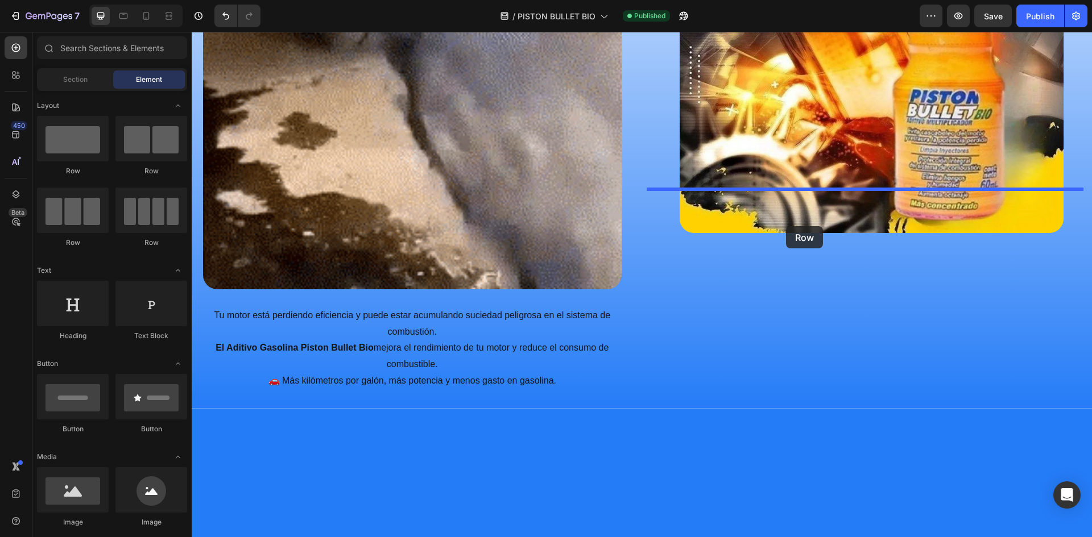
drag, startPoint x: 262, startPoint y: 185, endPoint x: 786, endPoint y: 226, distance: 525.9
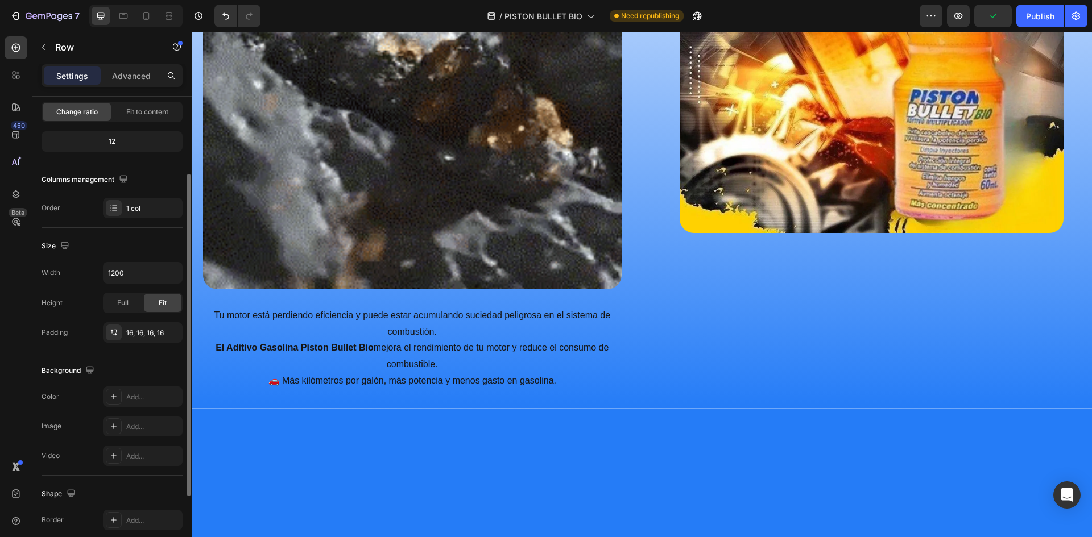
scroll to position [0, 0]
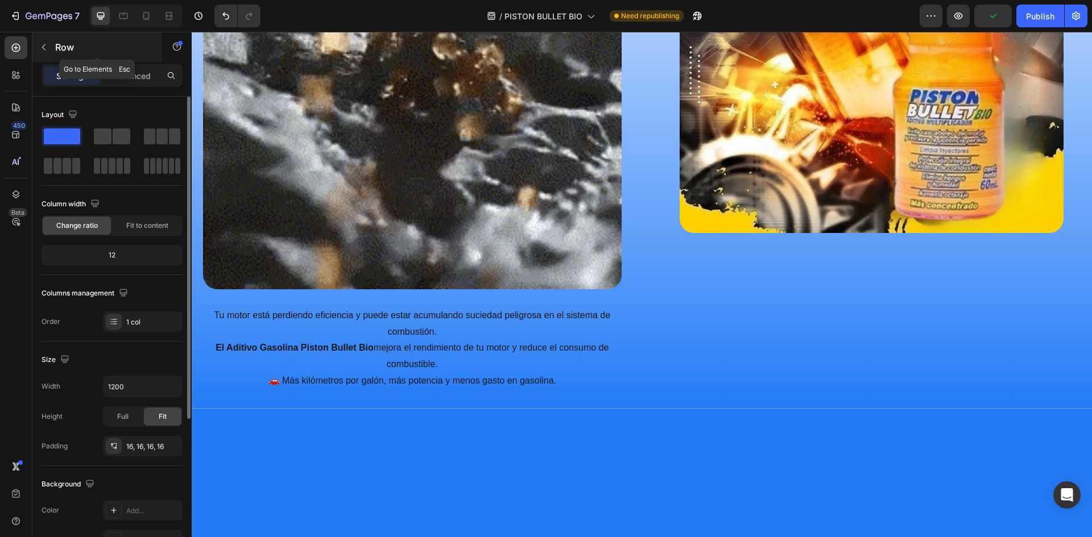
click at [42, 40] on button "button" at bounding box center [44, 47] width 18 height 18
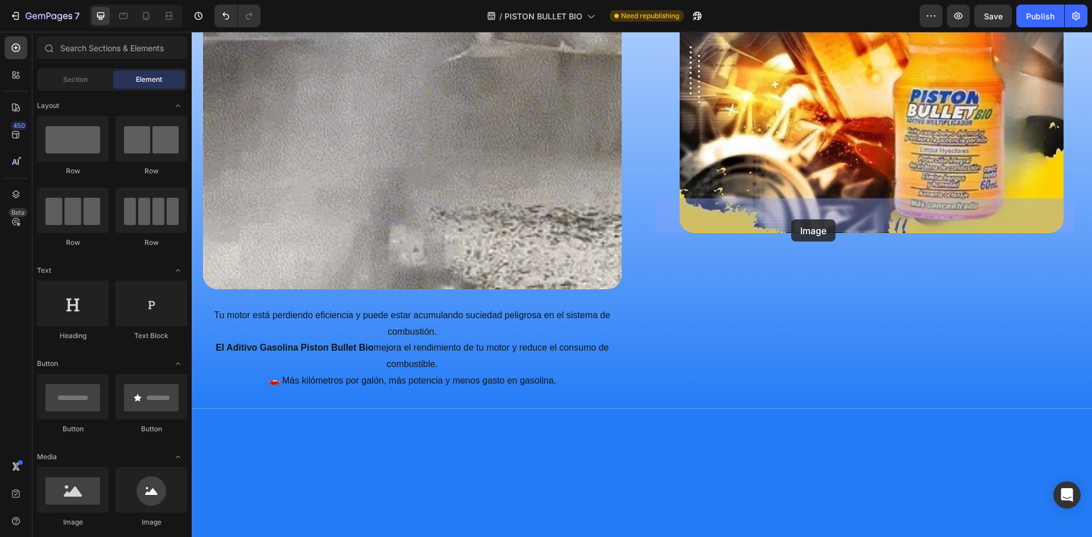
drag, startPoint x: 266, startPoint y: 516, endPoint x: 794, endPoint y: 219, distance: 605.9
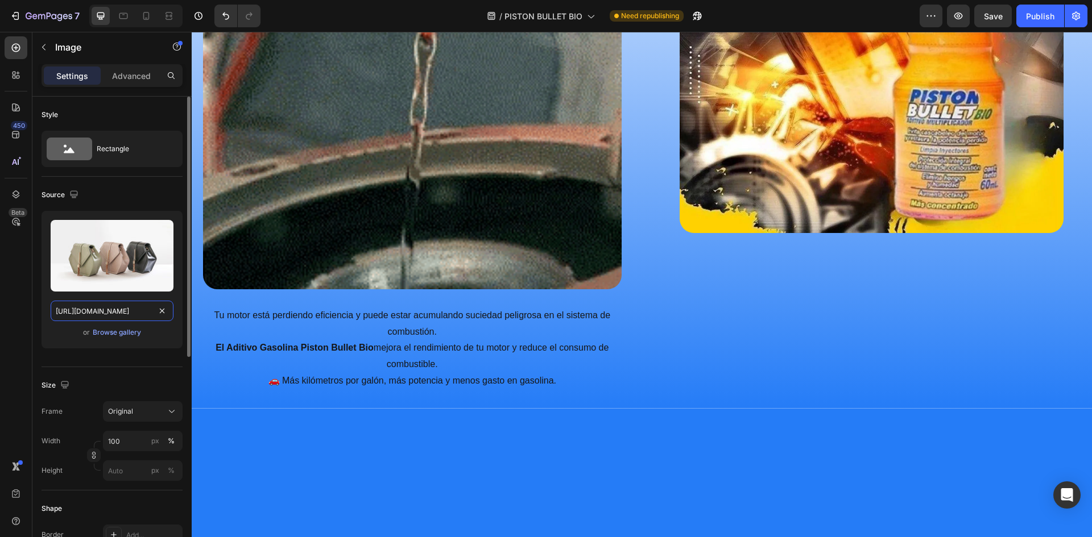
click at [99, 312] on input "[URL][DOMAIN_NAME]" at bounding box center [112, 311] width 123 height 20
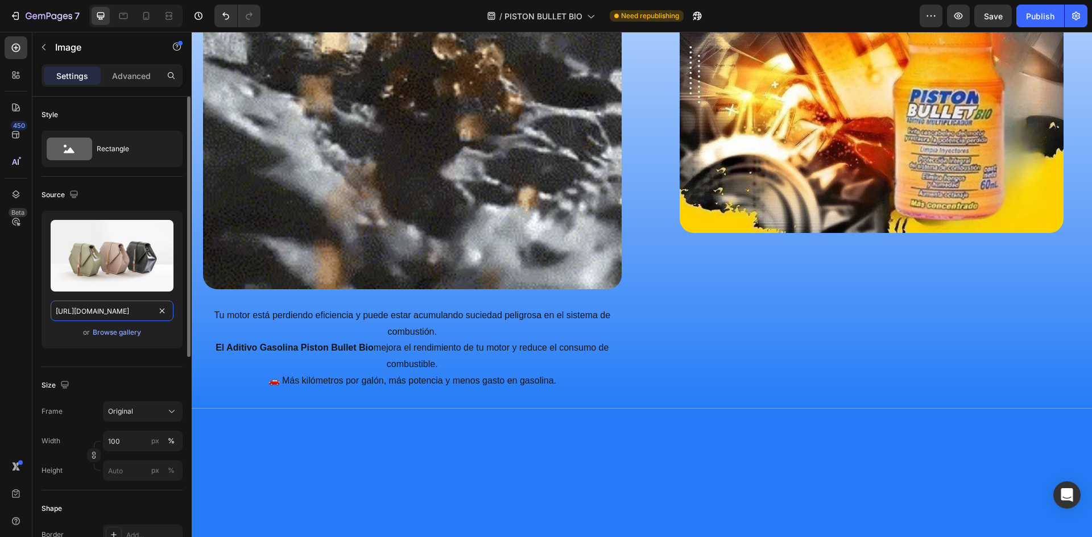
paste input "0940/3999/8781/files/ebook_piston_bullet.webp?v=1750047265"
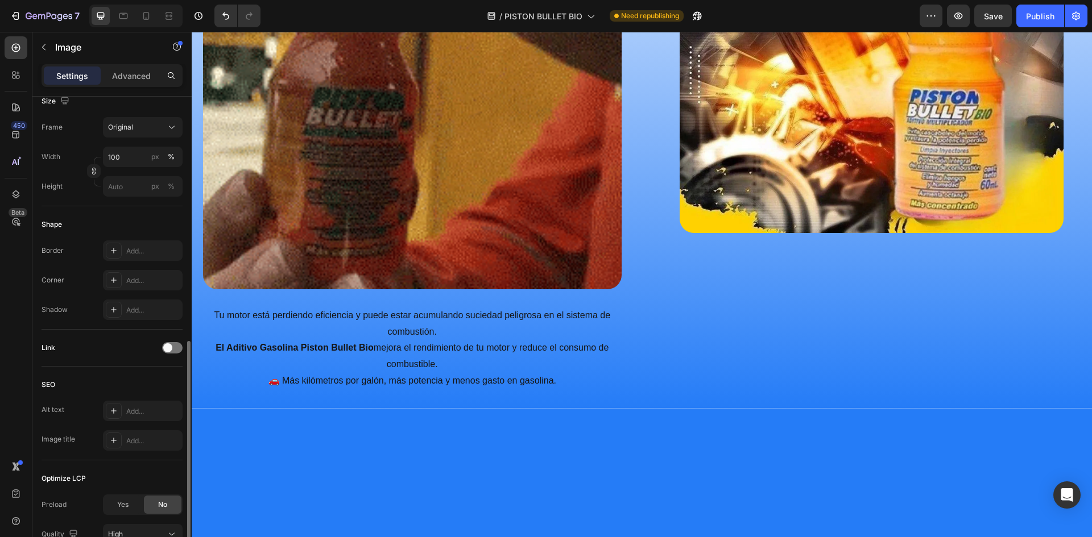
scroll to position [386, 0]
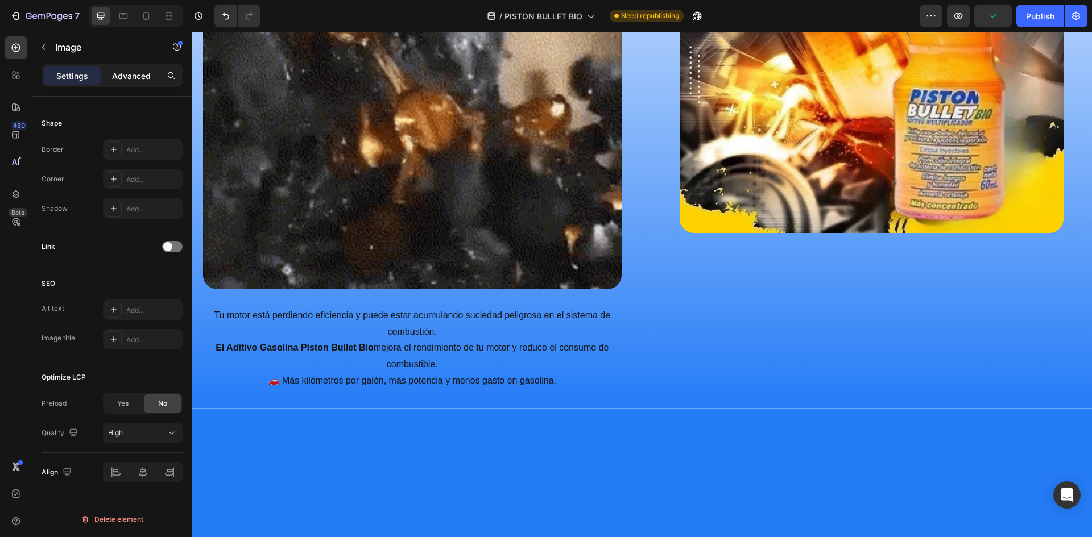
type input "https://cdn.shopify.com/s/files/1/0940/3999/8781/files/ebook_piston_bullet.webp…"
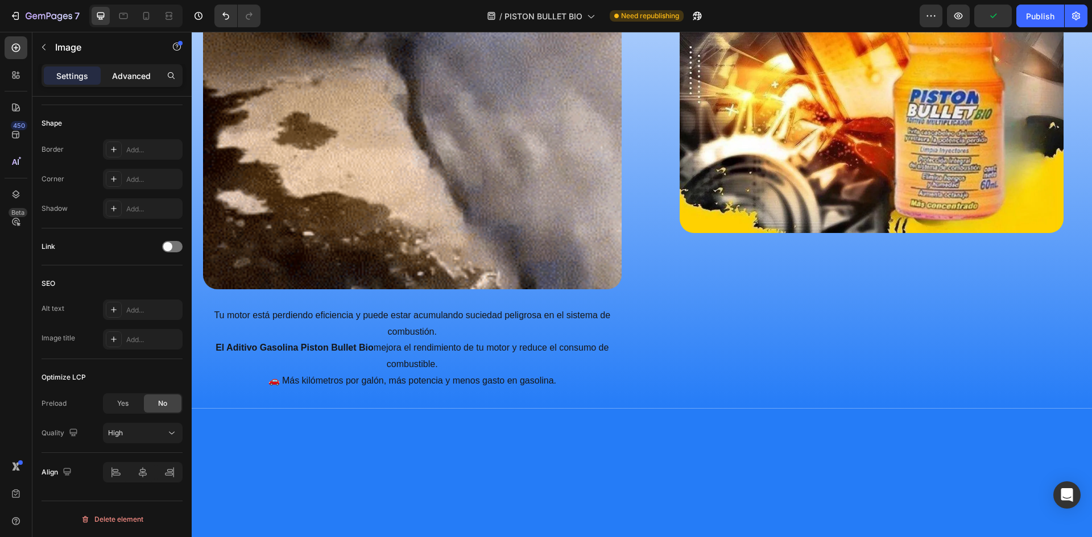
click at [133, 84] on div "Advanced" at bounding box center [131, 76] width 57 height 18
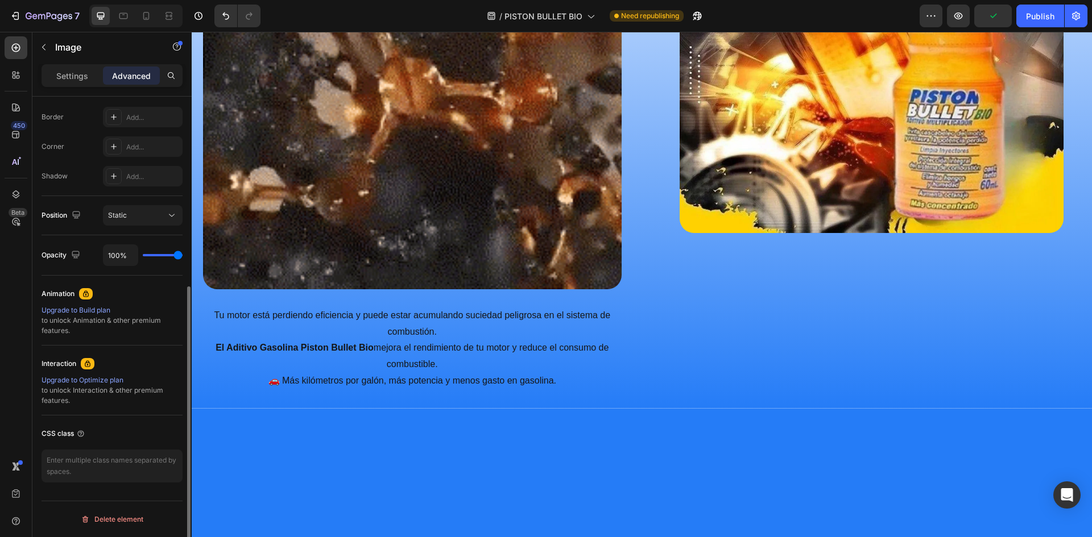
scroll to position [316, 0]
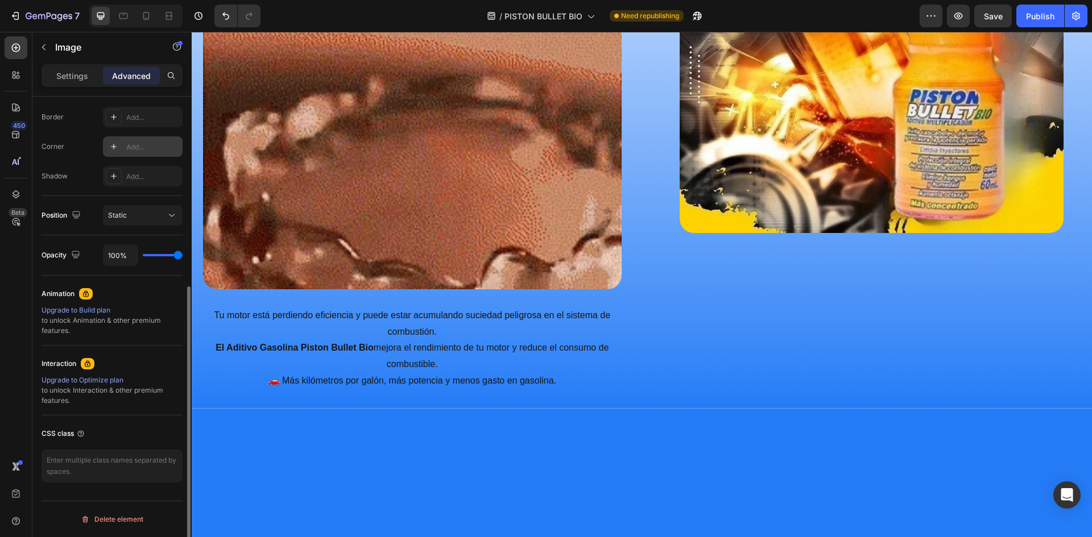
click at [121, 148] on div at bounding box center [114, 147] width 16 height 16
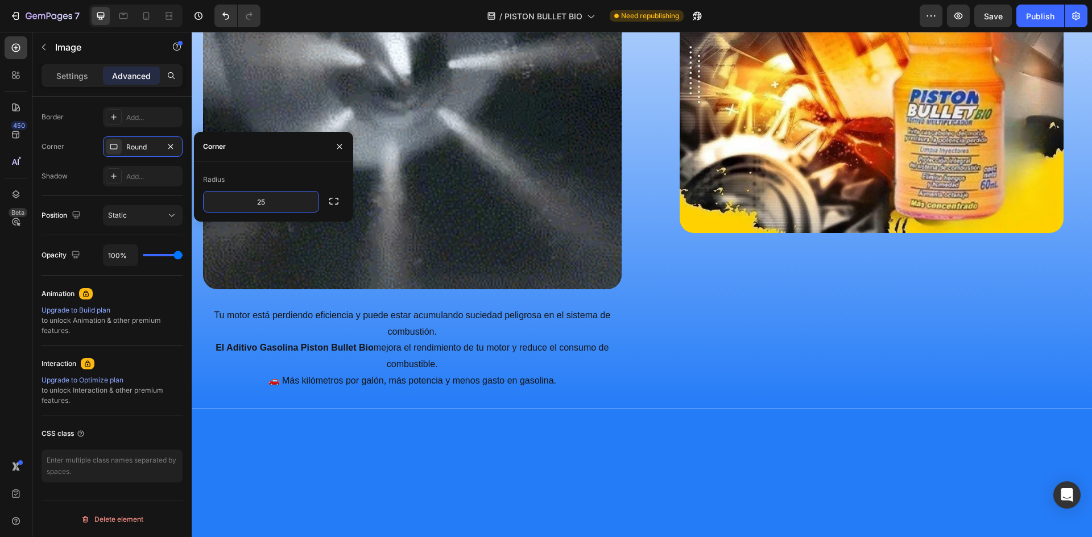
type input "25"
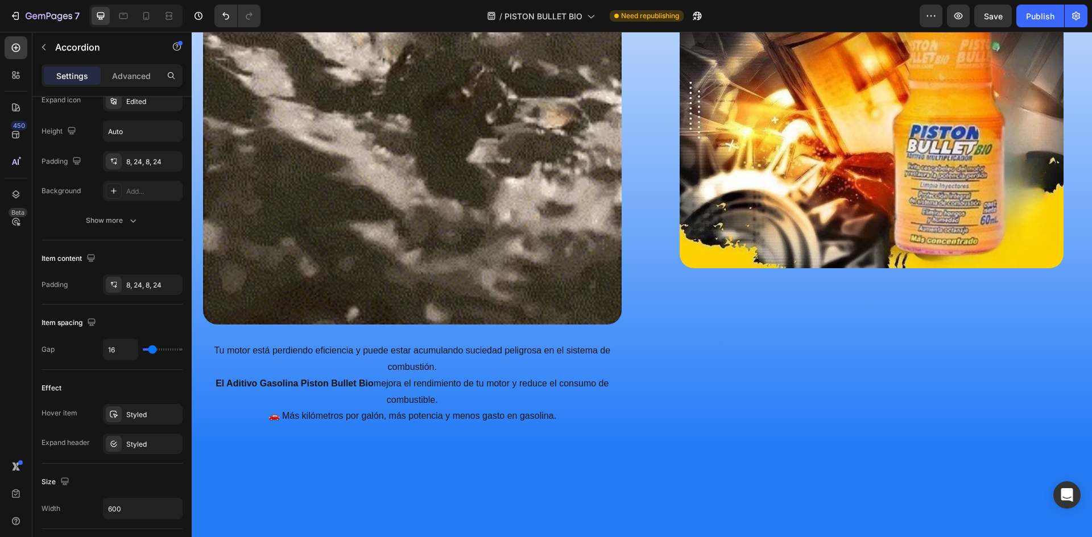
scroll to position [0, 0]
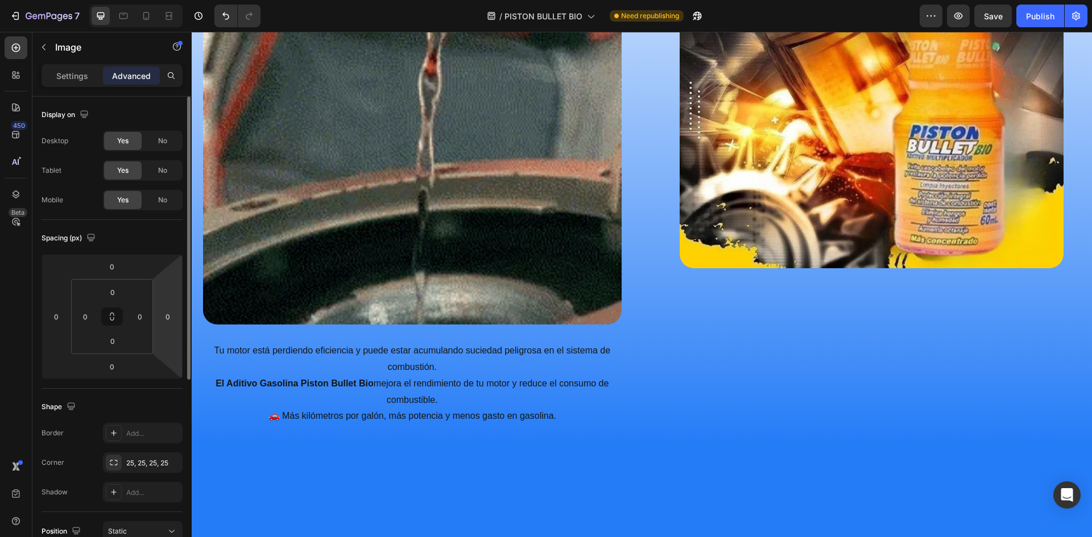
scroll to position [114, 0]
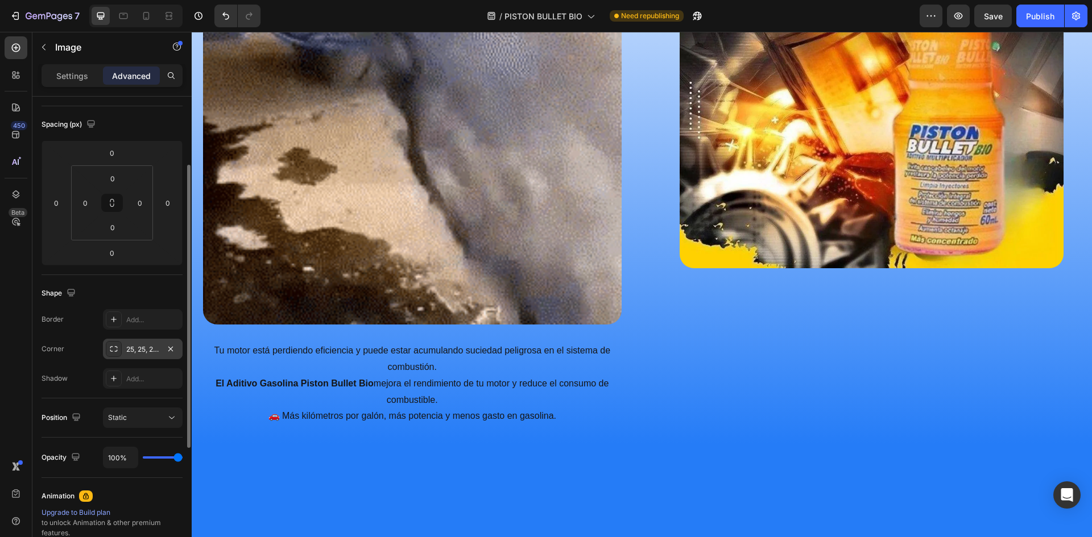
click at [143, 352] on div "25, 25, 25, 25" at bounding box center [142, 350] width 33 height 10
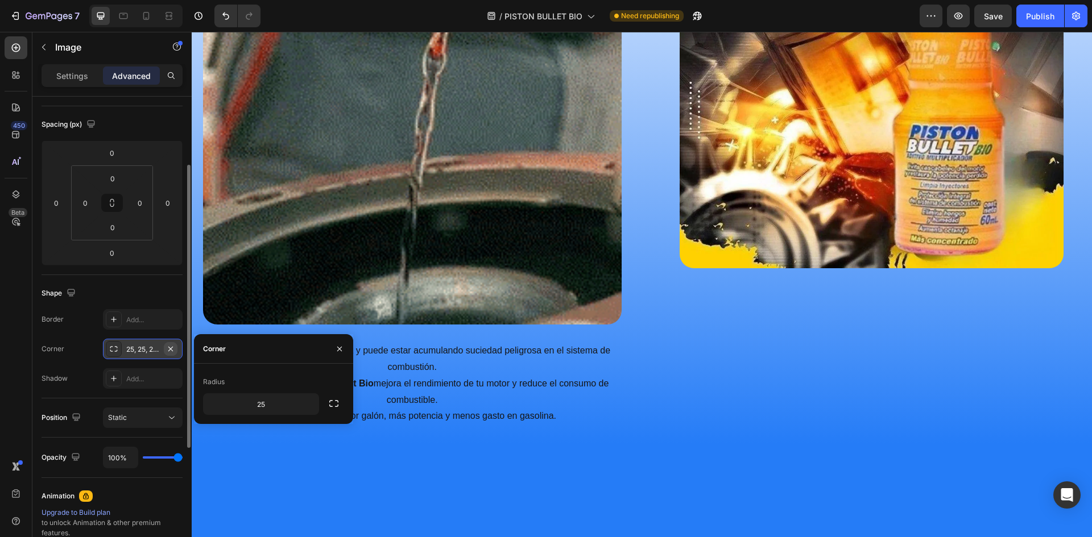
click at [169, 346] on icon "button" at bounding box center [170, 349] width 9 height 9
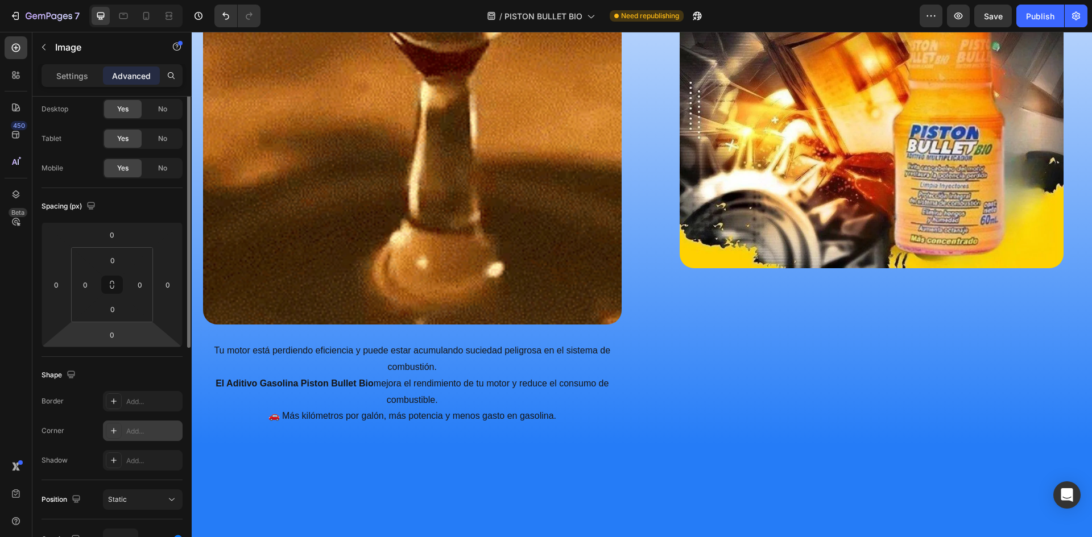
scroll to position [0, 0]
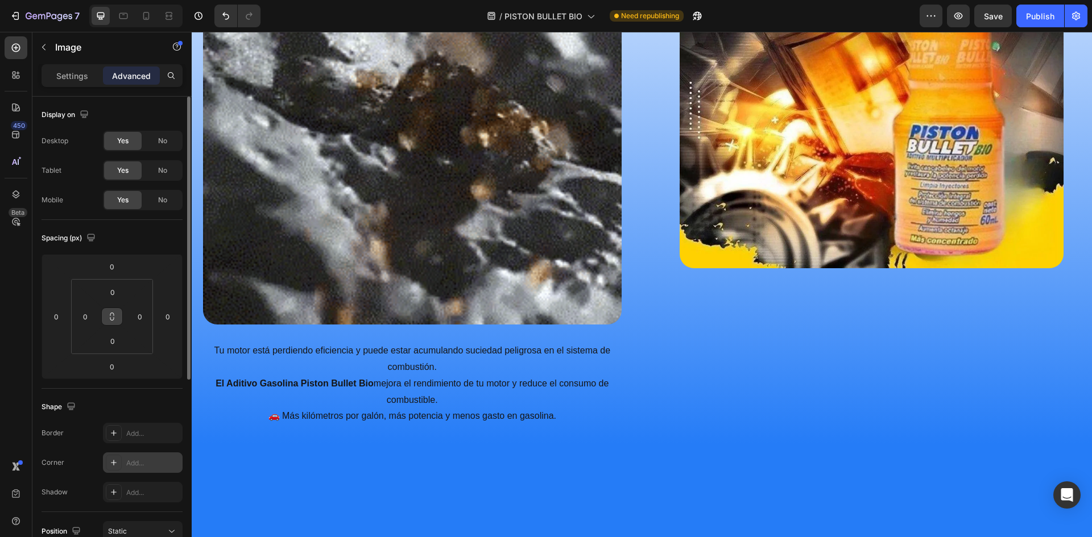
click at [111, 321] on icon at bounding box center [111, 316] width 9 height 9
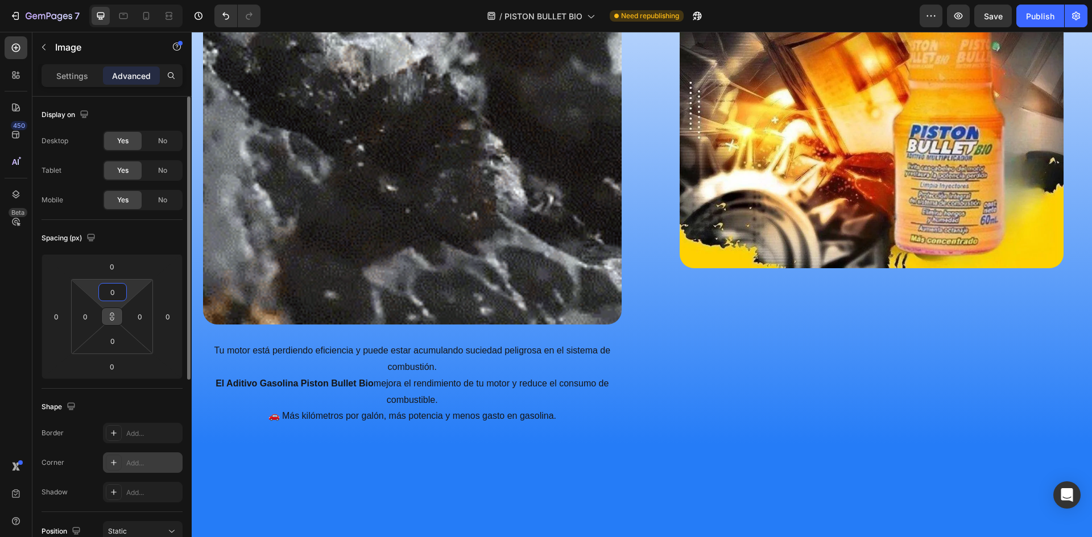
click at [114, 293] on input "0" at bounding box center [112, 292] width 23 height 17
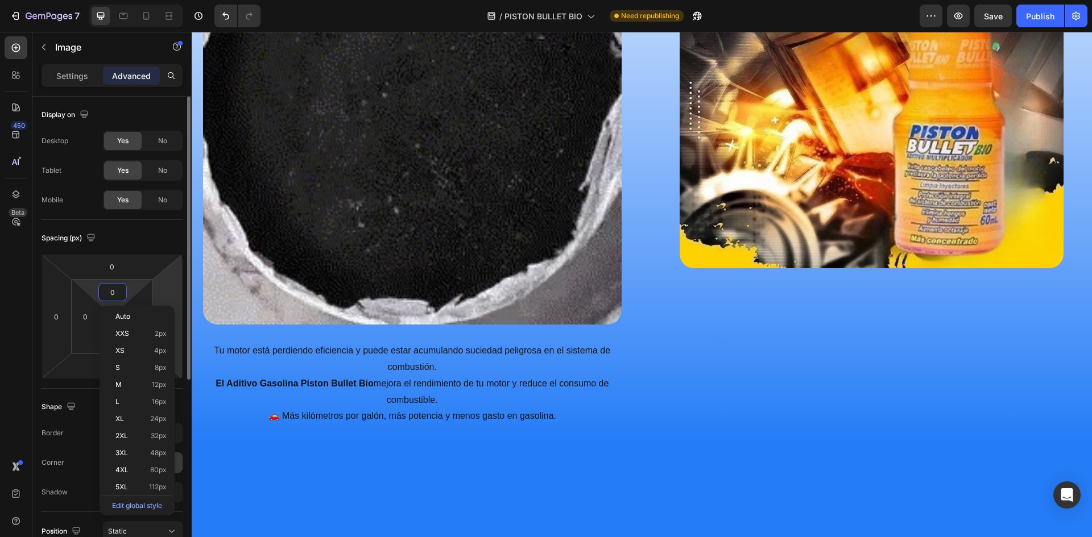
type input "3"
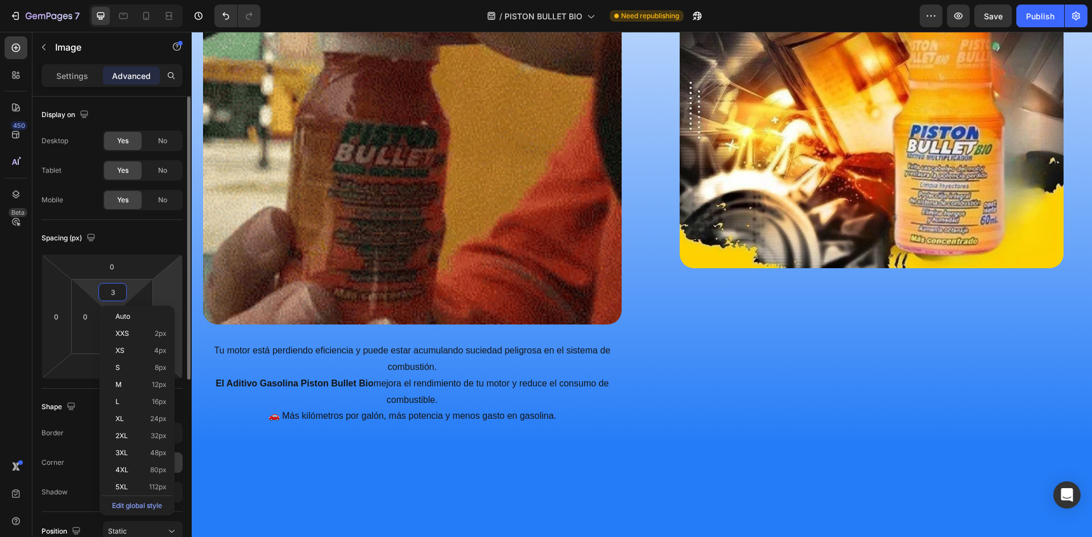
type input "3"
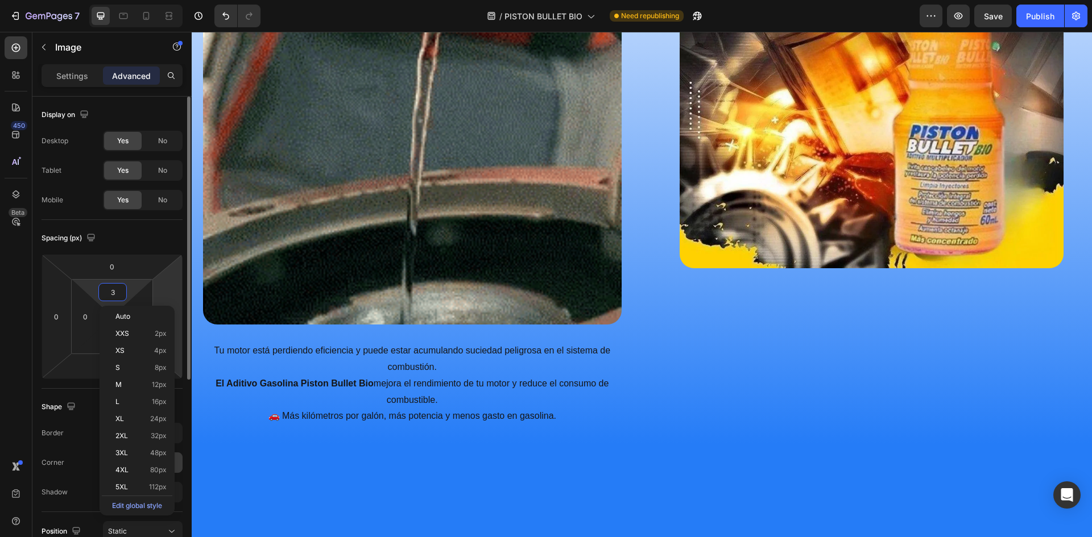
type input "3"
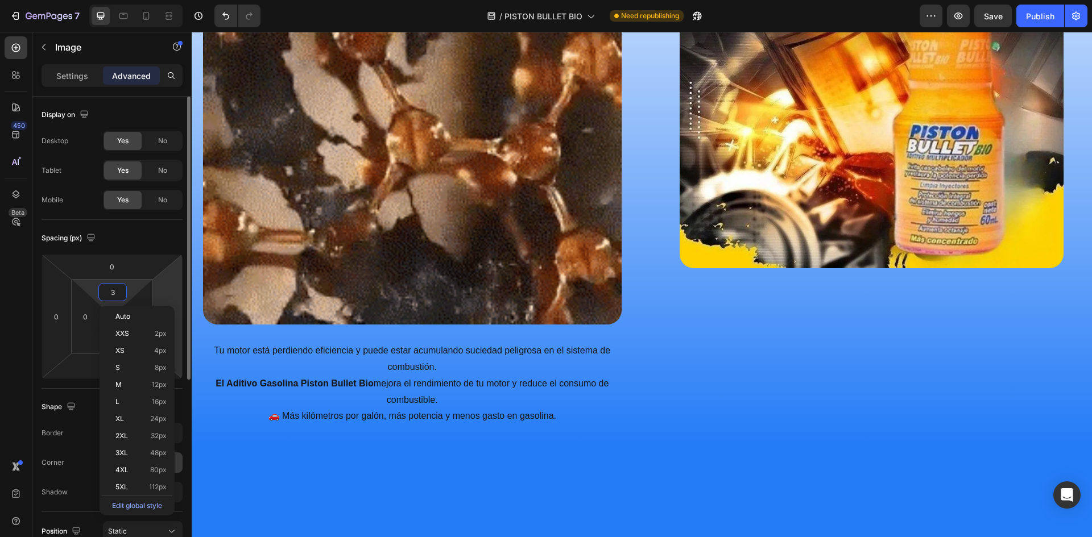
type input "3"
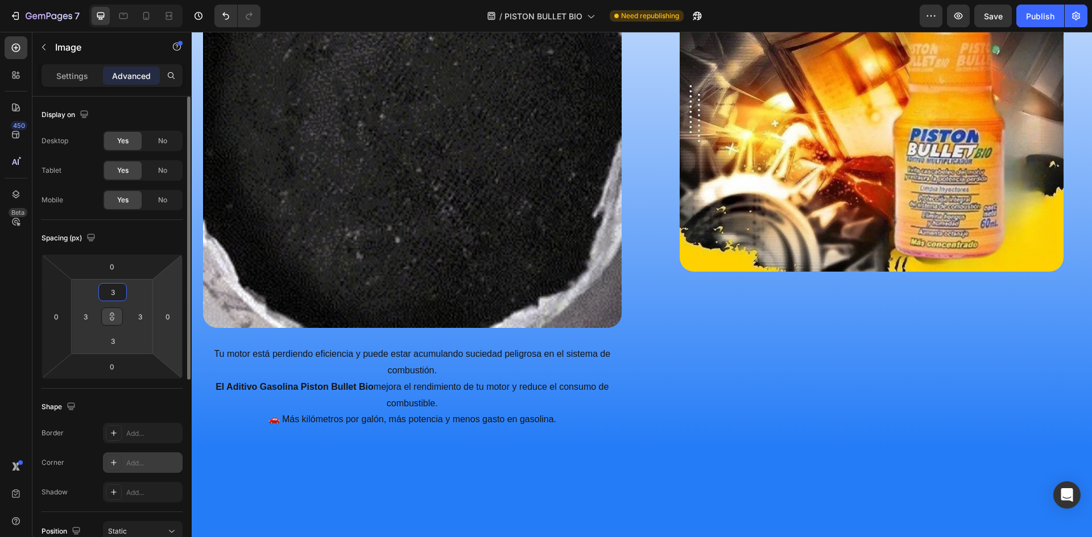
type input "35"
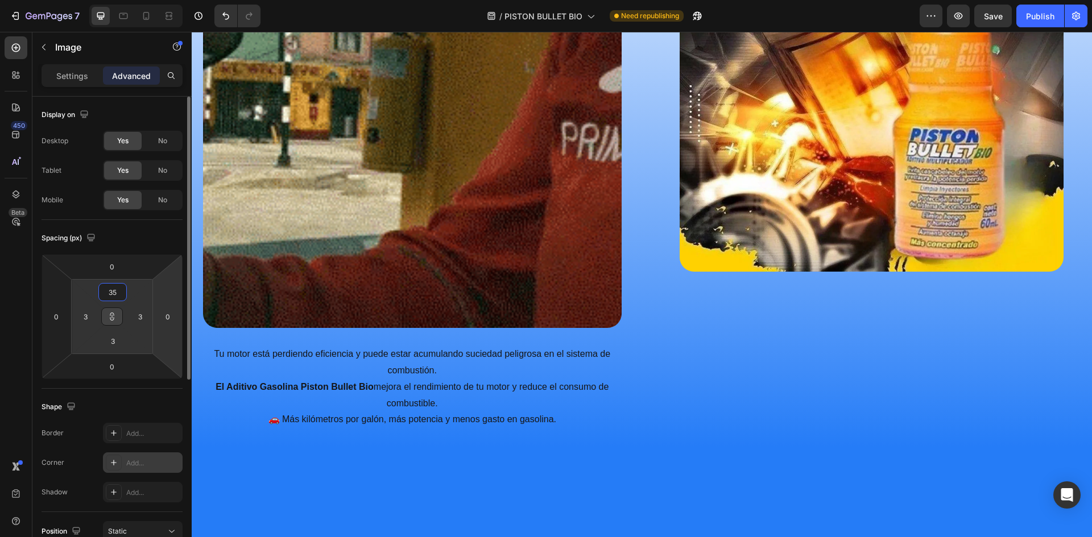
type input "35"
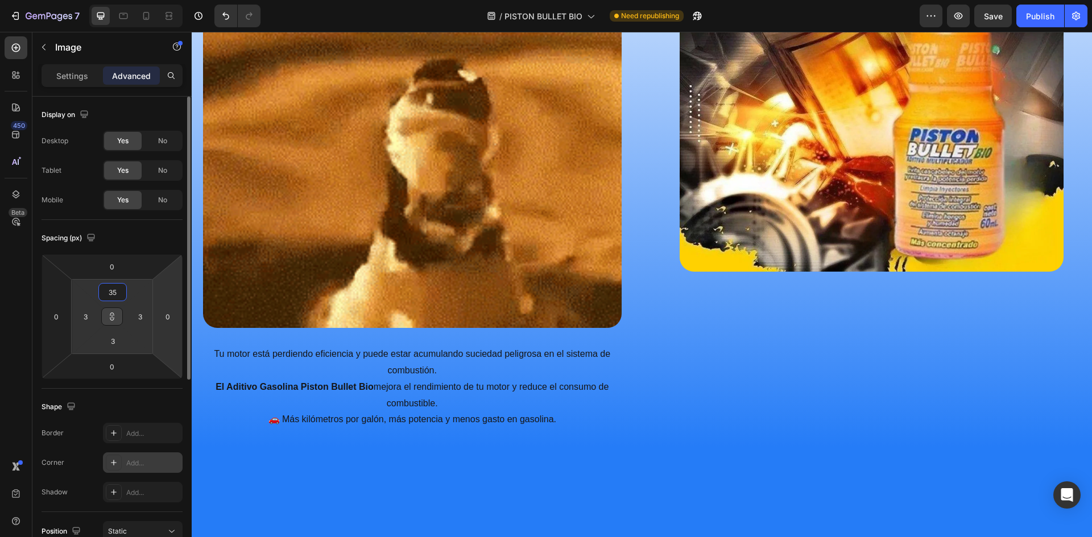
type input "35"
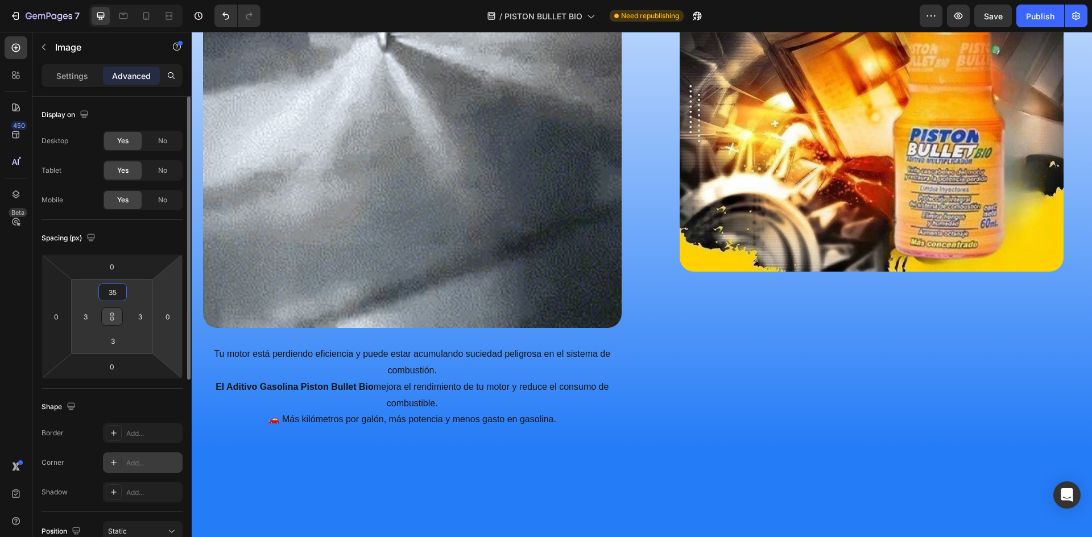
type input "35"
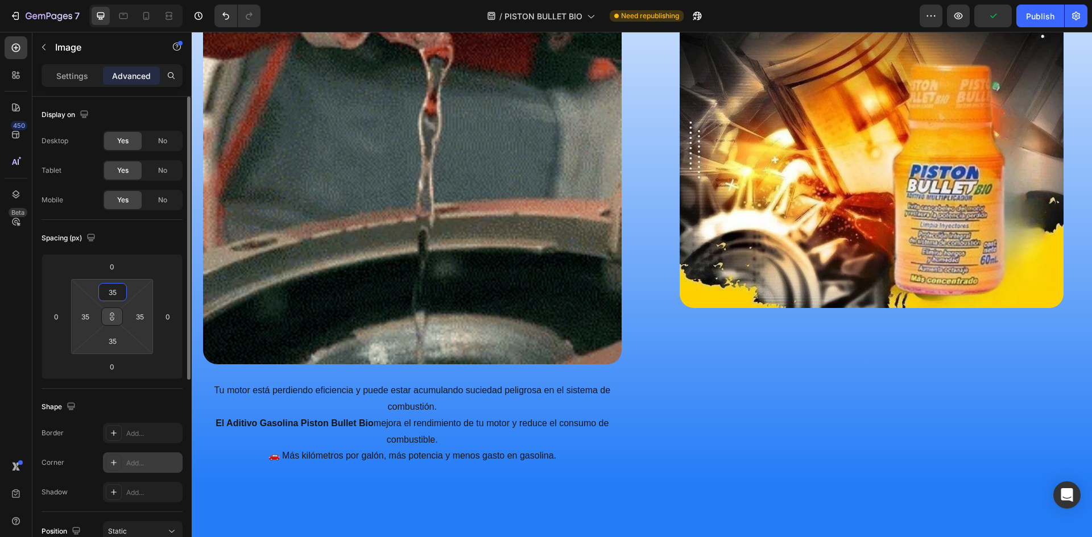
drag, startPoint x: 120, startPoint y: 295, endPoint x: 108, endPoint y: 295, distance: 11.9
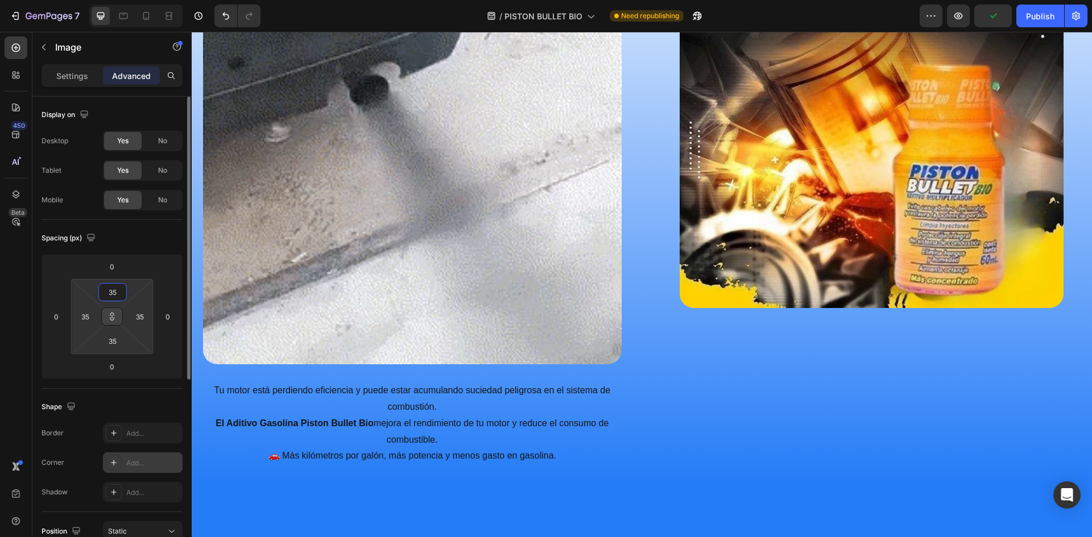
click at [108, 295] on input "35" at bounding box center [112, 292] width 23 height 17
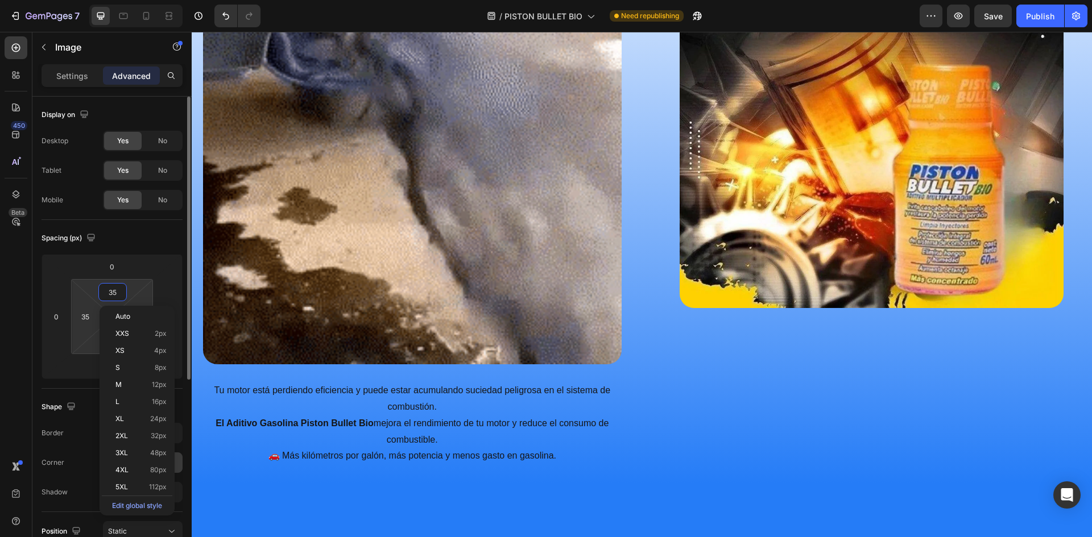
type input "0"
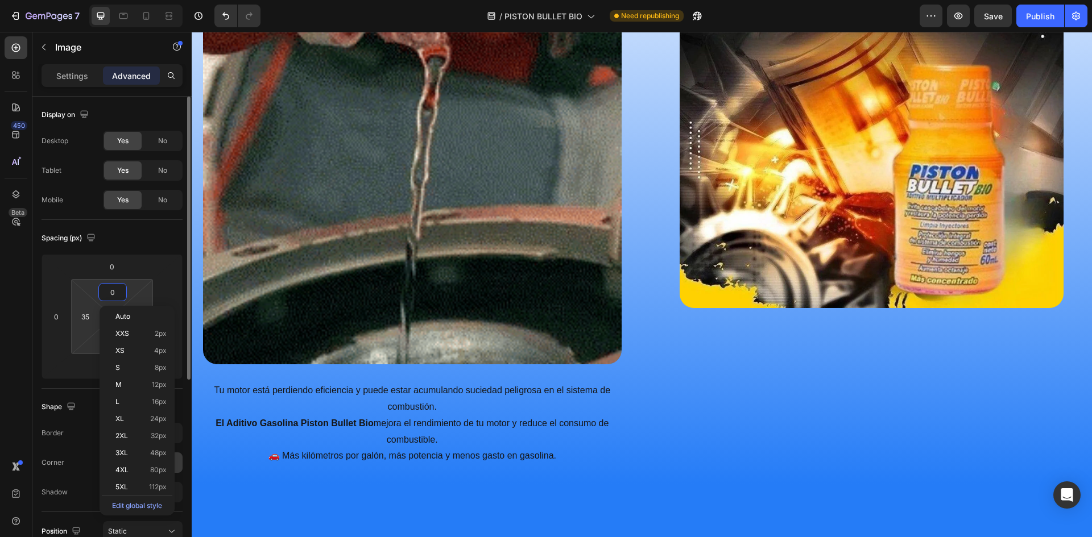
type input "0"
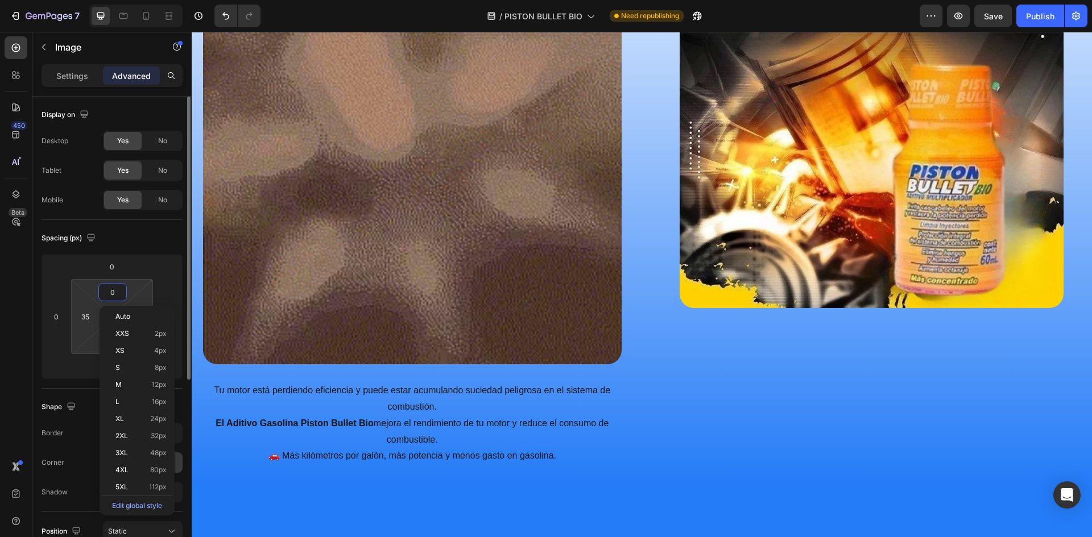
type input "0"
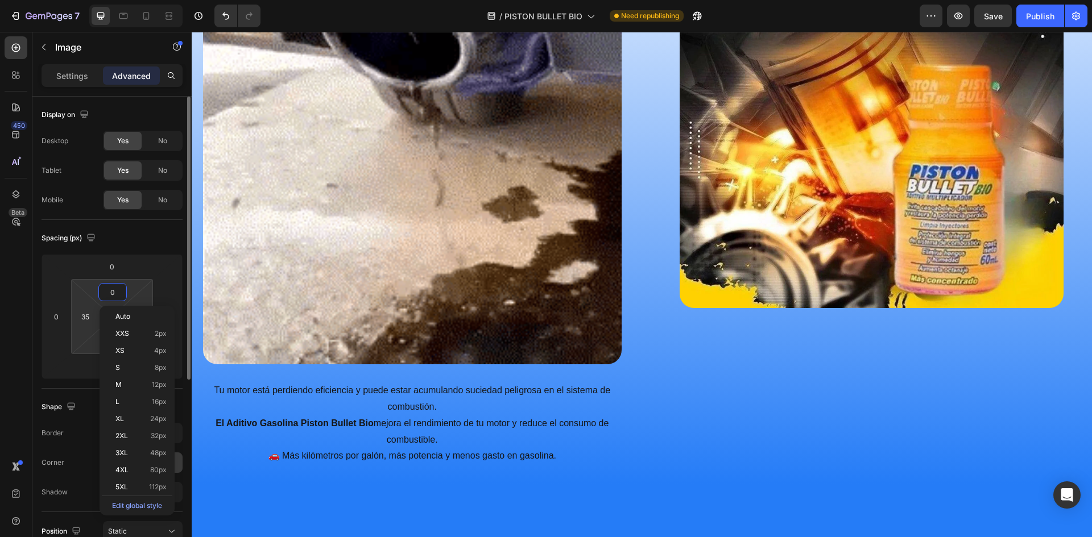
type input "0"
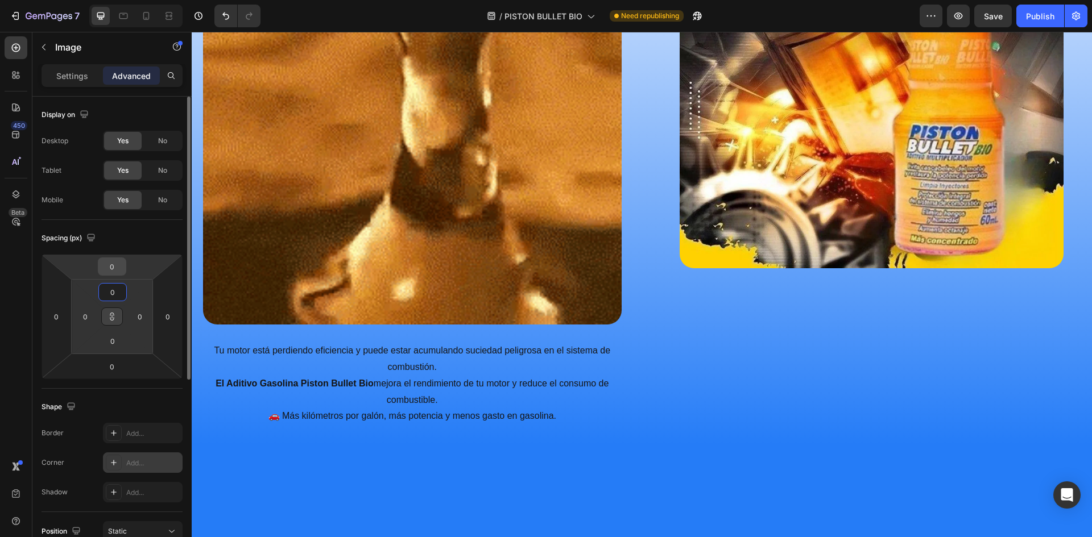
type input "0"
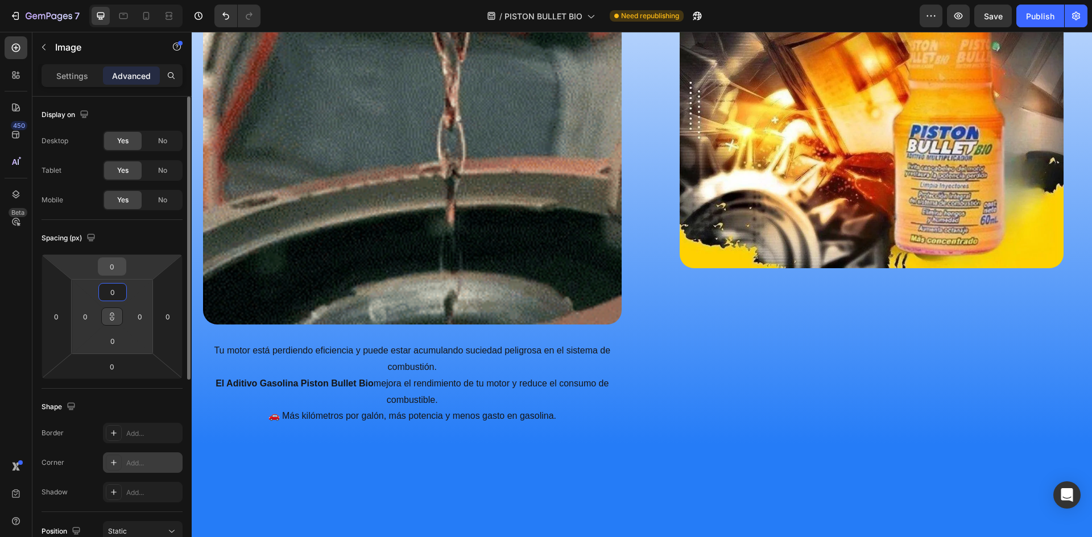
click at [109, 263] on input "0" at bounding box center [112, 266] width 23 height 17
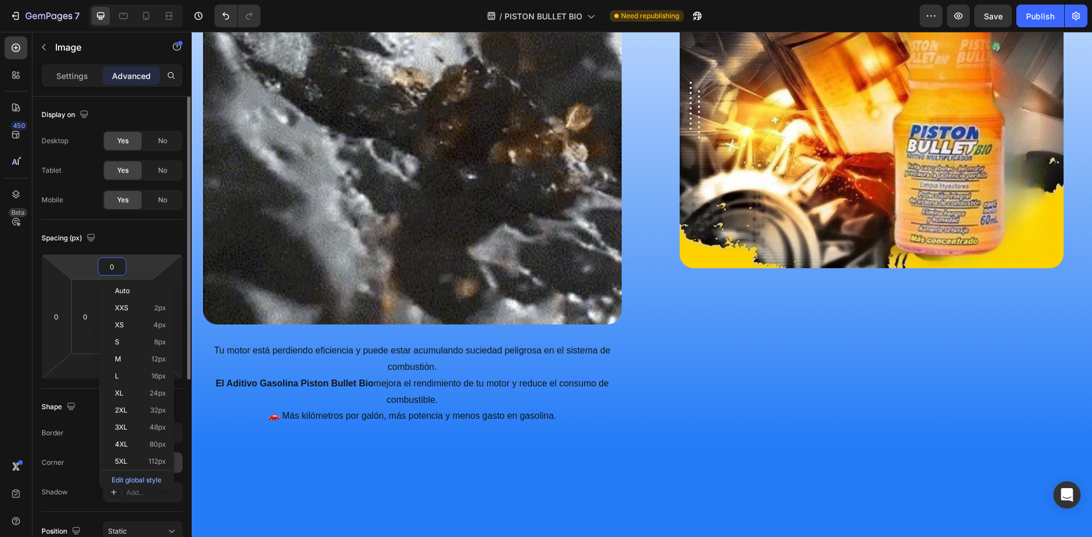
type input "3"
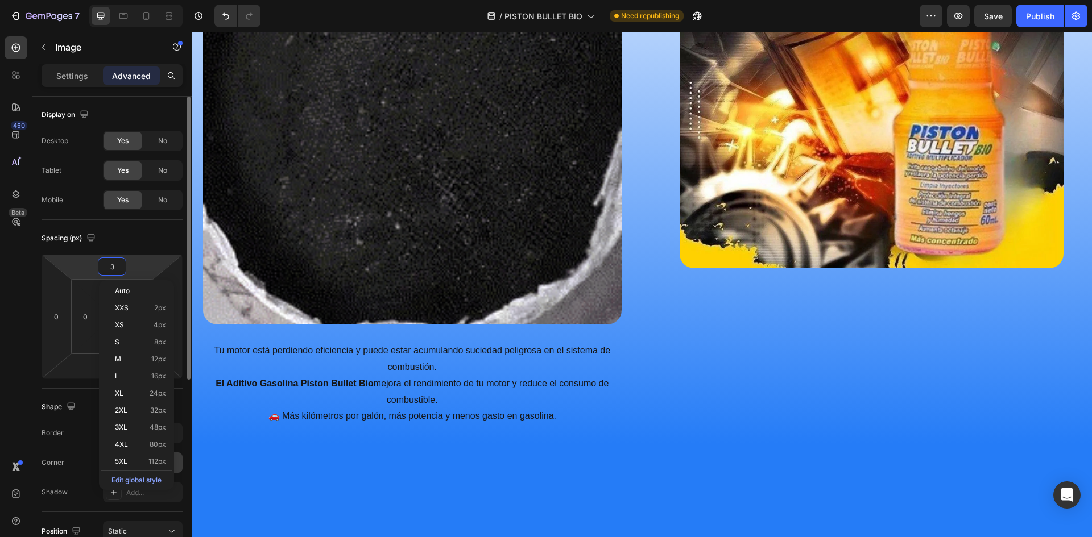
type input "3"
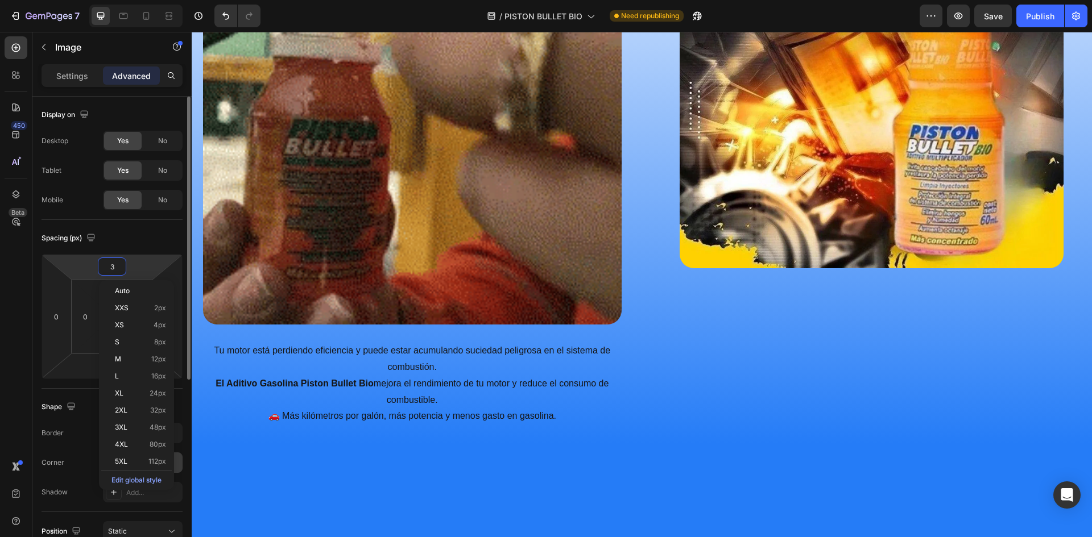
type input "3"
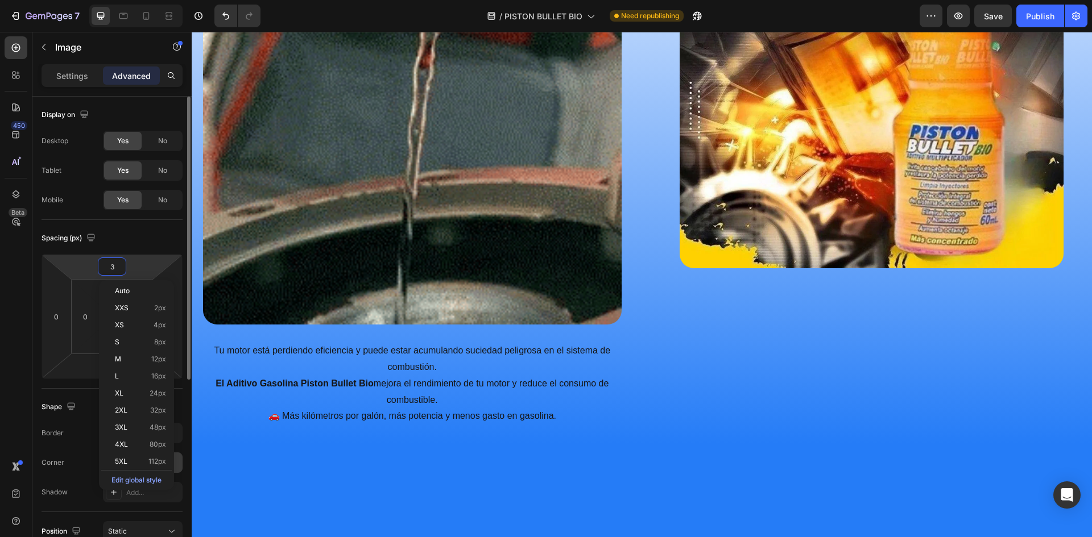
type input "3"
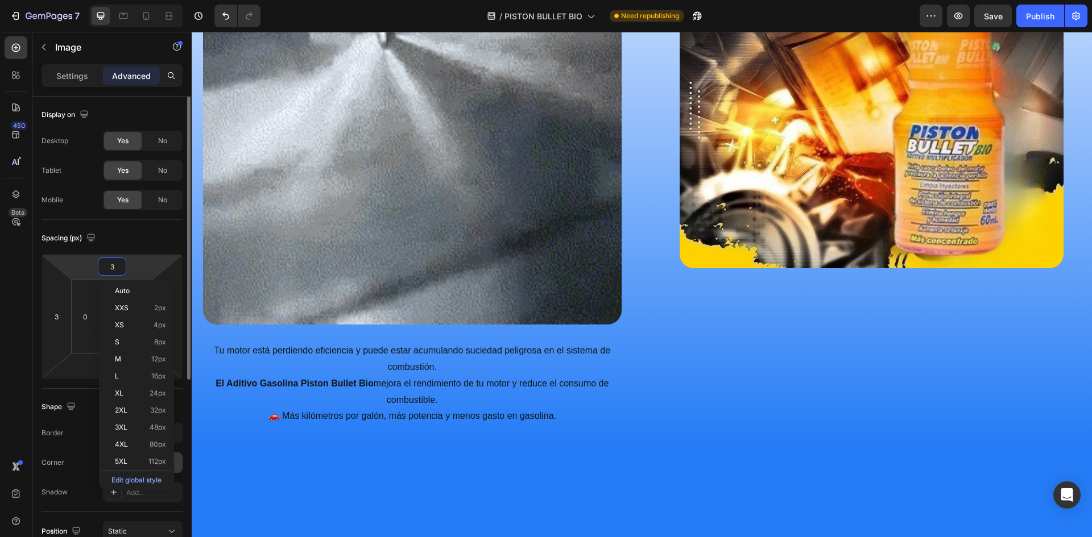
type input "35"
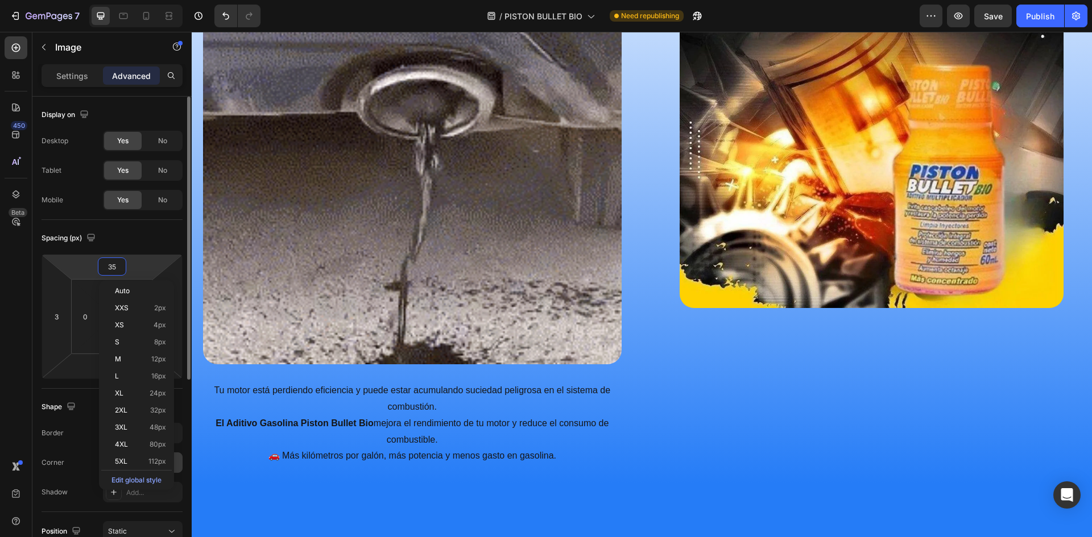
type input "35"
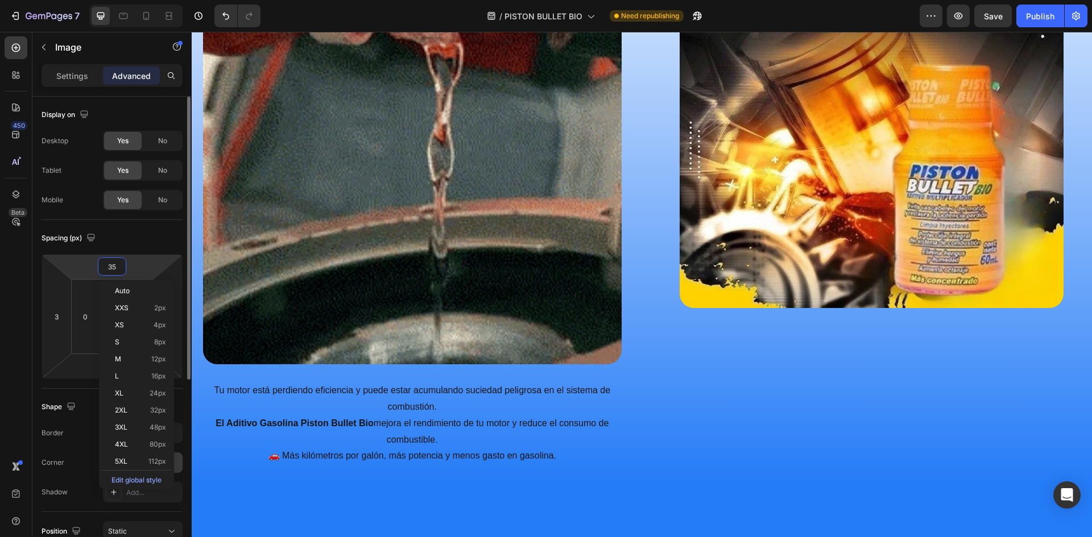
type input "35"
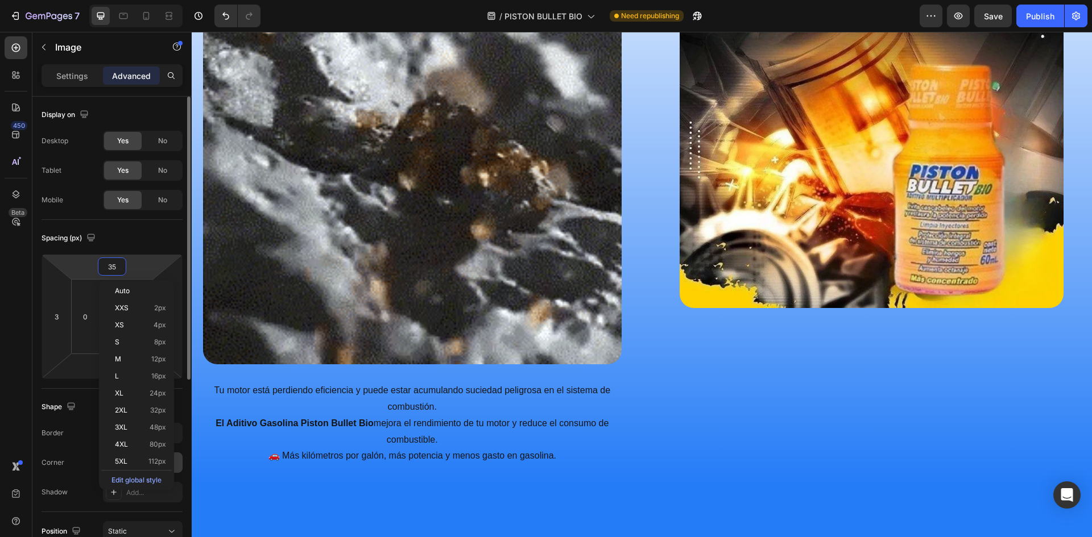
type input "35"
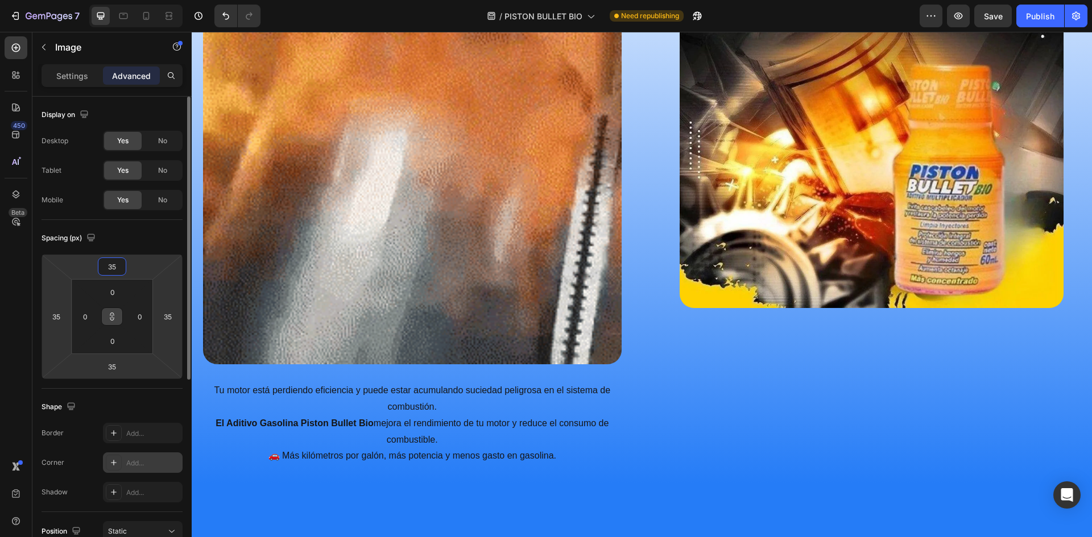
type input "3"
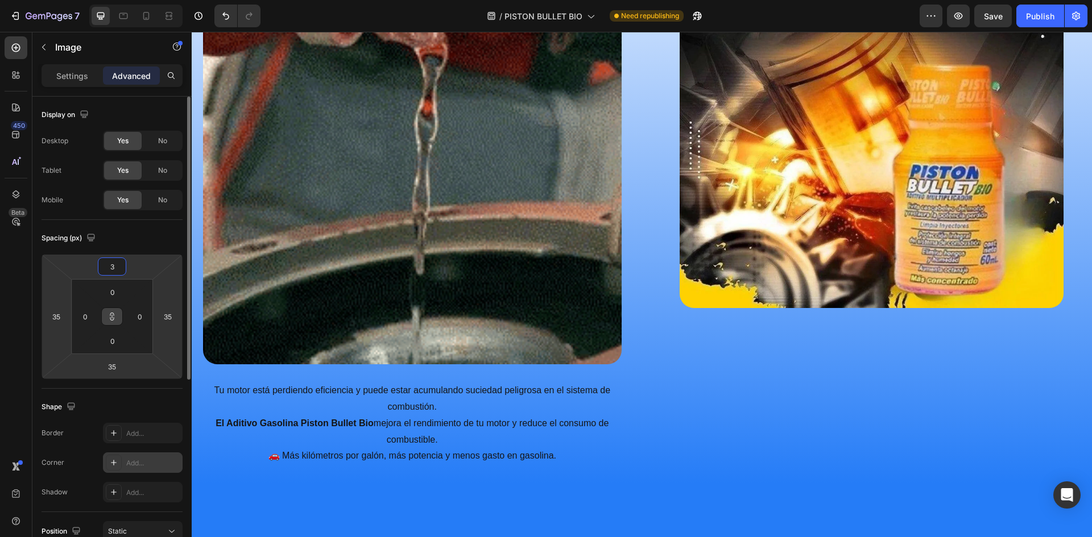
type input "3"
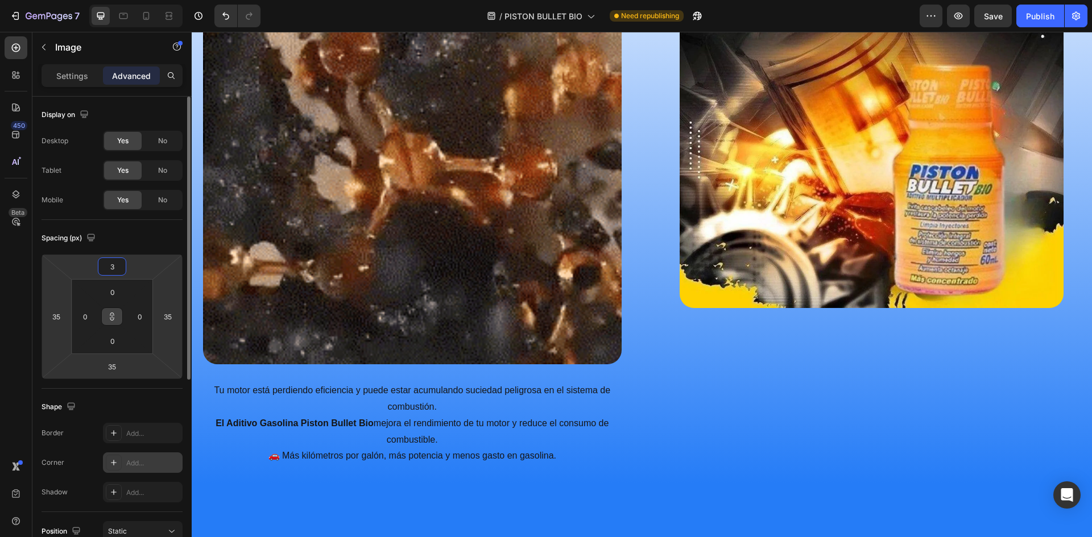
type input "3"
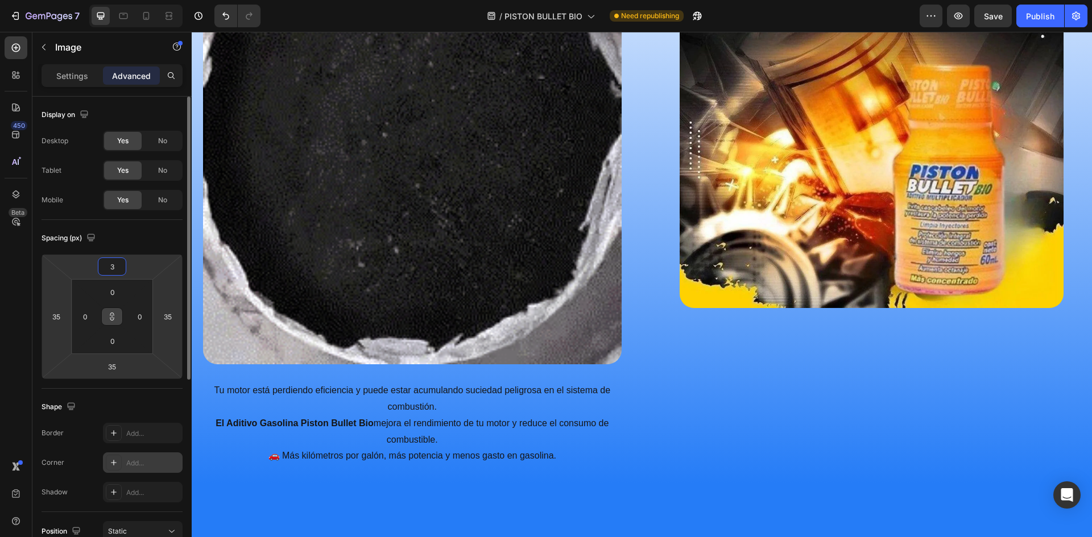
type input "3"
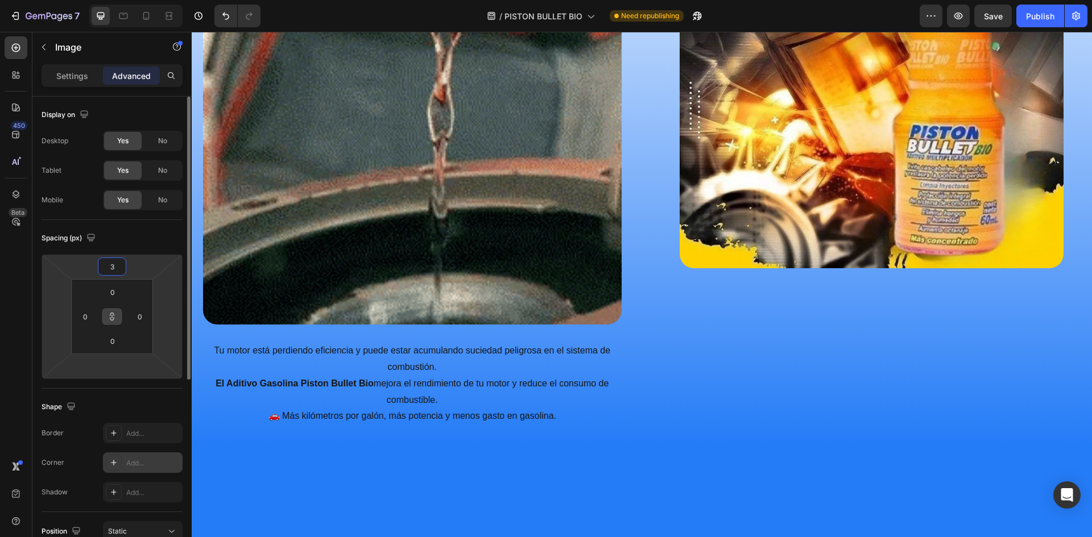
type input "35"
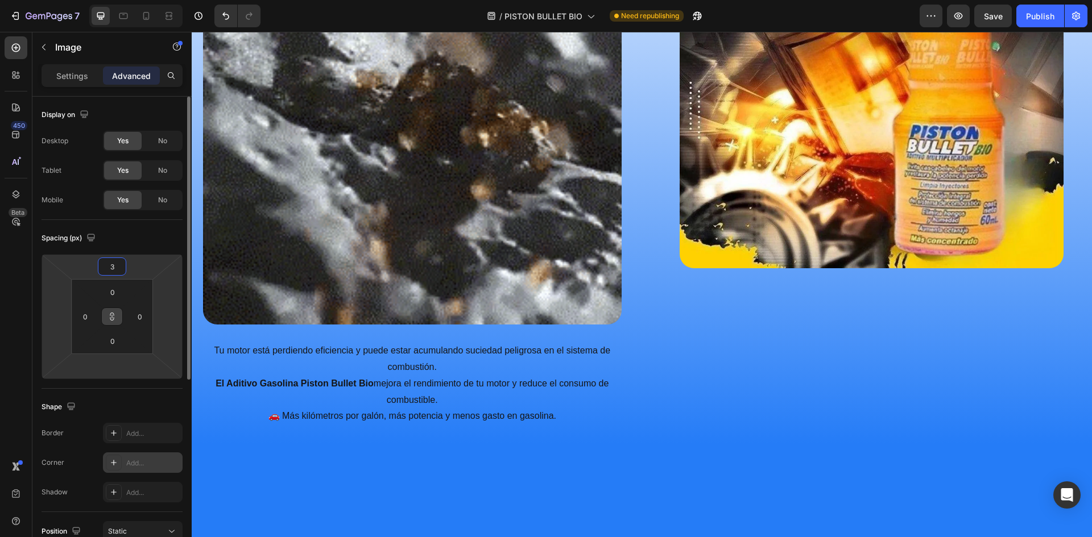
type input "35"
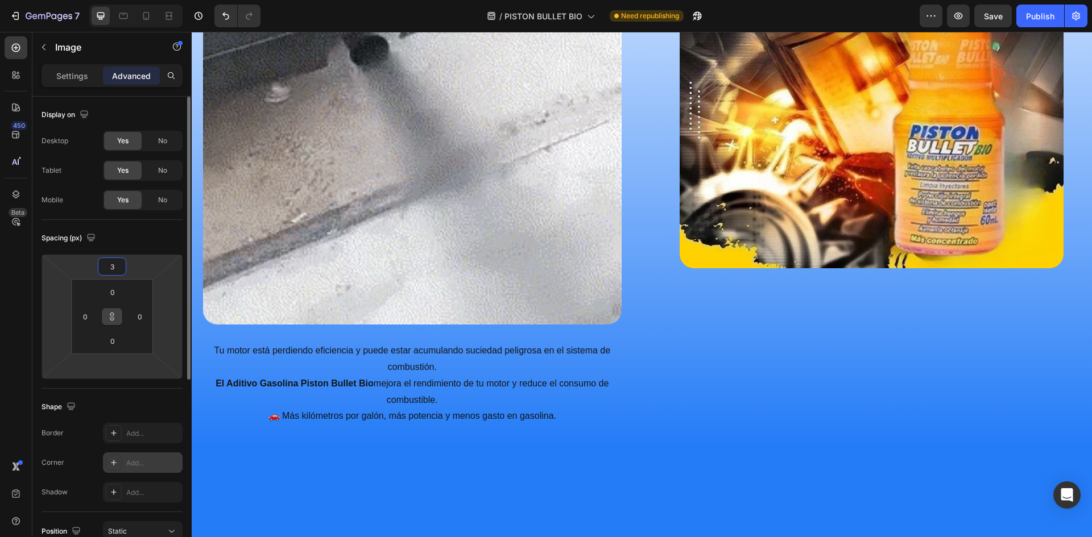
type input "35"
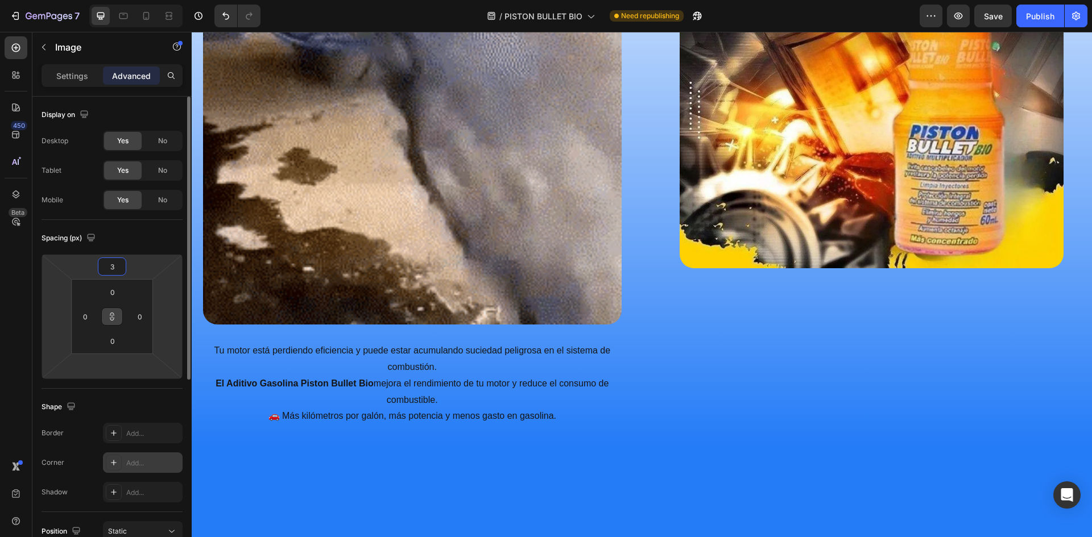
type input "35"
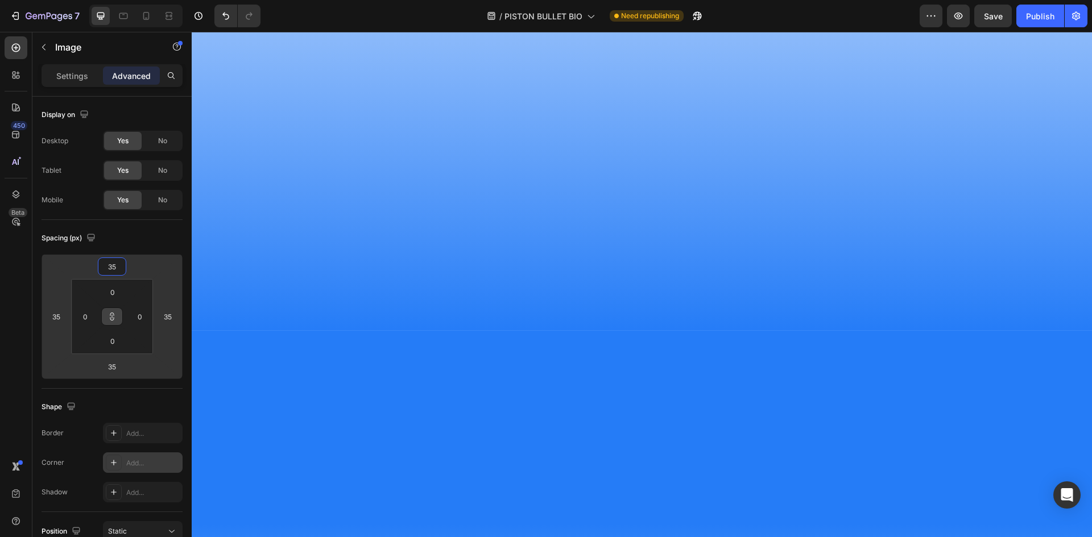
scroll to position [967, 0]
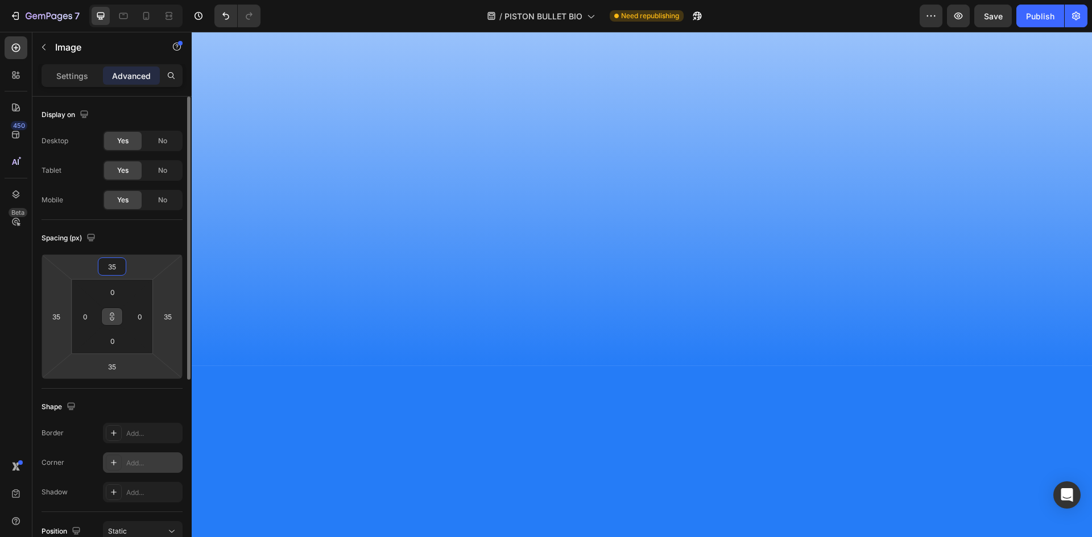
drag, startPoint x: 121, startPoint y: 269, endPoint x: 104, endPoint y: 269, distance: 16.5
click at [104, 269] on input "35" at bounding box center [112, 266] width 23 height 17
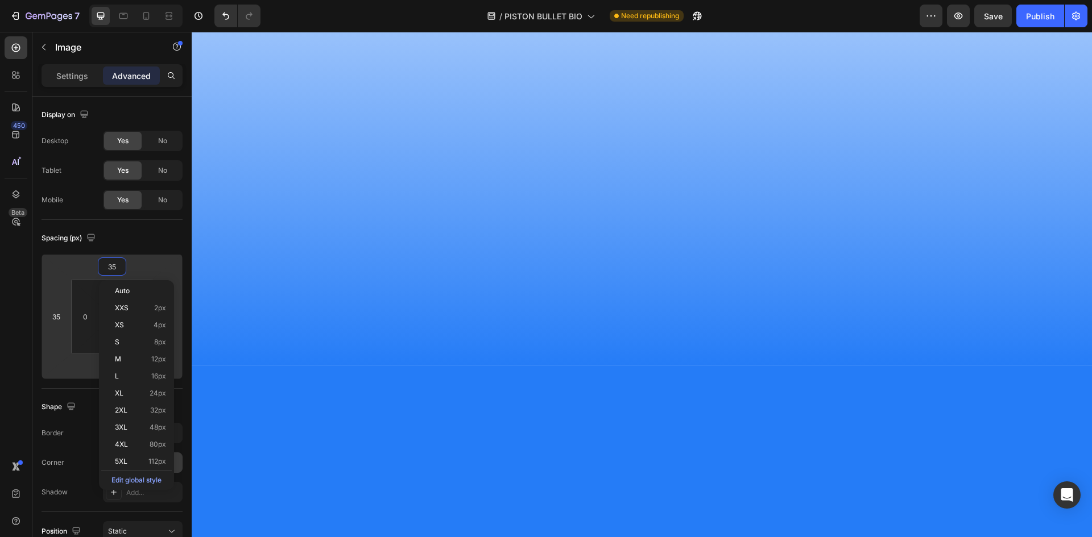
type input "5"
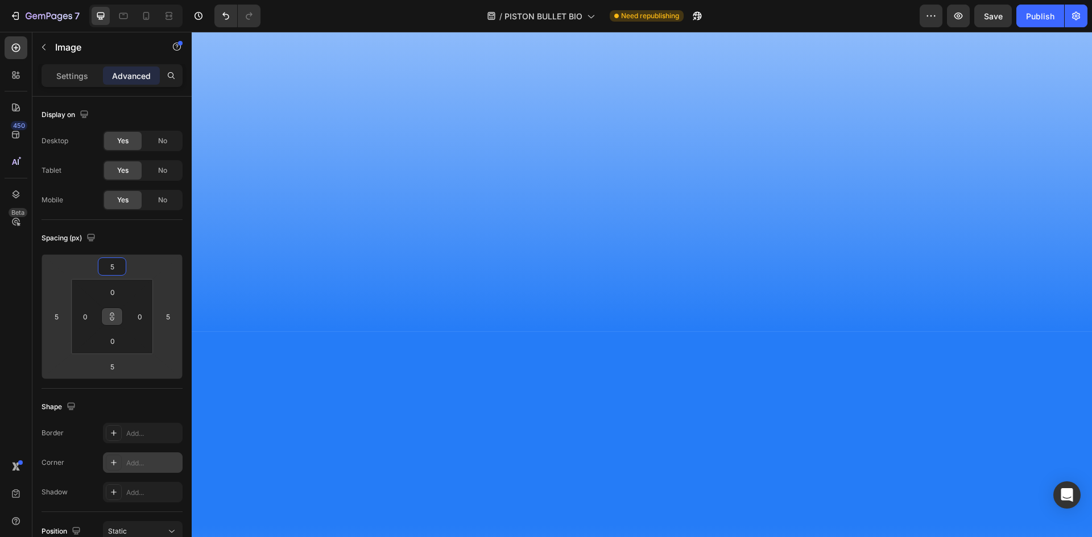
type input "50"
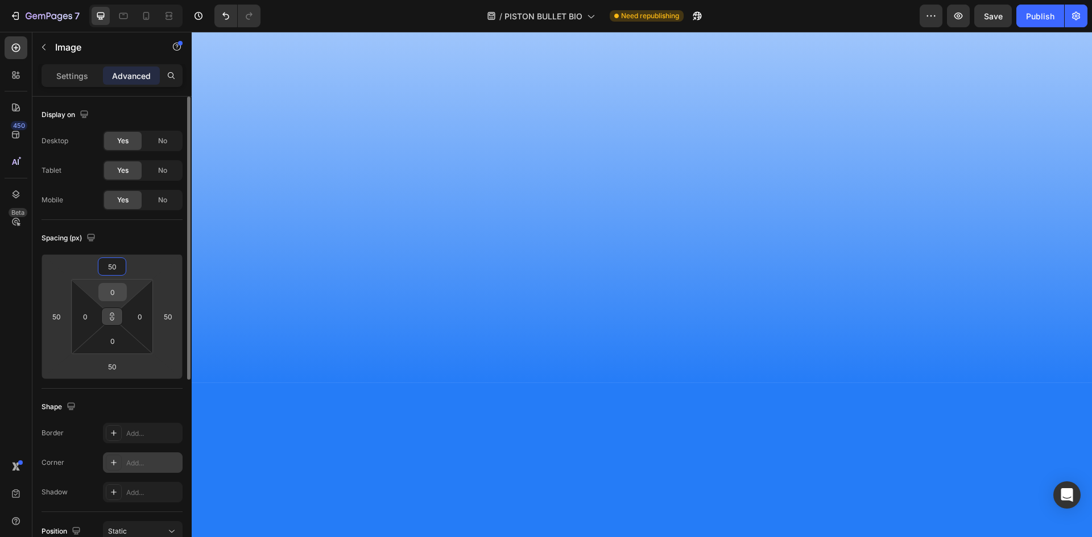
type input "50"
click at [116, 293] on input "0" at bounding box center [112, 292] width 23 height 17
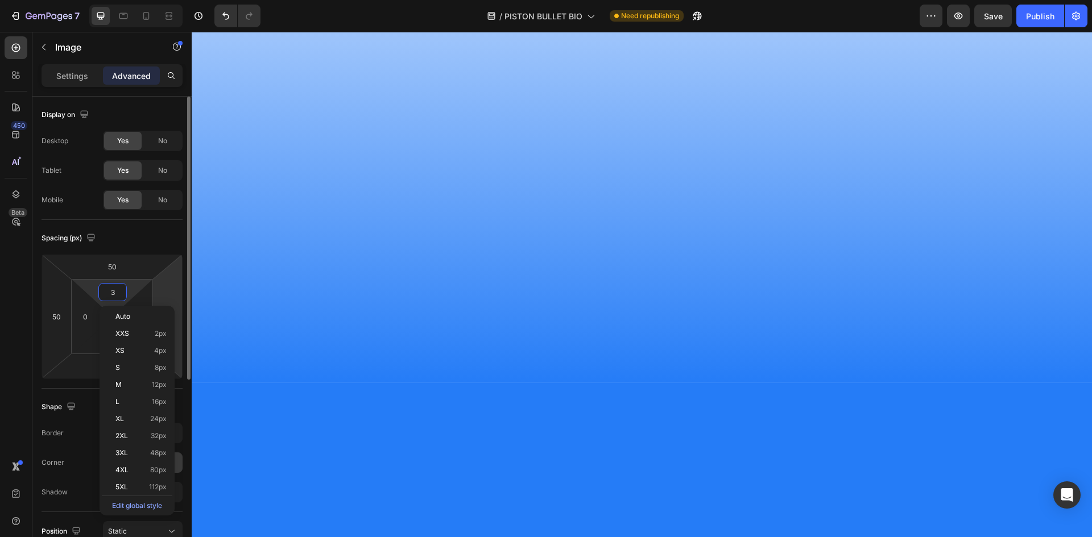
type input "35"
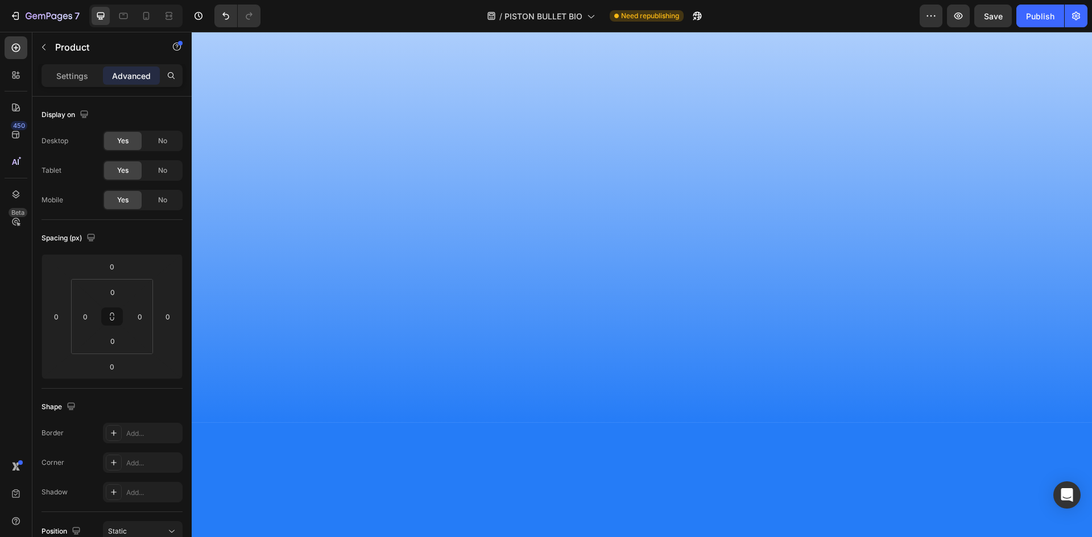
click at [115, 370] on input "50" at bounding box center [112, 366] width 23 height 17
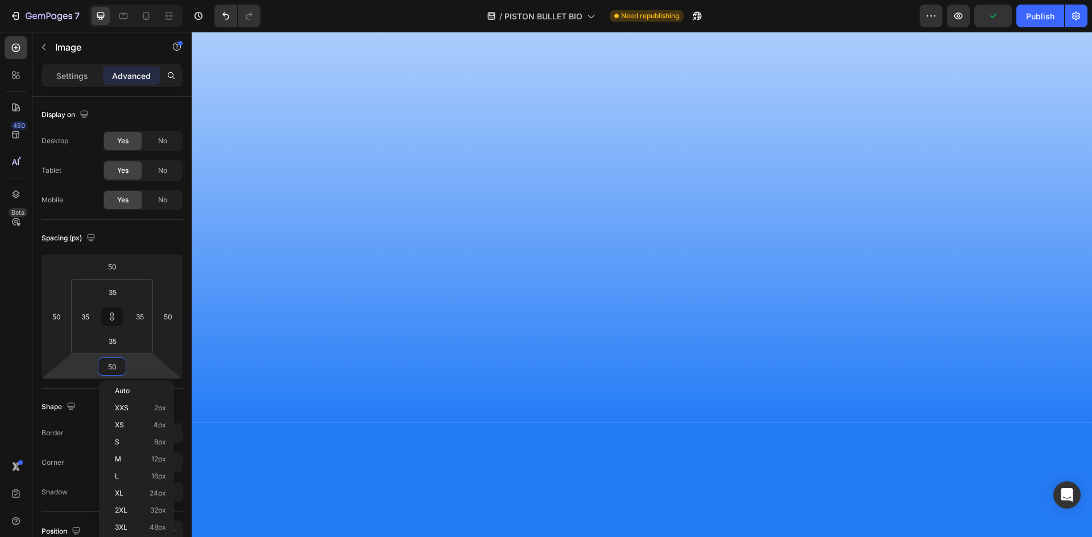
type input "0"
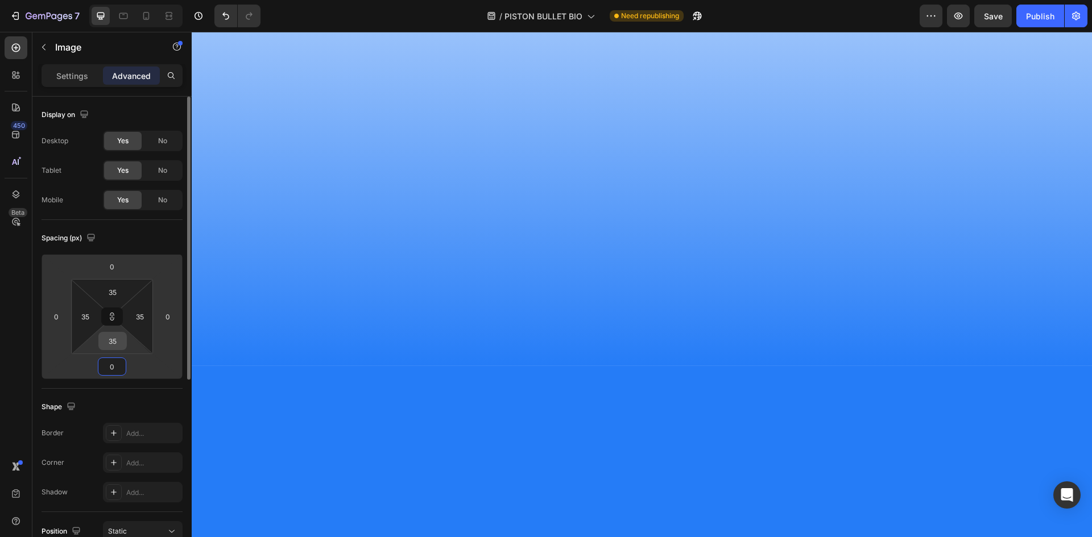
type input "0"
click at [111, 341] on input "35" at bounding box center [112, 341] width 23 height 17
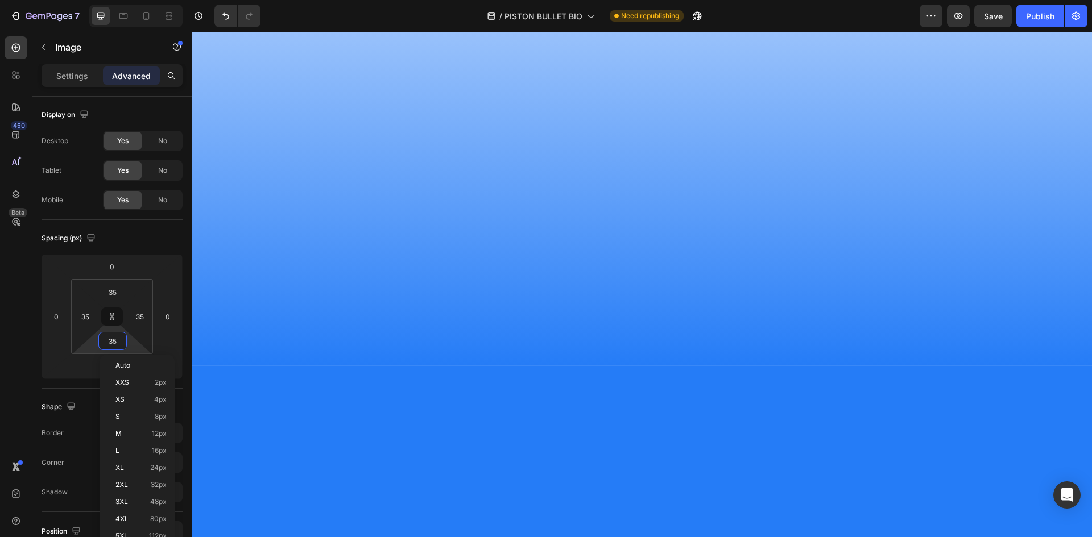
type input "5"
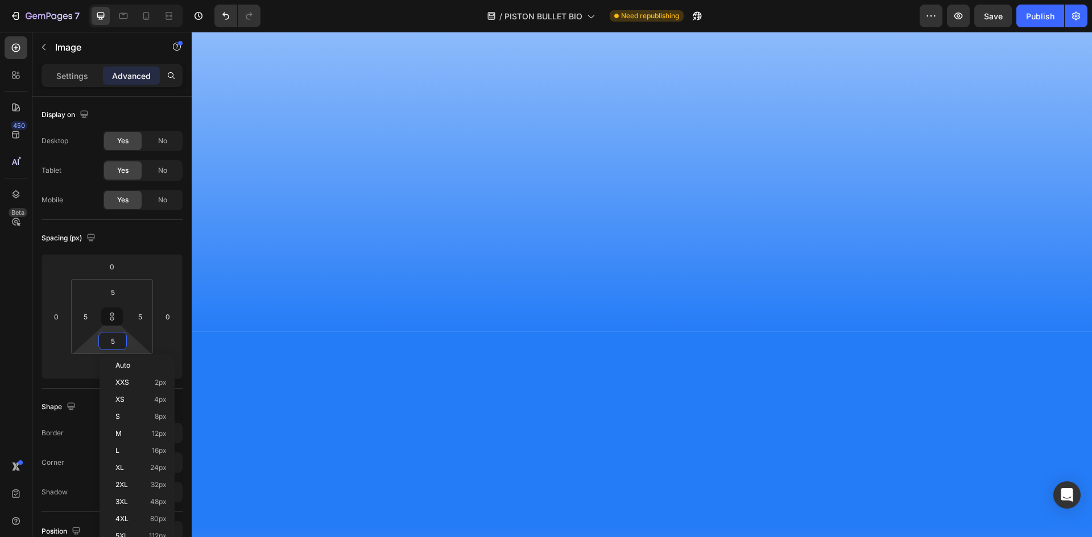
type input "50"
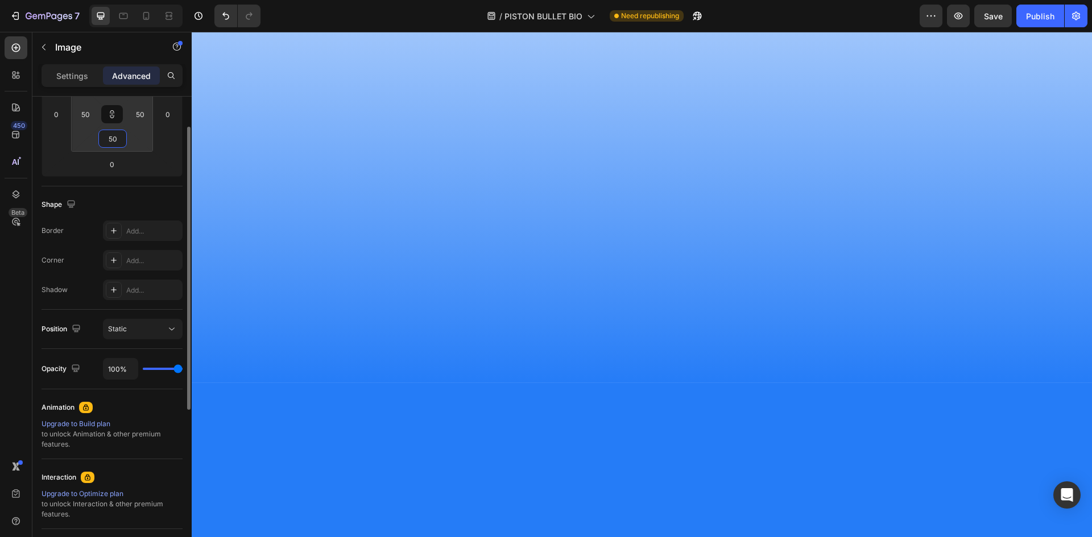
scroll to position [146, 0]
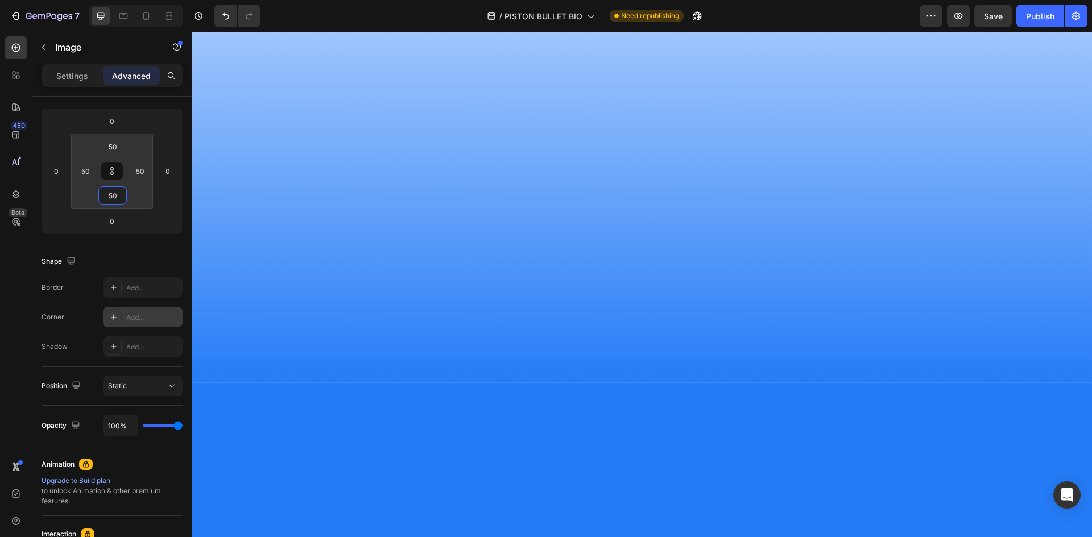
type input "50"
click at [126, 318] on div "Add..." at bounding box center [143, 317] width 80 height 20
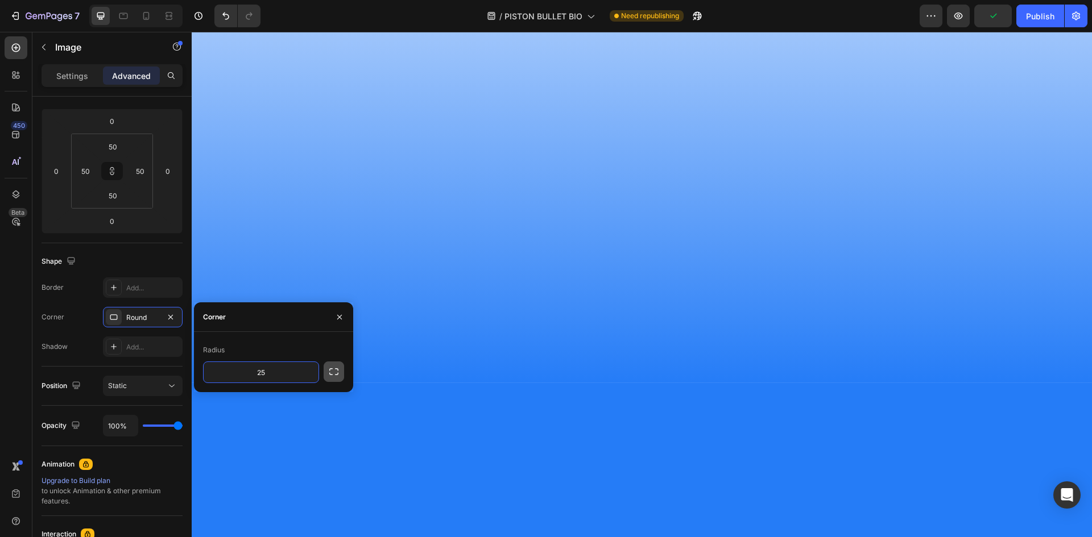
type input "25"
click at [337, 372] on icon "button" at bounding box center [333, 371] width 11 height 11
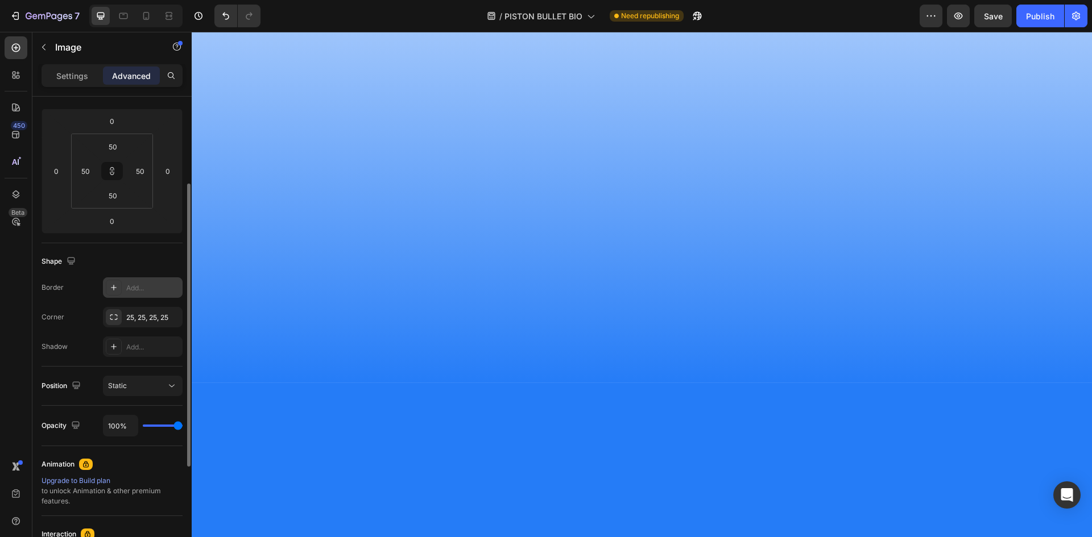
click at [129, 288] on div "Add..." at bounding box center [152, 288] width 53 height 10
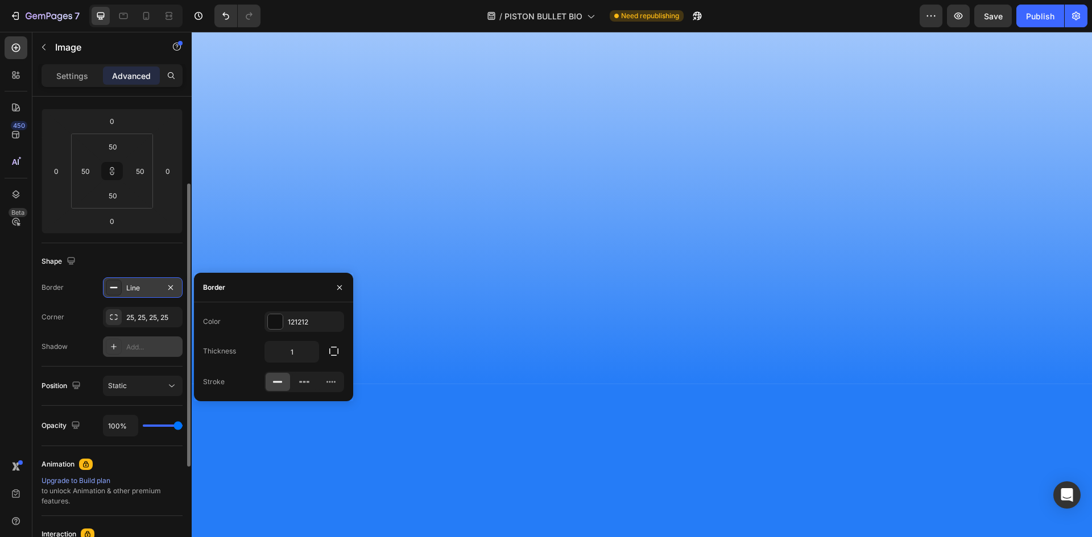
click at [133, 347] on div "Add..." at bounding box center [152, 347] width 53 height 10
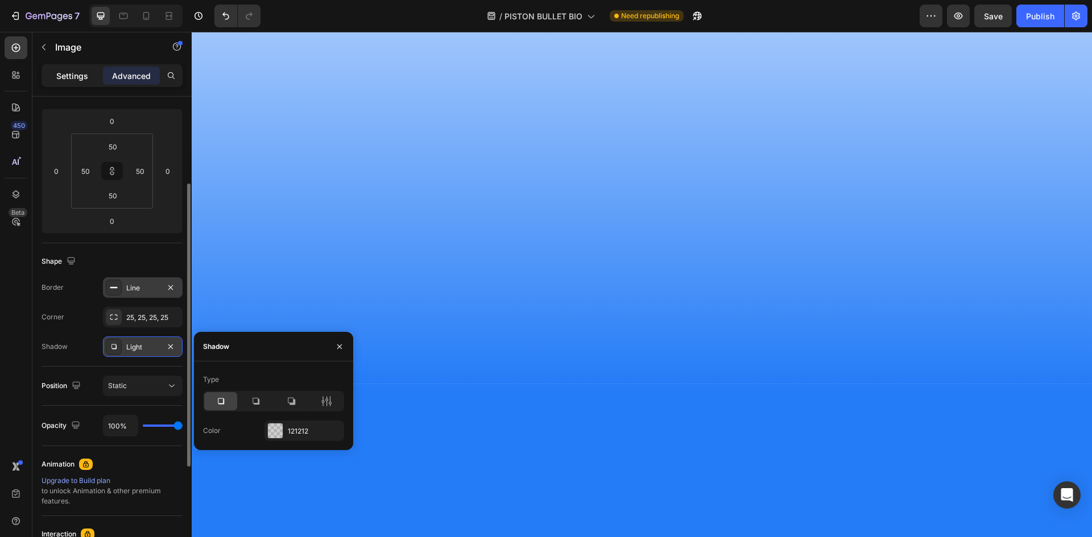
click at [79, 74] on p "Settings" at bounding box center [72, 76] width 32 height 12
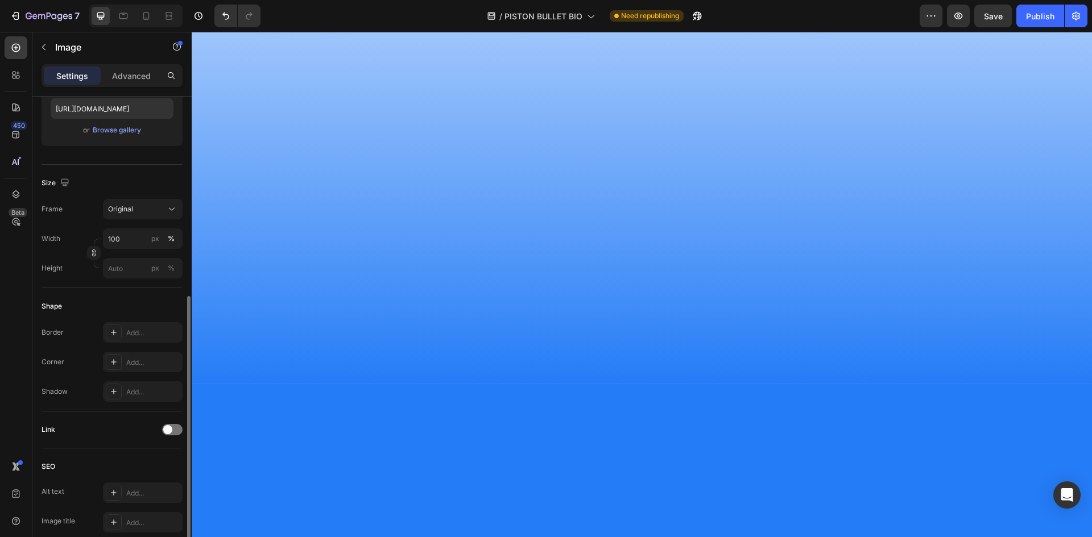
scroll to position [259, 0]
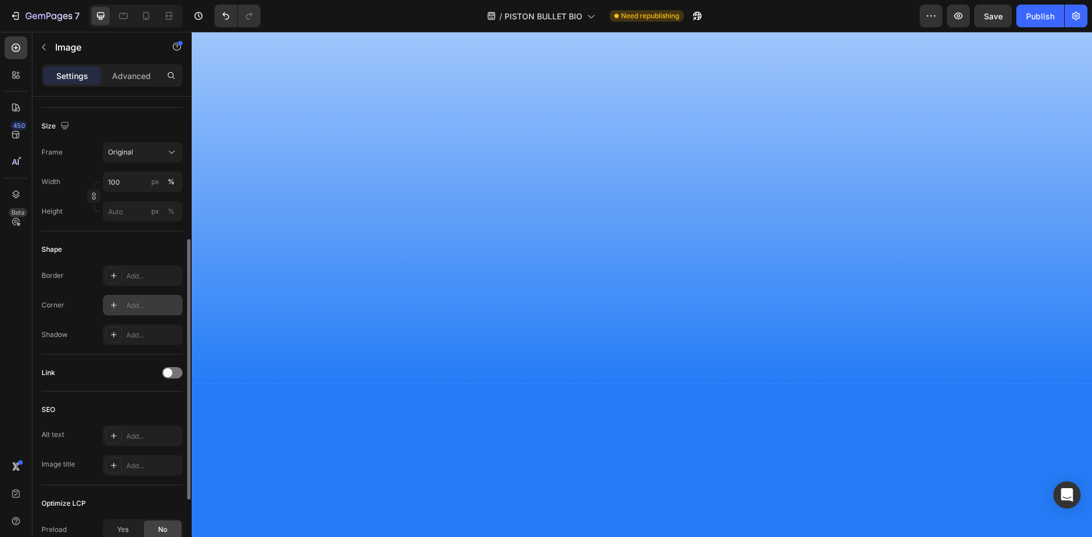
click at [126, 299] on div "Add..." at bounding box center [143, 305] width 80 height 20
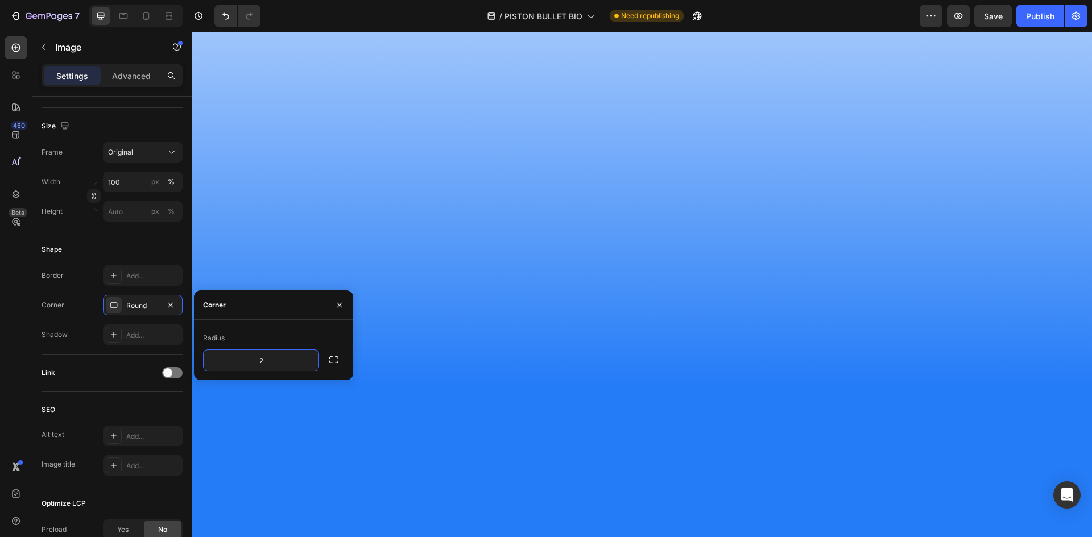
type input "25"
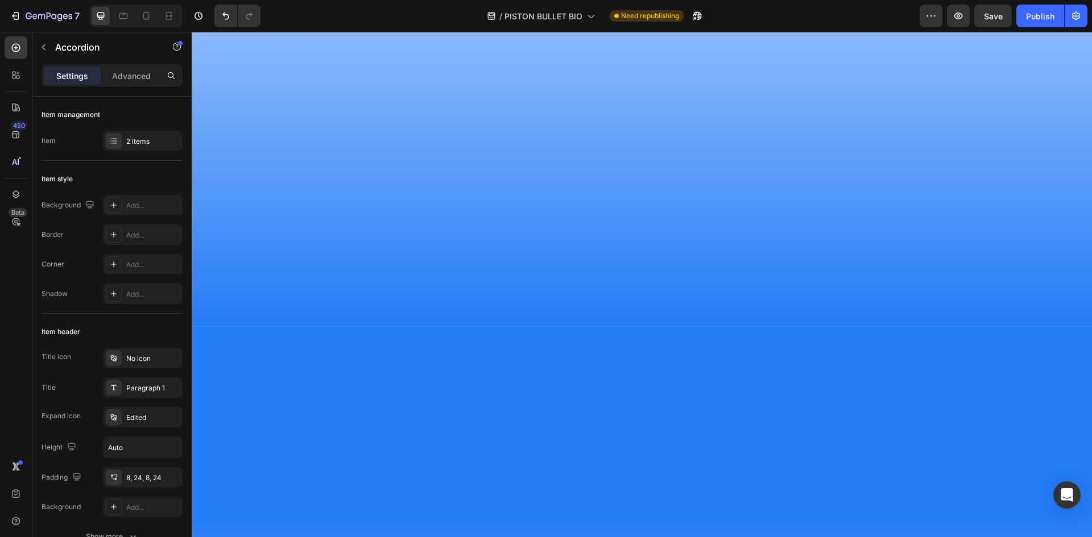
scroll to position [1023, 0]
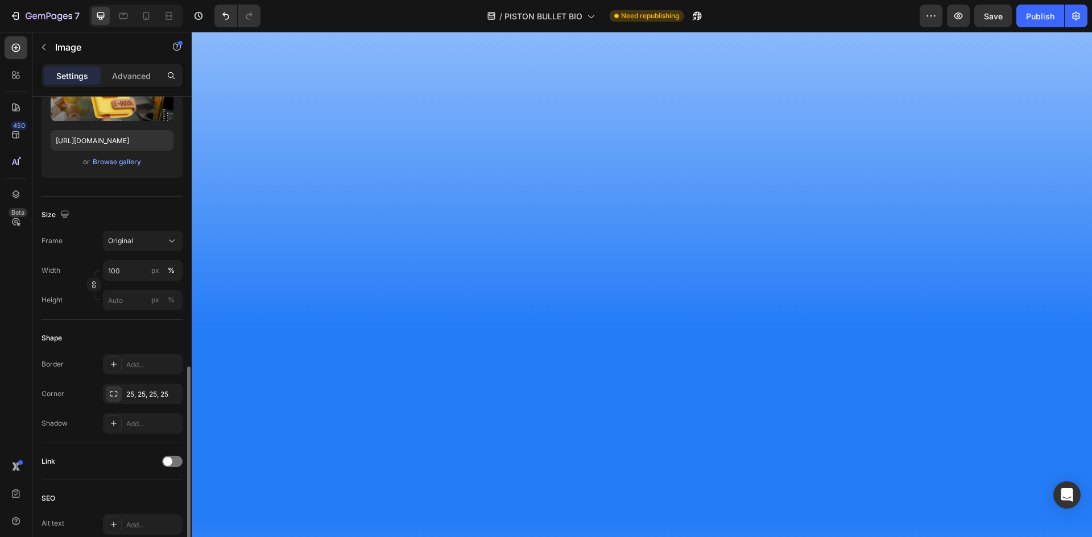
scroll to position [284, 0]
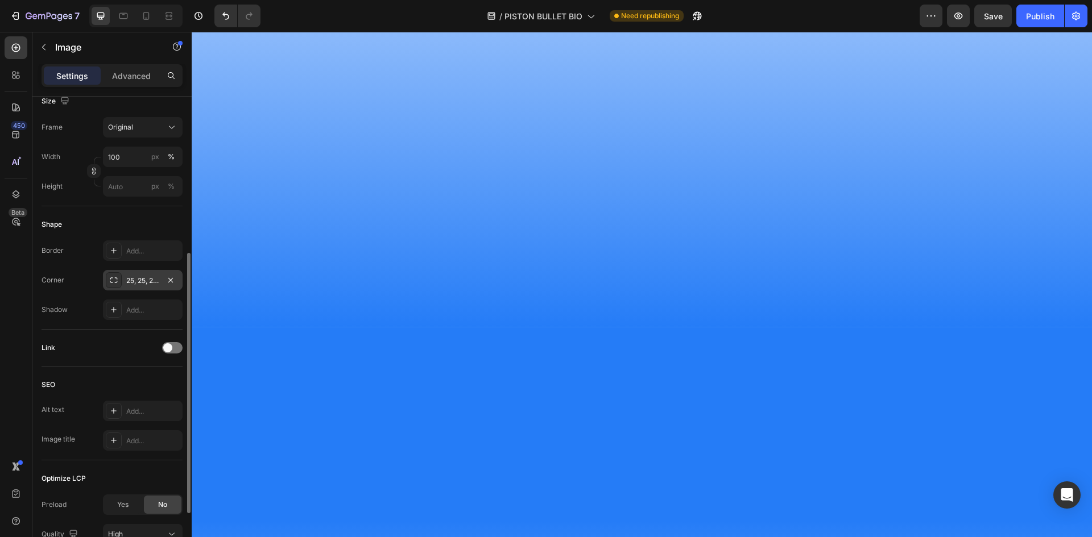
click at [146, 279] on div "25, 25, 25, 25" at bounding box center [142, 281] width 33 height 10
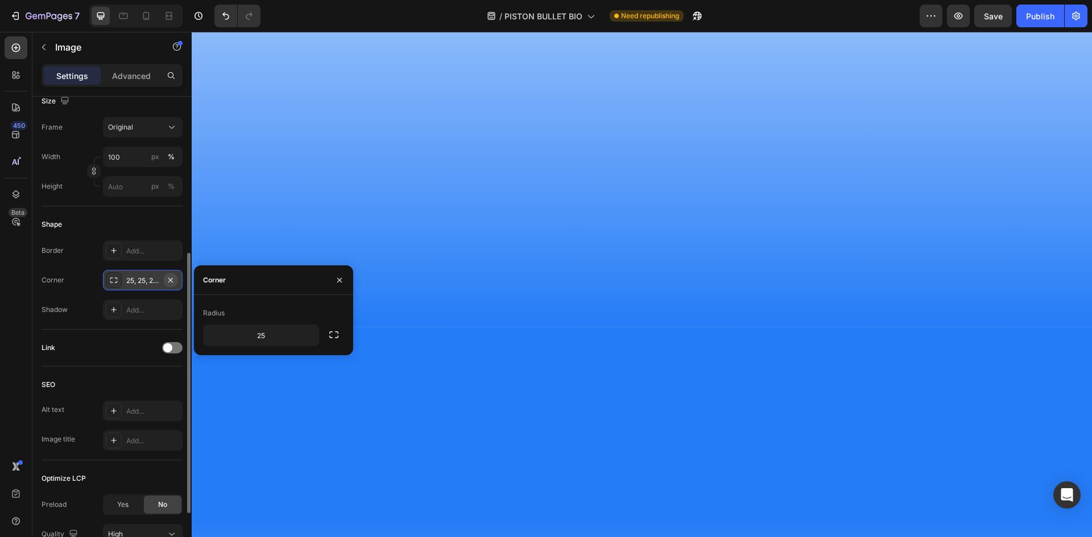
click at [170, 280] on icon "button" at bounding box center [170, 279] width 5 height 5
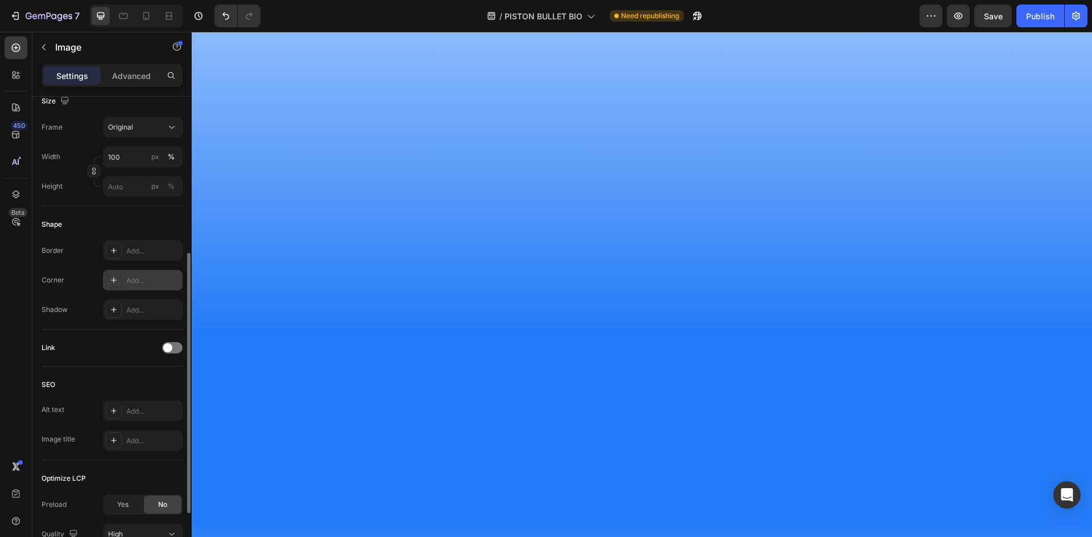
click at [130, 284] on div "Add..." at bounding box center [152, 281] width 53 height 10
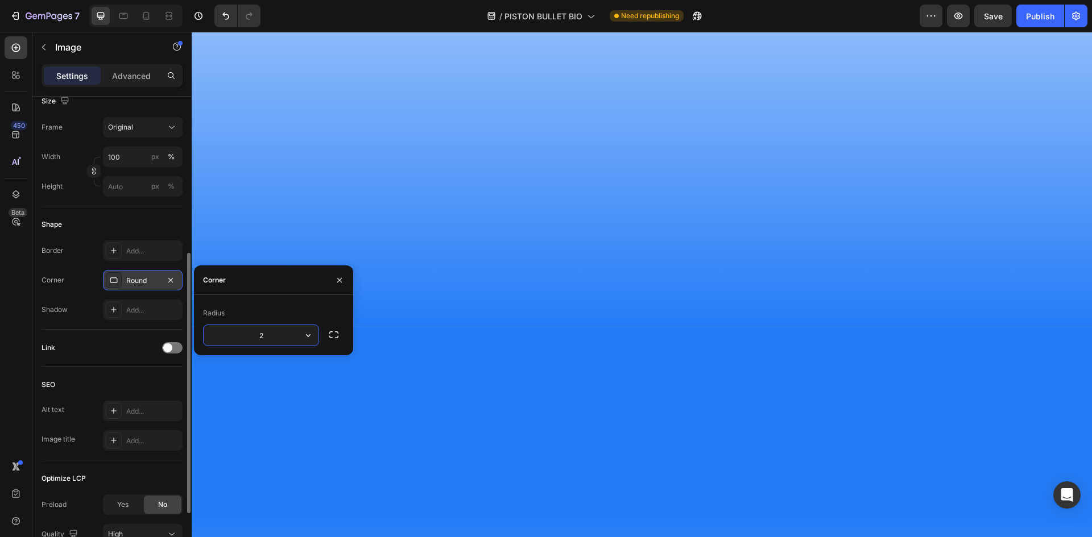
type input "25"
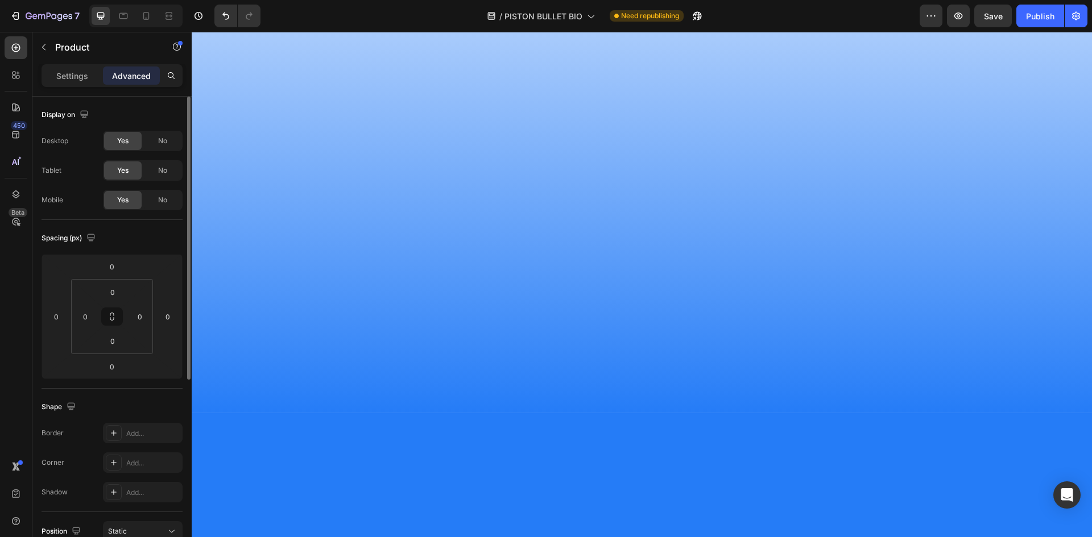
scroll to position [910, 0]
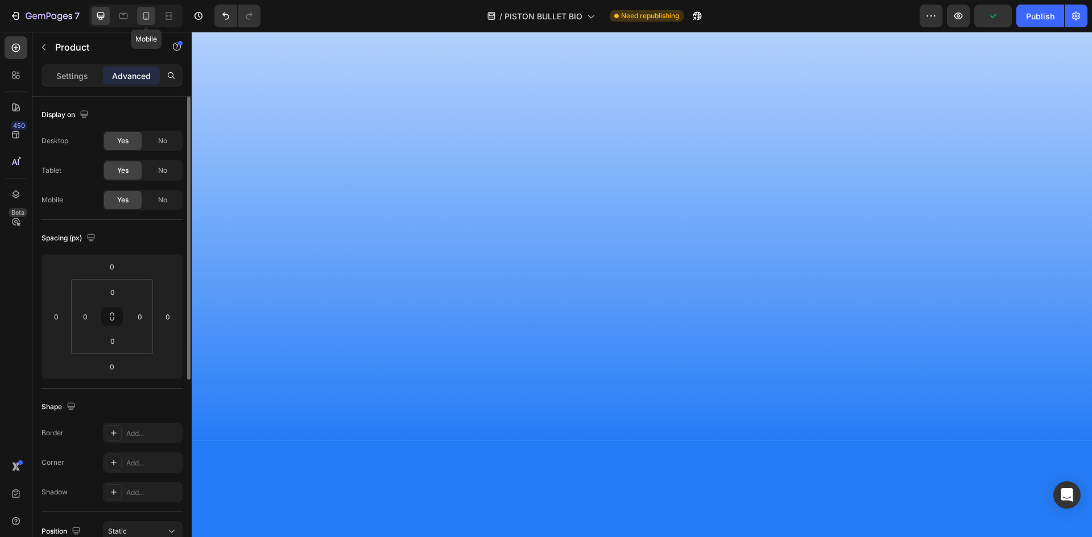
click at [152, 20] on div at bounding box center [146, 16] width 18 height 18
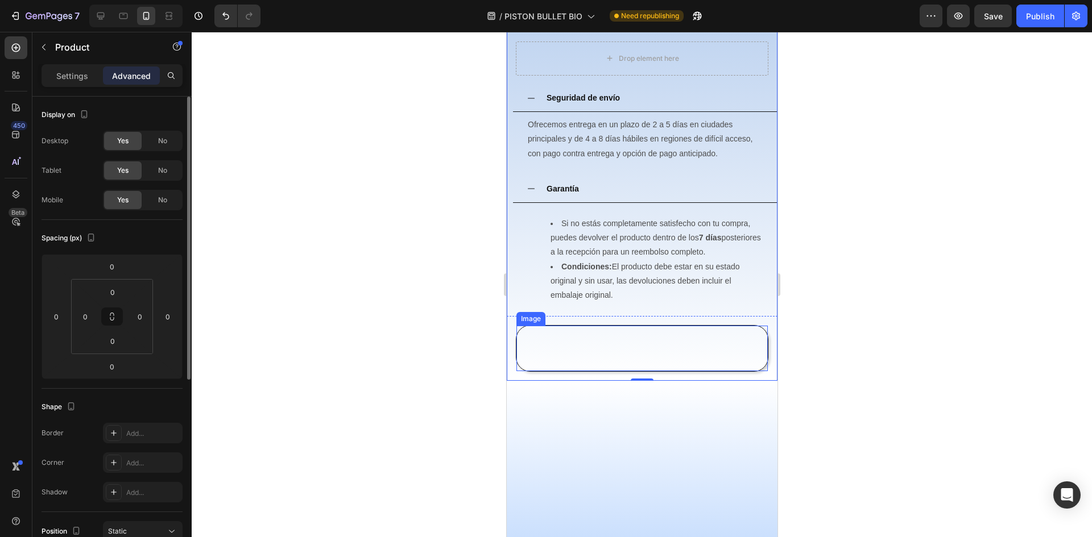
scroll to position [1097, 0]
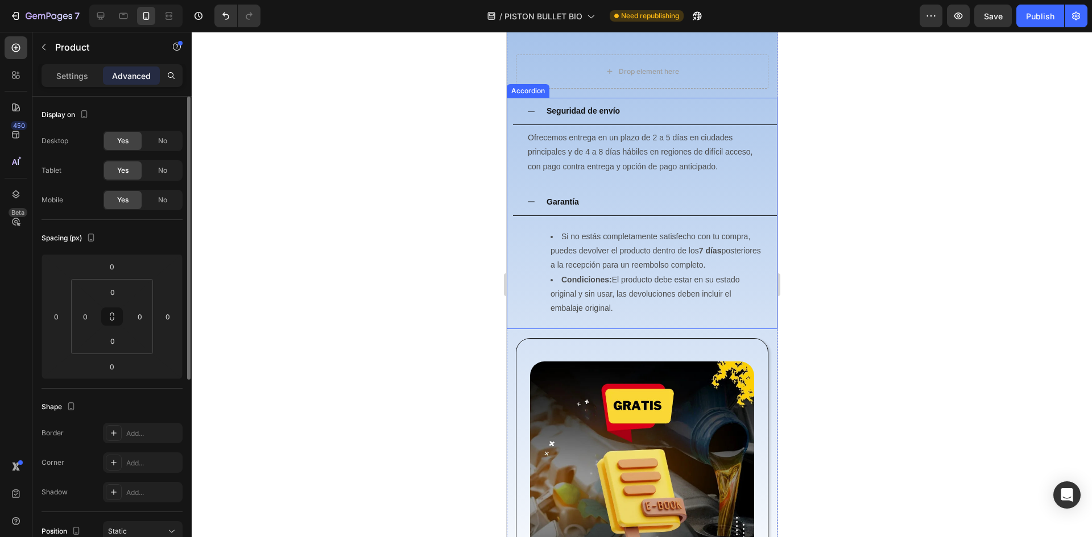
click at [526, 197] on icon at bounding box center [530, 201] width 9 height 9
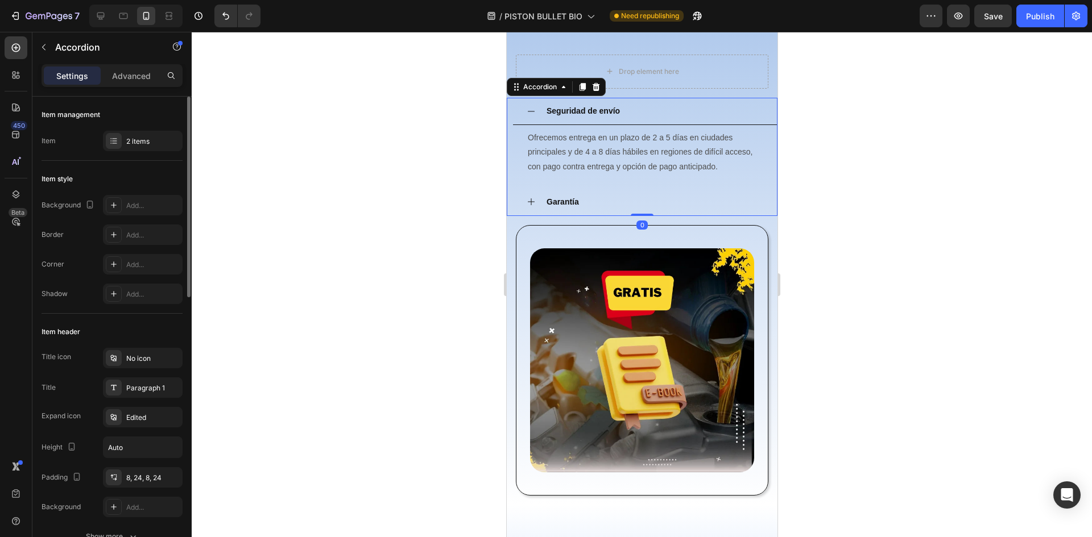
click at [534, 107] on icon at bounding box center [530, 111] width 9 height 9
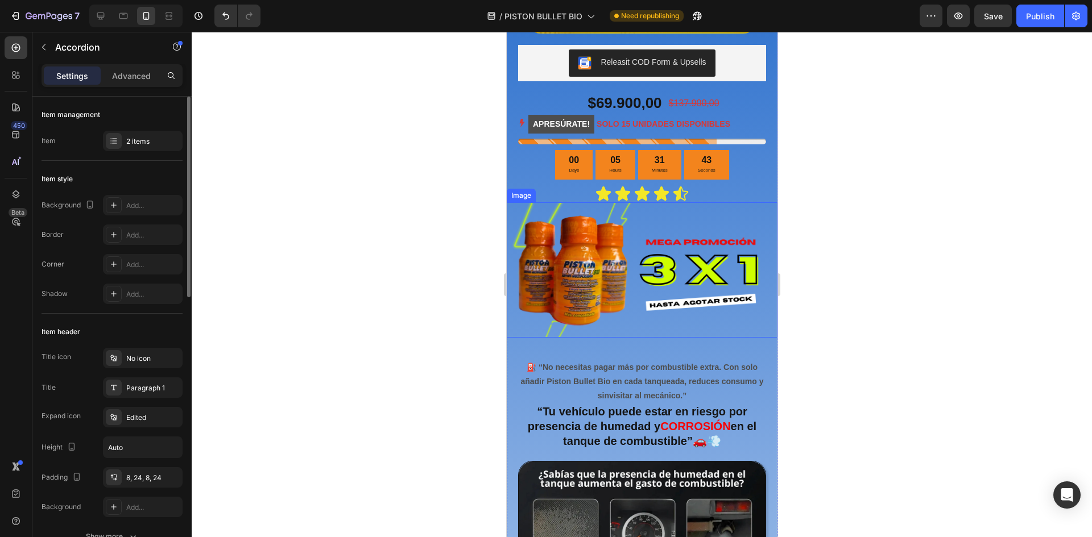
scroll to position [341, 0]
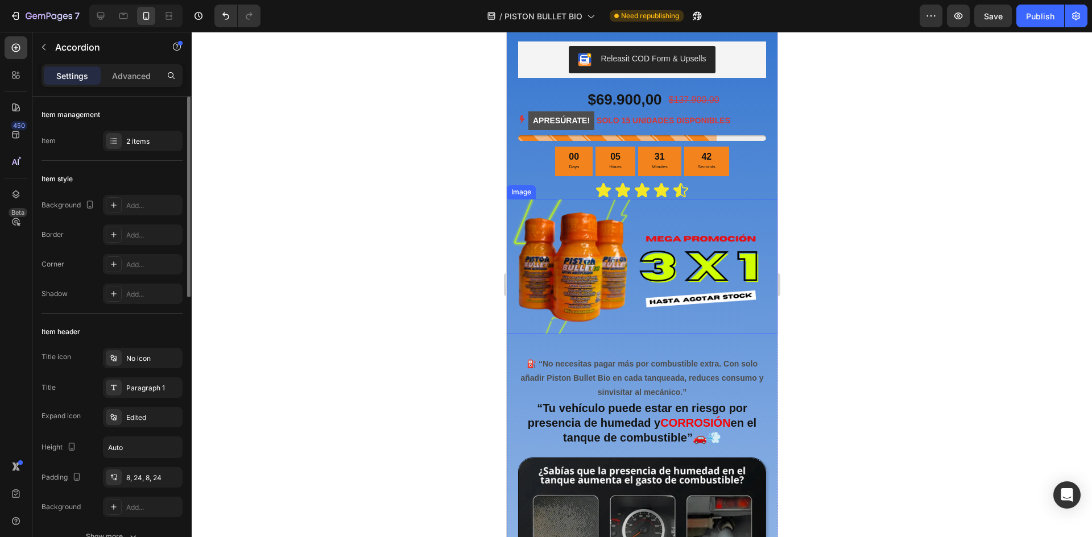
click at [511, 318] on img at bounding box center [641, 266] width 271 height 135
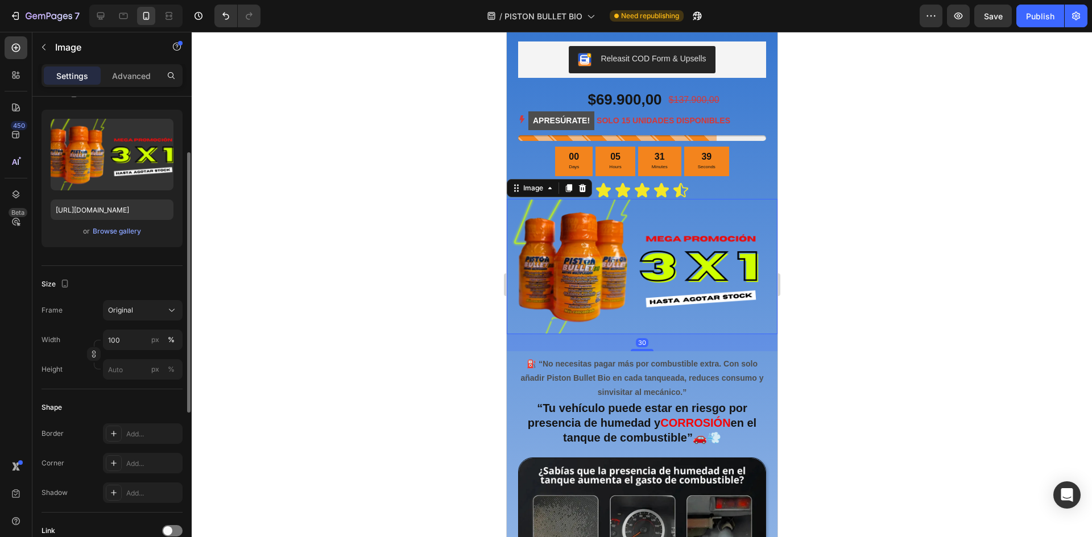
scroll to position [0, 0]
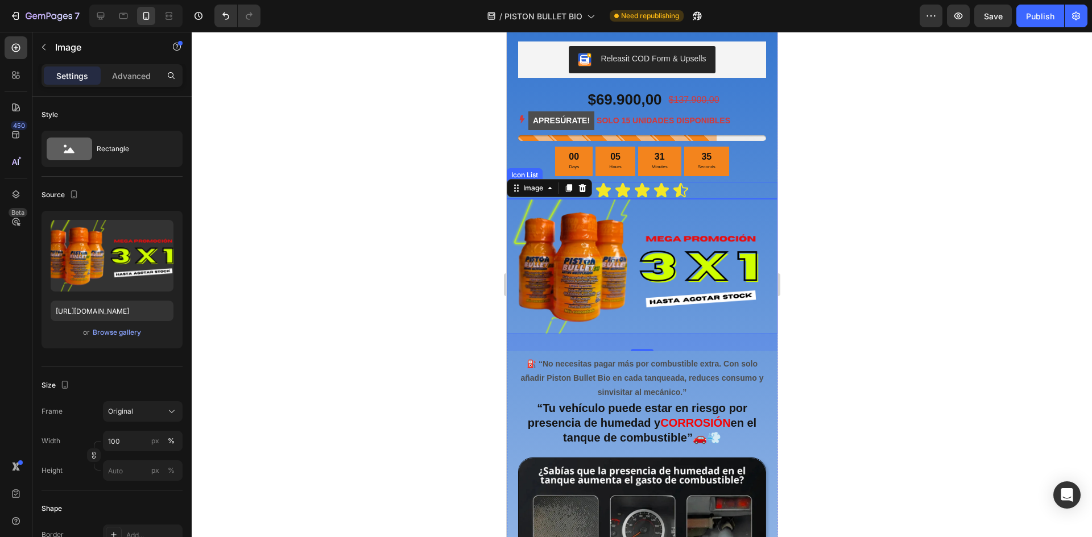
click at [761, 183] on div "Icon Icon Icon Icon Icon" at bounding box center [641, 190] width 271 height 17
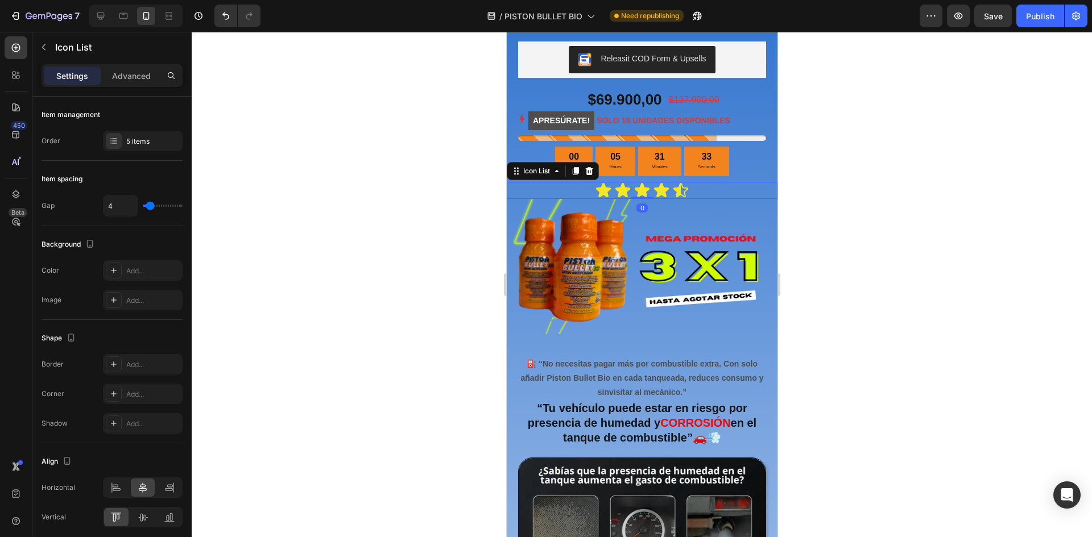
scroll to position [45, 0]
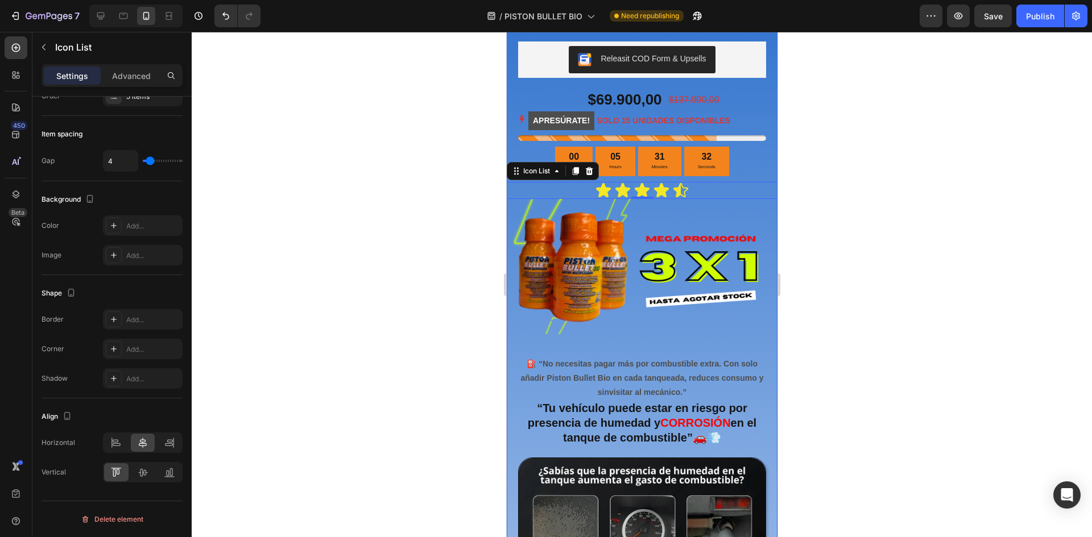
click at [760, 168] on div "Image Releasit COD Form & Upsells Releasit COD Form & Upsells $69.900,00 Produc…" at bounding box center [641, 97] width 271 height 604
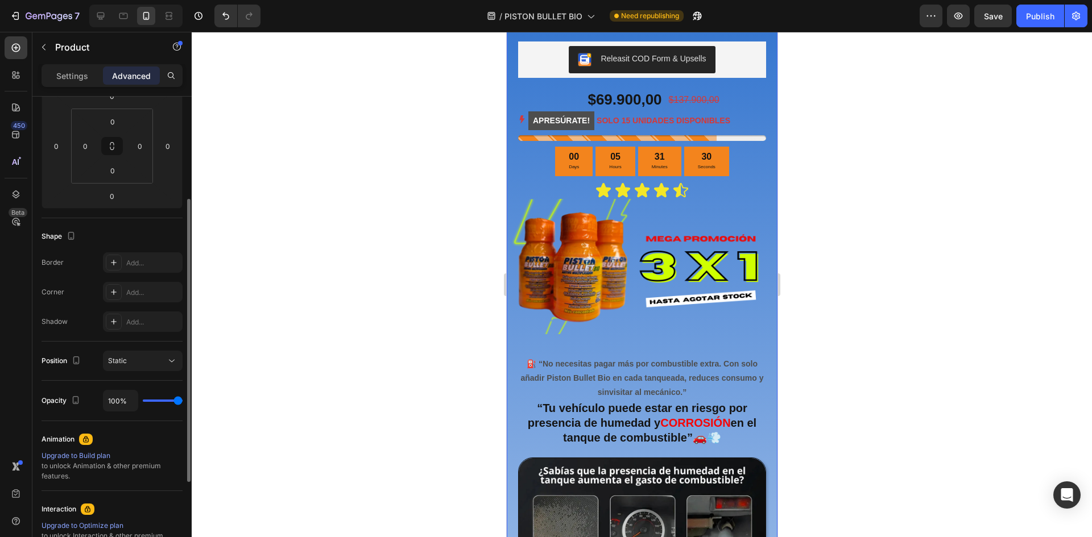
scroll to position [316, 0]
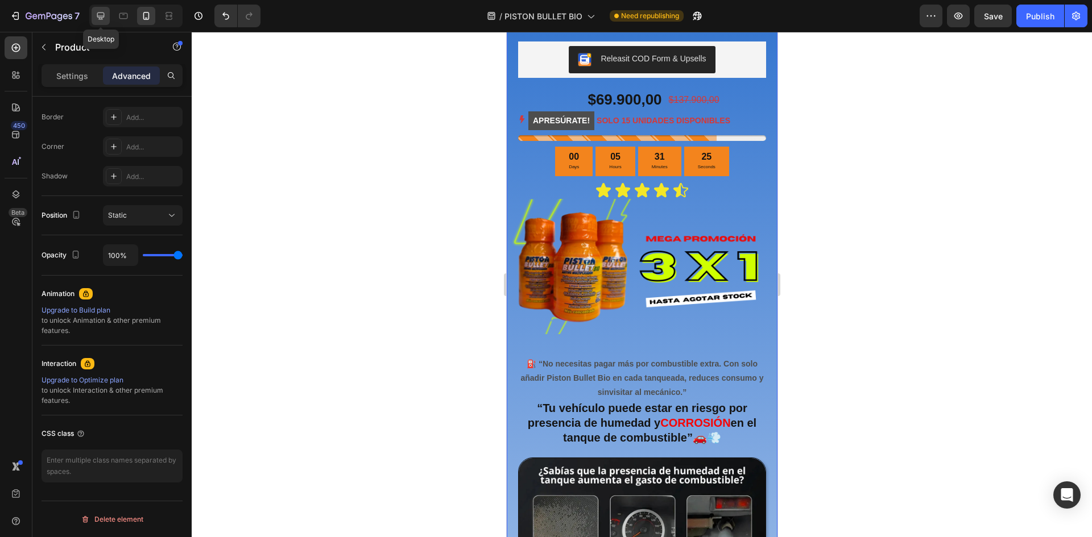
click at [93, 11] on div at bounding box center [101, 16] width 18 height 18
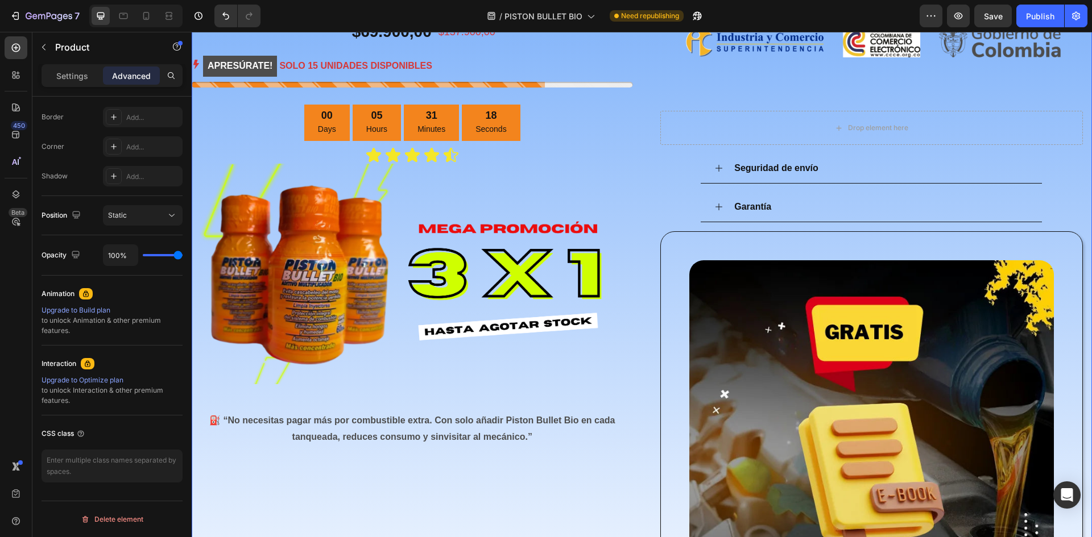
scroll to position [936, 0]
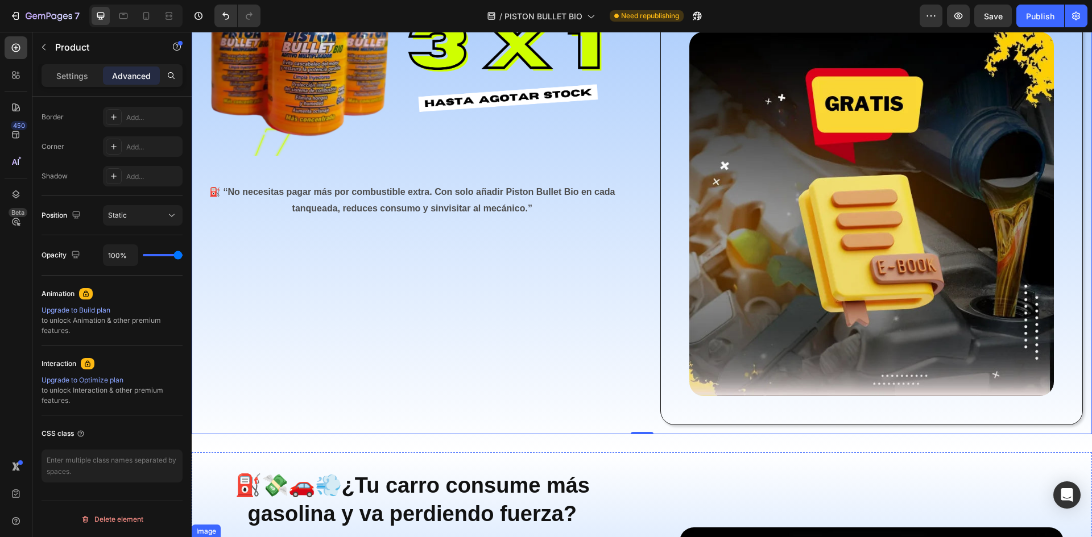
scroll to position [1106, 0]
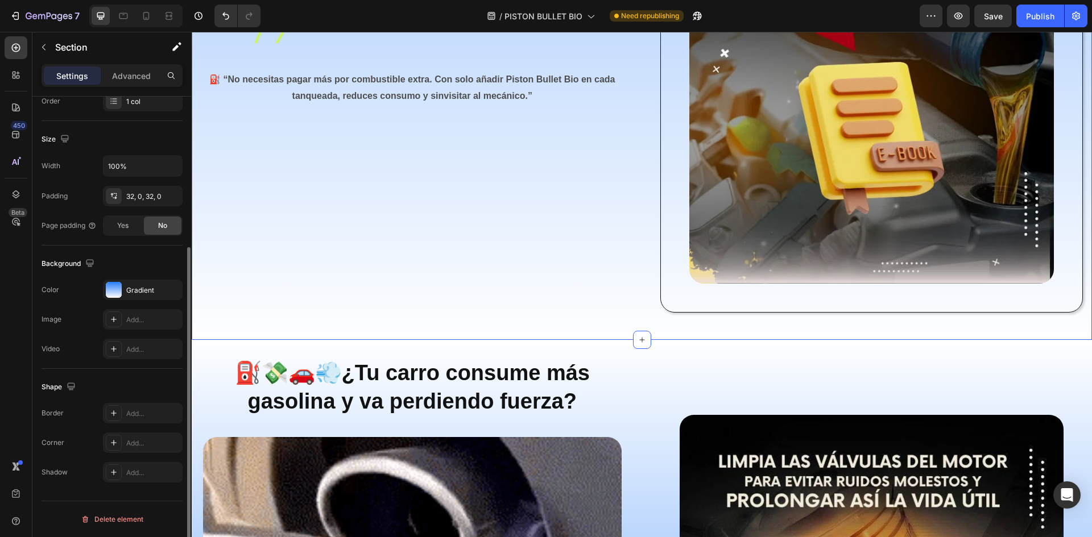
scroll to position [0, 0]
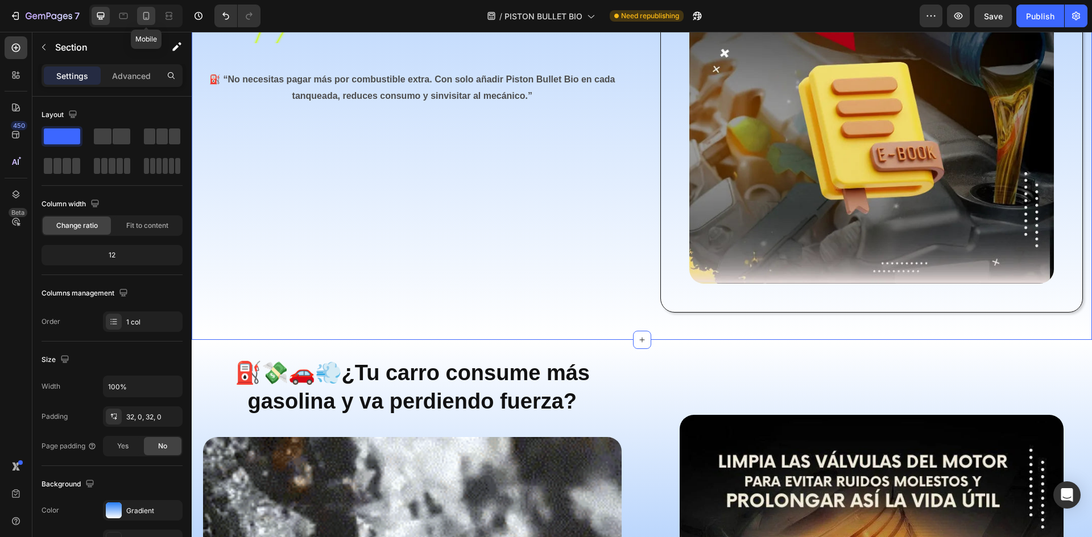
click at [141, 15] on icon at bounding box center [145, 15] width 11 height 11
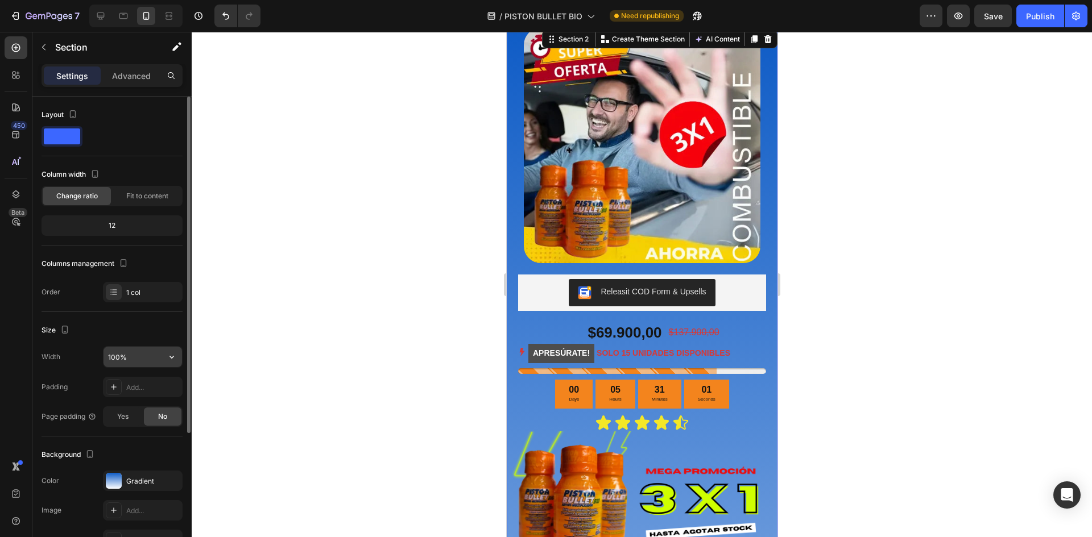
scroll to position [187, 0]
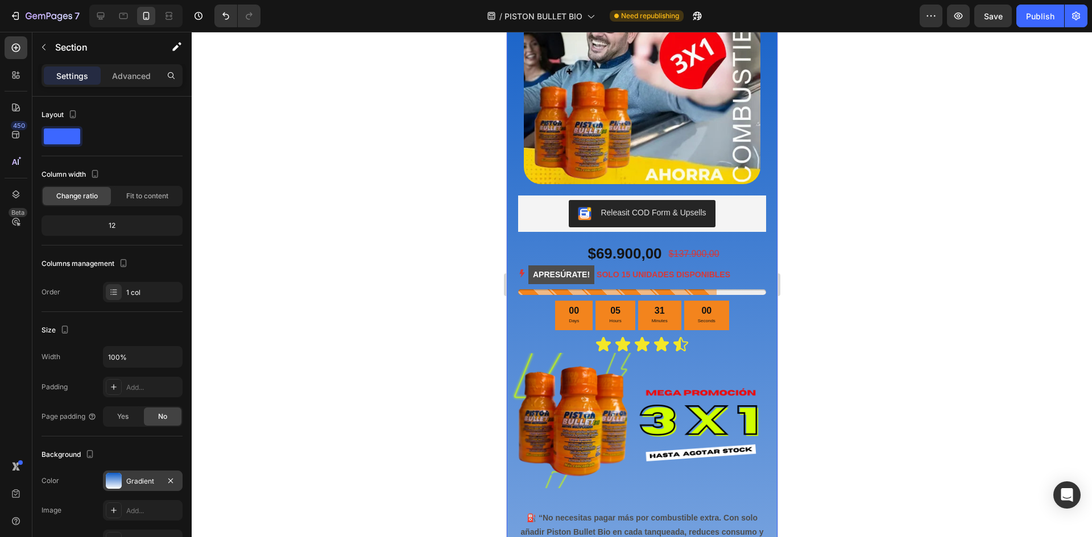
click at [125, 483] on div "Gradient" at bounding box center [143, 481] width 80 height 20
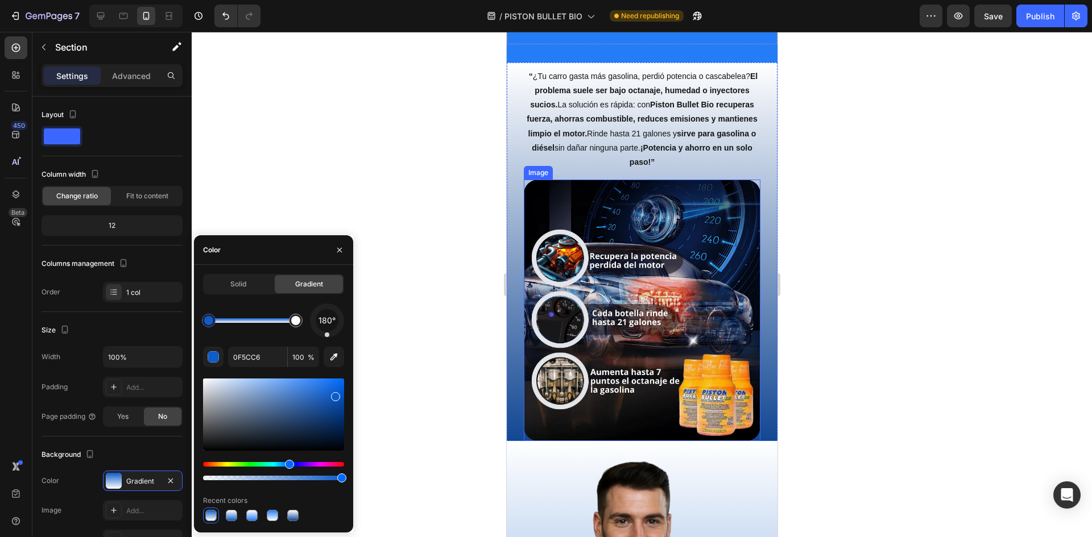
scroll to position [2120, 0]
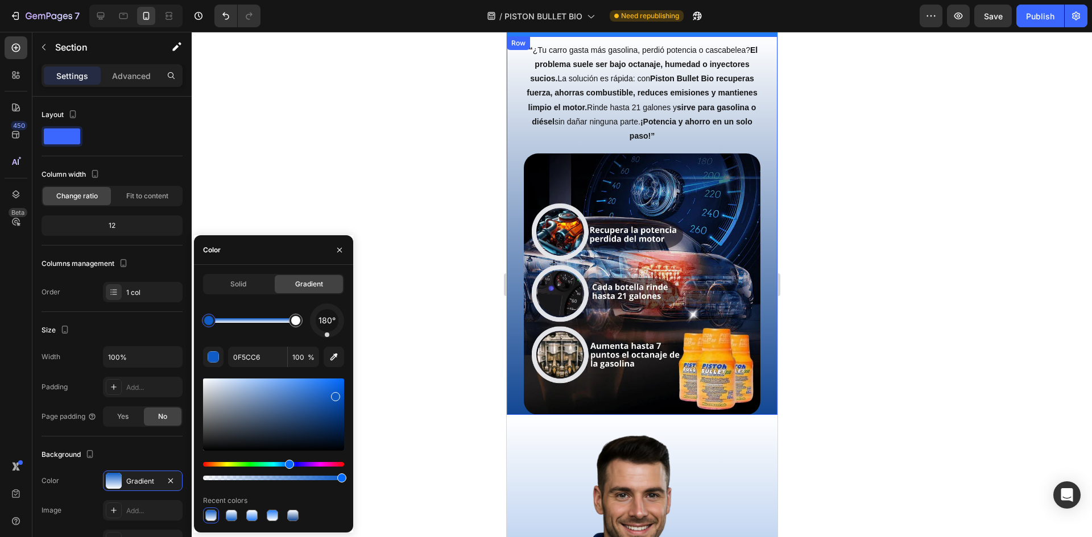
click at [508, 396] on div "“ ¿Tu carro gasta más gasolina, perdió potencia o cascabelea? El problema suele…" at bounding box center [641, 225] width 271 height 379
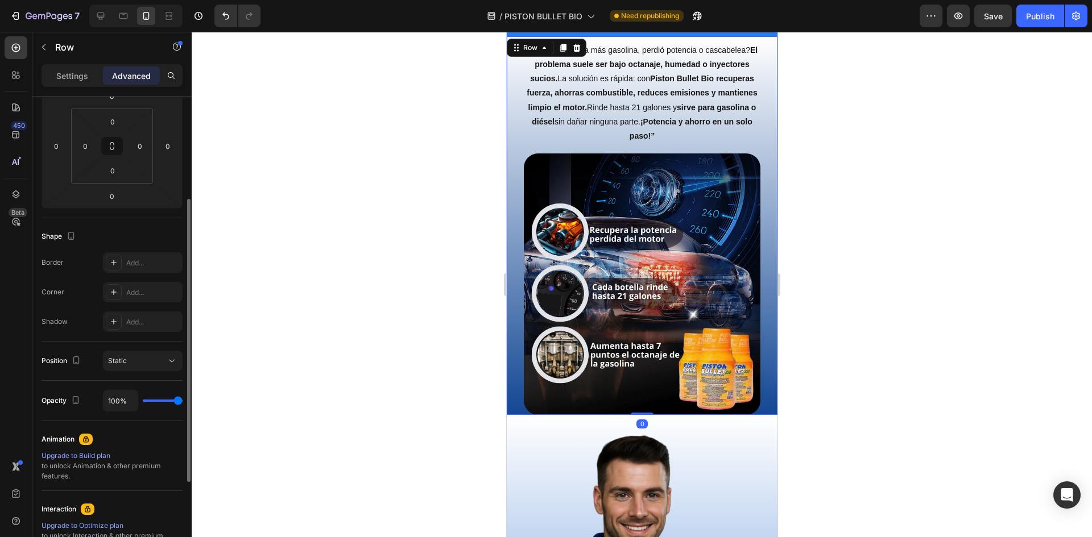
scroll to position [316, 0]
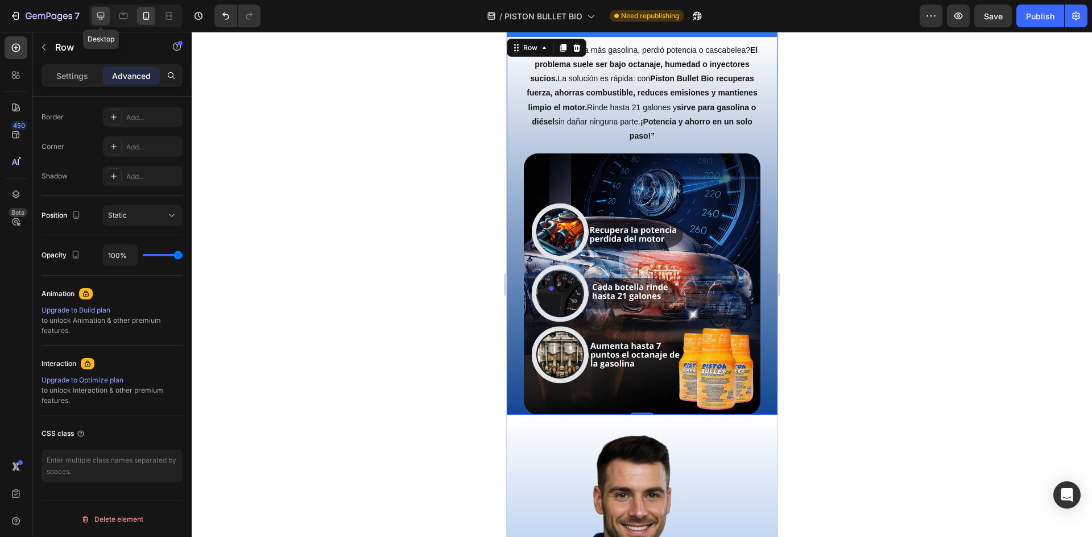
click at [101, 17] on icon at bounding box center [100, 16] width 7 height 7
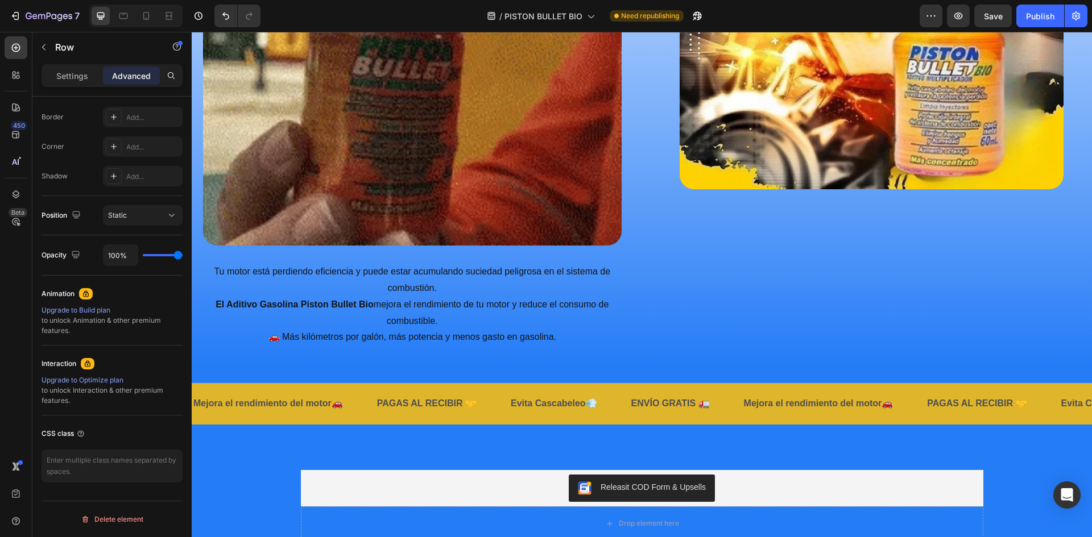
scroll to position [1946, 0]
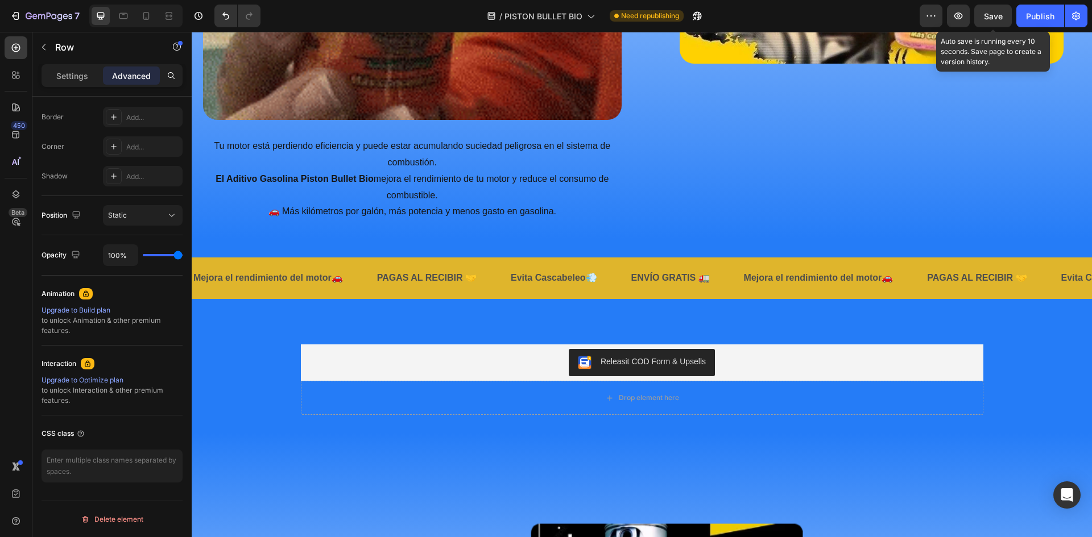
click at [991, 13] on span "Save" at bounding box center [993, 16] width 19 height 10
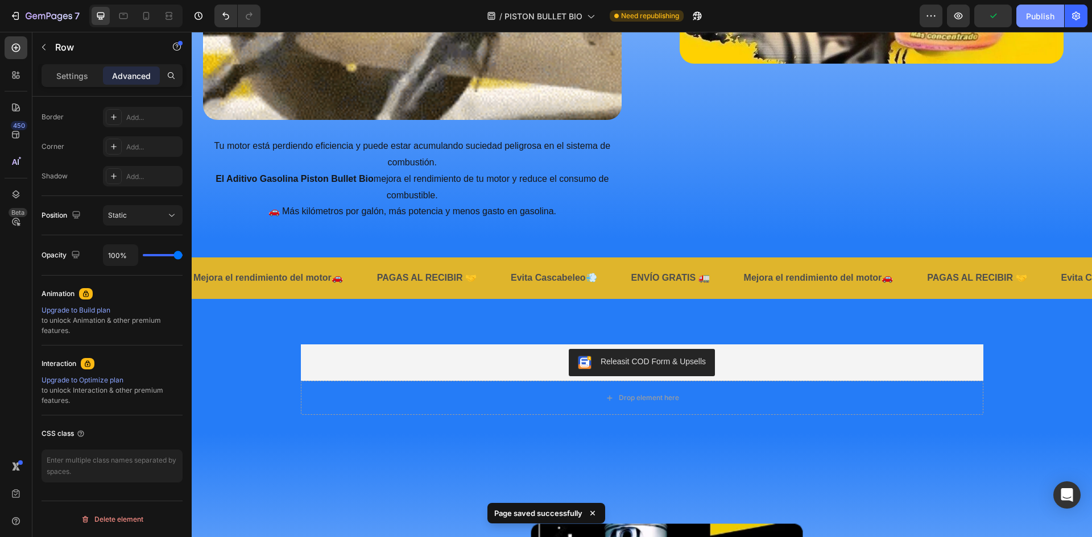
click at [1035, 13] on div "Publish" at bounding box center [1040, 16] width 28 height 12
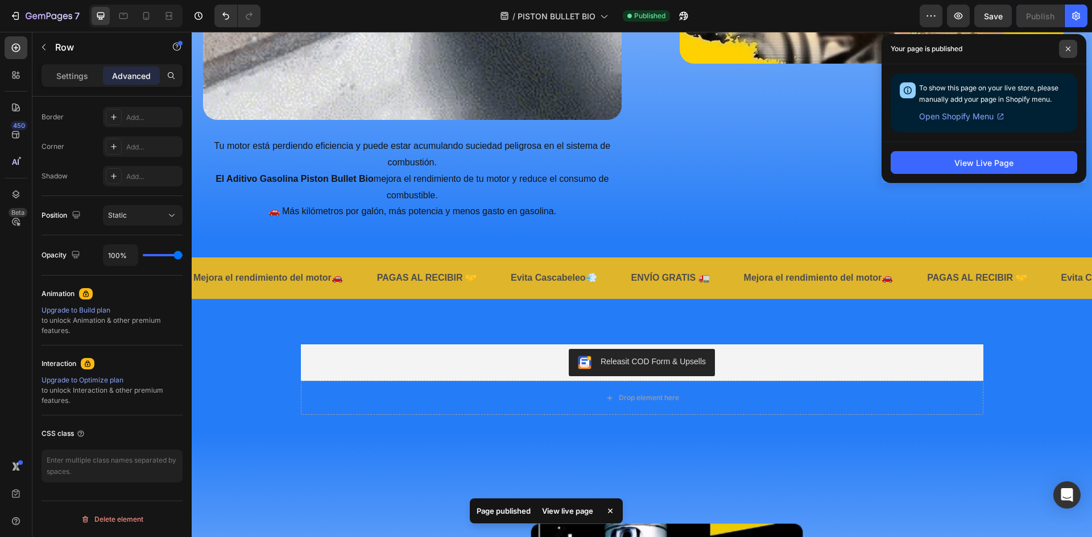
click at [1068, 47] on icon at bounding box center [1068, 49] width 6 height 6
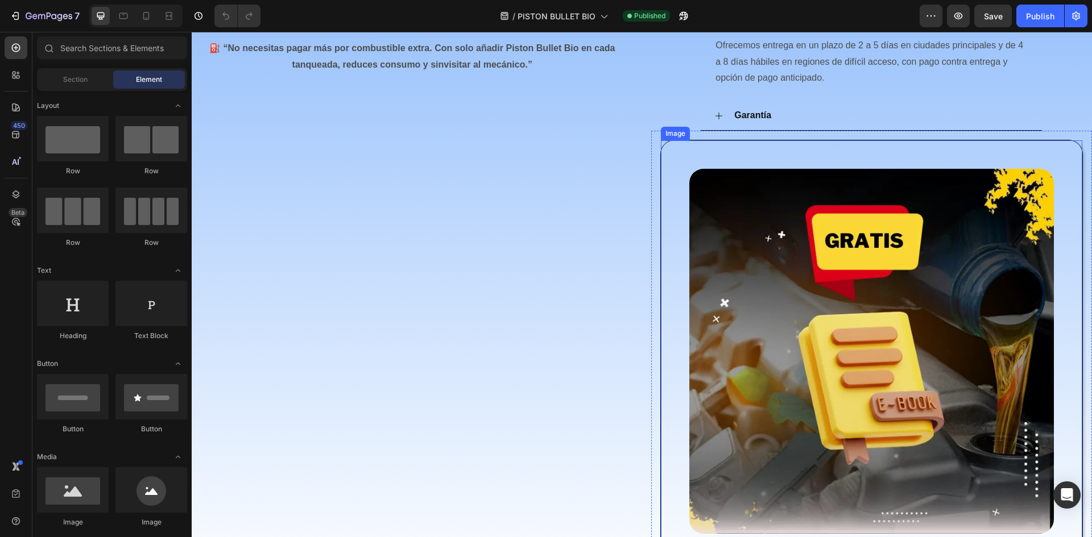
scroll to position [910, 0]
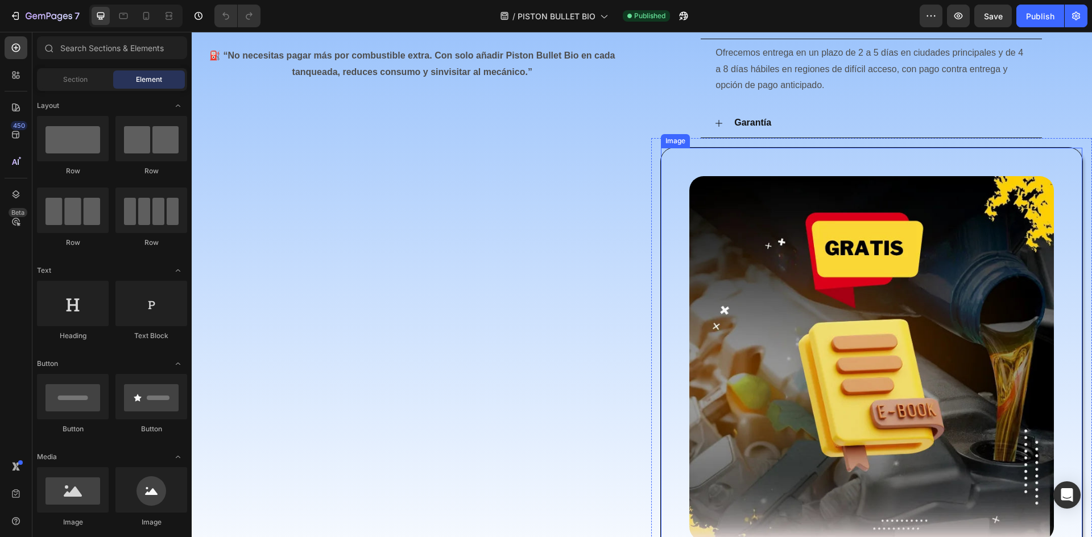
click at [728, 156] on div "Image" at bounding box center [871, 358] width 423 height 423
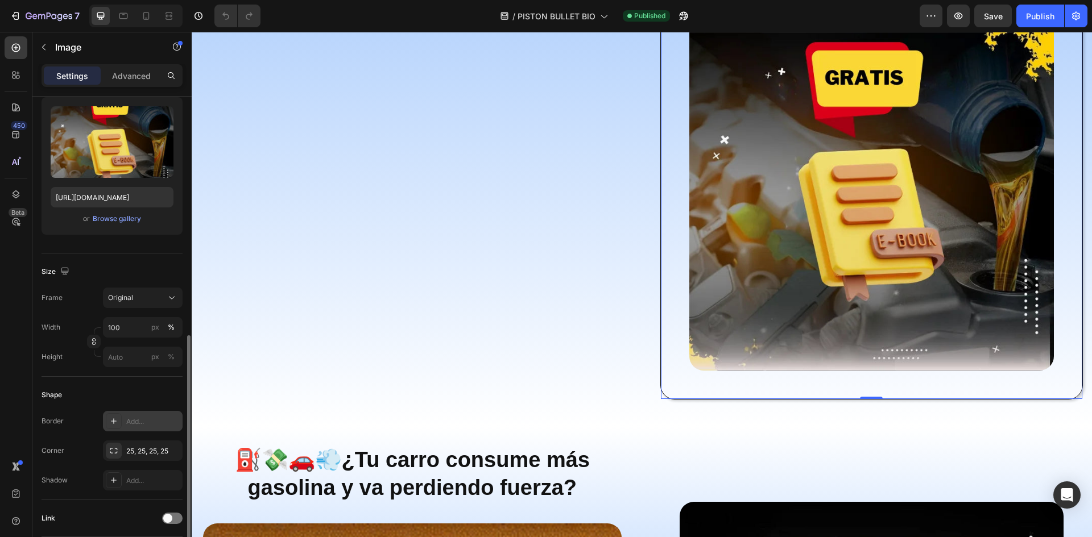
scroll to position [227, 0]
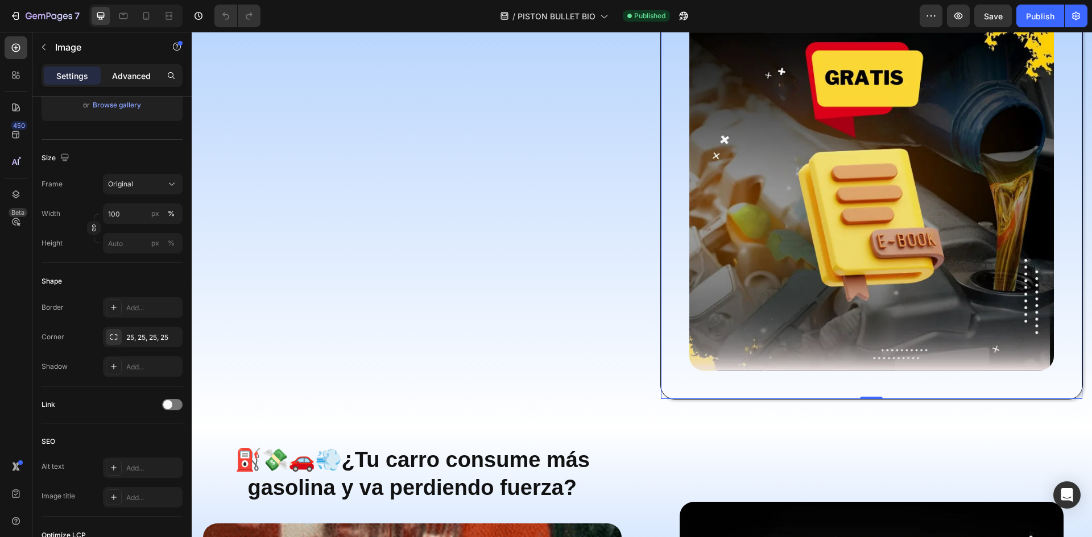
click at [123, 81] on p "Advanced" at bounding box center [131, 76] width 39 height 12
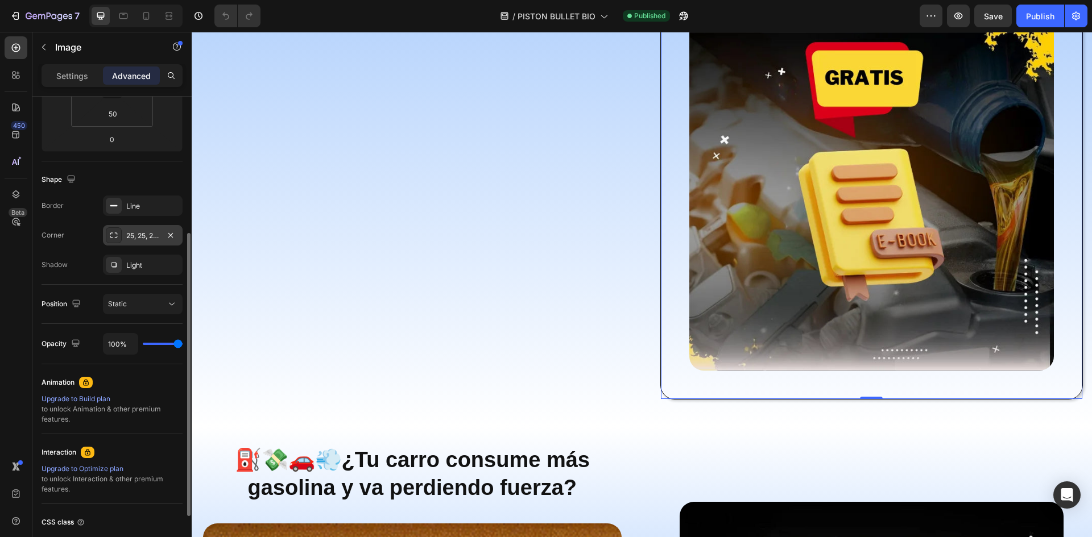
click at [148, 239] on div "25, 25, 25, 25" at bounding box center [142, 236] width 33 height 10
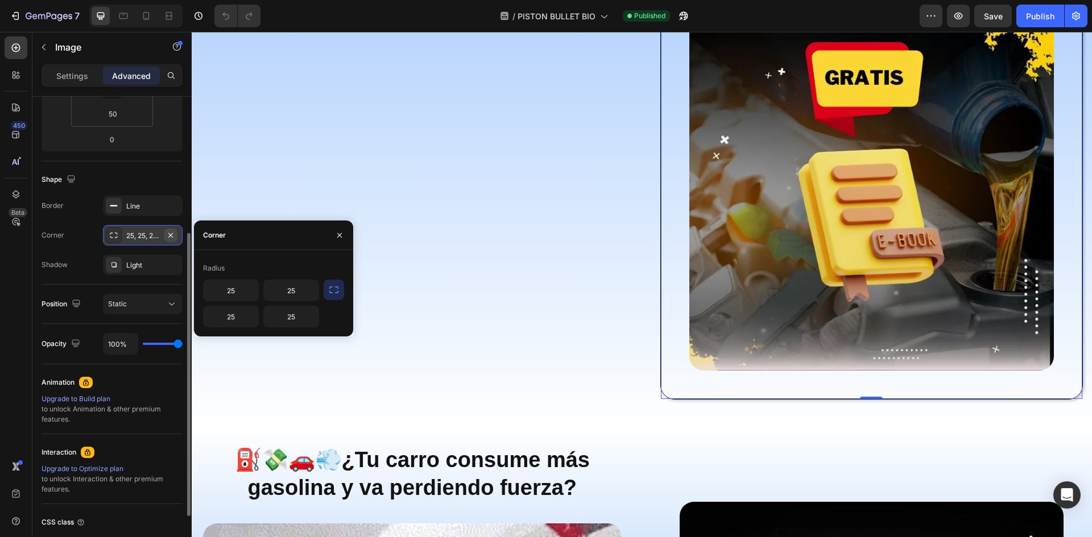
click at [172, 235] on icon "button" at bounding box center [170, 235] width 9 height 9
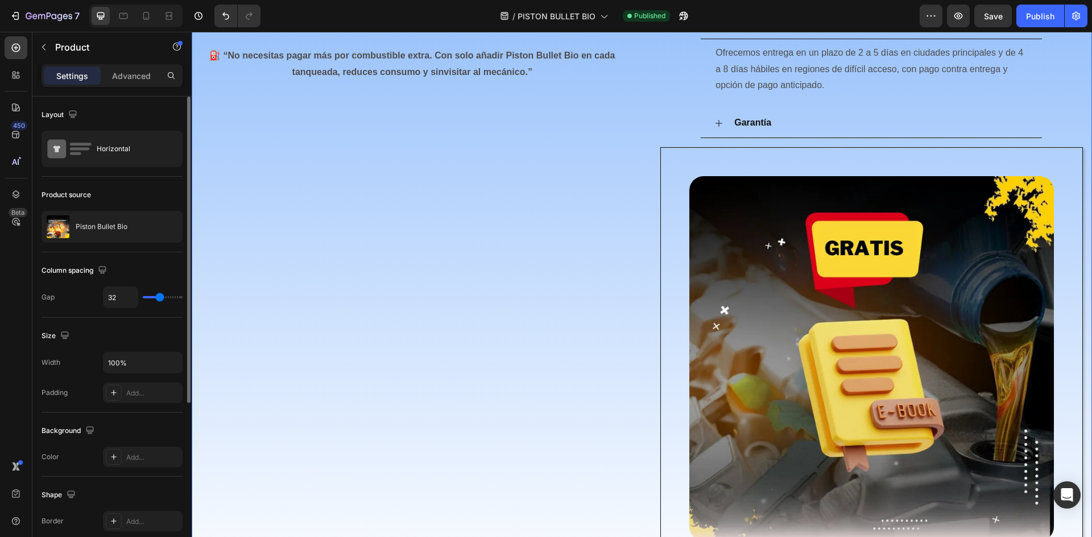
scroll to position [57, 0]
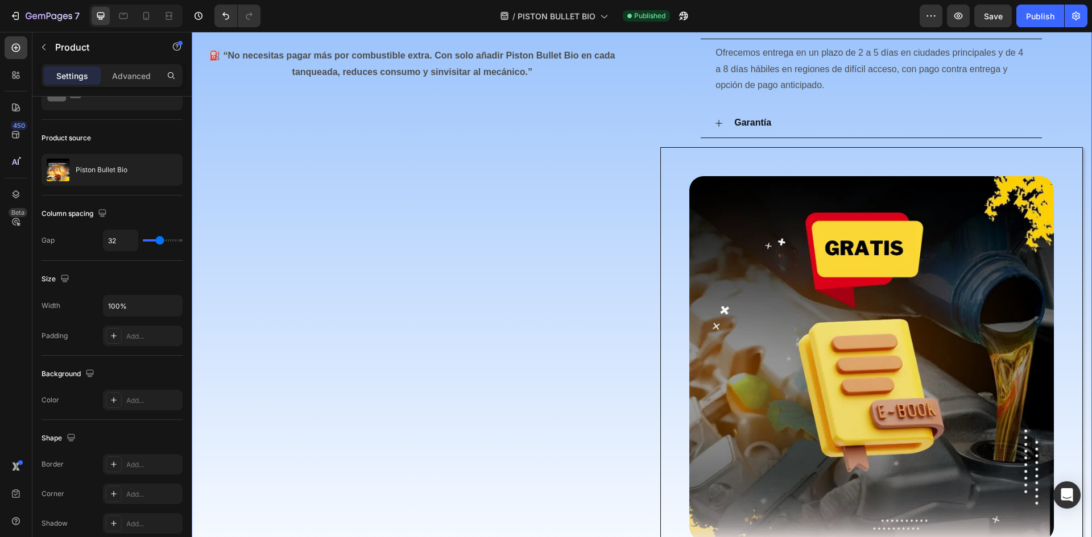
type input "19"
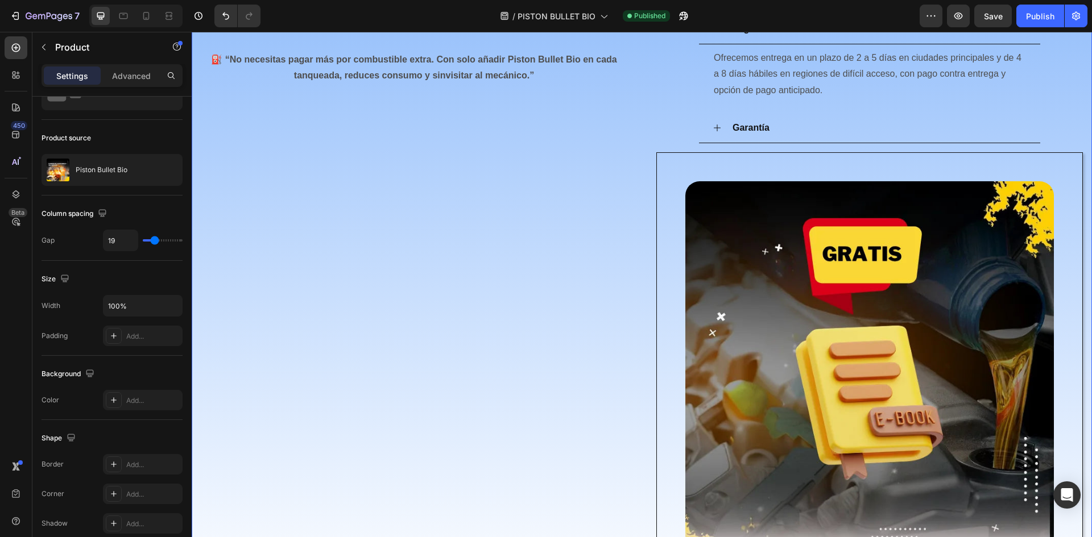
type input "16"
type input "13"
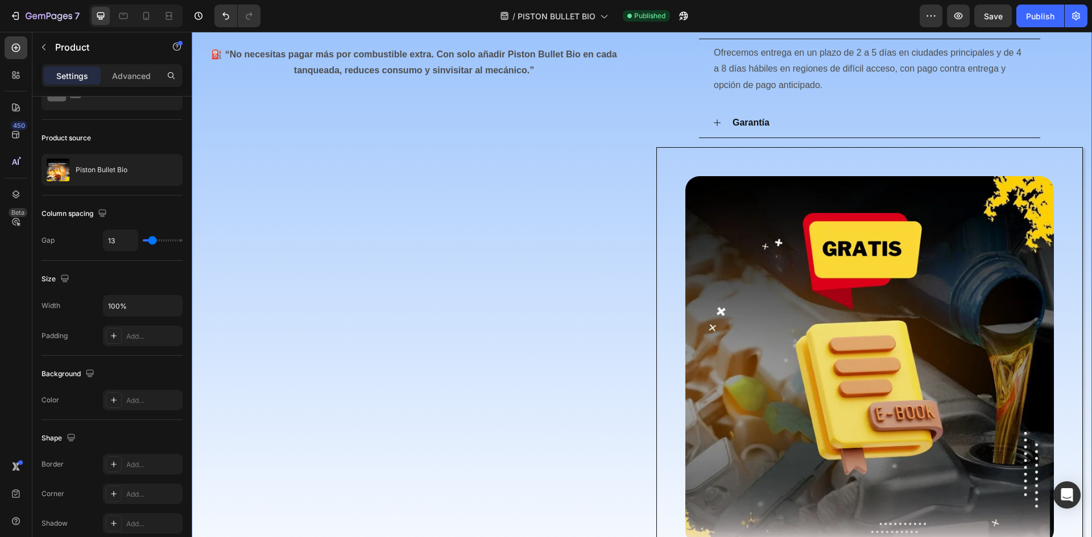
type input "12"
type input "9"
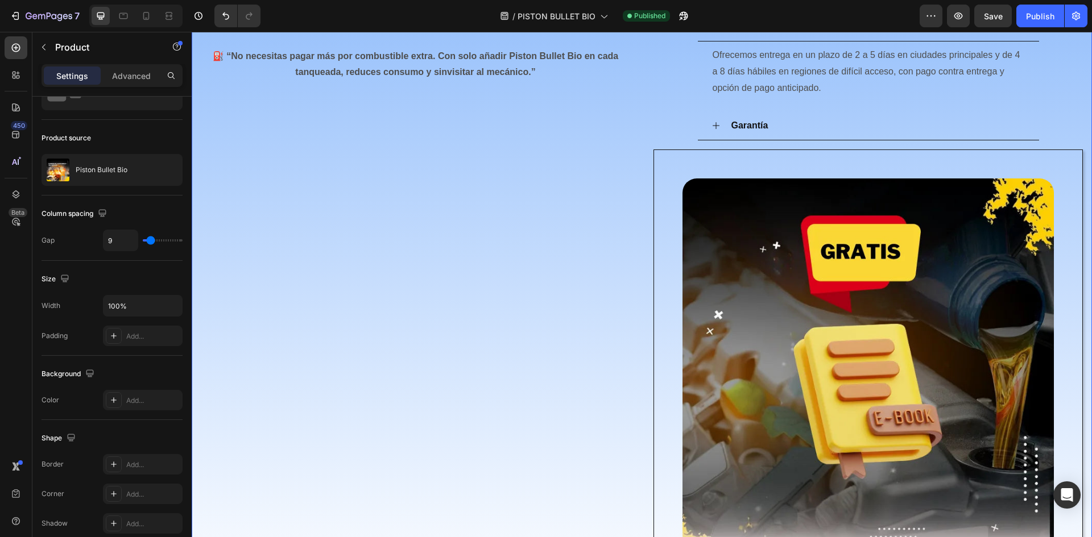
type input "10"
type input "21"
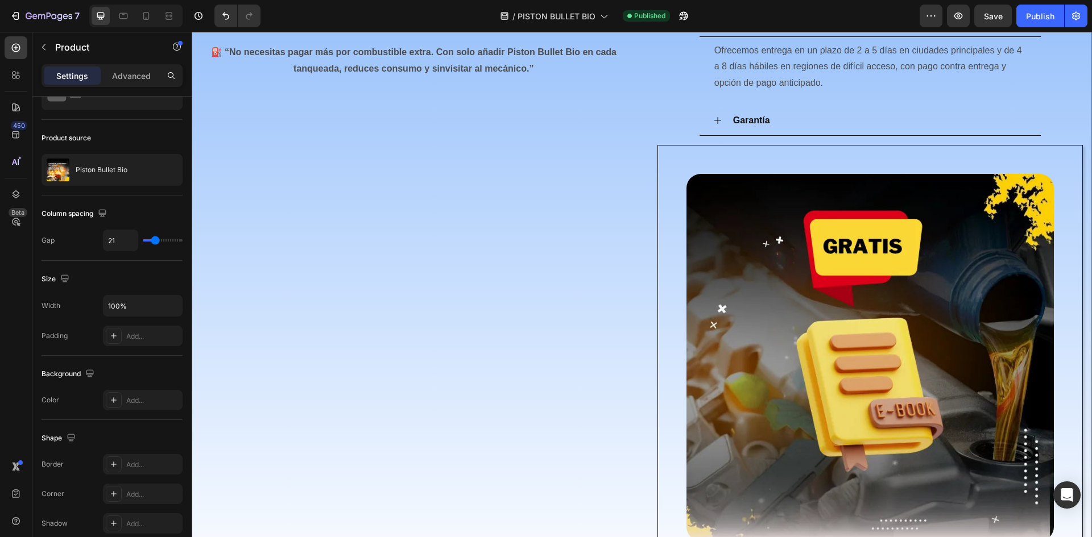
type input "22"
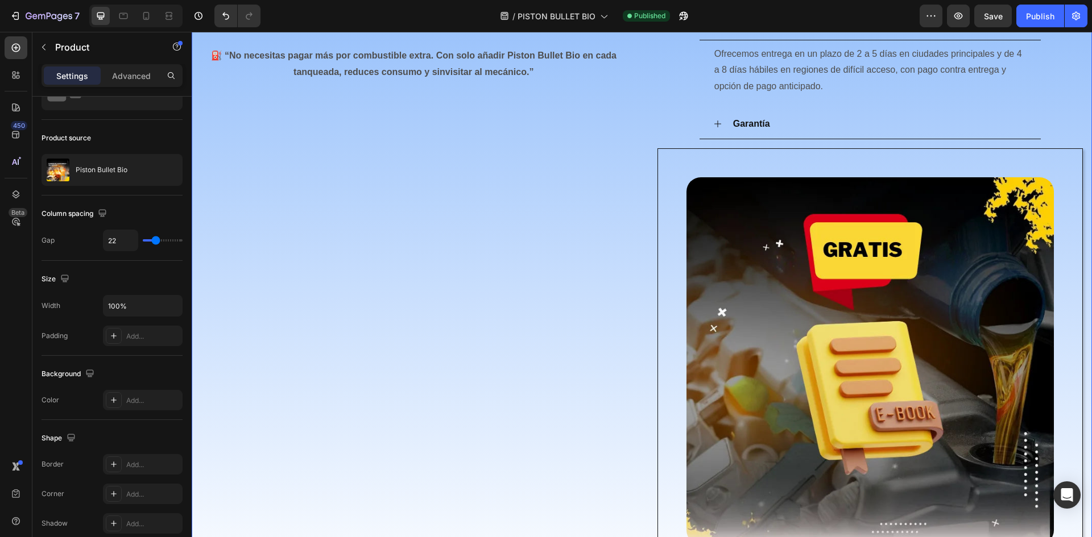
type input "24"
type input "28"
type input "30"
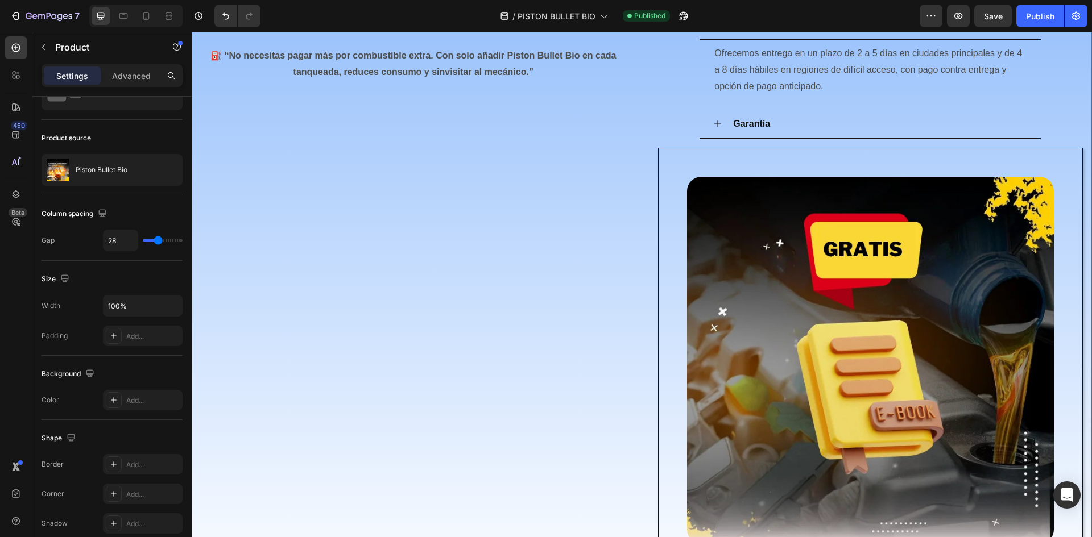
type input "30"
type input "39"
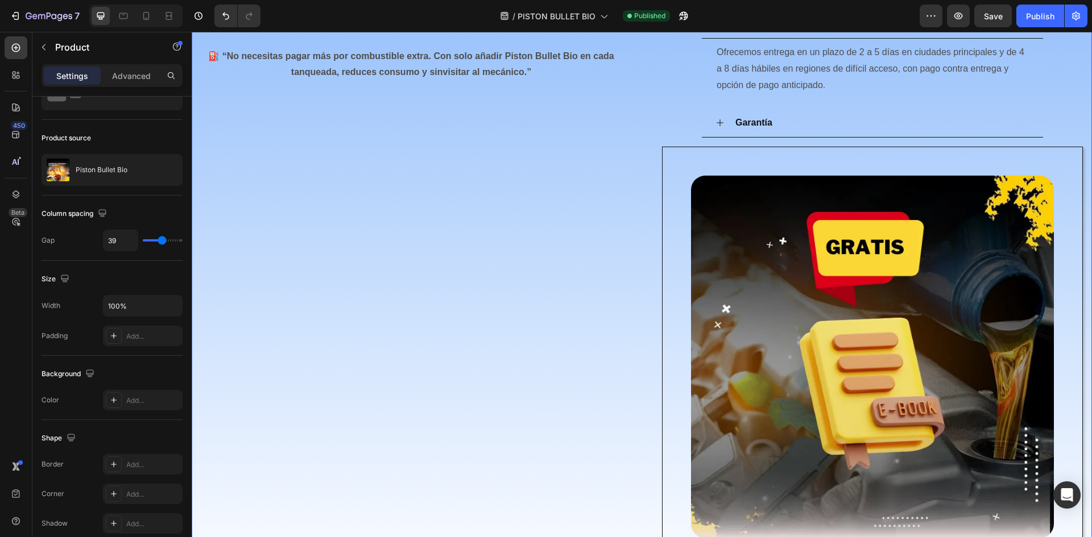
type input "40"
type input "34"
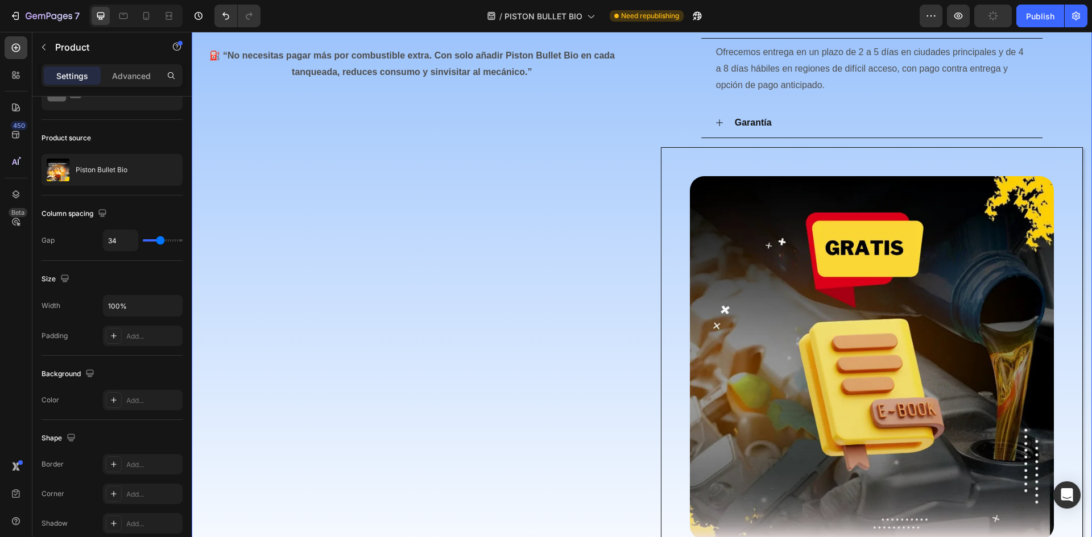
type input "33"
type input "31"
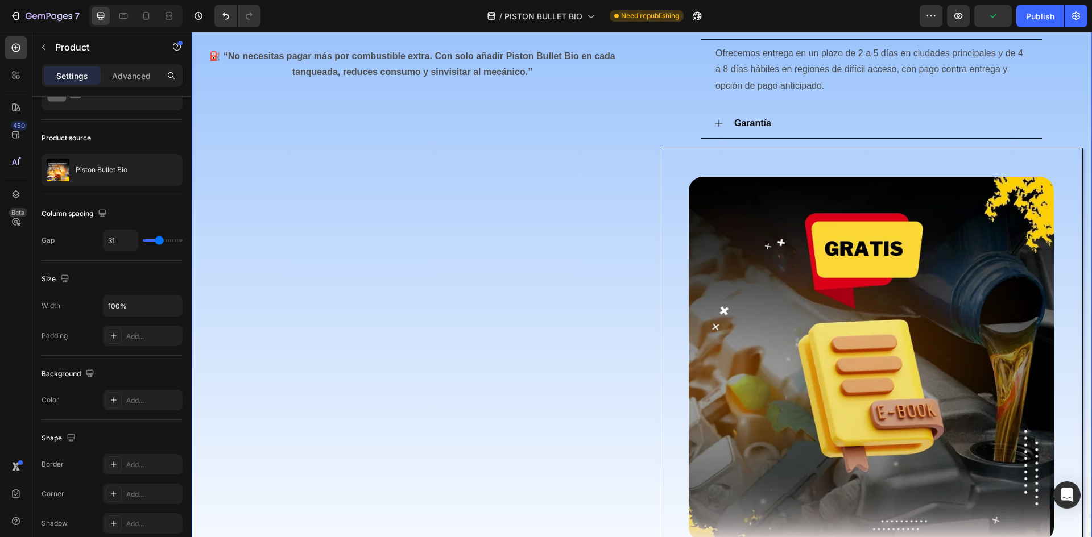
type input "33"
type input "31"
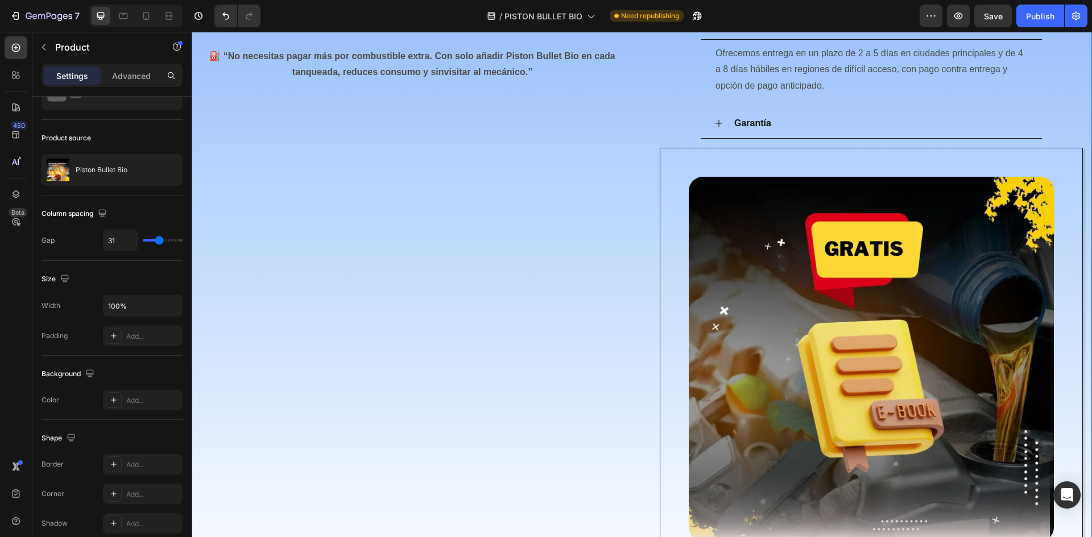
type input "33"
type input "36"
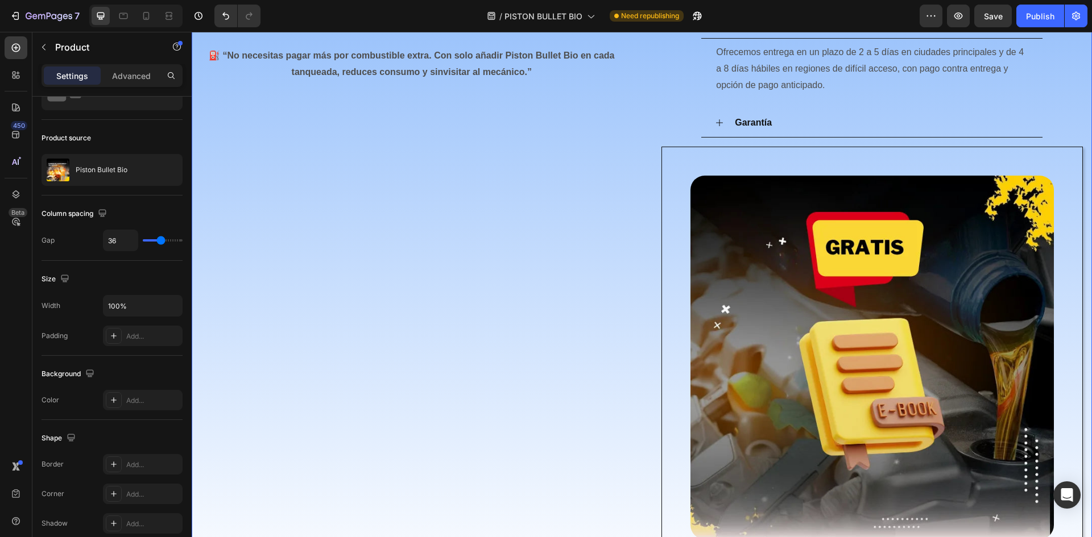
type input "34"
type input "33"
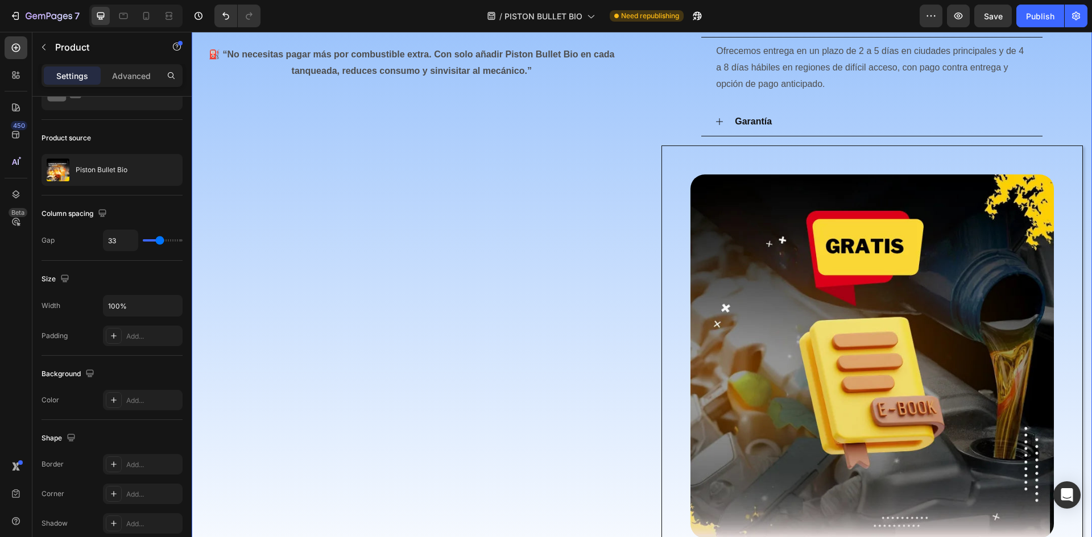
type input "31"
type input "30"
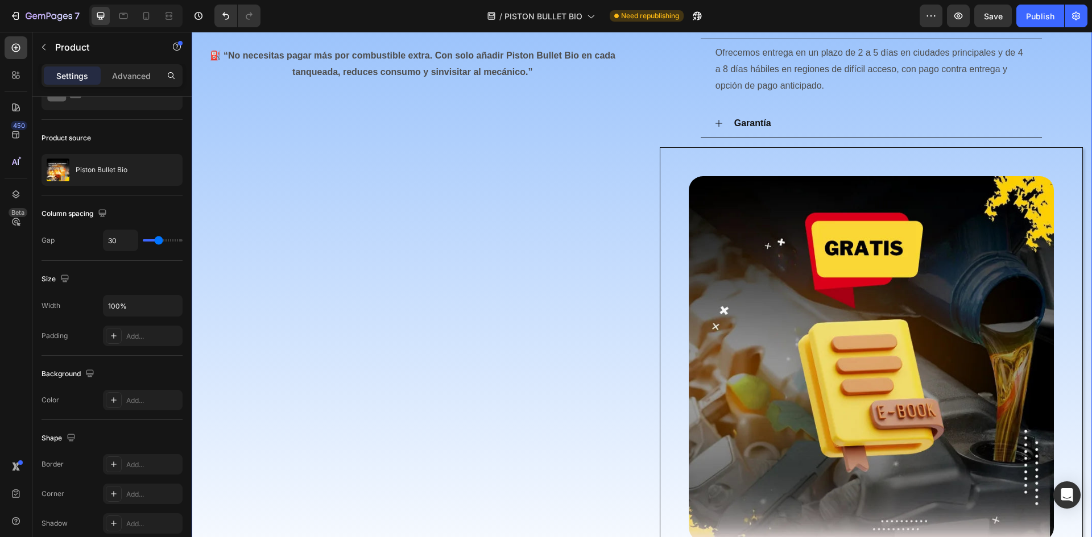
type input "28"
type input "30"
type input "31"
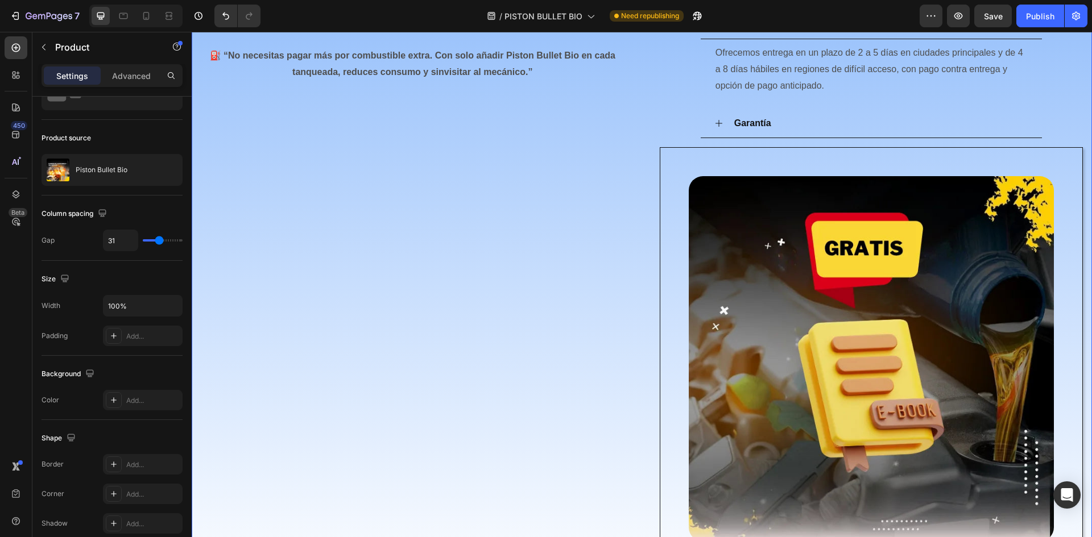
scroll to position [910, 0]
type input "31"
click at [159, 242] on input "range" at bounding box center [163, 240] width 40 height 2
click at [119, 243] on input "31" at bounding box center [120, 240] width 34 height 20
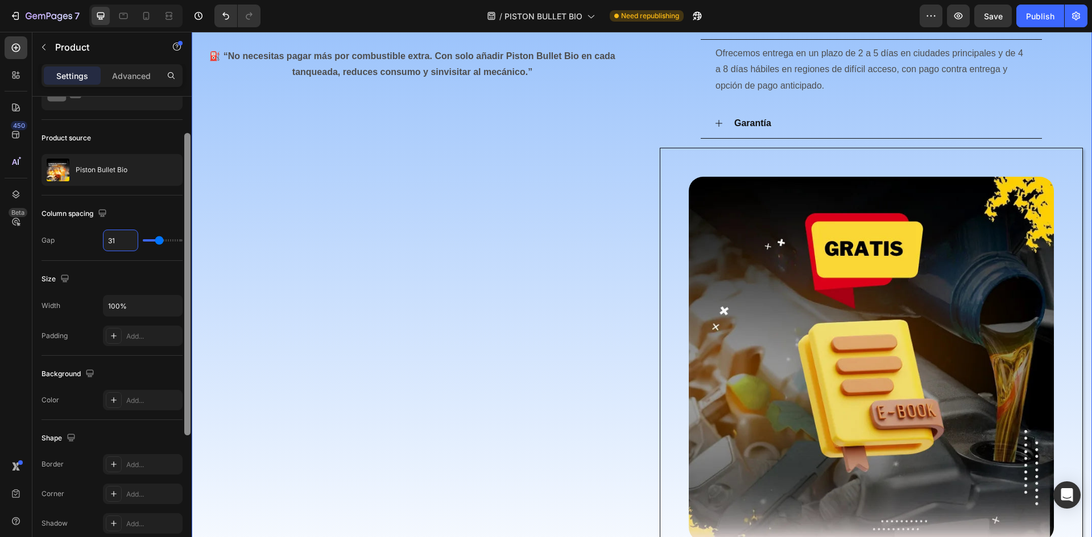
type input "3"
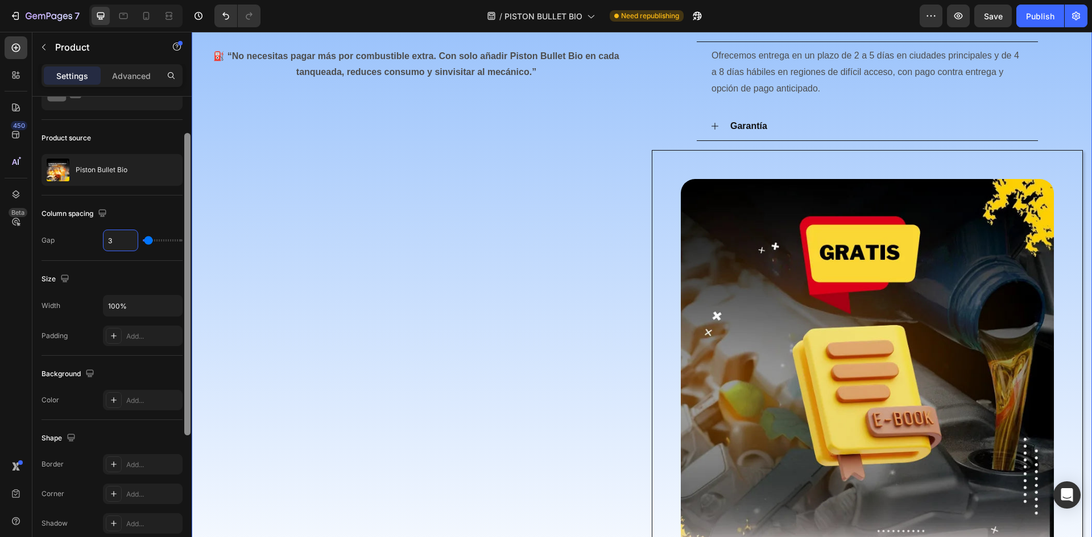
type input "32"
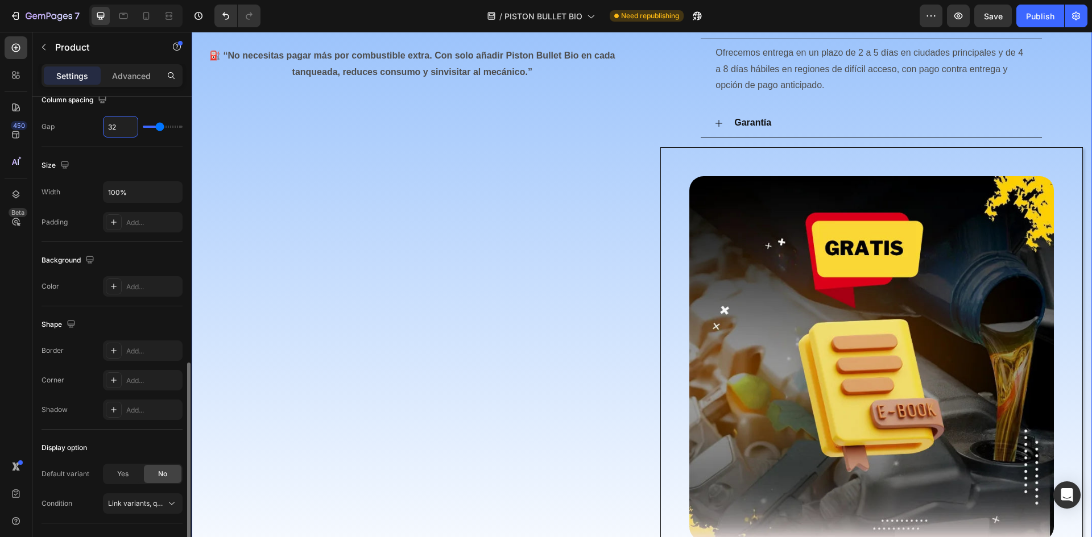
scroll to position [266, 0]
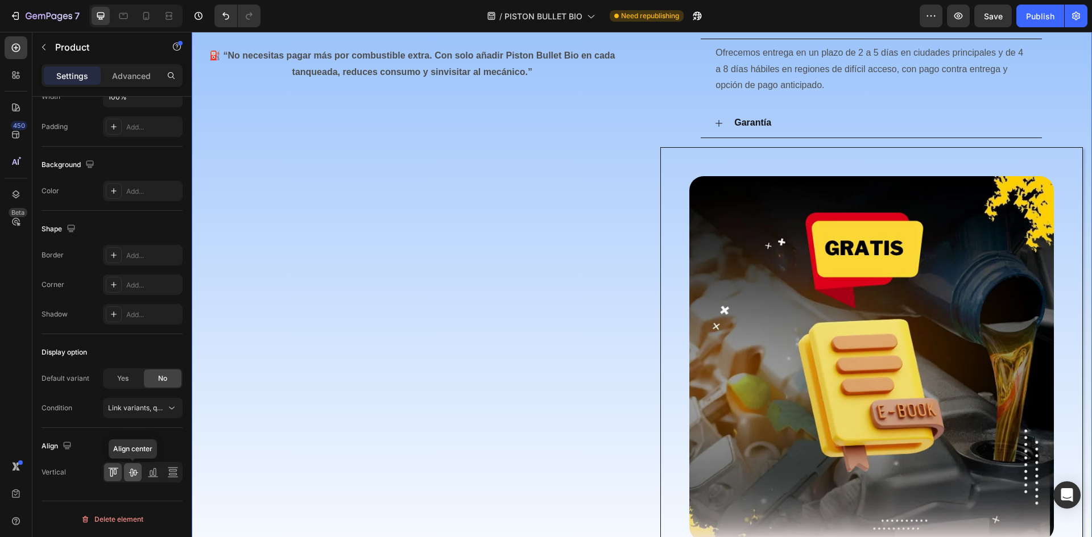
type input "32"
click at [130, 475] on icon at bounding box center [132, 472] width 11 height 11
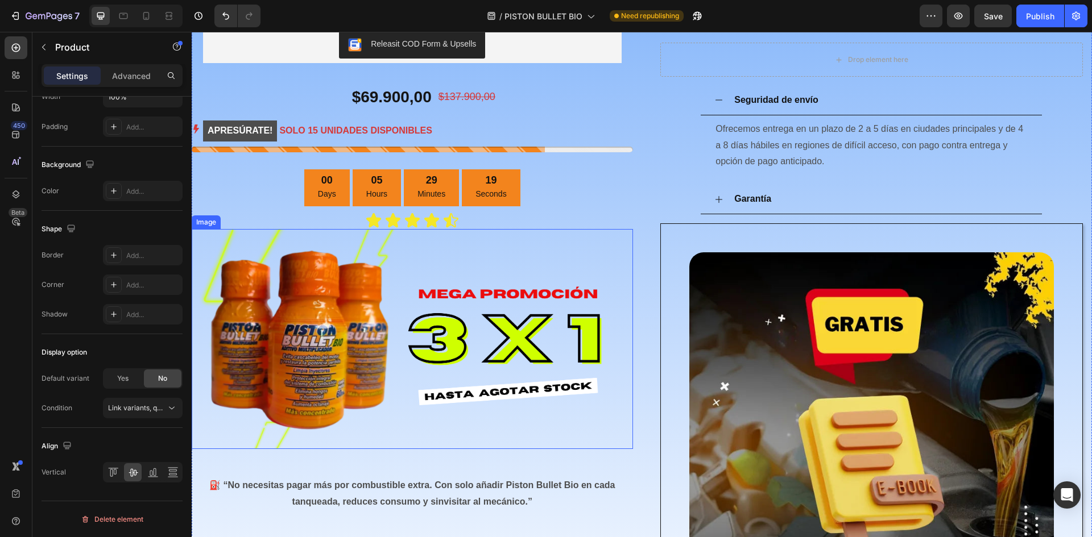
scroll to position [814, 0]
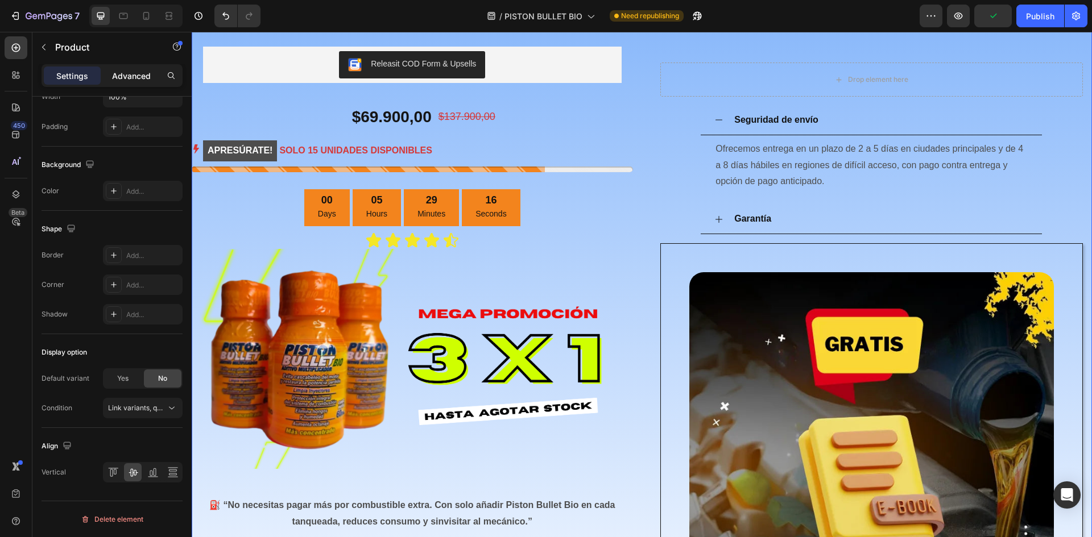
click at [109, 70] on div "Advanced" at bounding box center [131, 76] width 57 height 18
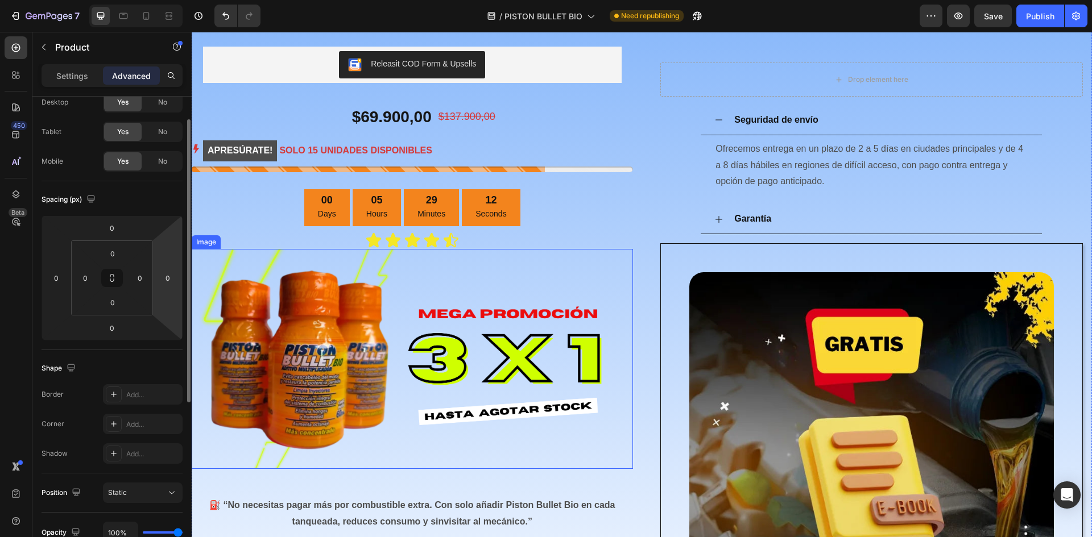
scroll to position [0, 0]
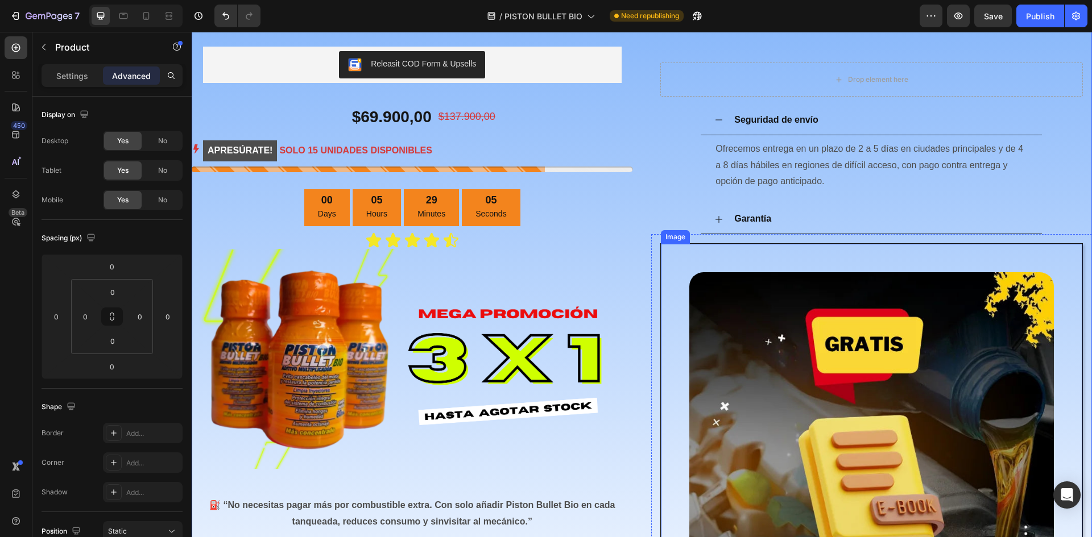
click at [800, 327] on img at bounding box center [871, 454] width 365 height 365
click at [733, 229] on icon at bounding box center [735, 233] width 7 height 8
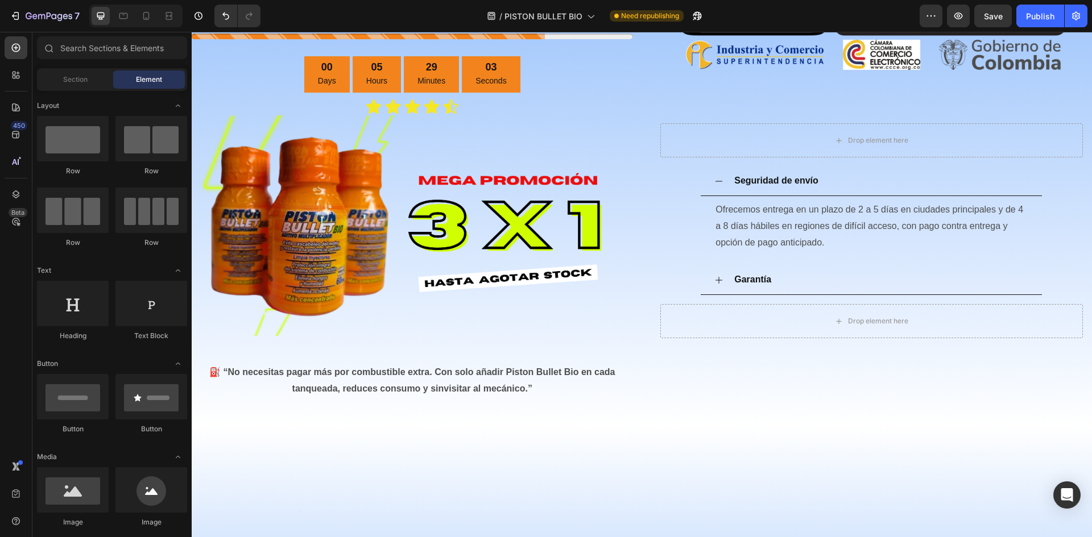
scroll to position [682, 0]
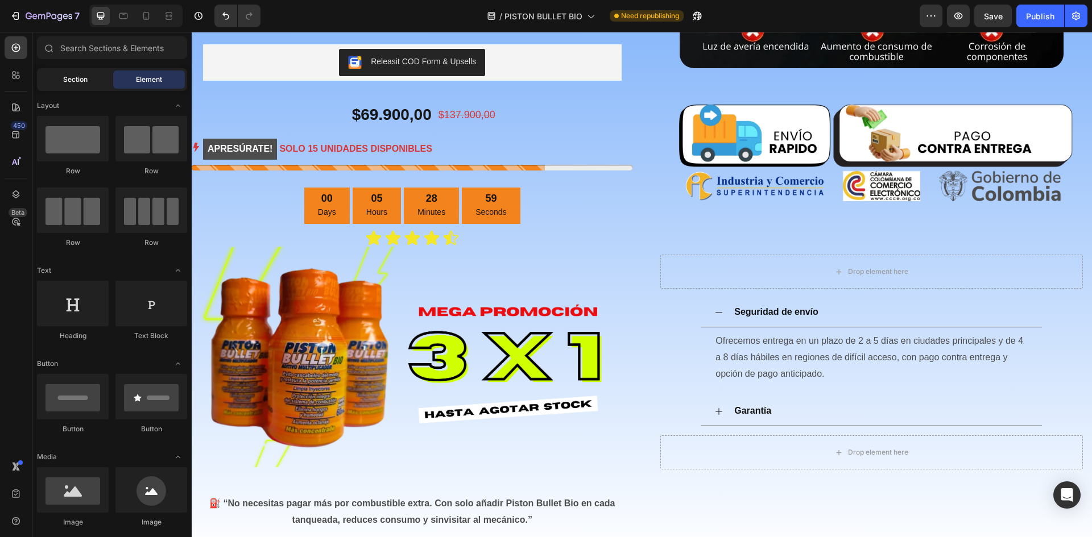
click at [66, 71] on div "Section" at bounding box center [75, 80] width 72 height 18
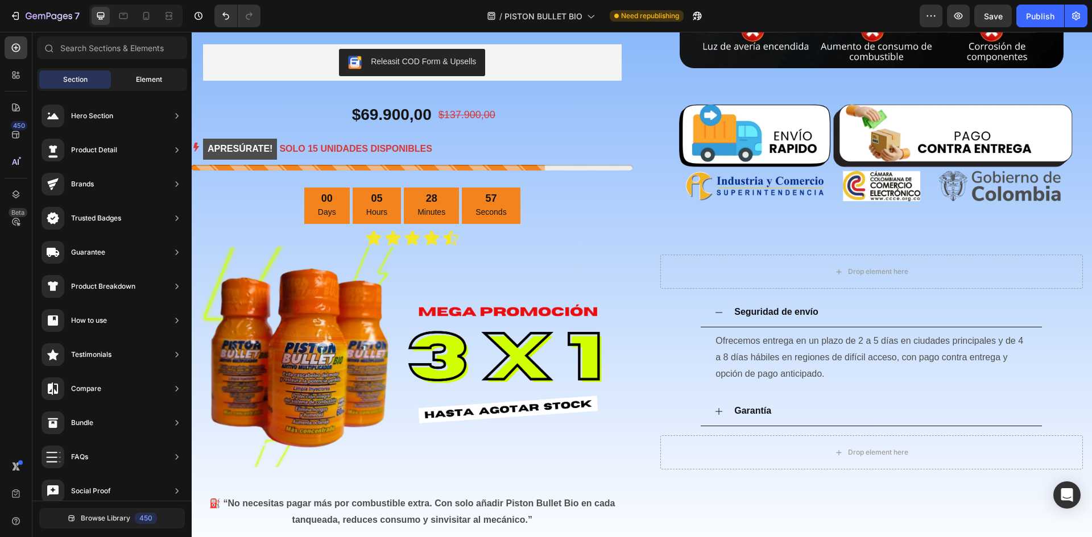
click at [131, 80] on div "Element" at bounding box center [149, 80] width 72 height 18
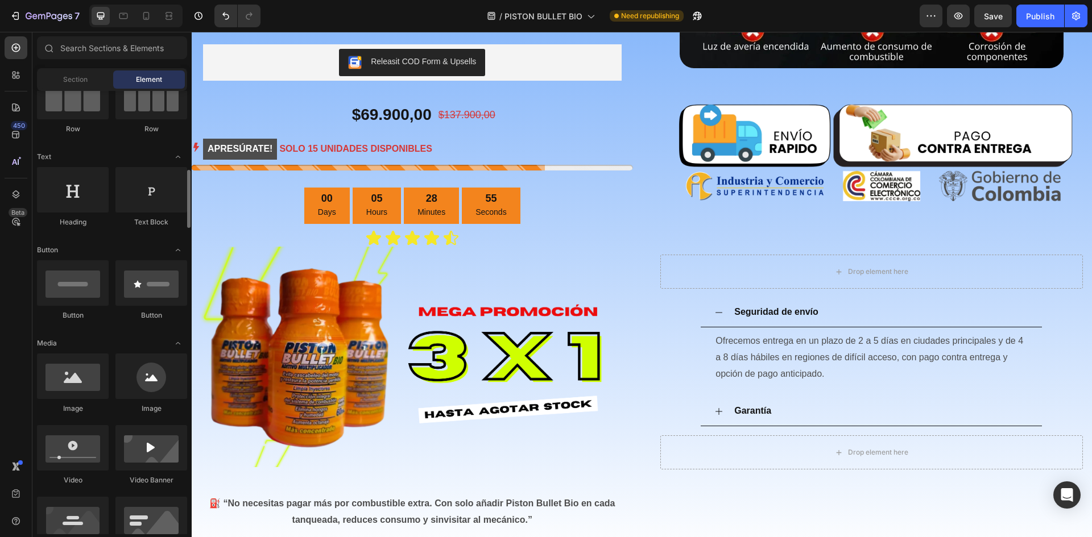
scroll to position [171, 0]
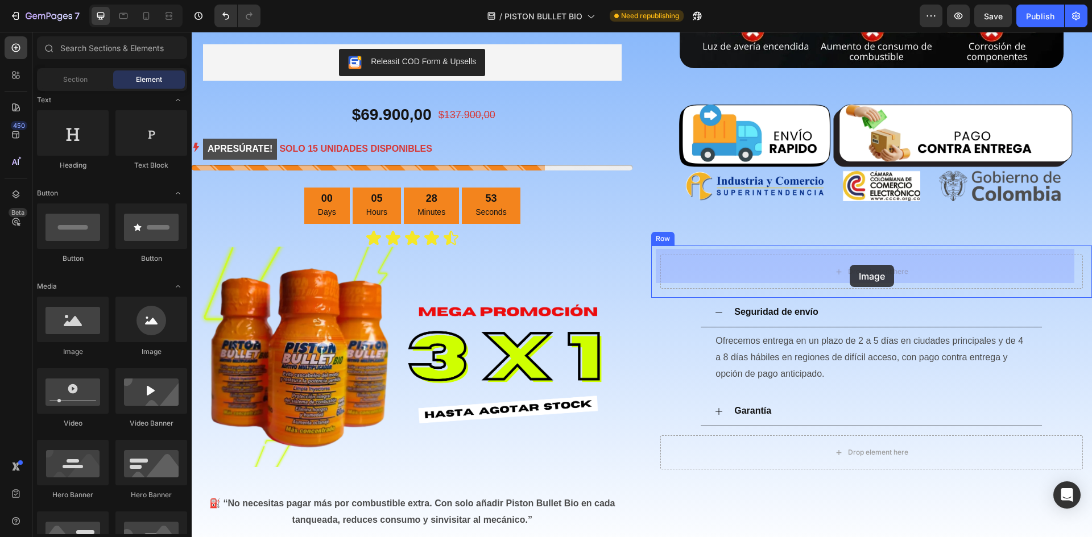
drag, startPoint x: 263, startPoint y: 362, endPoint x: 849, endPoint y: 265, distance: 594.2
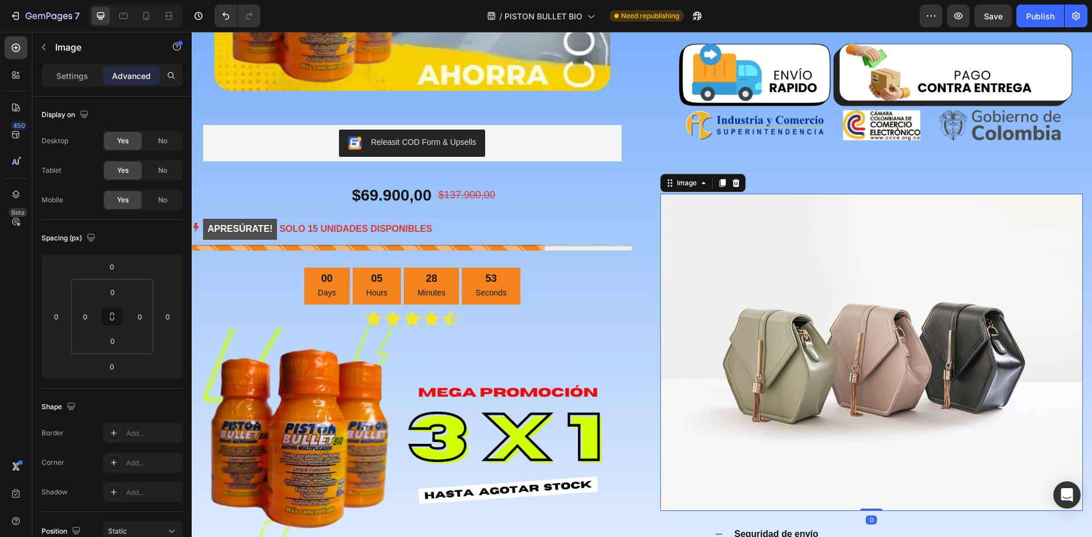
scroll to position [761, 0]
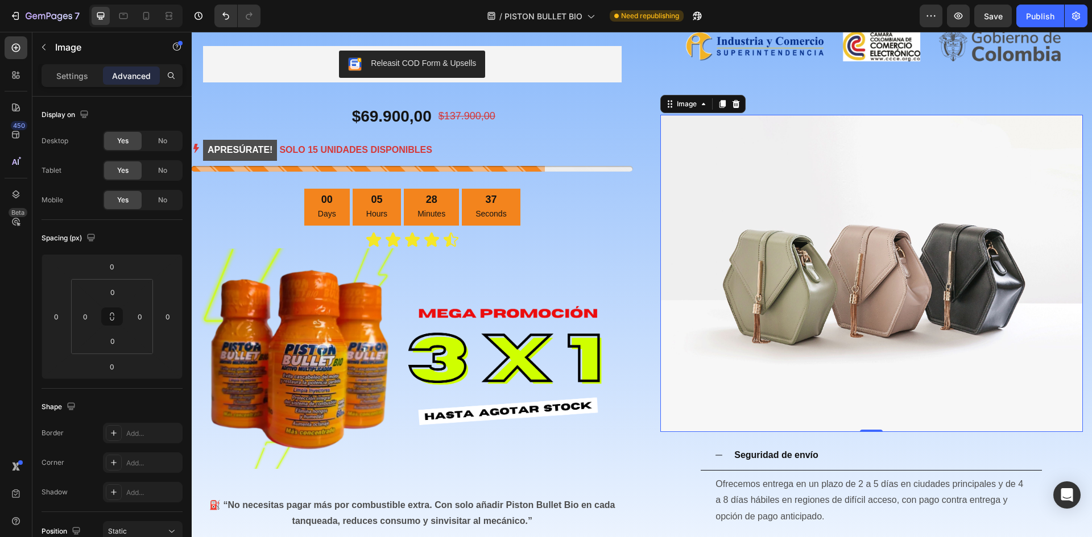
click at [846, 263] on img at bounding box center [871, 273] width 423 height 317
click at [80, 80] on p "Settings" at bounding box center [72, 76] width 32 height 12
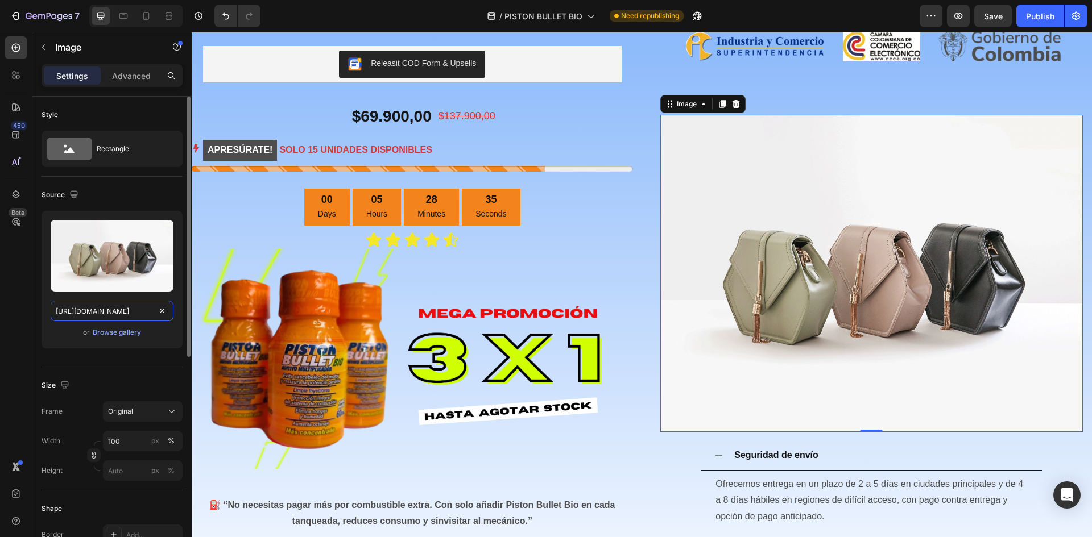
click at [104, 307] on input "[URL][DOMAIN_NAME]" at bounding box center [112, 311] width 123 height 20
paste input "0940/3999/8781/files/ebook_piston_bullet.webp?v=1750047265"
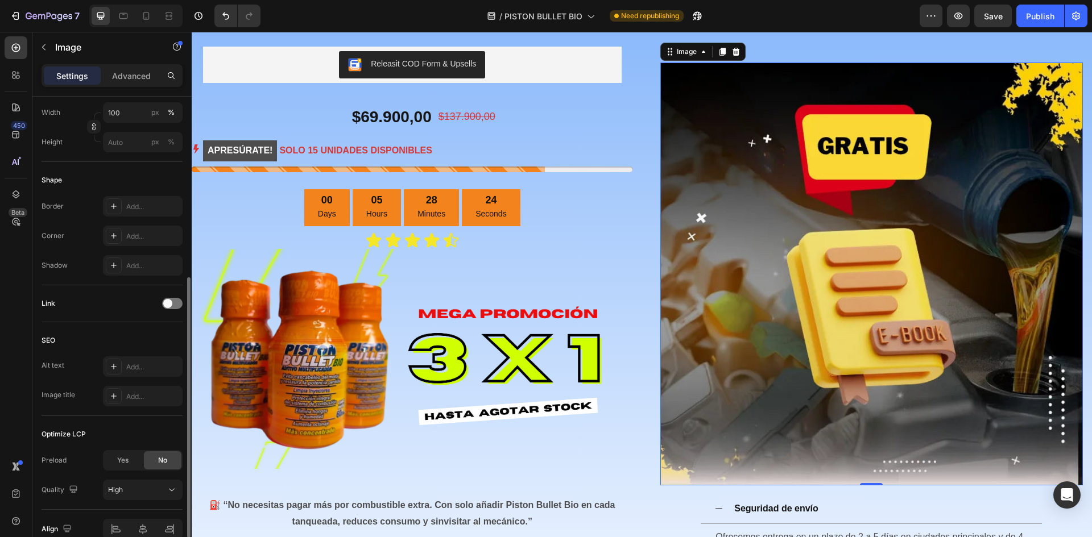
scroll to position [272, 0]
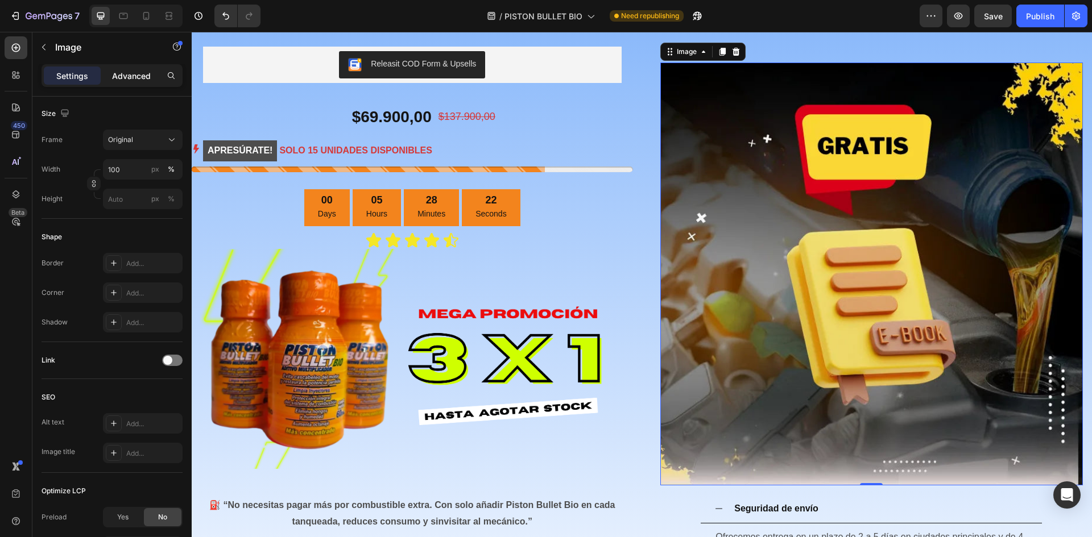
type input "[URL][DOMAIN_NAME]"
click at [135, 70] on p "Advanced" at bounding box center [131, 76] width 39 height 12
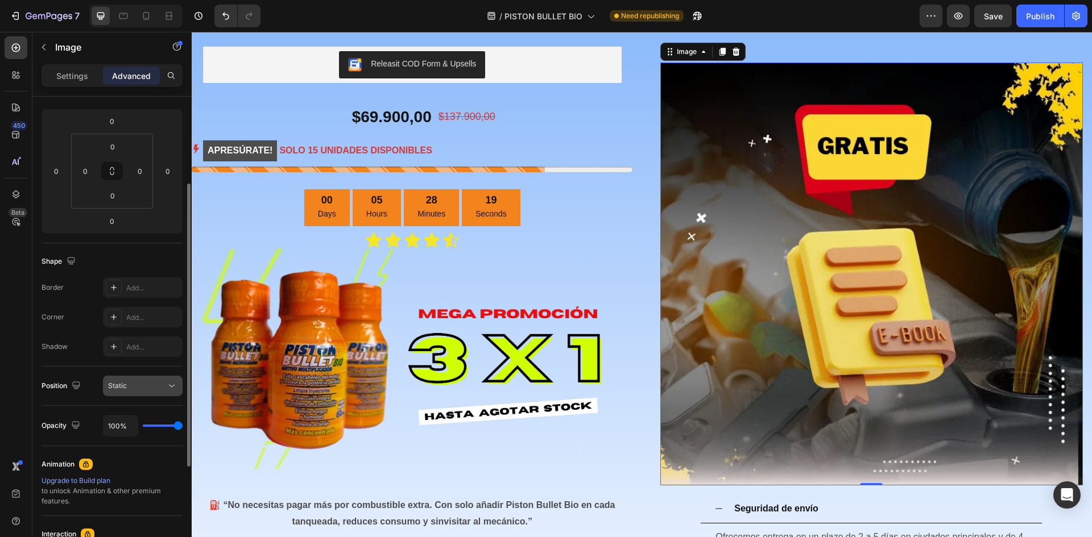
scroll to position [0, 0]
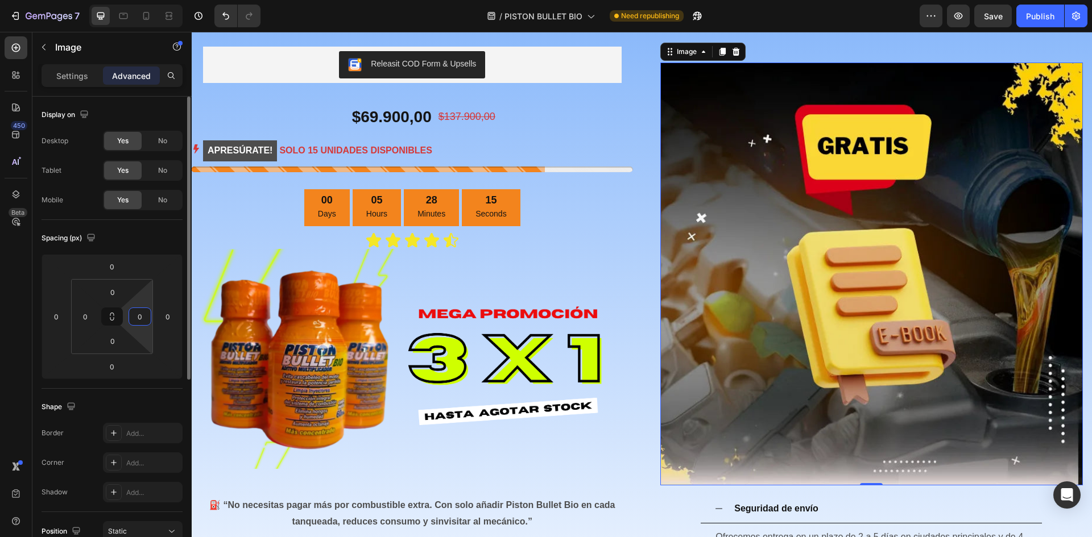
click at [147, 316] on input "0" at bounding box center [139, 316] width 17 height 17
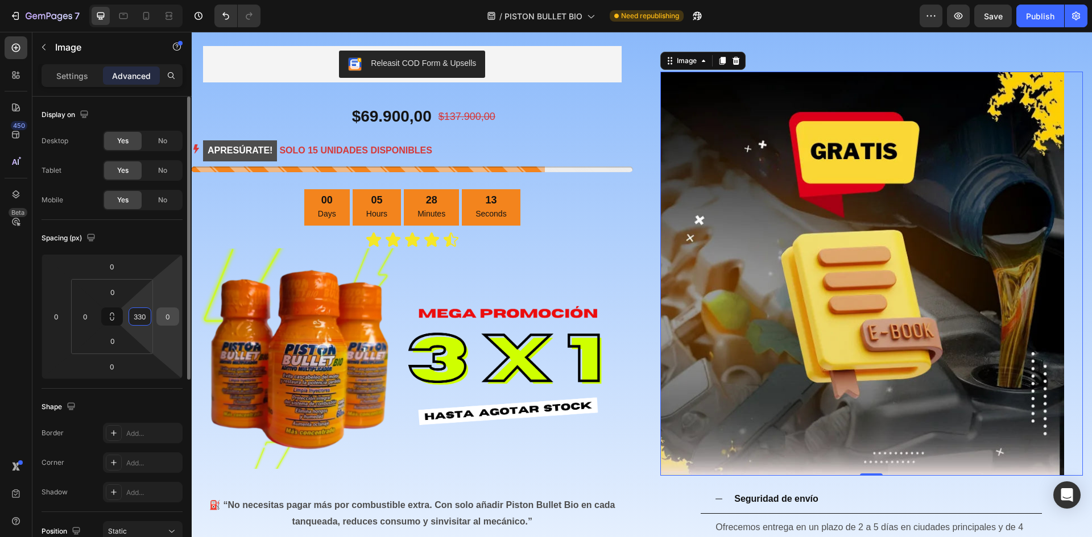
scroll to position [720, 0]
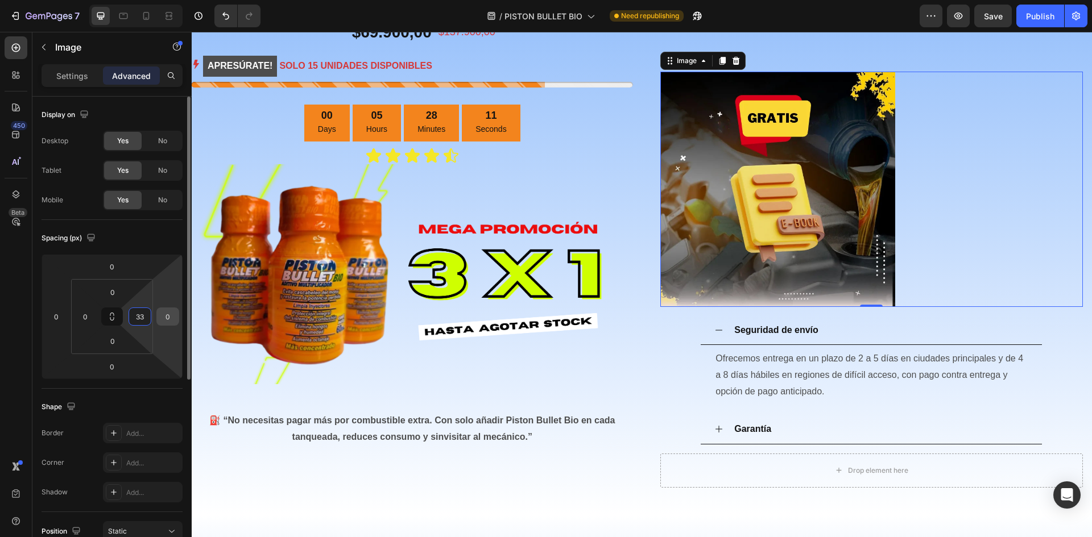
type input "3"
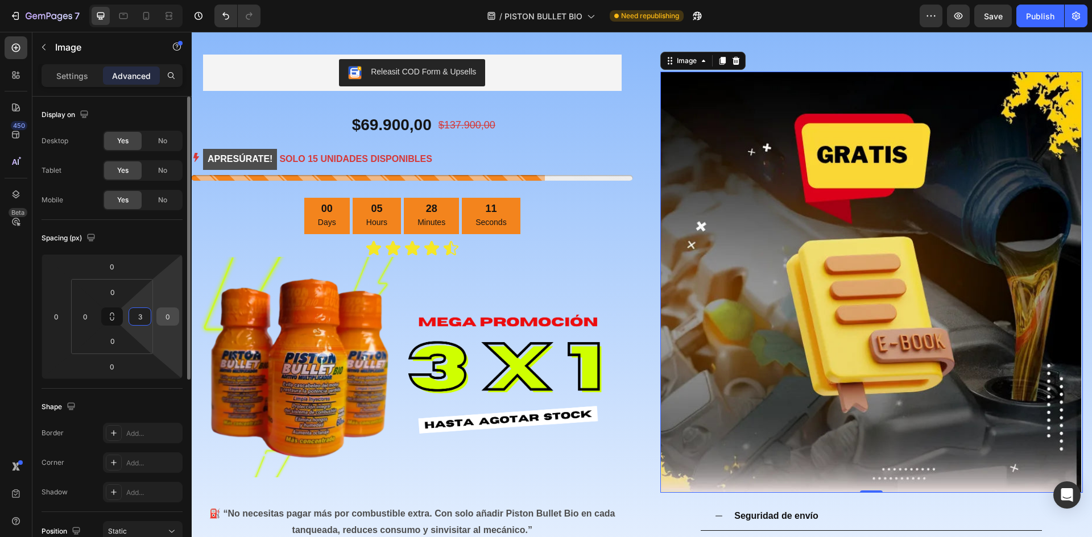
scroll to position [813, 0]
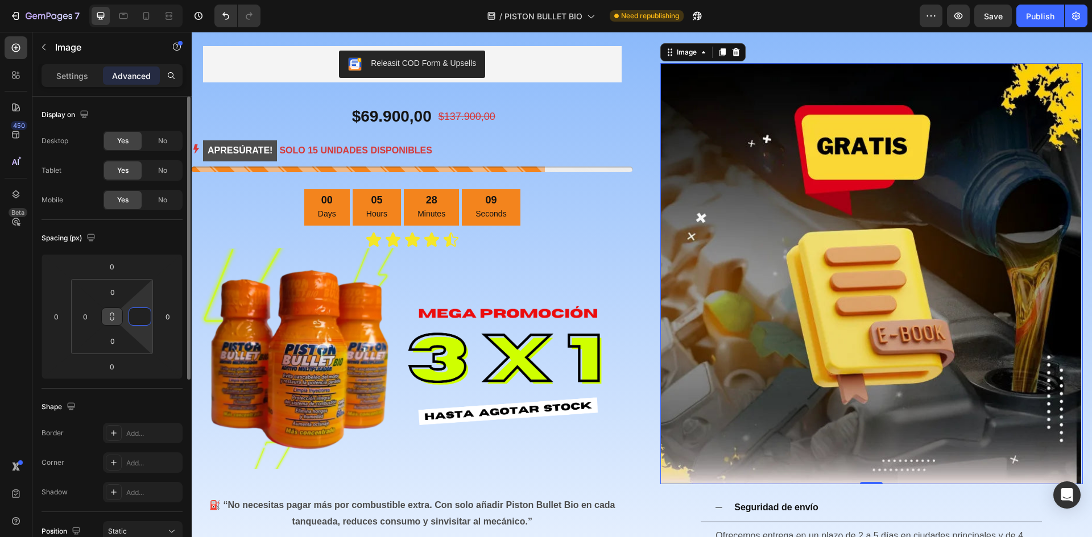
click at [117, 315] on button at bounding box center [112, 317] width 22 height 18
type input "0"
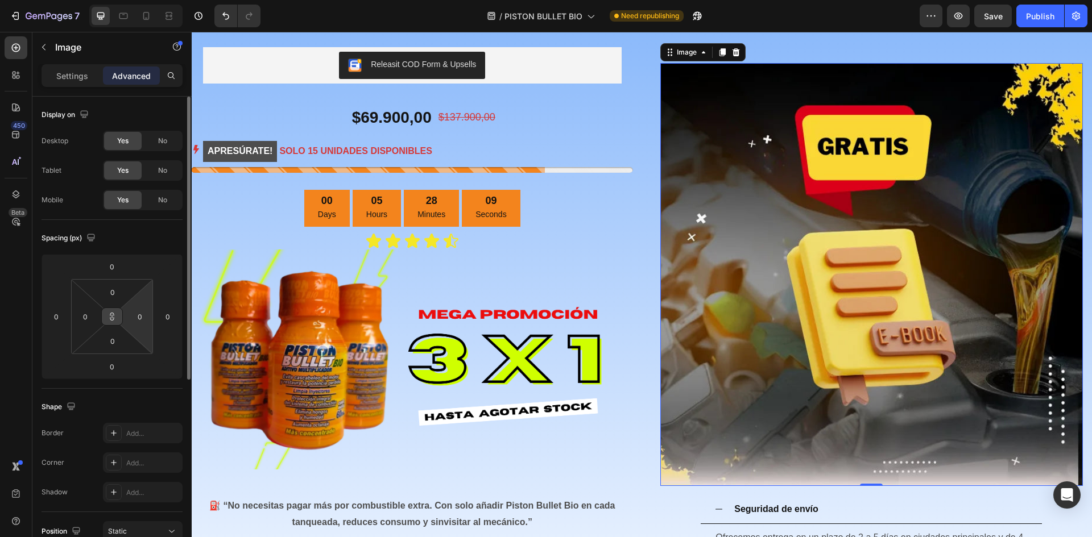
scroll to position [814, 0]
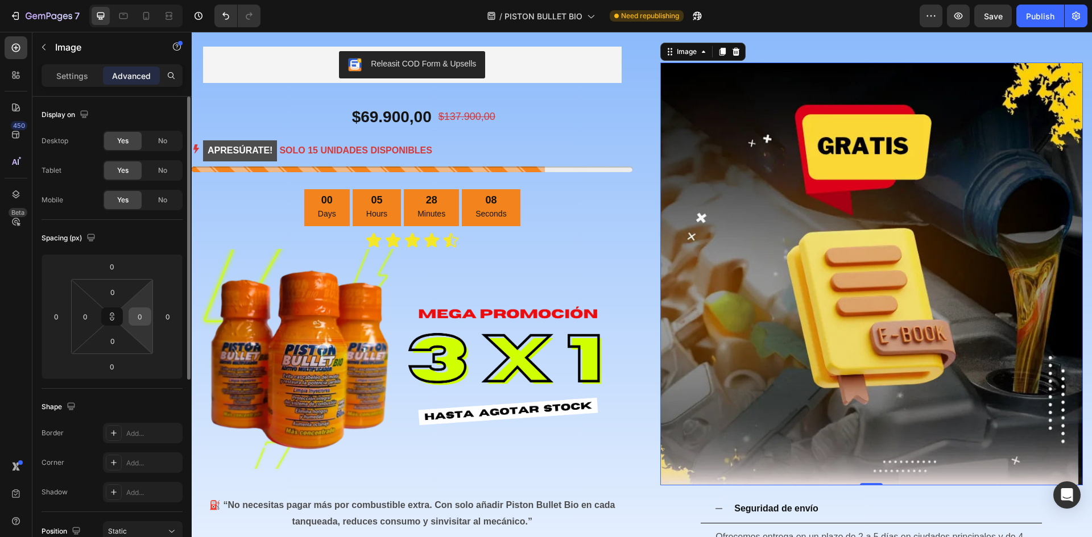
click at [146, 316] on input "0" at bounding box center [139, 316] width 17 height 17
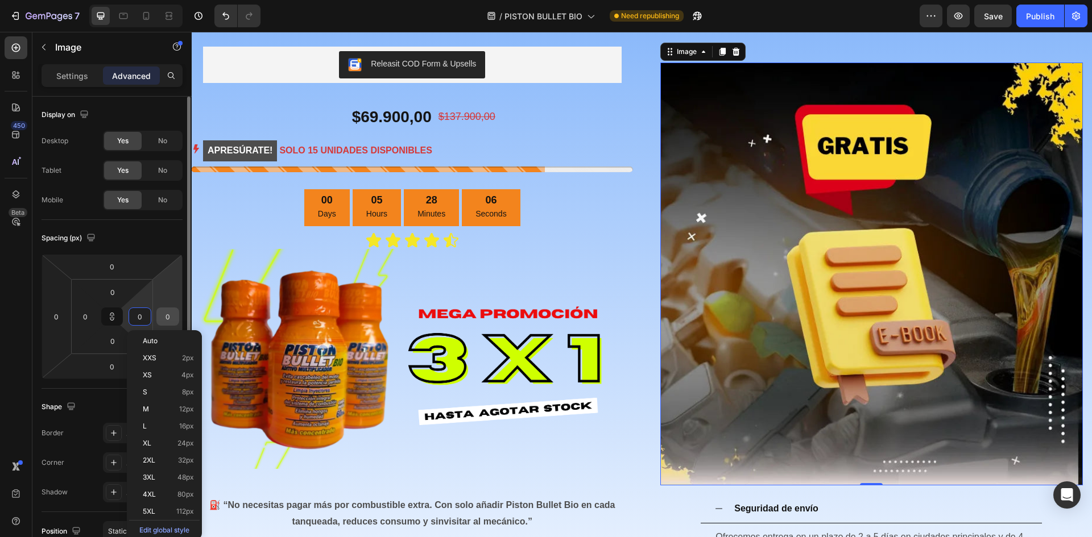
type input "5"
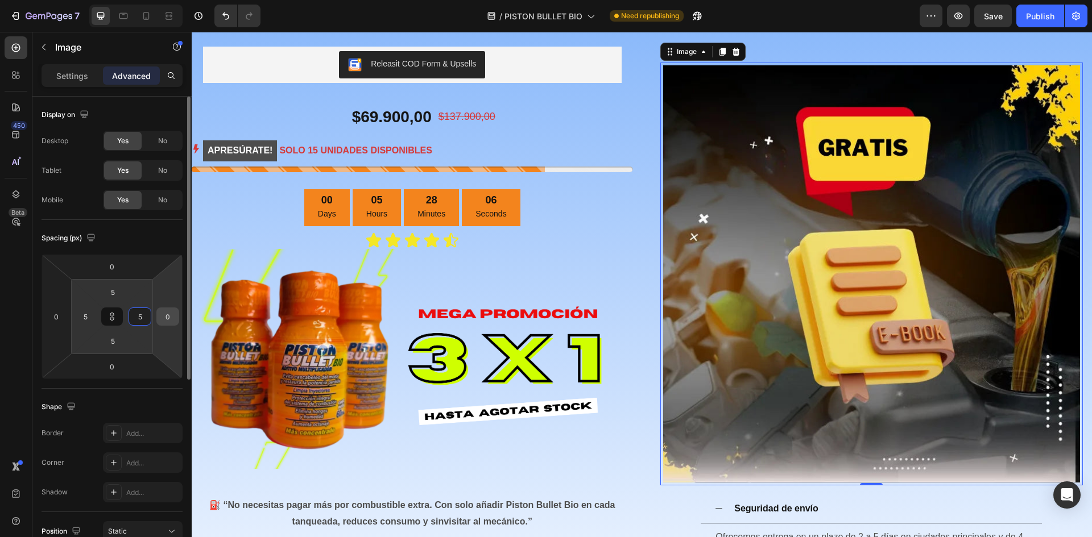
type input "50"
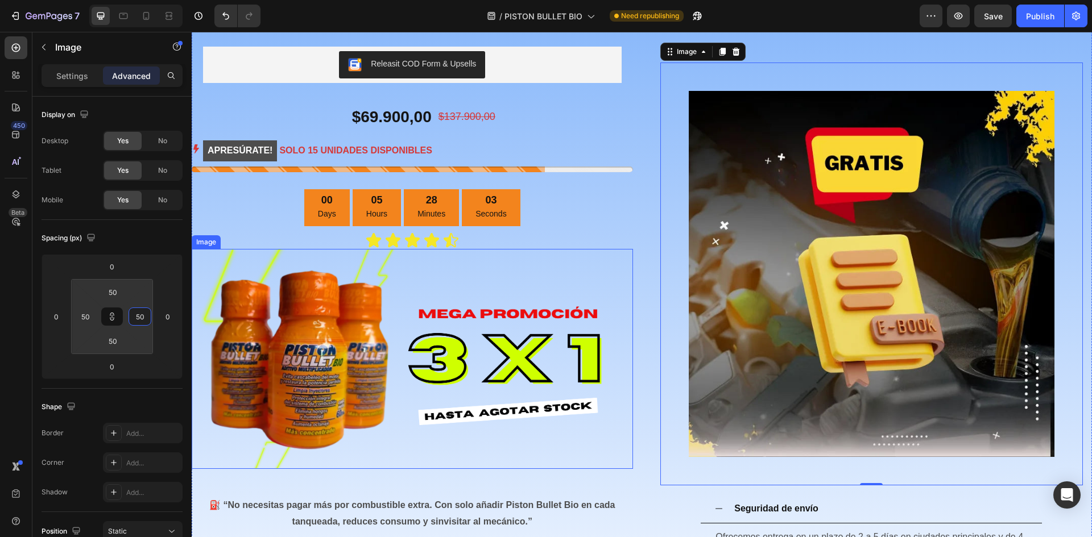
click at [606, 301] on img at bounding box center [412, 359] width 441 height 221
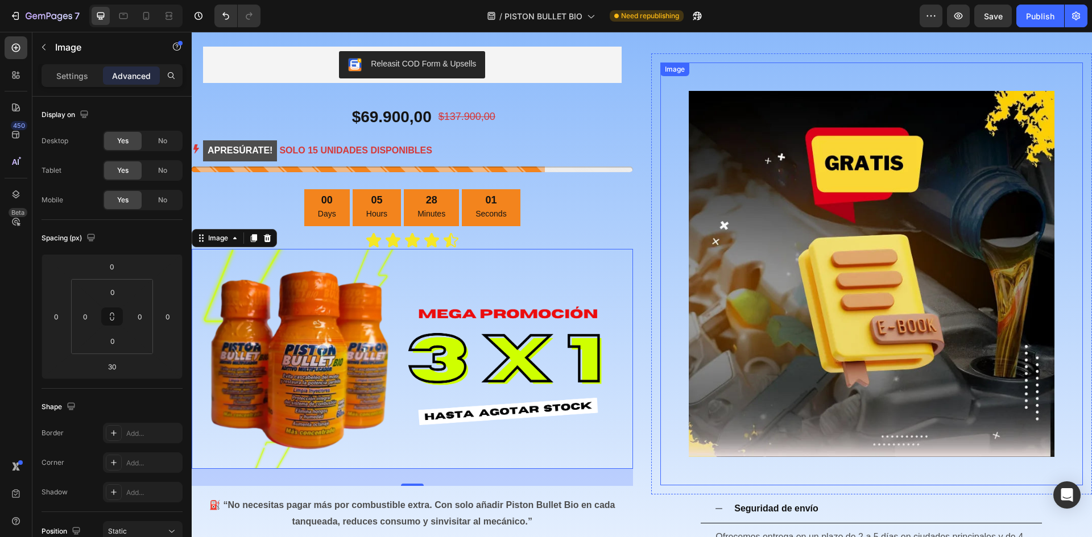
click at [737, 292] on img at bounding box center [872, 274] width 366 height 366
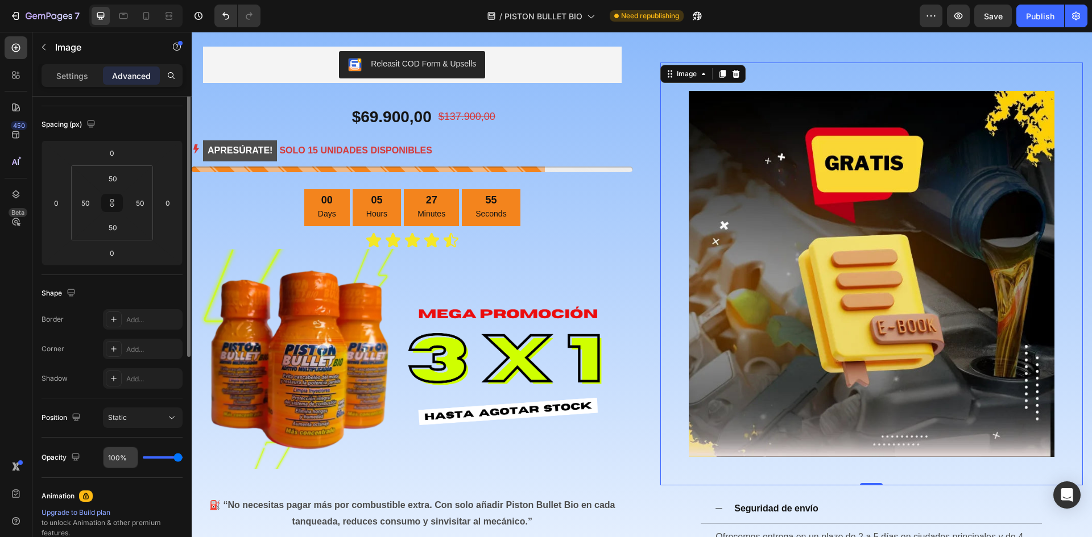
scroll to position [57, 0]
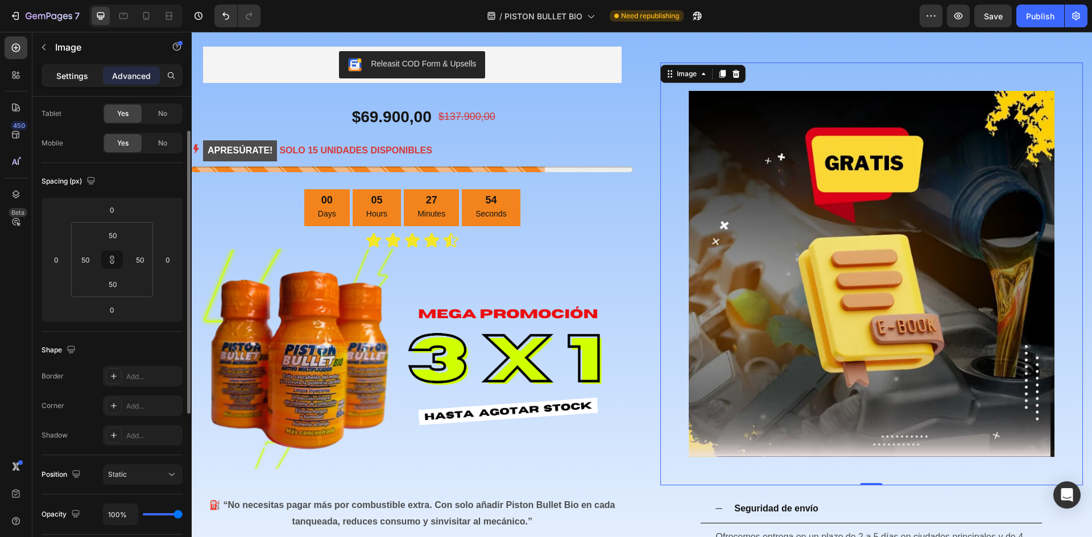
click at [64, 78] on p "Settings" at bounding box center [72, 76] width 32 height 12
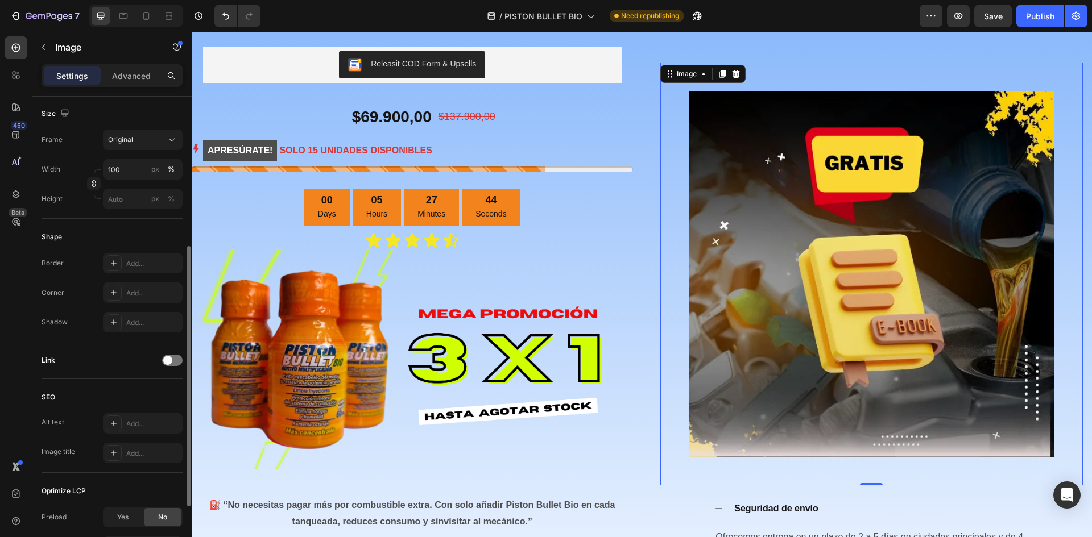
scroll to position [215, 0]
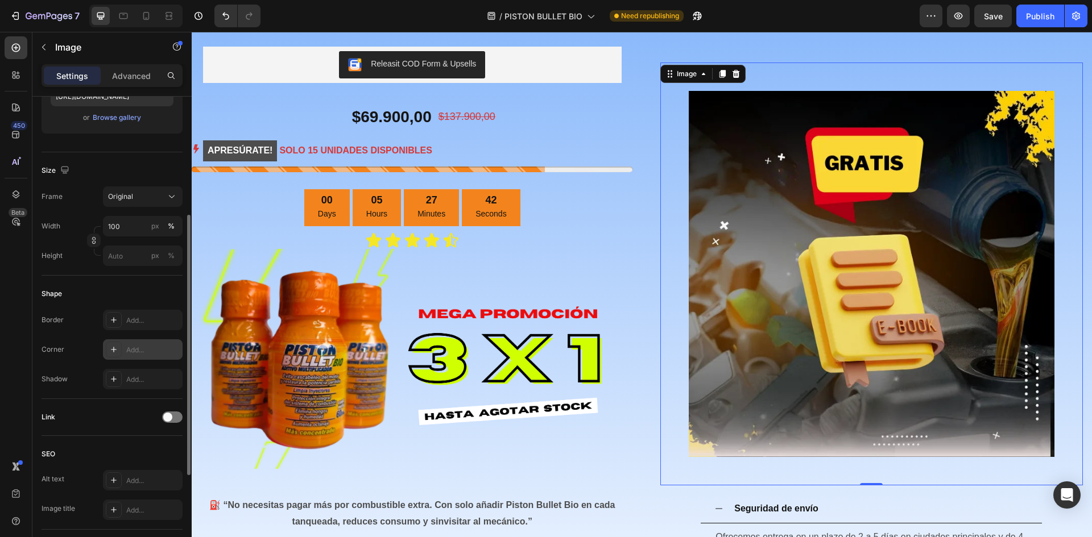
click at [121, 353] on div at bounding box center [114, 350] width 16 height 16
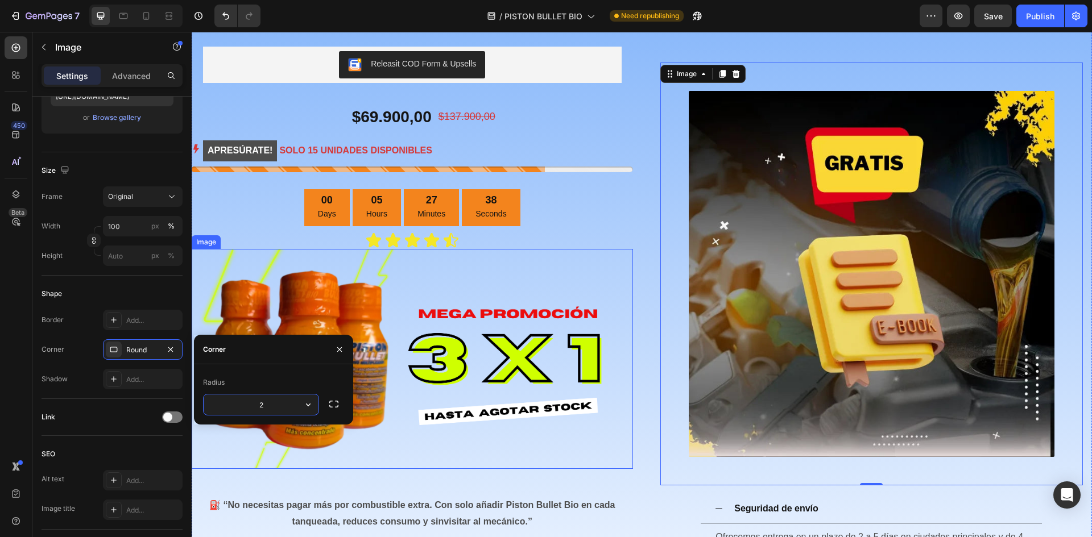
type input "25"
click at [597, 205] on div "00 Days 05 Hours 27 Minutes 36 Seconds" at bounding box center [412, 207] width 418 height 37
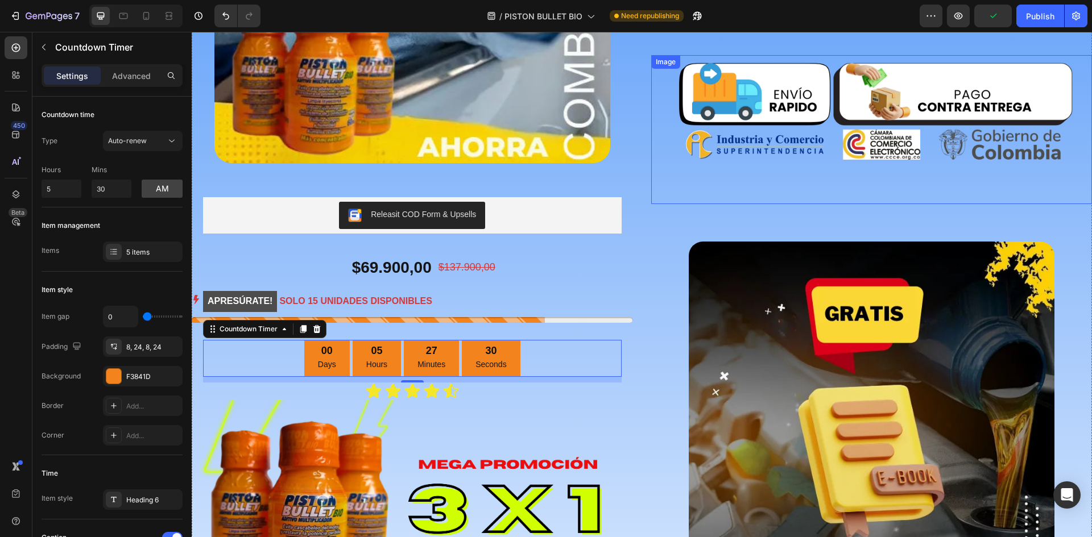
scroll to position [643, 0]
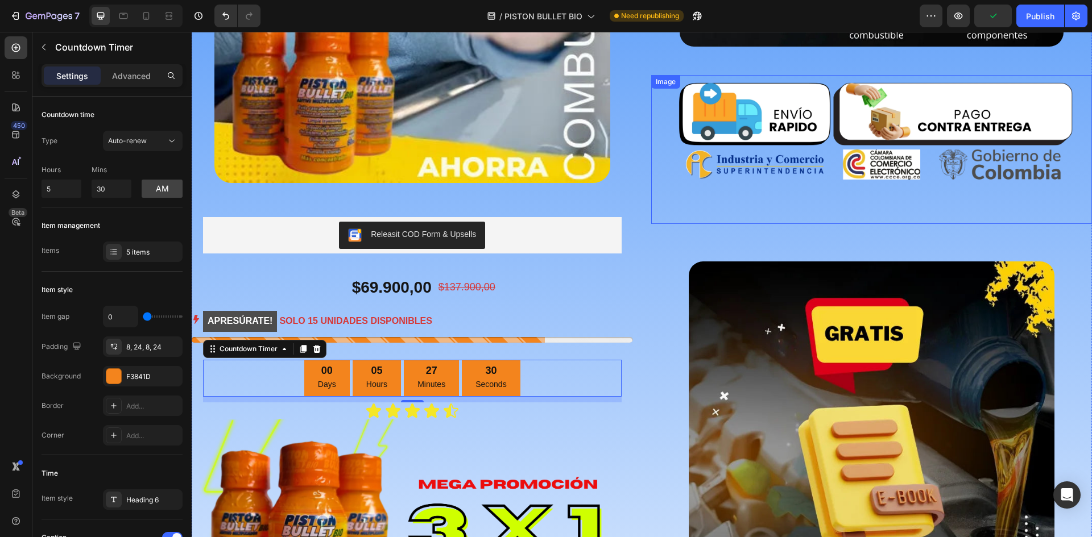
click at [847, 186] on img at bounding box center [871, 150] width 441 height 150
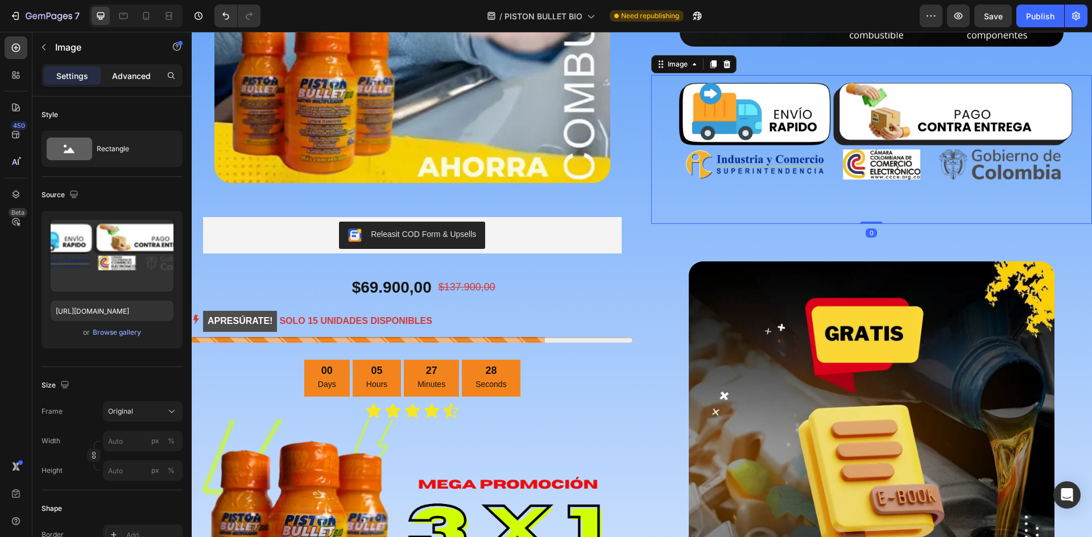
click at [117, 67] on div "Advanced" at bounding box center [131, 76] width 57 height 18
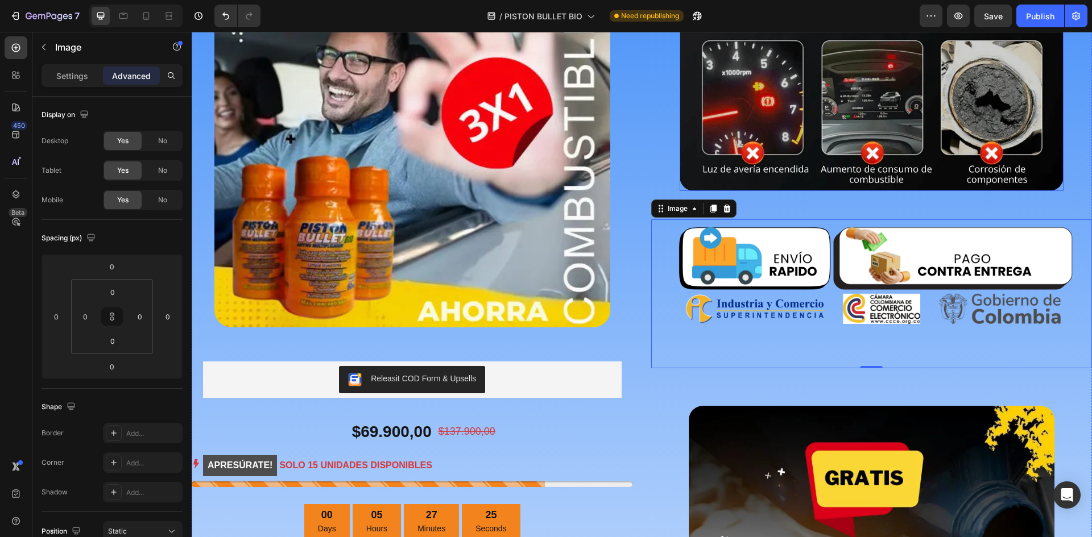
scroll to position [473, 0]
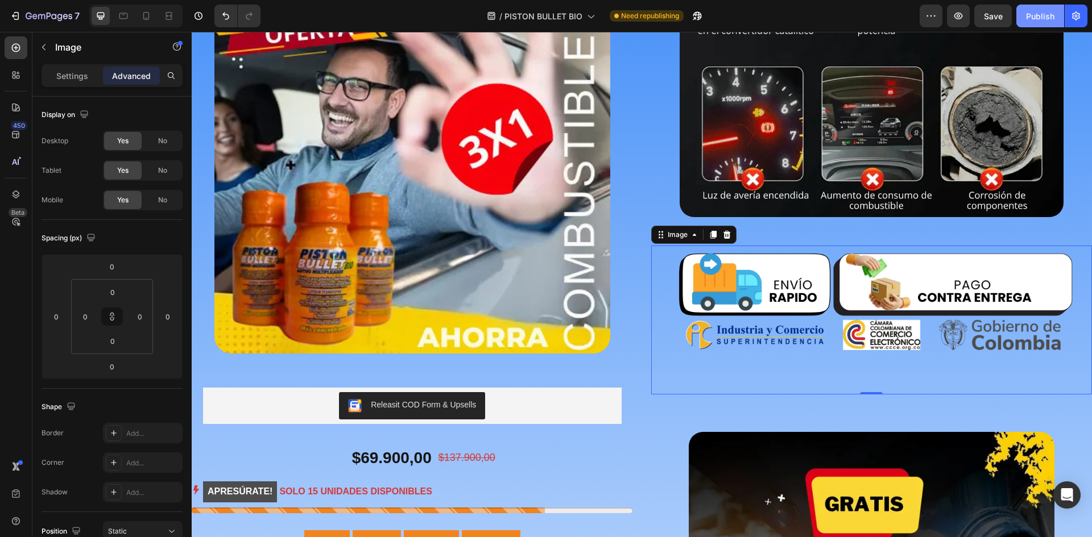
click at [1039, 19] on div "Publish" at bounding box center [1040, 16] width 28 height 12
click at [999, 20] on button "button" at bounding box center [993, 16] width 38 height 23
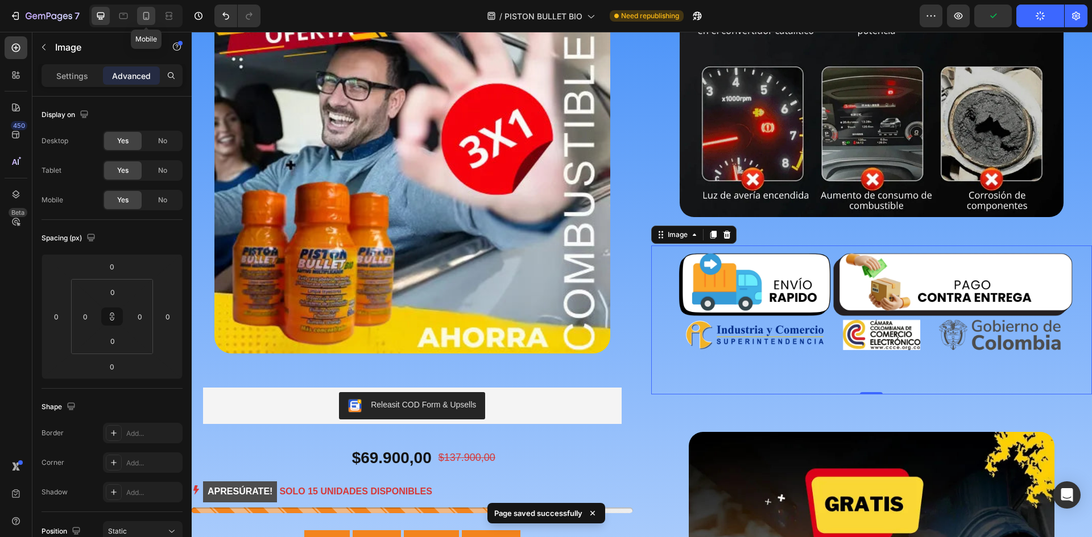
click at [145, 9] on div at bounding box center [146, 16] width 18 height 18
type input "20"
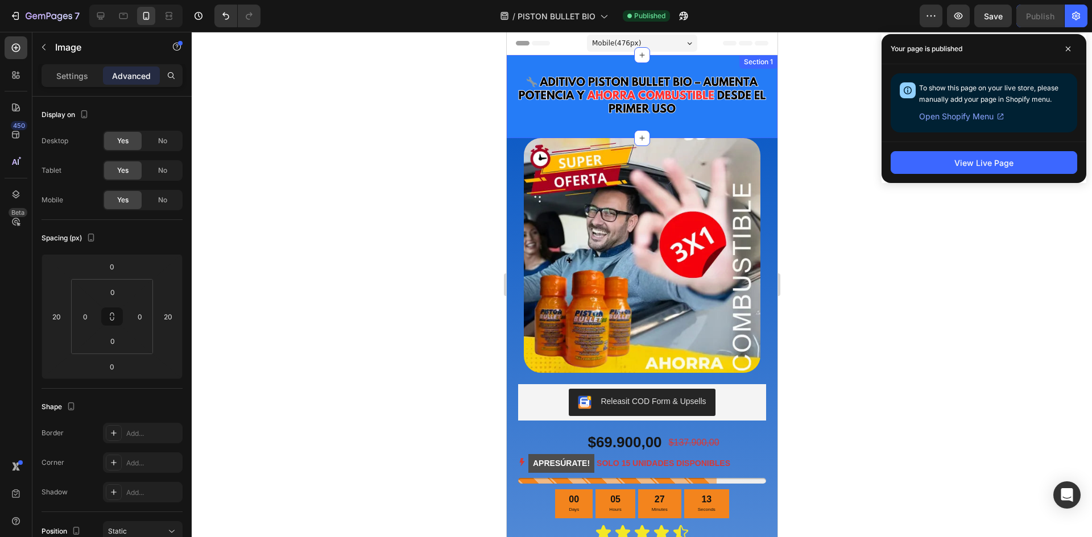
click at [518, 128] on div "Image Section 1" at bounding box center [641, 96] width 271 height 83
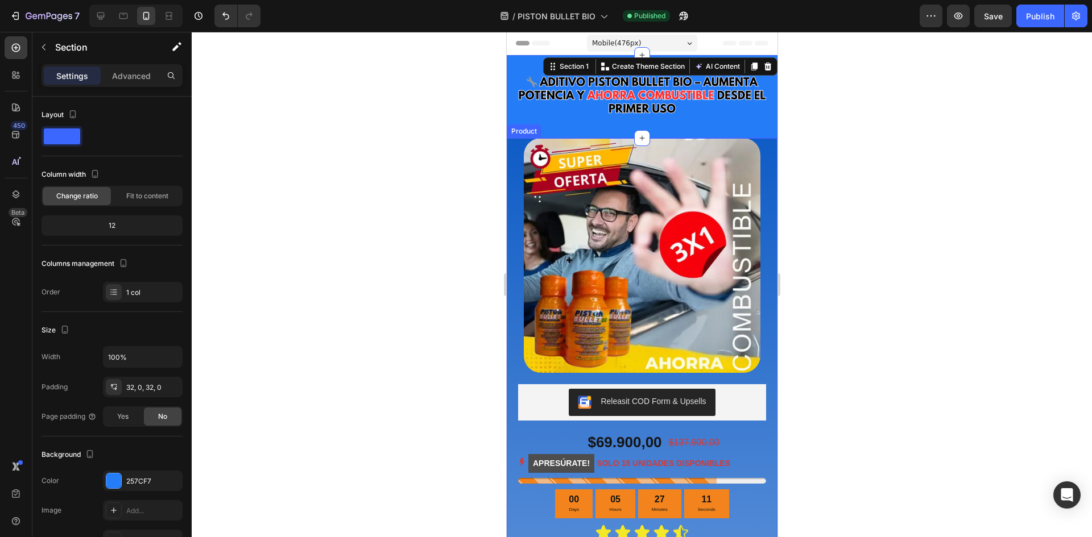
click at [511, 148] on div "Image Releasit COD Form & Upsells Releasit COD Form & Upsells $69.900,00 Produc…" at bounding box center [641, 440] width 271 height 604
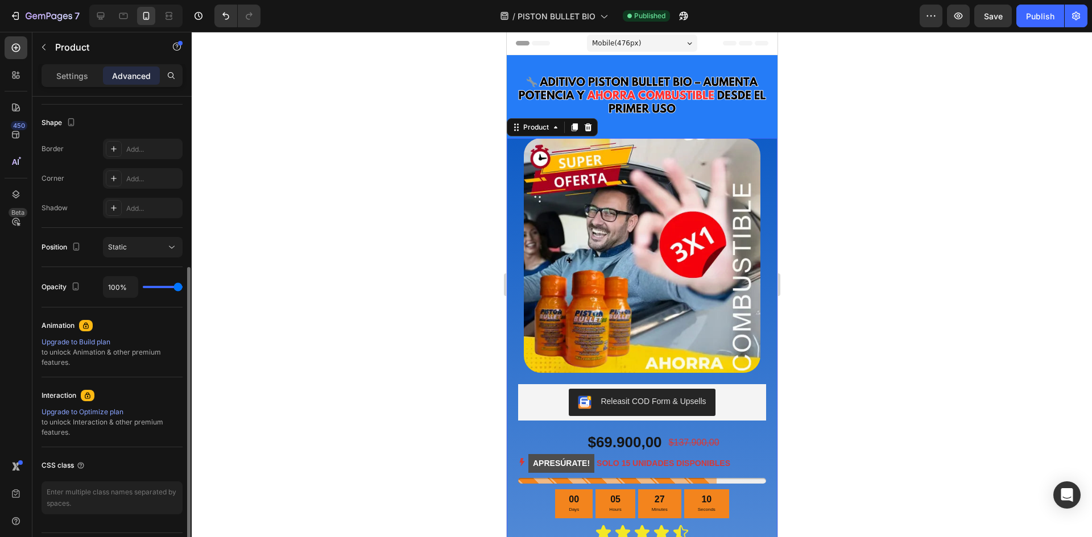
scroll to position [316, 0]
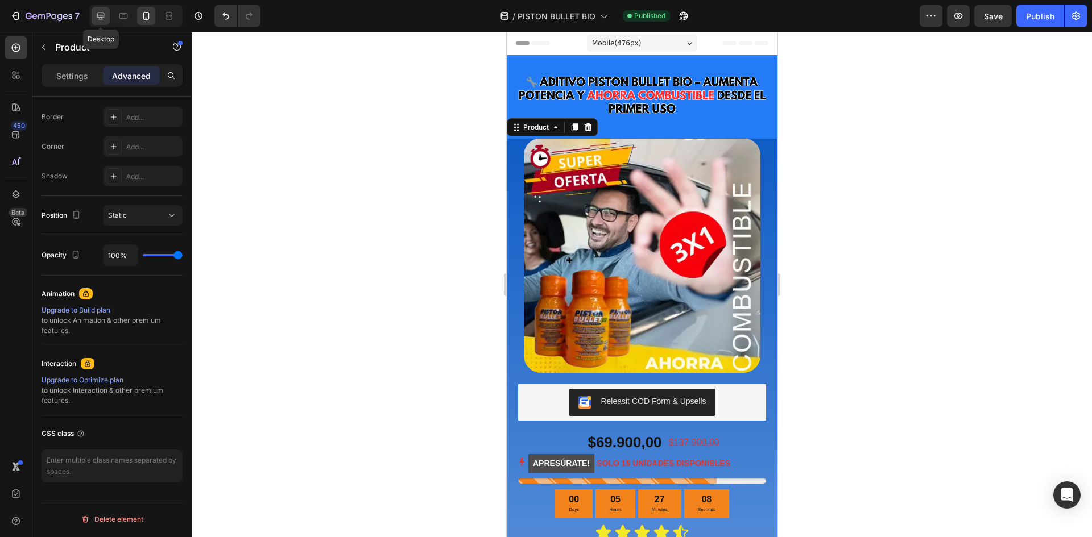
click at [102, 14] on icon at bounding box center [100, 15] width 11 height 11
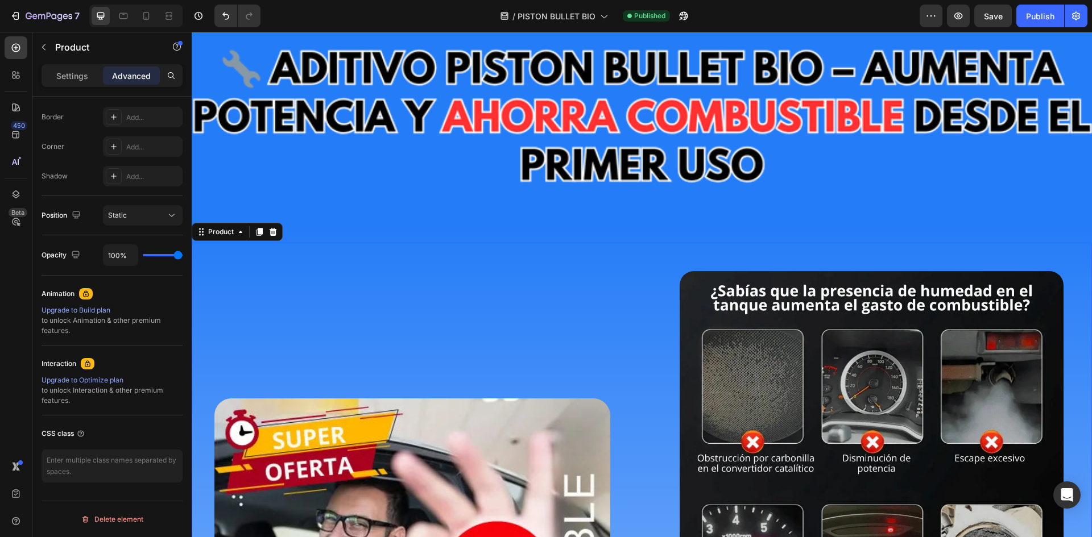
scroll to position [35, 0]
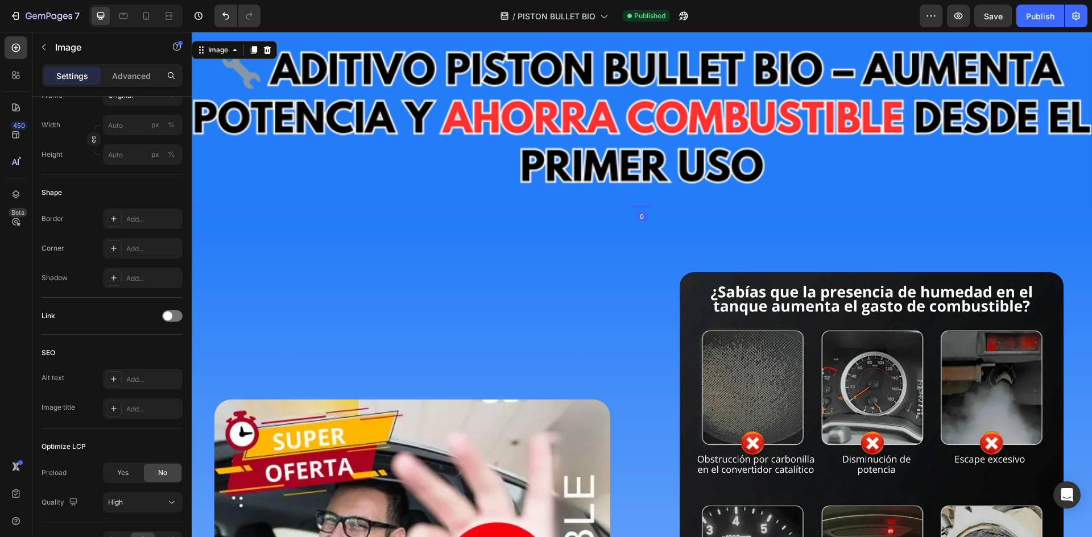
click at [906, 175] on img at bounding box center [642, 123] width 900 height 169
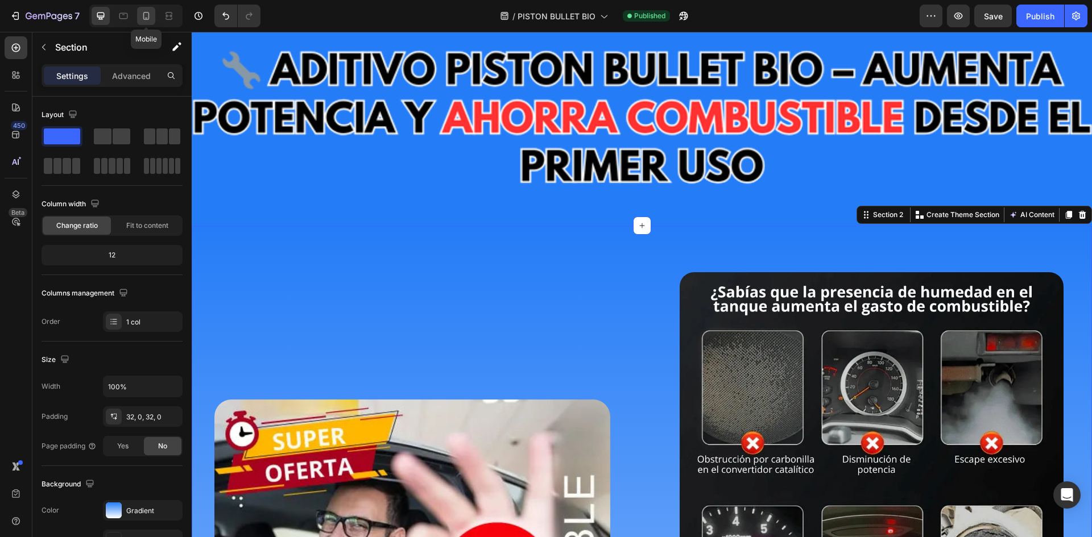
click at [148, 15] on icon at bounding box center [146, 16] width 6 height 8
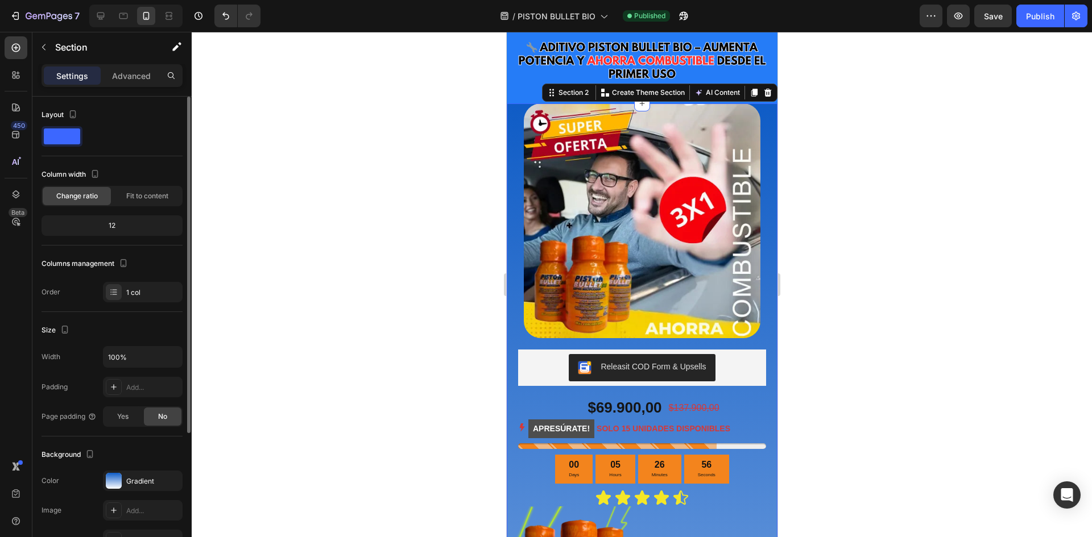
scroll to position [65, 0]
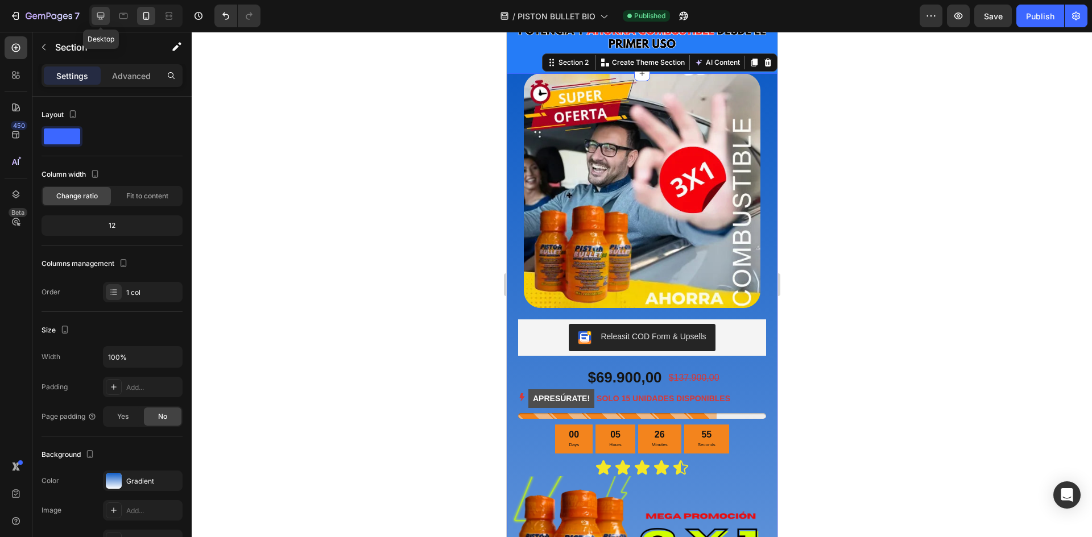
click at [103, 12] on icon at bounding box center [100, 15] width 11 height 11
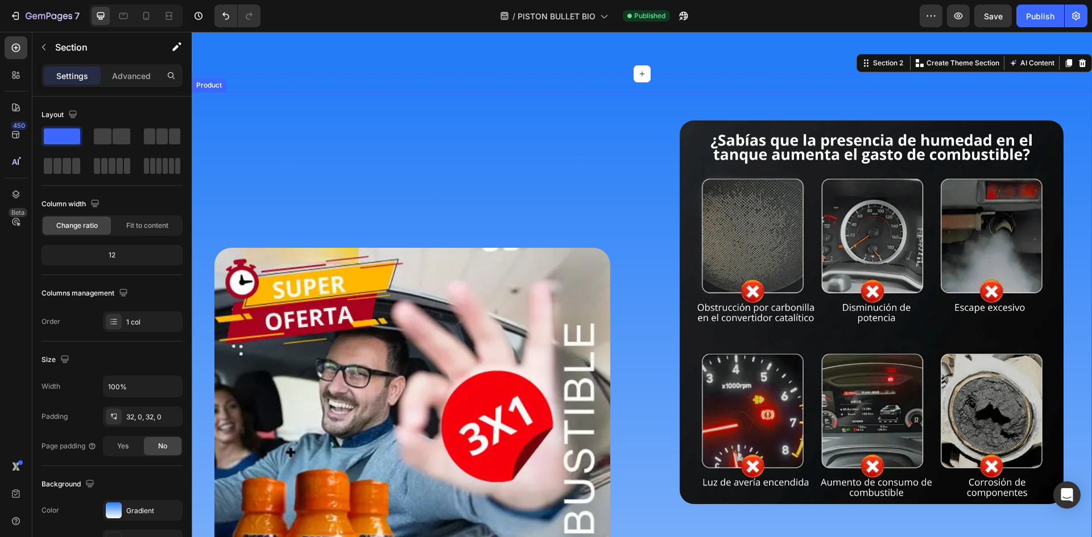
scroll to position [187, 0]
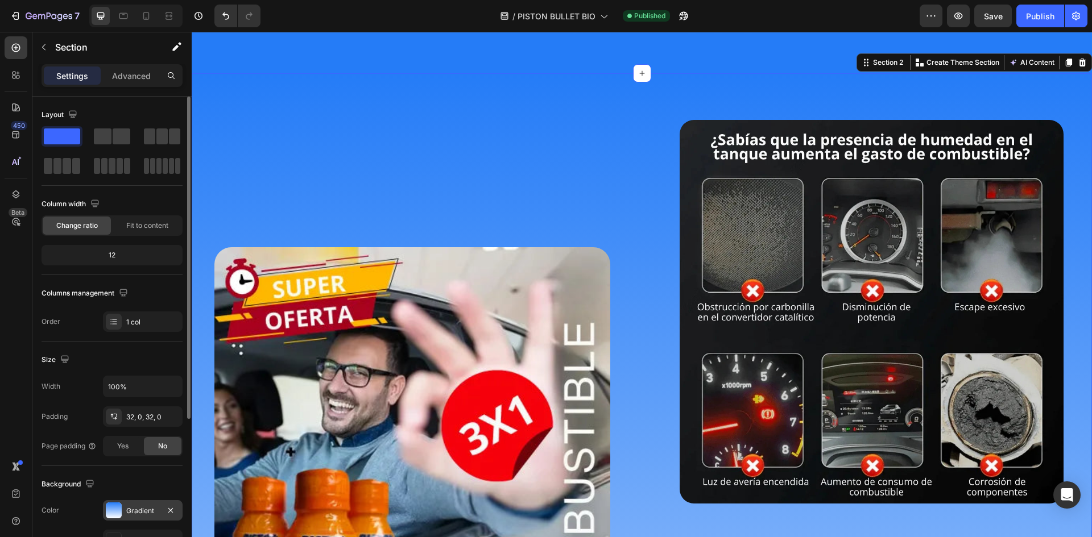
click at [121, 510] on div at bounding box center [114, 511] width 16 height 16
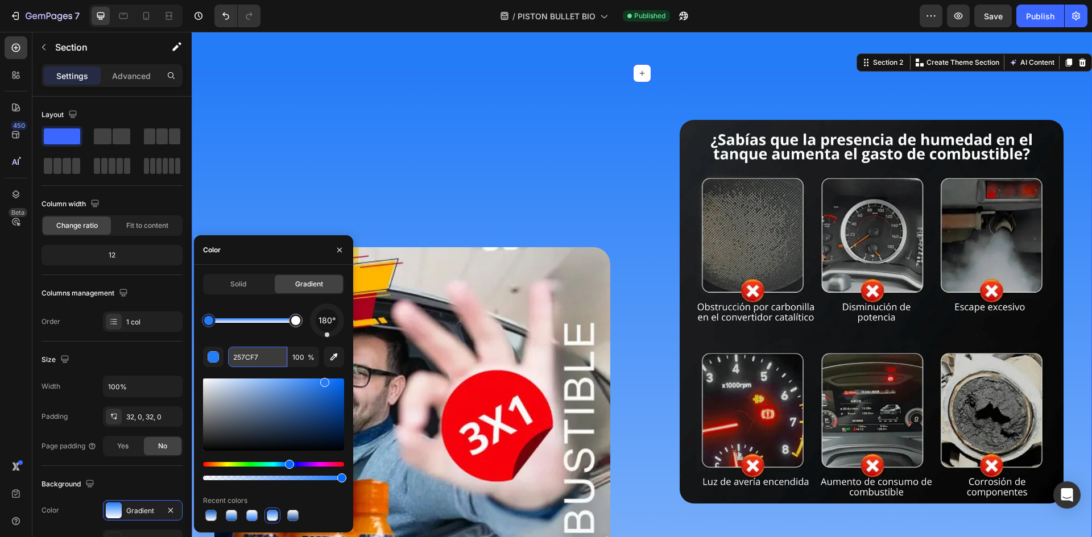
click at [260, 360] on input "257CF7" at bounding box center [257, 357] width 59 height 20
click at [148, 17] on icon at bounding box center [146, 16] width 6 height 8
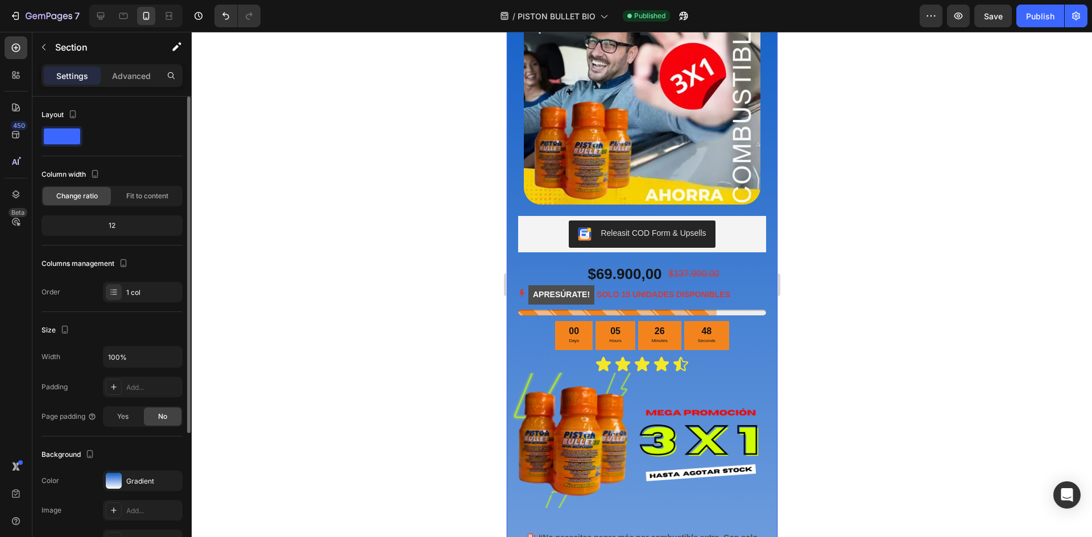
scroll to position [119, 0]
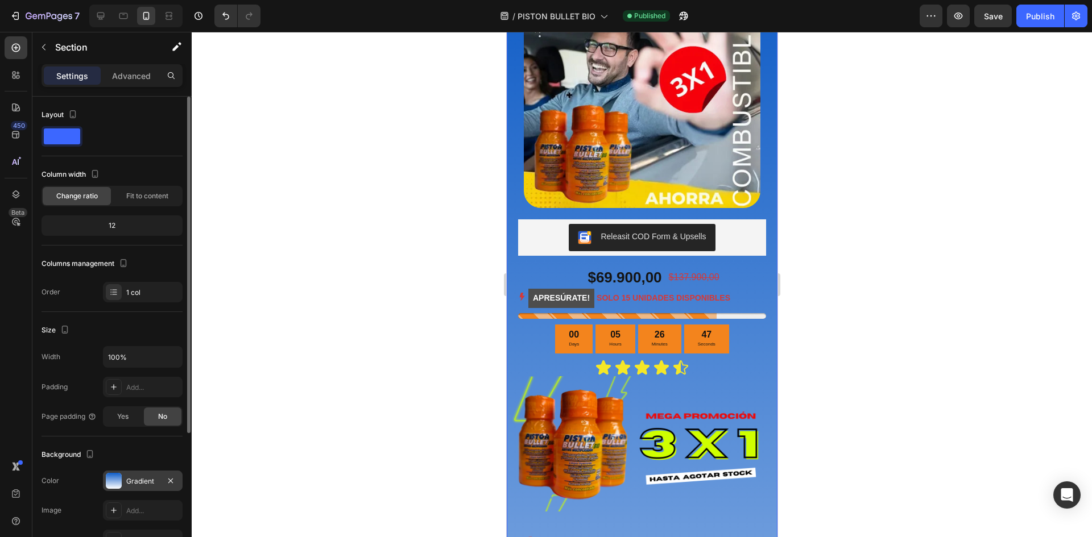
click at [144, 483] on div "Gradient" at bounding box center [142, 481] width 33 height 10
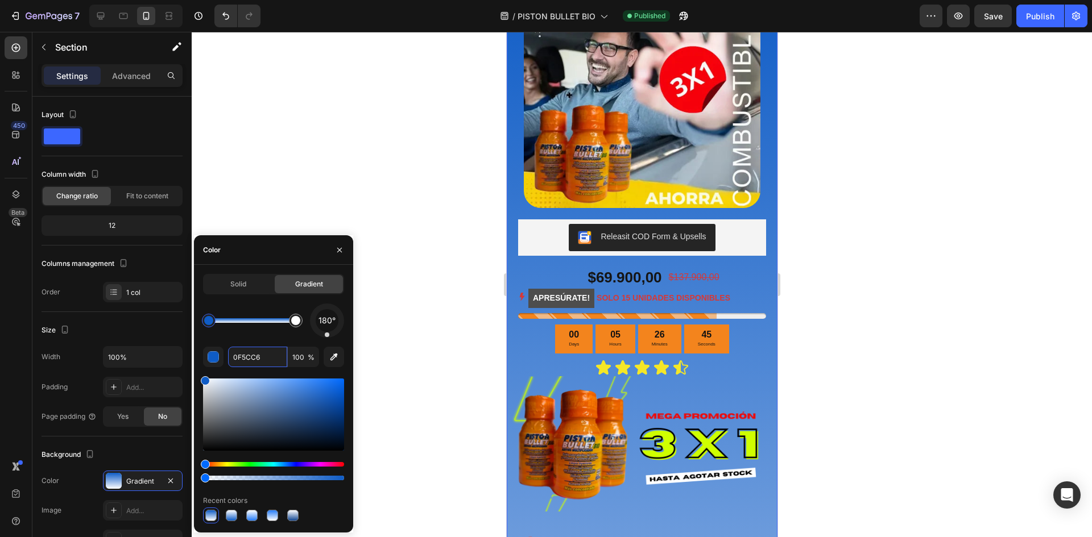
paste input "257CF7"
type input "257CF7"
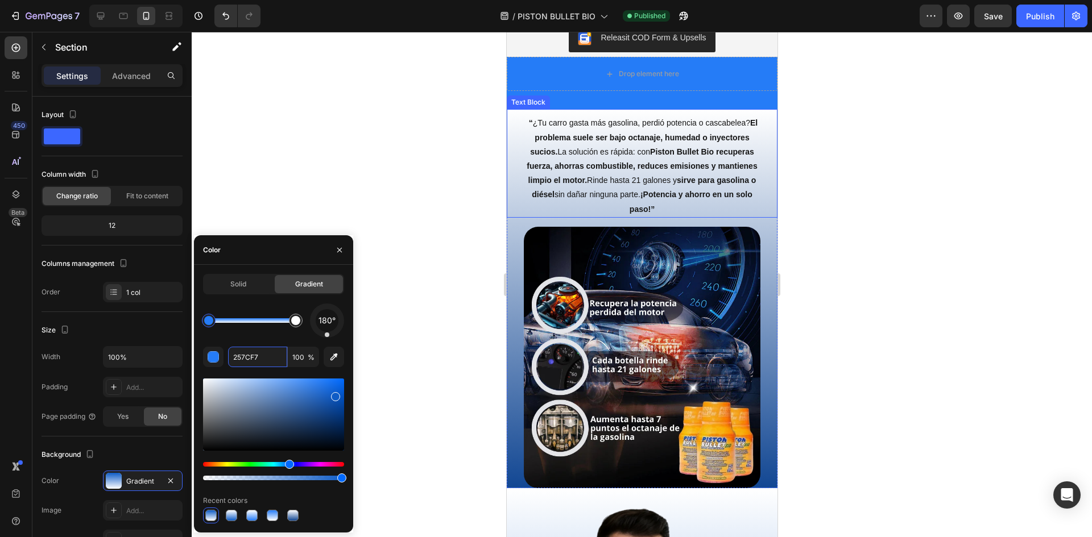
scroll to position [2274, 0]
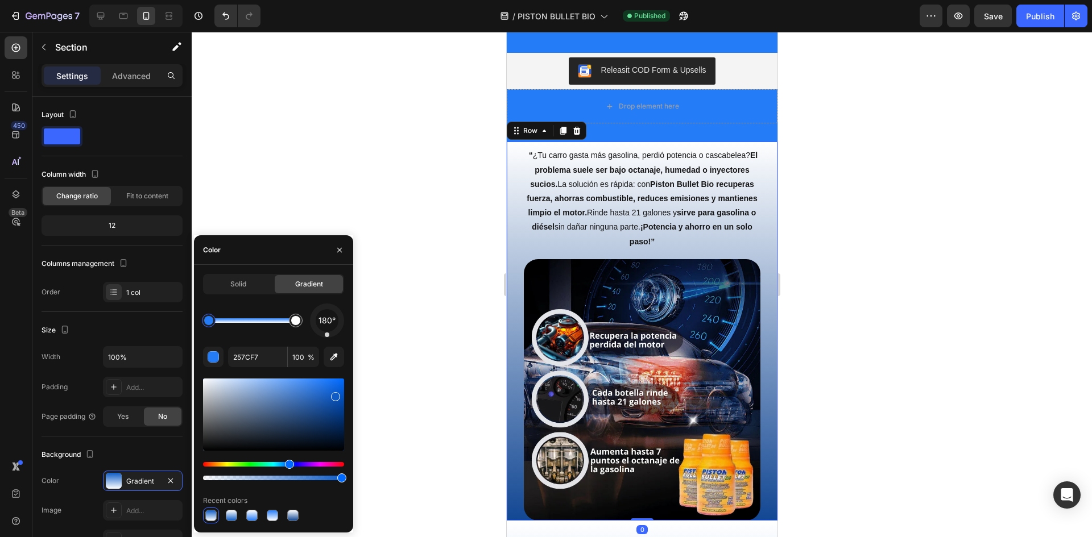
click at [511, 259] on div "“ ¿Tu carro gasta más gasolina, perdió potencia o cascabelea? El problema suele…" at bounding box center [641, 331] width 271 height 379
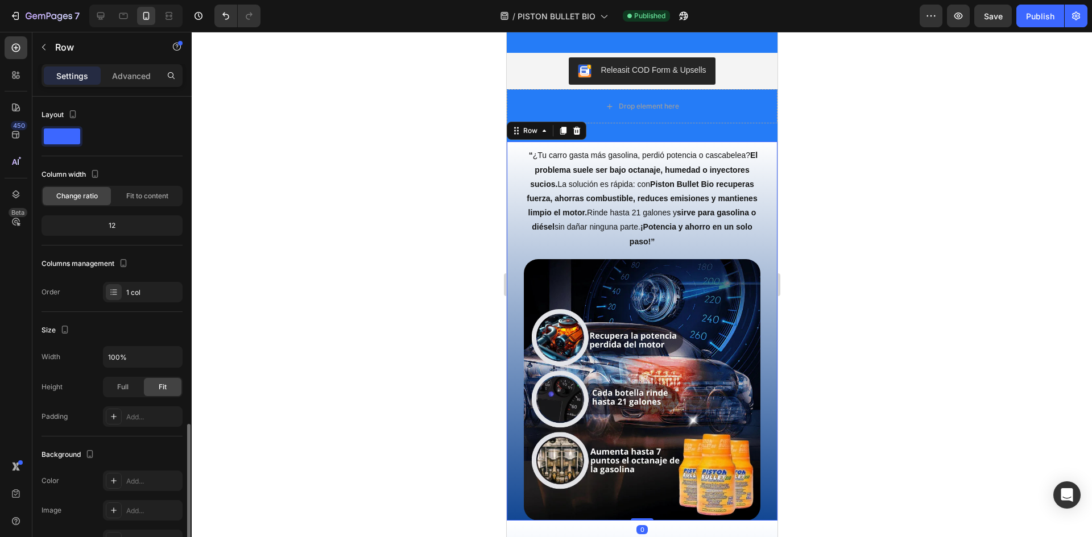
scroll to position [191, 0]
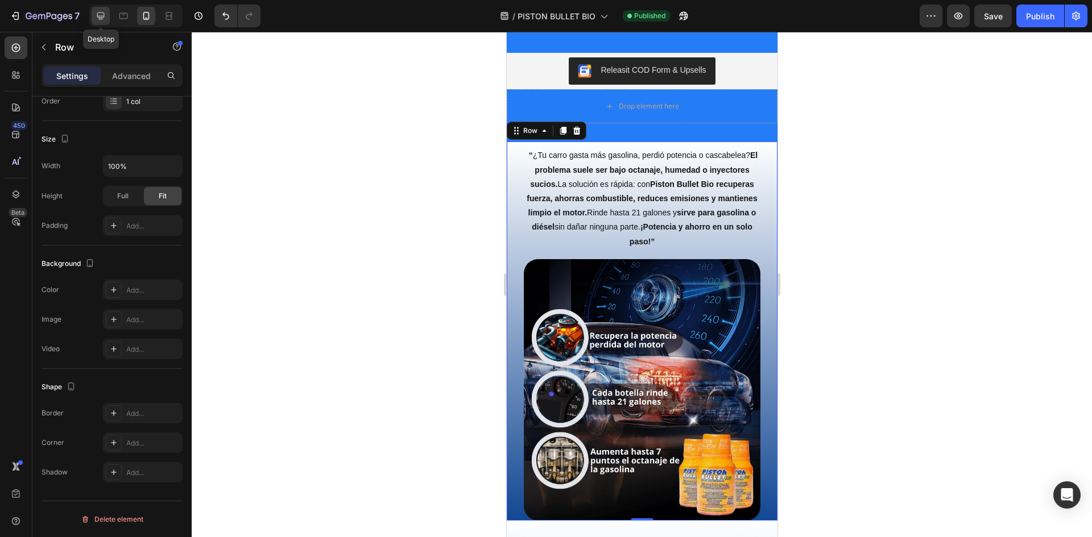
click at [98, 14] on icon at bounding box center [100, 16] width 7 height 7
type input "1200"
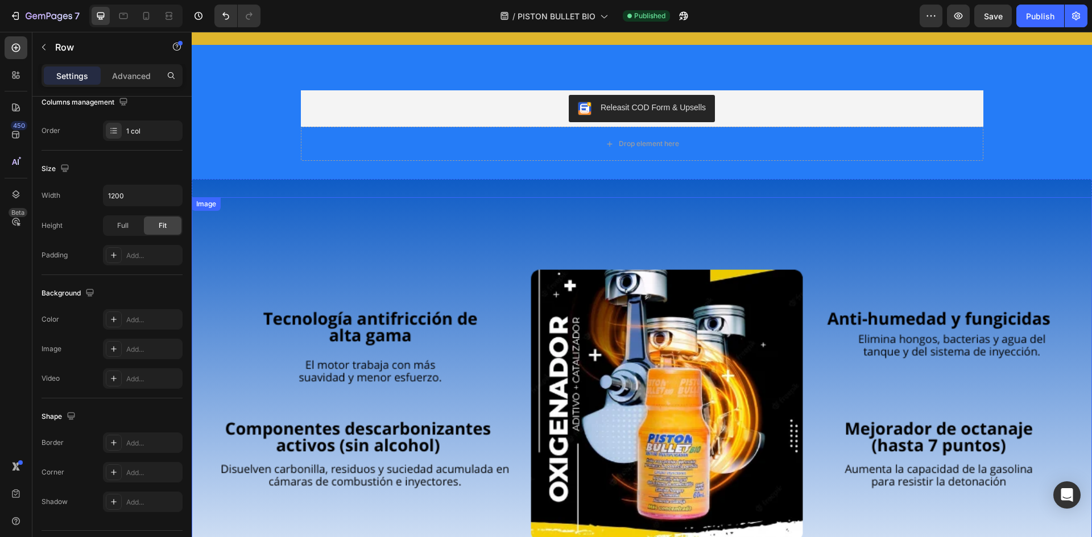
scroll to position [1816, 0]
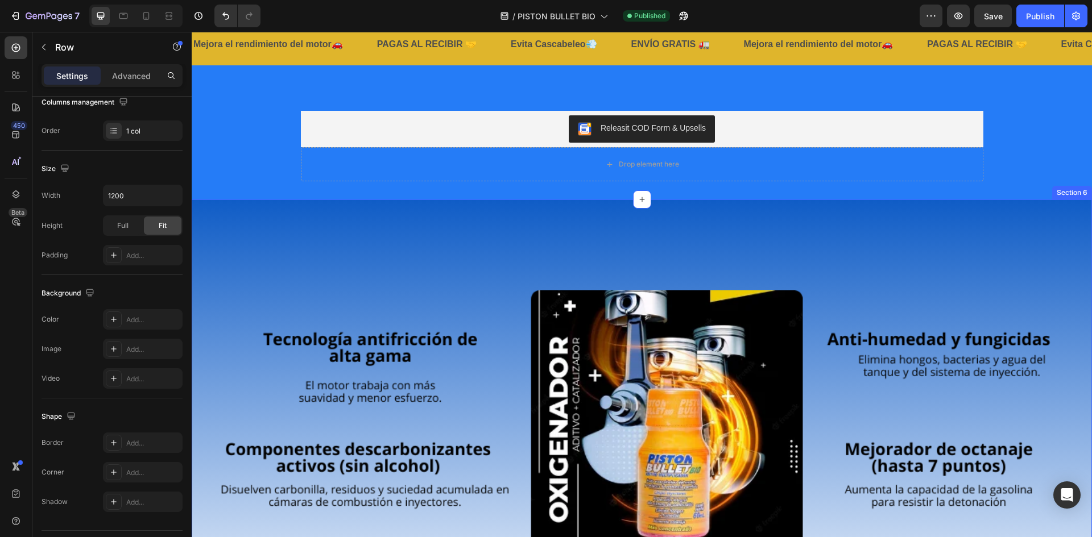
click at [238, 213] on div "Image Section 6" at bounding box center [642, 426] width 900 height 453
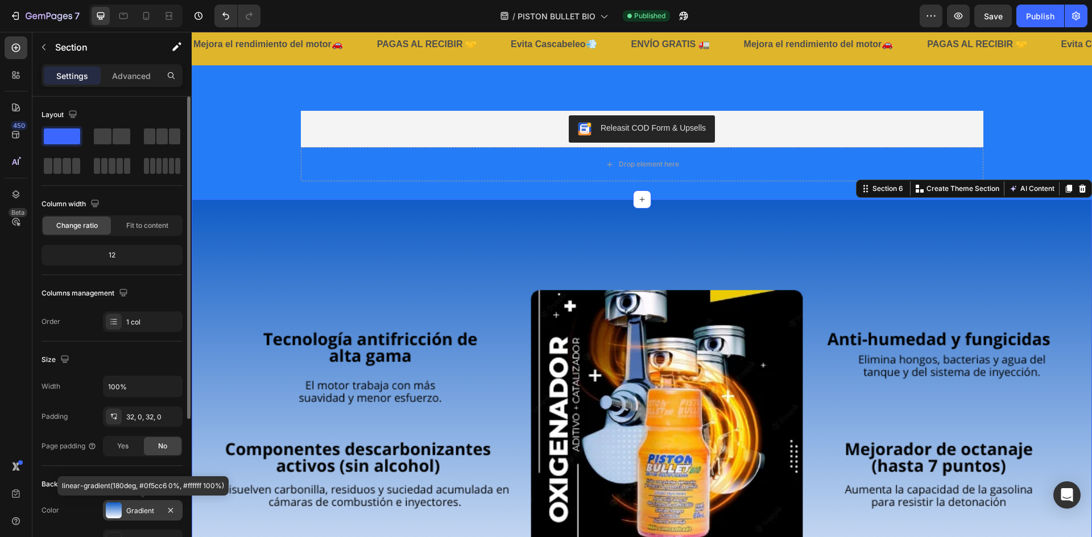
click at [139, 504] on div "Gradient" at bounding box center [143, 510] width 80 height 20
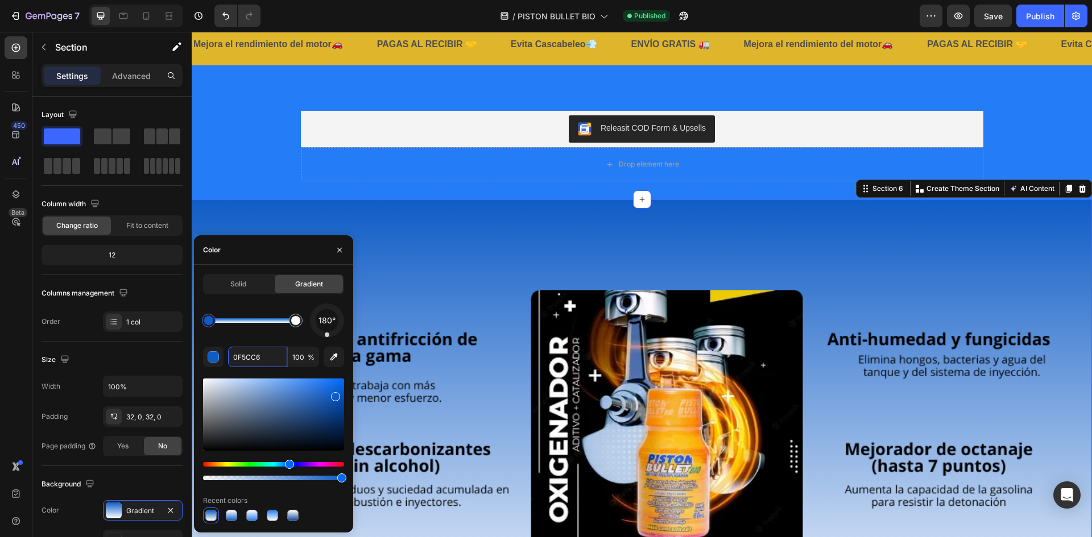
paste input "257CF7"
type input "257CF7"
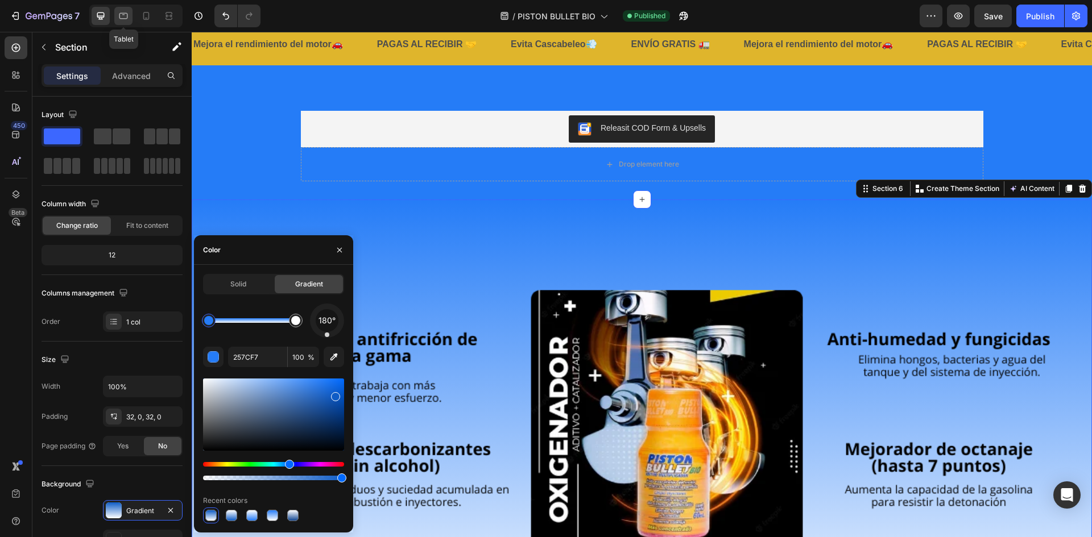
click at [125, 12] on icon at bounding box center [123, 15] width 11 height 11
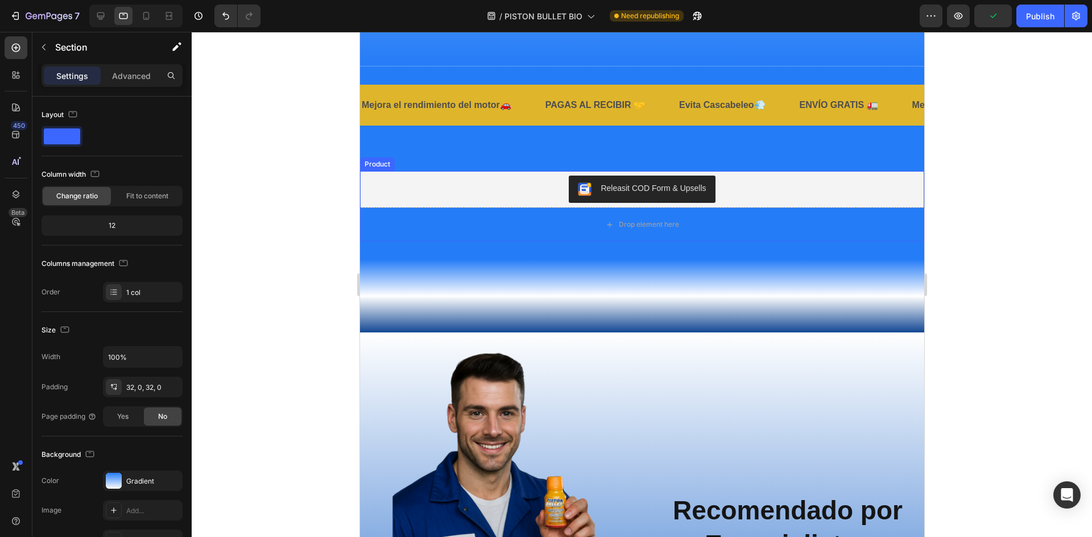
scroll to position [1652, 0]
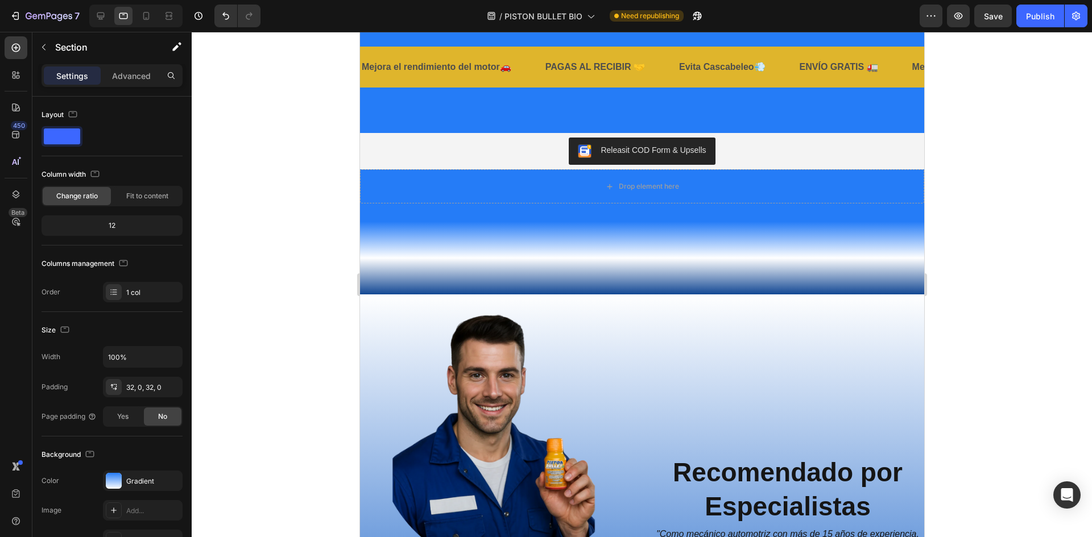
click at [512, 237] on div "Image Section 6" at bounding box center [641, 240] width 564 height 36
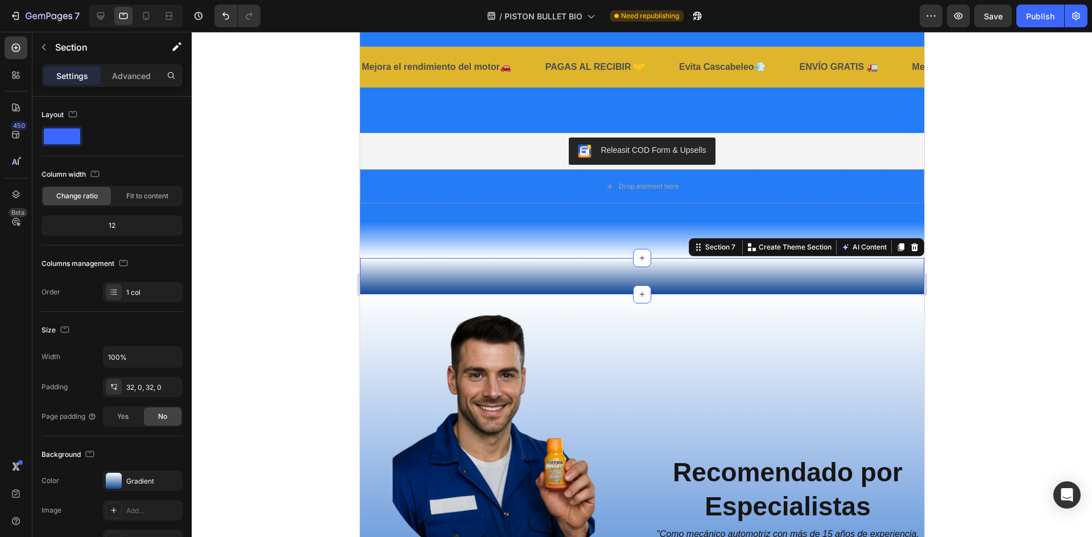
click at [442, 280] on div "“ ¿Tu carro gasta más gasolina, perdió potencia o cascabelea? El problema suele…" at bounding box center [641, 276] width 564 height 36
click at [121, 73] on p "Advanced" at bounding box center [131, 76] width 39 height 12
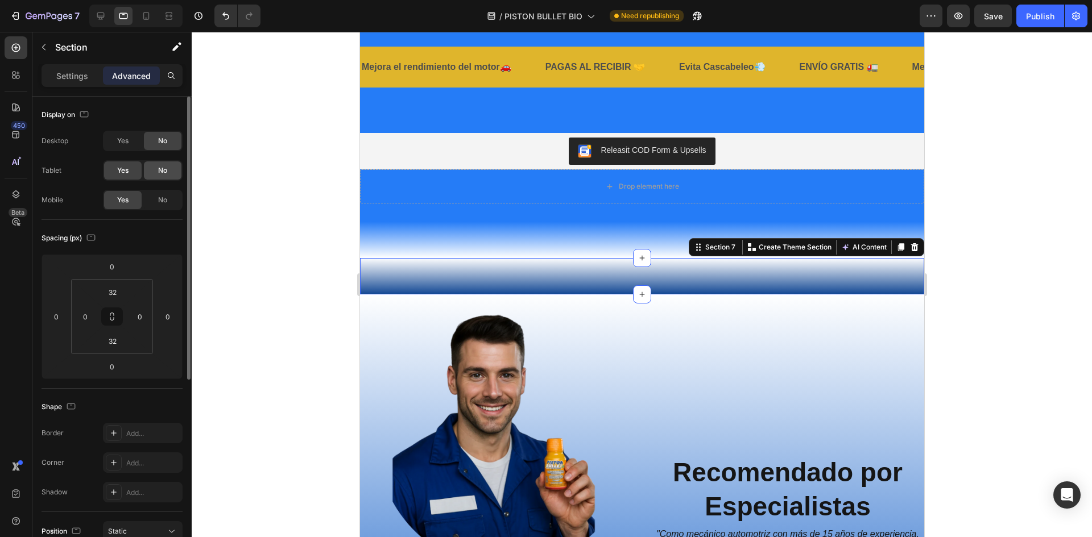
click at [160, 171] on span "No" at bounding box center [162, 170] width 9 height 10
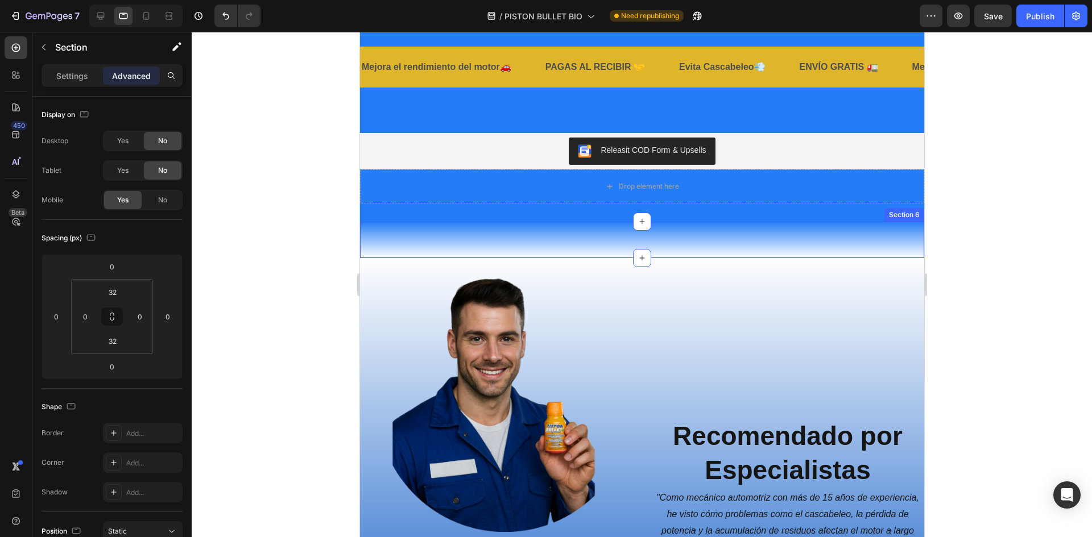
click at [556, 242] on div "Image Section 6" at bounding box center [641, 240] width 564 height 36
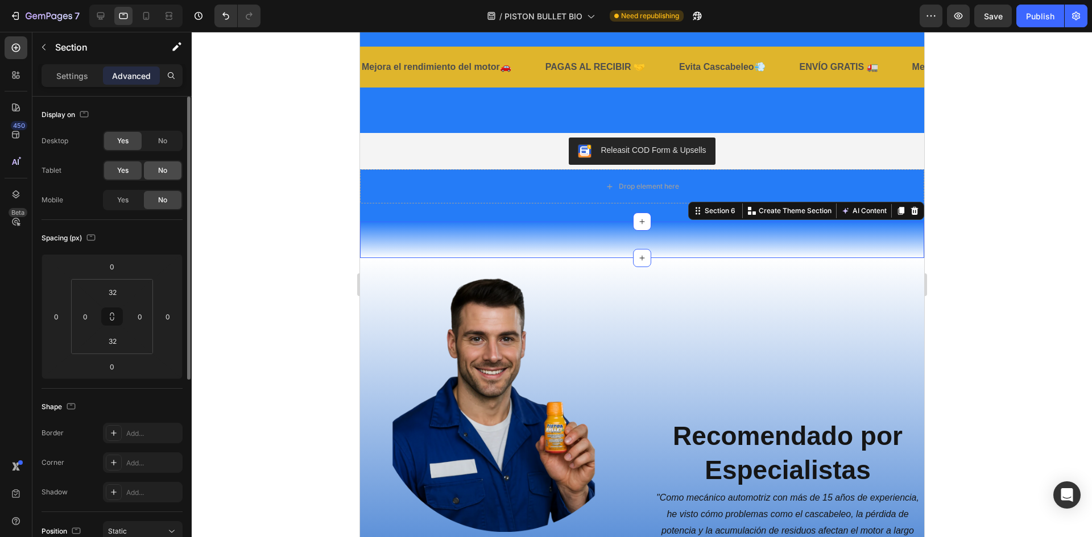
click at [166, 171] on span "No" at bounding box center [162, 170] width 9 height 10
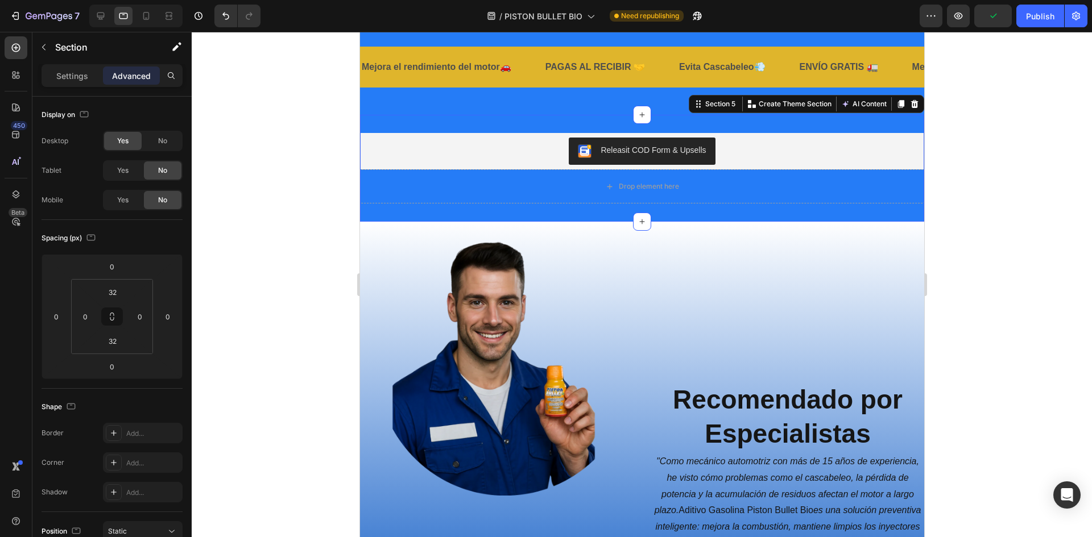
click at [853, 209] on div "Releasit COD Form & Upsells Releasit COD Form & Upsells Drop element here Produ…" at bounding box center [641, 168] width 564 height 107
click at [737, 185] on div "Drop element here" at bounding box center [641, 186] width 564 height 34
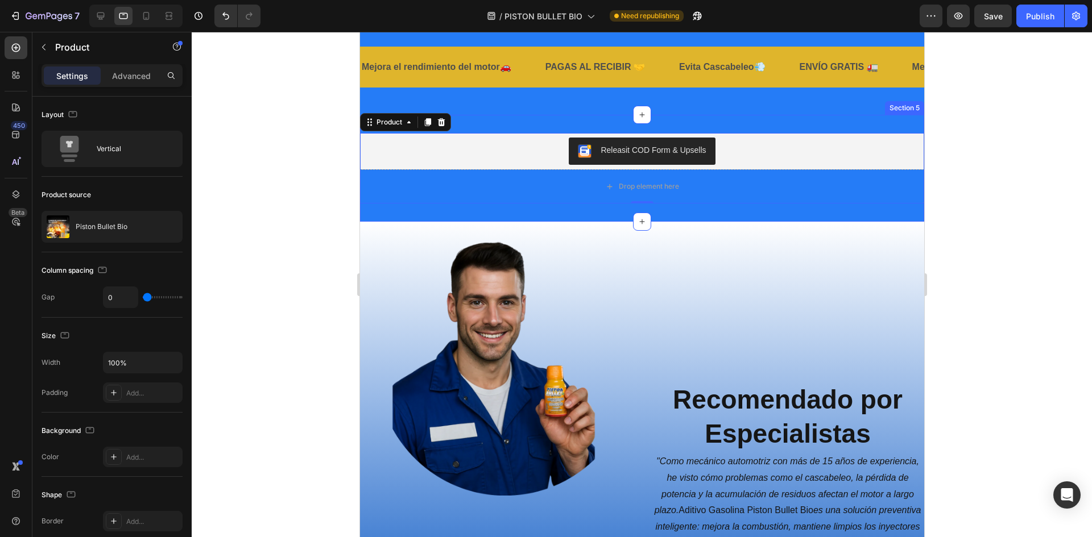
click at [420, 209] on div "Releasit COD Form & Upsells Releasit COD Form & Upsells Drop element here Produ…" at bounding box center [641, 168] width 564 height 107
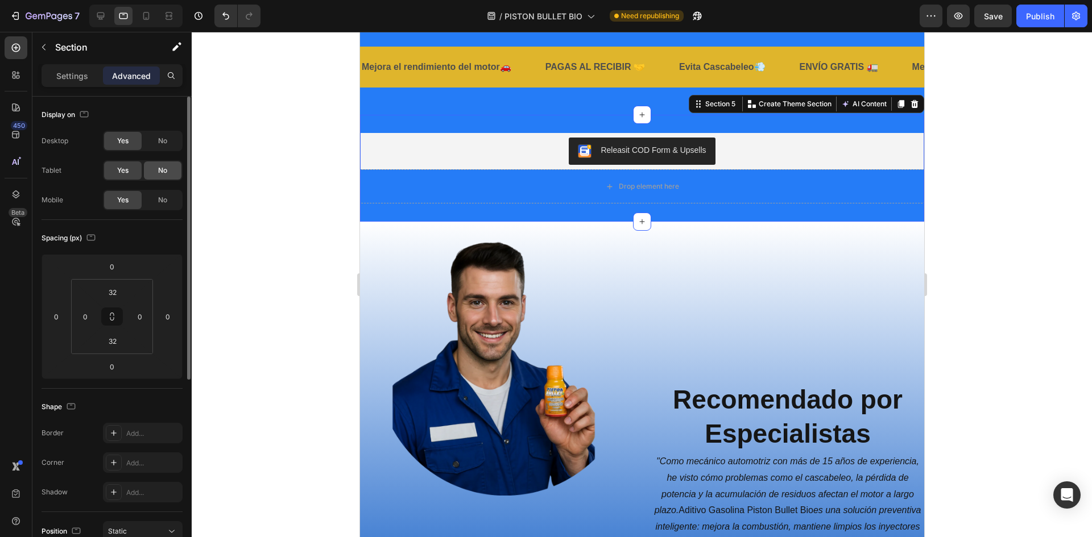
click at [161, 171] on span "No" at bounding box center [162, 170] width 9 height 10
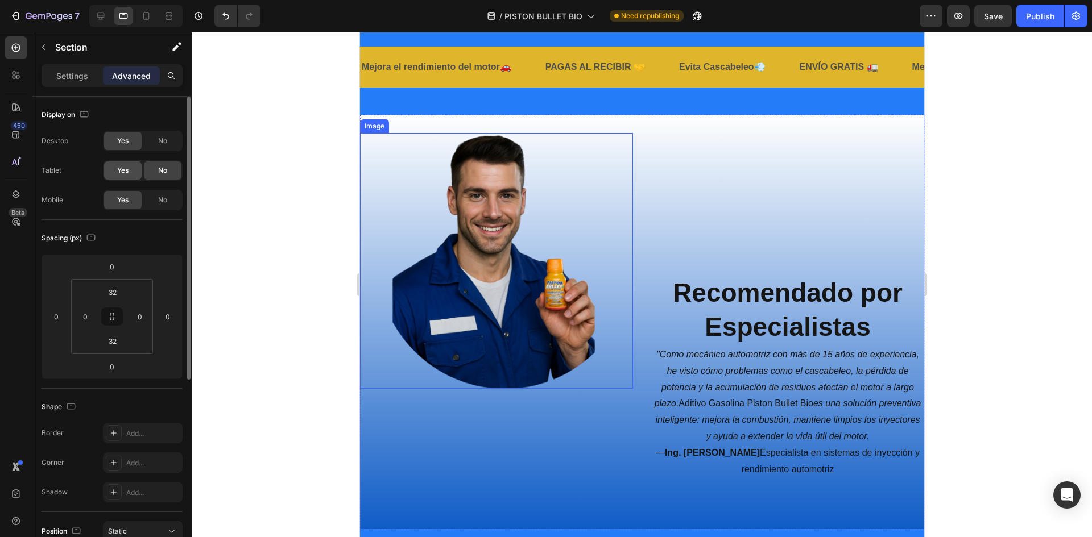
click at [127, 167] on span "Yes" at bounding box center [122, 170] width 11 height 10
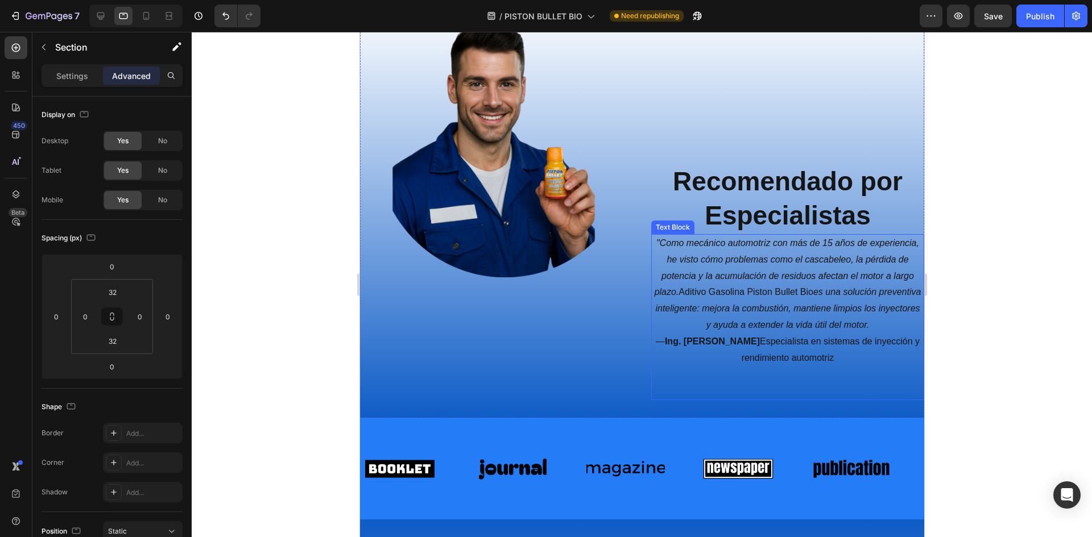
scroll to position [1937, 0]
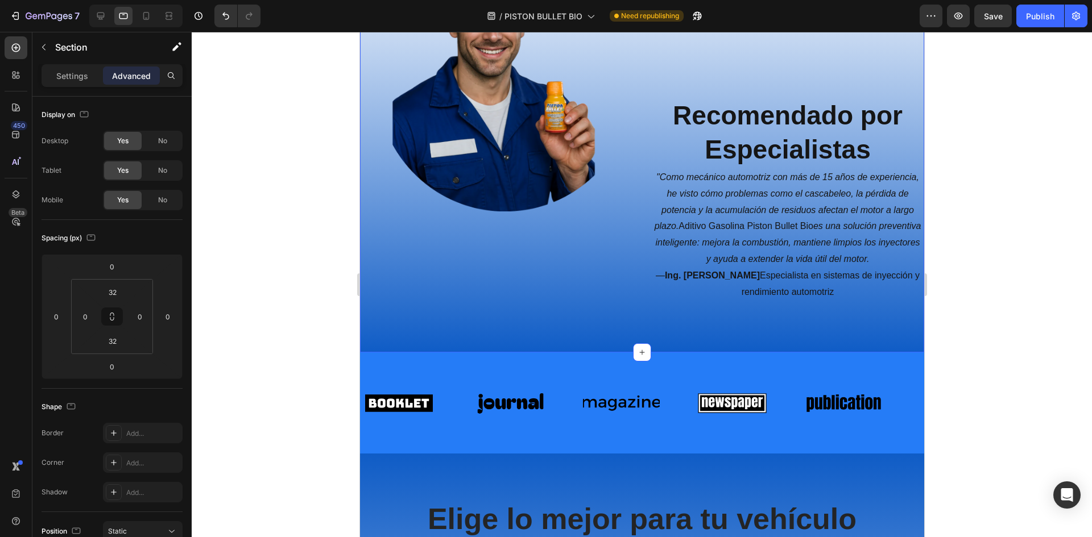
click at [366, 326] on div "Image" at bounding box center [495, 145] width 273 height 379
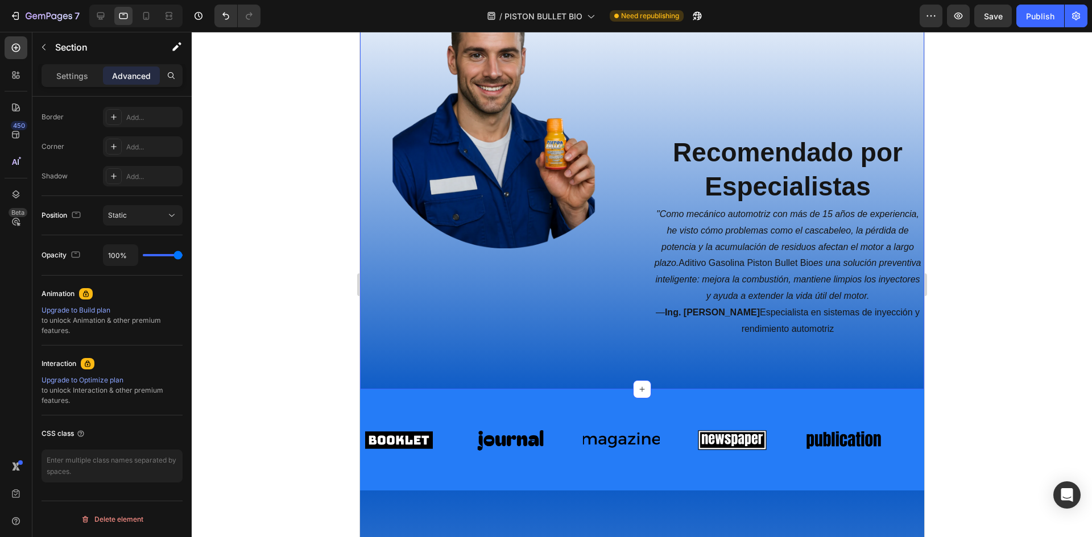
scroll to position [1880, 0]
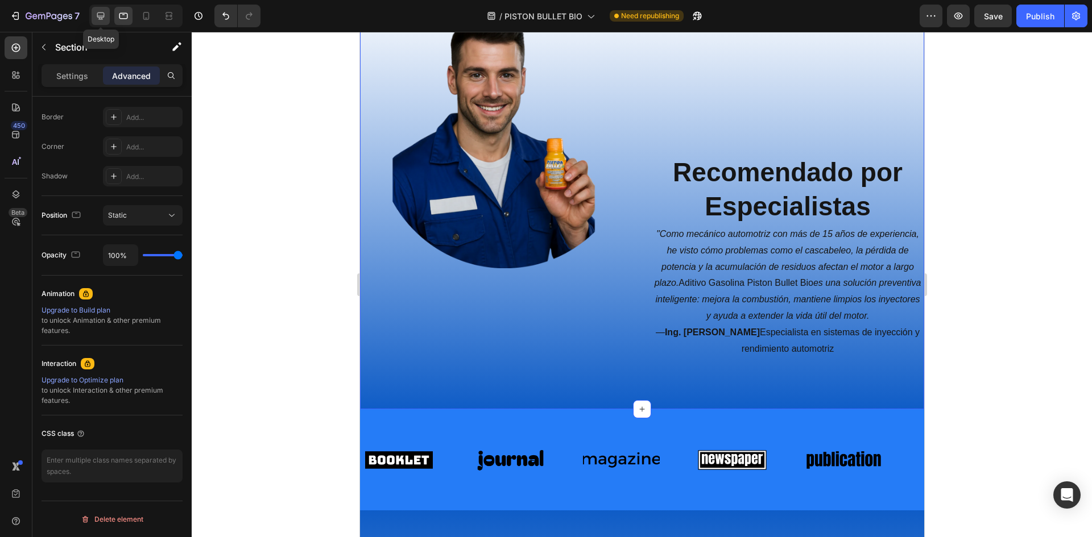
click at [101, 15] on icon at bounding box center [100, 15] width 11 height 11
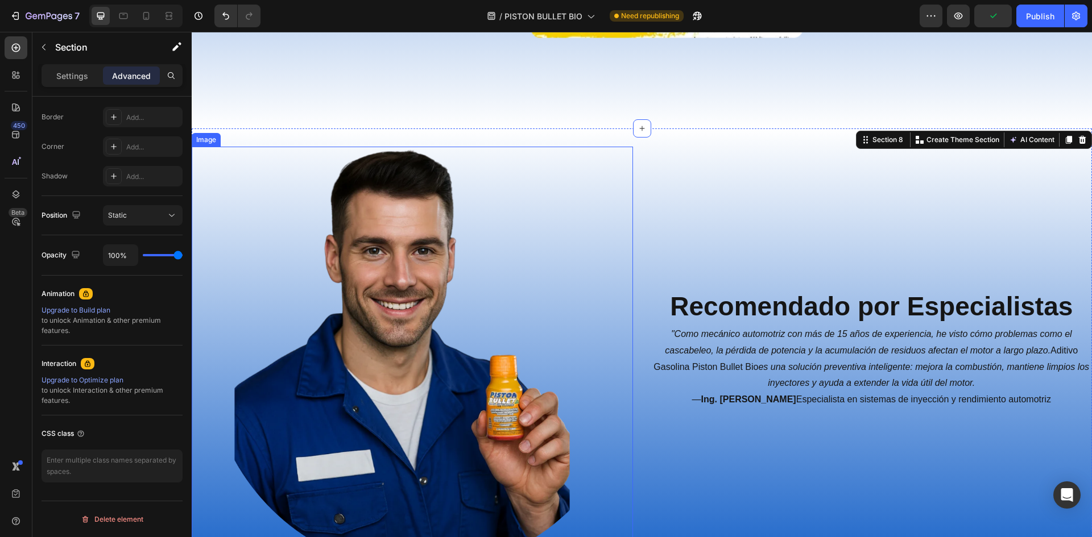
scroll to position [2351, 0]
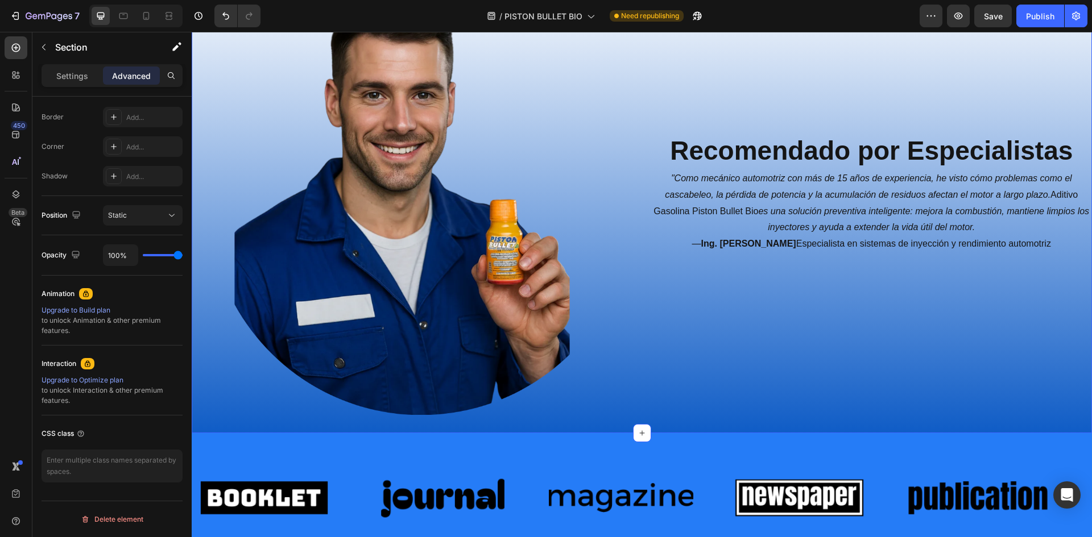
click at [223, 422] on div "Image Recomendado por Especialistas Heading "Como mecánico automotriz con más d…" at bounding box center [642, 203] width 900 height 461
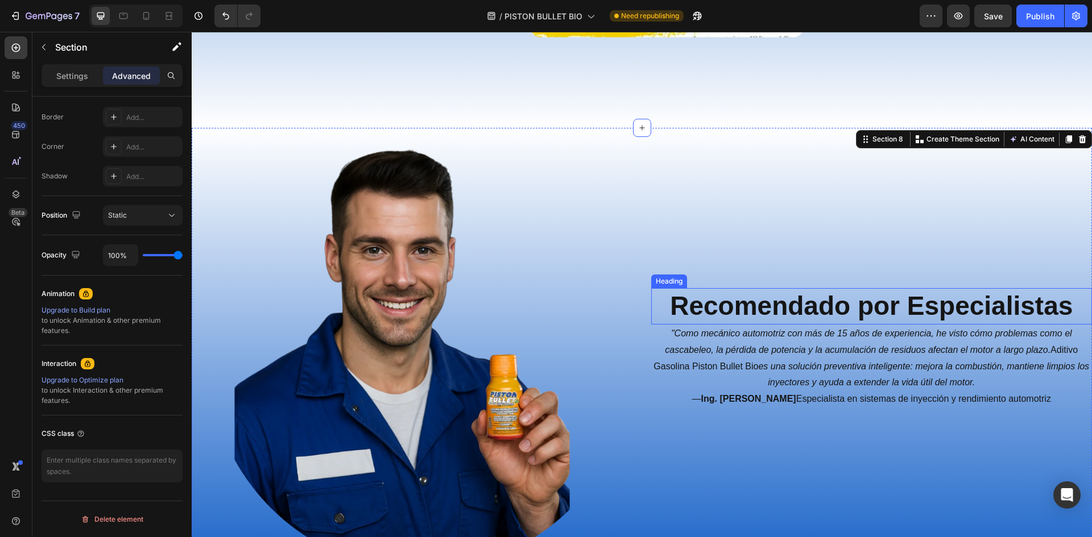
scroll to position [2180, 0]
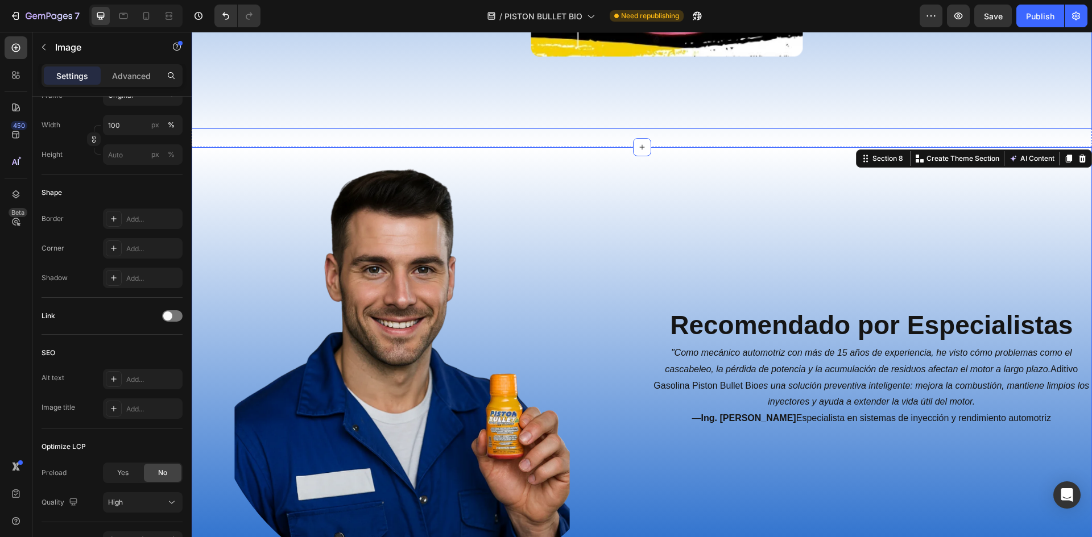
scroll to position [0, 0]
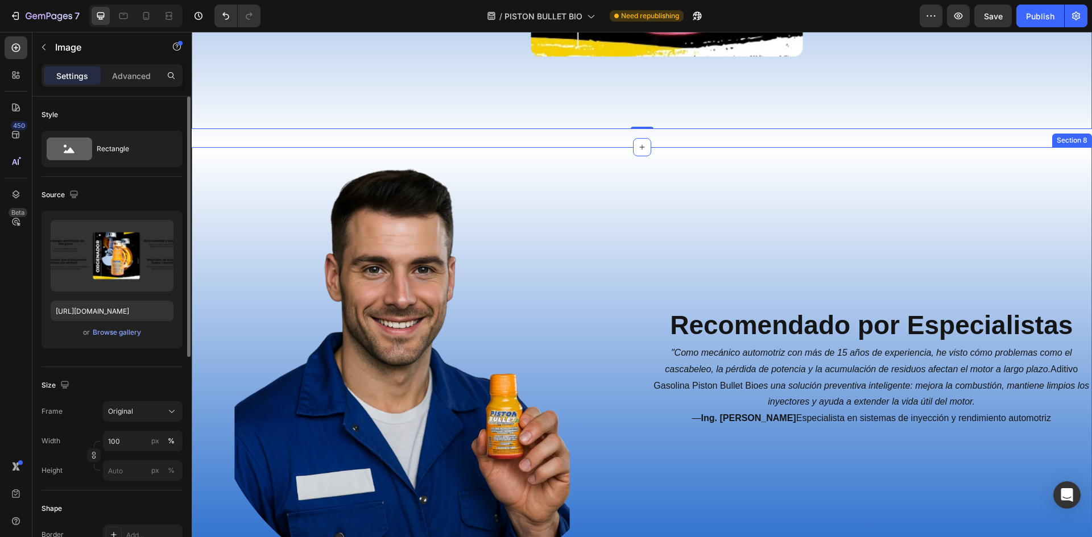
click at [733, 151] on div "Image Recomendado por Especialistas Heading "Como mecánico automotriz con más d…" at bounding box center [642, 377] width 900 height 461
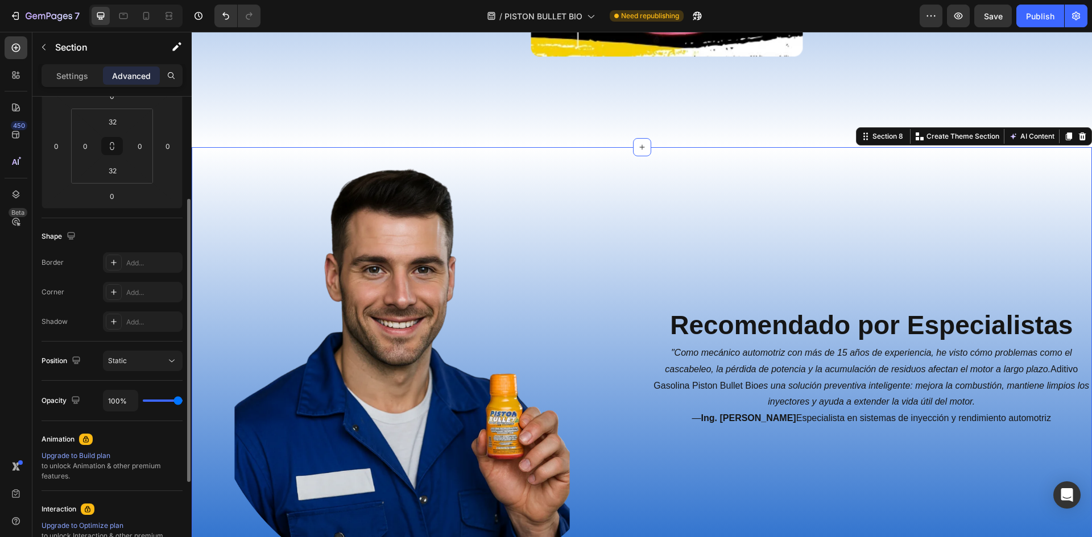
scroll to position [316, 0]
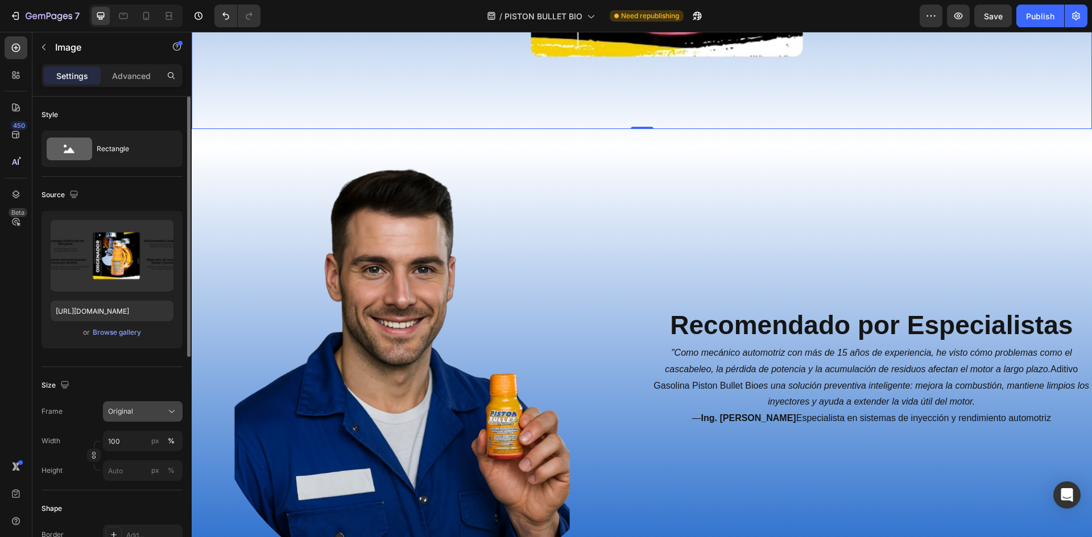
scroll to position [171, 0]
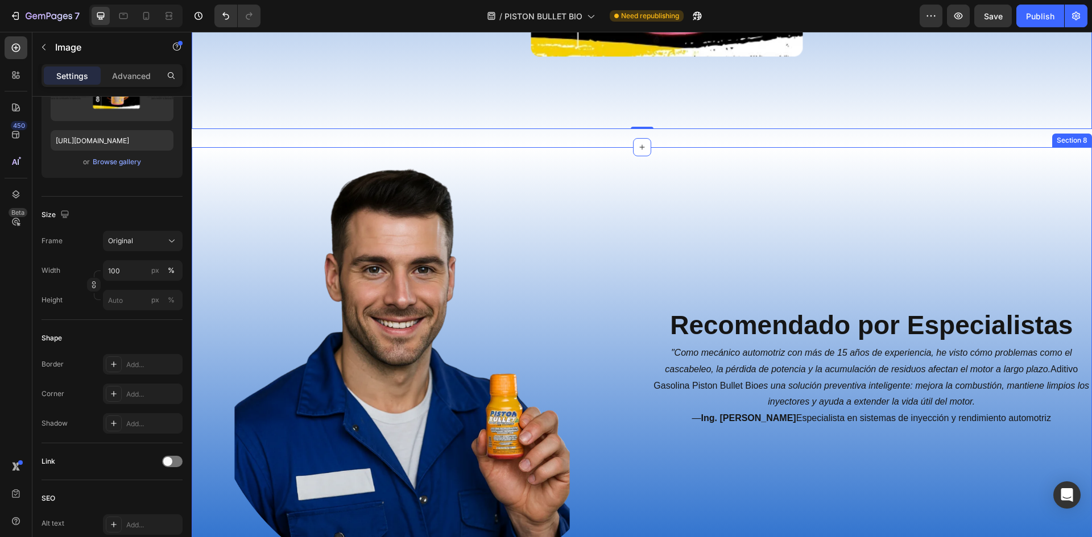
click at [235, 148] on div "Image Recomendado por Especialistas Heading "Como mecánico automotriz con más d…" at bounding box center [642, 377] width 900 height 461
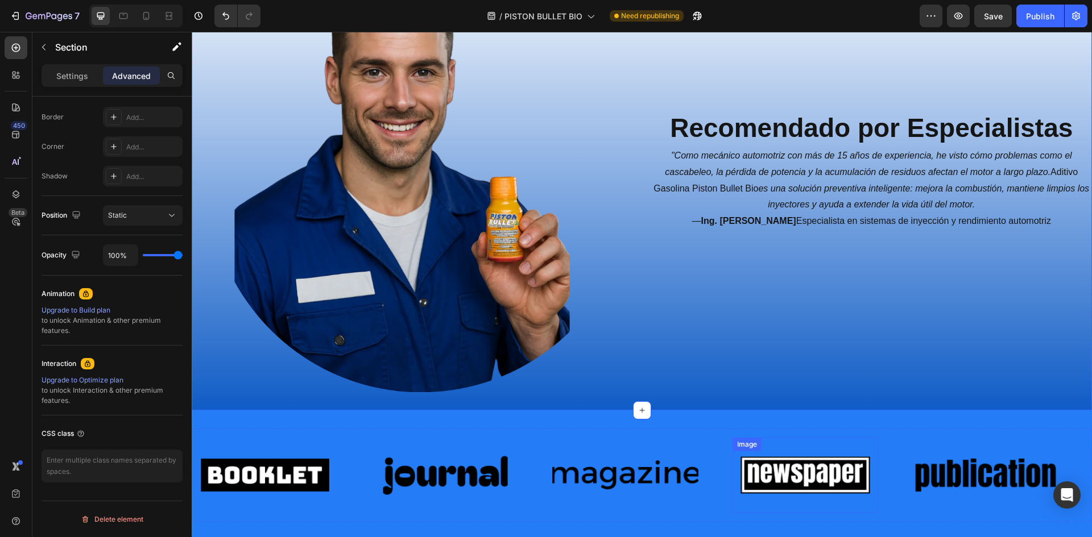
scroll to position [2464, 0]
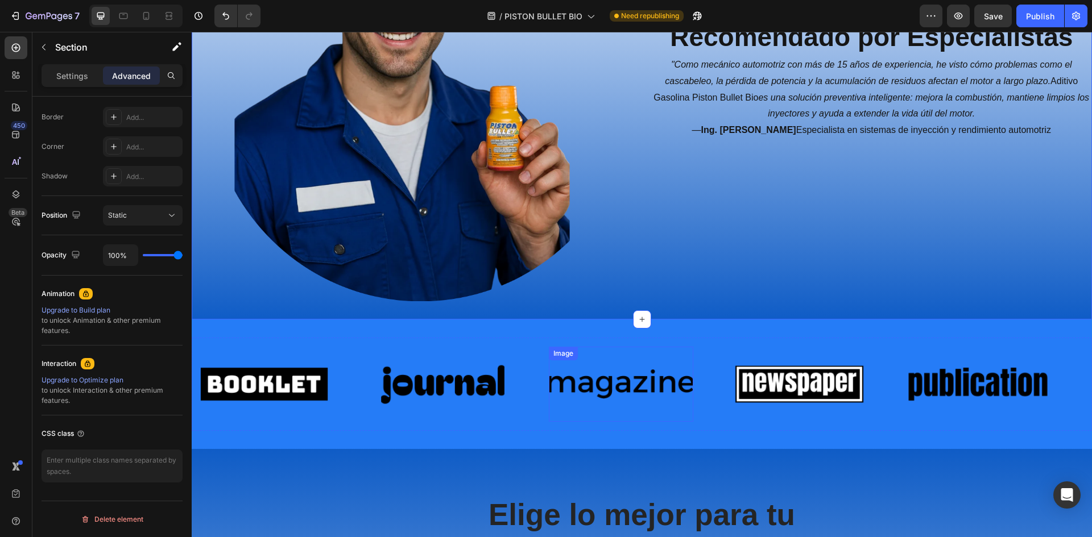
click at [657, 415] on div "Image" at bounding box center [621, 384] width 144 height 74
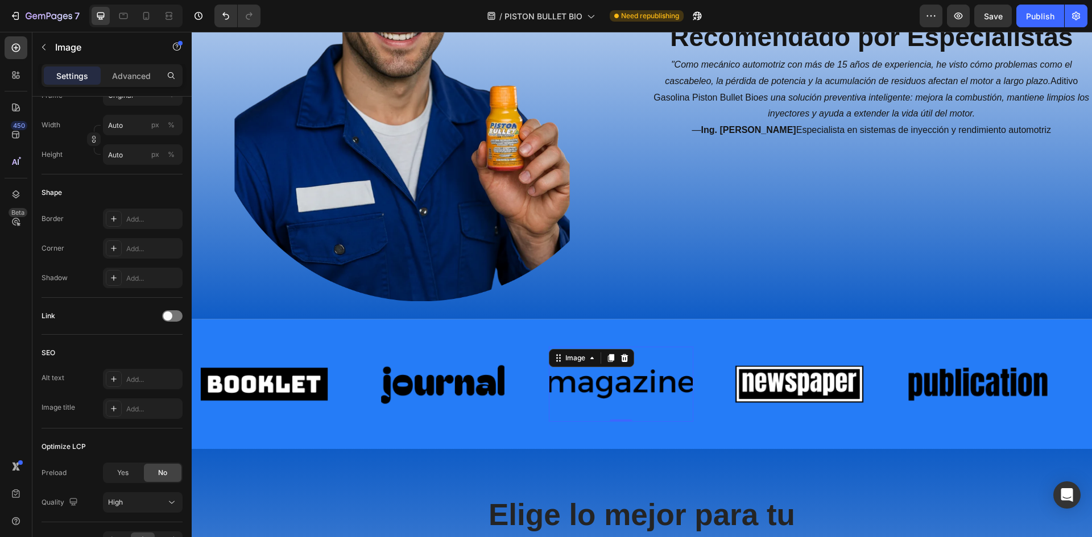
scroll to position [0, 0]
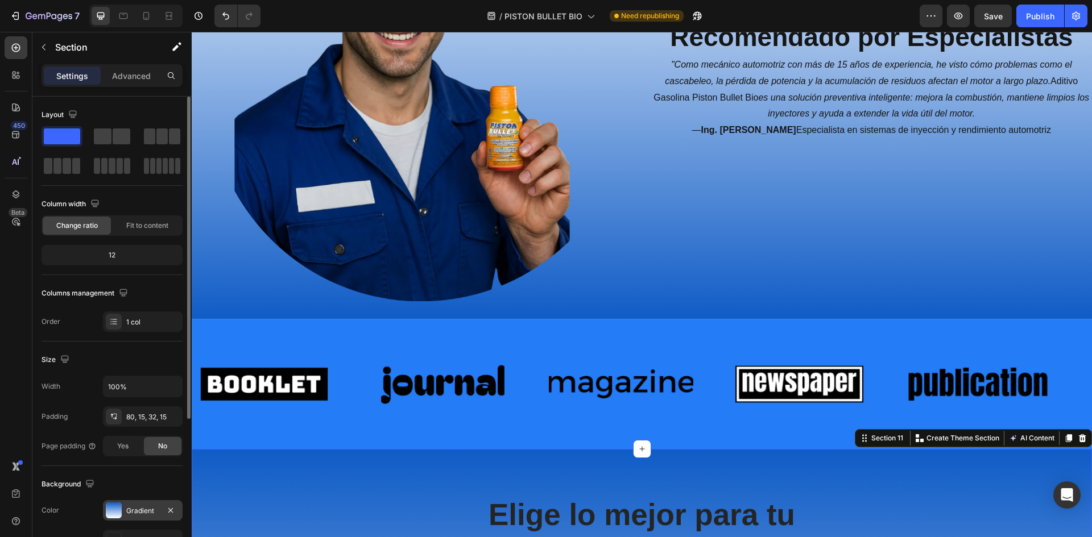
click at [132, 506] on div "Gradient" at bounding box center [142, 511] width 33 height 10
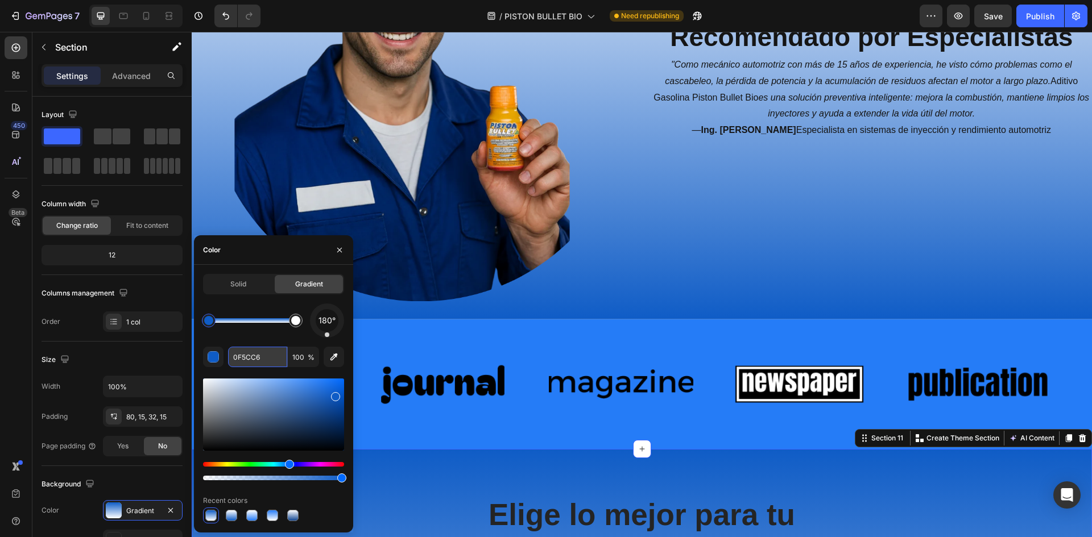
click at [256, 354] on input "0F5CC6" at bounding box center [257, 357] width 59 height 20
paste input "257CF7"
type input "257CF7"
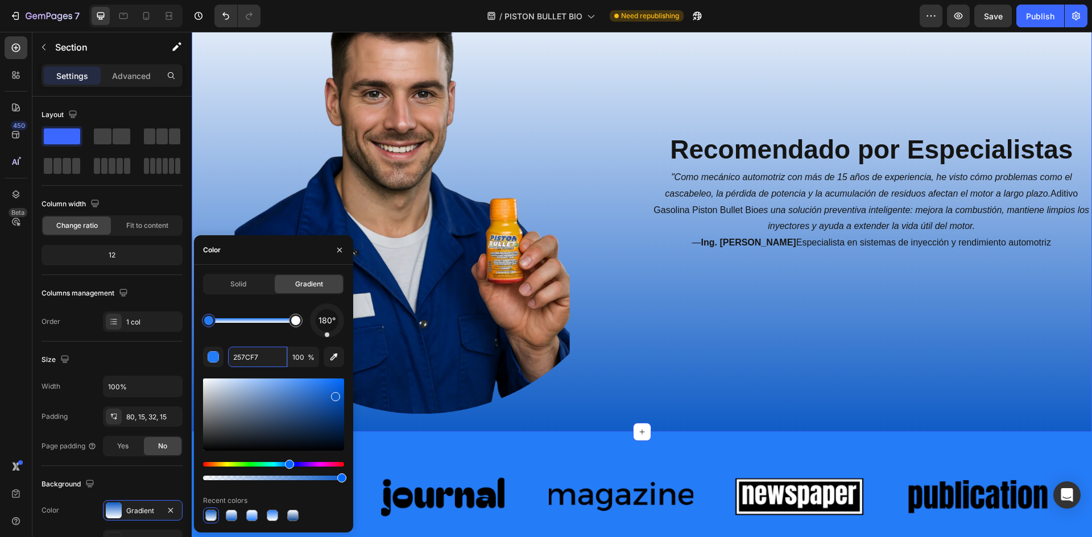
scroll to position [2351, 0]
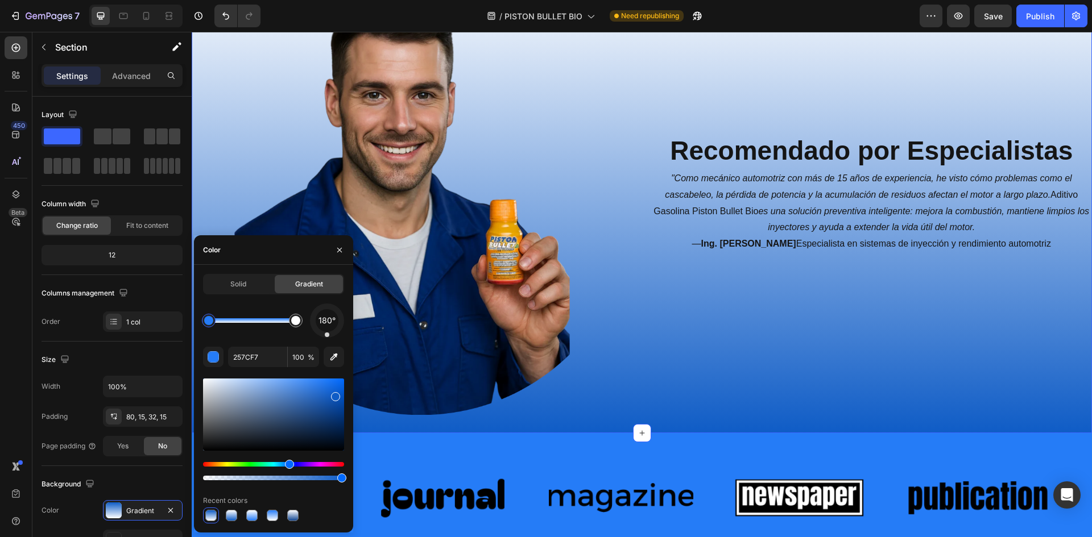
click at [1002, 394] on div "Recomendado por Especialistas Heading "Como mecánico automotriz con más de 15 a…" at bounding box center [871, 203] width 441 height 424
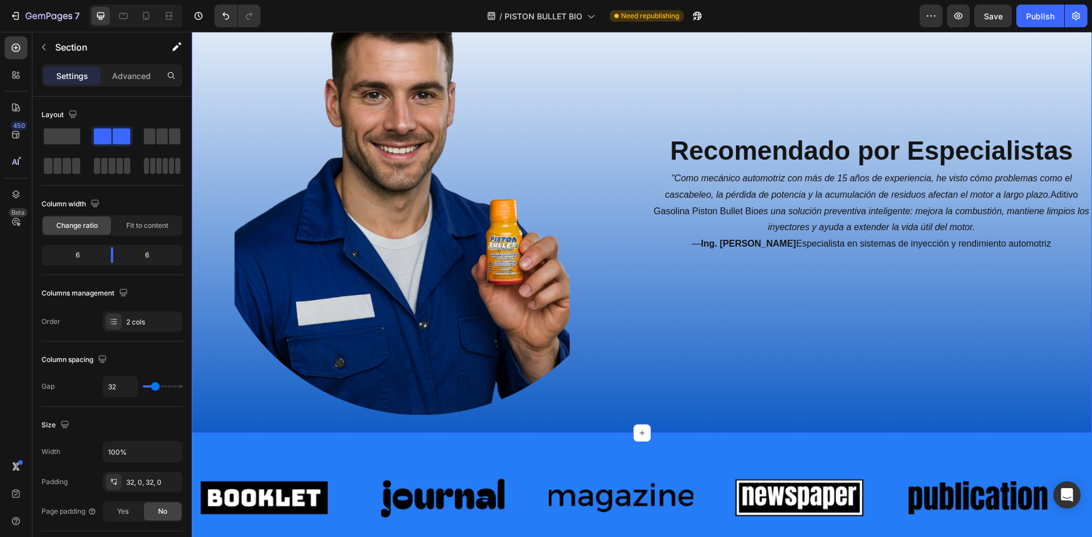
click at [1037, 405] on div "Recomendado por Especialistas Heading "Como mecánico automotriz con más de 15 a…" at bounding box center [871, 203] width 441 height 424
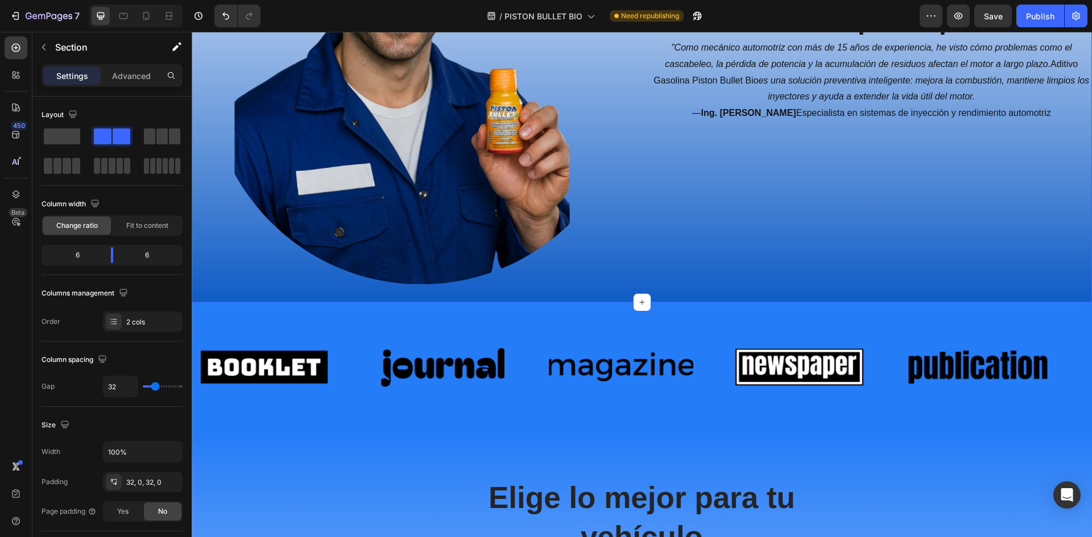
scroll to position [2521, 0]
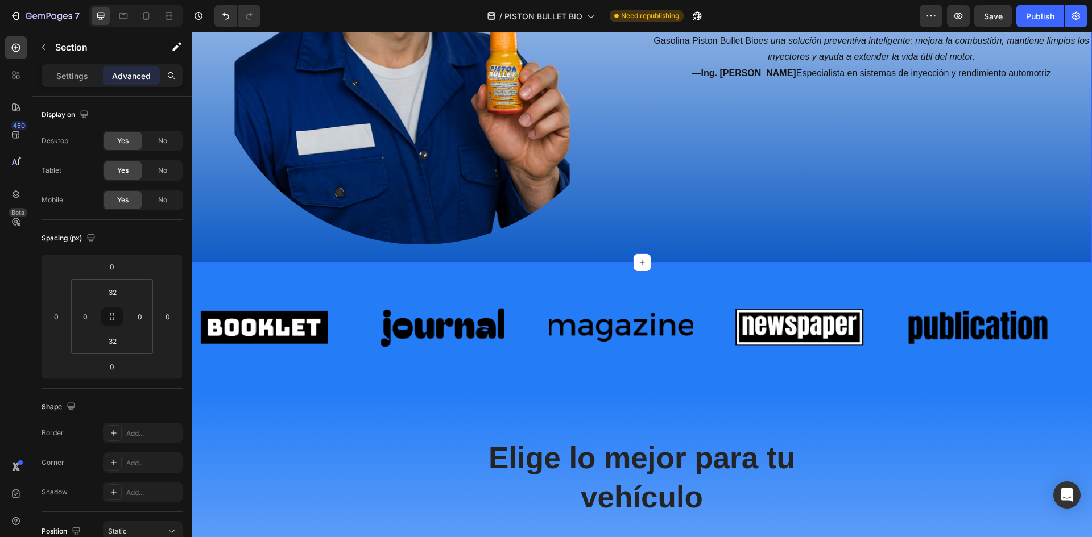
click at [1056, 241] on div "Image Recomendado por Especialistas Heading "Como mecánico automotriz con más d…" at bounding box center [642, 32] width 900 height 461
click at [880, 191] on div "Recomendado por Especialistas Heading "Como mecánico automotriz con más de 15 a…" at bounding box center [871, 32] width 441 height 424
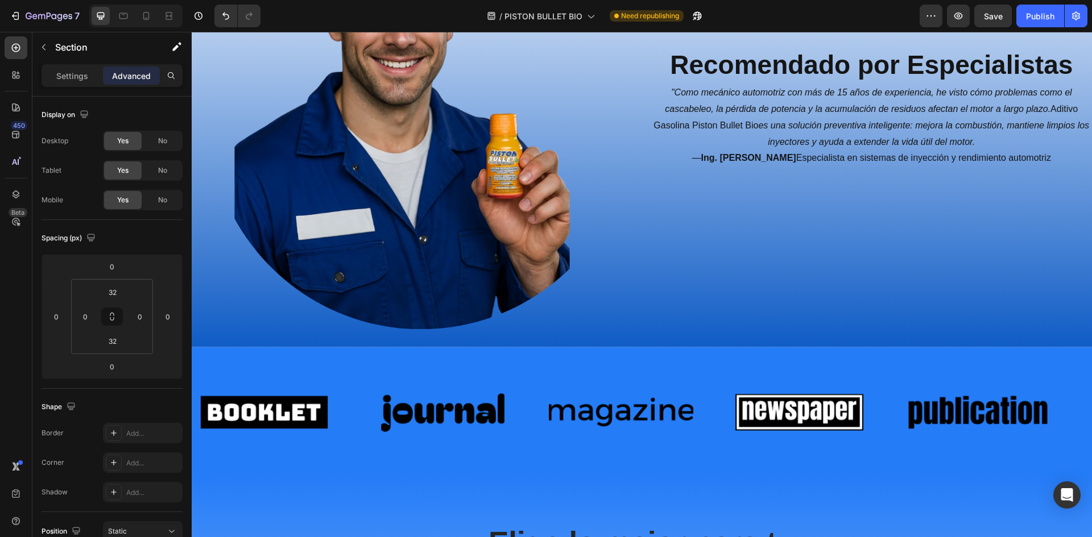
scroll to position [2009, 0]
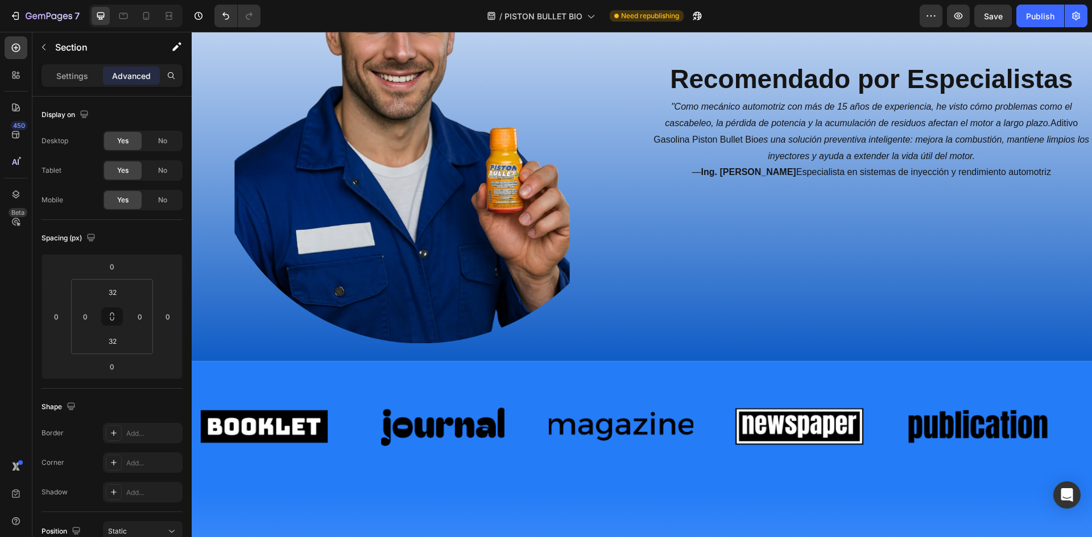
click at [1057, 343] on div "Image Recomendado por Especialistas Heading "Como mecánico automotriz con más d…" at bounding box center [642, 131] width 900 height 461
click at [996, 14] on span "Save" at bounding box center [993, 16] width 19 height 10
click at [1035, 15] on div "Publish" at bounding box center [1040, 16] width 28 height 12
click at [1016, 262] on div "Recomendado por Especialistas Heading "Como mecánico automotriz con más de 15 a…" at bounding box center [871, 131] width 441 height 424
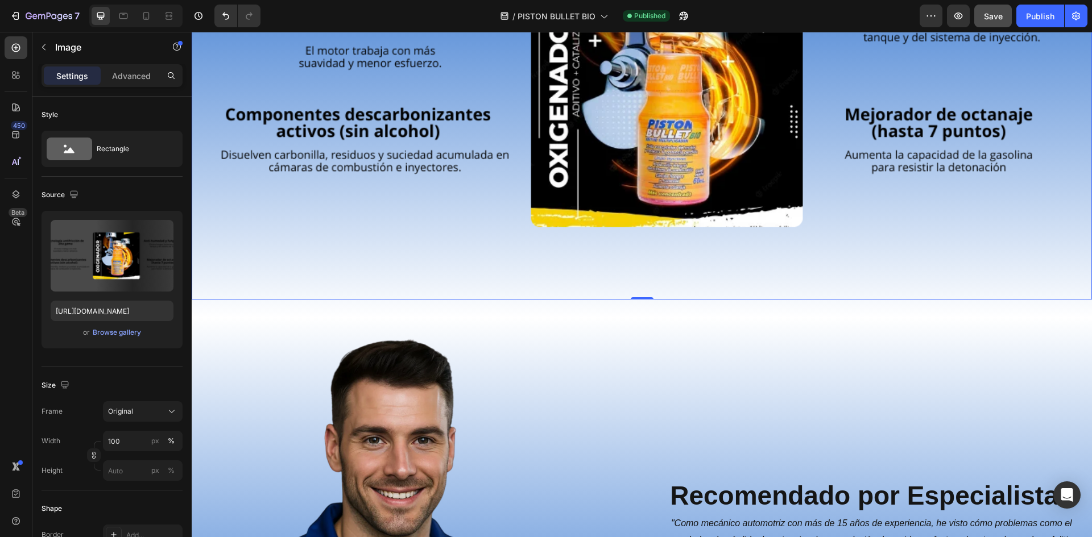
click at [515, 279] on img at bounding box center [642, 91] width 900 height 417
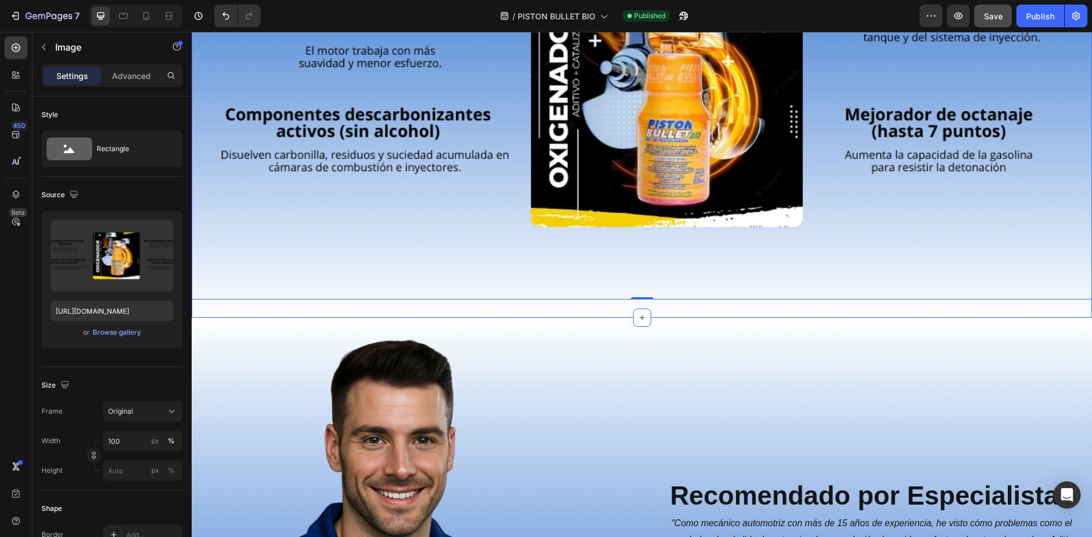
click at [256, 306] on div "Image 0 Section 6" at bounding box center [642, 91] width 900 height 453
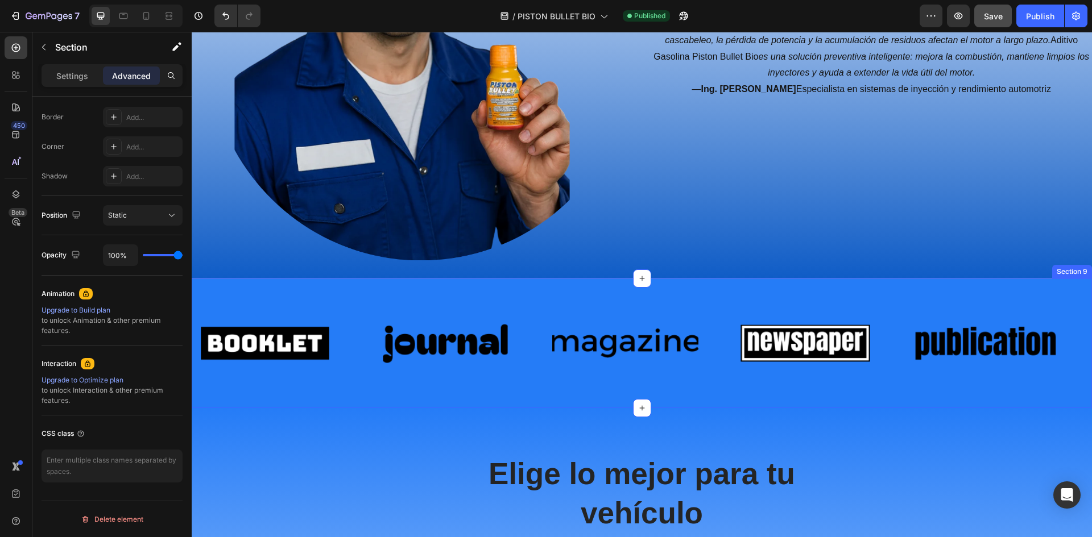
scroll to position [2521, 0]
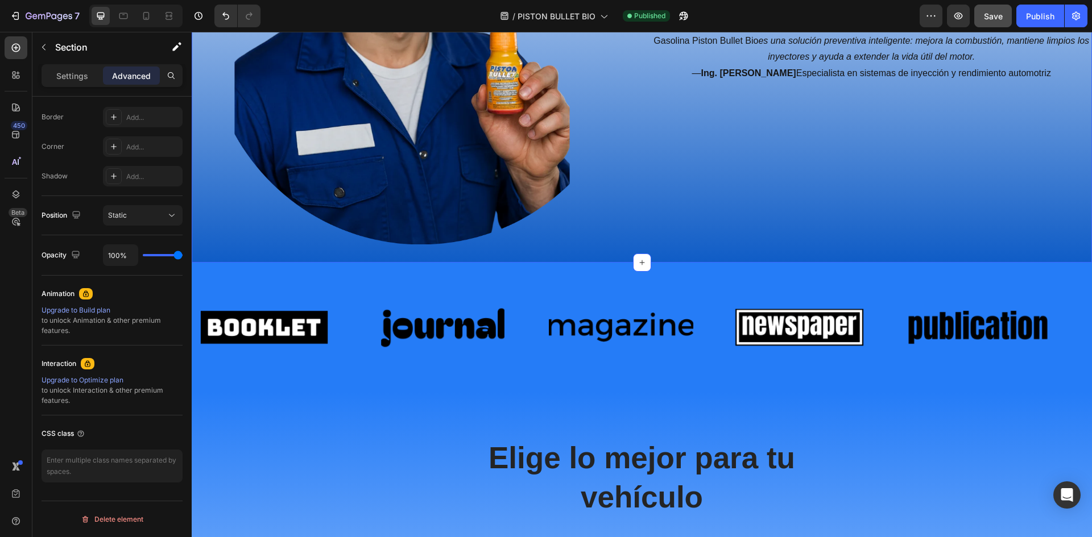
click at [723, 250] on div "Image Recomendado por Especialistas Heading "Como mecánico automotriz con más d…" at bounding box center [642, 32] width 900 height 461
click at [657, 320] on img at bounding box center [621, 327] width 144 height 61
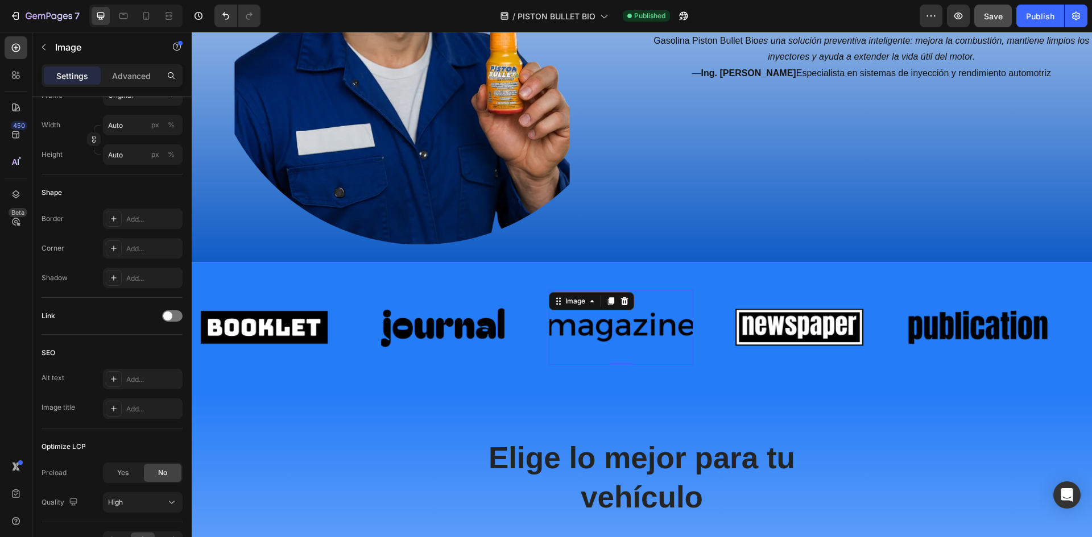
scroll to position [0, 0]
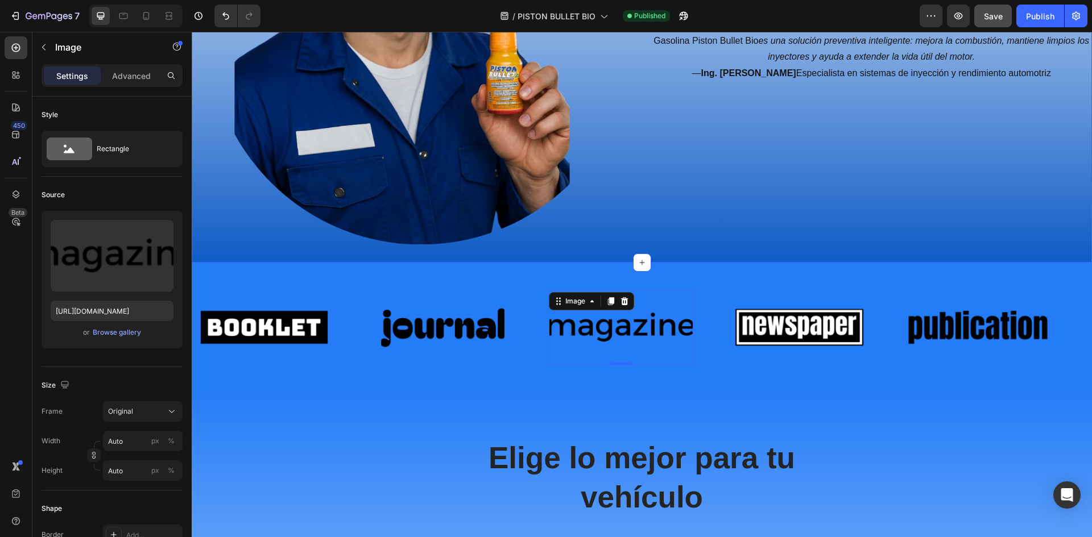
click at [723, 252] on div "Image Recomendado por Especialistas Heading "Como mecánico automotriz con más d…" at bounding box center [642, 32] width 900 height 461
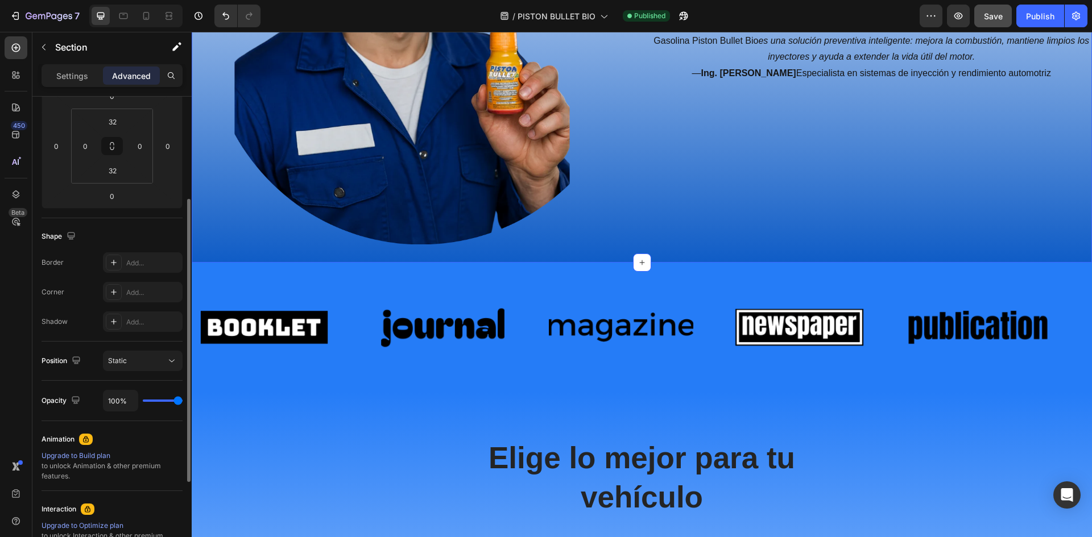
scroll to position [316, 0]
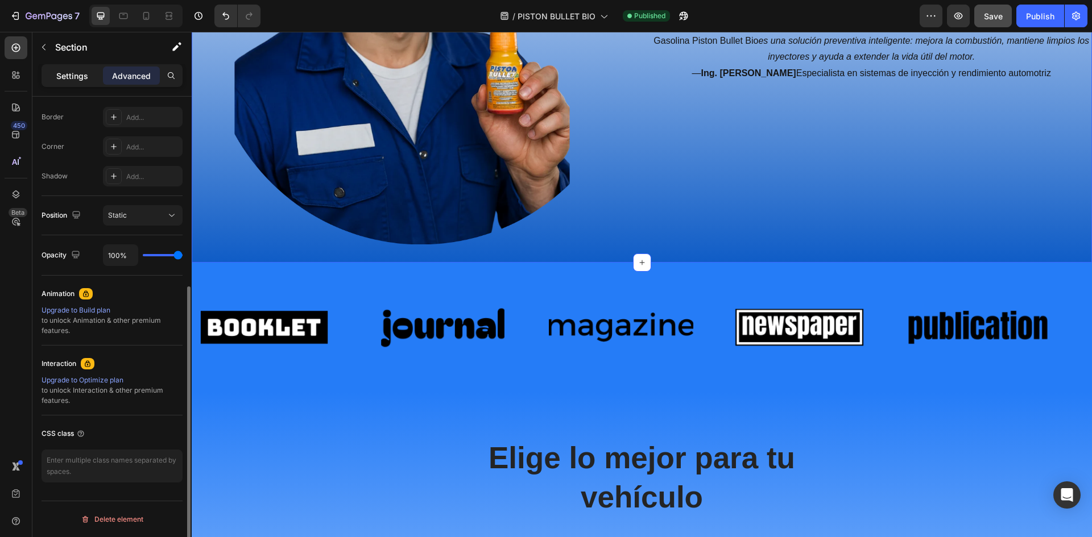
click at [70, 72] on p "Settings" at bounding box center [72, 76] width 32 height 12
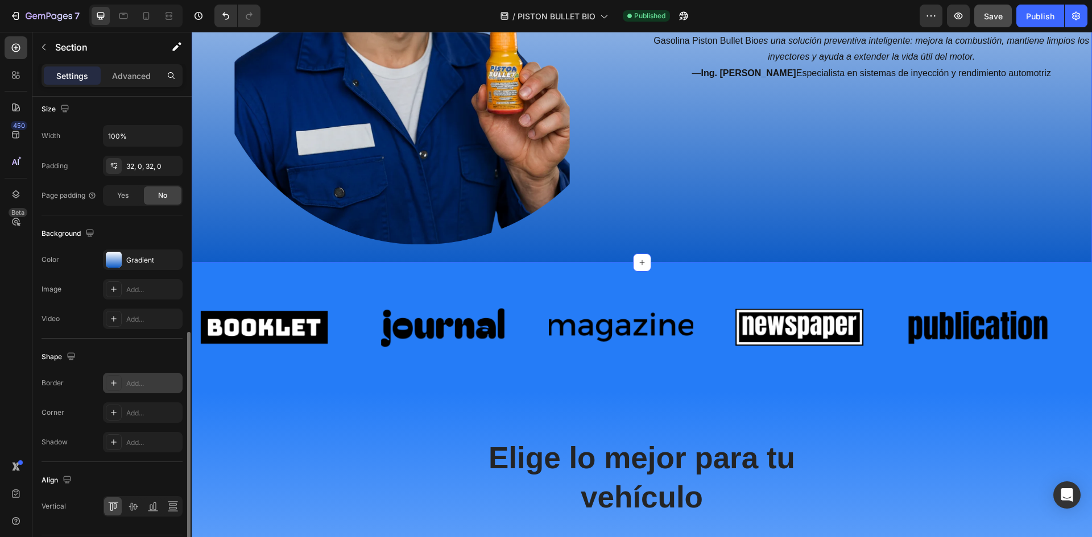
scroll to position [350, 0]
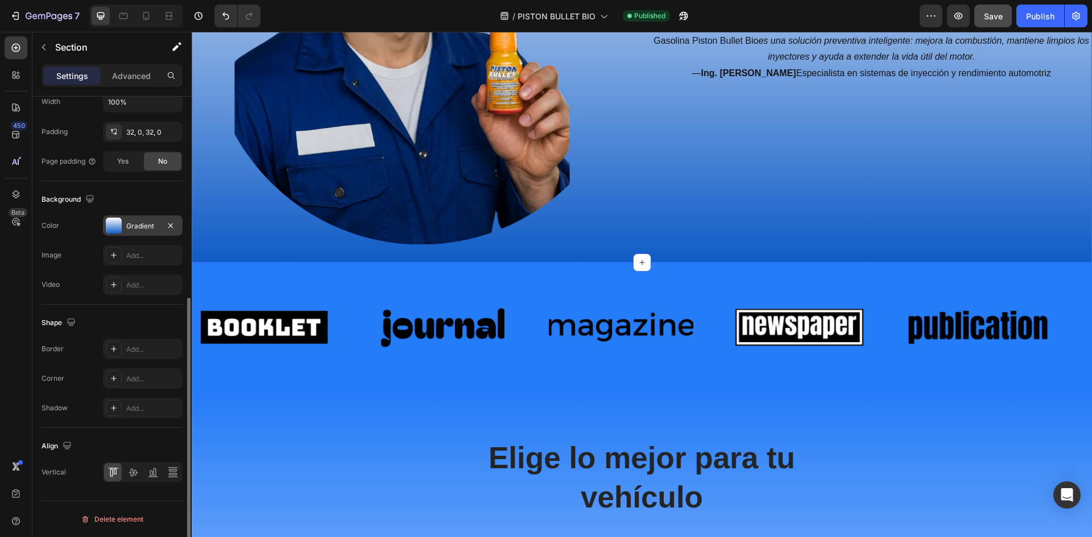
click at [124, 226] on div "Gradient" at bounding box center [143, 225] width 80 height 20
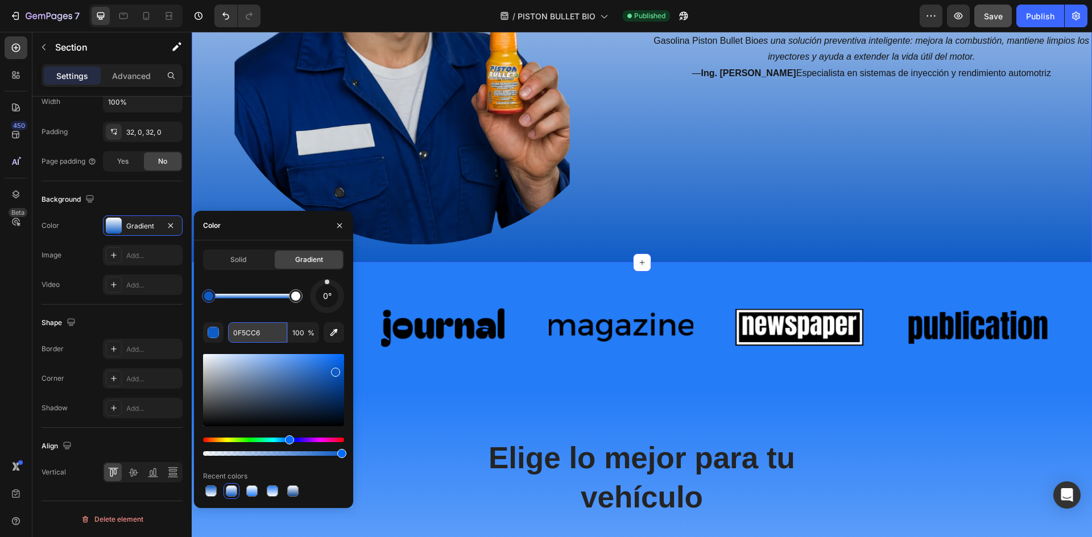
click at [256, 330] on input "0F5CC6" at bounding box center [257, 332] width 59 height 20
paste input "257CF7"
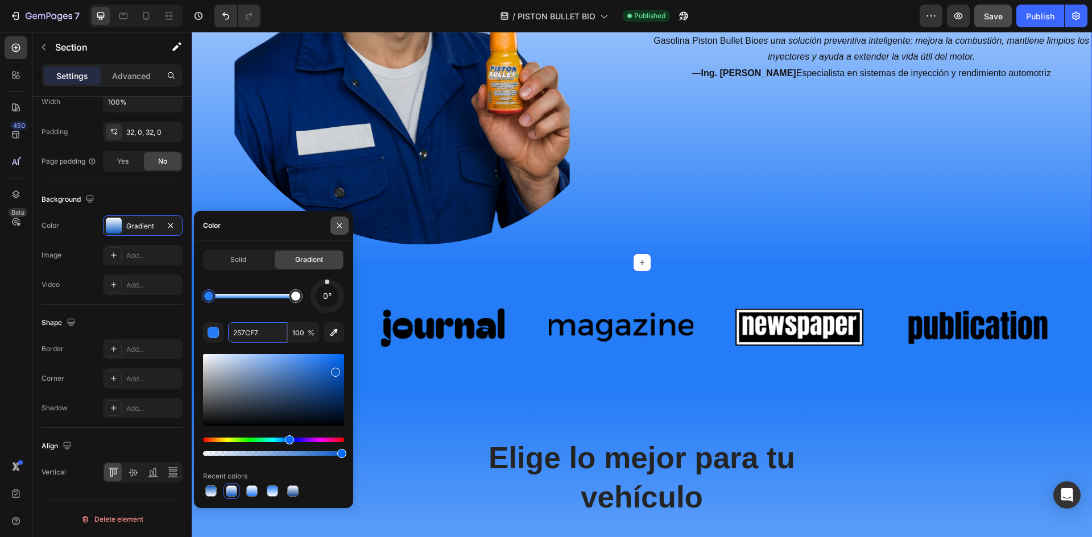
type input "257CF7"
click at [339, 221] on icon "button" at bounding box center [339, 225] width 9 height 9
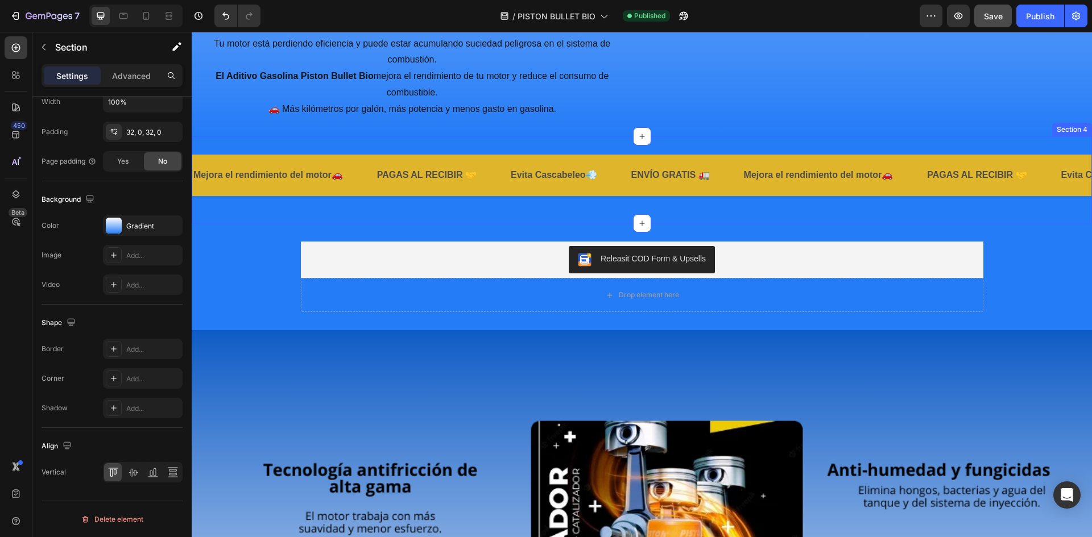
scroll to position [1725, 0]
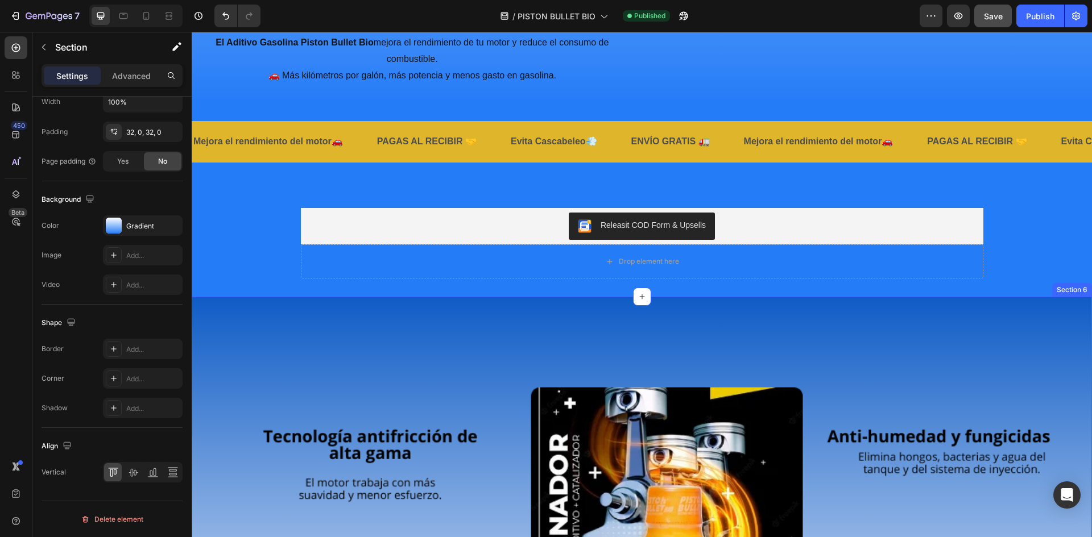
click at [230, 304] on div "Image Section 6" at bounding box center [642, 523] width 900 height 453
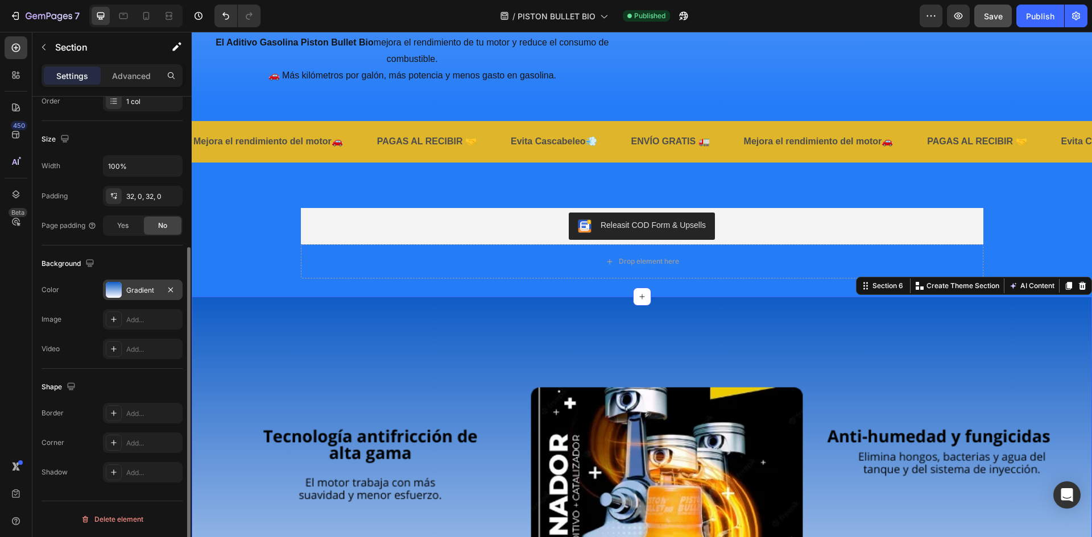
click at [113, 291] on div at bounding box center [114, 290] width 16 height 16
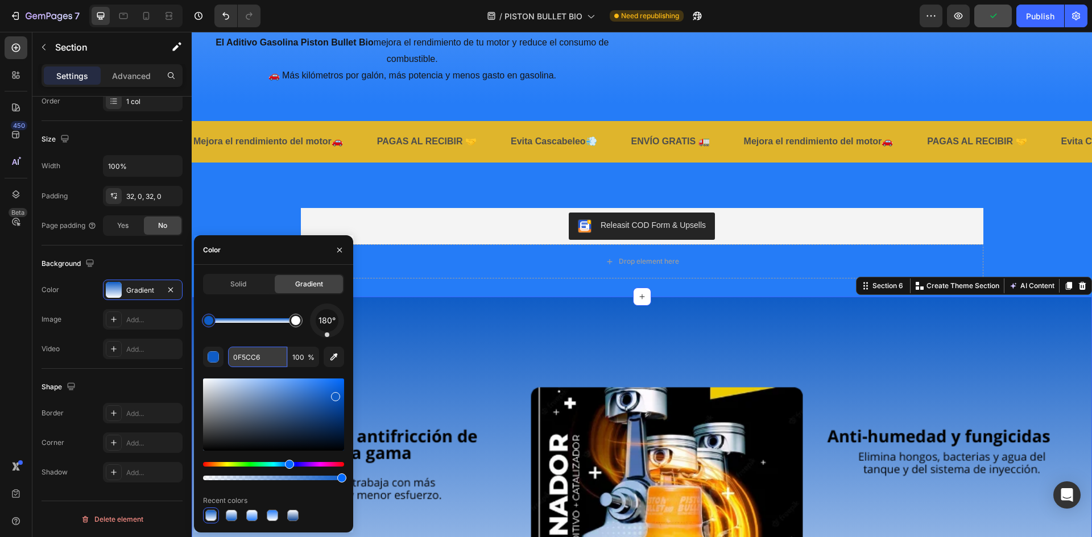
click at [266, 359] on input "0F5CC6" at bounding box center [257, 357] width 59 height 20
paste input "257CF7"
type input "257CF7"
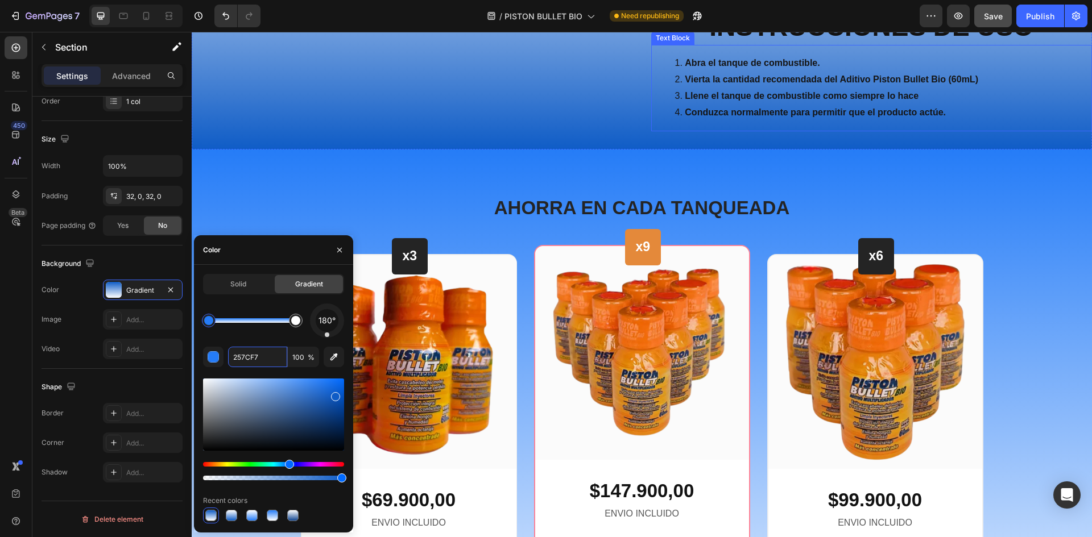
scroll to position [3999, 0]
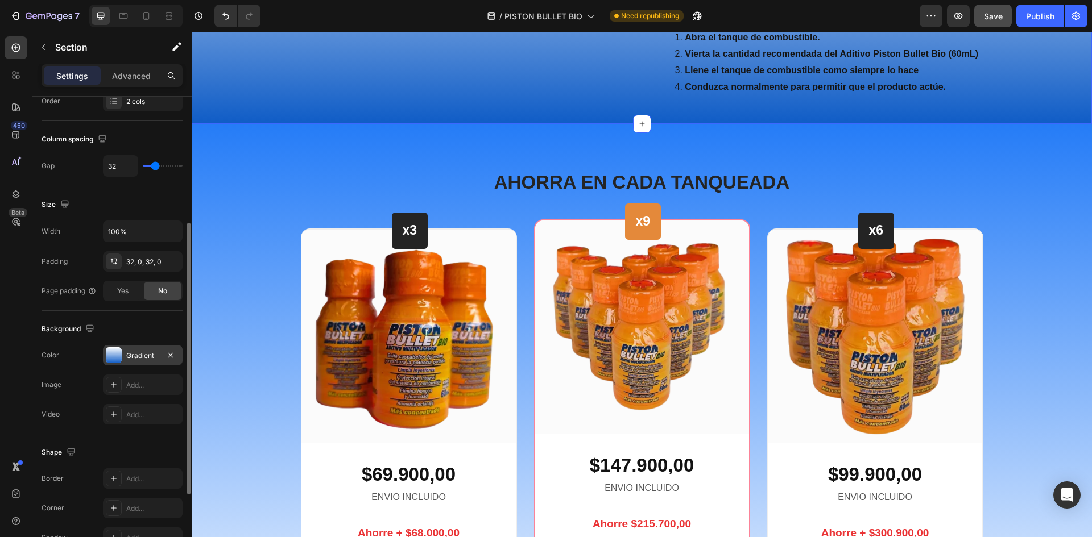
click at [120, 357] on div at bounding box center [114, 355] width 16 height 16
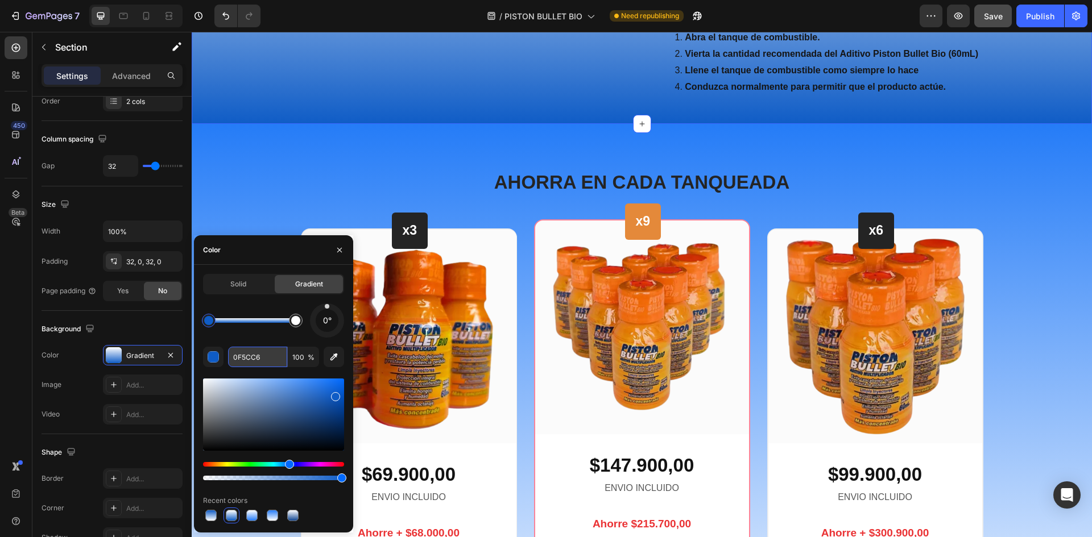
click at [260, 356] on input "0F5CC6" at bounding box center [257, 357] width 59 height 20
paste input "257CF7"
type input "257CF7"
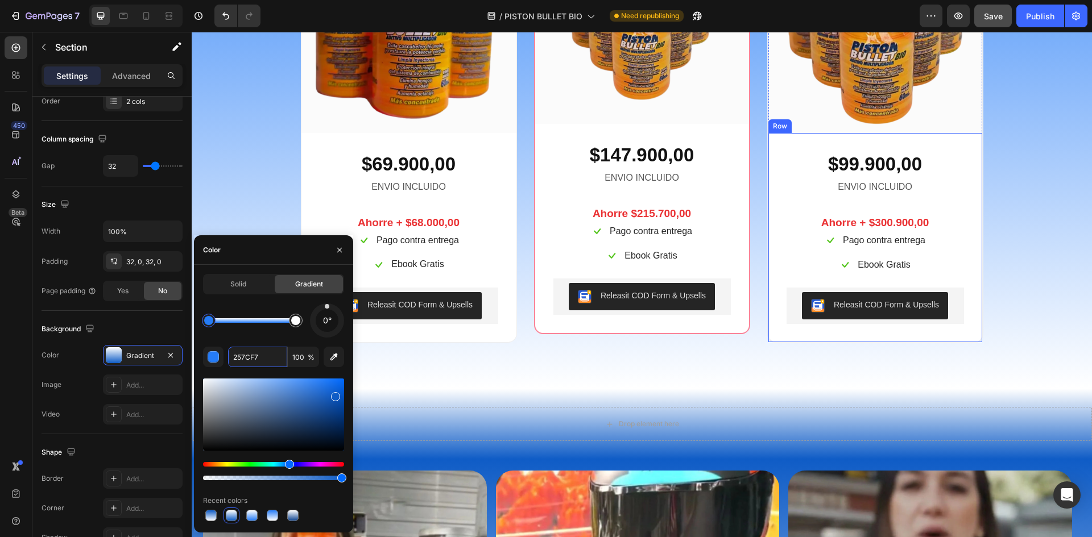
scroll to position [4682, 0]
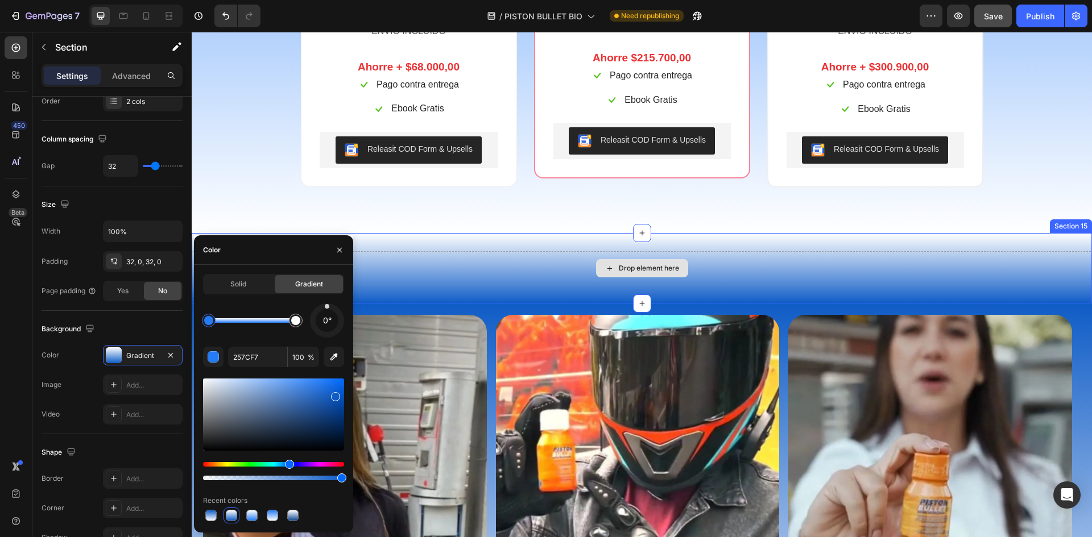
click at [888, 286] on div "Drop element here Section 15" at bounding box center [642, 268] width 900 height 71
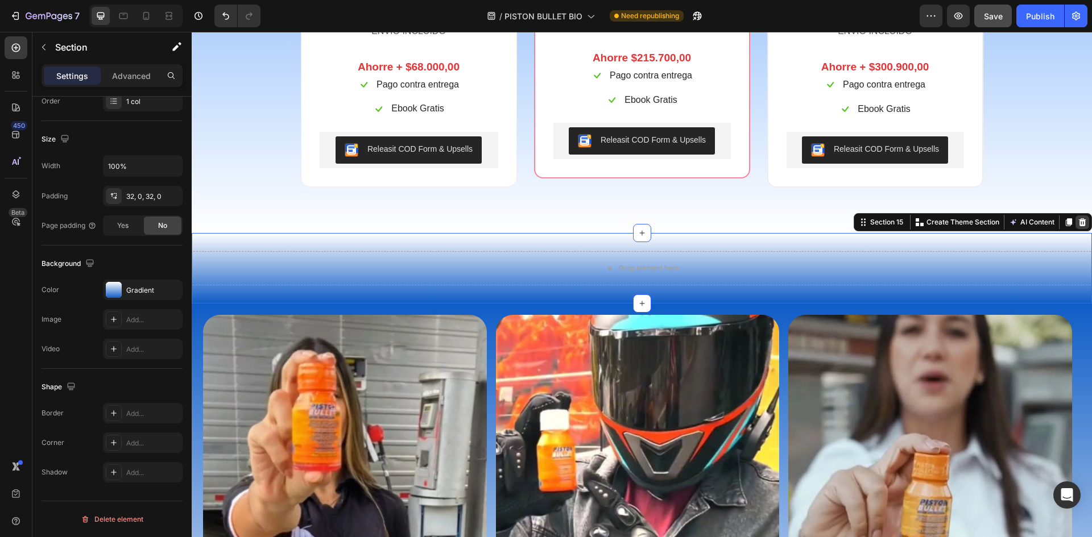
click at [1079, 219] on icon at bounding box center [1082, 222] width 7 height 8
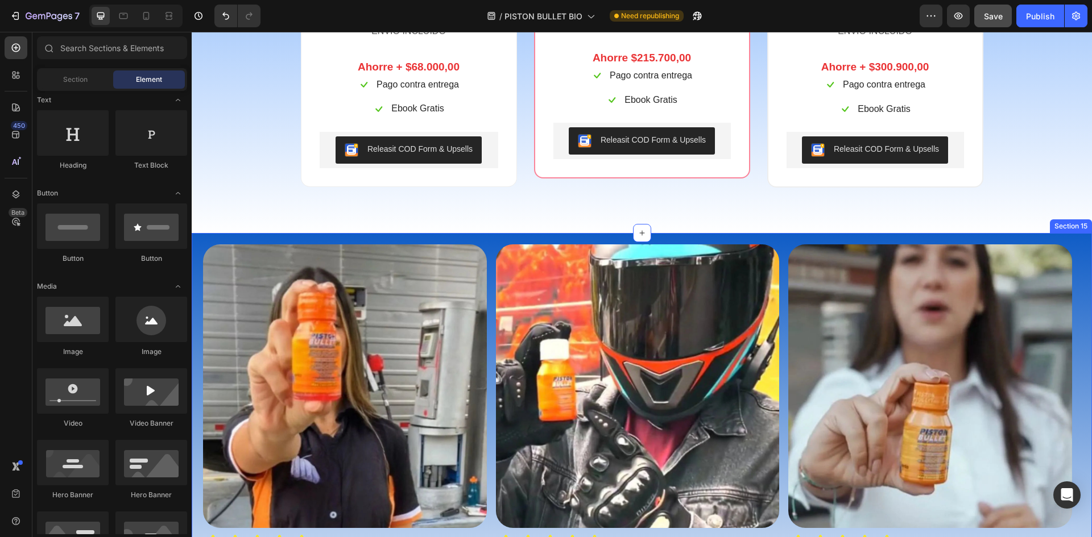
click at [795, 239] on div "Image Icon Icon Icon Icon Icon Icon List "Mi carro estaba perdiendo fuerza en l…" at bounding box center [642, 447] width 900 height 428
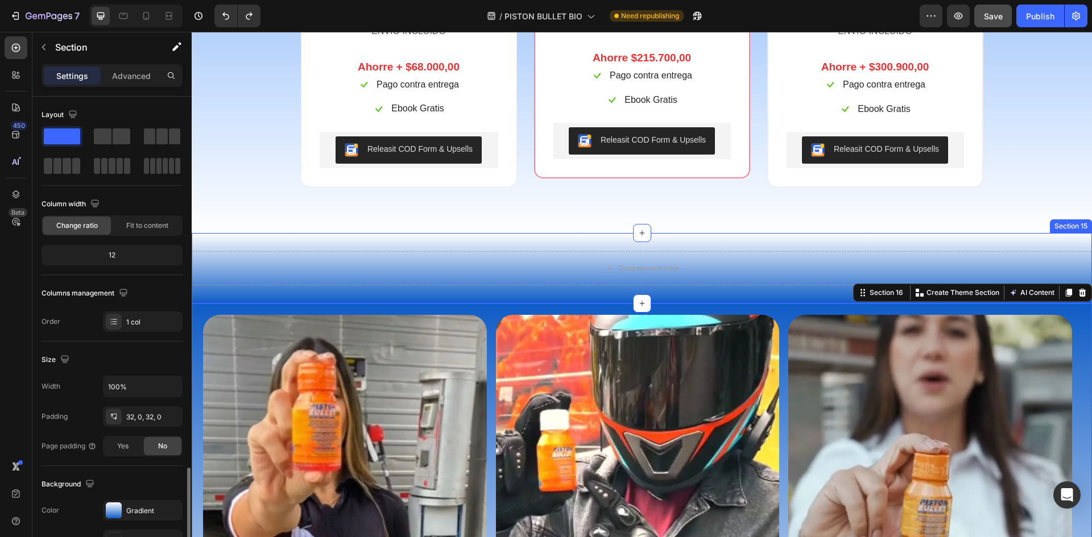
click at [759, 243] on div "Drop element here Section 15" at bounding box center [642, 268] width 900 height 71
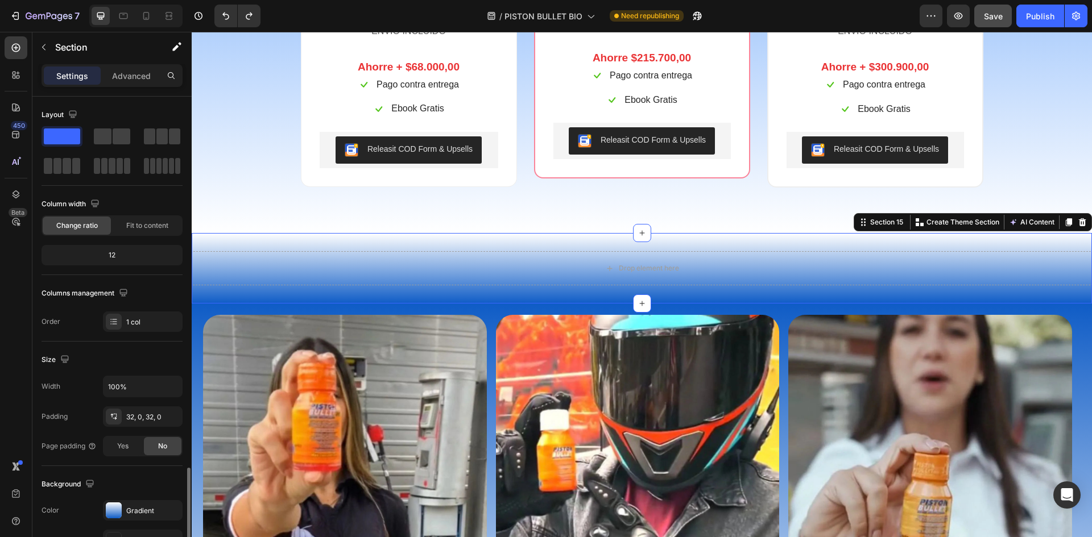
scroll to position [221, 0]
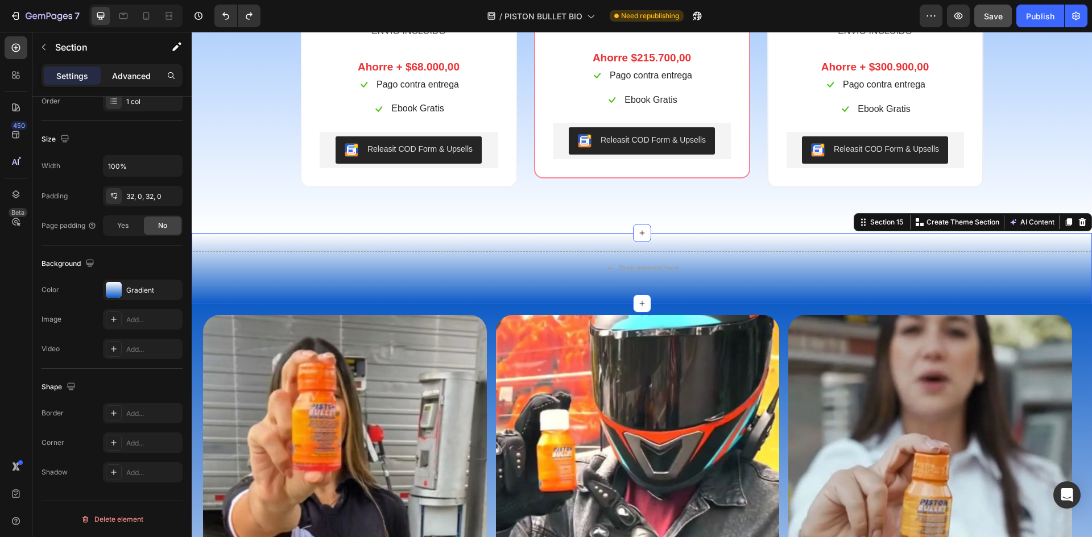
click at [134, 70] on p "Advanced" at bounding box center [131, 76] width 39 height 12
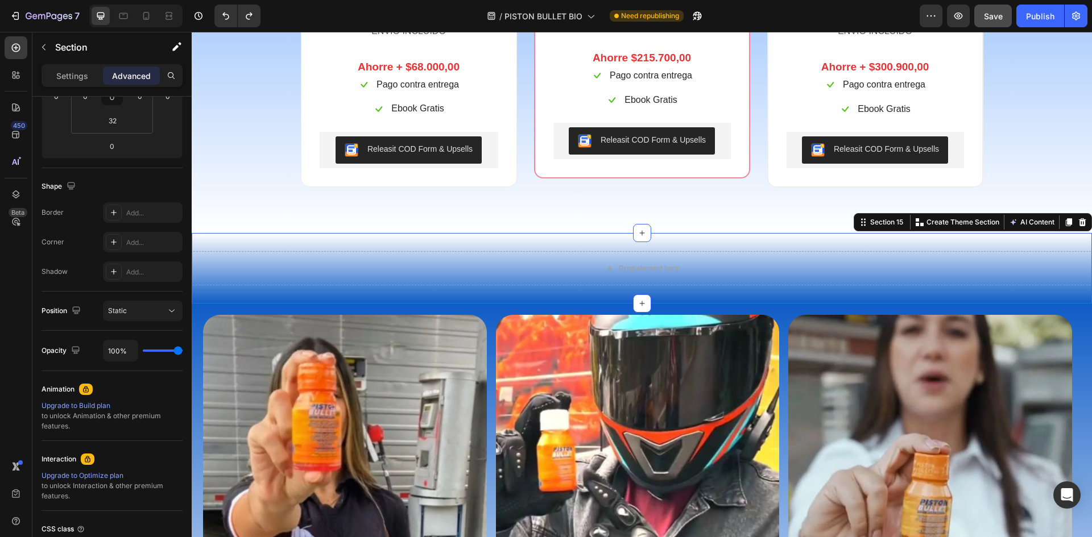
click at [69, 64] on div "Settings Advanced" at bounding box center [112, 75] width 141 height 23
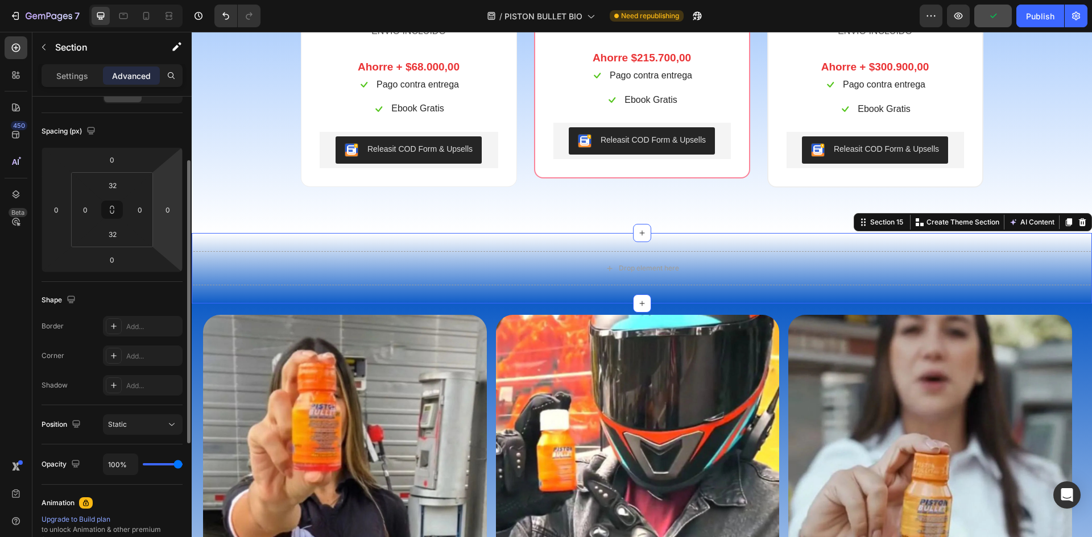
scroll to position [0, 0]
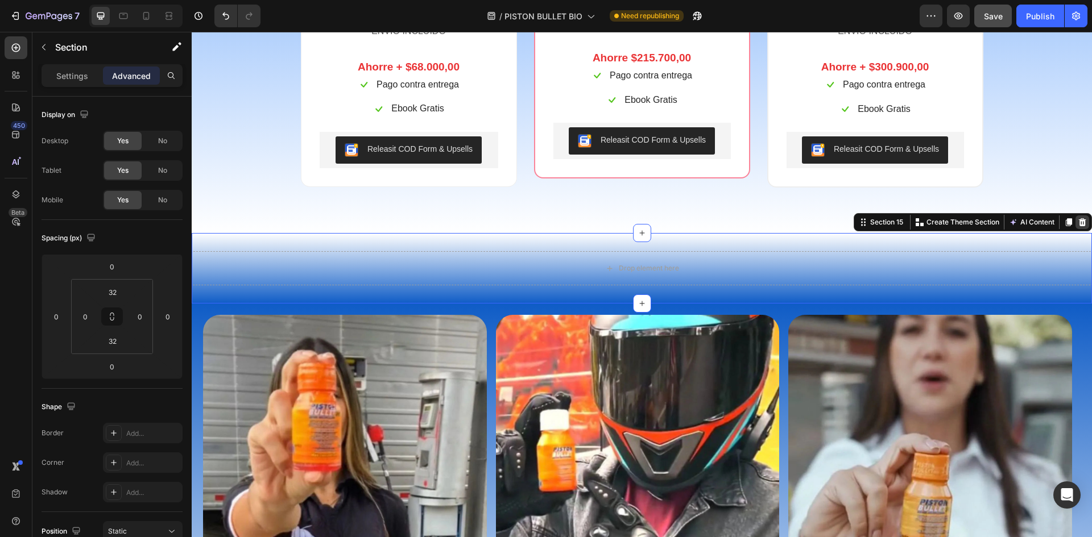
click at [1077, 225] on icon at bounding box center [1081, 222] width 9 height 9
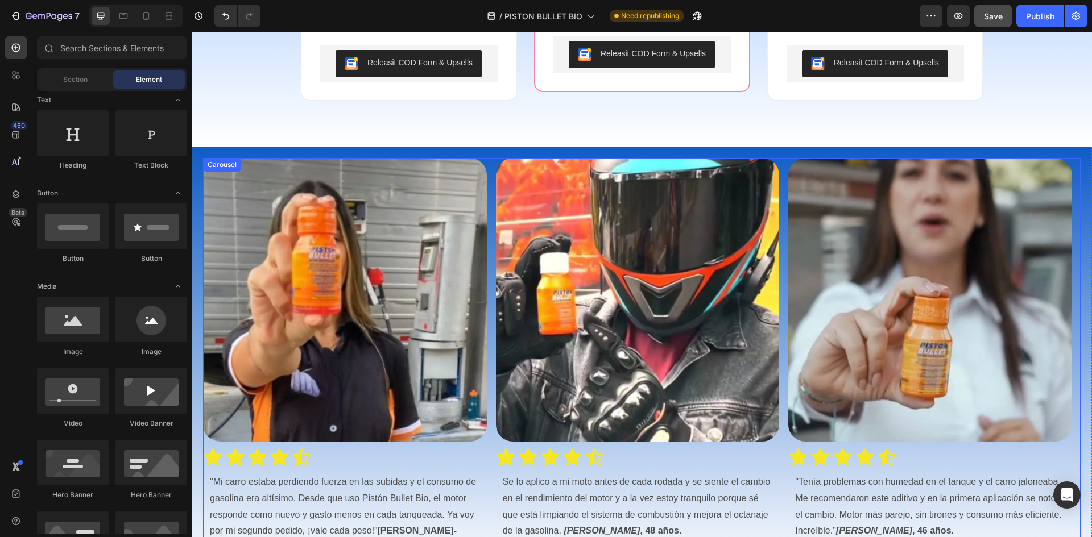
scroll to position [4739, 0]
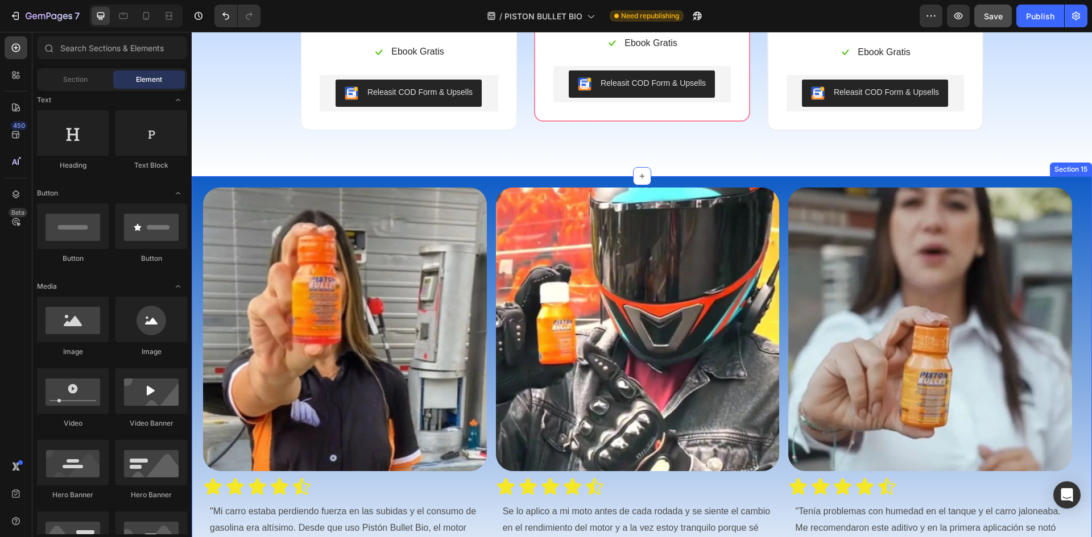
click at [1075, 186] on div "Image Icon Icon Icon Icon Icon Icon List "Mi carro estaba perdiendo fuerza en l…" at bounding box center [642, 390] width 900 height 428
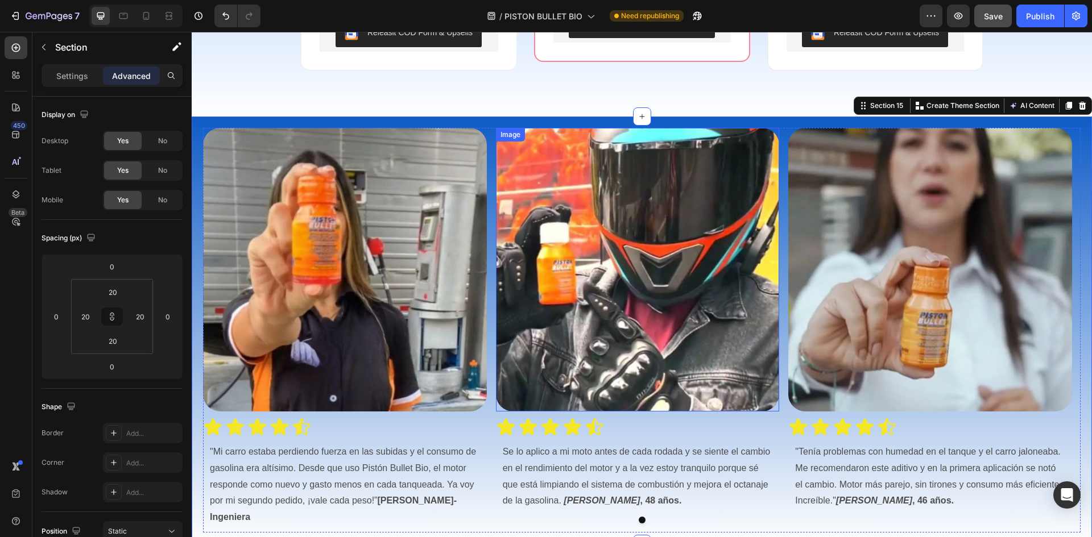
scroll to position [4796, 0]
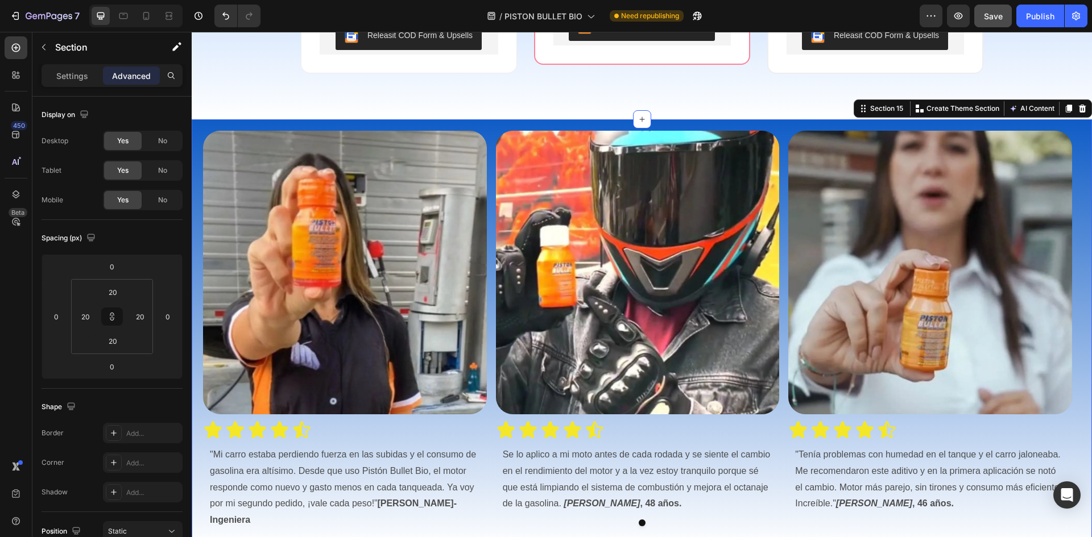
click at [78, 65] on div "Settings Advanced" at bounding box center [112, 75] width 141 height 23
click at [70, 81] on p "Settings" at bounding box center [72, 76] width 32 height 12
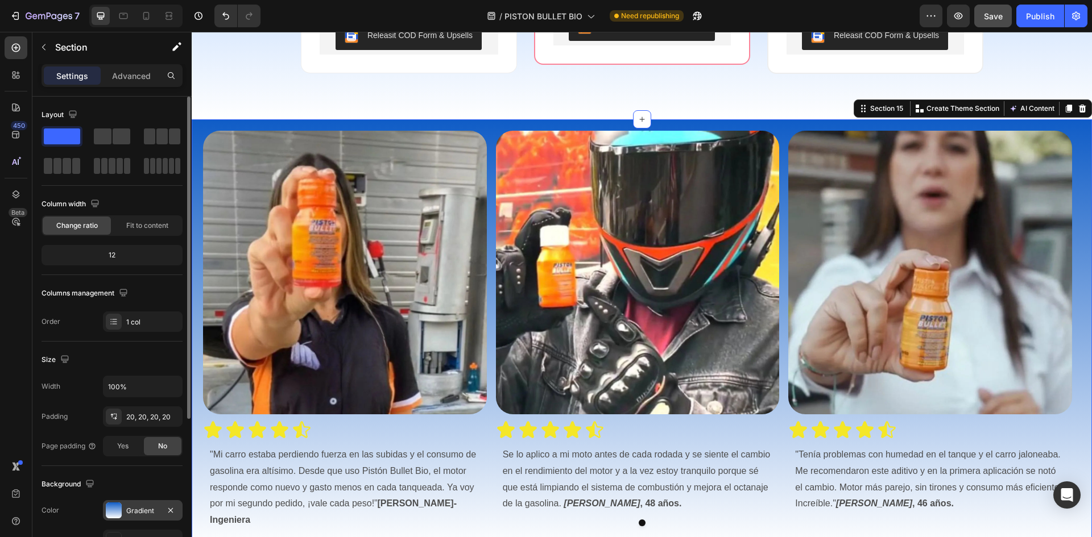
click at [127, 506] on div "Gradient" at bounding box center [142, 511] width 33 height 10
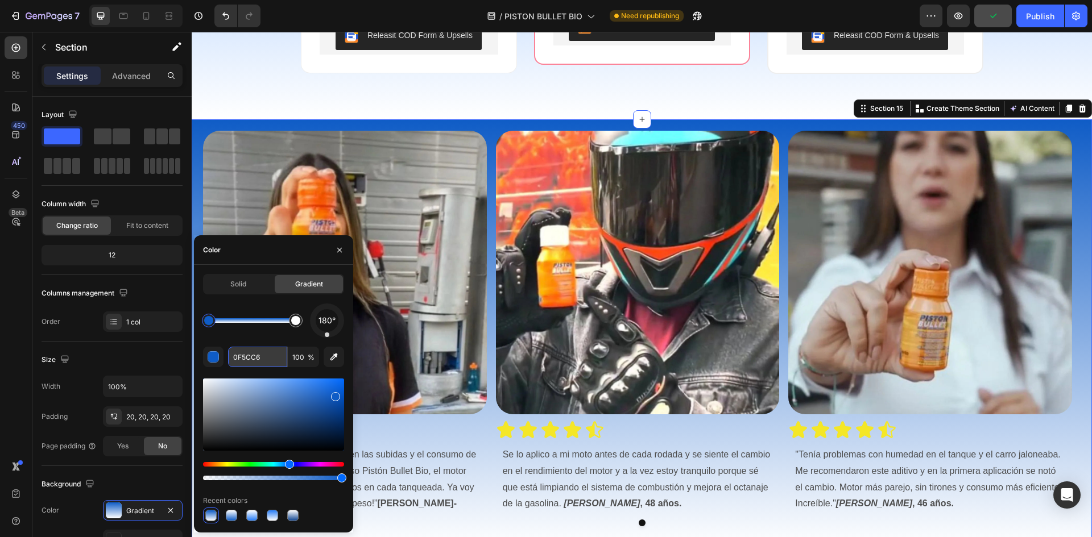
paste input "257CF7"
type input "257CF7"
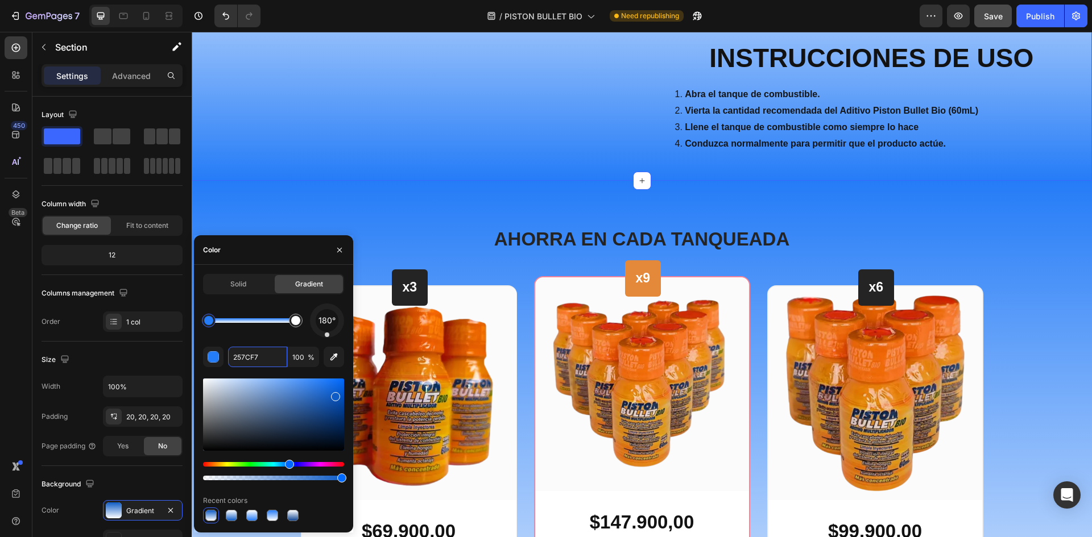
scroll to position [4056, 0]
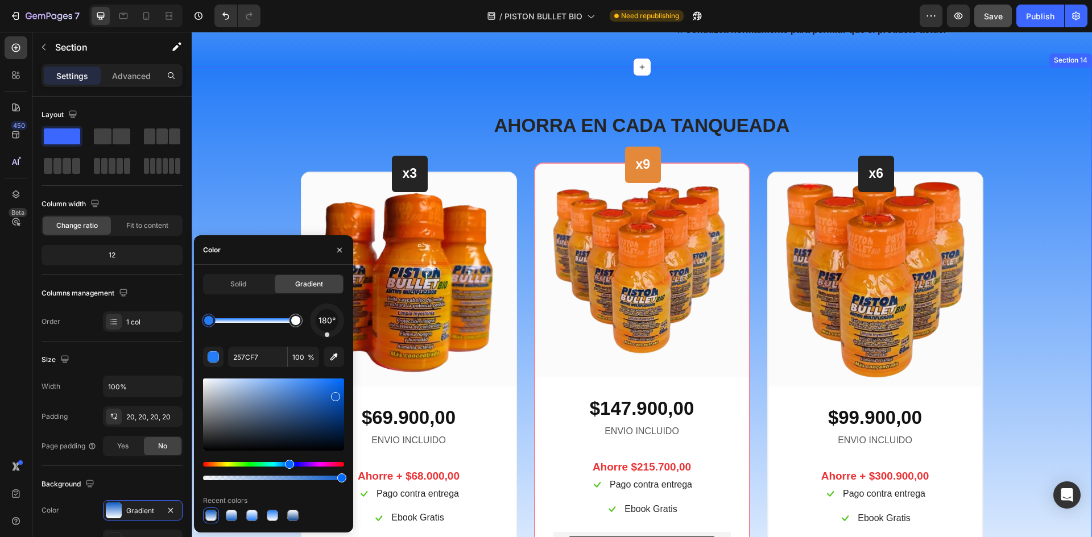
click at [1037, 315] on div "AHORRA EN CADA TANQUEADA Heading Row x3 Heading Row Image Row $69.900,00 Text b…" at bounding box center [642, 355] width 900 height 576
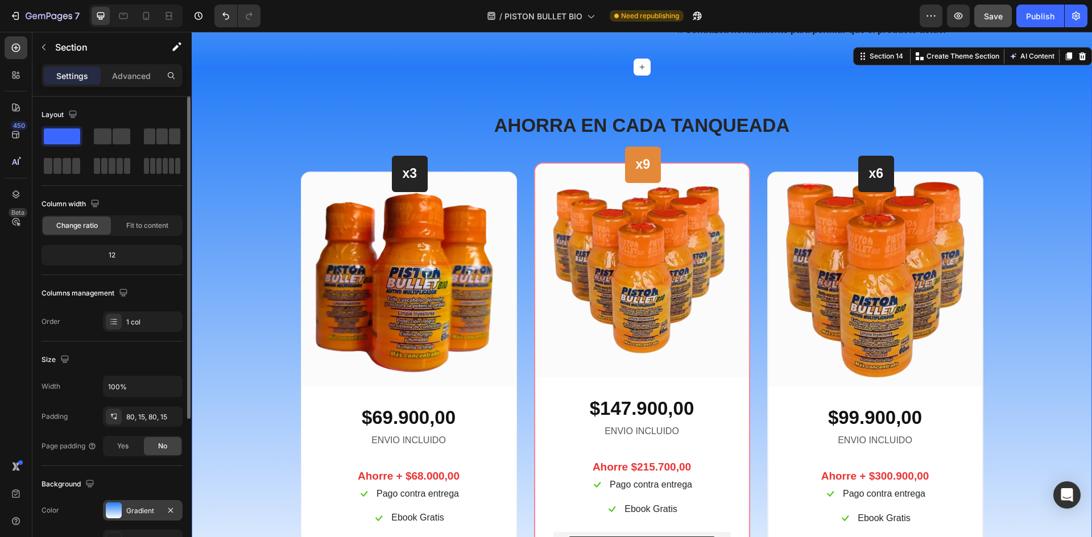
click at [120, 512] on div at bounding box center [114, 511] width 16 height 16
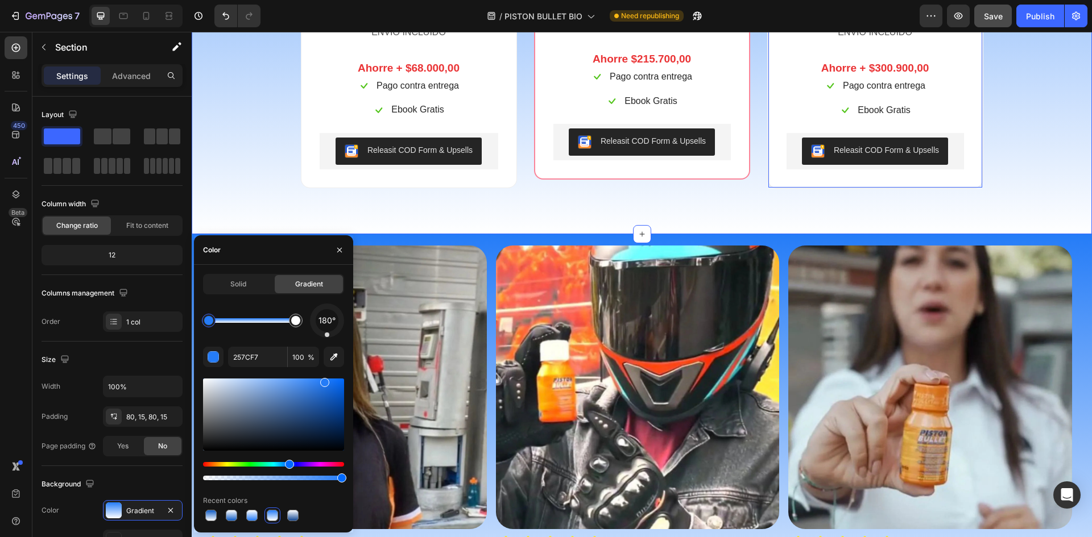
scroll to position [4796, 0]
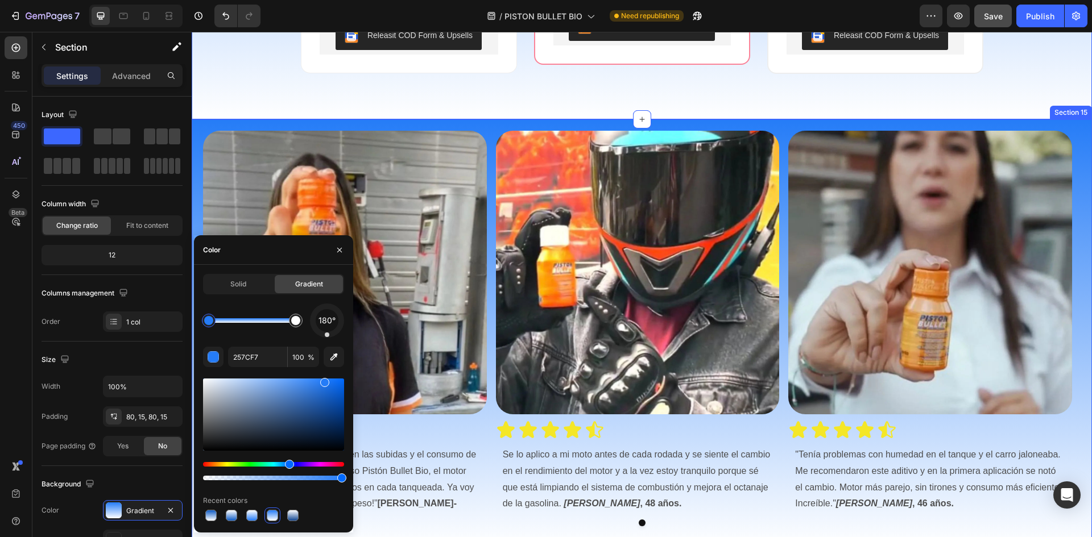
click at [1077, 129] on div "Image Icon Icon Icon Icon Icon Icon List "Mi carro estaba perdiendo fuerza en l…" at bounding box center [642, 333] width 900 height 428
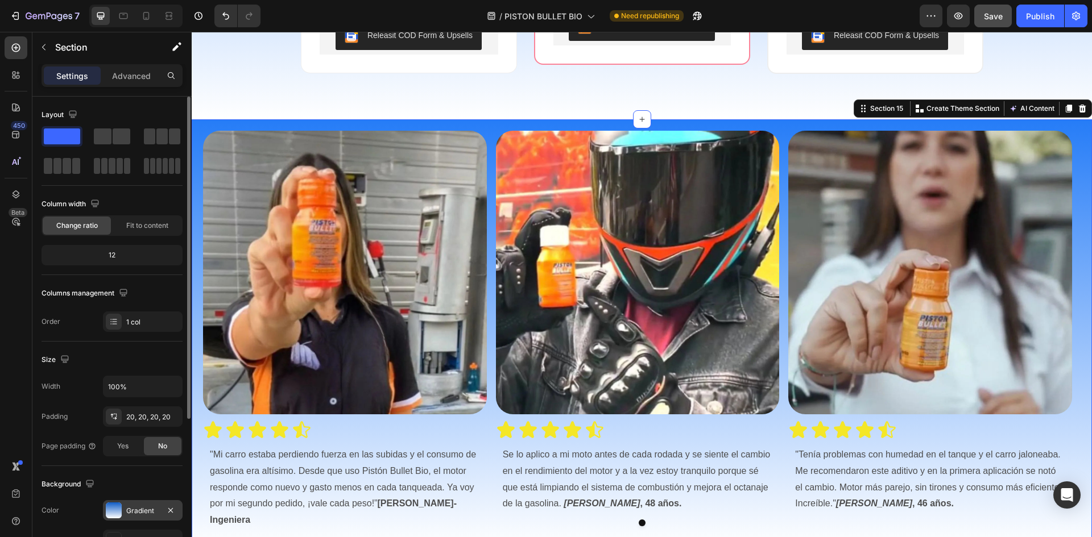
click at [119, 515] on div at bounding box center [114, 511] width 16 height 16
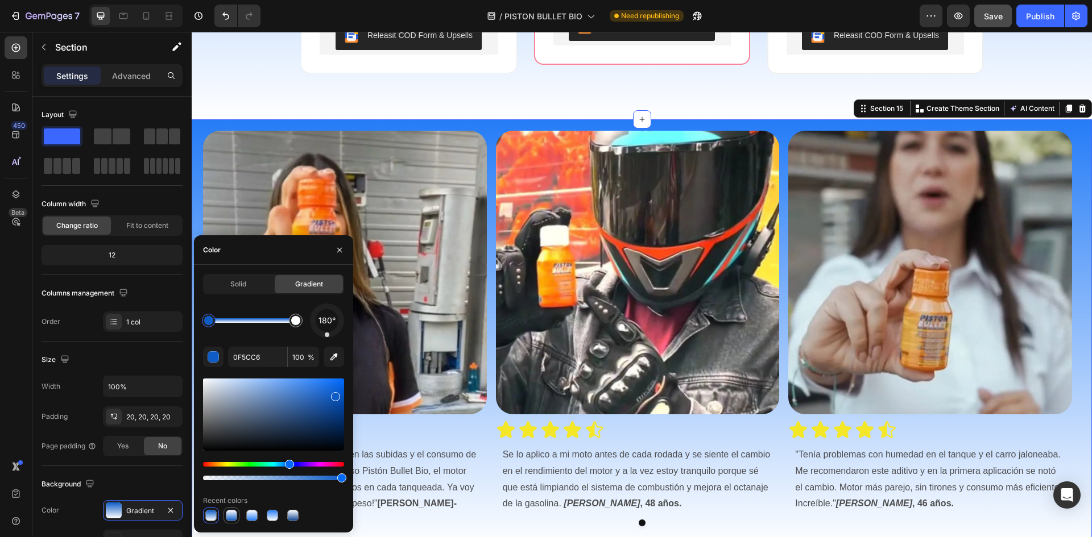
click at [226, 514] on div at bounding box center [231, 515] width 11 height 11
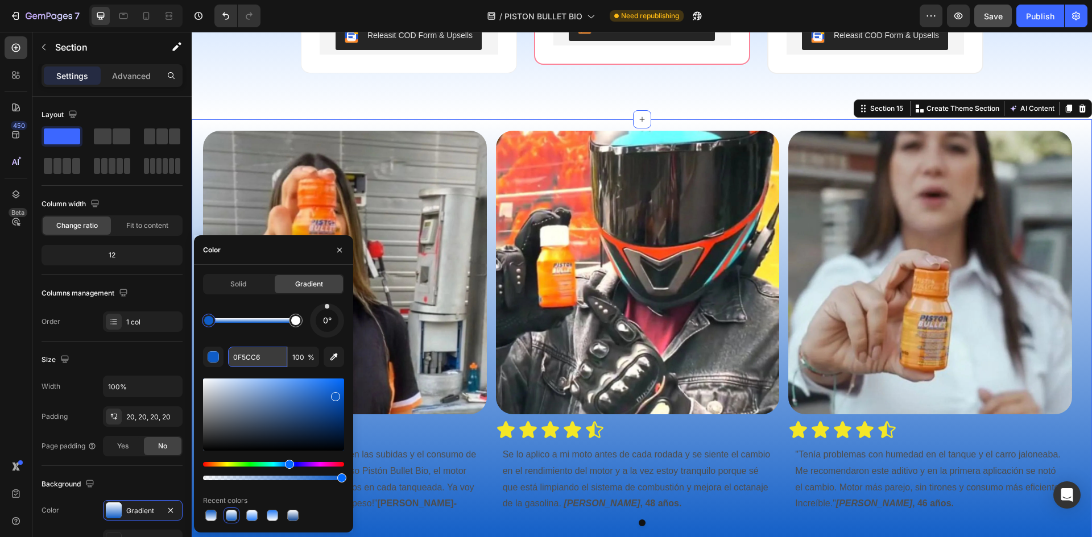
click at [248, 359] on input "0F5CC6" at bounding box center [257, 357] width 59 height 20
paste input "257CF7"
type input "257CF7"
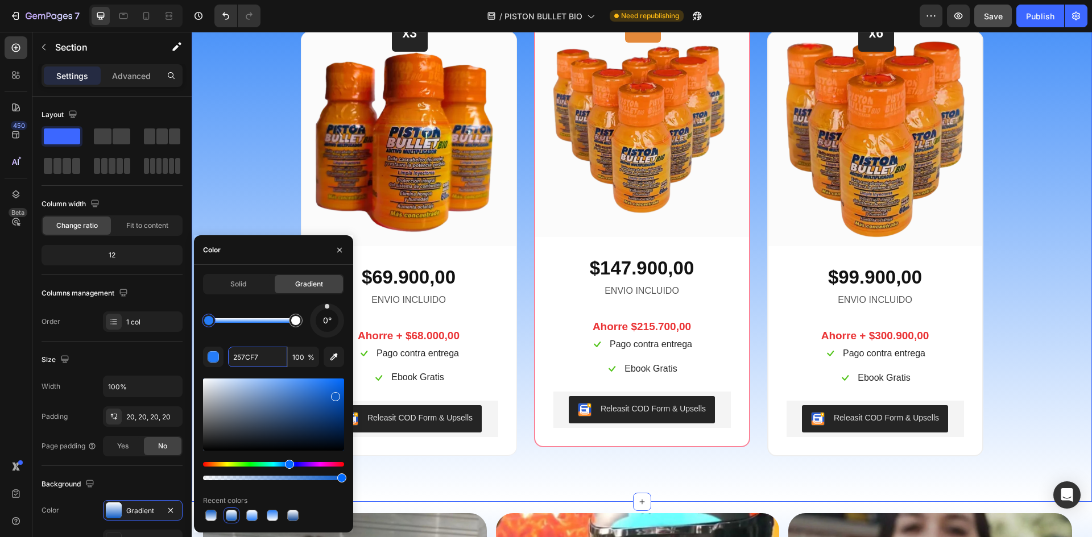
scroll to position [4397, 0]
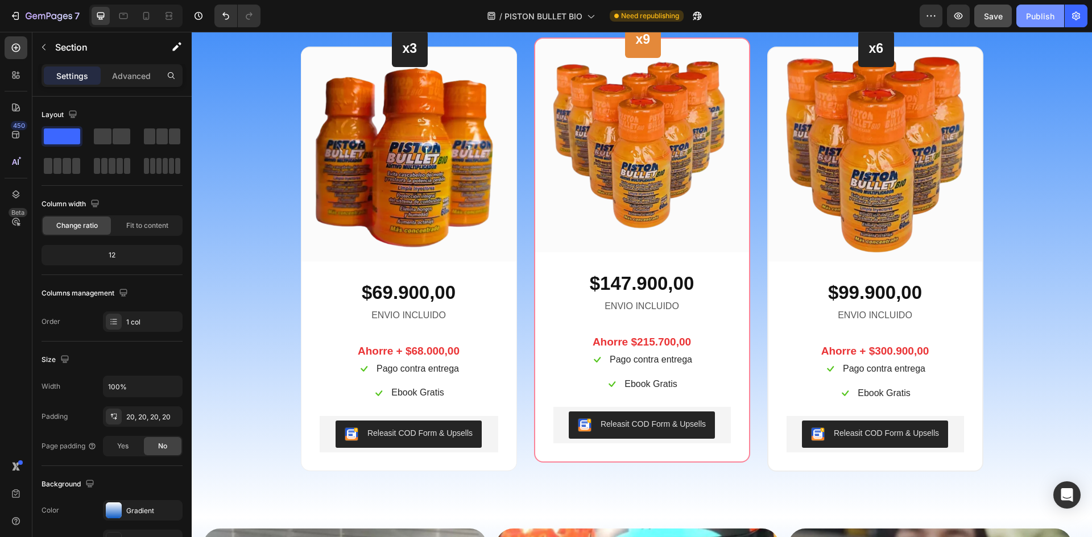
click at [1039, 19] on div "Publish" at bounding box center [1040, 16] width 28 height 12
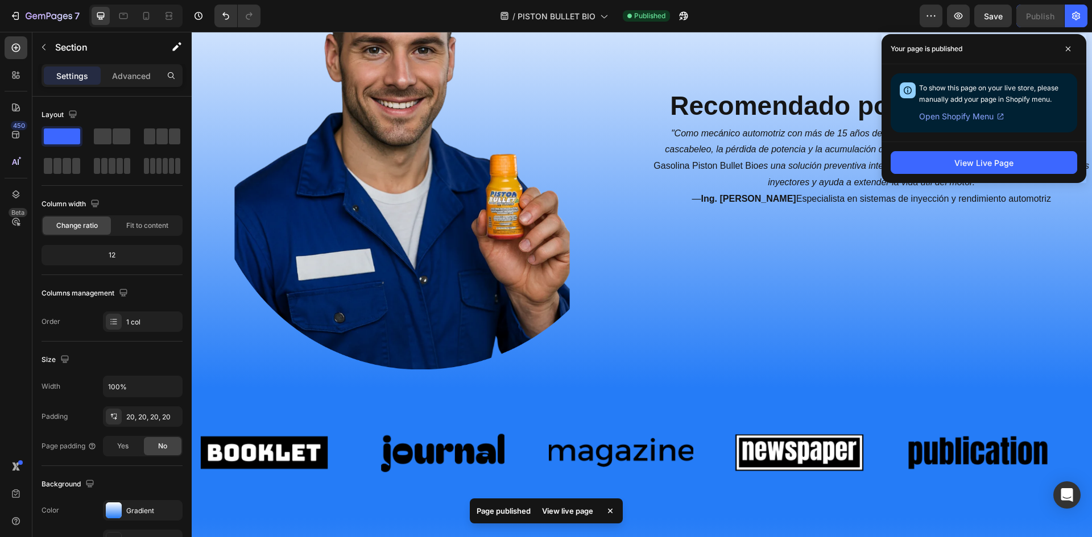
scroll to position [2123, 0]
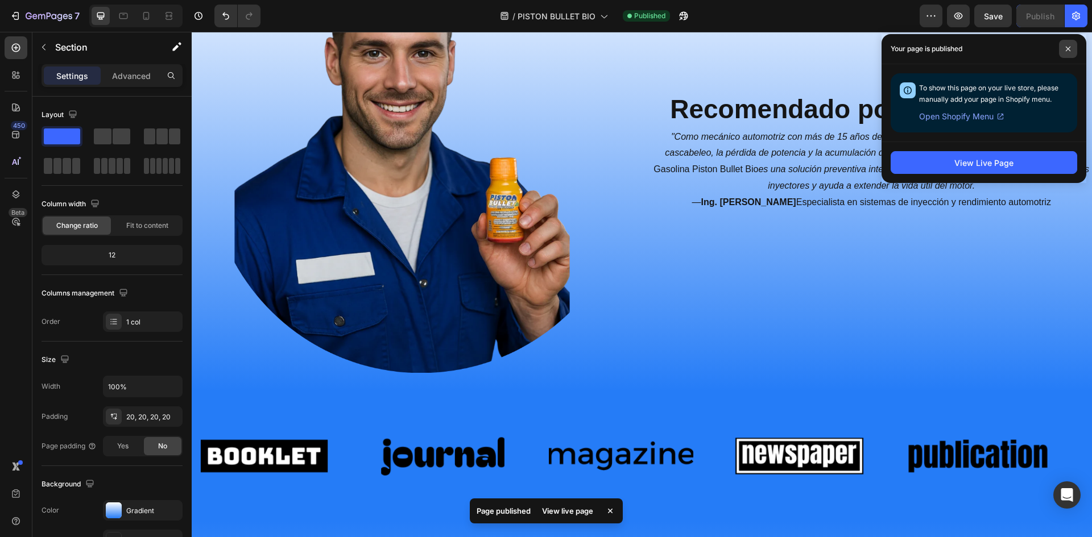
click at [1063, 48] on span at bounding box center [1068, 49] width 18 height 18
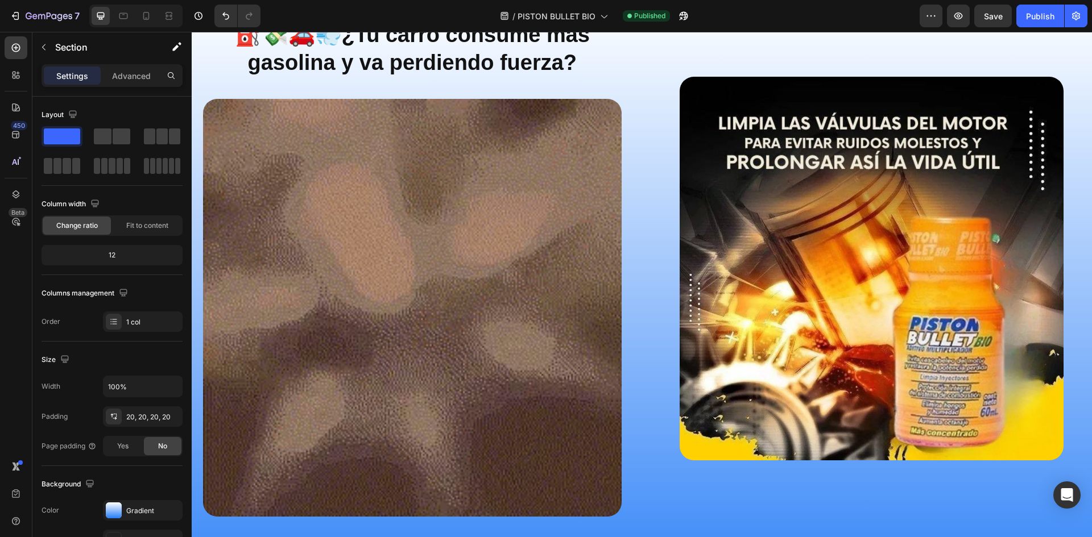
scroll to position [1274, 0]
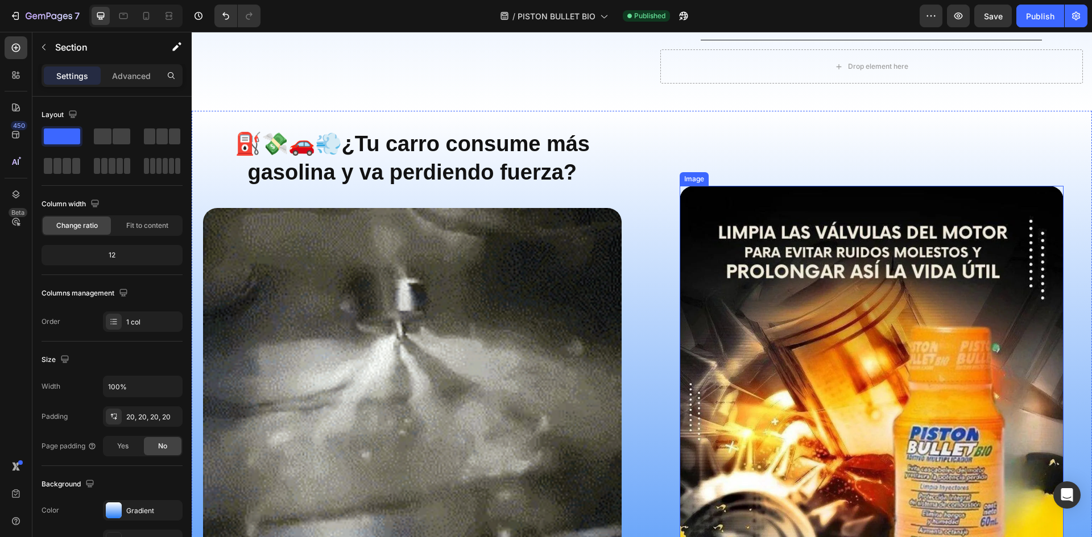
click at [801, 301] on img at bounding box center [871, 378] width 384 height 384
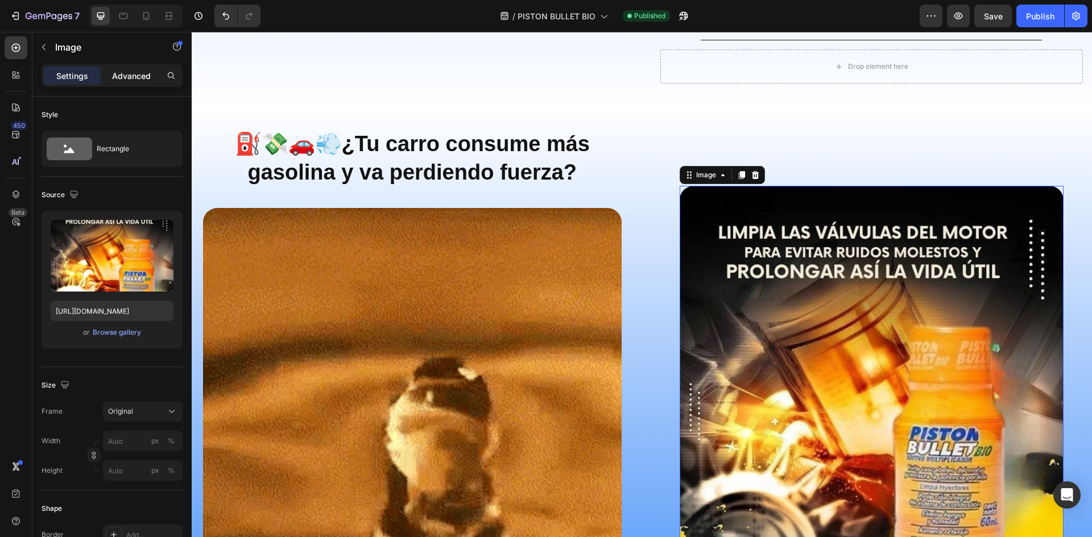
click at [142, 71] on p "Advanced" at bounding box center [131, 76] width 39 height 12
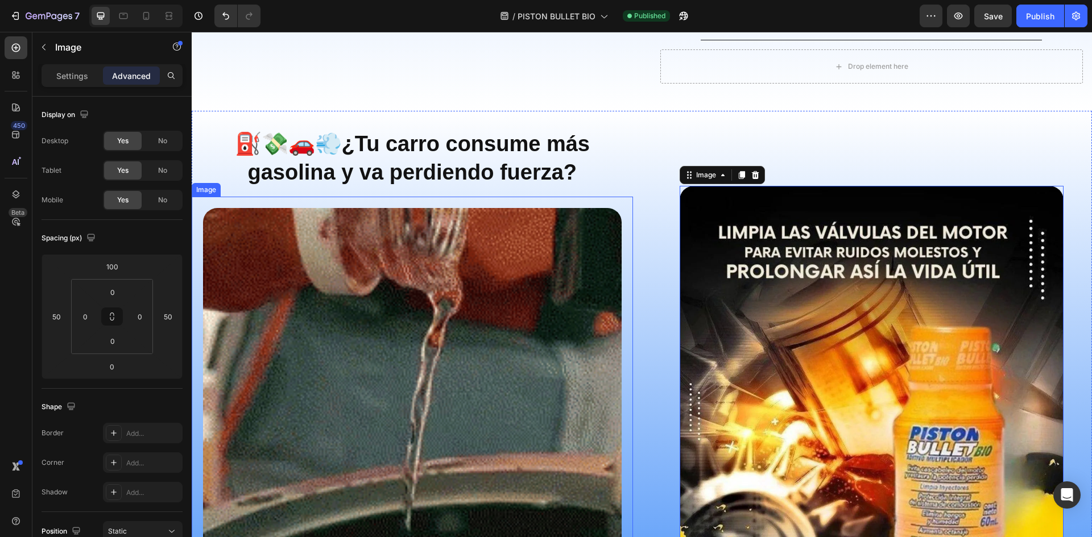
click at [484, 224] on img at bounding box center [412, 417] width 418 height 418
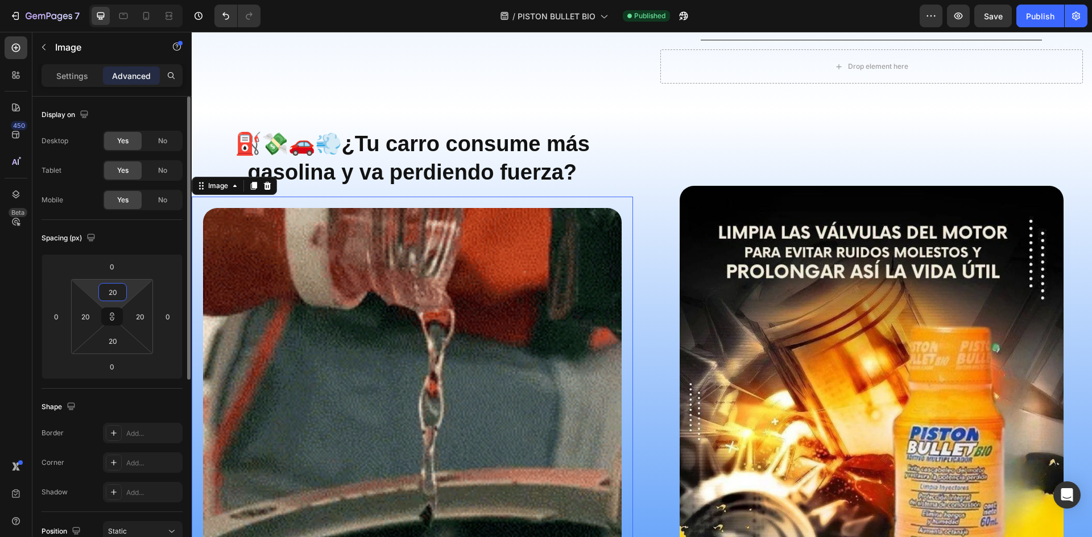
click at [110, 288] on input "20" at bounding box center [112, 292] width 23 height 17
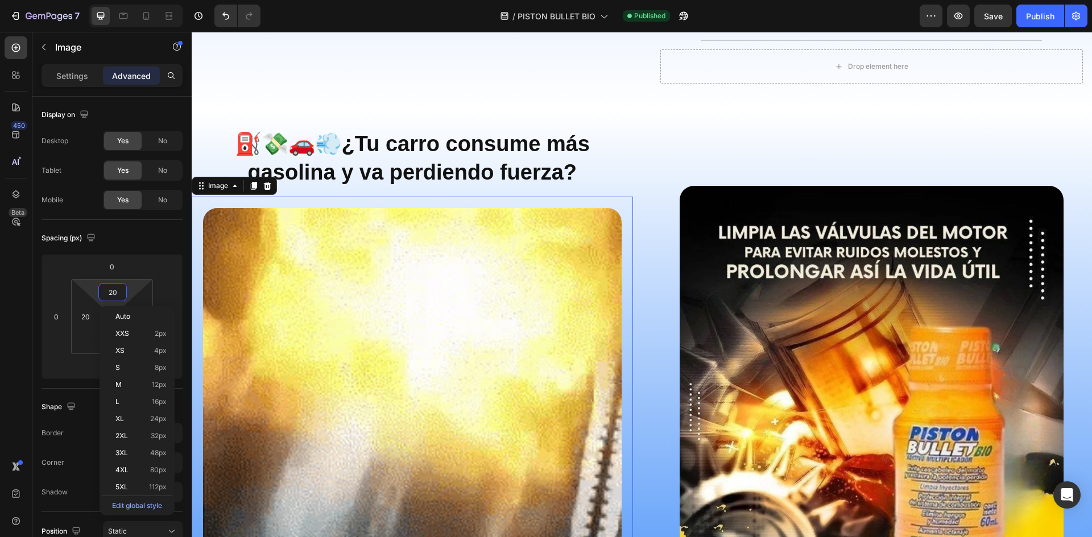
type input "1"
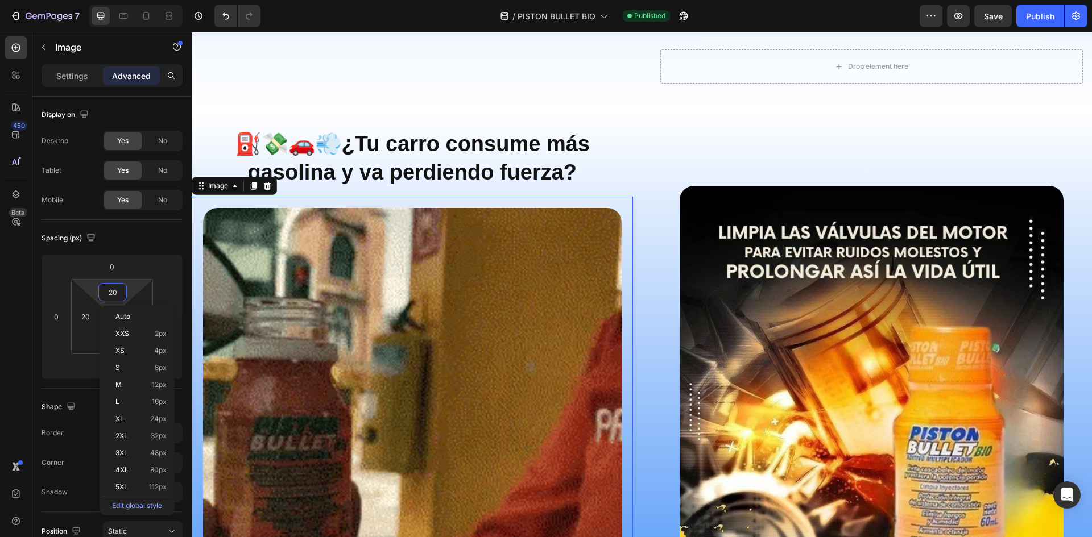
type input "1"
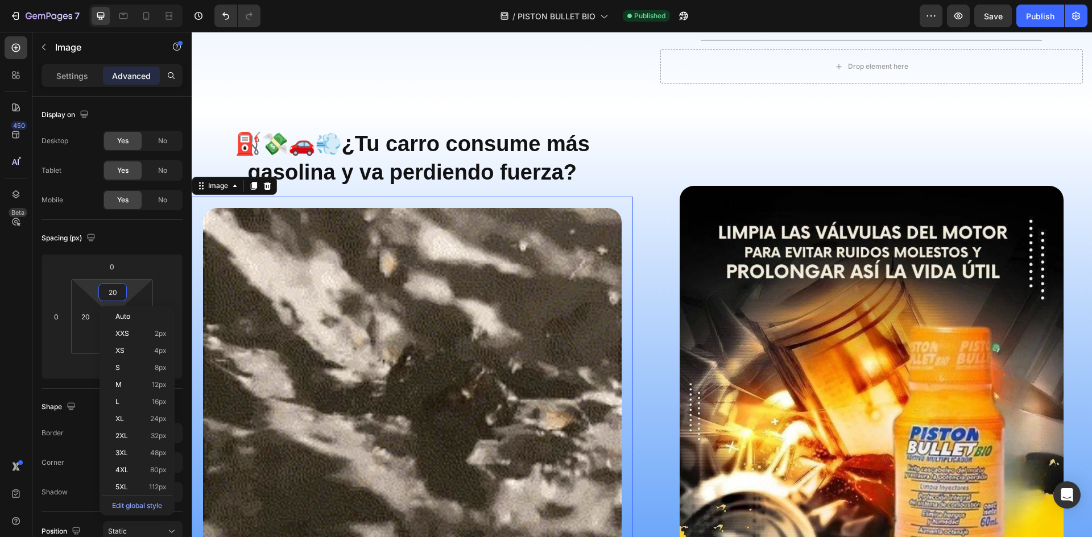
type input "1"
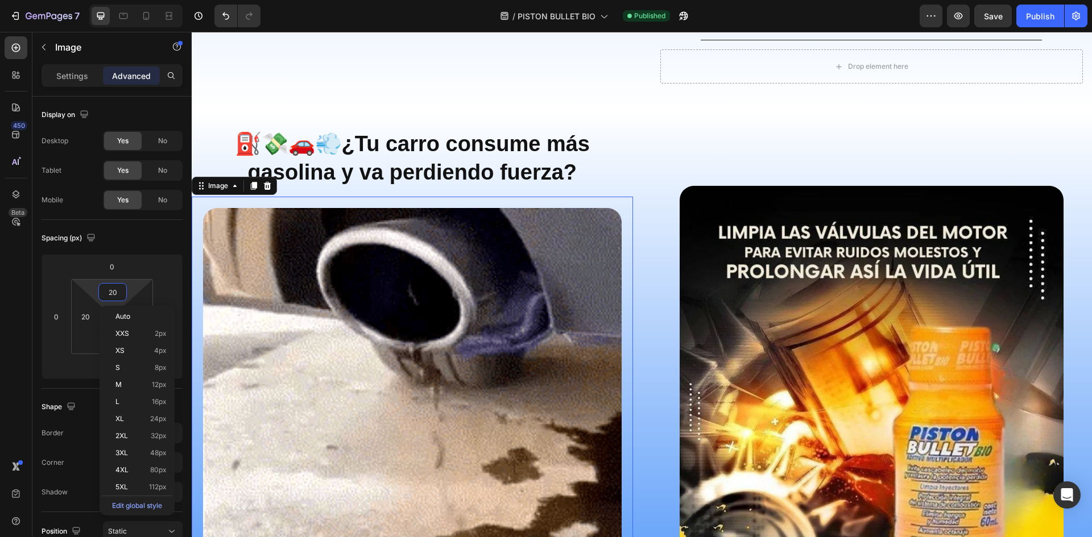
type input "1"
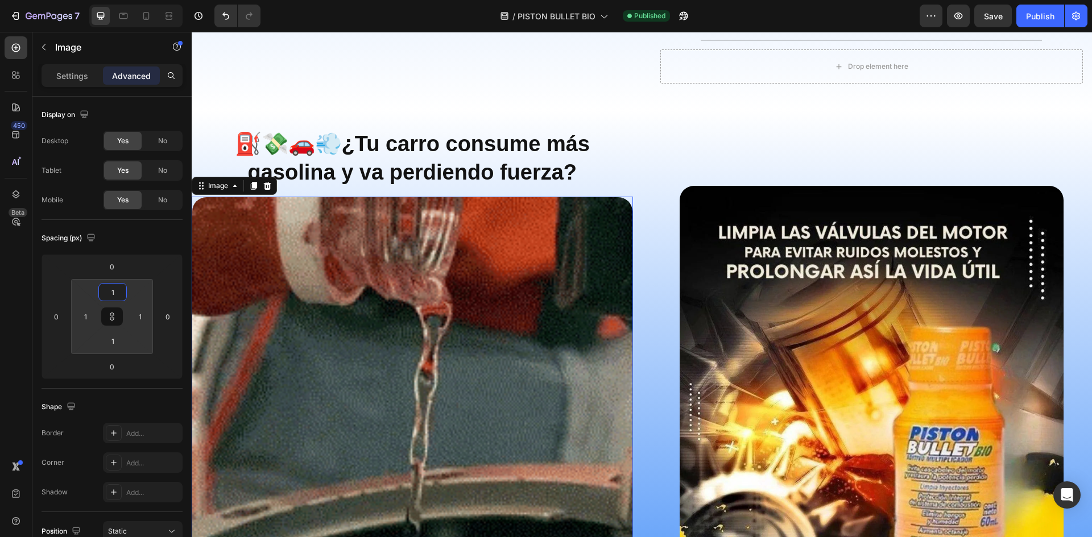
type input "10"
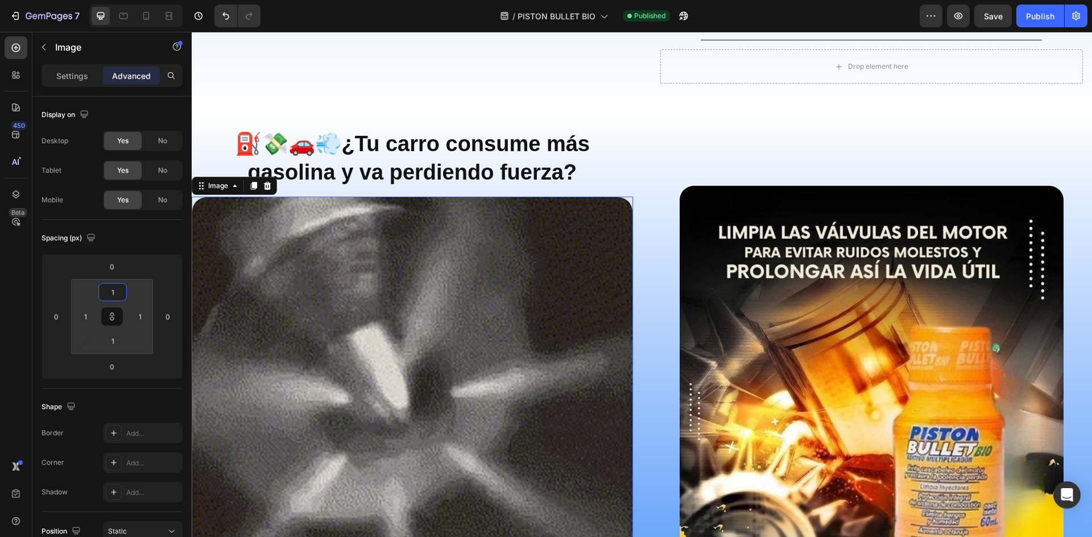
type input "10"
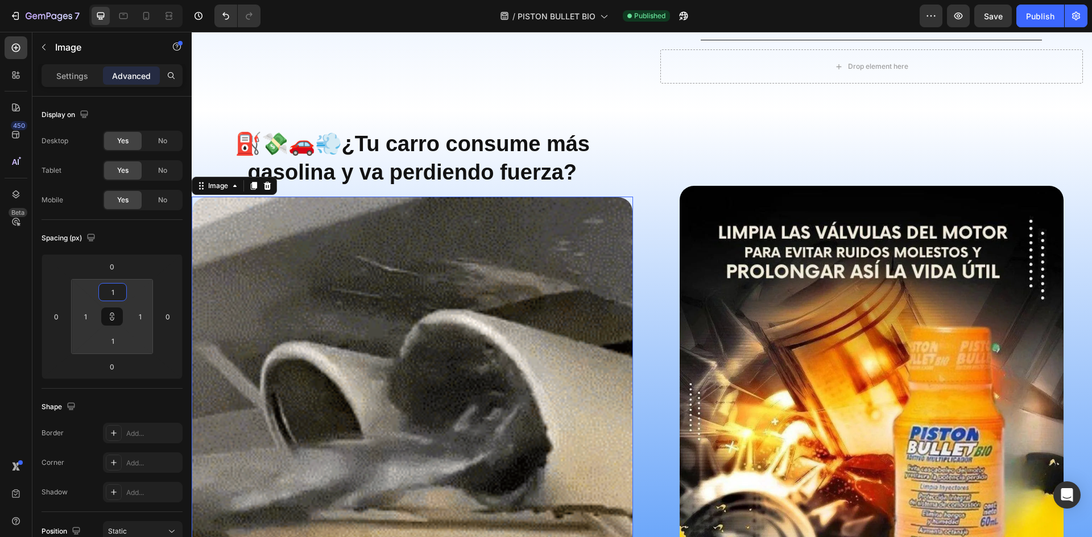
type input "10"
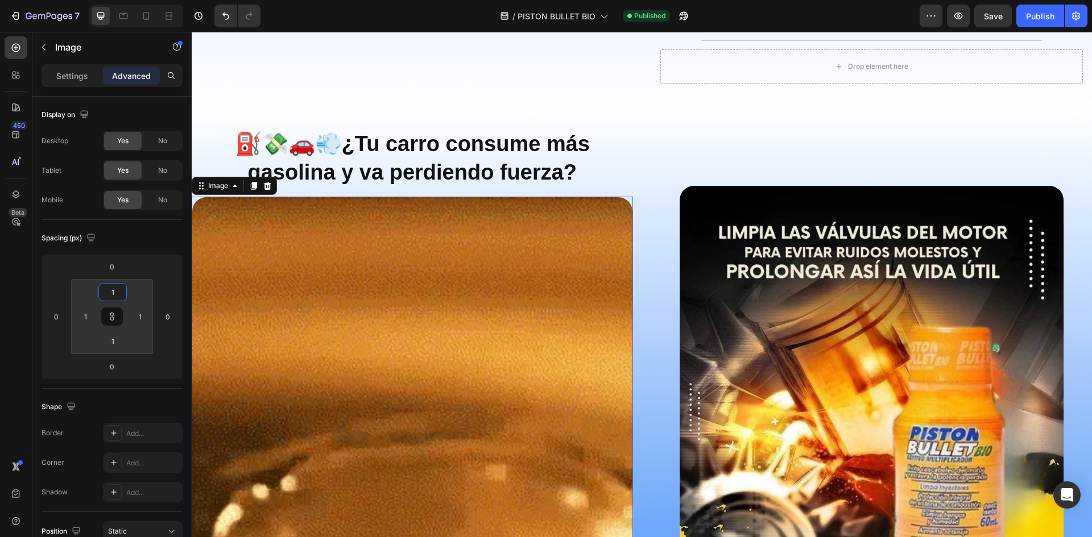
type input "10"
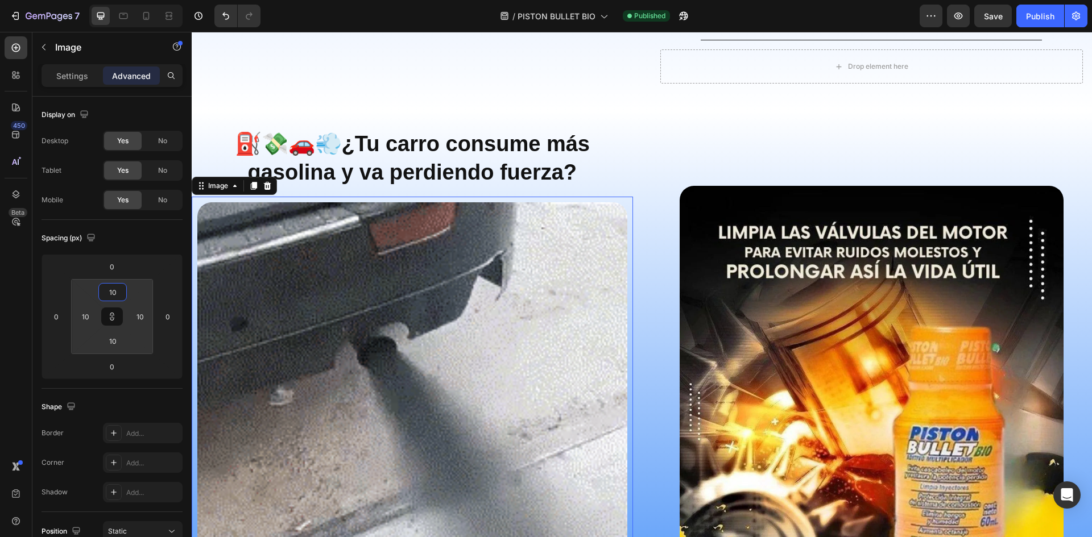
type input "1"
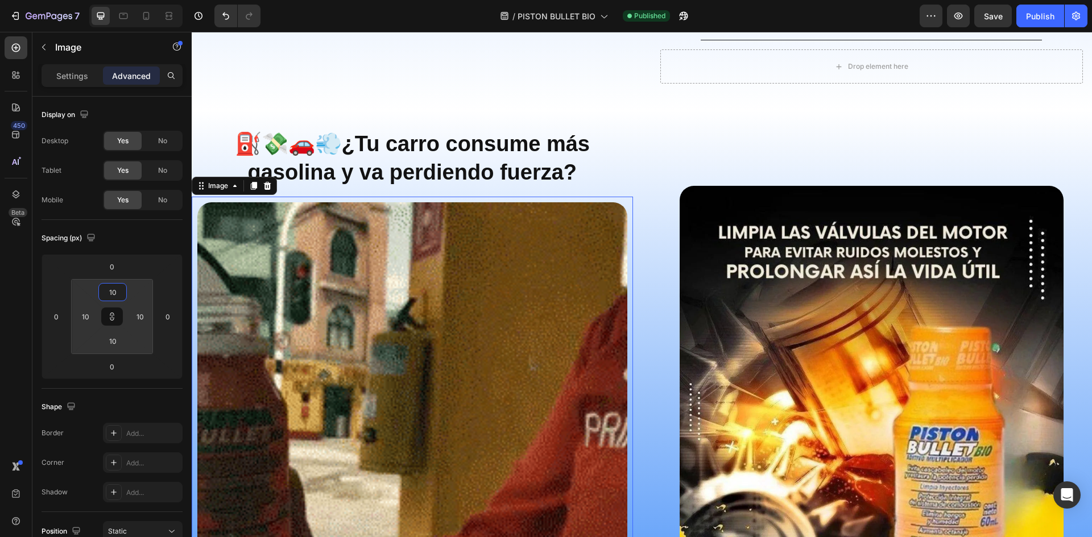
type input "1"
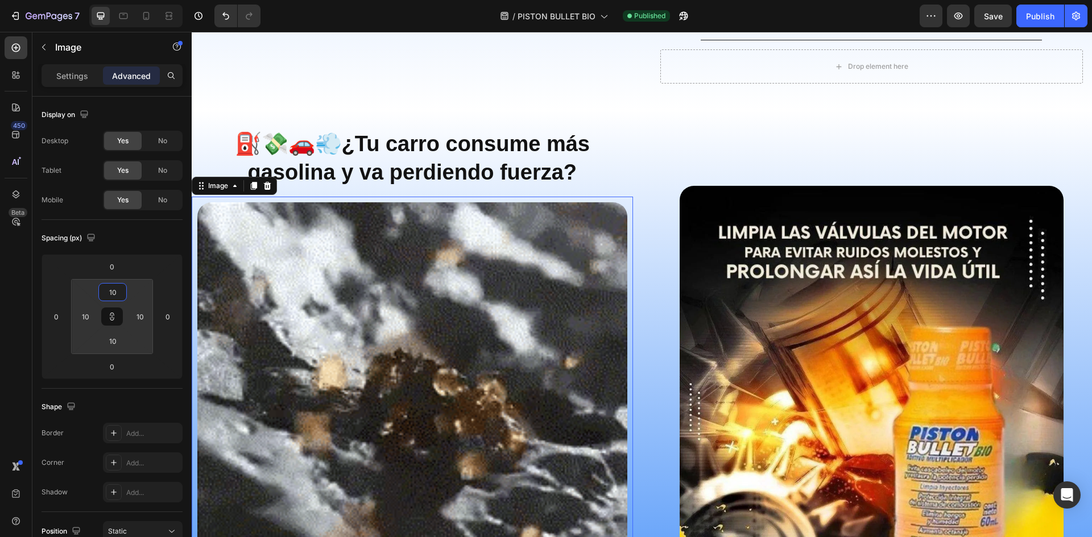
type input "1"
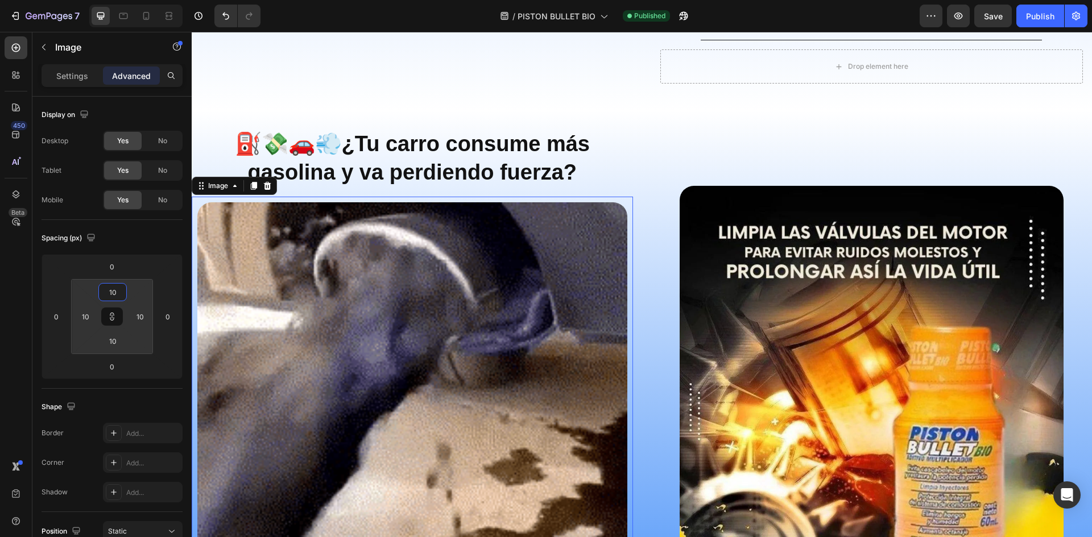
type input "1"
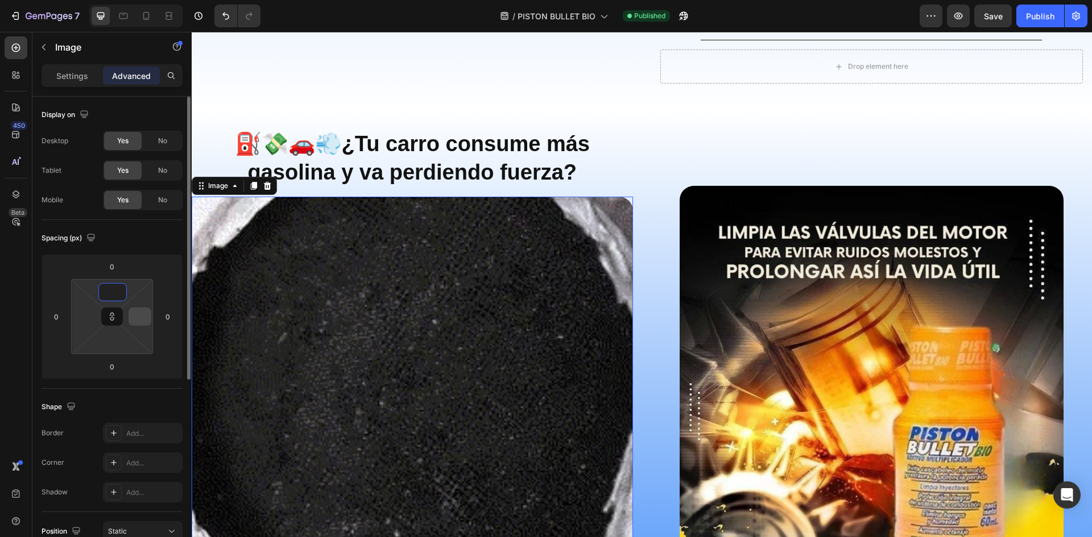
type input "1"
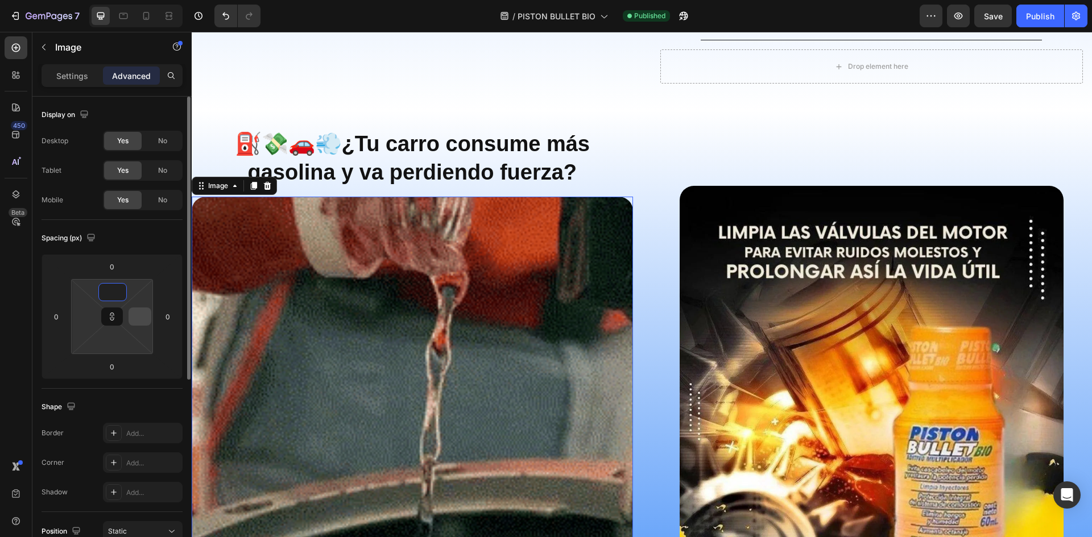
type input "1"
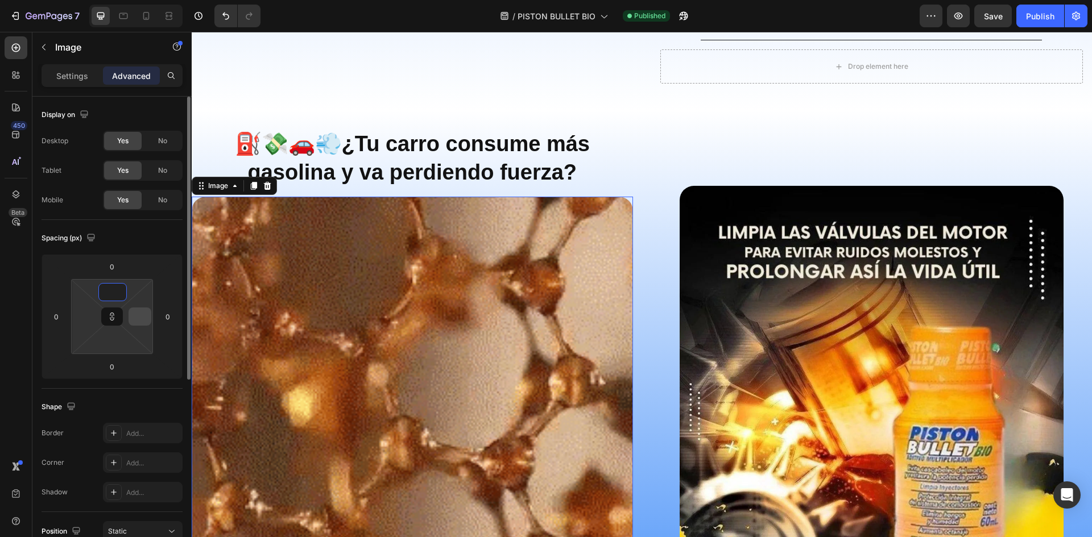
type input "1"
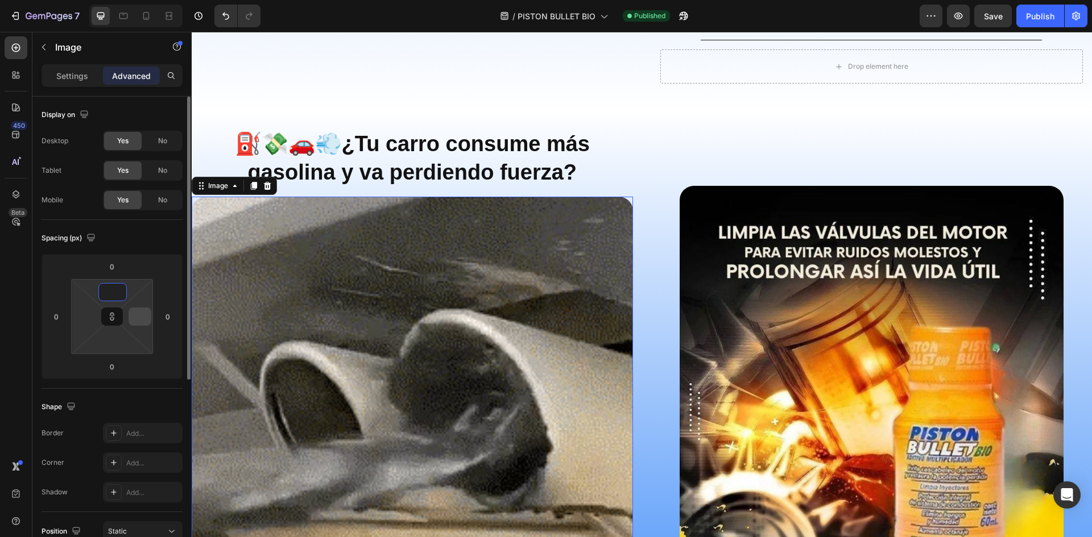
type input "1"
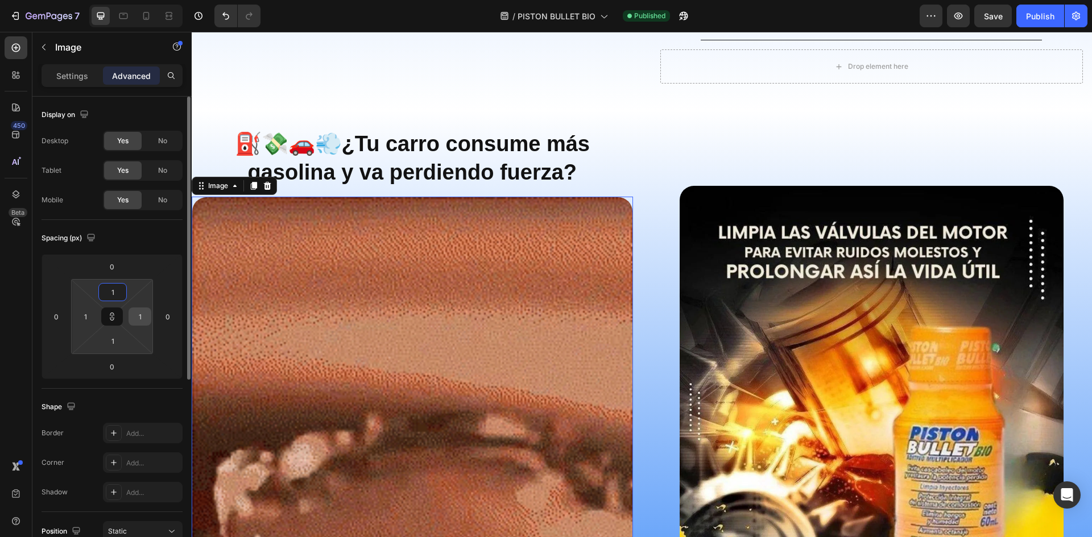
type input "10"
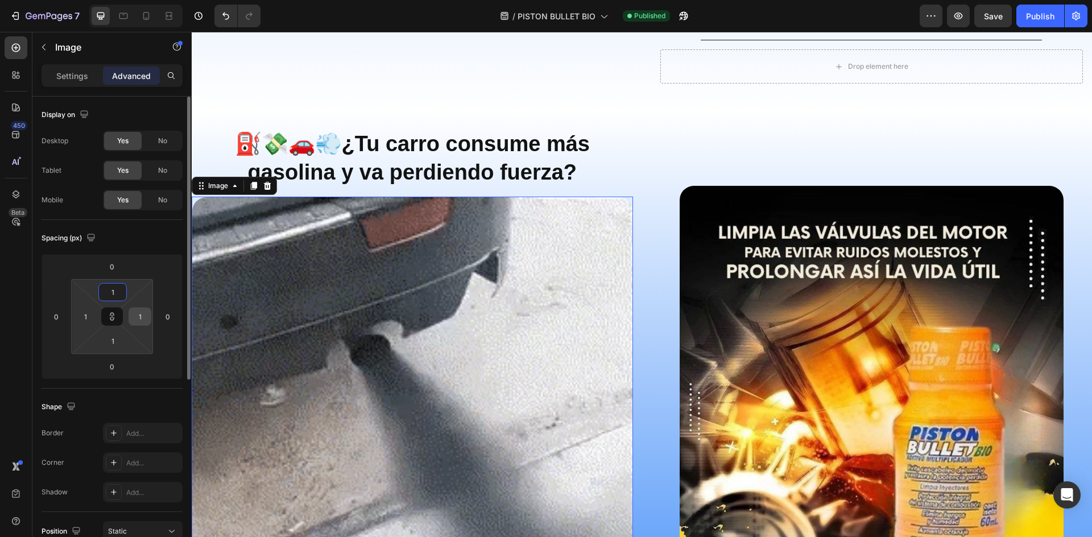
type input "10"
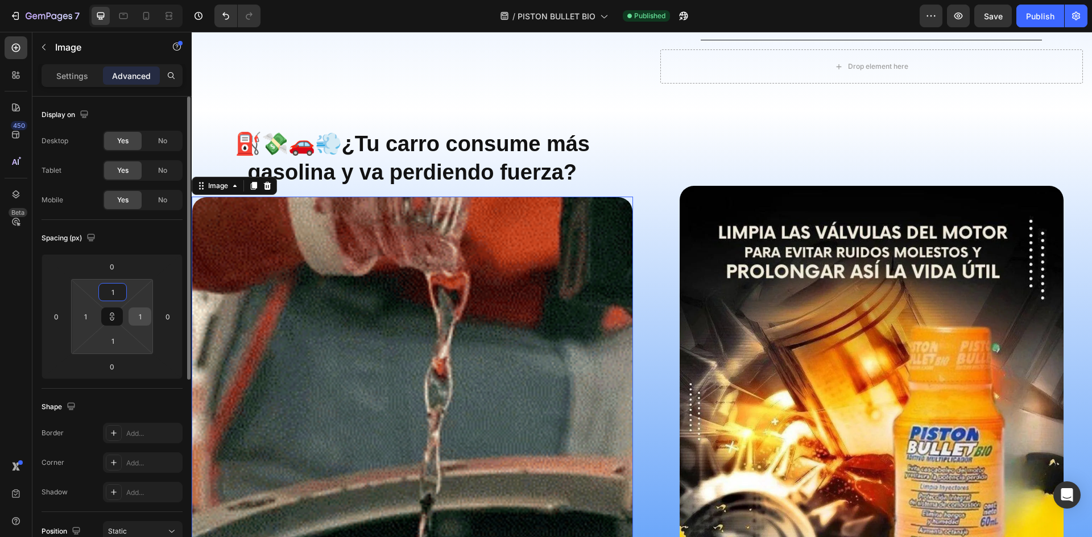
type input "10"
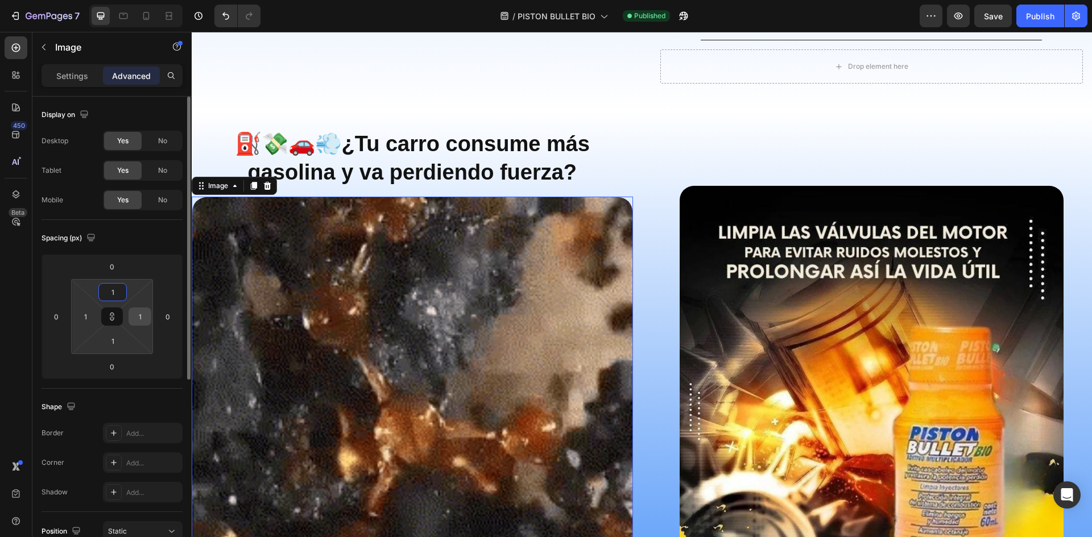
type input "10"
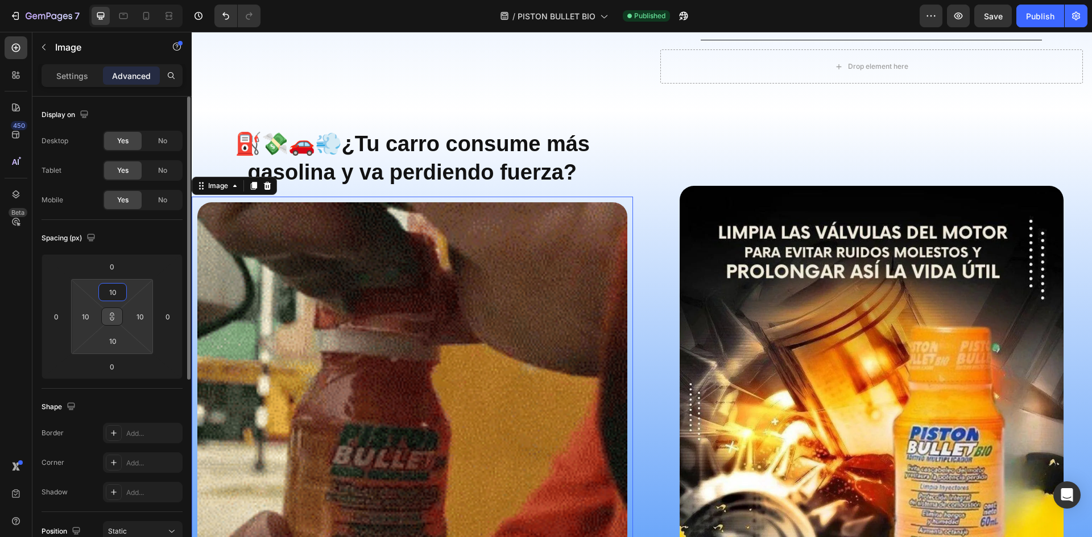
click at [112, 315] on icon at bounding box center [112, 317] width 1 height 4
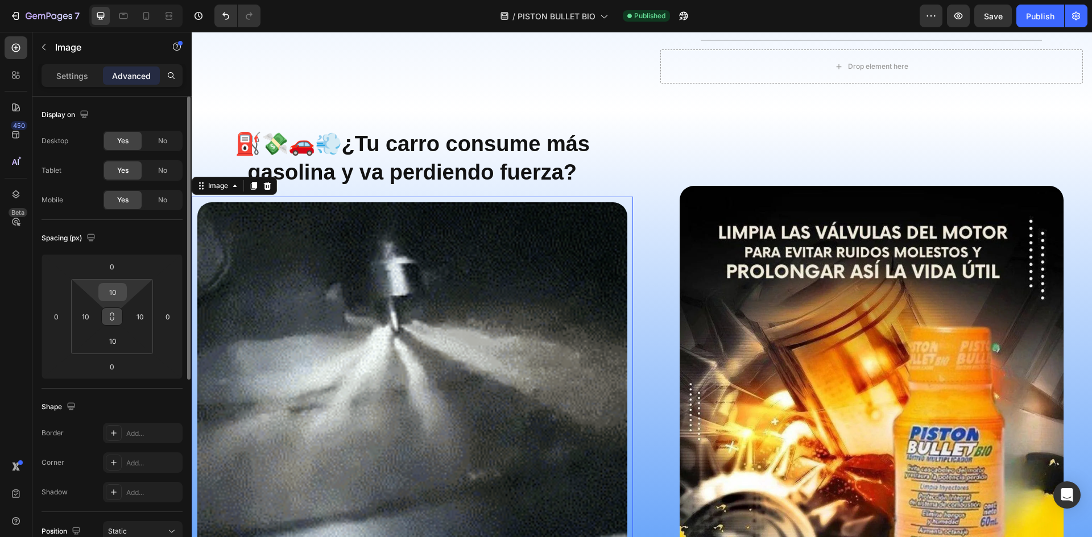
click at [118, 292] on input "10" at bounding box center [112, 292] width 23 height 17
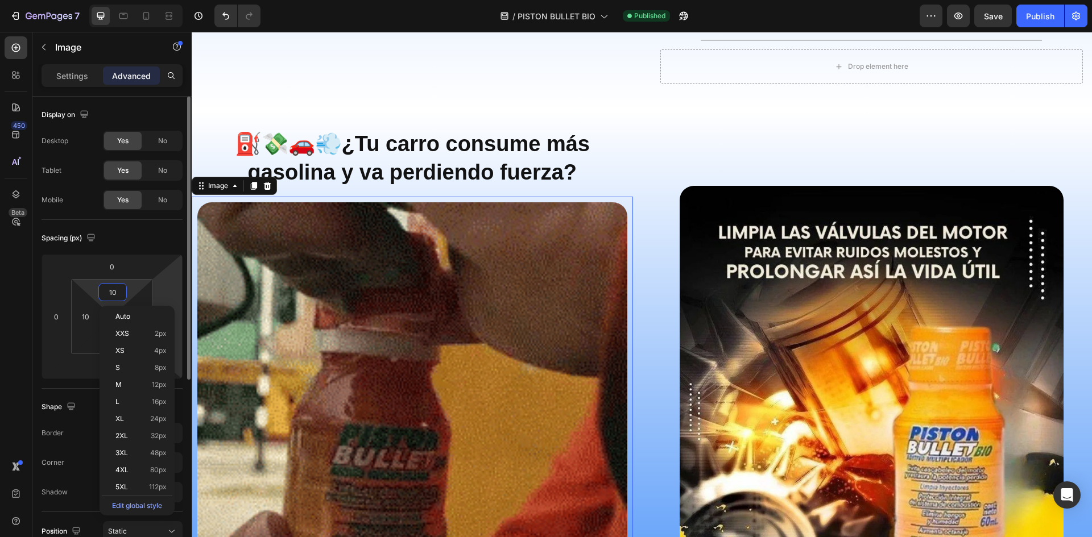
type input "1"
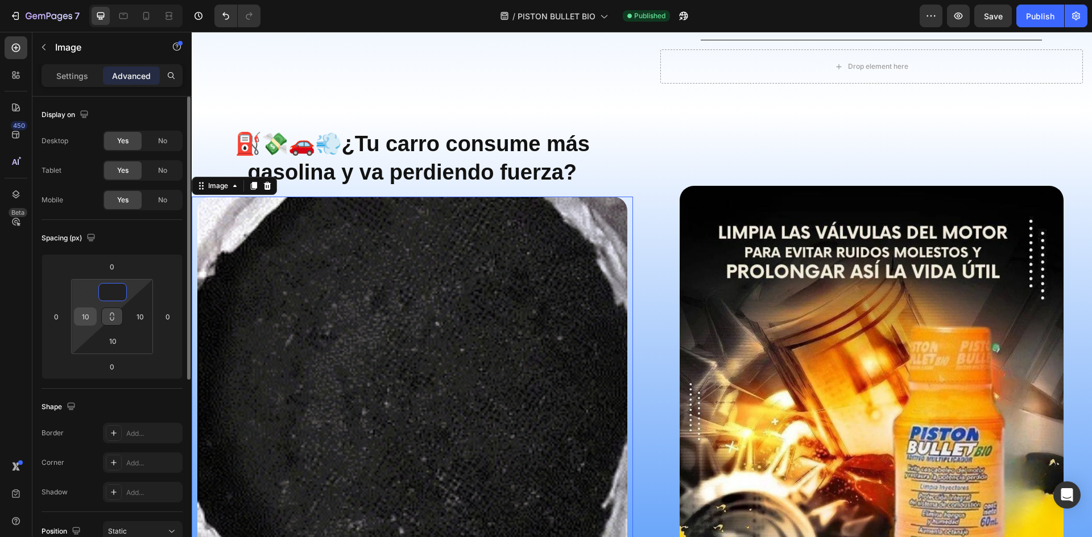
type input "0"
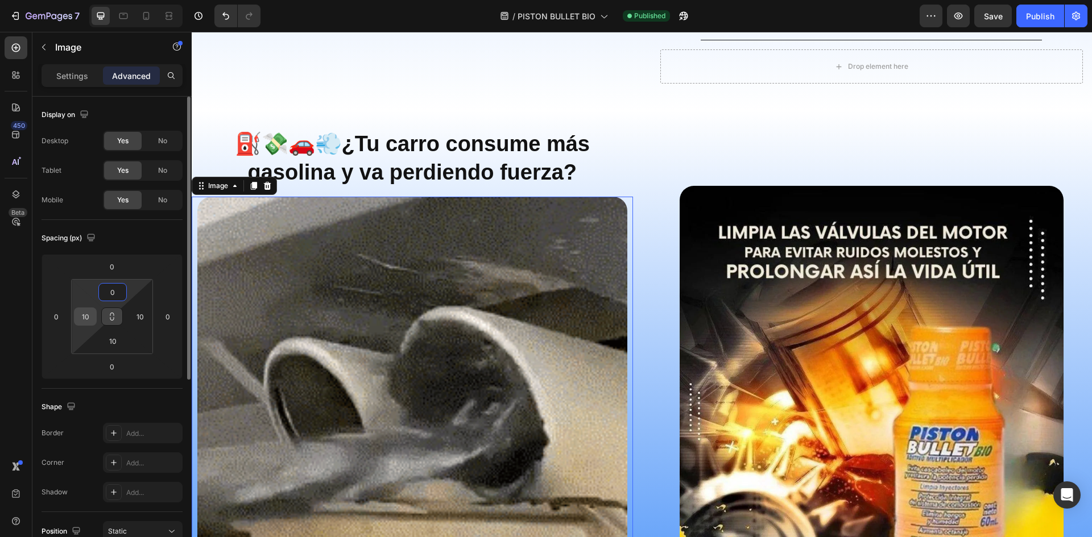
click at [89, 318] on input "10" at bounding box center [85, 316] width 17 height 17
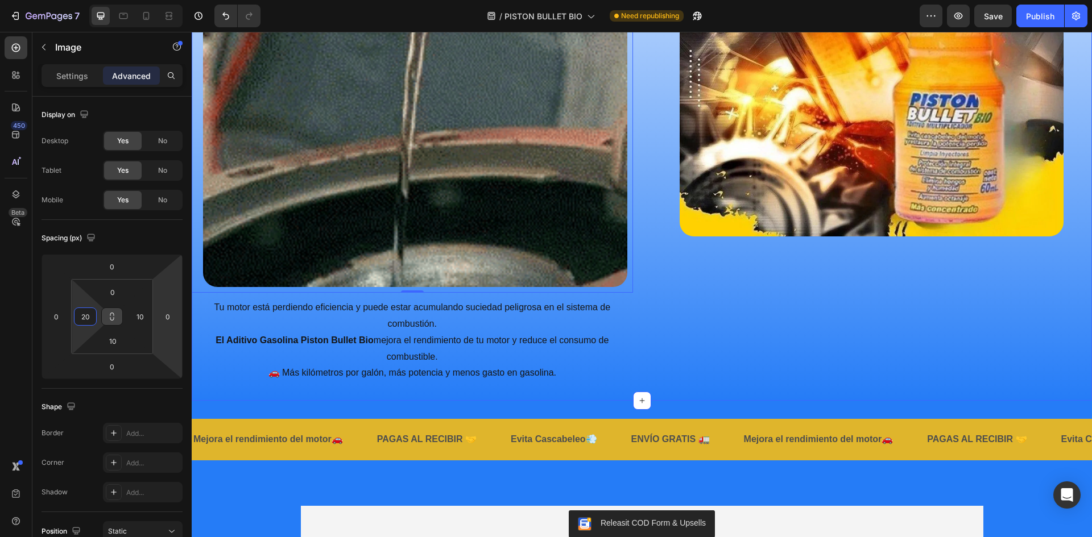
scroll to position [1672, 0]
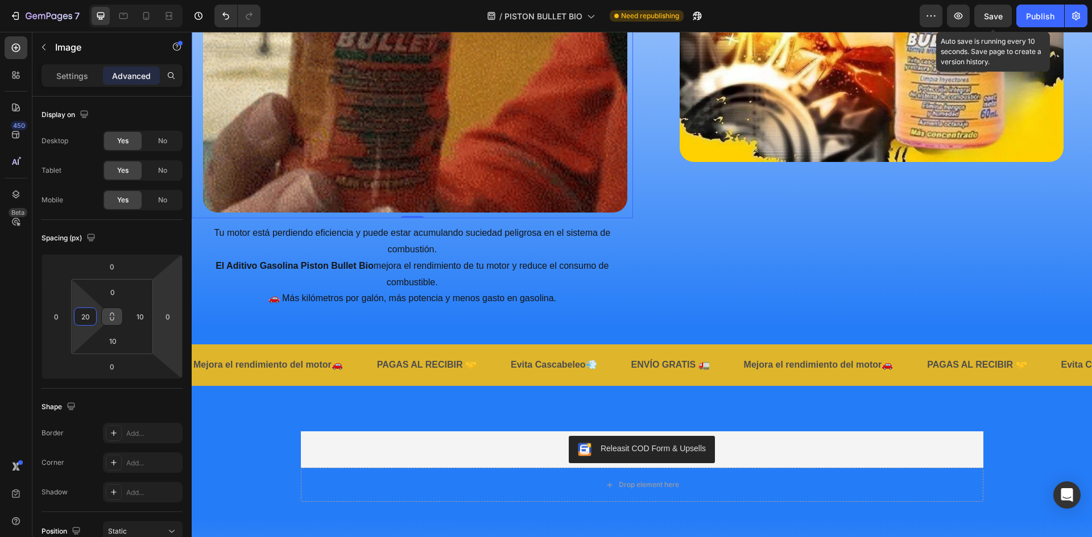
type input "20"
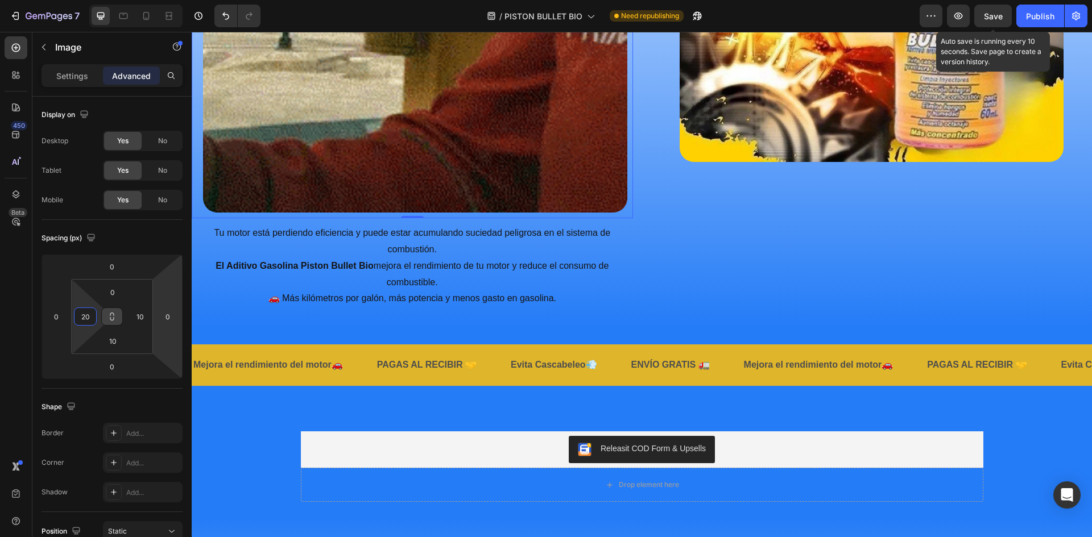
click at [996, 11] on span "Save" at bounding box center [993, 16] width 19 height 10
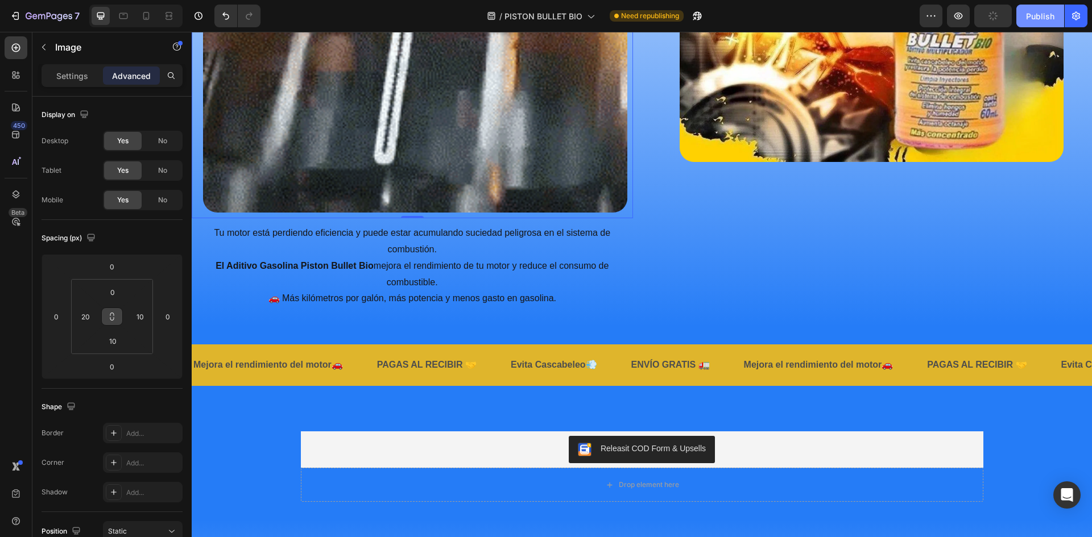
click at [1045, 11] on div "Publish" at bounding box center [1040, 16] width 28 height 12
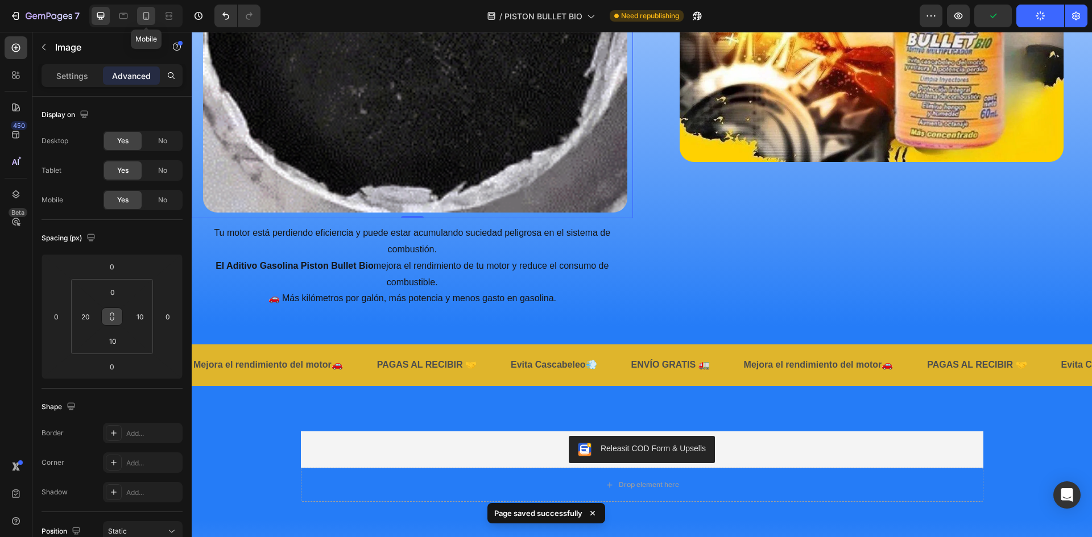
click at [144, 19] on icon at bounding box center [146, 16] width 6 height 8
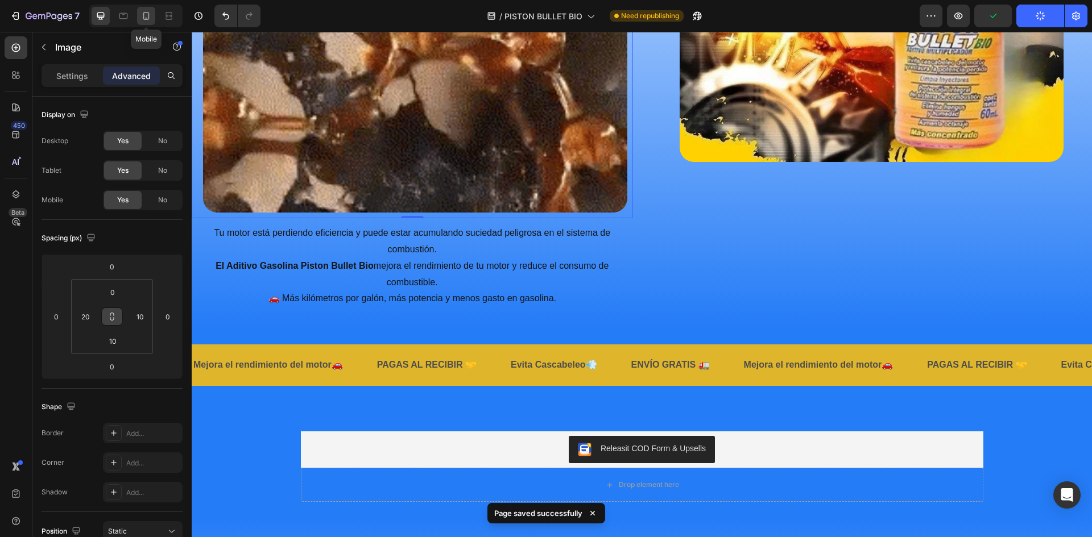
type input "20"
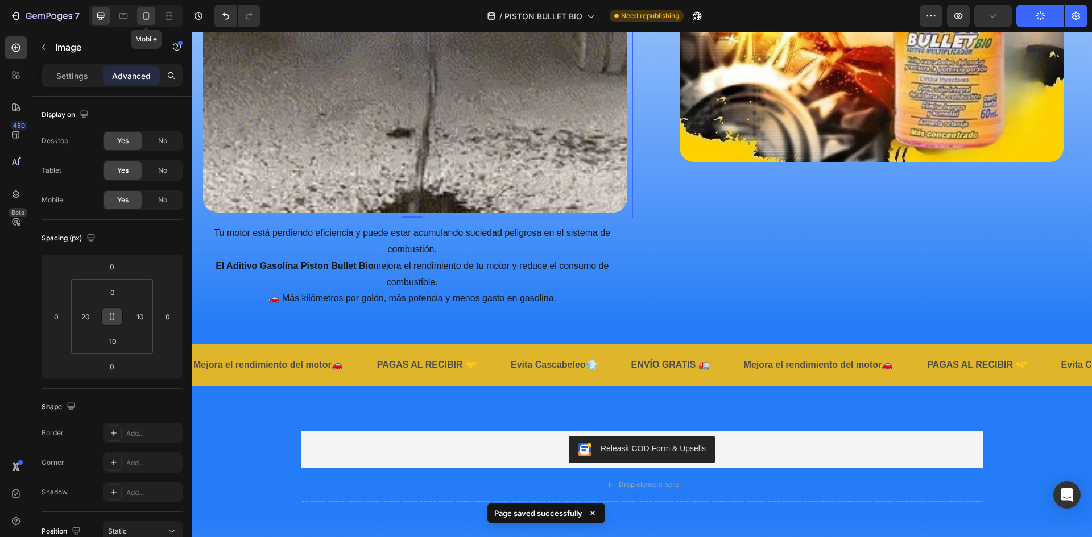
type input "20"
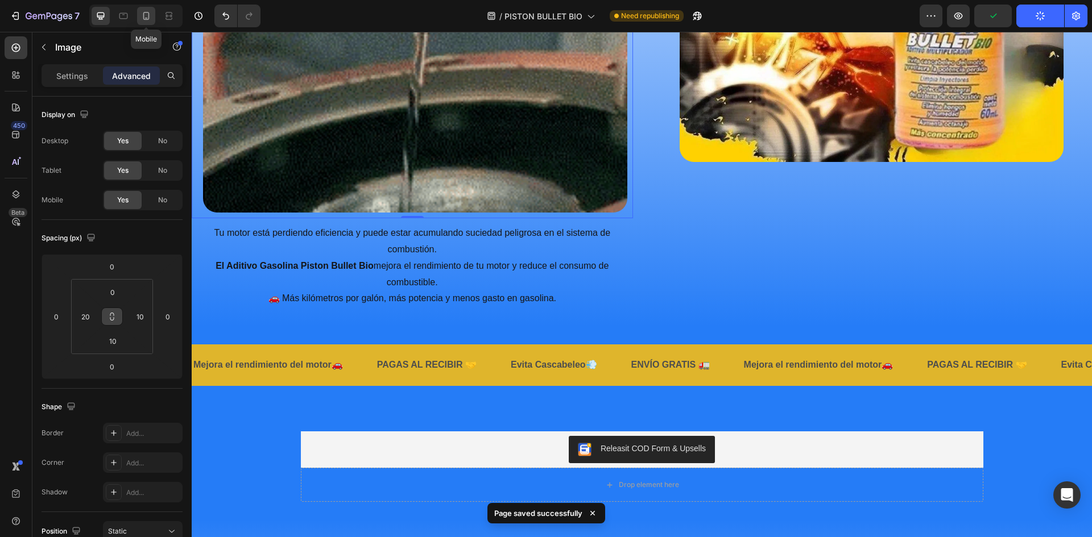
type input "0"
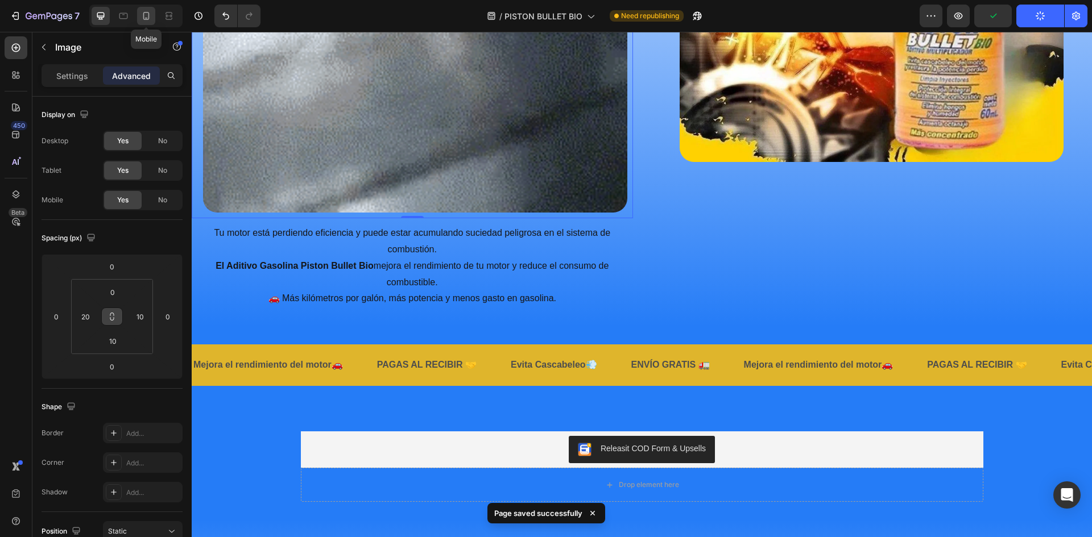
type input "0"
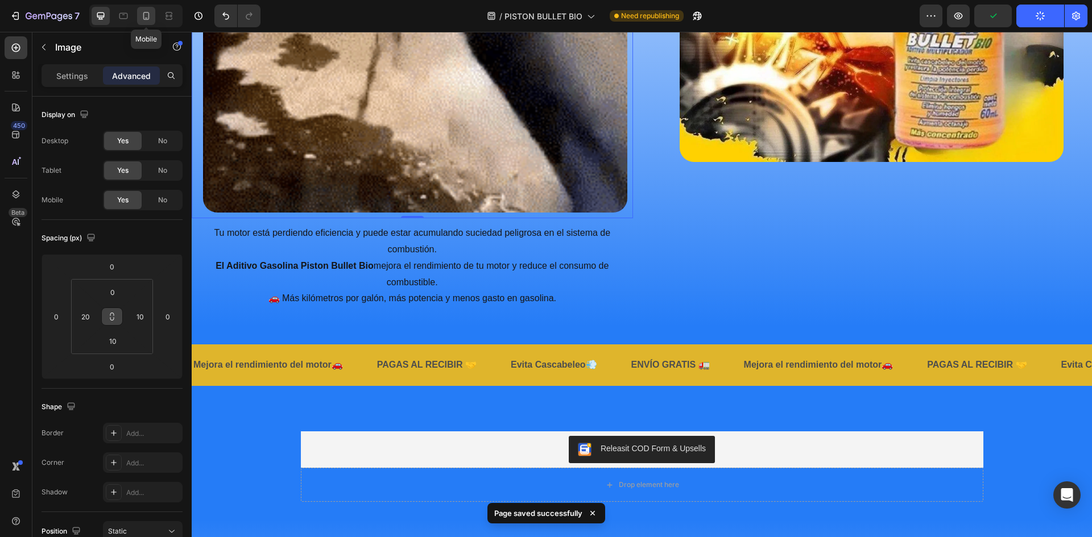
type input "0"
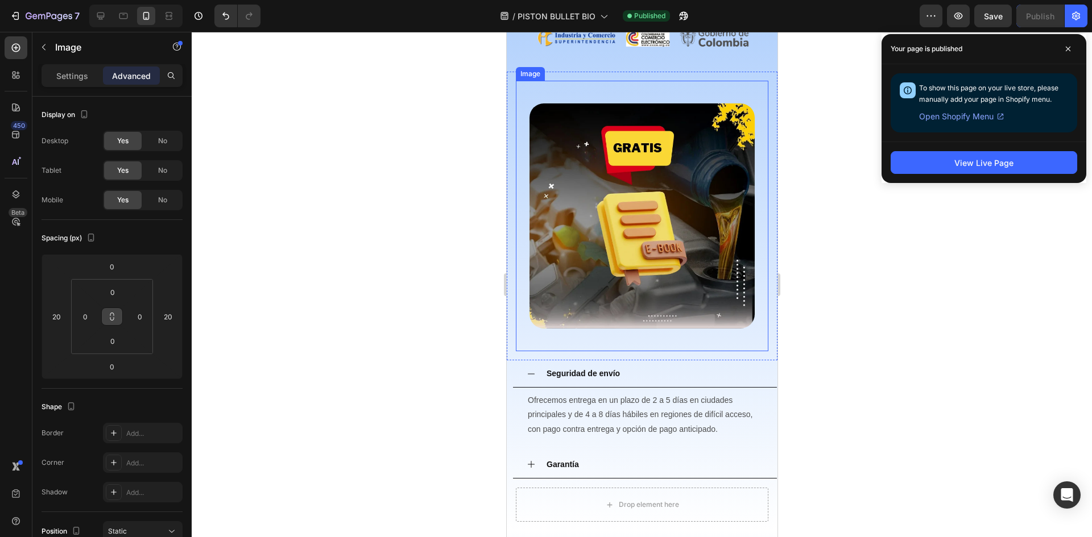
scroll to position [1070, 0]
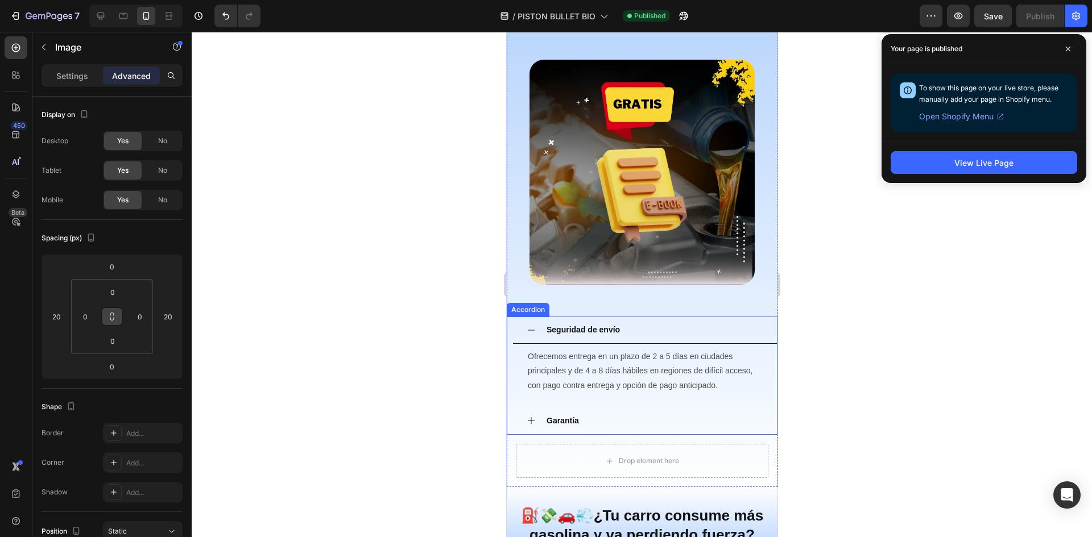
click at [533, 317] on div "Seguridad de envío" at bounding box center [644, 330] width 264 height 27
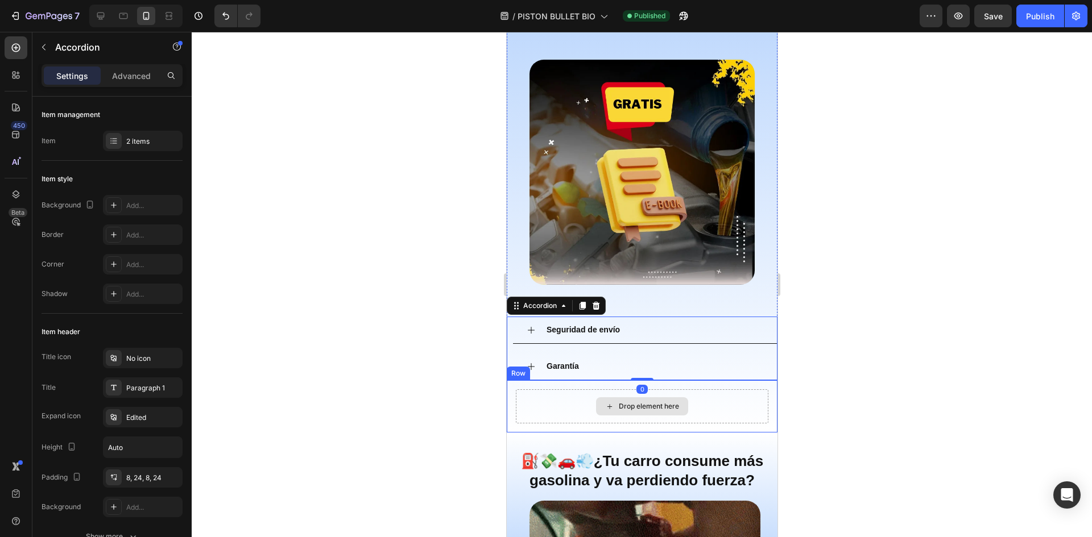
scroll to position [1240, 0]
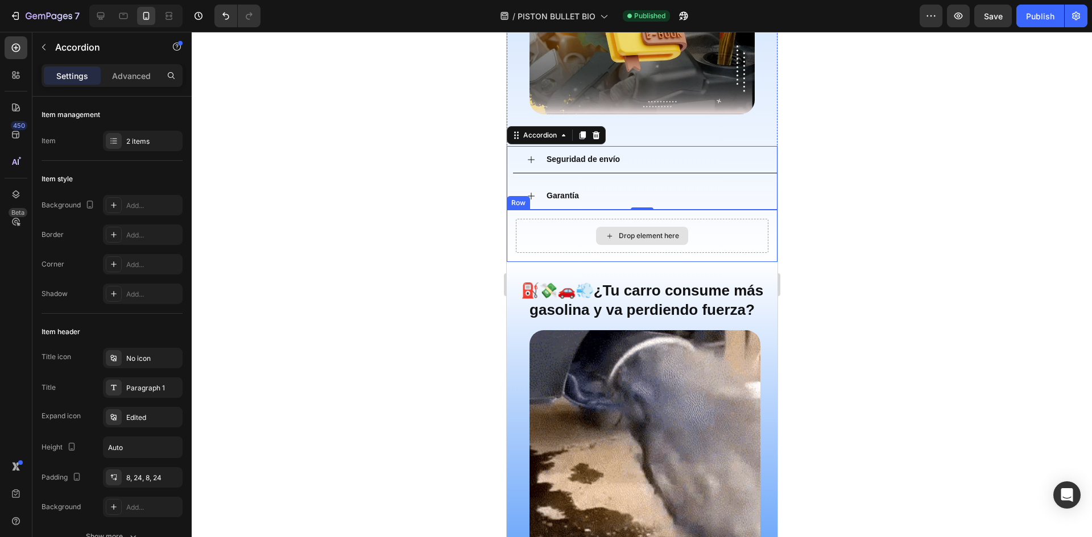
click at [699, 219] on div "Drop element here" at bounding box center [641, 236] width 252 height 34
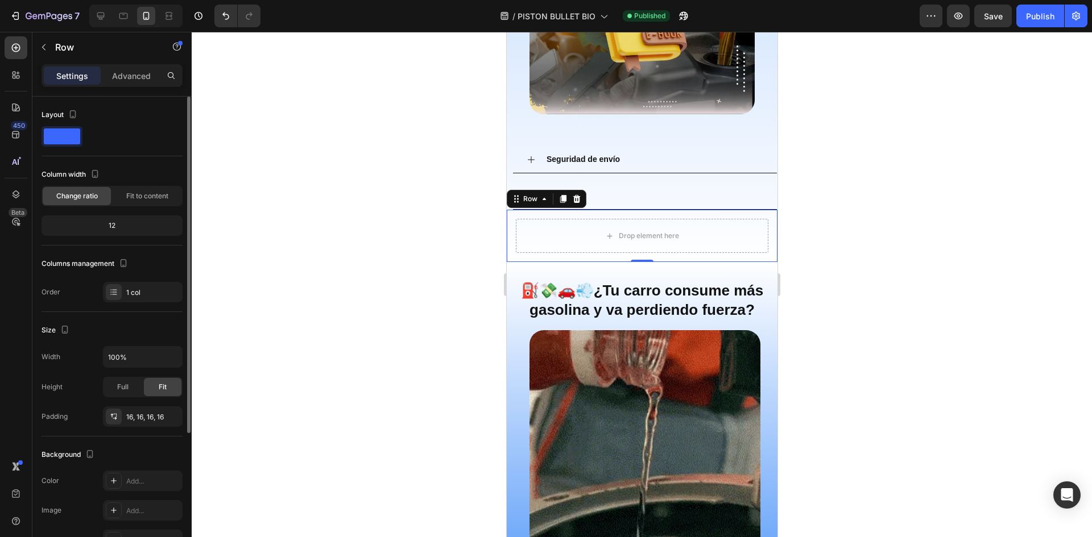
scroll to position [171, 0]
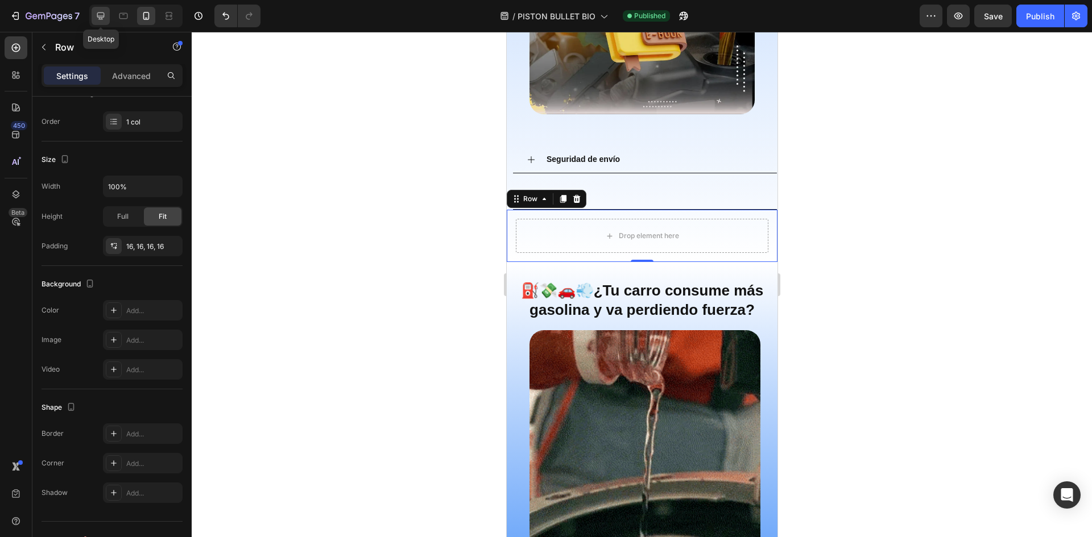
click at [106, 17] on icon at bounding box center [100, 15] width 11 height 11
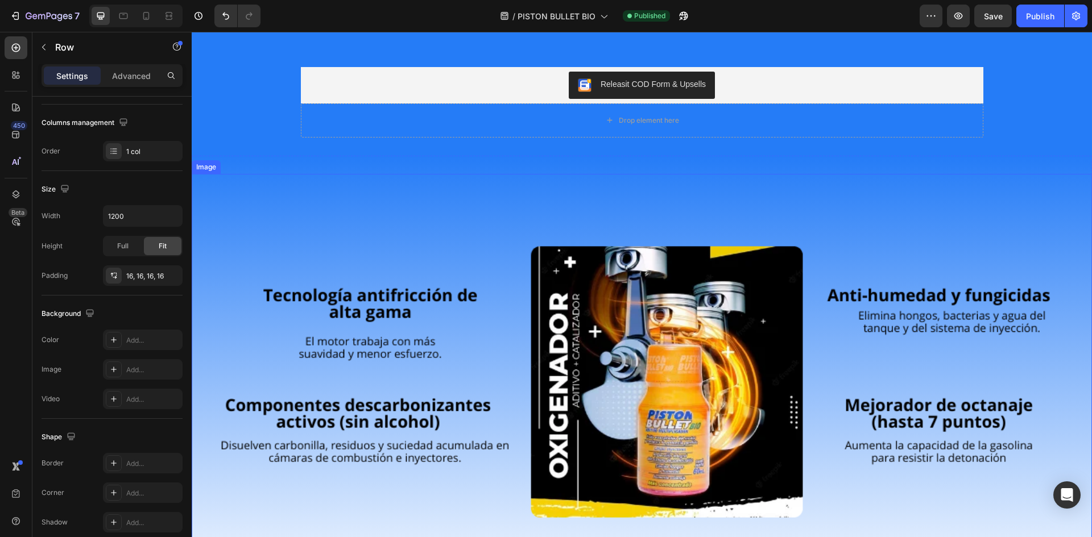
scroll to position [1492, 0]
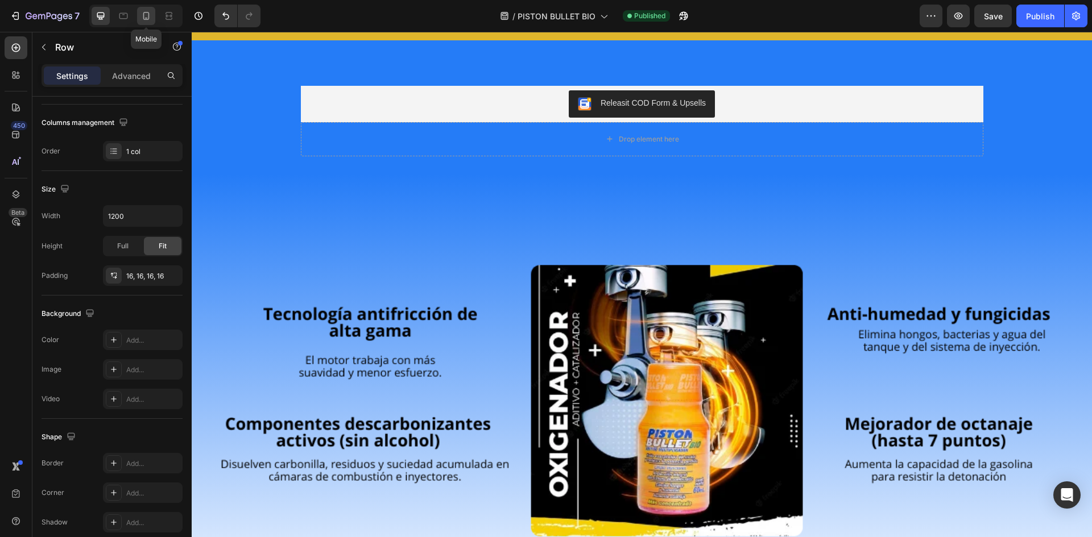
click at [138, 10] on div at bounding box center [146, 16] width 18 height 18
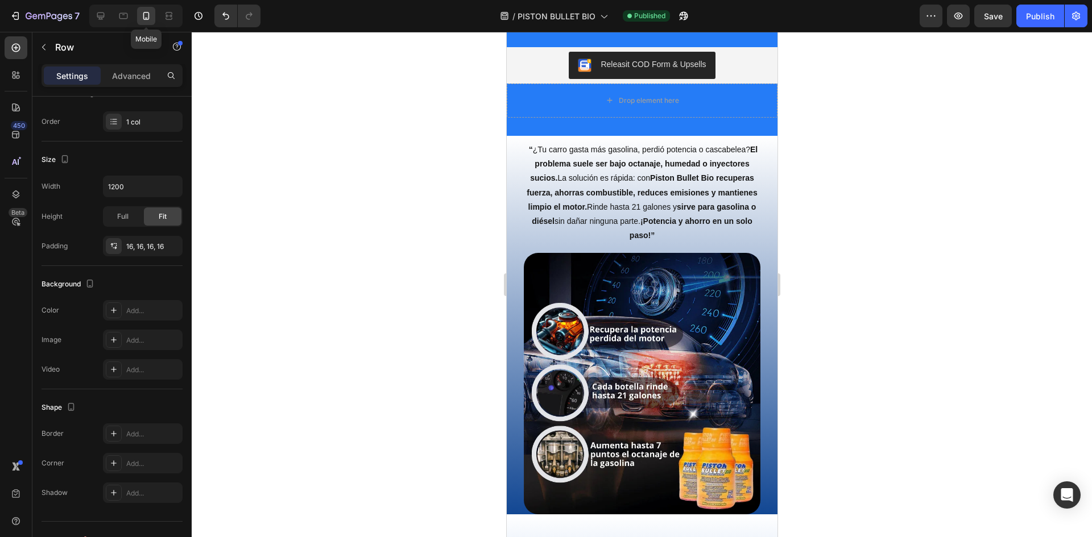
type input "100%"
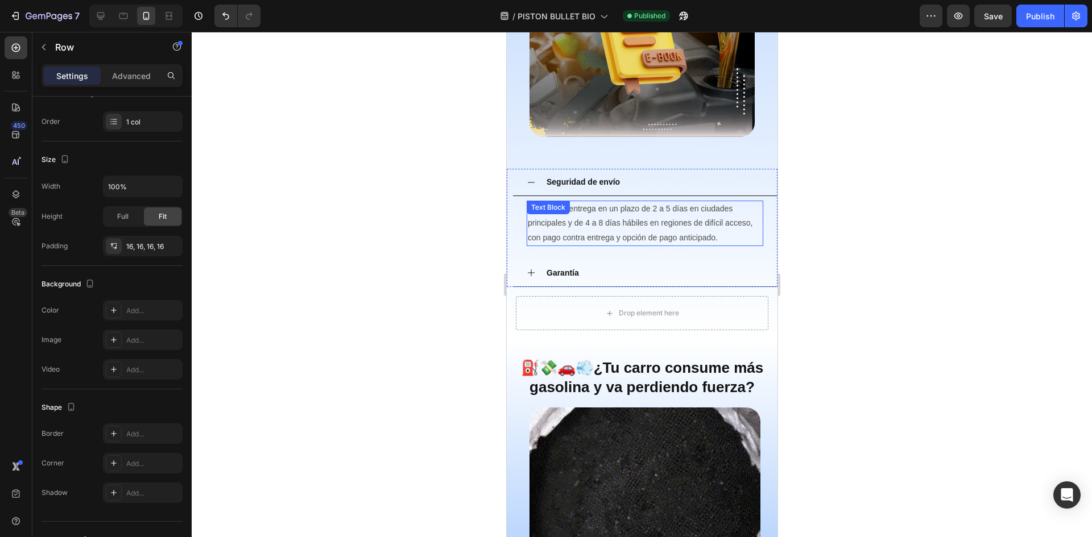
scroll to position [1251, 0]
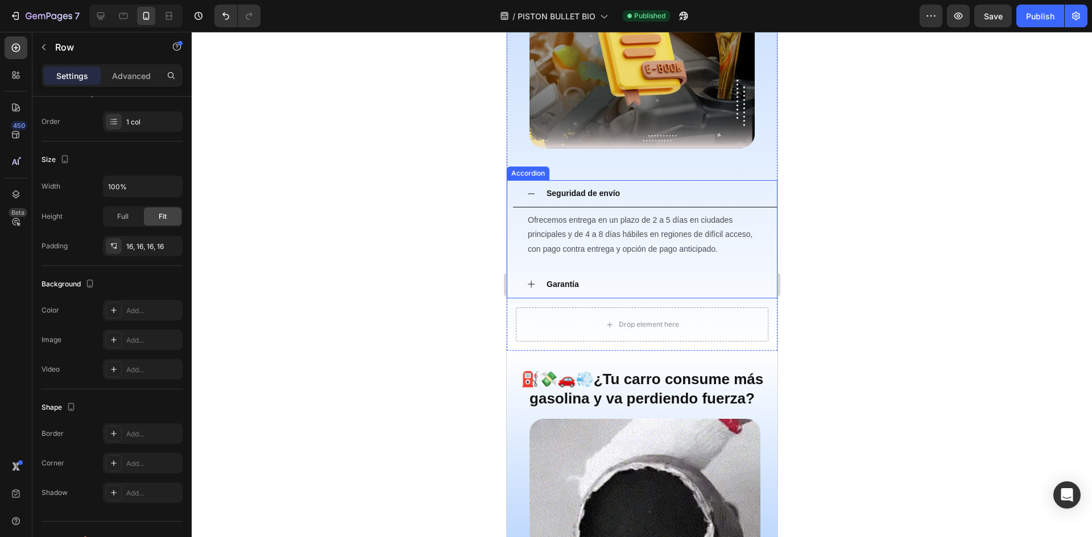
click at [529, 189] on icon at bounding box center [530, 193] width 9 height 9
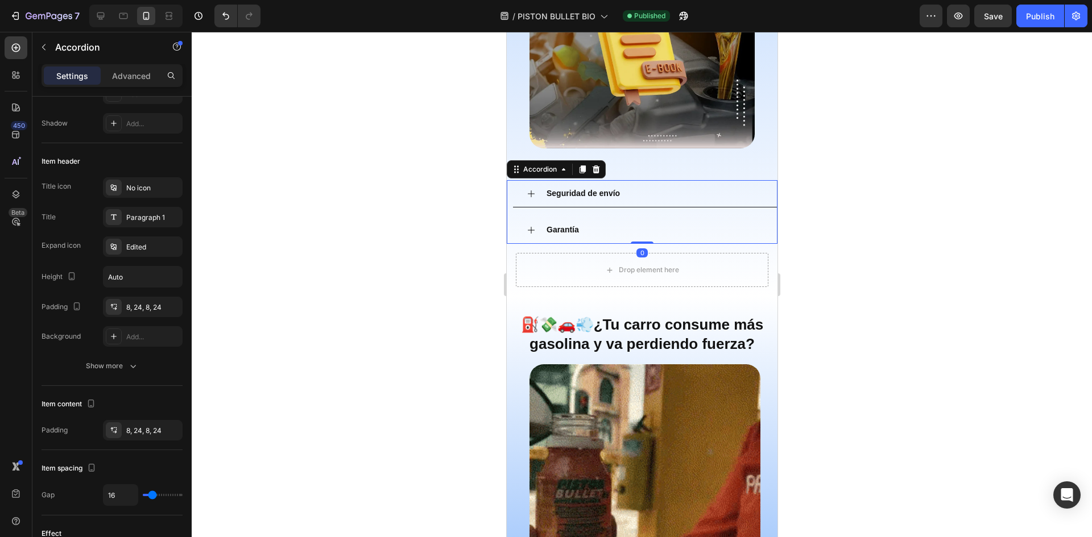
scroll to position [0, 0]
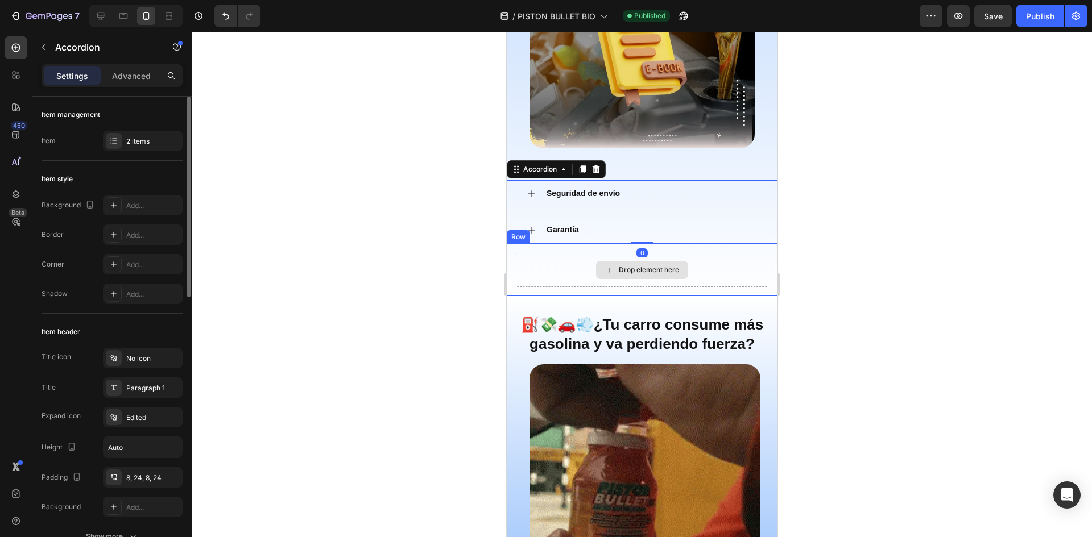
click at [707, 253] on div "Drop element here" at bounding box center [641, 270] width 252 height 34
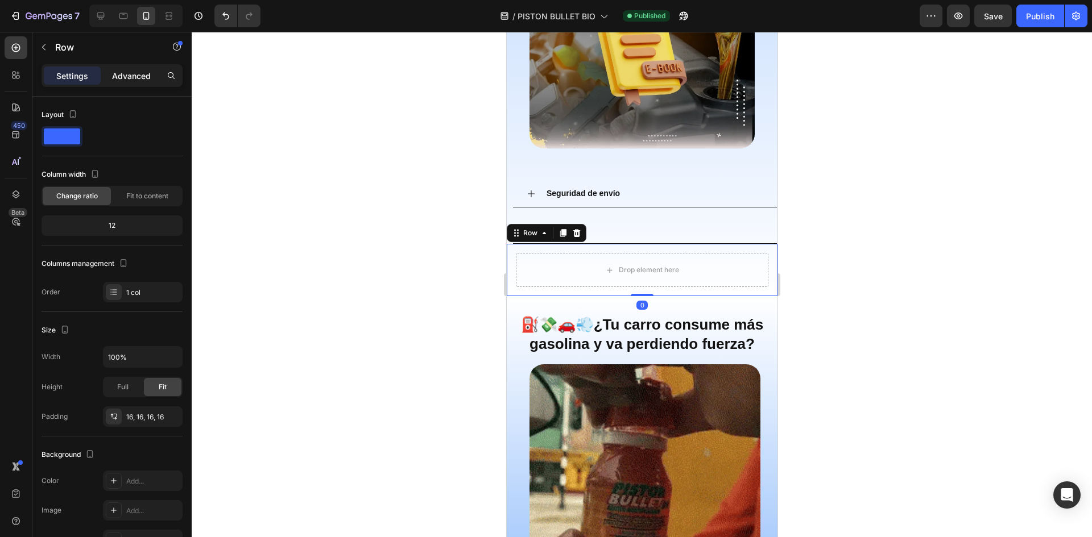
click at [129, 70] on p "Advanced" at bounding box center [131, 76] width 39 height 12
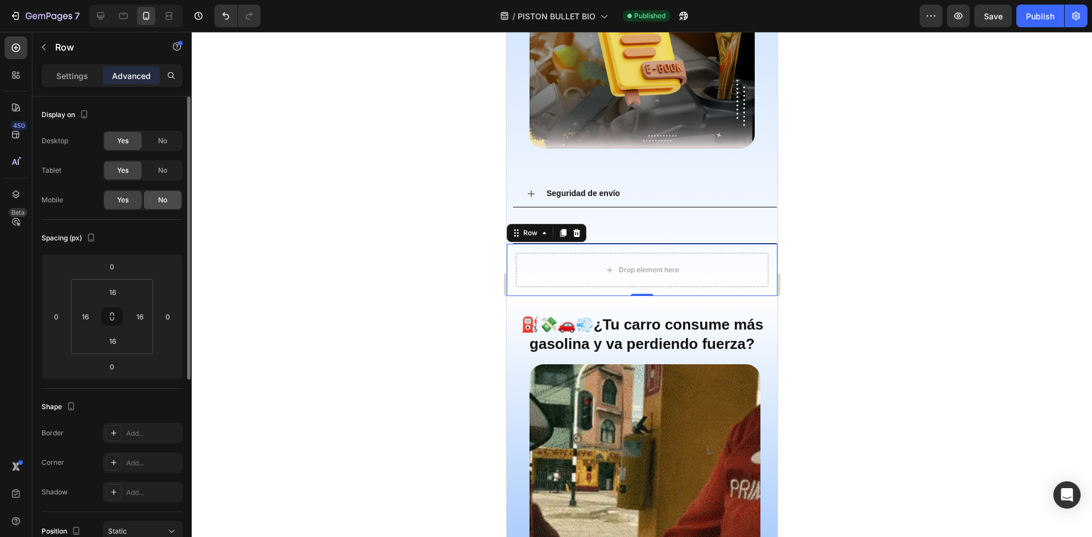
click at [156, 194] on div "No" at bounding box center [163, 200] width 38 height 18
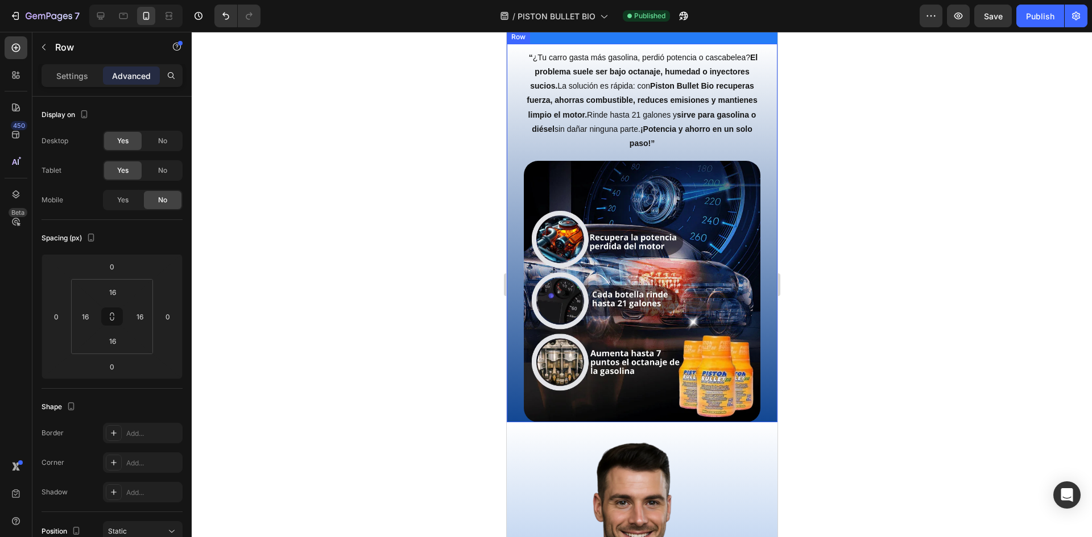
scroll to position [2274, 0]
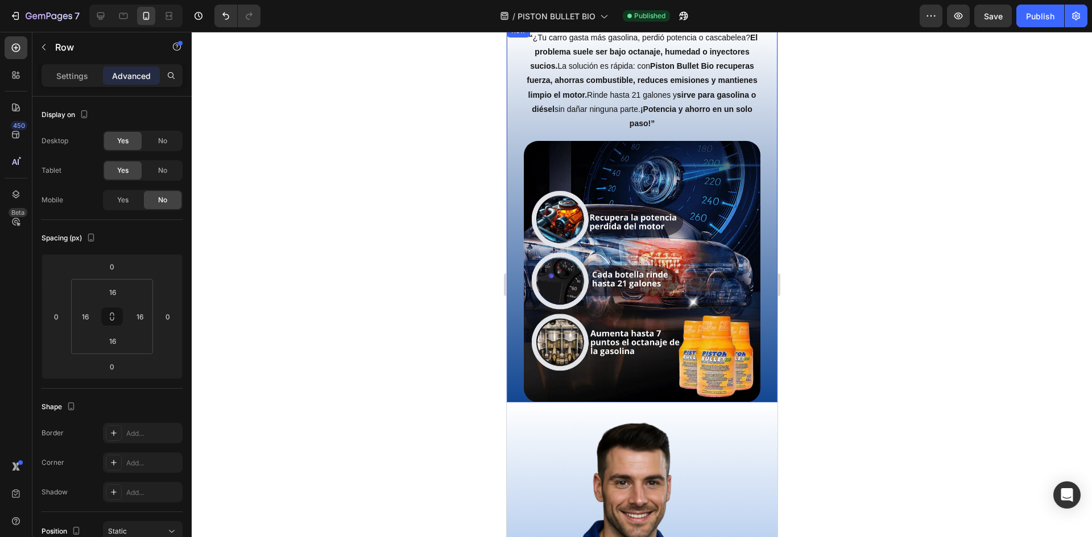
click at [764, 366] on div "“ ¿Tu carro gasta más gasolina, perdió potencia o cascabelea? El problema suele…" at bounding box center [641, 213] width 271 height 379
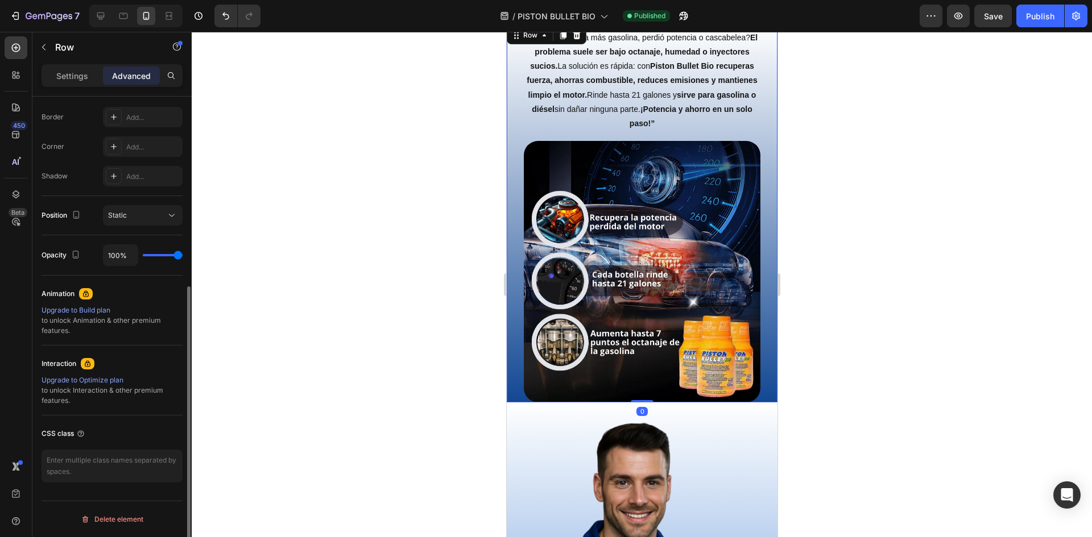
scroll to position [146, 0]
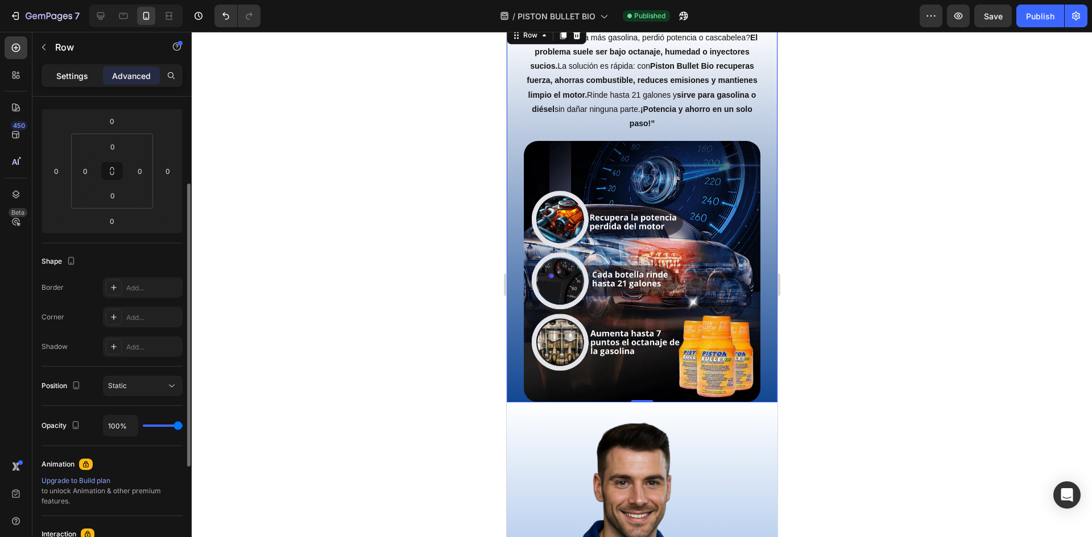
click at [72, 72] on p "Settings" at bounding box center [72, 76] width 32 height 12
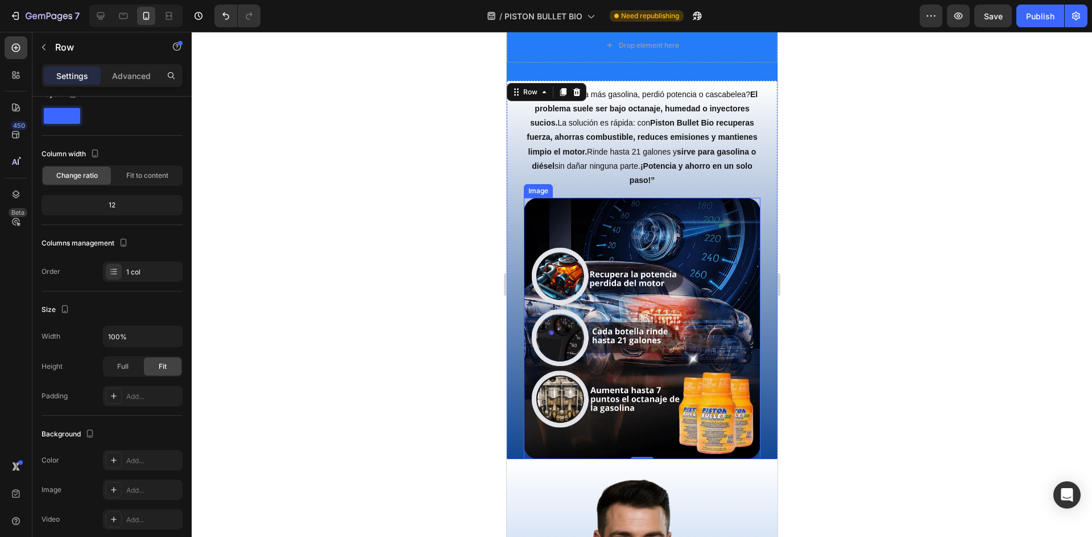
scroll to position [2161, 0]
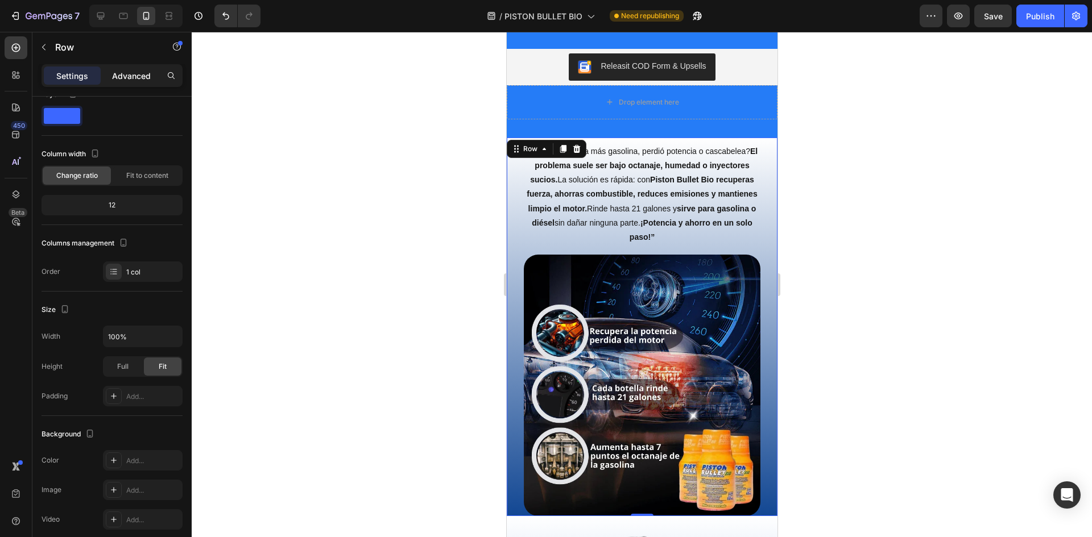
click at [142, 76] on p "Advanced" at bounding box center [131, 76] width 39 height 12
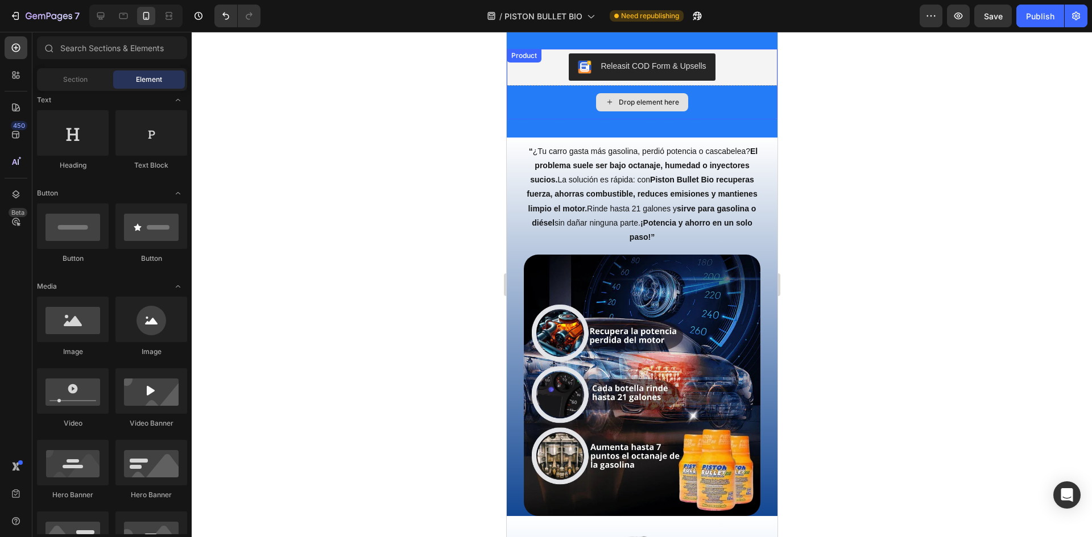
click at [595, 109] on div "Drop element here" at bounding box center [641, 102] width 92 height 18
click at [512, 154] on div "“ ¿Tu carro gasta más gasolina, perdió potencia o cascabelea? El problema suele…" at bounding box center [641, 192] width 271 height 108
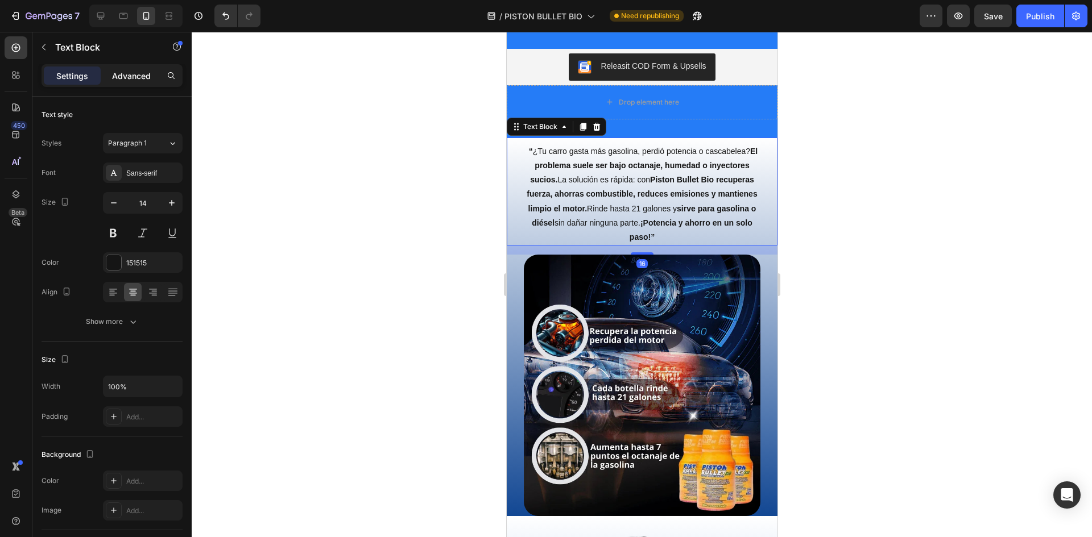
click at [124, 78] on p "Advanced" at bounding box center [131, 76] width 39 height 12
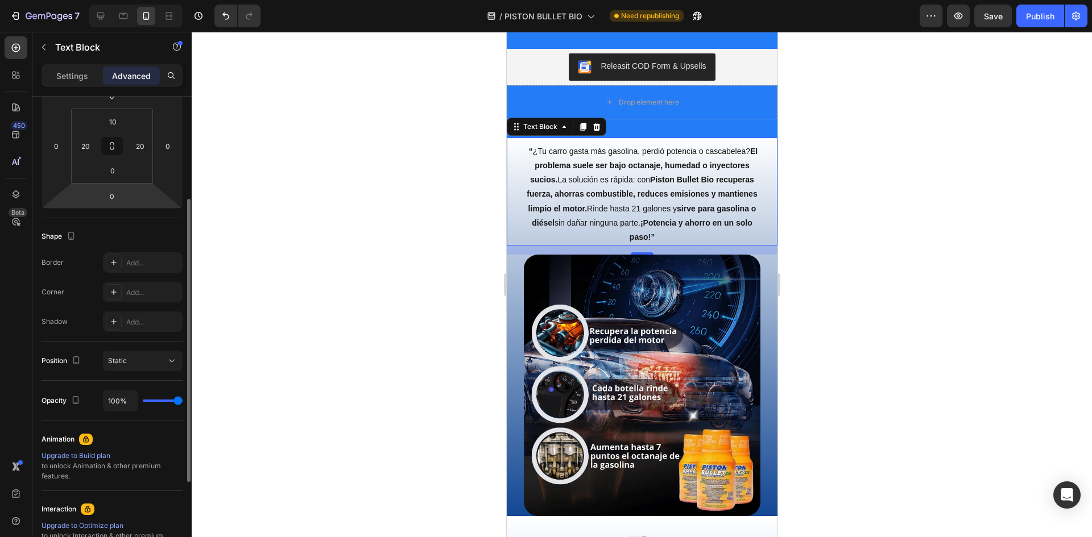
scroll to position [316, 0]
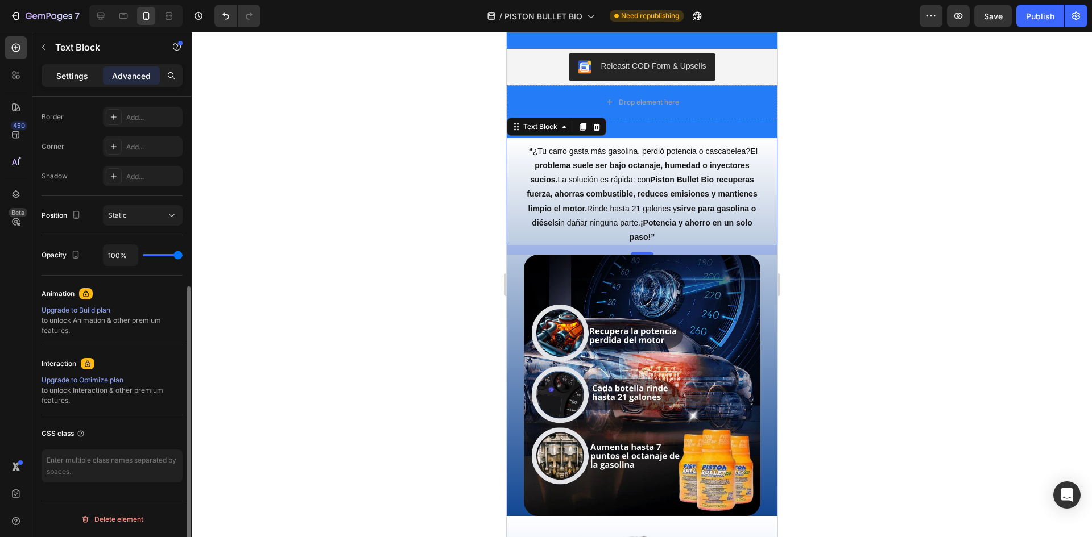
click at [81, 77] on p "Settings" at bounding box center [72, 76] width 32 height 12
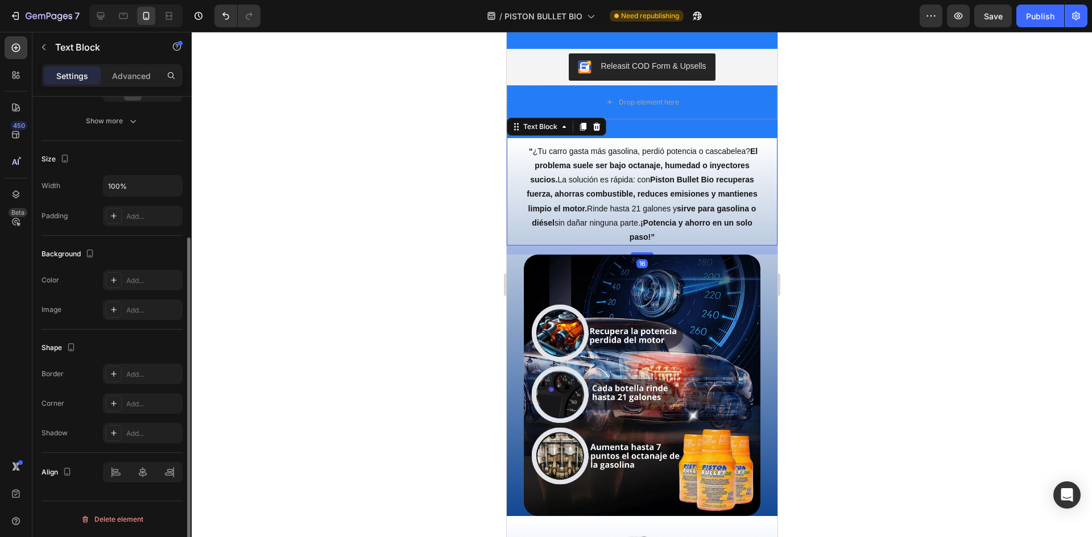
scroll to position [201, 0]
click at [128, 66] on div "Settings Advanced" at bounding box center [112, 75] width 141 height 23
click at [130, 78] on p "Advanced" at bounding box center [131, 76] width 39 height 12
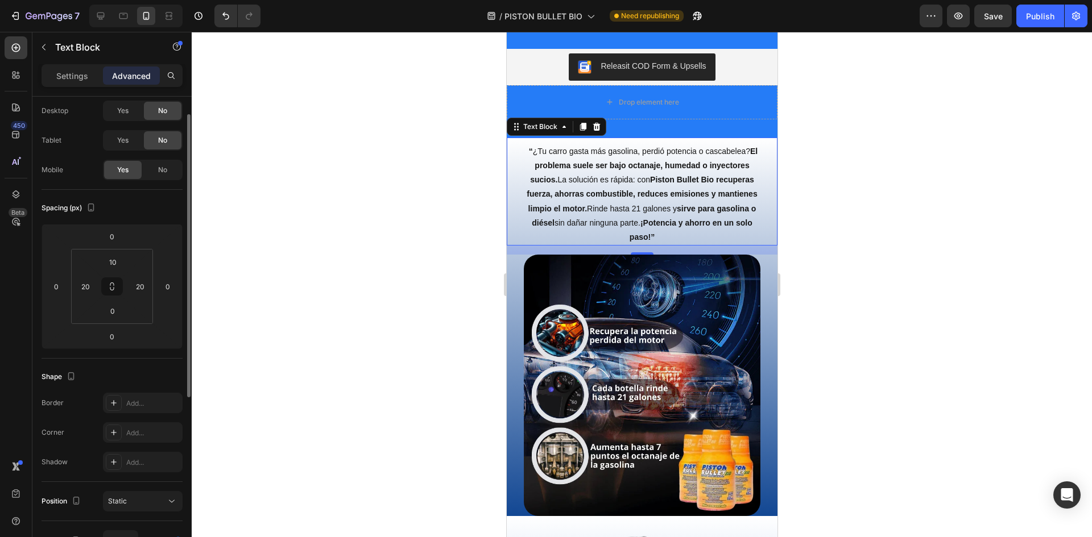
scroll to position [0, 0]
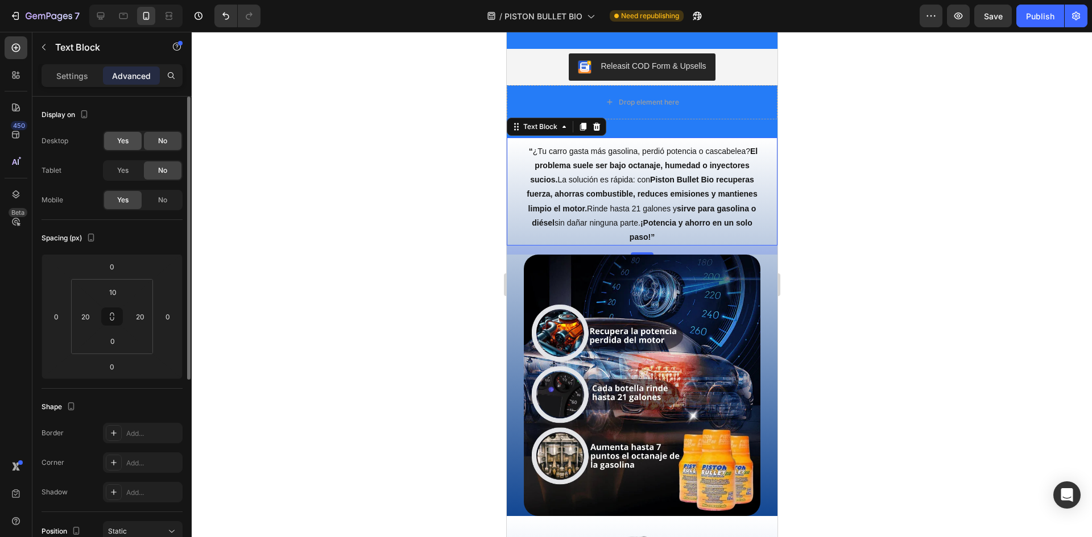
click at [131, 144] on div "Yes" at bounding box center [123, 141] width 38 height 18
click at [103, 14] on icon at bounding box center [100, 15] width 11 height 11
type input "16"
type input "0"
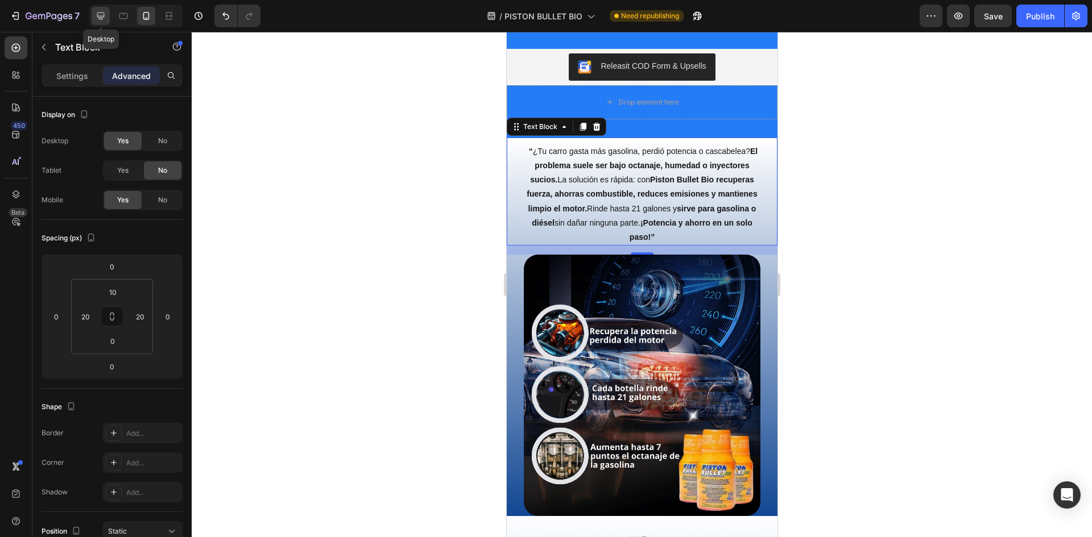
type input "0"
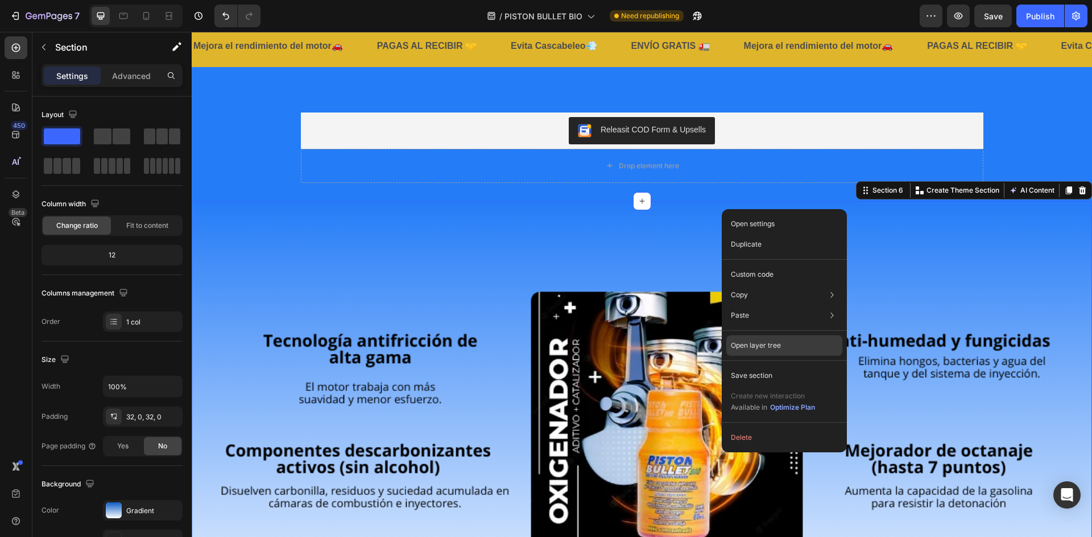
click at [777, 347] on p "Open layer tree" at bounding box center [756, 346] width 50 height 10
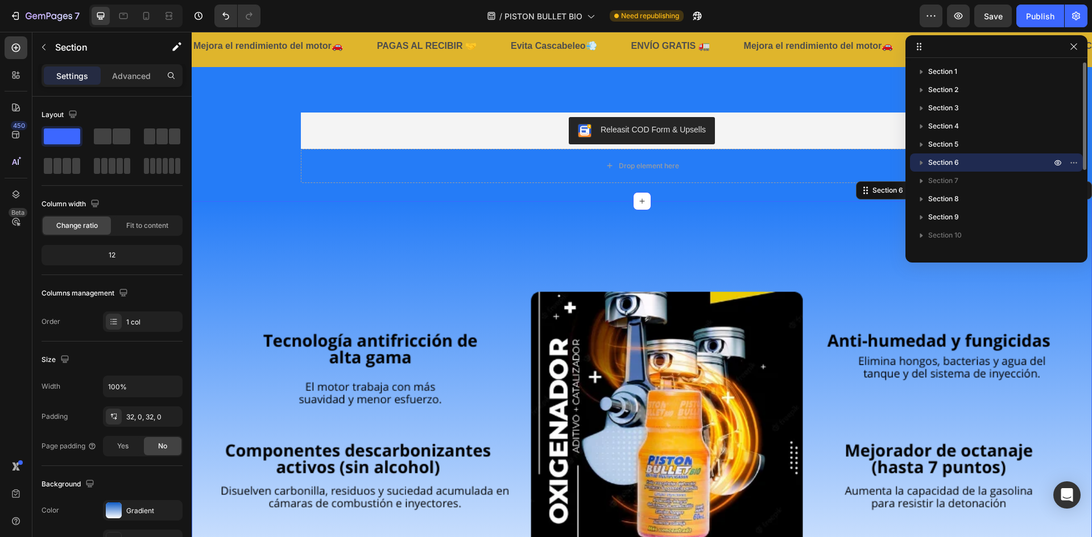
click at [973, 161] on p "Section 6" at bounding box center [990, 162] width 125 height 11
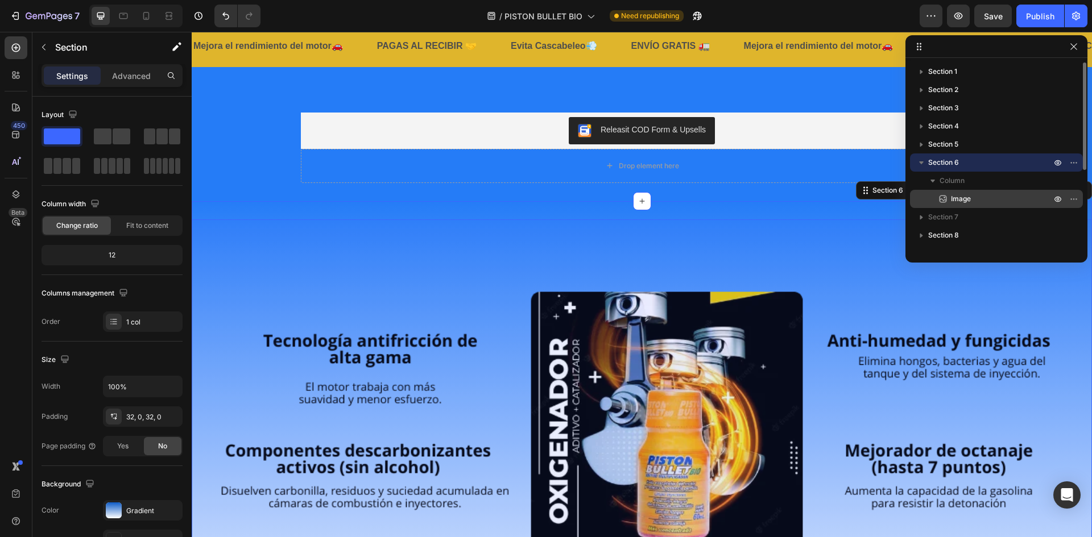
click at [964, 201] on span "Image" at bounding box center [961, 198] width 20 height 11
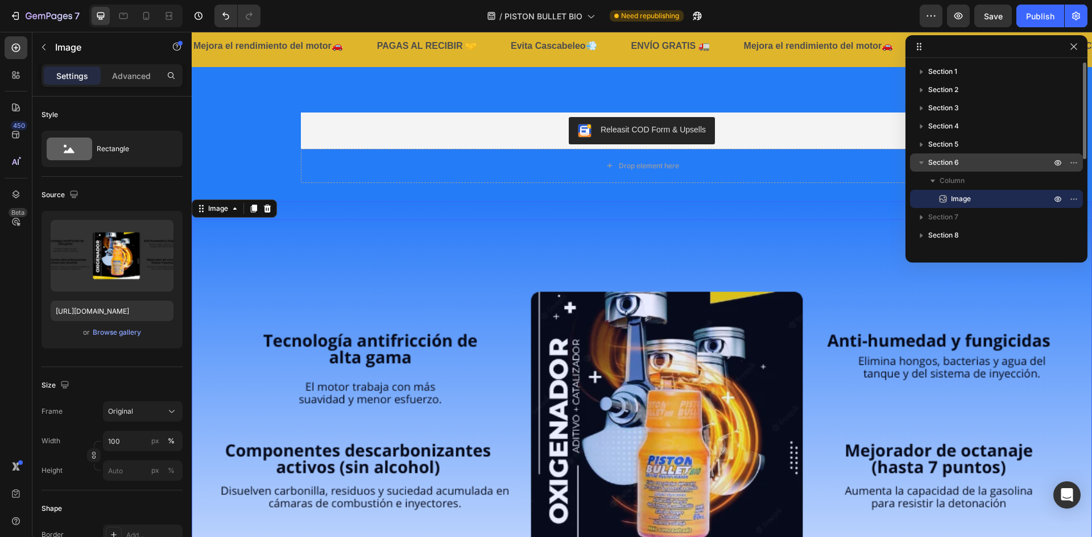
click at [964, 163] on p "Section 6" at bounding box center [990, 162] width 125 height 11
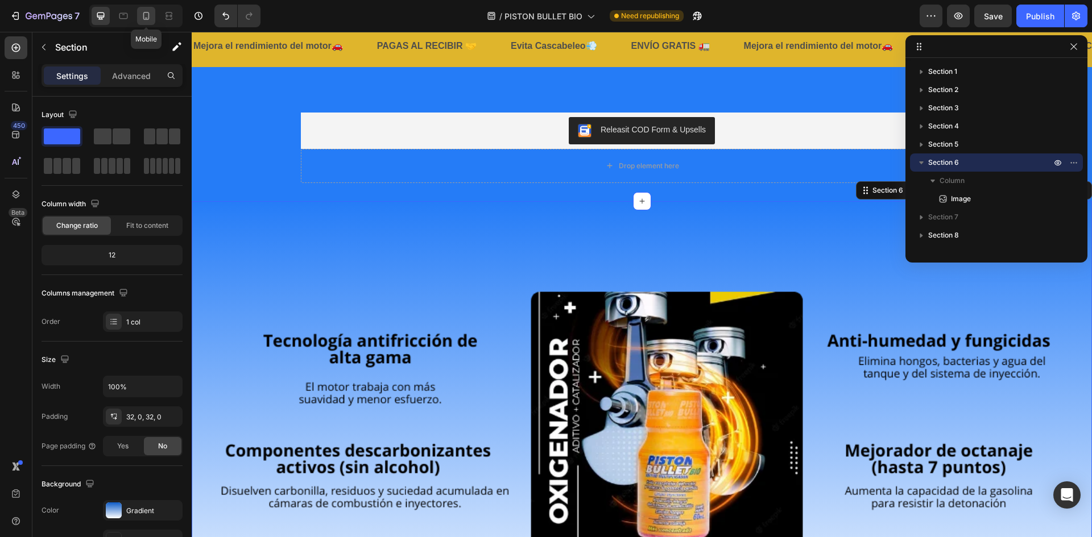
click at [141, 19] on icon at bounding box center [145, 15] width 11 height 11
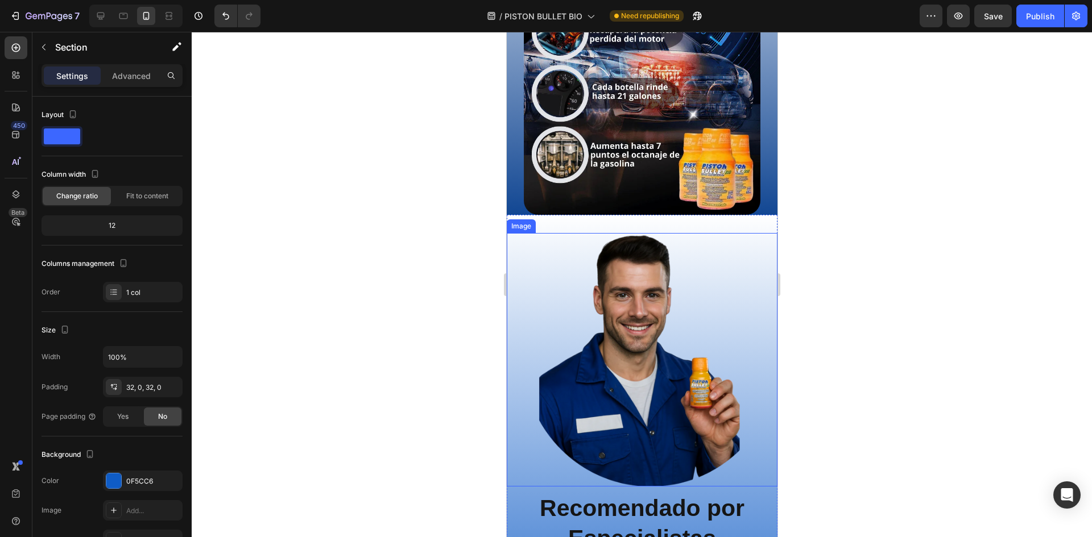
scroll to position [1854, 0]
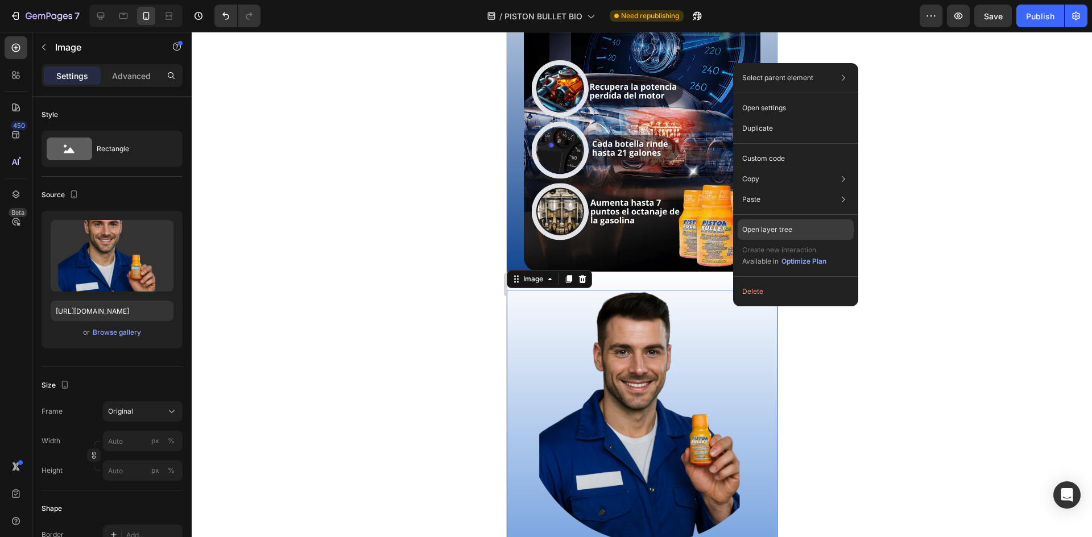
click at [784, 230] on p "Open layer tree" at bounding box center [767, 230] width 50 height 10
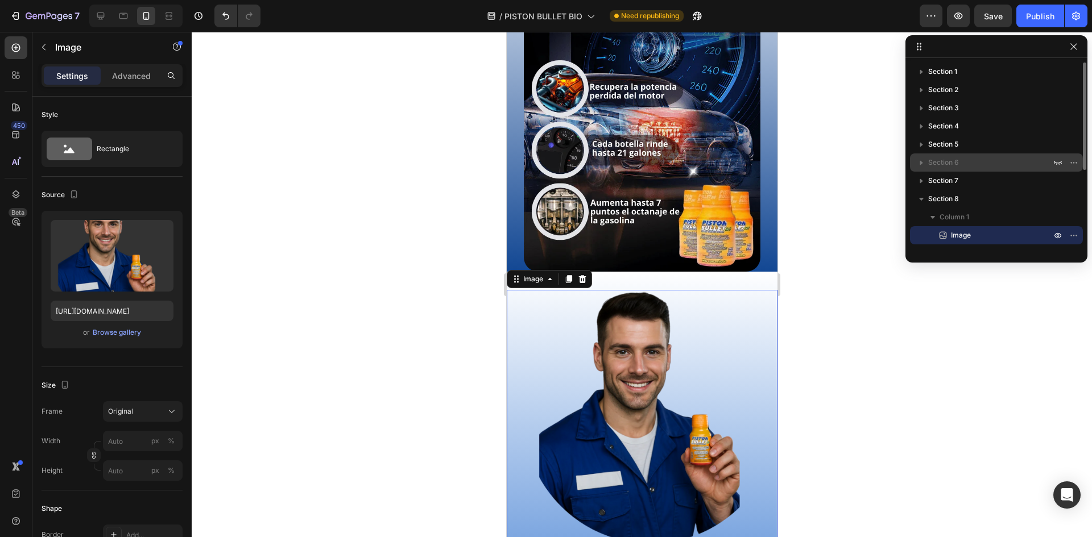
click at [966, 160] on p "Section 6" at bounding box center [990, 162] width 125 height 11
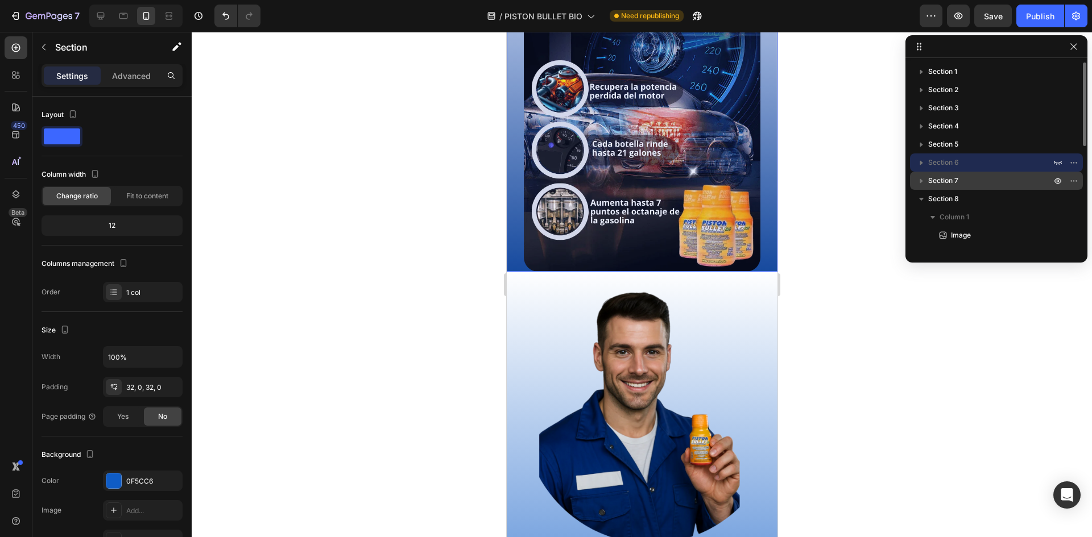
click at [960, 180] on p "Section 7" at bounding box center [990, 180] width 125 height 11
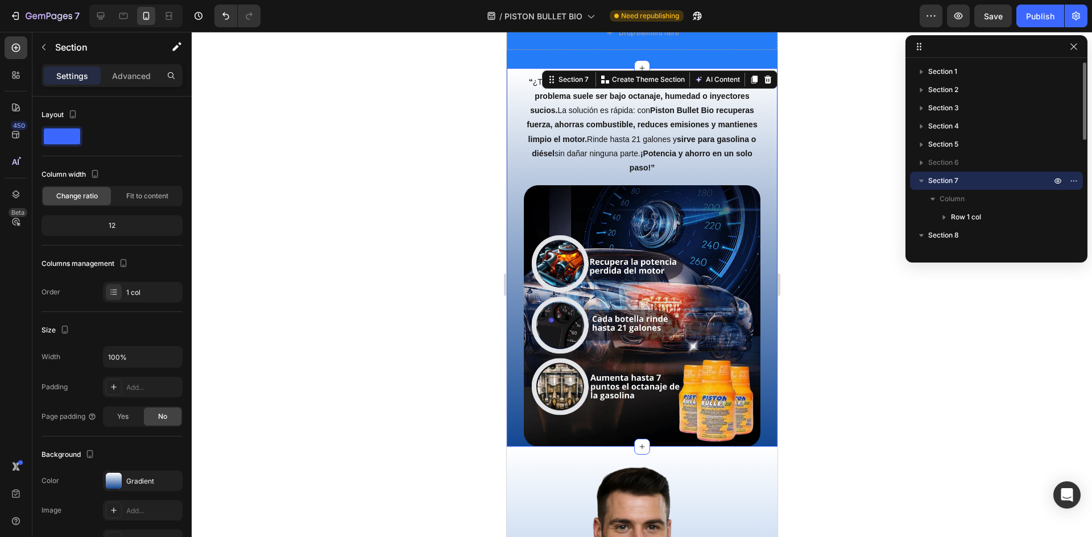
scroll to position [1675, 0]
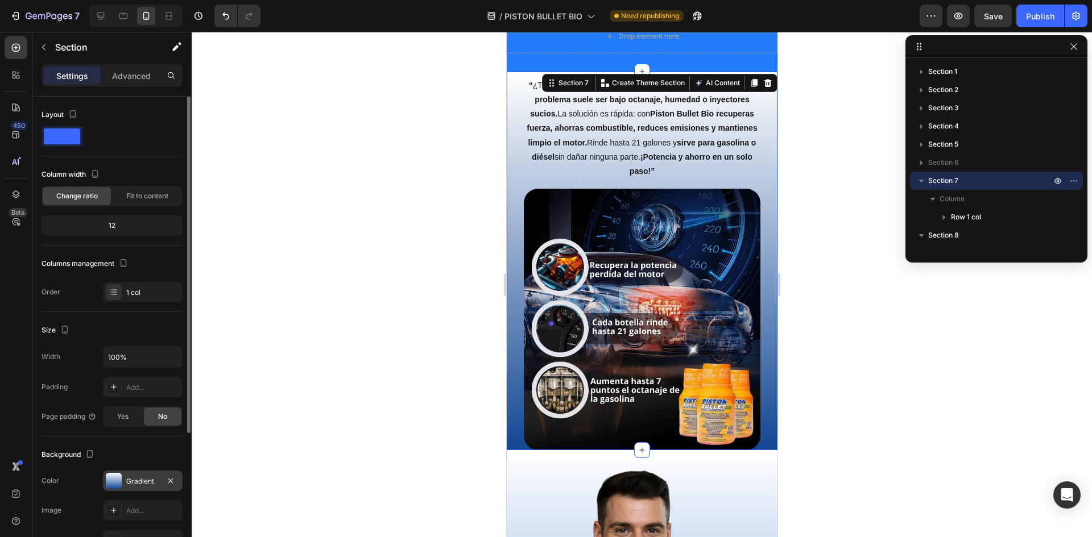
click at [110, 483] on div at bounding box center [114, 481] width 16 height 16
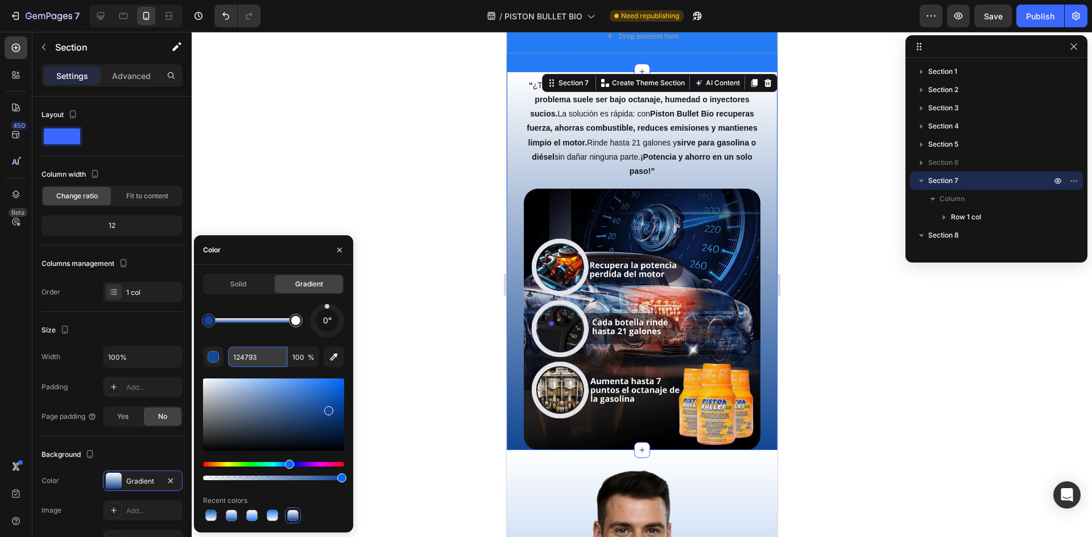
click at [259, 357] on input "124793" at bounding box center [257, 357] width 59 height 20
paste input "257CF7"
type input "257CF7"
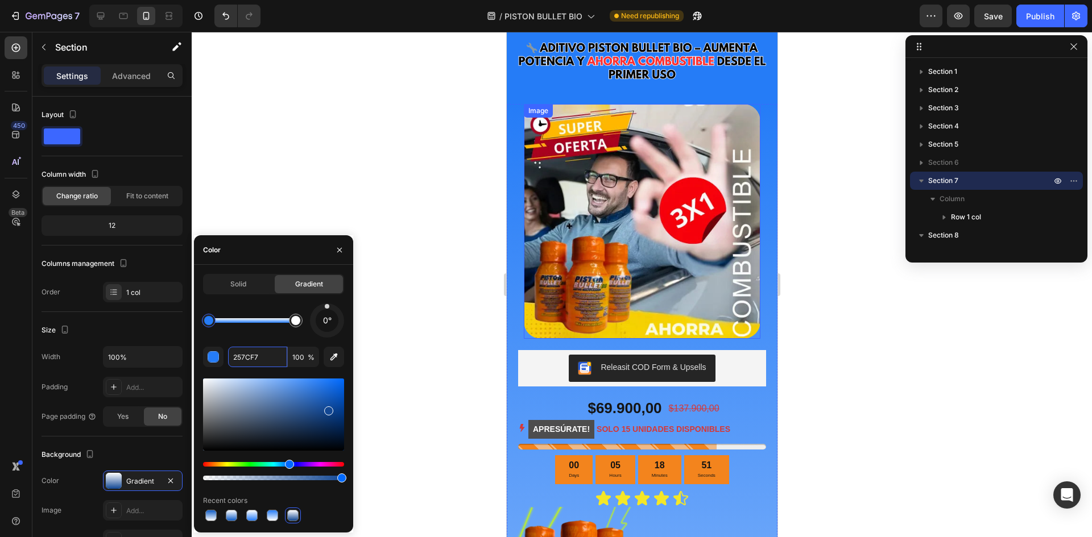
scroll to position [0, 0]
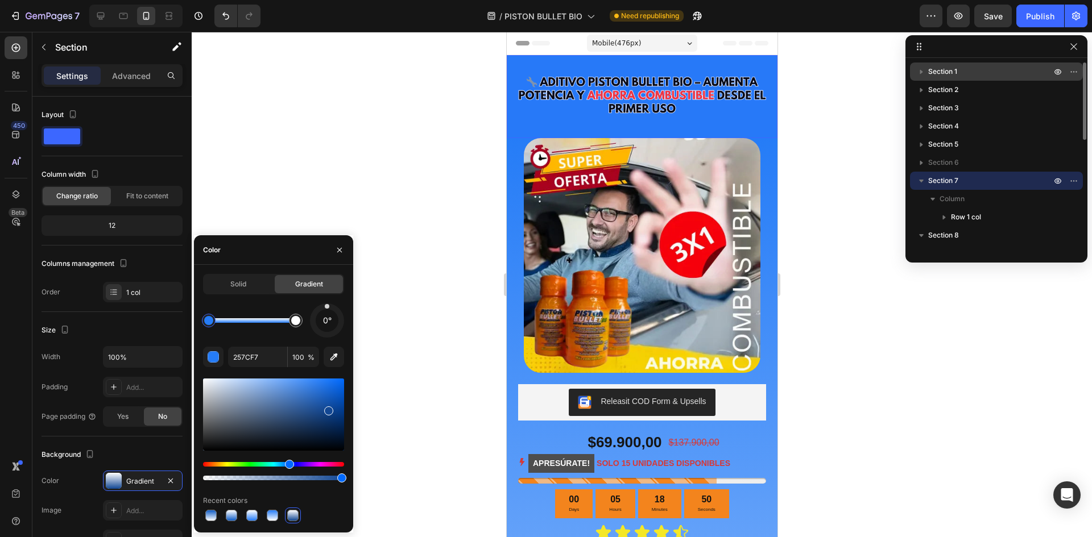
click at [945, 69] on span "Section 1" at bounding box center [942, 71] width 29 height 11
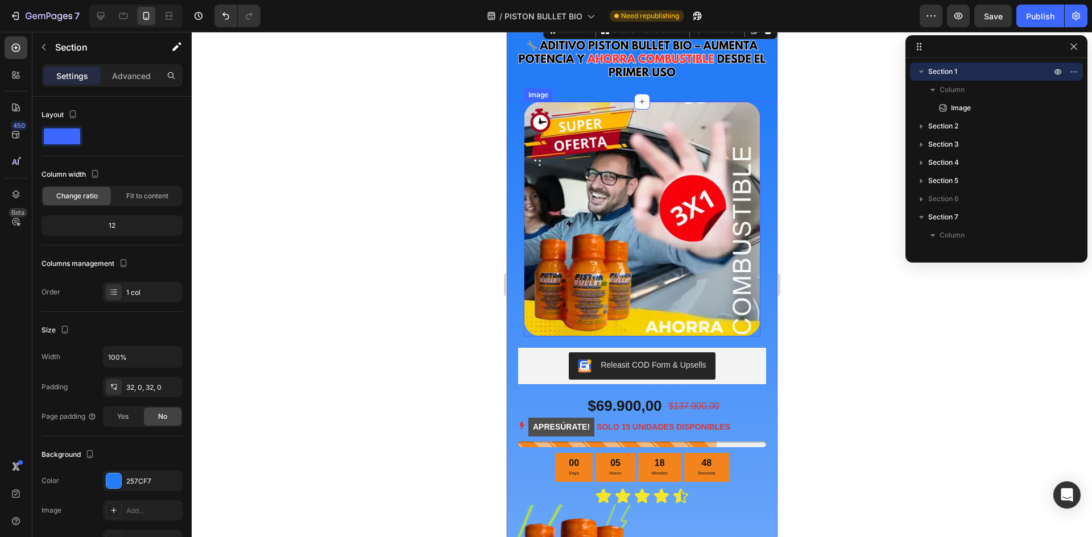
scroll to position [57, 0]
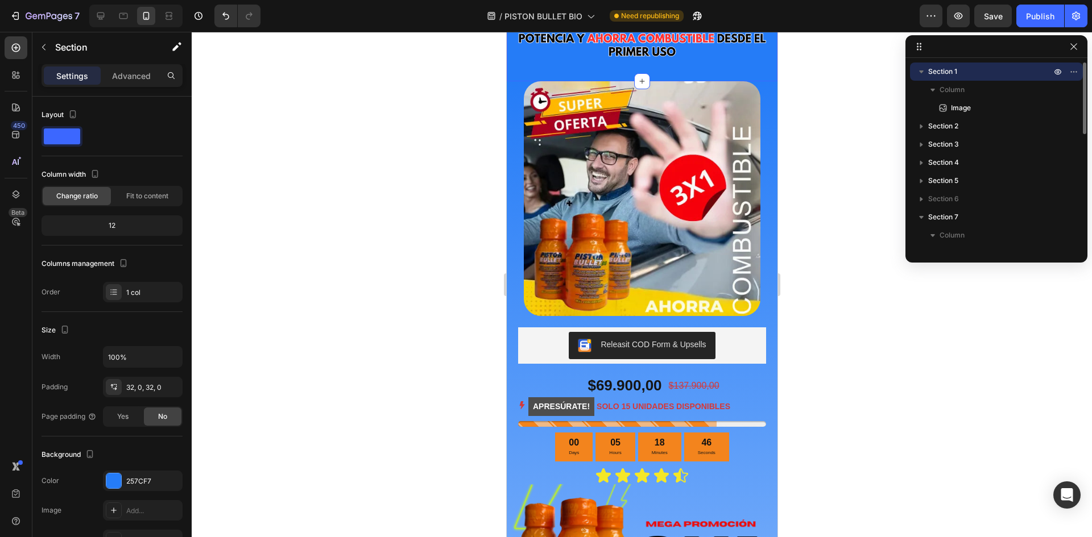
click at [922, 73] on icon "button" at bounding box center [920, 71] width 11 height 11
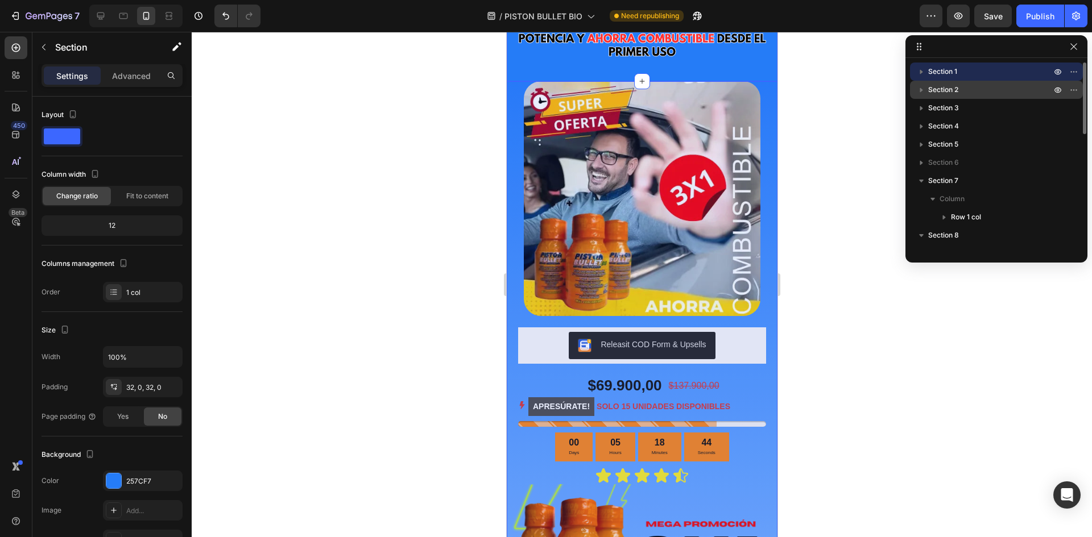
click at [956, 90] on span "Section 2" at bounding box center [943, 89] width 30 height 11
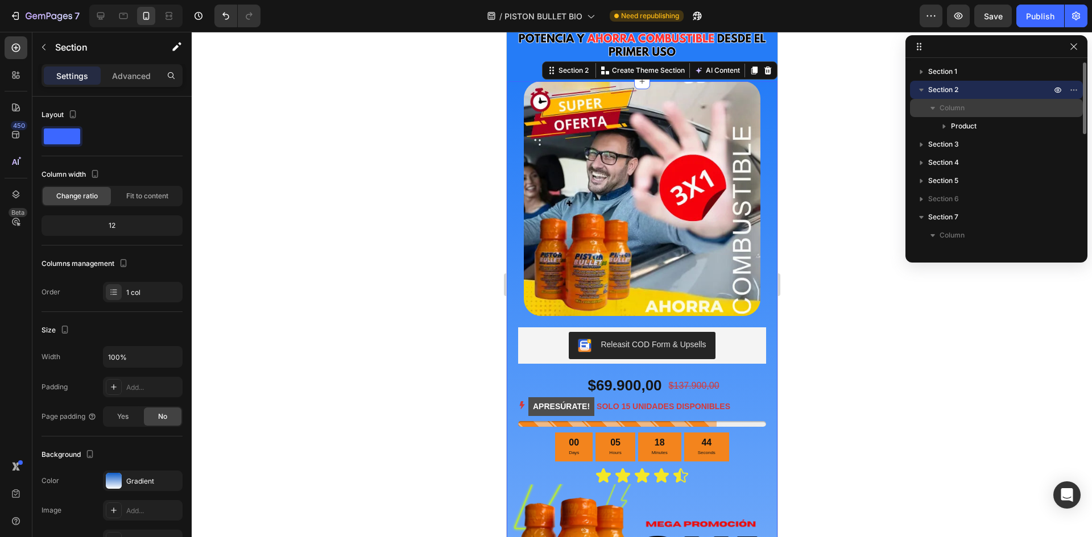
scroll to position [65, 0]
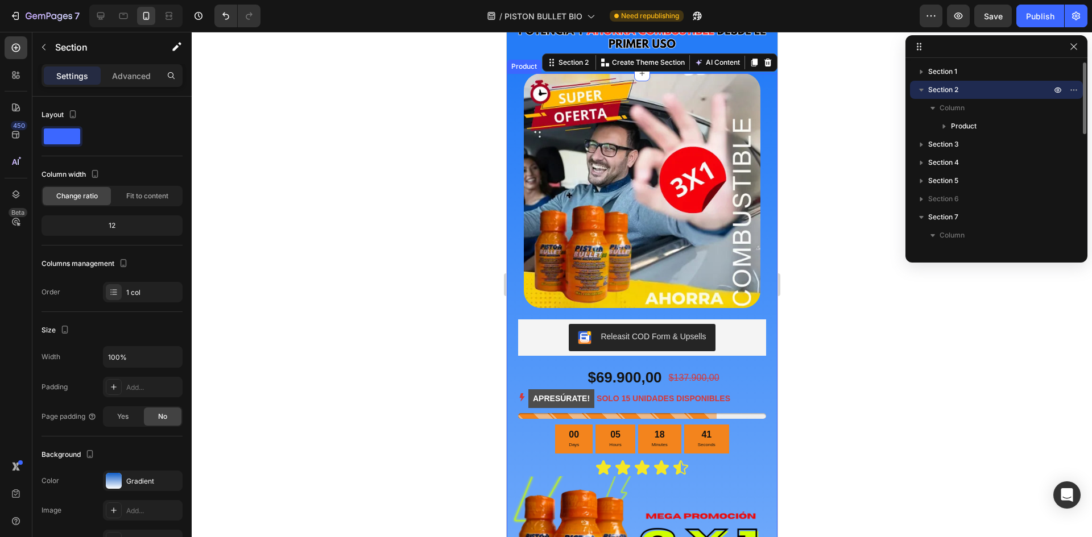
click at [919, 89] on icon "button" at bounding box center [920, 89] width 11 height 11
click at [951, 108] on span "Section 3" at bounding box center [943, 107] width 31 height 11
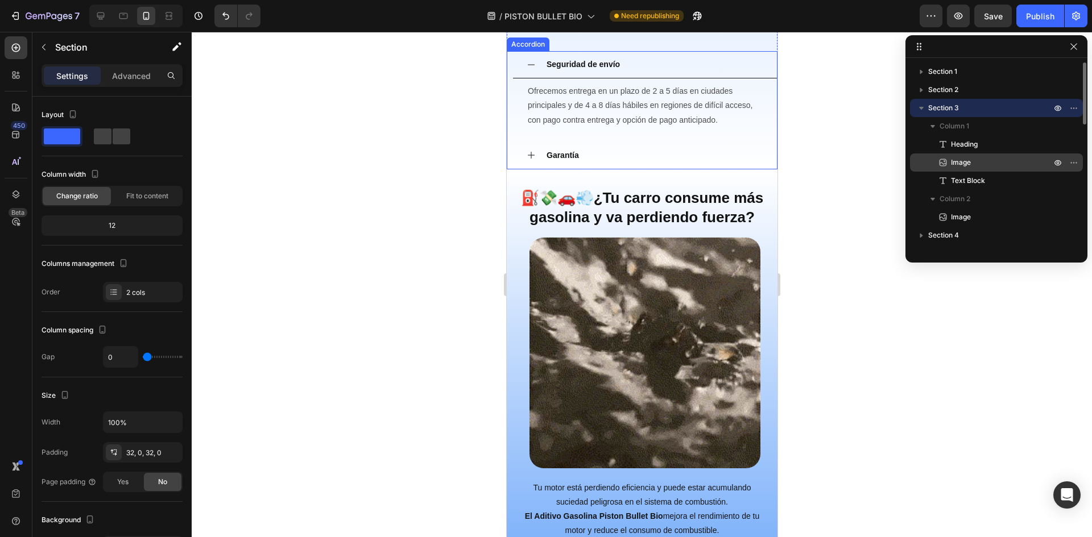
scroll to position [1389, 0]
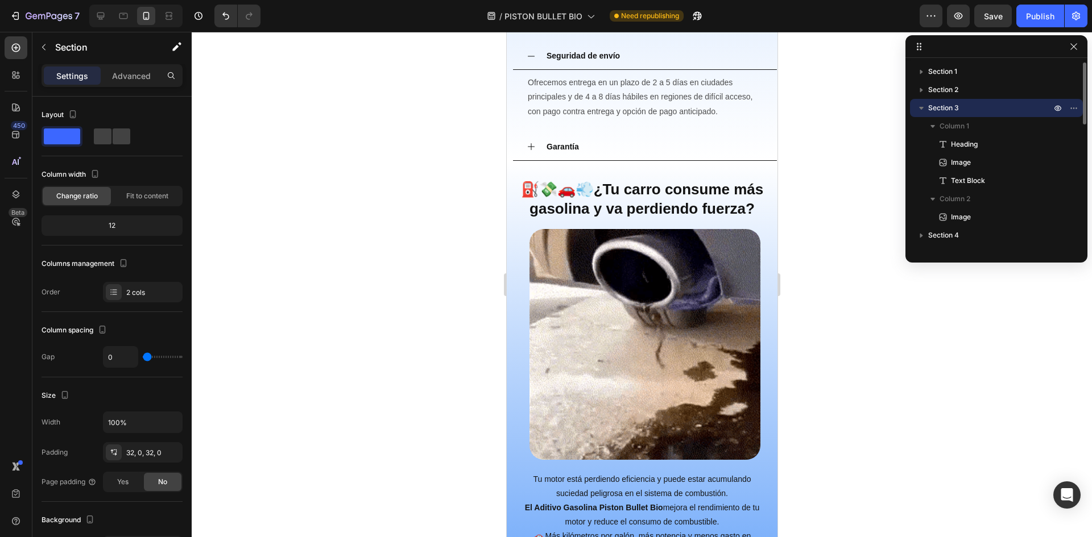
click at [947, 109] on span "Section 3" at bounding box center [943, 107] width 31 height 11
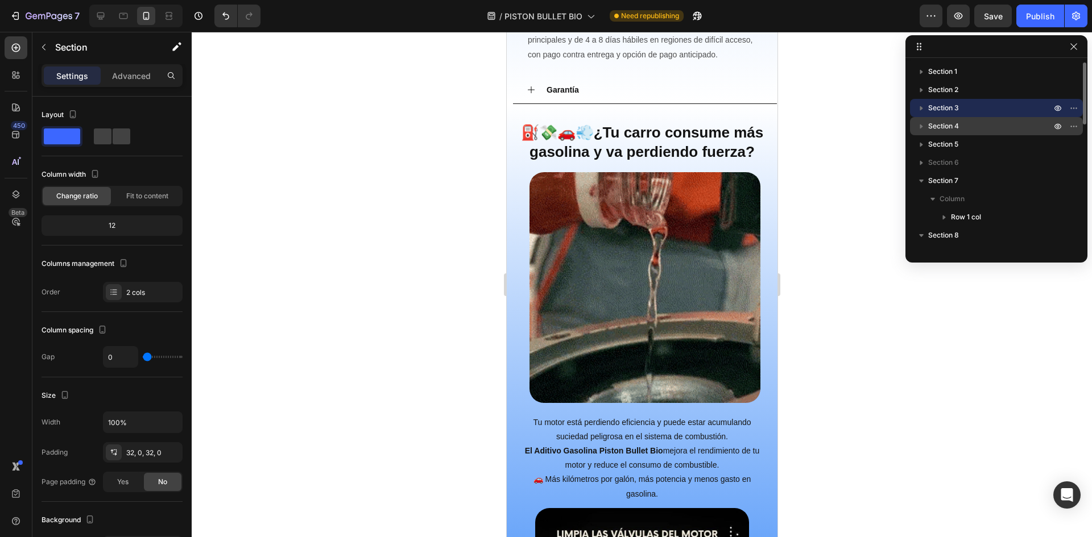
click at [942, 127] on span "Section 4" at bounding box center [943, 126] width 31 height 11
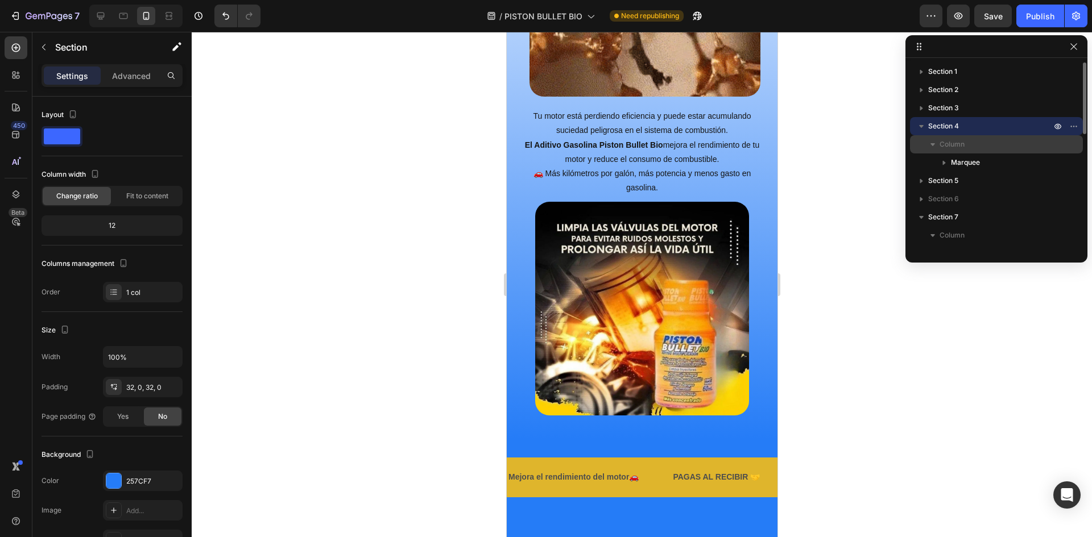
scroll to position [1691, 0]
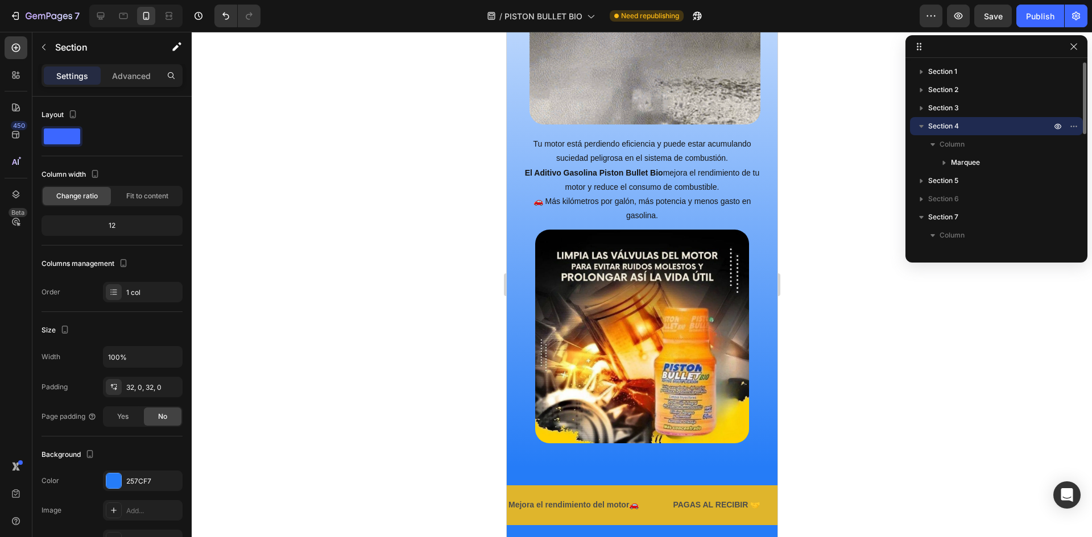
click at [950, 123] on span "Section 4" at bounding box center [943, 126] width 31 height 11
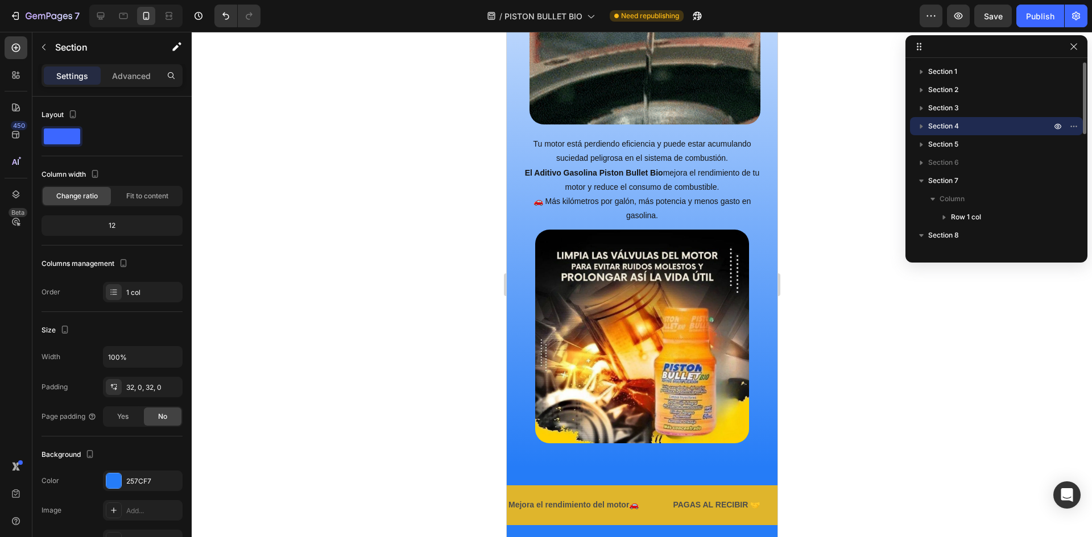
click at [956, 124] on span "Section 4" at bounding box center [943, 126] width 31 height 11
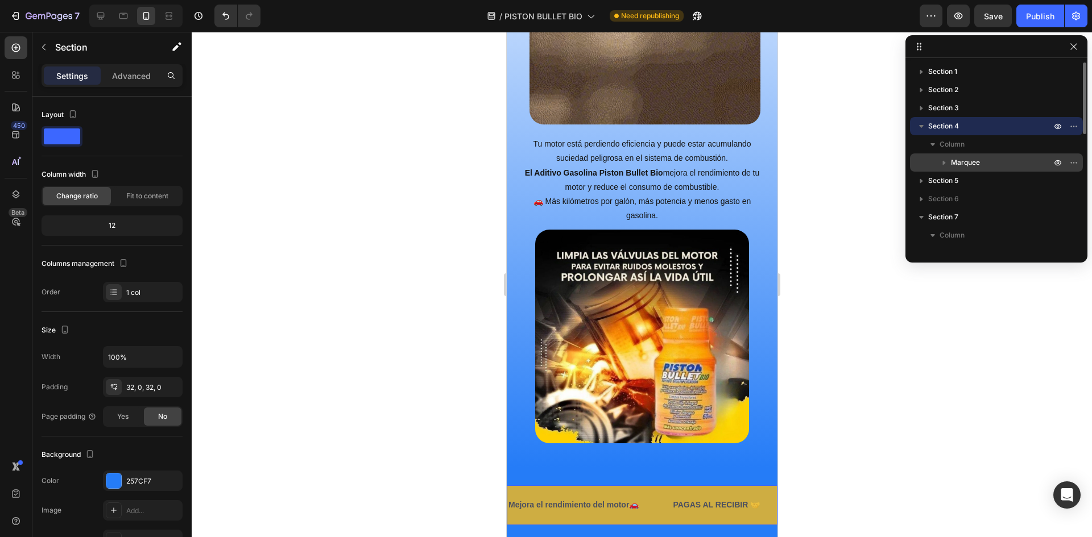
click at [958, 161] on span "Marquee" at bounding box center [965, 162] width 29 height 11
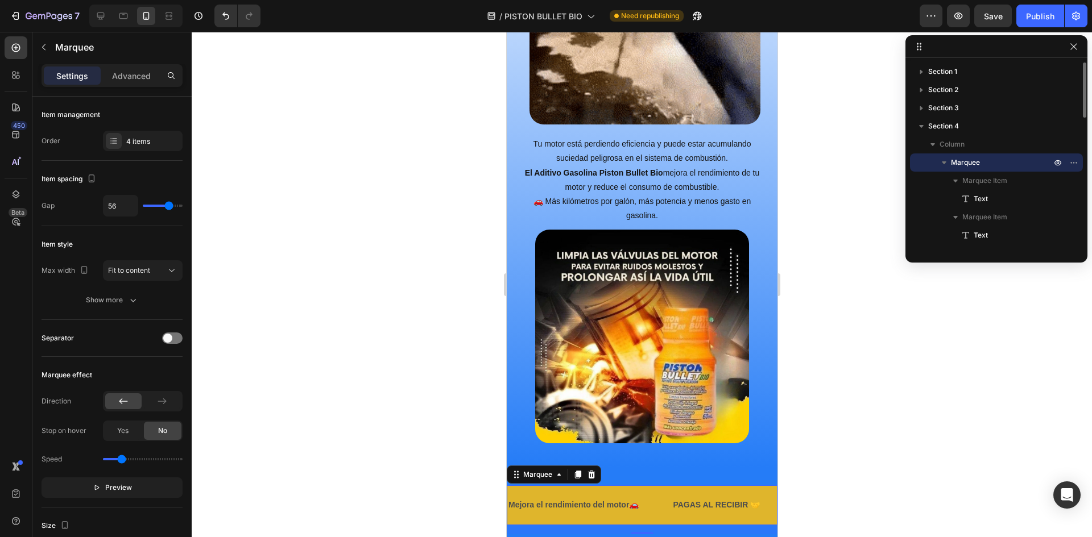
click at [958, 161] on span "Marquee" at bounding box center [965, 162] width 29 height 11
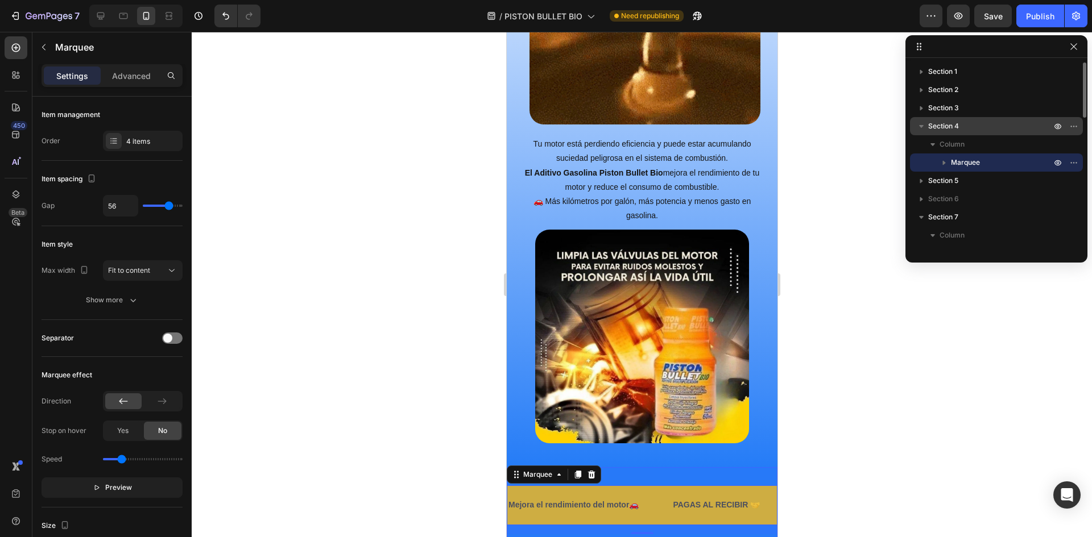
click at [934, 126] on span "Section 4" at bounding box center [943, 126] width 31 height 11
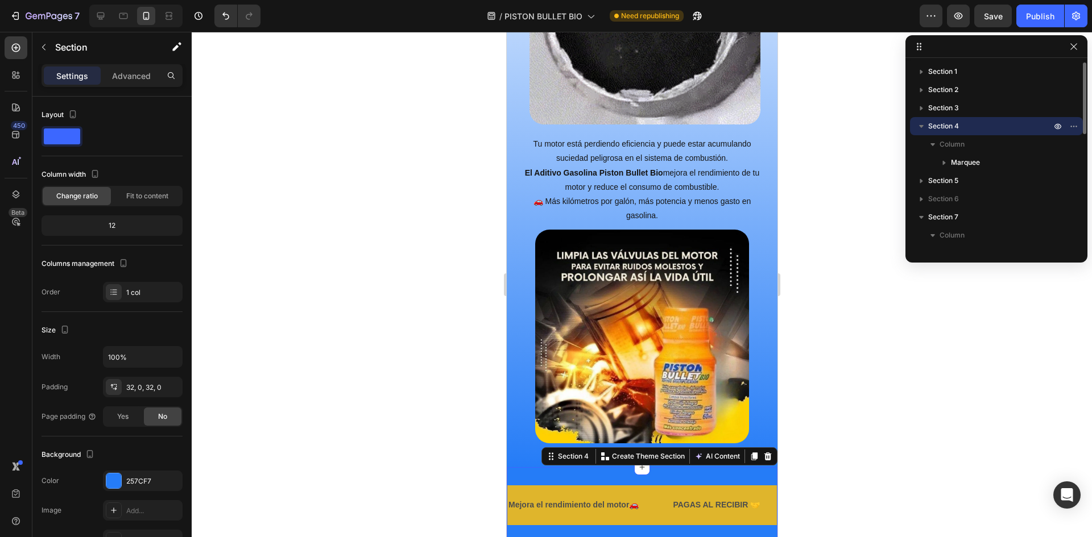
click at [937, 119] on div "Section 4" at bounding box center [996, 126] width 164 height 18
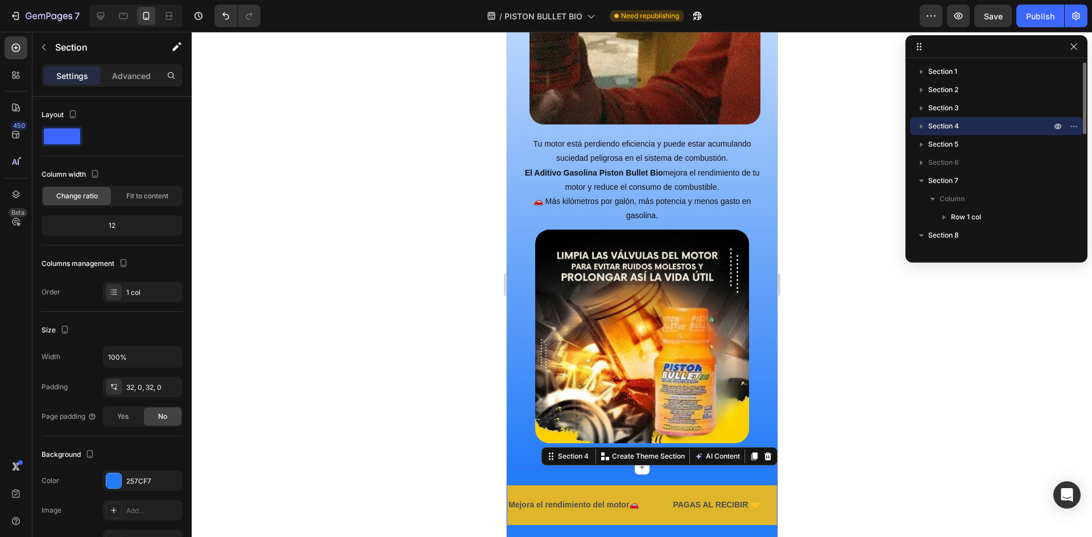
click at [952, 125] on span "Section 4" at bounding box center [943, 126] width 31 height 11
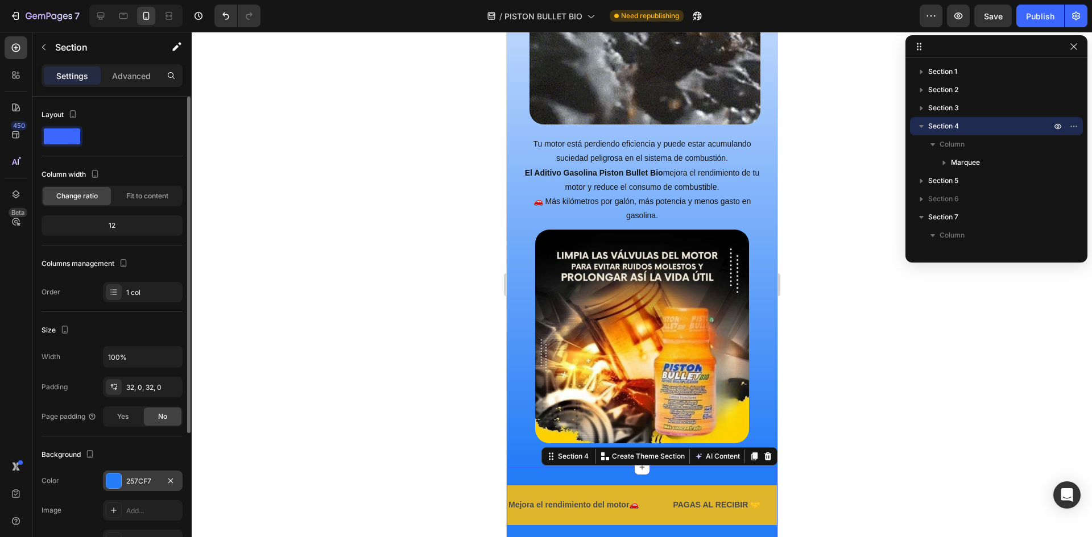
click at [113, 483] on div at bounding box center [113, 481] width 15 height 15
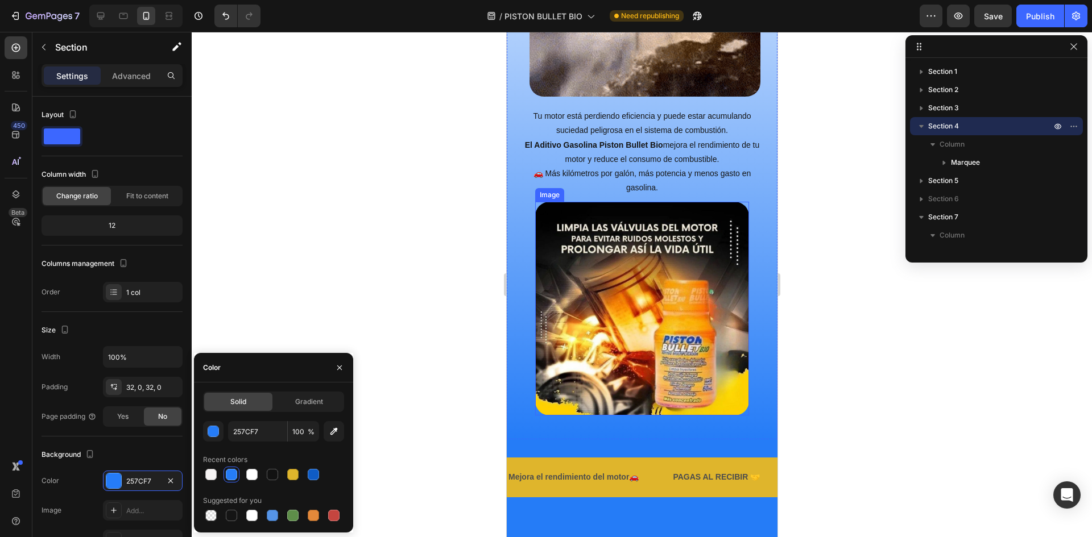
scroll to position [1862, 0]
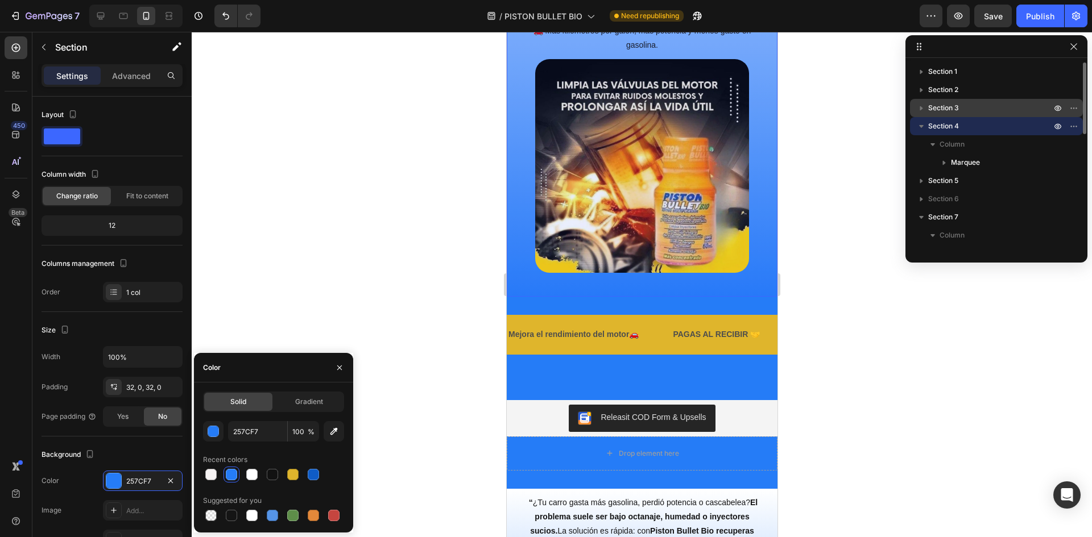
click at [939, 103] on span "Section 3" at bounding box center [943, 107] width 31 height 11
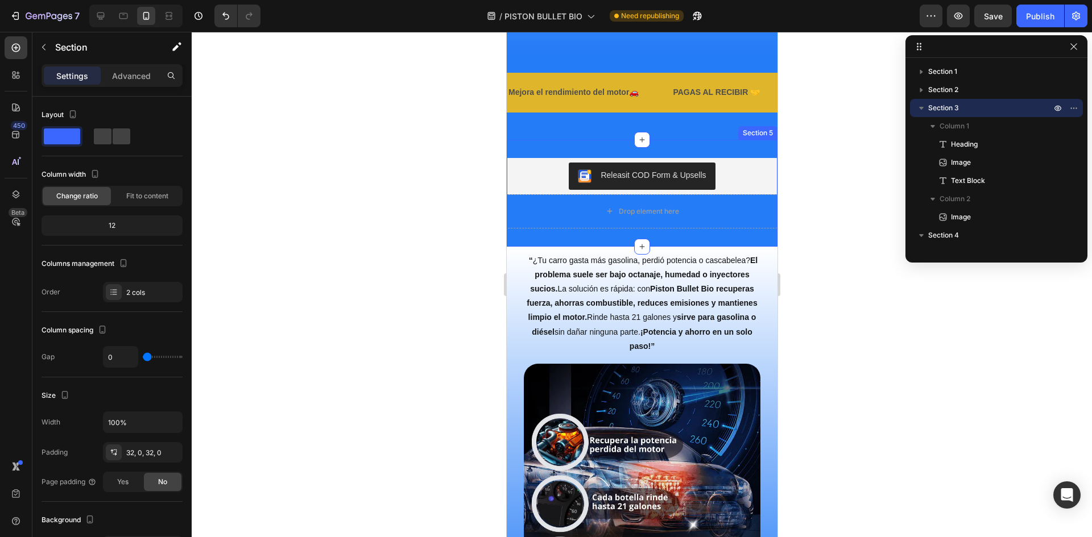
scroll to position [2125, 0]
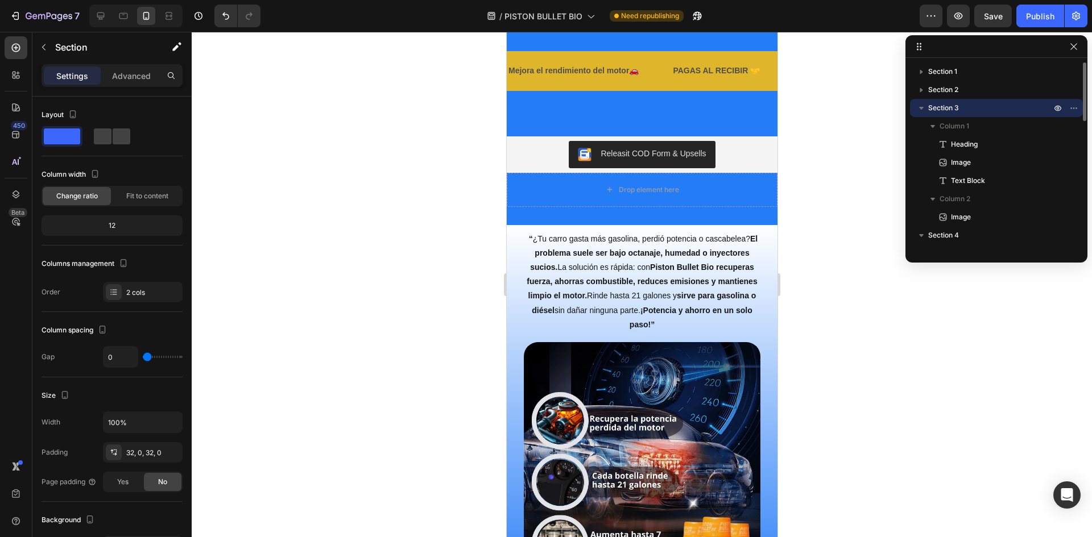
click at [927, 111] on button "button" at bounding box center [921, 108] width 14 height 14
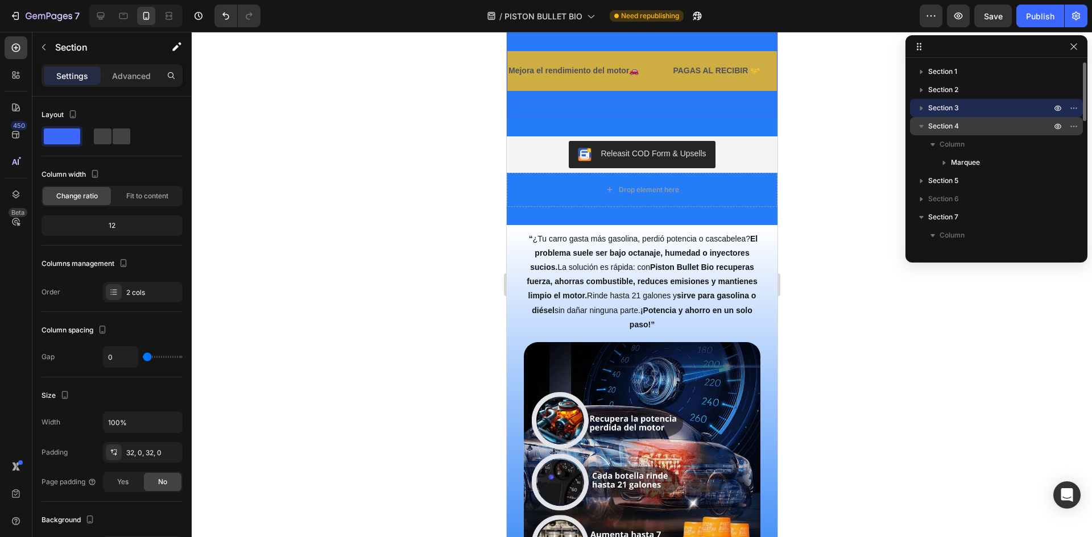
click at [937, 127] on span "Section 4" at bounding box center [943, 126] width 31 height 11
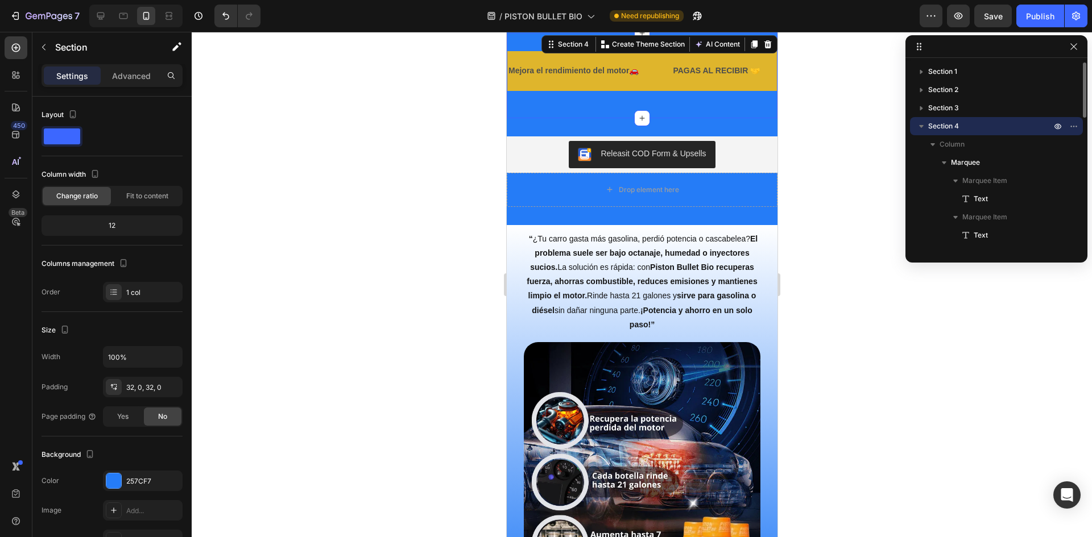
click at [923, 124] on icon "button" at bounding box center [920, 126] width 11 height 11
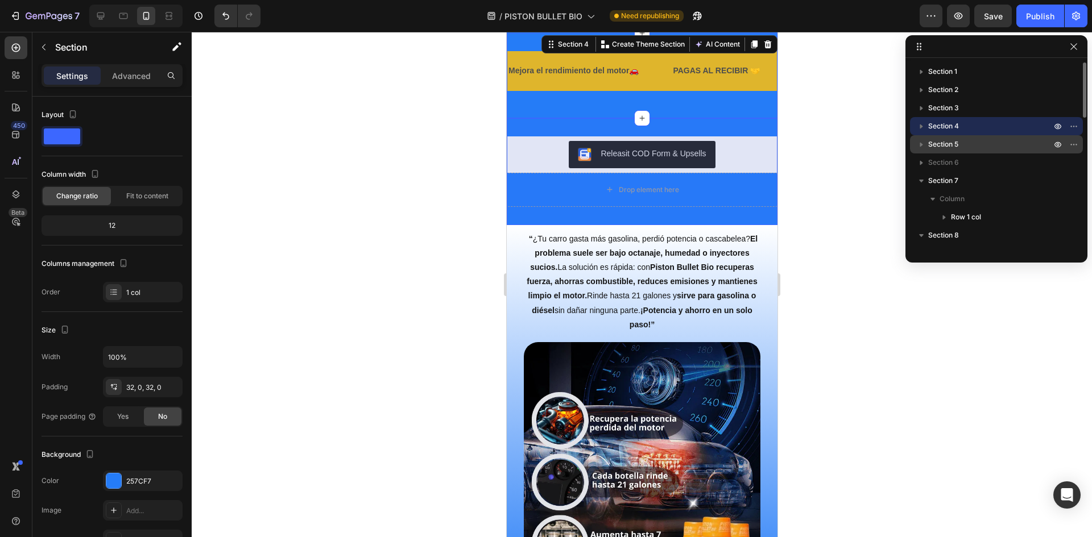
click at [932, 144] on span "Section 5" at bounding box center [943, 144] width 30 height 11
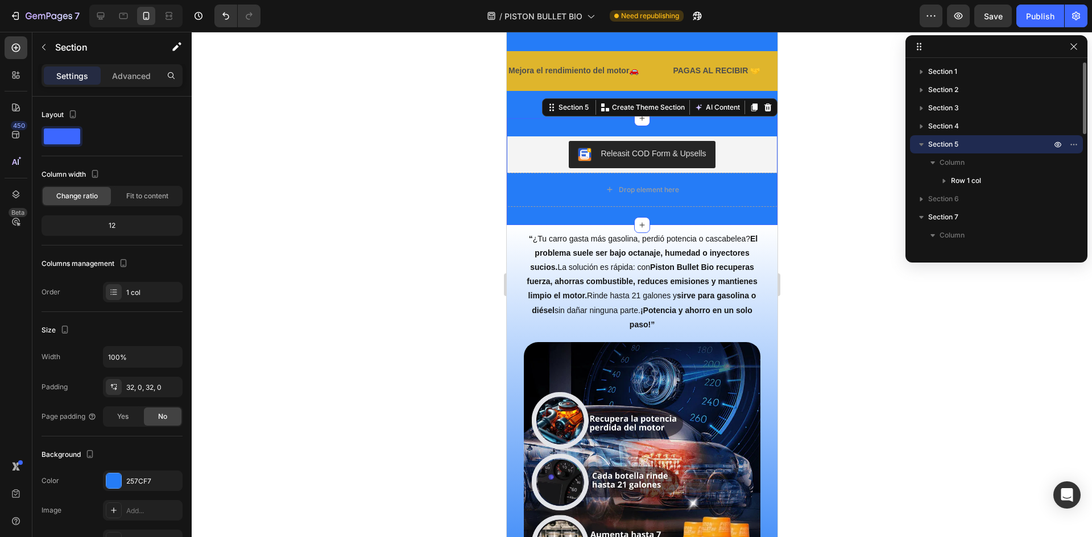
click at [926, 144] on icon "button" at bounding box center [920, 144] width 11 height 11
click at [931, 163] on span "Section 6" at bounding box center [943, 162] width 31 height 11
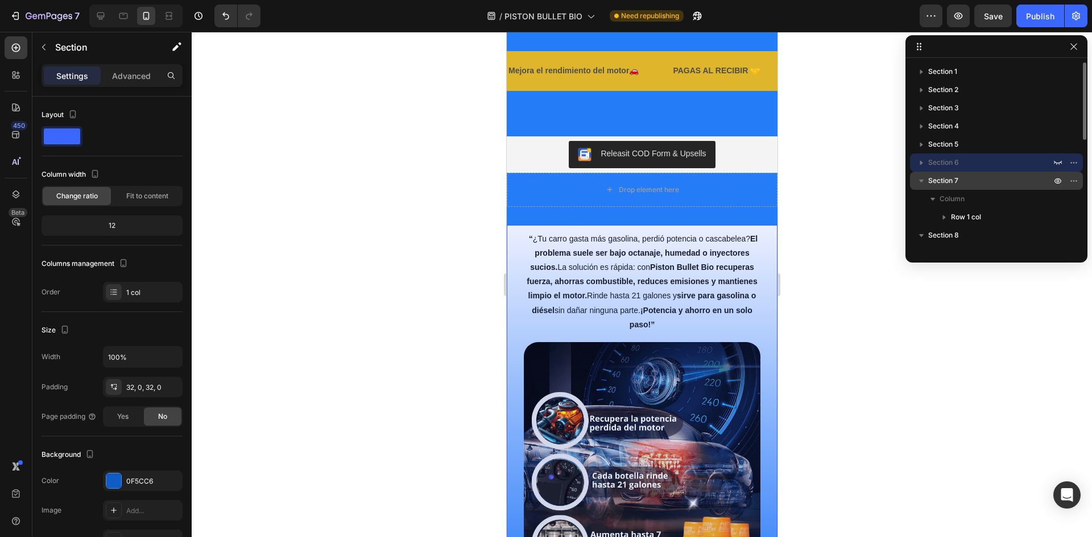
click at [923, 180] on icon "button" at bounding box center [920, 180] width 11 height 11
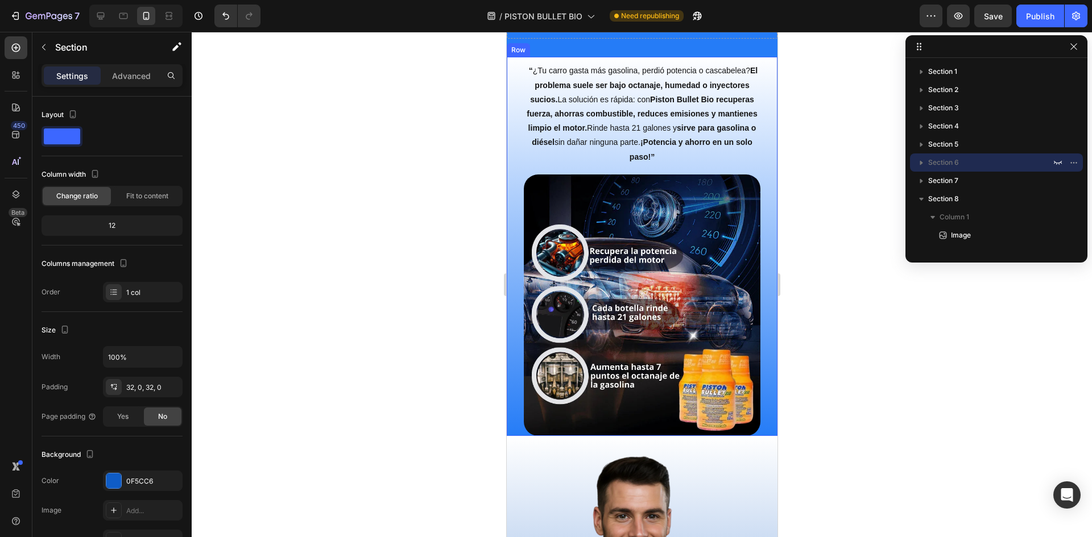
scroll to position [2296, 0]
click at [712, 217] on img at bounding box center [641, 305] width 237 height 262
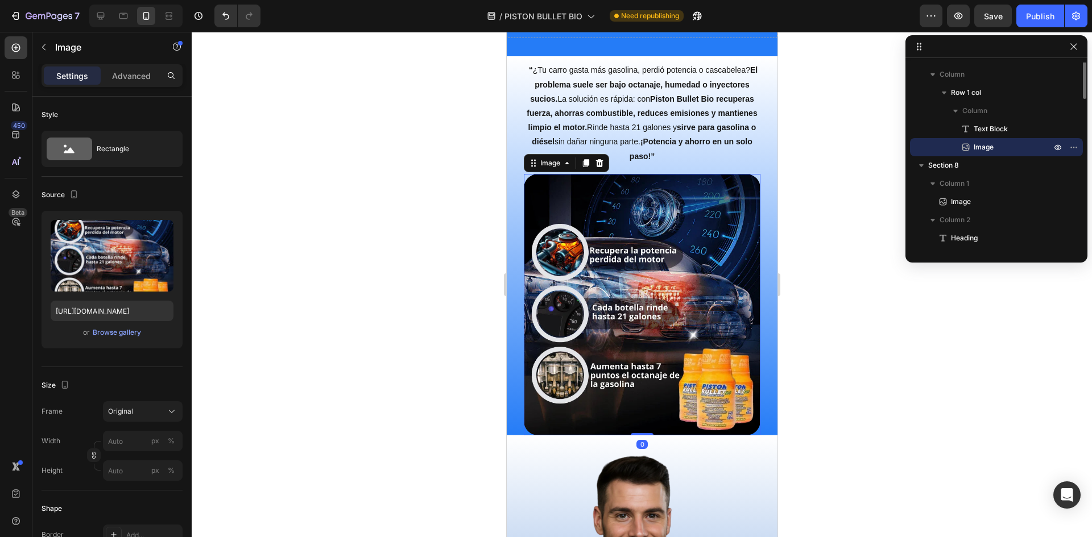
scroll to position [68, 0]
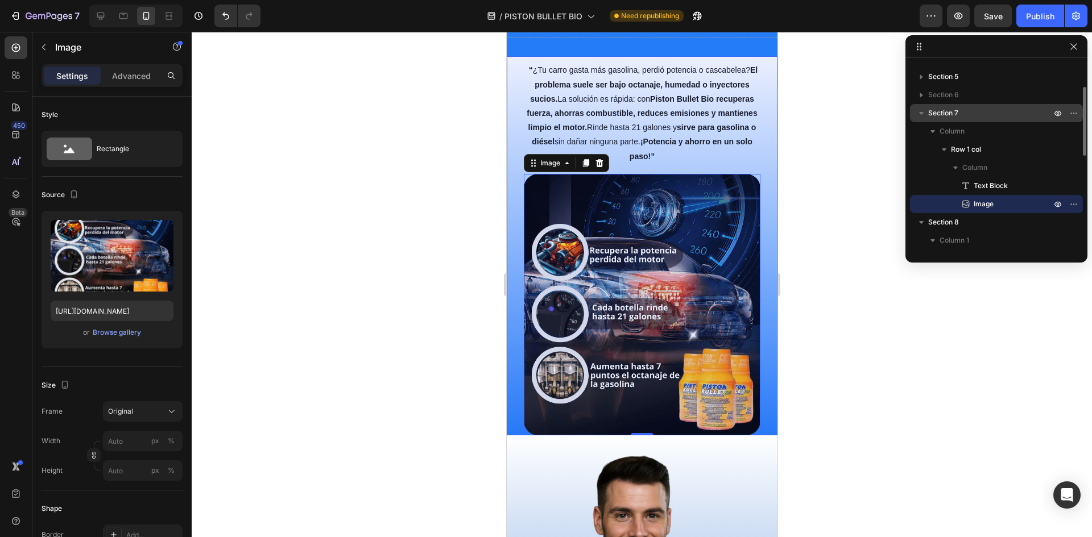
click at [940, 110] on span "Section 7" at bounding box center [943, 112] width 30 height 11
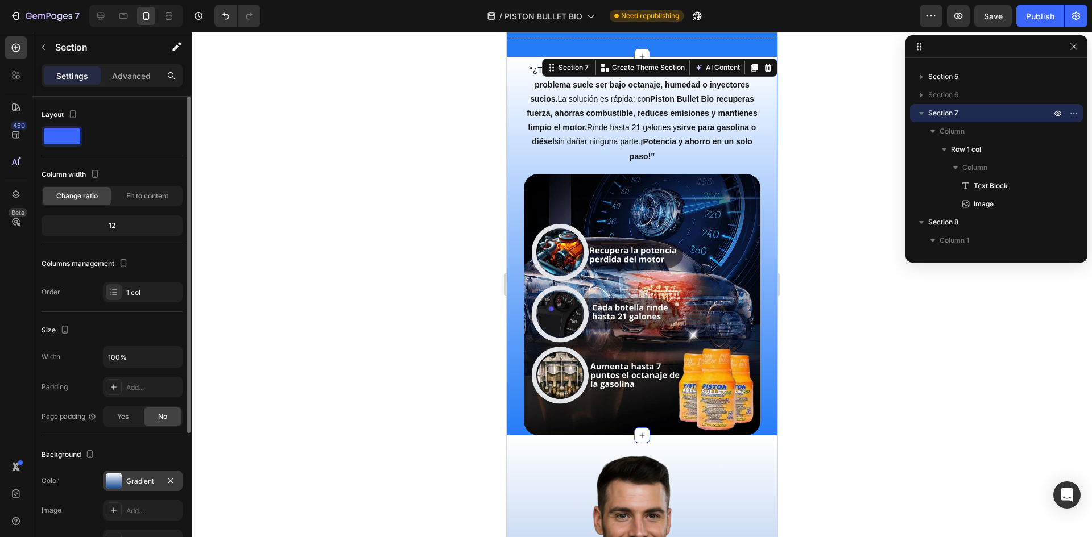
click at [107, 486] on div at bounding box center [114, 481] width 16 height 16
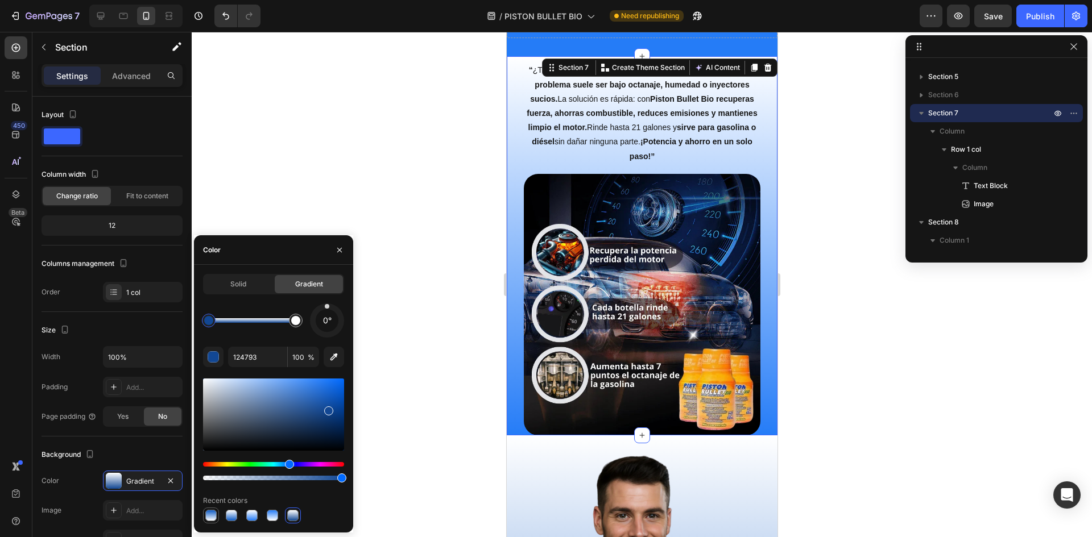
click at [214, 513] on div at bounding box center [210, 515] width 11 height 11
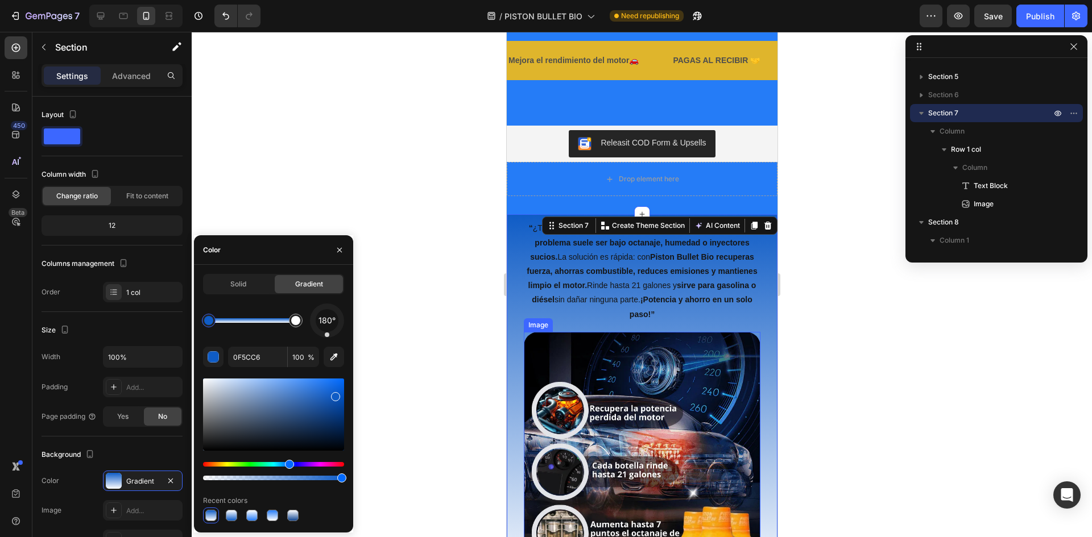
scroll to position [2125, 0]
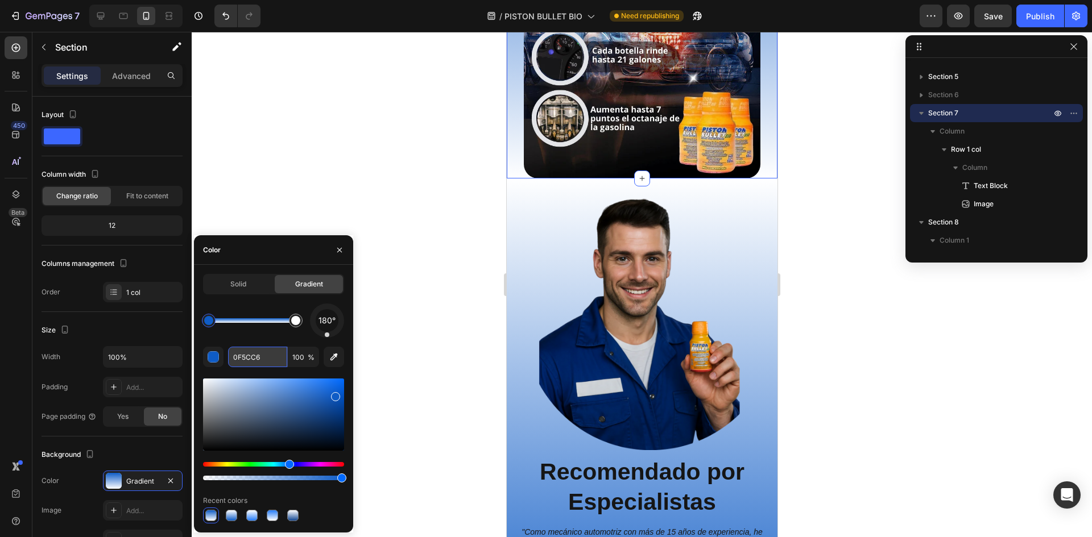
click at [250, 362] on input "0F5CC6" at bounding box center [257, 357] width 59 height 20
paste input "257CF7"
type input "257CF7"
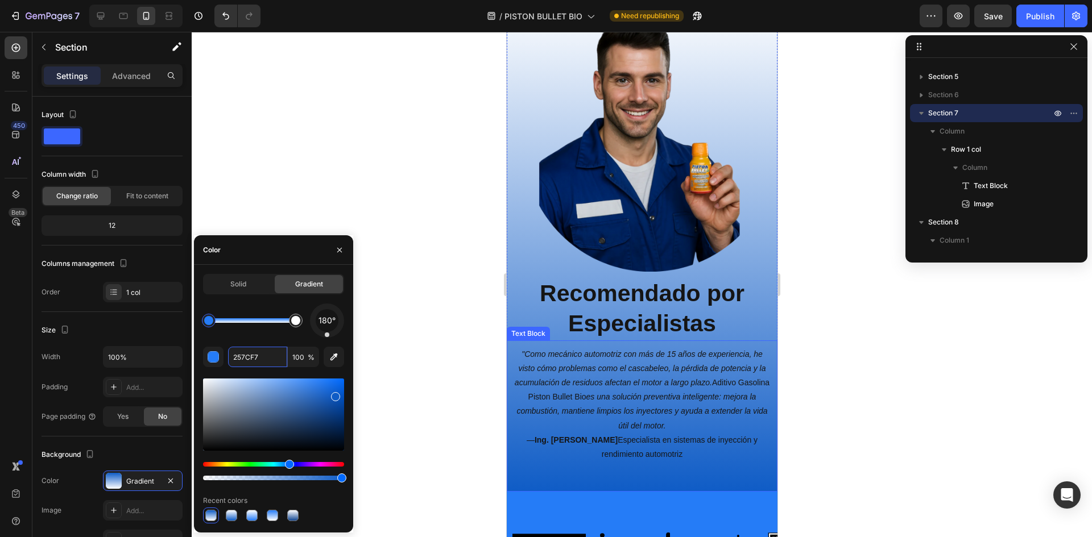
scroll to position [2808, 0]
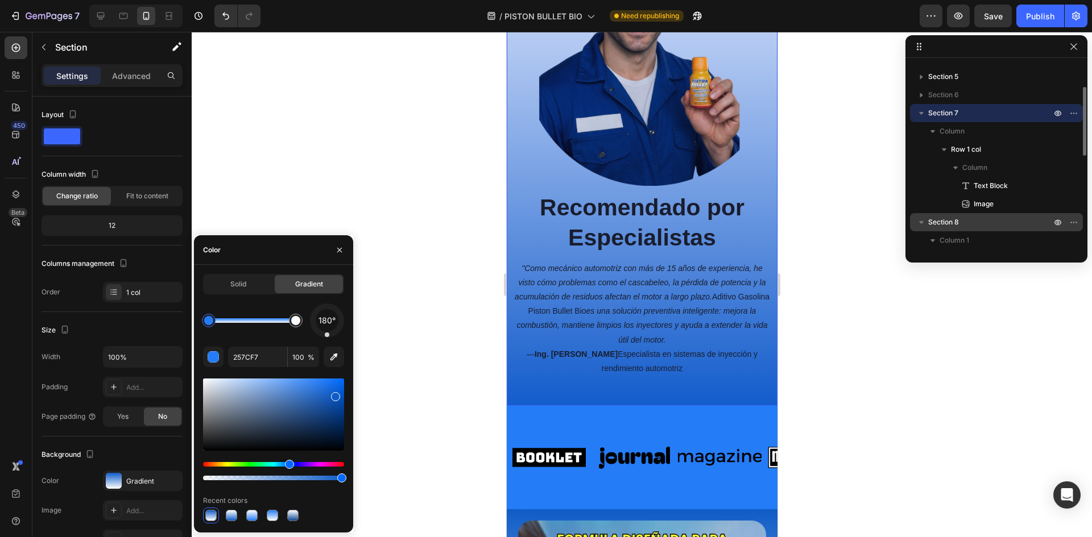
click at [947, 218] on span "Section 8" at bounding box center [943, 222] width 31 height 11
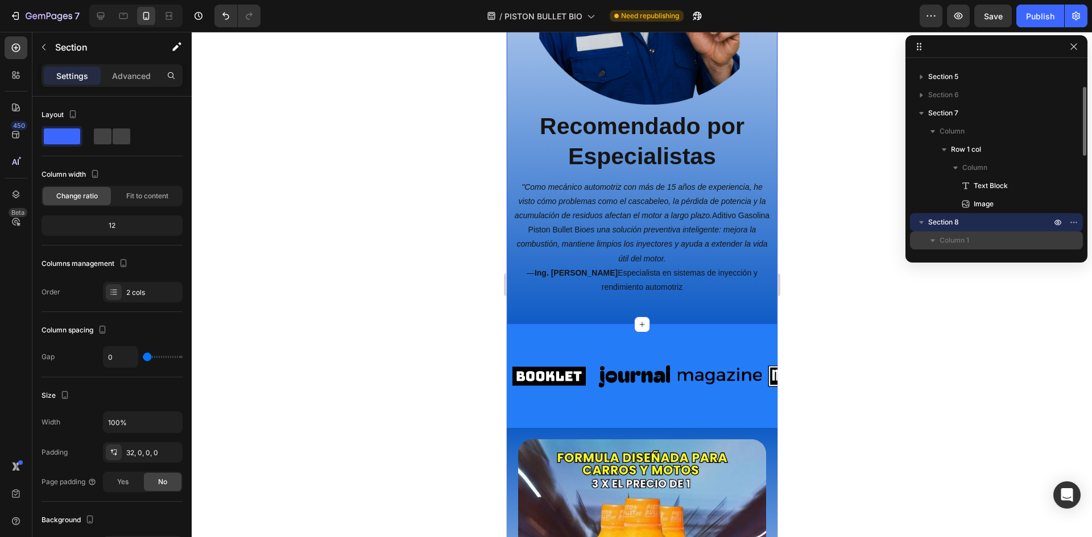
scroll to position [125, 0]
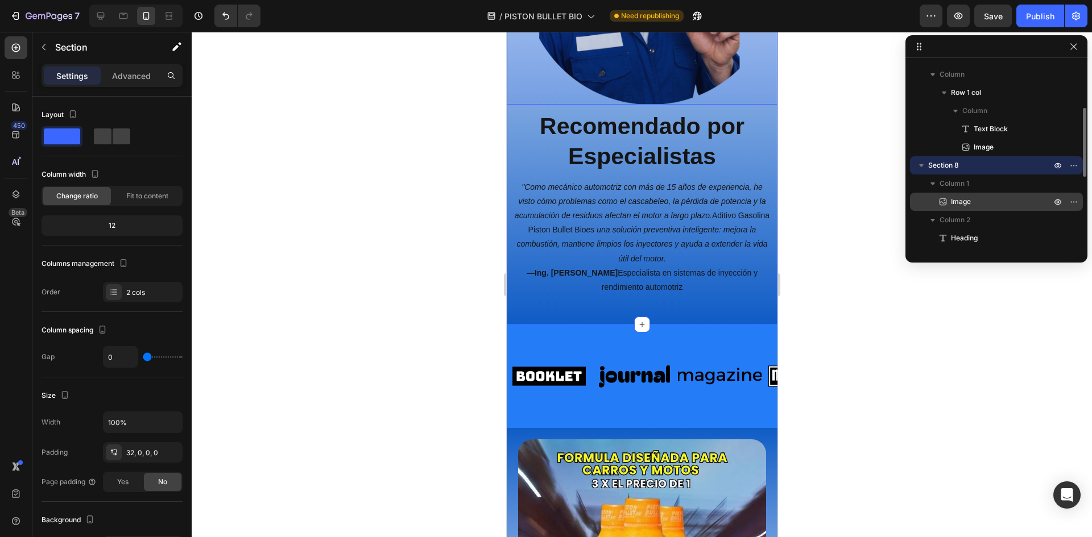
click at [953, 197] on span "Image" at bounding box center [961, 201] width 20 height 11
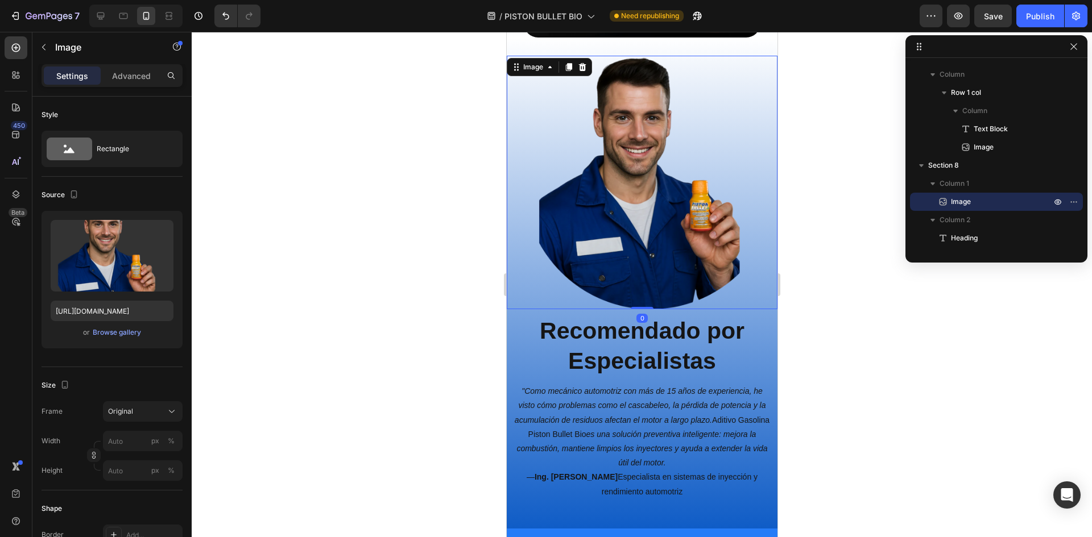
scroll to position [2668, 0]
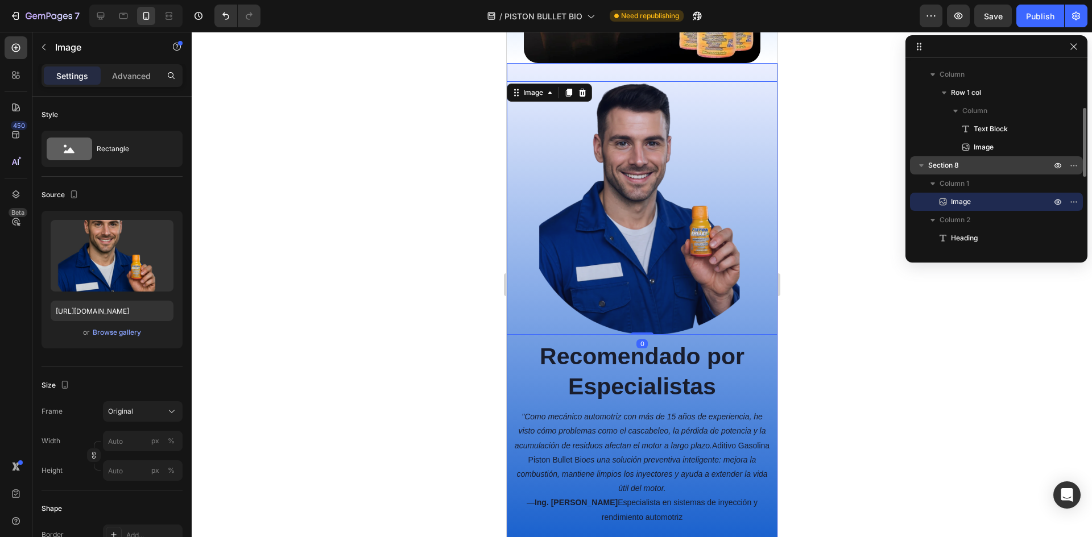
click at [941, 165] on span "Section 8" at bounding box center [943, 165] width 31 height 11
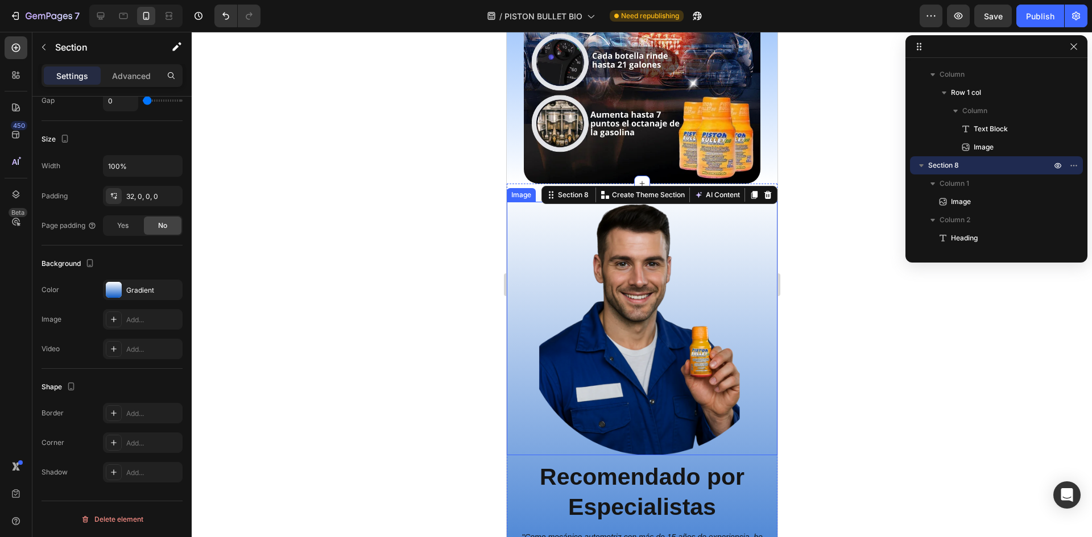
scroll to position [2555, 0]
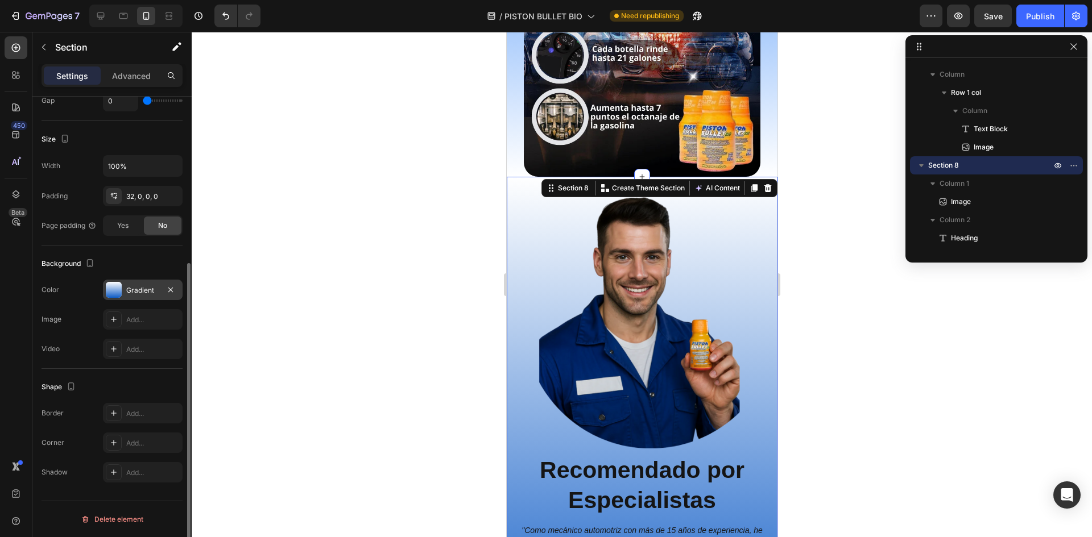
click at [132, 294] on div "Gradient" at bounding box center [142, 290] width 33 height 10
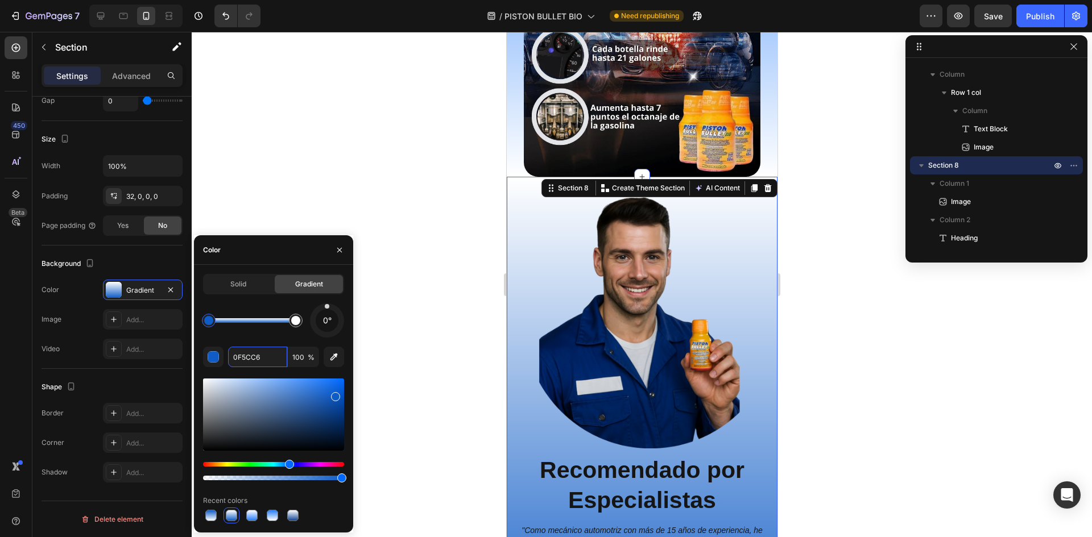
paste input "257CF7"
type input "257CF7"
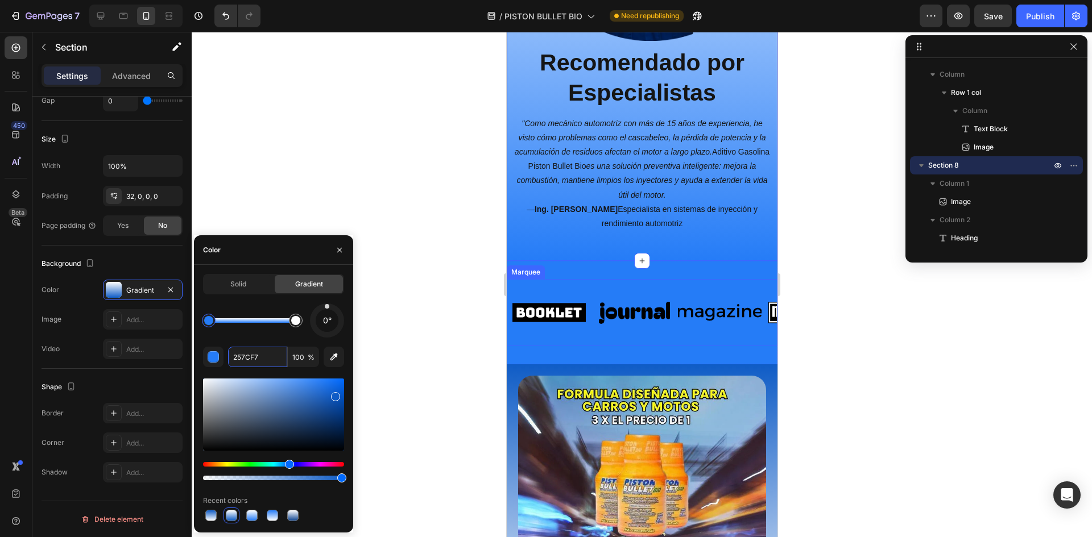
scroll to position [3010, 0]
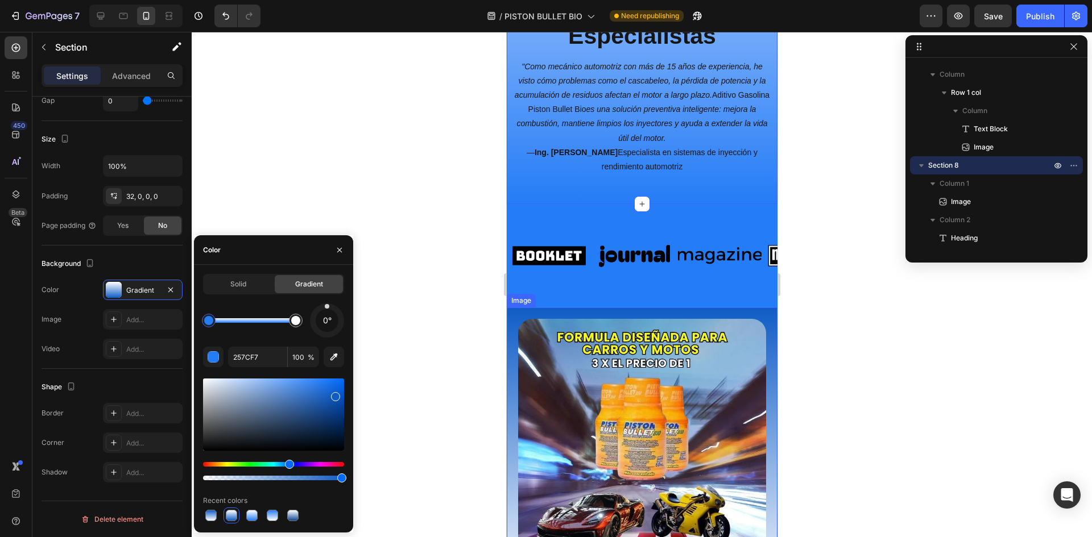
click at [756, 308] on div "Image" at bounding box center [641, 456] width 271 height 297
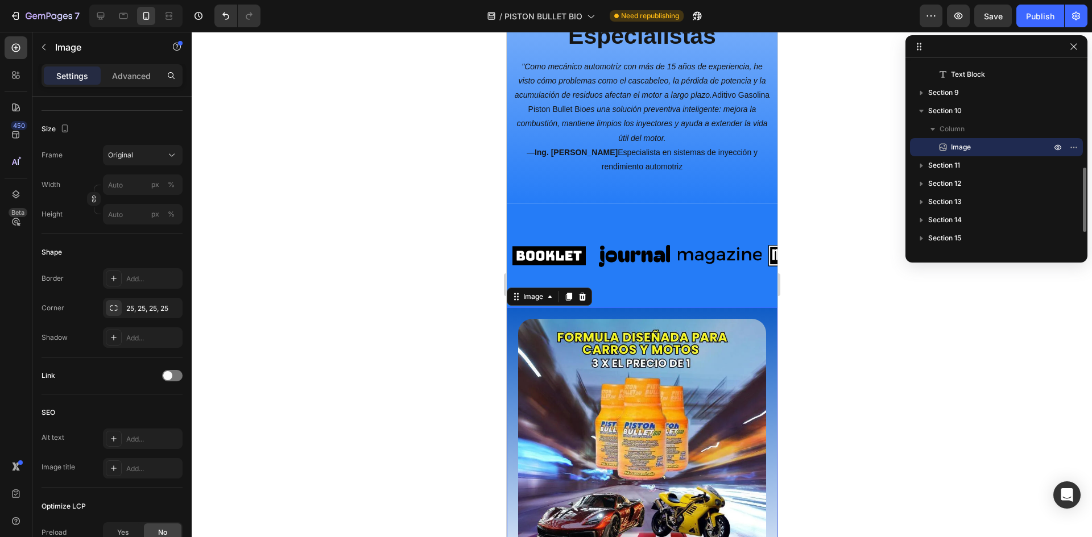
scroll to position [0, 0]
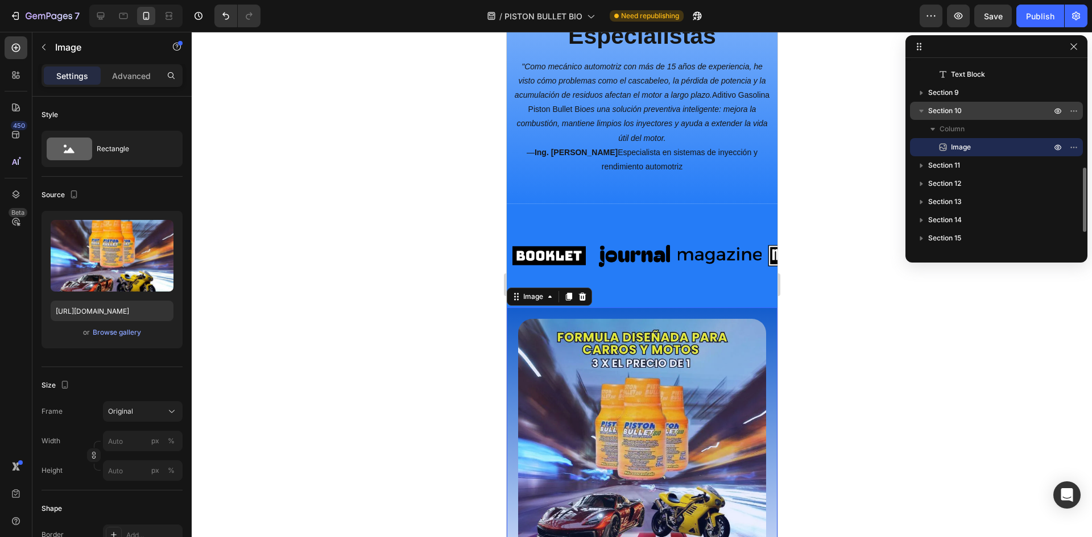
click at [950, 109] on span "Section 10" at bounding box center [945, 110] width 34 height 11
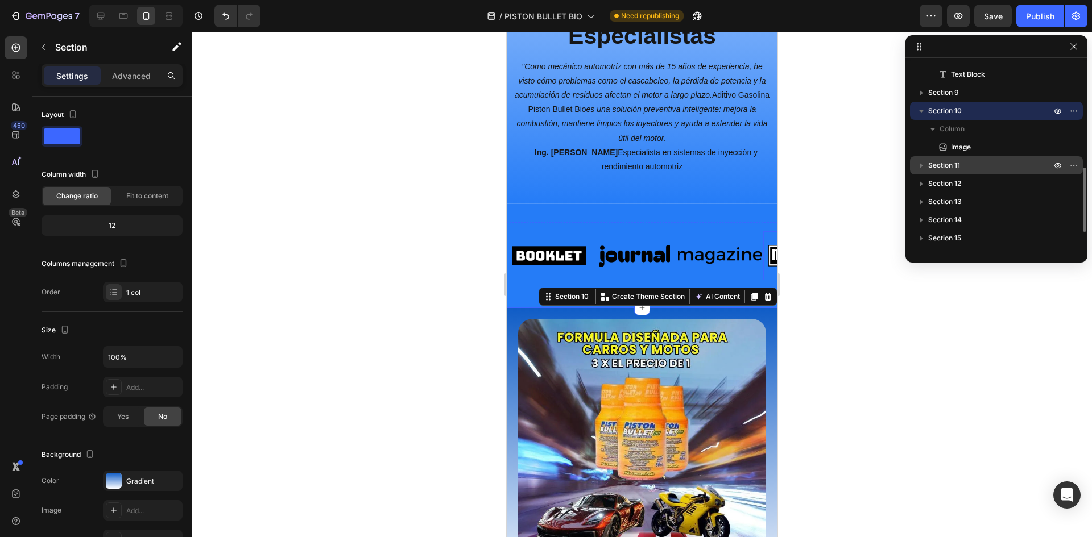
click at [959, 164] on span "Section 11" at bounding box center [944, 165] width 32 height 11
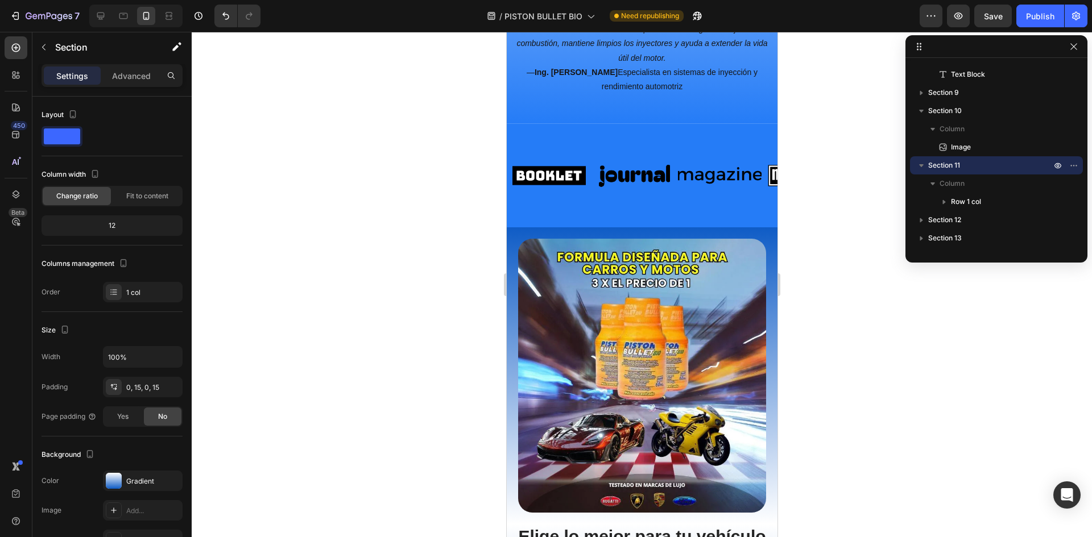
scroll to position [3069, 0]
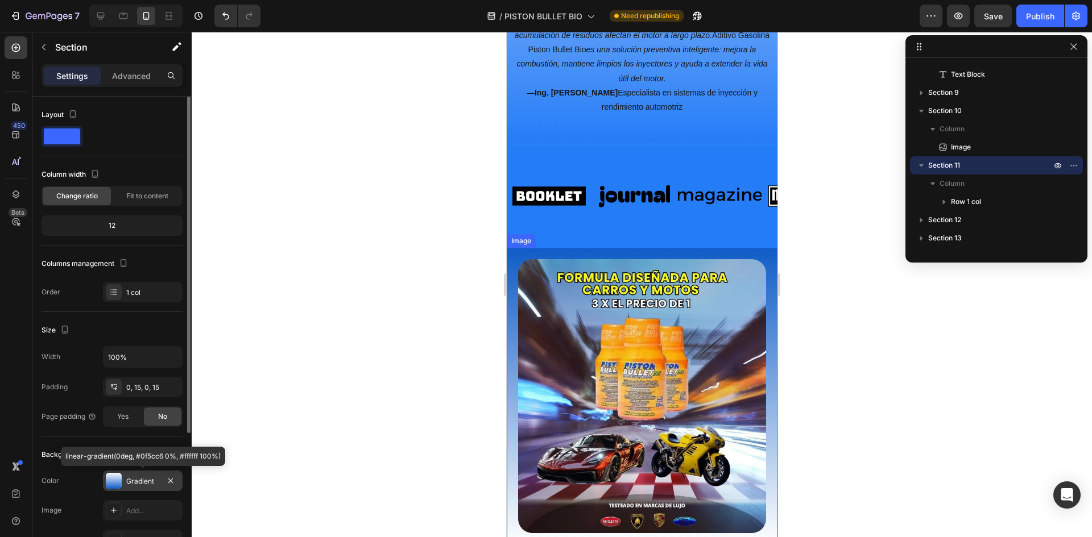
click at [119, 478] on div at bounding box center [114, 481] width 16 height 16
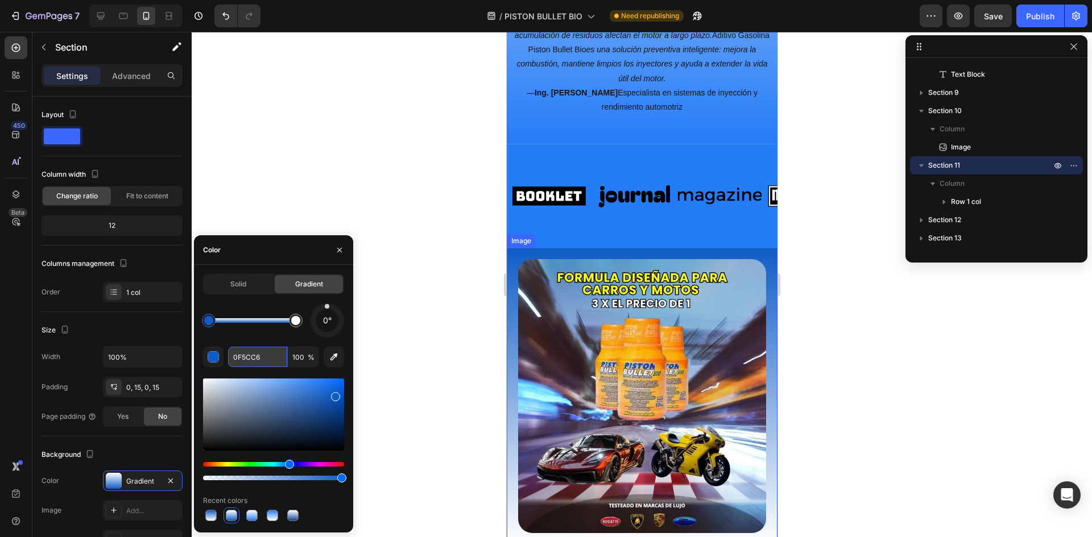
click at [267, 358] on input "0F5CC6" at bounding box center [257, 357] width 59 height 20
paste input "257CF7"
type input "257CF7"
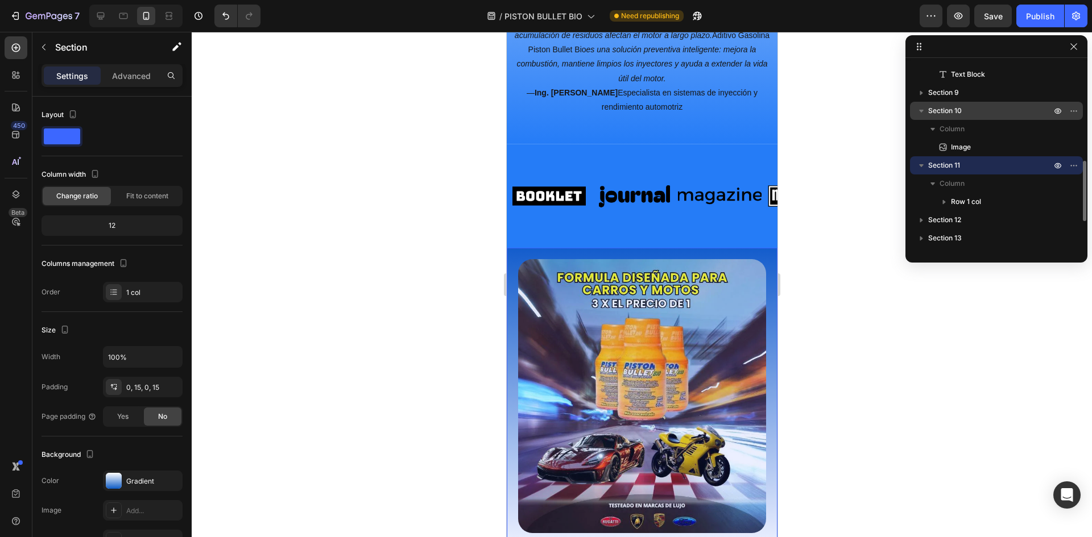
click at [954, 111] on span "Section 10" at bounding box center [945, 110] width 34 height 11
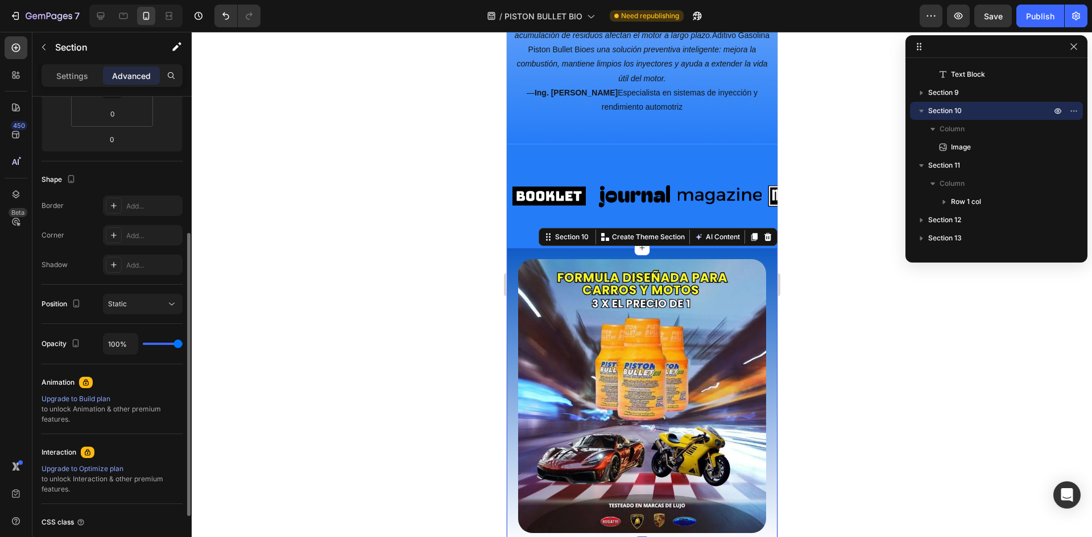
scroll to position [57, 0]
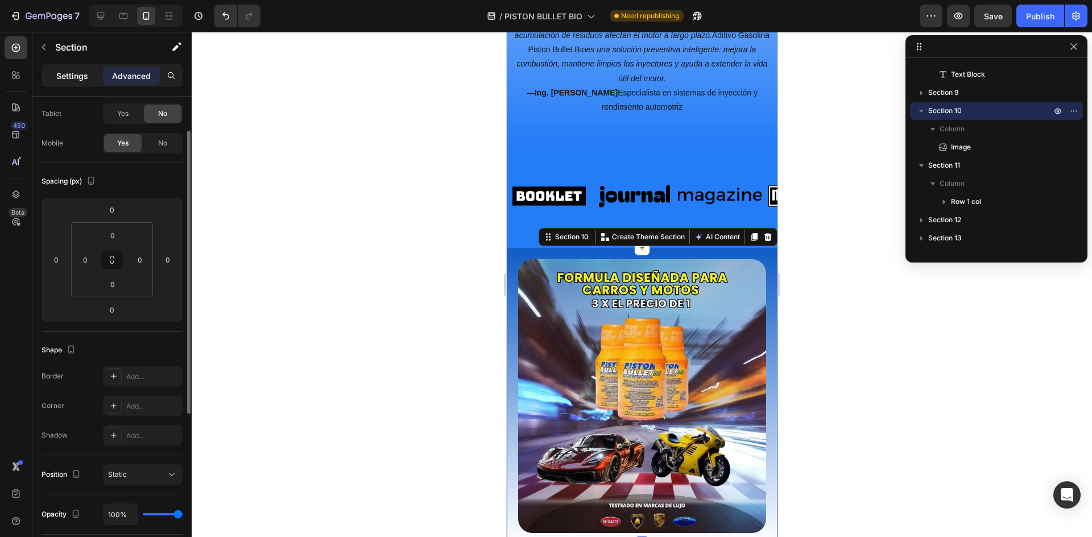
click at [81, 78] on p "Settings" at bounding box center [72, 76] width 32 height 12
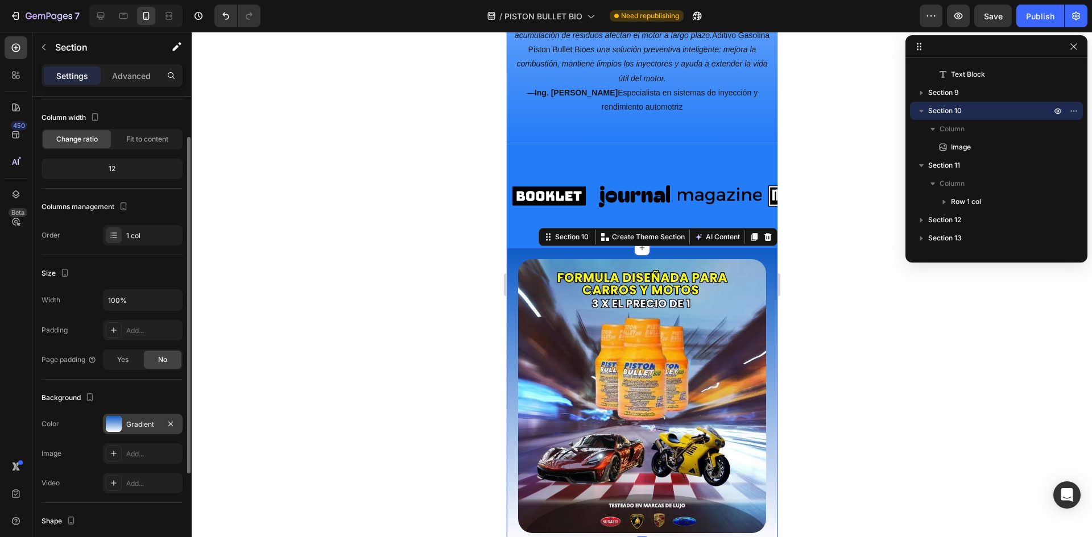
click at [115, 423] on div at bounding box center [114, 424] width 16 height 16
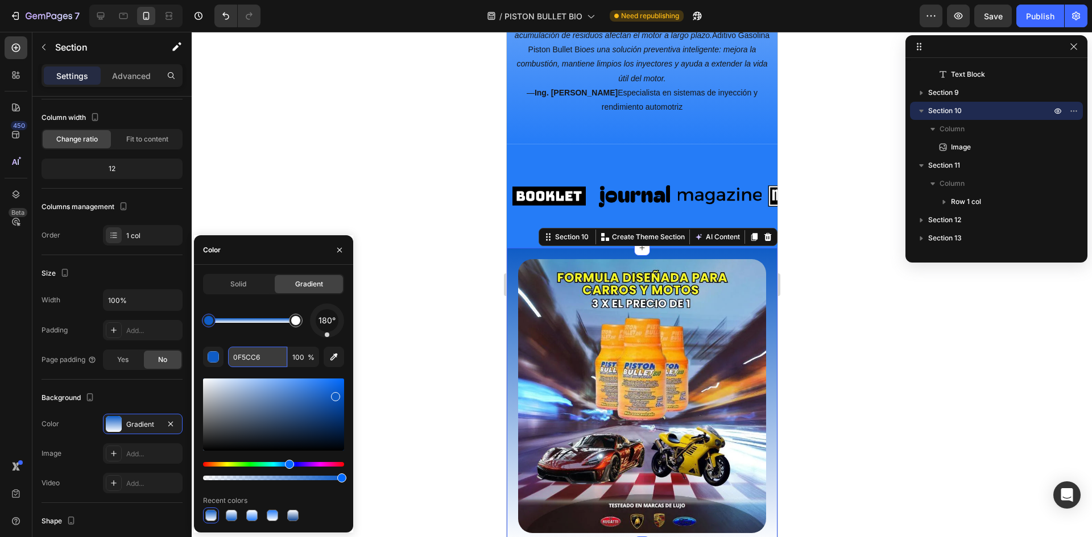
click at [258, 356] on input "0F5CC6" at bounding box center [257, 357] width 59 height 20
paste input "257CF7"
type input "257CF7"
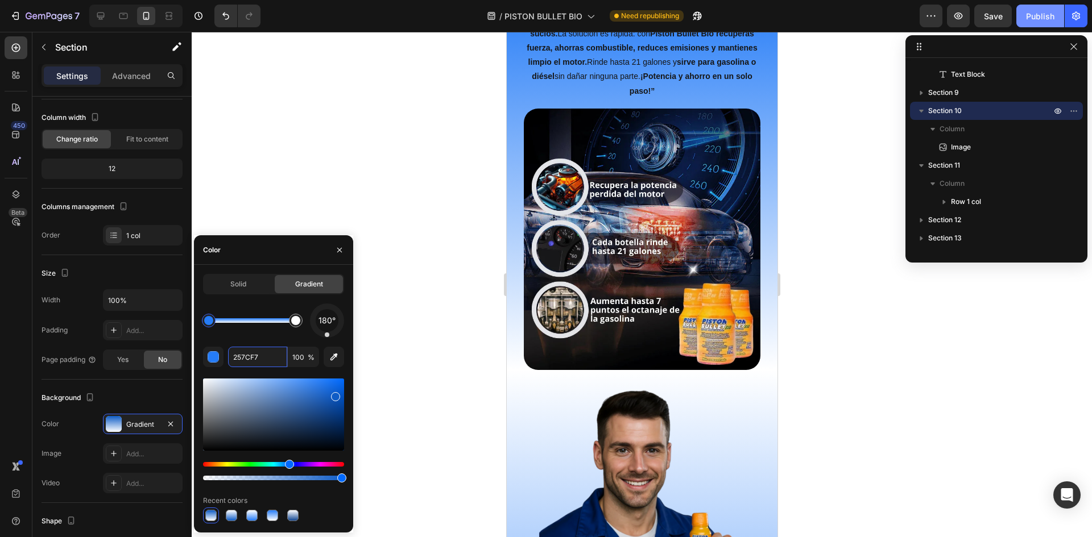
scroll to position [1989, 0]
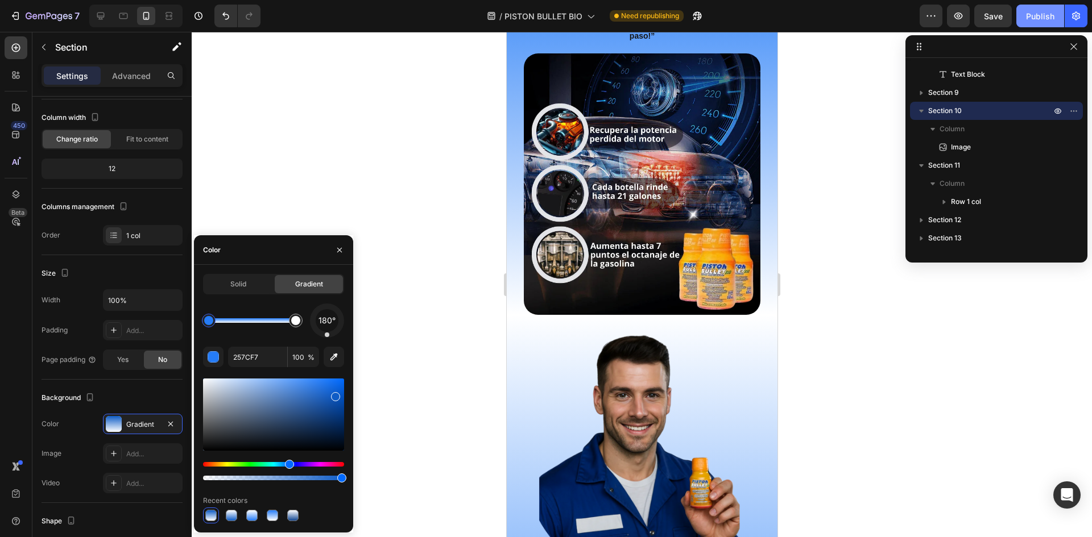
click at [1017, 14] on button "Publish" at bounding box center [1040, 16] width 48 height 23
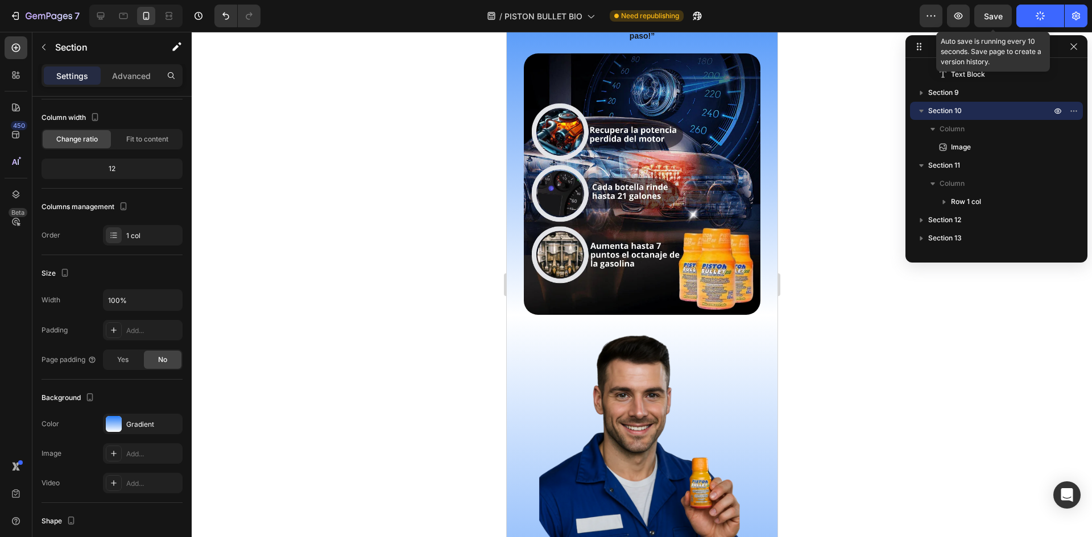
click at [991, 15] on span "Save" at bounding box center [993, 16] width 19 height 10
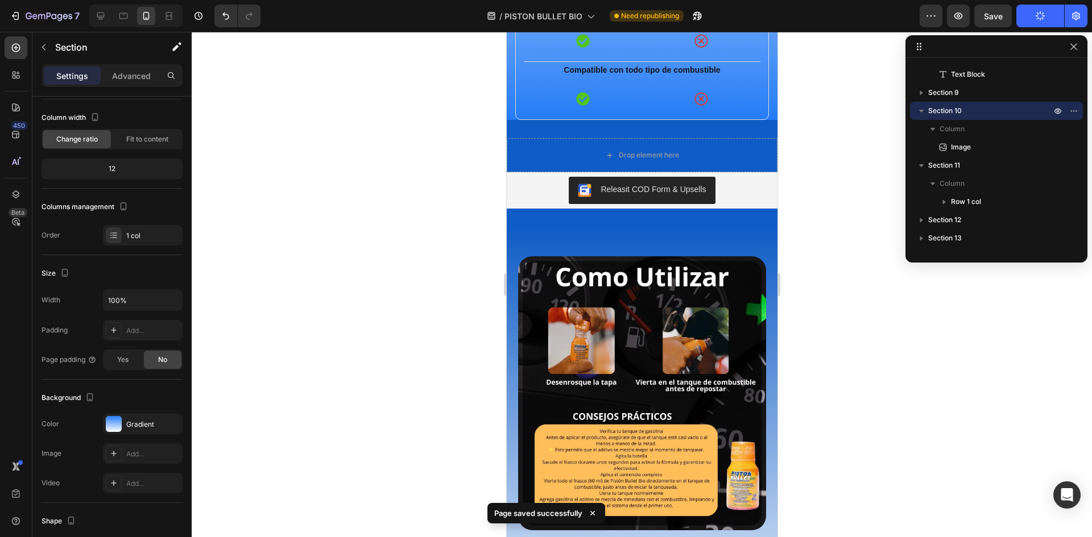
scroll to position [3410, 0]
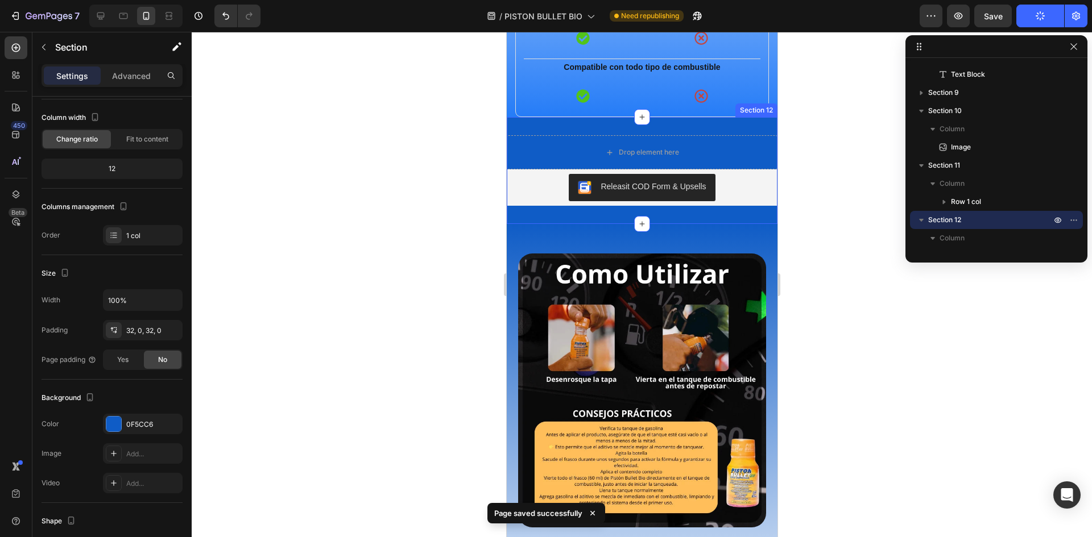
click at [755, 149] on div "Drop element here Releasit COD Form & Upsells Releasit COD Form & Upsells Produ…" at bounding box center [641, 170] width 271 height 107
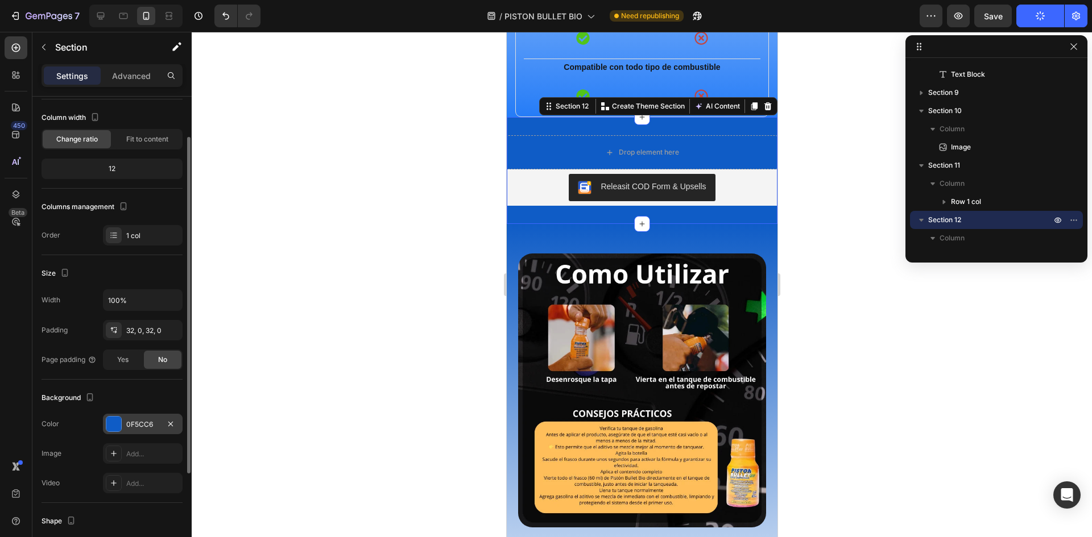
click at [121, 424] on div at bounding box center [113, 424] width 15 height 15
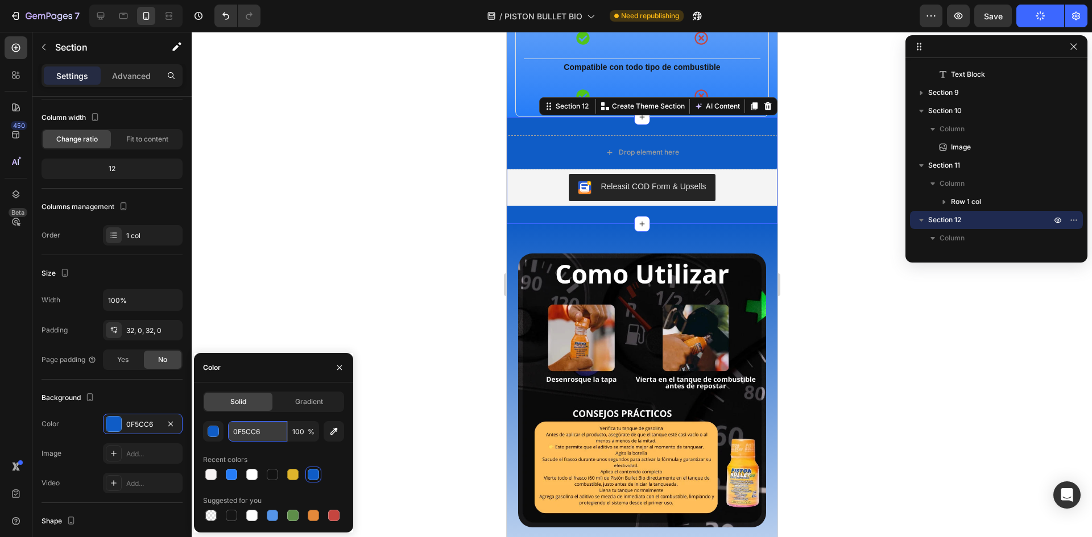
paste input "257CF7"
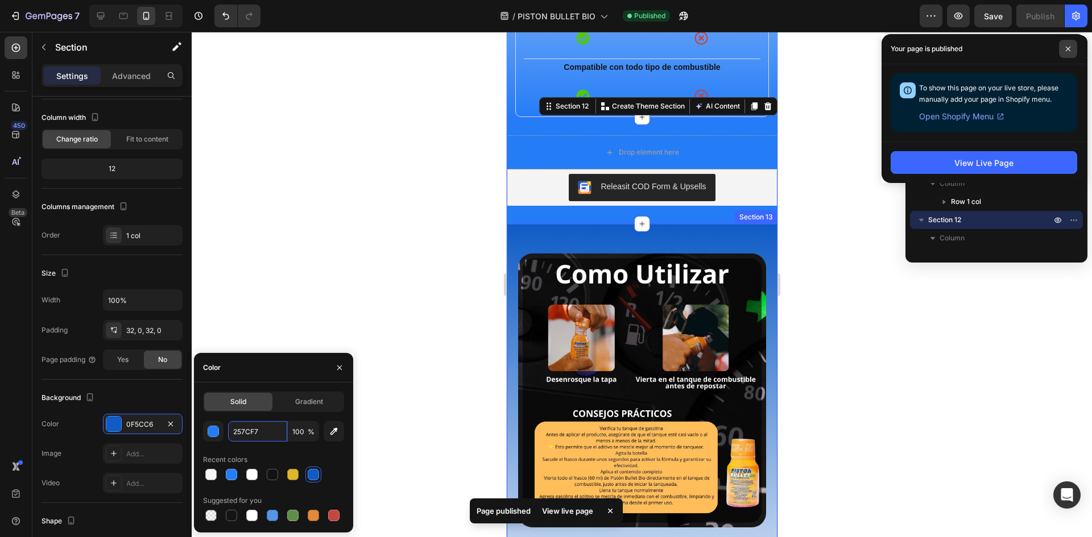
type input "257CF7"
click at [1063, 43] on span at bounding box center [1068, 49] width 18 height 18
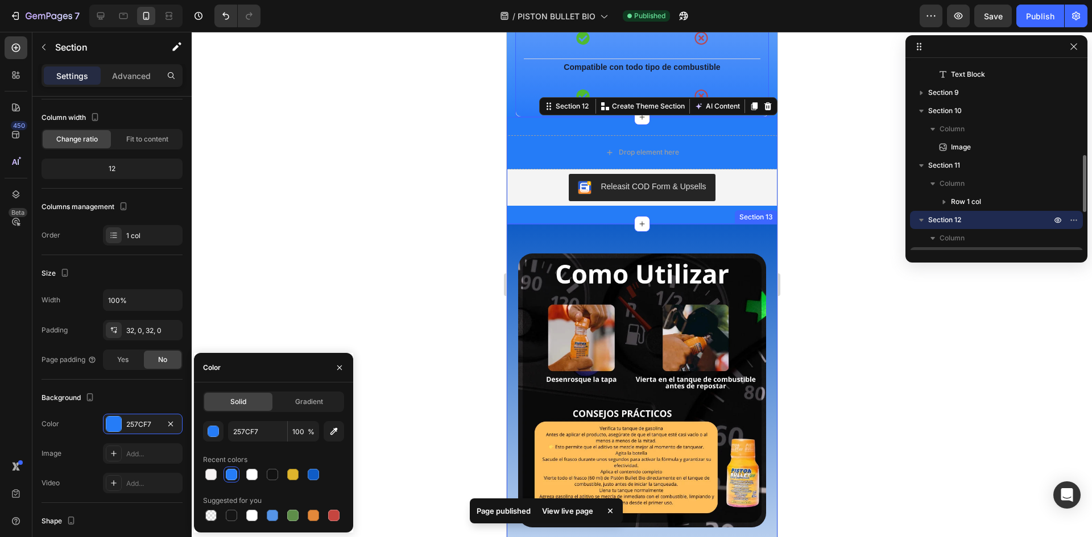
scroll to position [363, 0]
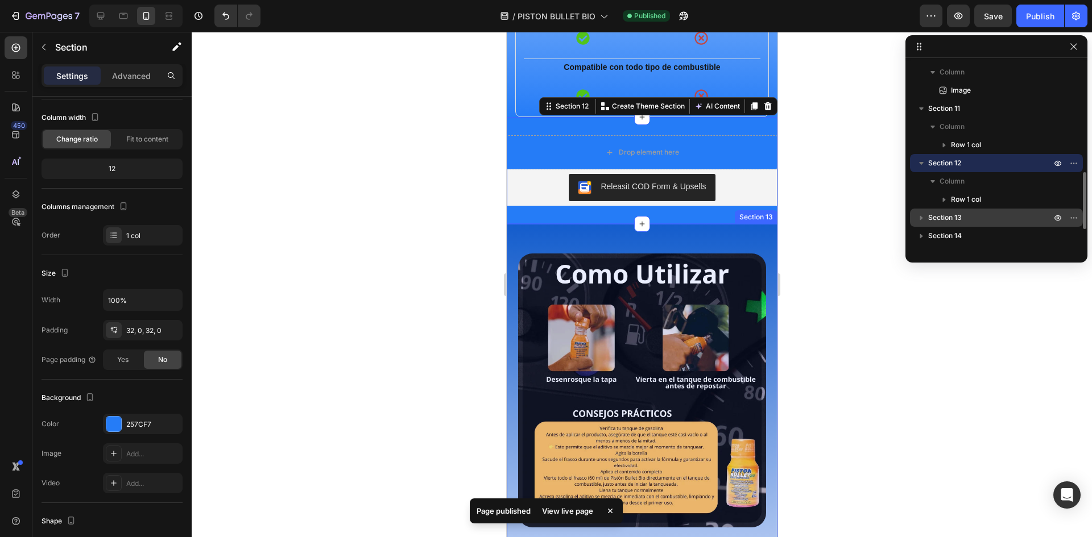
click at [955, 215] on span "Section 13" at bounding box center [945, 217] width 34 height 11
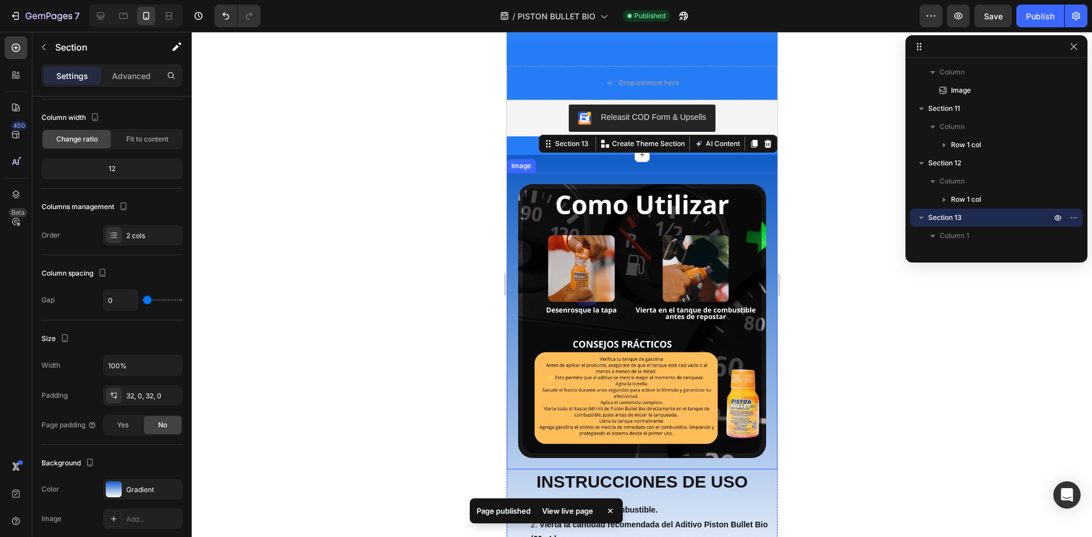
scroll to position [3585, 0]
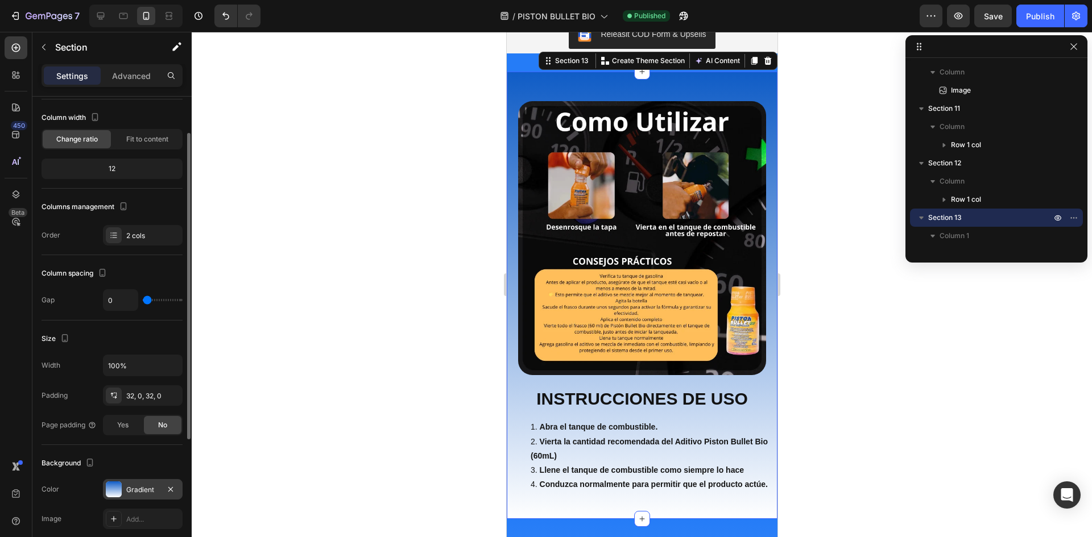
click at [127, 493] on div "Gradient" at bounding box center [142, 490] width 33 height 10
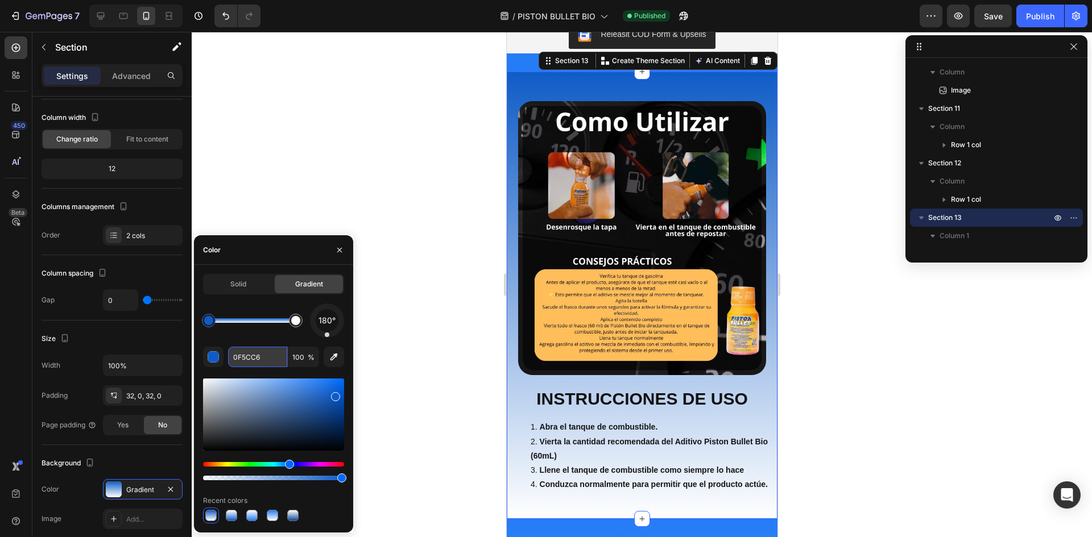
paste input "257CF7"
type input "257CF7"
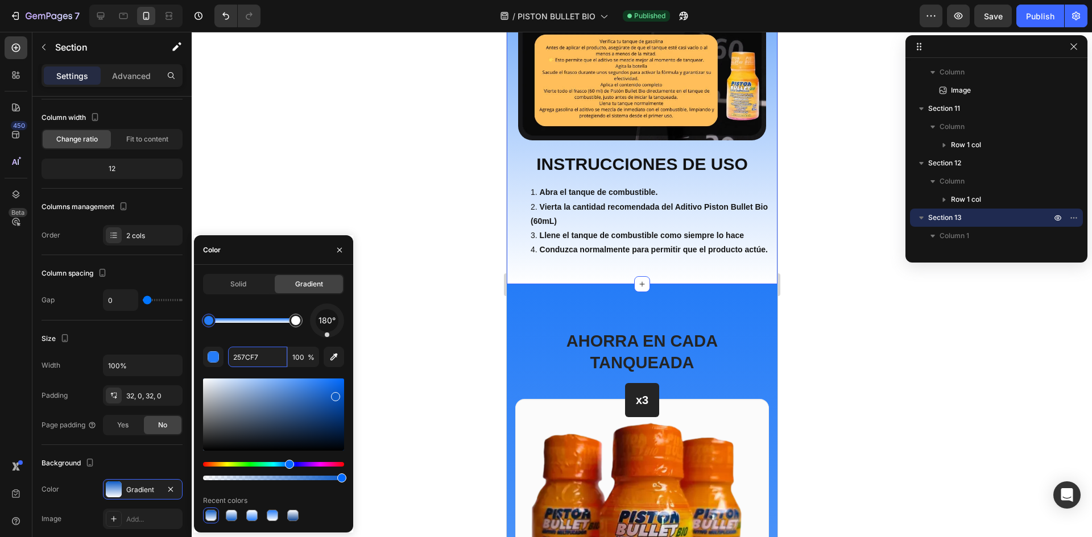
scroll to position [3869, 0]
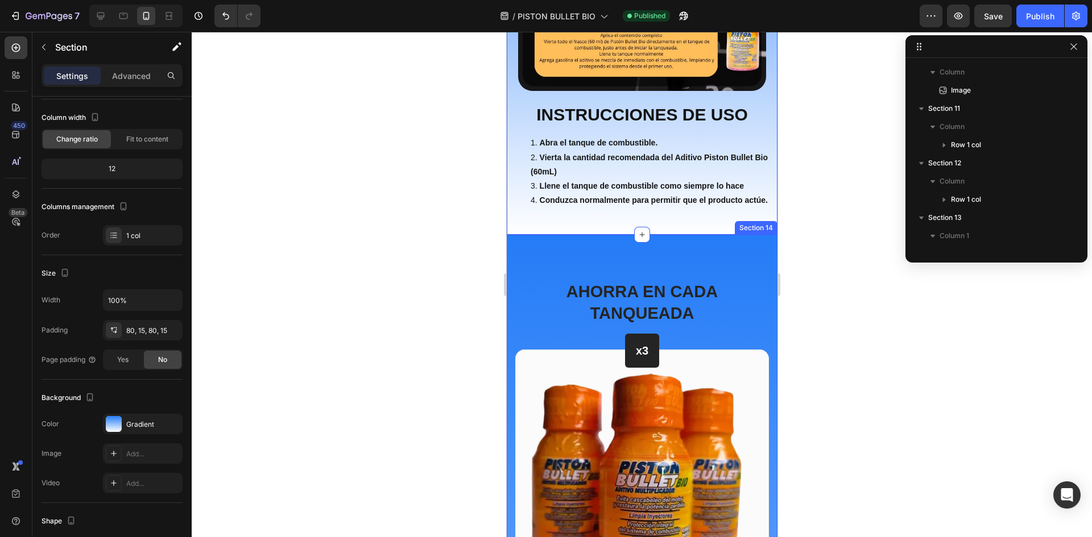
scroll to position [543, 0]
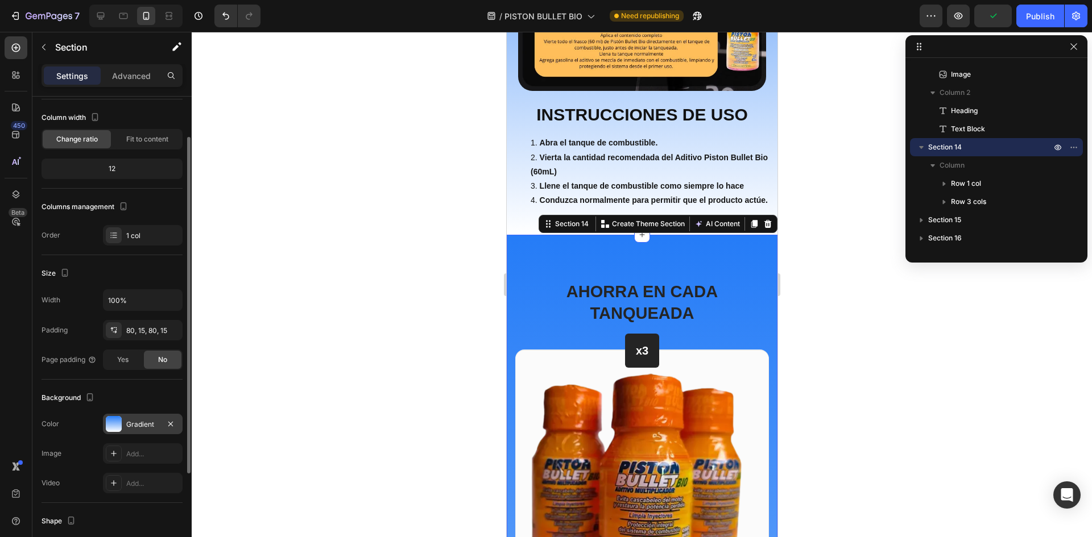
click at [134, 426] on div "Gradient" at bounding box center [142, 425] width 33 height 10
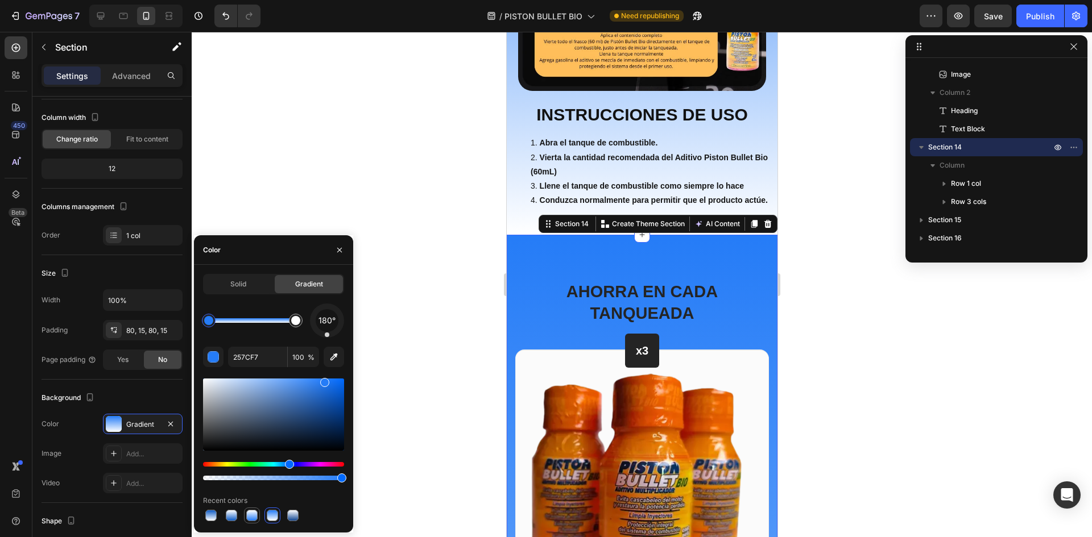
click at [250, 517] on div at bounding box center [251, 515] width 11 height 11
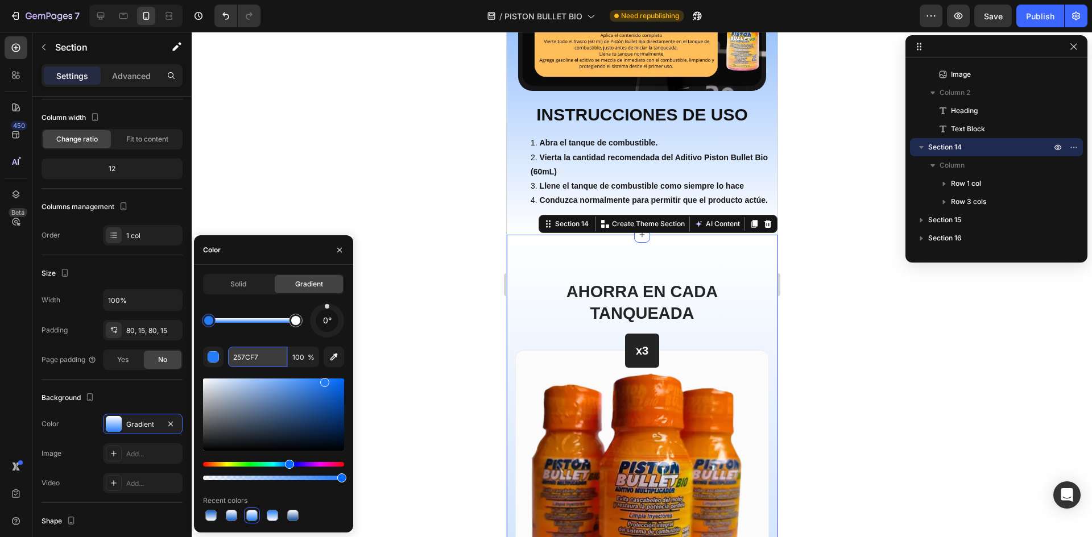
click at [251, 359] on input "257CF7" at bounding box center [257, 357] width 59 height 20
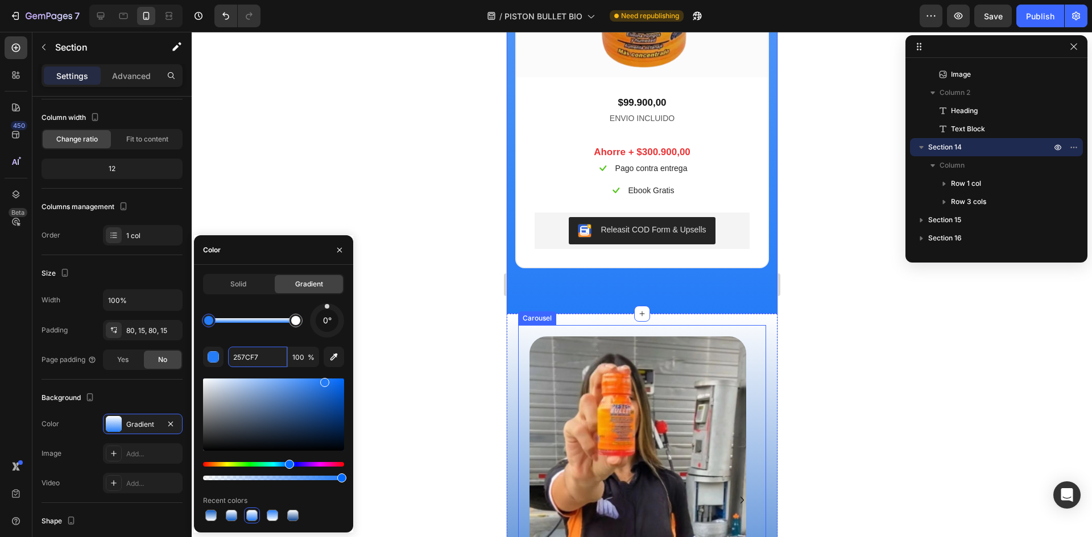
scroll to position [5404, 0]
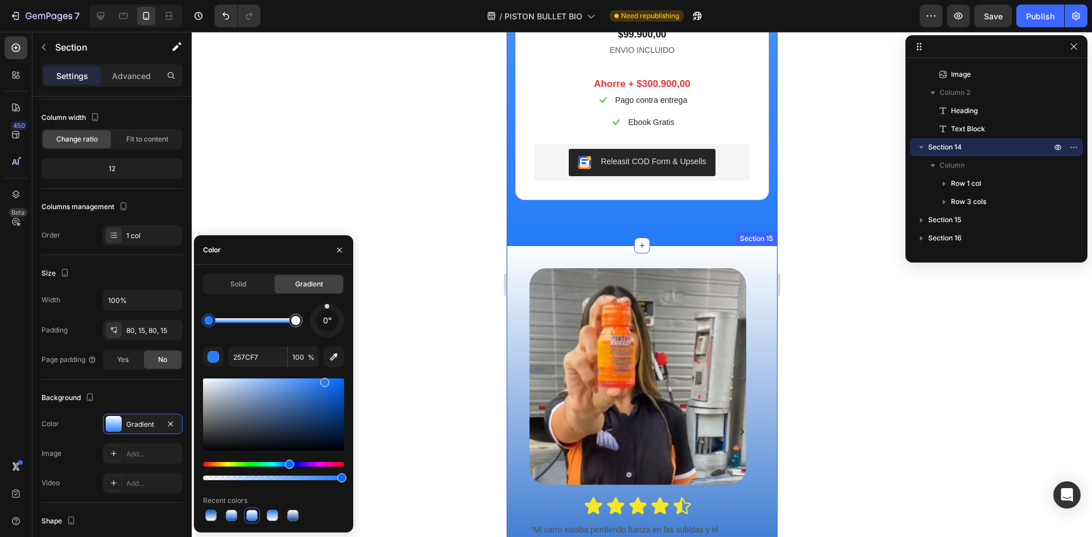
click at [511, 246] on div "Image Icon Icon Icon Icon Icon Icon List "Mi carro estaba perdiendo fuerza en l…" at bounding box center [641, 432] width 271 height 373
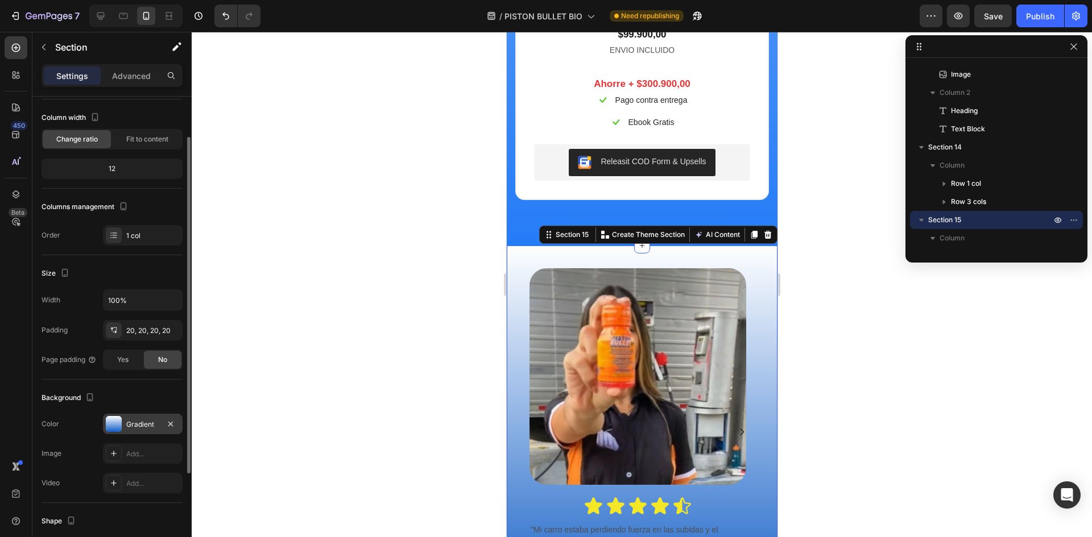
click at [117, 423] on div at bounding box center [114, 424] width 16 height 16
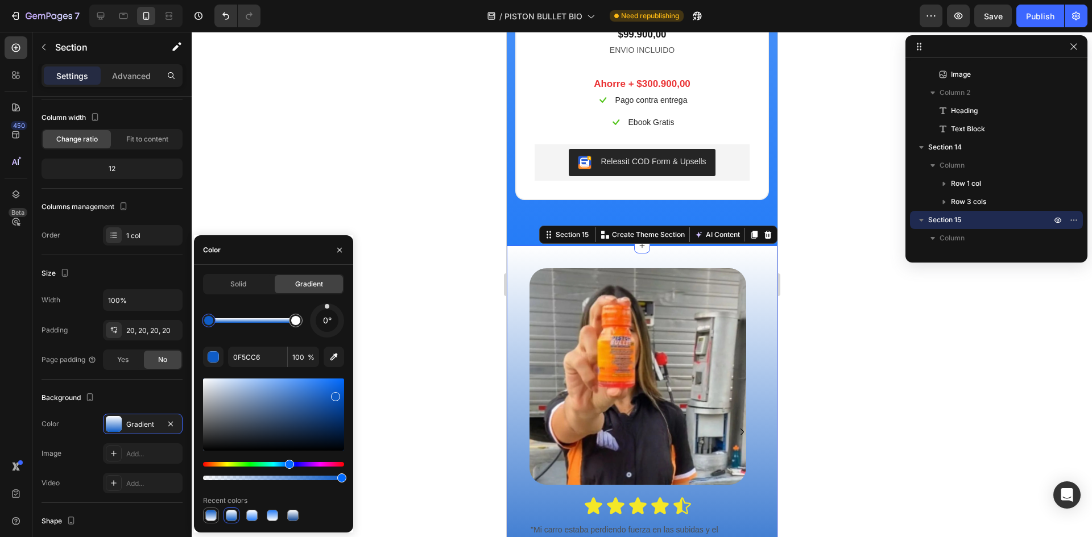
click at [211, 515] on div at bounding box center [210, 515] width 11 height 11
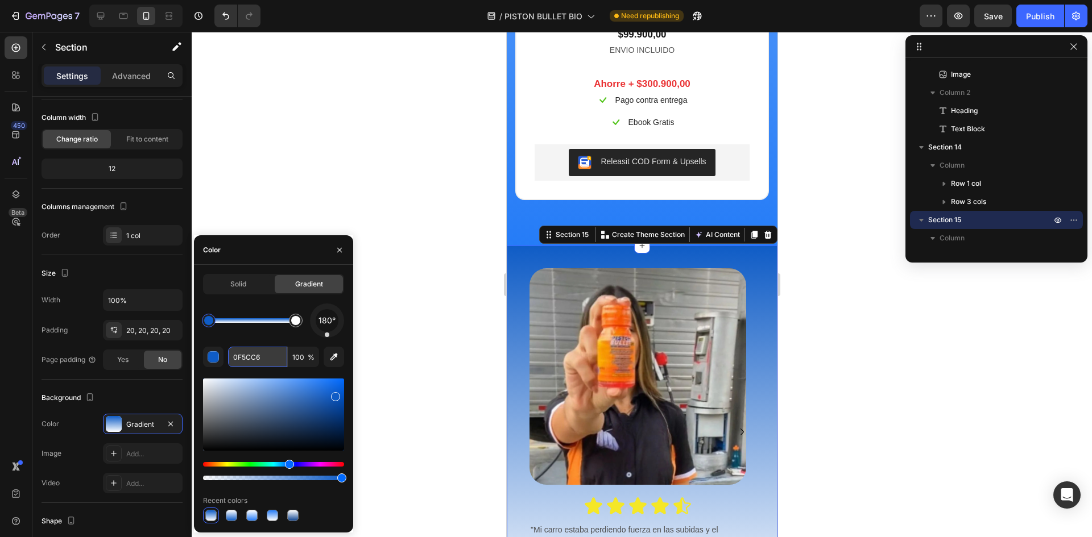
click at [258, 358] on input "0F5CC6" at bounding box center [257, 357] width 59 height 20
paste input "257CF7"
type input "257CF7"
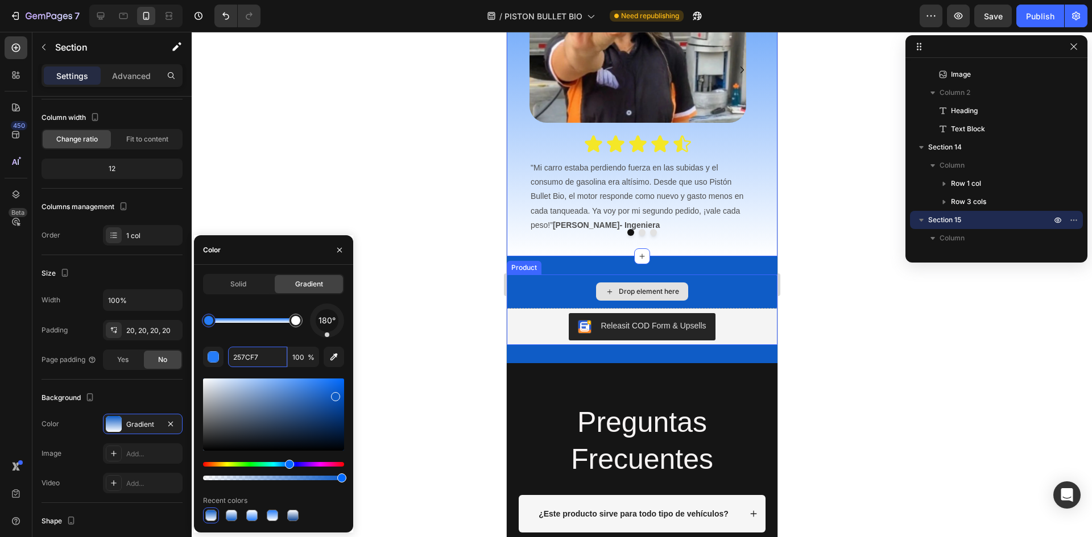
scroll to position [5802, 0]
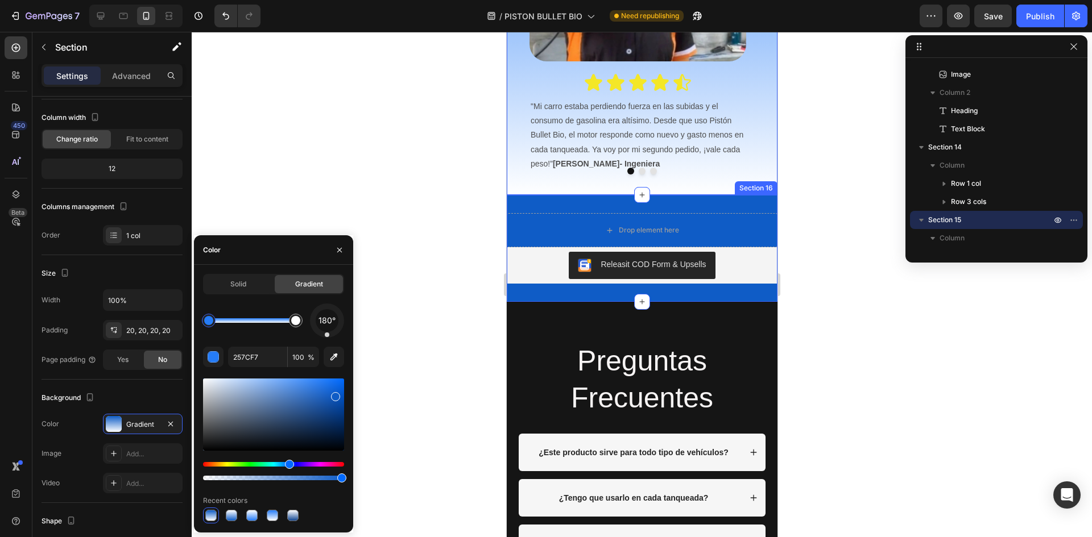
click at [761, 206] on div "Drop element here Releasit COD Form & Upsells Releasit COD Form & Upsells Produ…" at bounding box center [641, 248] width 271 height 107
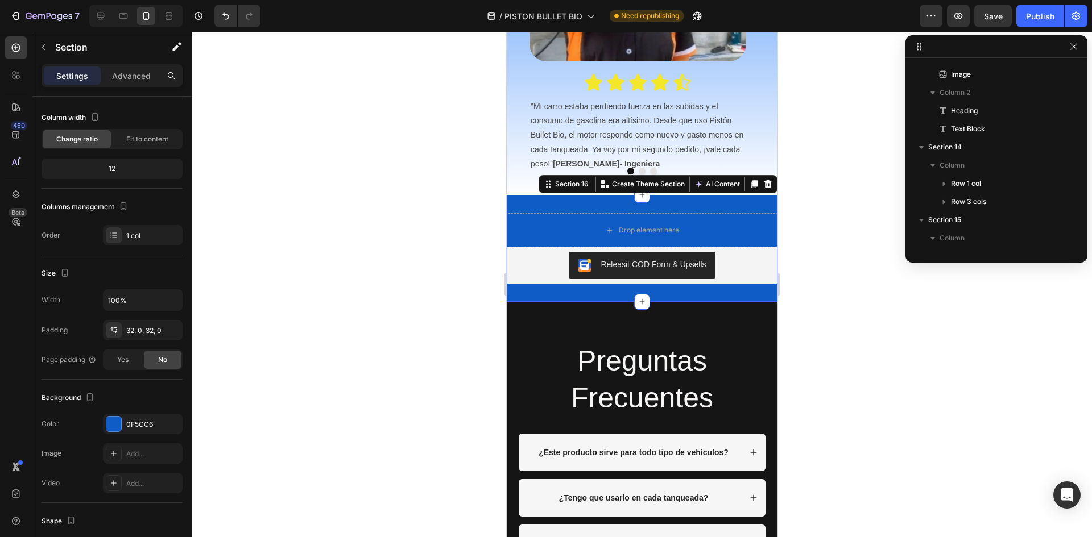
scroll to position [649, 0]
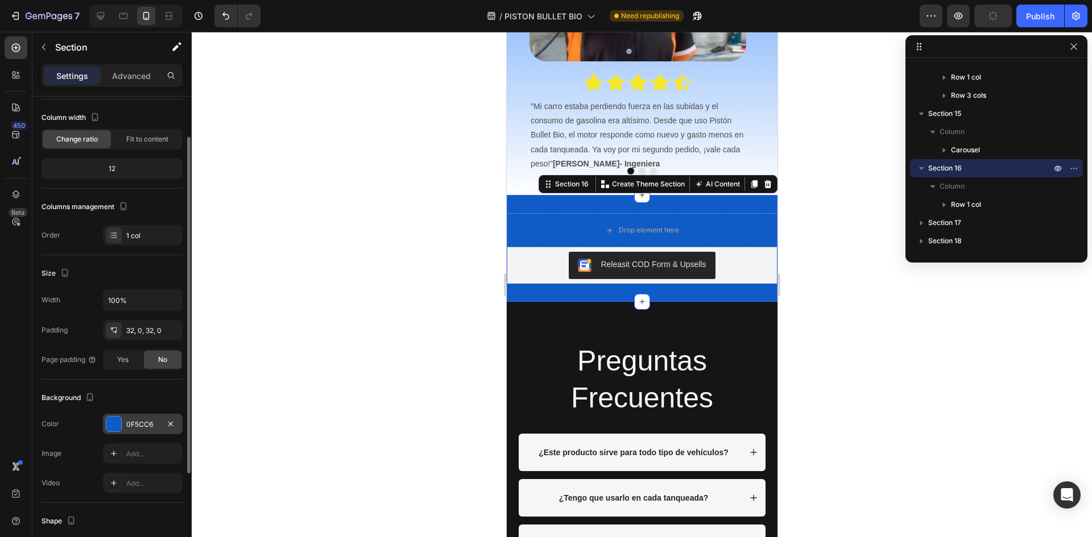
click at [113, 428] on div at bounding box center [113, 424] width 15 height 15
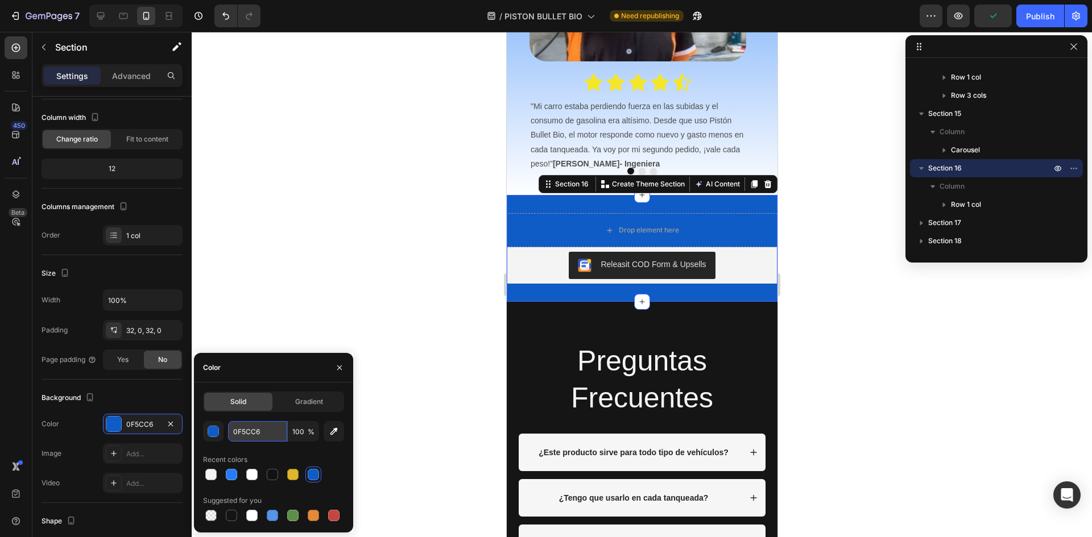
paste input "257CF7"
type input "257CF7"
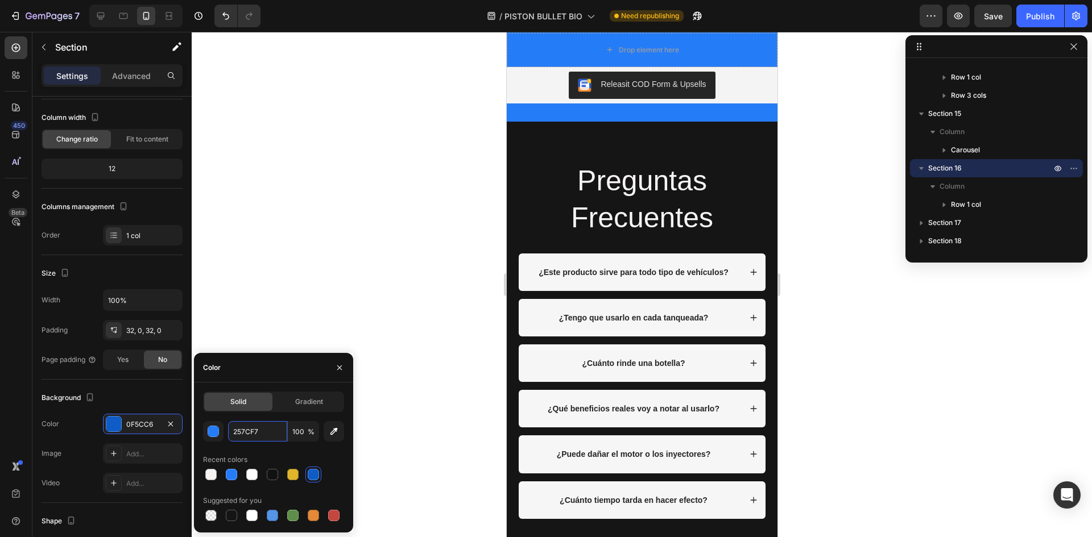
scroll to position [5207, 0]
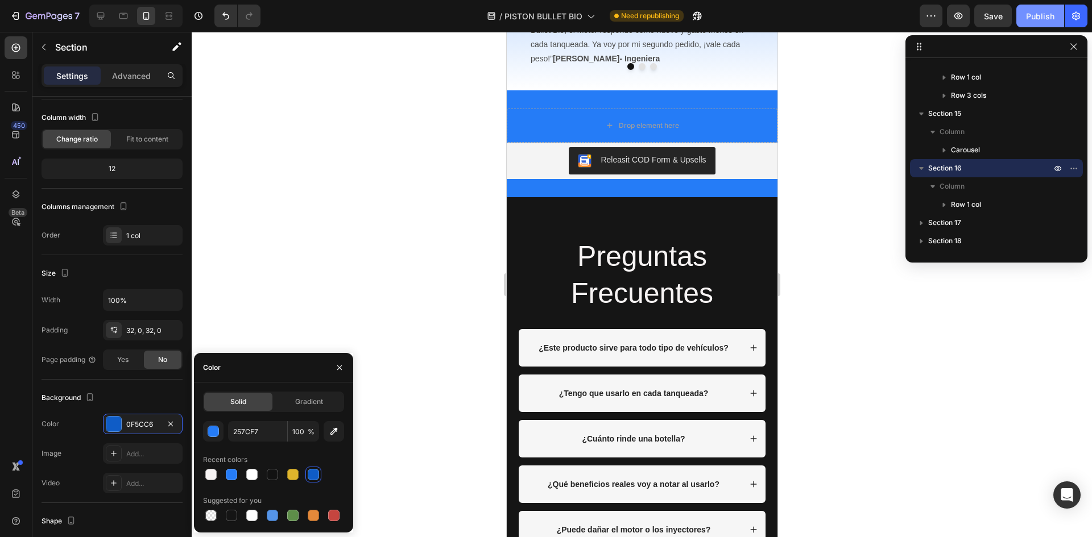
click at [1022, 10] on button "Publish" at bounding box center [1040, 16] width 48 height 23
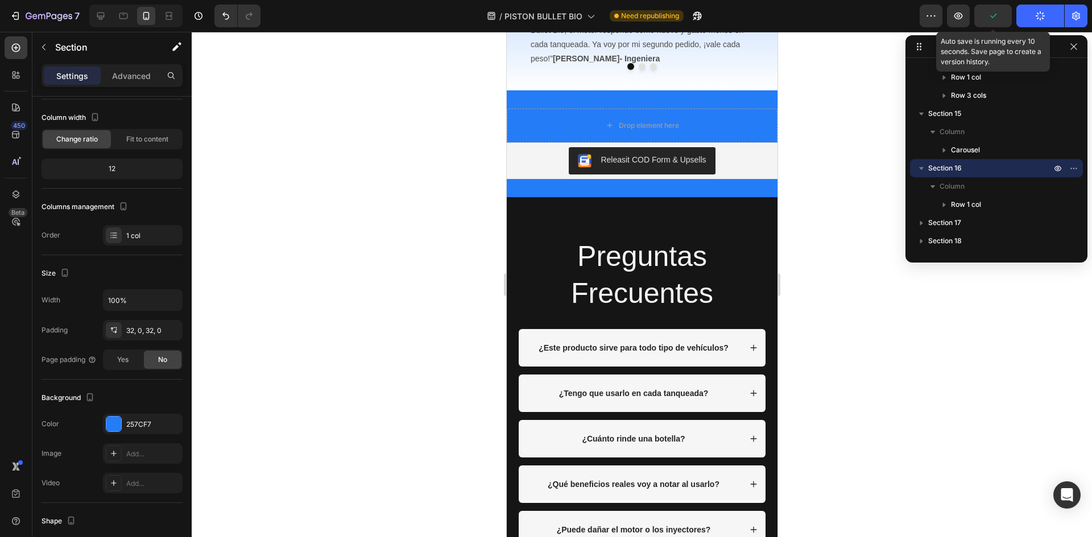
click at [994, 15] on icon "button" at bounding box center [992, 15] width 11 height 11
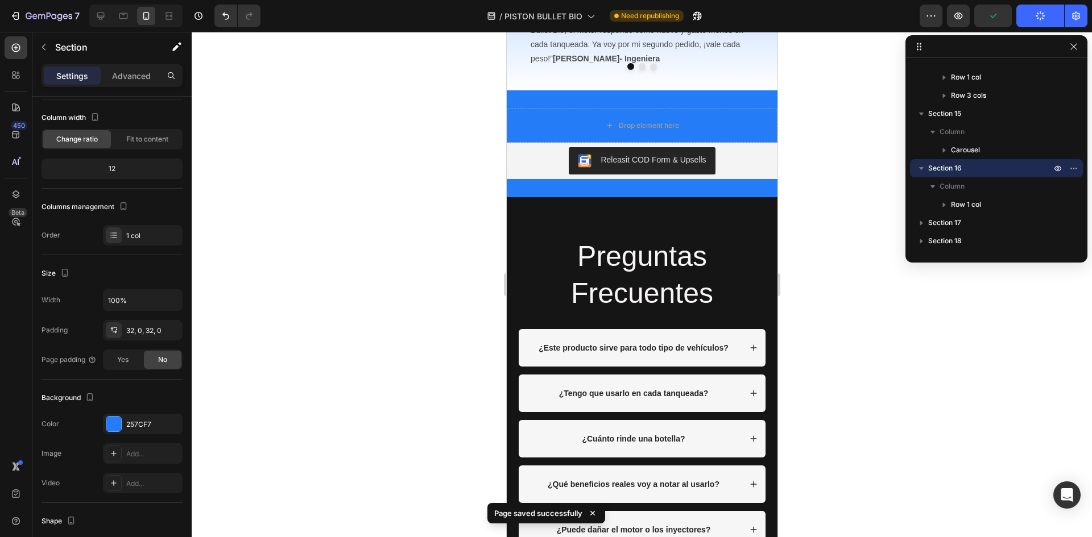
click at [1038, 16] on icon "button" at bounding box center [1040, 16] width 11 height 11
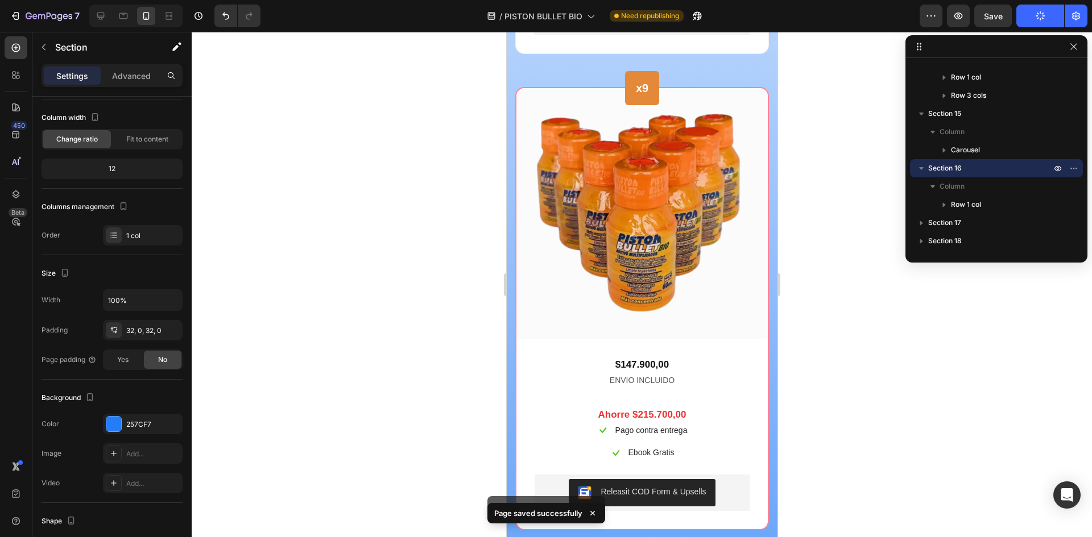
scroll to position [4595, 0]
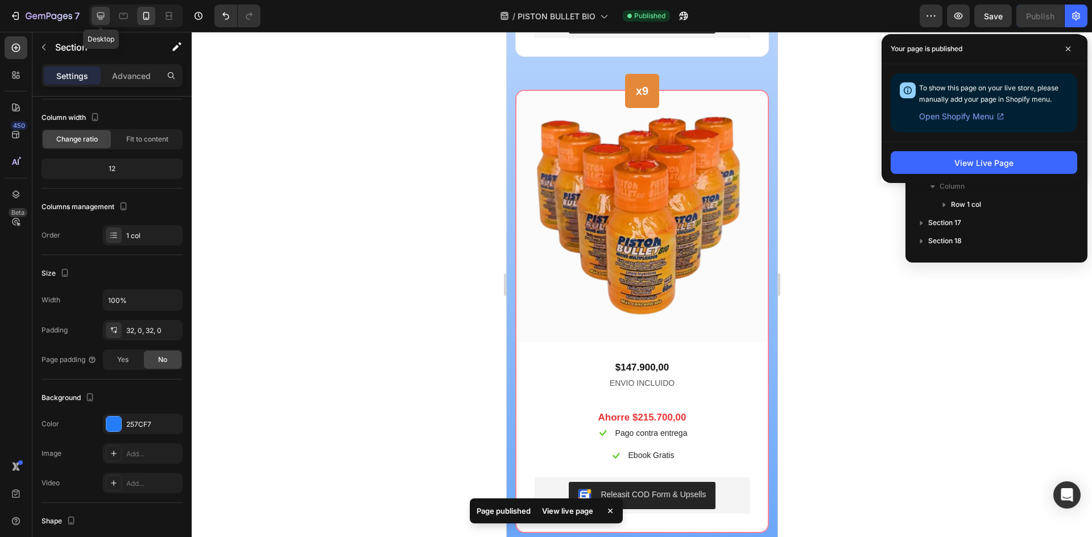
click at [93, 15] on div at bounding box center [101, 16] width 18 height 18
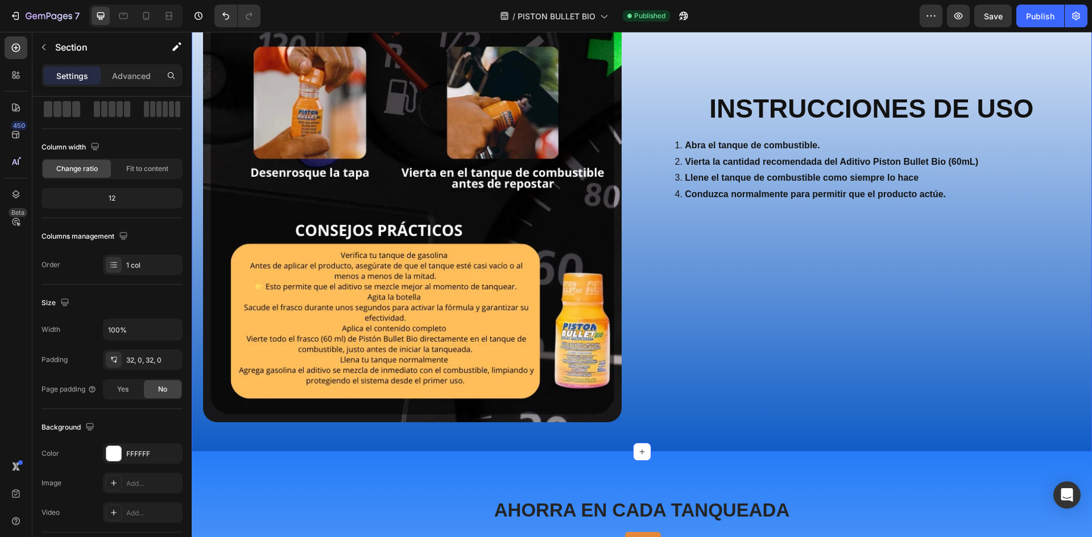
scroll to position [3606, 0]
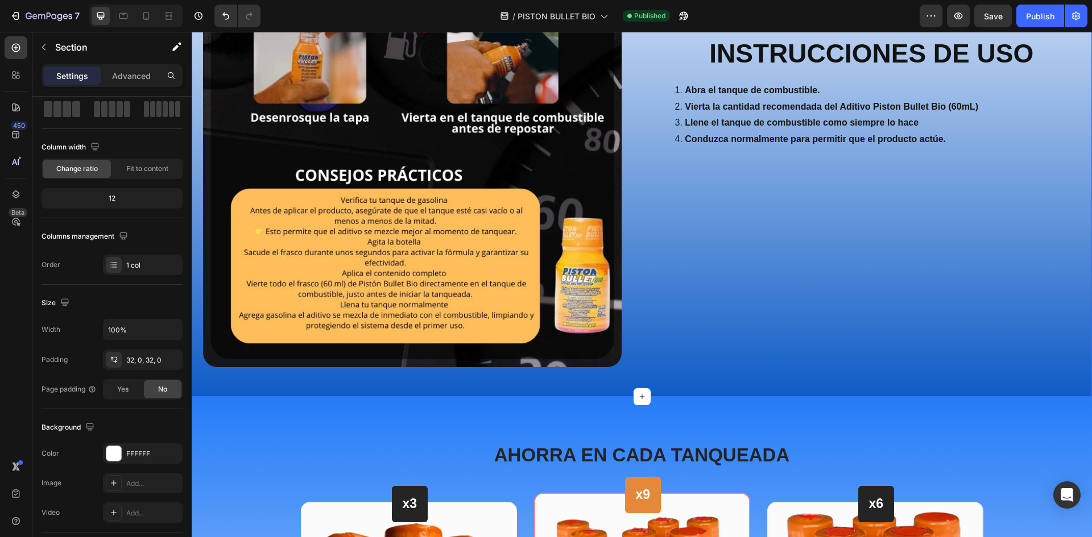
click at [714, 367] on div "INSTRUCCIONES DE USO Heading Abra el tanque de combustible. Vierta la cantidad …" at bounding box center [871, 136] width 441 height 485
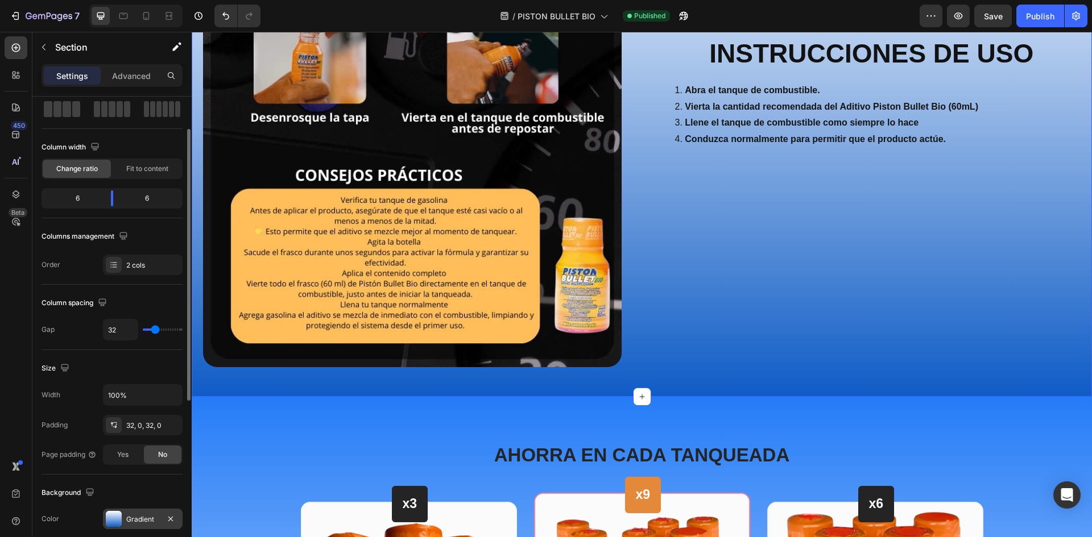
drag, startPoint x: 129, startPoint y: 517, endPoint x: 124, endPoint y: 513, distance: 6.4
click at [128, 517] on div "Gradient" at bounding box center [142, 520] width 33 height 10
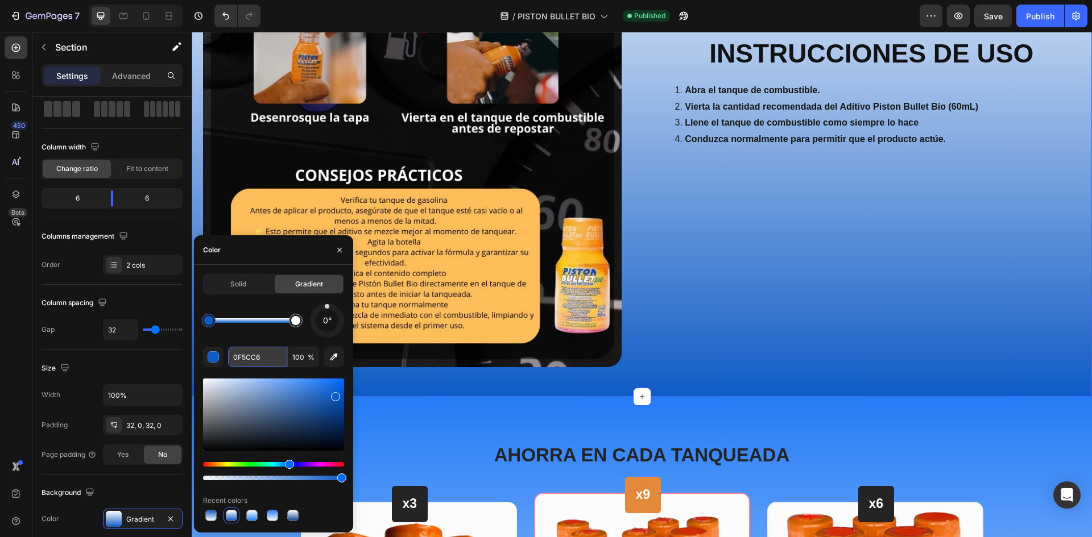
click at [267, 361] on input "0F5CC6" at bounding box center [257, 357] width 59 height 20
paste input "257CF7"
type input "257CF7"
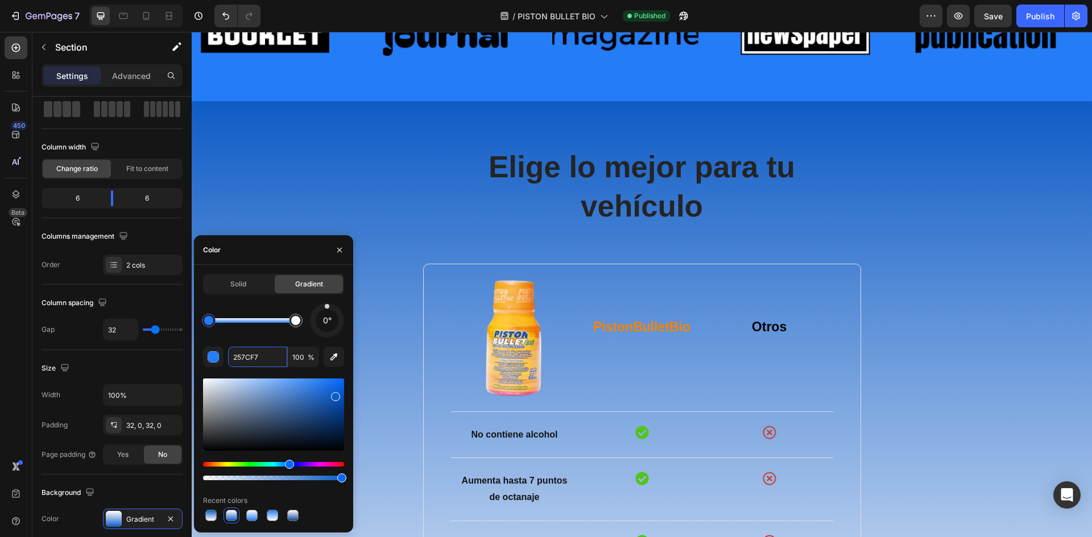
scroll to position [2601, 0]
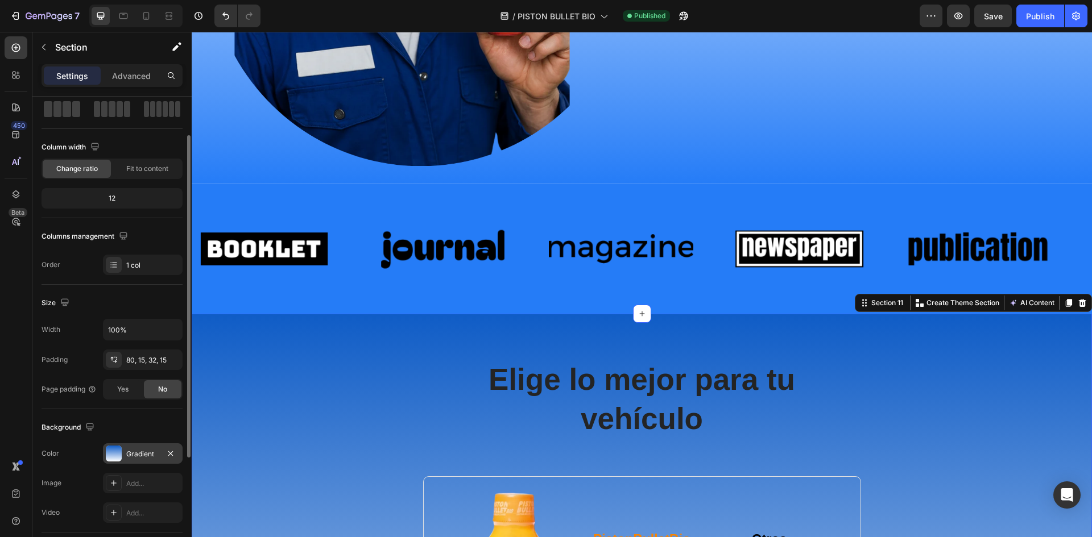
click at [121, 455] on div at bounding box center [114, 454] width 16 height 16
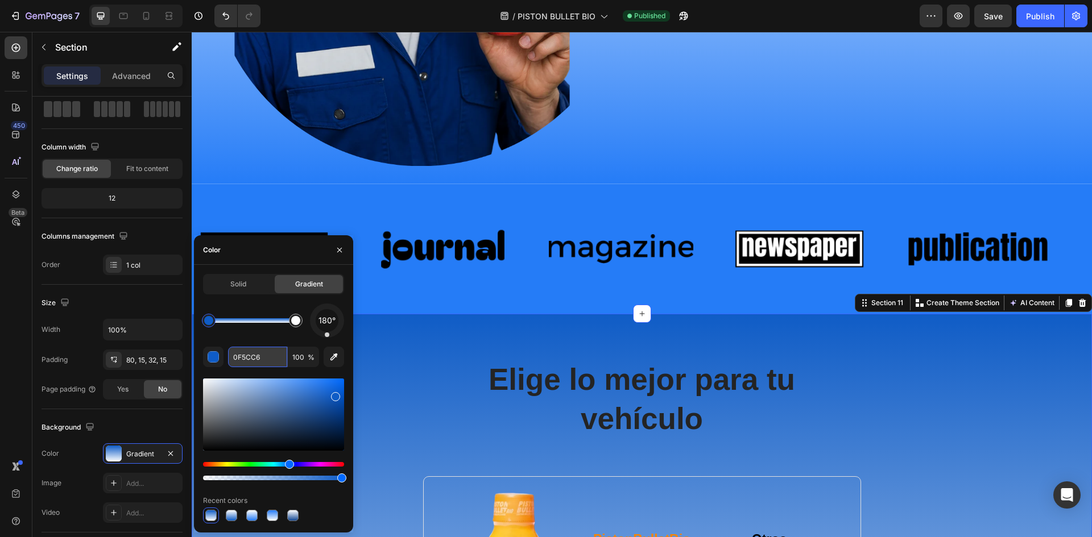
click at [259, 357] on input "0F5CC6" at bounding box center [257, 357] width 59 height 20
paste input "257CF7"
type input "257CF7"
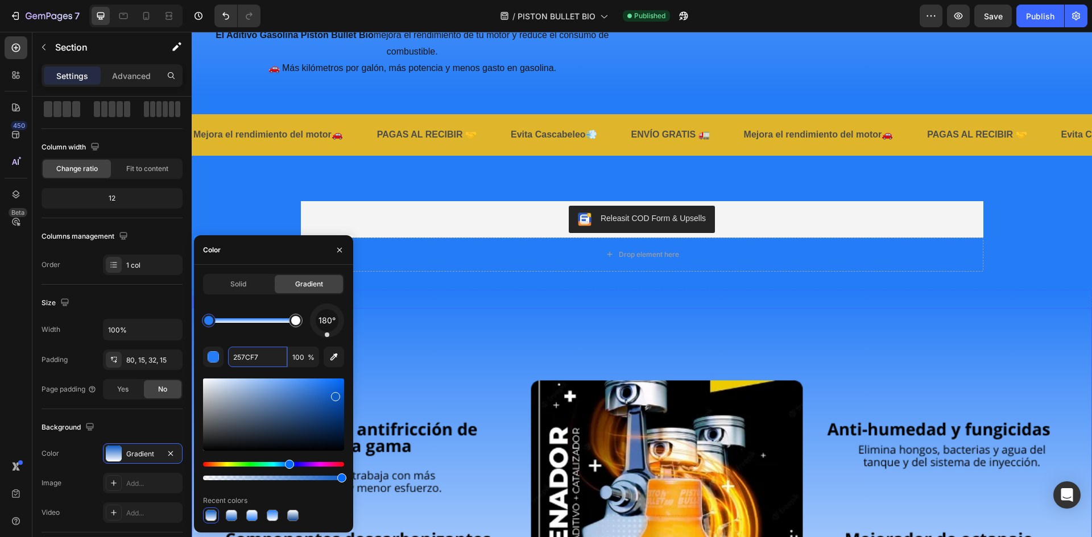
scroll to position [1201, 0]
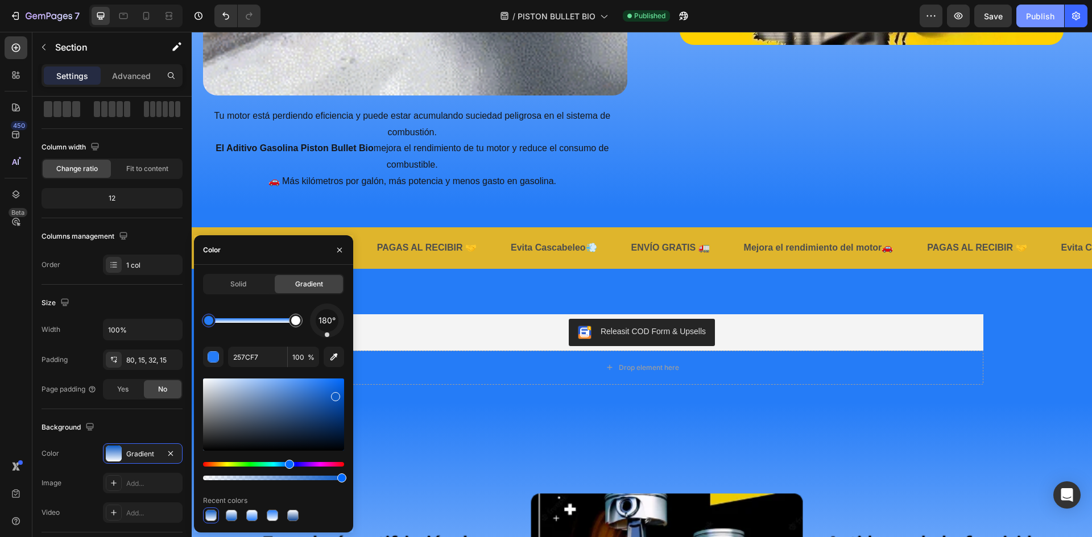
click at [1043, 10] on div "Publish" at bounding box center [1040, 16] width 28 height 12
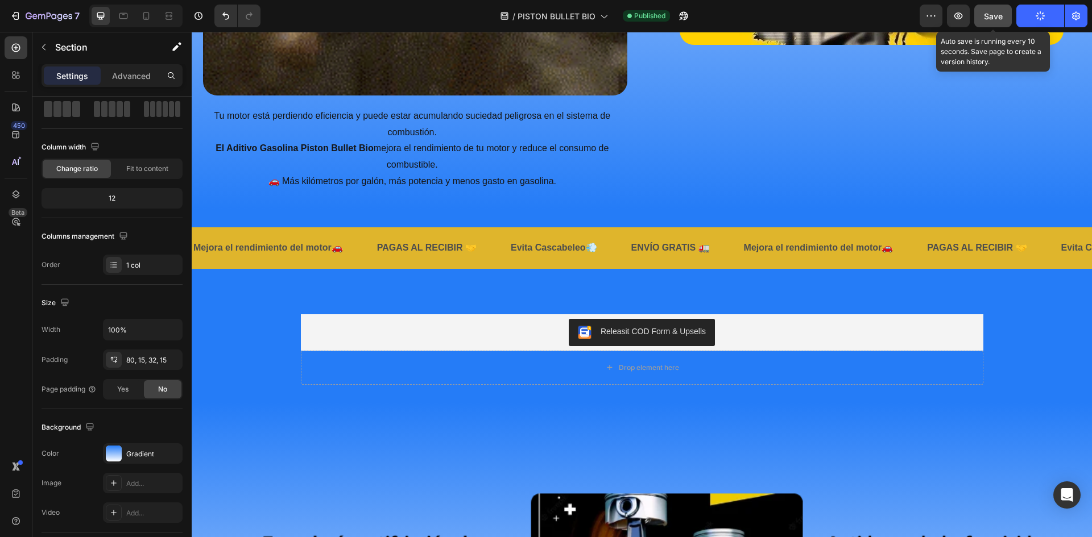
click at [995, 16] on span "Save" at bounding box center [993, 16] width 19 height 10
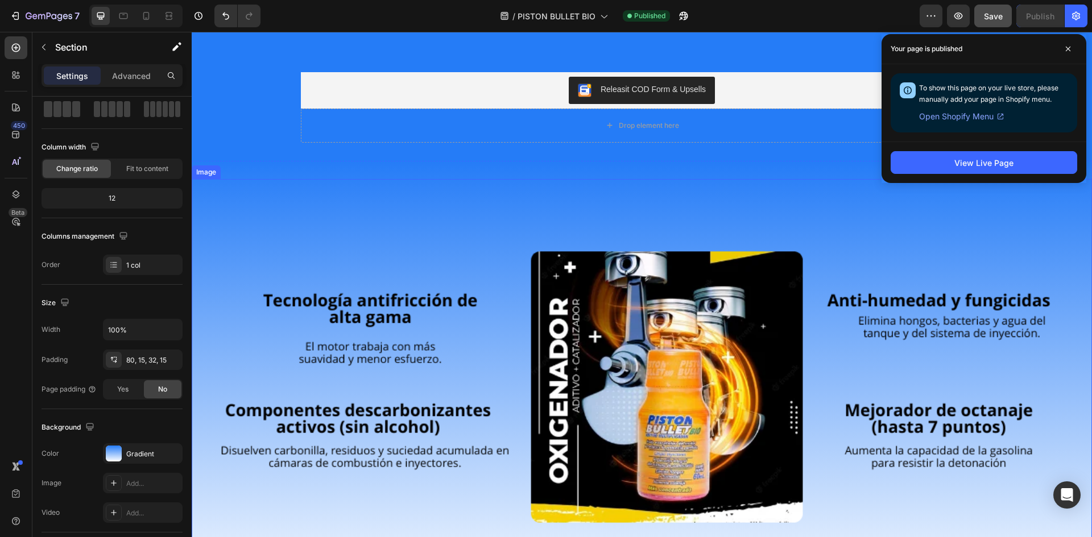
scroll to position [1966, 0]
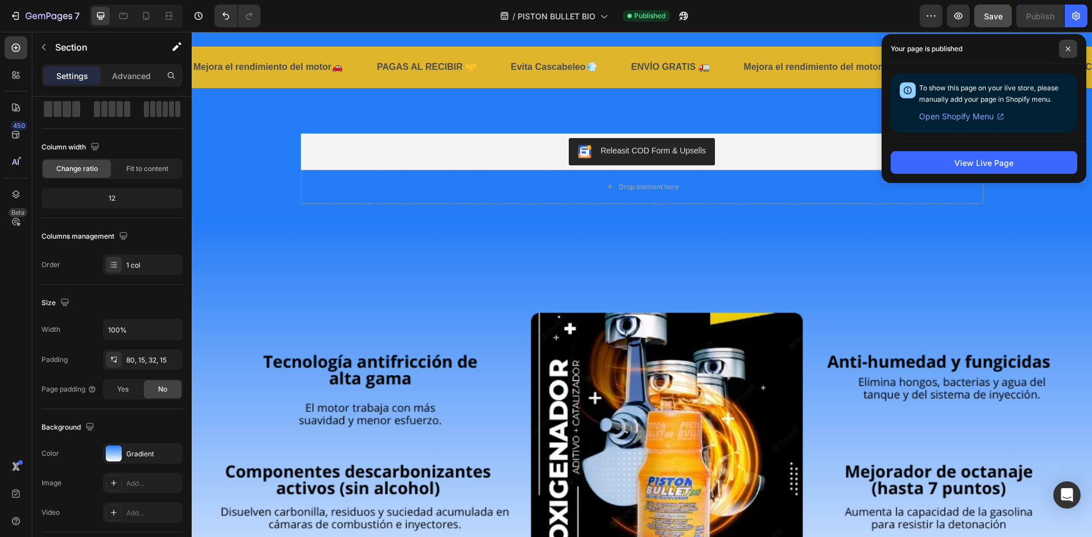
click at [1073, 45] on span at bounding box center [1068, 49] width 18 height 18
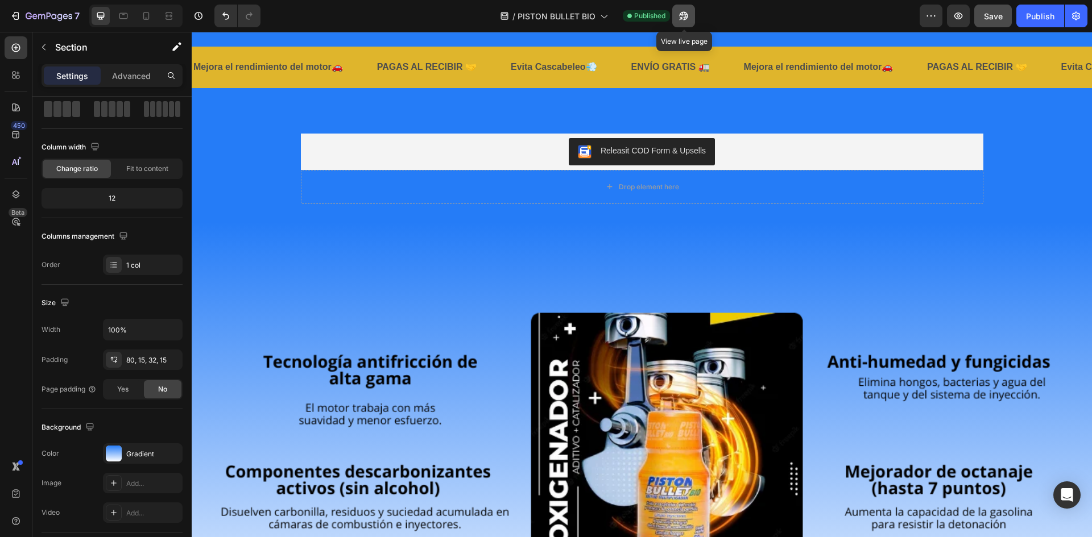
click at [682, 18] on icon "button" at bounding box center [680, 18] width 3 height 3
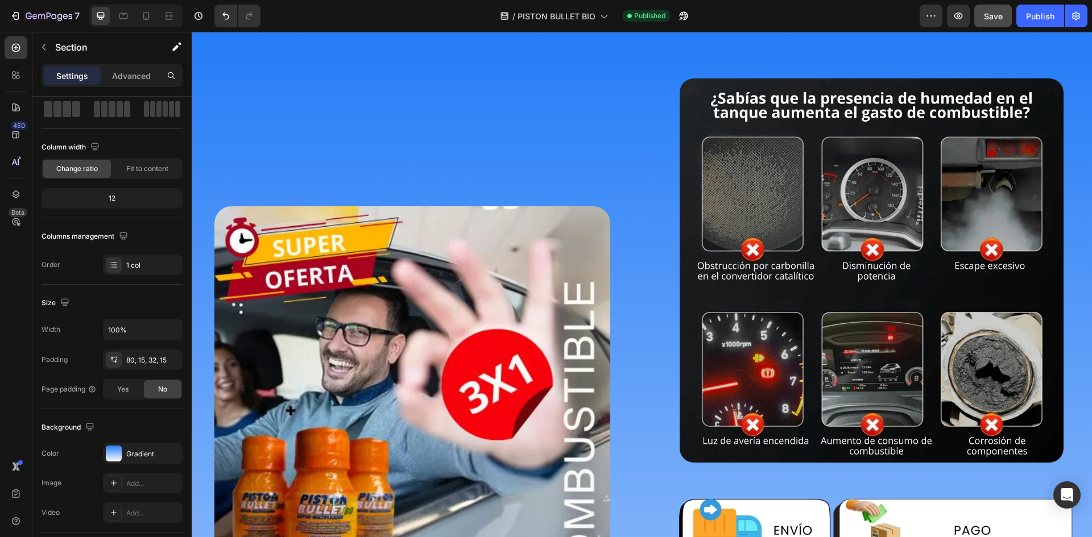
scroll to position [227, 0]
click at [520, 244] on img at bounding box center [412, 402] width 396 height 393
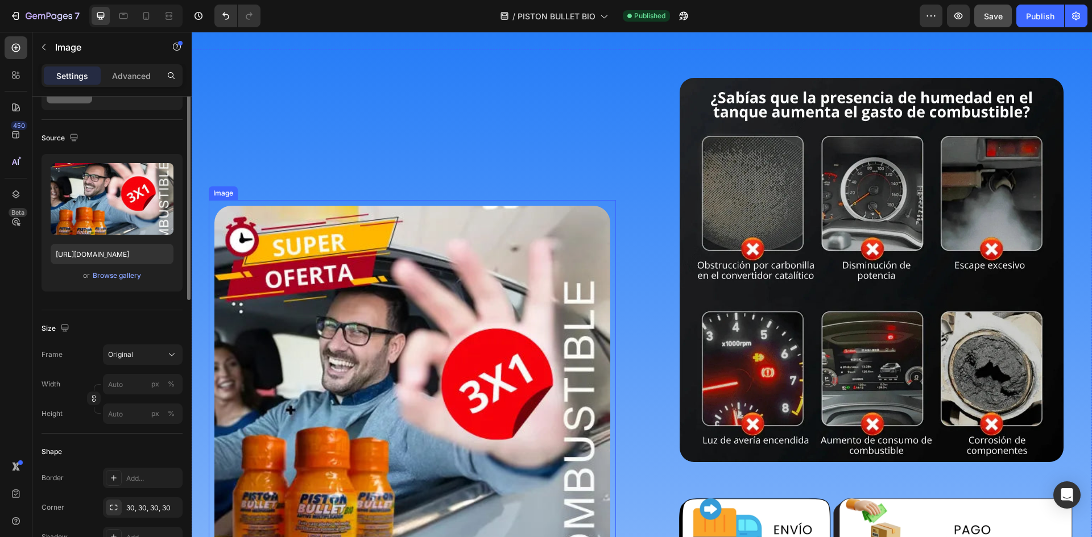
scroll to position [0, 0]
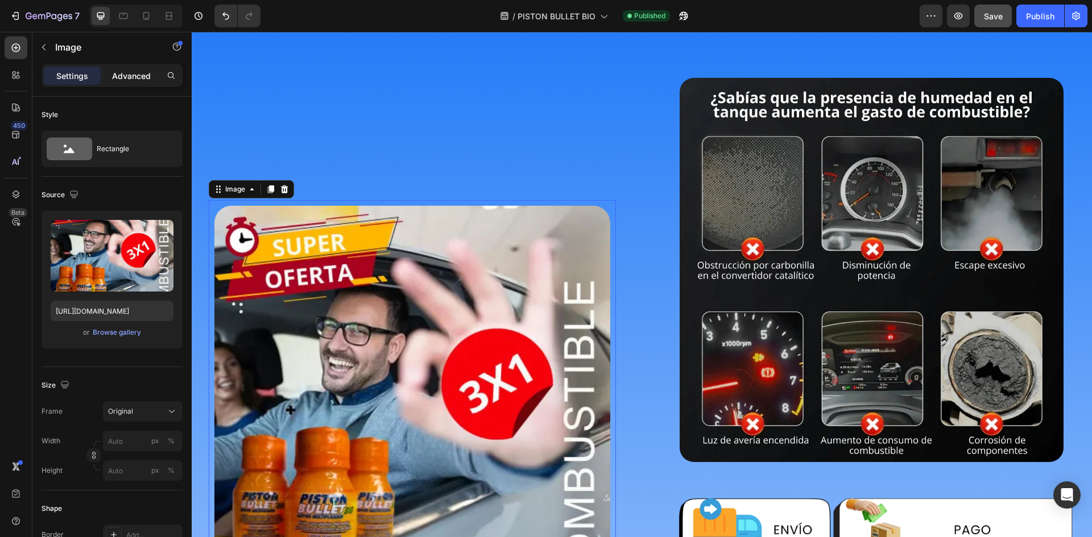
click at [124, 79] on p "Advanced" at bounding box center [131, 76] width 39 height 12
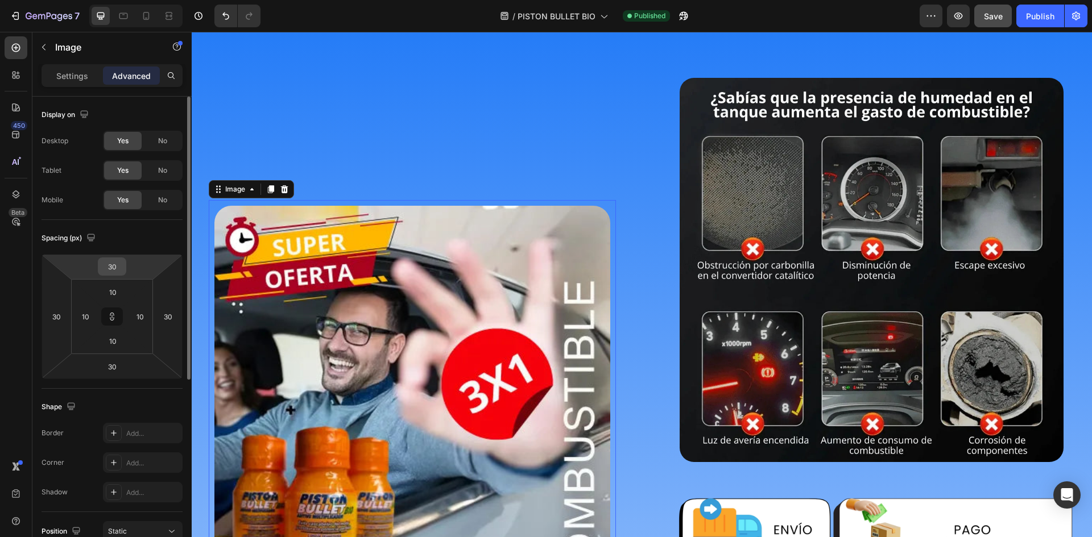
click at [118, 266] on input "30" at bounding box center [112, 266] width 23 height 17
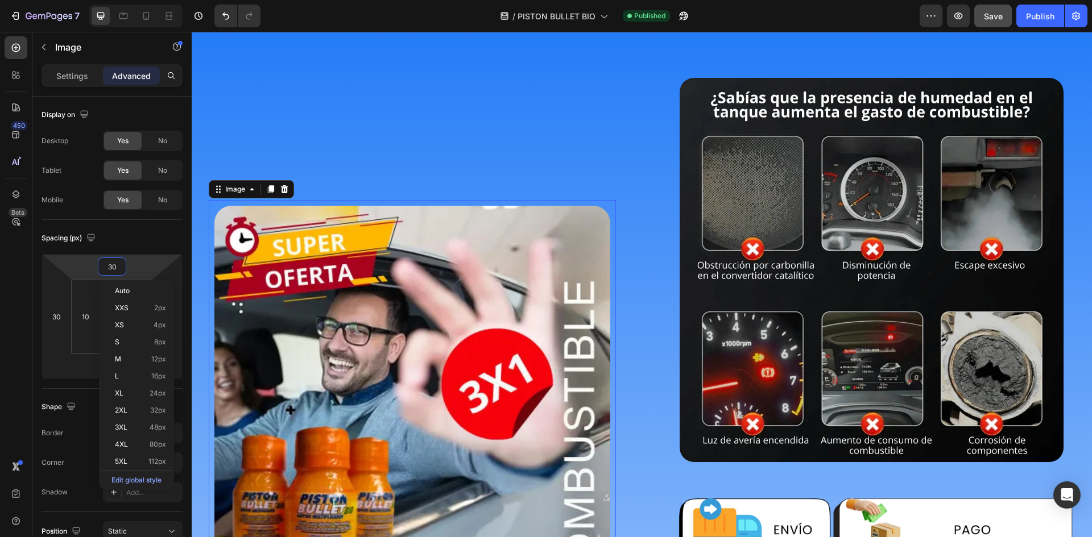
type input "0"
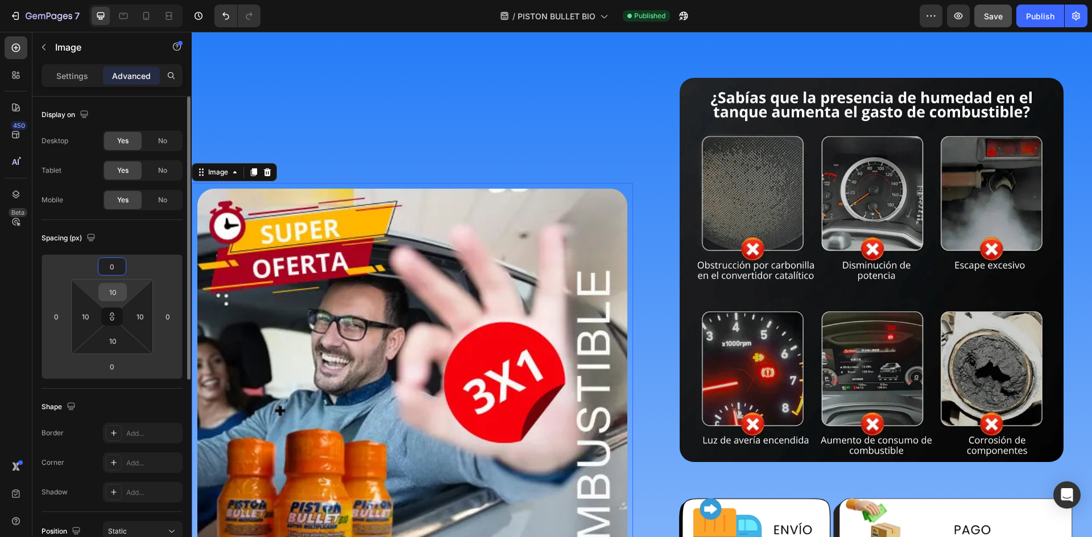
type input "0"
click at [111, 290] on input "10" at bounding box center [112, 292] width 23 height 17
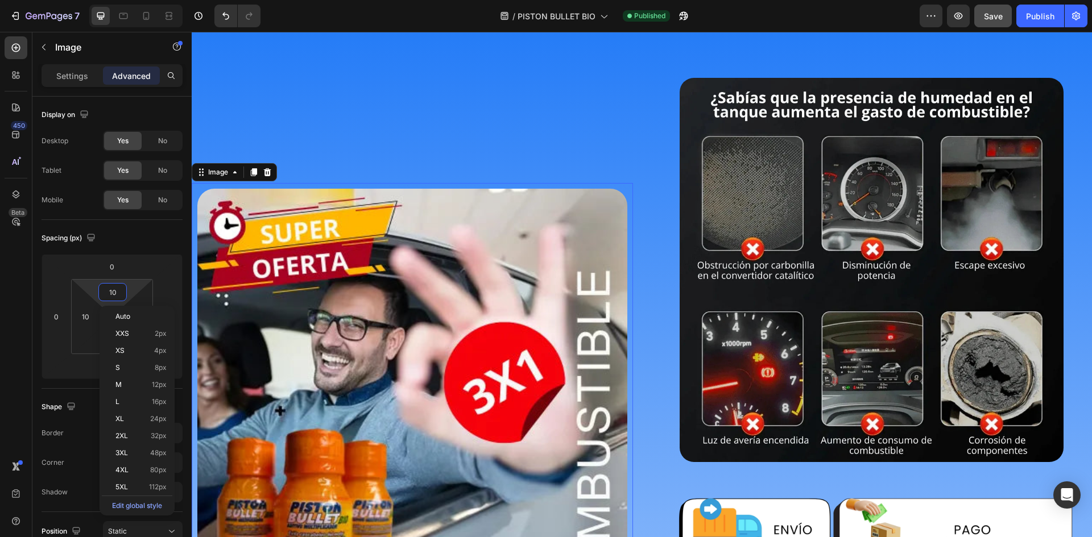
type input "0"
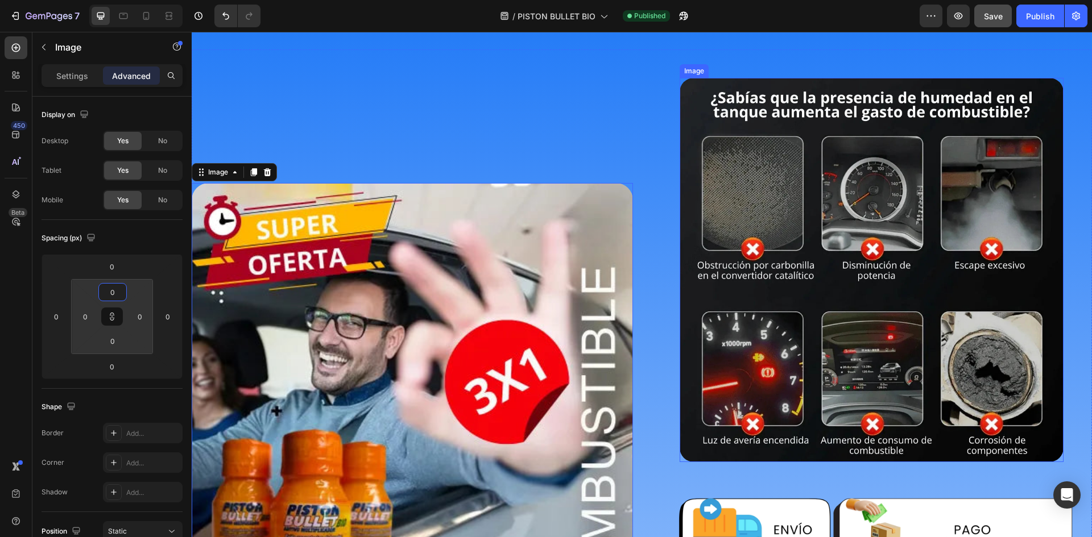
click at [823, 160] on img at bounding box center [871, 270] width 384 height 384
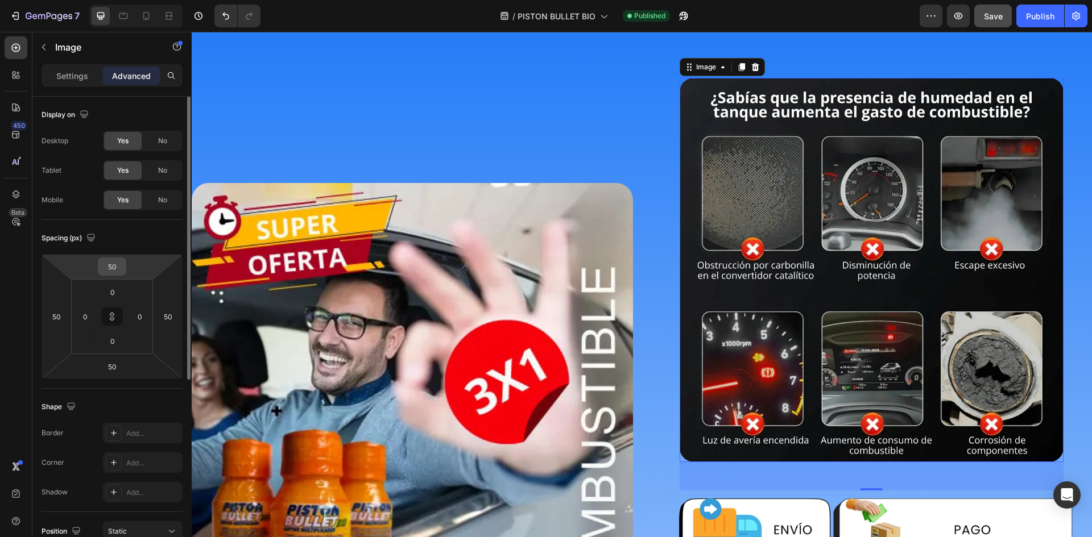
click at [109, 264] on input "50" at bounding box center [112, 266] width 23 height 17
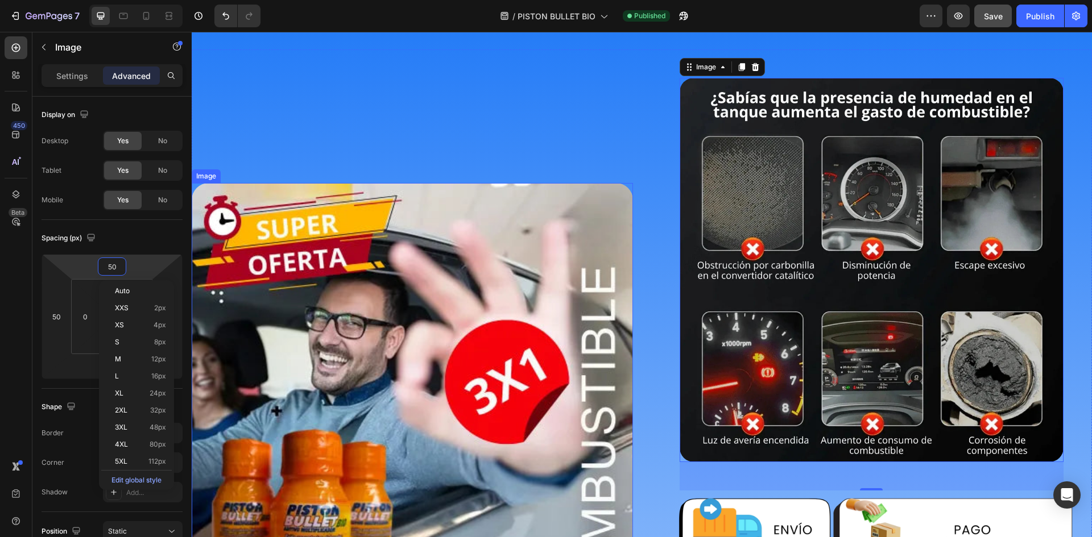
type input "0"
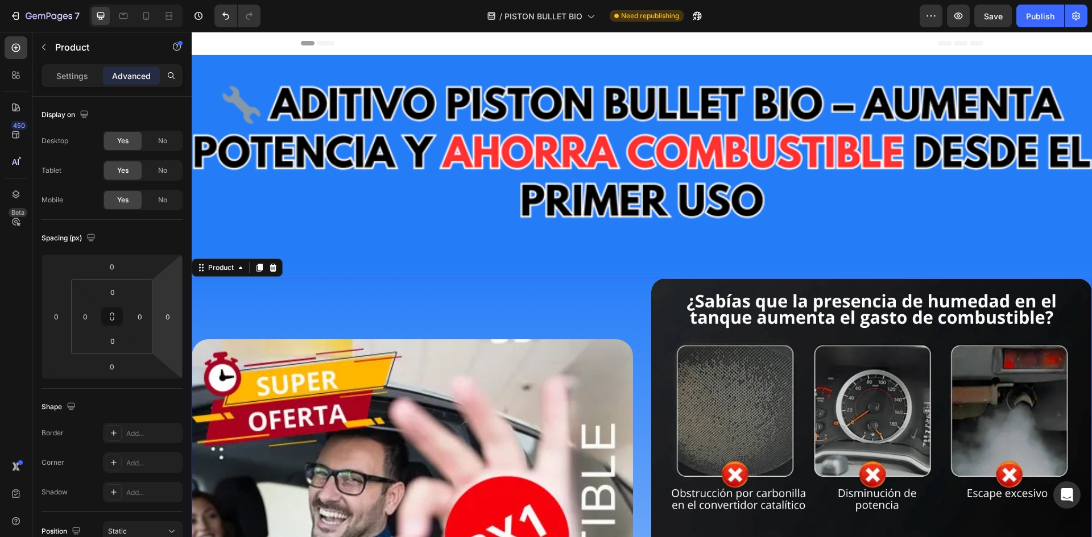
click at [83, 74] on p "Settings" at bounding box center [72, 76] width 32 height 12
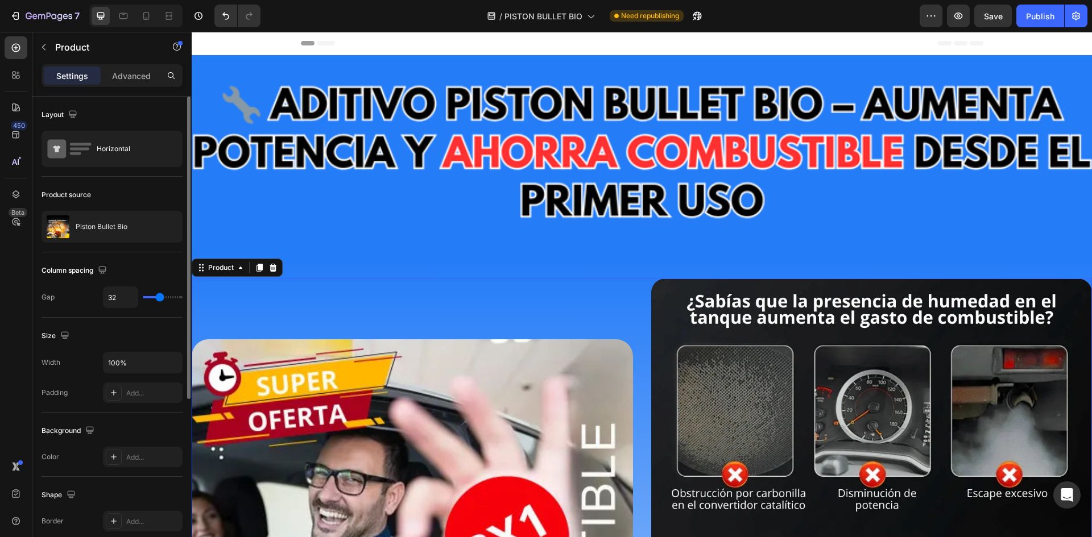
drag, startPoint x: 157, startPoint y: 292, endPoint x: 144, endPoint y: 292, distance: 13.1
click at [144, 292] on div "32" at bounding box center [143, 298] width 80 height 22
type input "21"
type input "16"
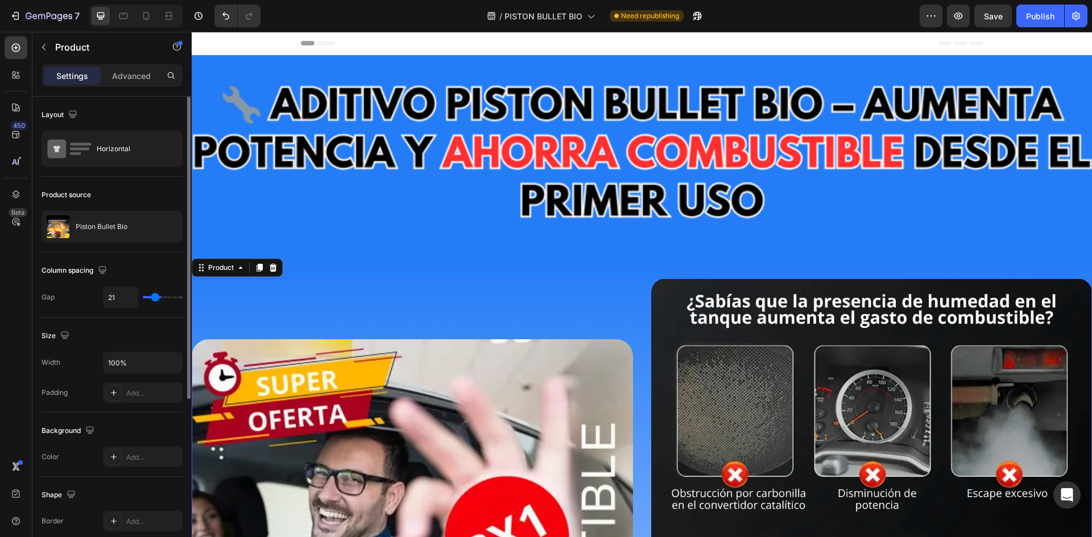
type input "16"
type input "1"
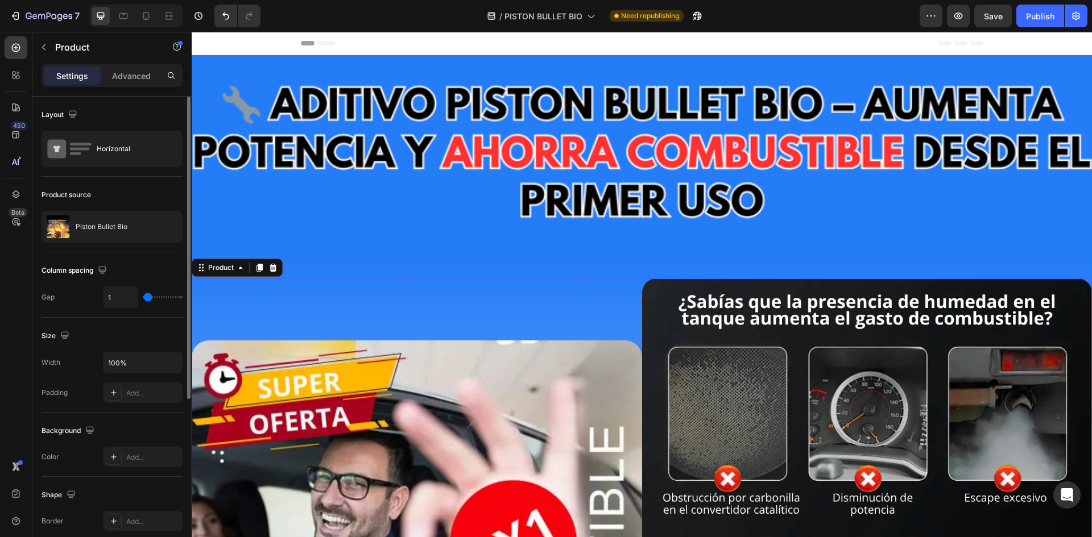
type input "0"
type input "19"
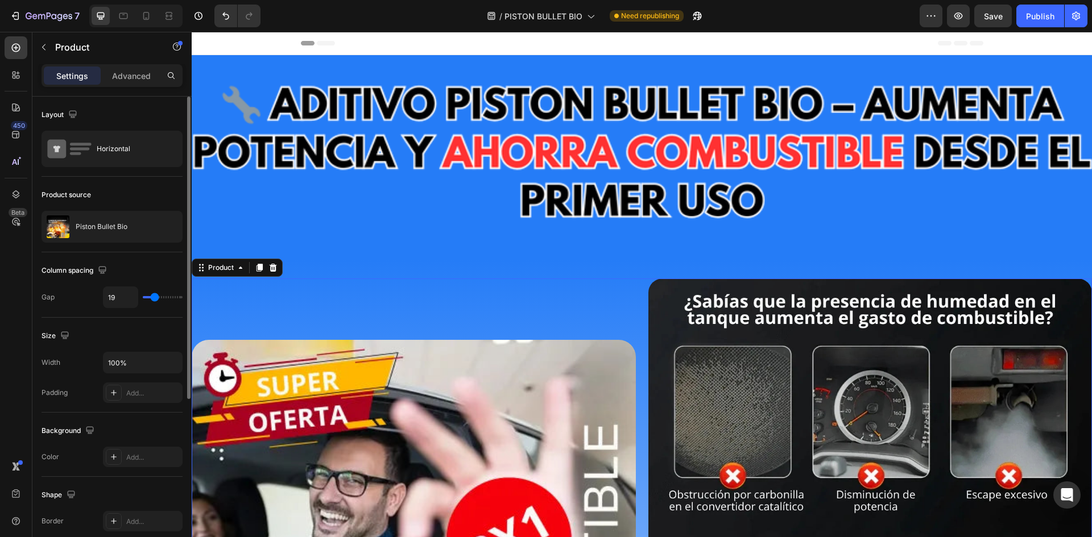
type input "22"
type input "28"
type input "33"
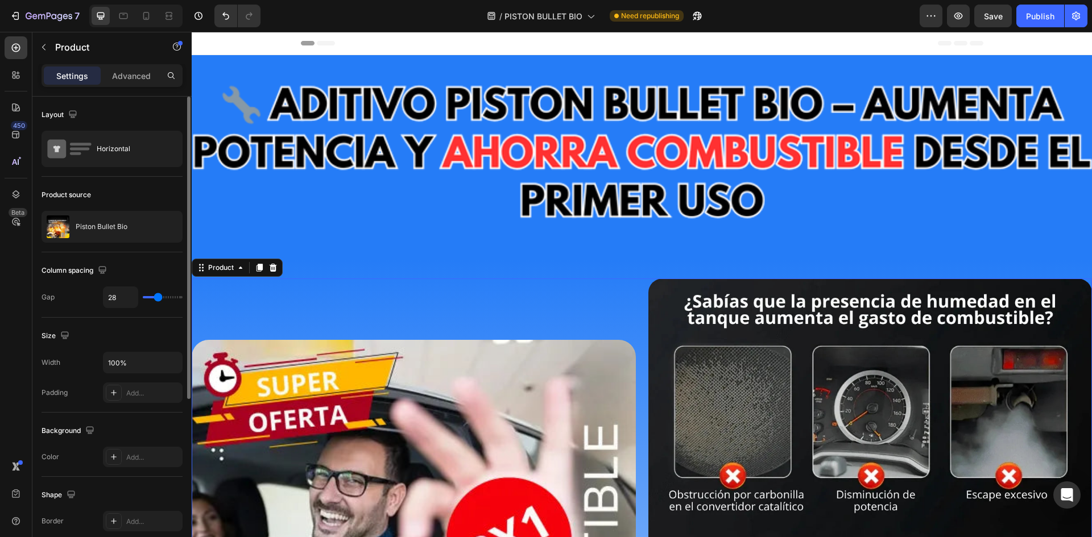
type input "33"
type input "34"
type input "37"
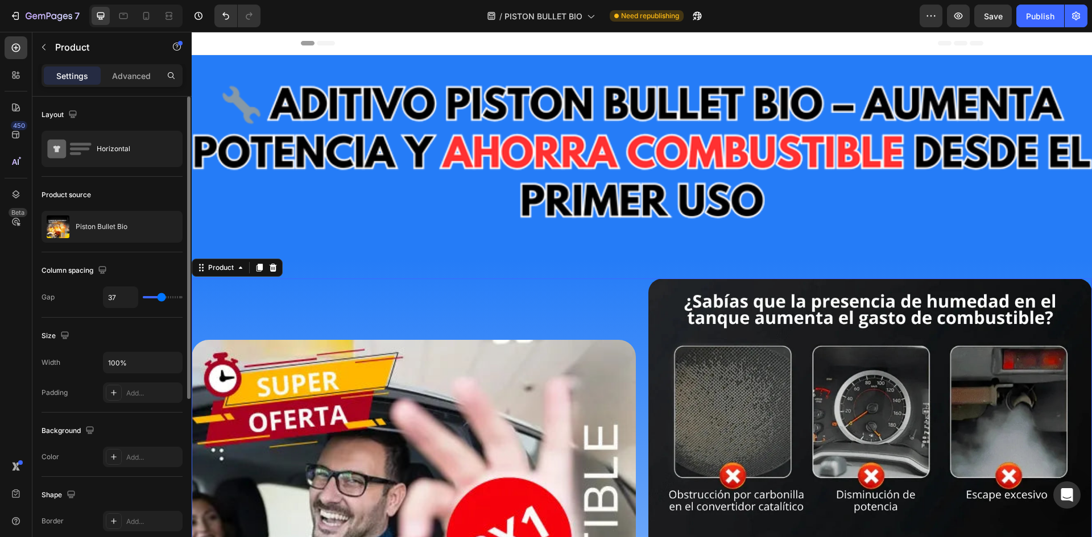
type input "40"
type input "41"
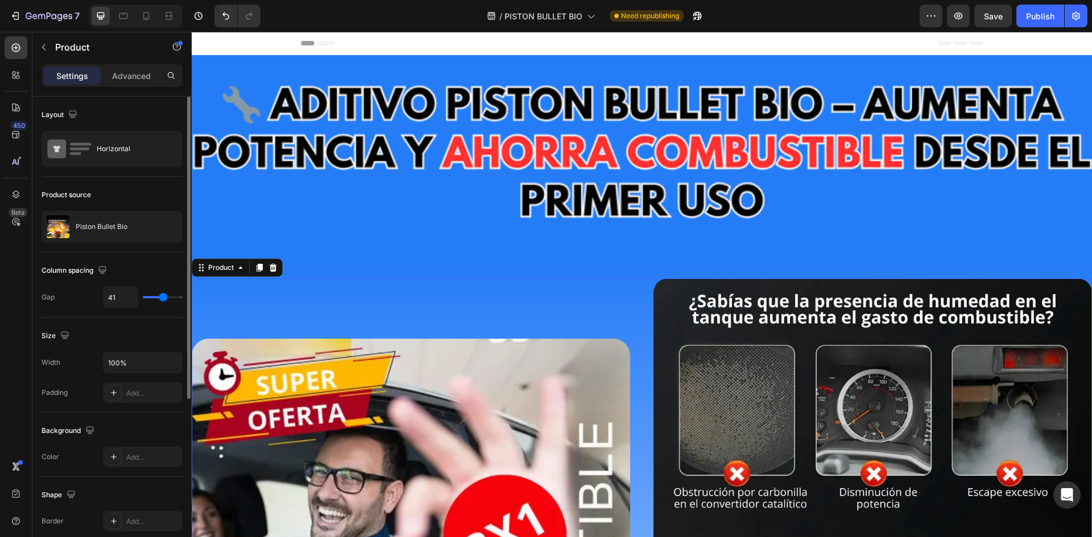
type input "43"
type input "44"
type input "30"
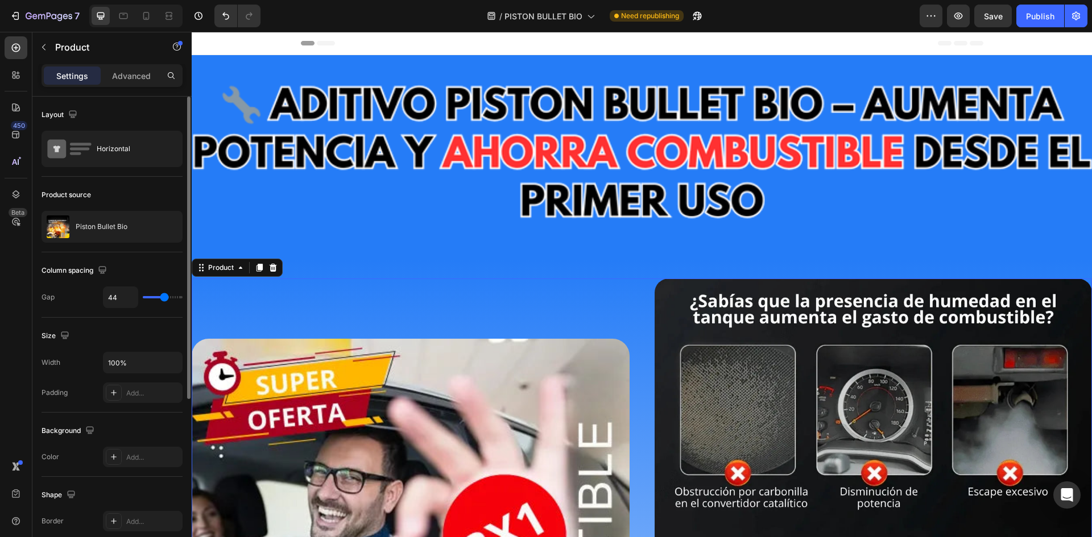
type input "30"
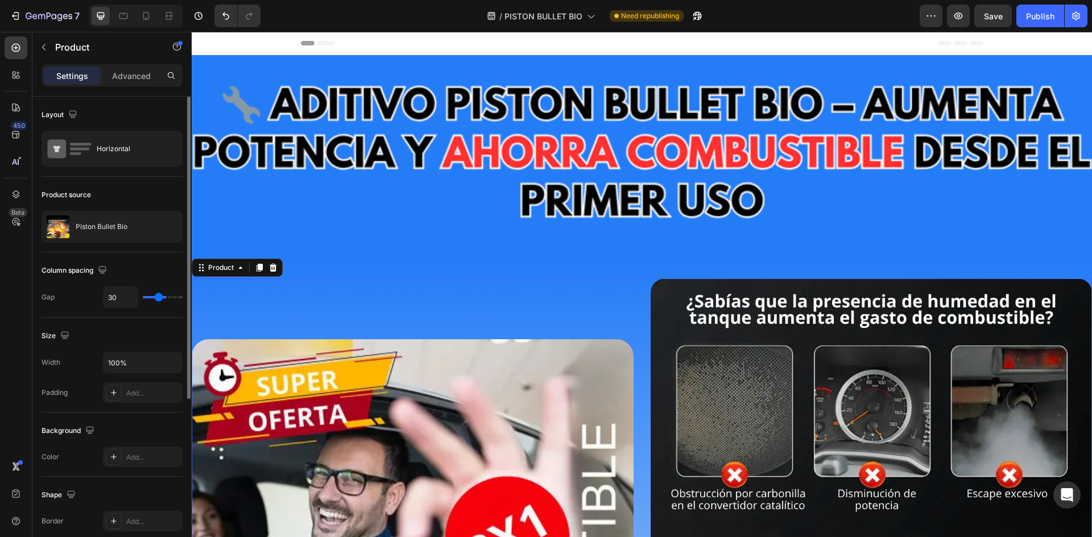
type input "27"
type input "24"
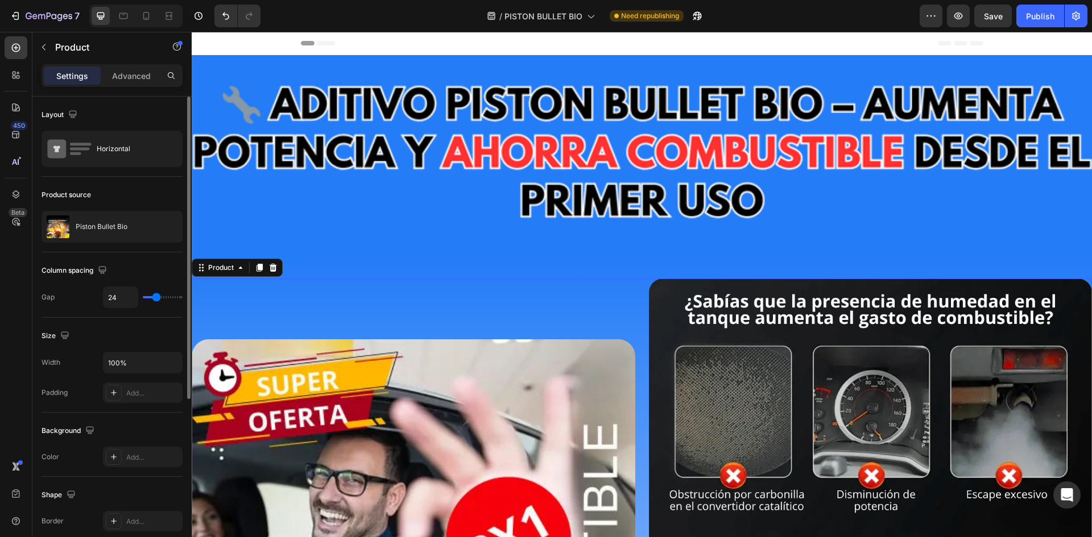
type input "25"
type input "27"
type input "30"
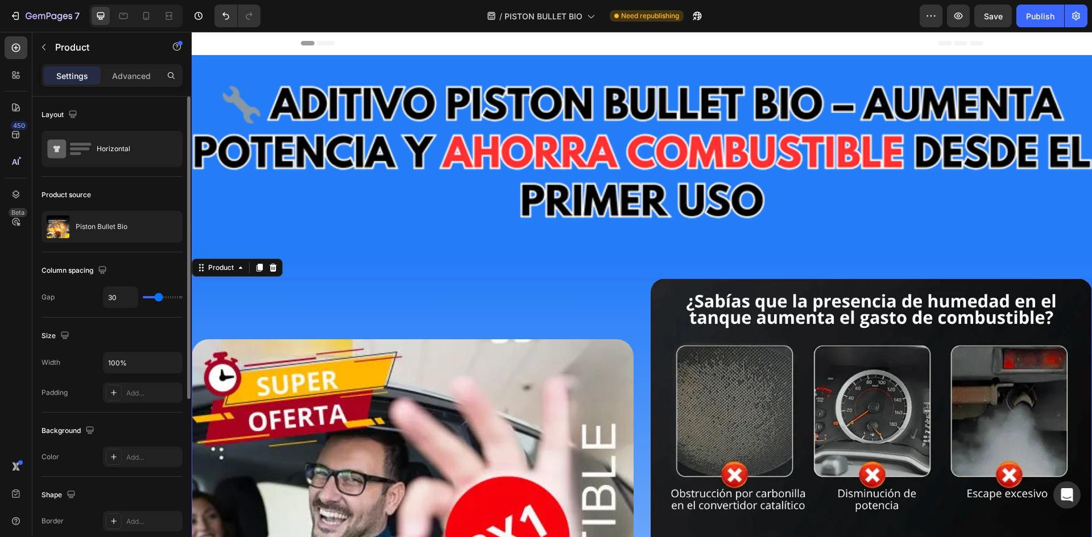
type input "30"
click at [159, 299] on input "range" at bounding box center [163, 297] width 40 height 2
click at [778, 297] on img at bounding box center [871, 500] width 442 height 442
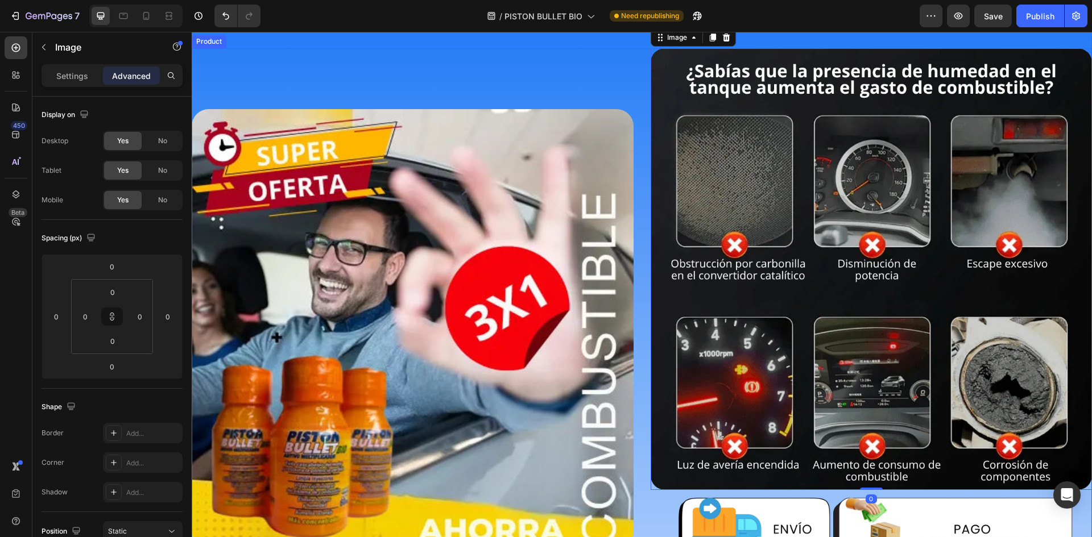
scroll to position [114, 0]
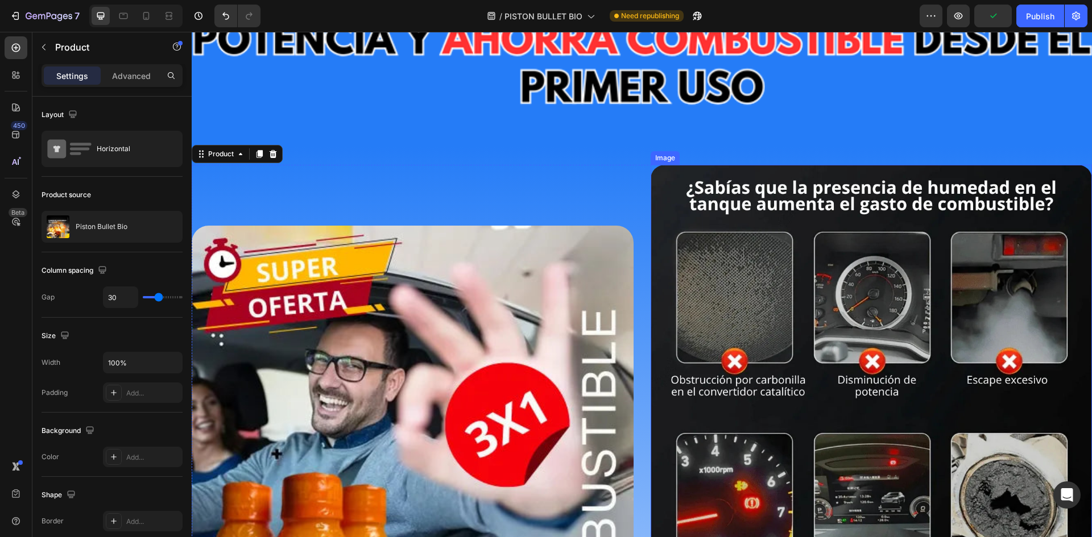
click at [818, 252] on img at bounding box center [871, 386] width 442 height 442
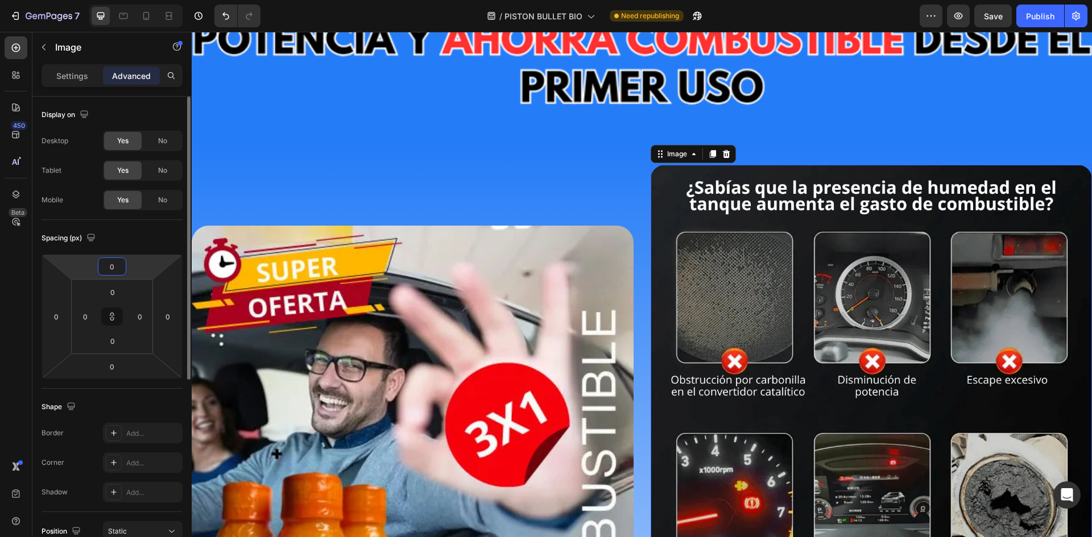
click at [113, 271] on input "0" at bounding box center [112, 266] width 23 height 17
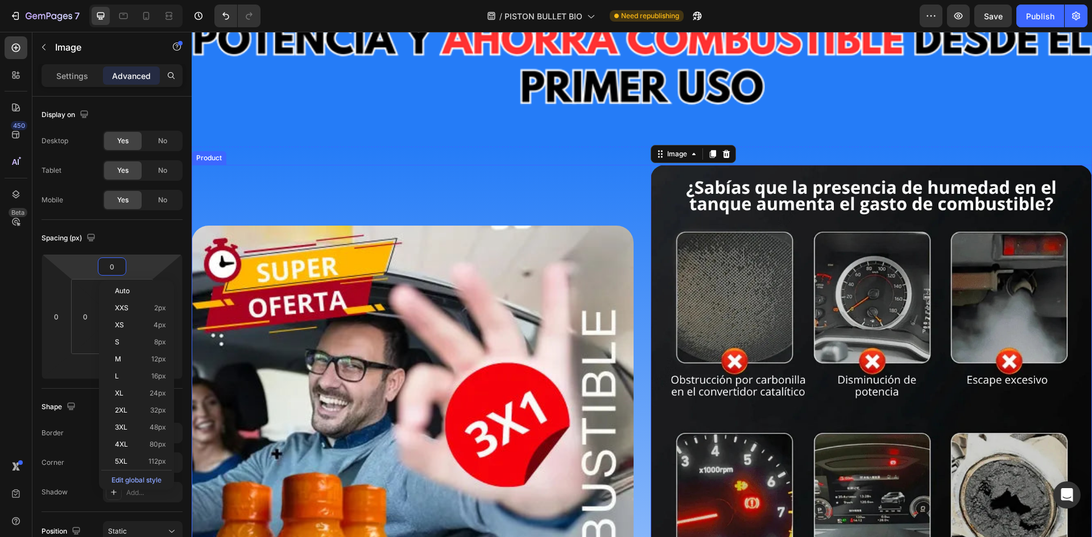
type input "1"
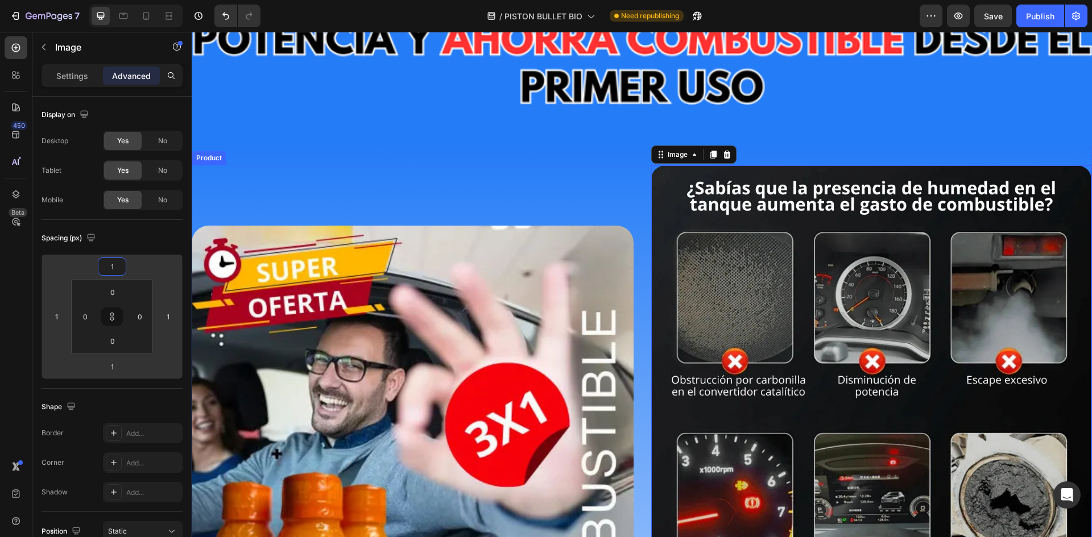
type input "10"
type input "100"
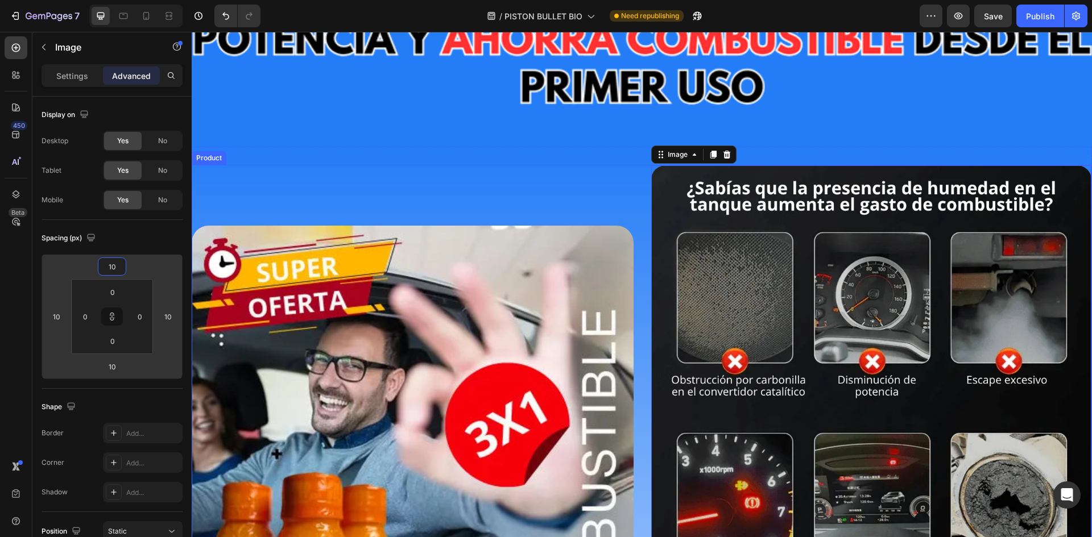
type input "100"
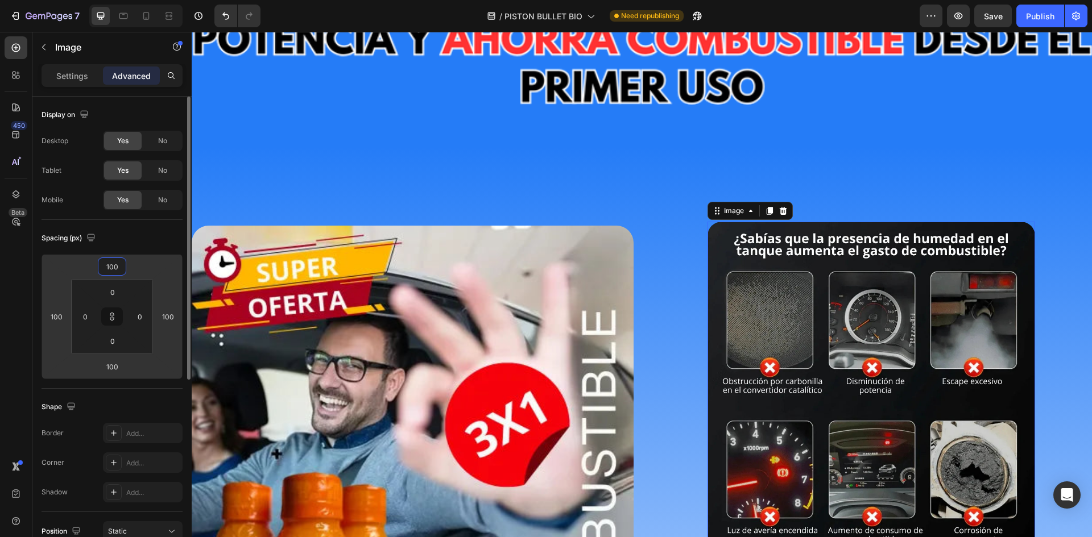
type input "10"
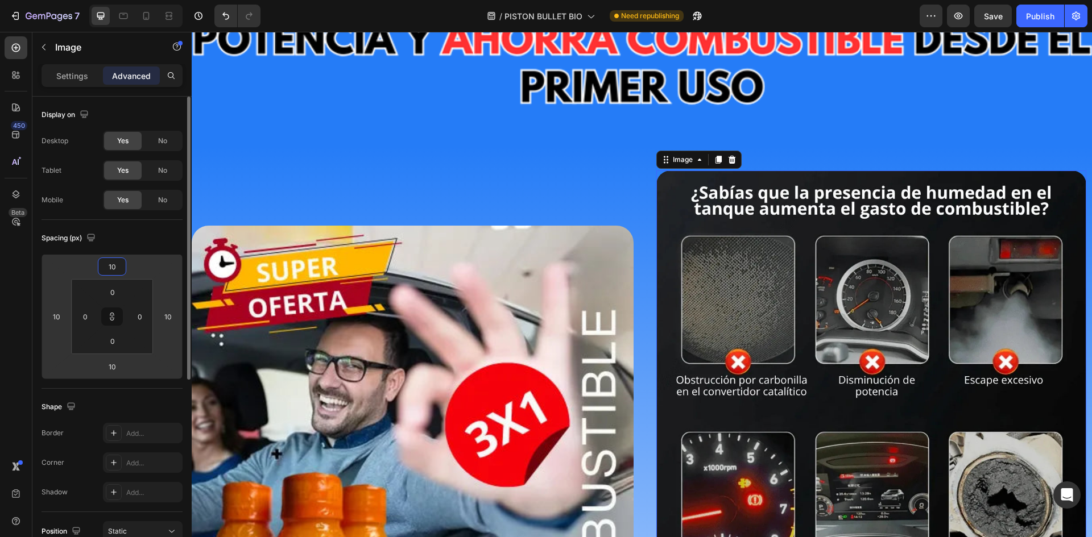
type input "1"
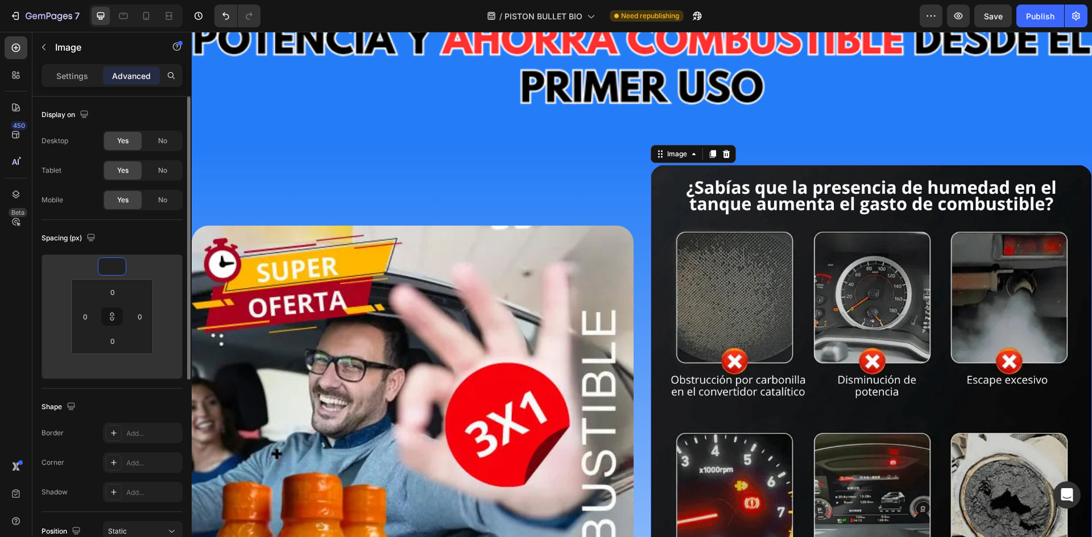
type input "5"
type input "50"
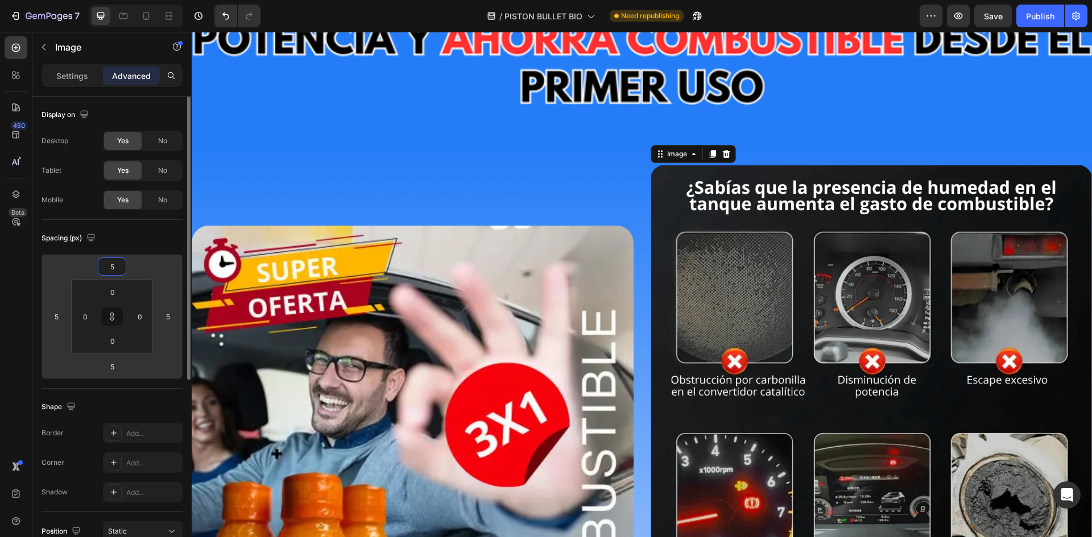
type input "50"
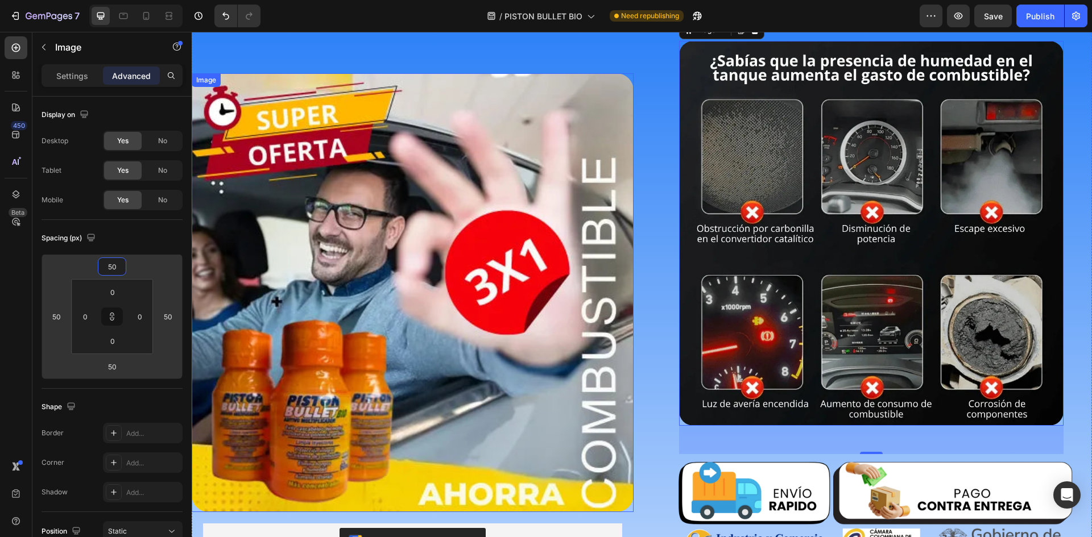
scroll to position [284, 0]
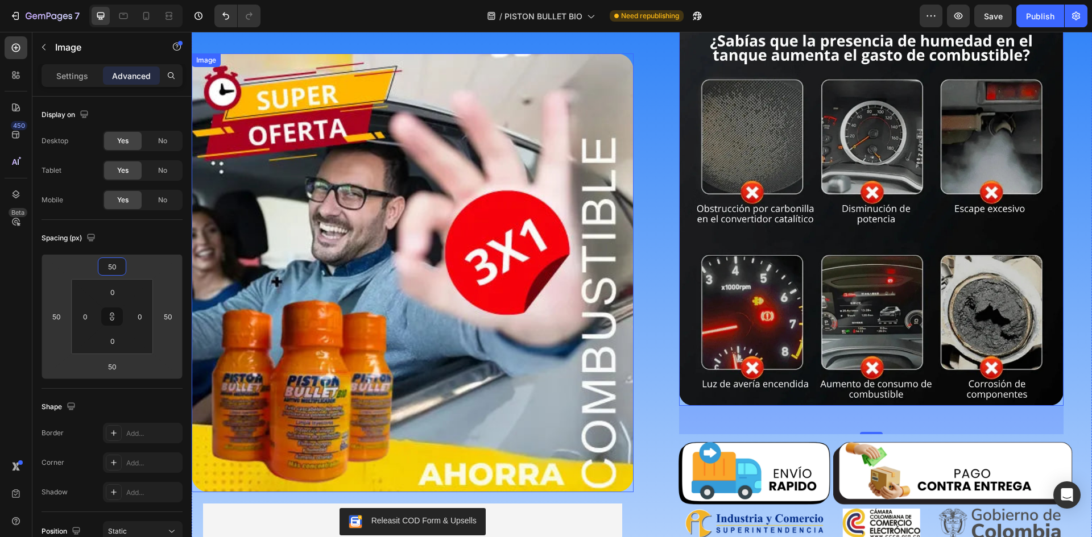
click at [371, 292] on img at bounding box center [413, 272] width 442 height 439
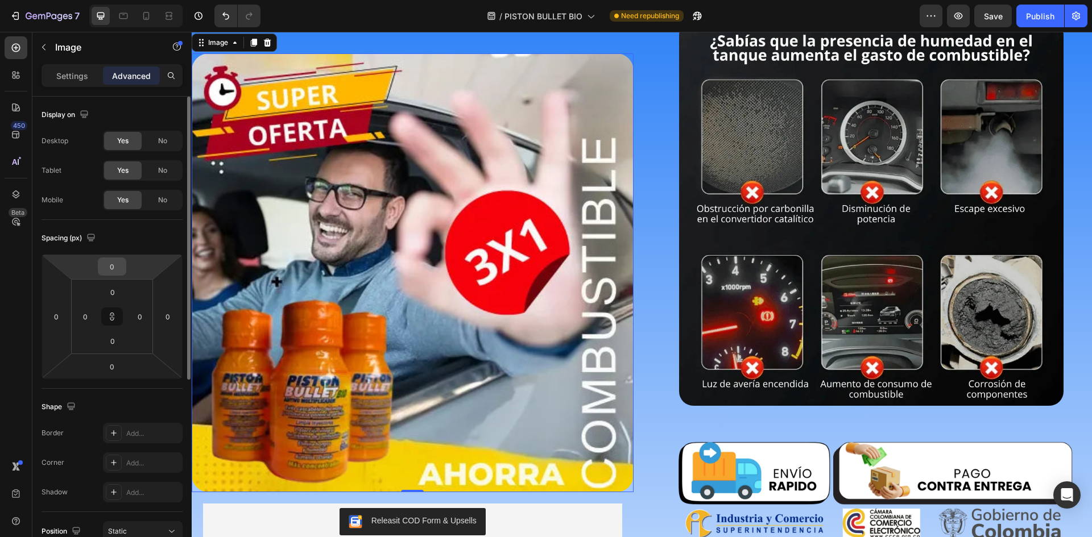
click at [110, 267] on input "0" at bounding box center [112, 266] width 23 height 17
type input "1"
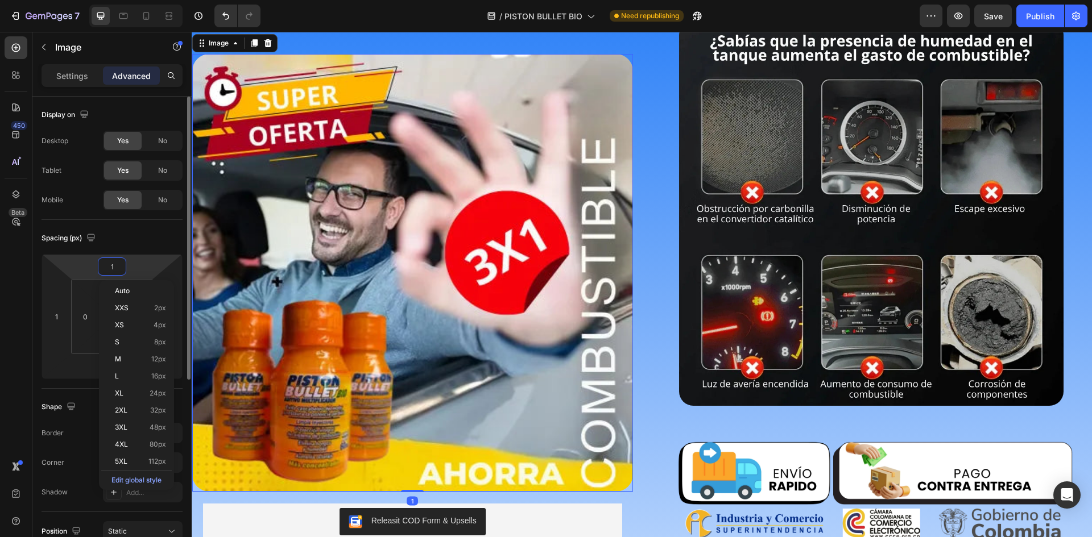
type input "10"
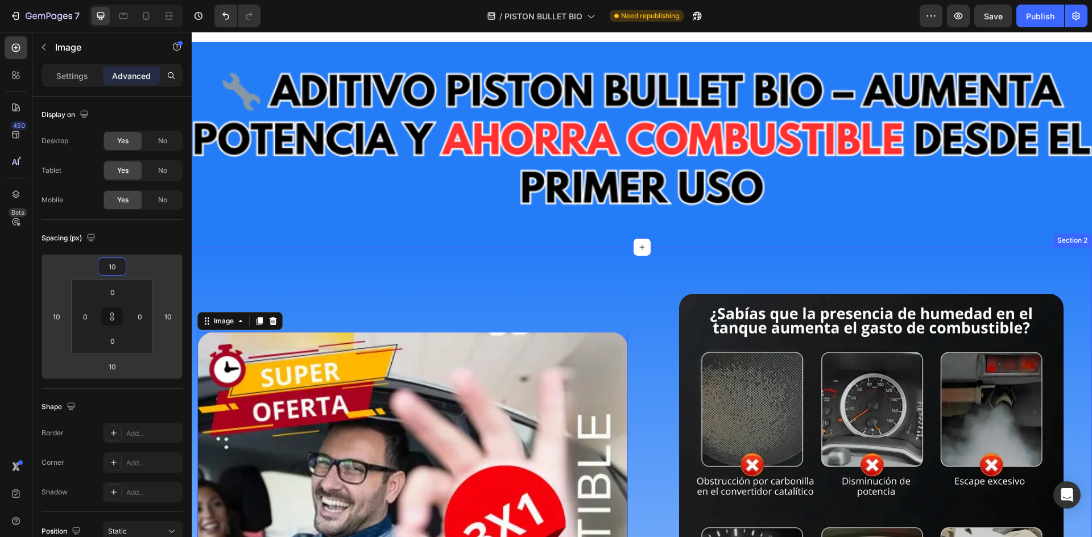
scroll to position [0, 0]
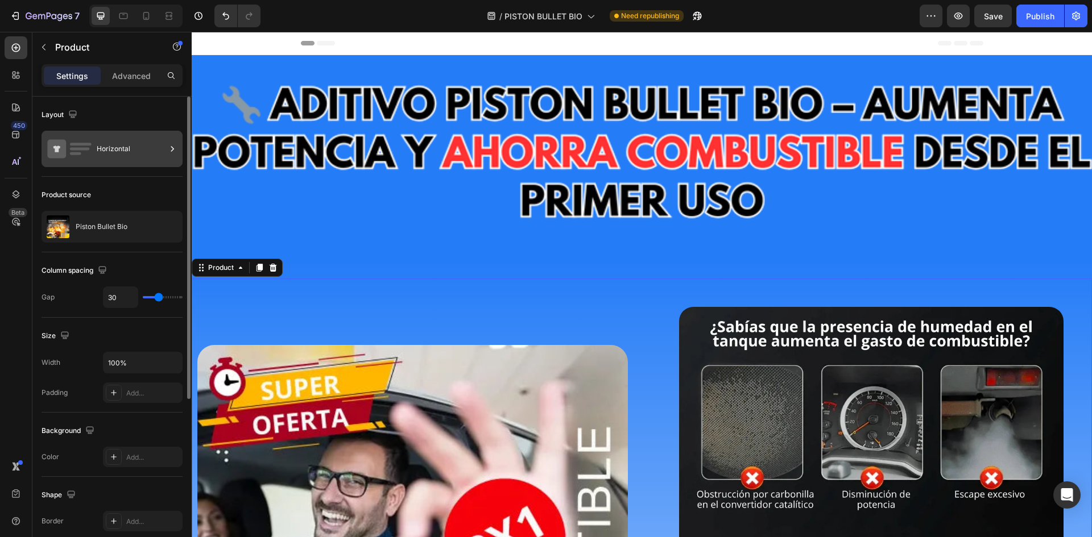
click at [143, 149] on div "Horizontal" at bounding box center [131, 149] width 69 height 26
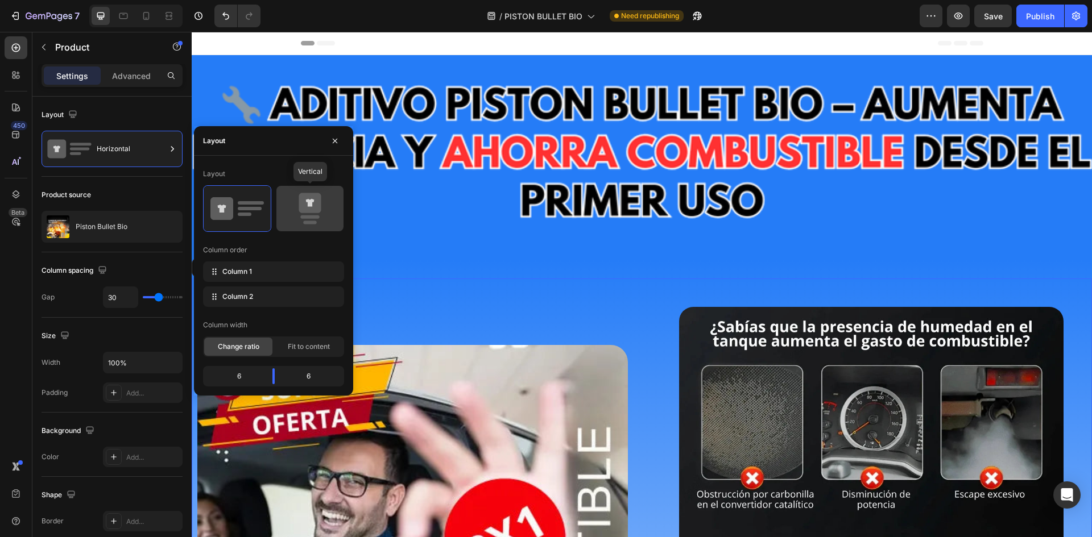
click at [306, 217] on rect at bounding box center [309, 216] width 19 height 3
type input "0"
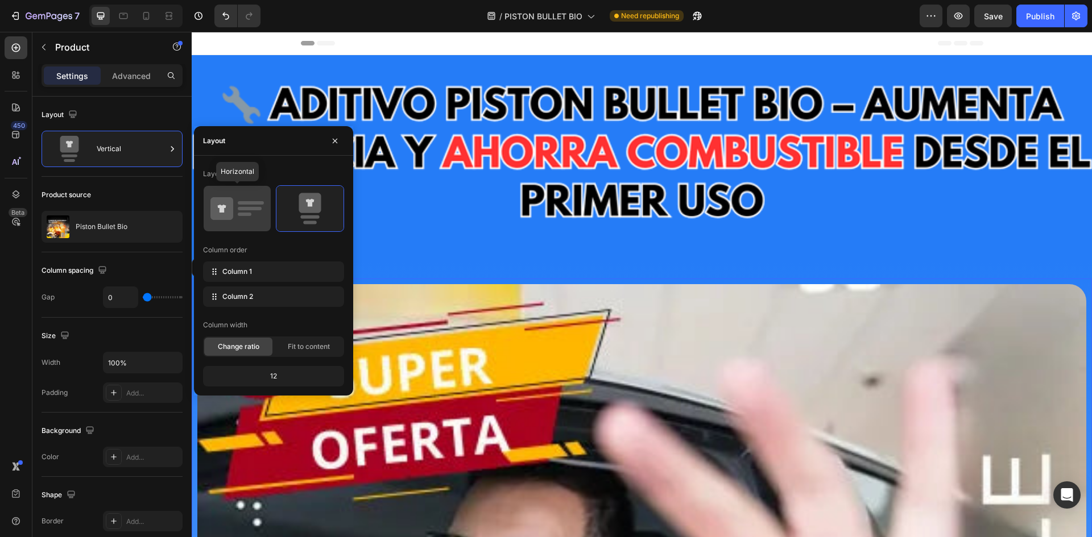
click at [250, 208] on rect at bounding box center [250, 208] width 24 height 3
type input "30"
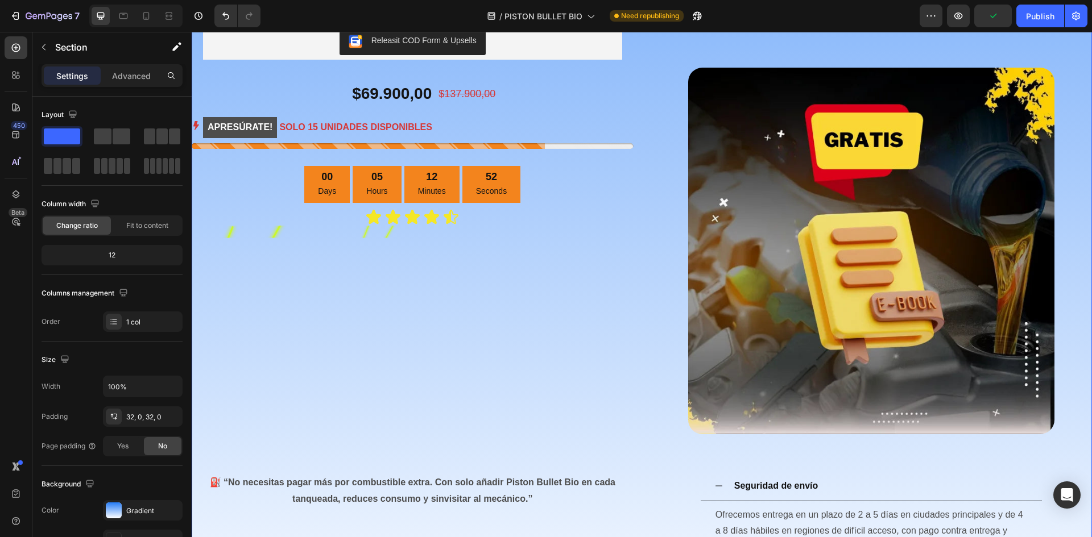
scroll to position [853, 0]
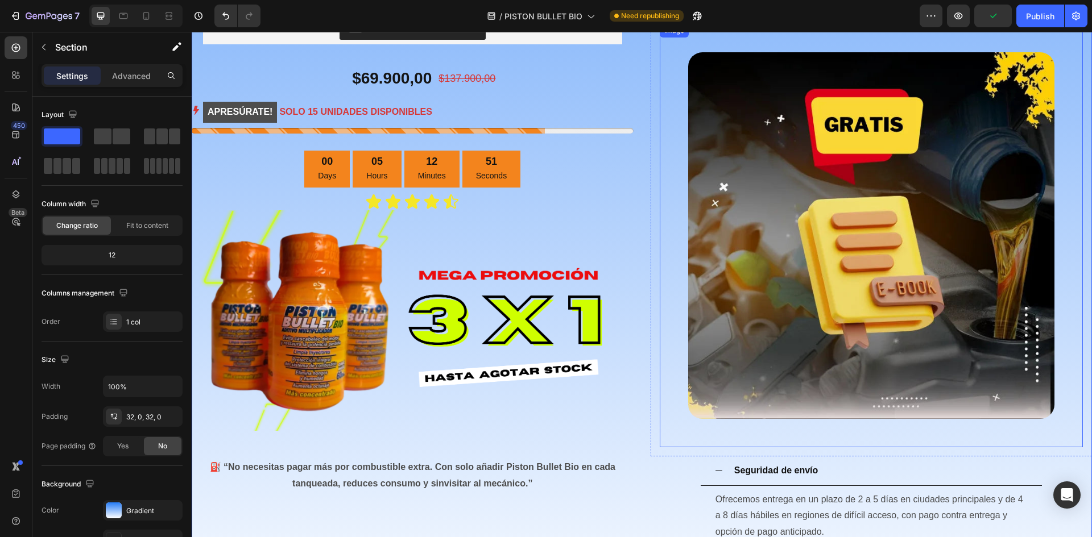
click at [859, 291] on img at bounding box center [871, 235] width 367 height 367
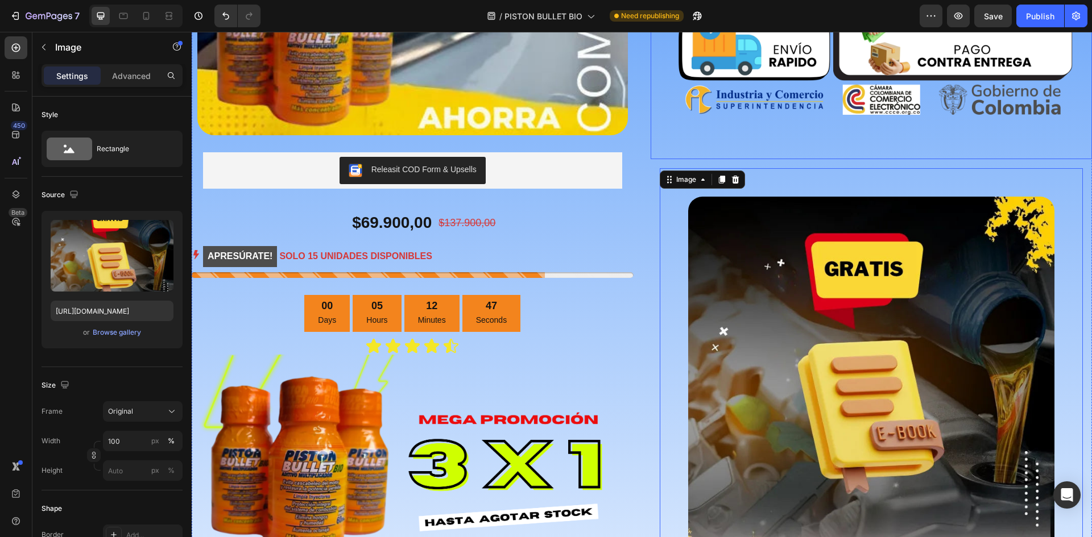
scroll to position [682, 0]
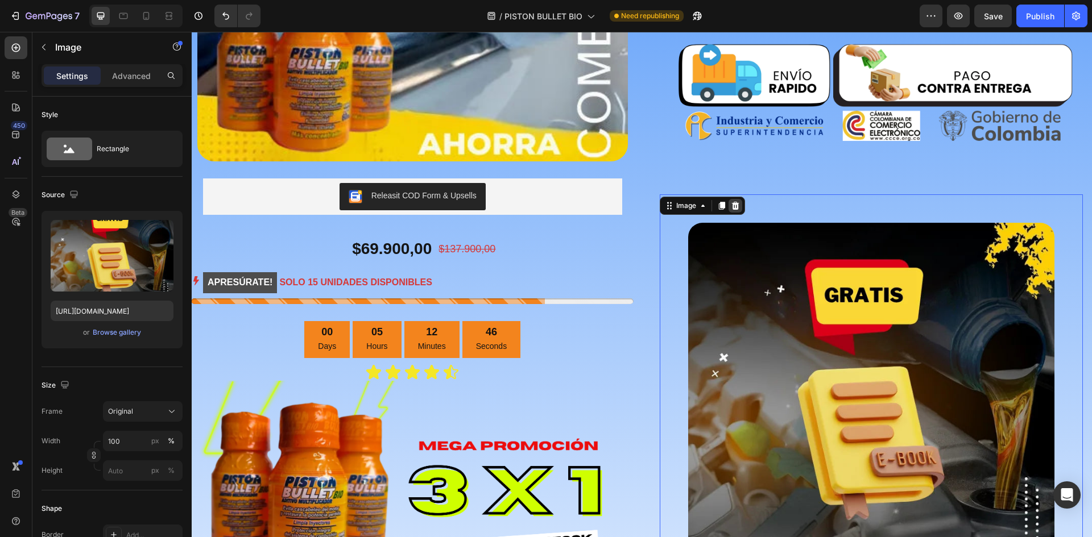
click at [735, 202] on icon at bounding box center [735, 205] width 9 height 9
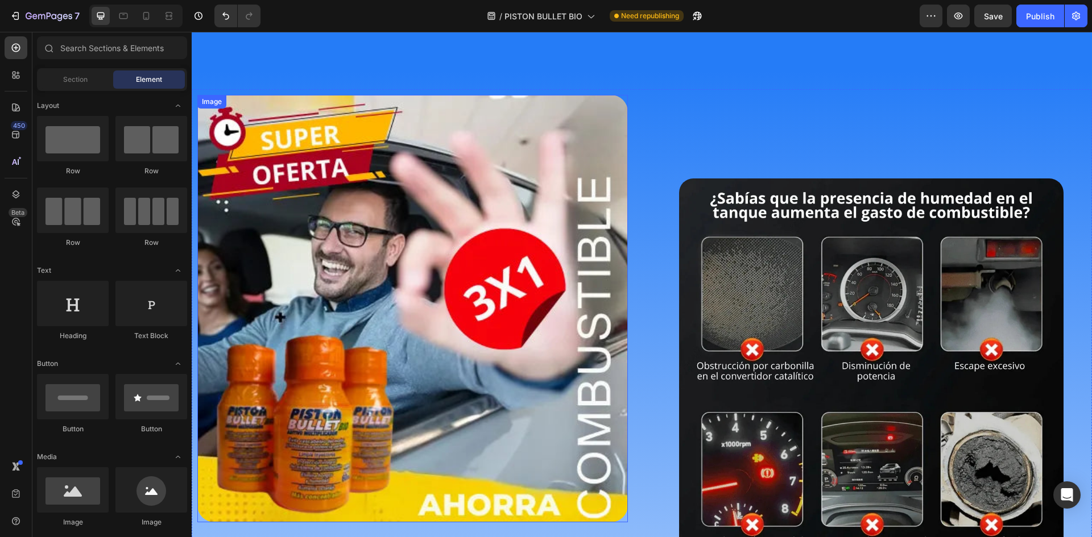
scroll to position [209, 0]
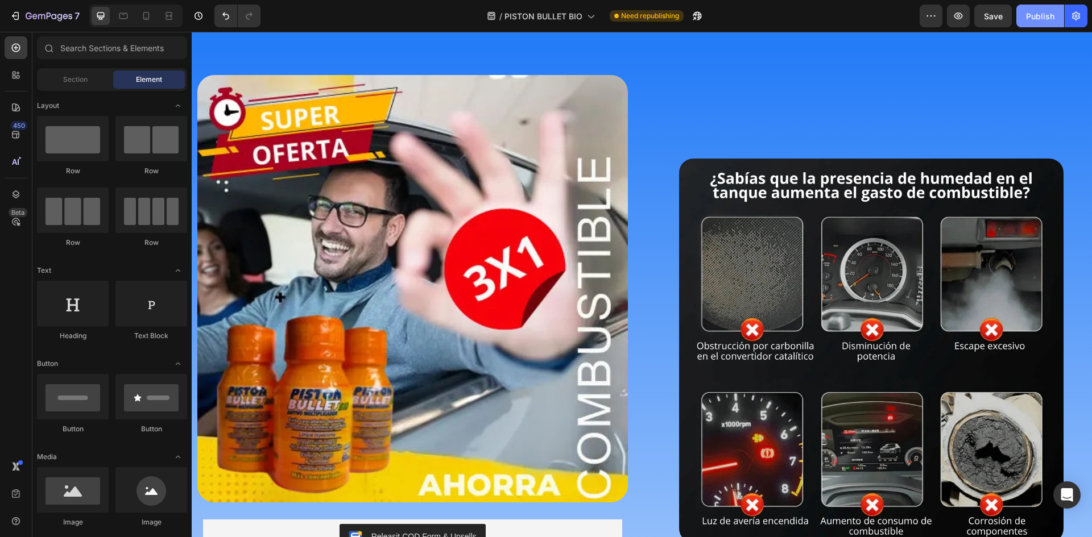
click at [1028, 15] on div "Publish" at bounding box center [1040, 16] width 28 height 12
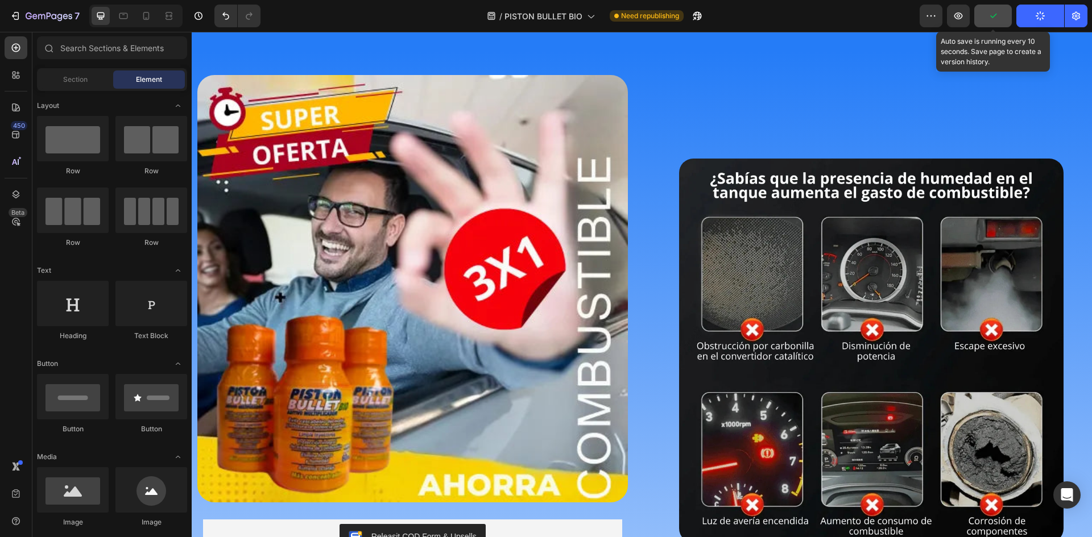
click at [993, 21] on icon "button" at bounding box center [992, 15] width 11 height 11
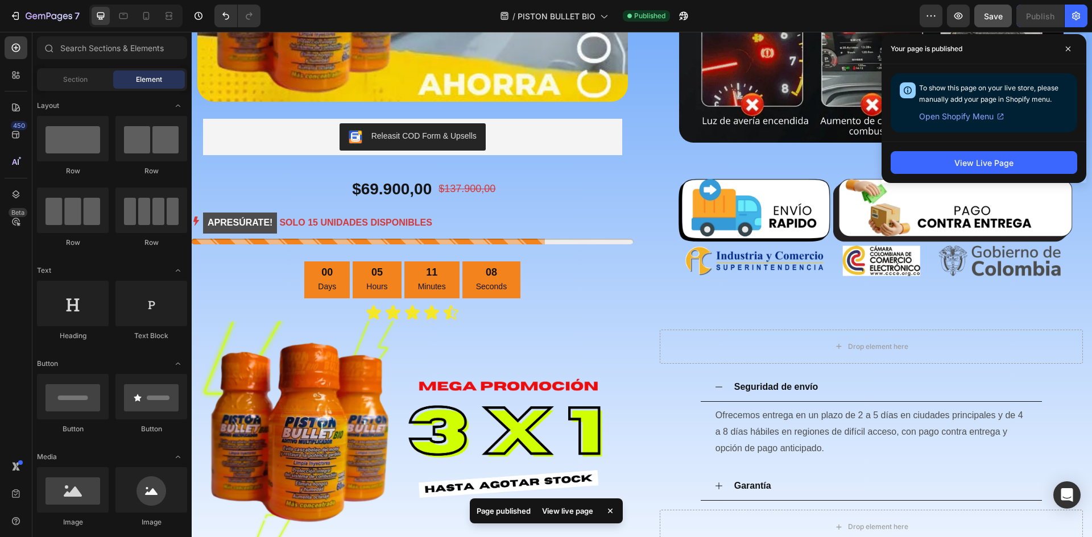
scroll to position [664, 0]
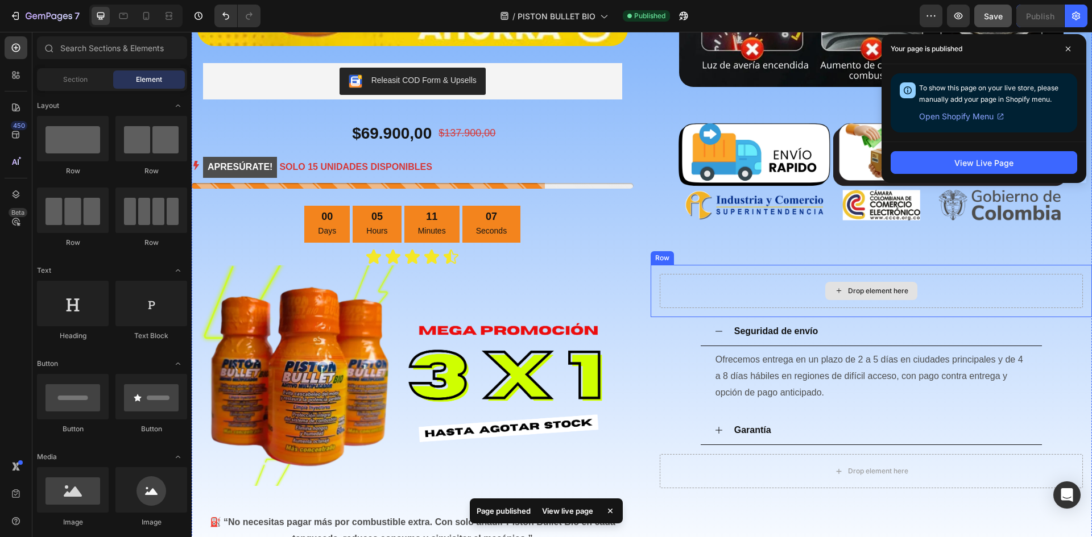
click at [913, 265] on div "Drop element here Row" at bounding box center [871, 291] width 442 height 52
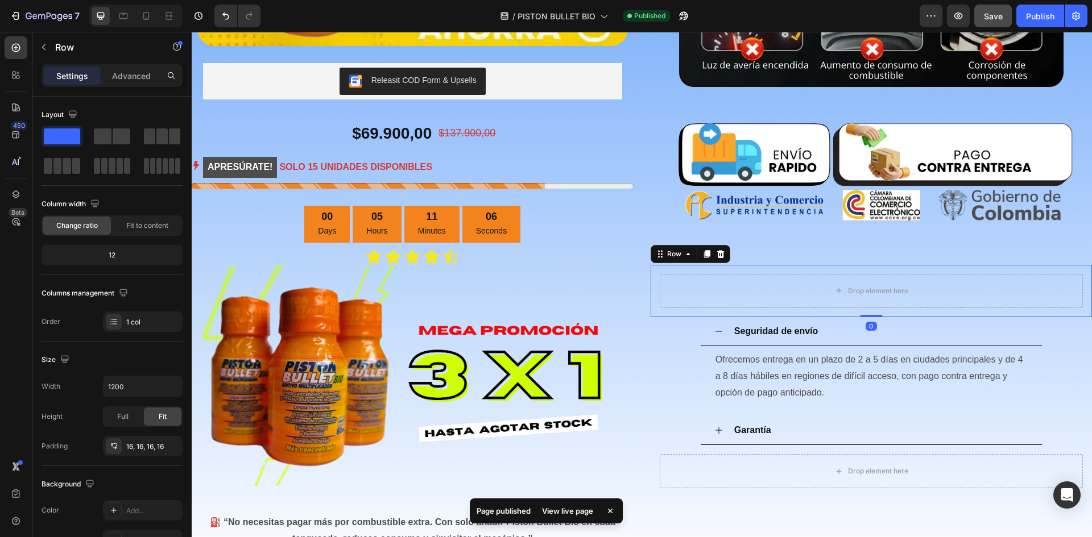
click at [716, 250] on icon at bounding box center [720, 254] width 9 height 9
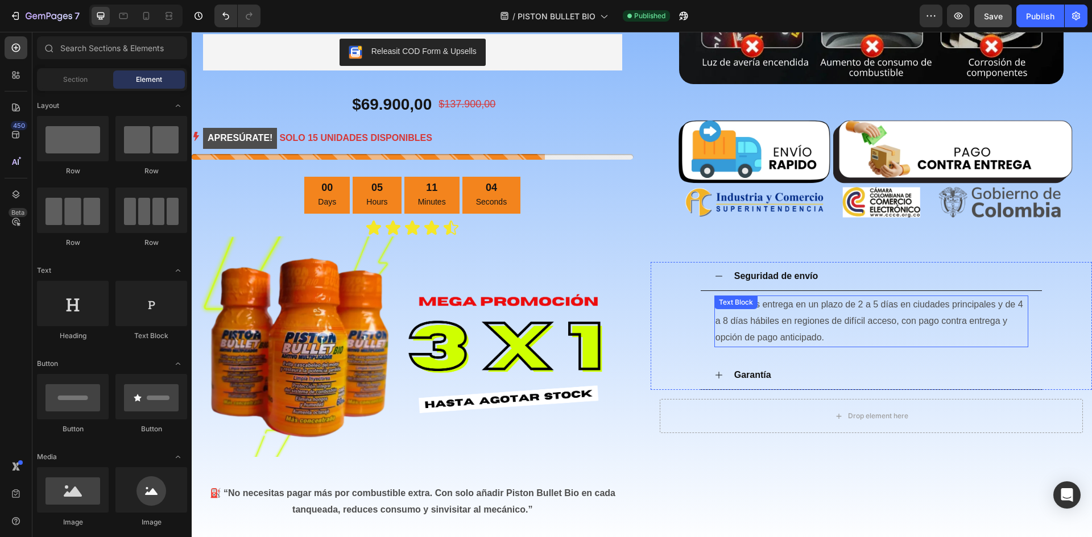
scroll to position [721, 0]
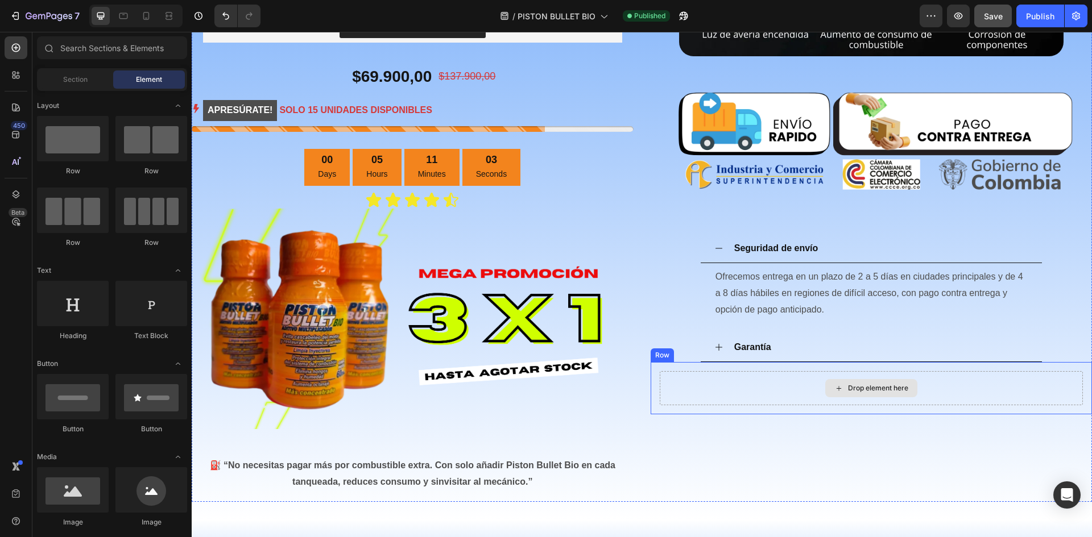
click at [746, 376] on div "Drop element here" at bounding box center [872, 388] width 424 height 34
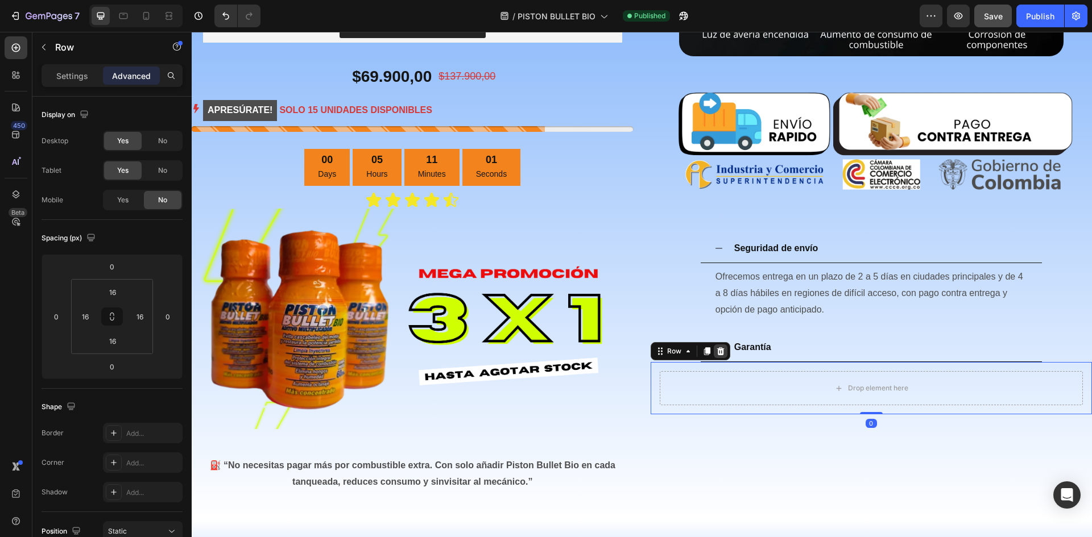
click at [717, 348] on icon at bounding box center [719, 351] width 7 height 8
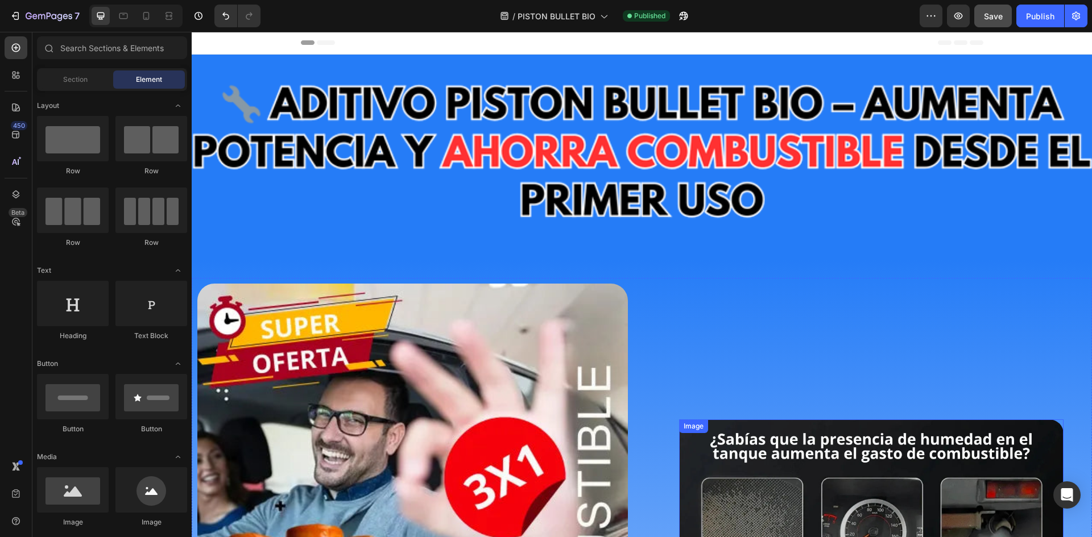
scroll to position [0, 0]
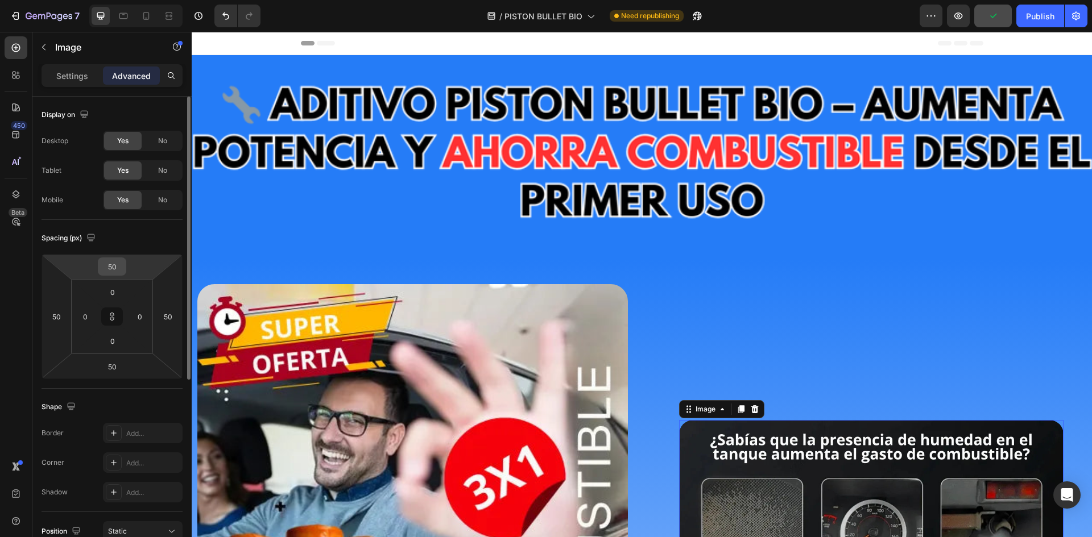
click at [106, 271] on input "50" at bounding box center [112, 266] width 23 height 17
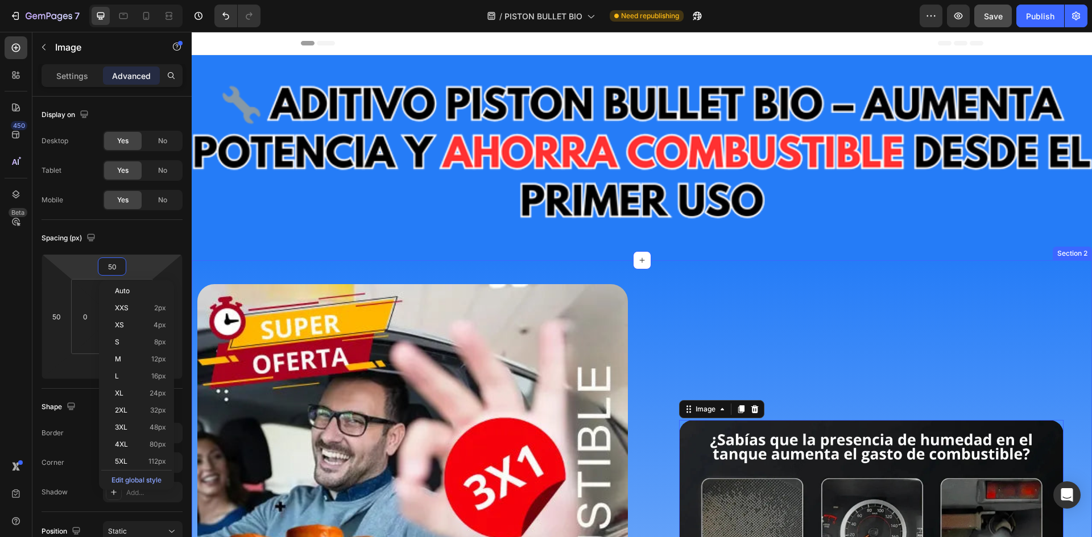
type input "2"
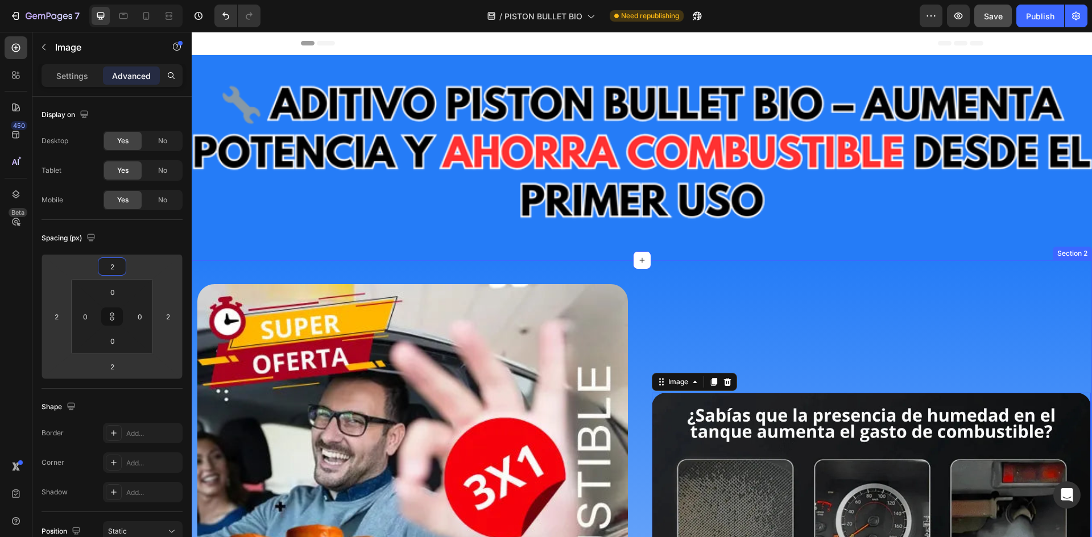
type input "20"
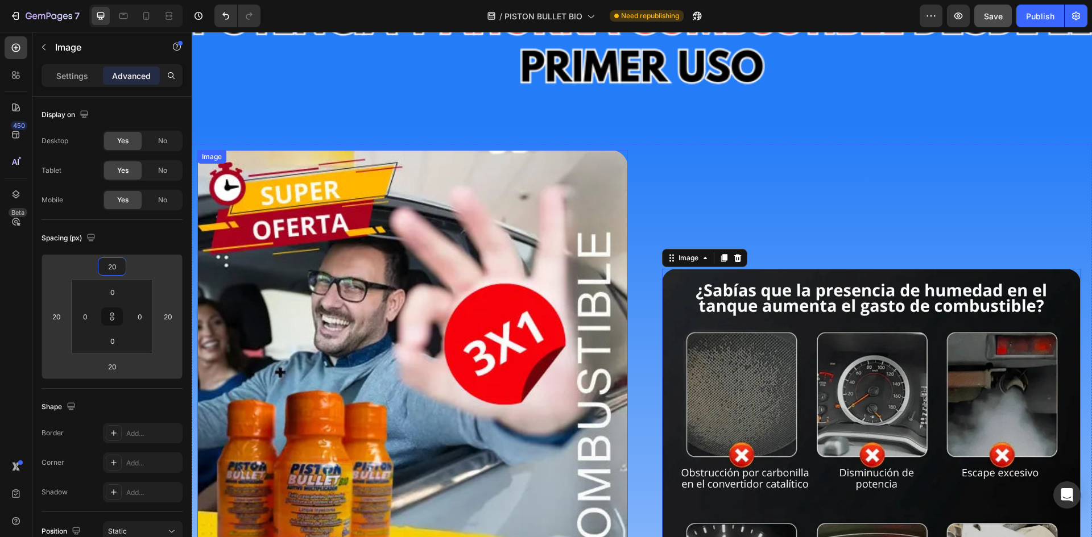
scroll to position [114, 0]
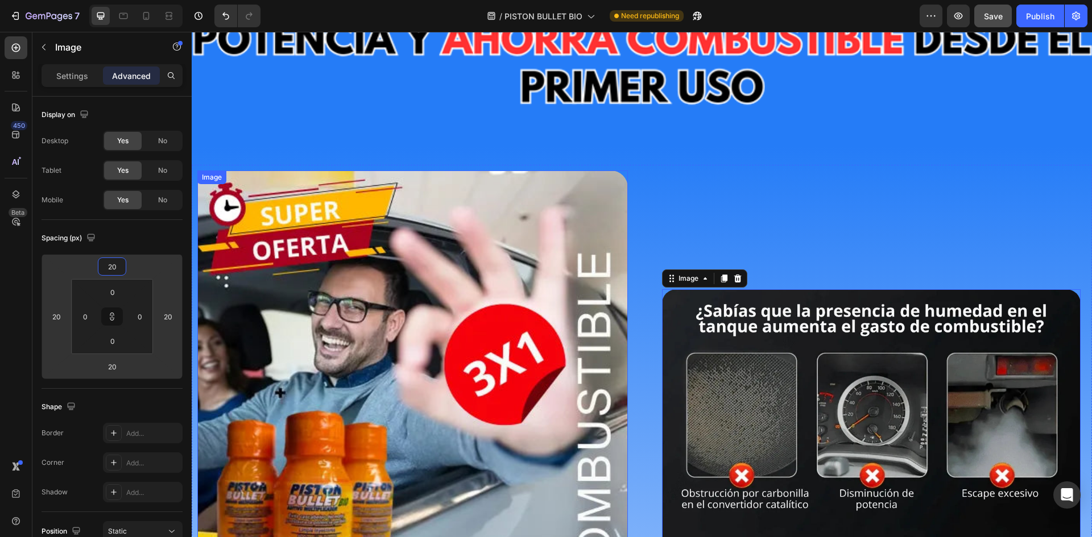
click at [495, 320] on img at bounding box center [412, 385] width 430 height 428
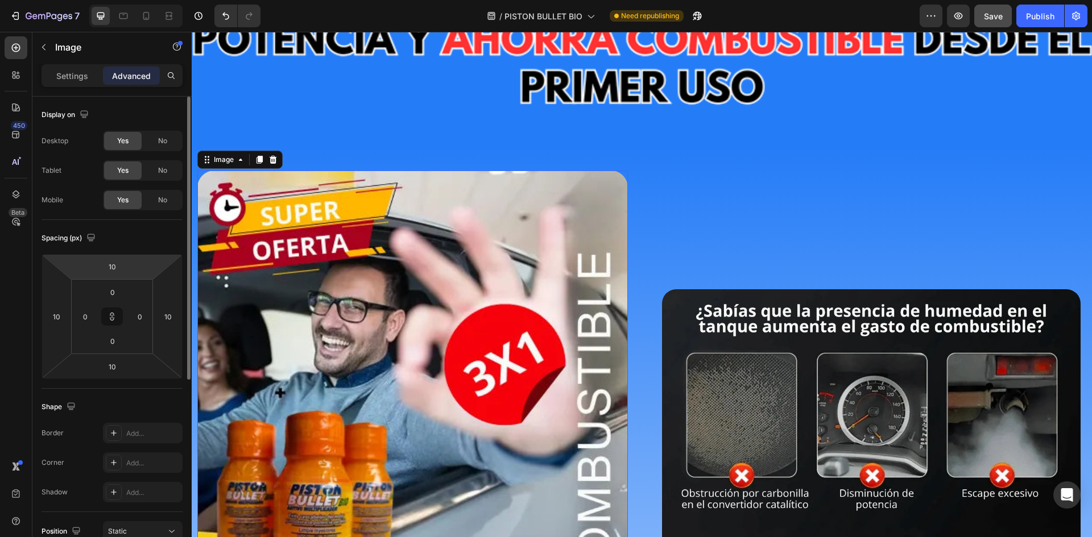
drag, startPoint x: 115, startPoint y: 266, endPoint x: 130, endPoint y: 266, distance: 14.2
click at [115, 266] on input "10" at bounding box center [112, 266] width 23 height 17
type input "2"
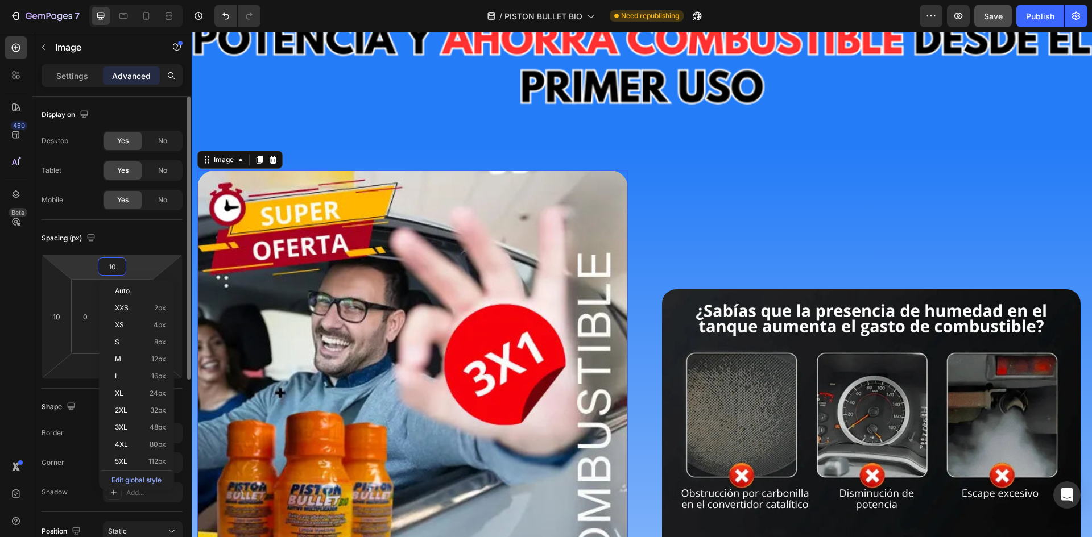
type input "2"
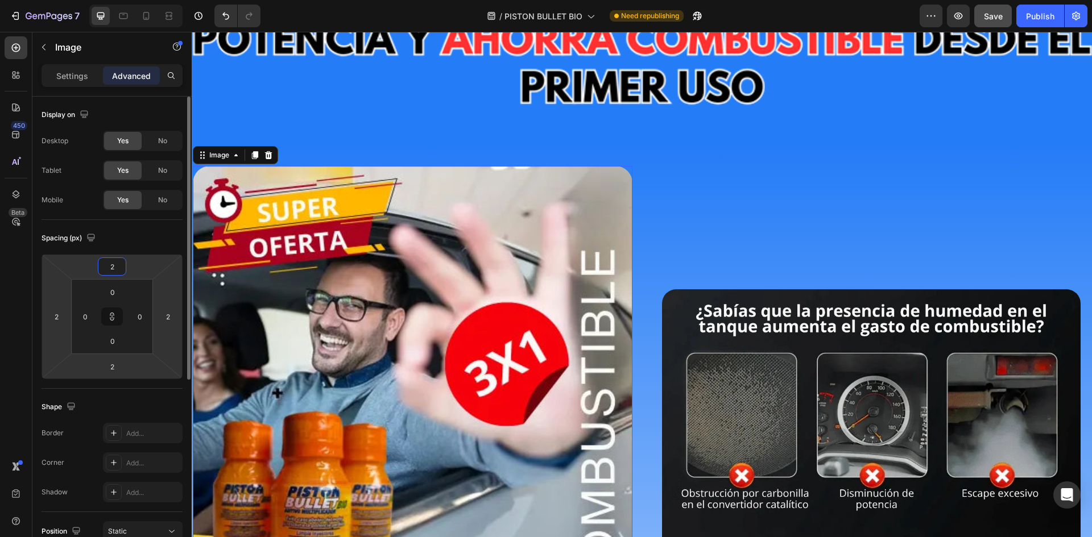
type input "20"
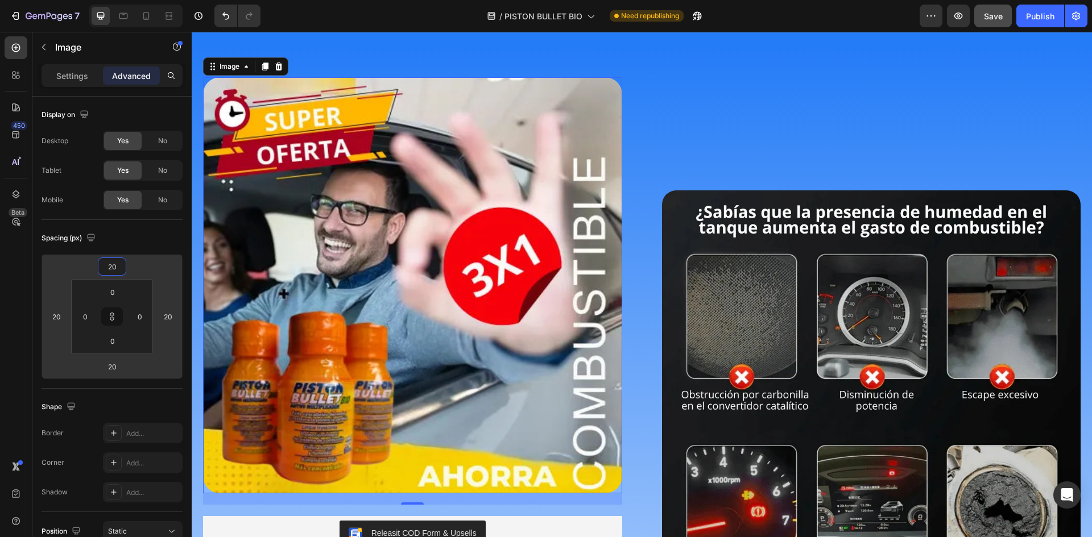
scroll to position [171, 0]
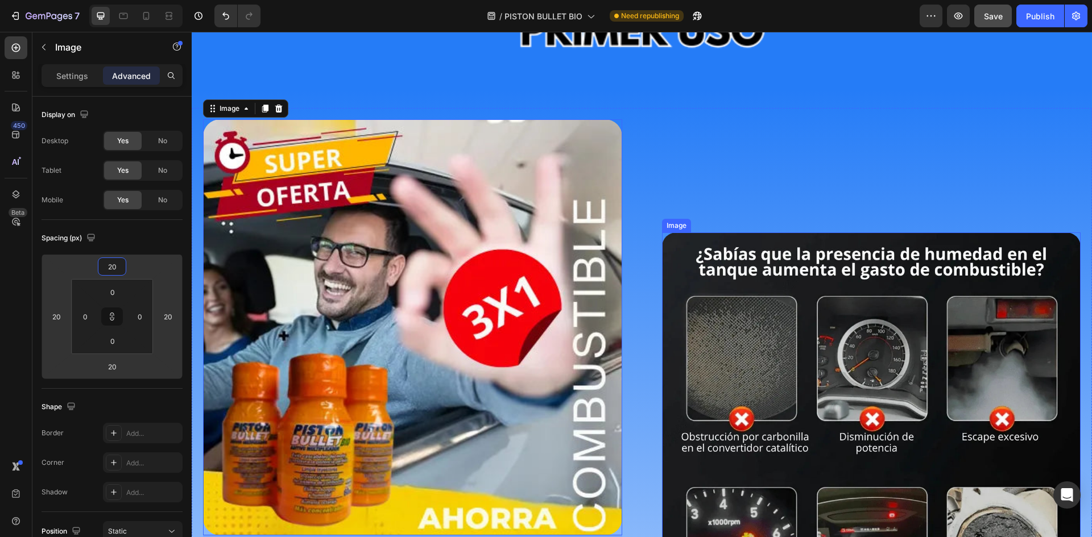
click at [834, 256] on img at bounding box center [871, 442] width 419 height 419
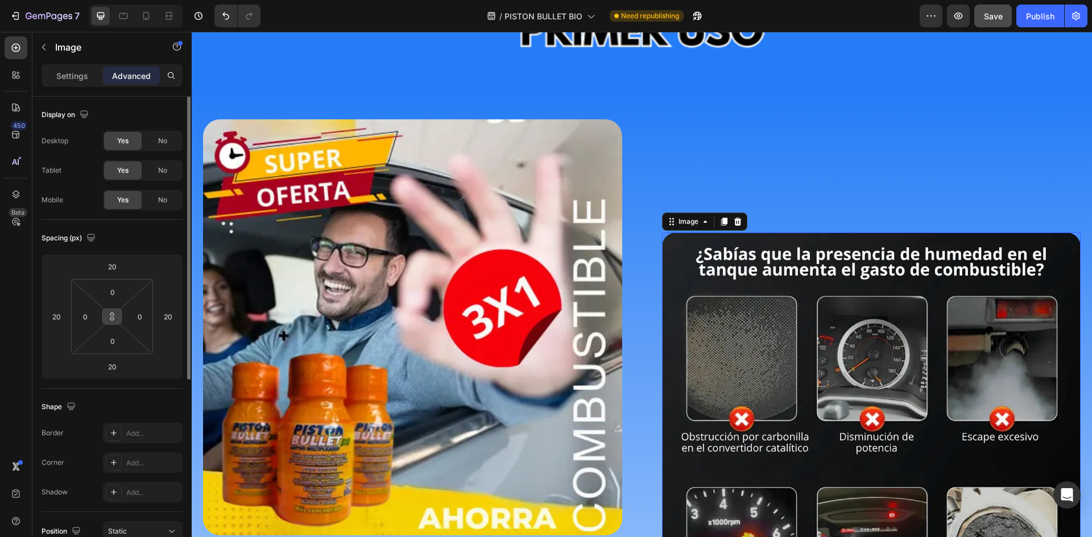
click at [120, 317] on button at bounding box center [112, 317] width 22 height 18
drag, startPoint x: 117, startPoint y: 270, endPoint x: 155, endPoint y: 270, distance: 38.1
click at [117, 270] on input "20" at bounding box center [112, 266] width 23 height 17
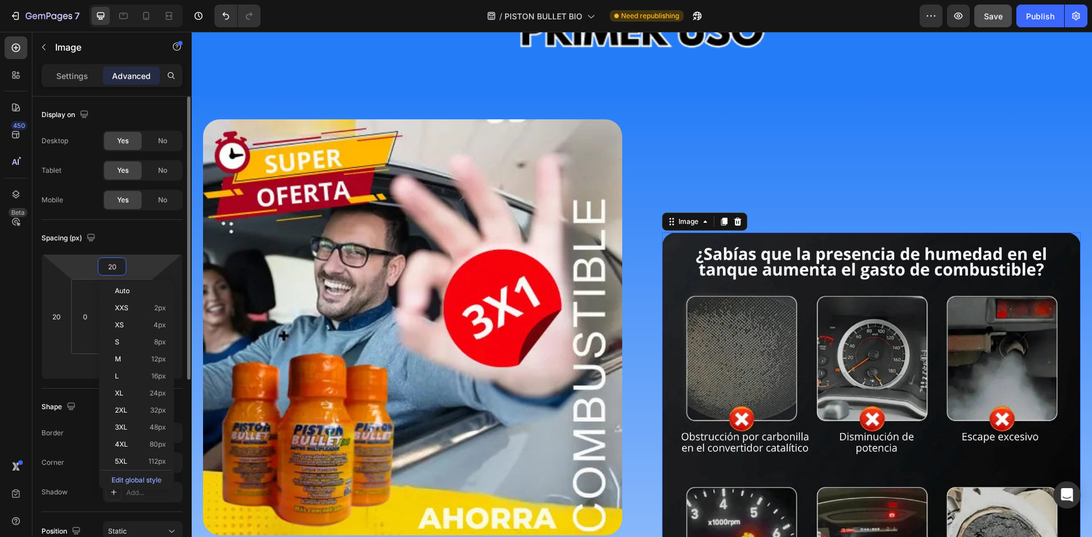
type input "0"
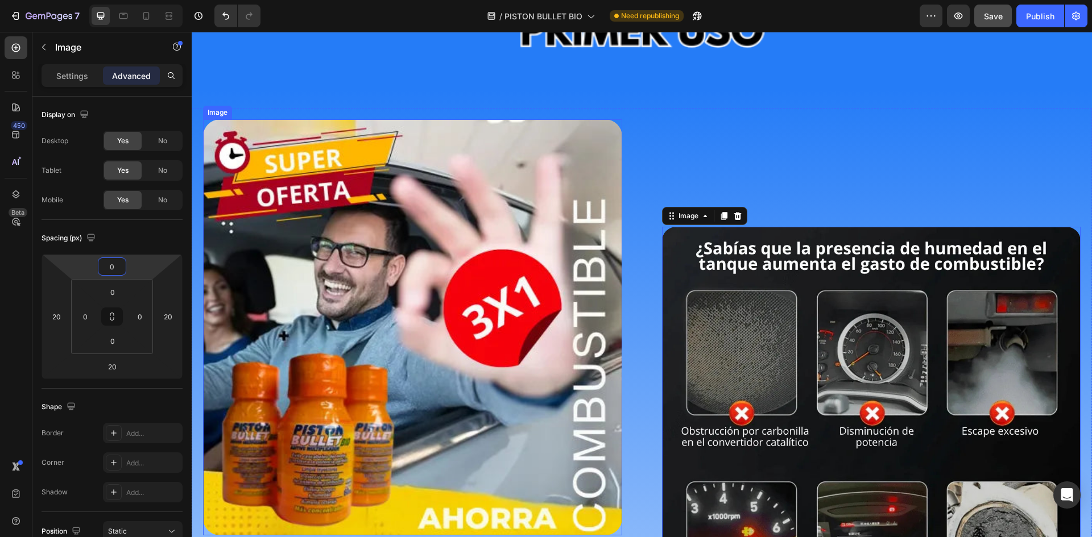
click at [430, 202] on img at bounding box center [412, 327] width 419 height 416
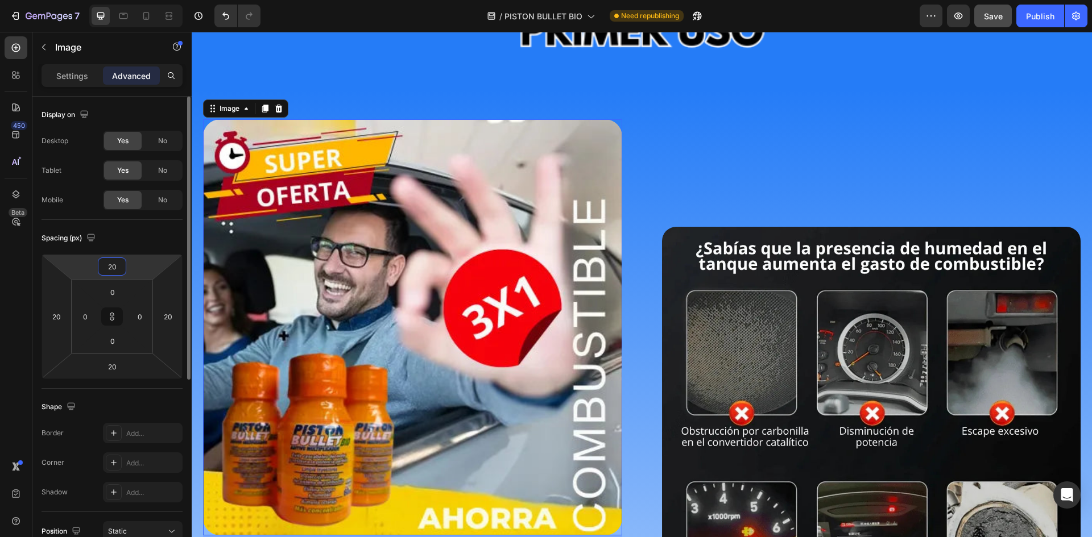
click at [111, 266] on input "20" at bounding box center [112, 266] width 23 height 17
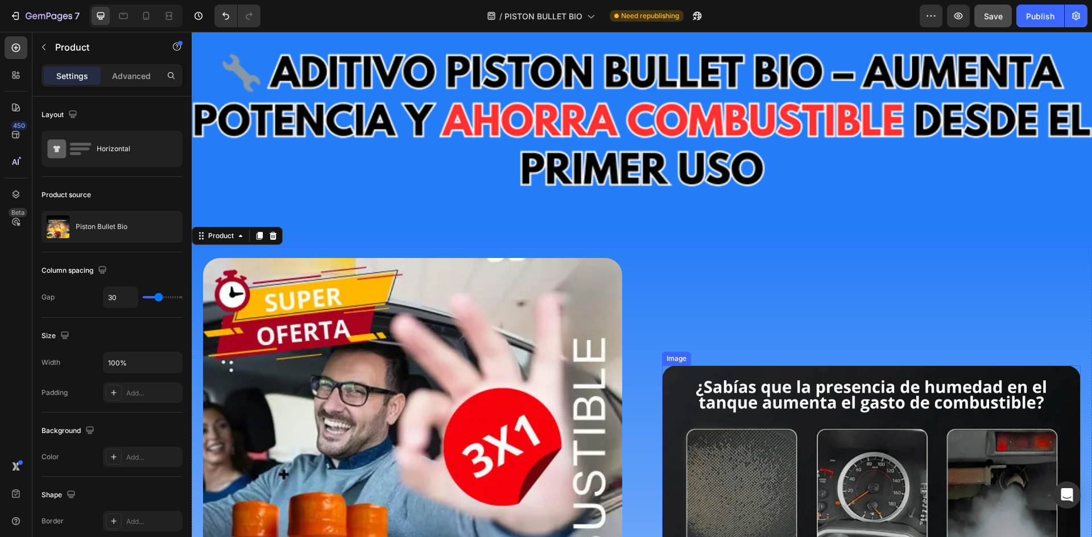
scroll to position [3, 0]
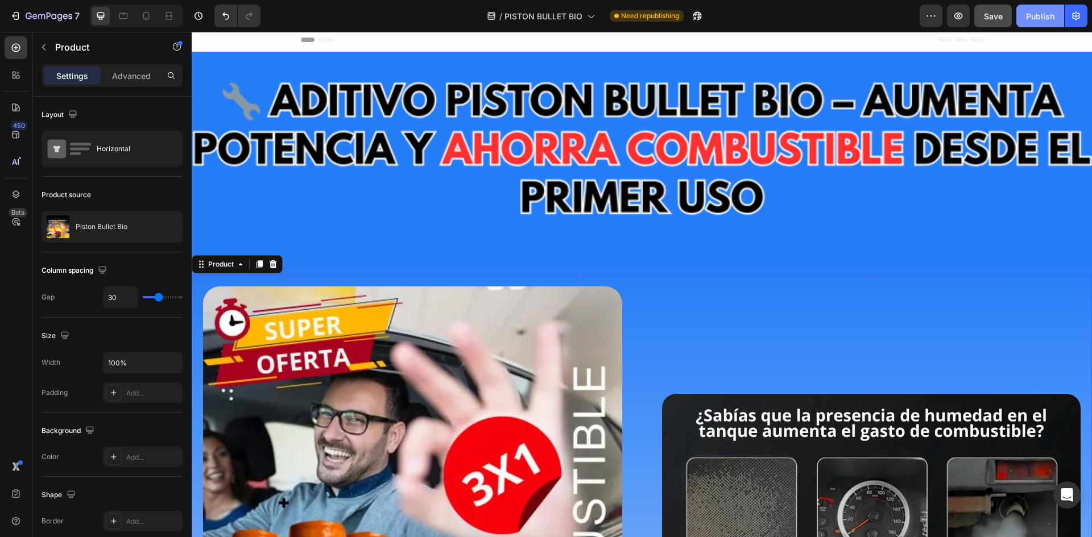
click at [1026, 13] on div "Publish" at bounding box center [1040, 16] width 28 height 12
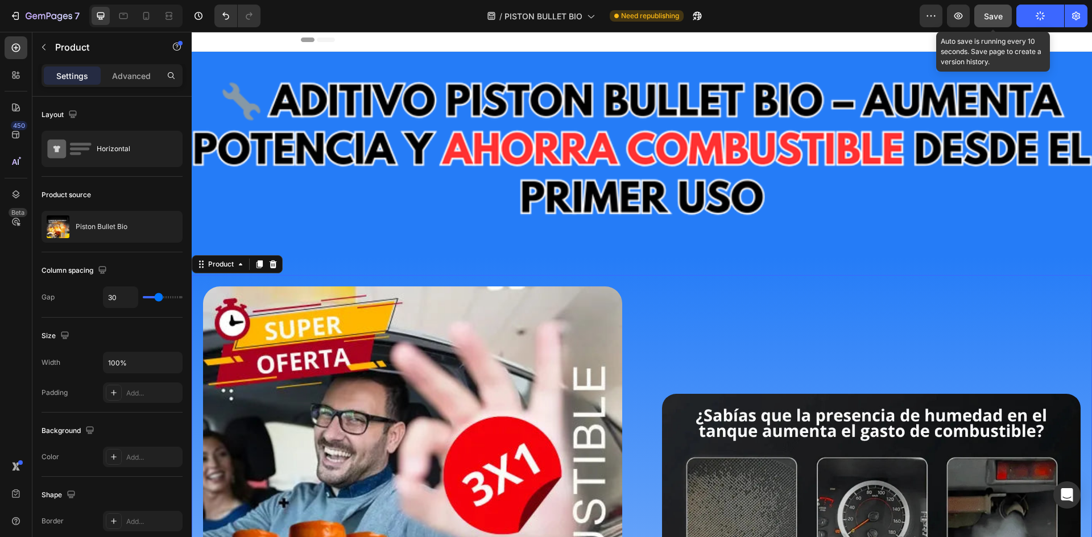
click at [992, 19] on span "Save" at bounding box center [993, 16] width 19 height 10
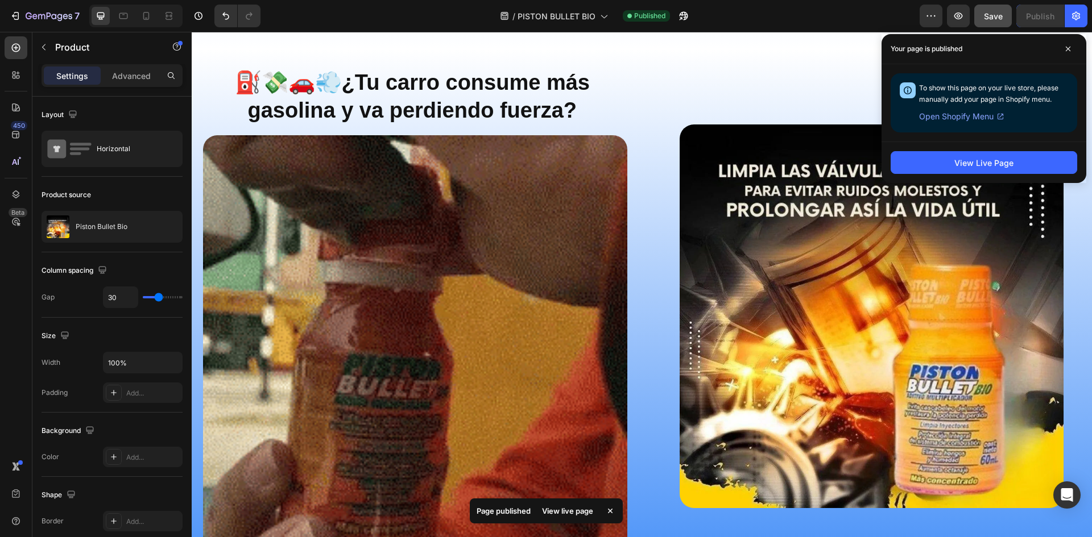
scroll to position [1197, 0]
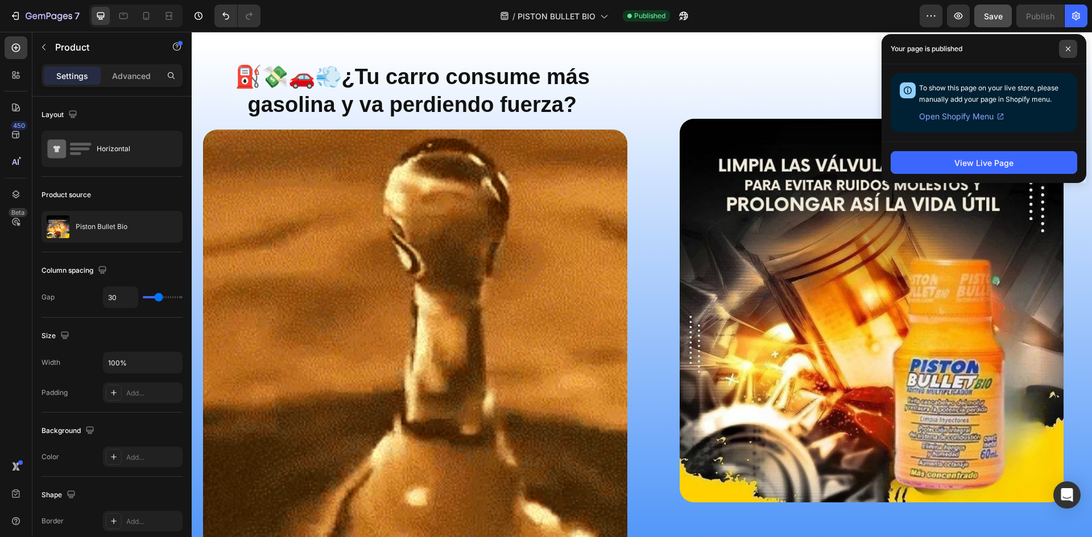
click at [1072, 47] on span at bounding box center [1068, 49] width 18 height 18
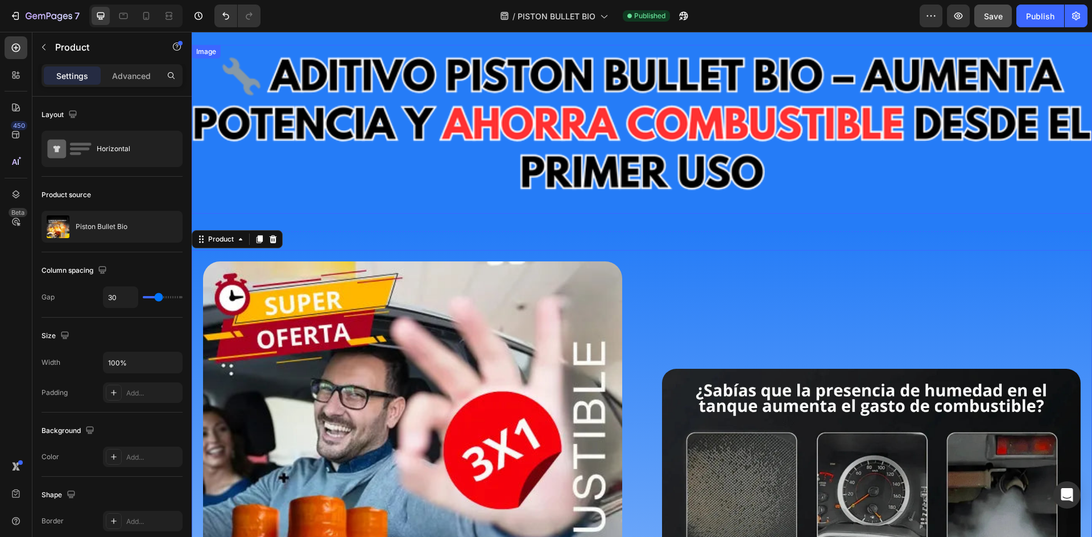
scroll to position [0, 0]
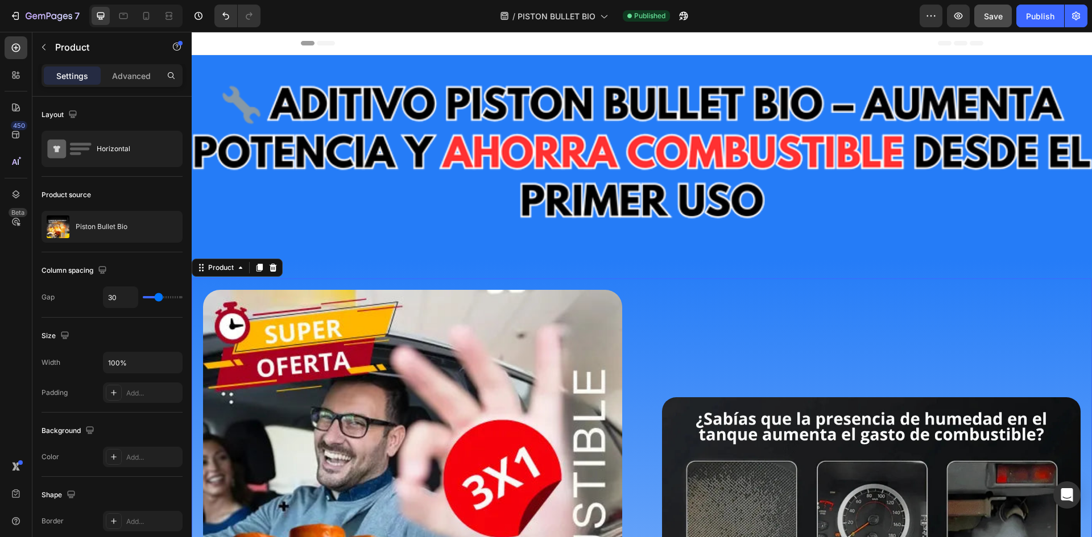
type input "16"
type input "15"
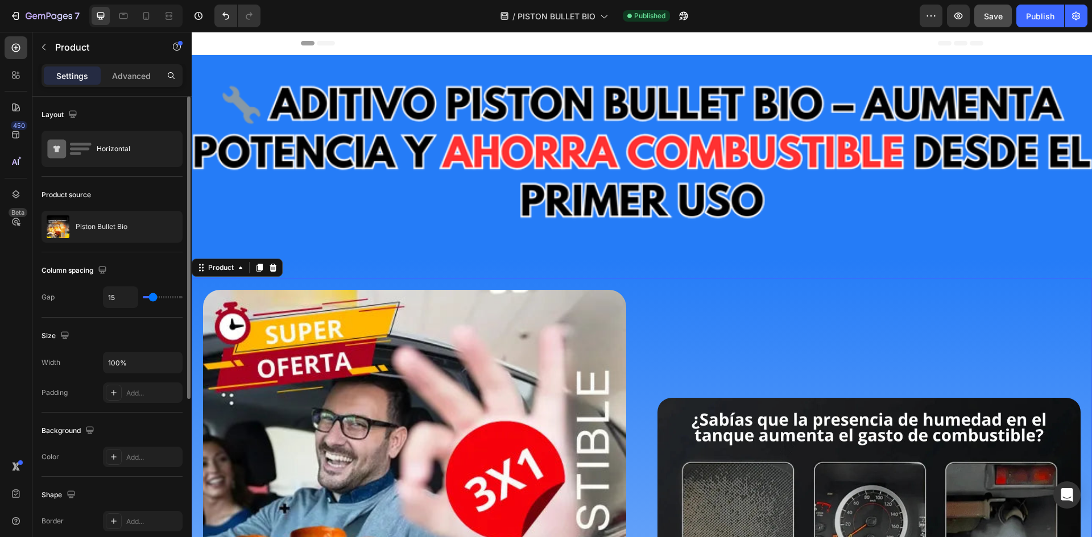
type input "13"
type input "18"
type input "30"
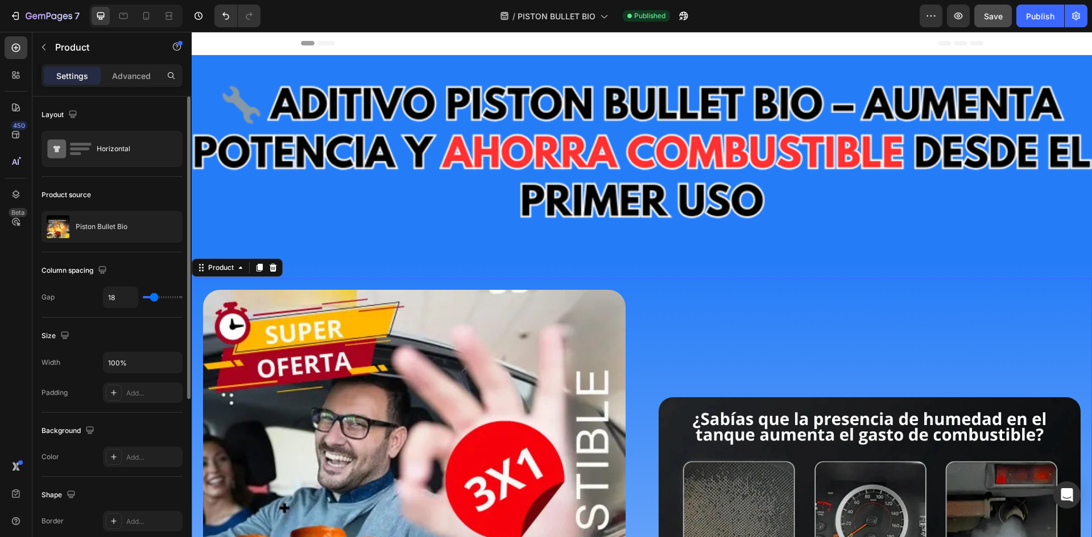
type input "30"
type input "31"
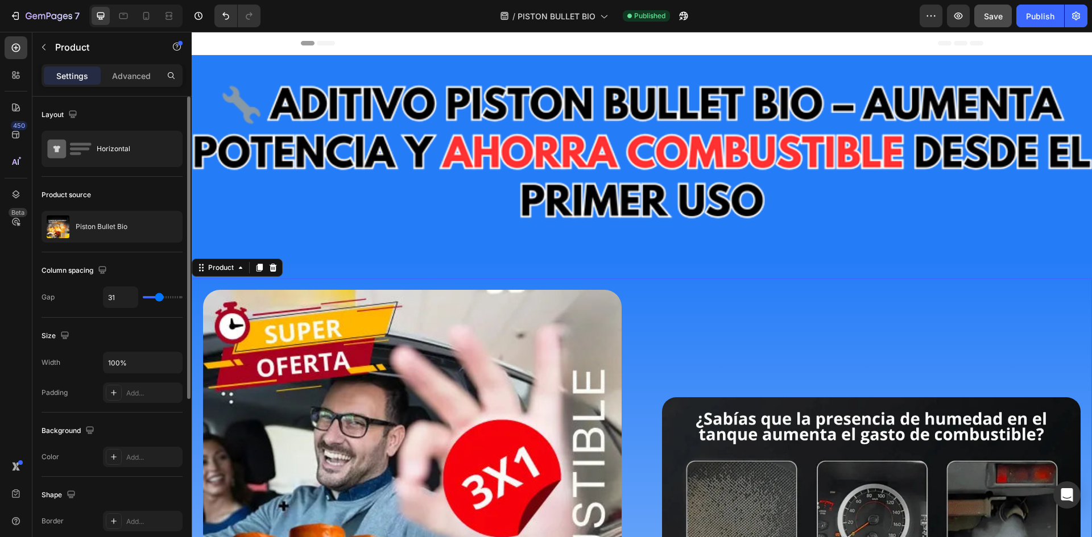
type input "30"
type input "25"
type input "22"
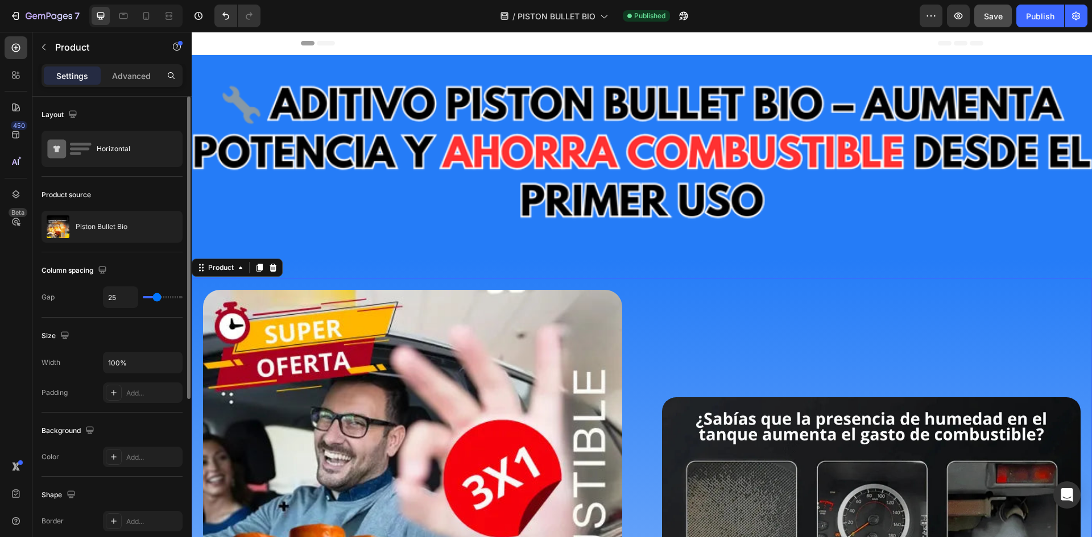
type input "22"
type input "21"
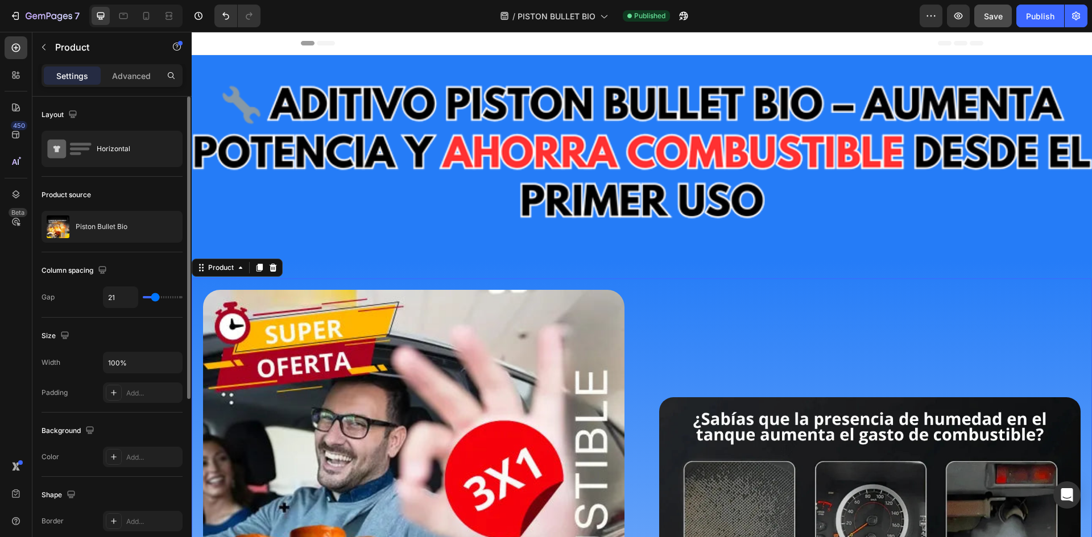
type input "19"
click at [155, 298] on input "range" at bounding box center [163, 297] width 40 height 2
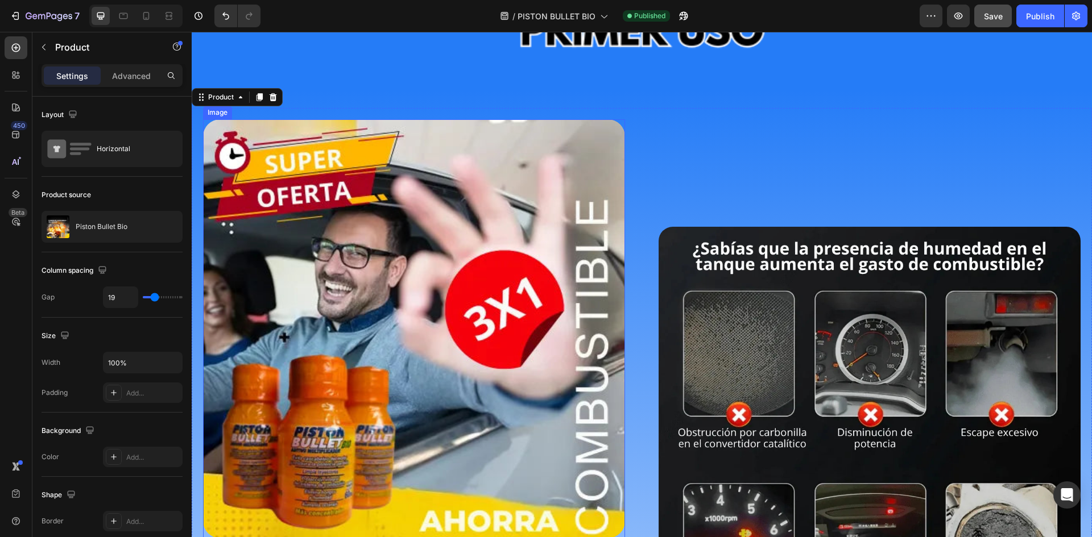
scroll to position [284, 0]
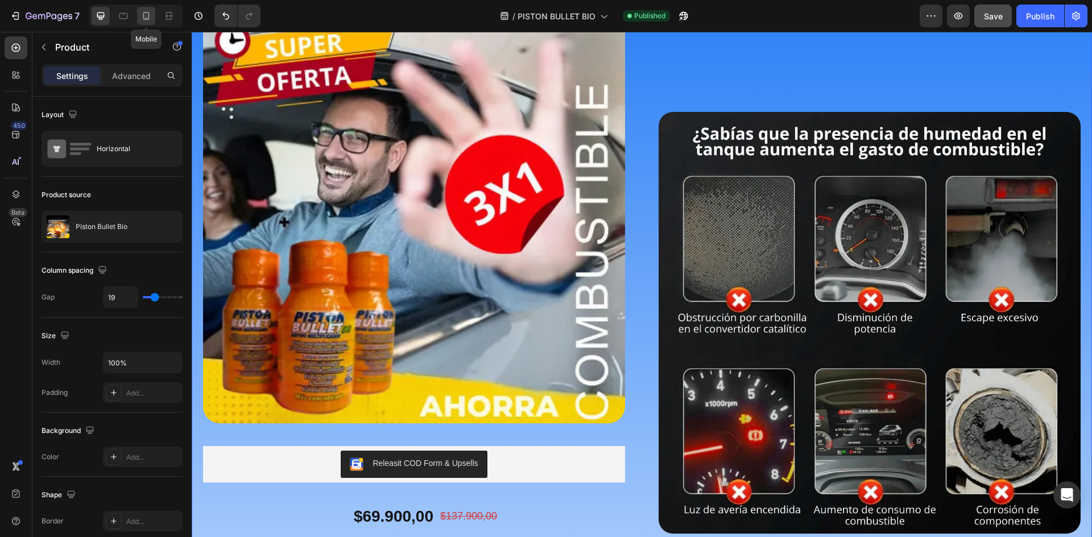
drag, startPoint x: 144, startPoint y: 16, endPoint x: 187, endPoint y: 68, distance: 67.1
click at [144, 16] on icon at bounding box center [145, 15] width 11 height 11
type input "0"
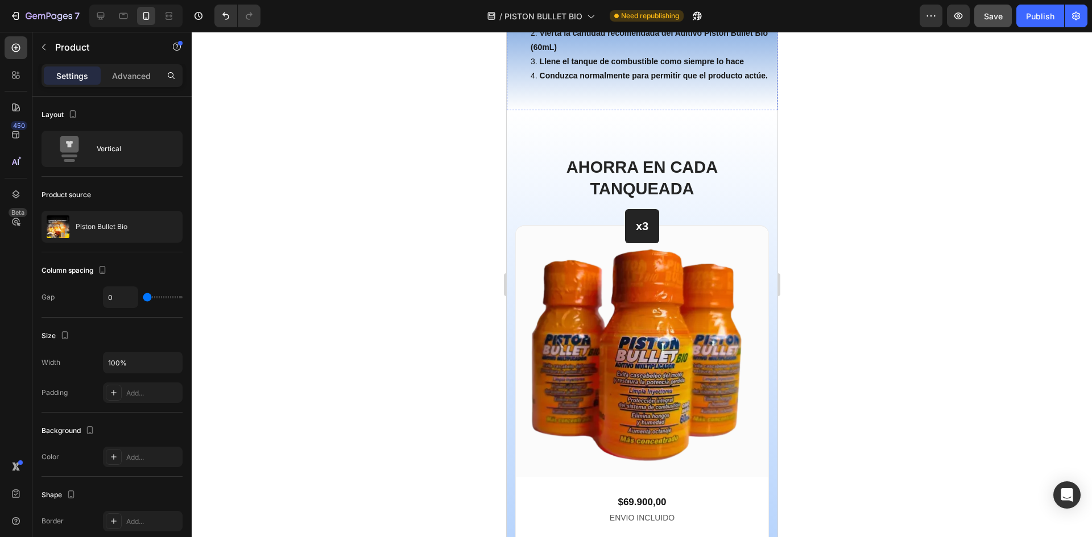
scroll to position [3866, 0]
click at [701, 93] on div "Abra el tanque de combustible. Vierta la cantidad recomendada del Aditivo Pisto…" at bounding box center [641, 48] width 271 height 90
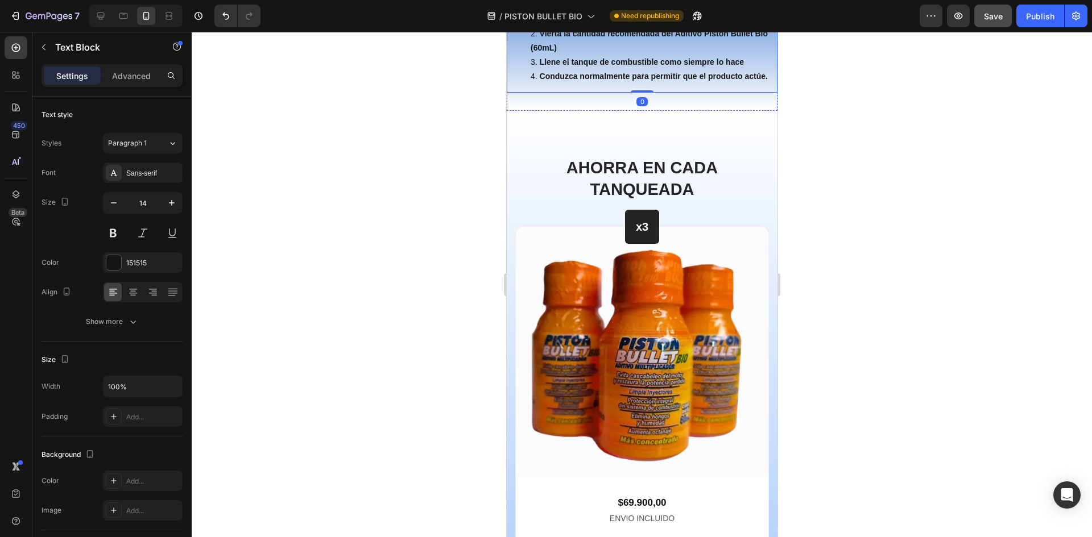
click at [146, 79] on p "Advanced" at bounding box center [131, 76] width 39 height 12
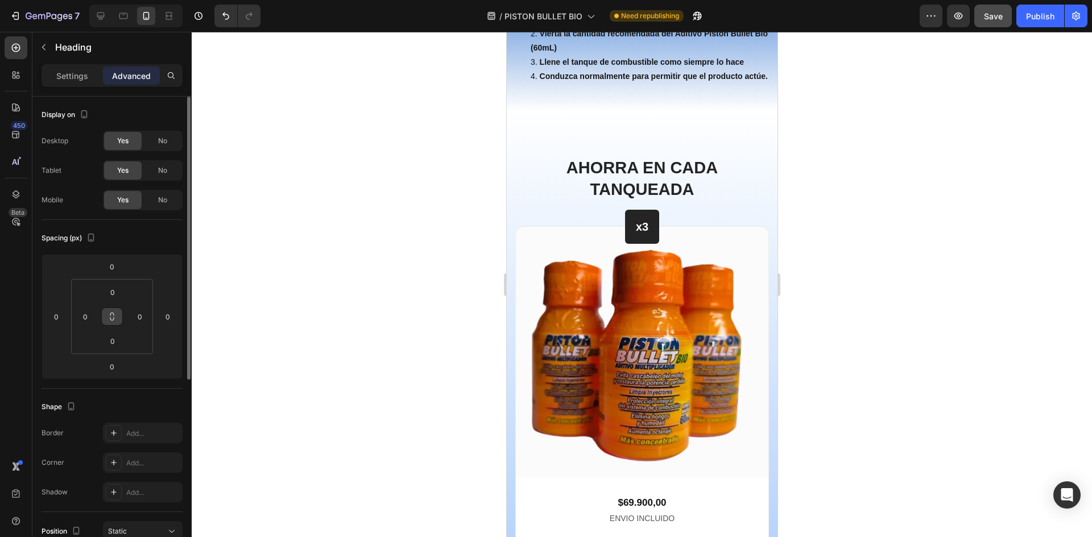
click at [116, 310] on button at bounding box center [112, 317] width 22 height 18
click at [172, 317] on input "0" at bounding box center [167, 316] width 17 height 17
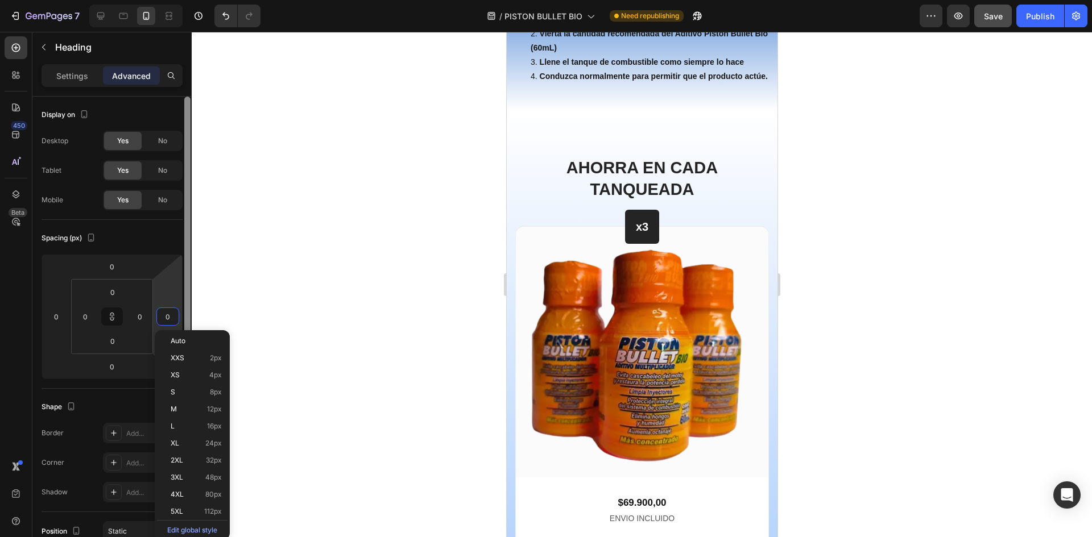
type input "1"
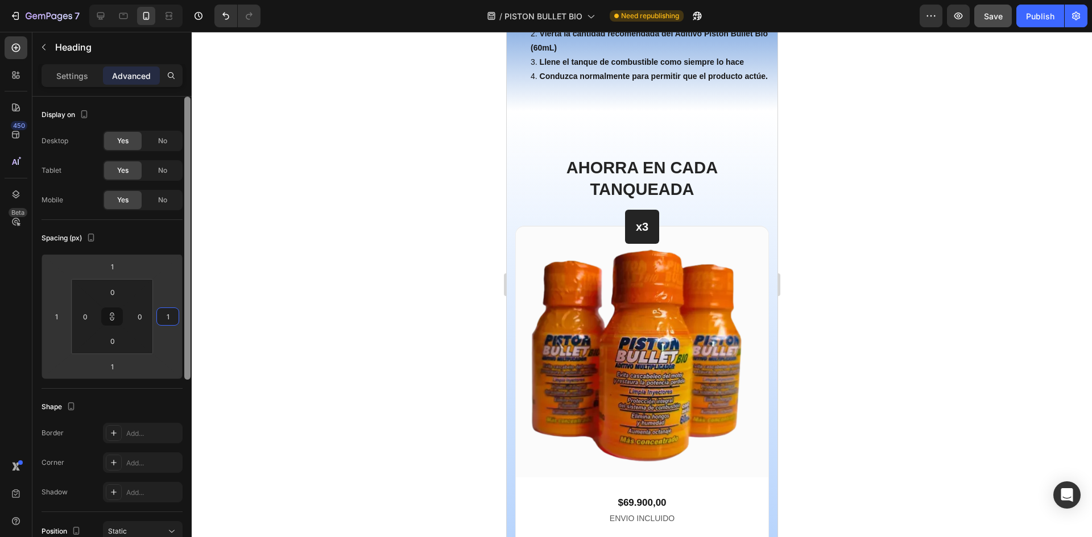
type input "10"
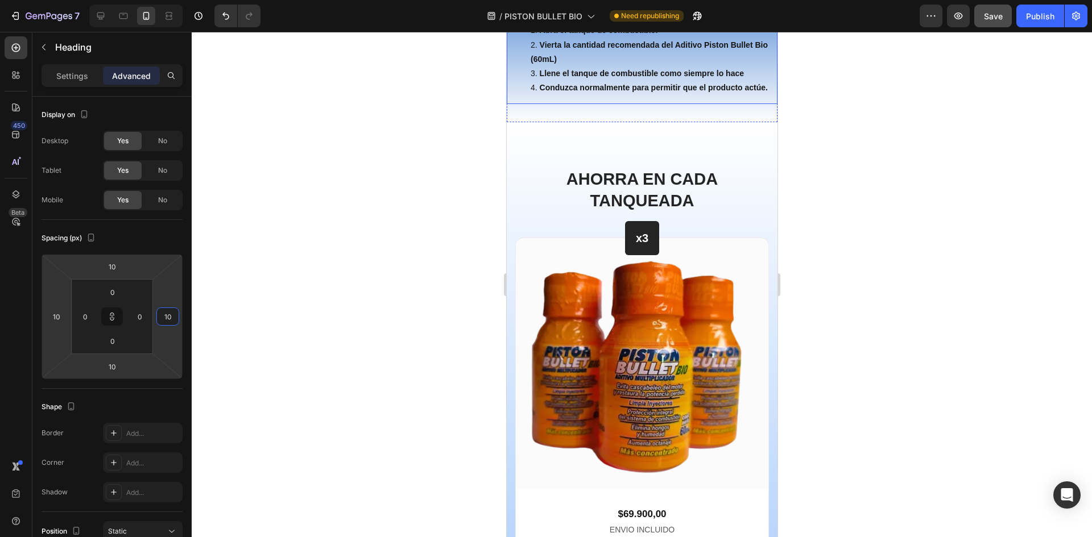
click at [620, 67] on li "Vierta la cantidad recomendada del Aditivo Piston Bullet Bio (60mL)" at bounding box center [653, 52] width 246 height 28
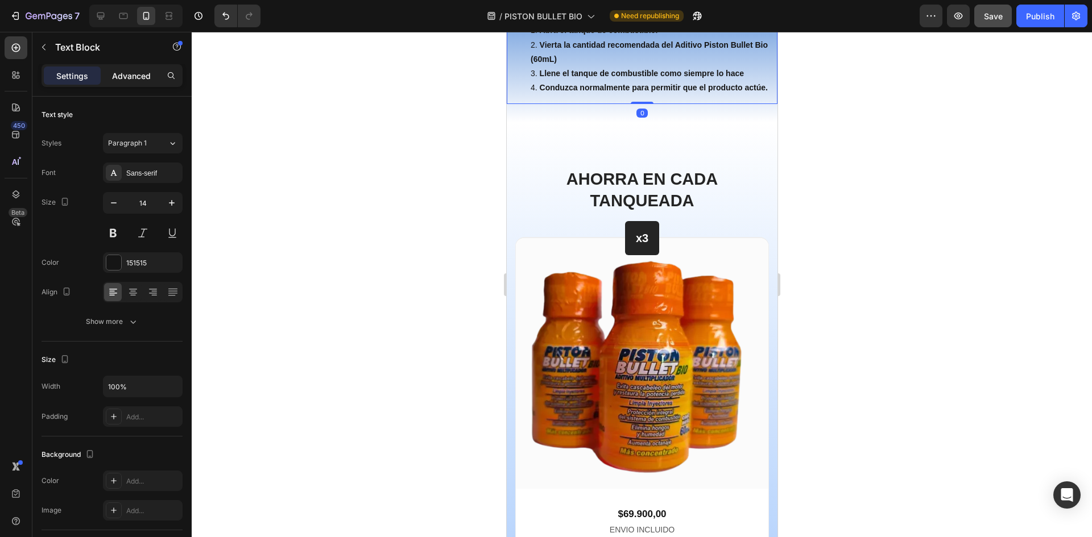
click at [115, 78] on p "Advanced" at bounding box center [131, 76] width 39 height 12
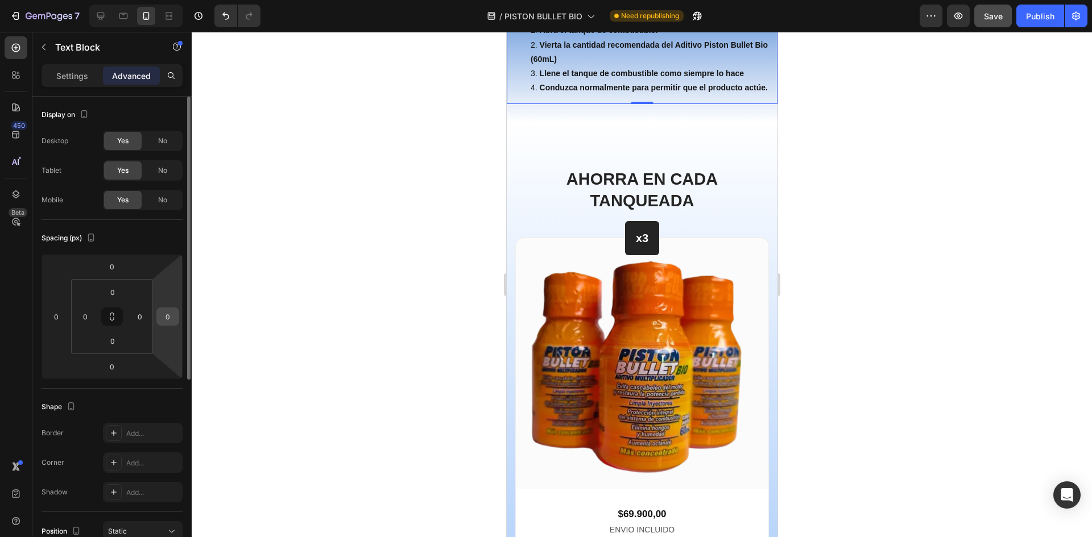
click at [168, 317] on input "0" at bounding box center [167, 316] width 17 height 17
type input "10"
click at [114, 317] on icon at bounding box center [111, 316] width 9 height 9
click at [173, 314] on input "10" at bounding box center [167, 316] width 17 height 17
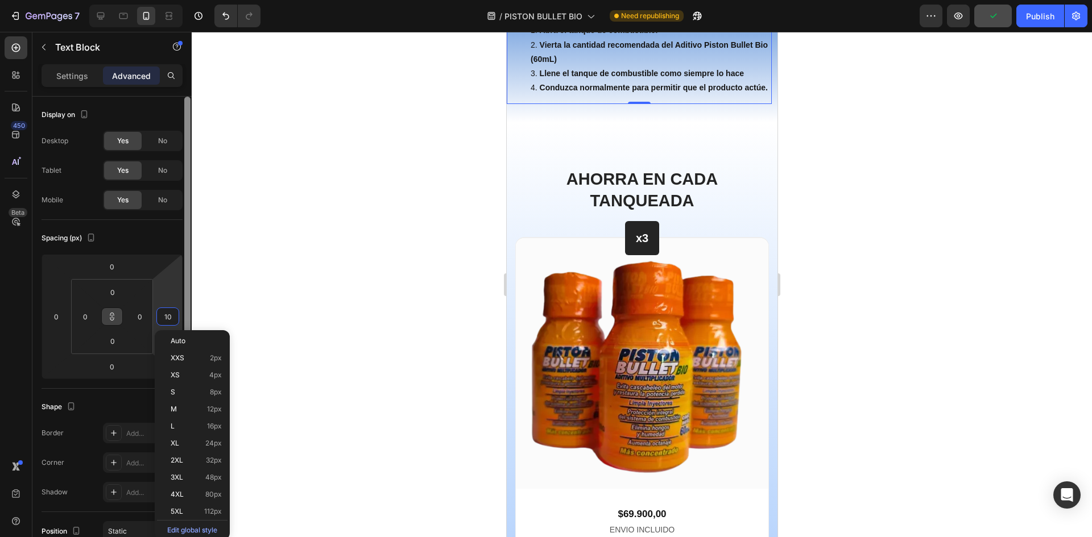
type input "101"
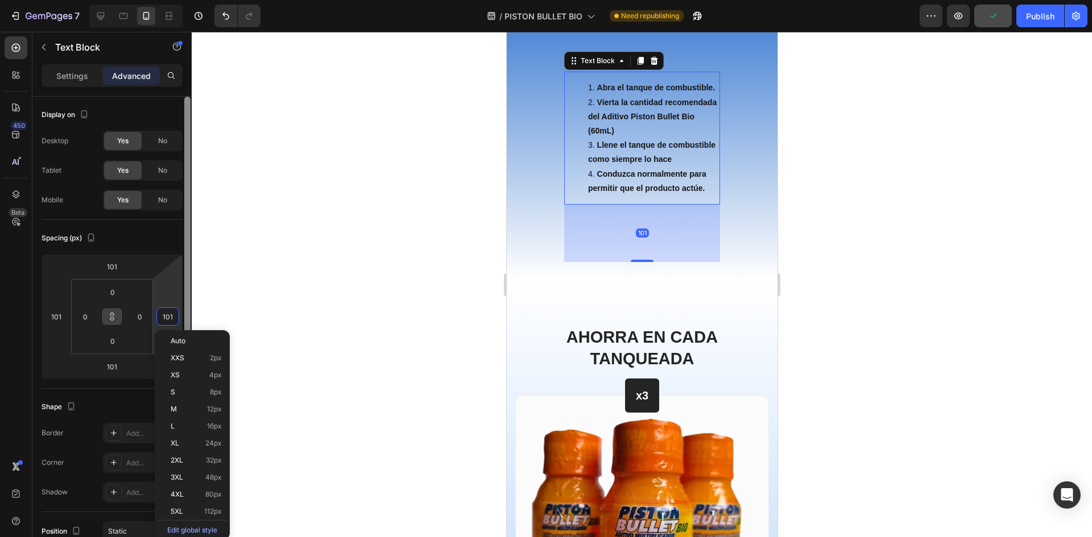
type input "1010"
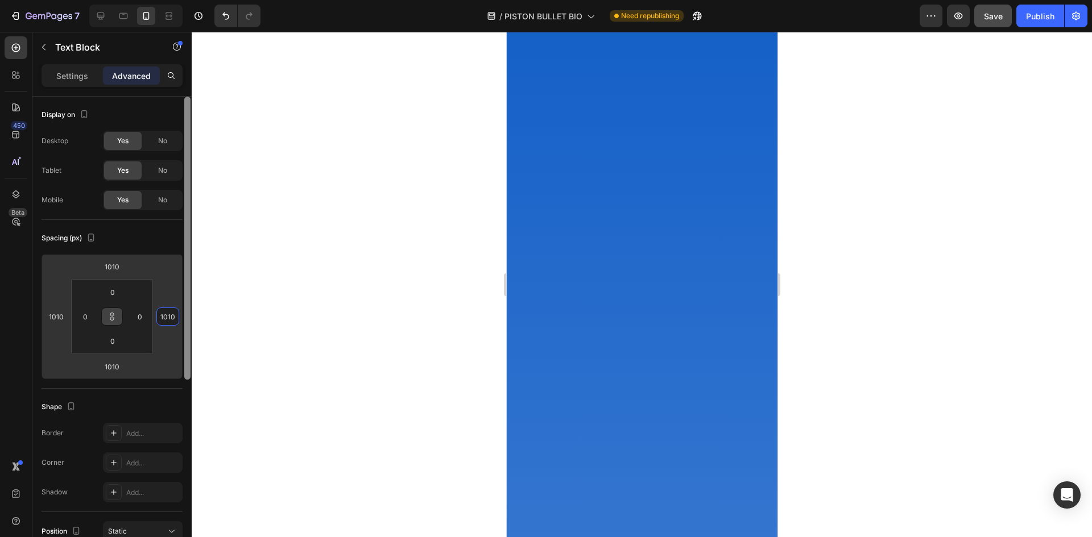
type input "101"
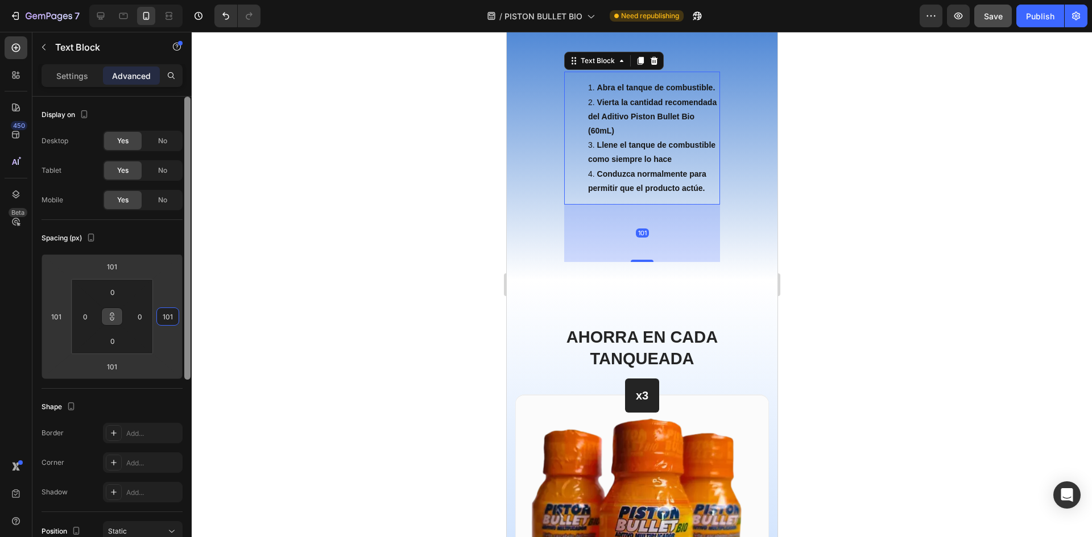
type input "10"
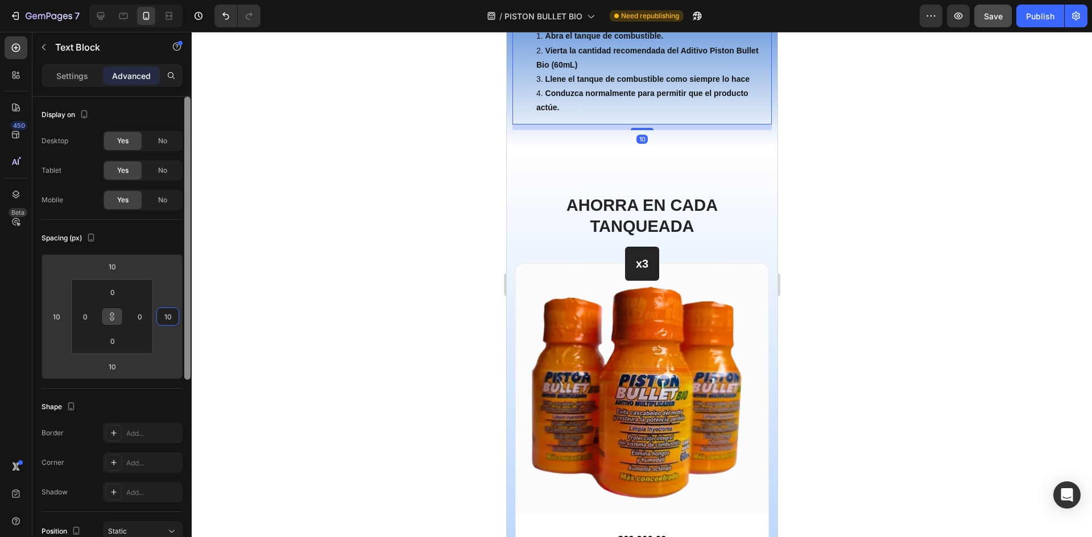
type input "1"
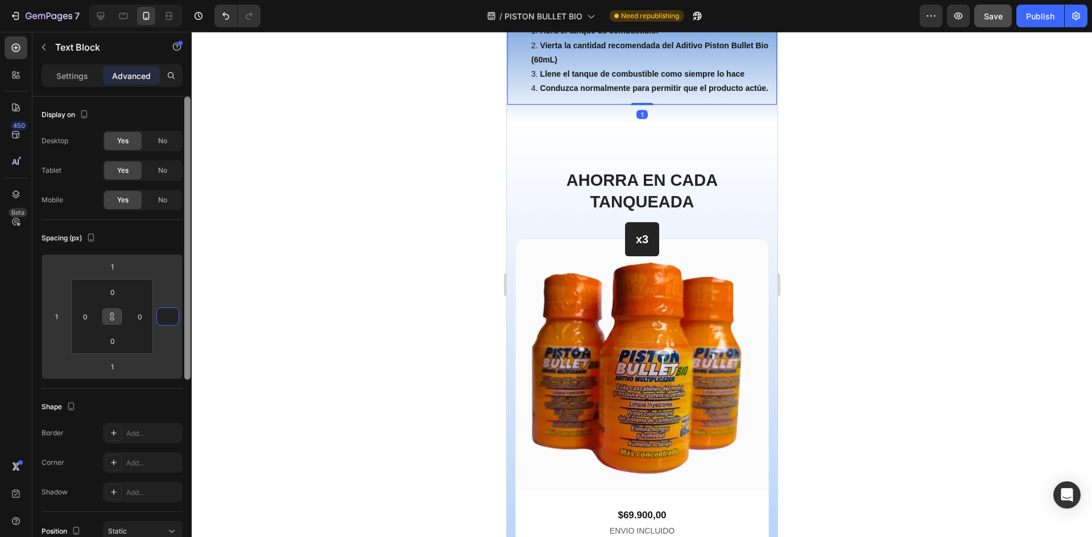
type input "1"
type input "10"
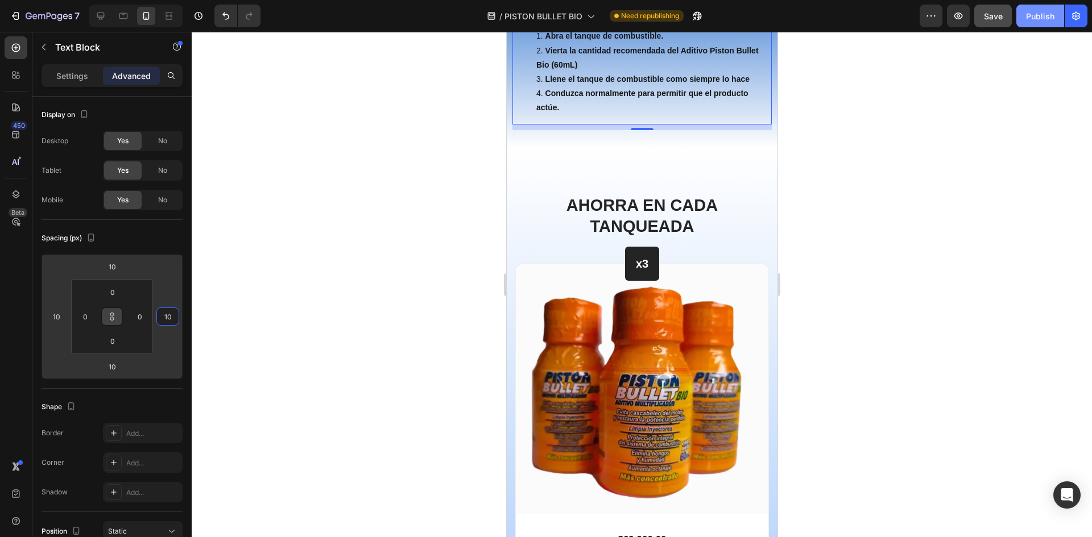
click at [1044, 14] on div "Publish" at bounding box center [1040, 16] width 28 height 12
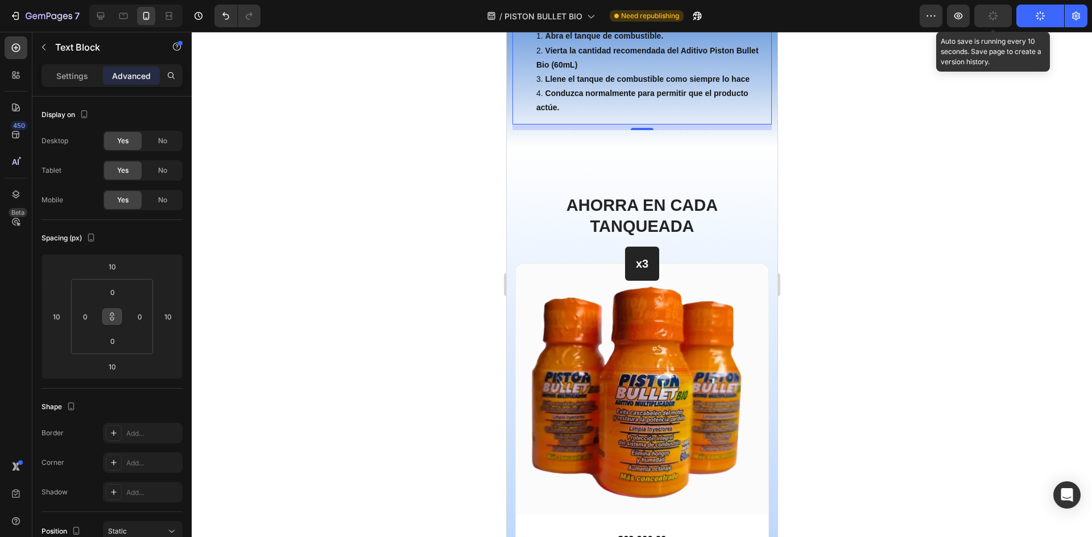
click at [1000, 14] on button "button" at bounding box center [993, 16] width 38 height 23
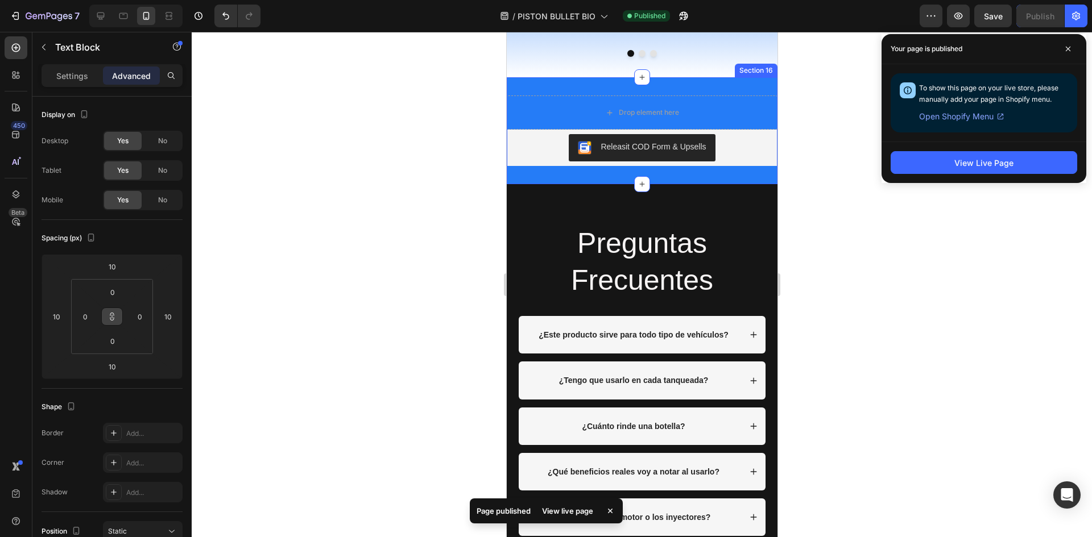
scroll to position [5913, 0]
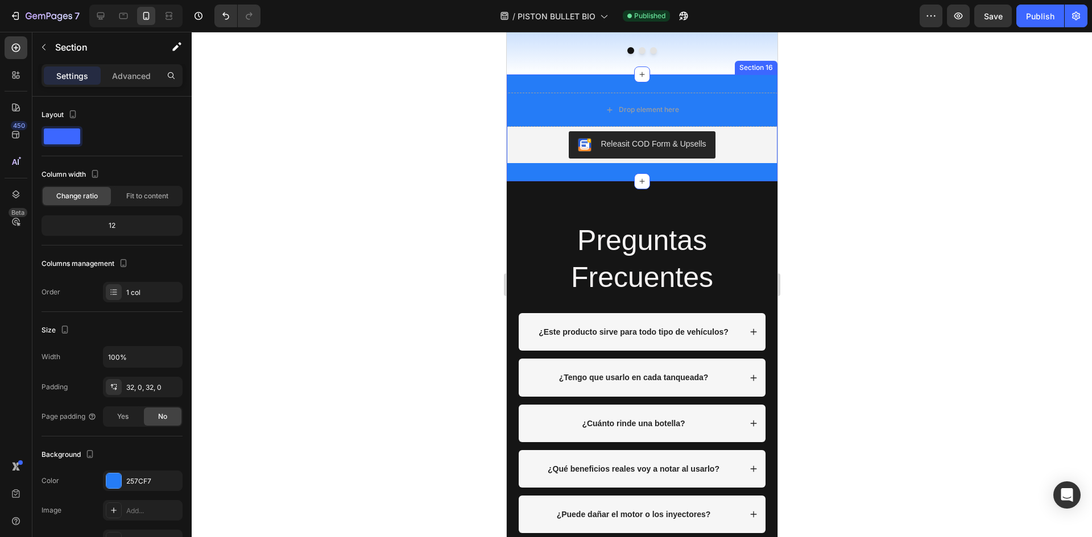
click at [738, 181] on div "Drop element here Releasit COD Form & Upsells Releasit COD Form & Upsells Produ…" at bounding box center [641, 127] width 271 height 107
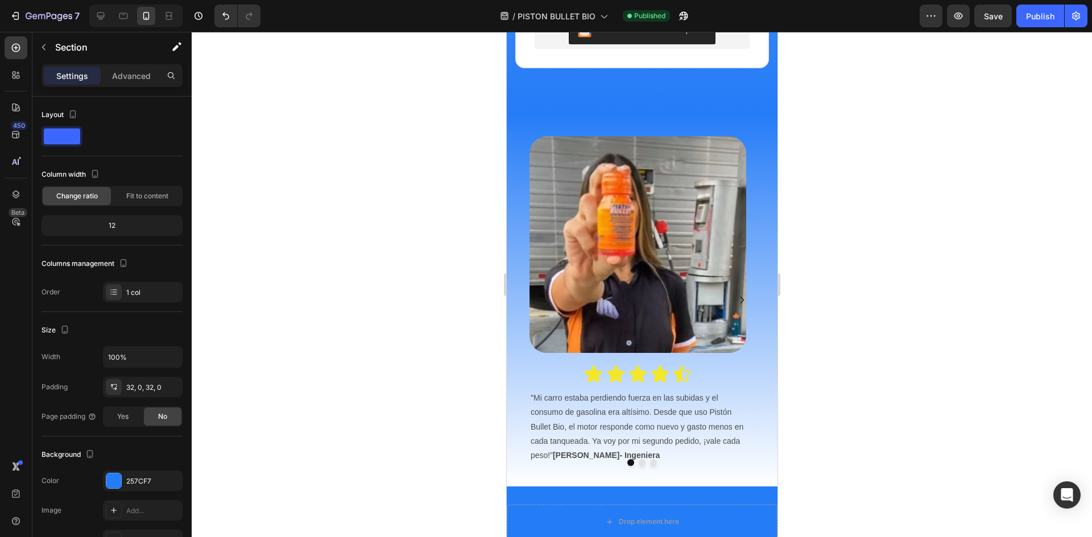
scroll to position [5721, 0]
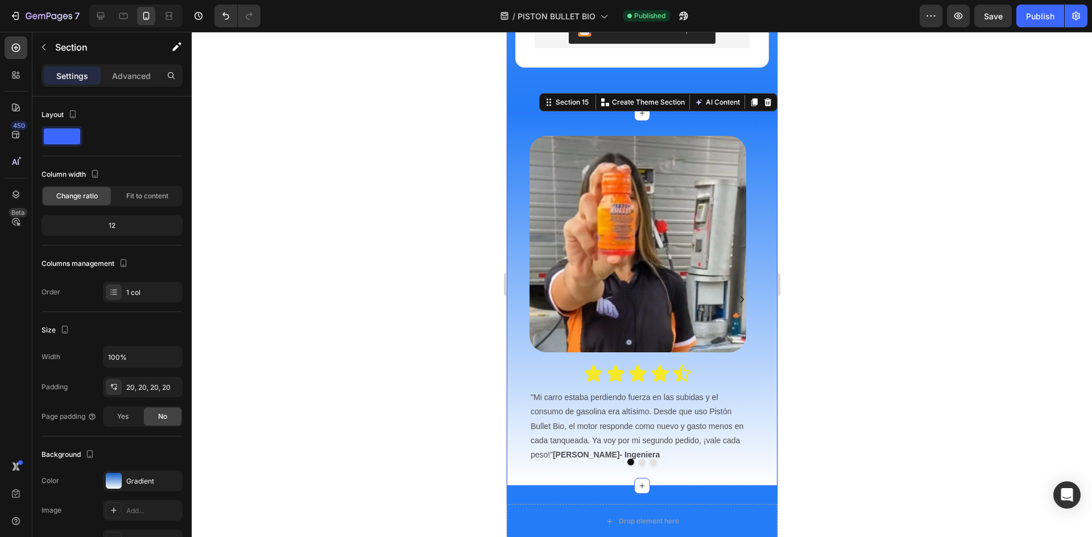
click at [761, 113] on div "Image Icon Icon Icon Icon Icon Icon List "Mi carro estaba perdiendo fuerza en l…" at bounding box center [641, 299] width 271 height 373
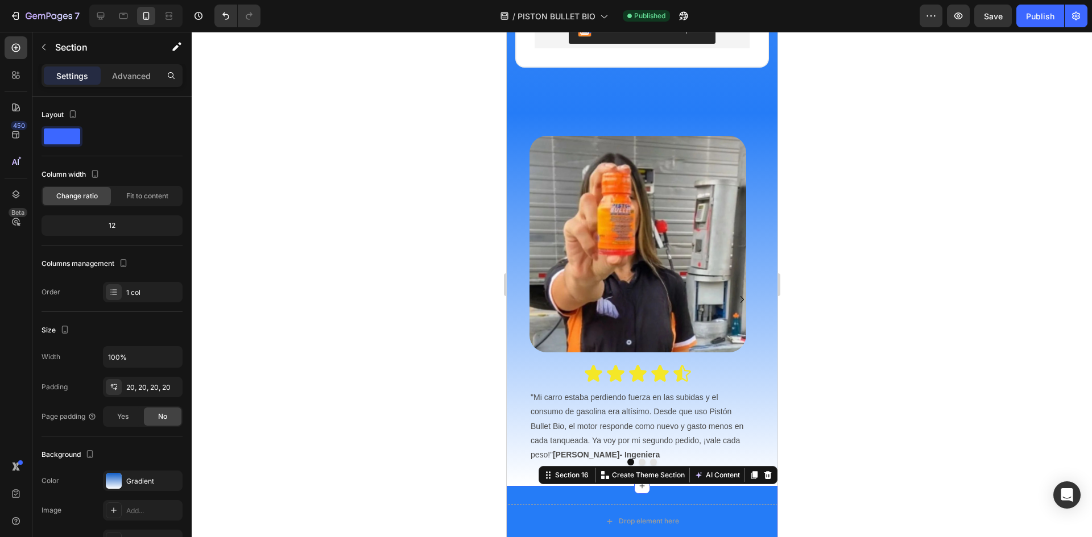
click at [722, 486] on div "Drop element here Releasit COD Form & Upsells Releasit COD Form & Upsells Produ…" at bounding box center [641, 539] width 271 height 107
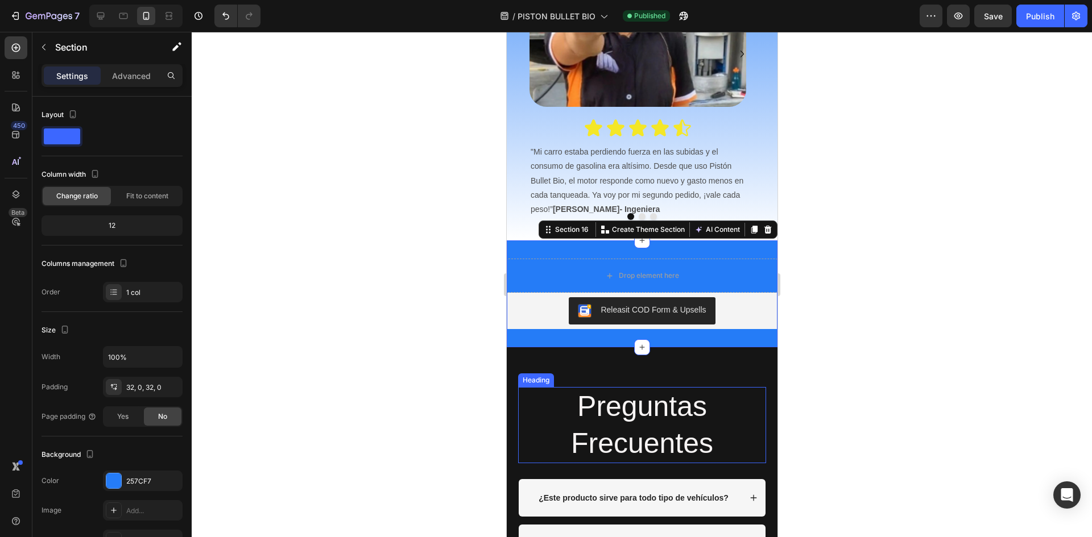
scroll to position [5892, 0]
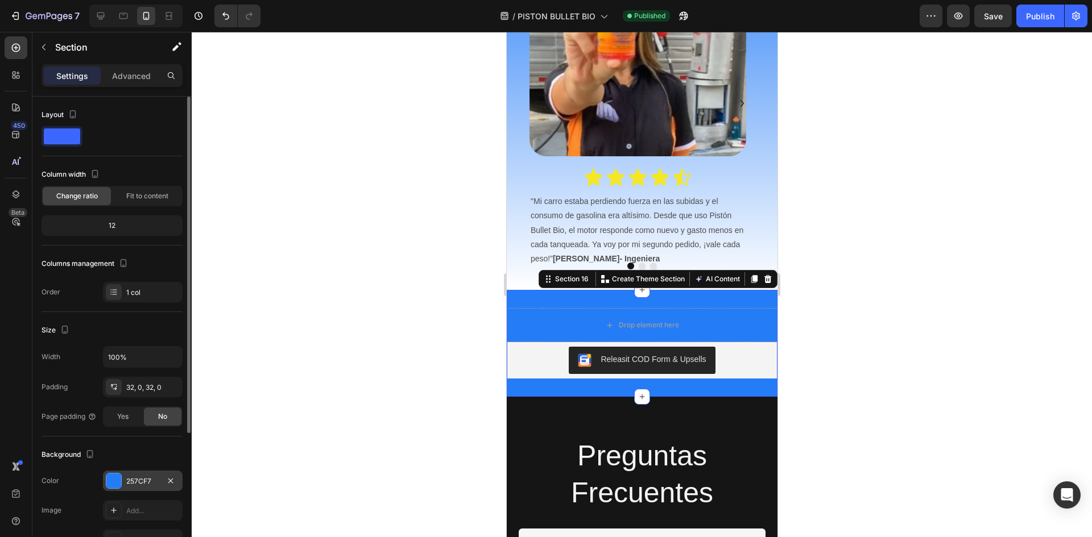
click at [123, 480] on div "257CF7" at bounding box center [143, 481] width 80 height 20
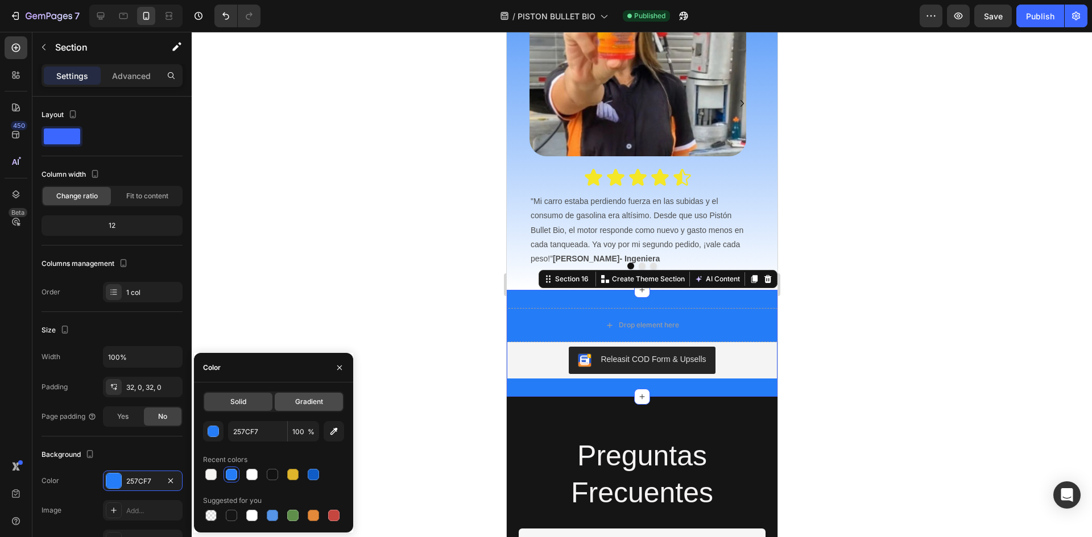
click at [309, 403] on span "Gradient" at bounding box center [309, 402] width 28 height 10
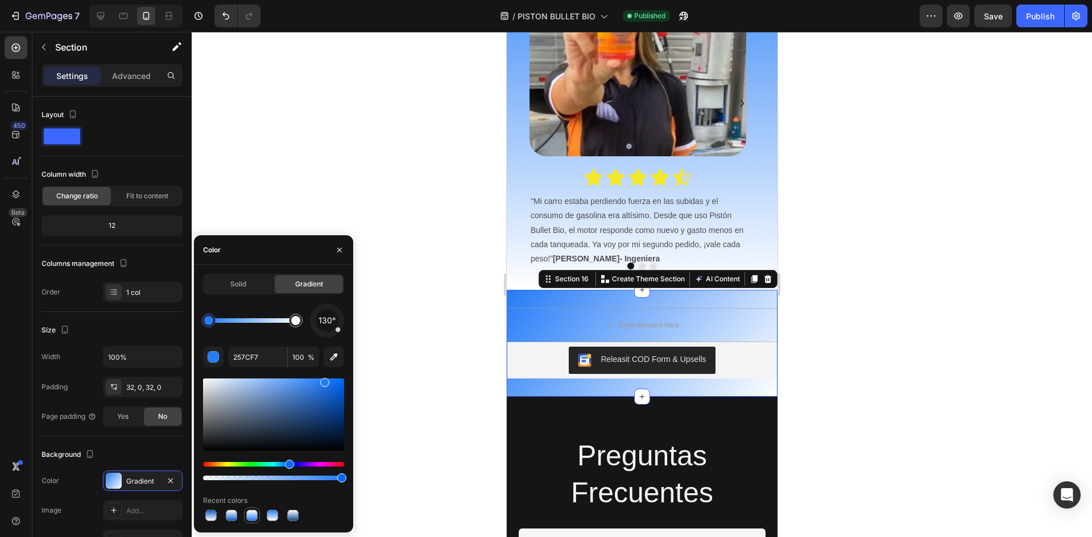
click at [253, 515] on div at bounding box center [251, 515] width 11 height 11
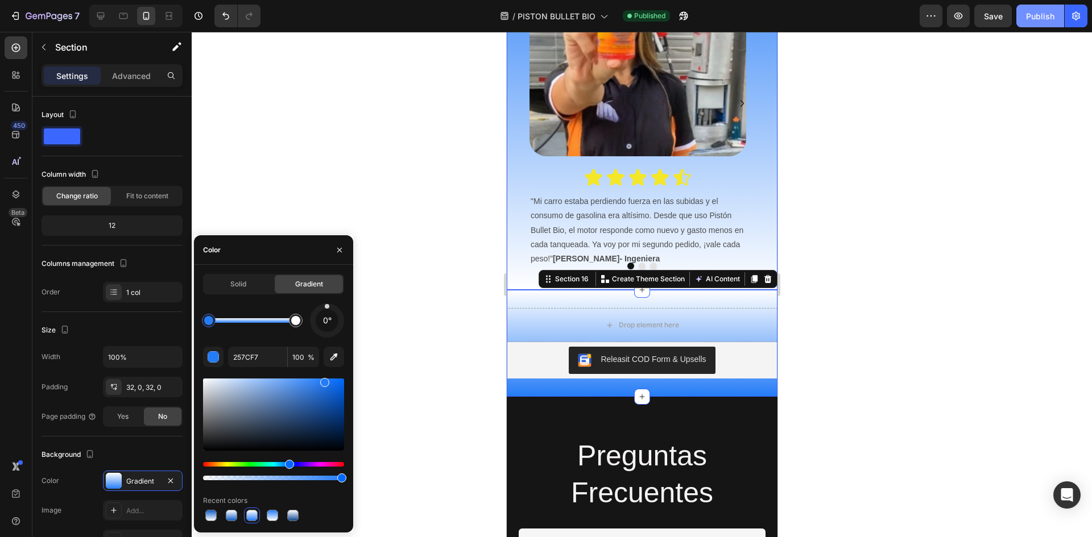
click at [1043, 22] on div "Publish" at bounding box center [1040, 16] width 28 height 12
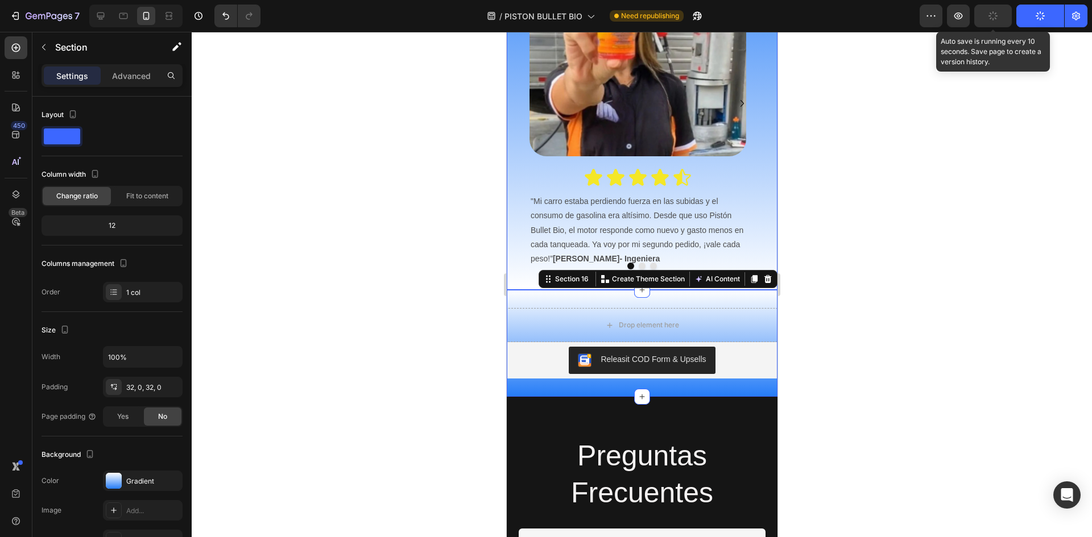
click at [981, 18] on button "button" at bounding box center [993, 16] width 38 height 23
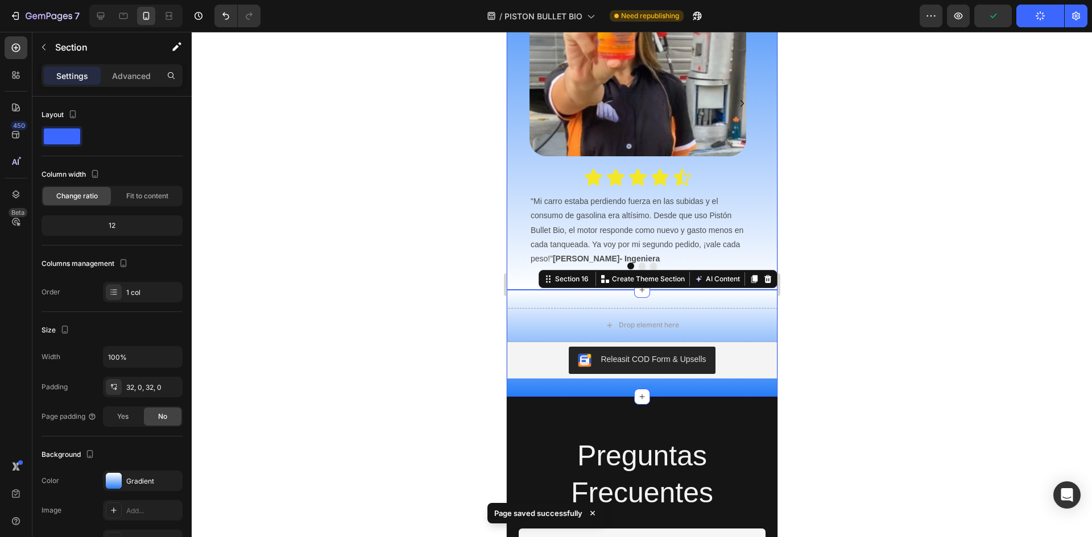
click at [991, 2] on div "7 / PISTON BULLET BIO Need republishing Preview Publish" at bounding box center [546, 16] width 1092 height 32
click at [993, 10] on icon "button" at bounding box center [992, 15] width 11 height 11
click at [99, 18] on icon at bounding box center [100, 16] width 7 height 7
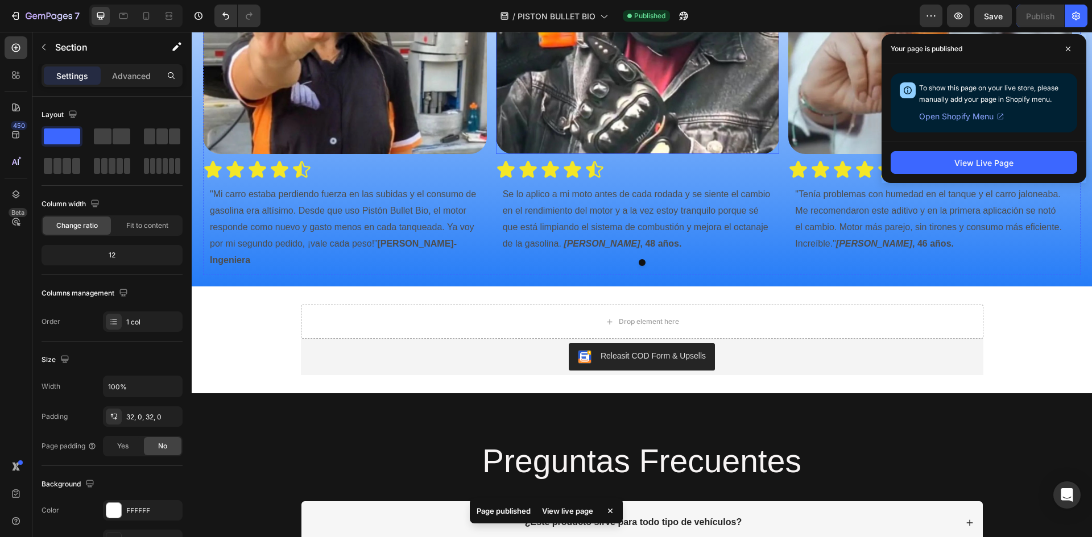
scroll to position [4499, 0]
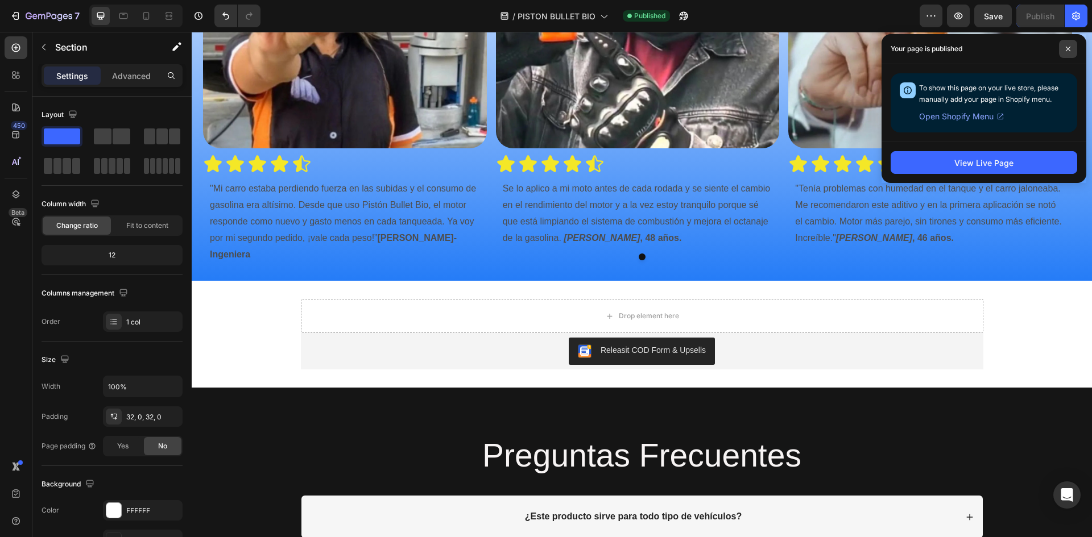
click at [1068, 48] on icon at bounding box center [1068, 49] width 5 height 5
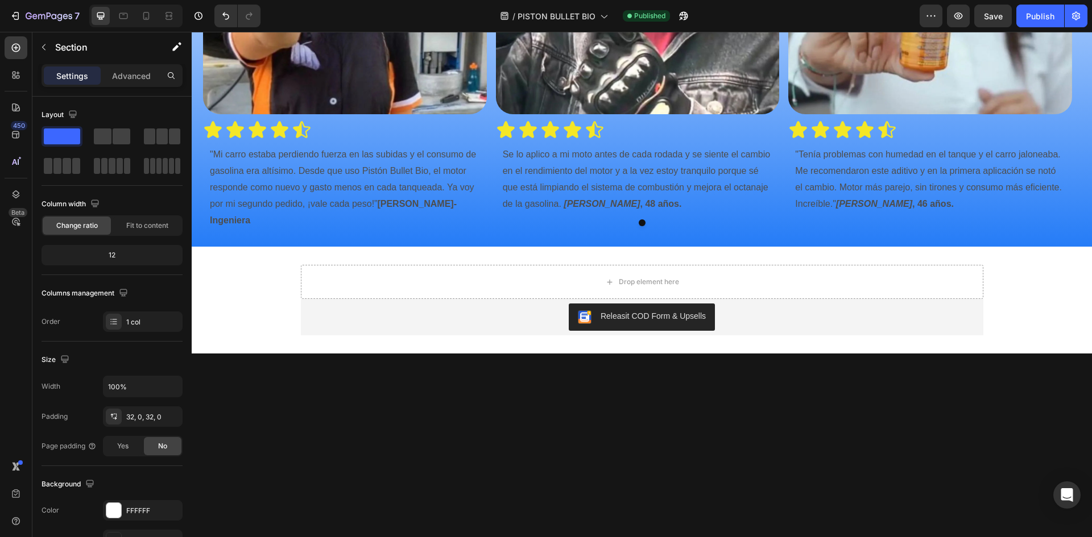
scroll to position [4477, 0]
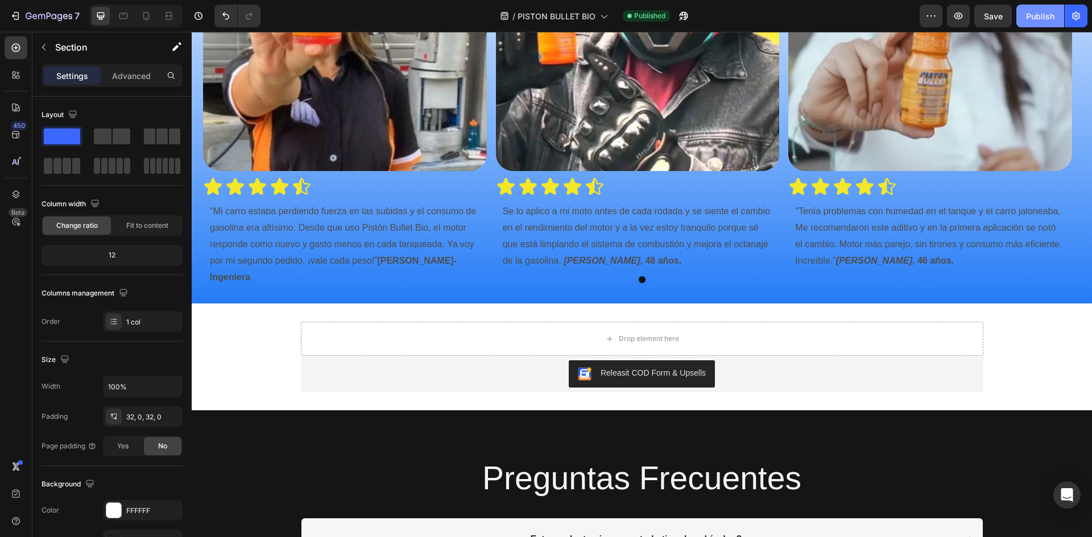
click at [1035, 16] on div "Publish" at bounding box center [1040, 16] width 28 height 12
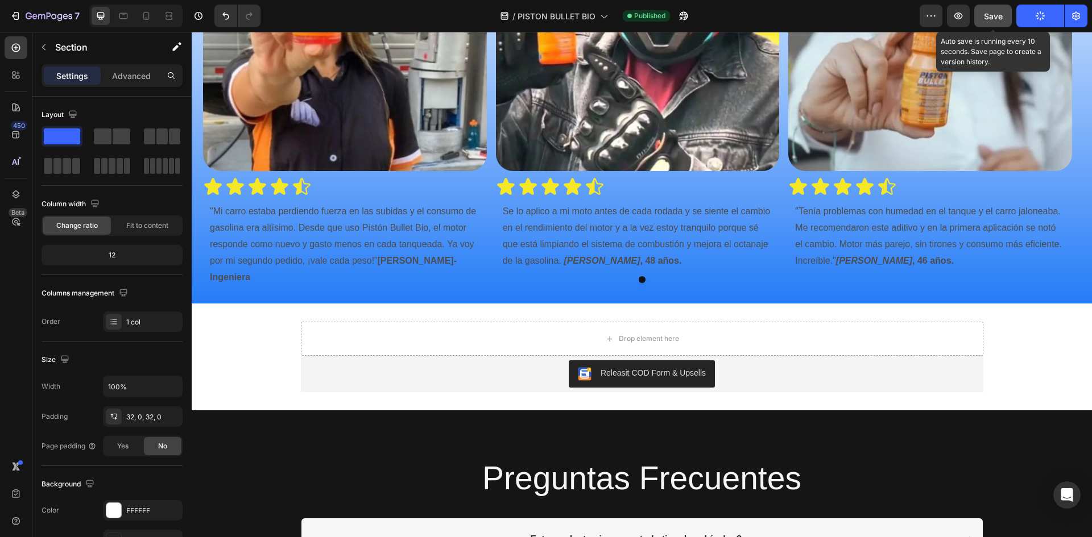
click at [983, 17] on button "Save" at bounding box center [993, 16] width 38 height 23
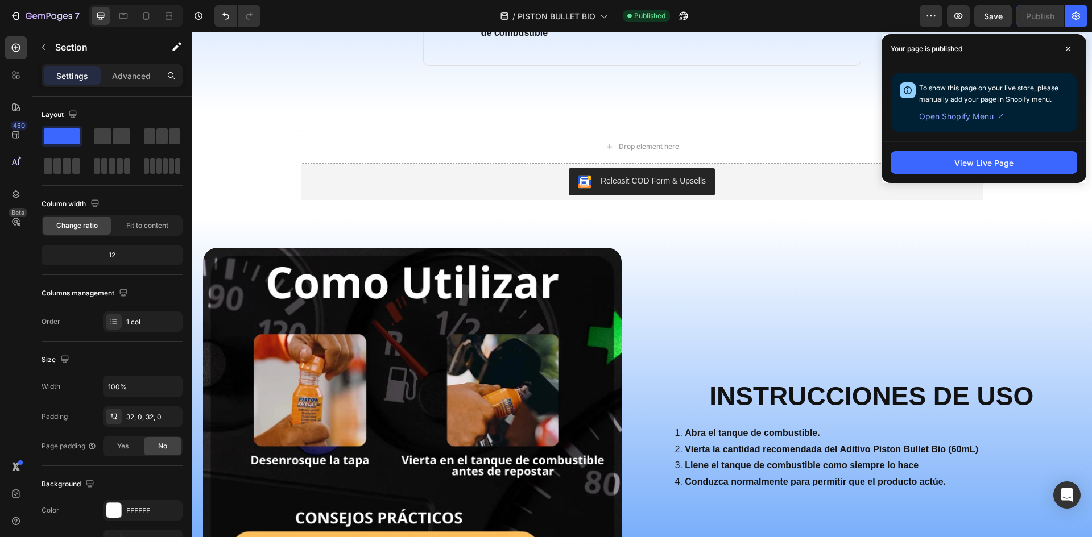
scroll to position [2920, 0]
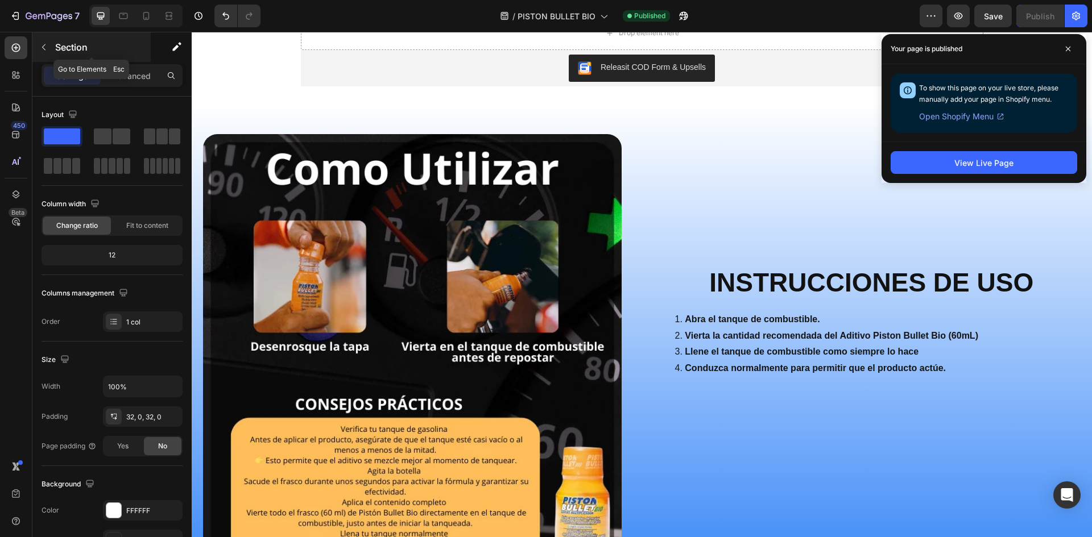
click at [47, 41] on button "button" at bounding box center [44, 47] width 18 height 18
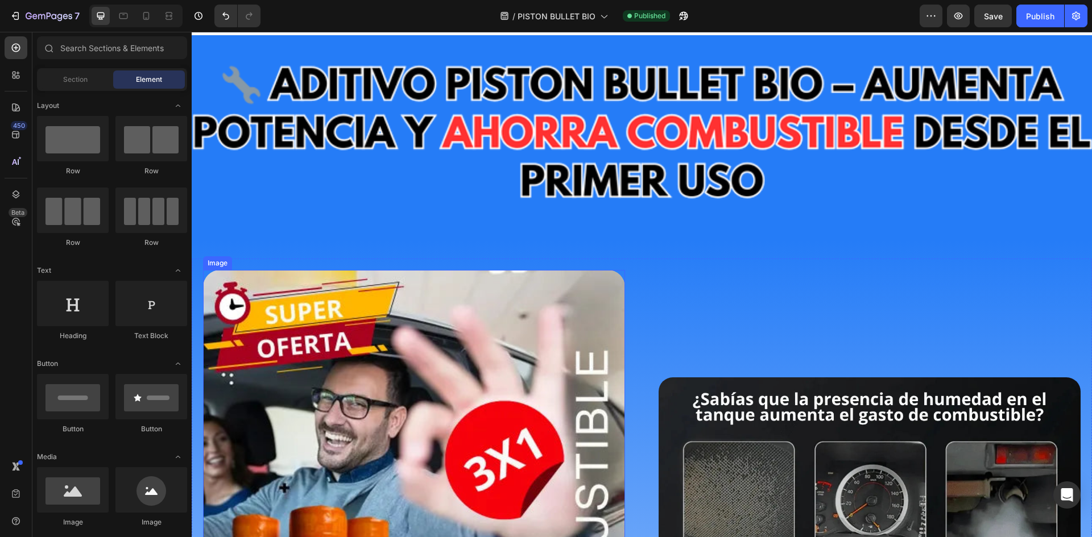
scroll to position [0, 0]
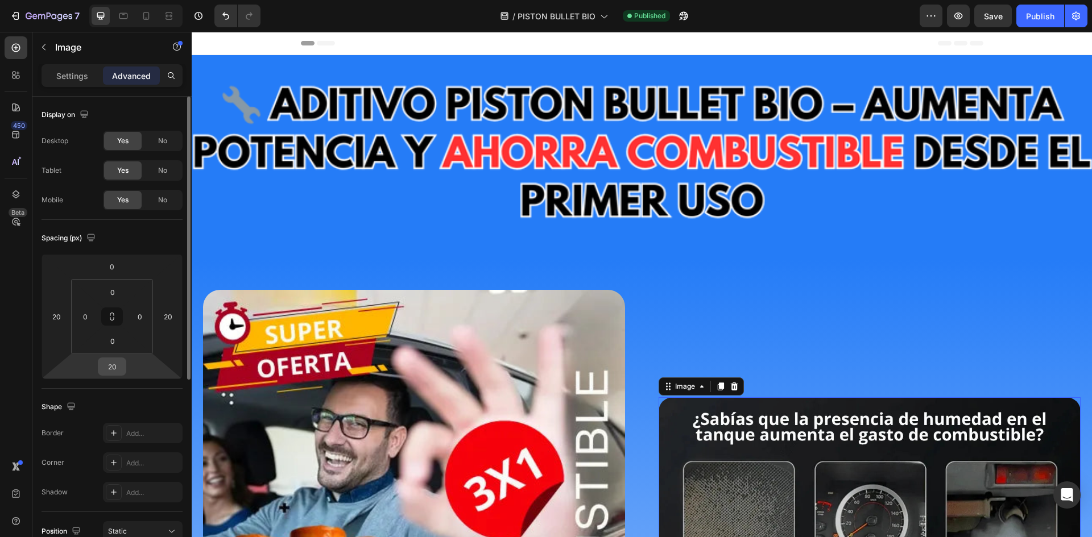
click at [116, 367] on input "20" at bounding box center [112, 366] width 23 height 17
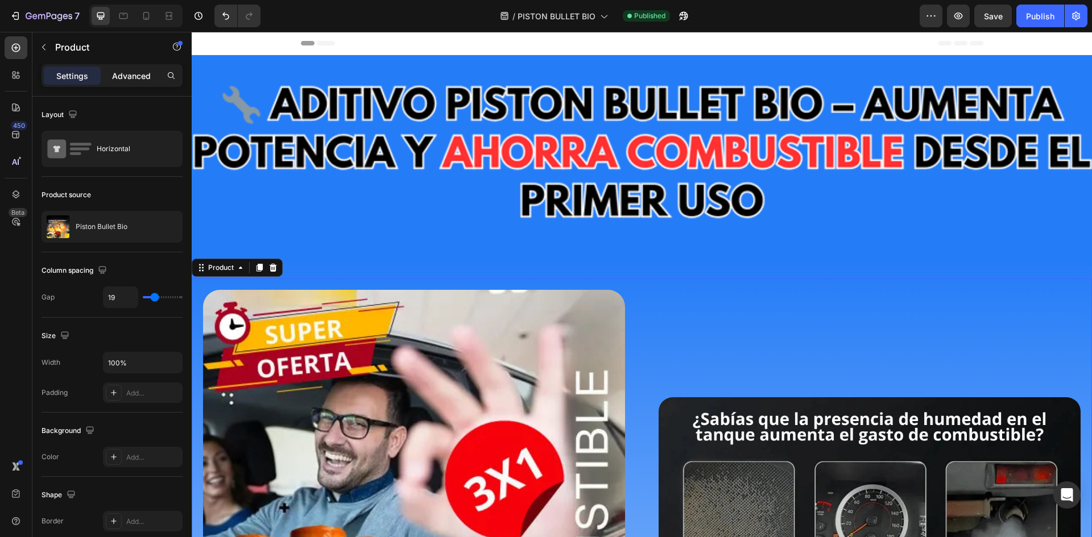
click at [142, 72] on p "Advanced" at bounding box center [131, 76] width 39 height 12
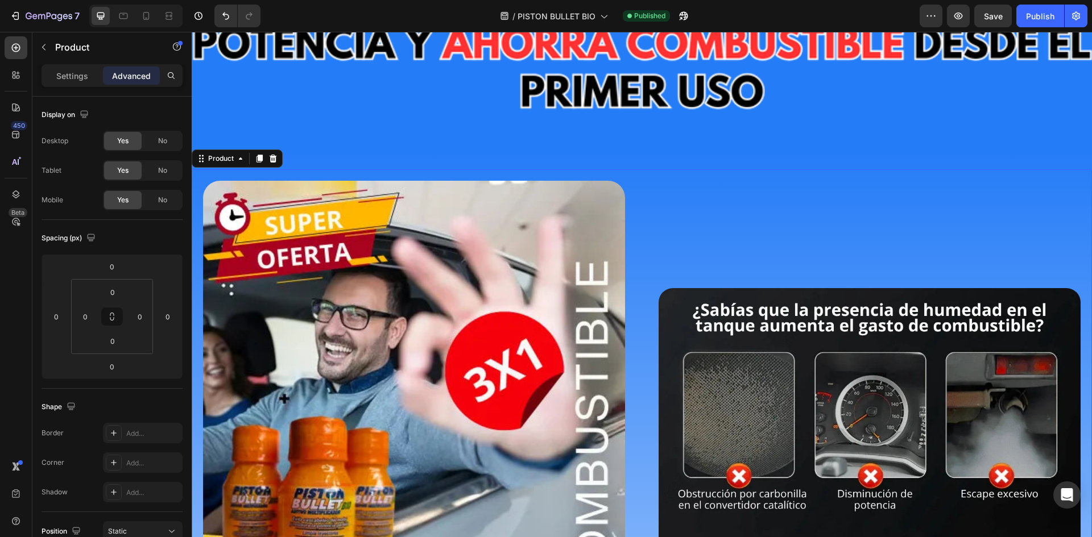
scroll to position [114, 0]
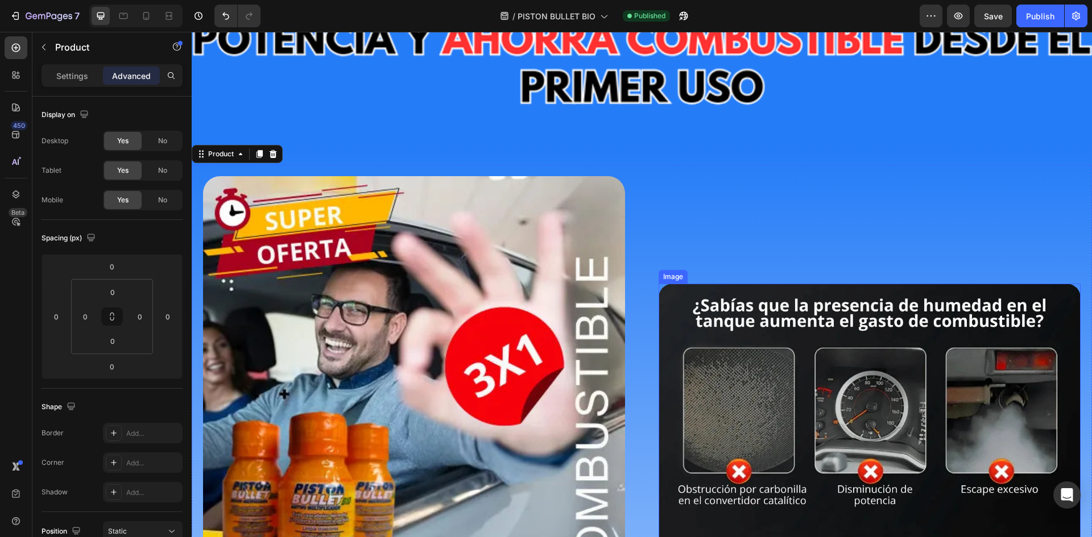
click at [781, 297] on img at bounding box center [869, 495] width 422 height 422
click at [78, 73] on p "Settings" at bounding box center [72, 76] width 32 height 12
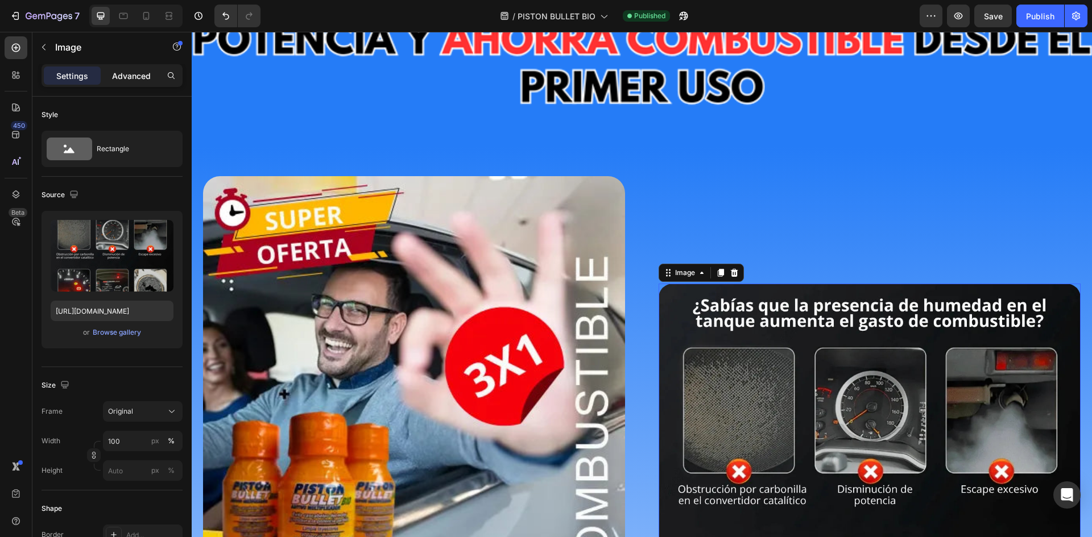
click at [123, 74] on p "Advanced" at bounding box center [131, 76] width 39 height 12
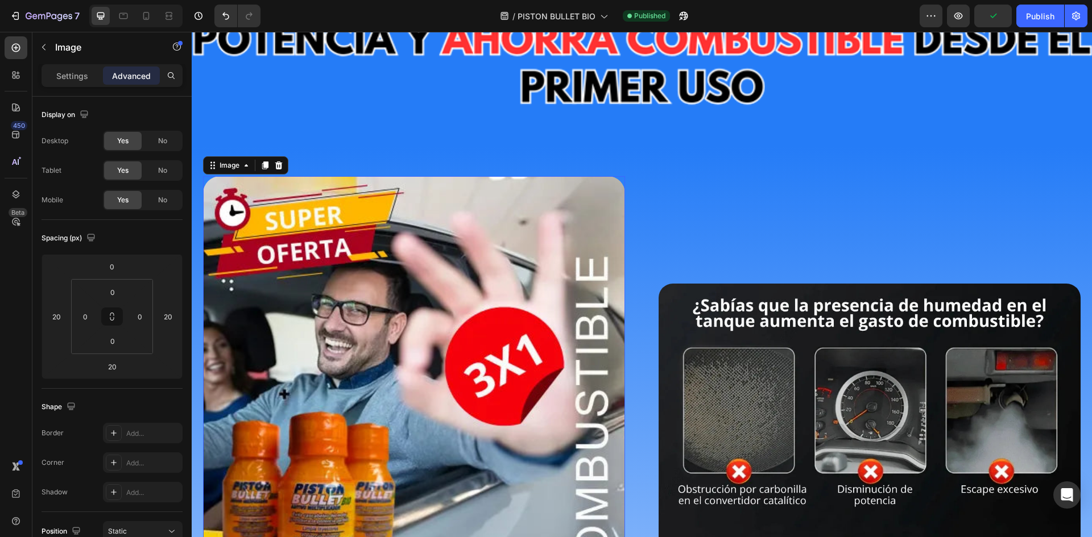
click at [513, 257] on img at bounding box center [414, 386] width 422 height 420
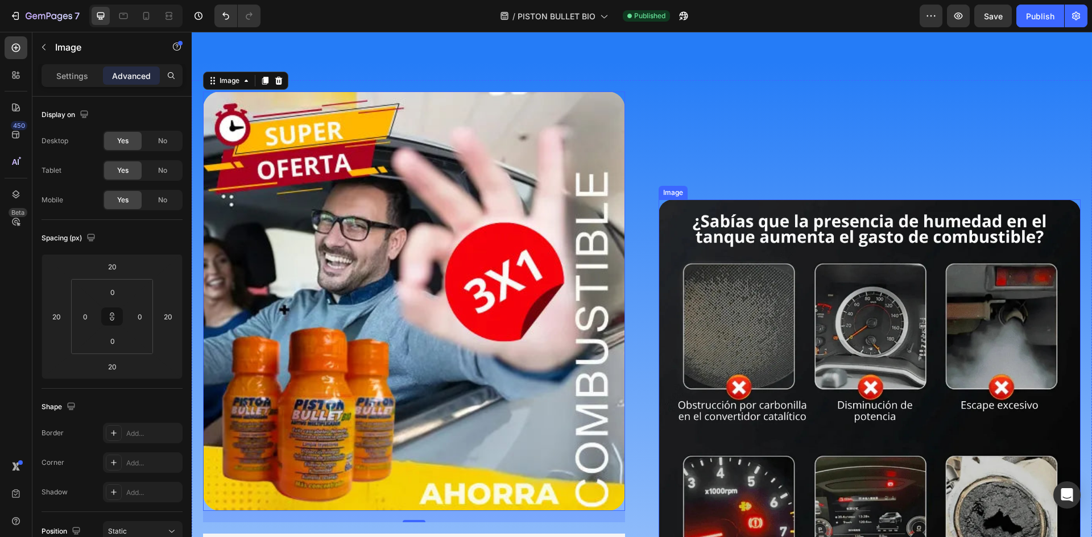
scroll to position [171, 0]
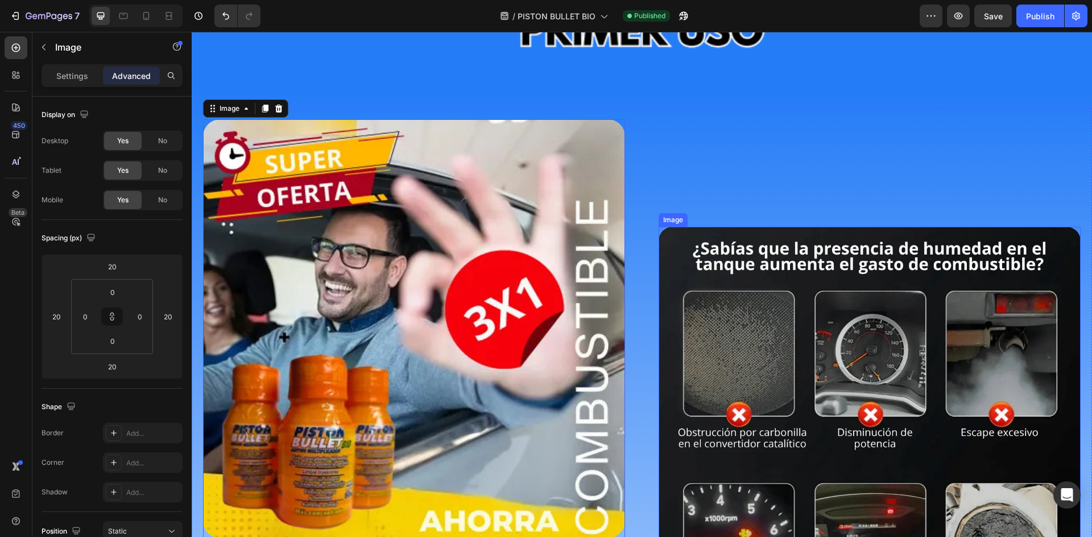
click at [731, 237] on img at bounding box center [869, 438] width 422 height 422
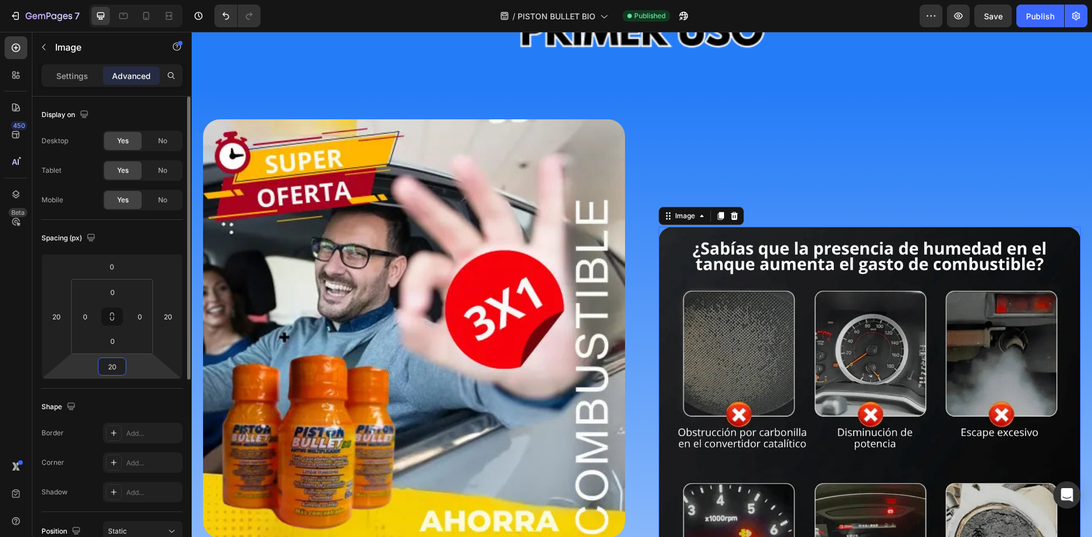
click at [115, 367] on input "20" at bounding box center [112, 366] width 23 height 17
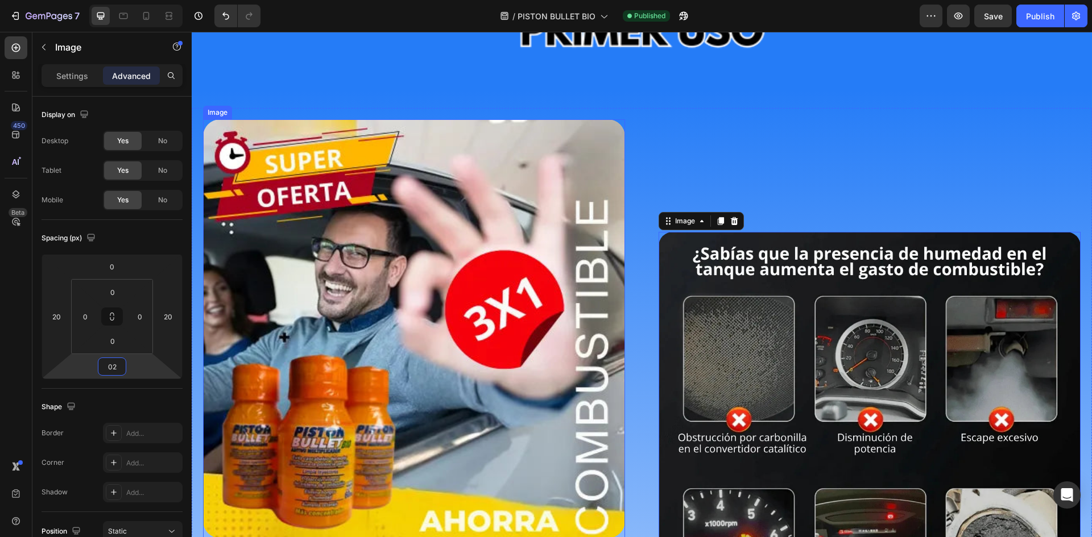
type input "0"
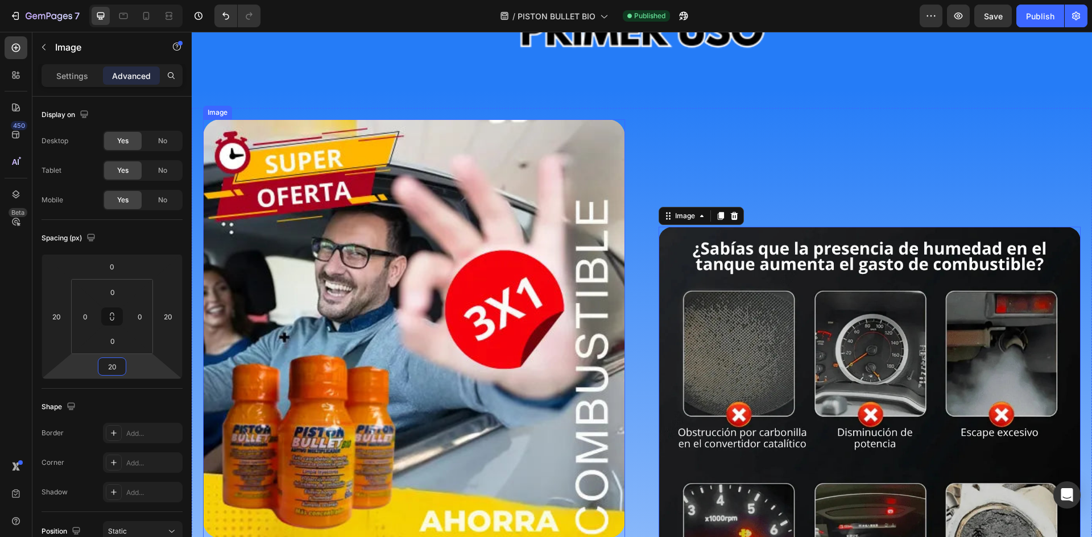
type input "2"
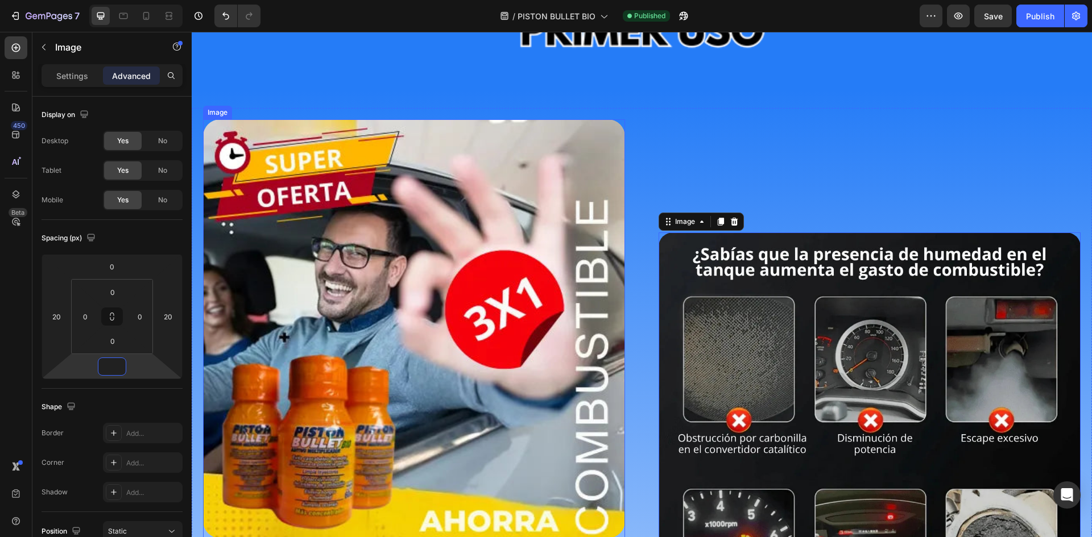
type input "2"
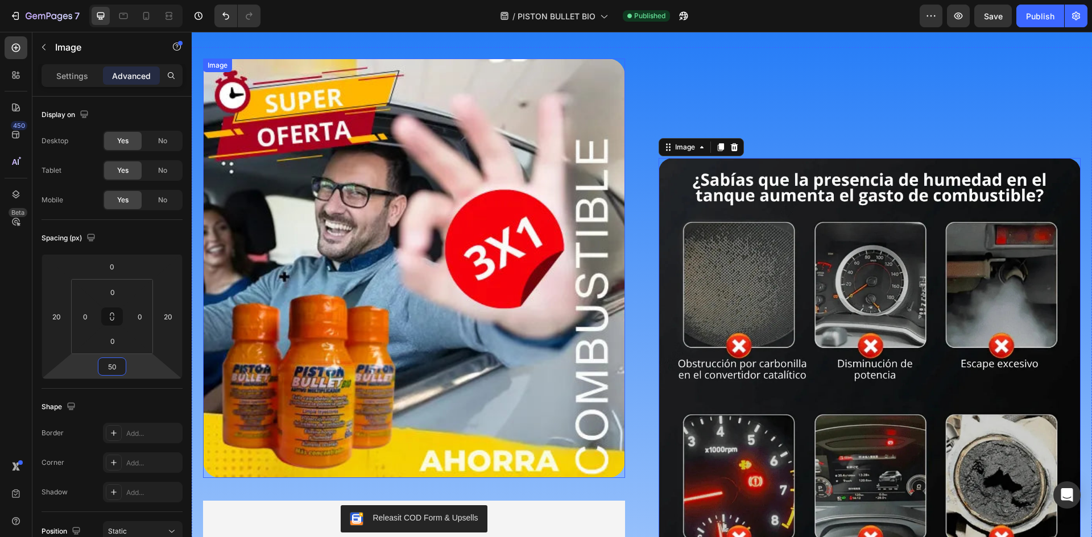
scroll to position [227, 0]
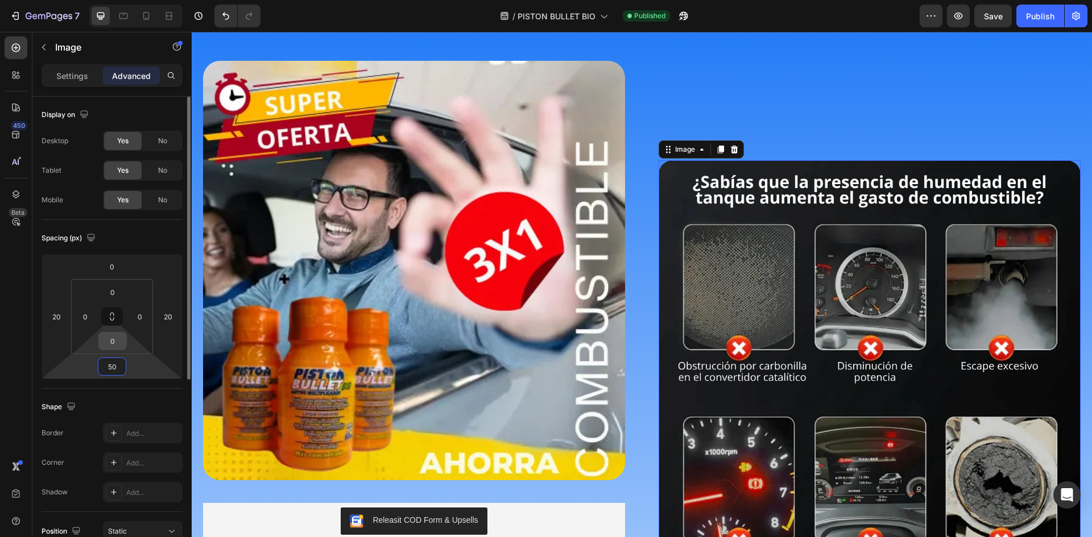
type input "50"
click at [114, 343] on input "0" at bounding box center [112, 341] width 23 height 17
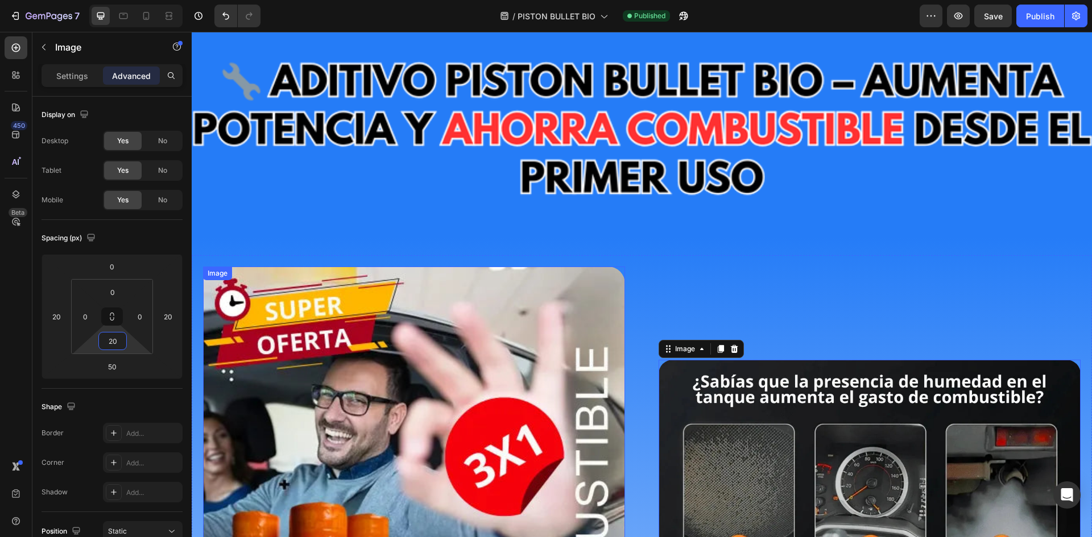
scroll to position [3, 0]
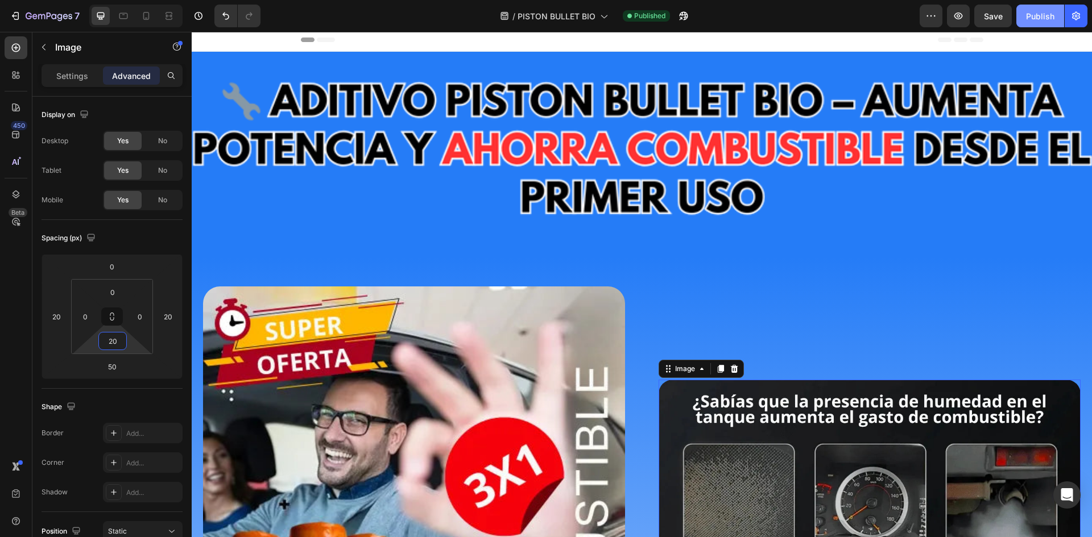
click at [1025, 23] on button "Publish" at bounding box center [1040, 16] width 48 height 23
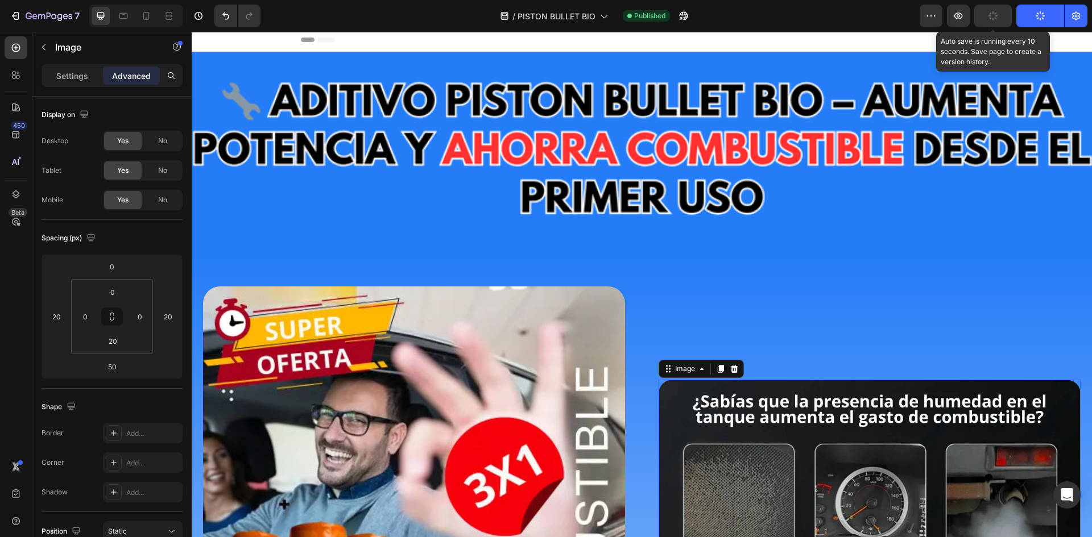
click at [993, 23] on button "button" at bounding box center [993, 16] width 38 height 23
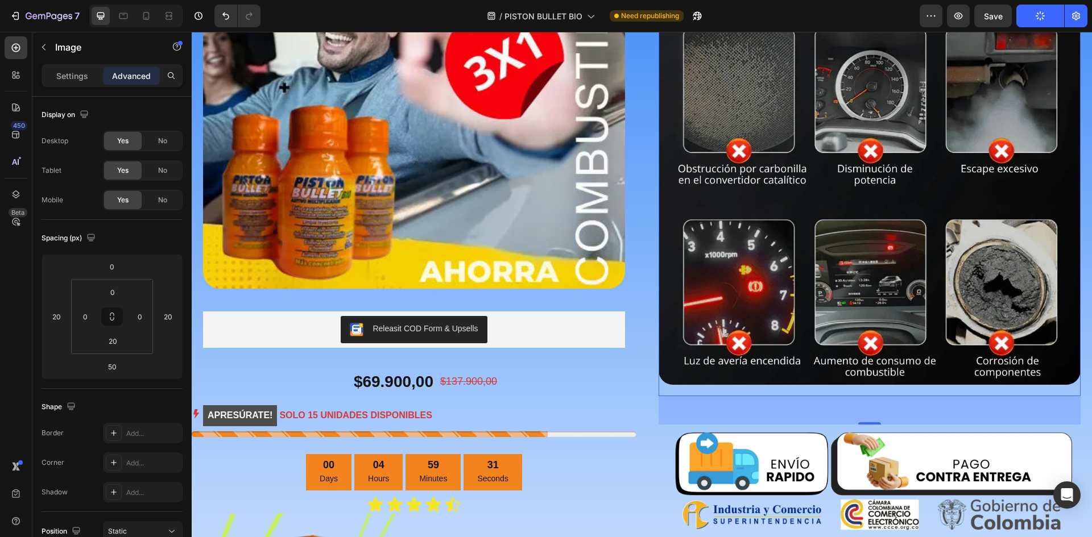
scroll to position [515, 0]
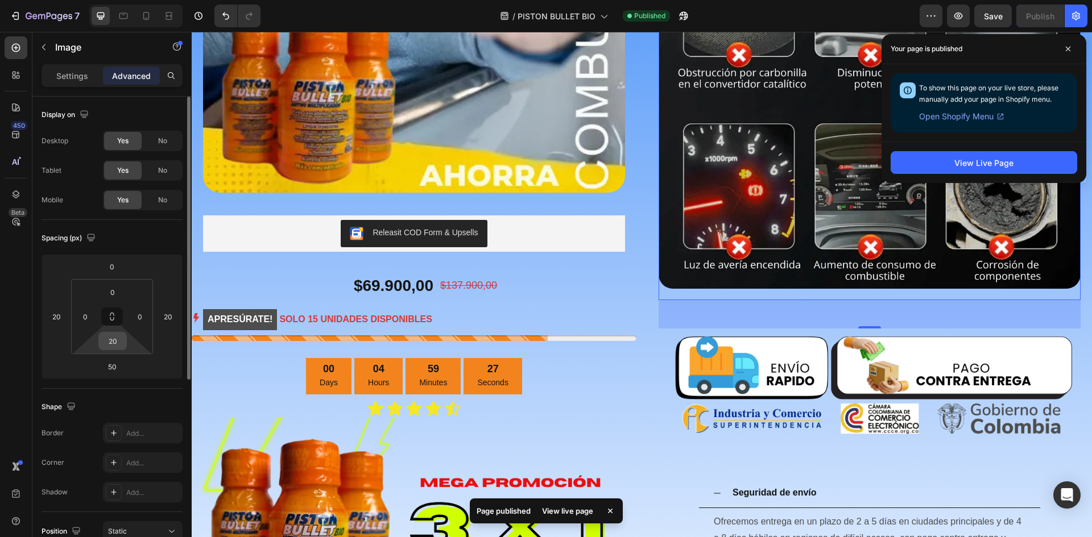
click at [110, 340] on input "20" at bounding box center [112, 341] width 23 height 17
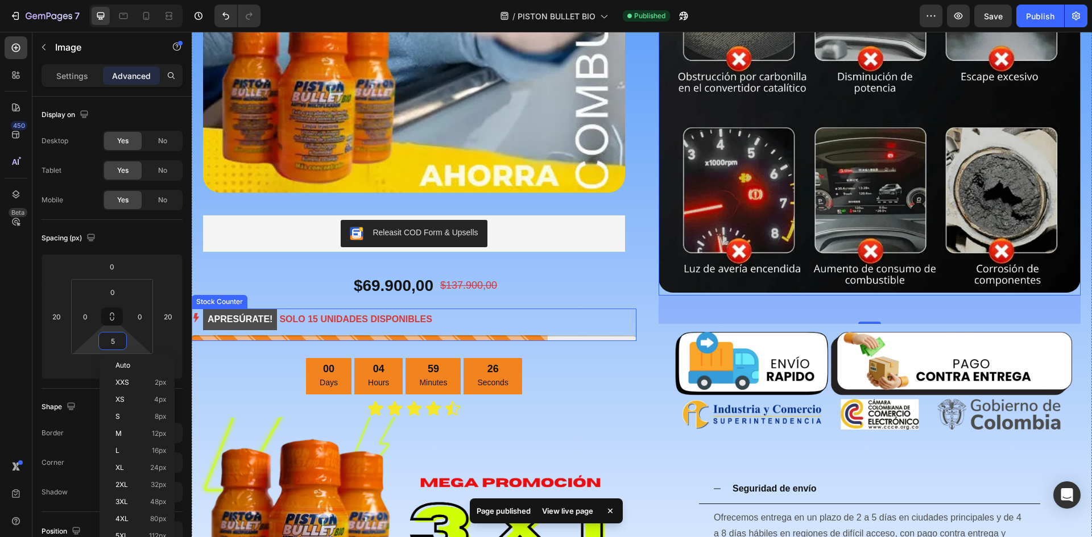
type input "50"
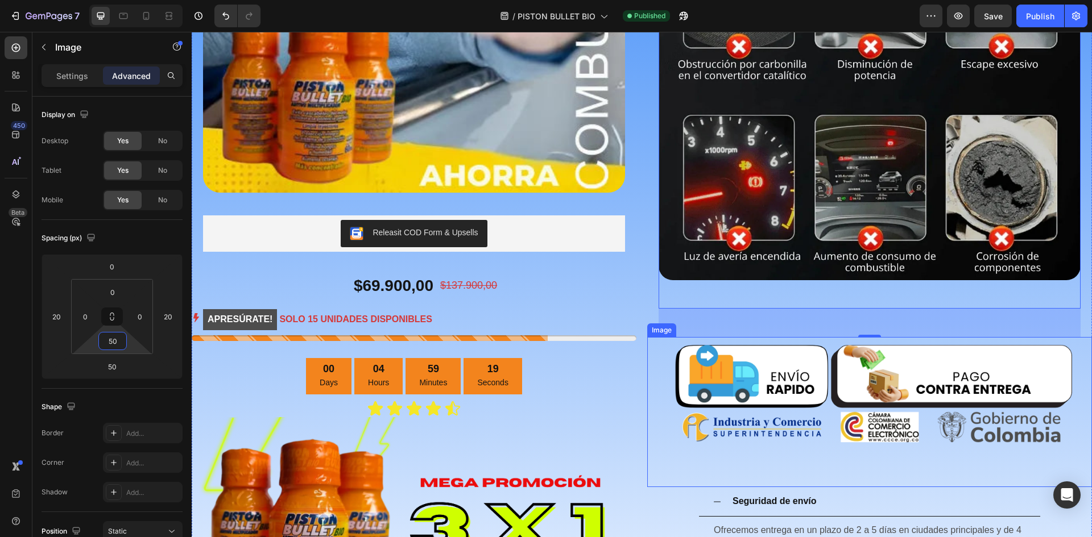
click at [804, 349] on img at bounding box center [869, 412] width 445 height 151
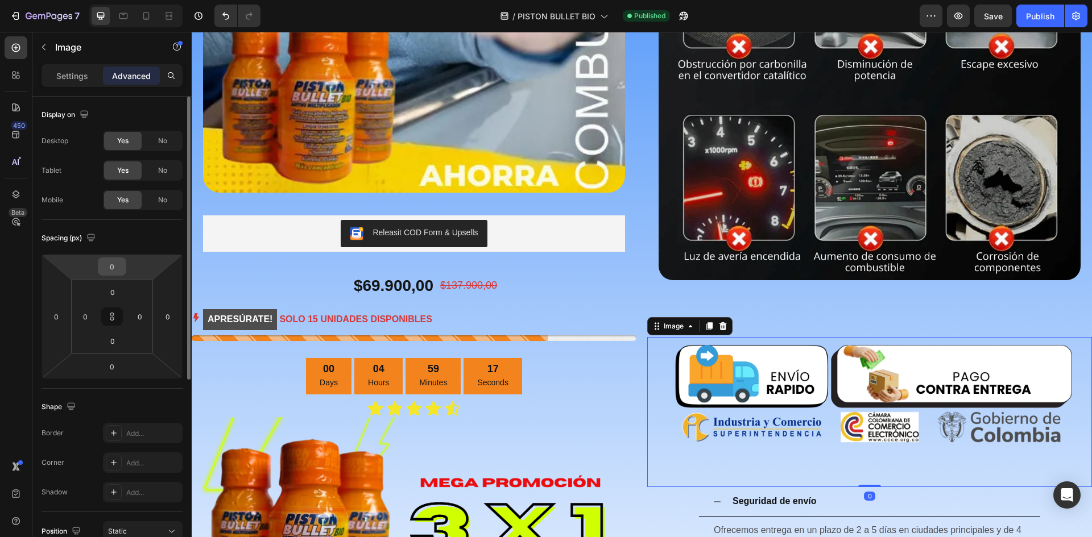
drag, startPoint x: 115, startPoint y: 271, endPoint x: 125, endPoint y: 271, distance: 9.7
click at [115, 271] on input "0" at bounding box center [112, 266] width 23 height 17
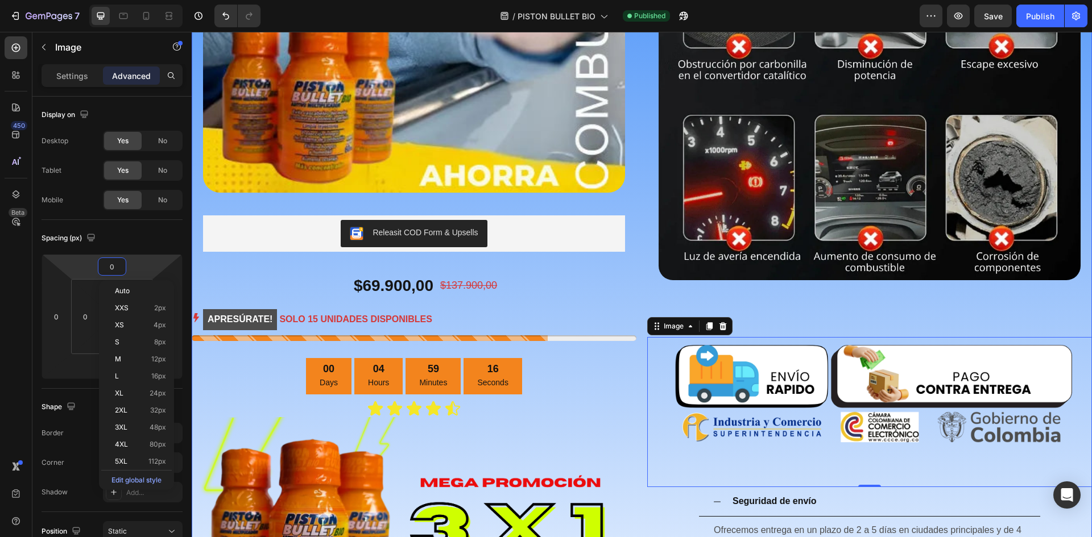
type input "2"
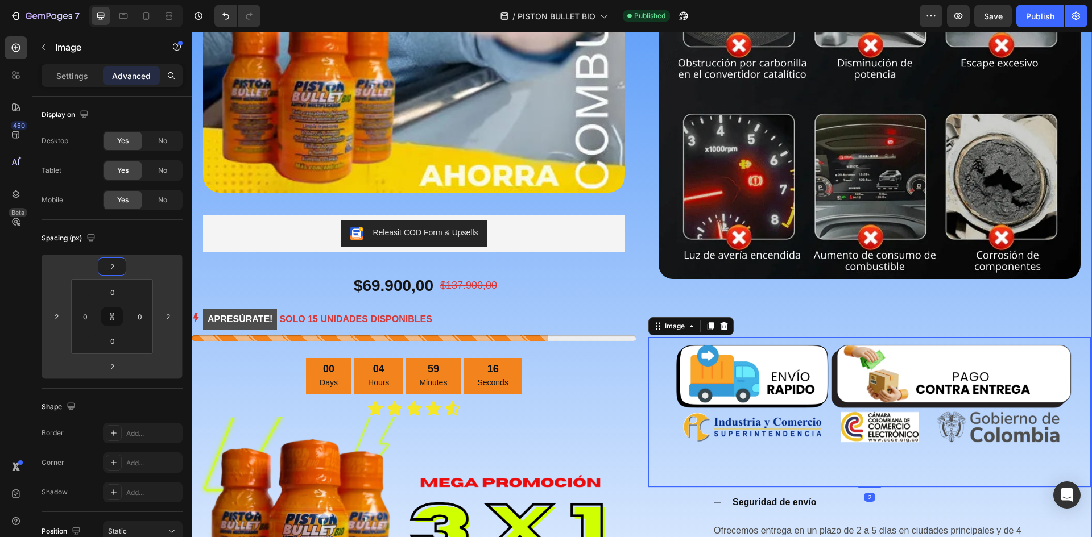
type input "20"
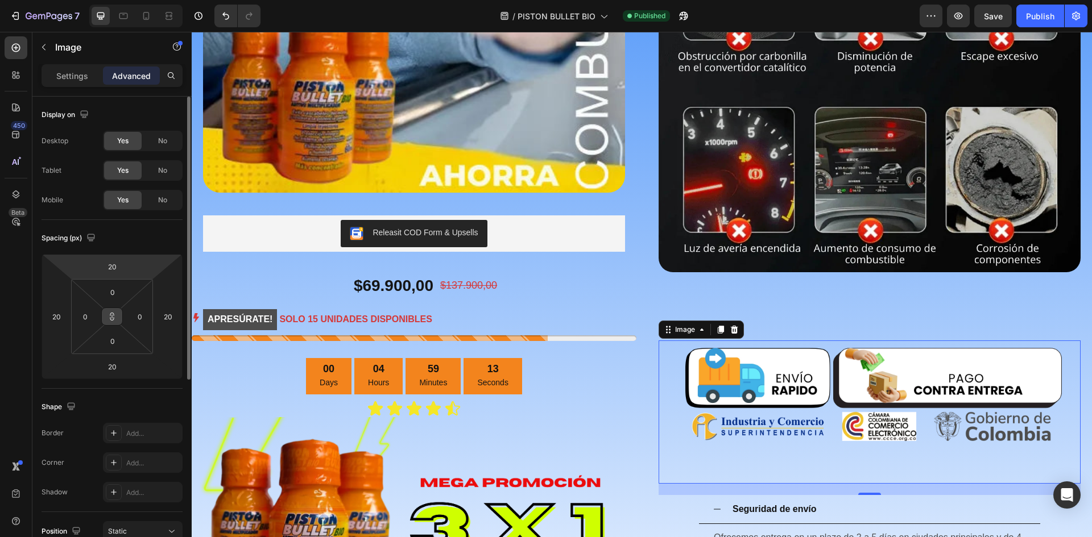
click at [111, 313] on icon at bounding box center [111, 316] width 9 height 9
drag, startPoint x: 109, startPoint y: 268, endPoint x: 122, endPoint y: 267, distance: 12.6
click at [109, 268] on input "20" at bounding box center [112, 266] width 23 height 17
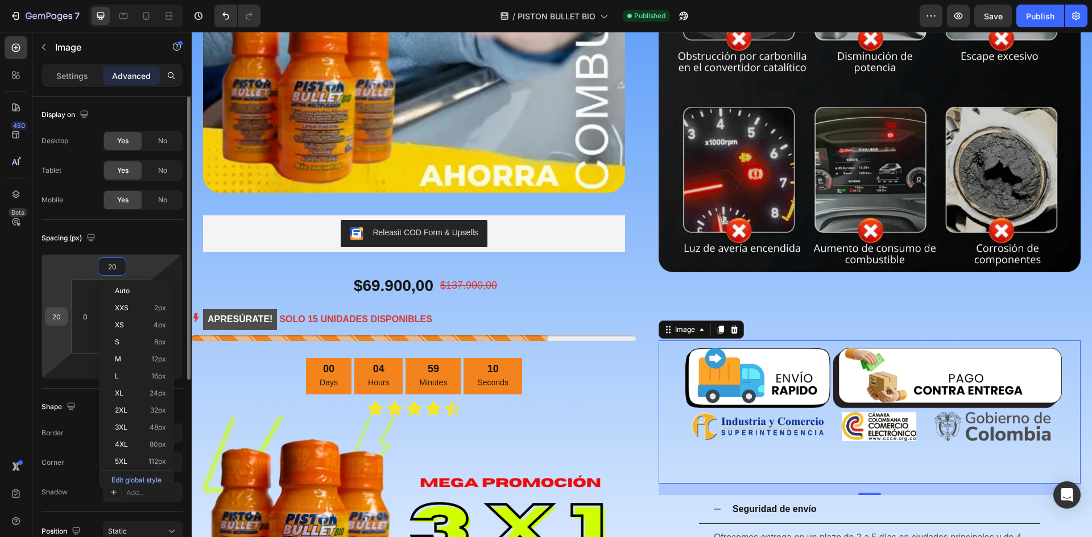
click at [51, 314] on input "20" at bounding box center [56, 316] width 17 height 17
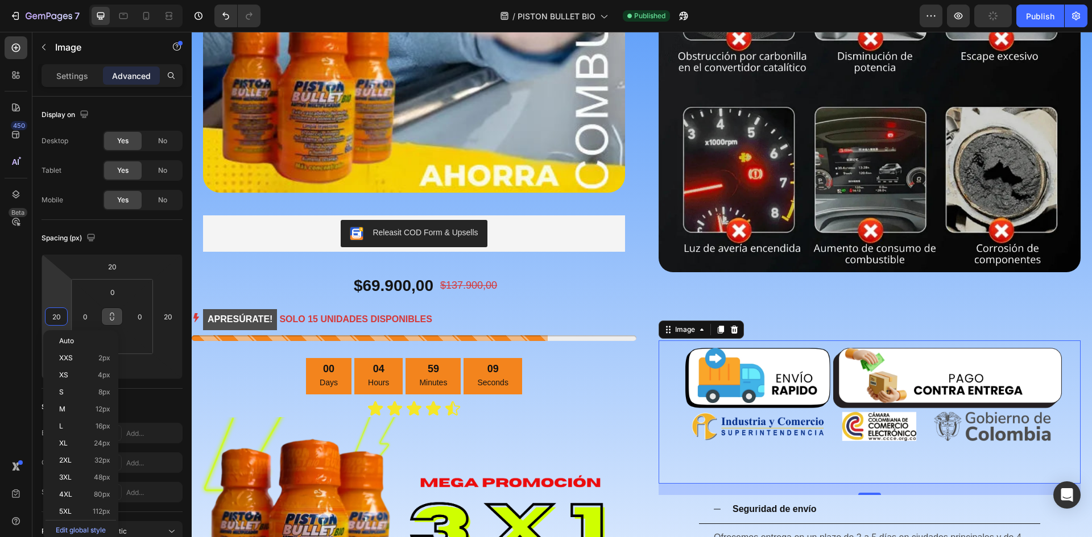
click at [107, 315] on button at bounding box center [112, 317] width 22 height 18
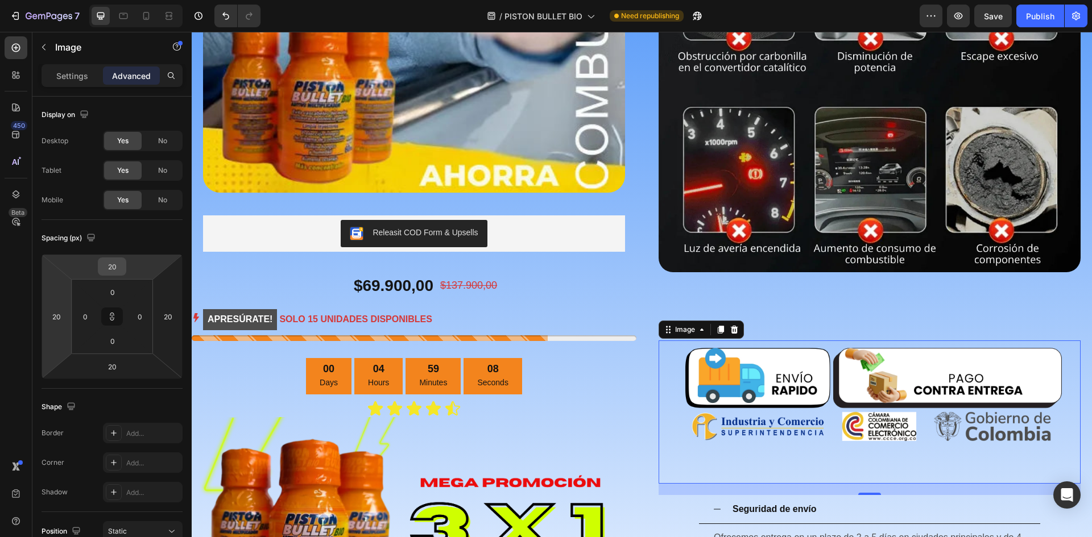
drag, startPoint x: 114, startPoint y: 266, endPoint x: 125, endPoint y: 265, distance: 10.3
click at [114, 266] on input "20" at bounding box center [112, 266] width 23 height 17
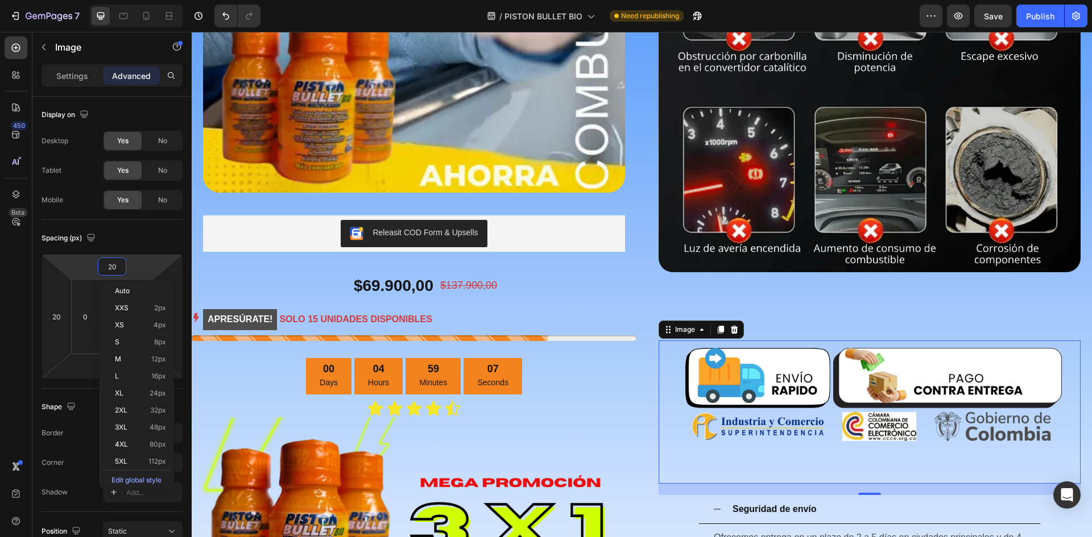
type input "0"
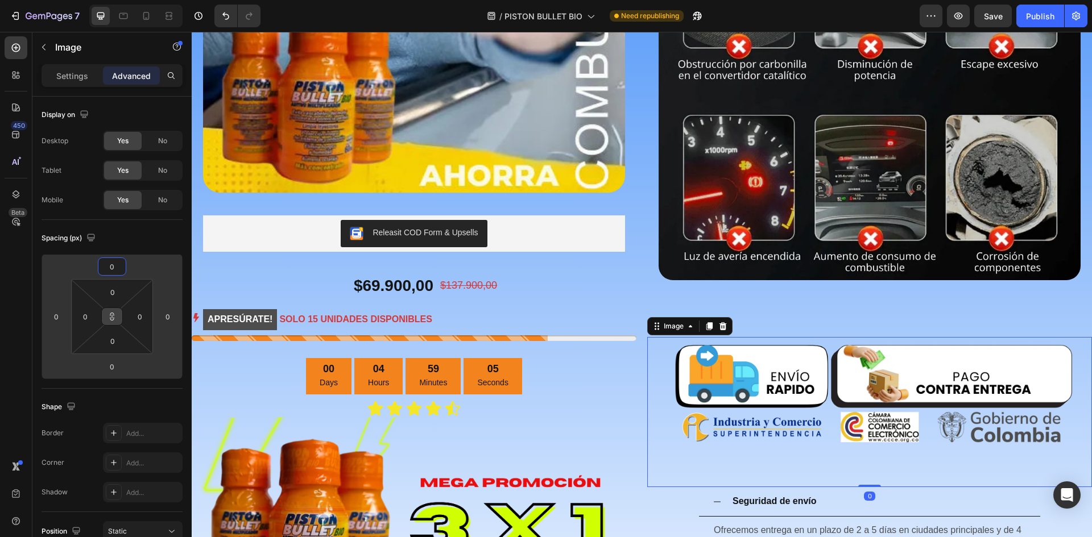
click at [113, 316] on icon at bounding box center [111, 316] width 9 height 9
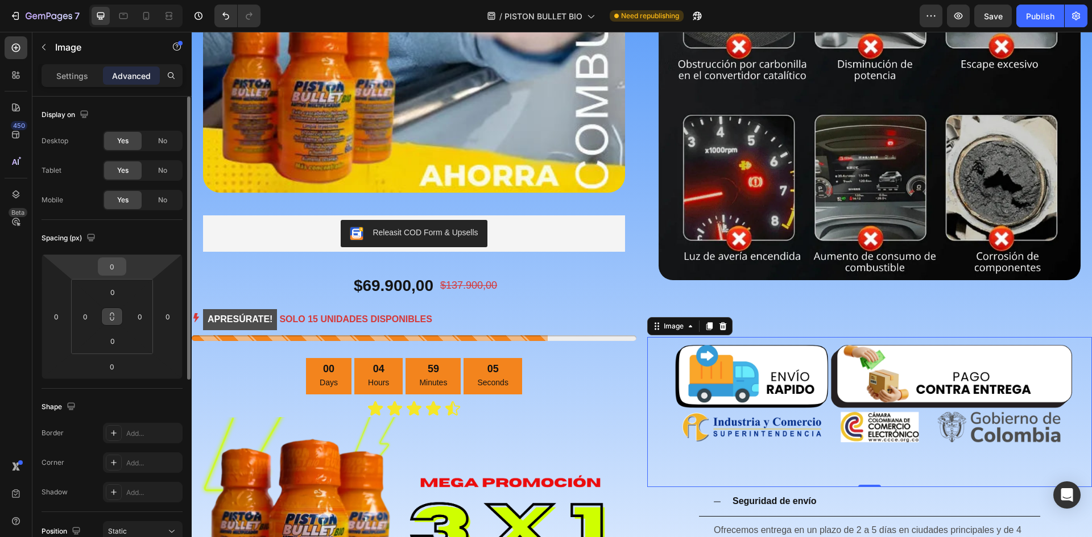
click at [111, 265] on input "0" at bounding box center [112, 266] width 23 height 17
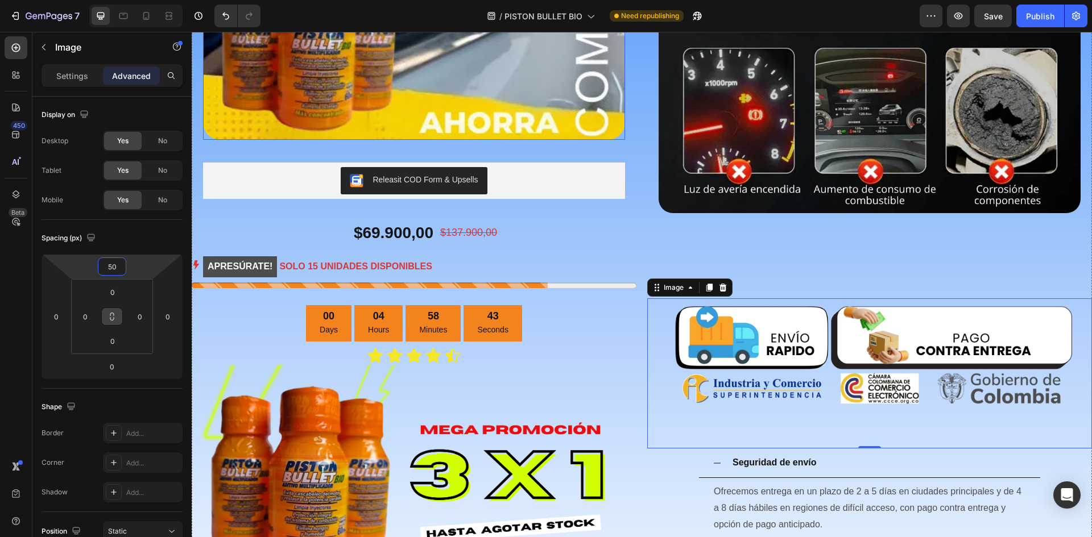
scroll to position [569, 0]
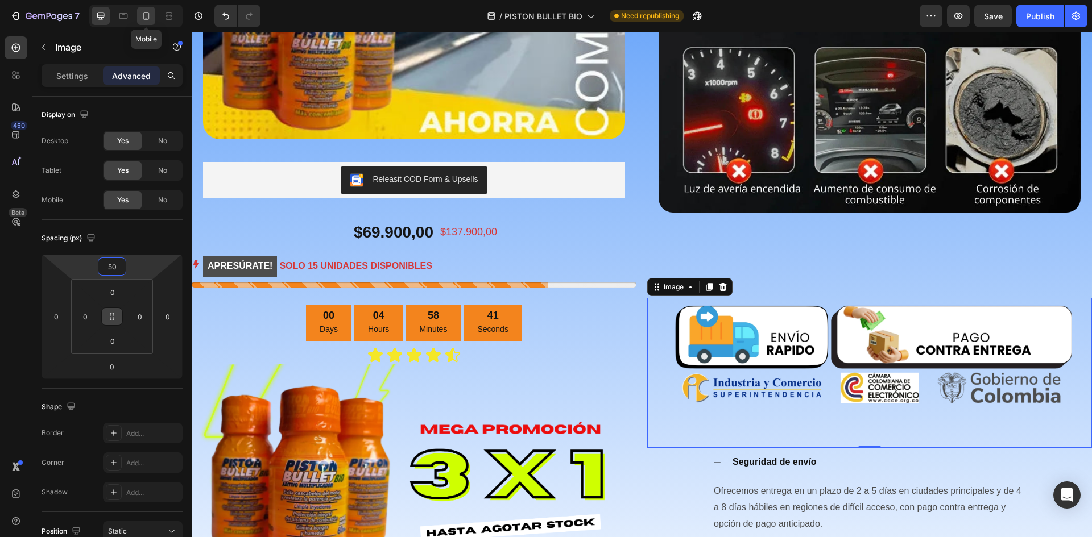
click at [151, 19] on icon at bounding box center [145, 15] width 11 height 11
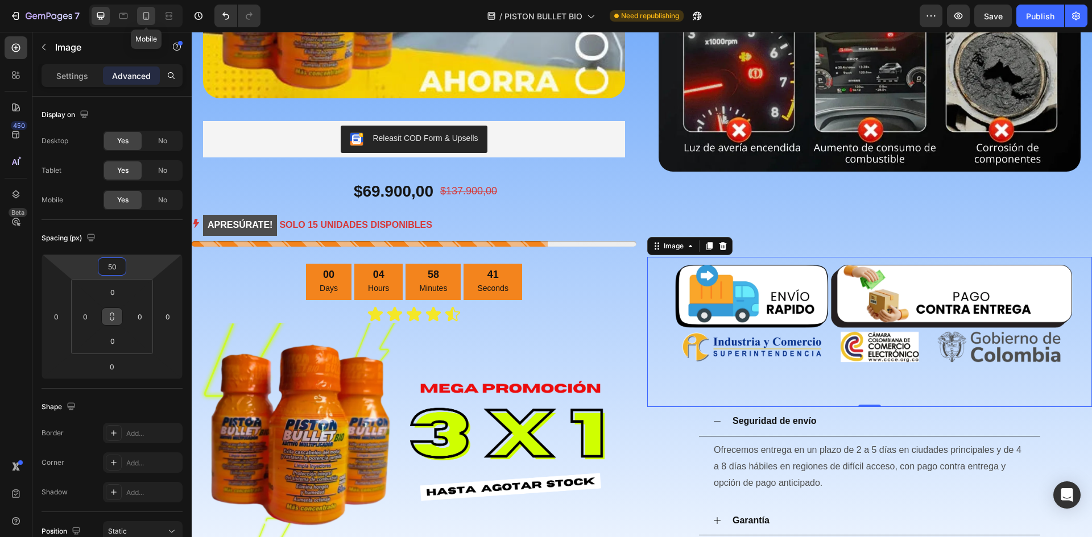
type input "0"
type input "20"
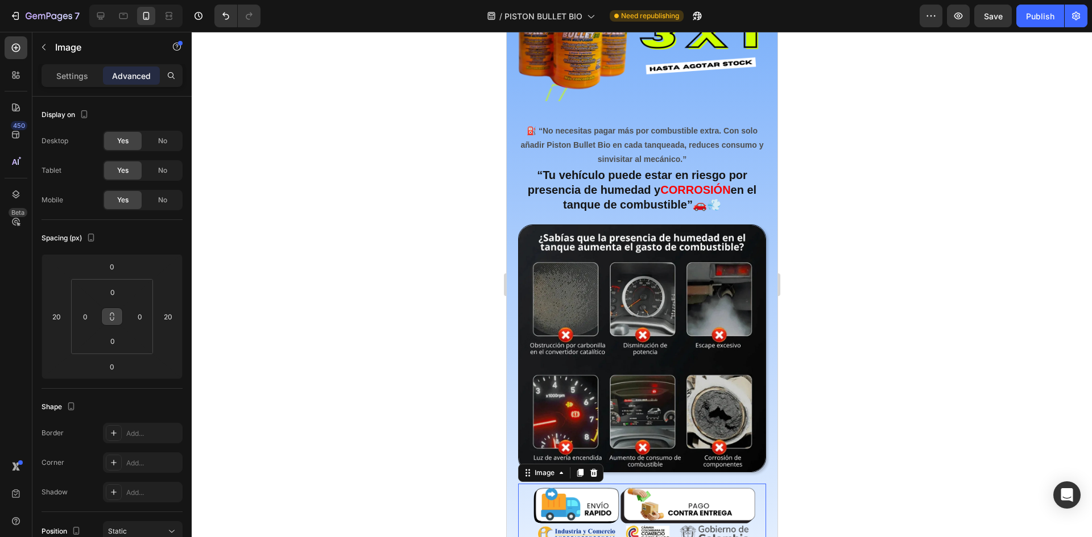
scroll to position [690, 0]
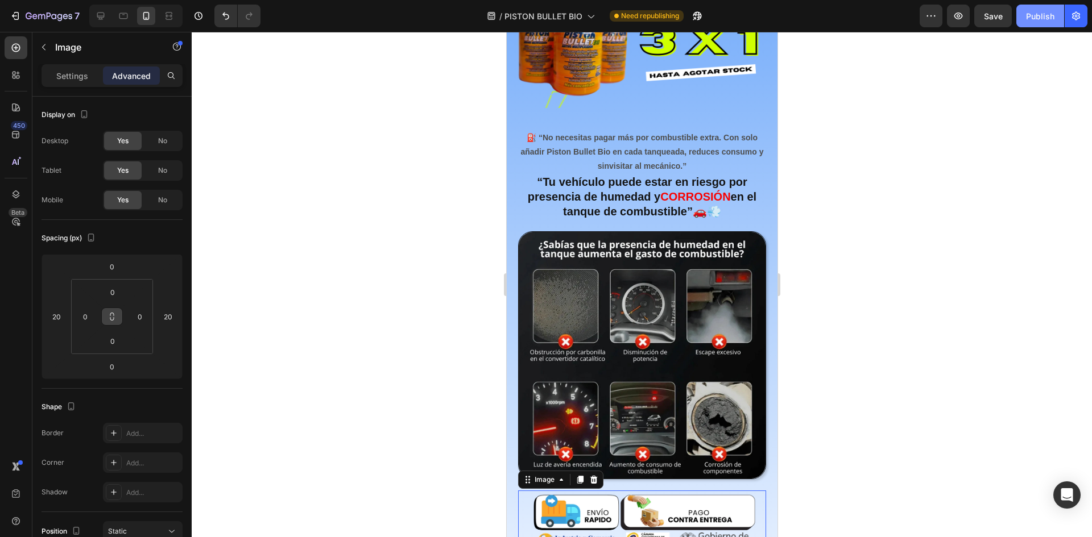
drag, startPoint x: 1039, startPoint y: 10, endPoint x: 1001, endPoint y: 18, distance: 38.2
click at [1038, 10] on div "Publish" at bounding box center [1040, 16] width 28 height 12
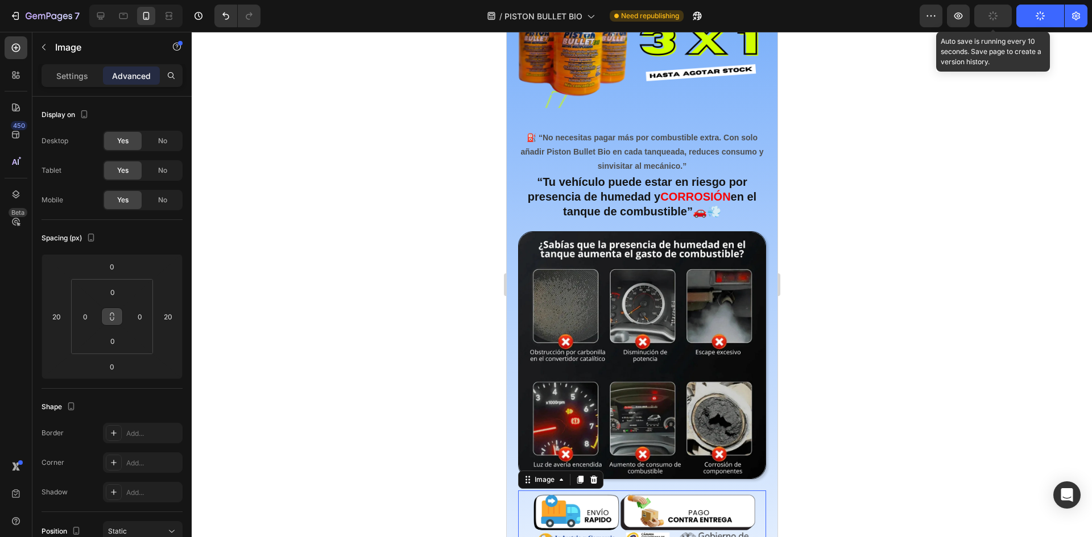
drag, startPoint x: 1001, startPoint y: 18, endPoint x: 994, endPoint y: 28, distance: 12.6
click at [1001, 18] on button "button" at bounding box center [993, 16] width 38 height 23
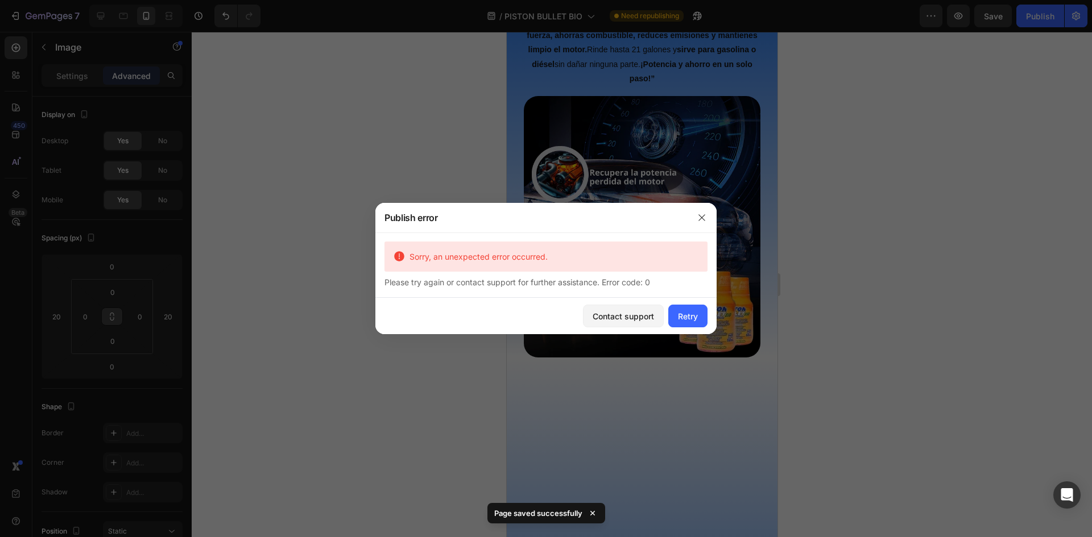
scroll to position [1770, 0]
click at [686, 316] on div "Retry" at bounding box center [688, 316] width 20 height 12
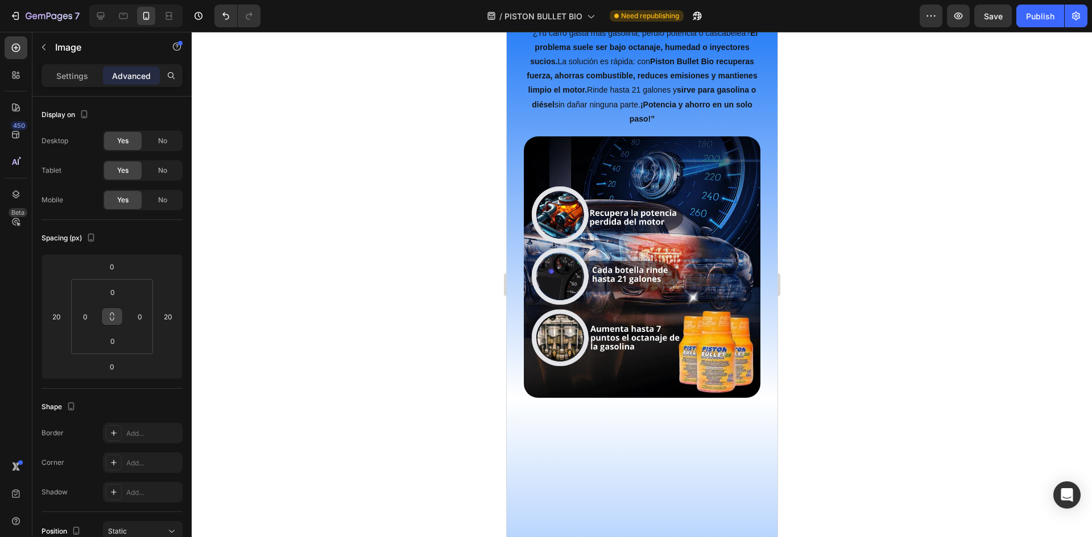
scroll to position [1656, 0]
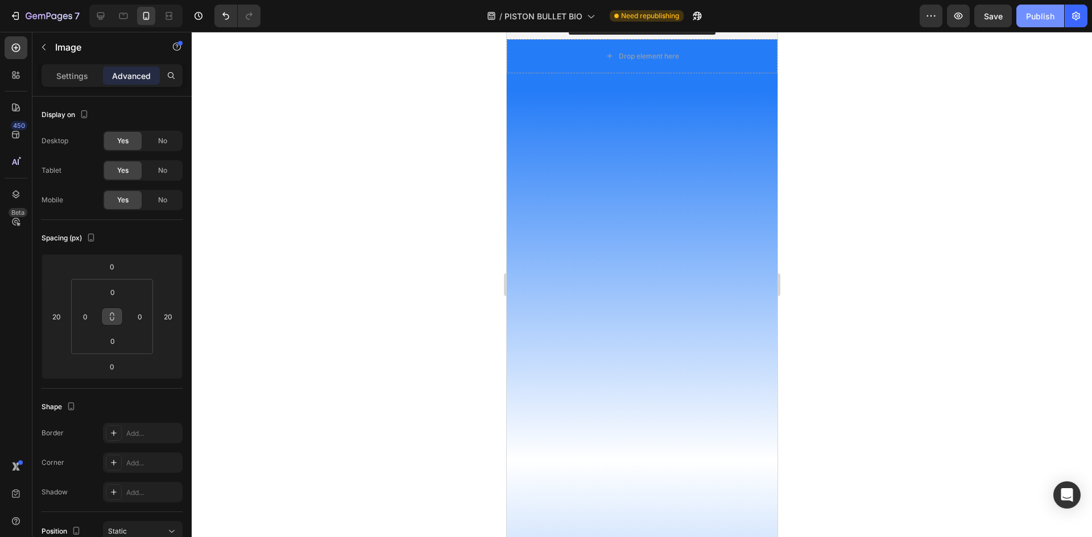
click at [1032, 17] on div "Publish" at bounding box center [1040, 16] width 28 height 12
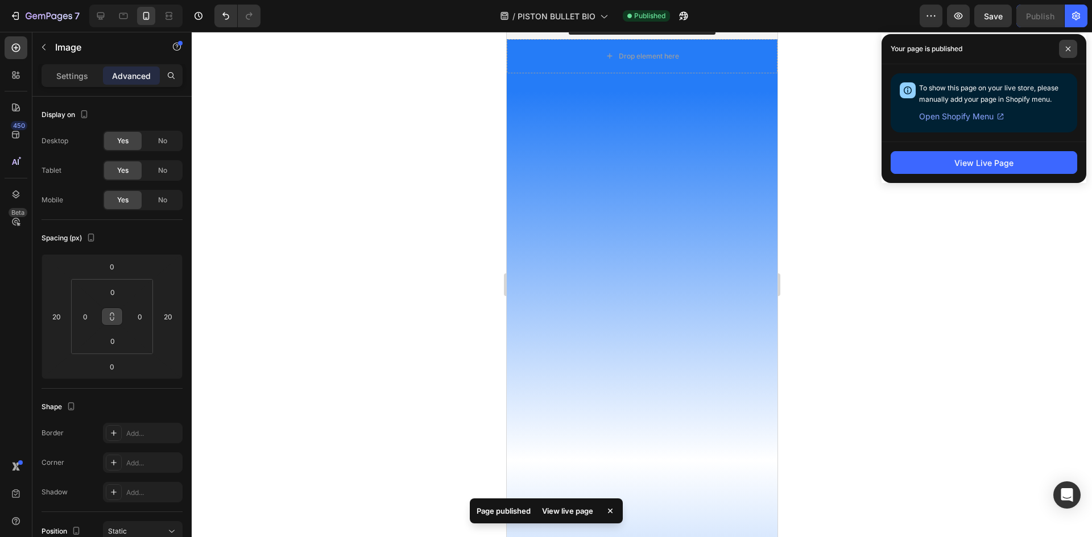
click at [1072, 48] on span at bounding box center [1068, 49] width 18 height 18
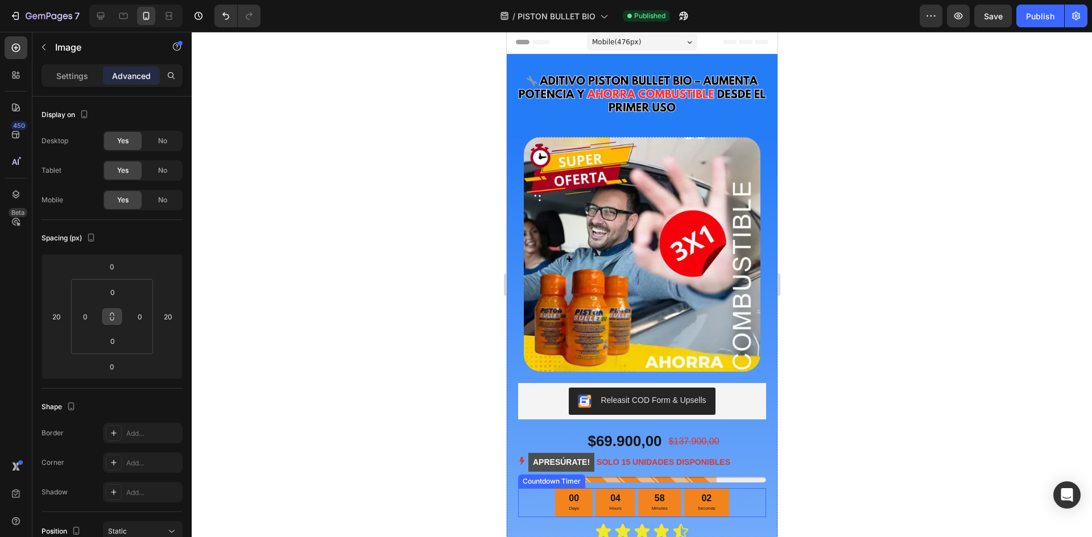
scroll to position [0, 0]
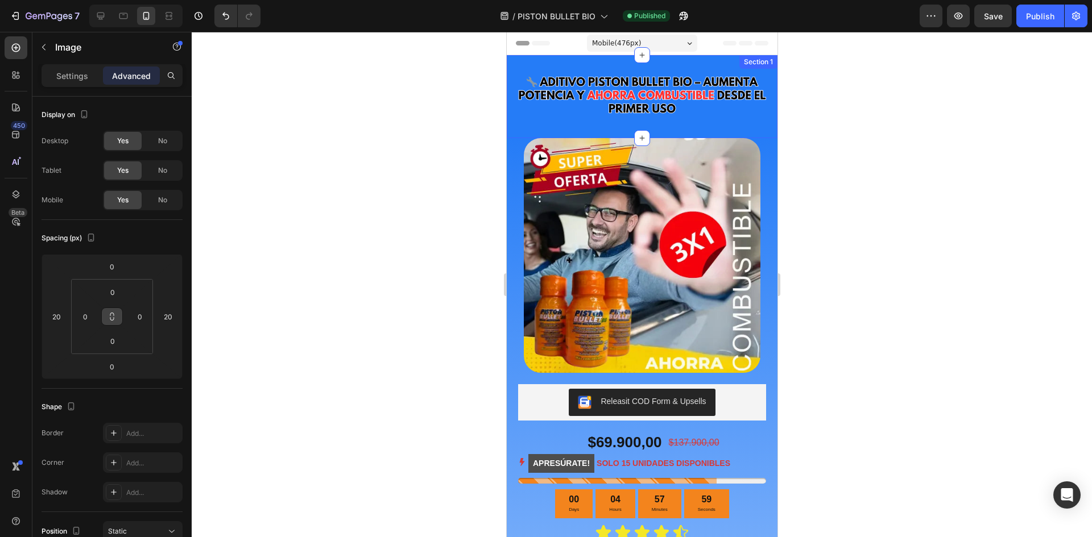
click at [763, 84] on div "Image" at bounding box center [641, 96] width 271 height 47
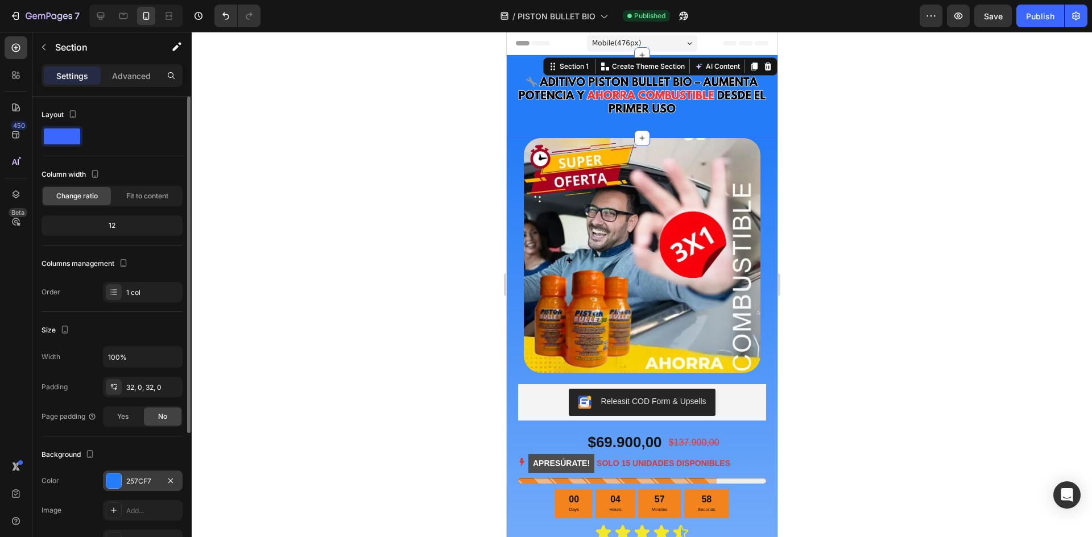
click at [117, 478] on div at bounding box center [113, 481] width 15 height 15
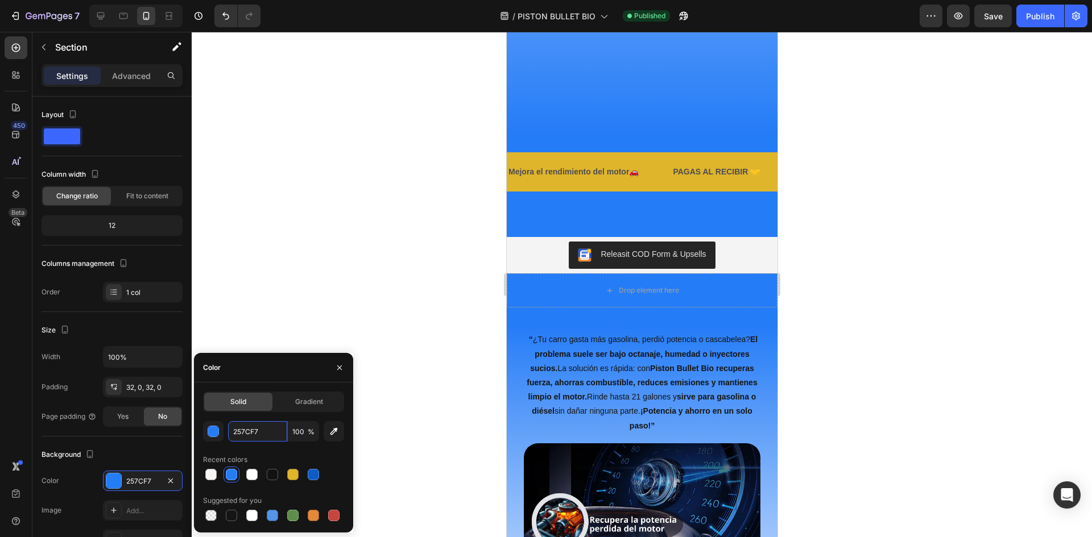
scroll to position [1706, 0]
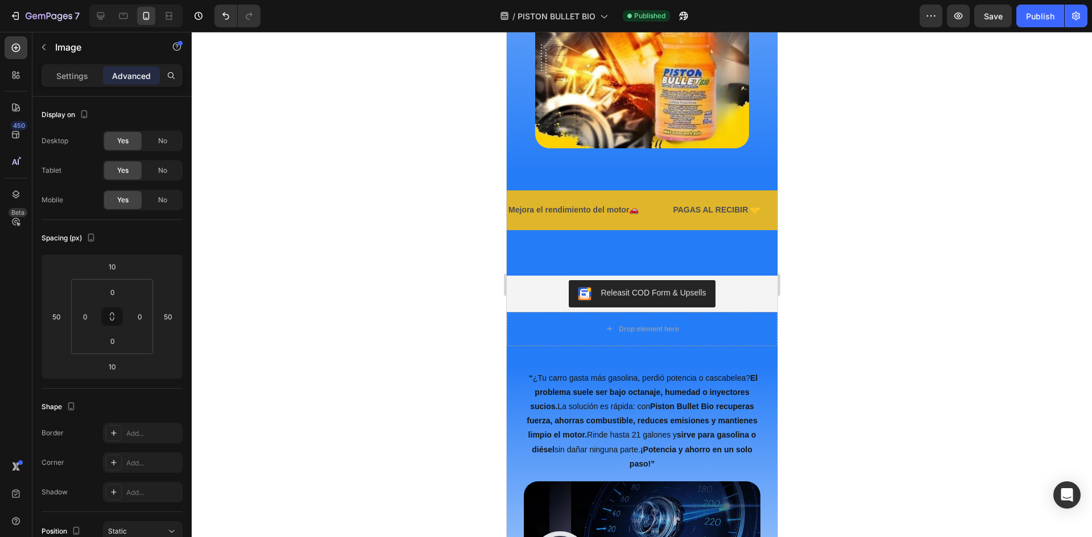
drag, startPoint x: 1367, startPoint y: 242, endPoint x: 714, endPoint y: 142, distance: 661.6
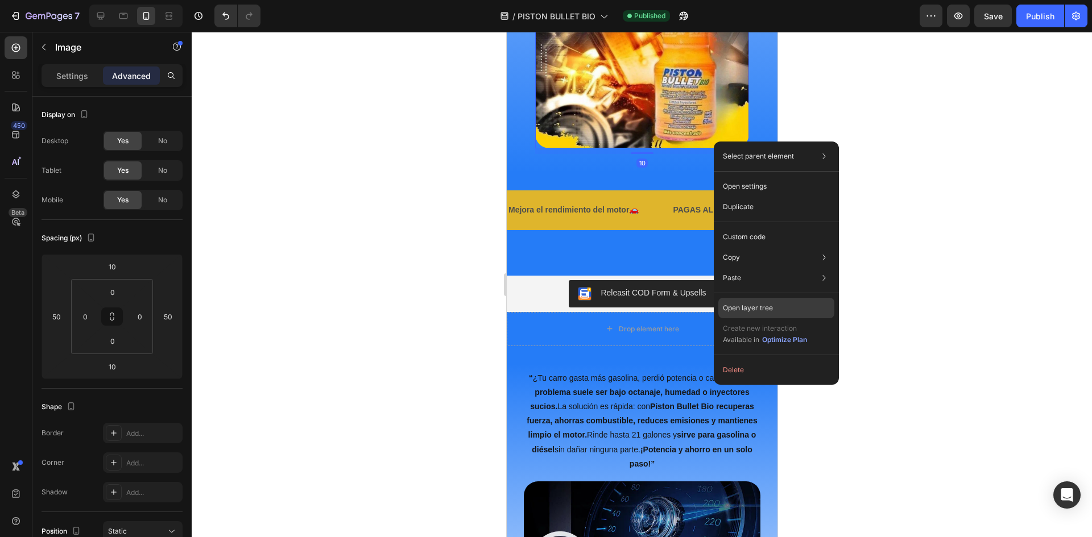
click at [733, 305] on p "Open layer tree" at bounding box center [748, 308] width 50 height 10
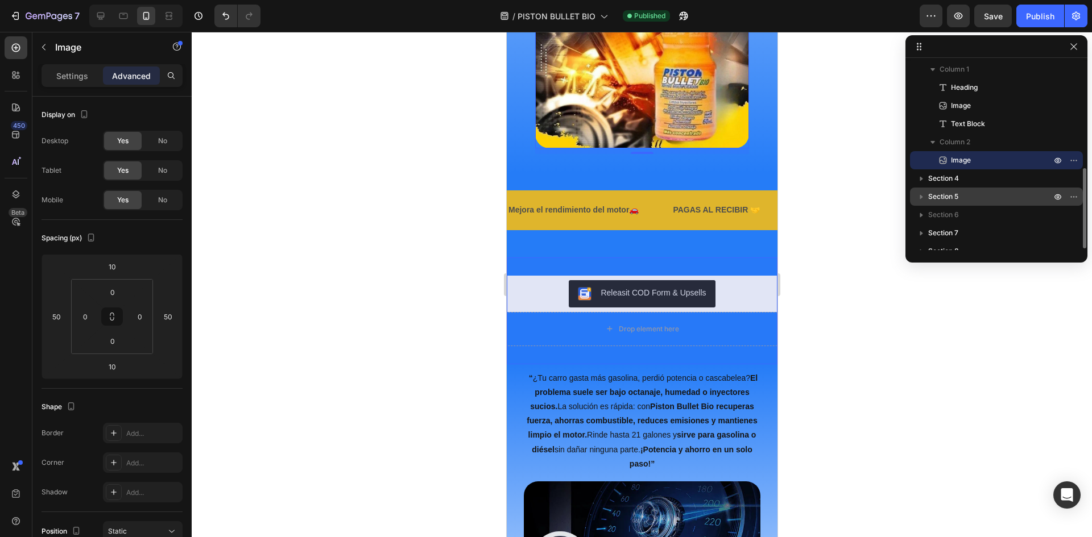
scroll to position [114, 0]
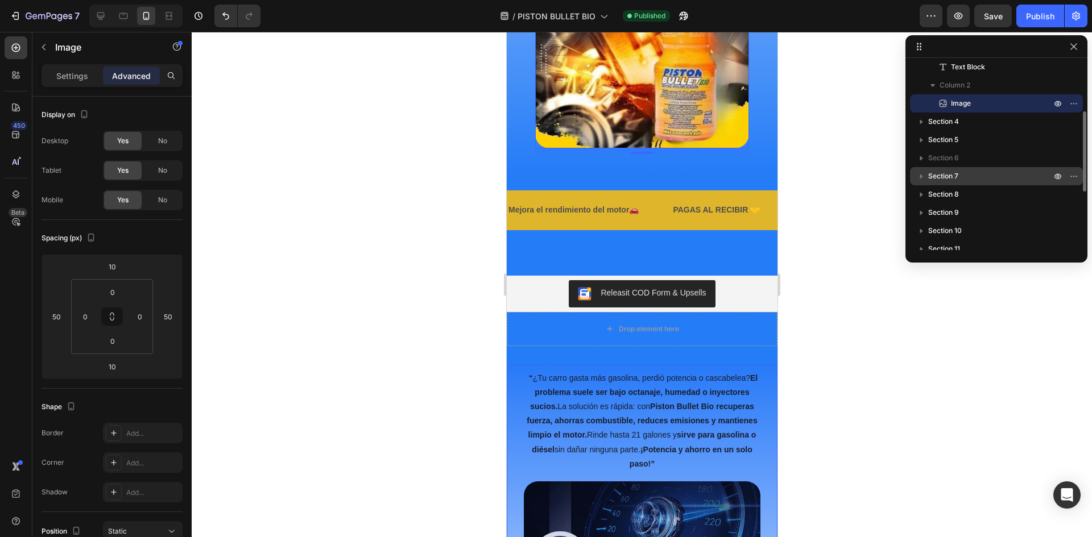
click at [950, 172] on span "Section 7" at bounding box center [943, 176] width 30 height 11
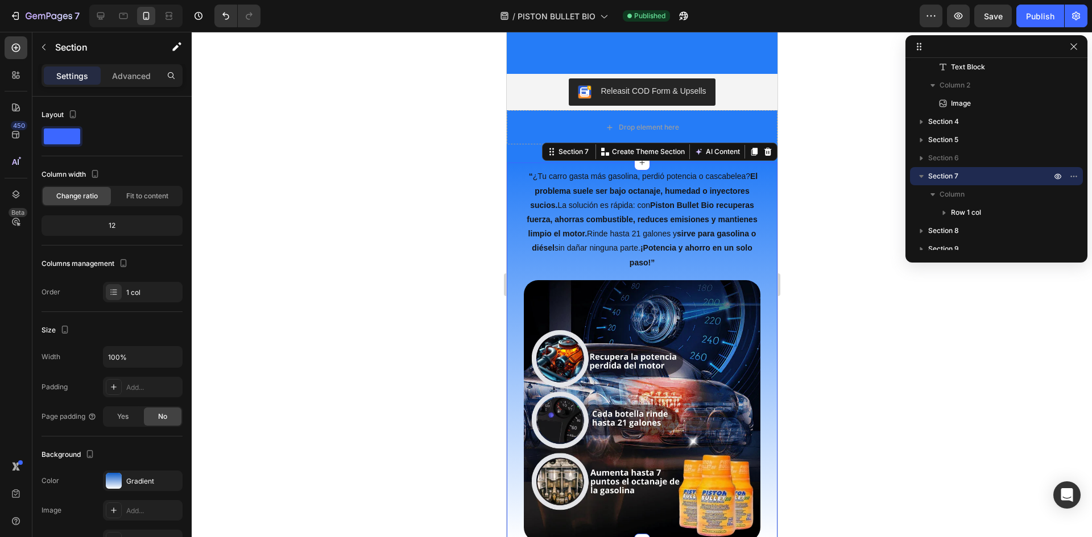
scroll to position [2000, 0]
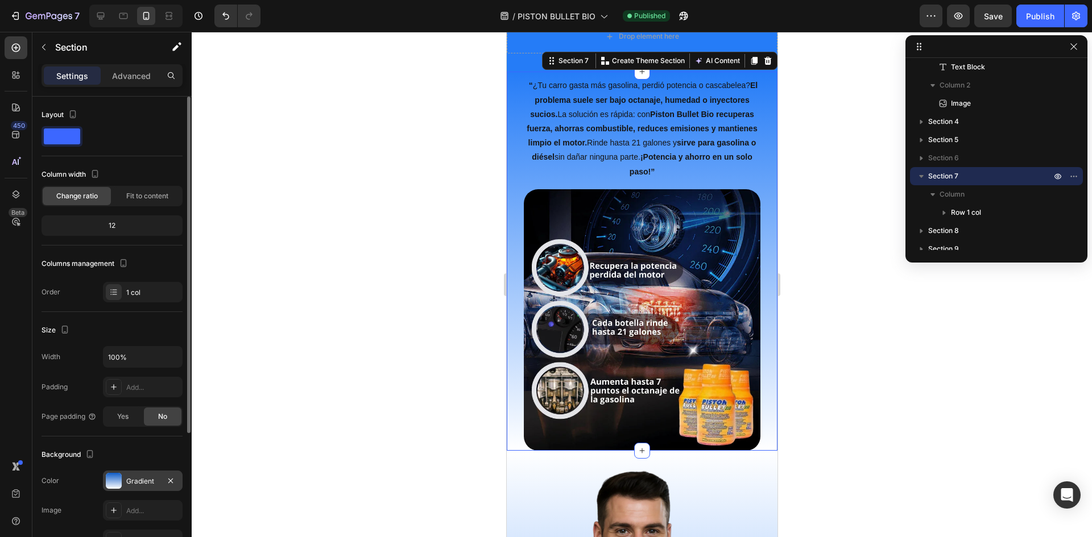
click at [119, 476] on div at bounding box center [114, 481] width 16 height 16
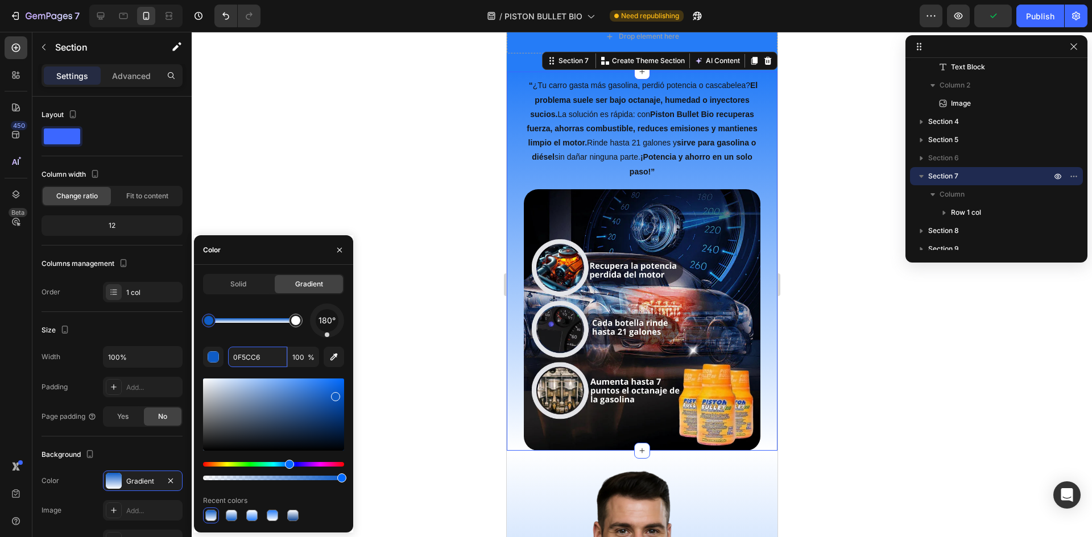
paste input "257CF7"
type input "257CF7"
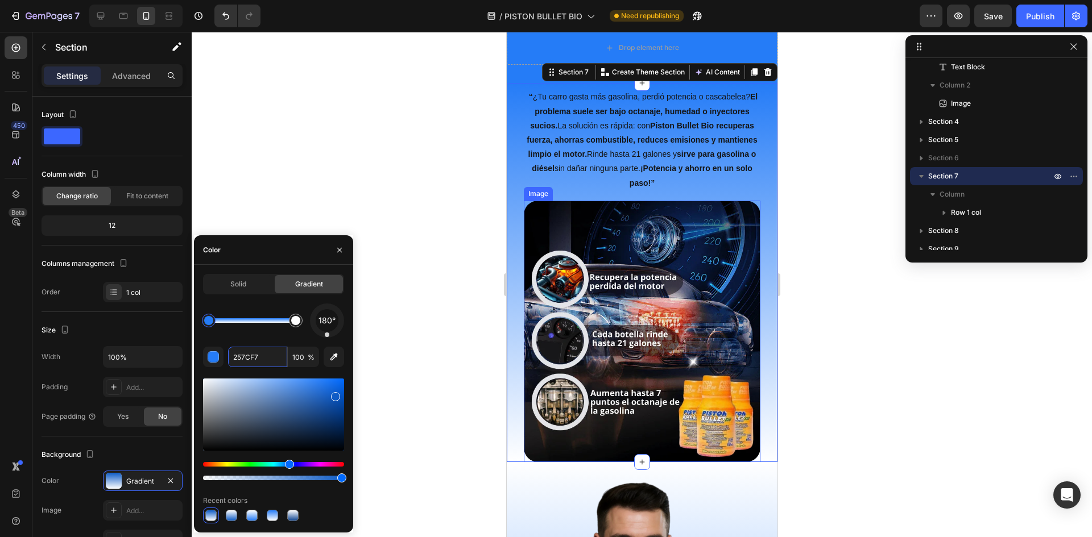
scroll to position [1659, 0]
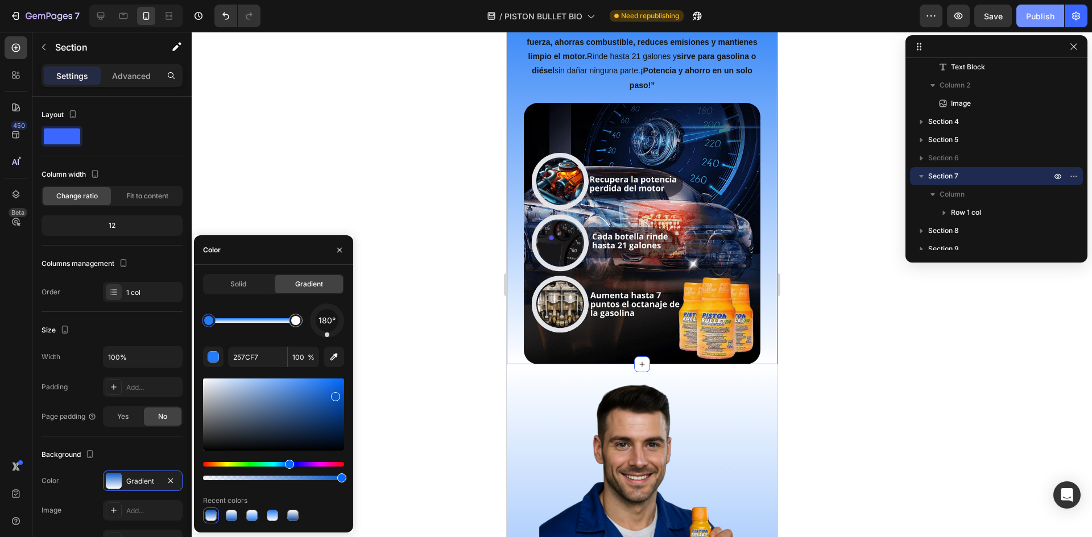
click at [1025, 16] on button "Publish" at bounding box center [1040, 16] width 48 height 23
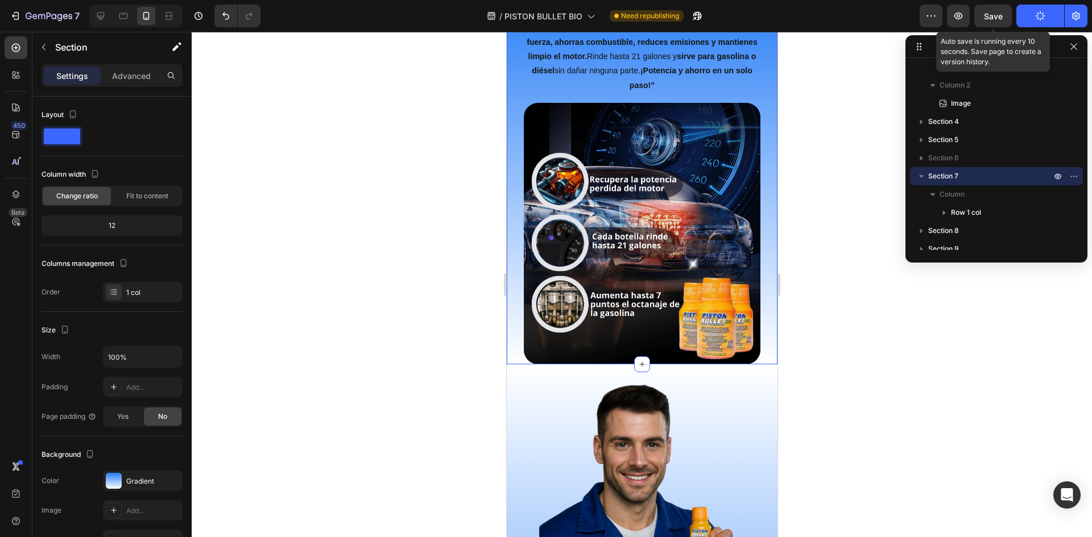
click at [988, 17] on span "Save" at bounding box center [993, 16] width 19 height 10
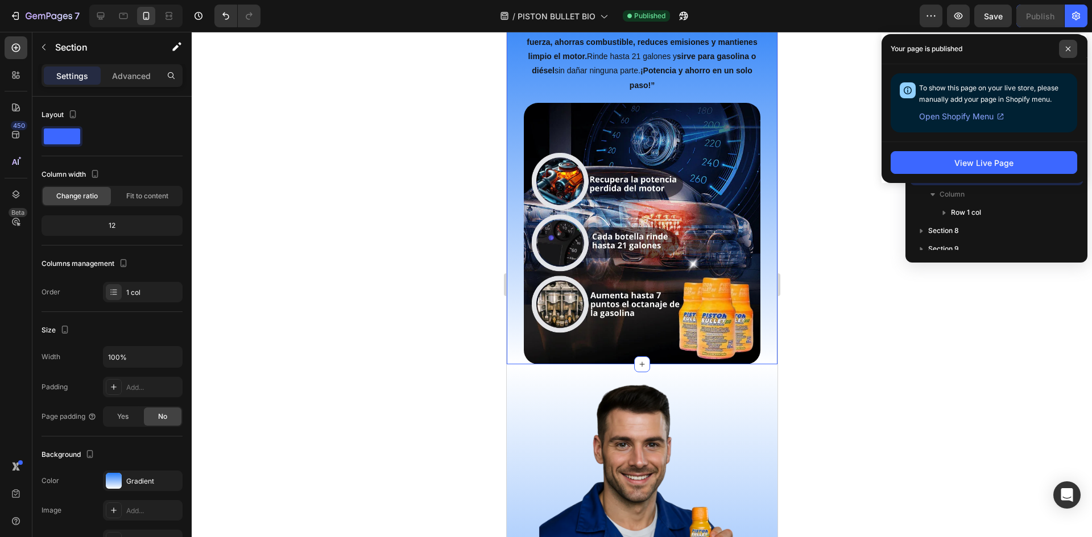
click at [1067, 56] on span at bounding box center [1068, 49] width 18 height 18
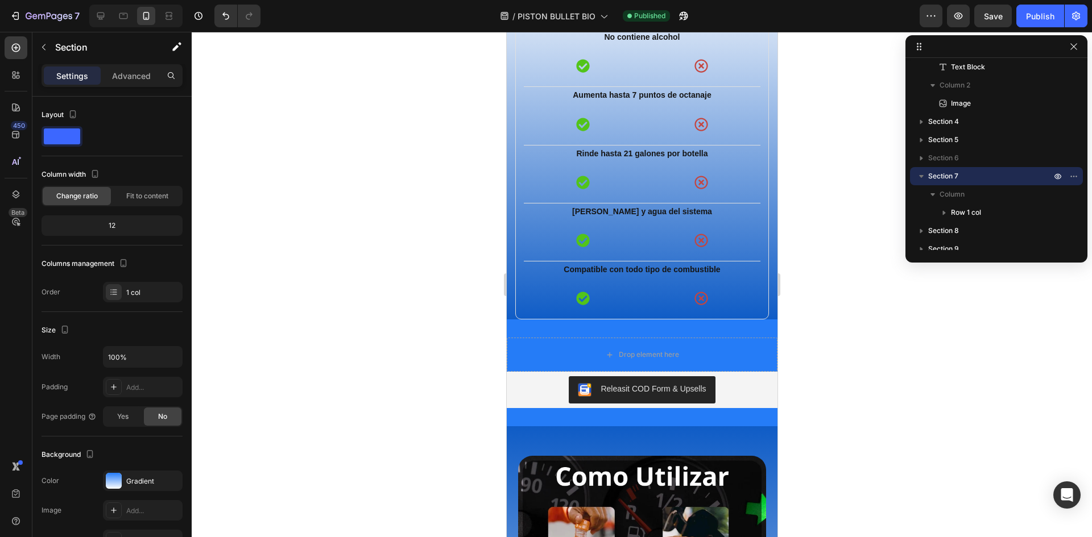
scroll to position [3412, 0]
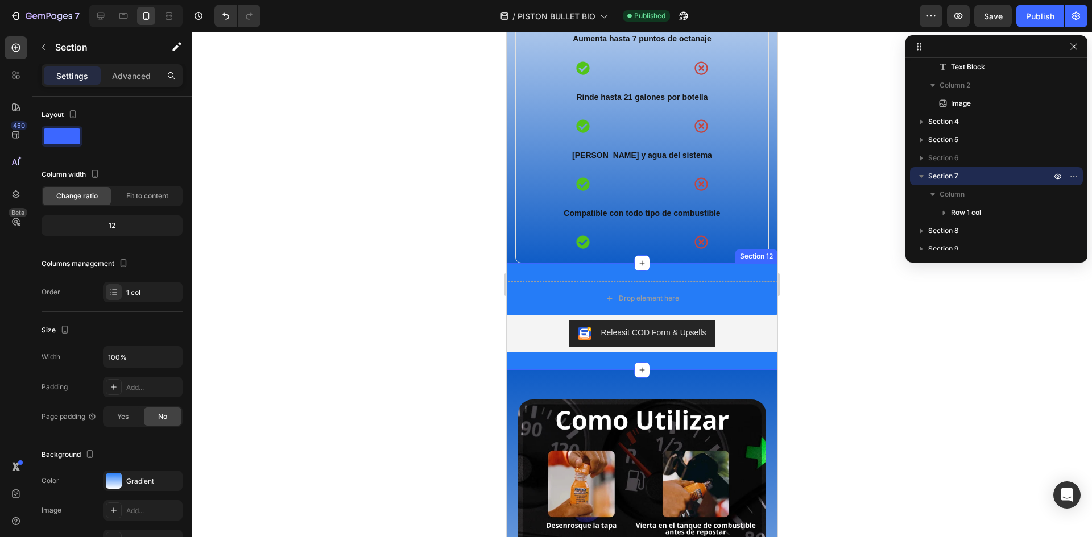
click at [752, 296] on div "Drop element here Releasit COD Form & Upsells Releasit COD Form & Upsells Produ…" at bounding box center [641, 316] width 271 height 107
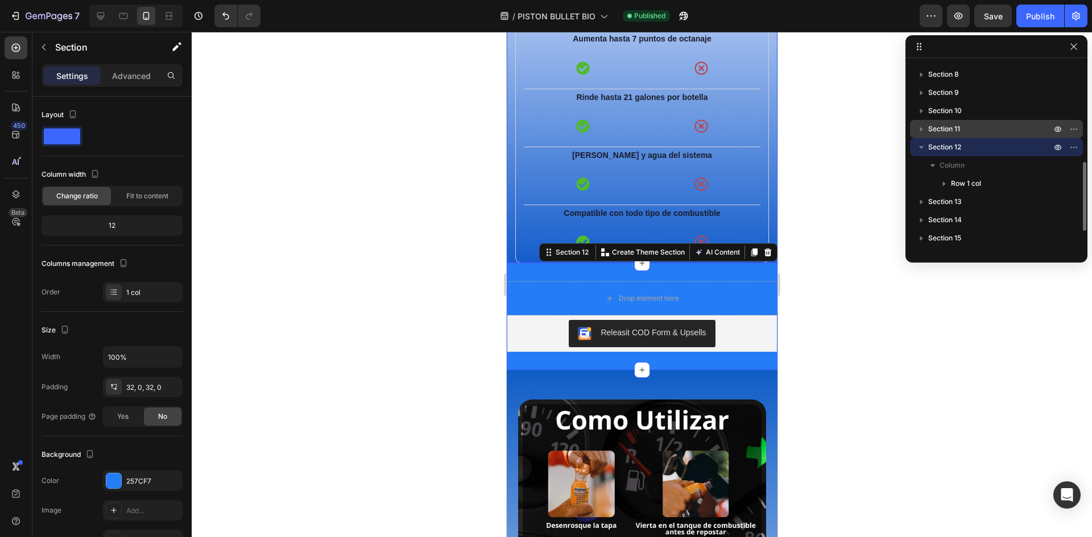
click at [977, 132] on p "Section 11" at bounding box center [990, 128] width 125 height 11
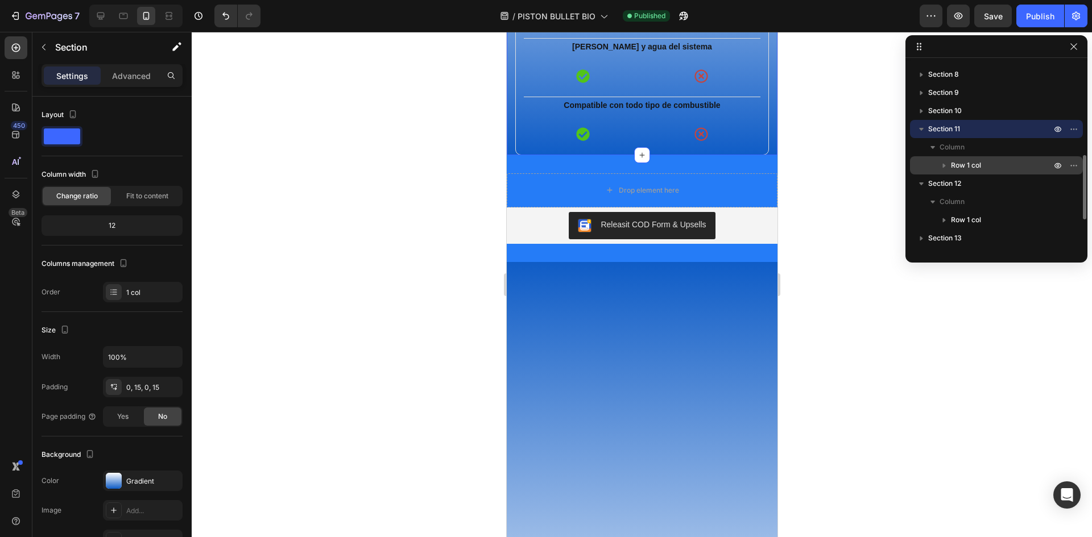
scroll to position [3244, 0]
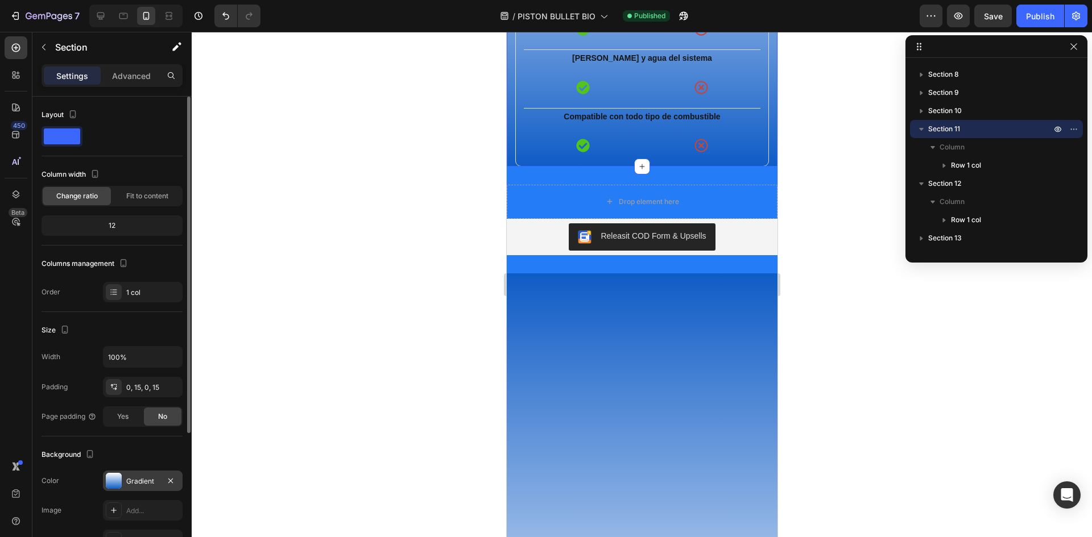
click at [114, 482] on div at bounding box center [114, 481] width 16 height 16
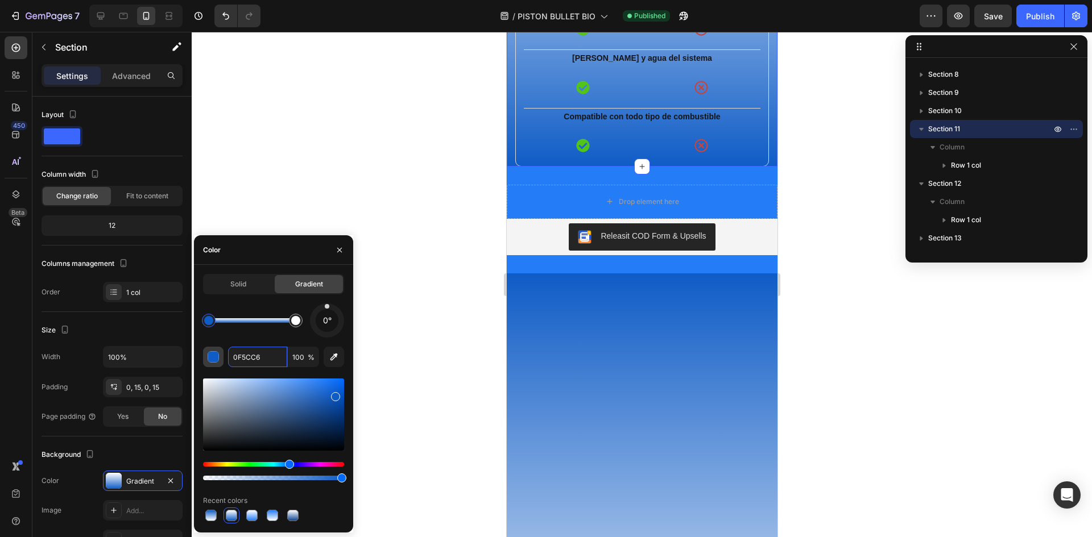
paste input "257CF7"
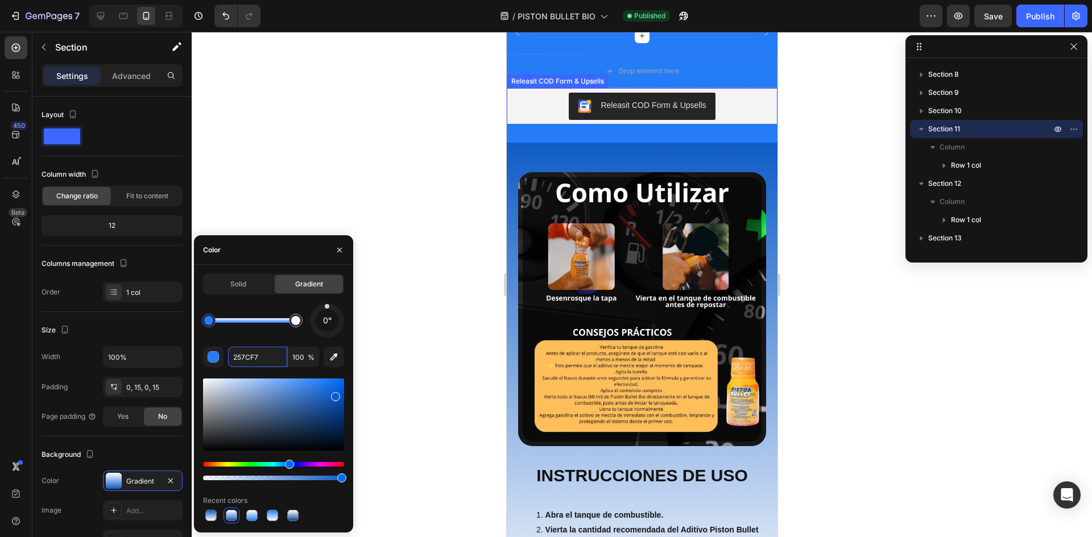
scroll to position [3642, 0]
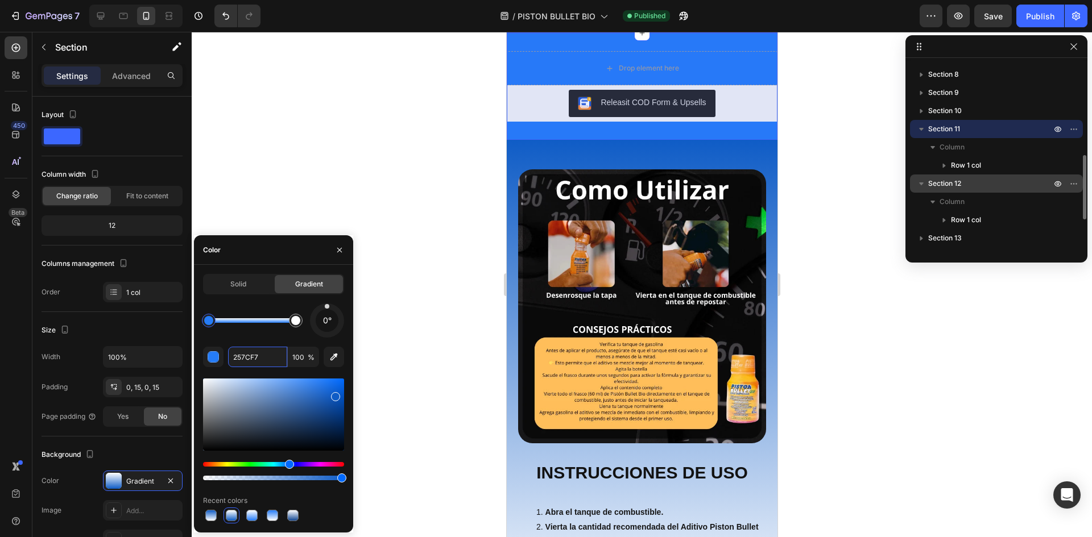
type input "257CF7"
click at [961, 187] on span "Section 12" at bounding box center [944, 183] width 33 height 11
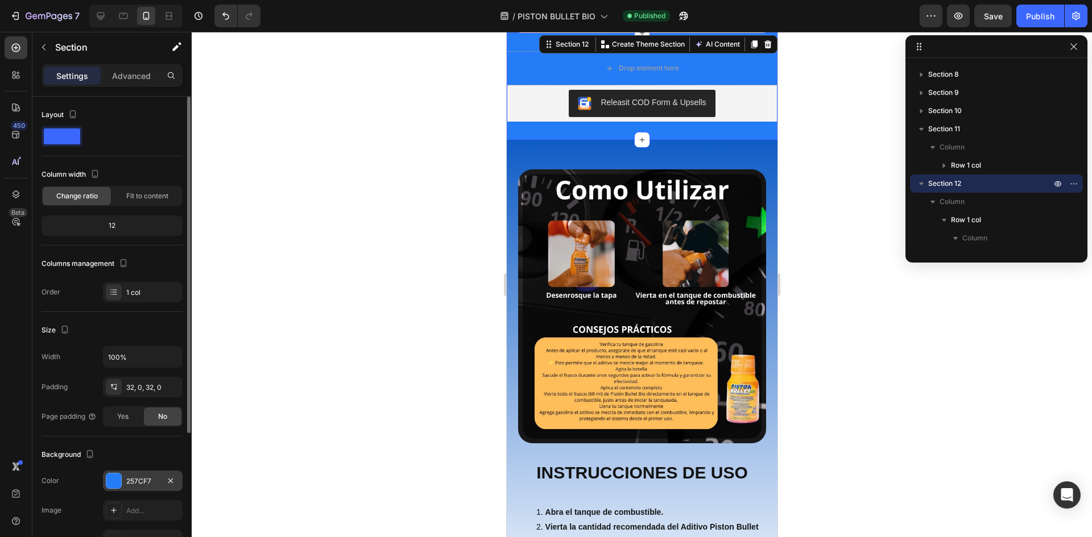
click at [131, 481] on div "257CF7" at bounding box center [142, 481] width 33 height 10
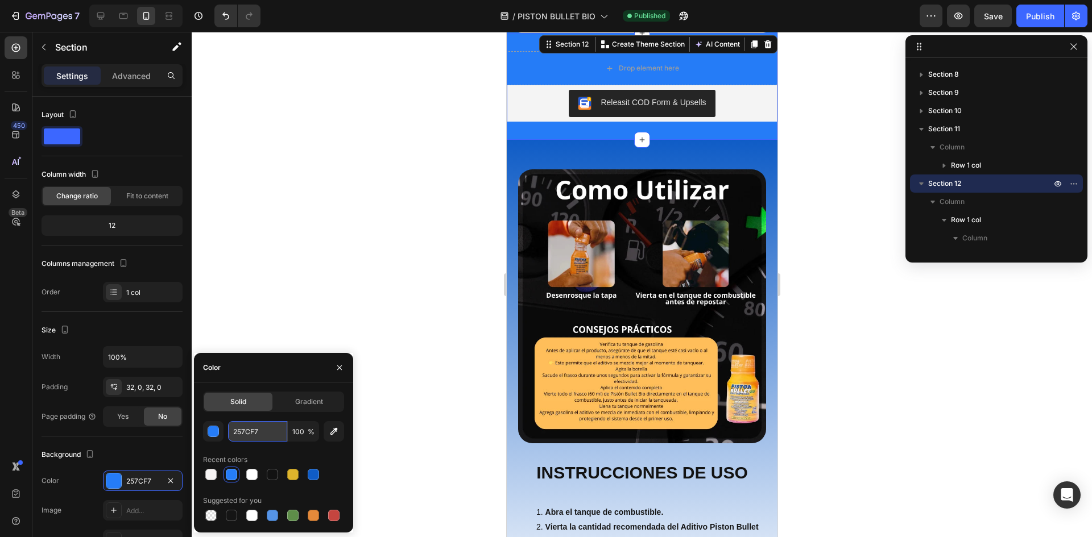
click at [259, 438] on input "257CF7" at bounding box center [257, 431] width 59 height 20
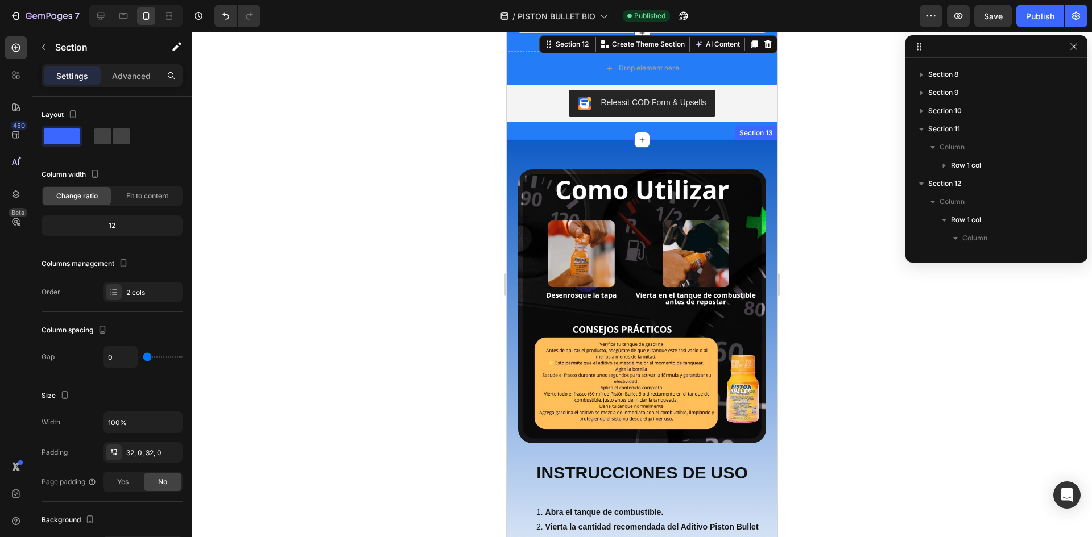
click at [759, 172] on div "Image INSTRUCCIONES DE USO Heading Abra el tanque de combustible. Vierta la can…" at bounding box center [641, 382] width 271 height 484
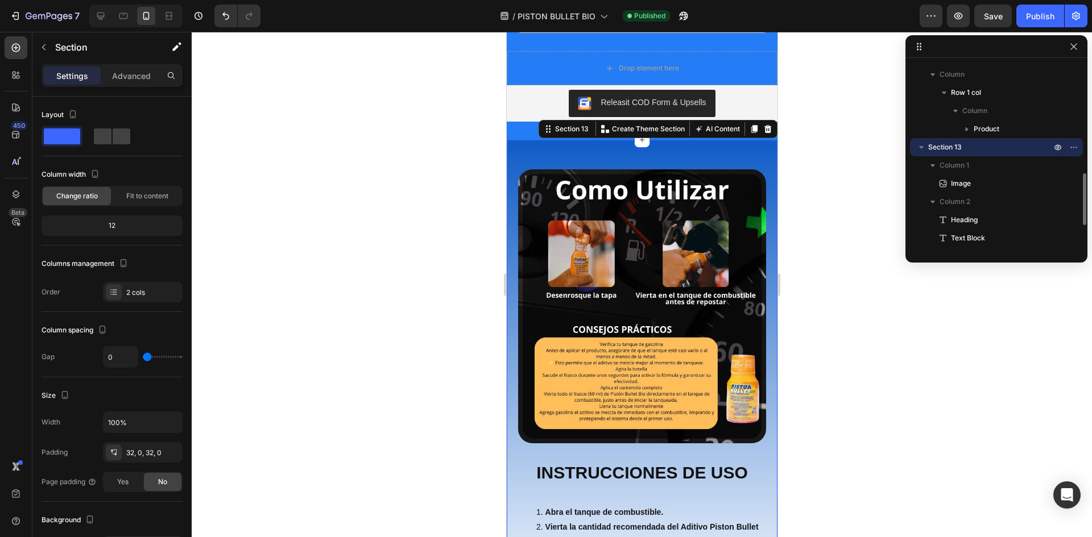
click at [972, 147] on p "Section 13" at bounding box center [990, 147] width 125 height 11
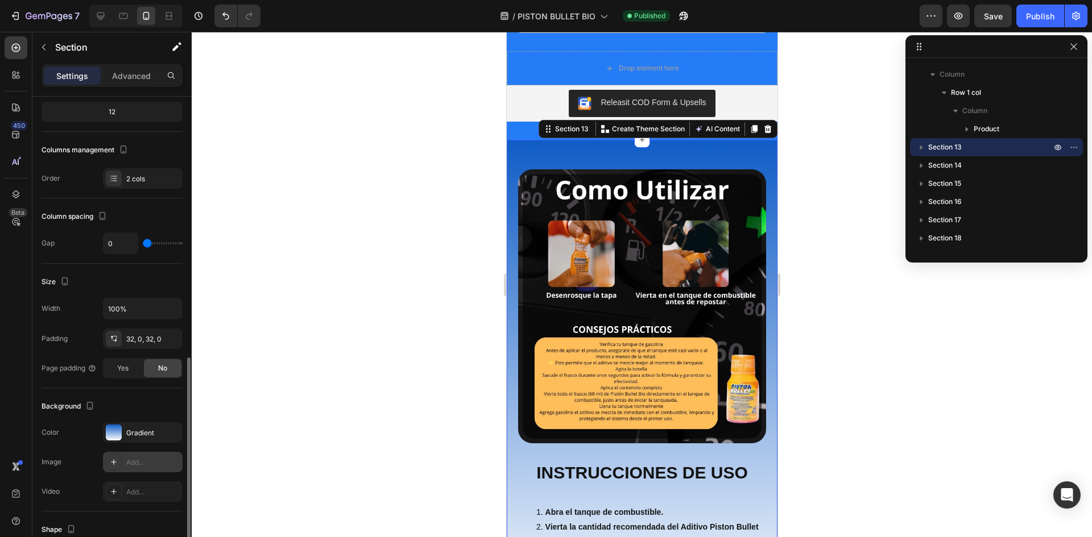
scroll to position [256, 0]
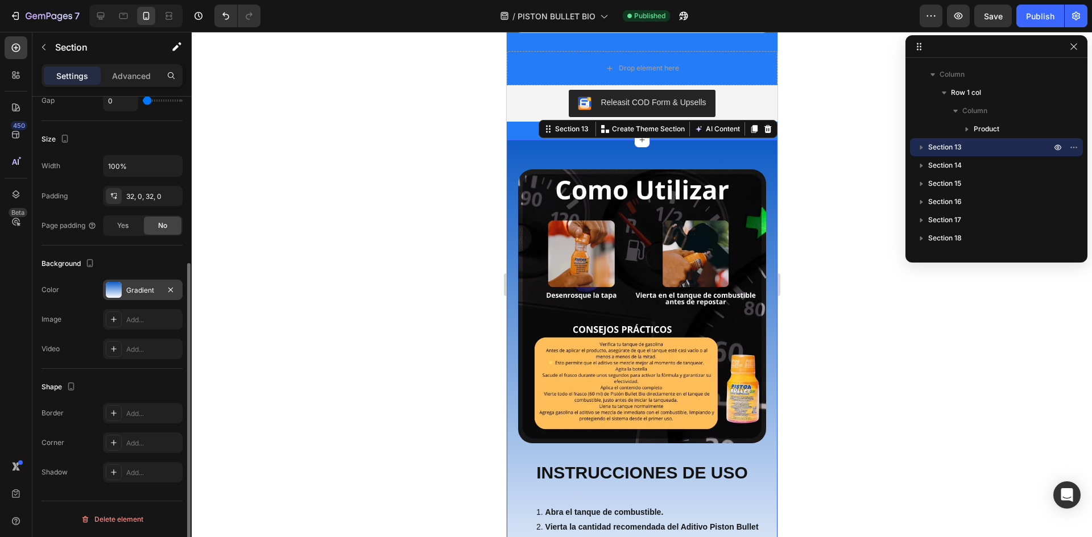
click at [134, 290] on div "Gradient" at bounding box center [142, 290] width 33 height 10
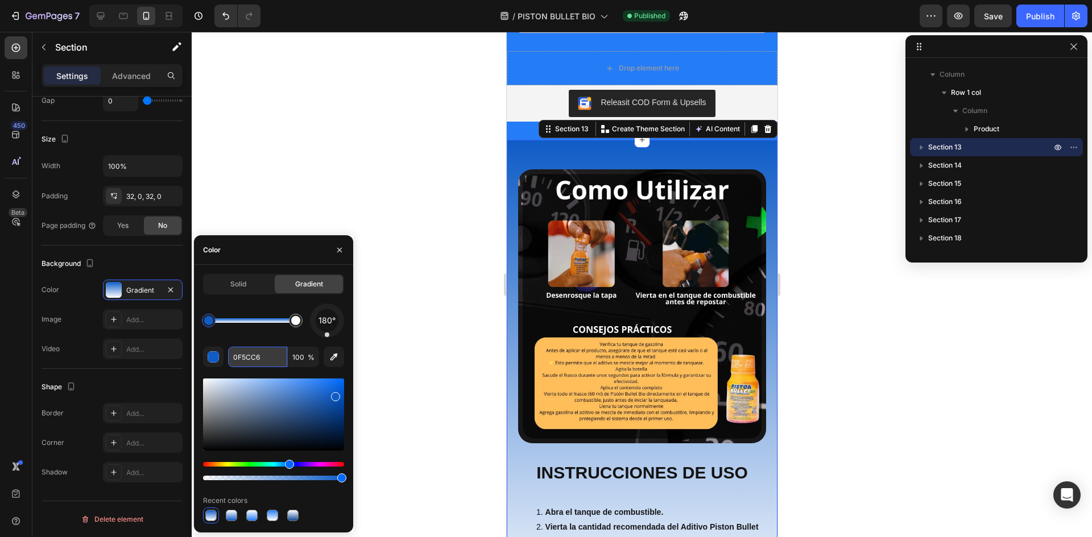
click at [266, 358] on input "0F5CC6" at bounding box center [257, 357] width 59 height 20
paste input "257CF7"
type input "257CF7"
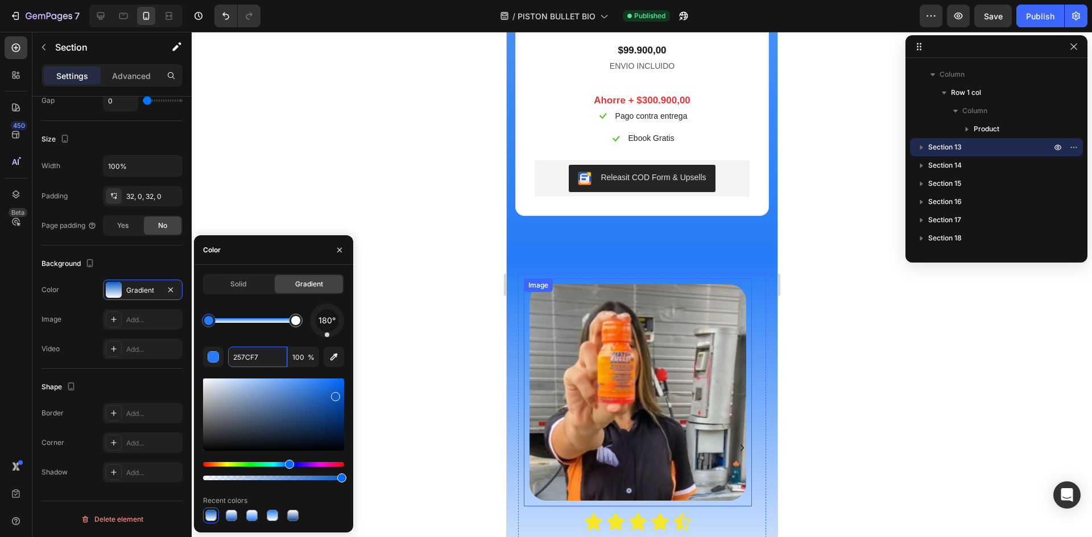
scroll to position [5575, 0]
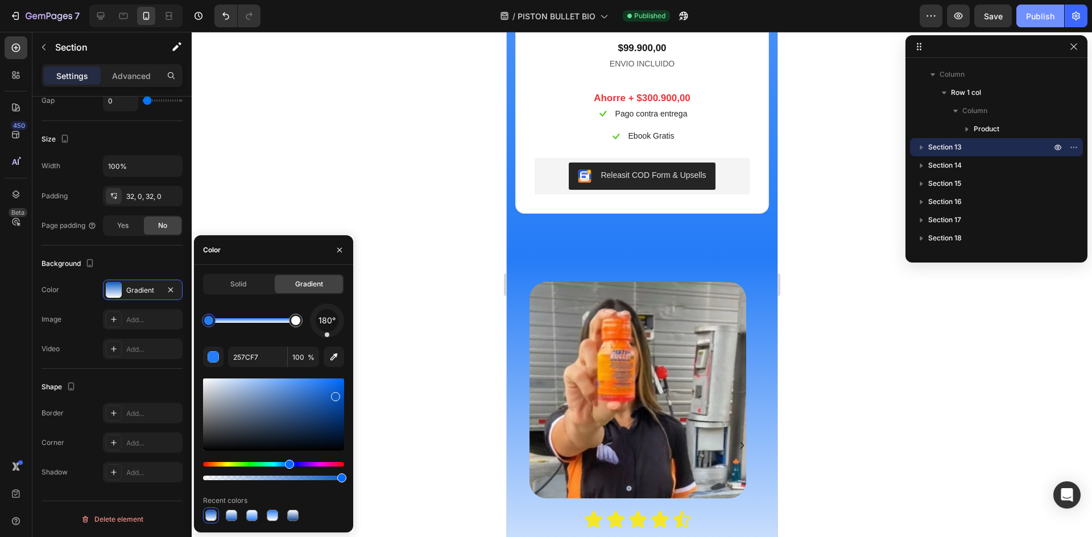
click at [1030, 10] on div "Publish" at bounding box center [1040, 16] width 28 height 12
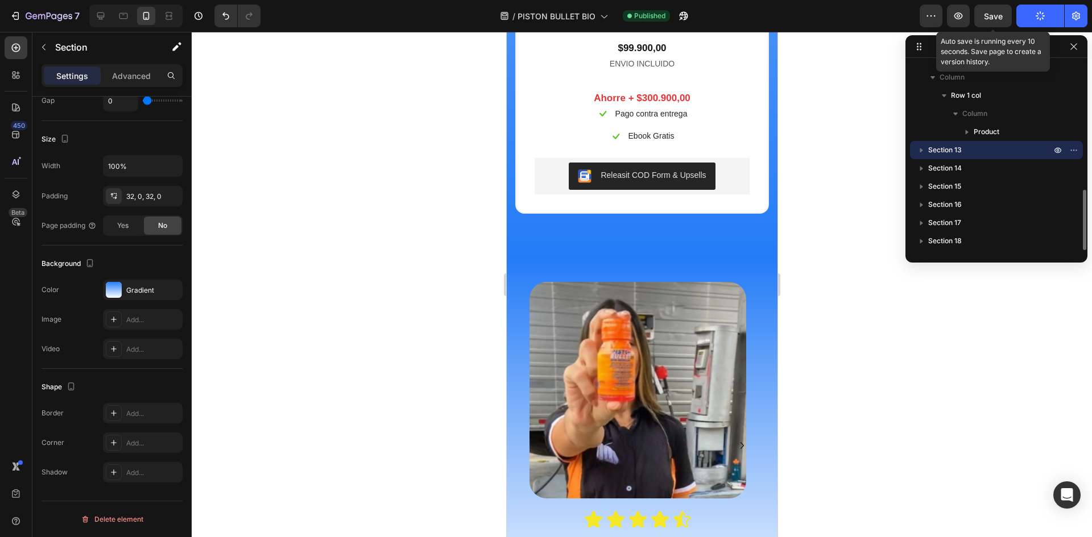
scroll to position [395, 0]
click at [997, 13] on span "Save" at bounding box center [993, 16] width 19 height 10
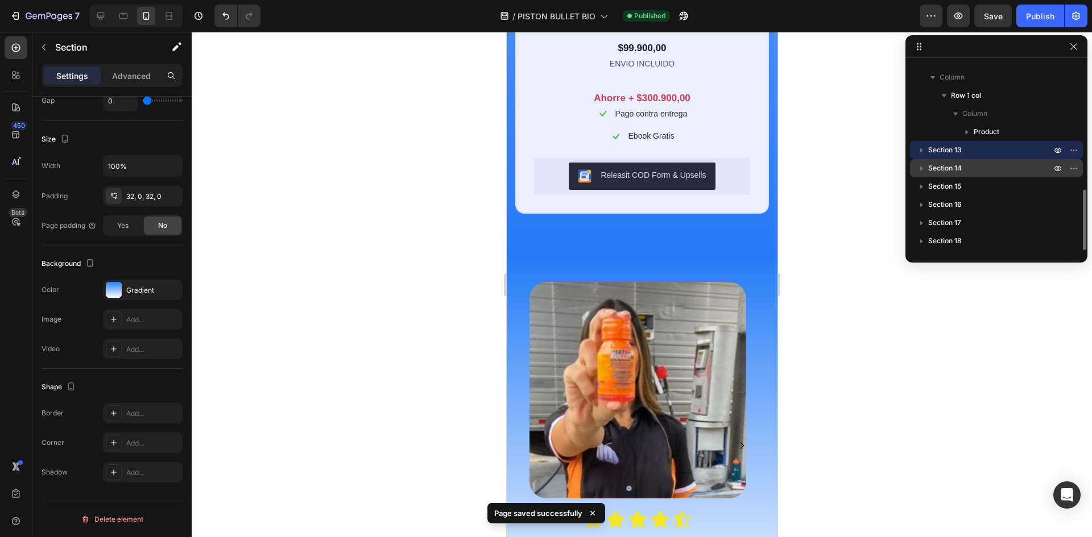
click at [951, 165] on span "Section 14" at bounding box center [945, 168] width 34 height 11
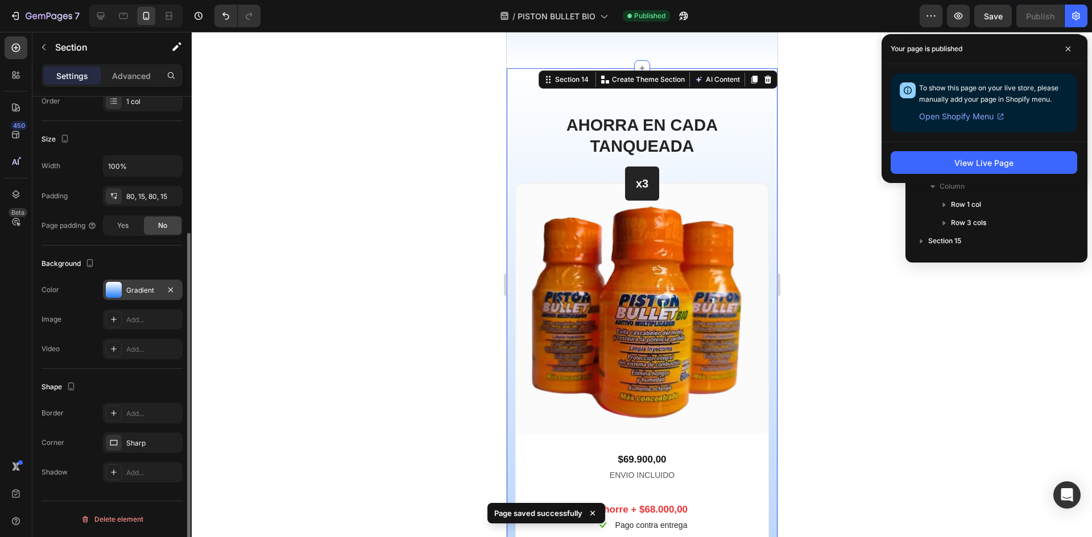
scroll to position [4208, 0]
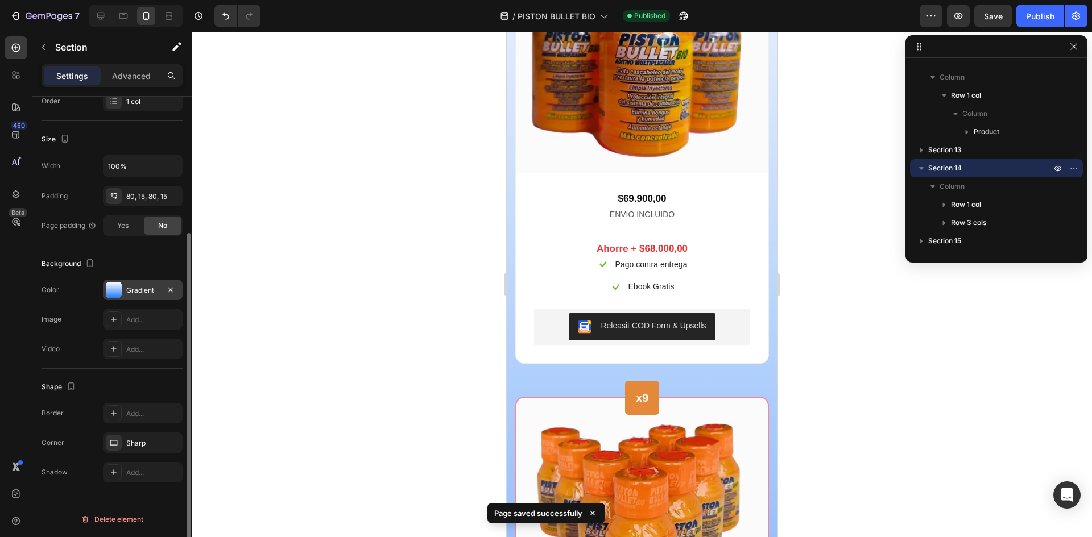
click at [129, 288] on div "Gradient" at bounding box center [142, 290] width 33 height 10
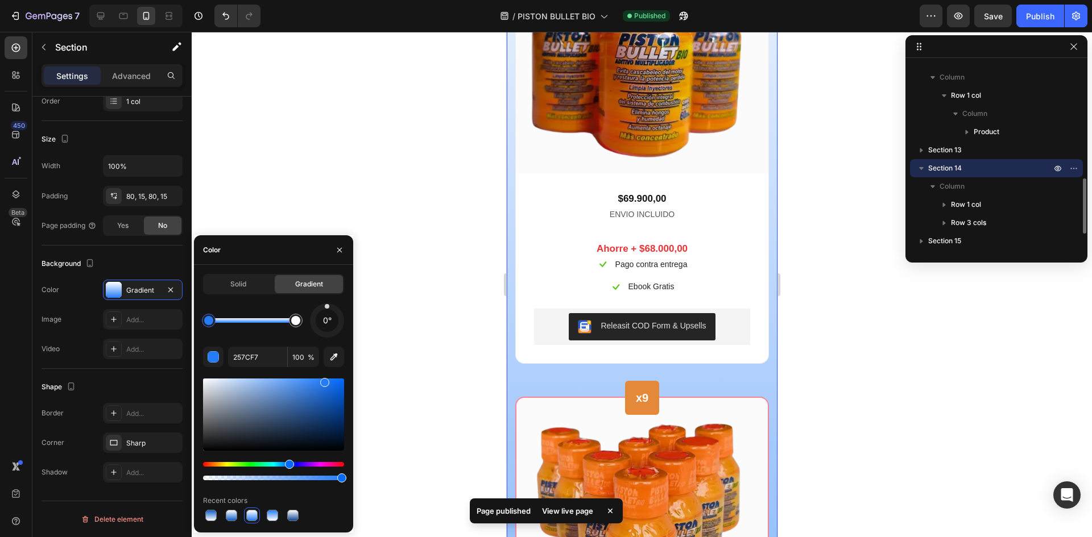
click at [926, 166] on icon "button" at bounding box center [920, 168] width 11 height 11
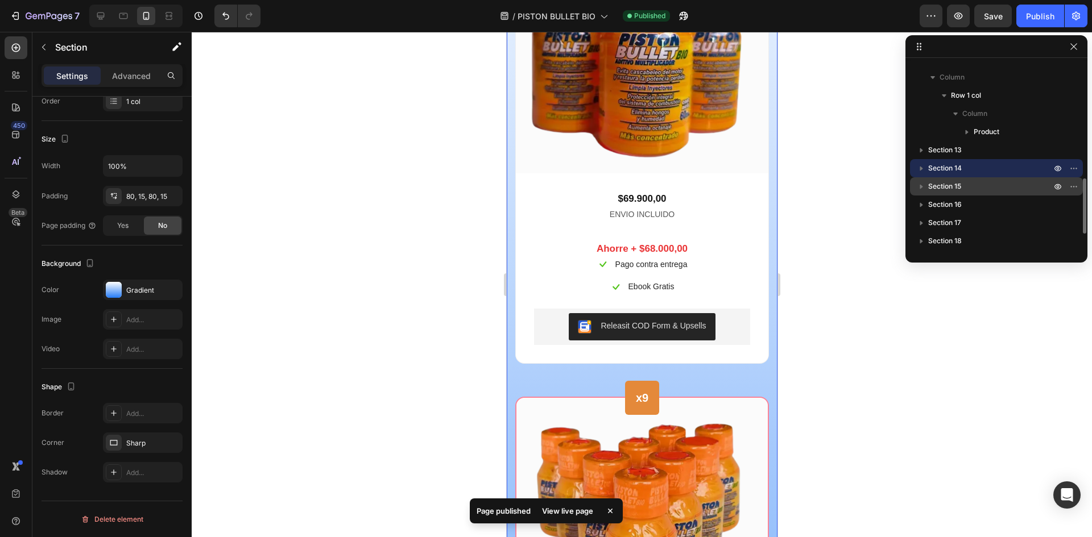
click at [943, 186] on span "Section 15" at bounding box center [944, 186] width 33 height 11
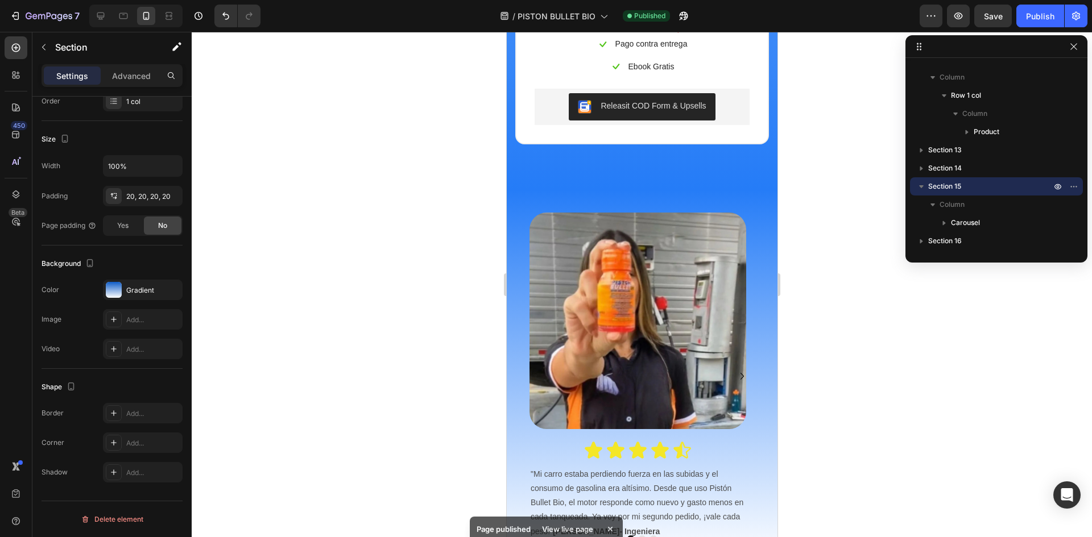
scroll to position [5473, 0]
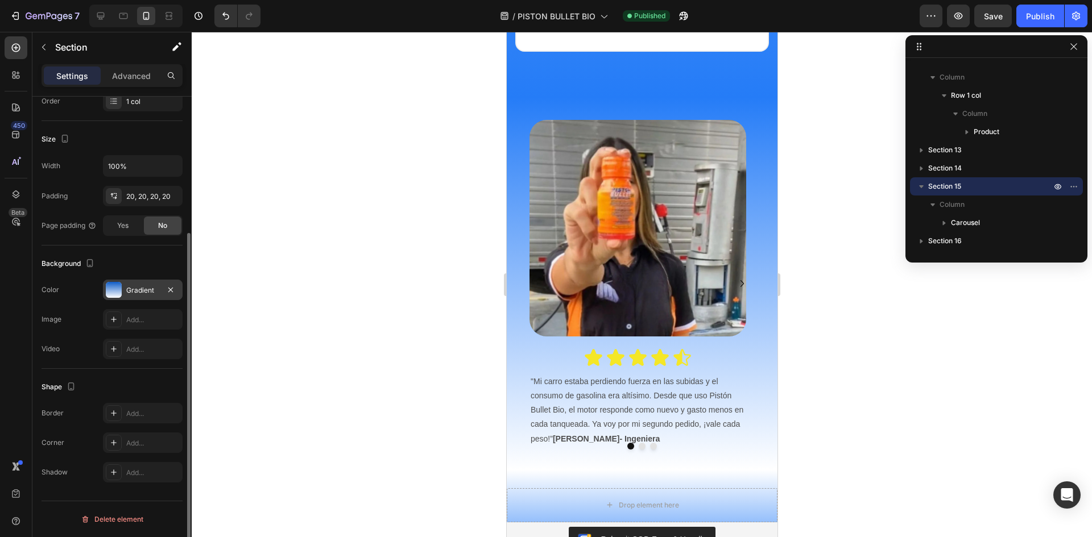
click at [117, 293] on div at bounding box center [114, 290] width 16 height 16
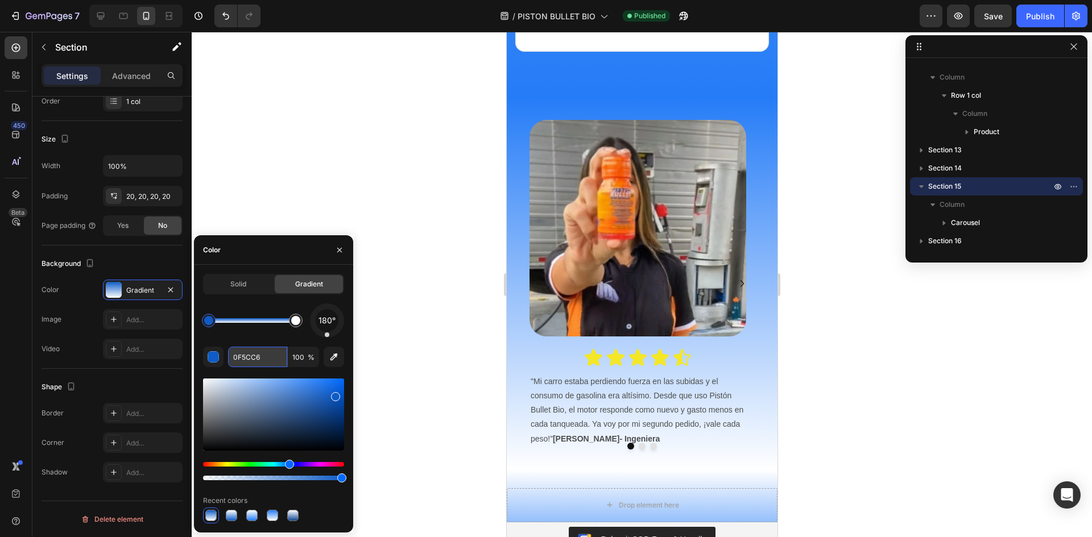
click at [259, 361] on input "0F5CC6" at bounding box center [257, 357] width 59 height 20
paste input "257CF7"
type input "257CF7"
click at [923, 187] on icon "button" at bounding box center [920, 186] width 11 height 11
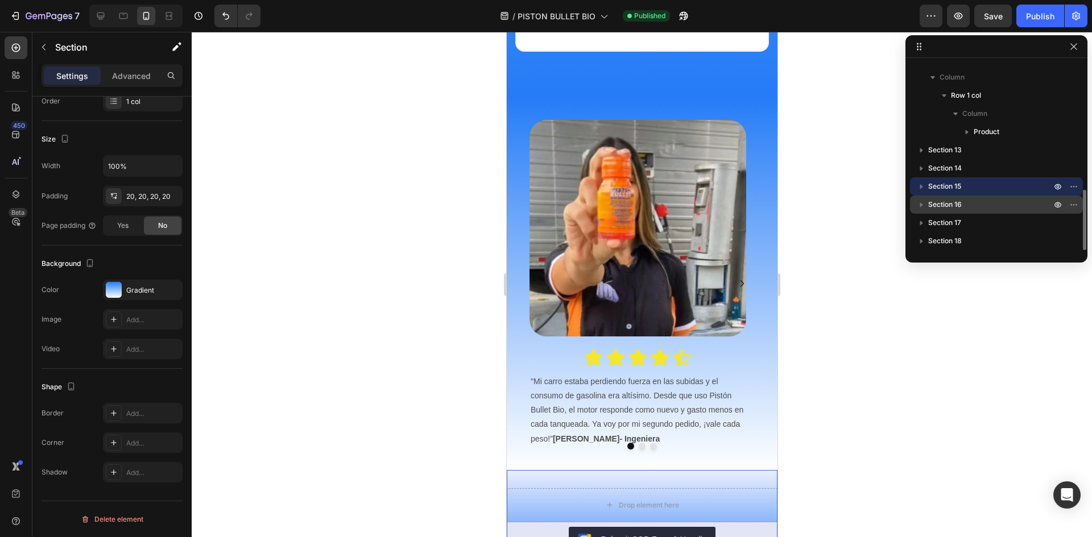
click at [954, 201] on span "Section 16" at bounding box center [945, 204] width 34 height 11
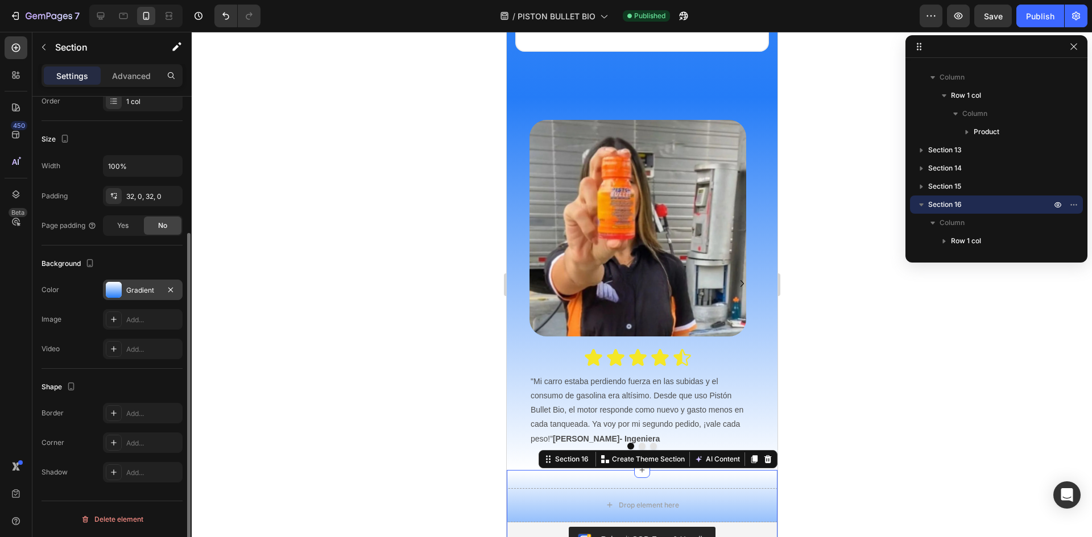
click at [119, 289] on div at bounding box center [114, 290] width 16 height 16
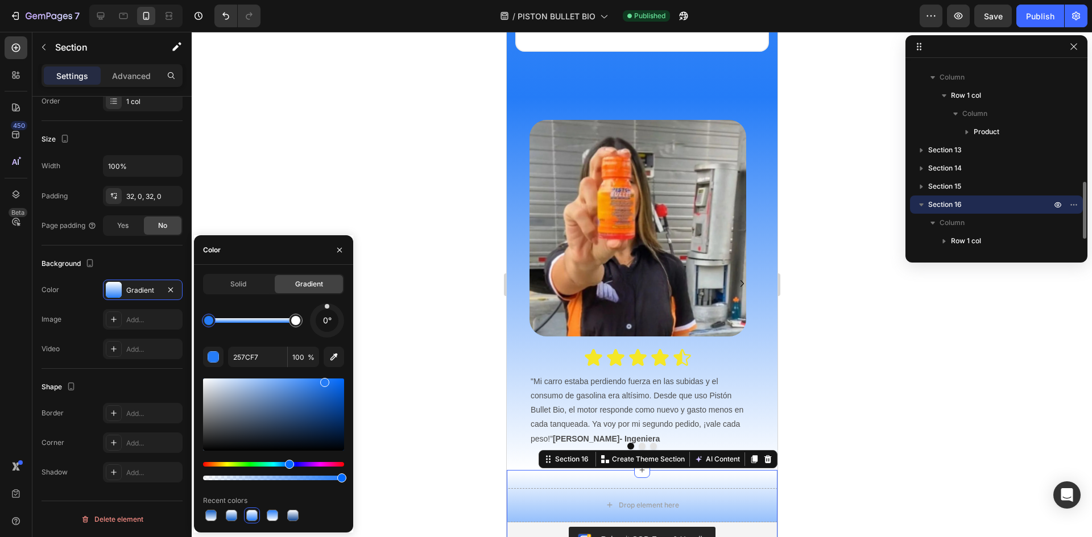
click at [926, 205] on icon "button" at bounding box center [920, 204] width 11 height 11
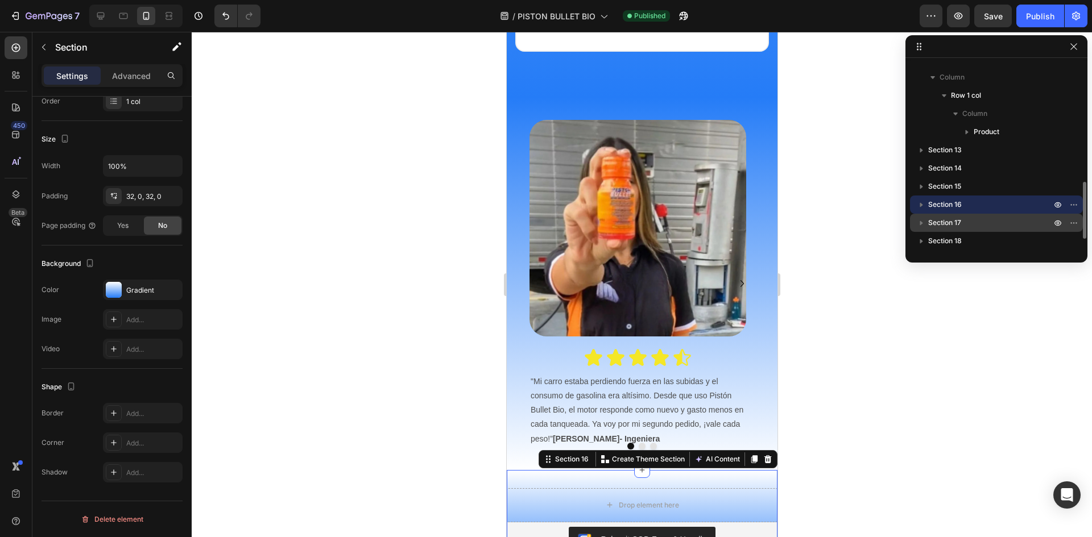
click at [948, 218] on span "Section 17" at bounding box center [944, 222] width 33 height 11
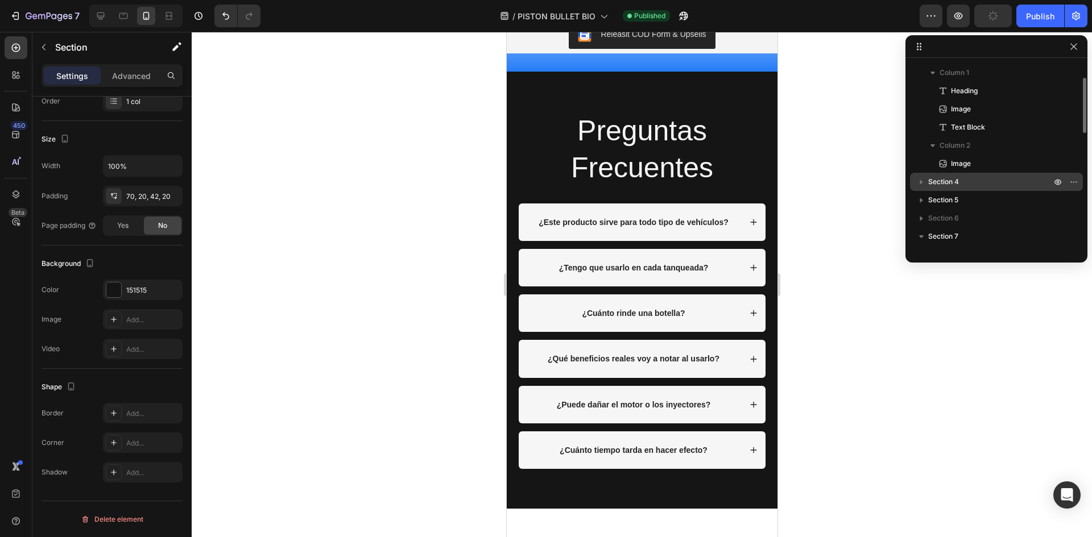
scroll to position [0, 0]
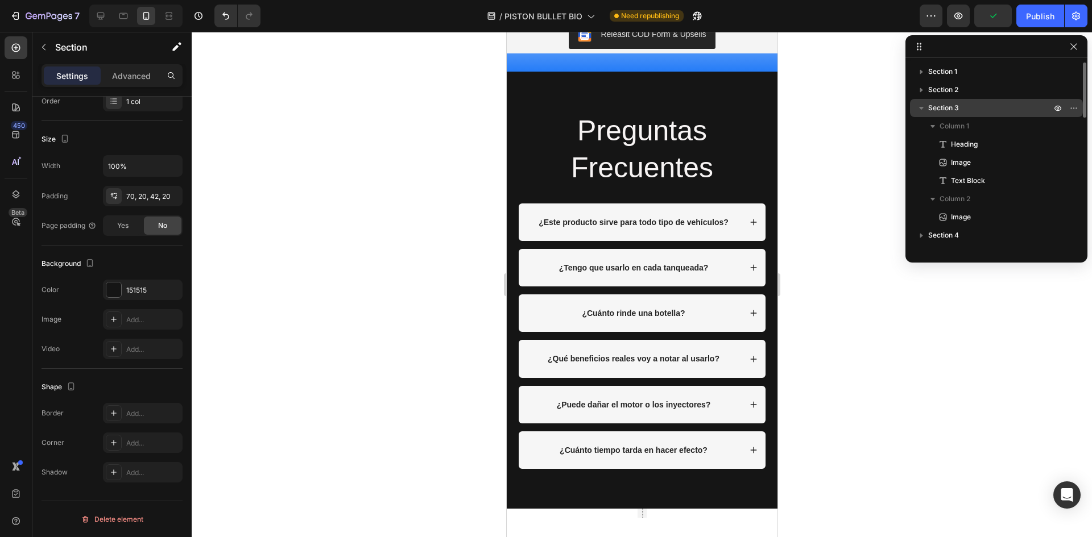
click at [930, 107] on span "Section 3" at bounding box center [943, 107] width 31 height 11
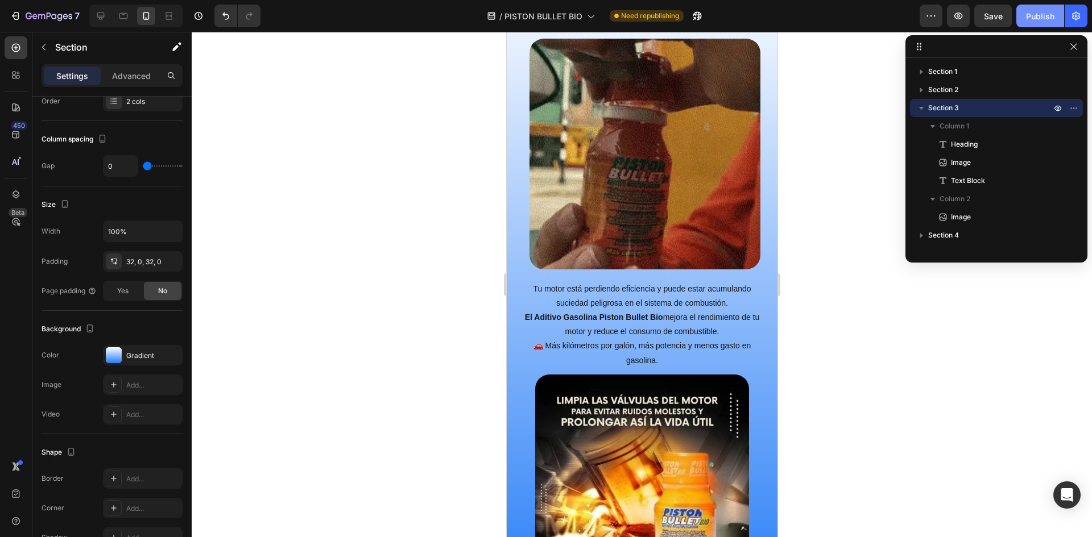
scroll to position [1165, 0]
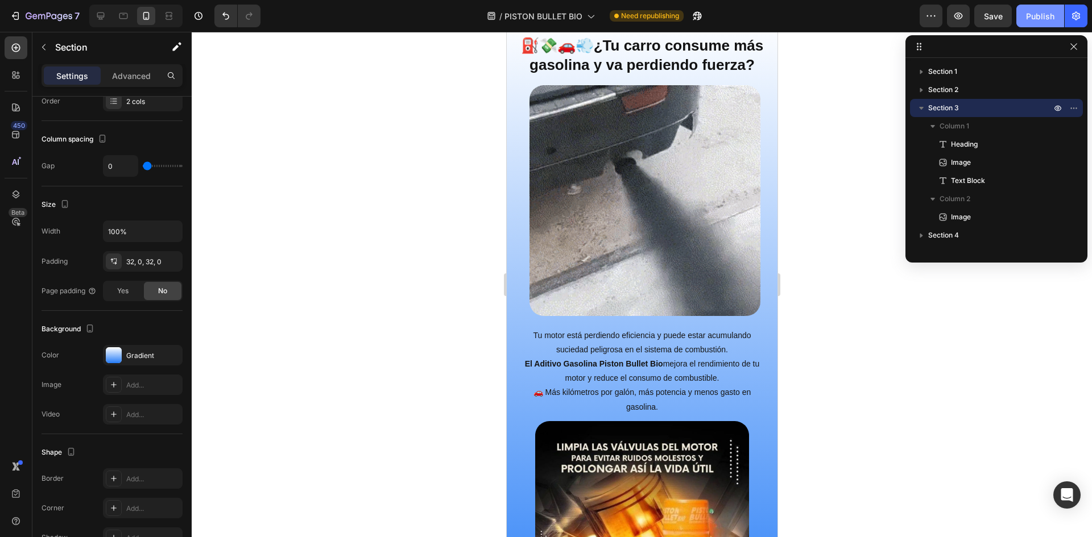
click at [1051, 11] on div "Publish" at bounding box center [1040, 16] width 28 height 12
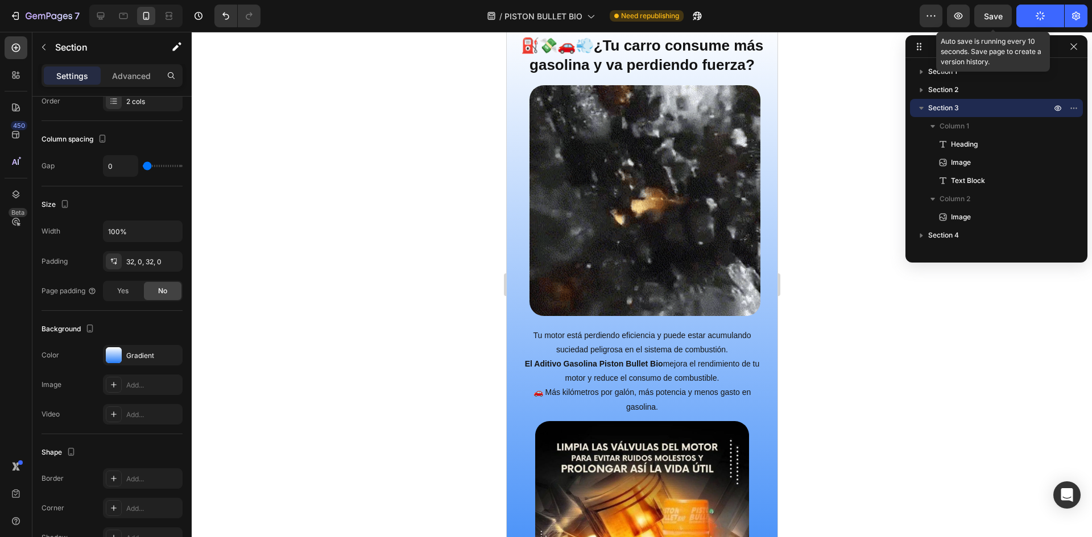
click at [996, 16] on span "Save" at bounding box center [993, 16] width 19 height 10
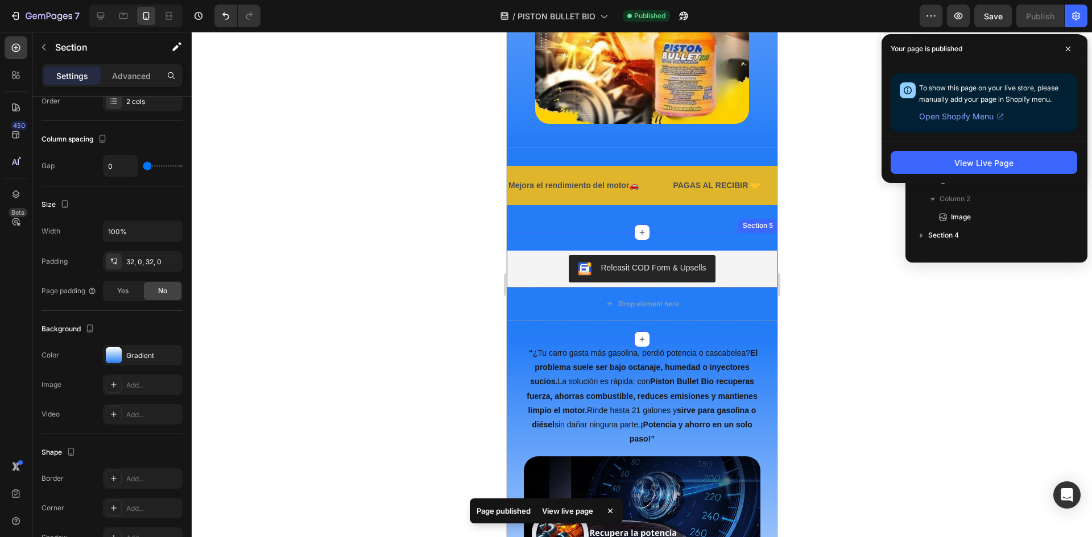
scroll to position [1677, 0]
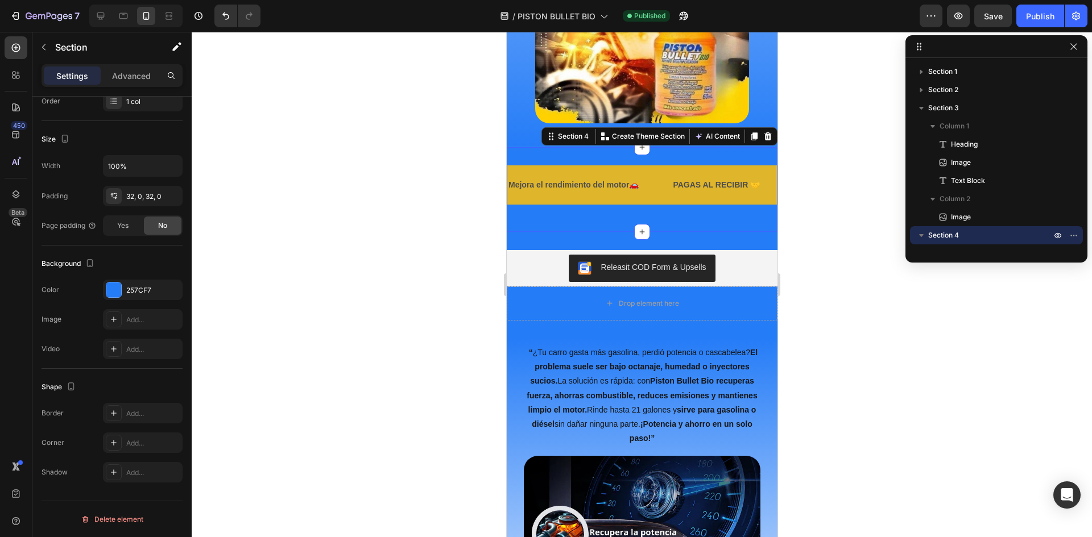
click at [693, 218] on div "Mejora el rendimiento del motor🚗 Text PAGAS AL RECIBIR 🤝 Text Evita Cascabeleo💨…" at bounding box center [641, 189] width 271 height 85
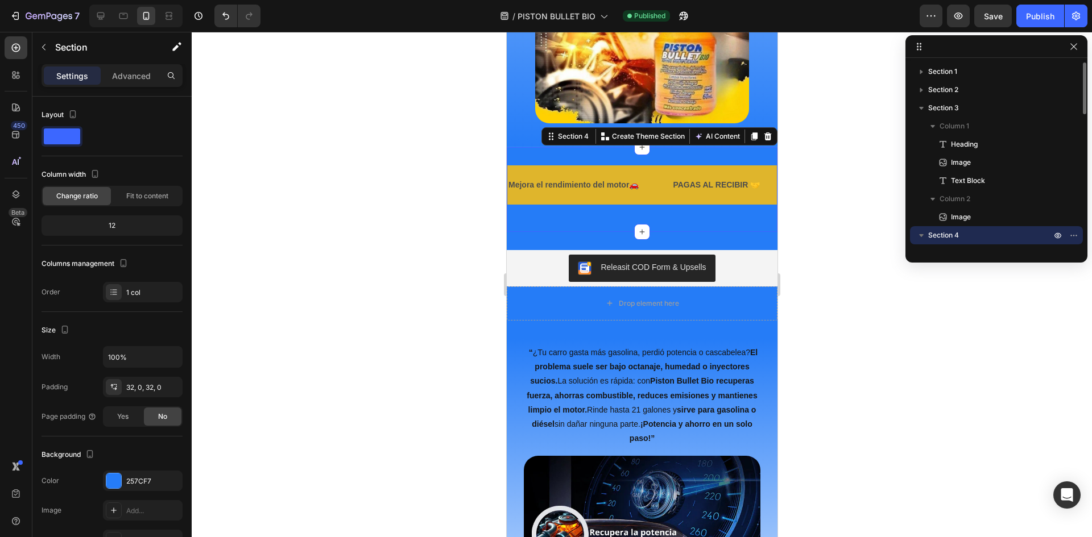
scroll to position [57, 0]
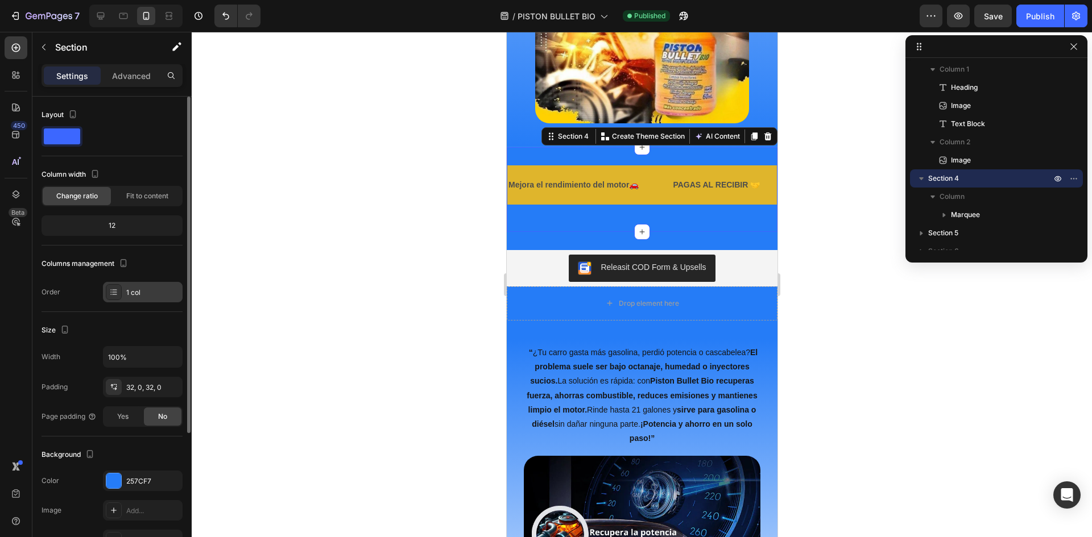
click at [147, 297] on div "1 col" at bounding box center [152, 293] width 53 height 10
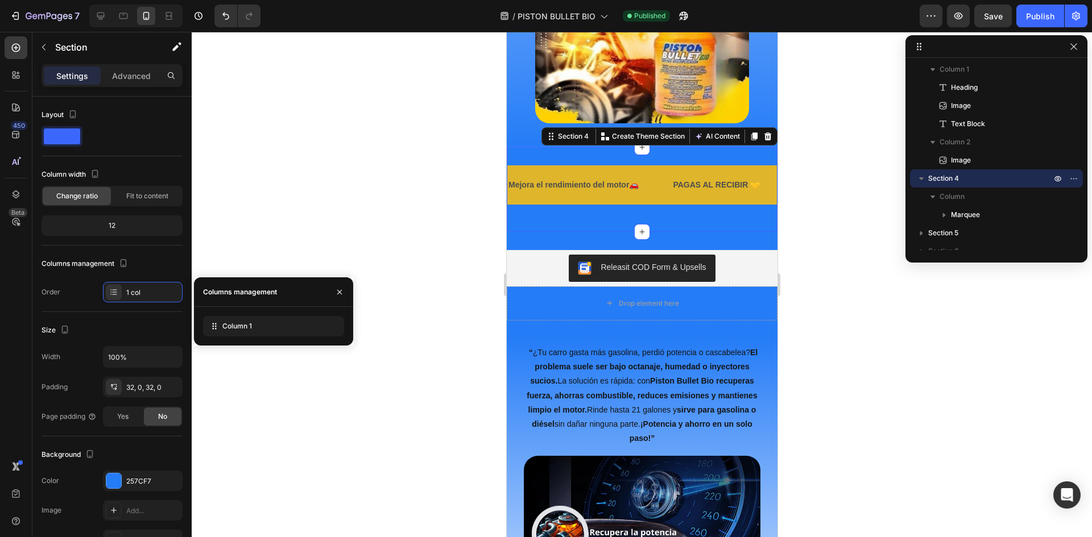
click at [244, 453] on div at bounding box center [642, 284] width 900 height 505
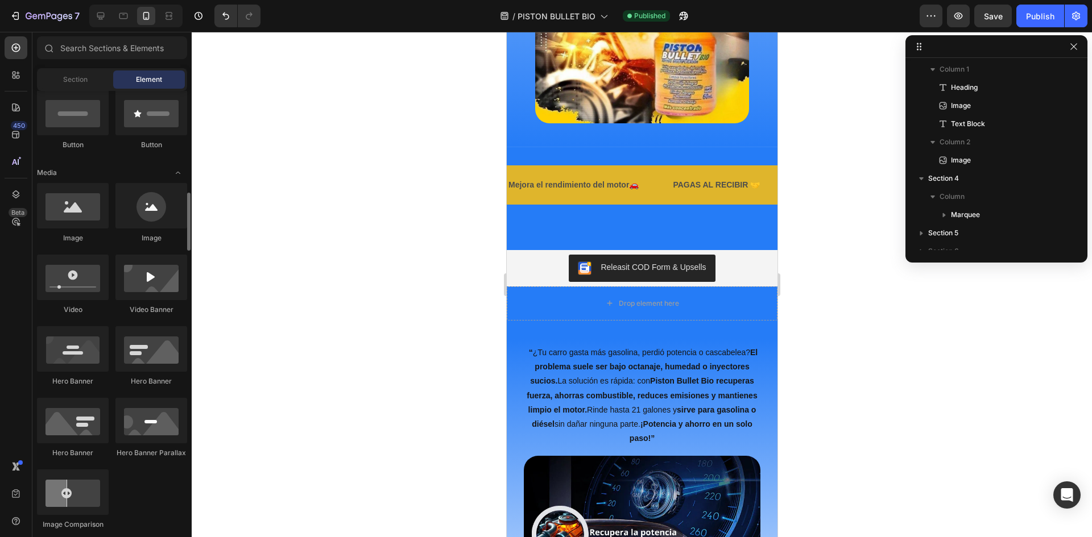
scroll to position [341, 0]
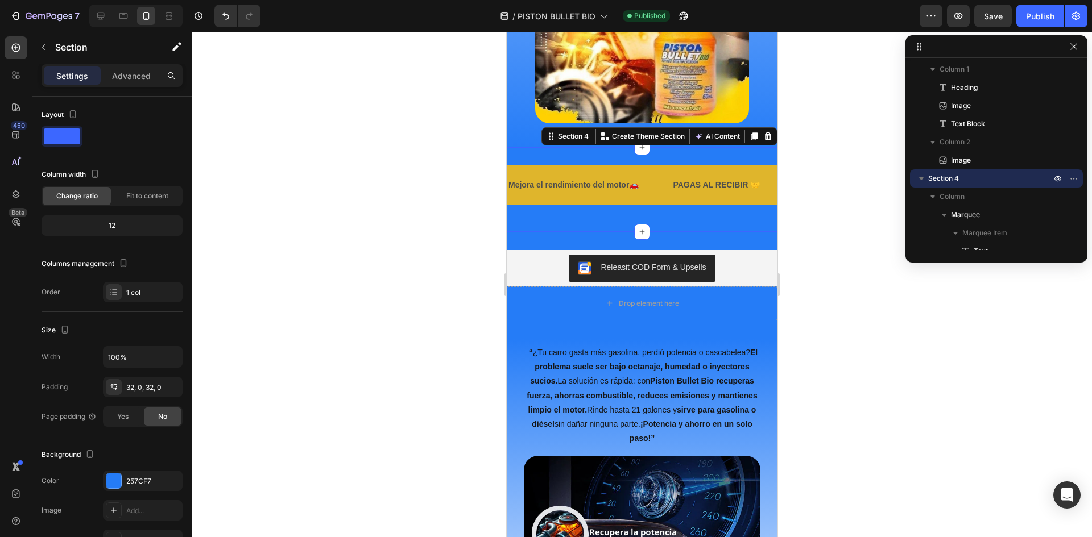
click at [660, 155] on div "Mejora el rendimiento del motor🚗 Text PAGAS AL RECIBIR 🤝 Text Evita Cascabeleo💨…" at bounding box center [641, 189] width 271 height 85
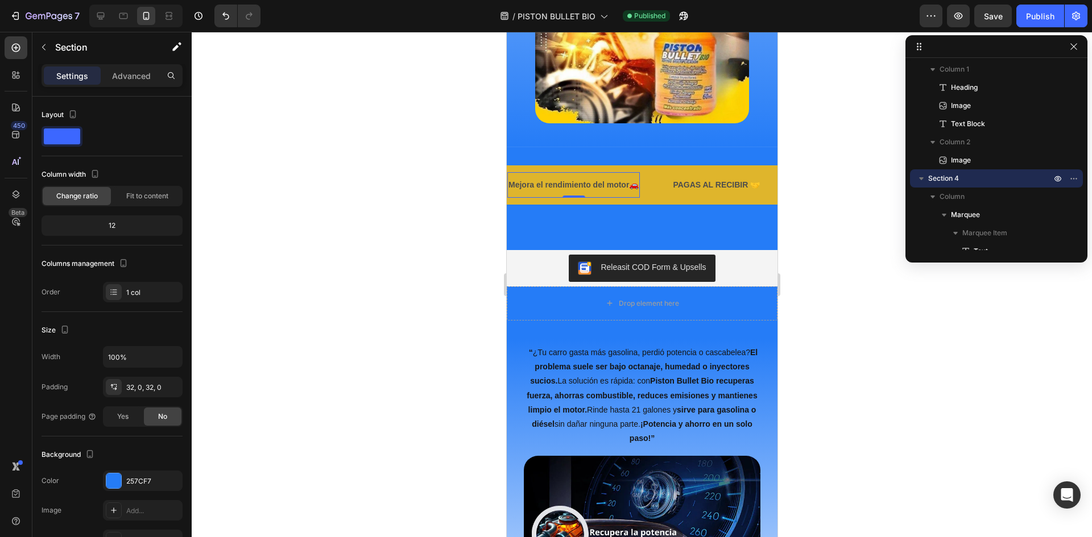
click at [639, 177] on div "Mejora el rendimiento del motor🚗 Text 0" at bounding box center [573, 185] width 132 height 26
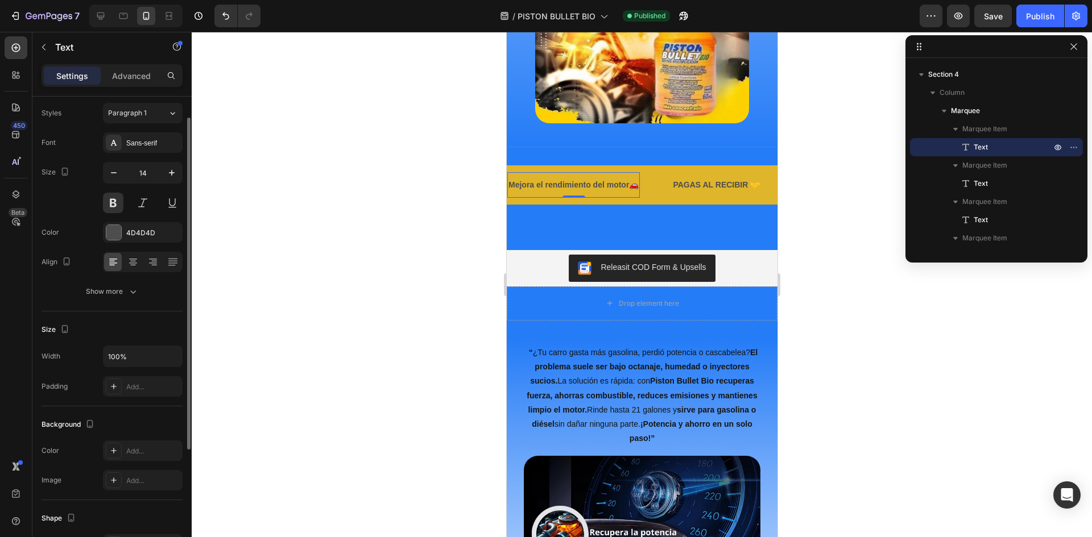
scroll to position [0, 0]
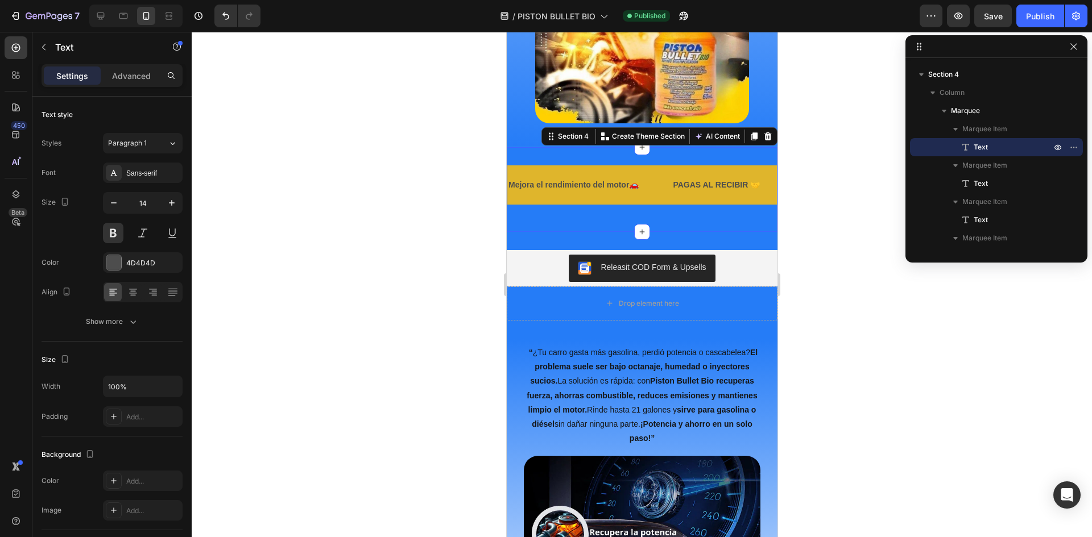
click at [697, 154] on div "Mejora el rendimiento del motor🚗 Text PAGAS AL RECIBIR 🤝 Text Evita Cascabeleo💨…" at bounding box center [641, 189] width 271 height 85
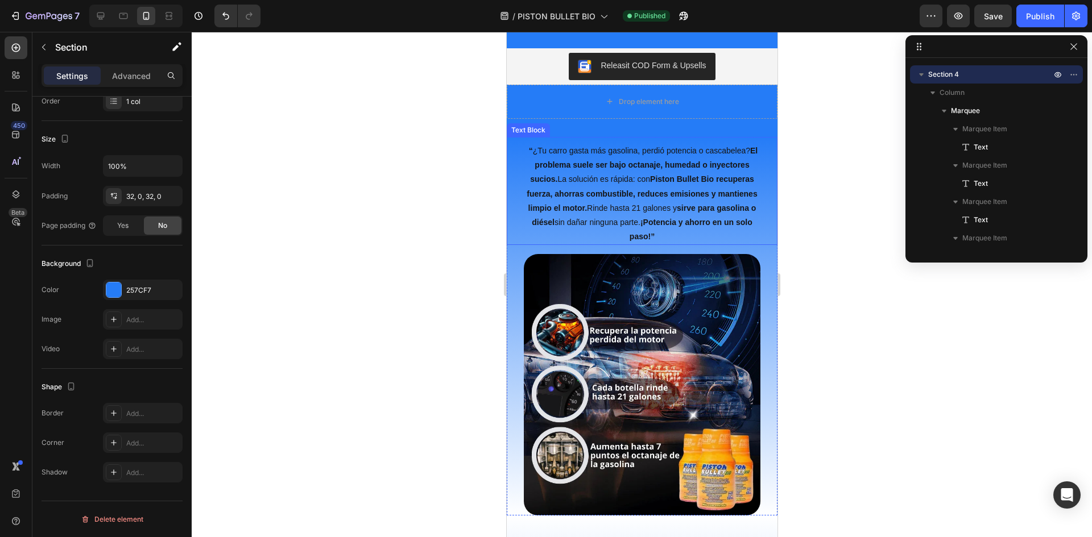
scroll to position [1790, 0]
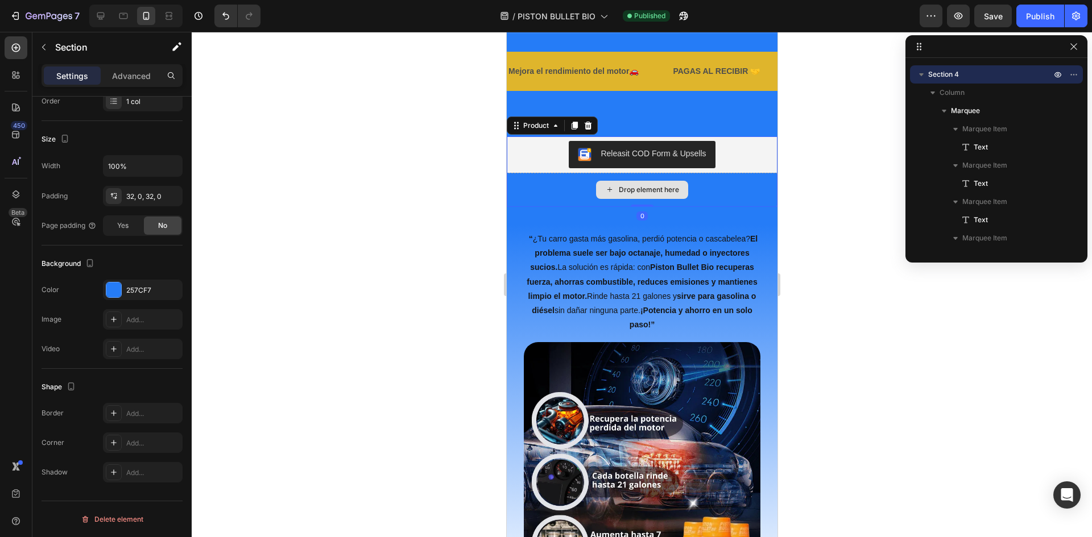
click at [721, 202] on div "Drop element here" at bounding box center [641, 190] width 271 height 34
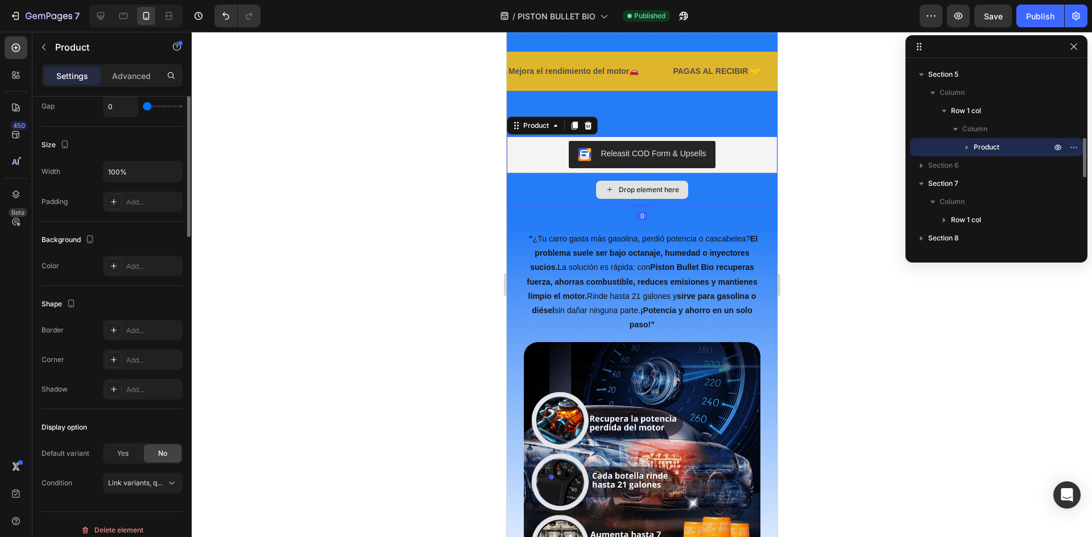
scroll to position [0, 0]
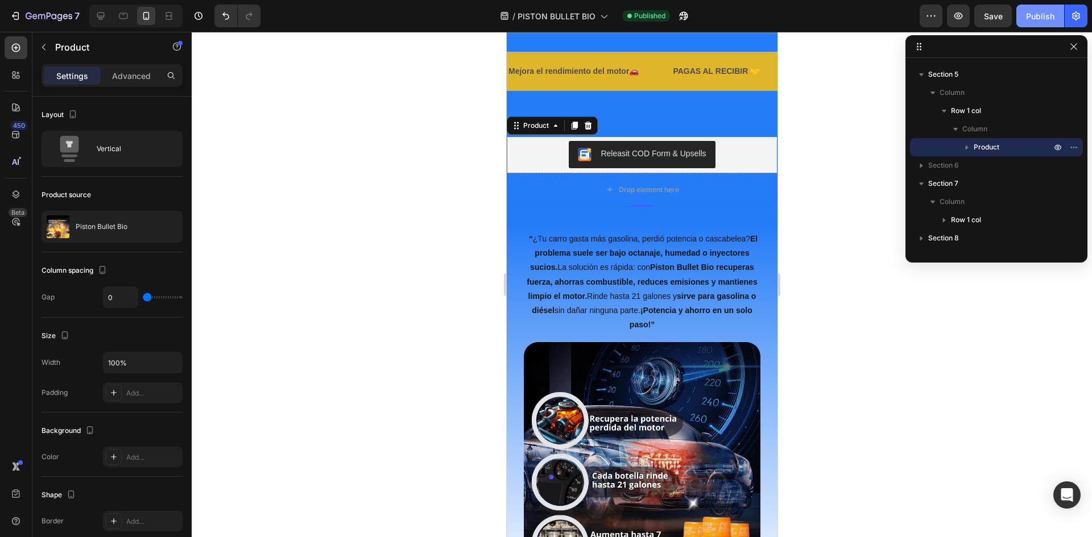
click at [1030, 16] on div "Publish" at bounding box center [1040, 16] width 28 height 12
click at [997, 20] on span "Save" at bounding box center [993, 16] width 19 height 10
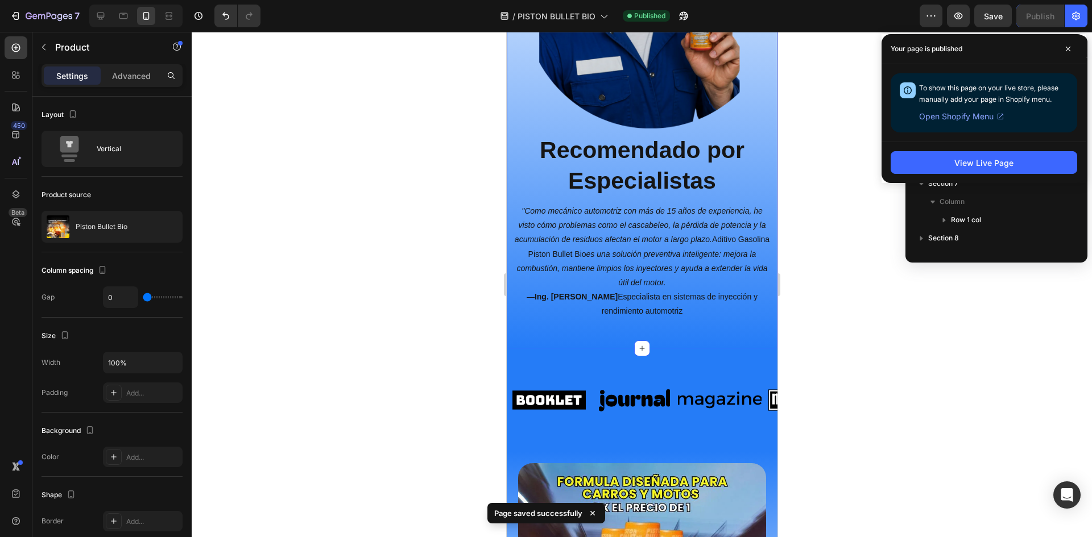
scroll to position [2643, 0]
